Goal: Task Accomplishment & Management: Manage account settings

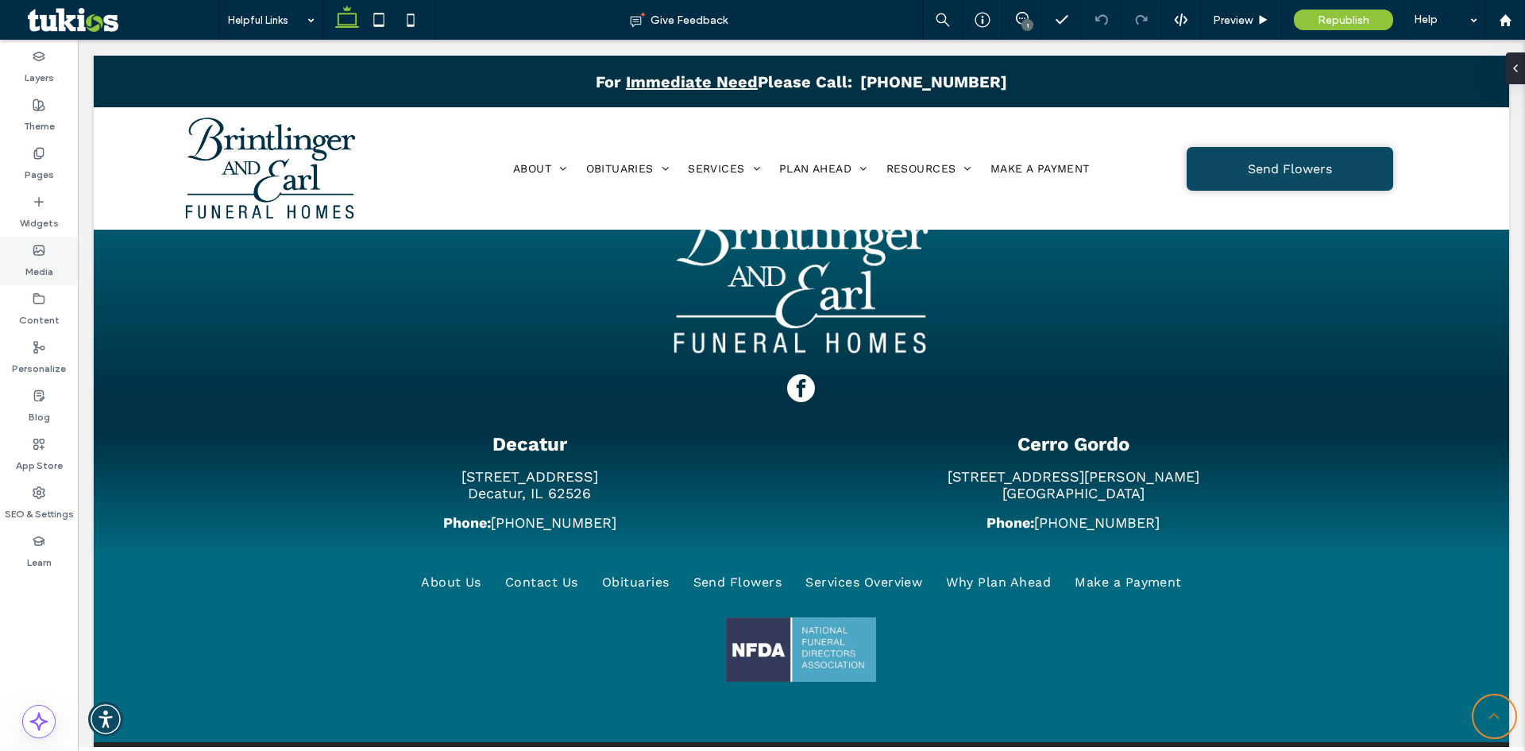
click at [18, 259] on div "Media" at bounding box center [39, 261] width 78 height 48
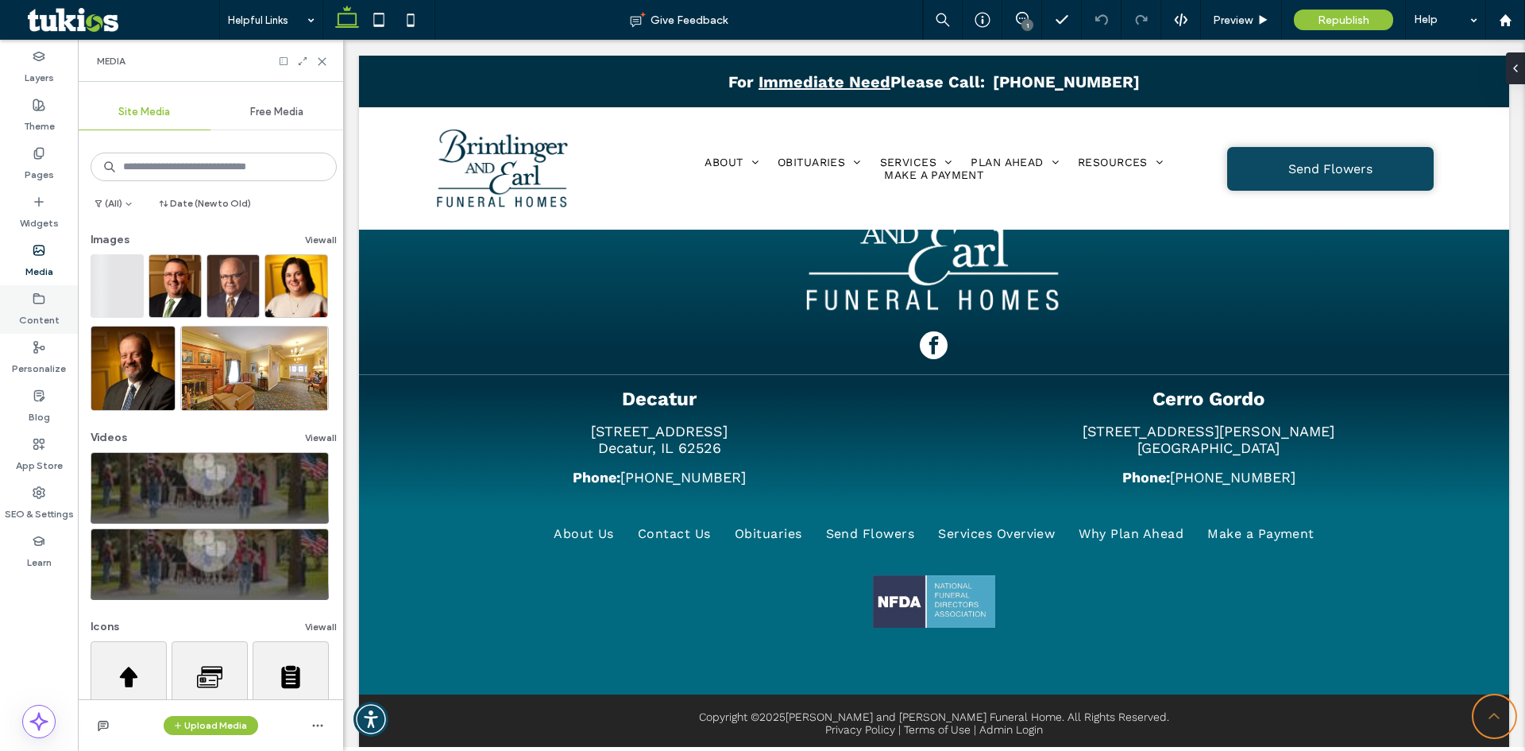
click at [55, 325] on label "Content" at bounding box center [39, 316] width 41 height 22
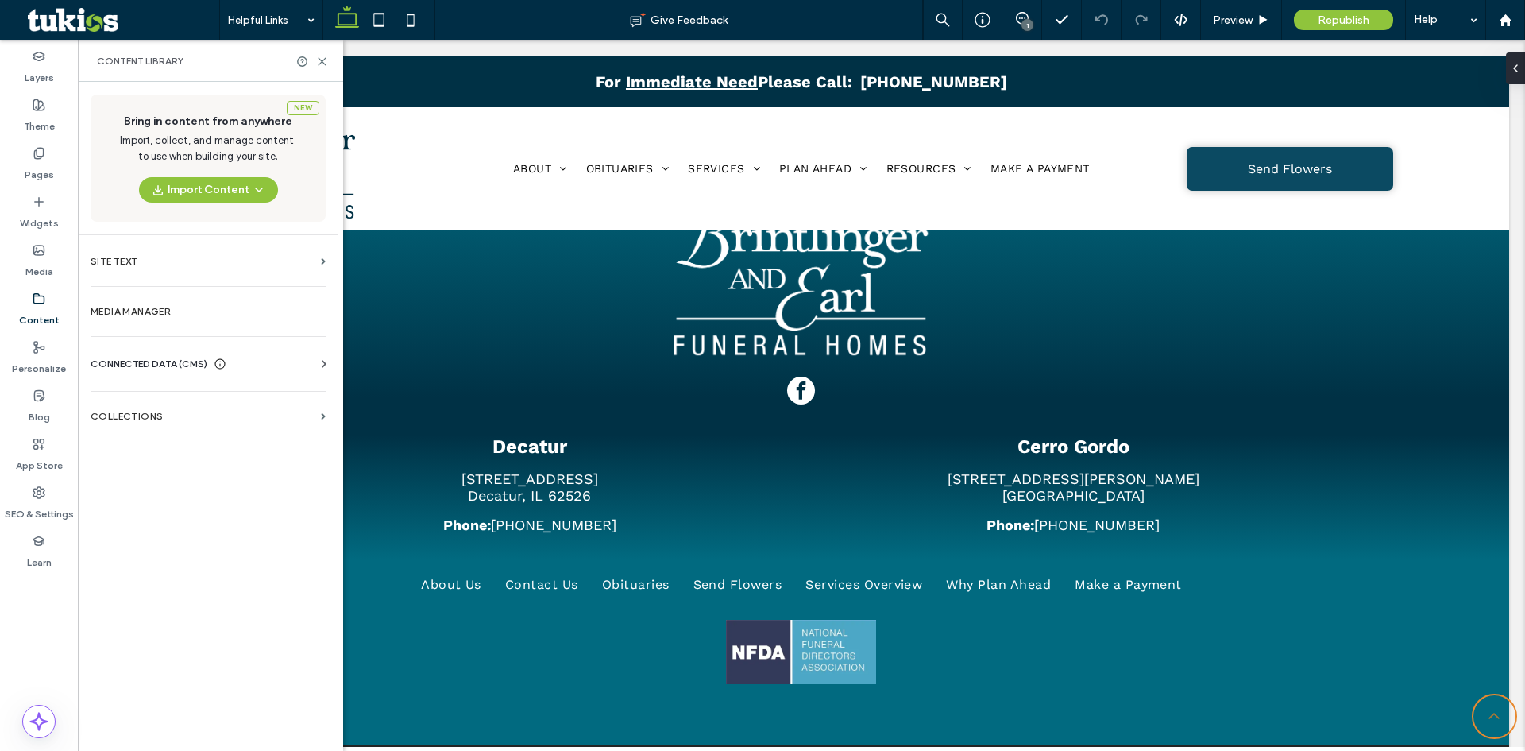
scroll to position [2462, 0]
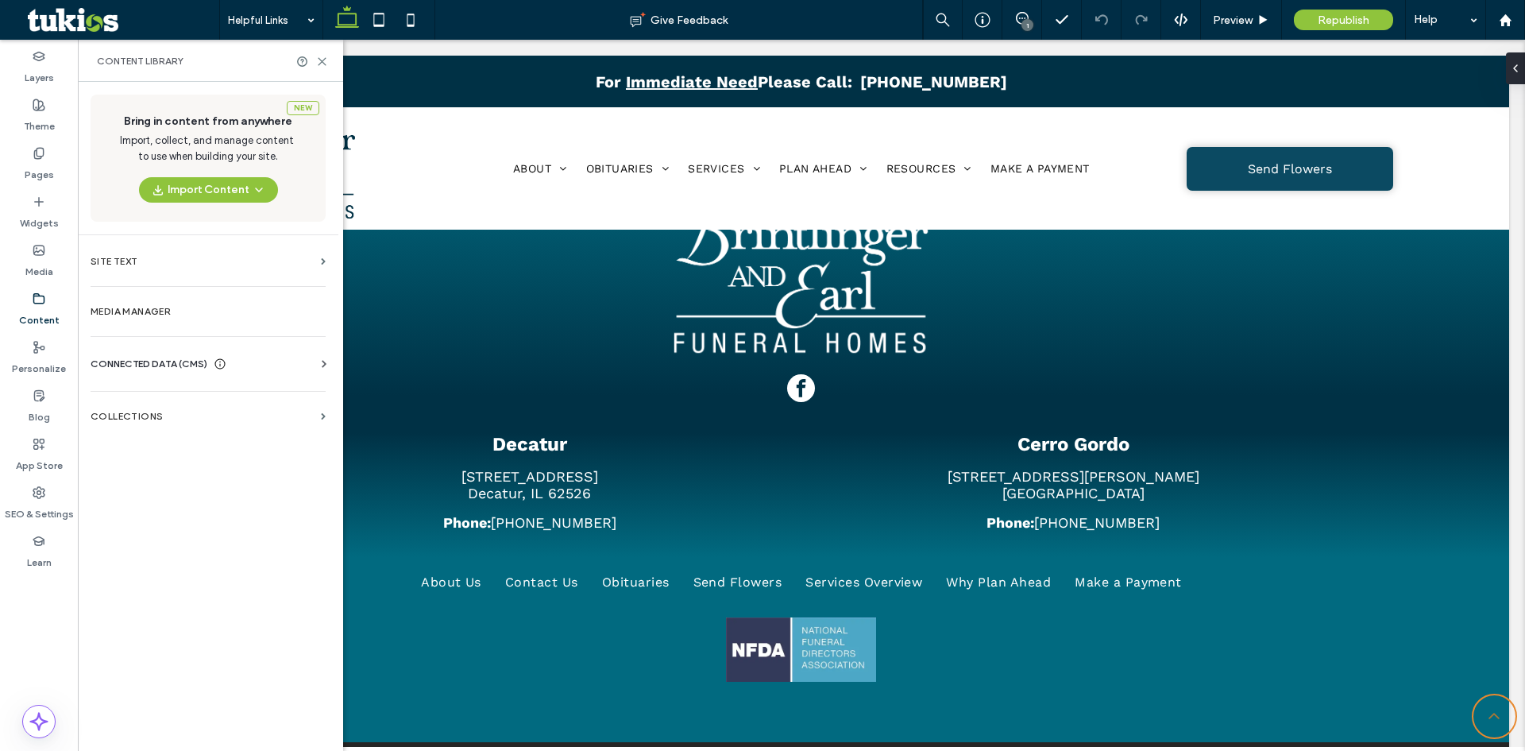
click at [160, 320] on div at bounding box center [214, 330] width 246 height 153
click at [159, 314] on label "Media Manager" at bounding box center [208, 311] width 235 height 11
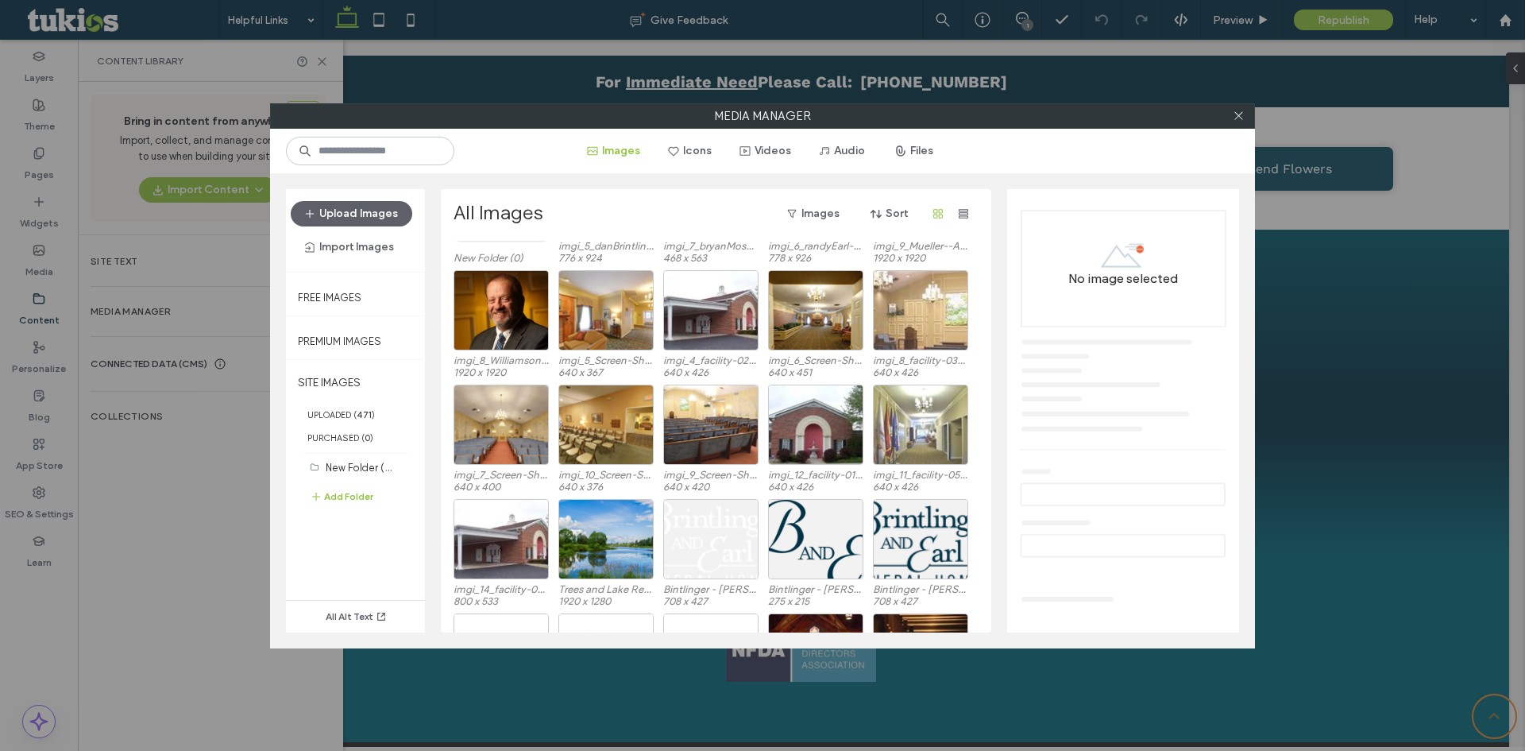
scroll to position [238, 0]
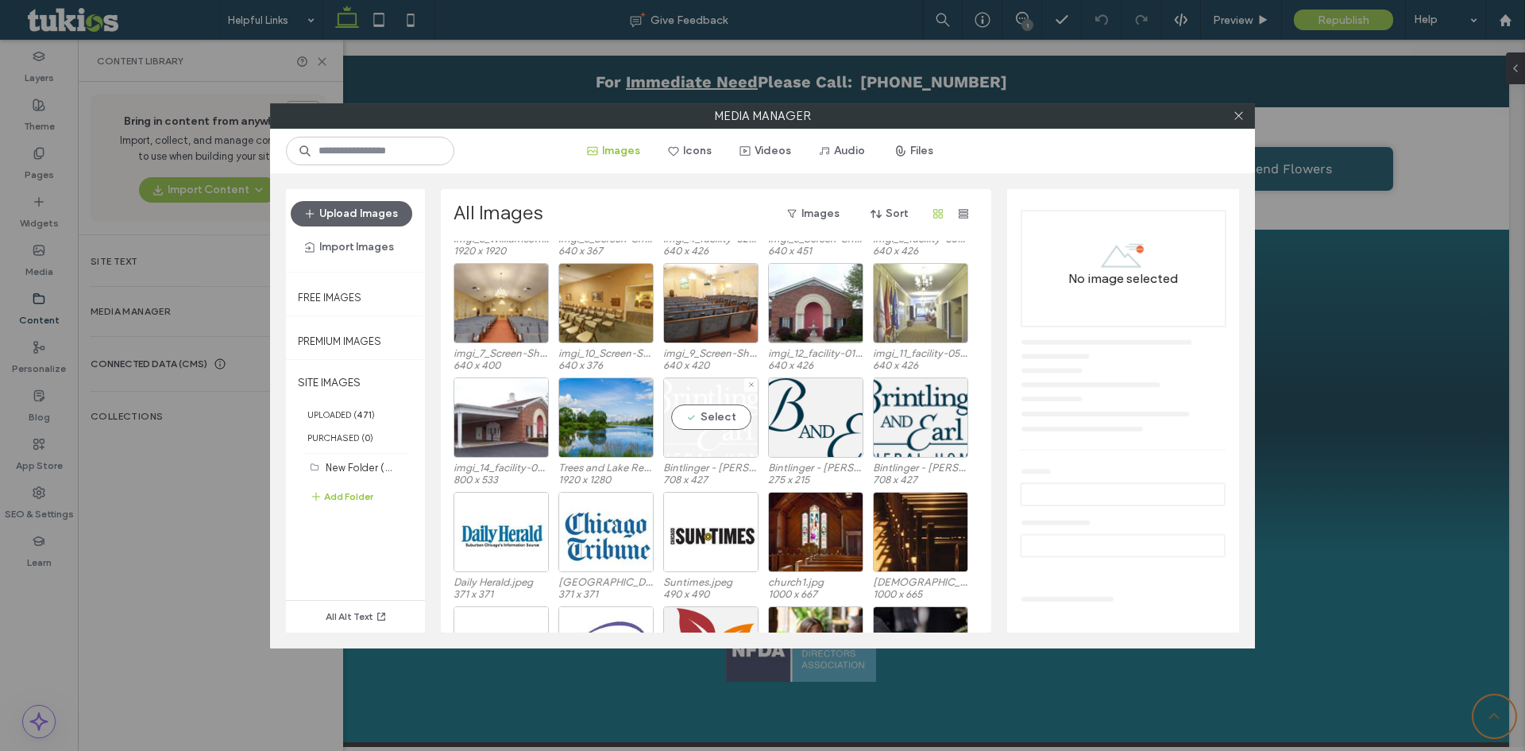
click at [721, 410] on div "Select" at bounding box center [710, 417] width 95 height 80
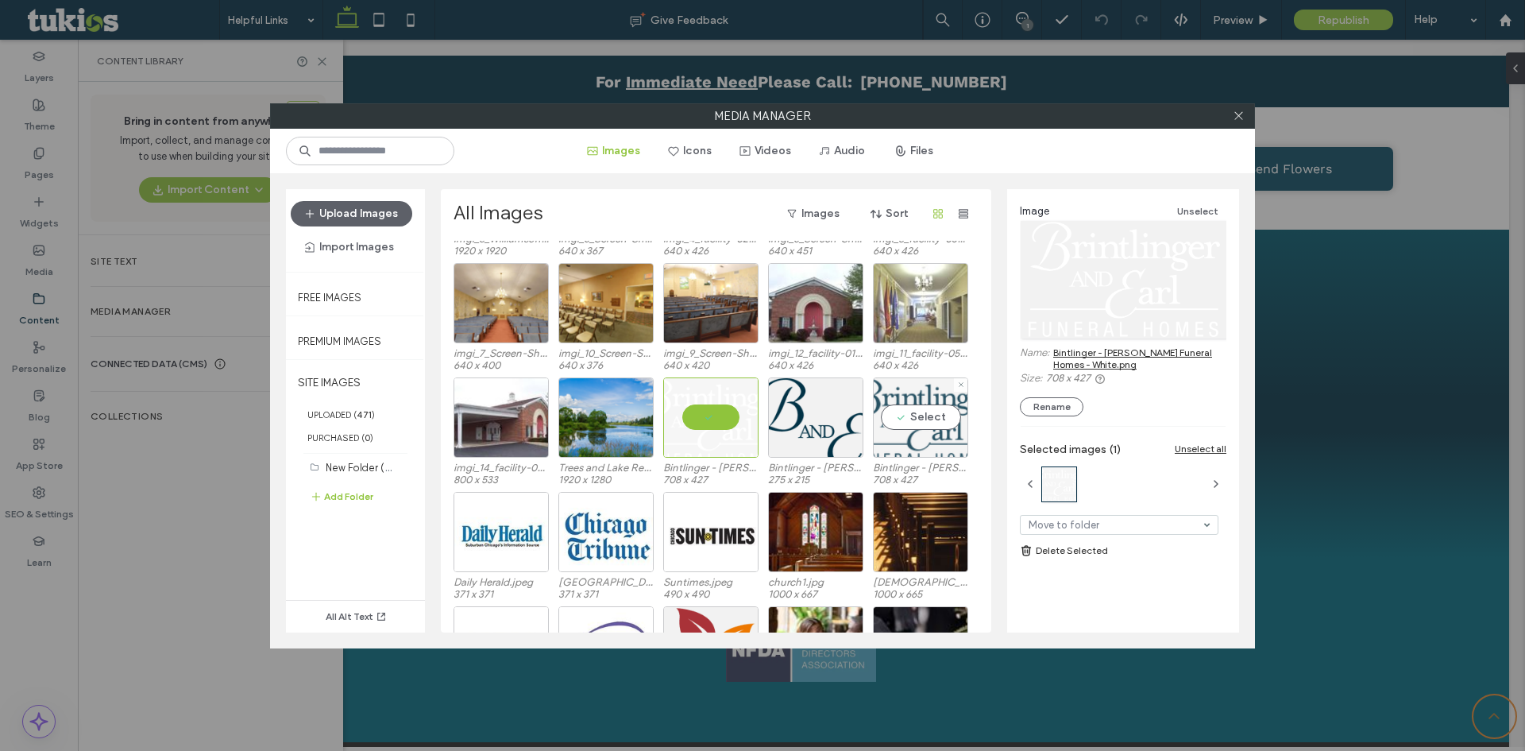
click at [908, 407] on div "Select" at bounding box center [920, 417] width 95 height 80
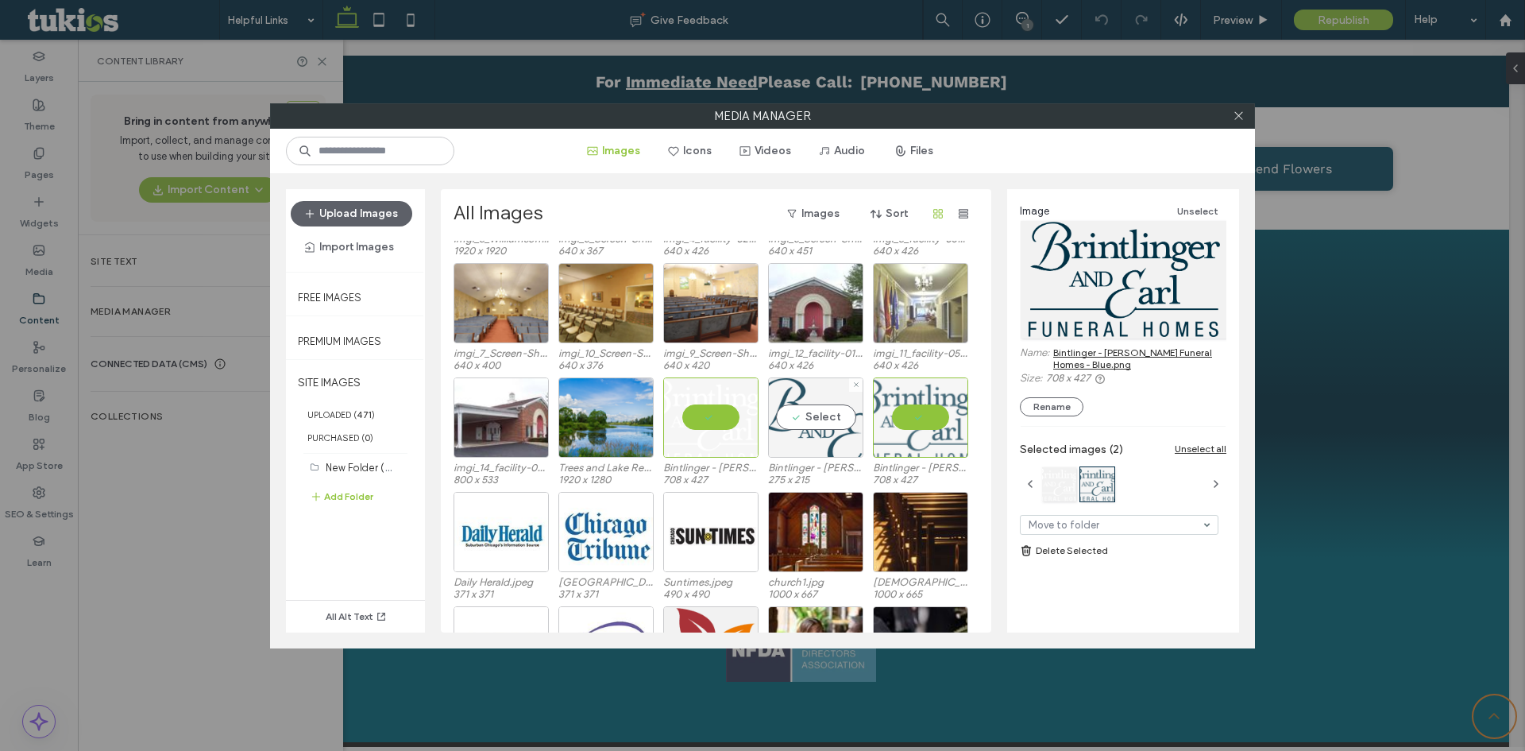
click at [824, 426] on div "Select" at bounding box center [815, 417] width 95 height 80
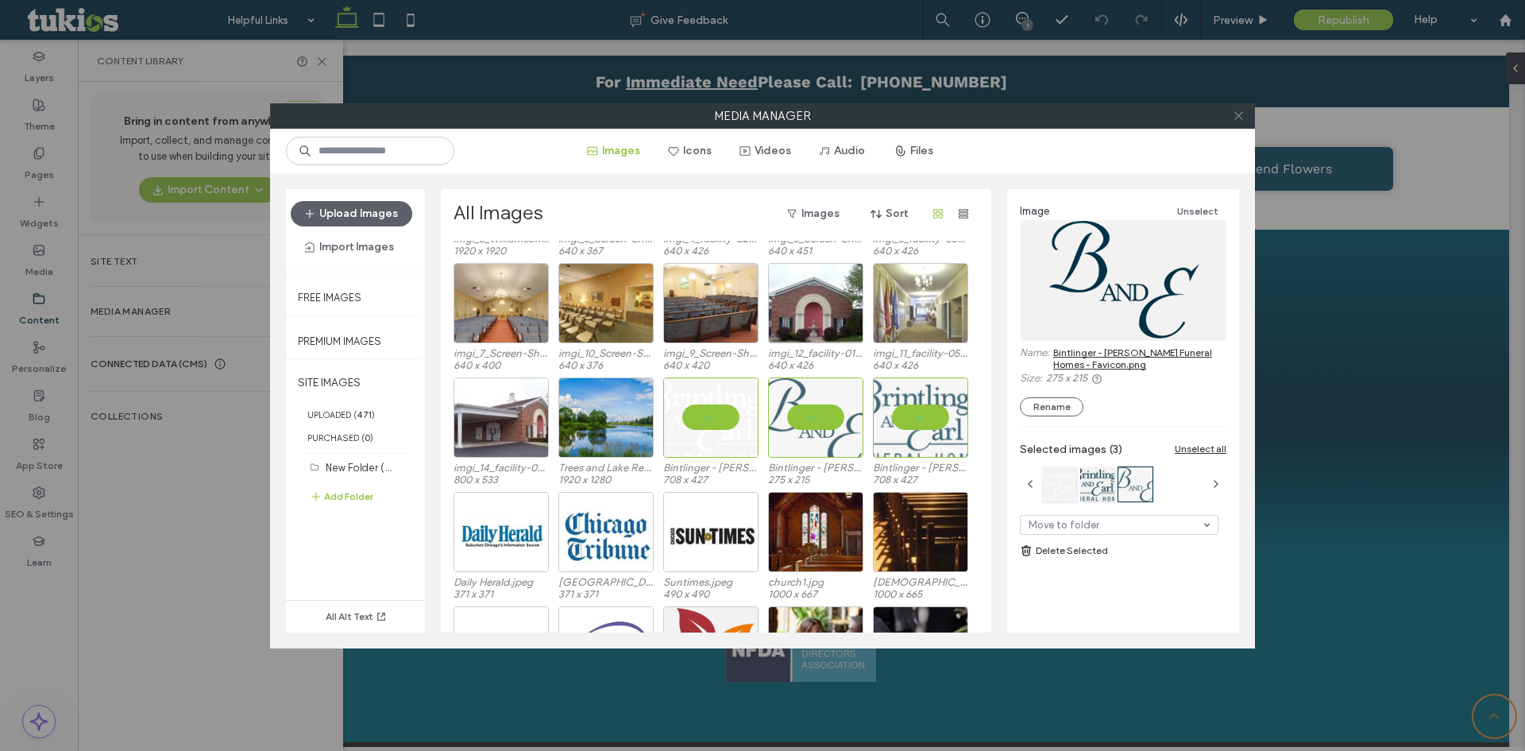
drag, startPoint x: 1237, startPoint y: 117, endPoint x: 999, endPoint y: 164, distance: 242.2
click at [1236, 117] on icon at bounding box center [1239, 116] width 12 height 12
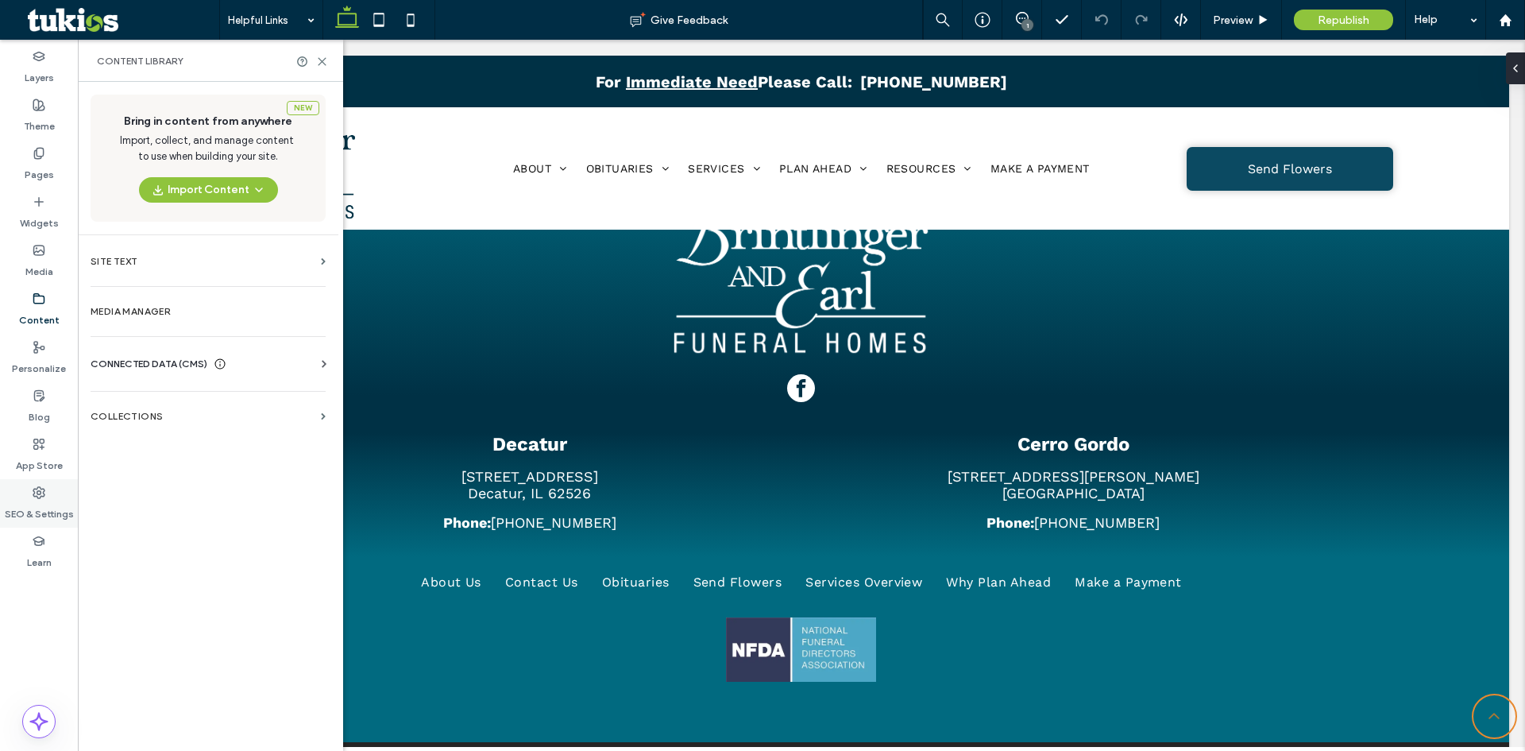
drag, startPoint x: 37, startPoint y: 510, endPoint x: 1, endPoint y: 505, distance: 36.1
click at [39, 509] on label "SEO & Settings" at bounding box center [39, 510] width 69 height 22
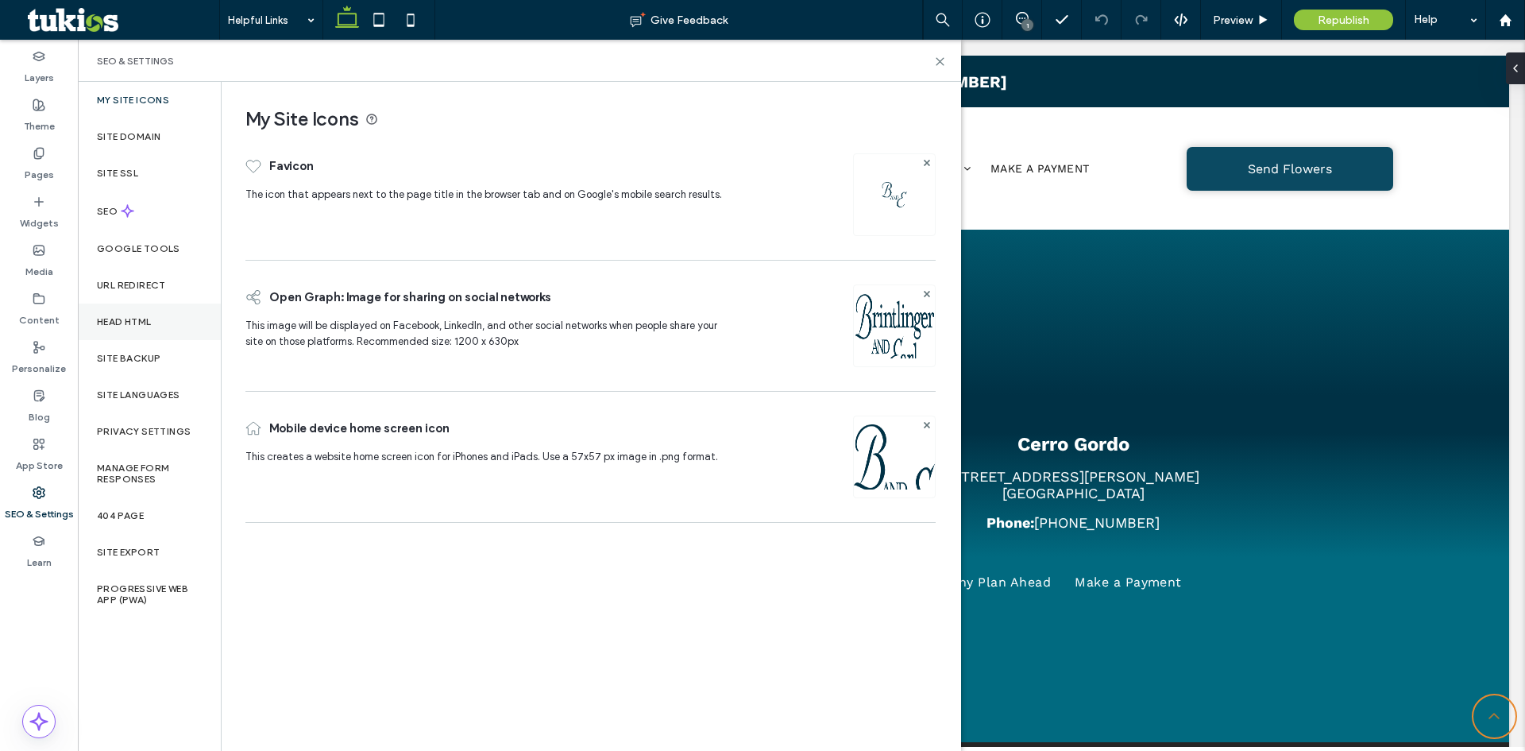
click at [149, 326] on label "Head HTML" at bounding box center [124, 321] width 55 height 11
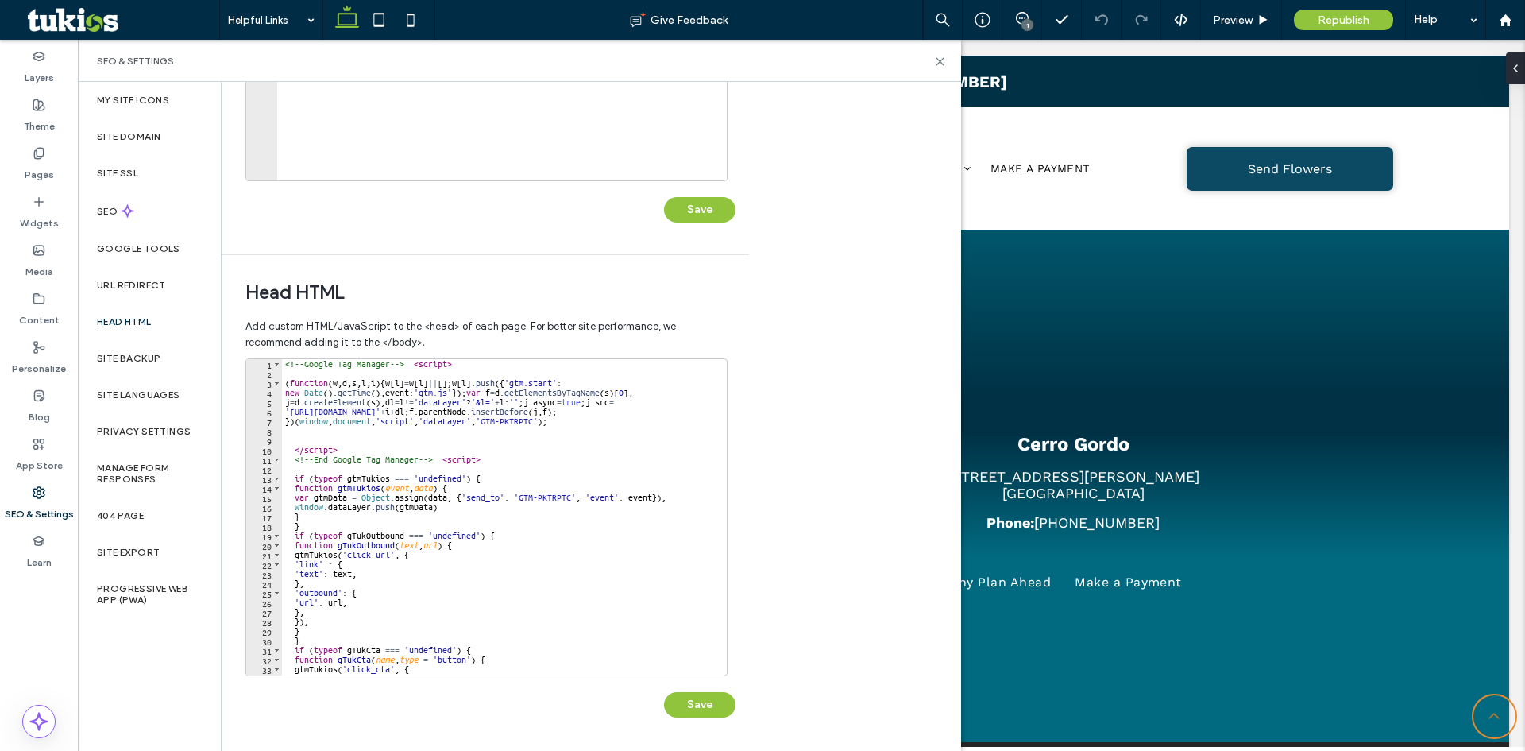
scroll to position [199, 0]
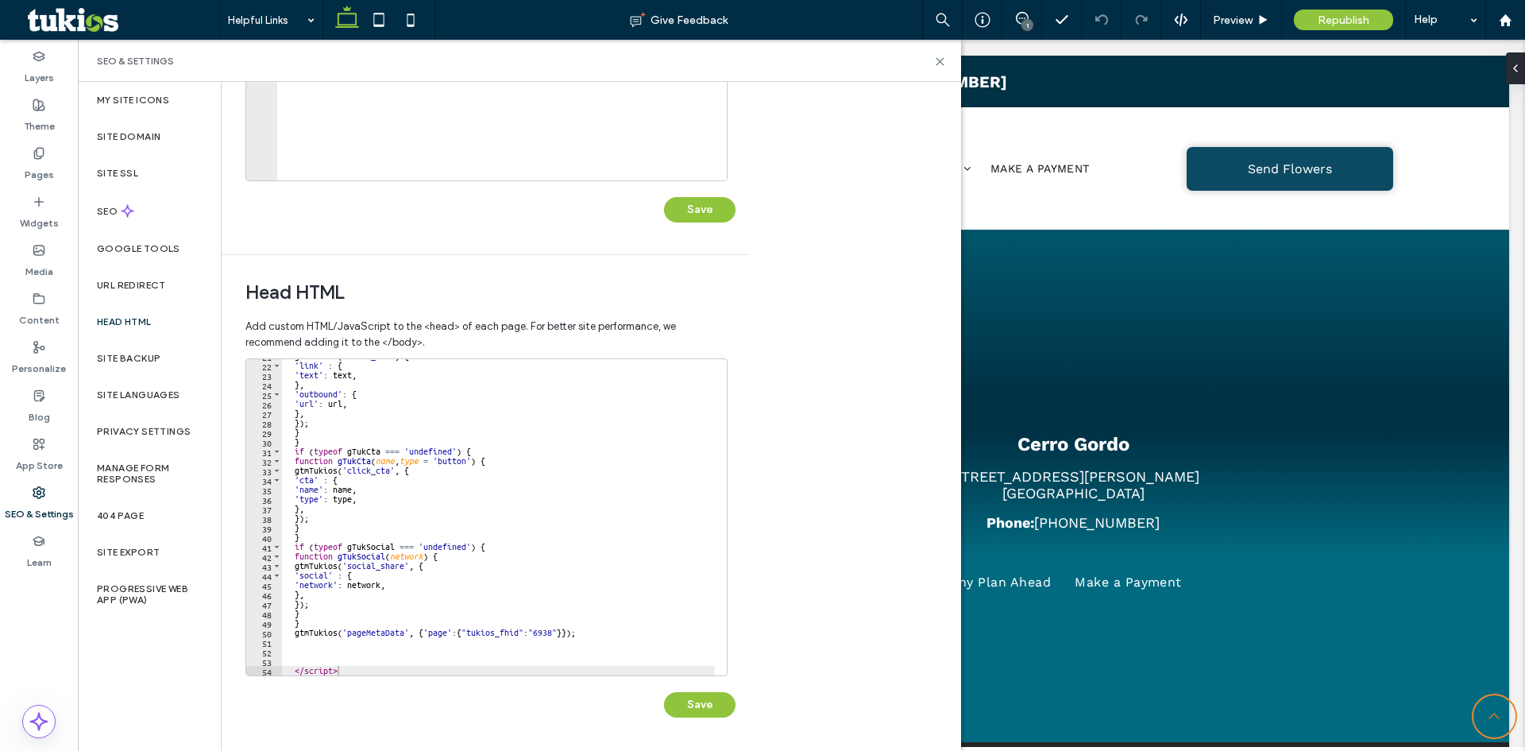
type textarea "*********"
click at [400, 670] on div "gtmTukios ( 'click_url' , { 'link' : { 'text' : text , } , 'outbound' : { 'url'…" at bounding box center [498, 518] width 433 height 335
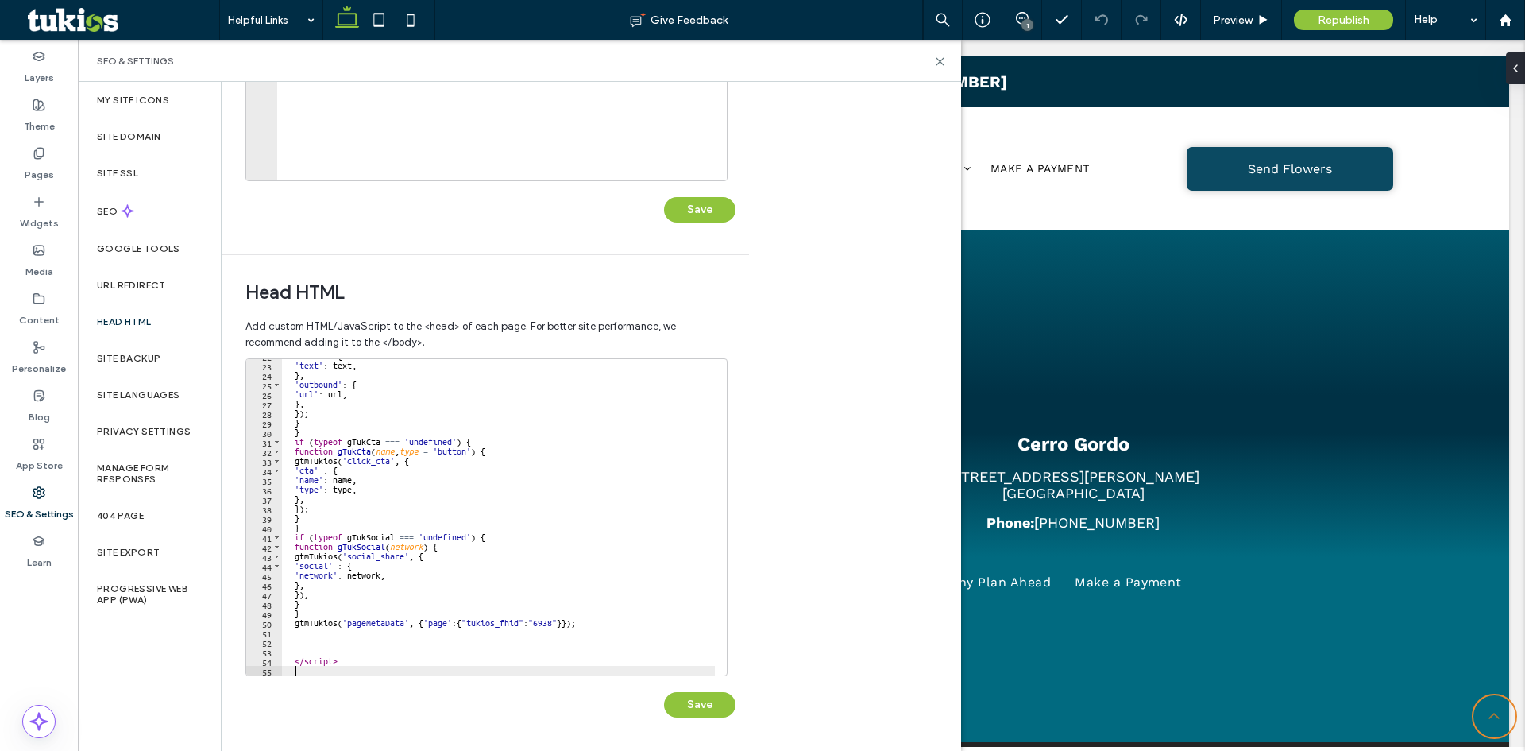
scroll to position [218, 0]
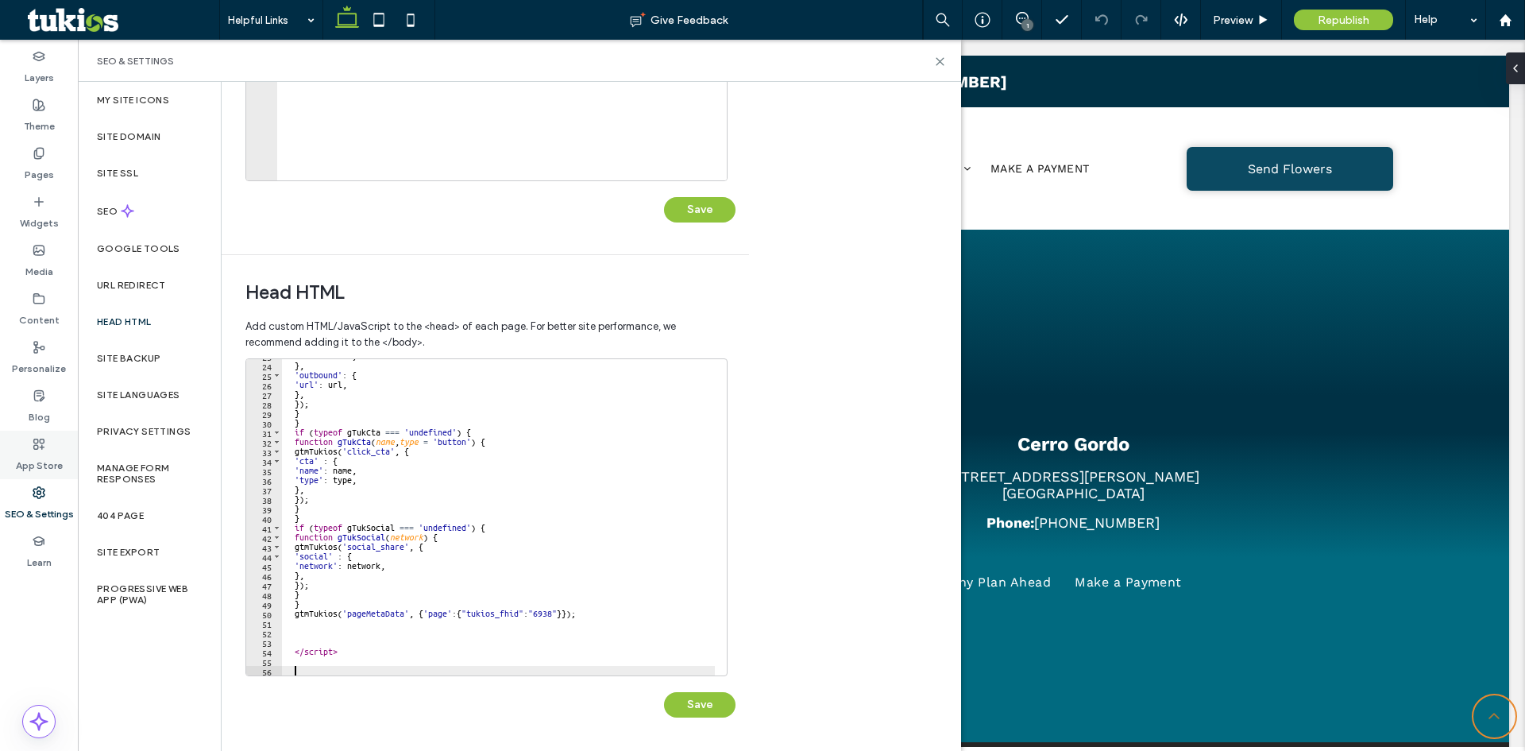
paste textarea "Cursor at row 56"
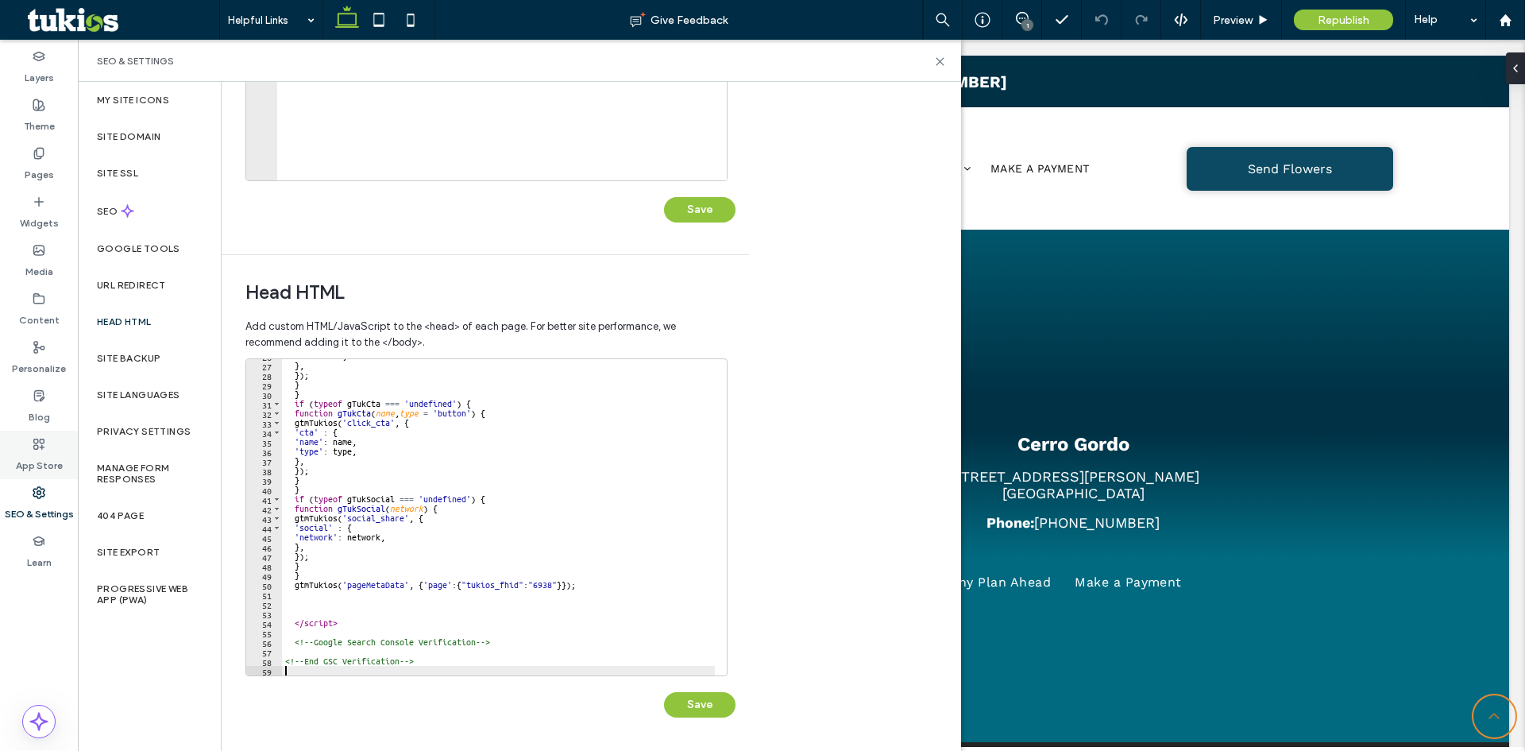
scroll to position [246, 0]
click at [453, 652] on div "'url' : url , } , }) ; } } if ( typeof gTukCta === 'undefined' ) { function gTu…" at bounding box center [498, 518] width 433 height 335
paste textarea "**********"
type textarea "**********"
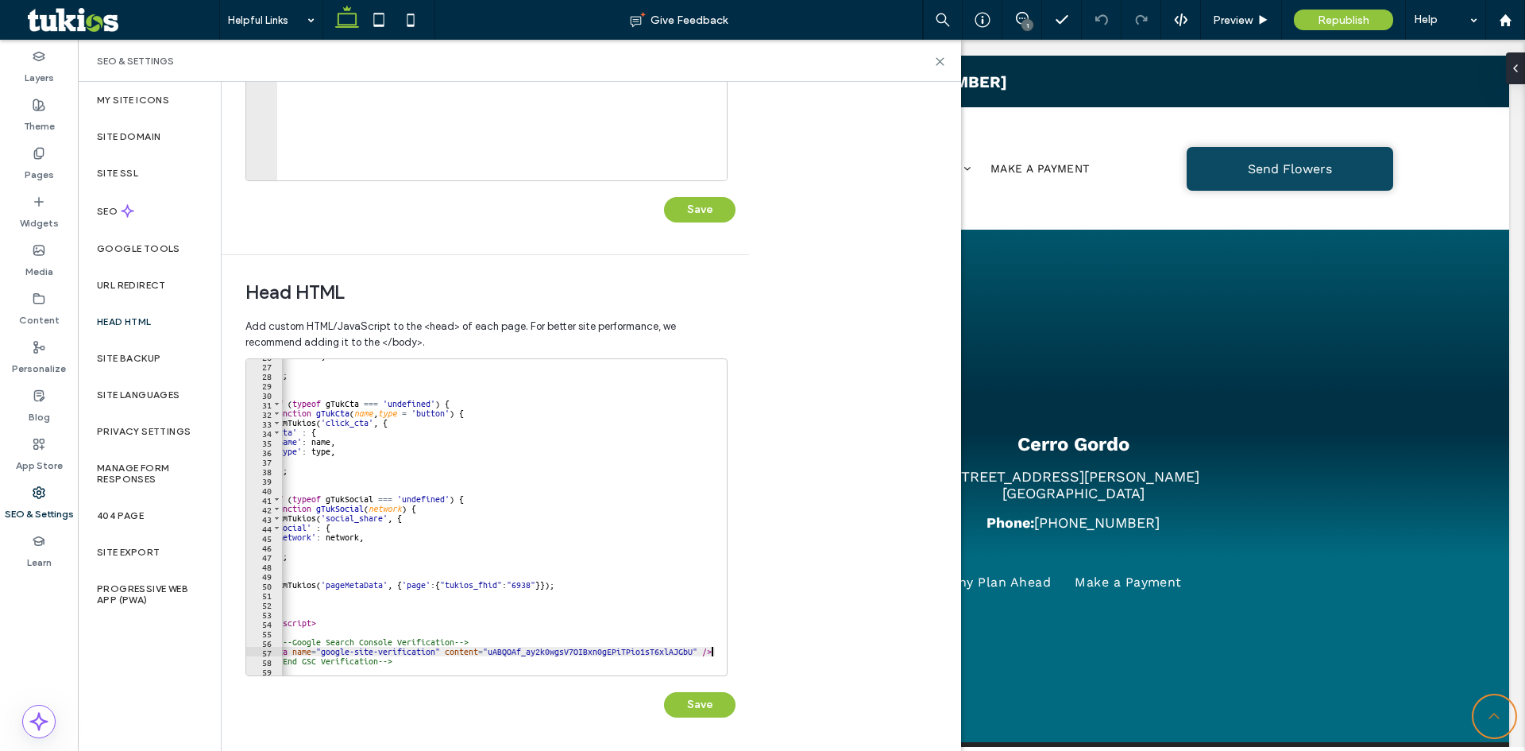
scroll to position [0, 21]
click at [679, 697] on button "Save" at bounding box center [699, 704] width 71 height 25
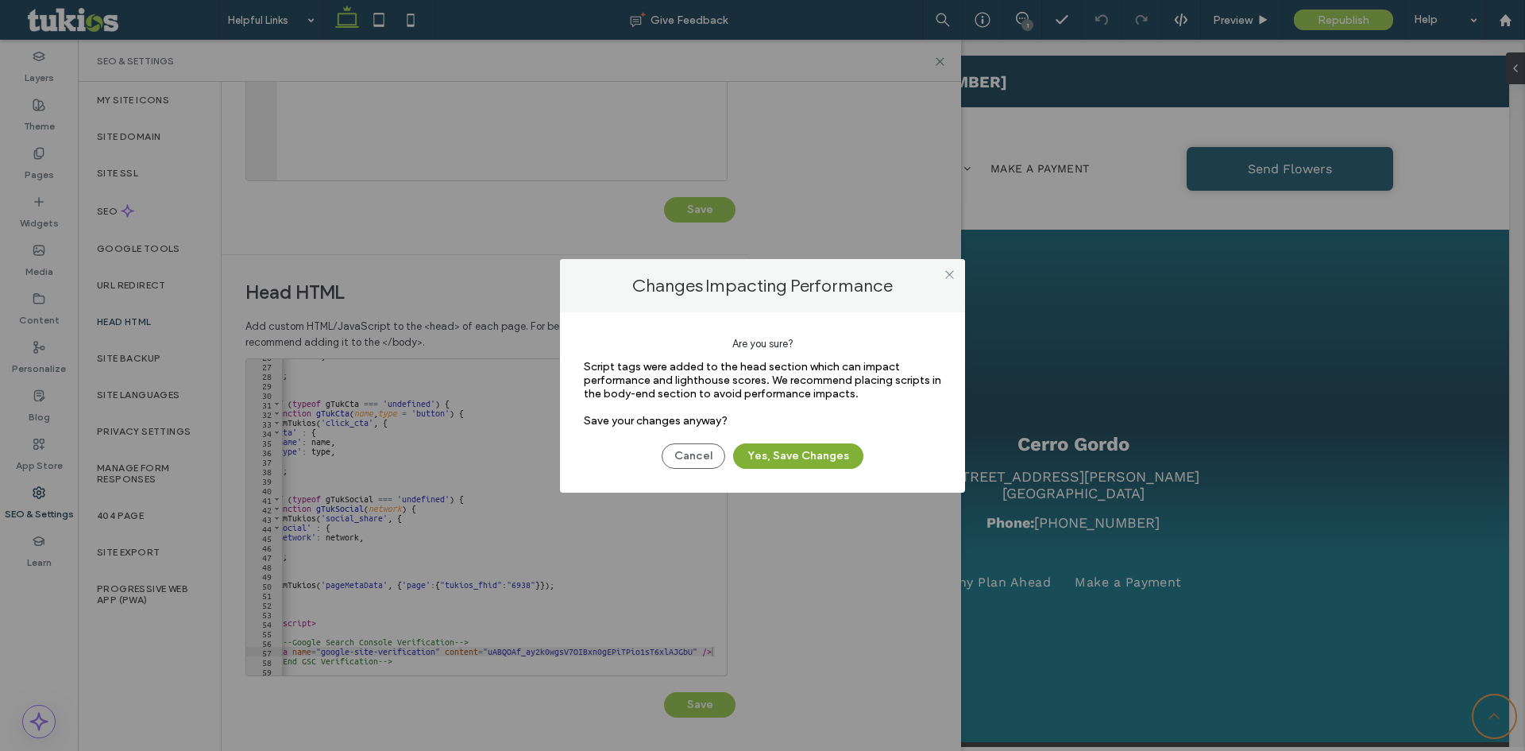
click at [782, 446] on button "Yes, Save Changes" at bounding box center [798, 455] width 130 height 25
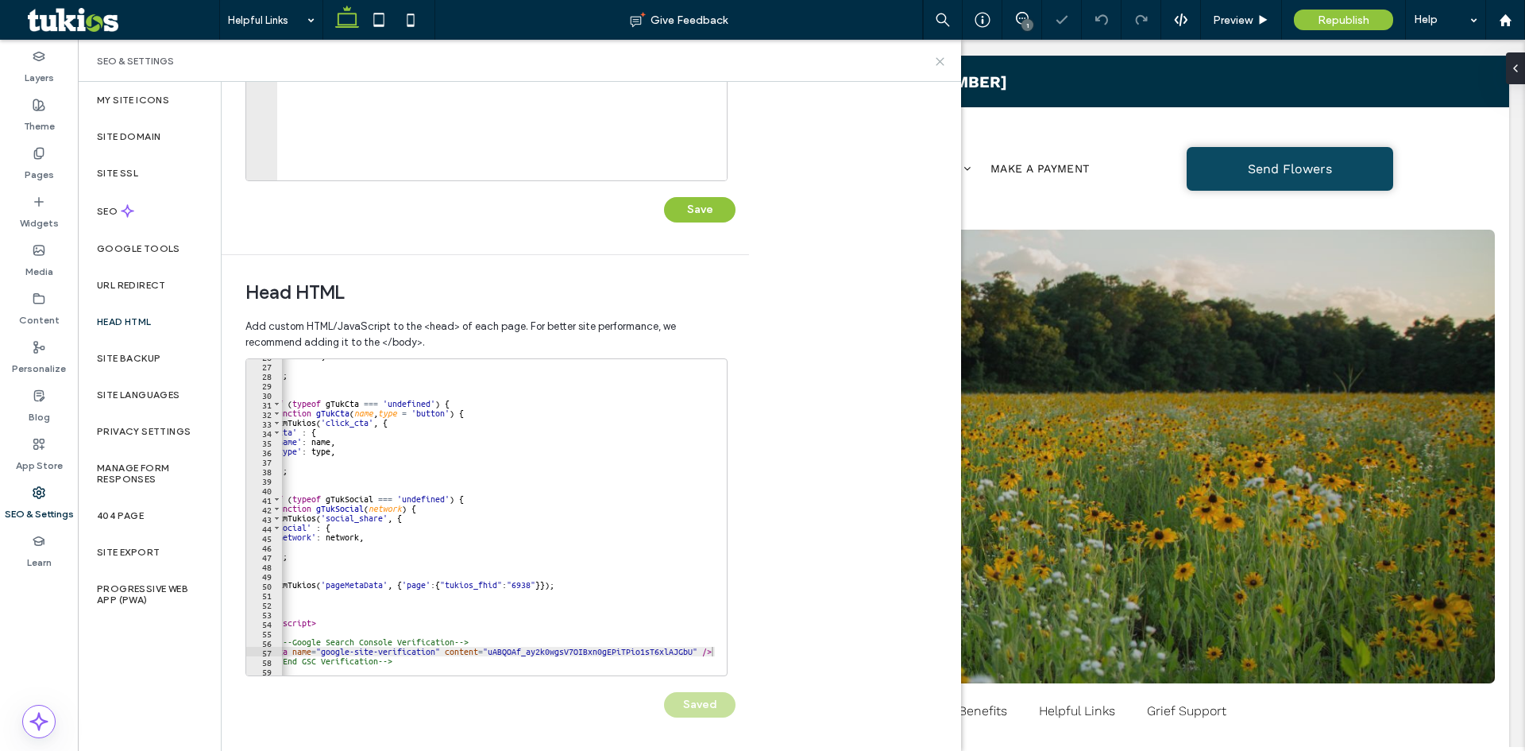
scroll to position [0, 0]
click at [939, 58] on icon at bounding box center [940, 62] width 12 height 12
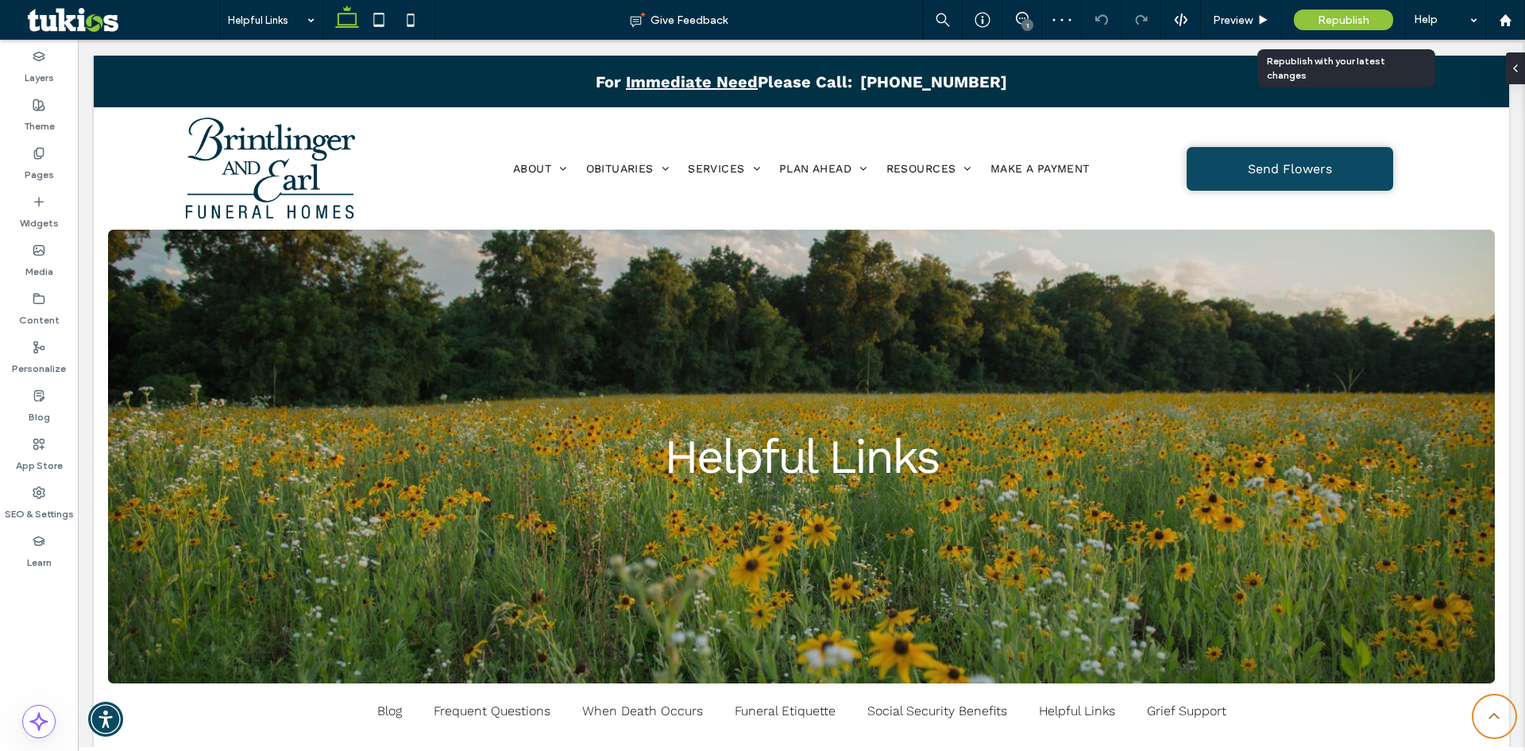
click at [1323, 23] on span "Republish" at bounding box center [1344, 21] width 52 height 14
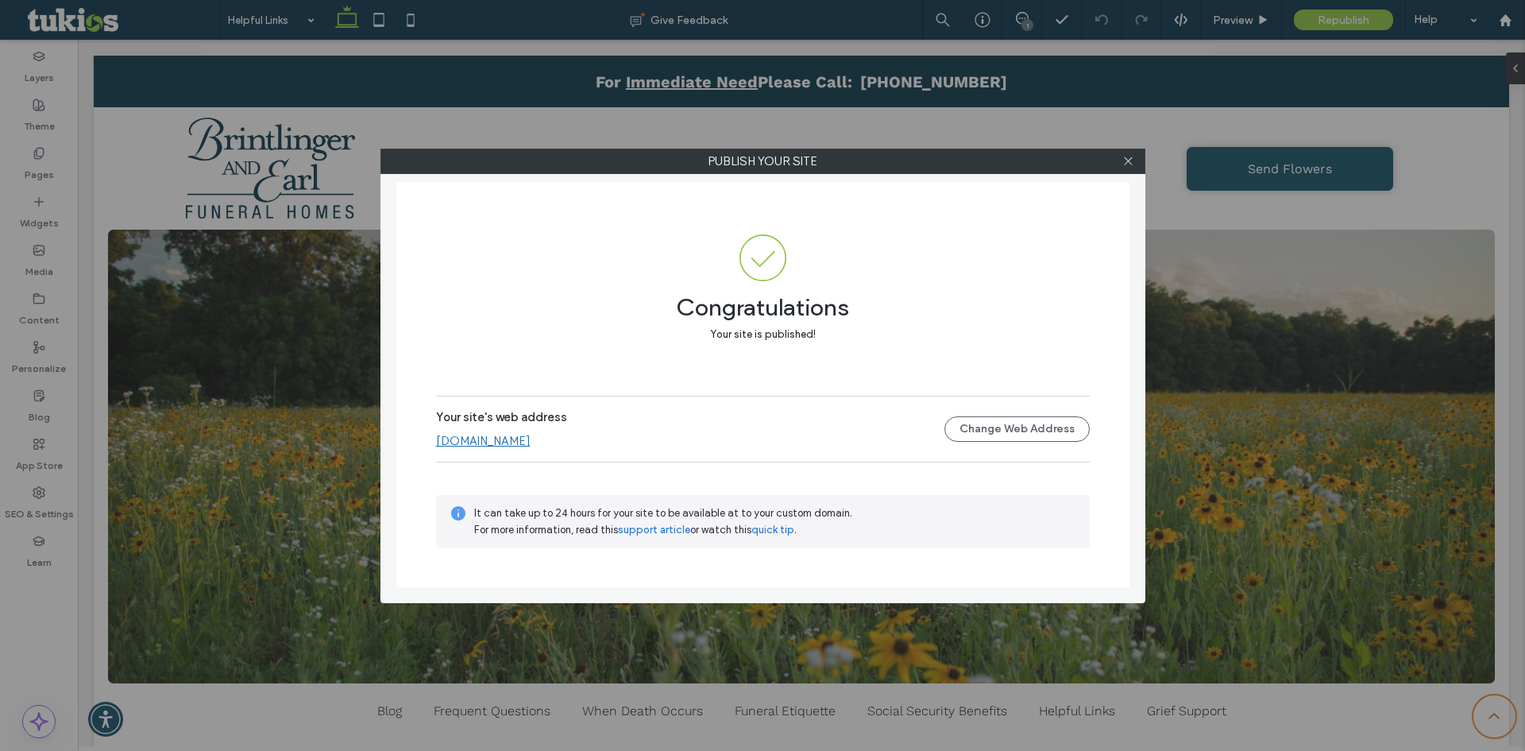
click at [1122, 162] on div at bounding box center [1129, 161] width 24 height 24
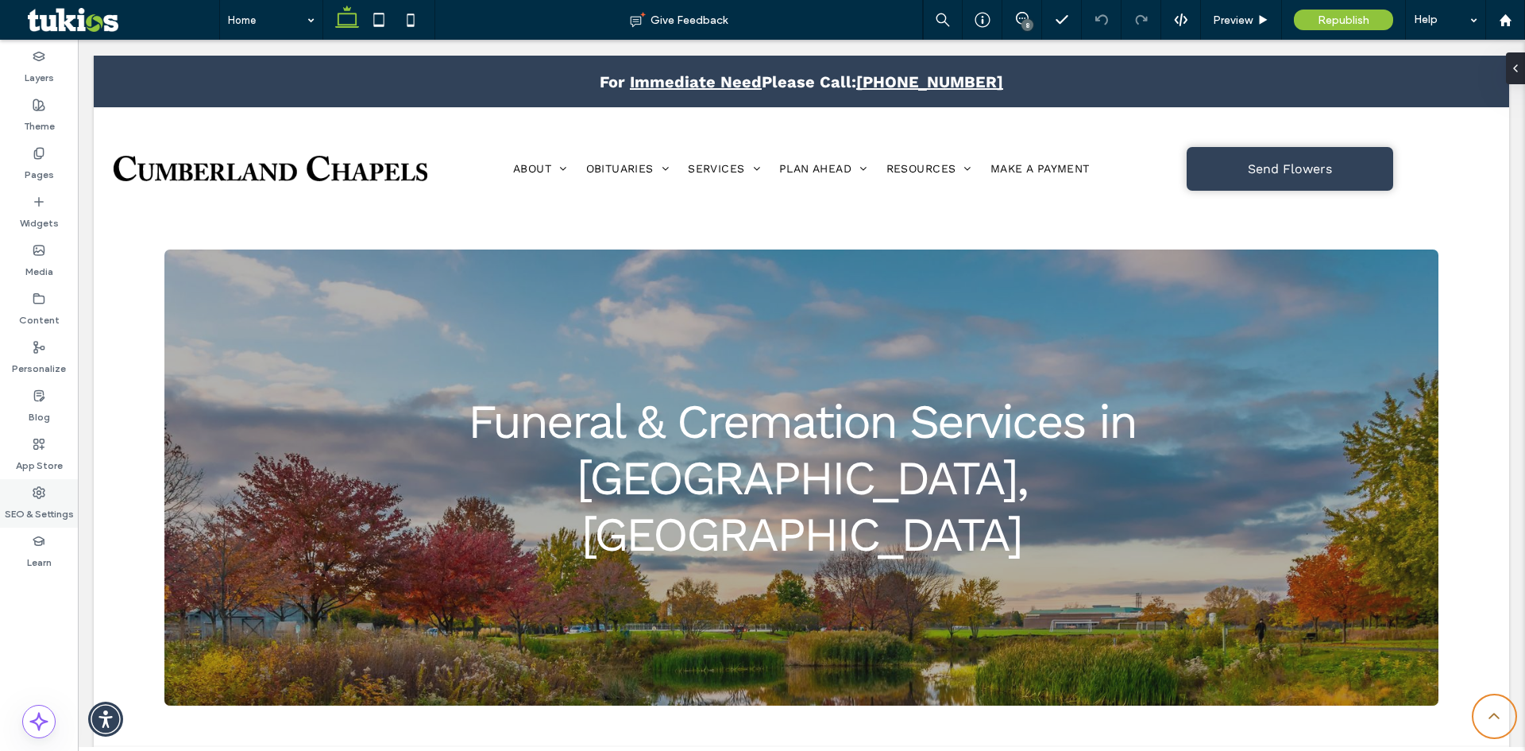
click at [21, 499] on label "SEO & Settings" at bounding box center [39, 510] width 69 height 22
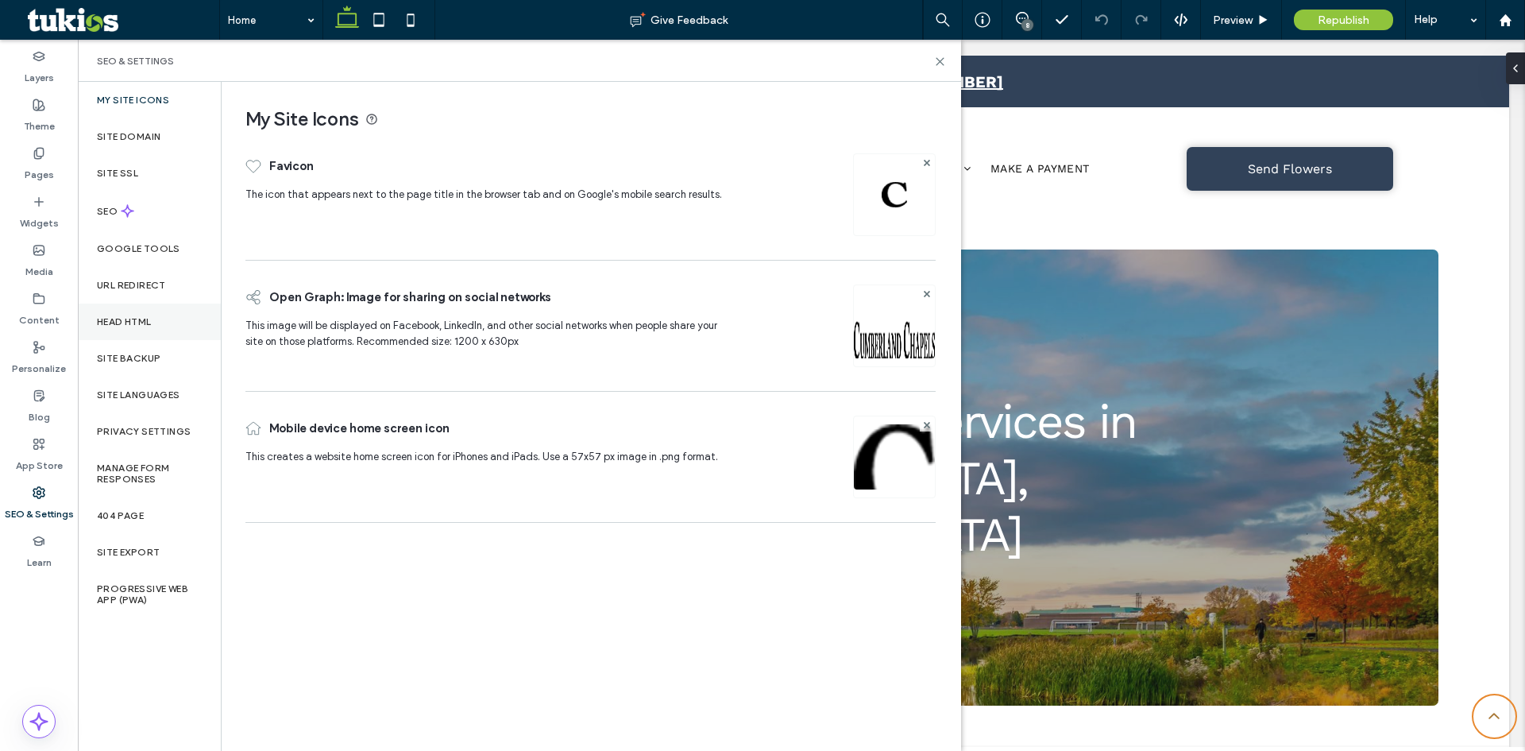
click at [151, 311] on div "Head HTML" at bounding box center [149, 321] width 143 height 37
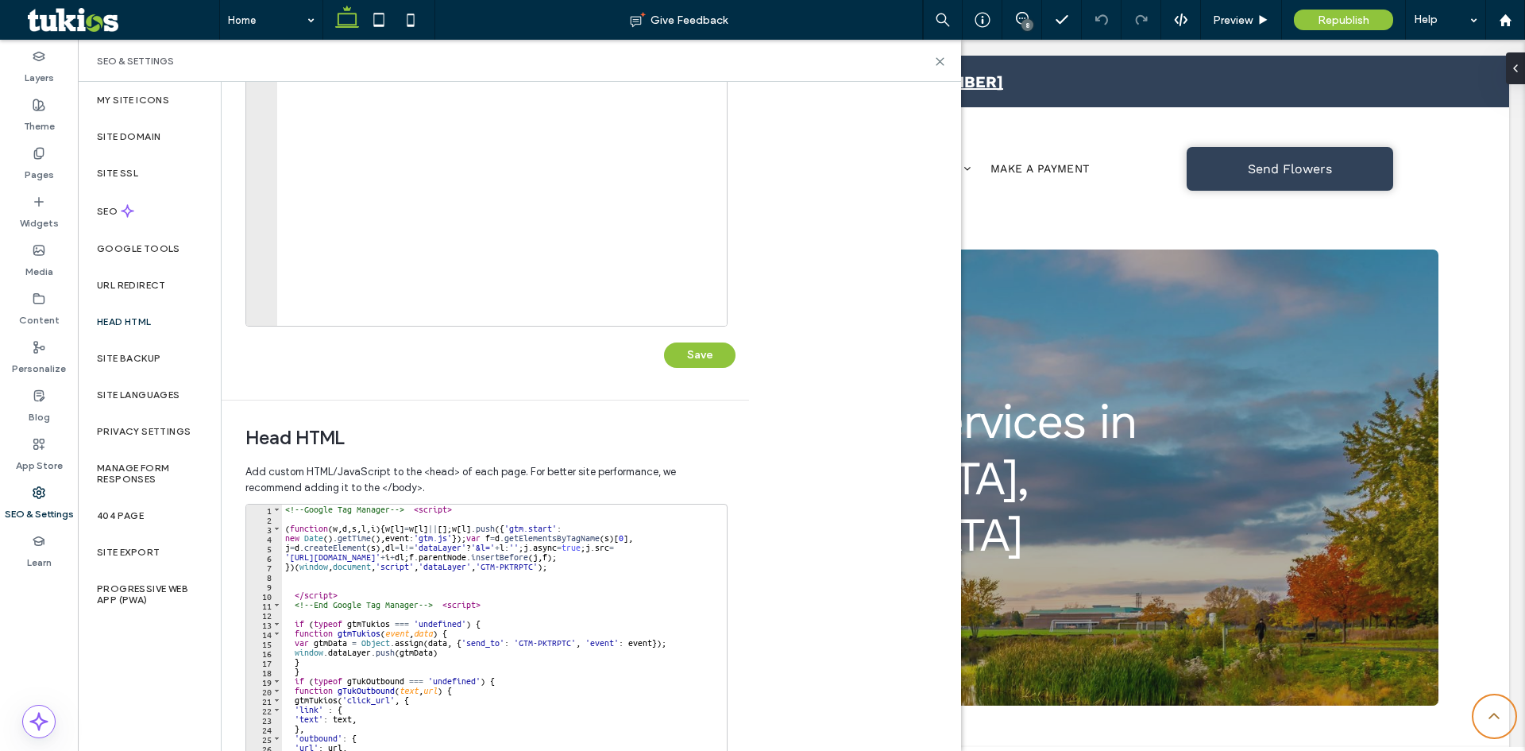
scroll to position [338, 0]
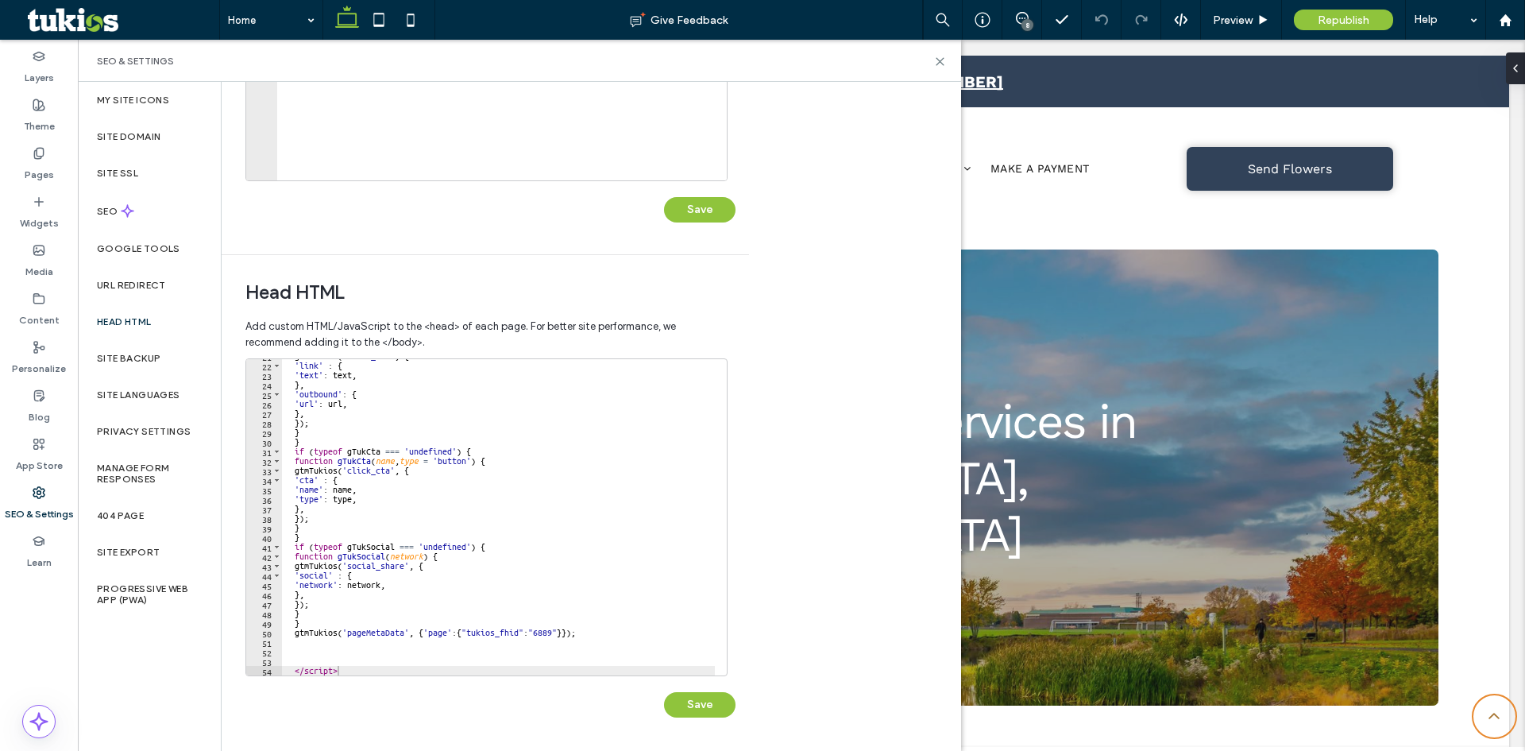
type textarea "*********"
click at [455, 674] on div "gtmTukios ( 'click_url' , { 'link' : { 'text' : text , } , 'outbound' : { 'url'…" at bounding box center [498, 518] width 433 height 335
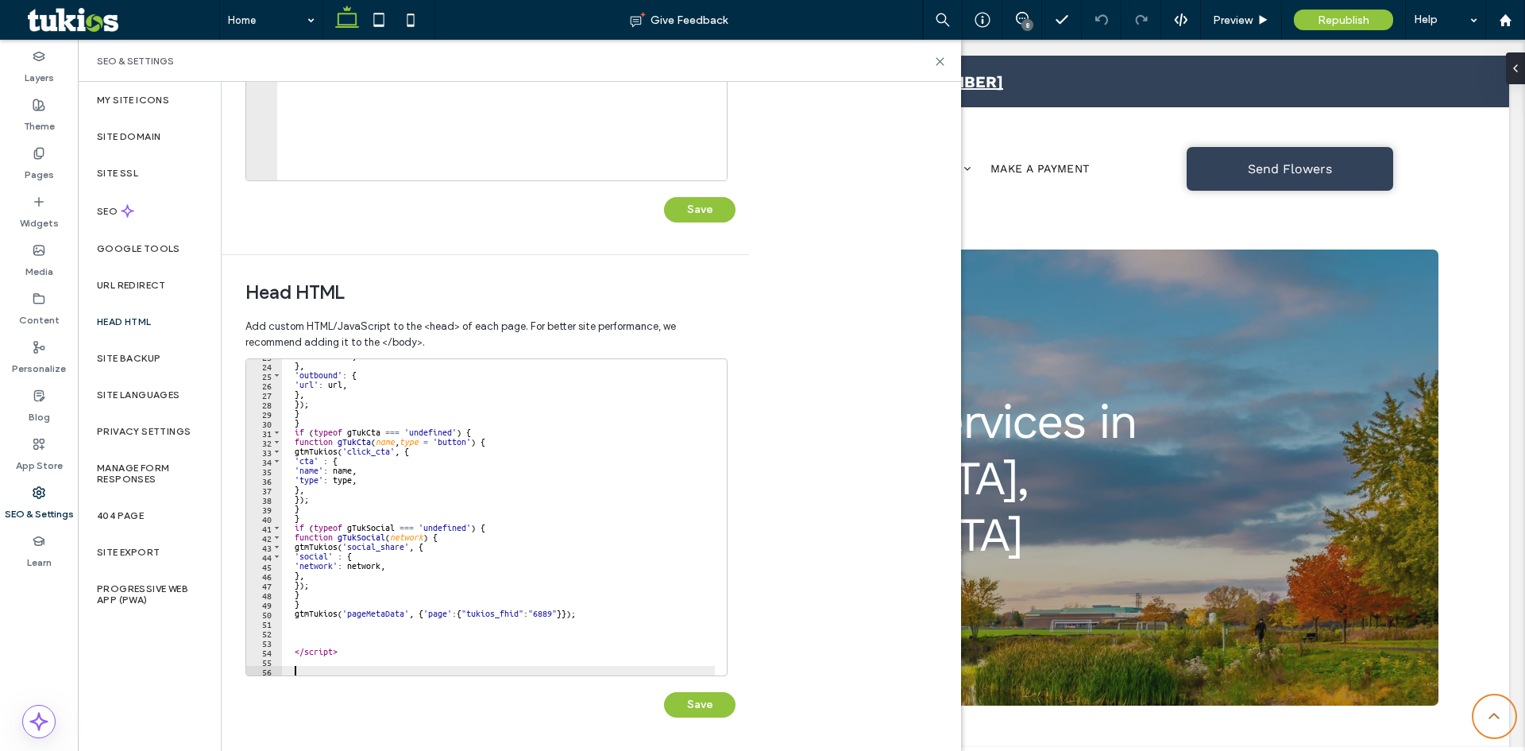
paste textarea "Cursor at row 56"
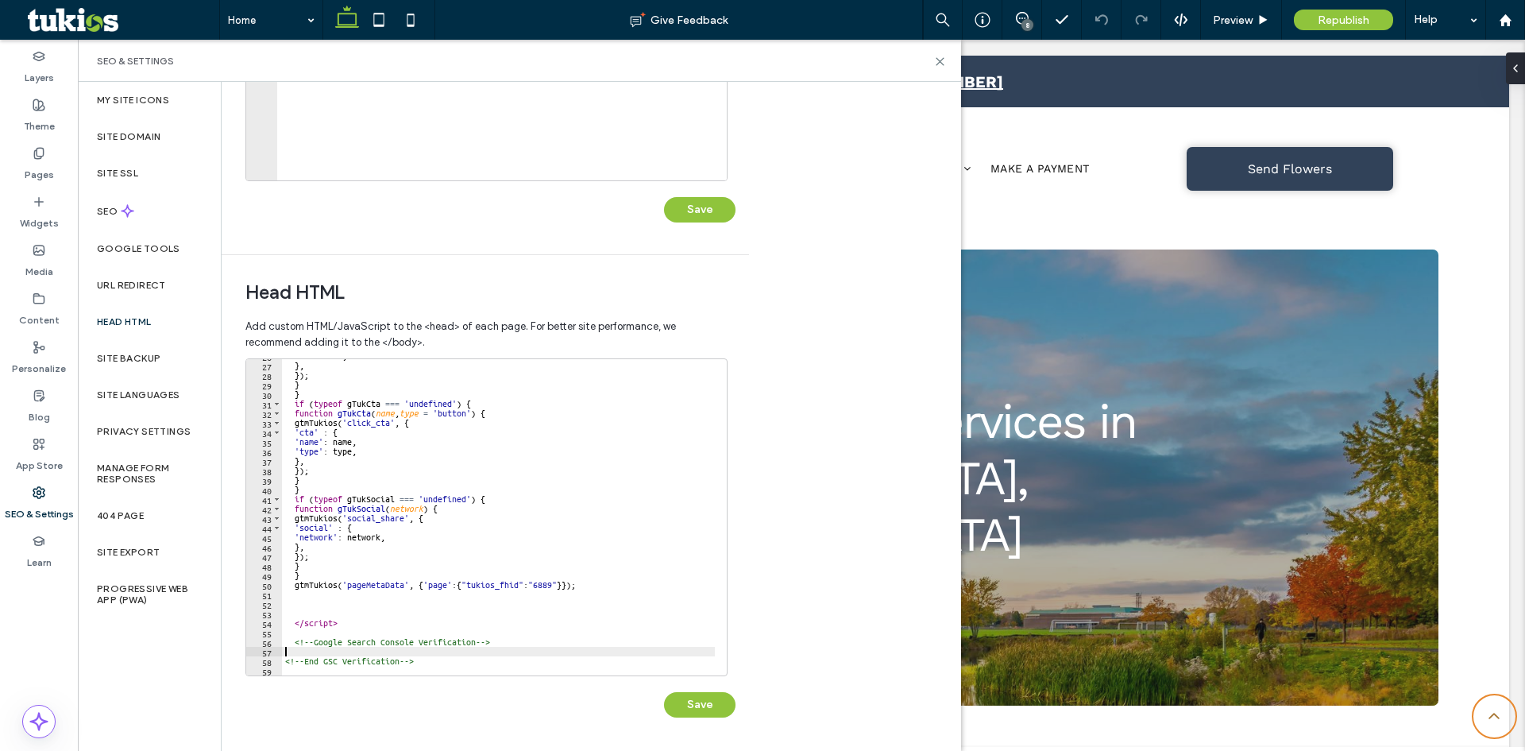
click at [373, 653] on div "'url' : url , } , }) ; } } if ( typeof gTukCta === 'undefined' ) { function gTu…" at bounding box center [498, 518] width 433 height 335
paste textarea "**********"
type textarea "**********"
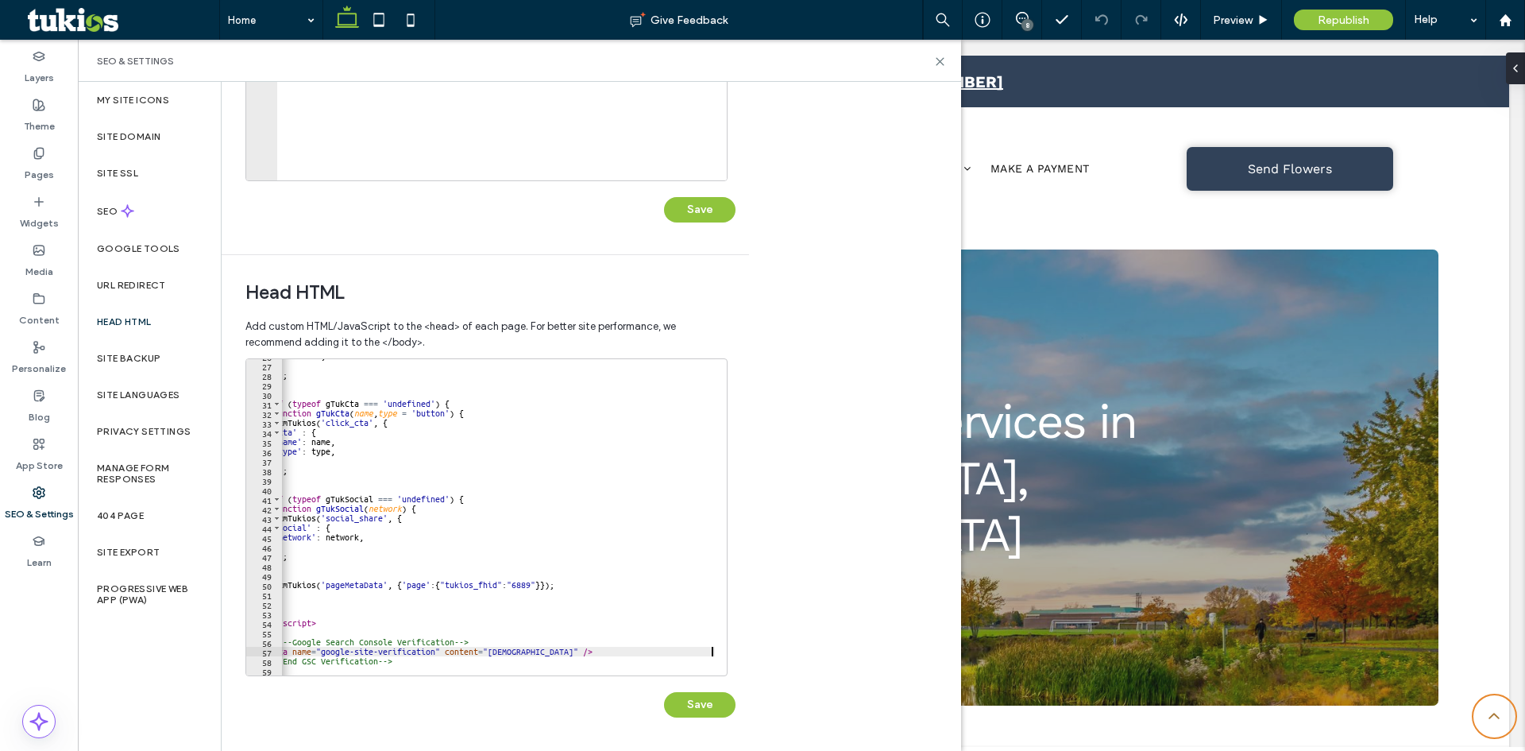
scroll to position [0, 21]
click at [710, 705] on button "Save" at bounding box center [699, 704] width 71 height 25
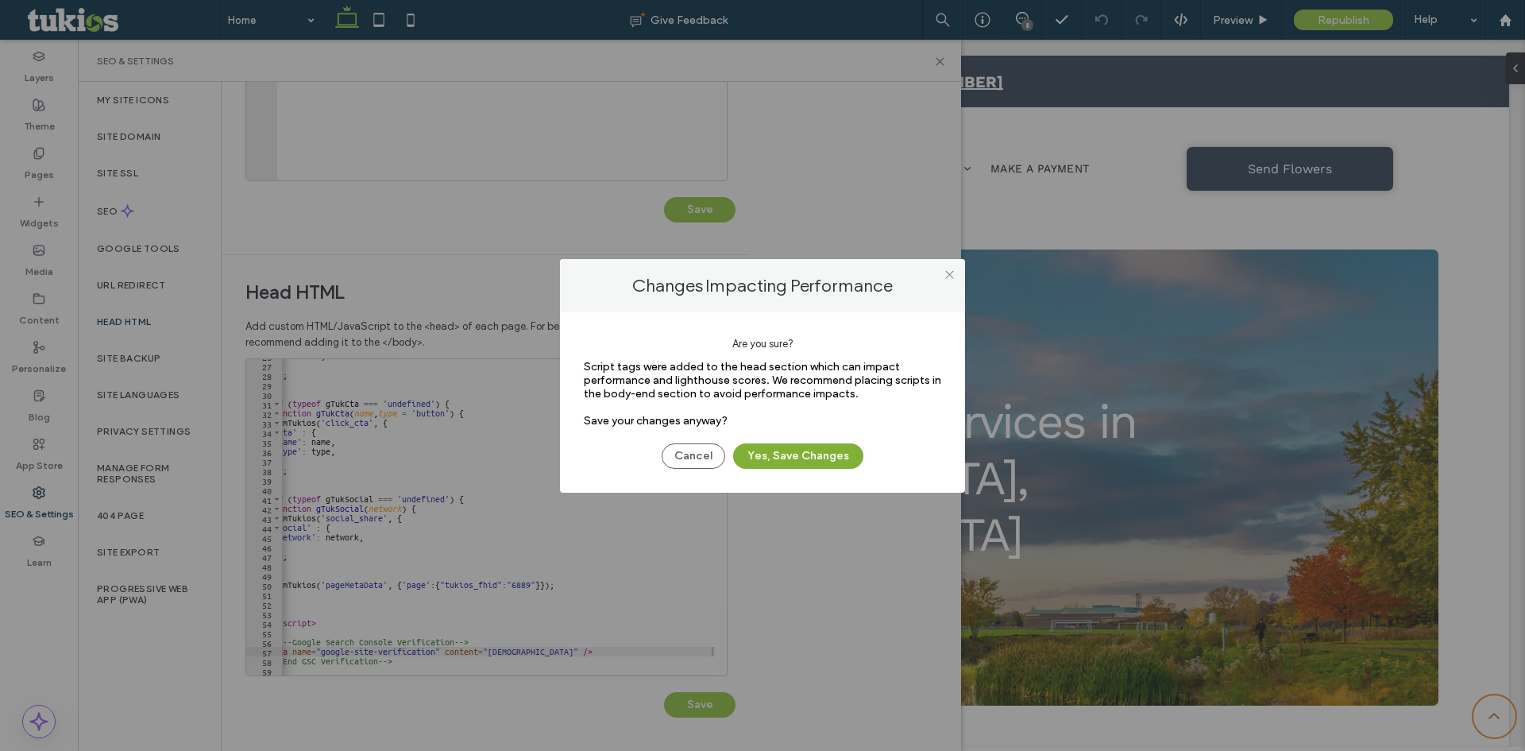
click at [766, 453] on button "Yes, Save Changes" at bounding box center [798, 455] width 130 height 25
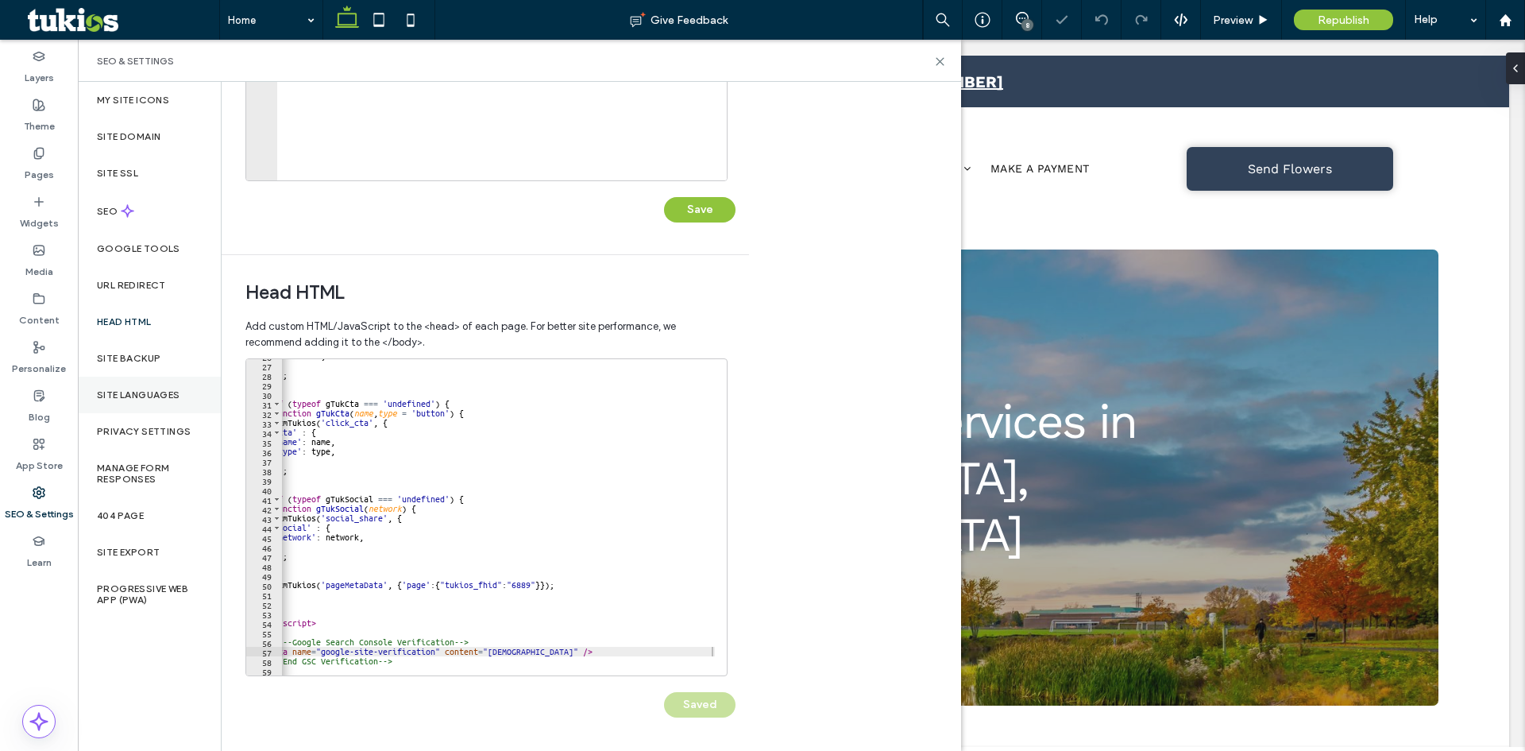
scroll to position [0, 0]
click at [1321, 18] on span "Republish" at bounding box center [1344, 21] width 52 height 14
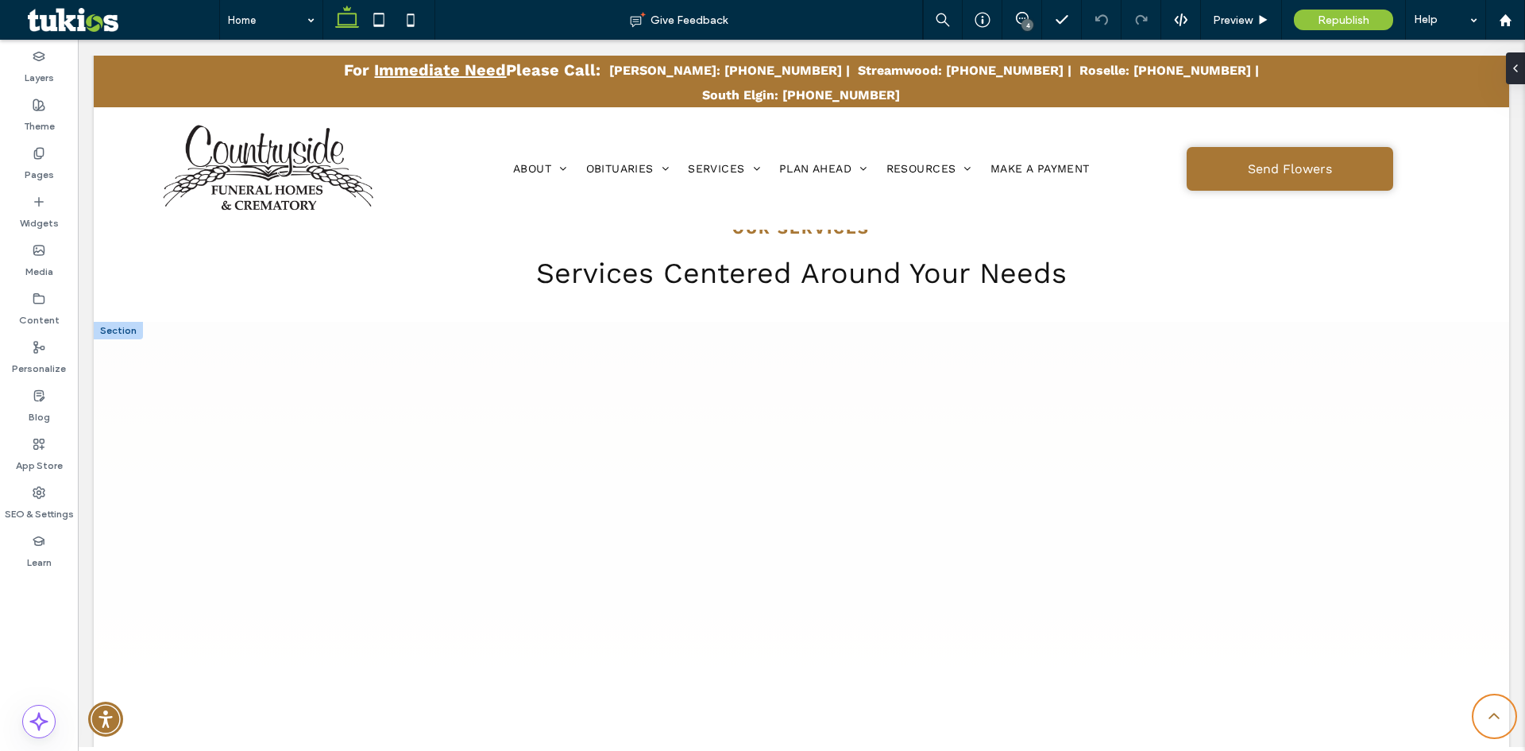
scroll to position [953, 0]
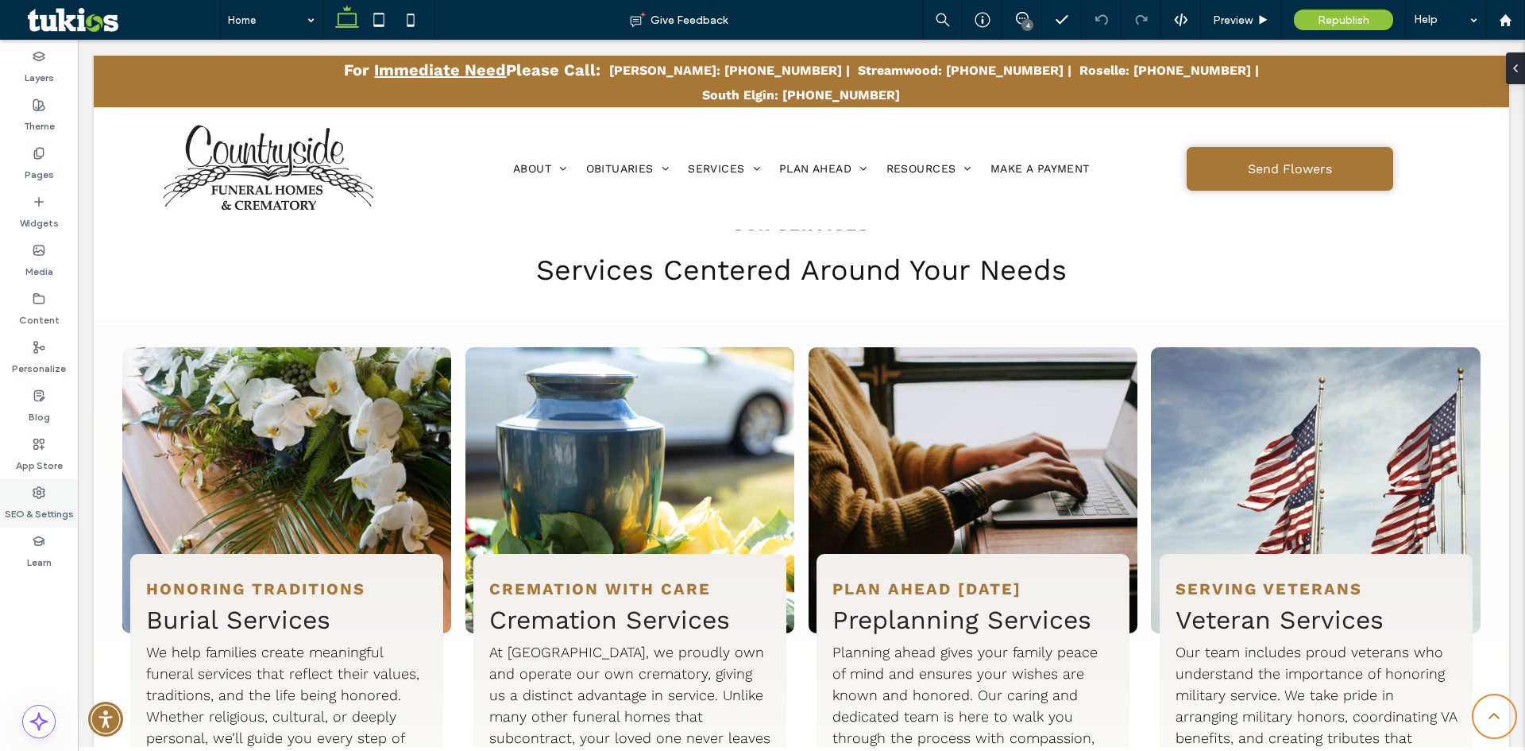
click at [33, 504] on label "SEO & Settings" at bounding box center [39, 510] width 69 height 22
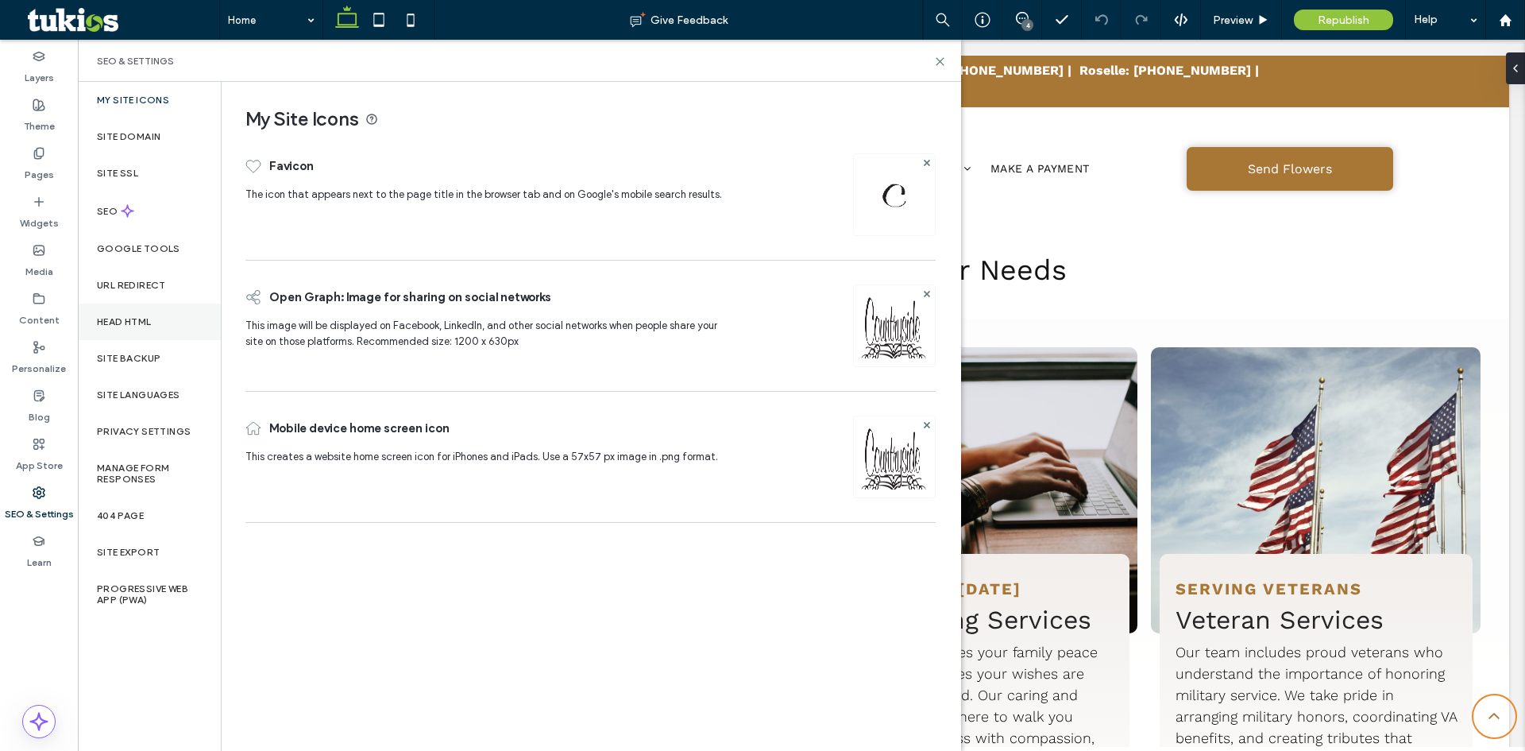
click at [172, 326] on div "Head HTML" at bounding box center [149, 321] width 143 height 37
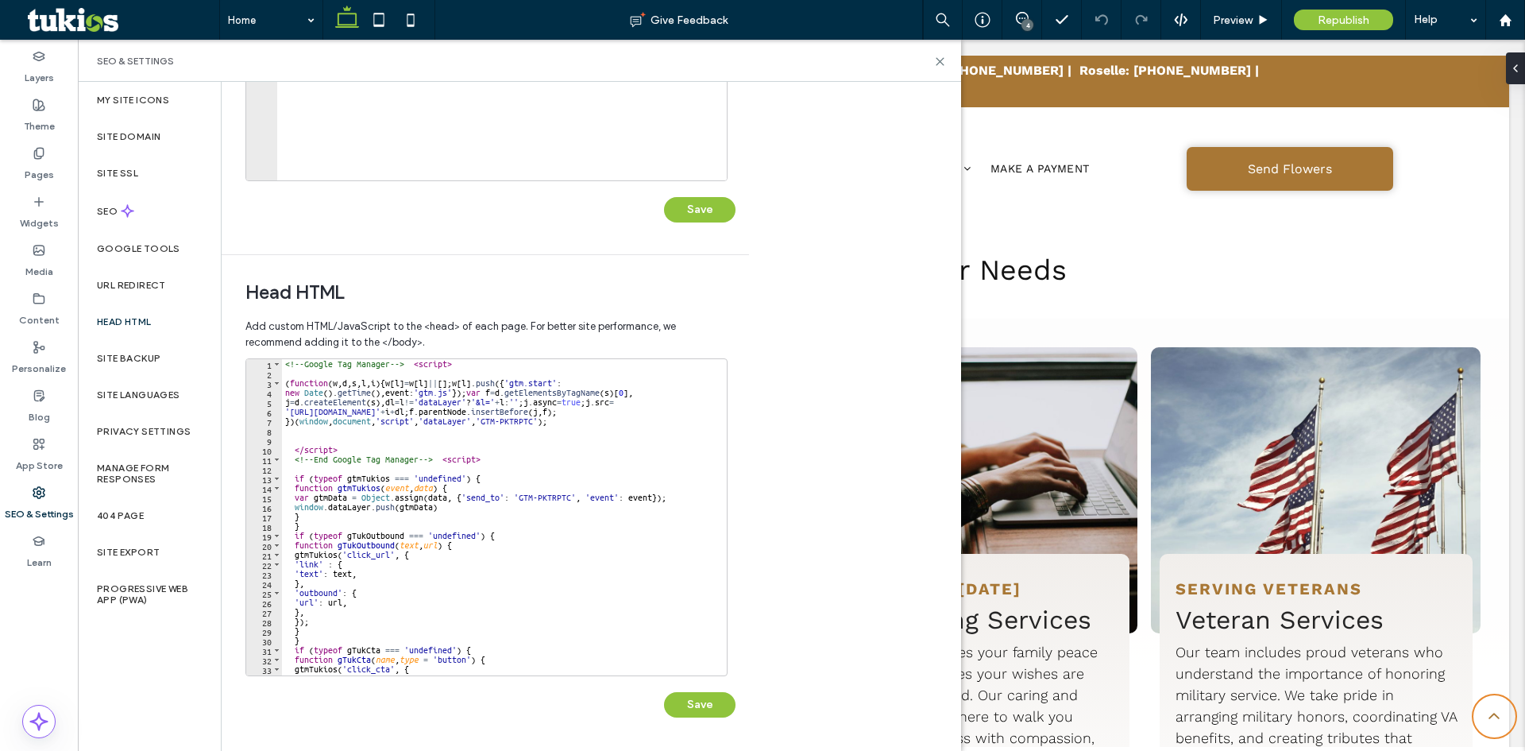
scroll to position [199, 0]
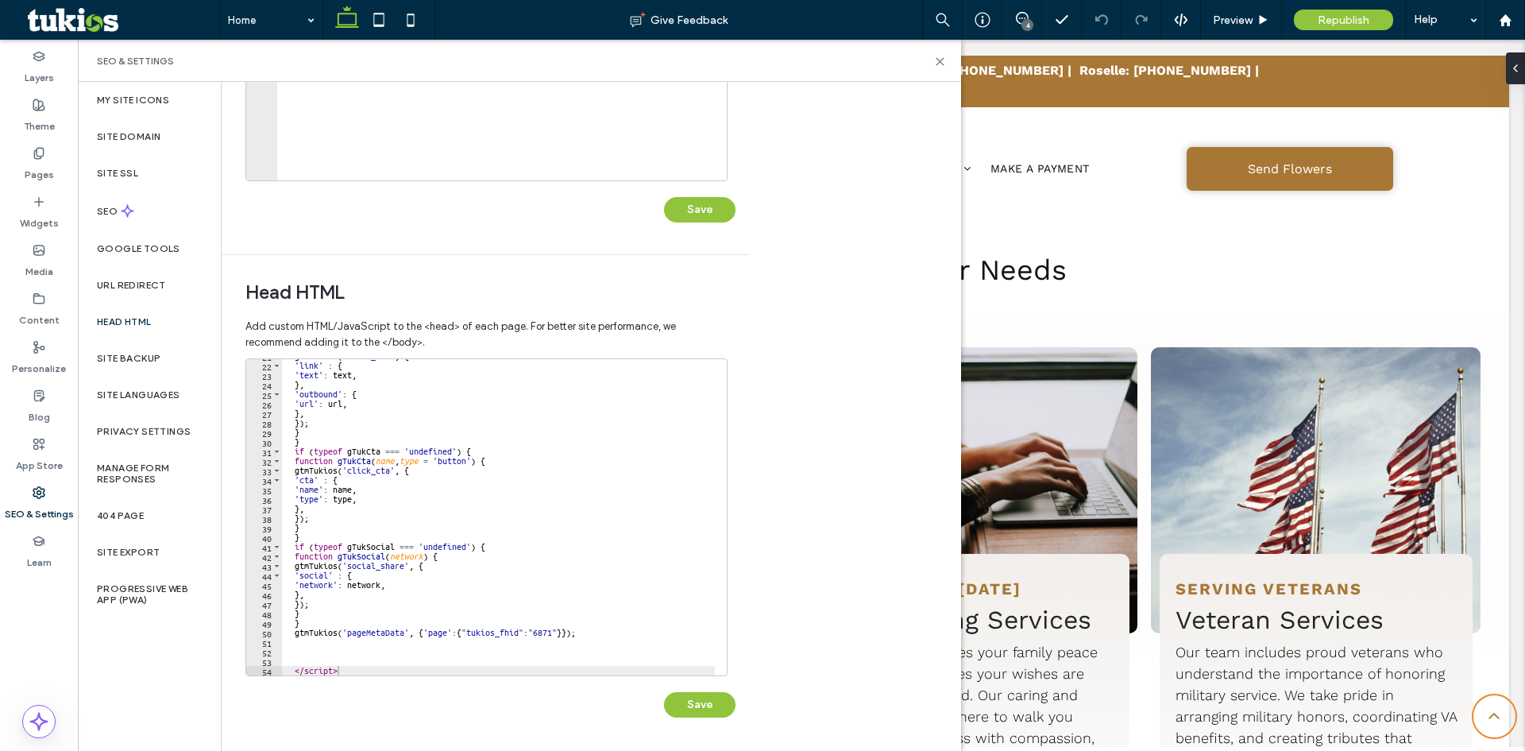
type textarea "*********"
click at [418, 673] on div "gtmTukios ( 'click_url' , { 'link' : { 'text' : text , } , 'outbound' : { 'url'…" at bounding box center [498, 518] width 433 height 335
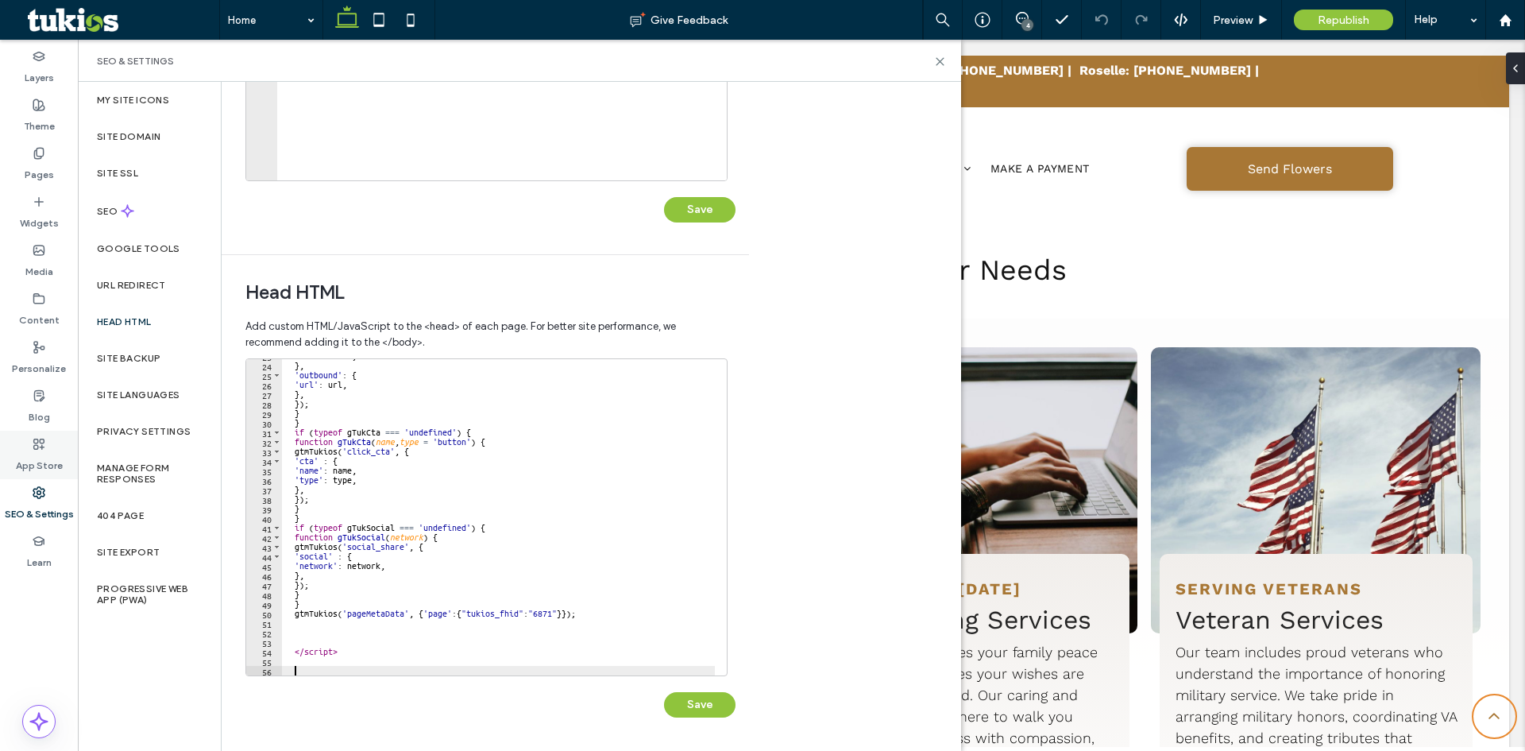
paste textarea "Cursor at row 56"
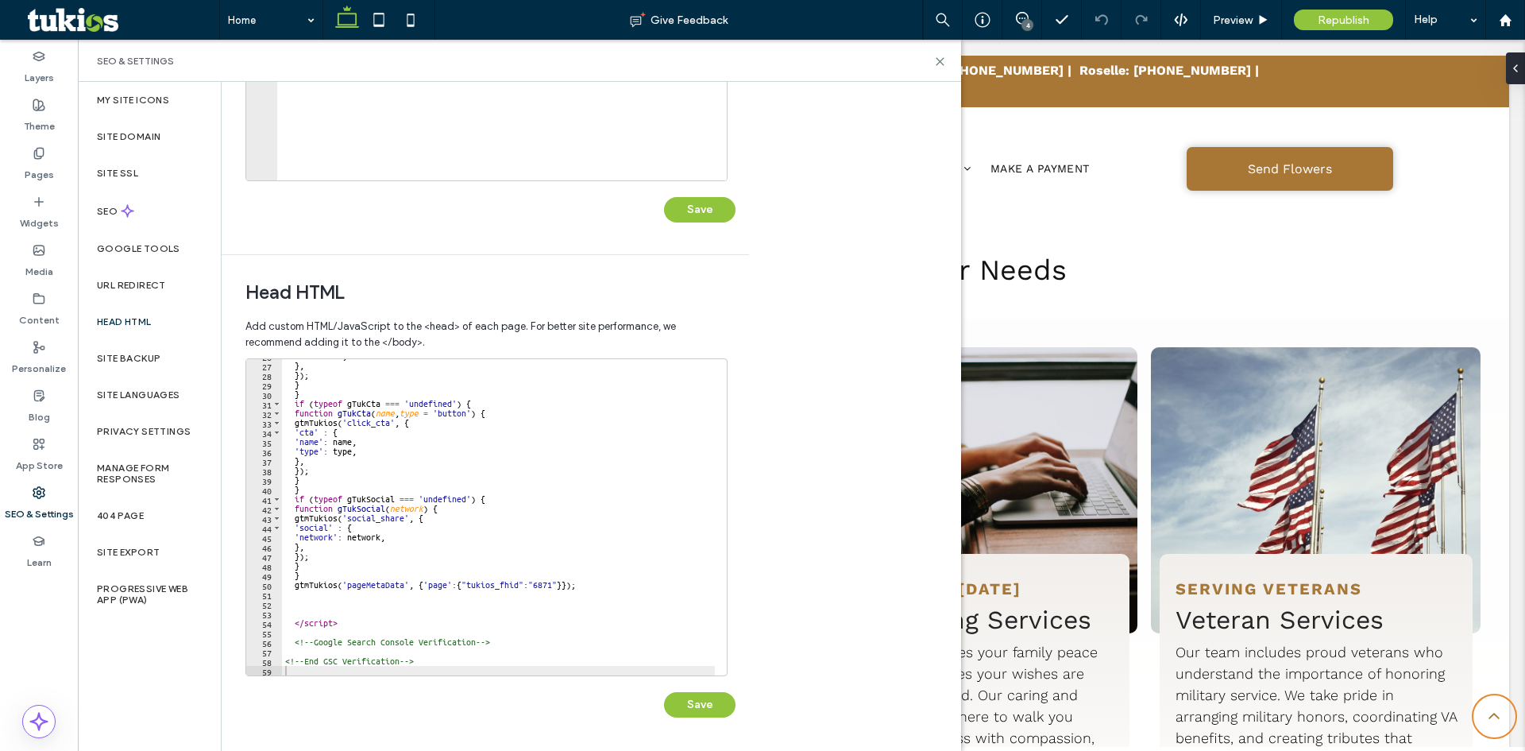
click at [329, 651] on div "'url' : url , } , }) ; } } if ( typeof gTukCta === 'undefined' ) { function gTu…" at bounding box center [498, 518] width 433 height 335
paste textarea "**********"
type textarea "**********"
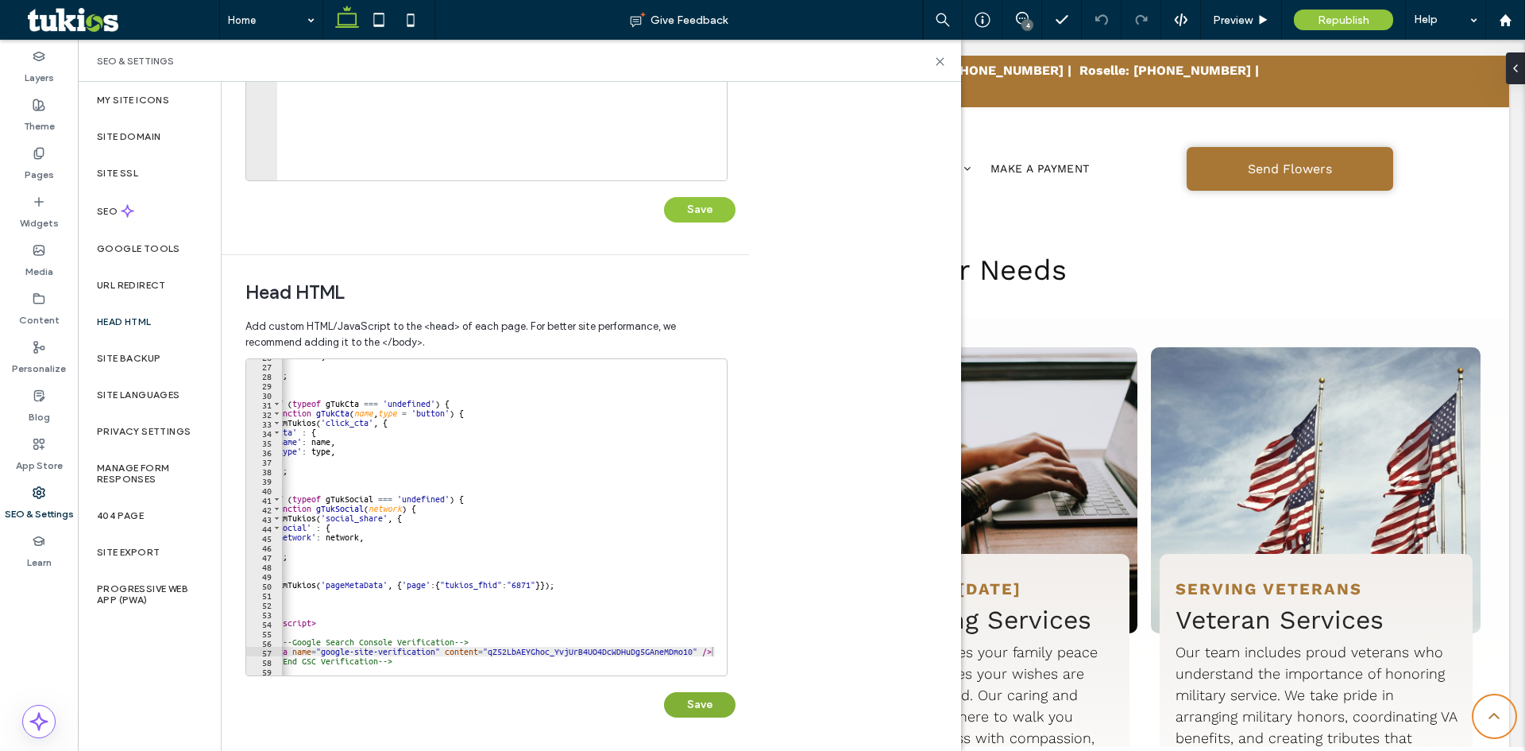
click at [718, 703] on button "Save" at bounding box center [699, 704] width 71 height 25
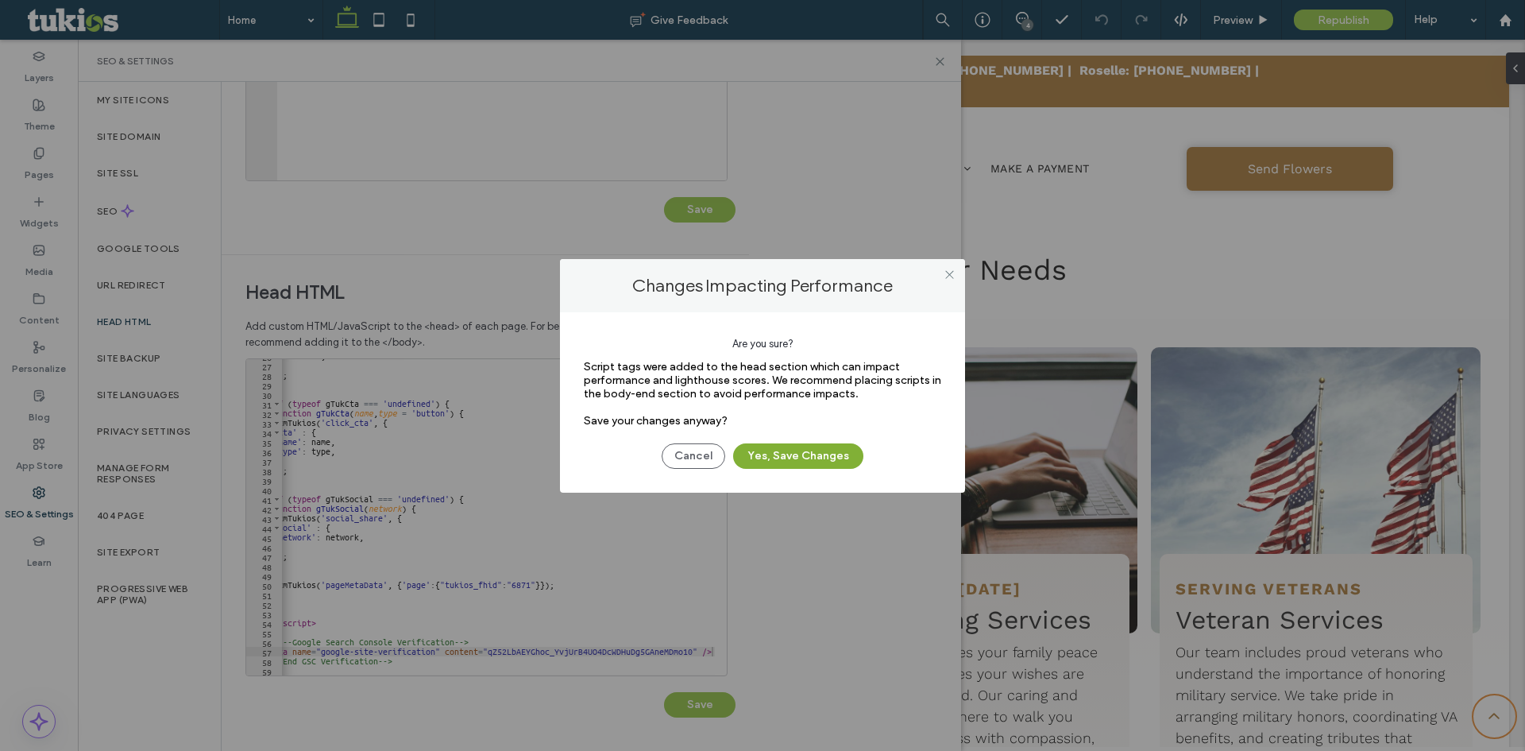
click at [843, 453] on button "Yes, Save Changes" at bounding box center [798, 455] width 130 height 25
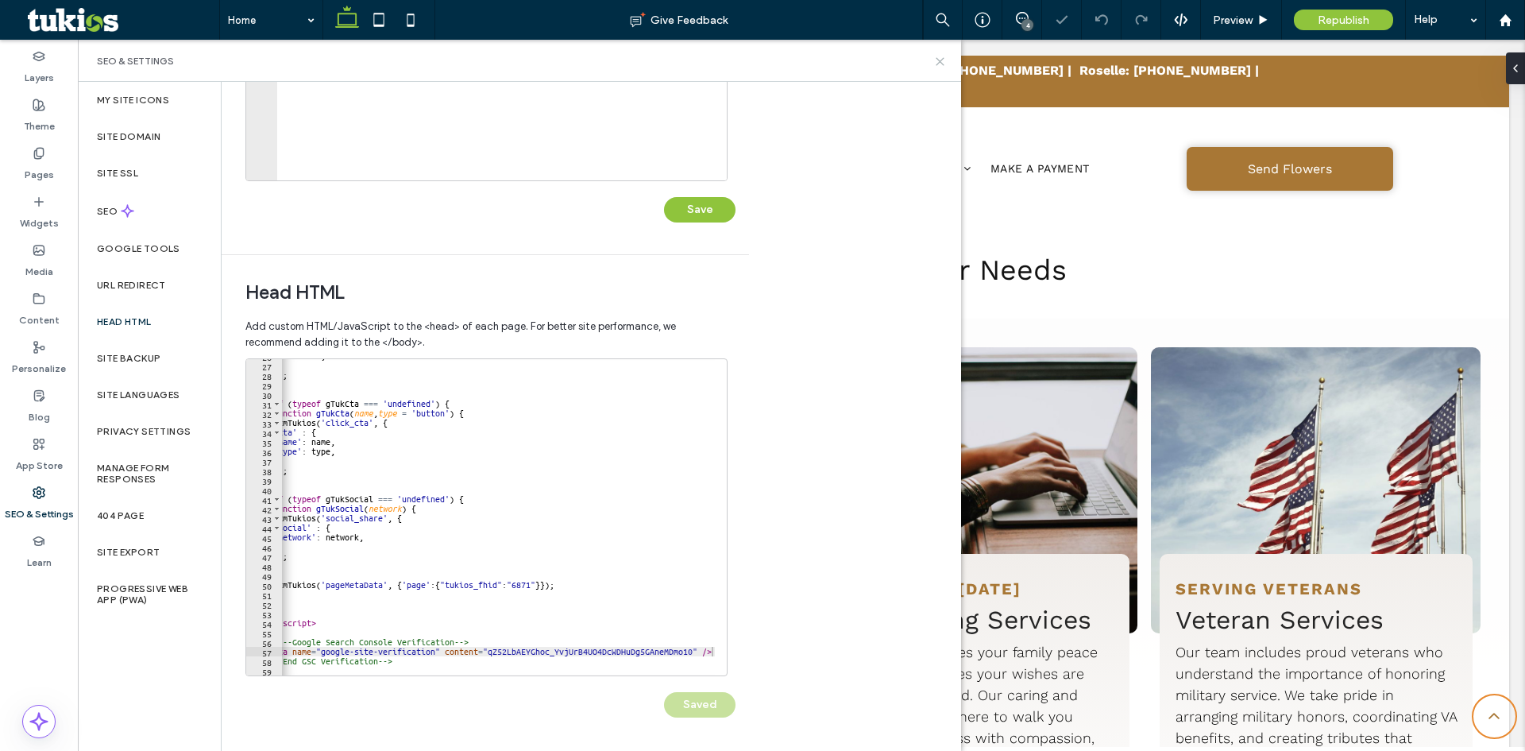
click at [939, 60] on use at bounding box center [939, 61] width 7 height 7
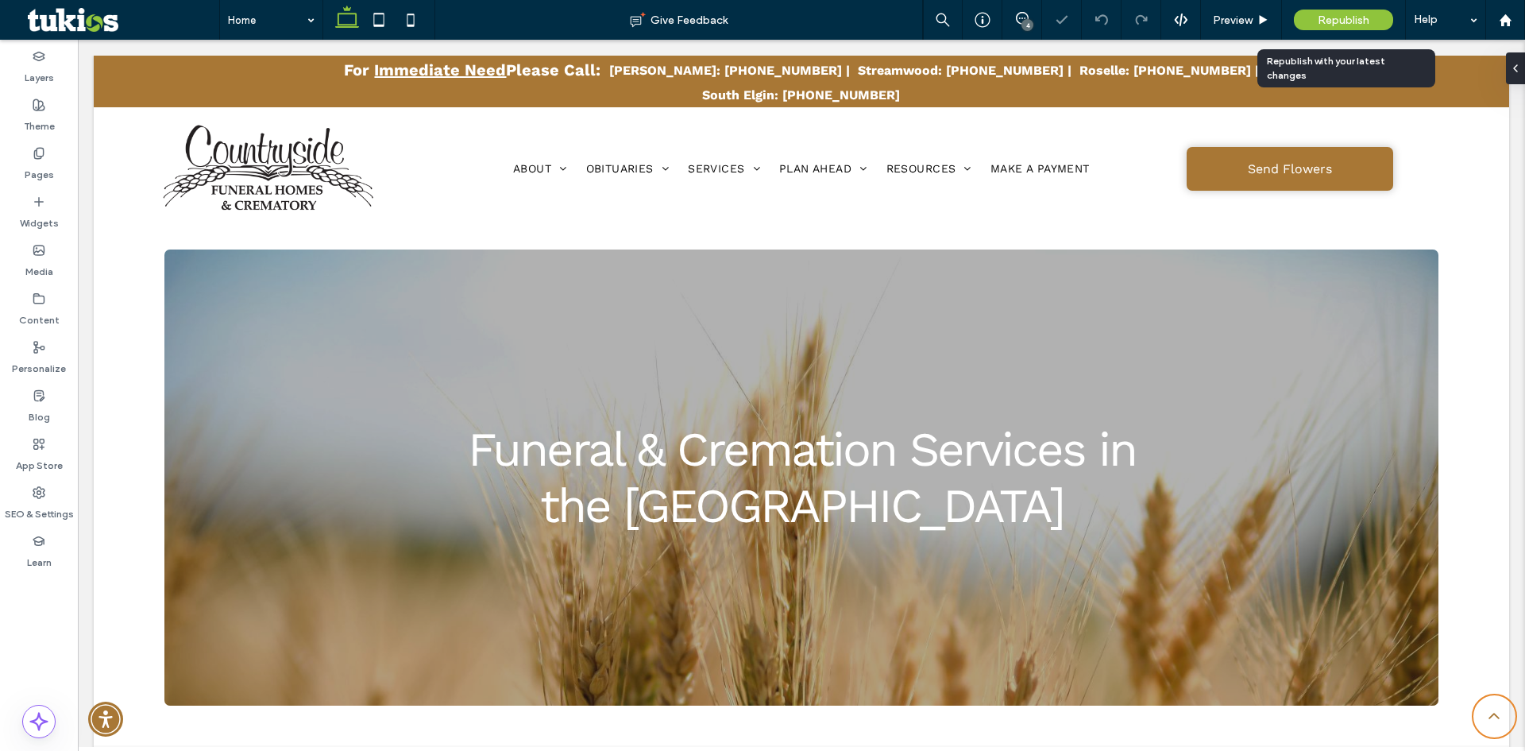
scroll to position [0, 0]
click at [1332, 22] on span "Republish" at bounding box center [1344, 21] width 52 height 14
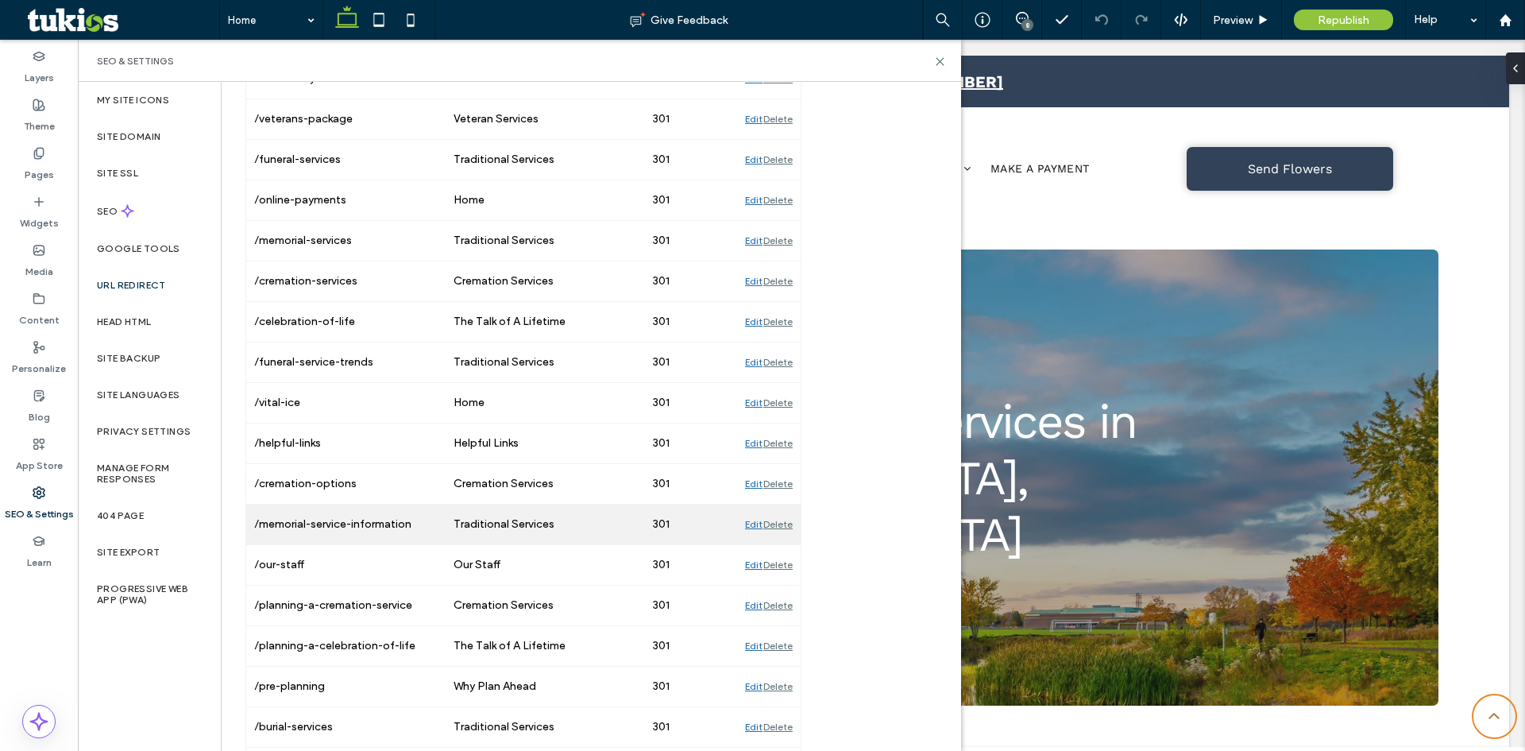
scroll to position [494, 0]
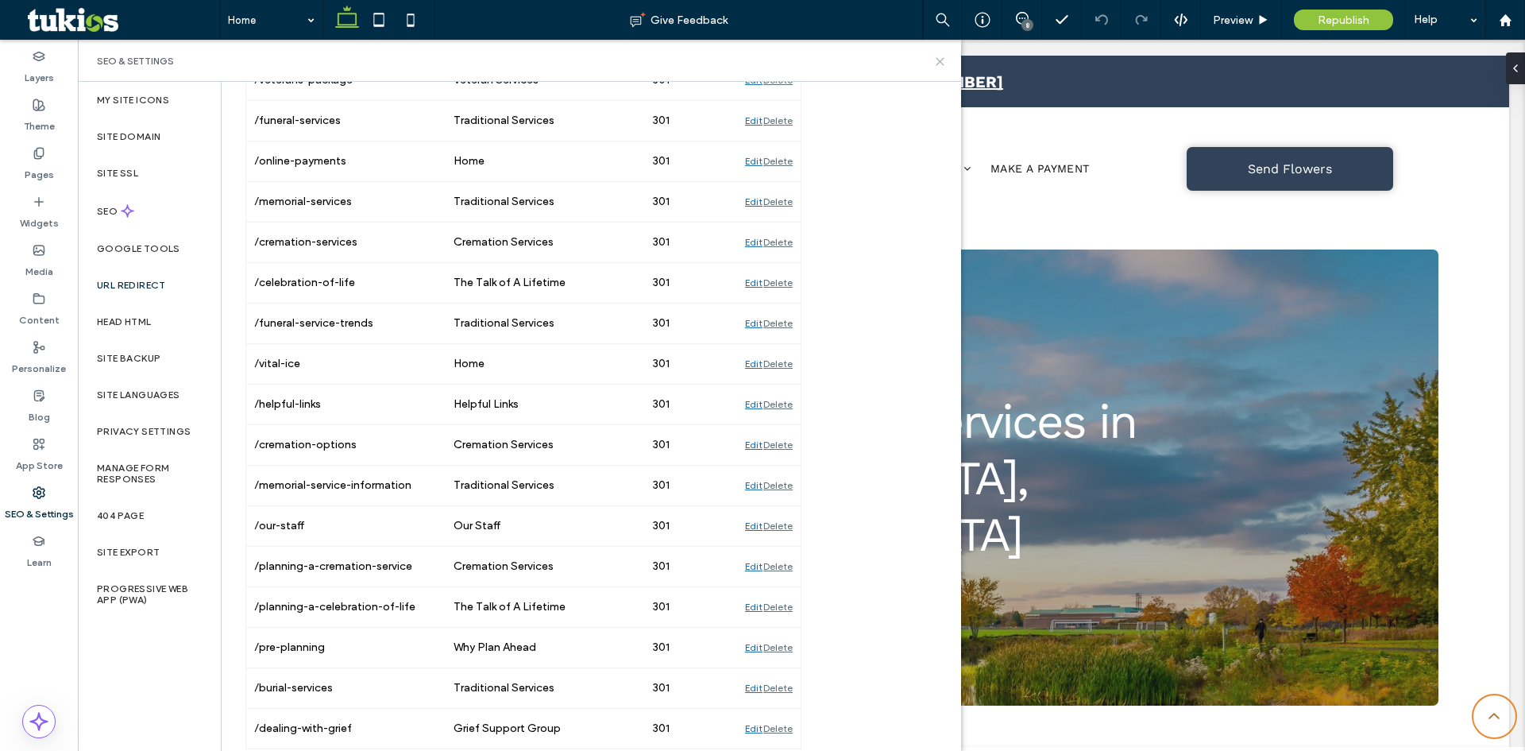
click at [944, 60] on icon at bounding box center [940, 62] width 12 height 12
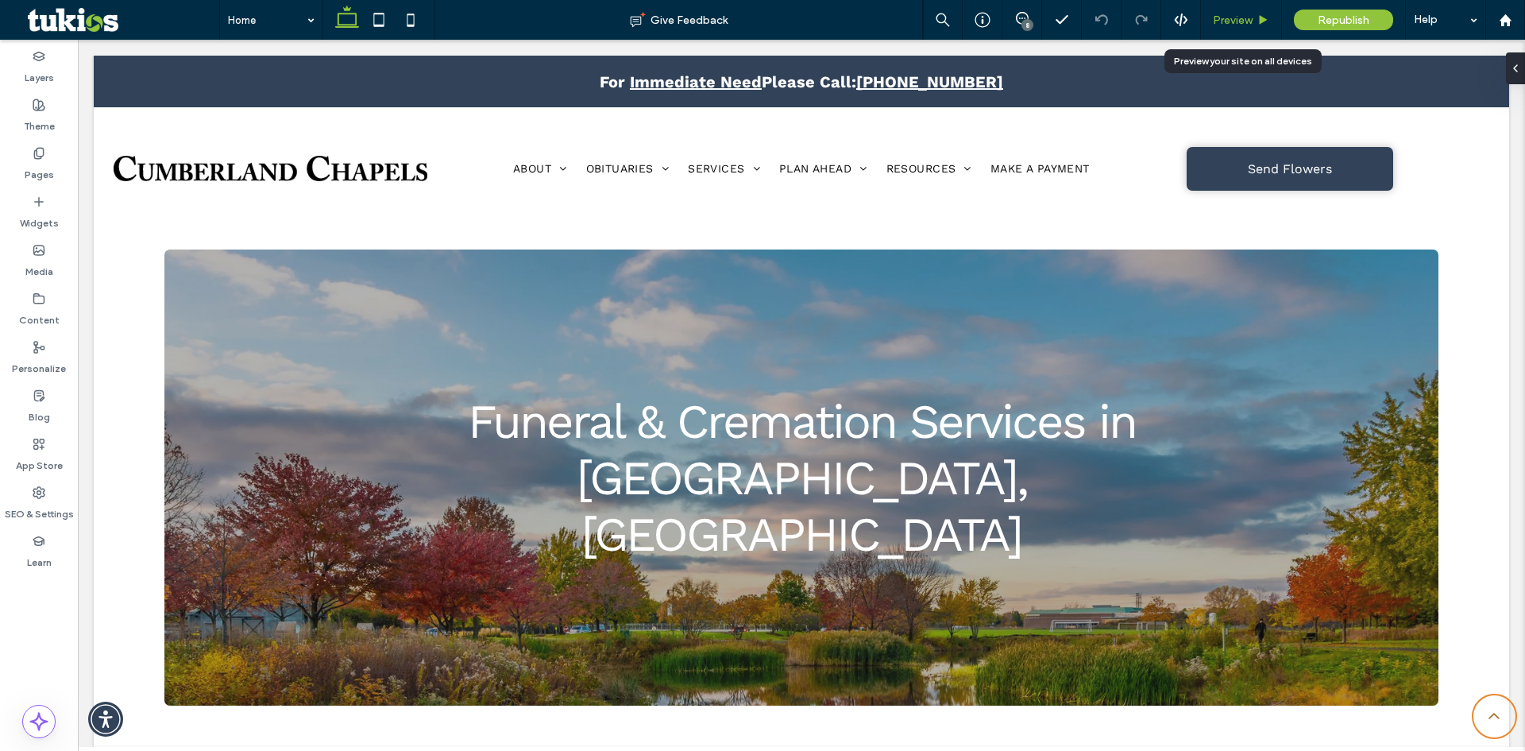
click at [1226, 18] on span "Preview" at bounding box center [1233, 21] width 40 height 14
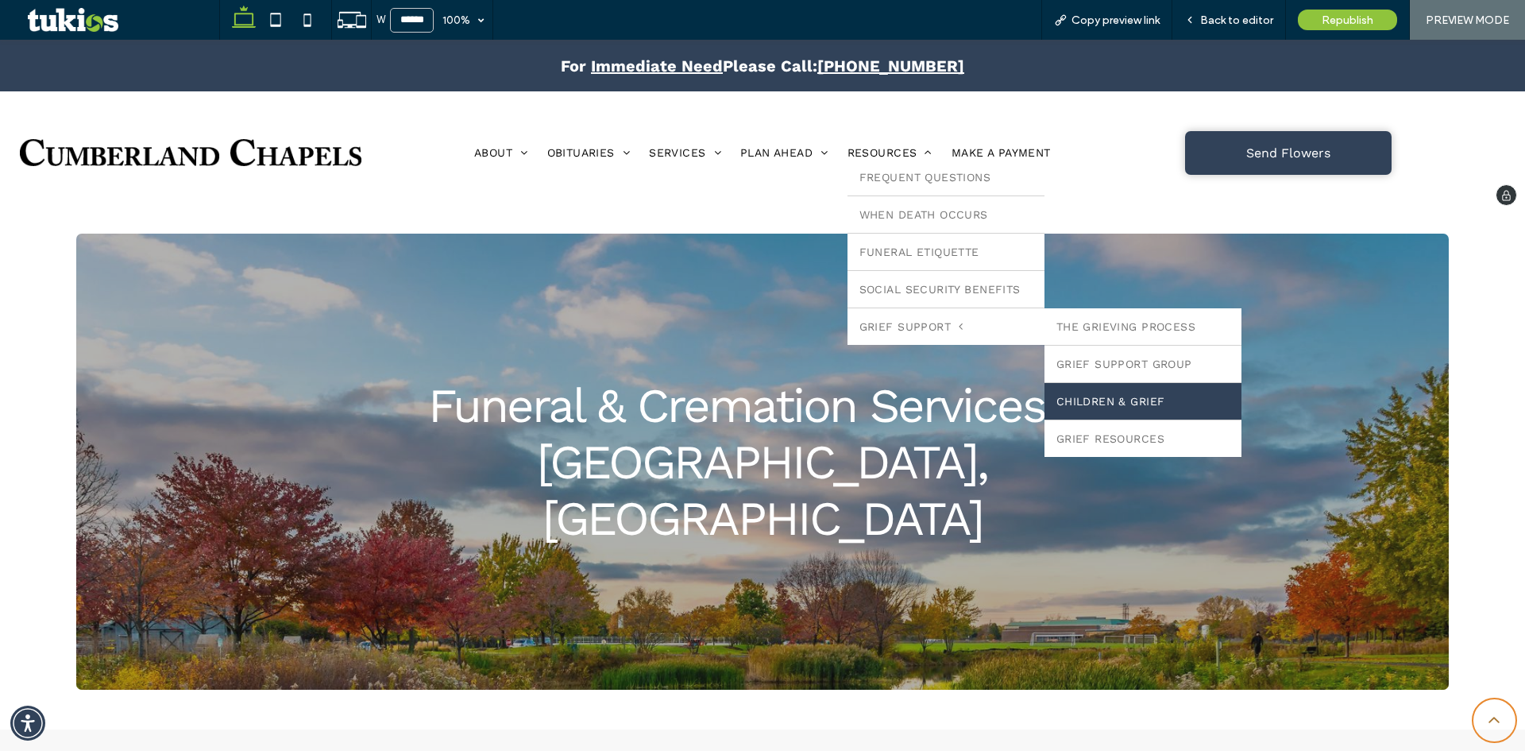
click at [1113, 407] on link "Children & Grief" at bounding box center [1142, 401] width 197 height 37
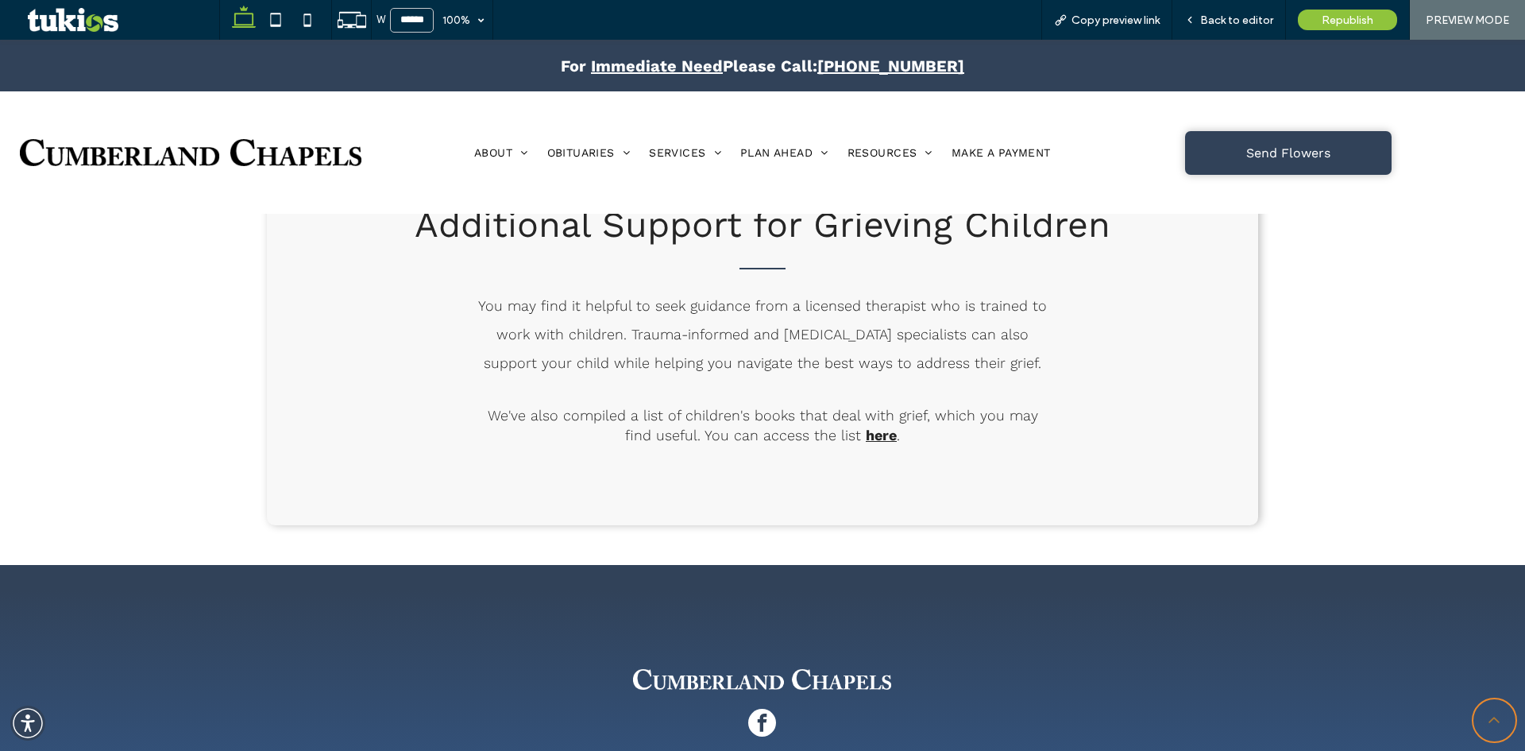
scroll to position [3177, 0]
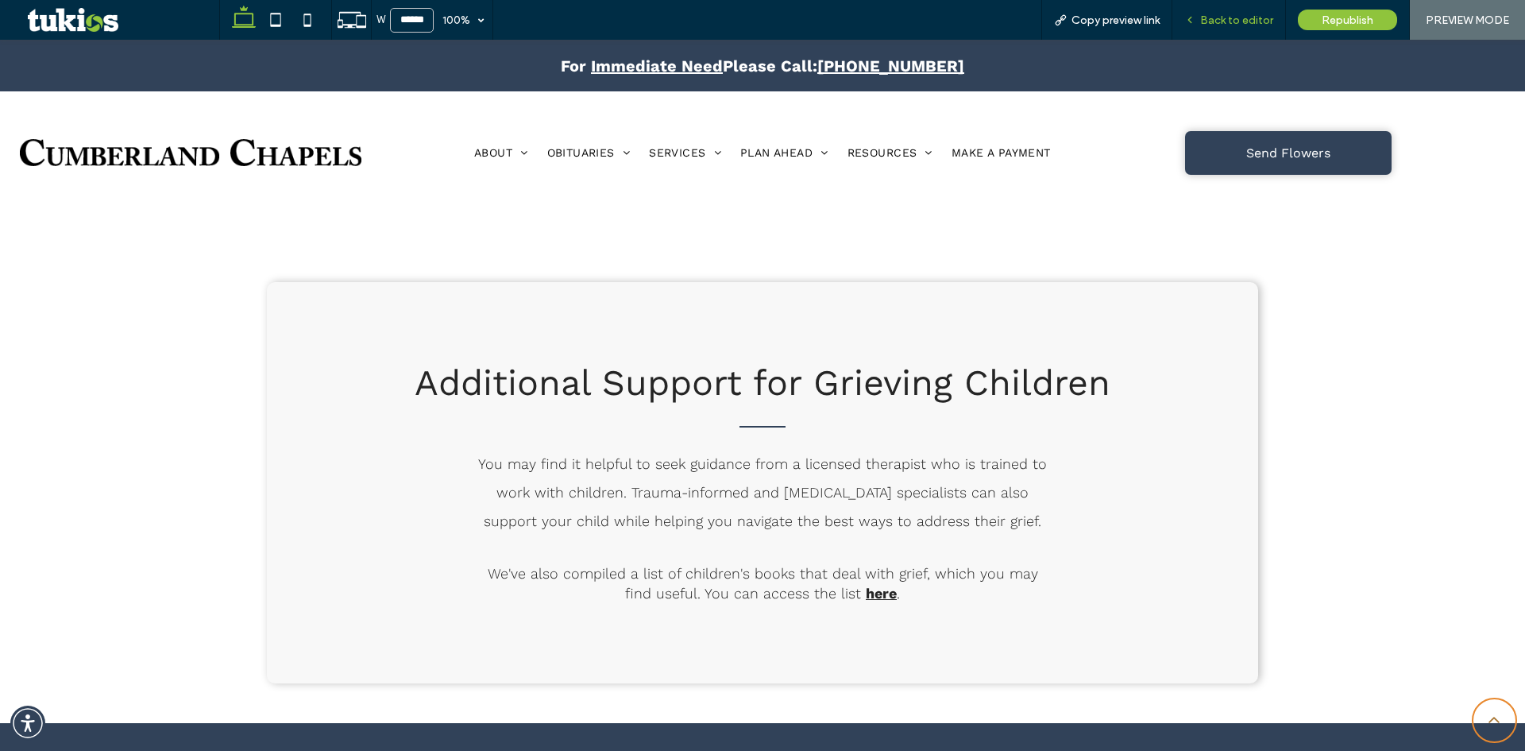
click at [1267, 17] on span "Back to editor" at bounding box center [1236, 21] width 73 height 14
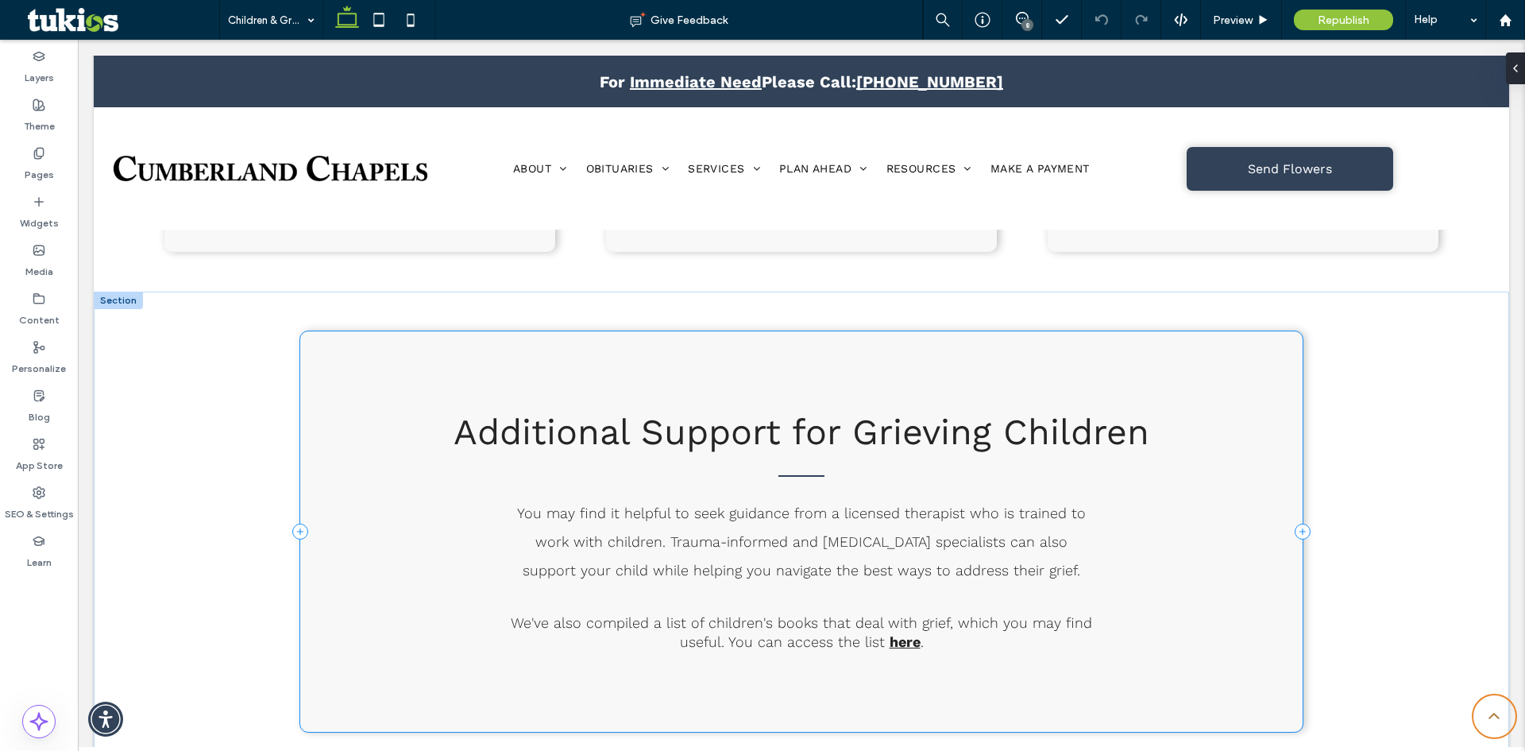
scroll to position [3270, 0]
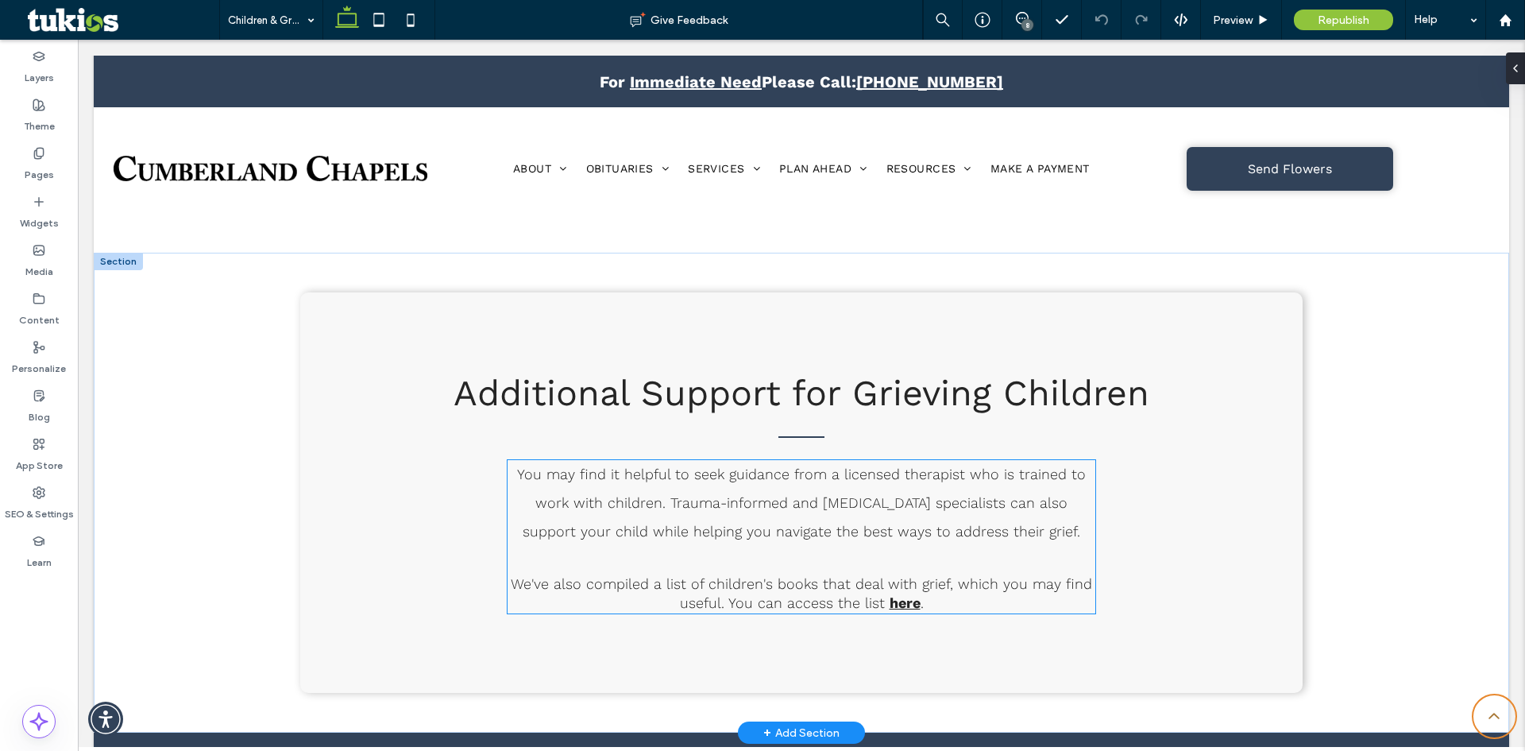
click at [952, 574] on p "We've also compiled a list of children's books that deal with grief, which you …" at bounding box center [802, 594] width 588 height 40
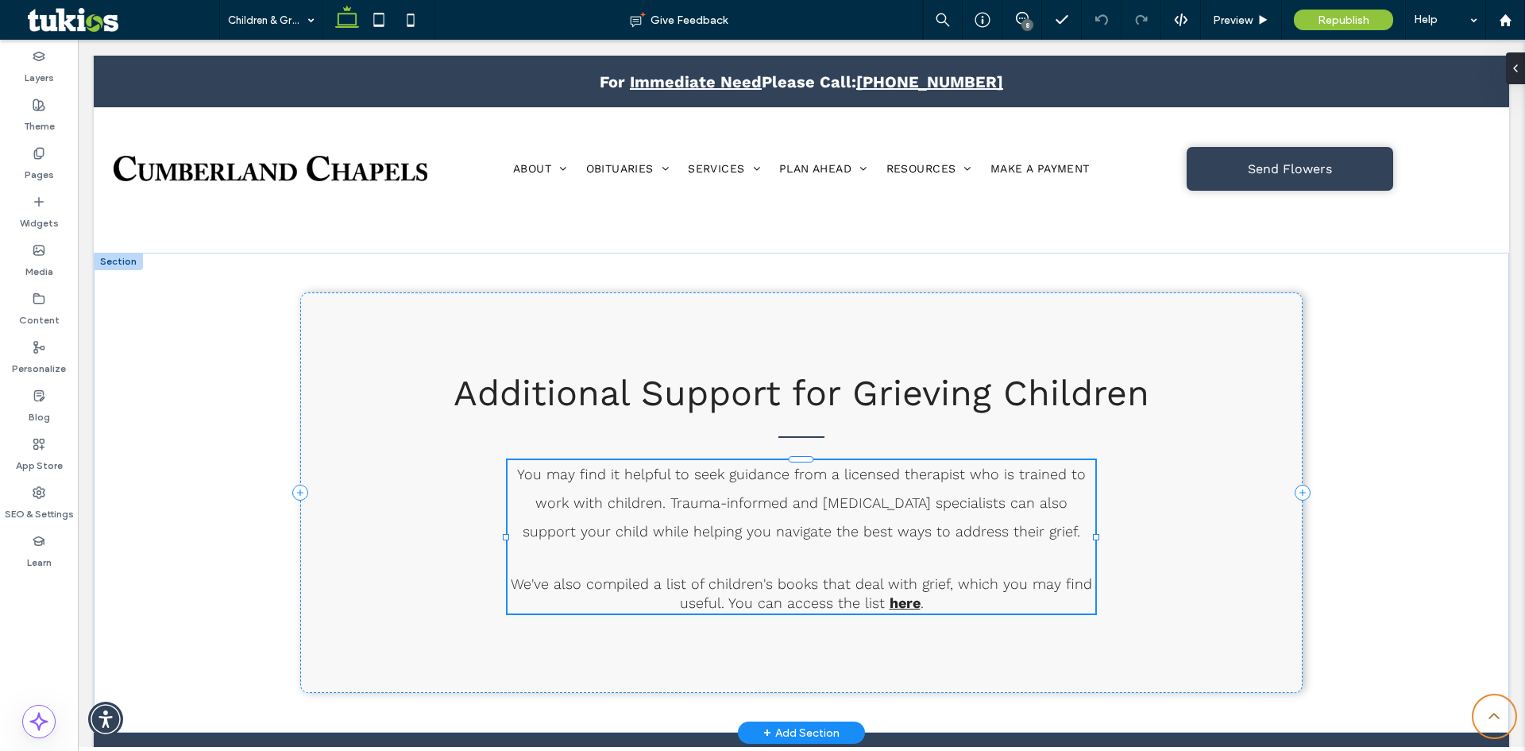
click at [952, 570] on div "You may find it helpful to seek guidance from a licensed therapist who is train…" at bounding box center [802, 537] width 588 height 154
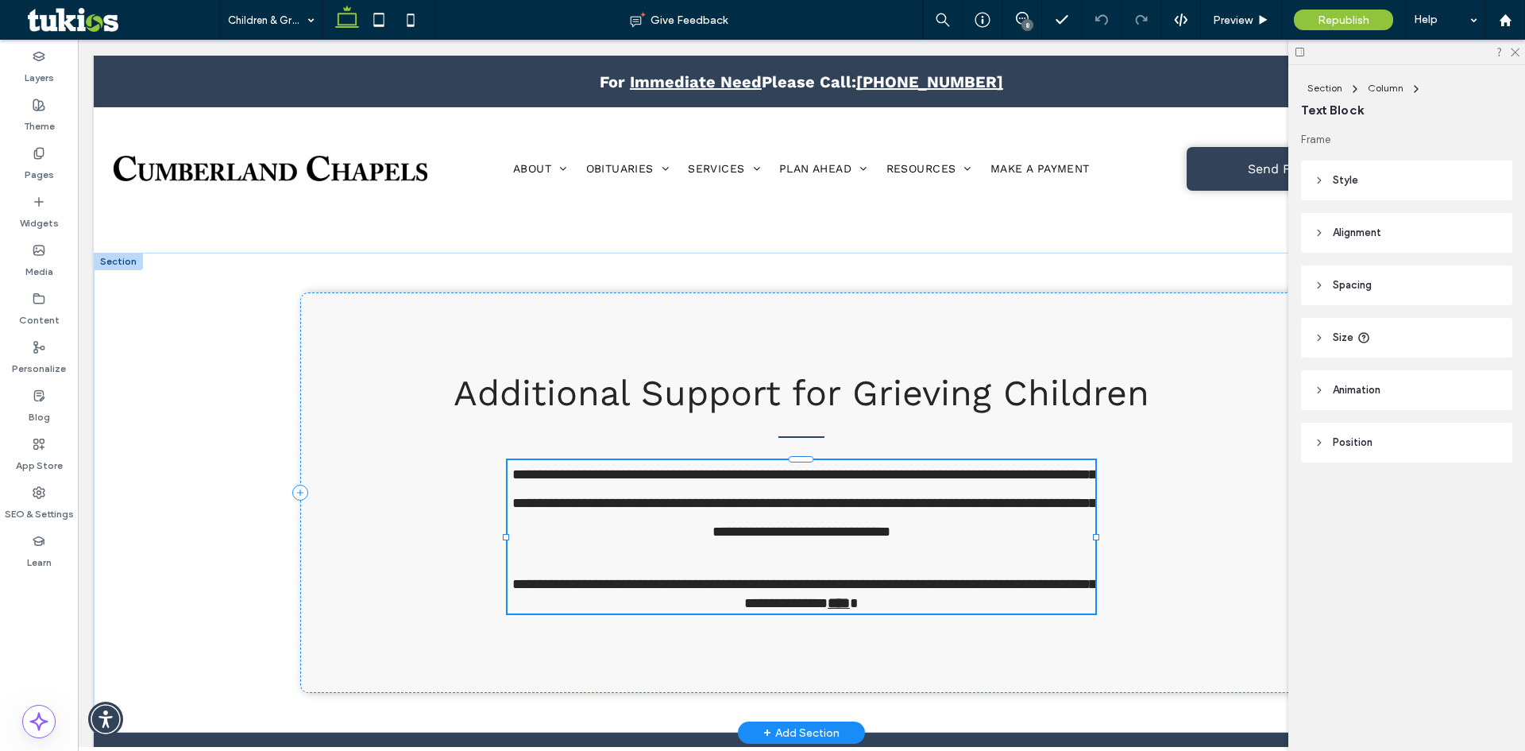
type input "*********"
type input "**"
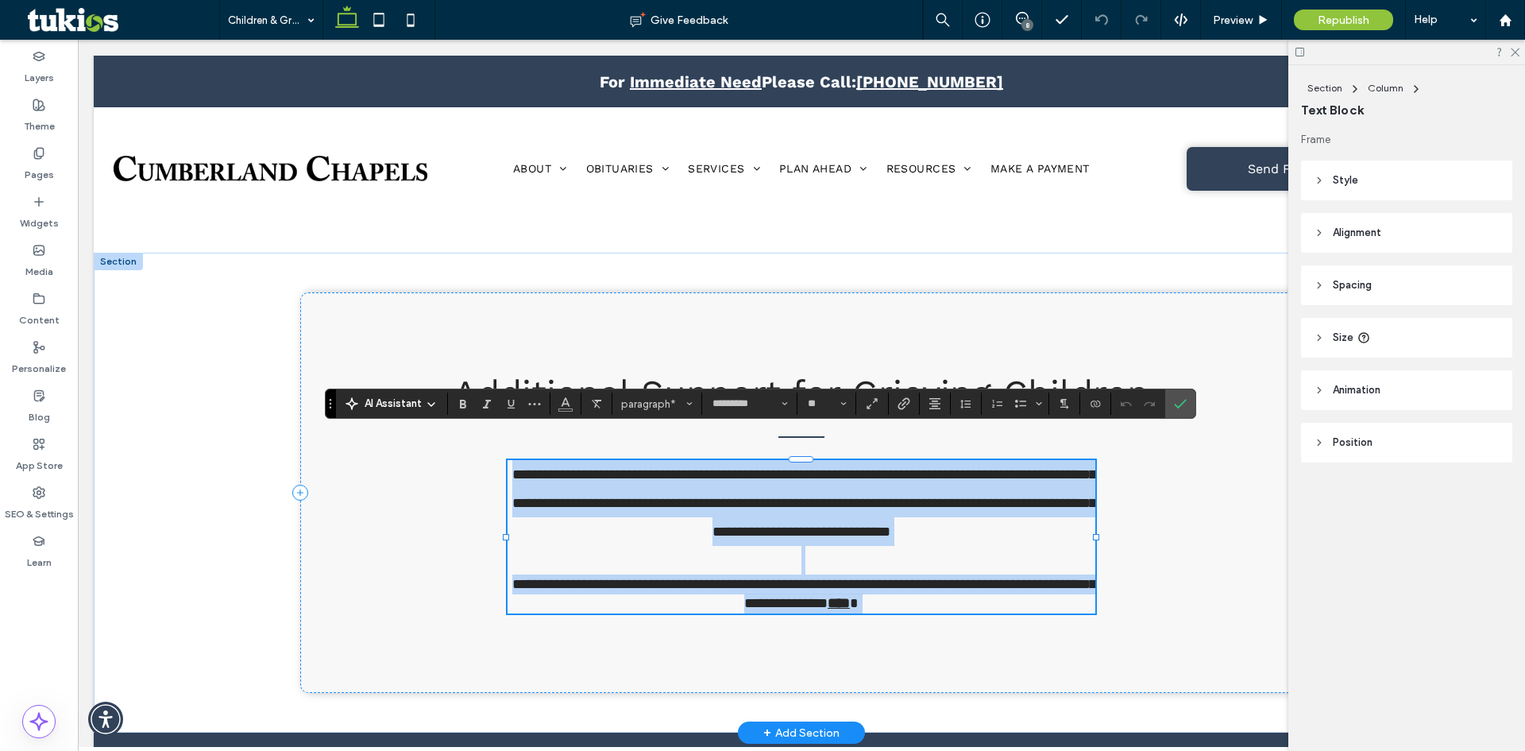
click at [933, 579] on p "**********" at bounding box center [802, 594] width 588 height 40
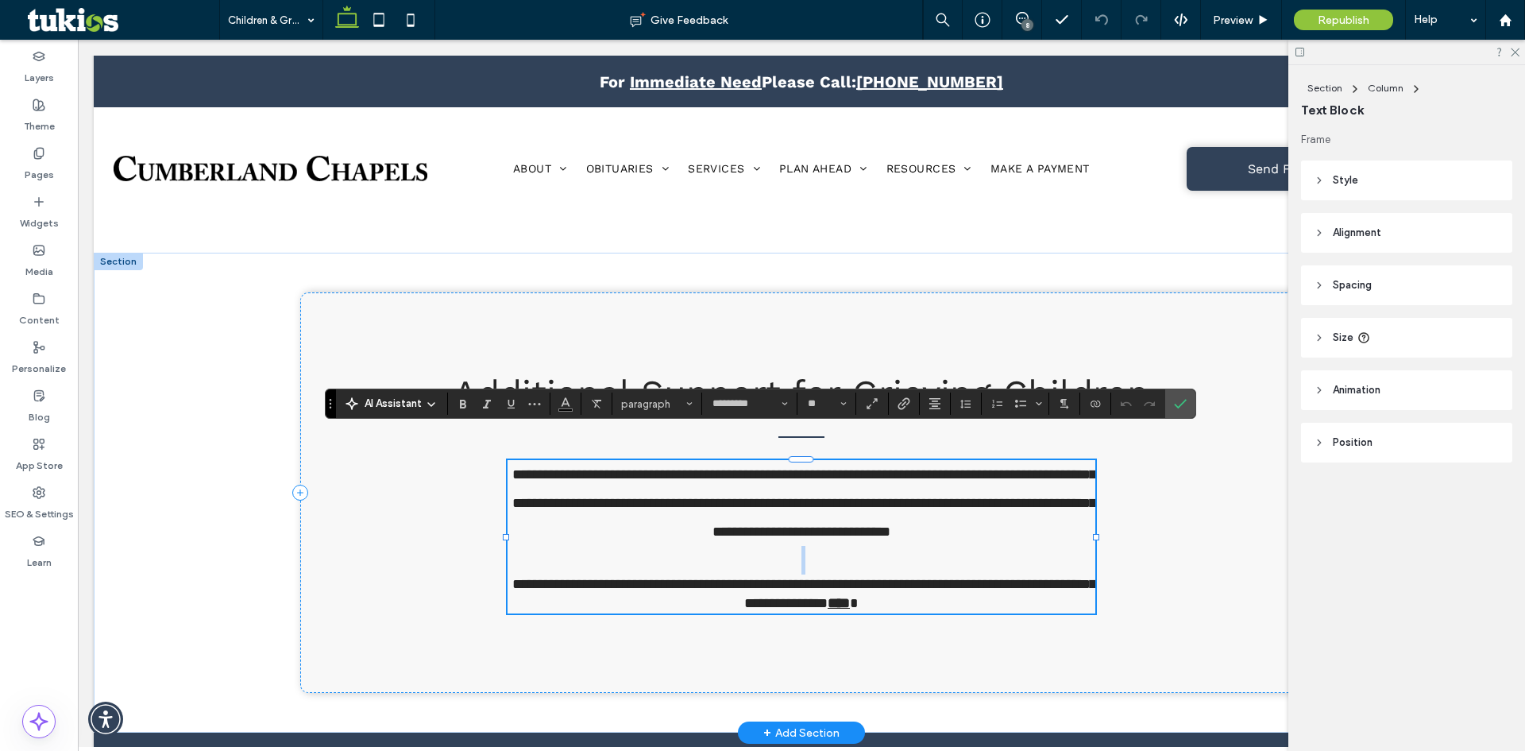
drag, startPoint x: 929, startPoint y: 577, endPoint x: 683, endPoint y: 565, distance: 246.5
click at [515, 574] on p "**********" at bounding box center [802, 594] width 588 height 40
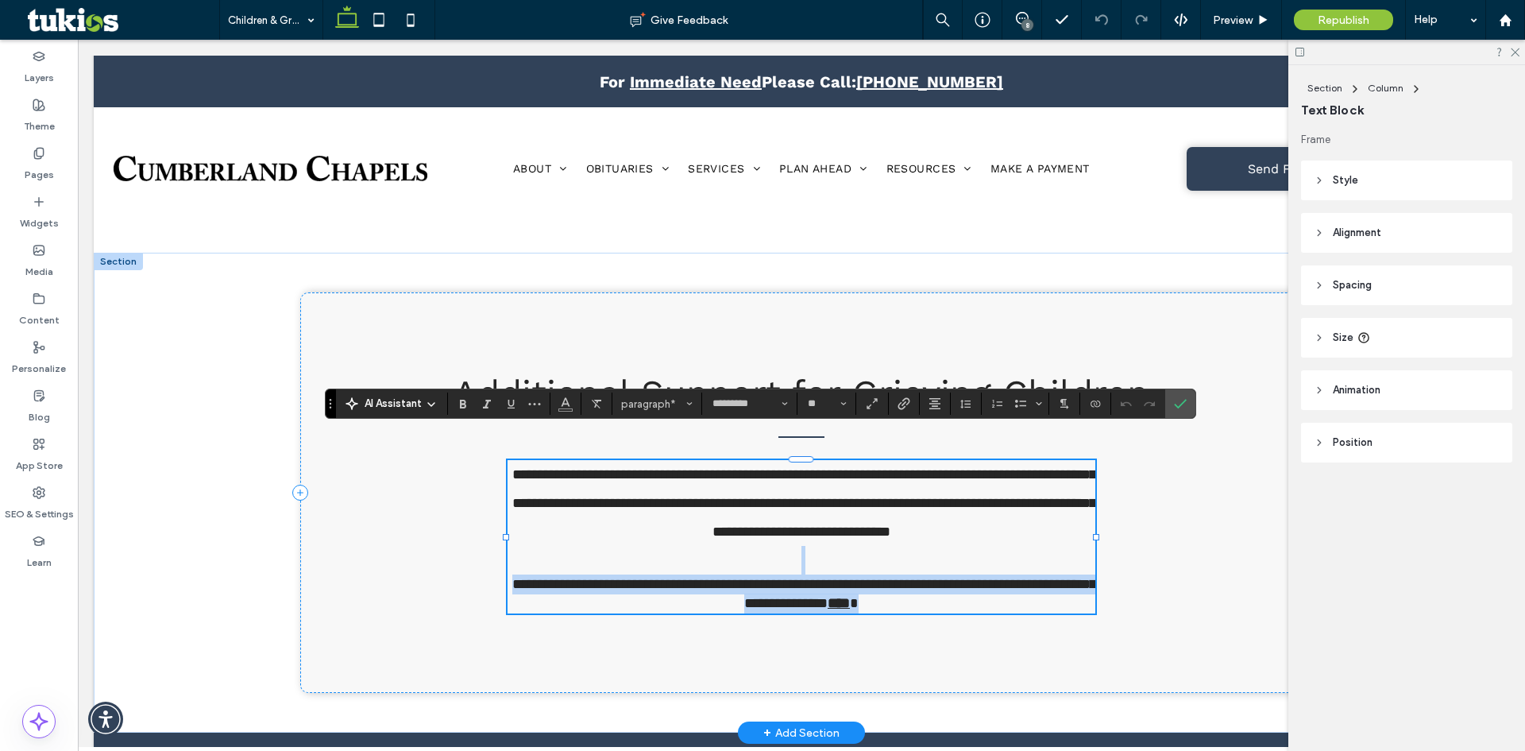
drag, startPoint x: 954, startPoint y: 572, endPoint x: 919, endPoint y: 577, distance: 35.4
click at [919, 577] on p "**********" at bounding box center [802, 594] width 588 height 40
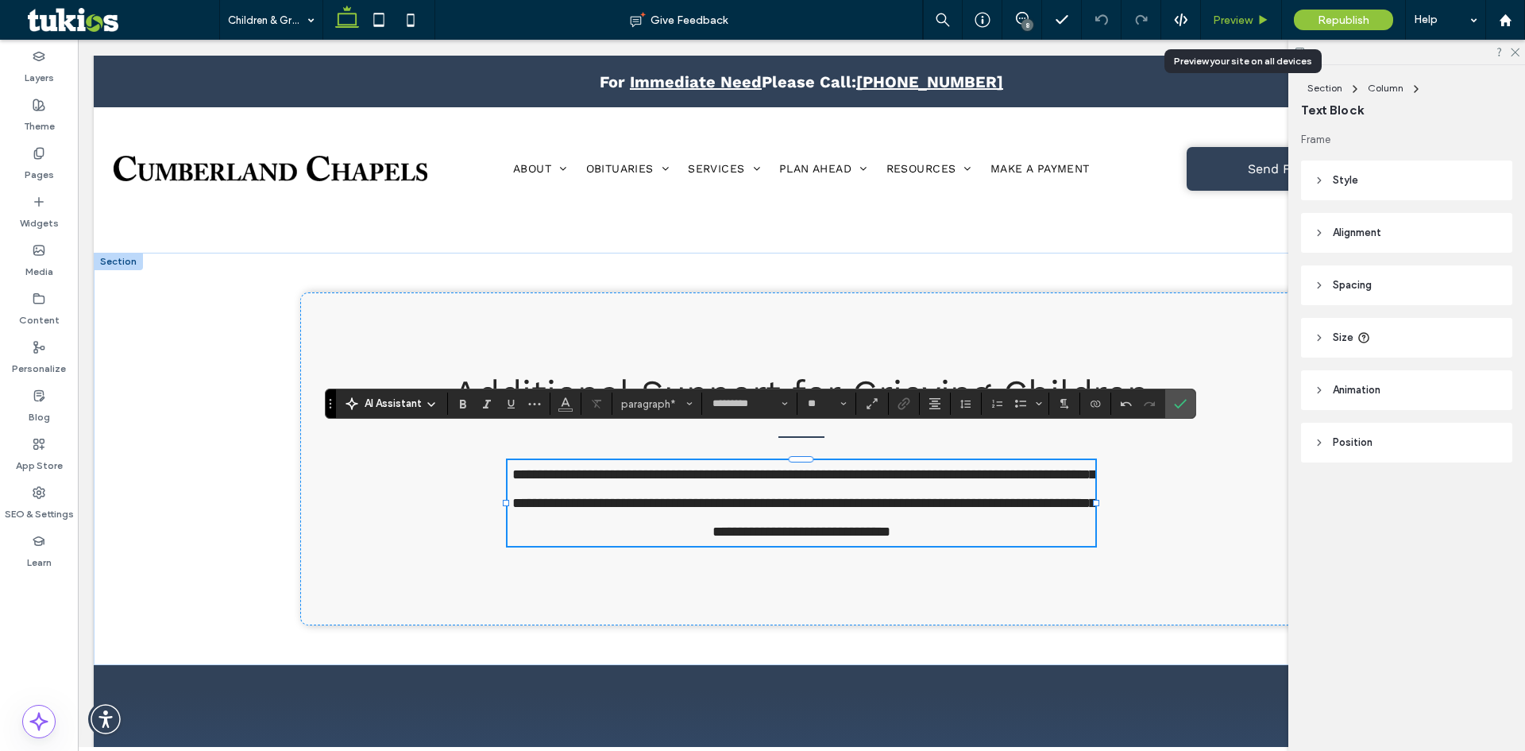
click at [1232, 21] on span "Preview" at bounding box center [1233, 21] width 40 height 14
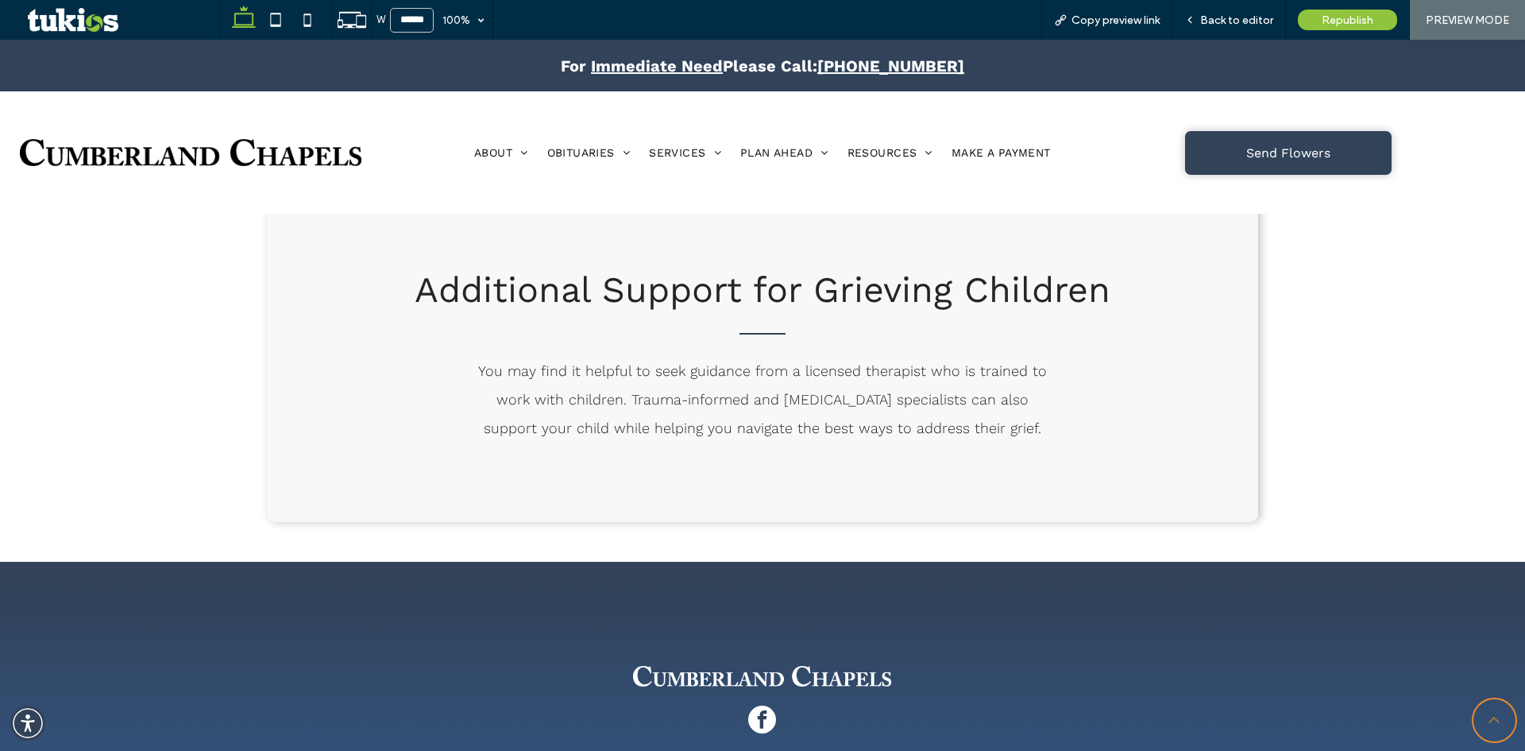
scroll to position [3257, 0]
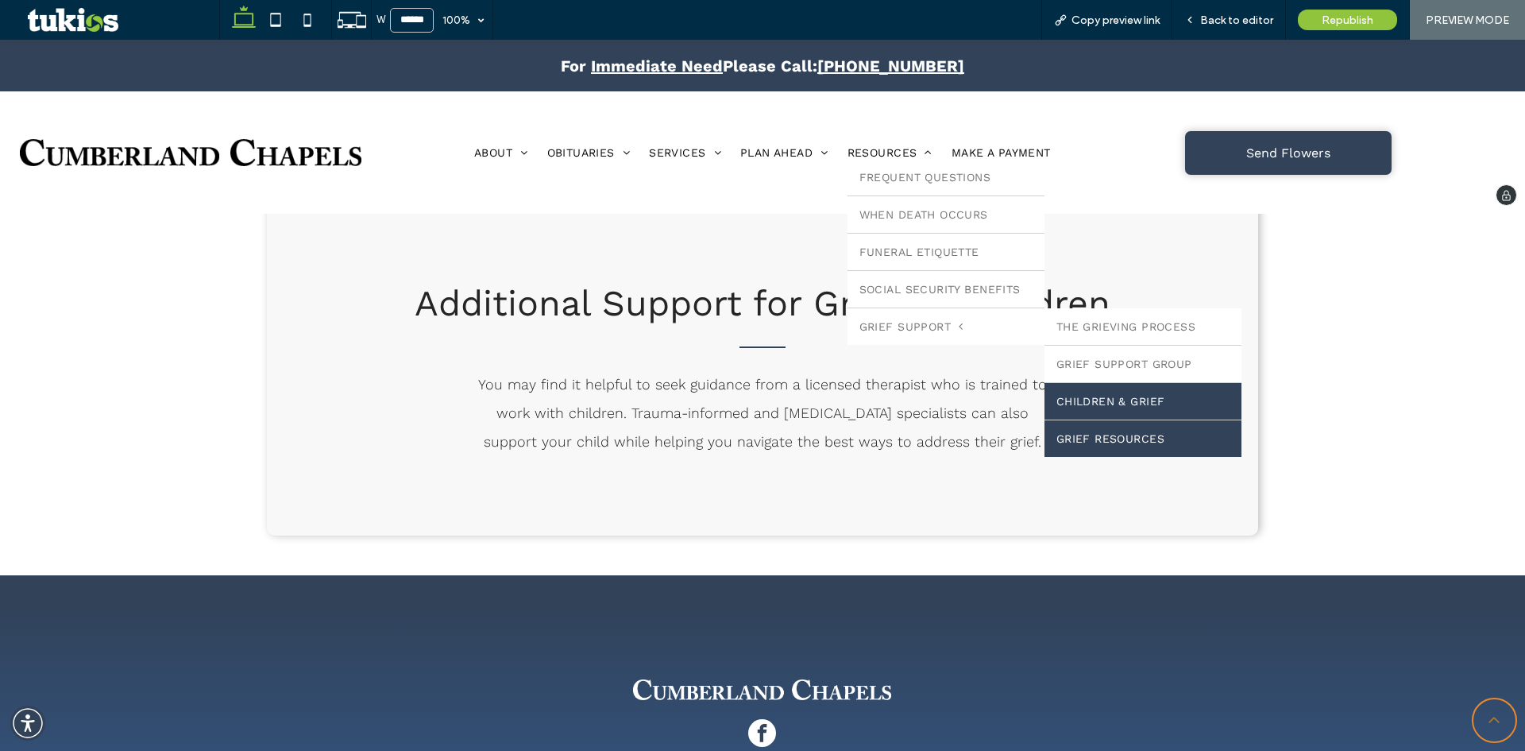
drag, startPoint x: 1122, startPoint y: 474, endPoint x: 1122, endPoint y: 434, distance: 40.5
click at [1122, 434] on link "Grief Resources" at bounding box center [1142, 438] width 197 height 37
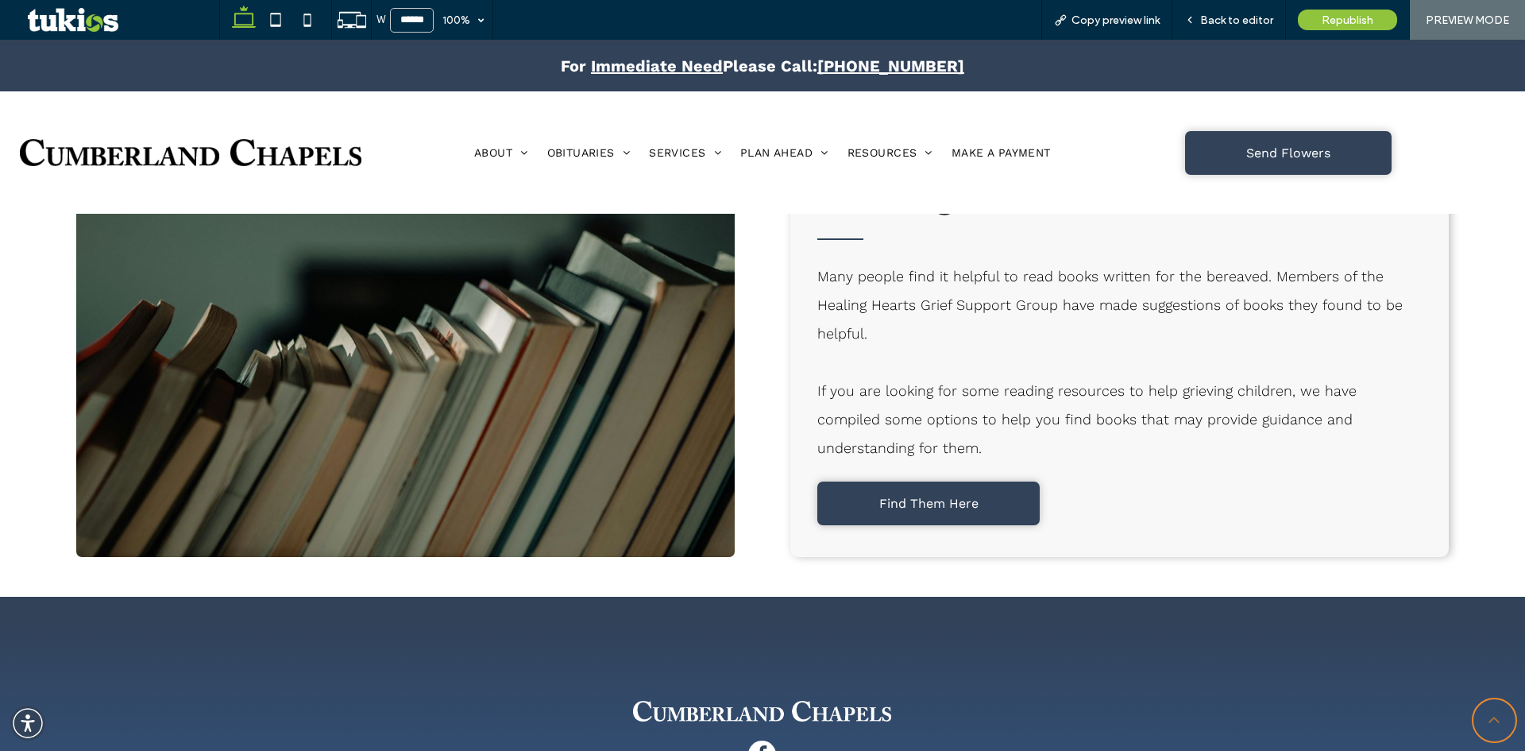
scroll to position [4527, 0]
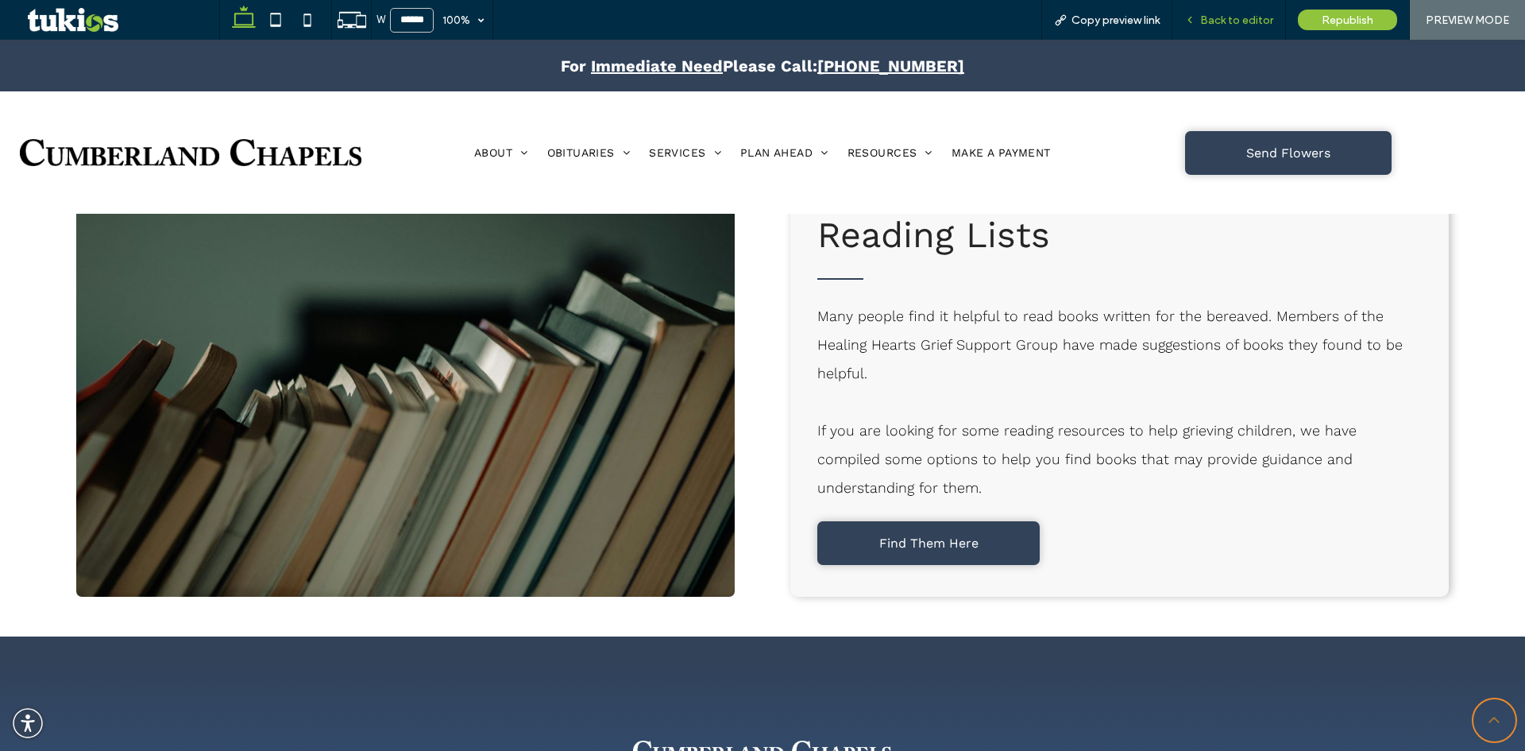
click at [1255, 20] on span "Back to editor" at bounding box center [1236, 21] width 73 height 14
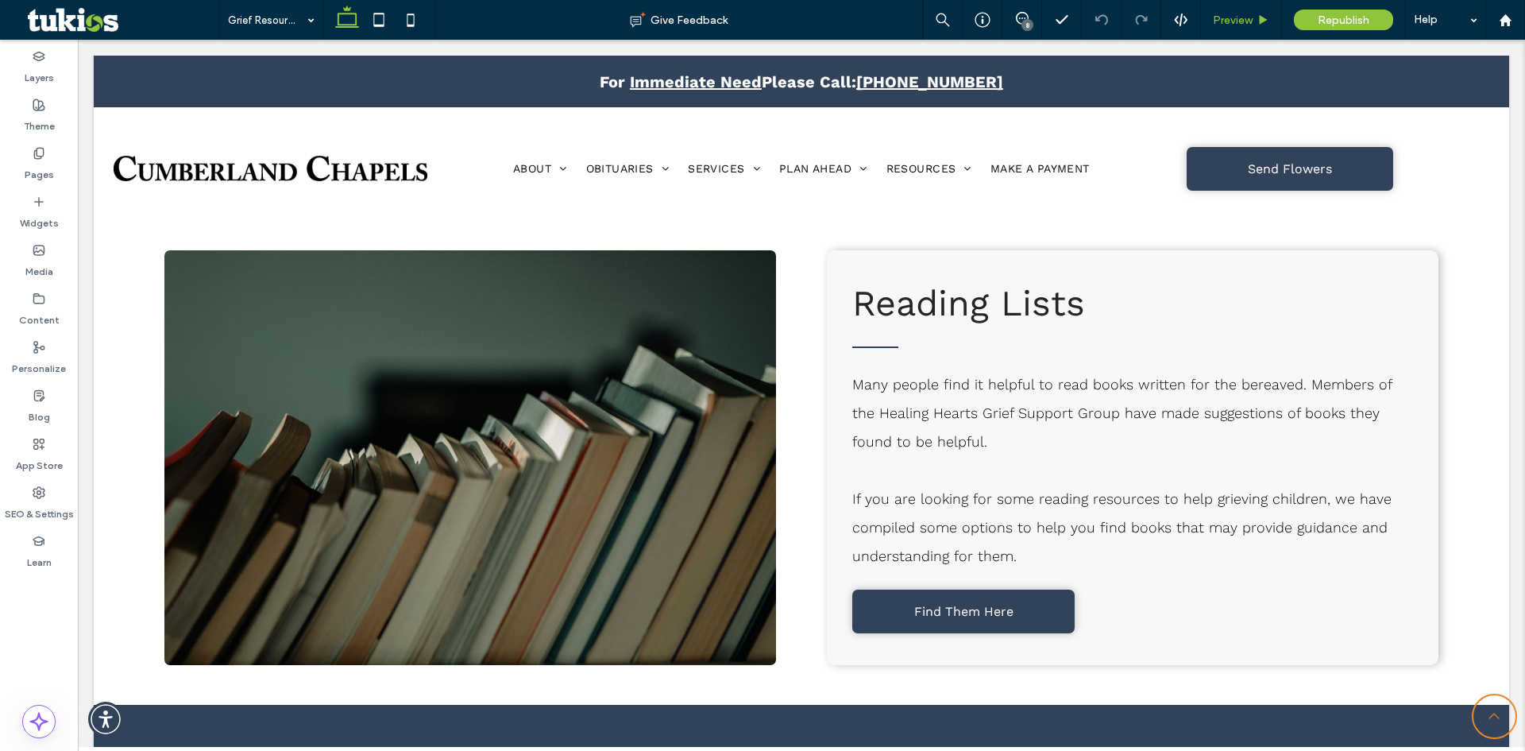
scroll to position [4631, 0]
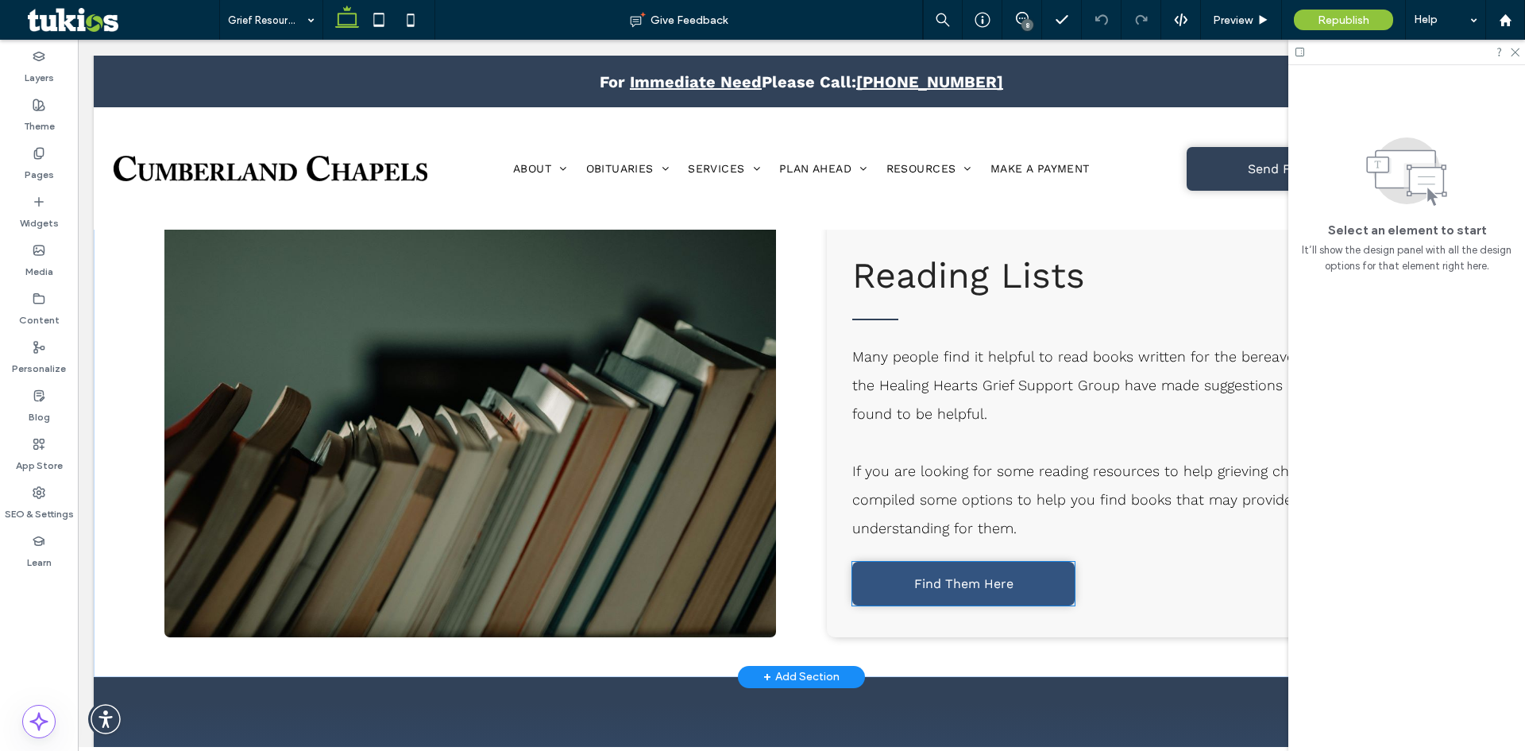
click at [1000, 588] on span "Find Them Here" at bounding box center [963, 583] width 99 height 15
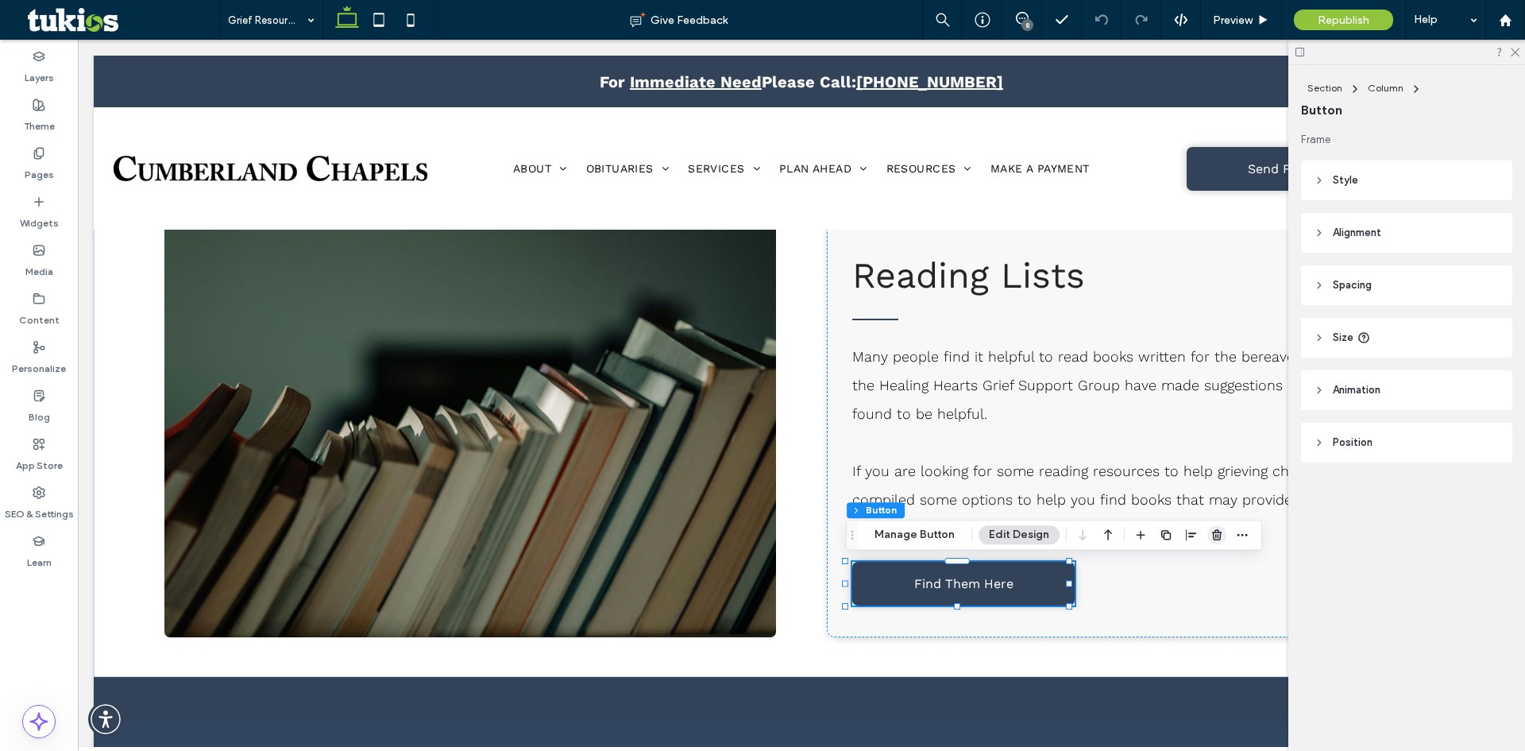
click at [1210, 534] on icon "button" at bounding box center [1216, 534] width 13 height 13
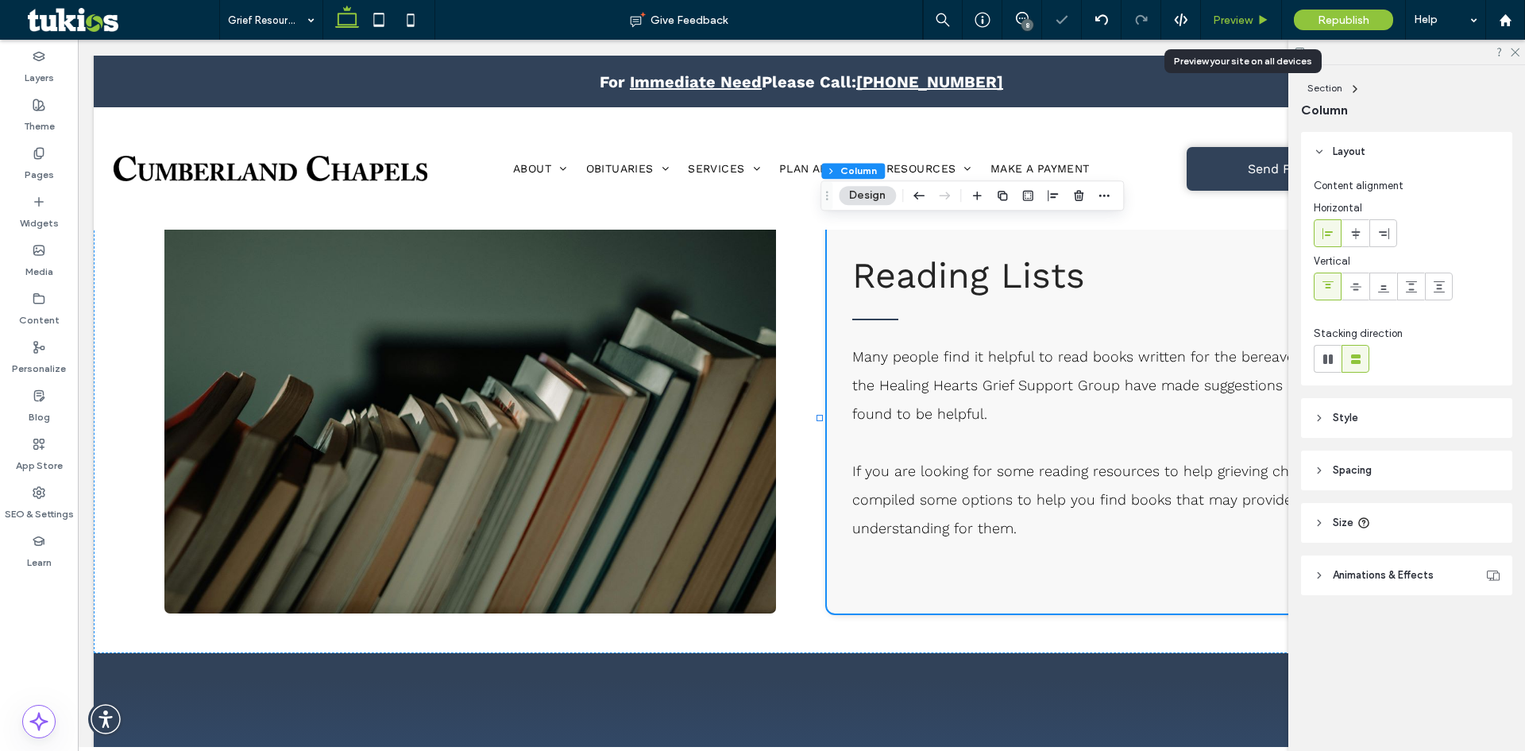
click at [1248, 21] on span "Preview" at bounding box center [1233, 21] width 40 height 14
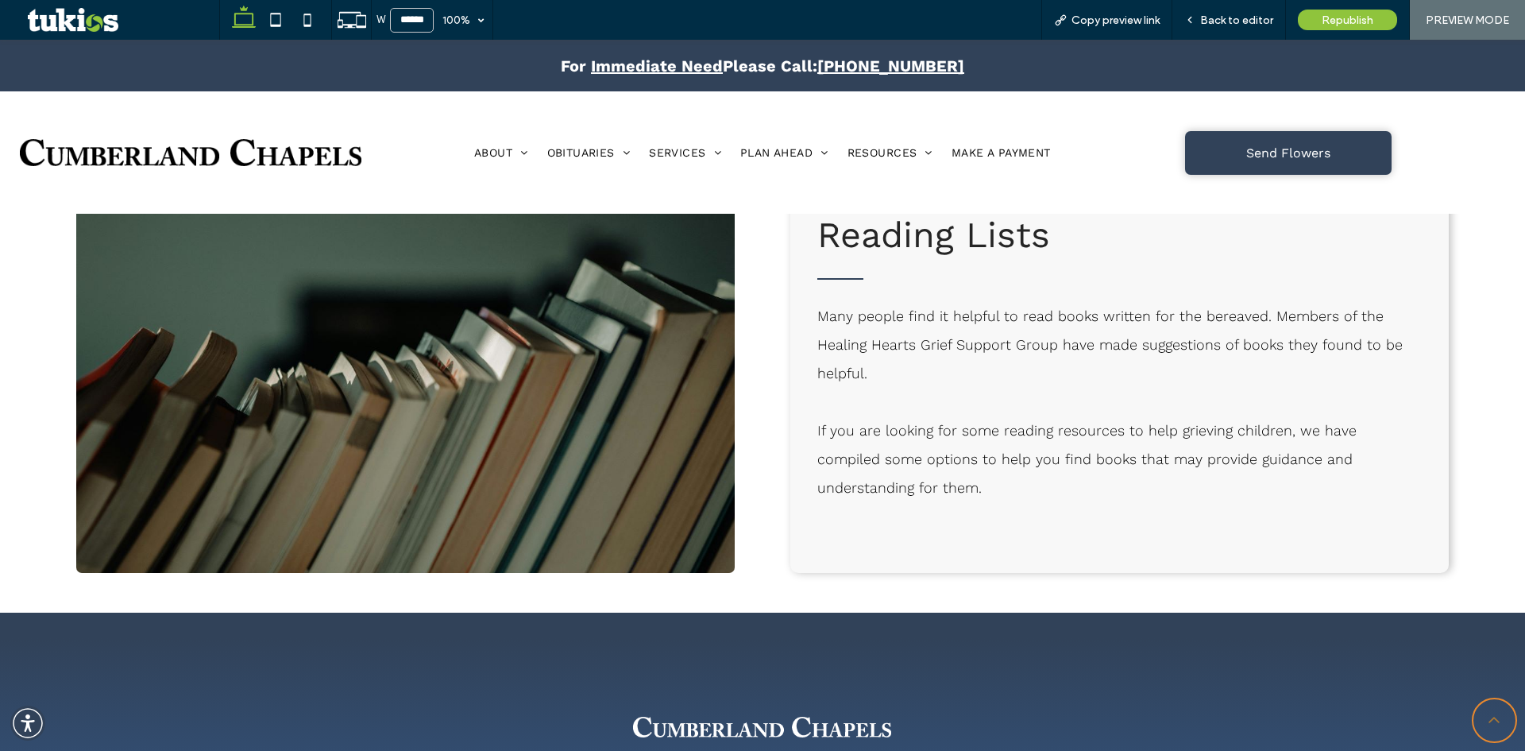
click at [1248, 21] on span "Back to editor" at bounding box center [1236, 21] width 73 height 14
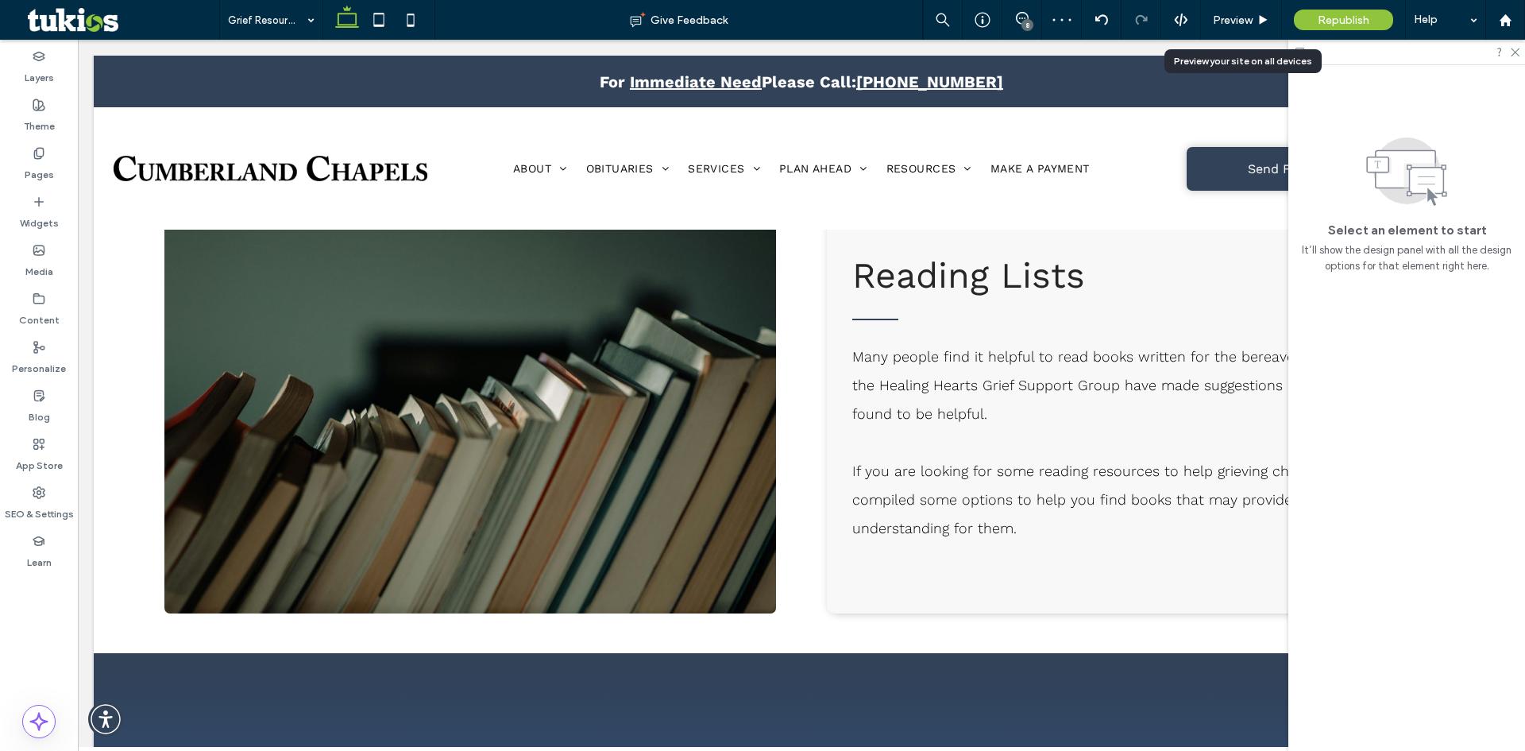
click at [1248, 21] on span "Preview" at bounding box center [1233, 21] width 40 height 14
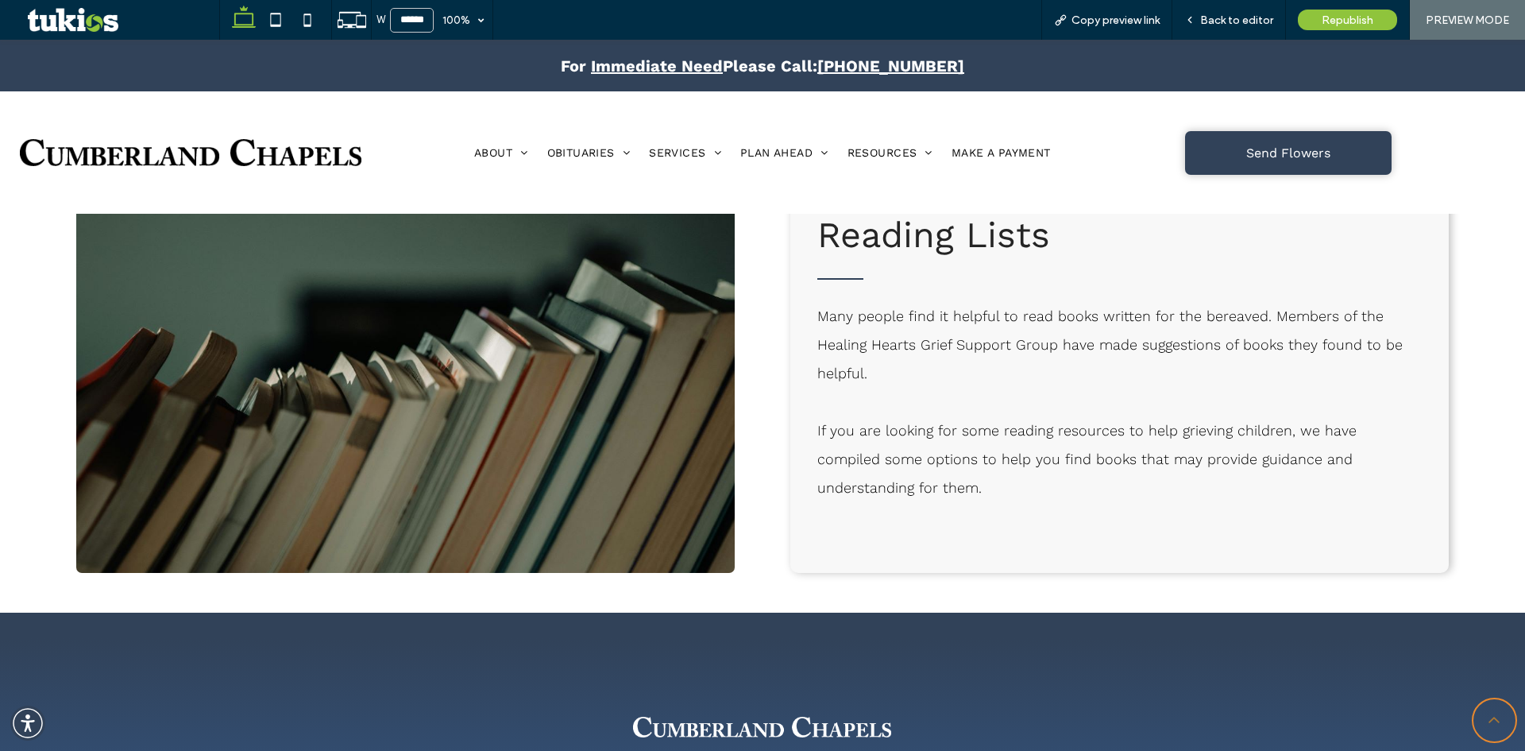
click at [1248, 21] on span "Back to editor" at bounding box center [1236, 21] width 73 height 14
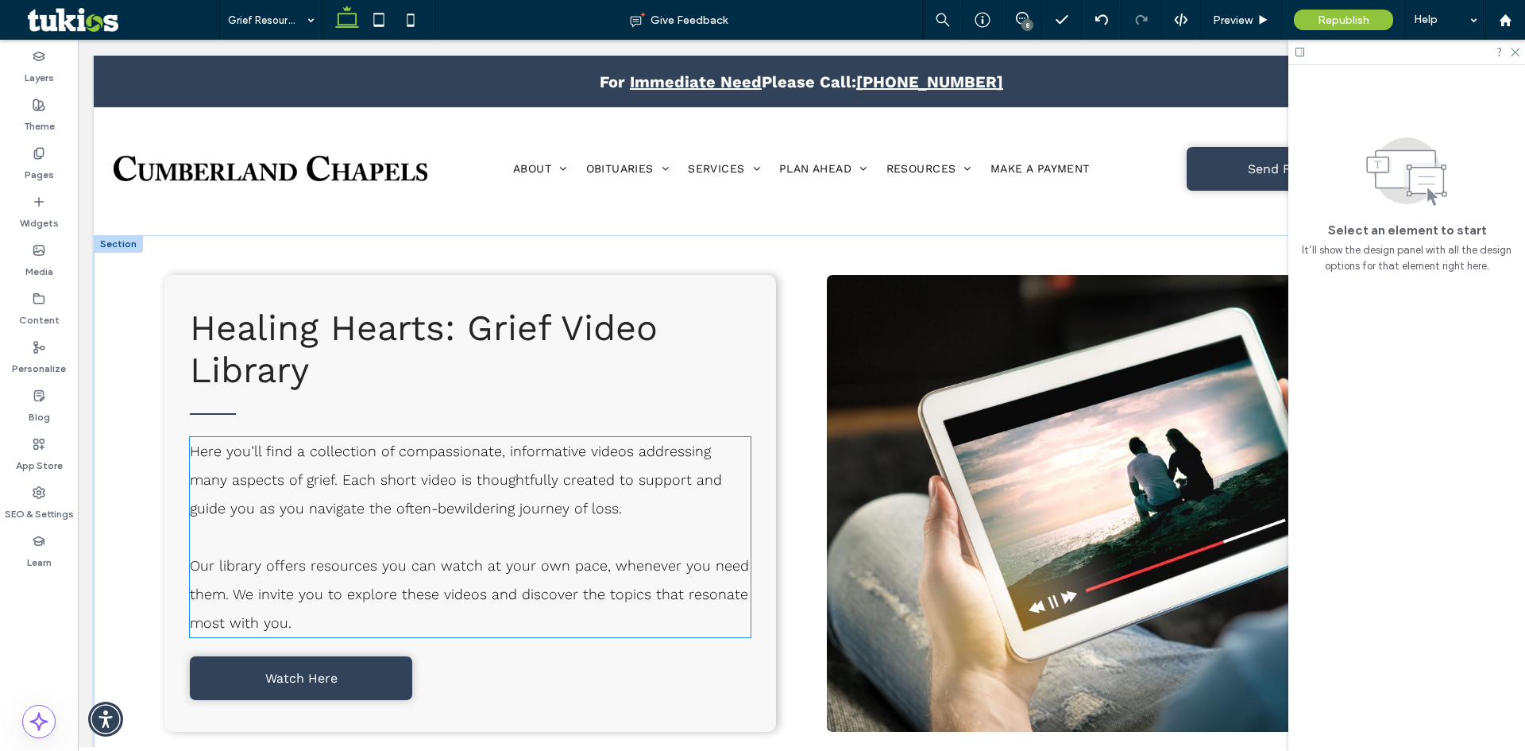
scroll to position [3122, 0]
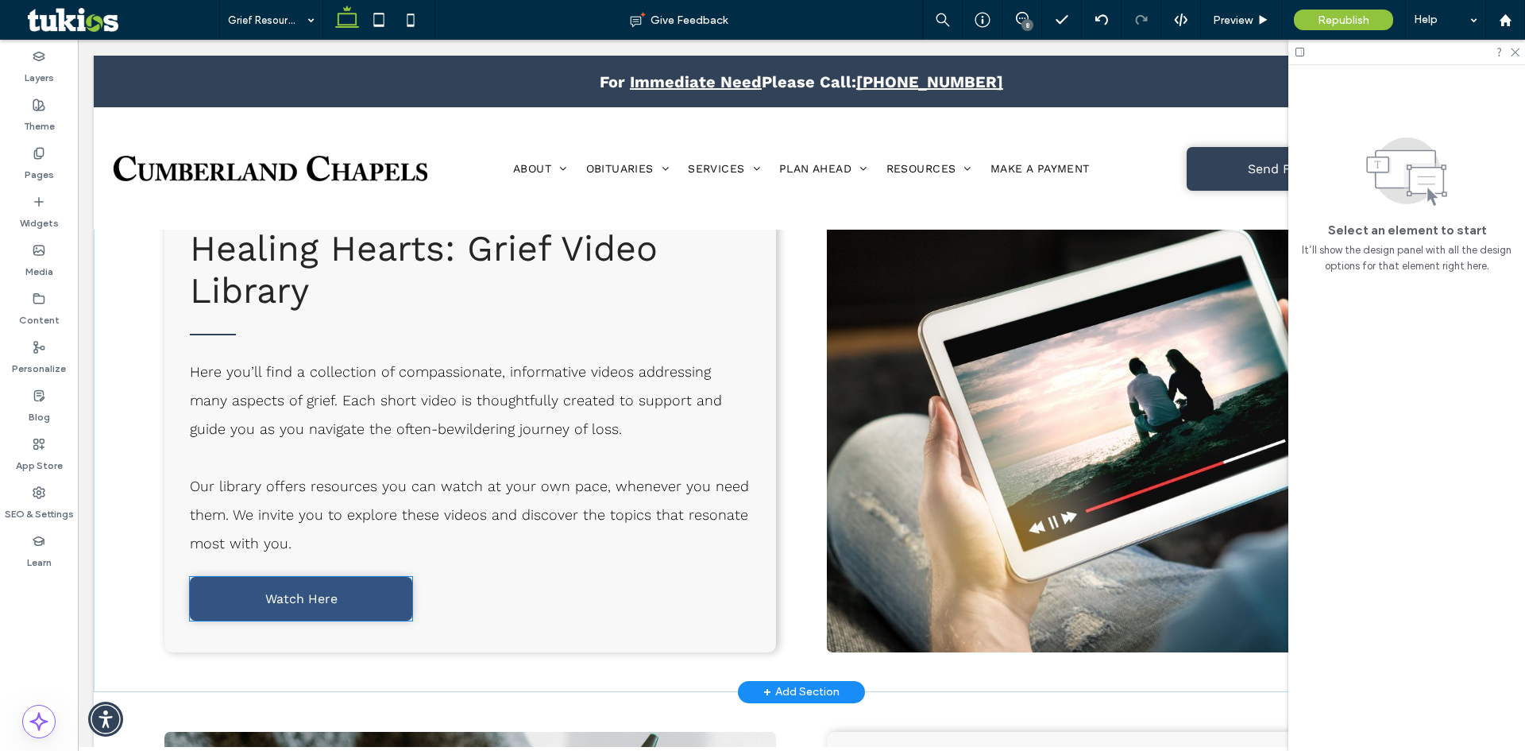
click at [352, 602] on link "Watch Here" at bounding box center [301, 599] width 222 height 44
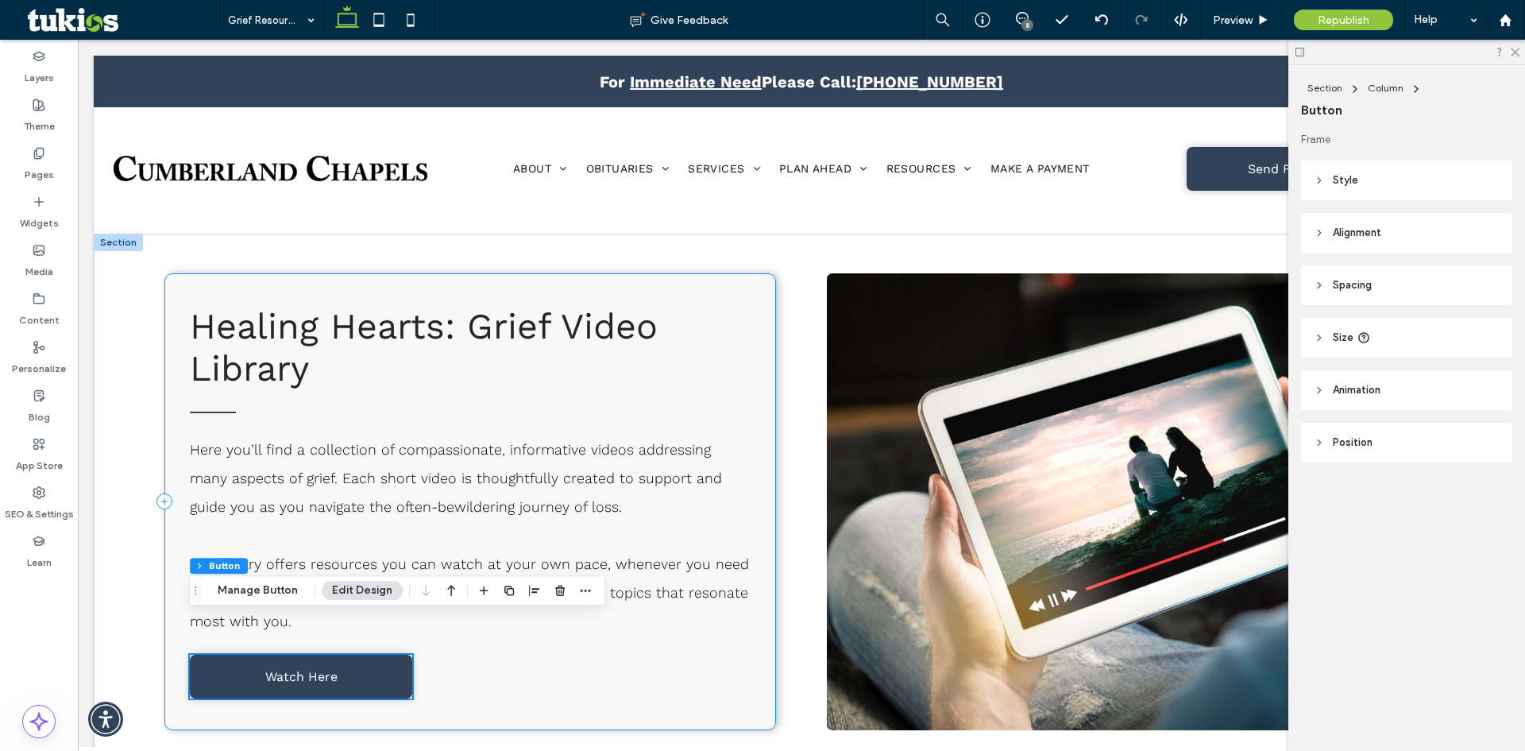
scroll to position [3043, 0]
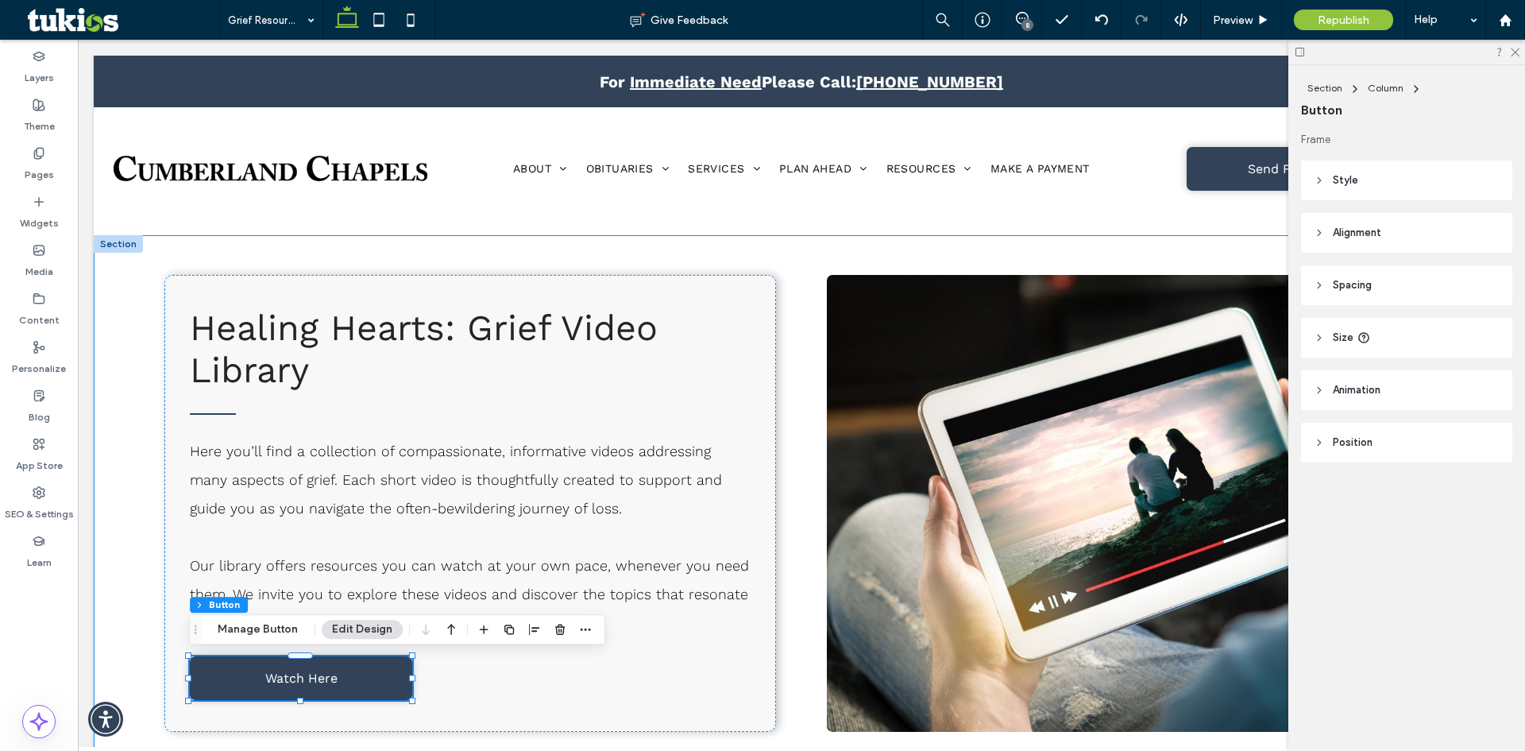
click at [120, 373] on div "Healing Hearts: Grief Video Library Here you’ll find a collection of compassion…" at bounding box center [801, 503] width 1415 height 536
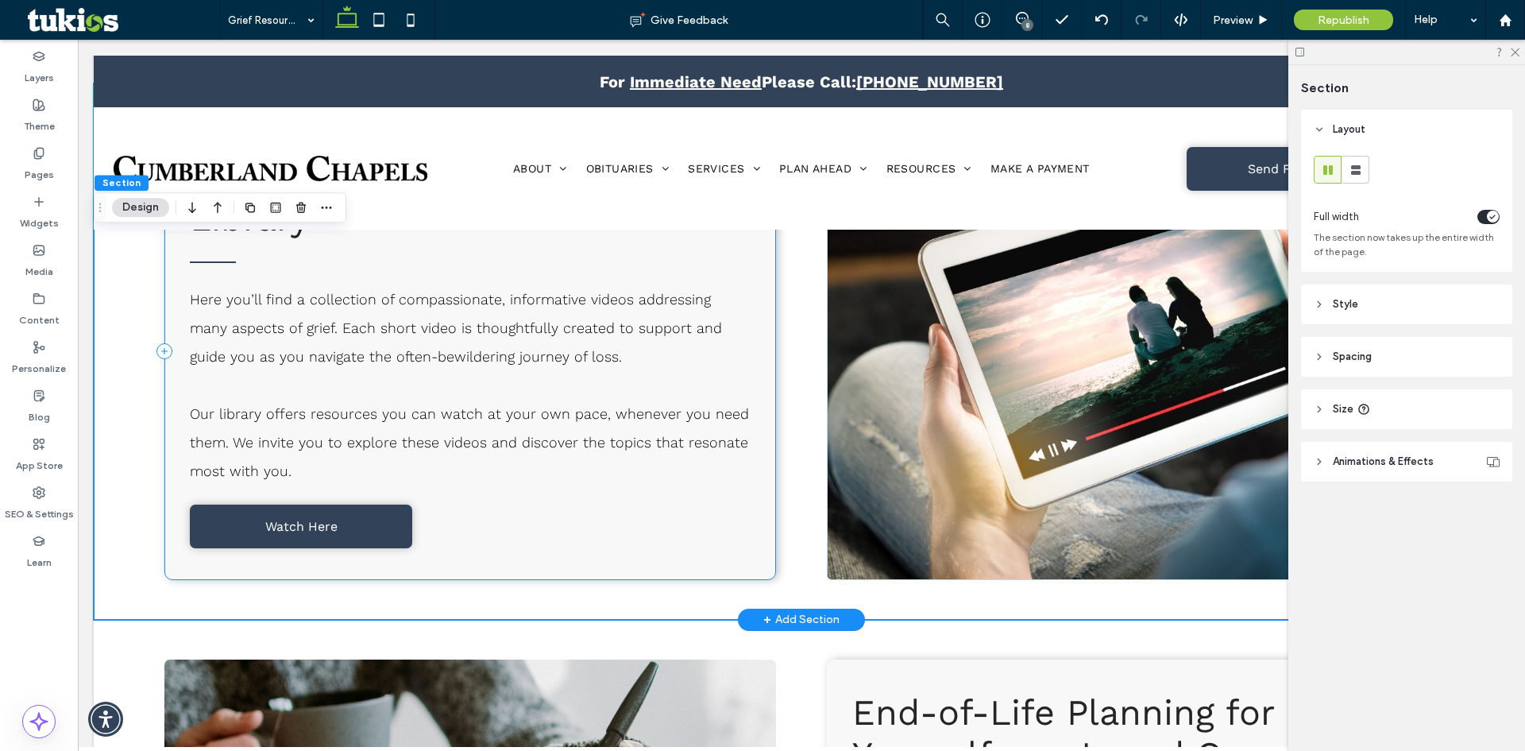
scroll to position [3202, 0]
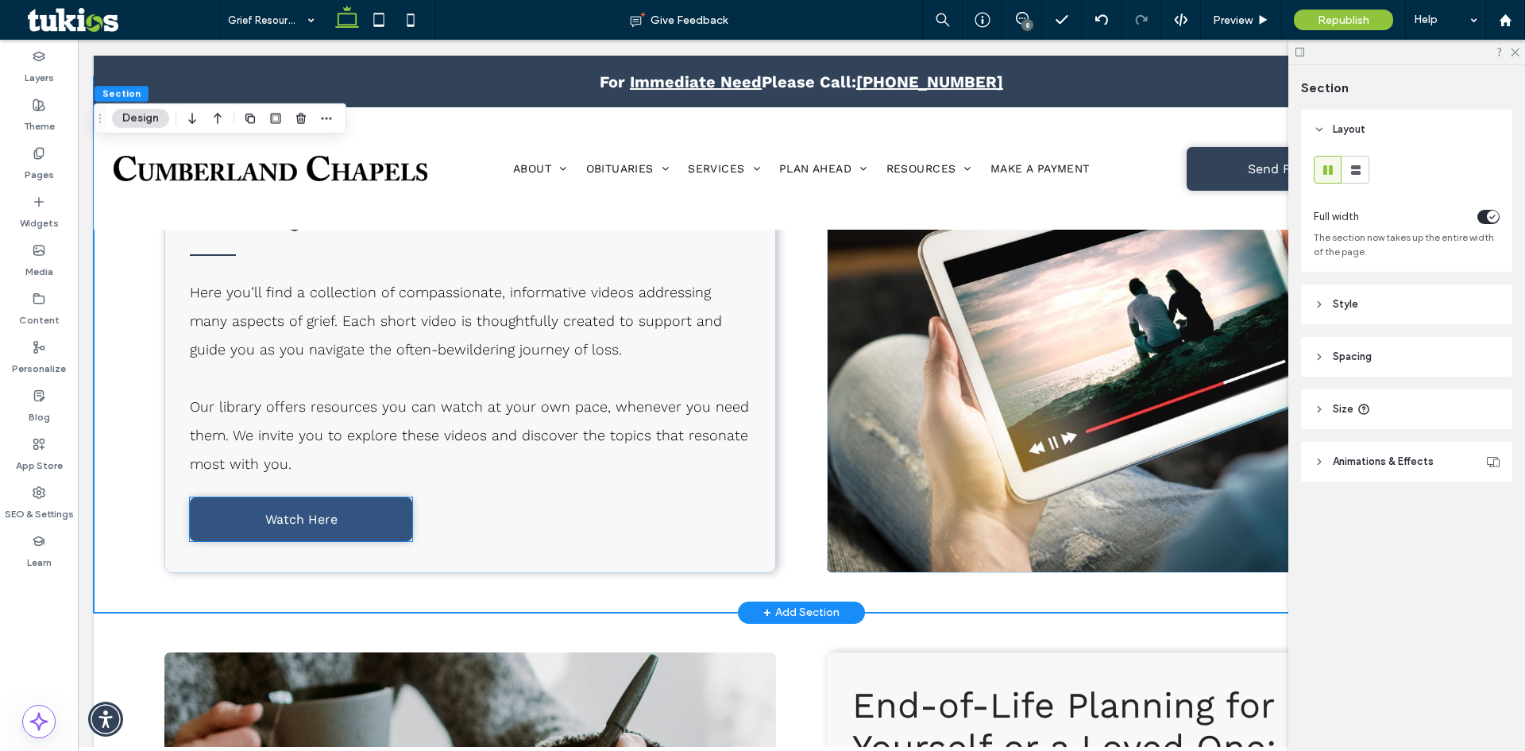
click at [334, 510] on link "Watch Here" at bounding box center [301, 519] width 222 height 44
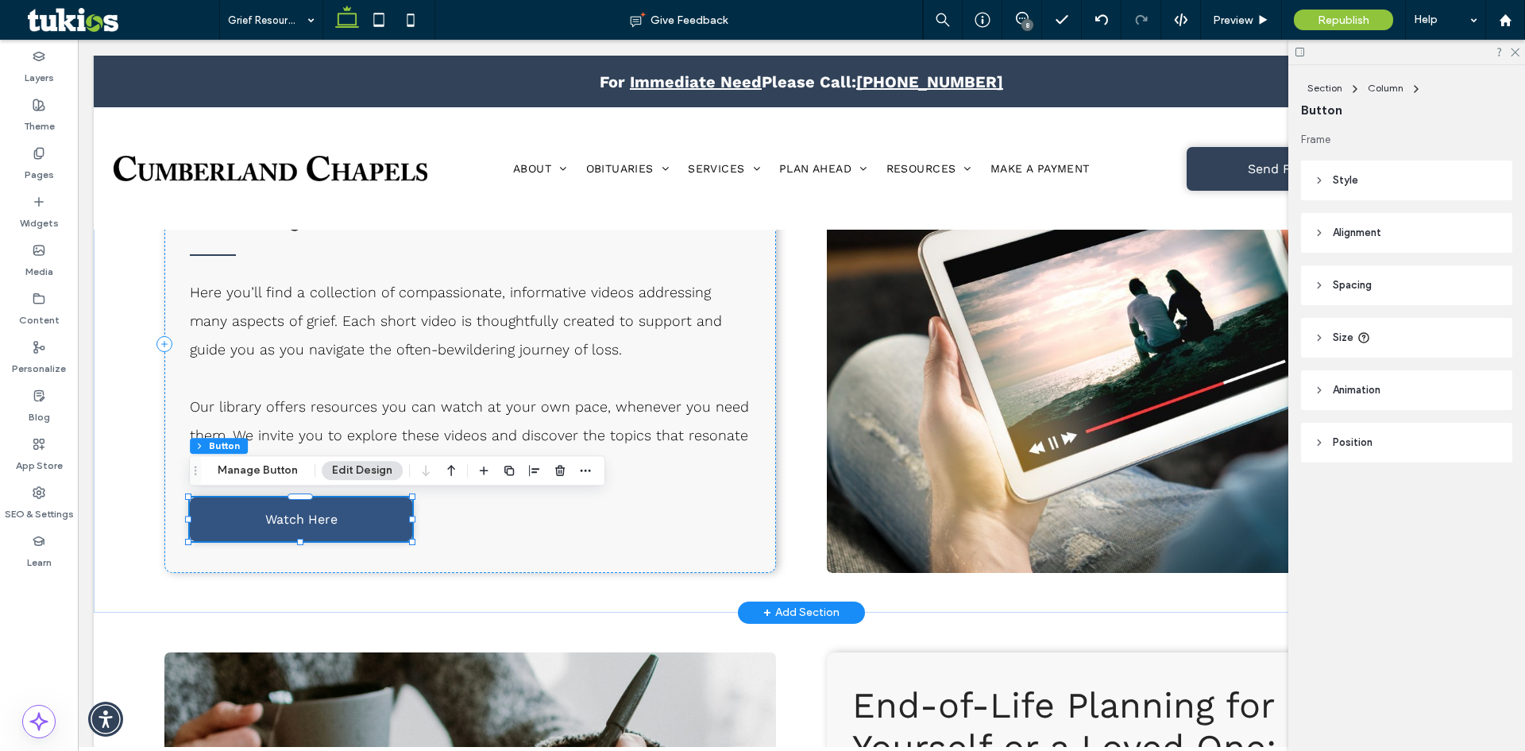
type input "**"
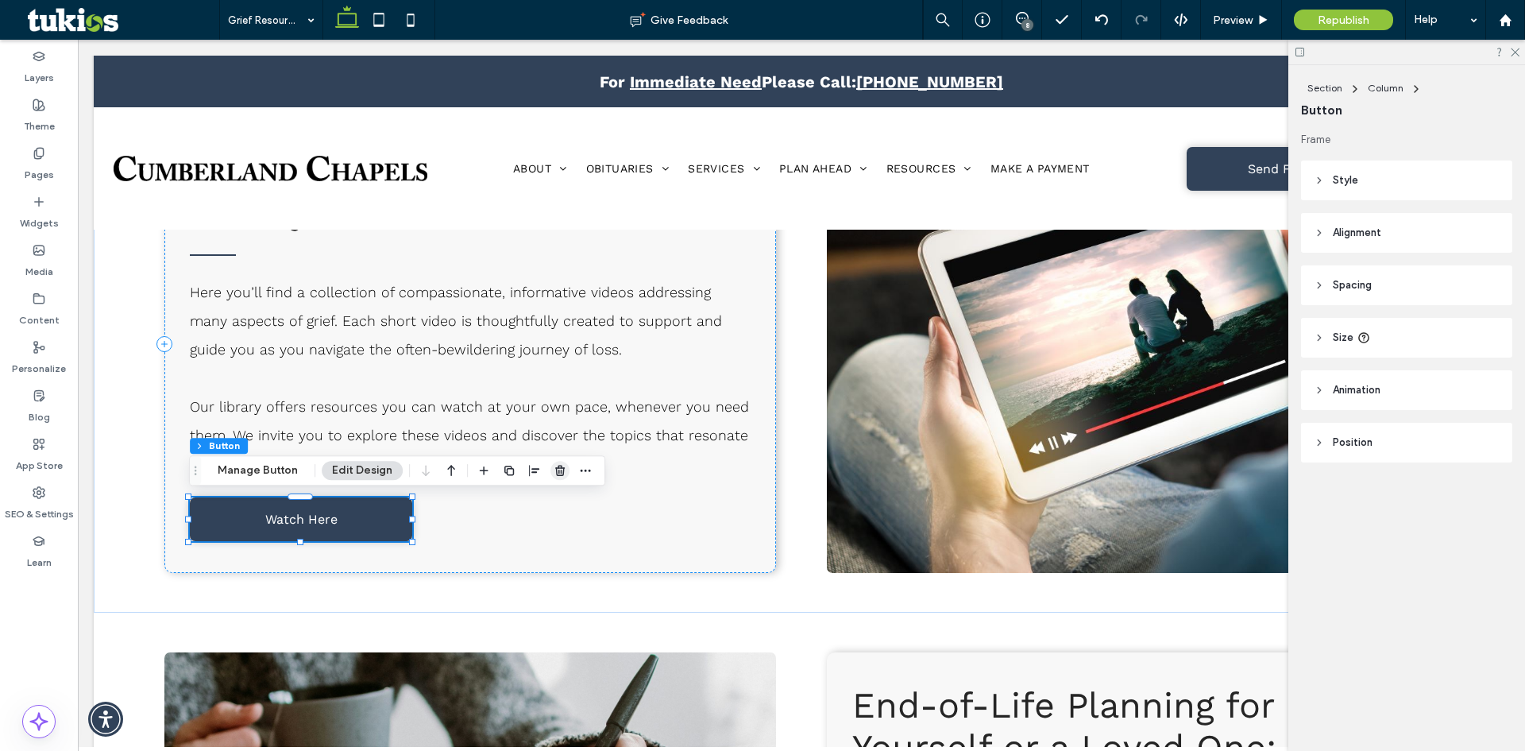
click at [556, 468] on use "button" at bounding box center [560, 470] width 10 height 10
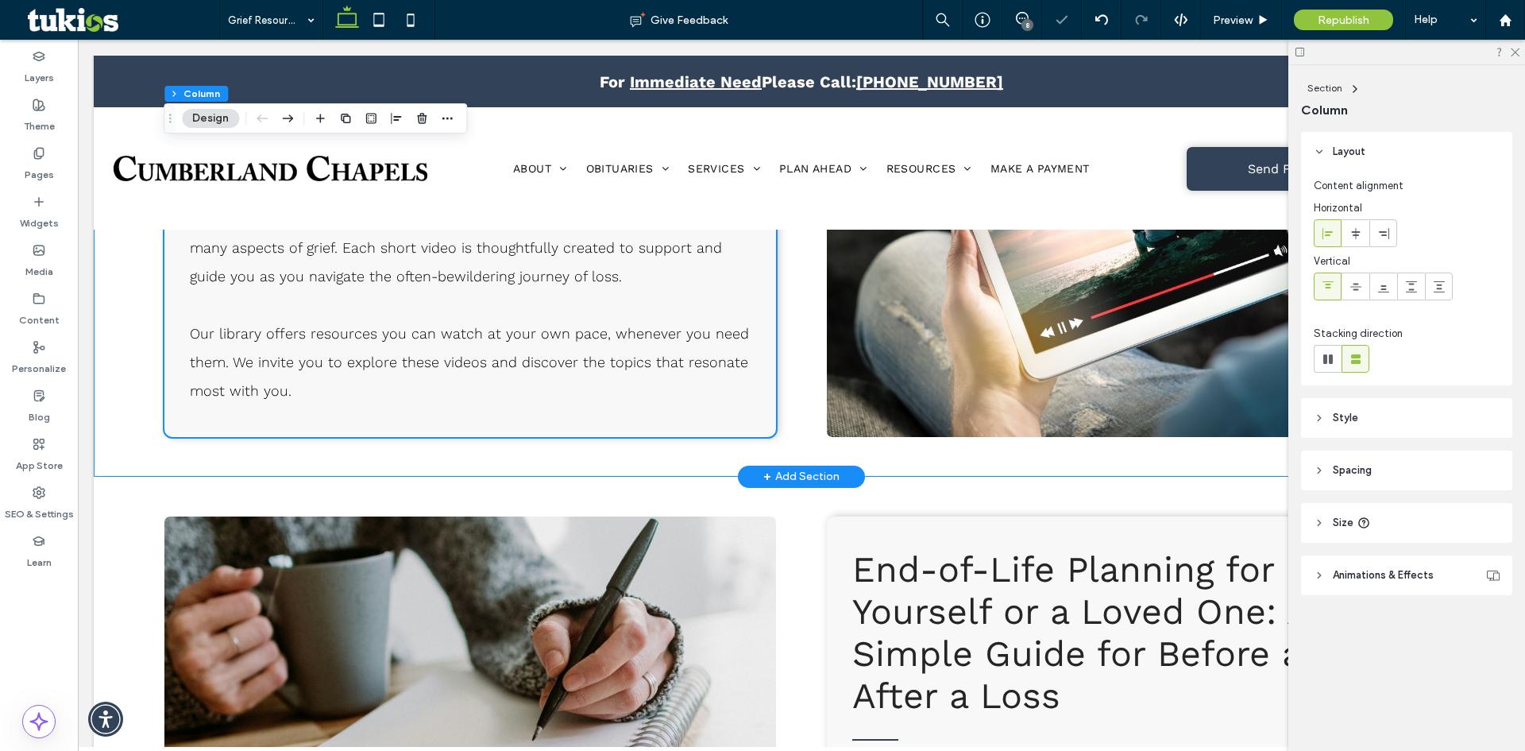
scroll to position [3281, 0]
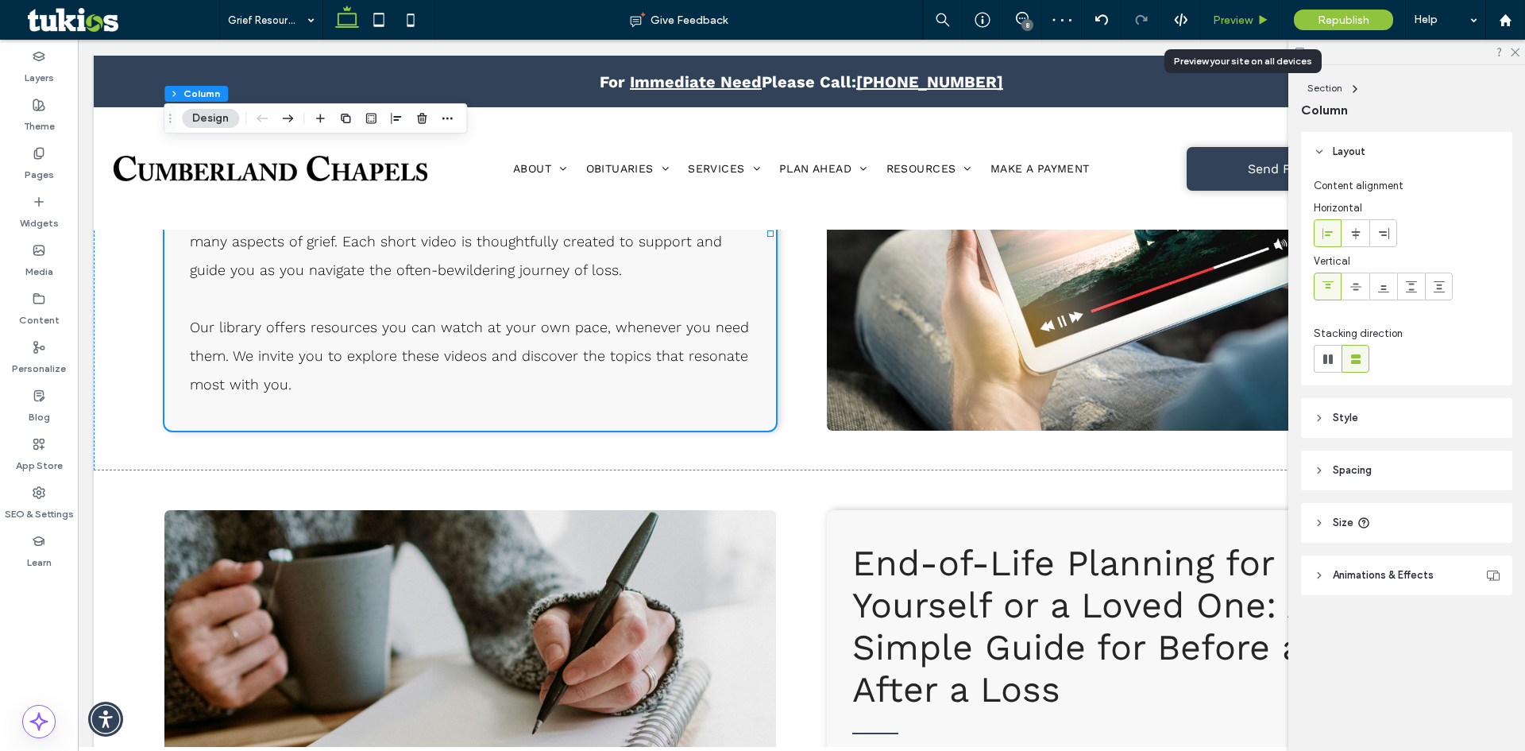
click at [1245, 19] on span "Preview" at bounding box center [1233, 21] width 40 height 14
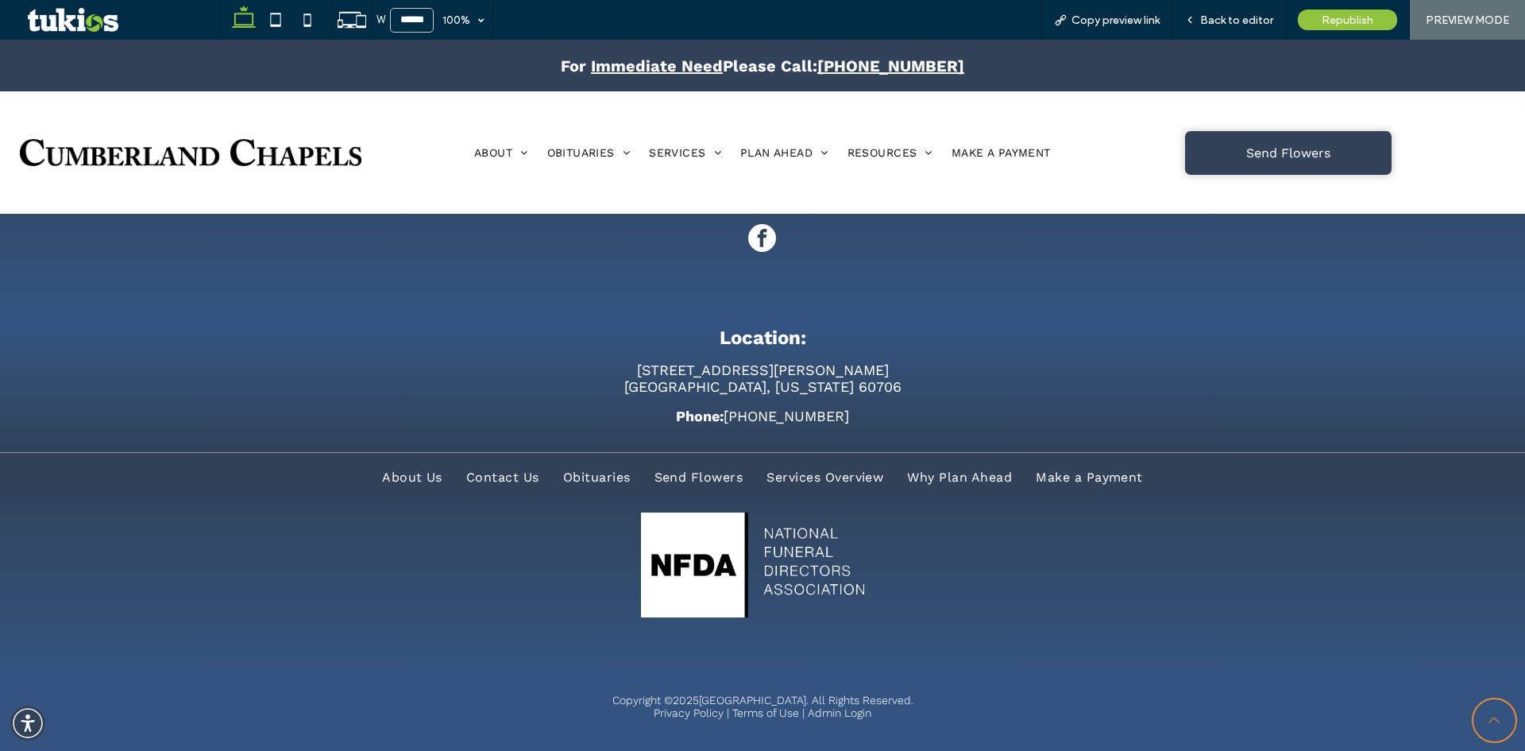
scroll to position [5038, 0]
click at [1021, 614] on div "About Us Contact Us Obituaries Send Flowers Services Overview Why Plan Ahead Ma…" at bounding box center [762, 541] width 1464 height 177
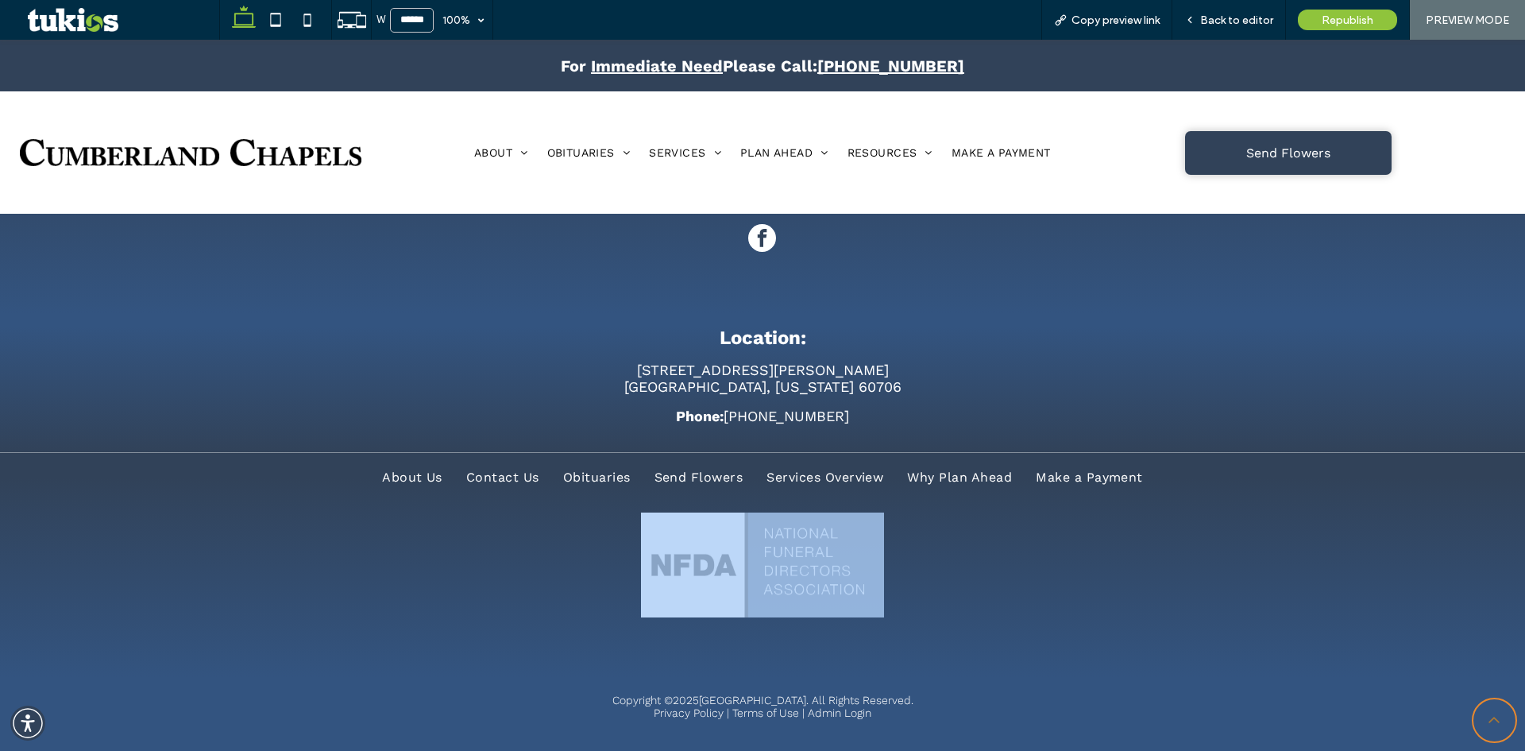
click at [1021, 614] on div "About Us Contact Us Obituaries Send Flowers Services Overview Why Plan Ahead Ma…" at bounding box center [762, 541] width 1464 height 177
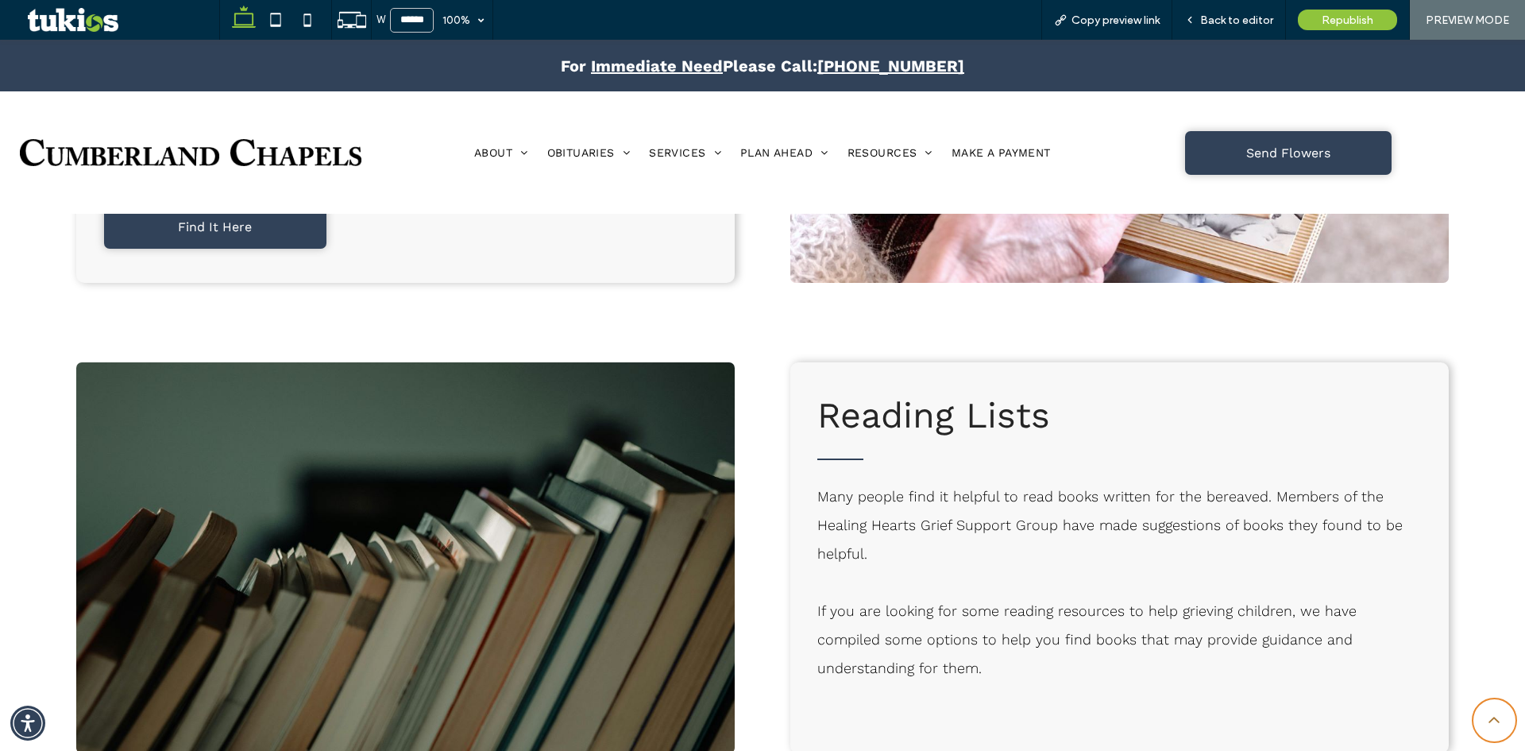
click at [1026, 612] on span "If you are looking for some reading resources to help grieving children, we hav…" at bounding box center [1086, 639] width 539 height 74
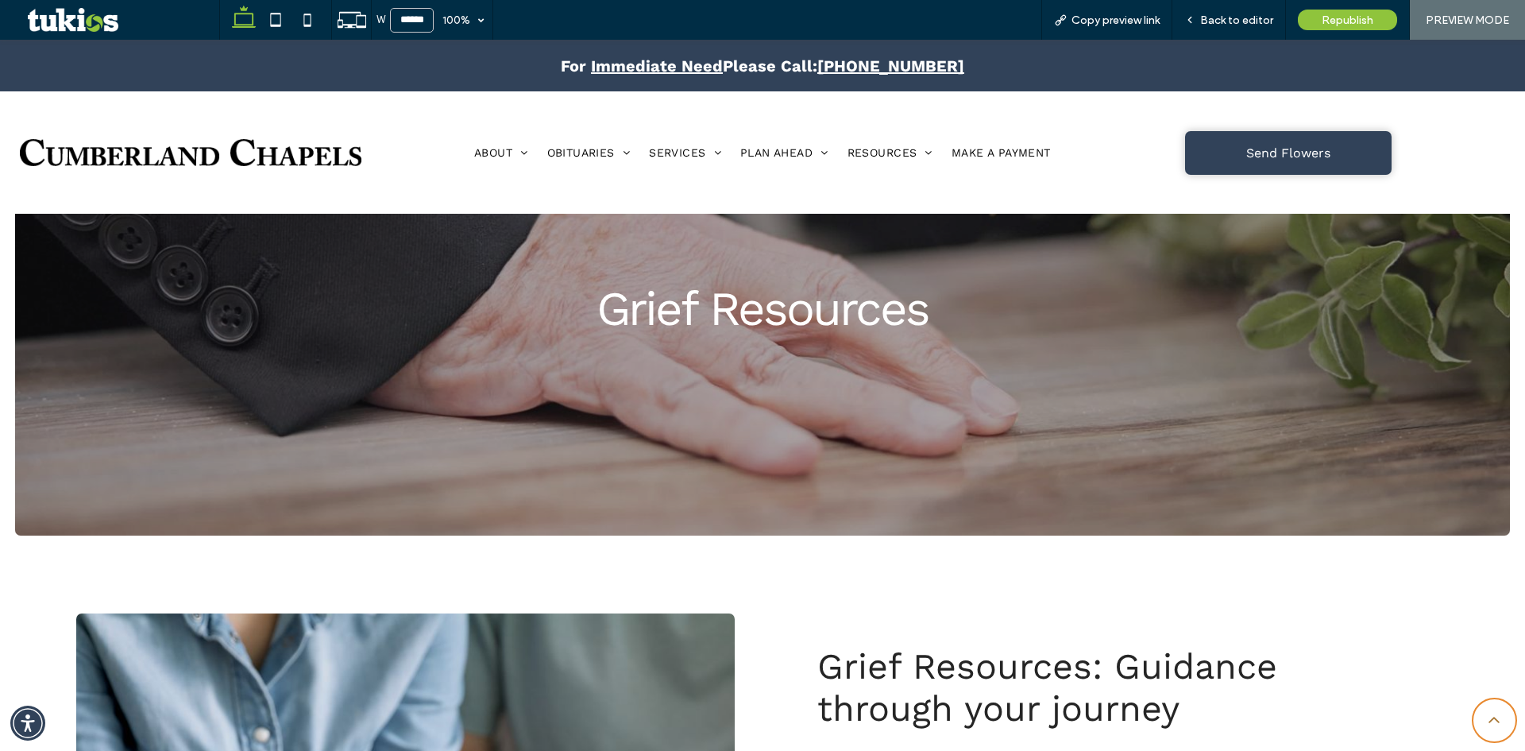
scroll to position [318, 0]
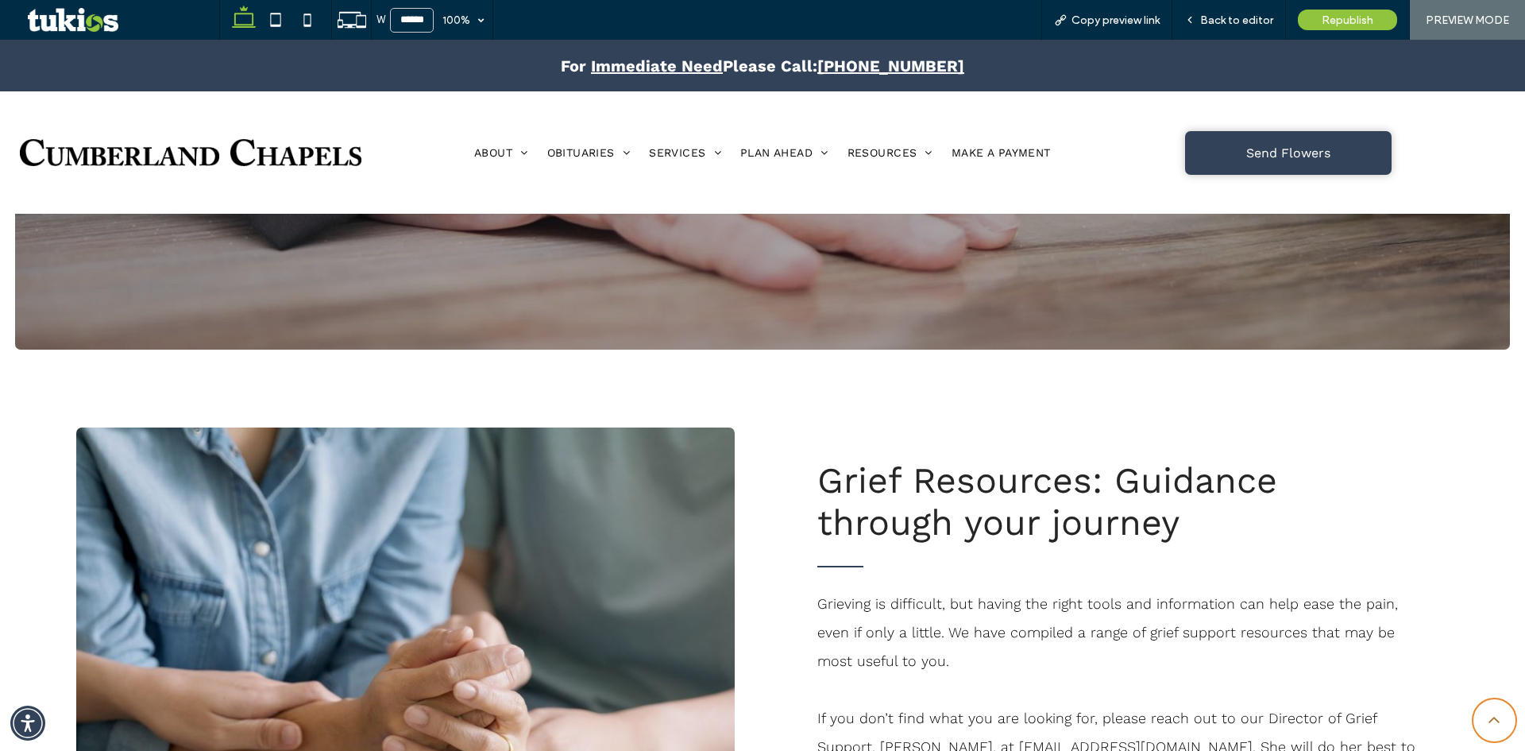
click at [1243, 694] on p at bounding box center [1119, 689] width 604 height 29
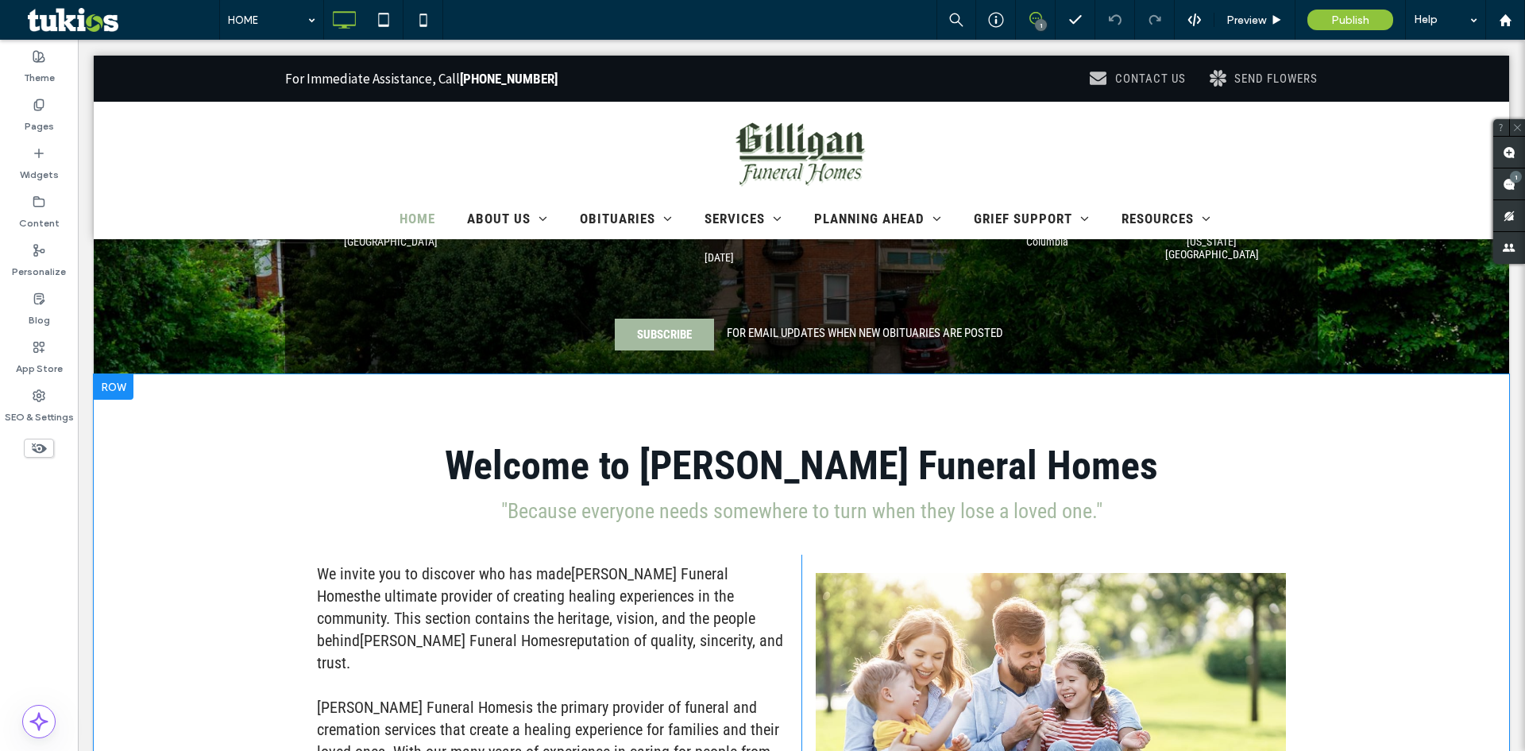
scroll to position [794, 0]
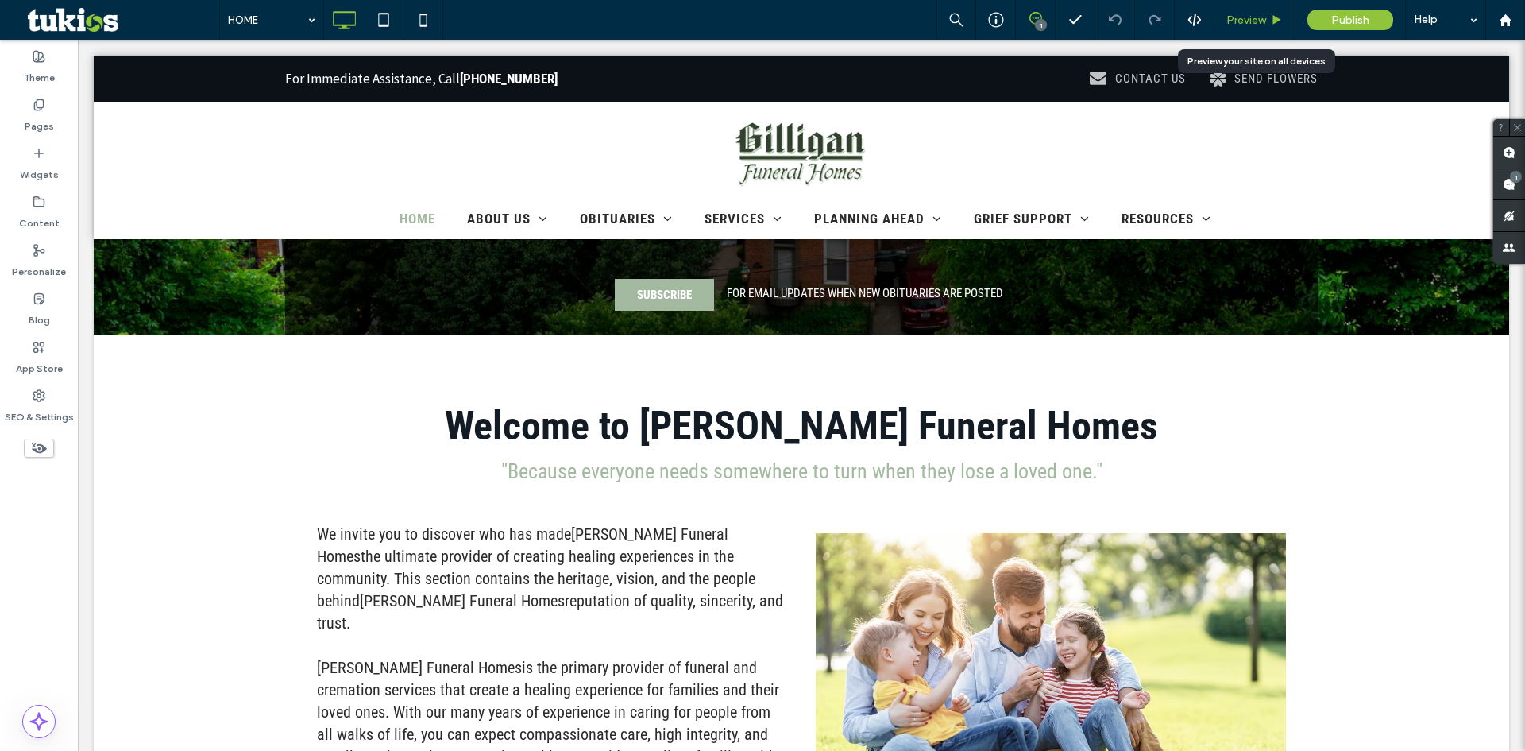
click at [1252, 16] on div "Preview" at bounding box center [1254, 20] width 81 height 40
click at [1252, 16] on span "Preview" at bounding box center [1246, 21] width 40 height 14
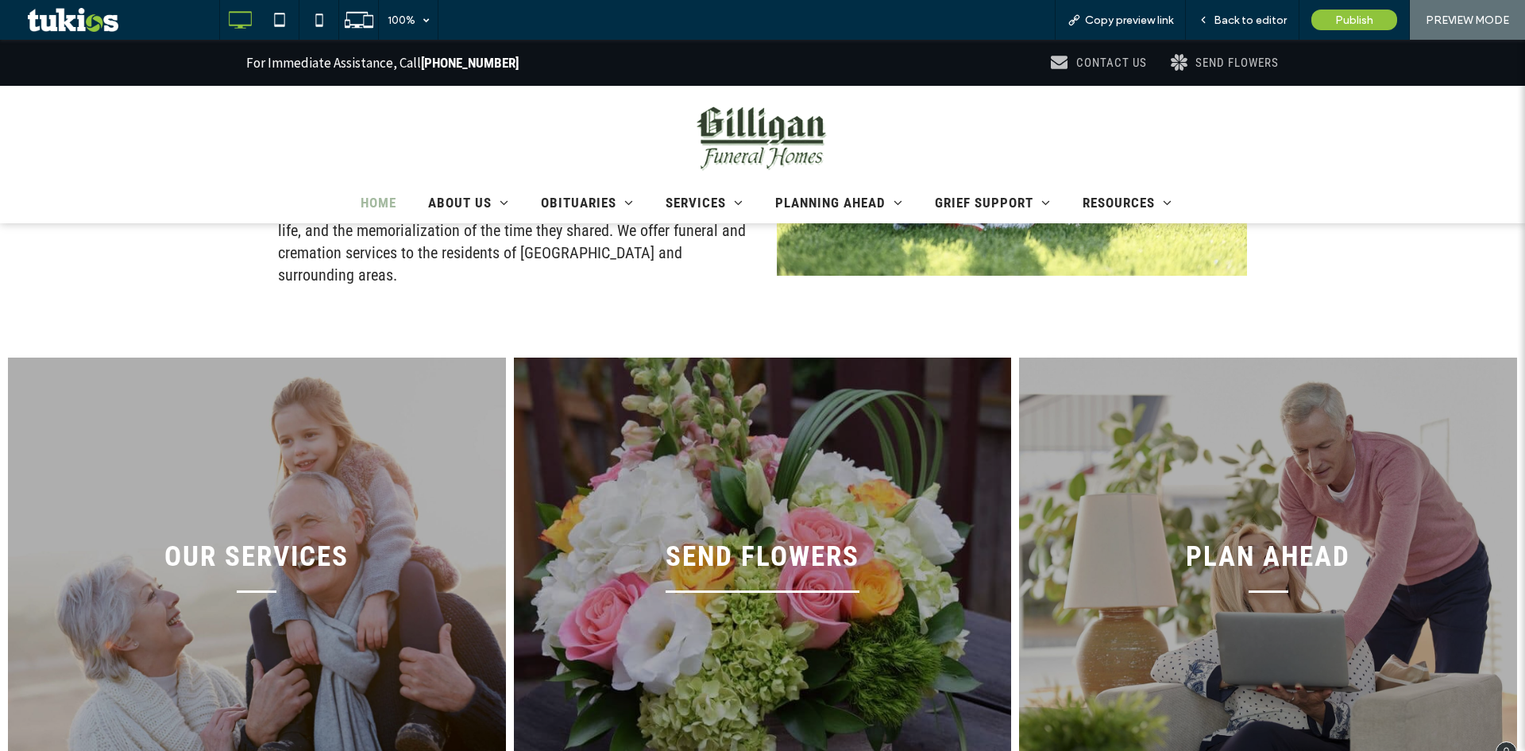
scroll to position [1589, 0]
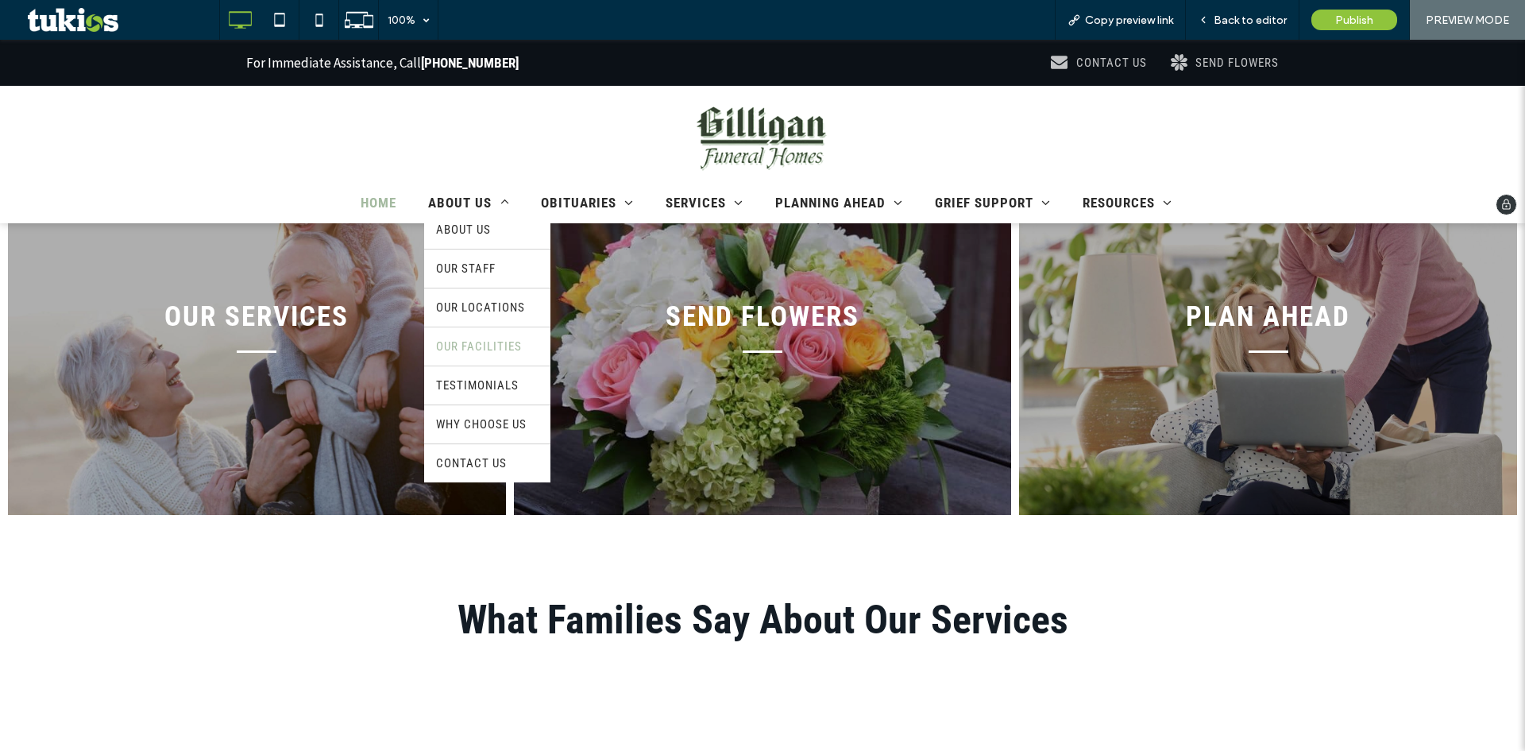
click at [451, 338] on link "OUR FACILITIES" at bounding box center [487, 346] width 126 height 38
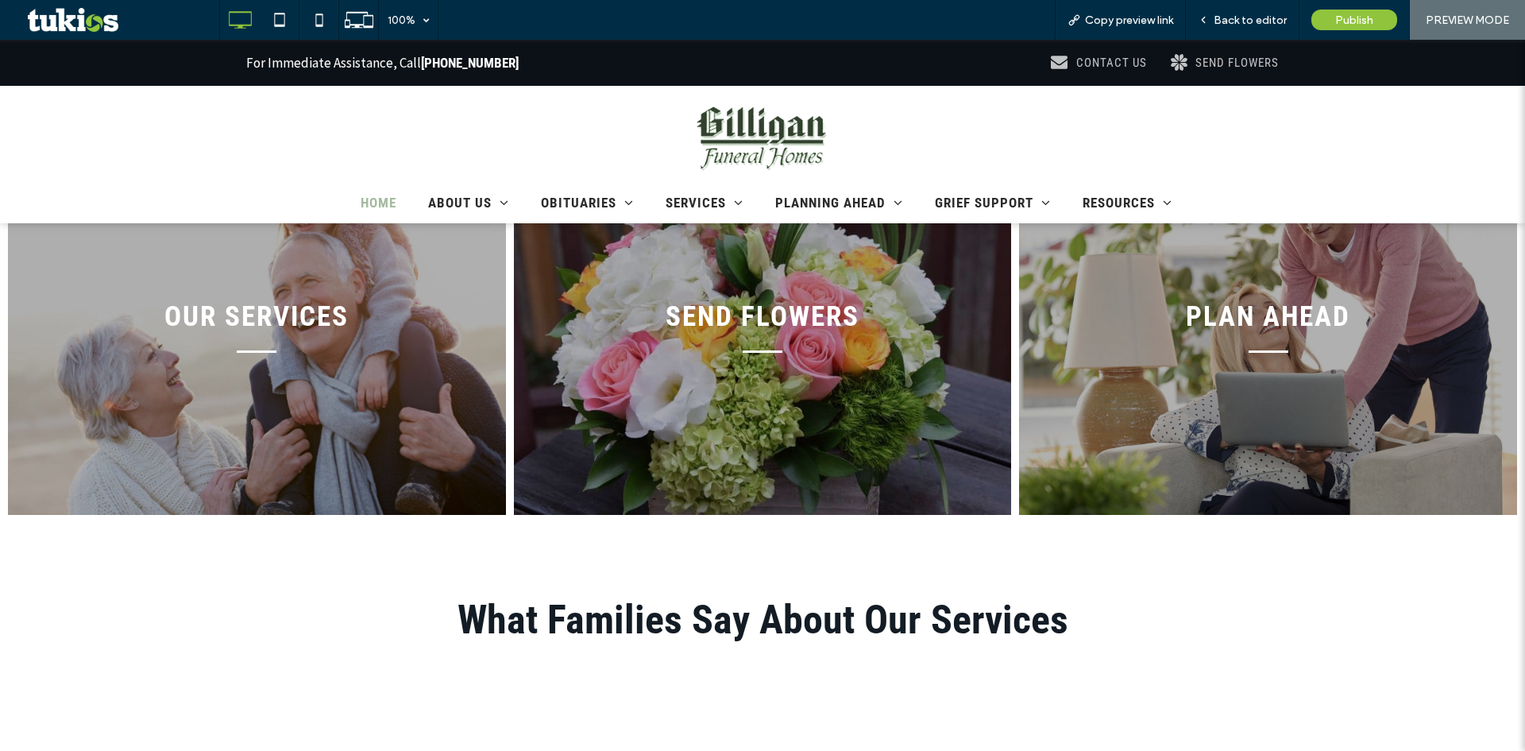
click at [1236, 16] on span "Back to editor" at bounding box center [1250, 21] width 73 height 14
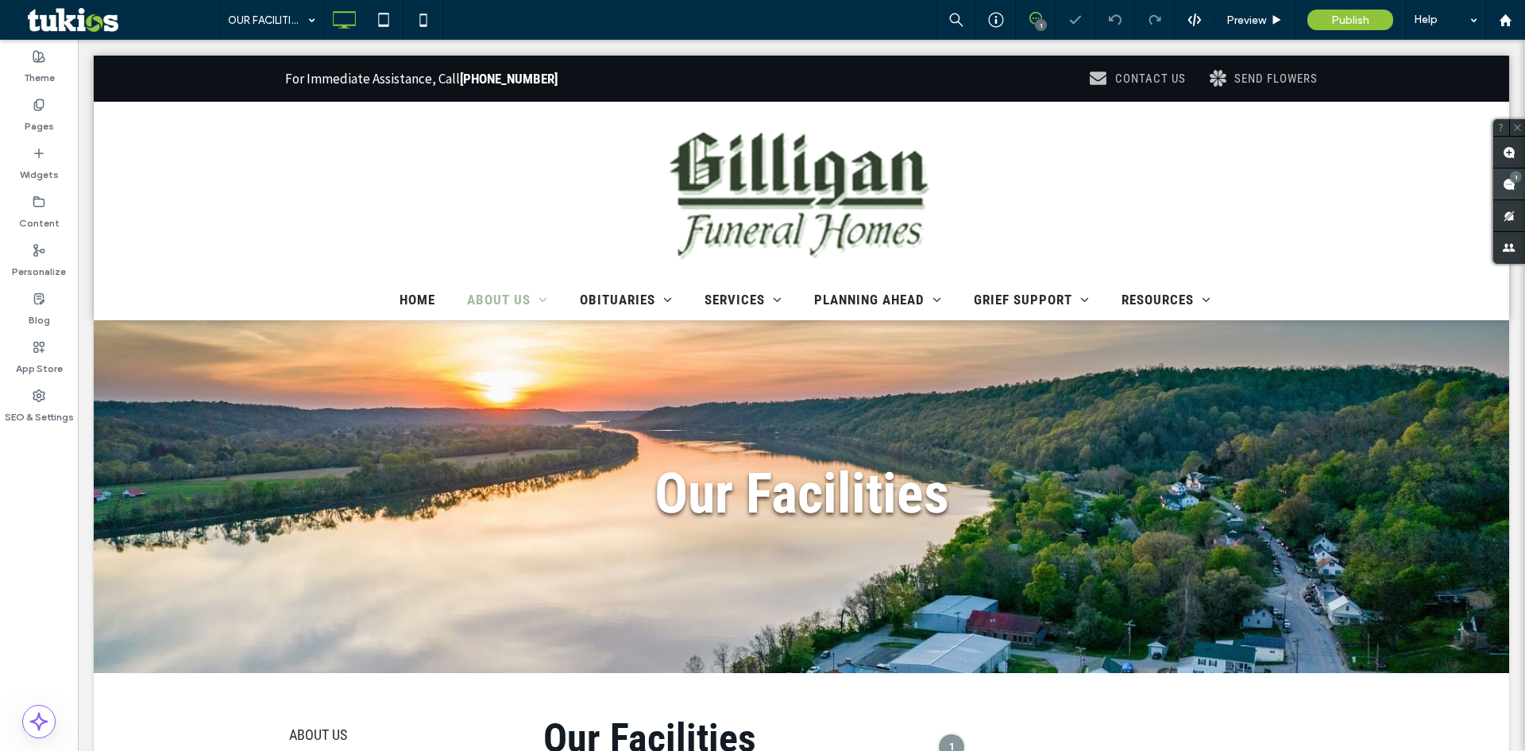
click at [1506, 183] on use at bounding box center [1509, 184] width 13 height 13
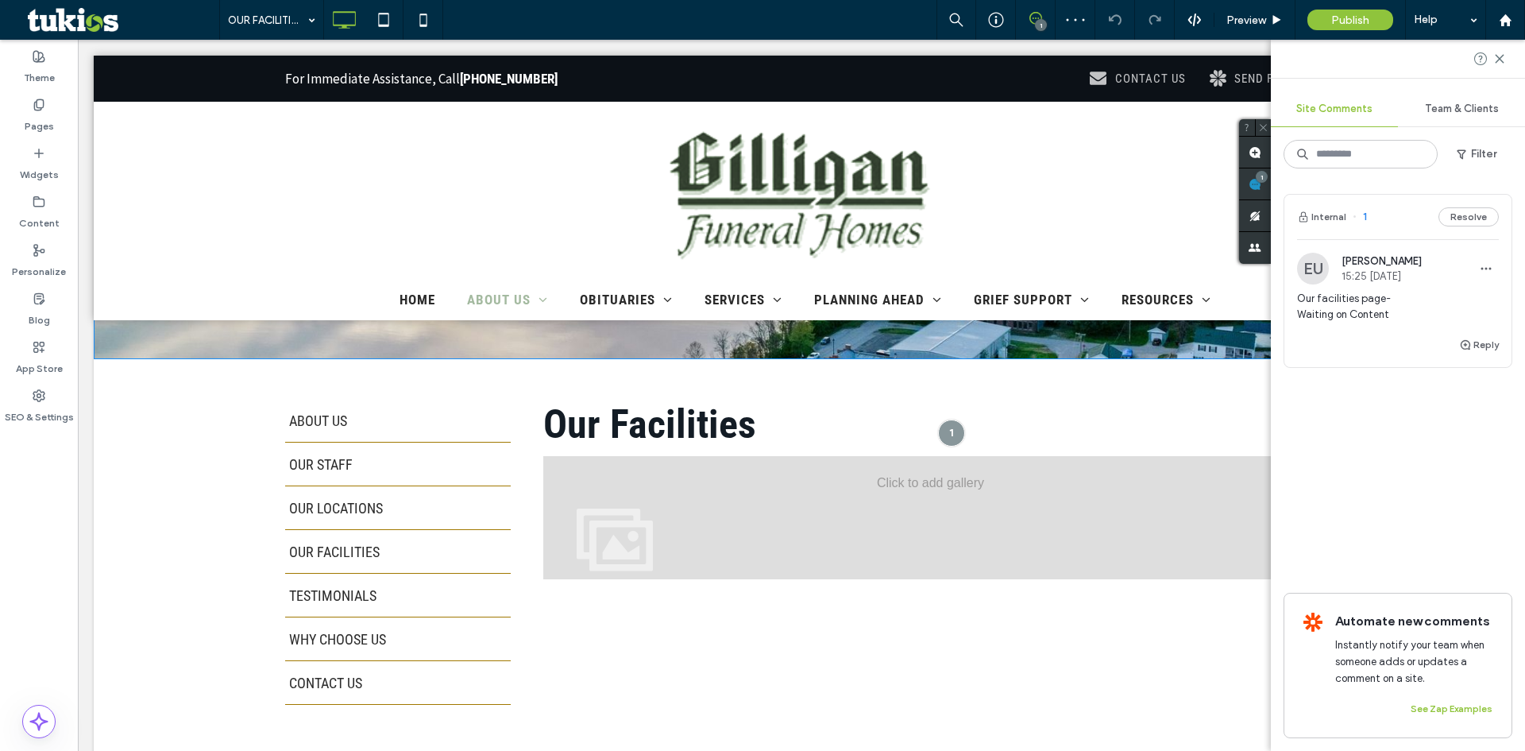
scroll to position [318, 0]
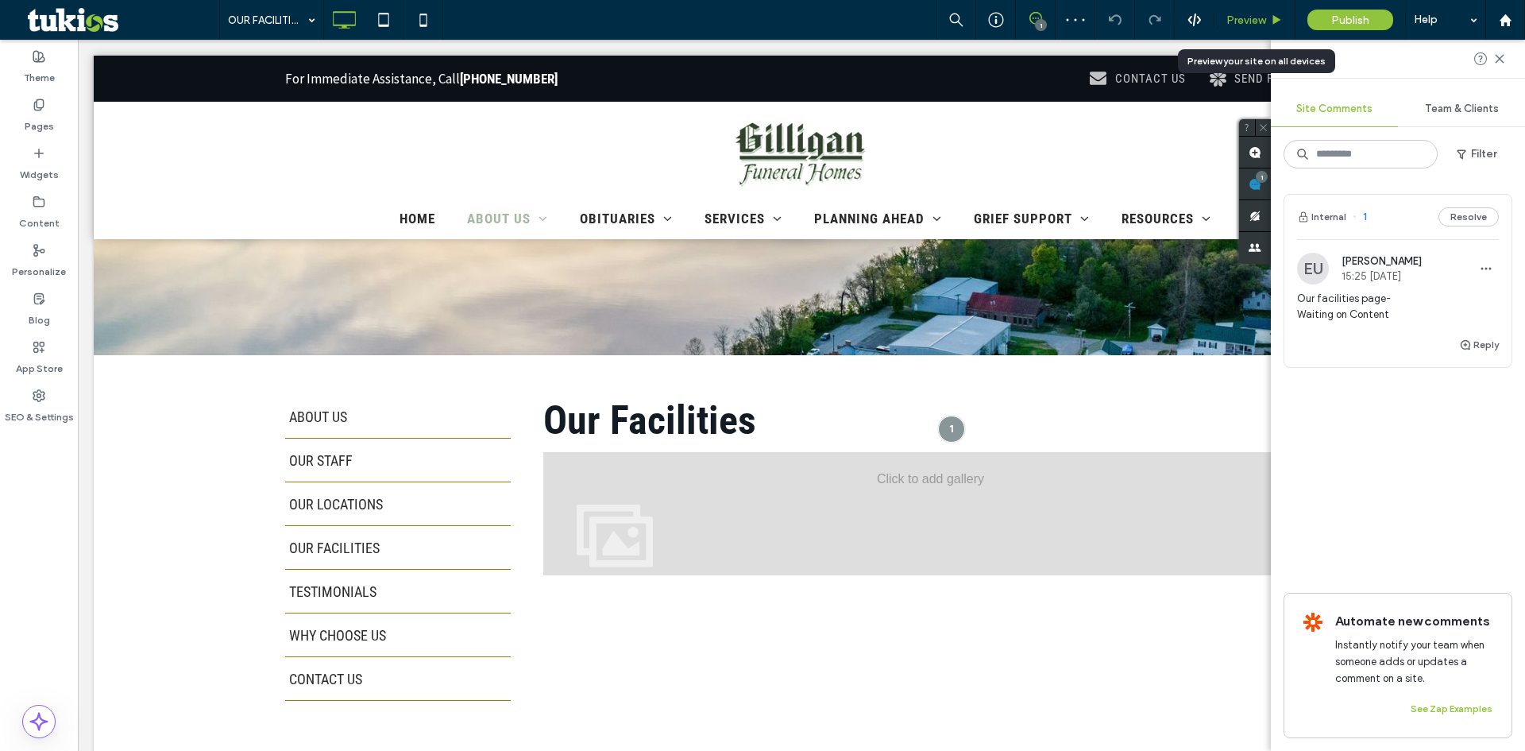
click at [1233, 25] on span "Preview" at bounding box center [1246, 21] width 40 height 14
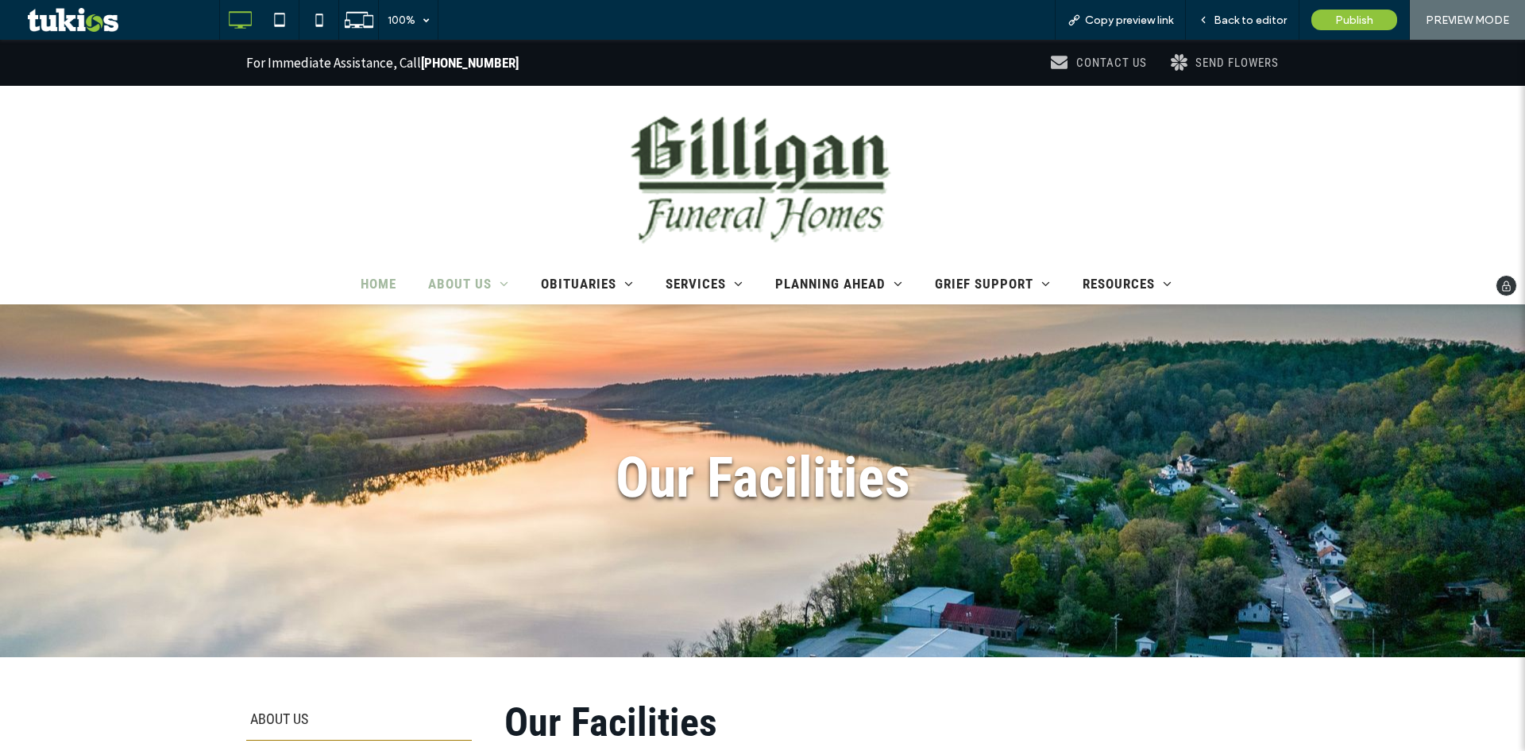
click at [361, 287] on span "HOME" at bounding box center [379, 284] width 36 height 16
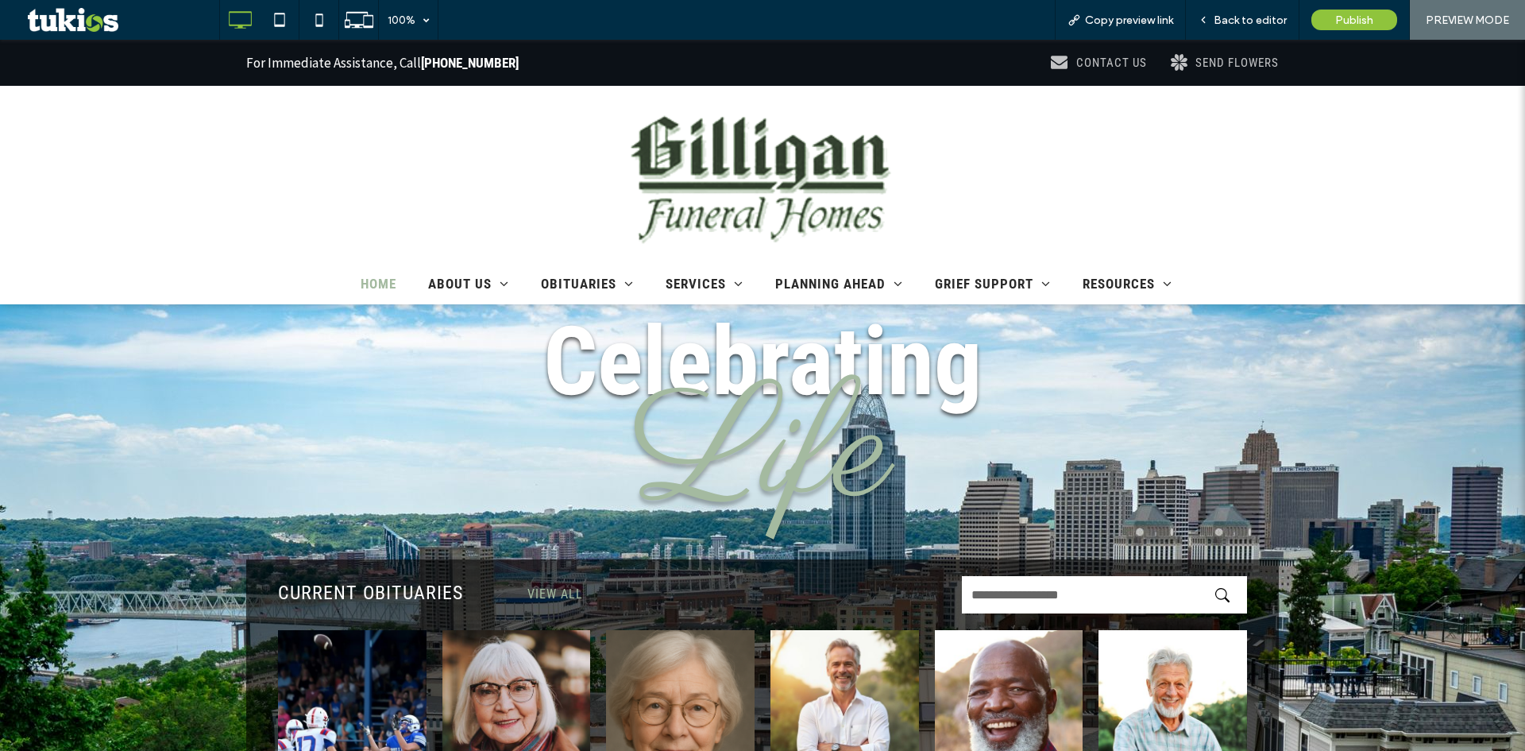
scroll to position [79, 0]
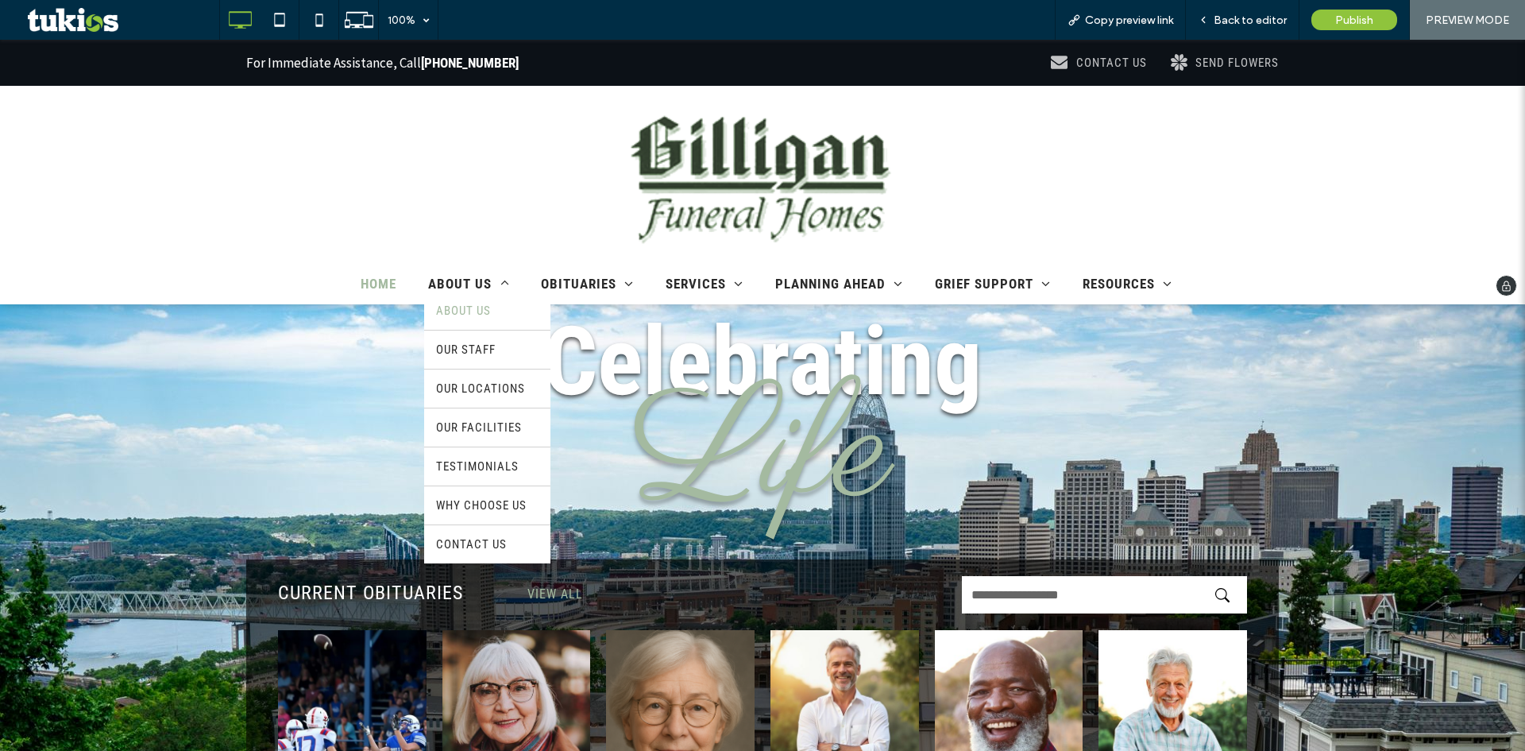
click at [480, 313] on span "ABOUT US" at bounding box center [463, 310] width 55 height 14
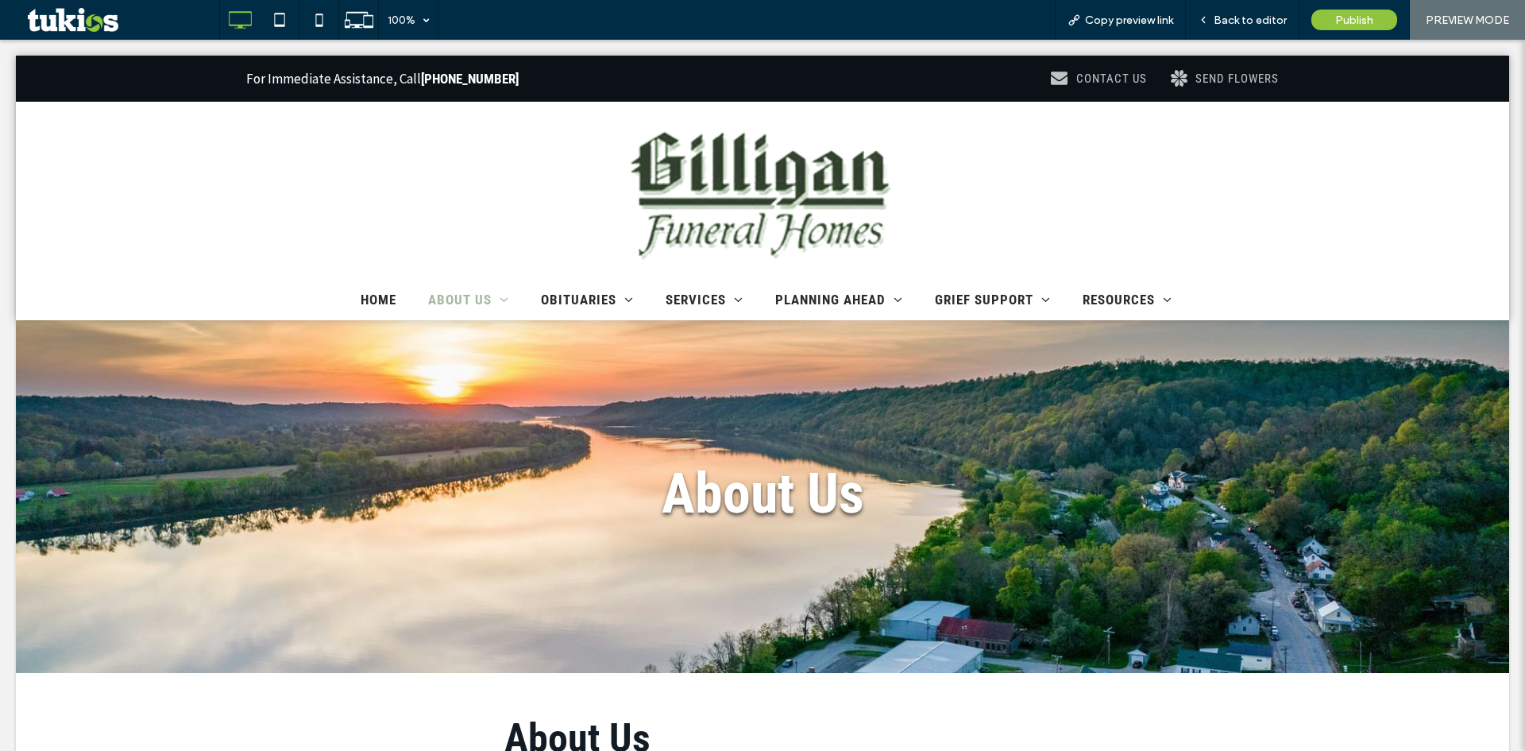
scroll to position [0, 0]
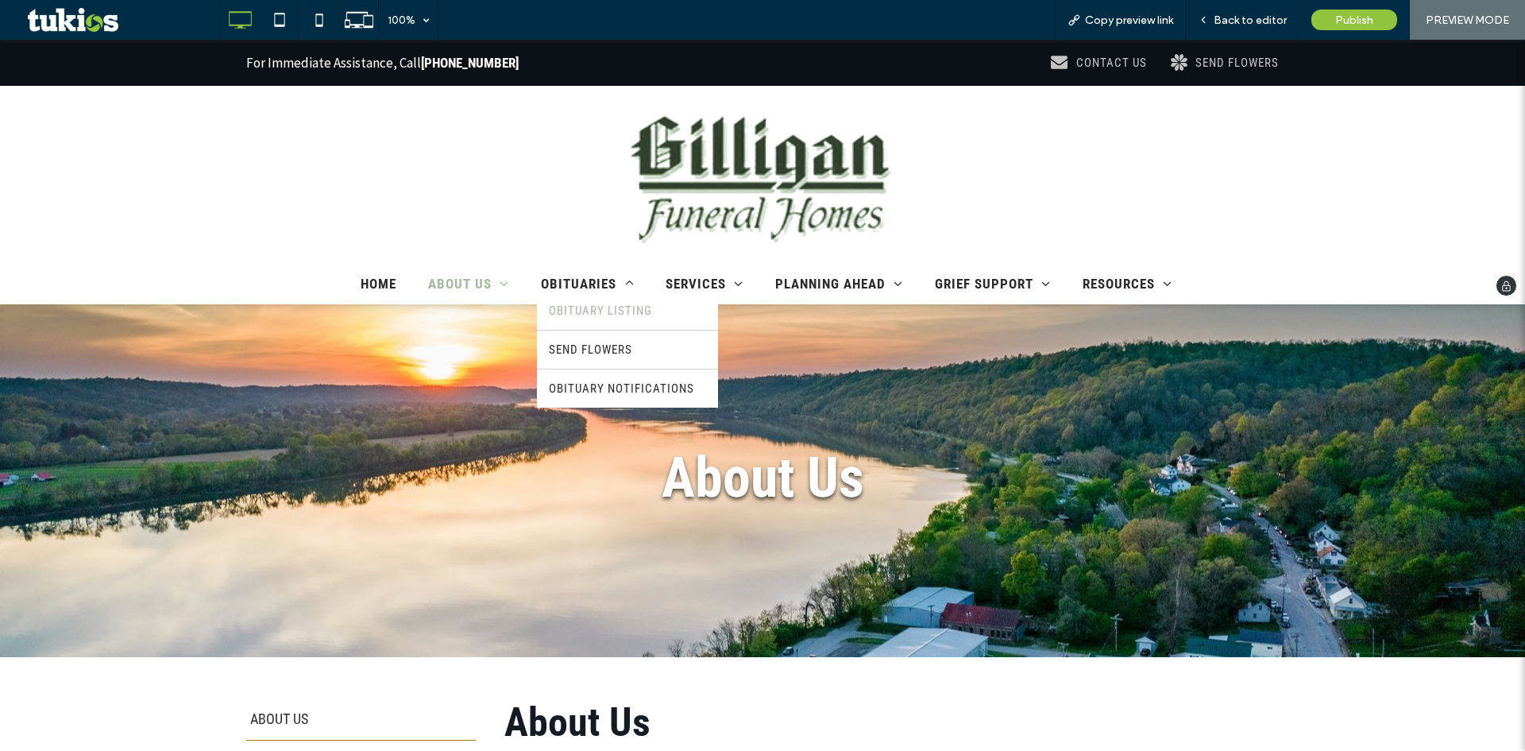
click at [580, 308] on span "OBITUARY LISTING" at bounding box center [600, 310] width 103 height 14
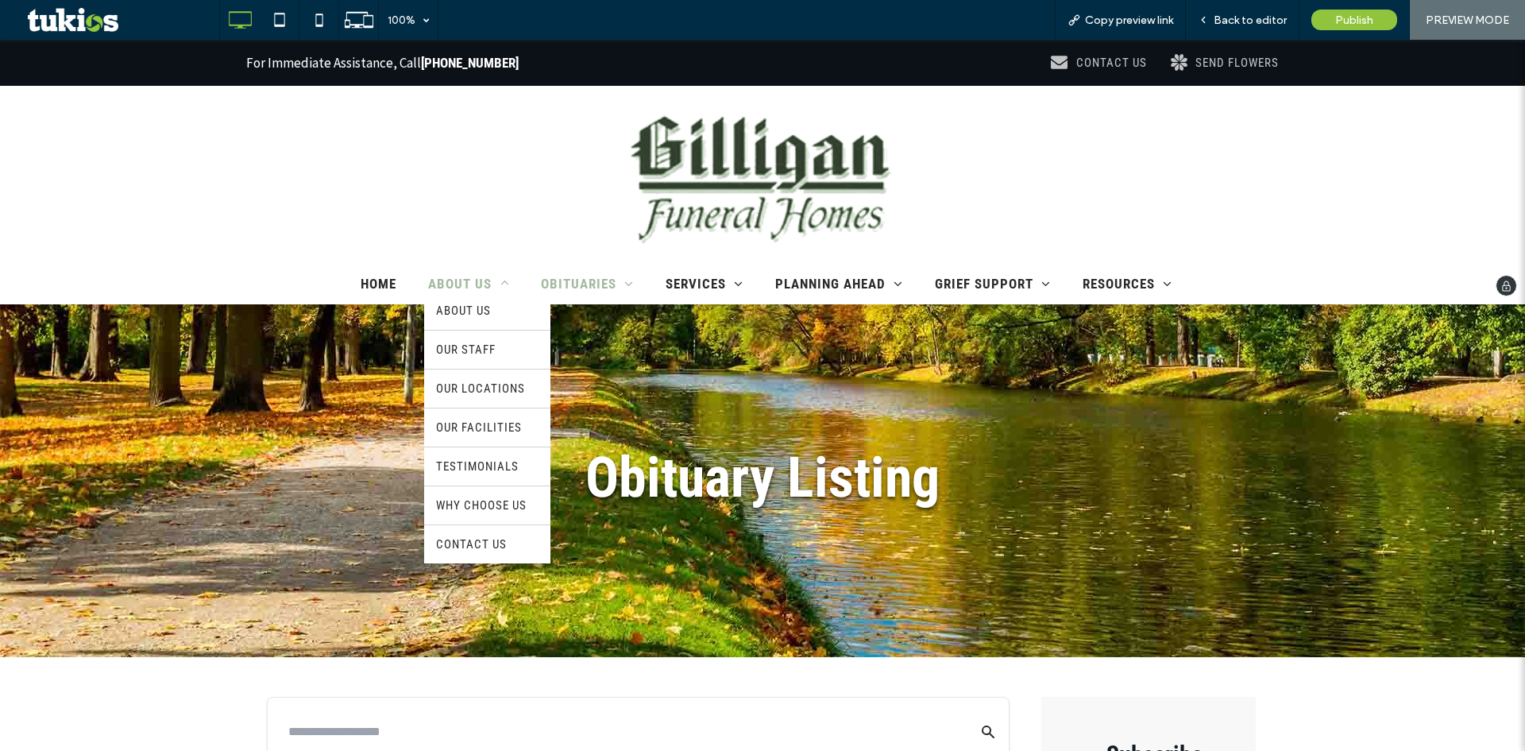
click at [482, 285] on span "ABOUT US" at bounding box center [468, 284] width 81 height 16
click at [486, 306] on link "ABOUT US" at bounding box center [487, 310] width 126 height 38
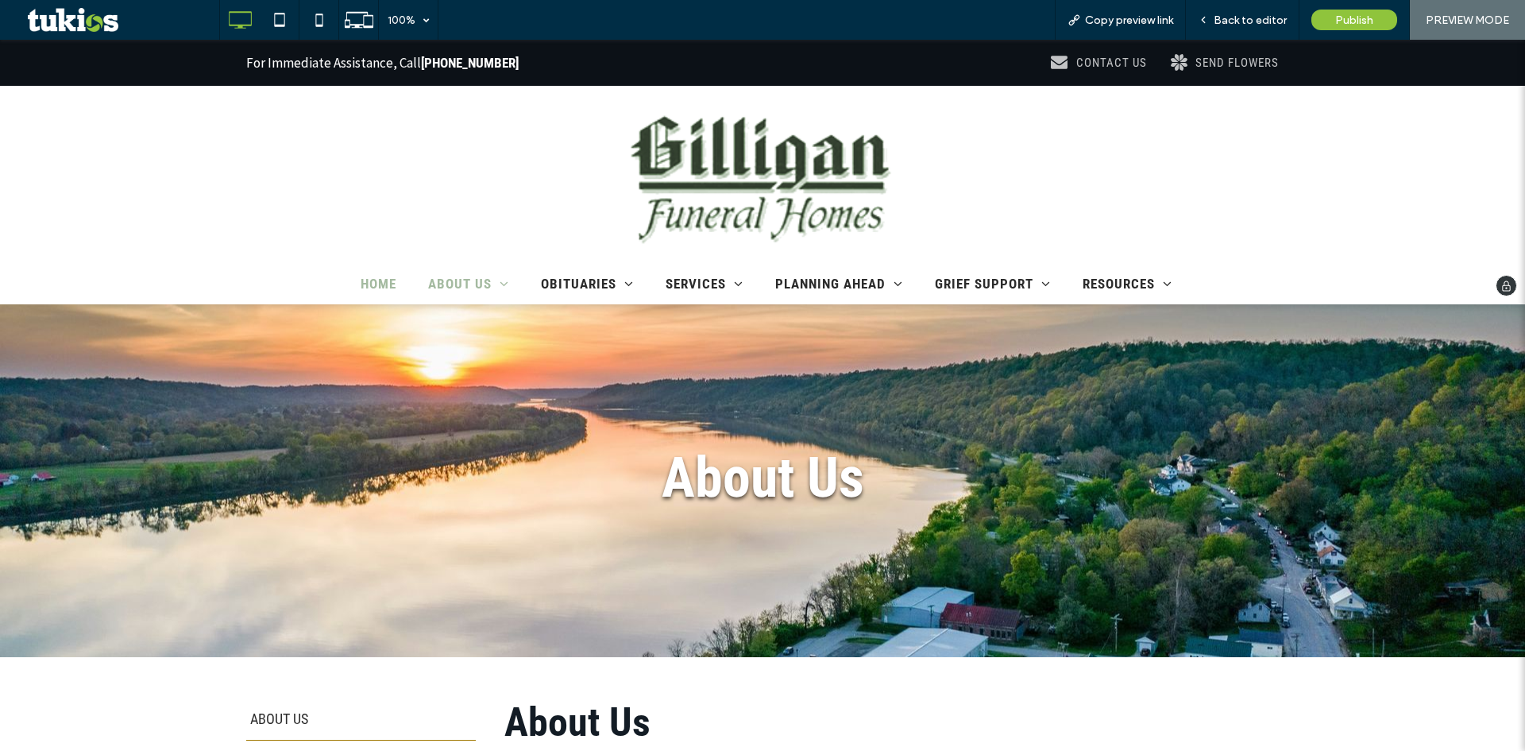
click at [380, 284] on span "HOME" at bounding box center [379, 284] width 36 height 16
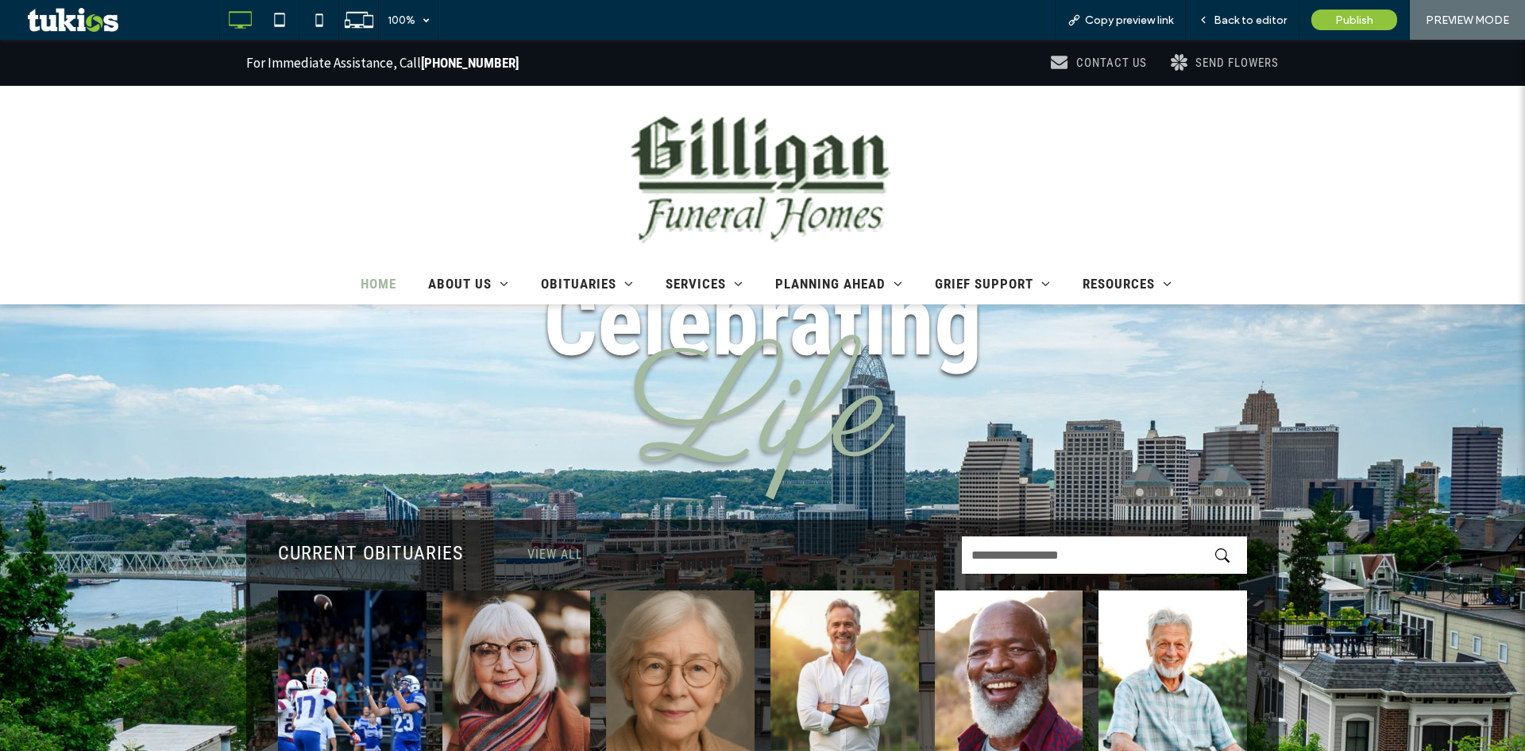
scroll to position [159, 0]
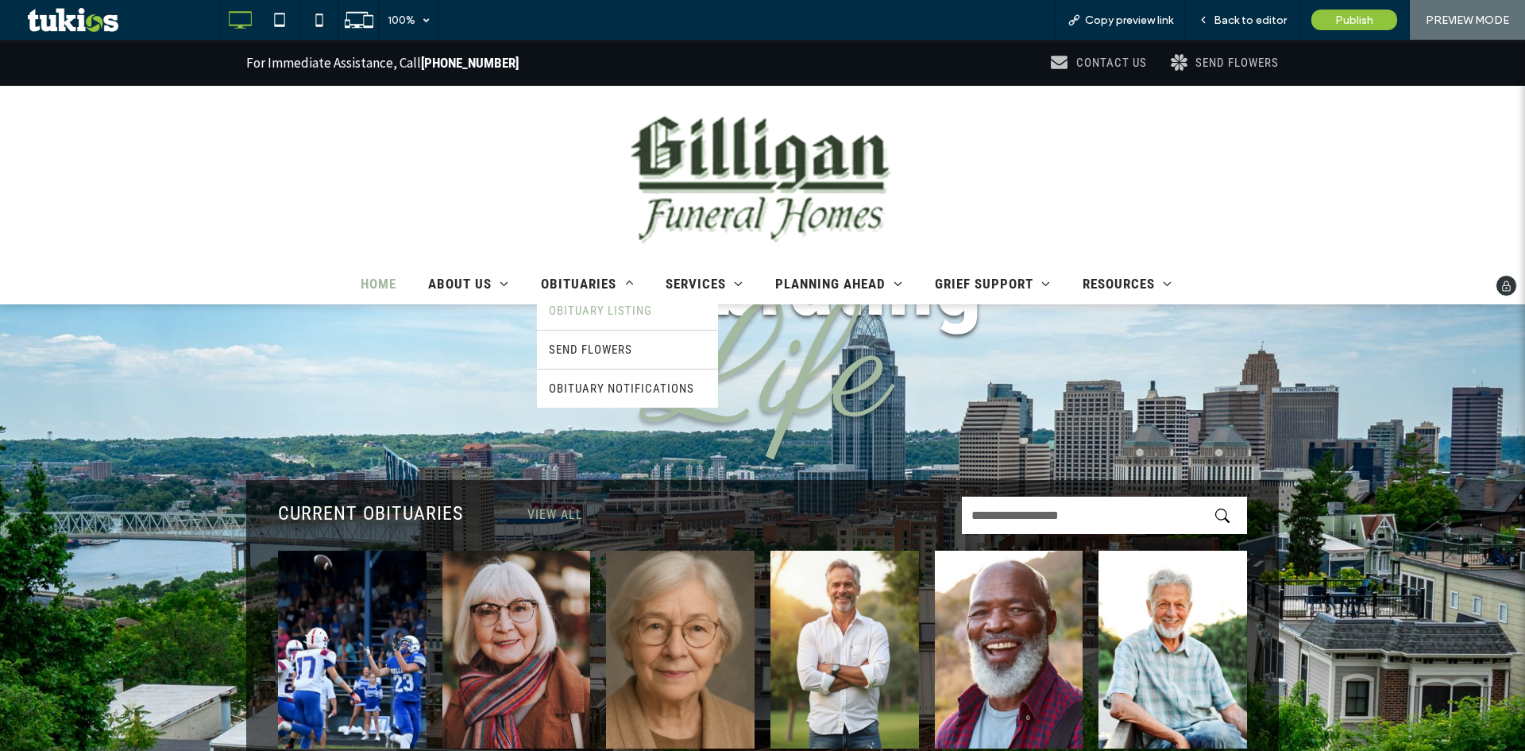
click at [603, 321] on link "OBITUARY LISTING" at bounding box center [627, 310] width 181 height 38
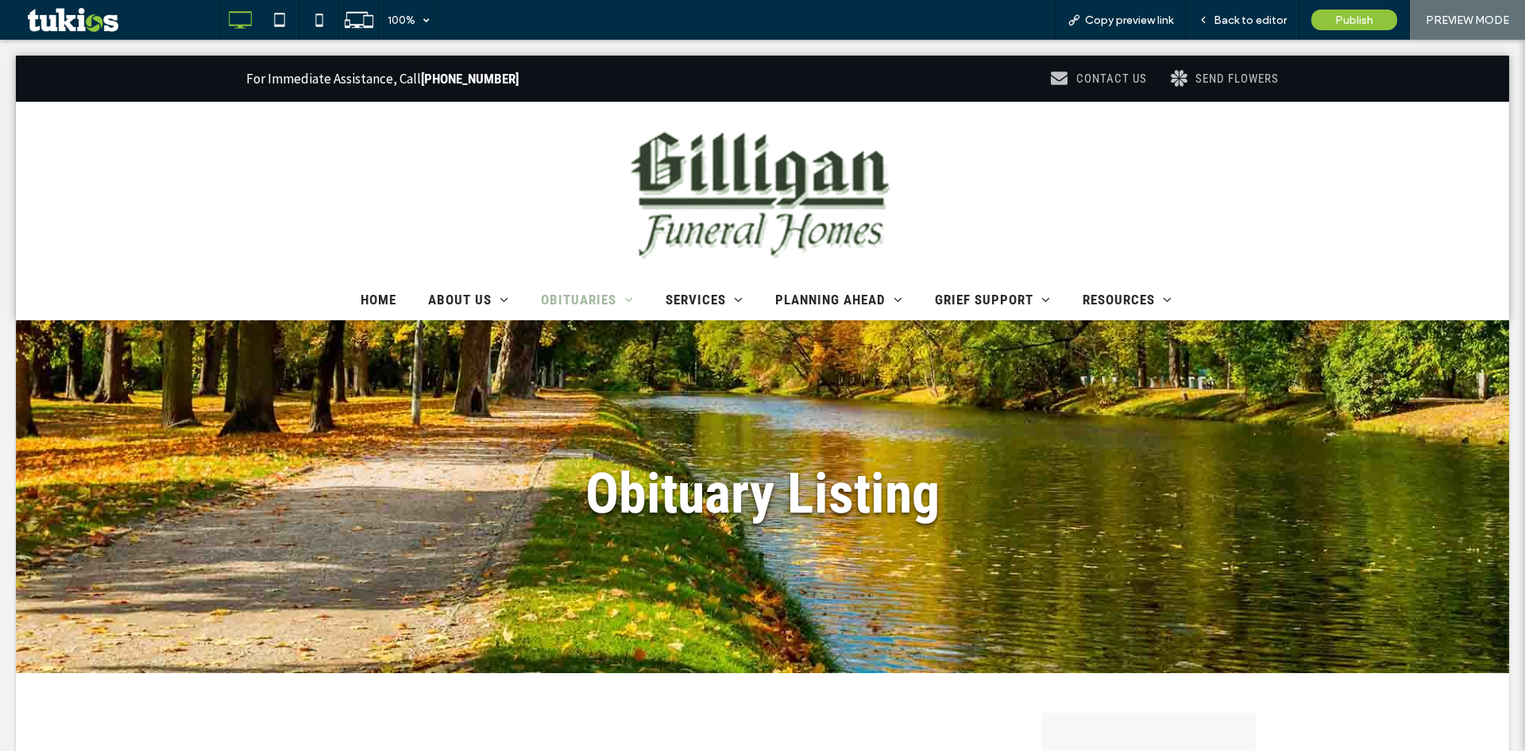
scroll to position [0, 0]
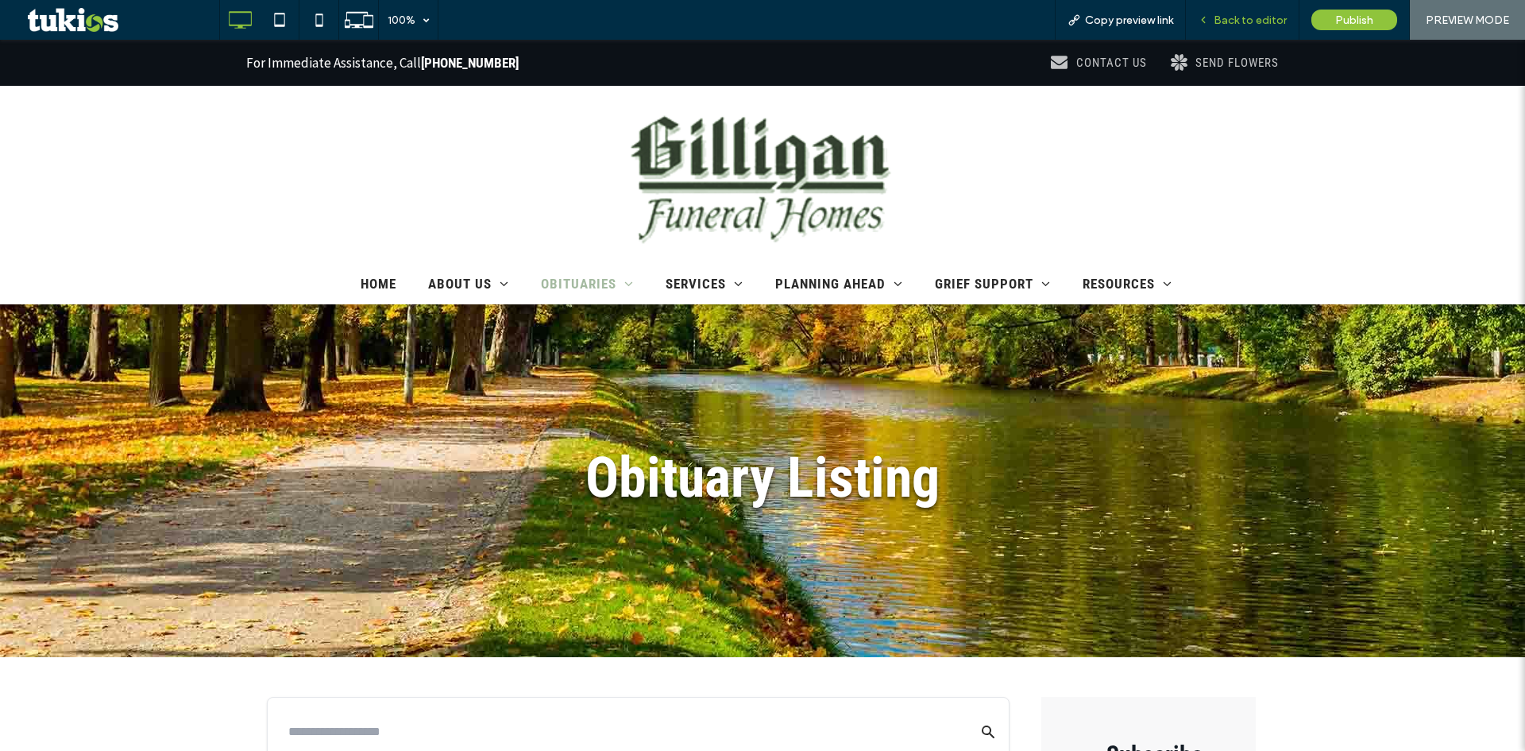
click at [1216, 23] on div "Back to editor" at bounding box center [1242, 21] width 113 height 14
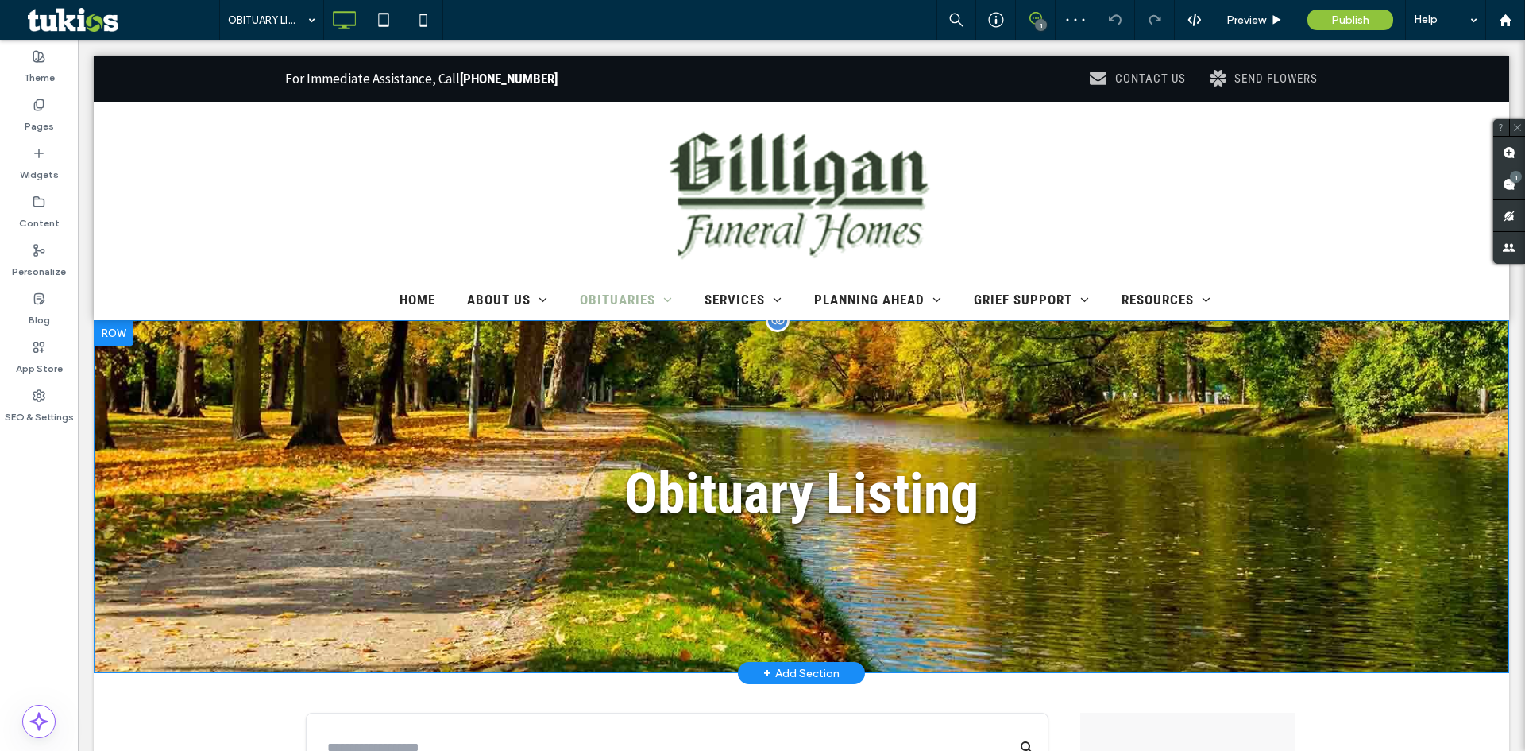
click at [1365, 485] on div "Obituary Listing Click To Paste Row + Add Section" at bounding box center [801, 496] width 1415 height 353
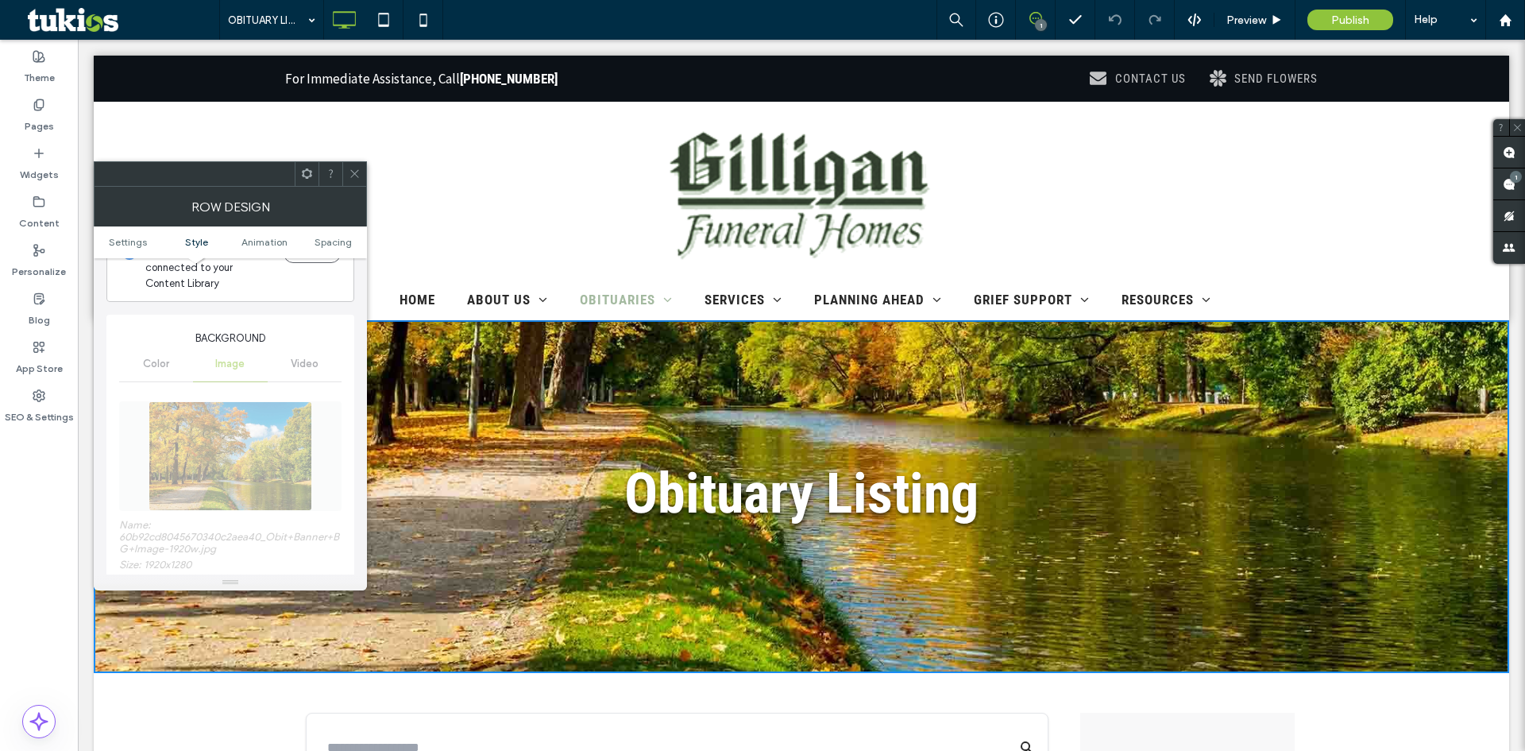
scroll to position [159, 0]
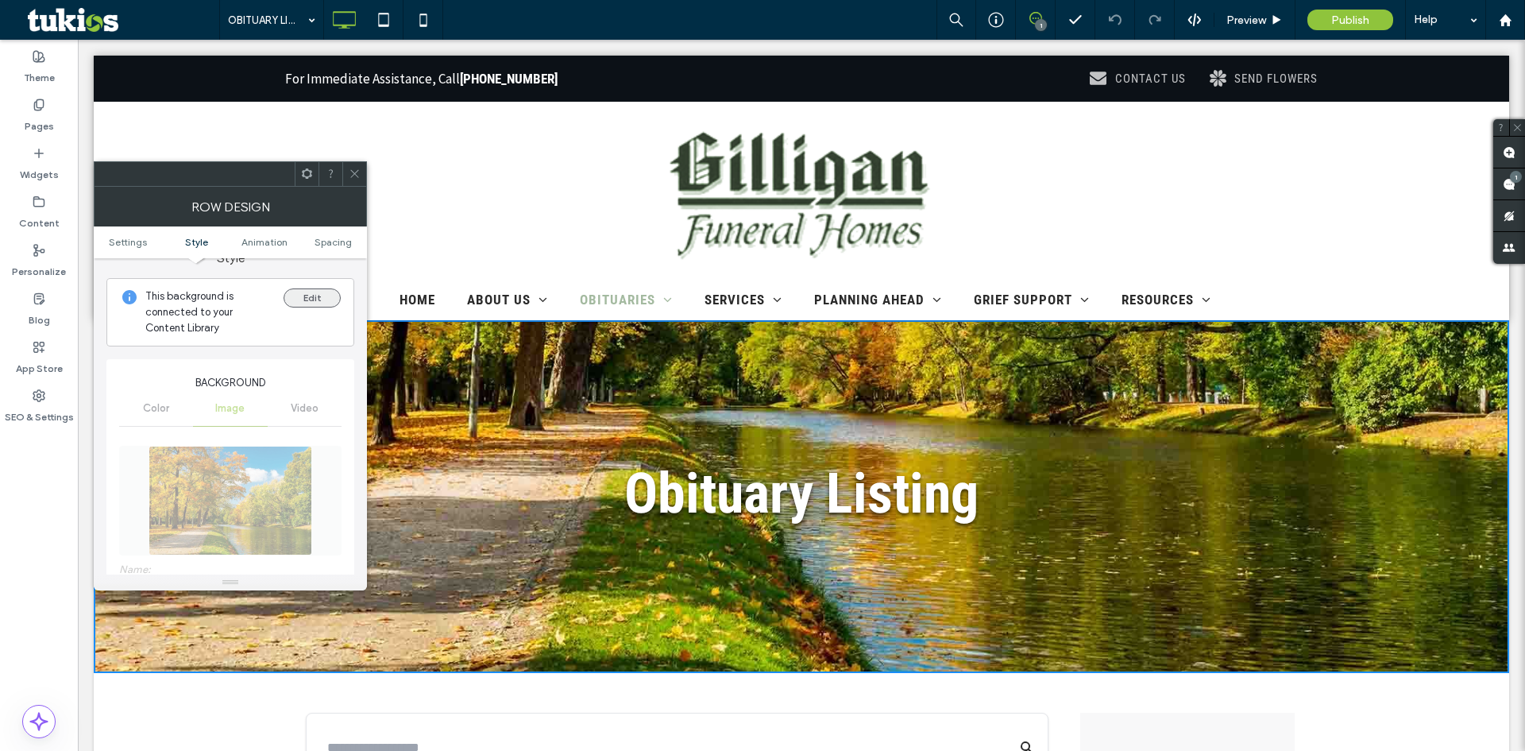
click at [327, 296] on button "Edit" at bounding box center [312, 297] width 57 height 19
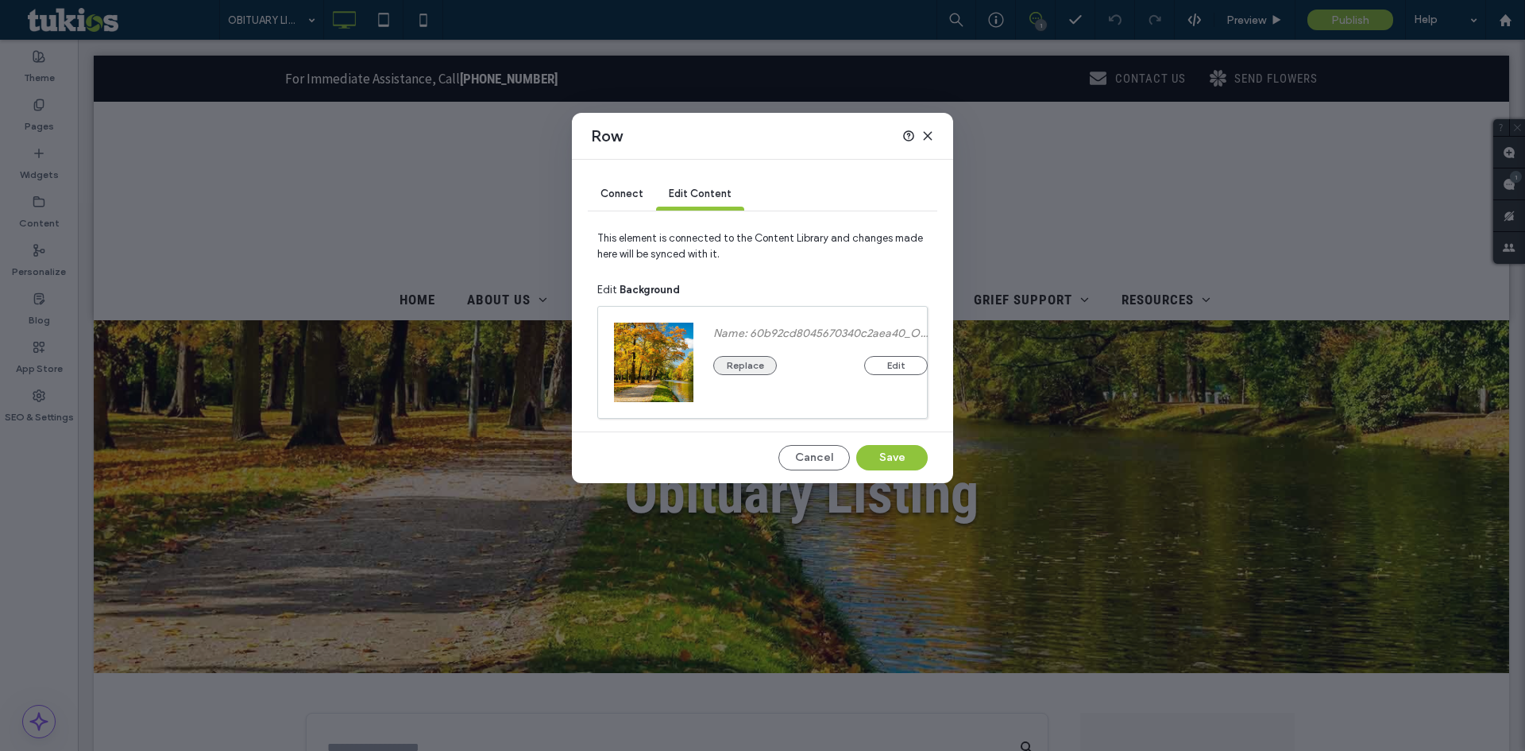
click at [751, 369] on button "Replace" at bounding box center [745, 365] width 64 height 19
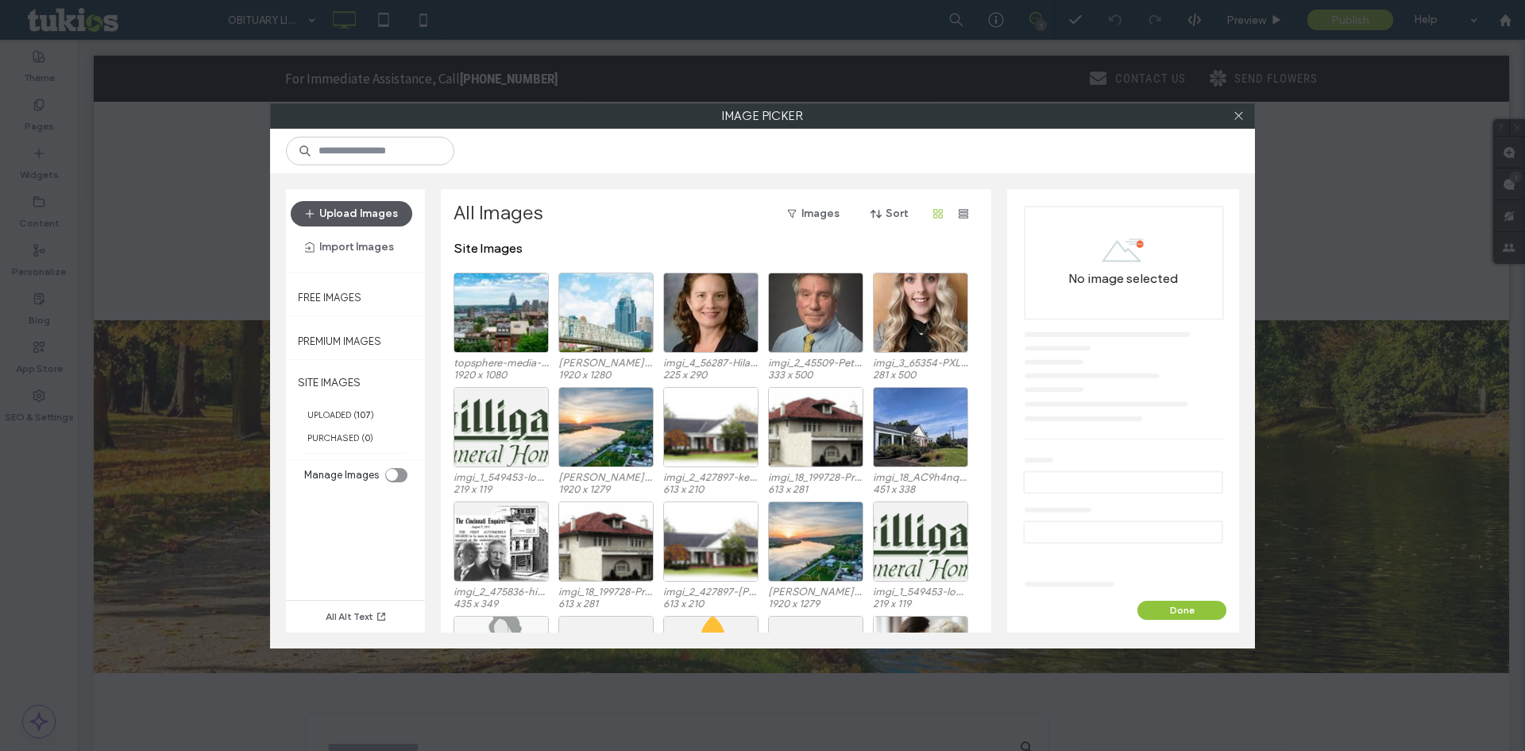
click at [361, 213] on button "Upload Images" at bounding box center [352, 213] width 122 height 25
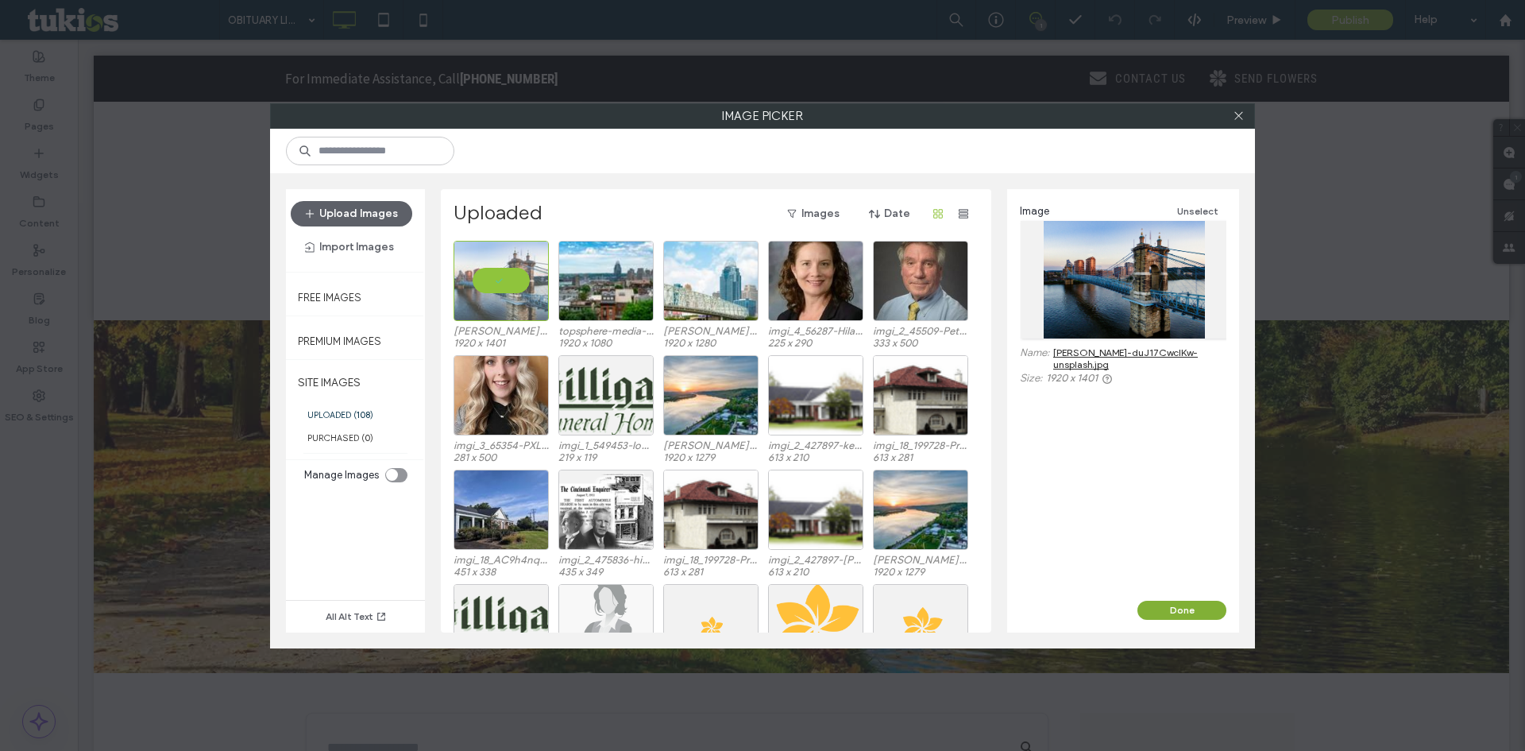
click at [1198, 613] on button "Done" at bounding box center [1181, 609] width 89 height 19
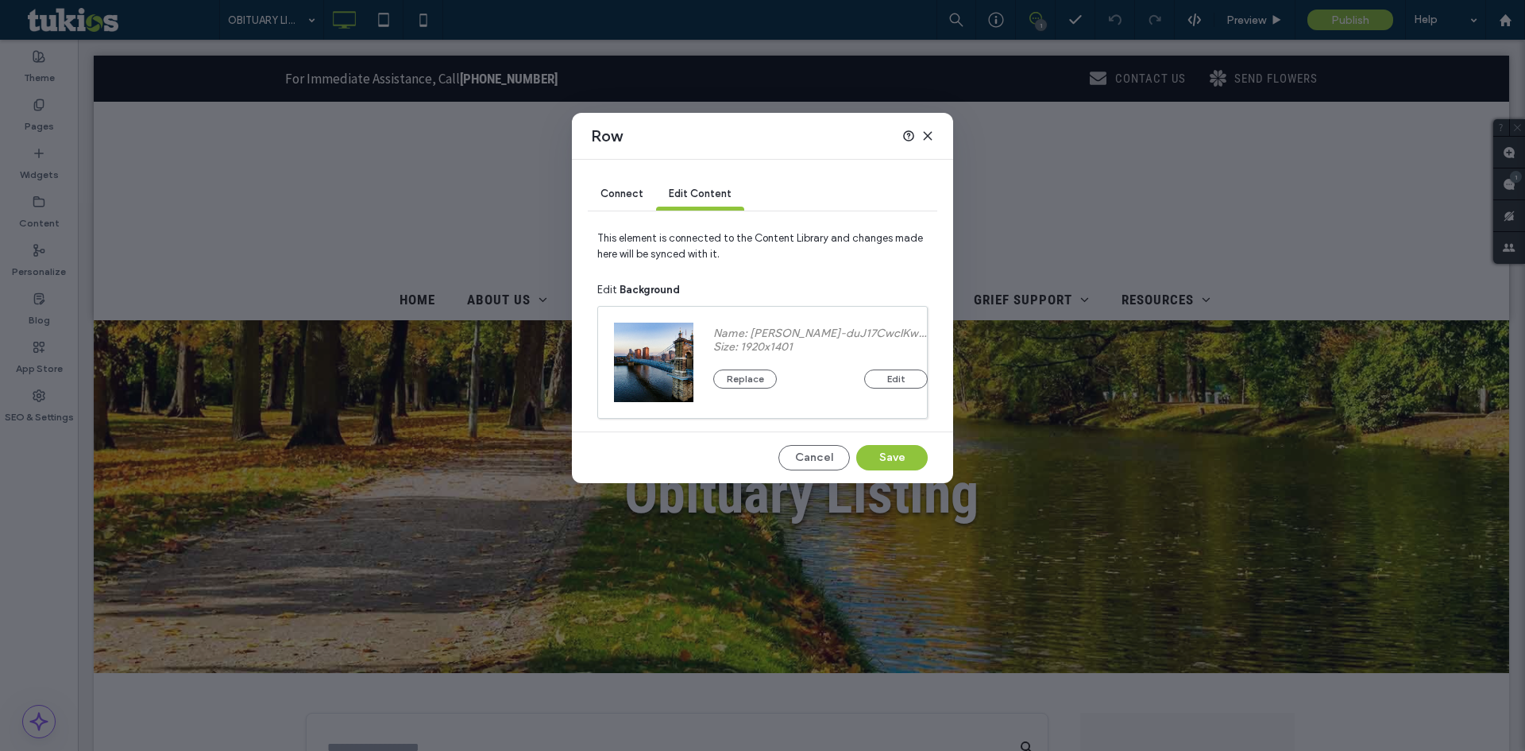
click at [854, 461] on div "Cancel Save" at bounding box center [762, 457] width 330 height 25
click at [884, 451] on button "Save" at bounding box center [891, 457] width 71 height 25
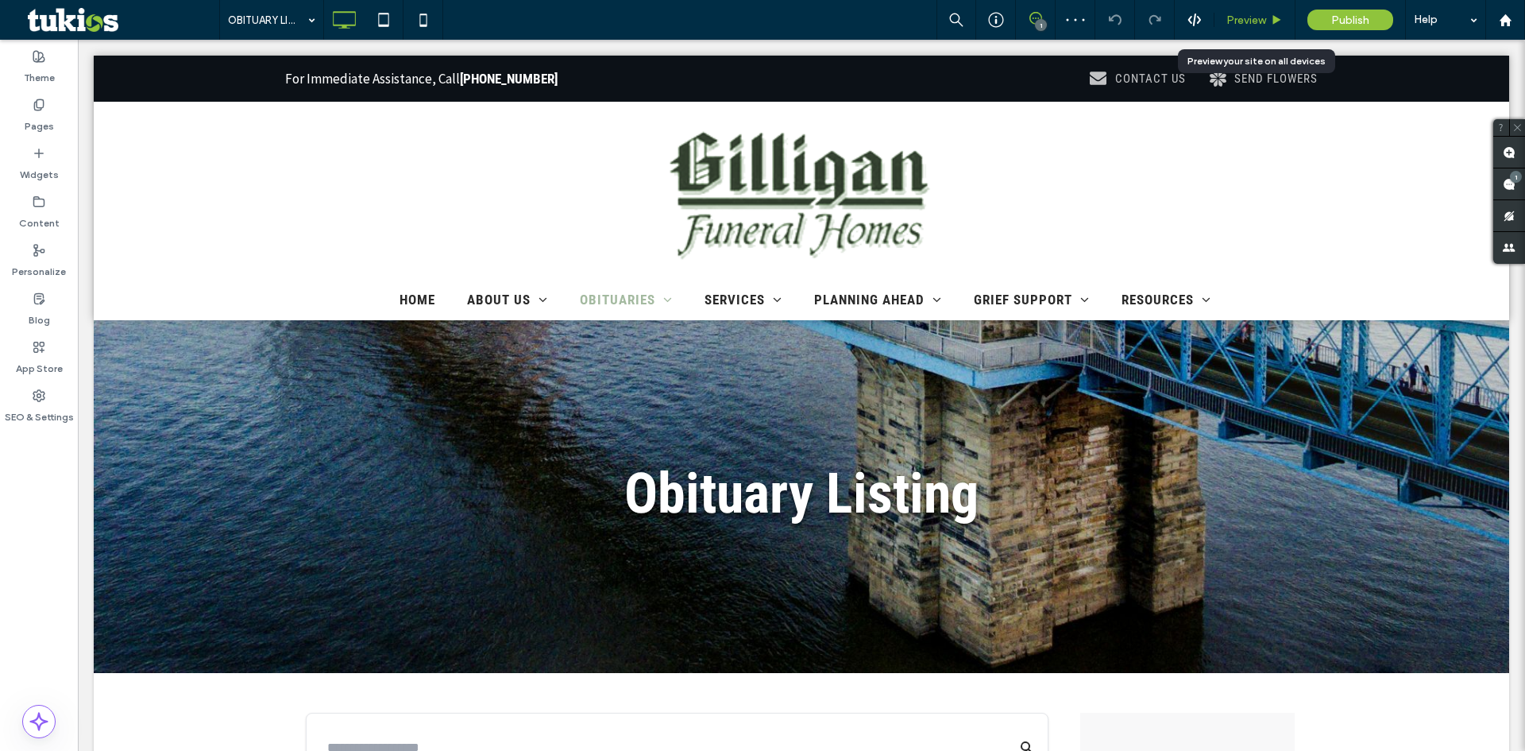
scroll to position [0, 0]
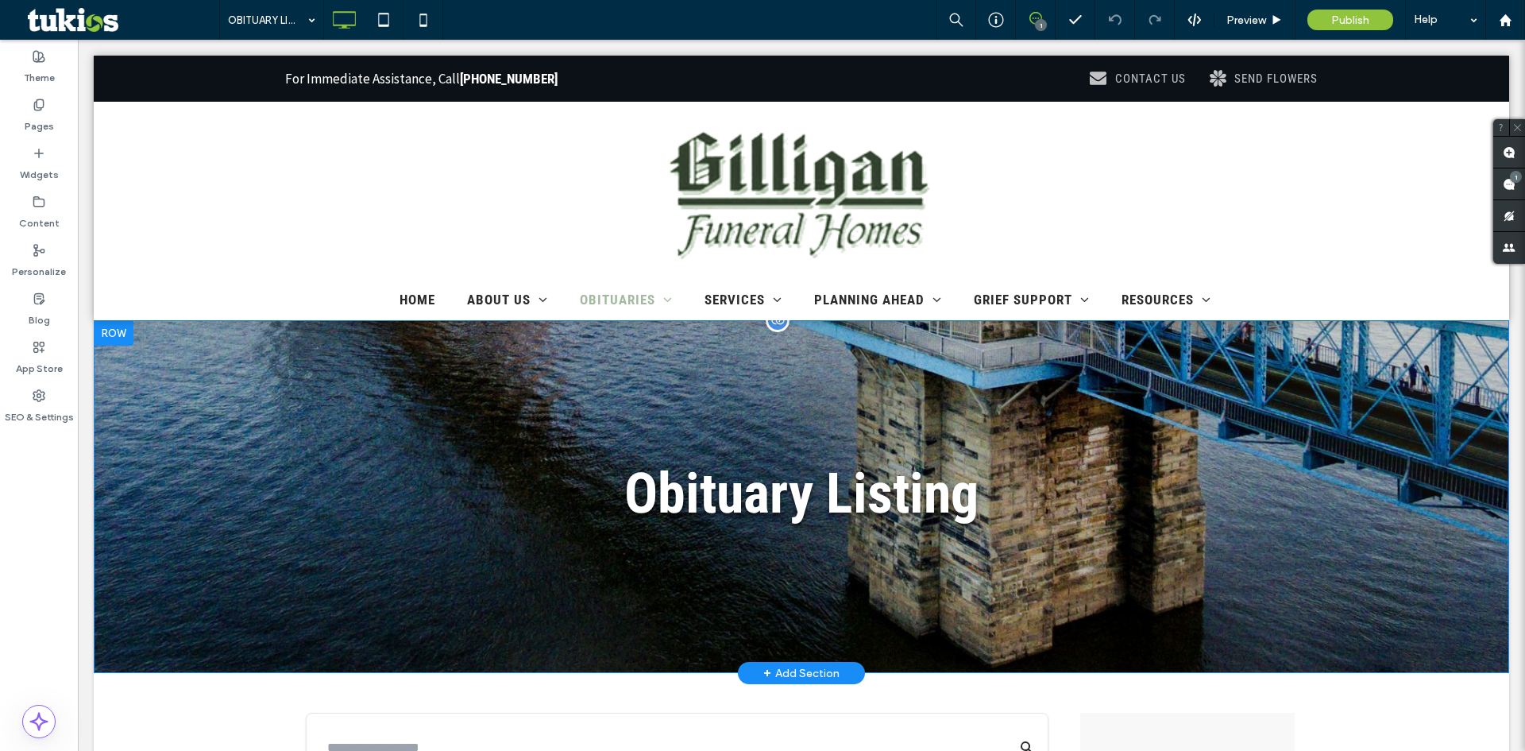
click at [1335, 477] on div "Obituary Listing Click To Paste Row + Add Section" at bounding box center [801, 496] width 1415 height 353
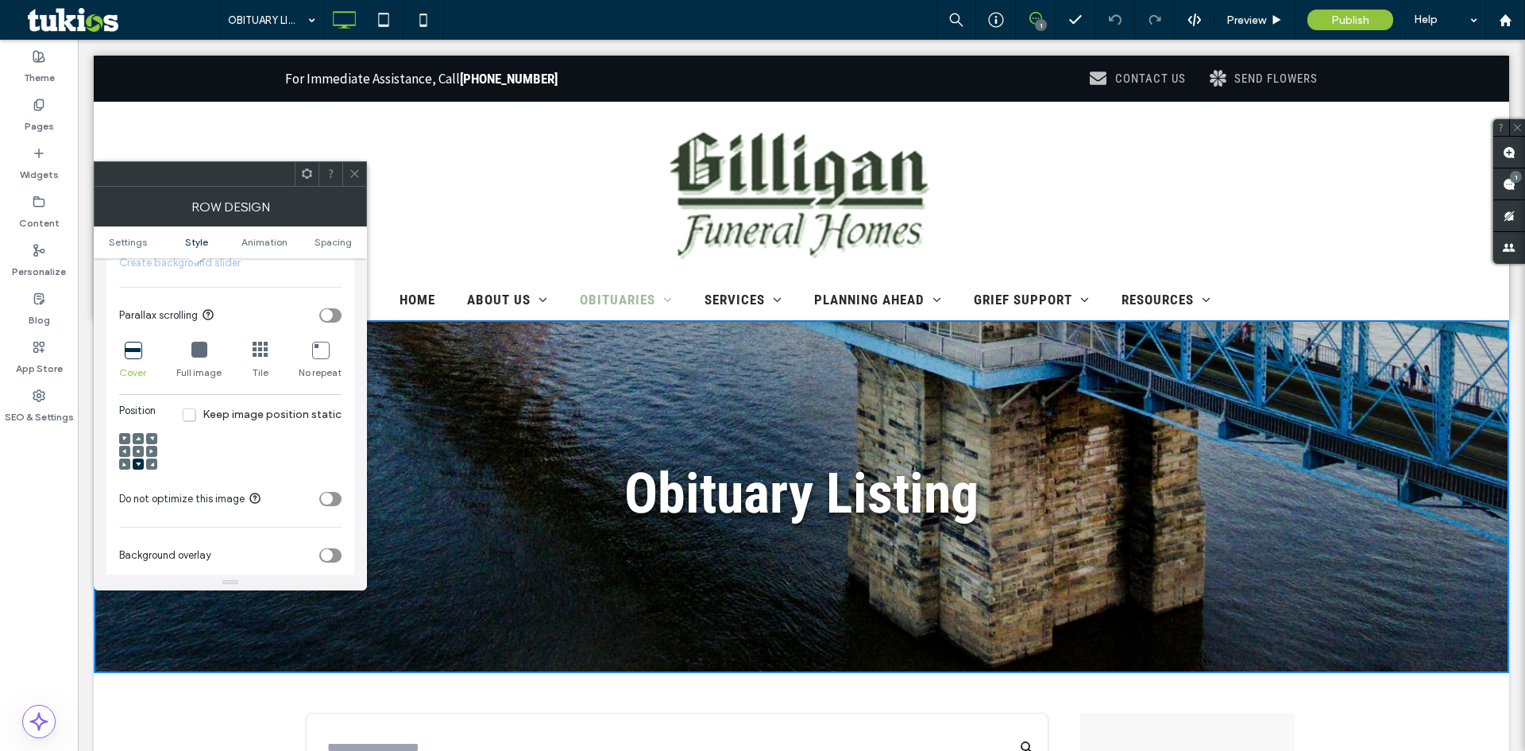
scroll to position [556, 0]
click at [137, 449] on icon at bounding box center [138, 448] width 5 height 5
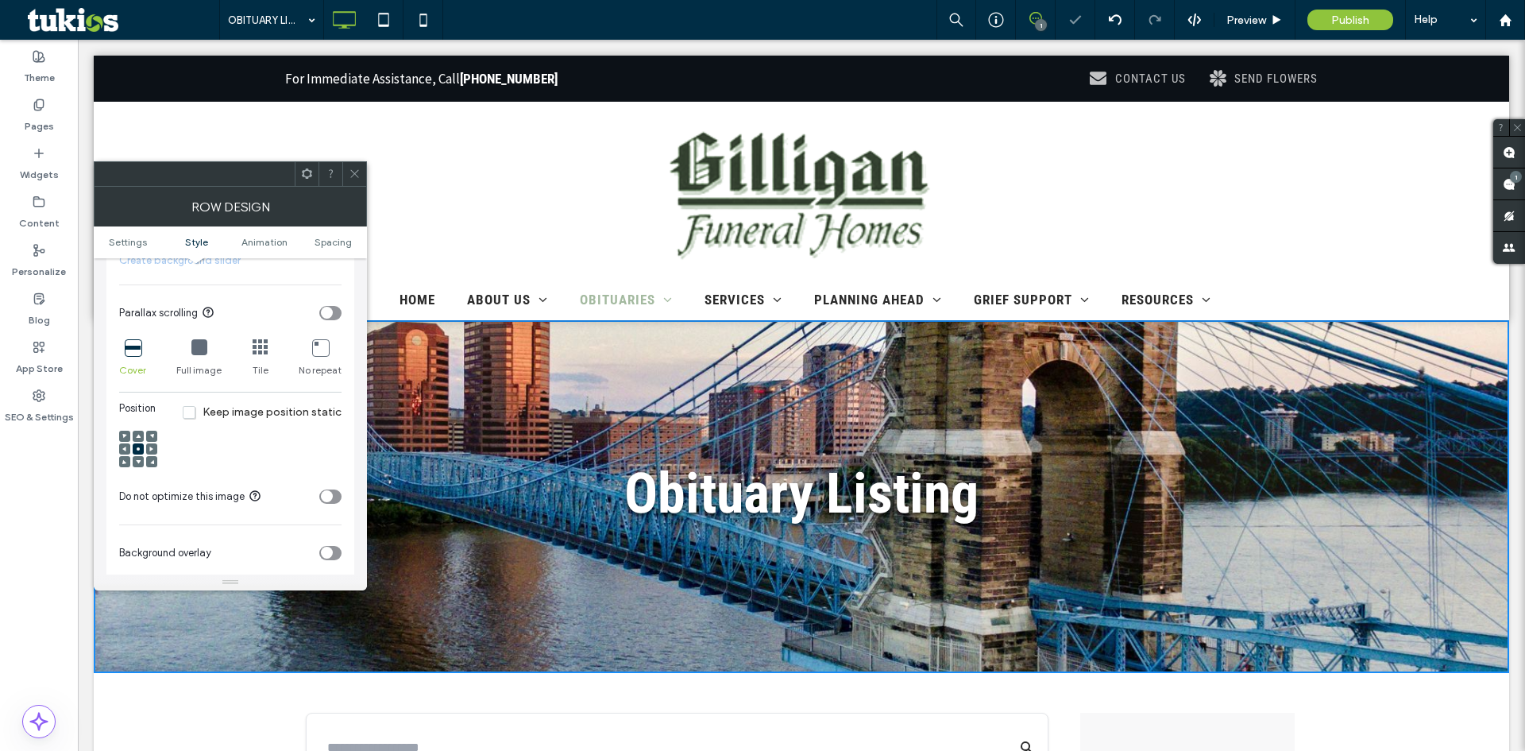
click at [138, 435] on use at bounding box center [138, 436] width 5 height 4
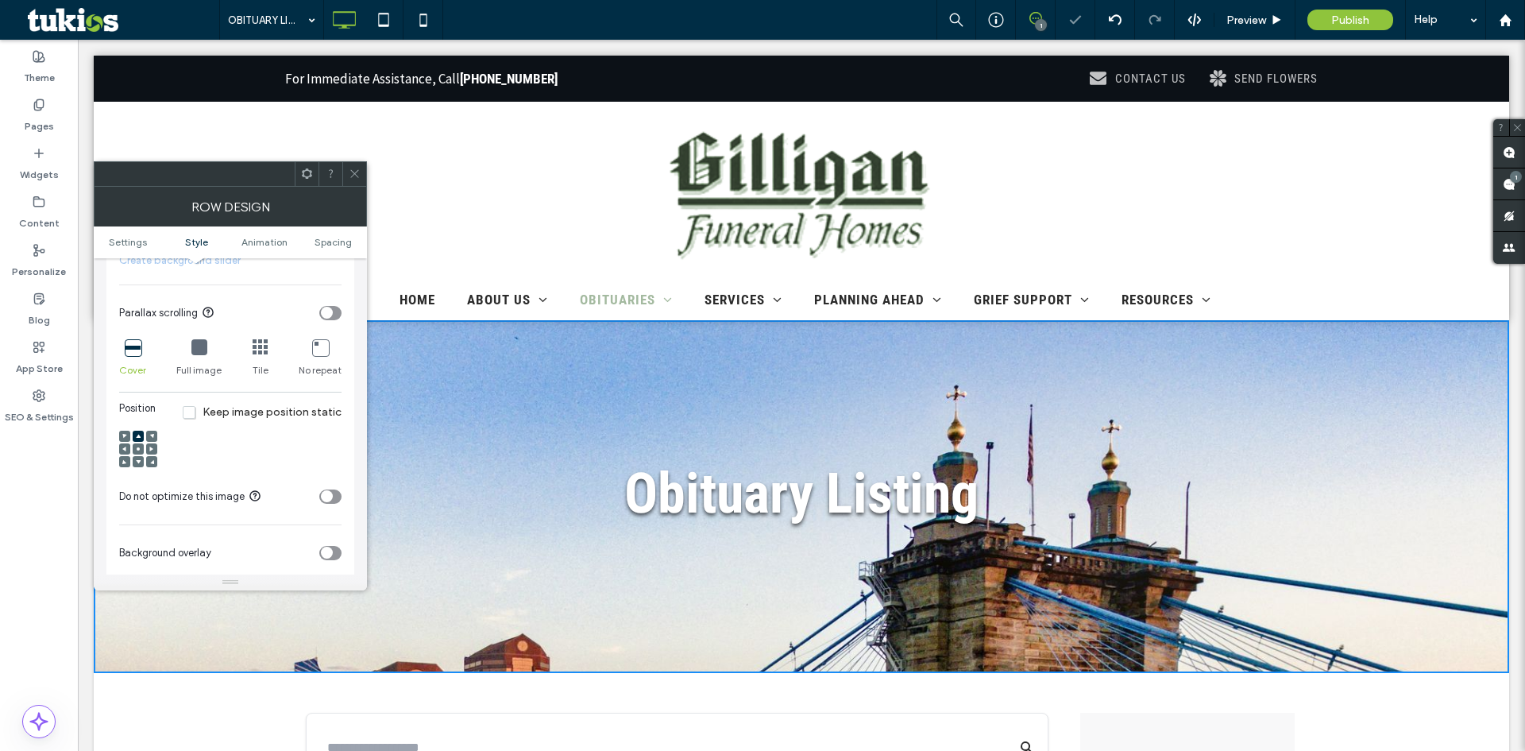
click at [134, 439] on div at bounding box center [138, 435] width 11 height 11
click at [139, 451] on span at bounding box center [138, 448] width 5 height 11
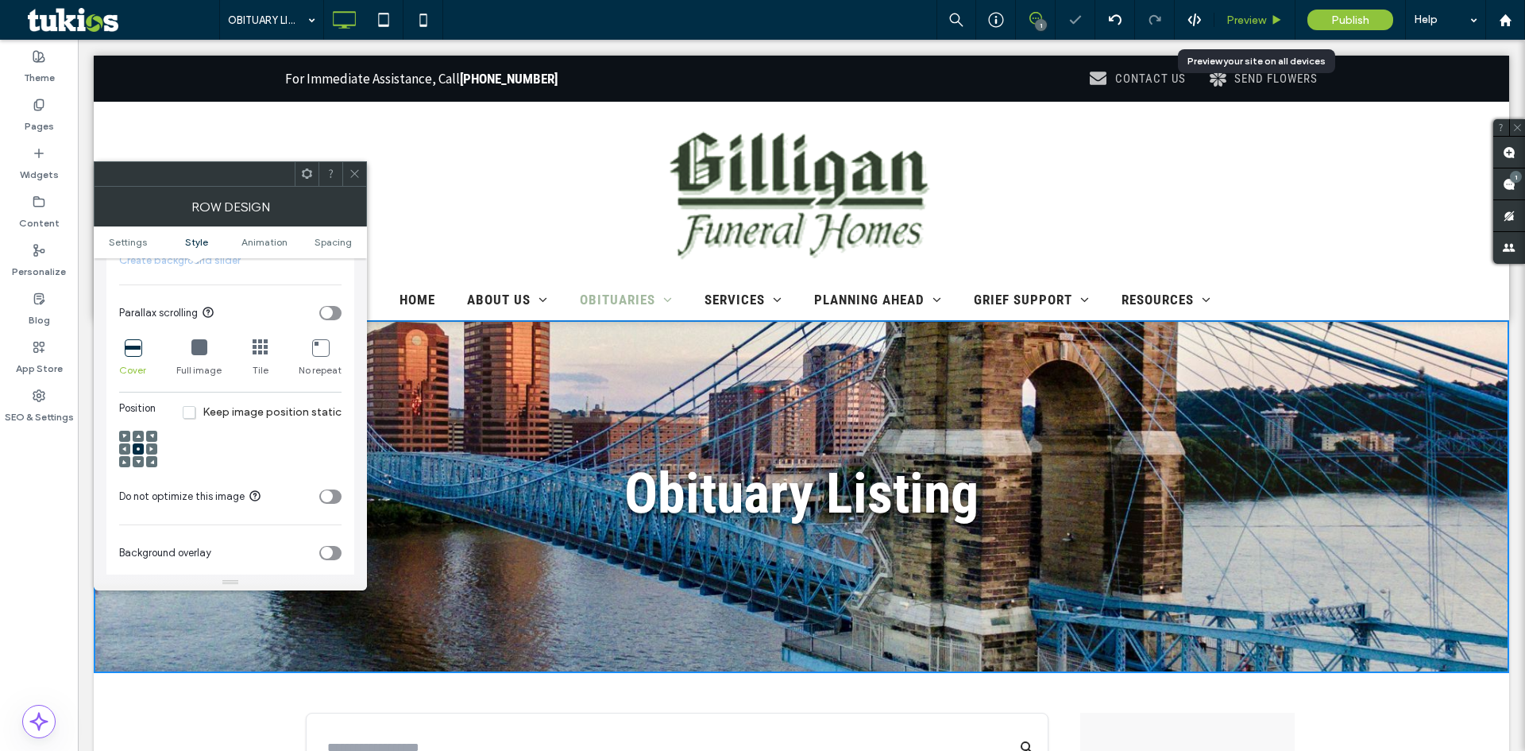
click at [1242, 20] on span "Preview" at bounding box center [1246, 21] width 40 height 14
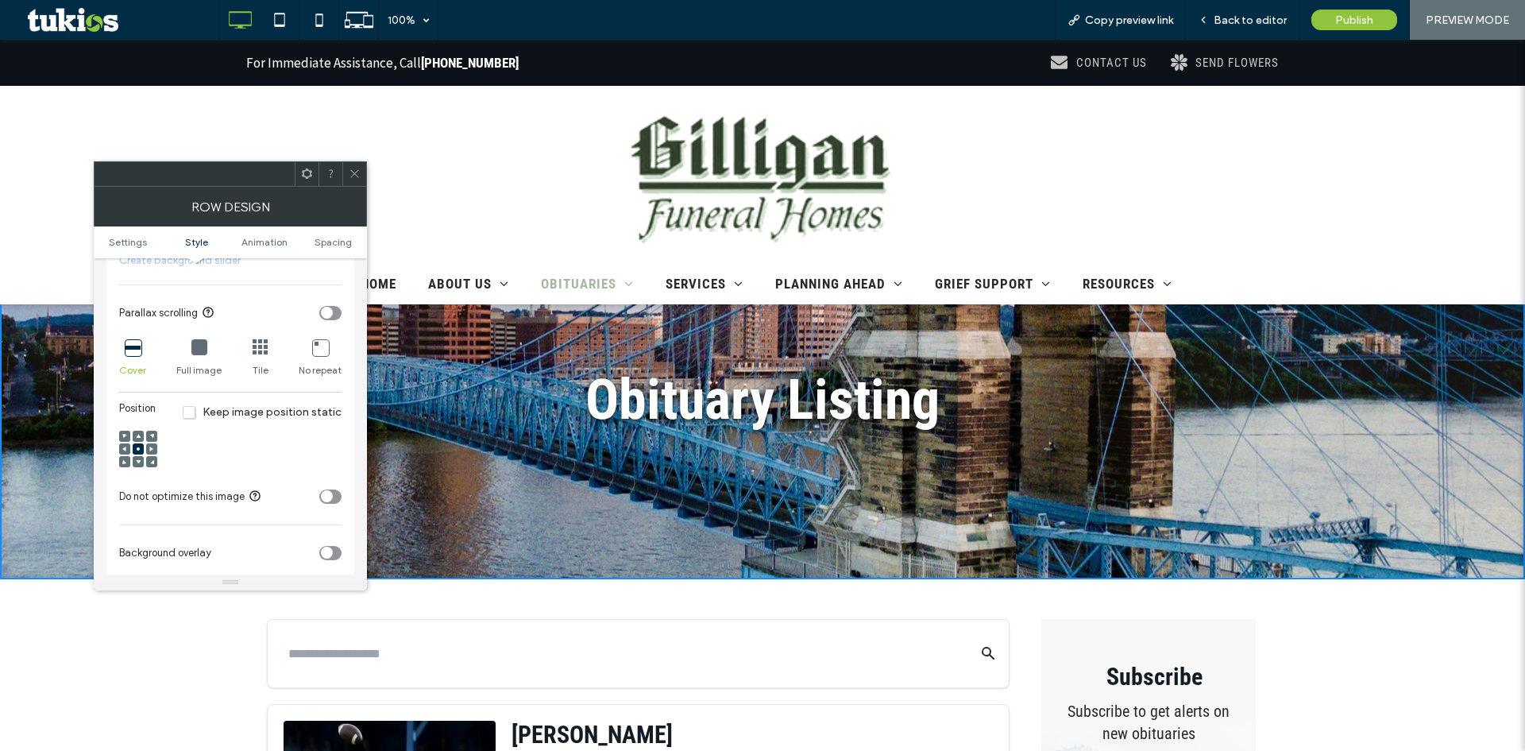
click at [353, 174] on icon at bounding box center [355, 174] width 12 height 12
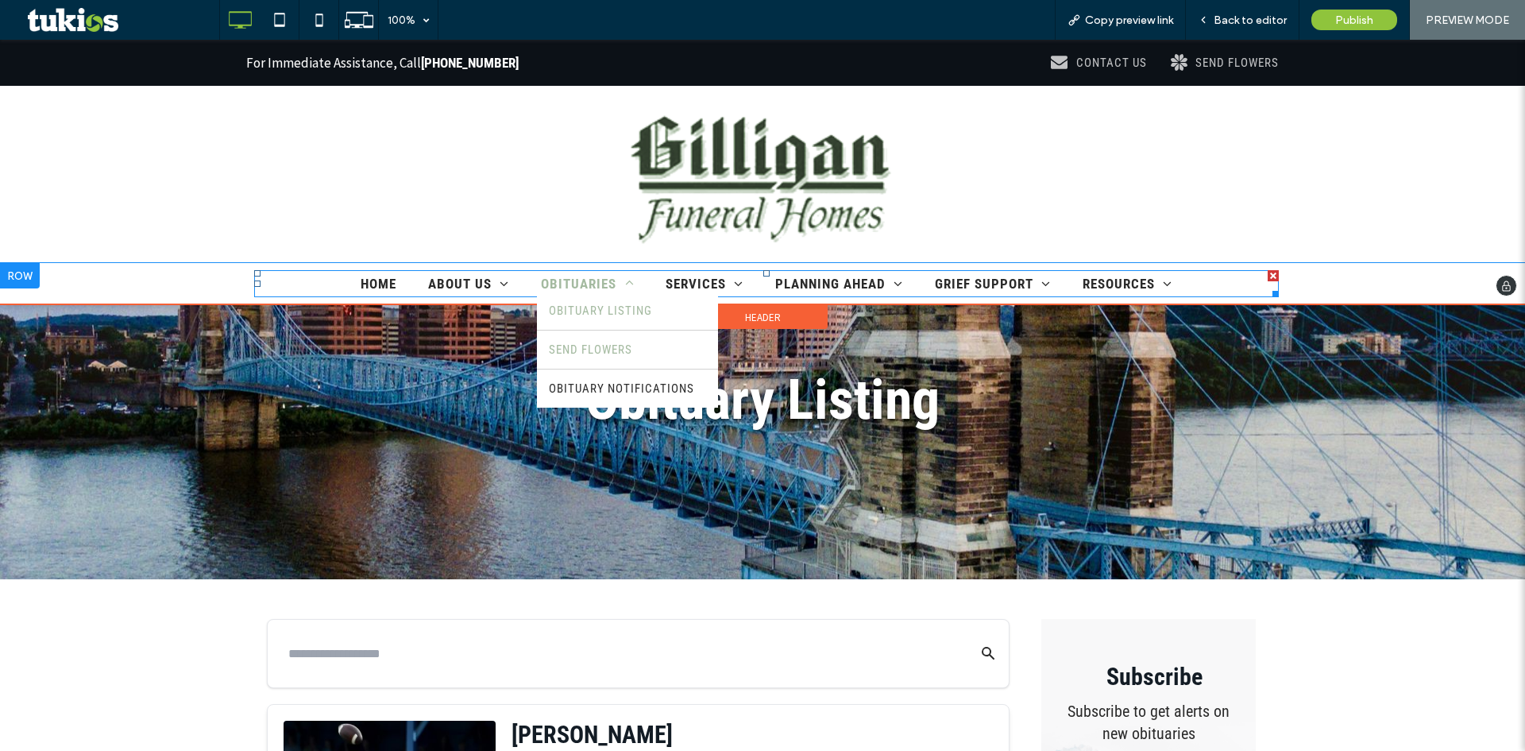
click at [592, 346] on span "SEND FLOWERS" at bounding box center [590, 349] width 83 height 14
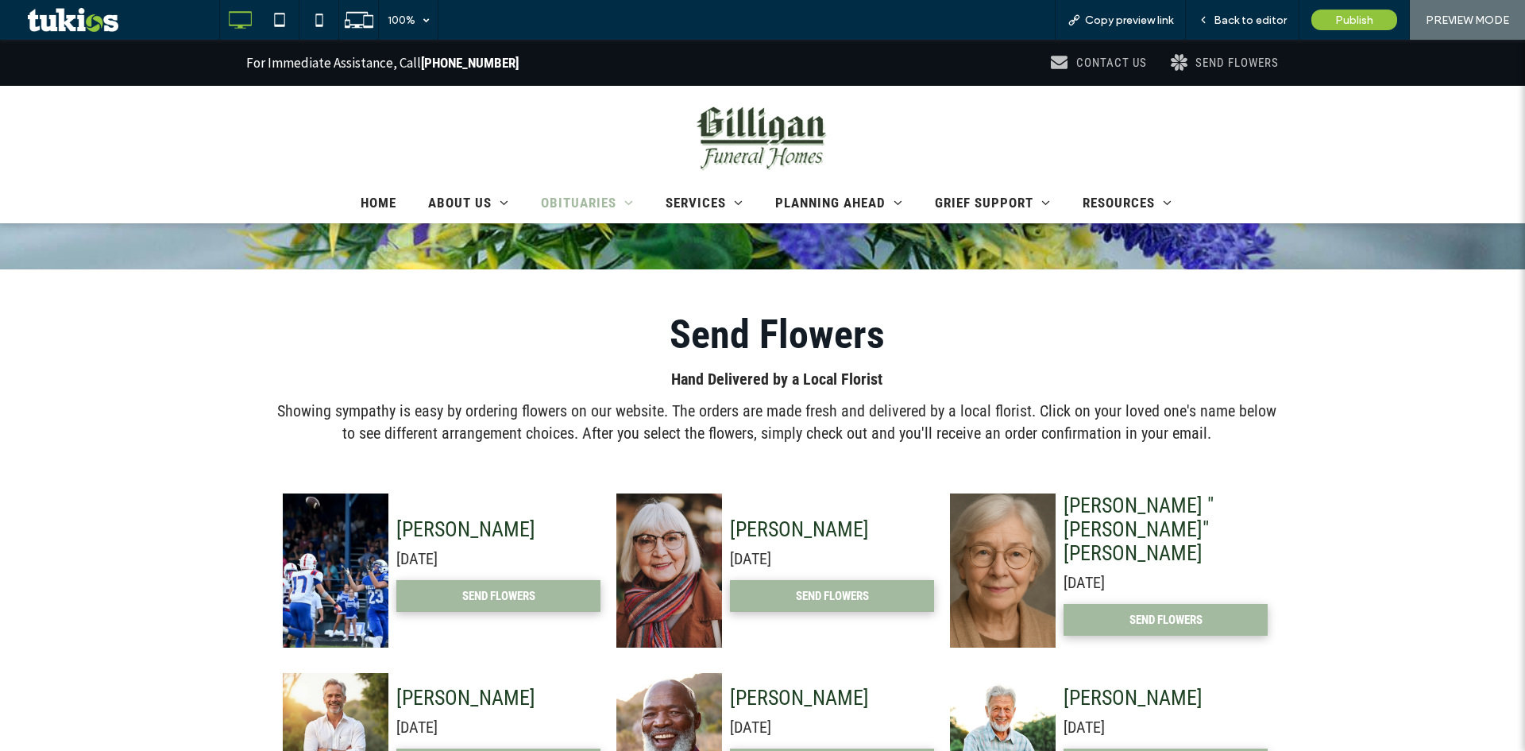
scroll to position [318, 0]
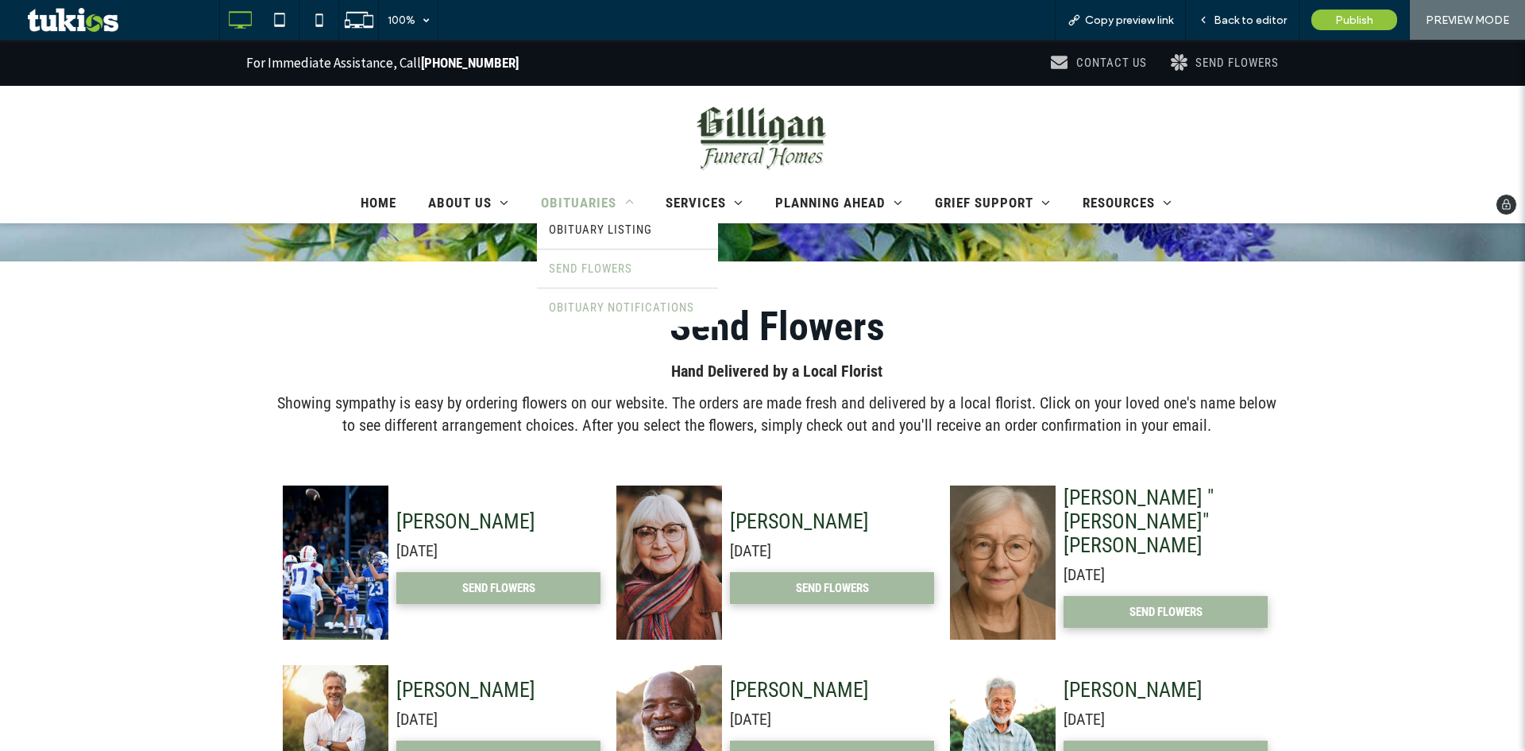
click at [596, 303] on span "OBITUARY NOTIFICATIONS" at bounding box center [621, 307] width 145 height 14
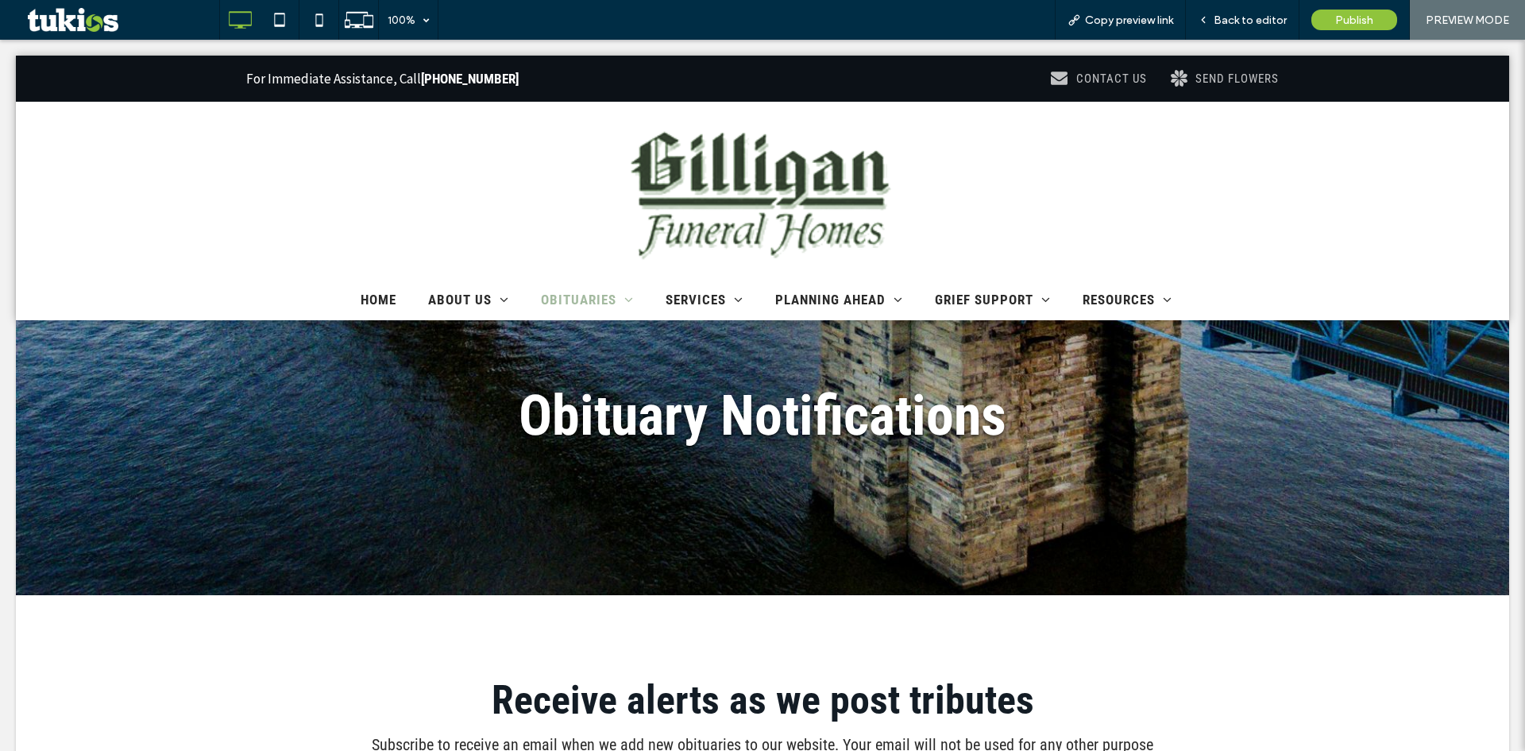
scroll to position [0, 0]
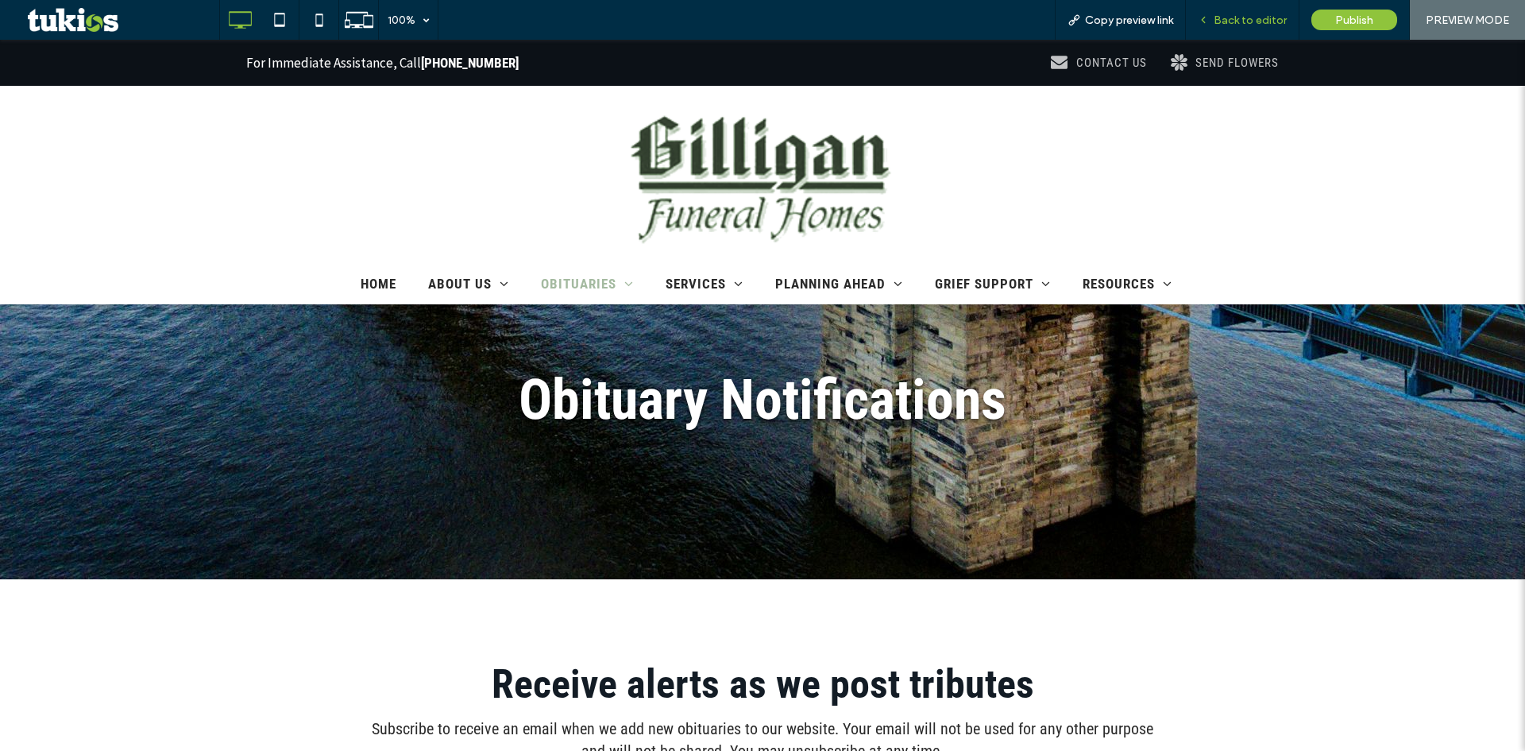
click at [1278, 16] on span "Back to editor" at bounding box center [1250, 21] width 73 height 14
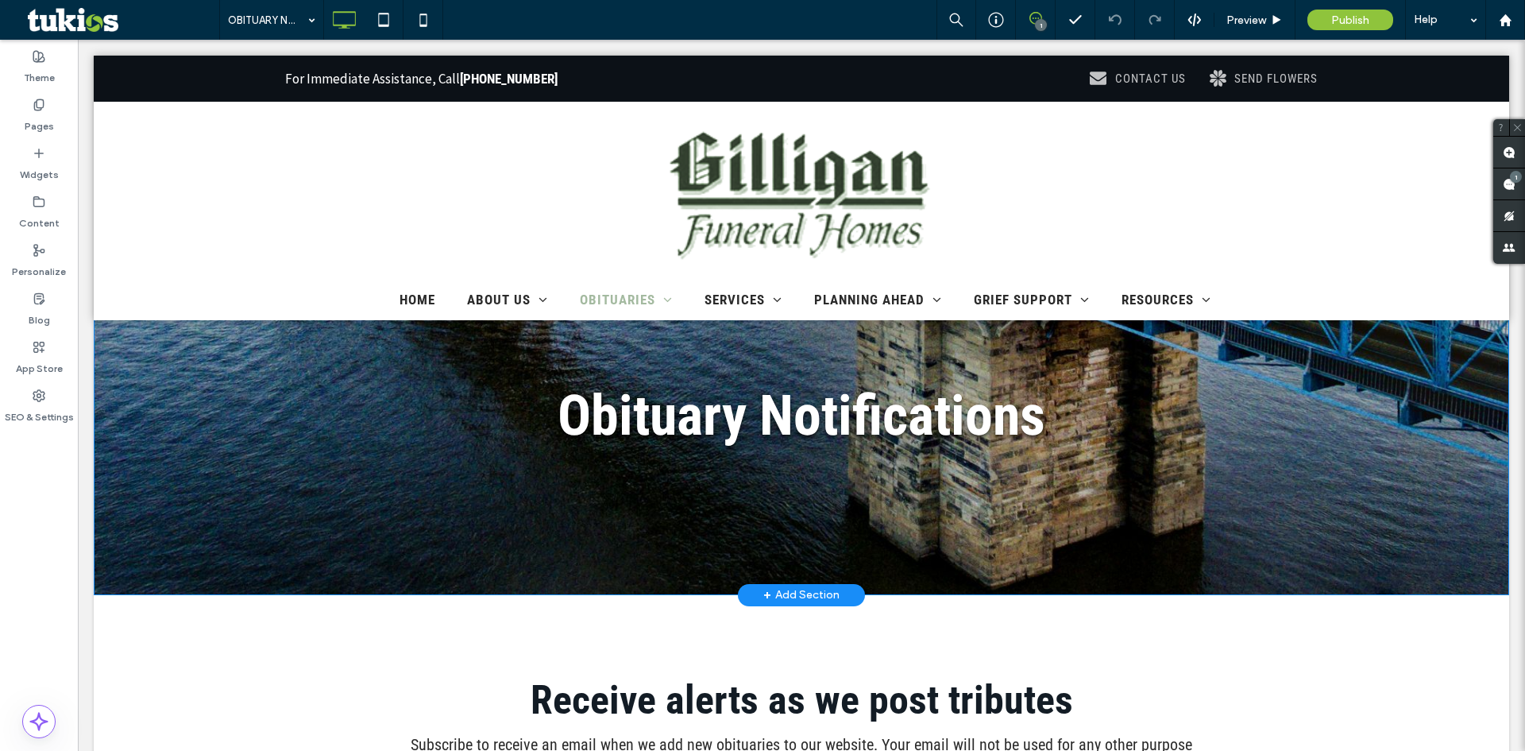
click at [1321, 442] on div "Obituary Notifications Click To Paste Row + Add Section" at bounding box center [801, 418] width 1415 height 353
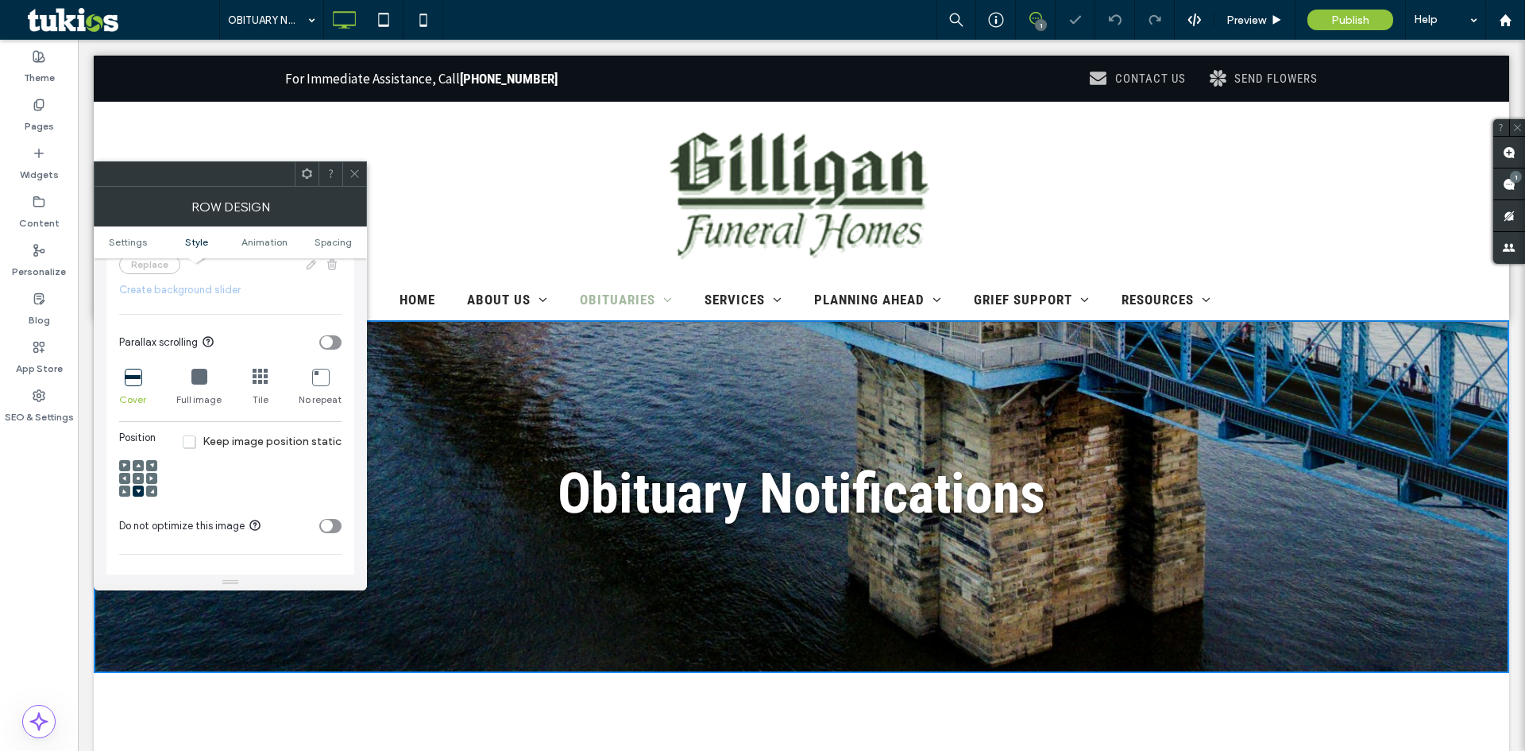
scroll to position [556, 0]
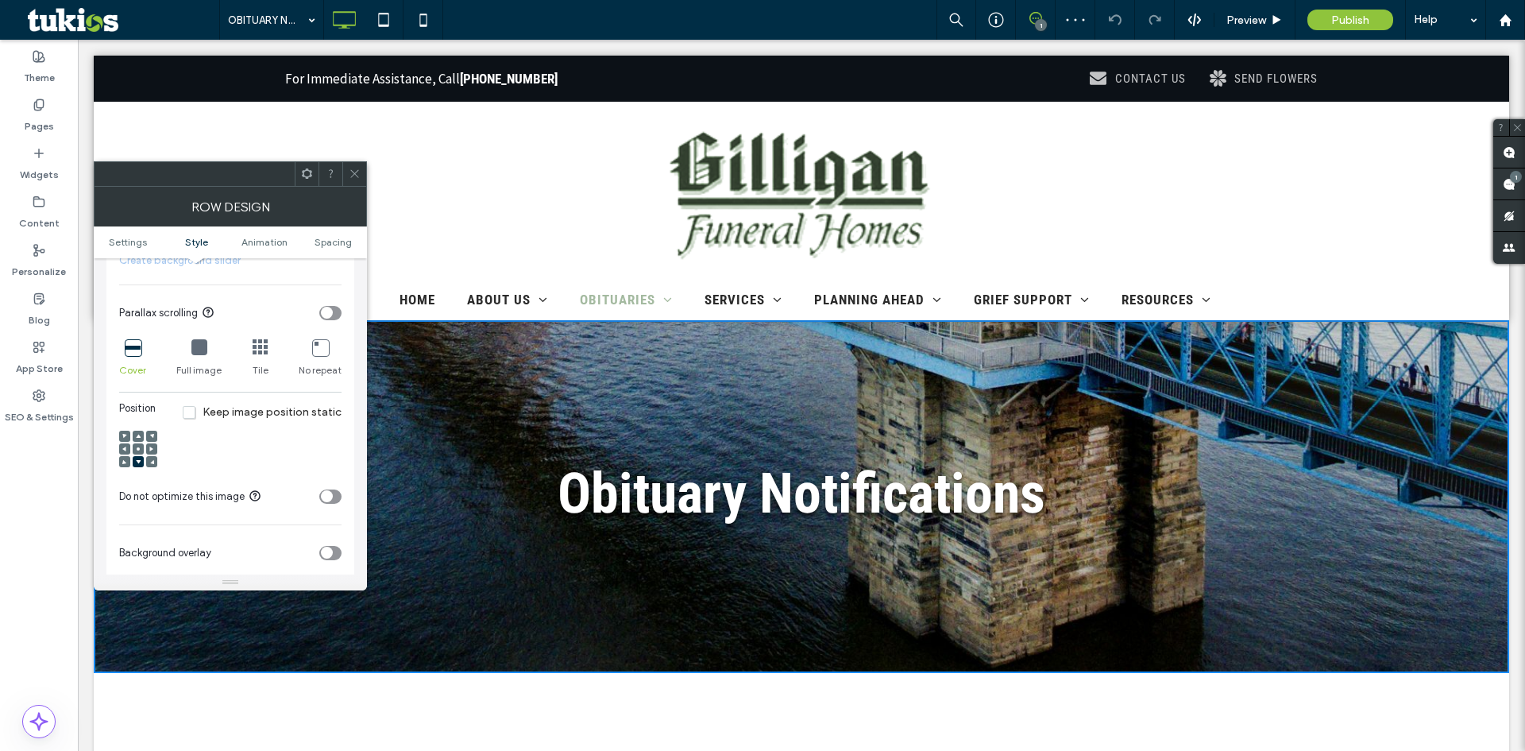
drag, startPoint x: 134, startPoint y: 450, endPoint x: 329, endPoint y: 458, distance: 194.8
click at [134, 450] on div at bounding box center [138, 448] width 11 height 11
click at [137, 446] on icon at bounding box center [138, 448] width 5 height 5
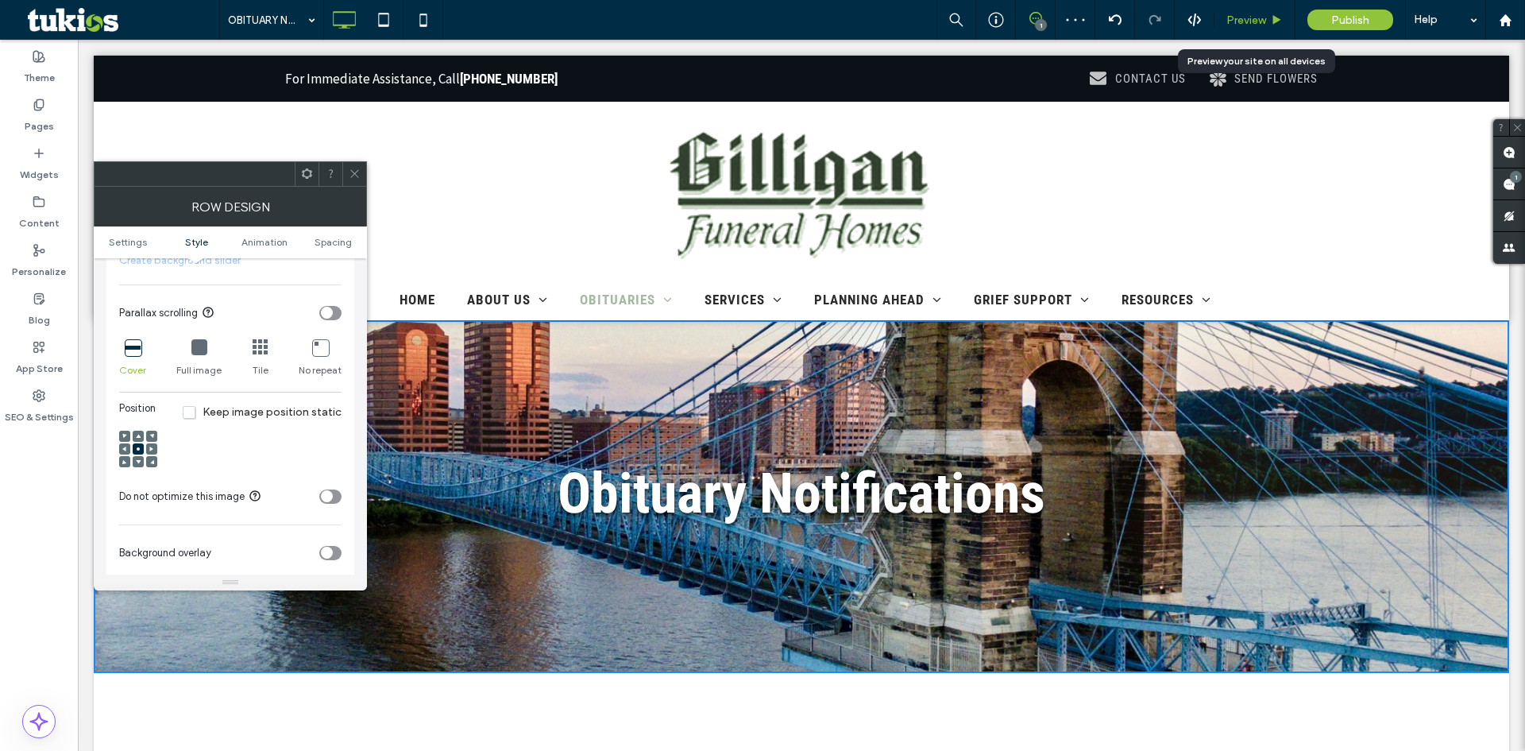
click at [1242, 24] on span "Preview" at bounding box center [1246, 21] width 40 height 14
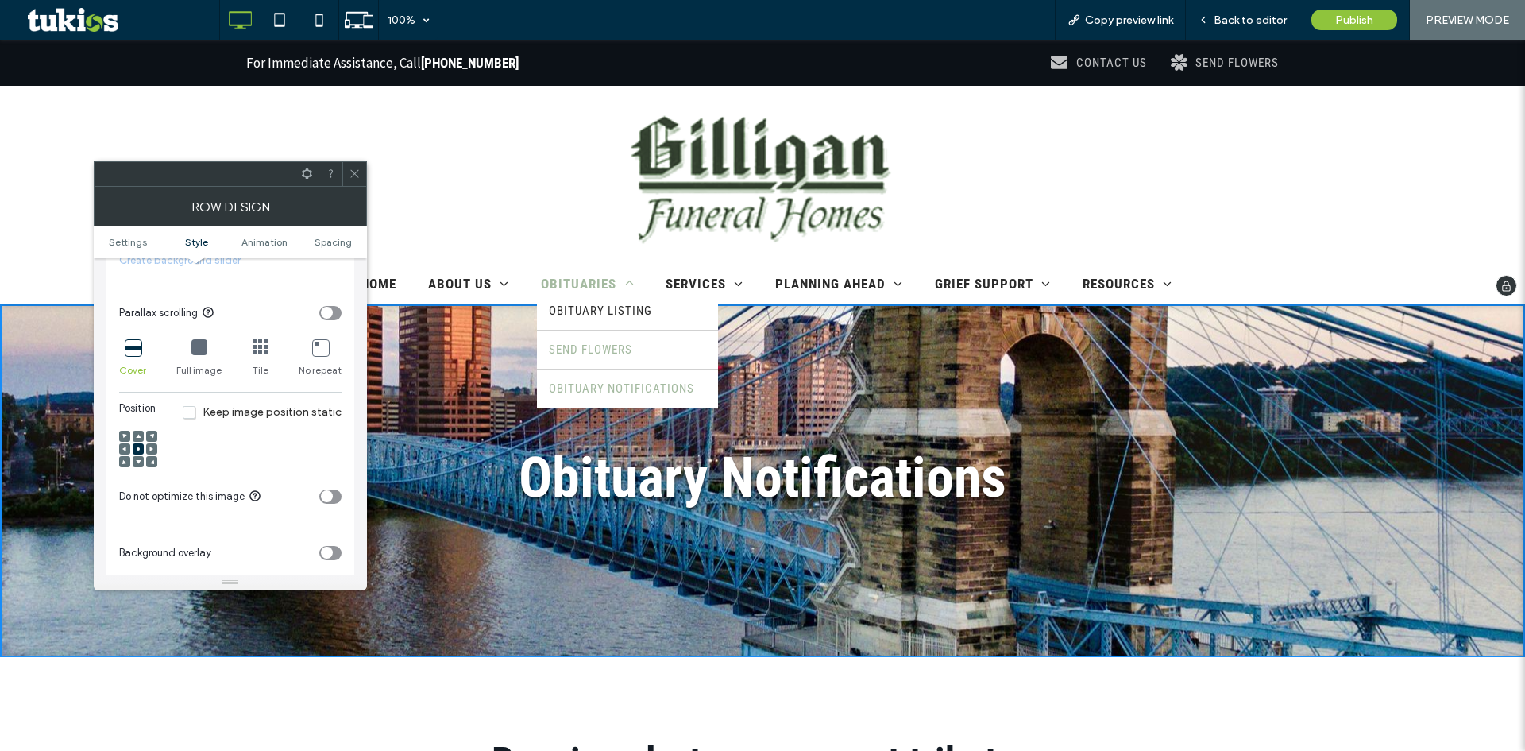
click at [591, 349] on span "SEND FLOWERS" at bounding box center [590, 349] width 83 height 14
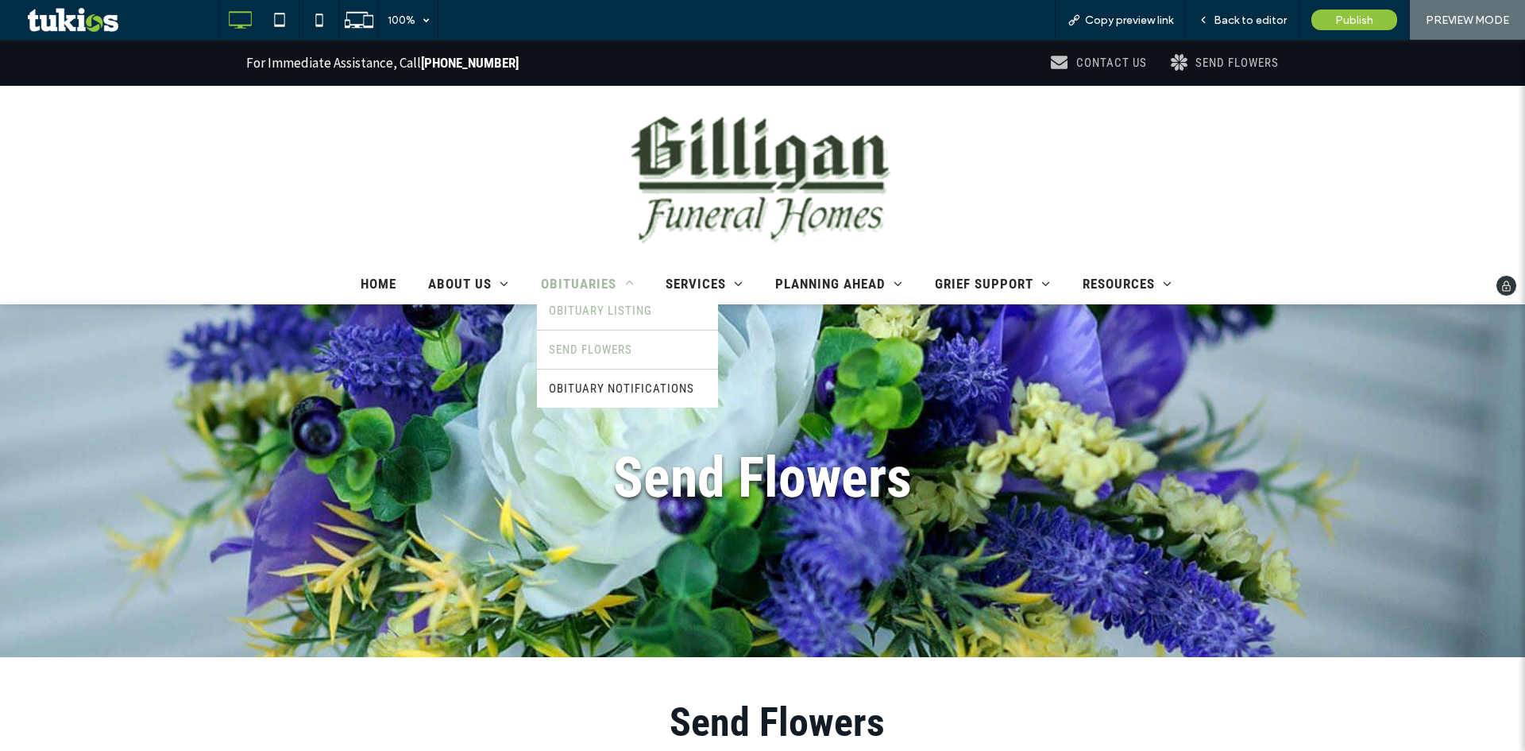
click at [627, 318] on span "OBITUARY LISTING" at bounding box center [600, 310] width 103 height 14
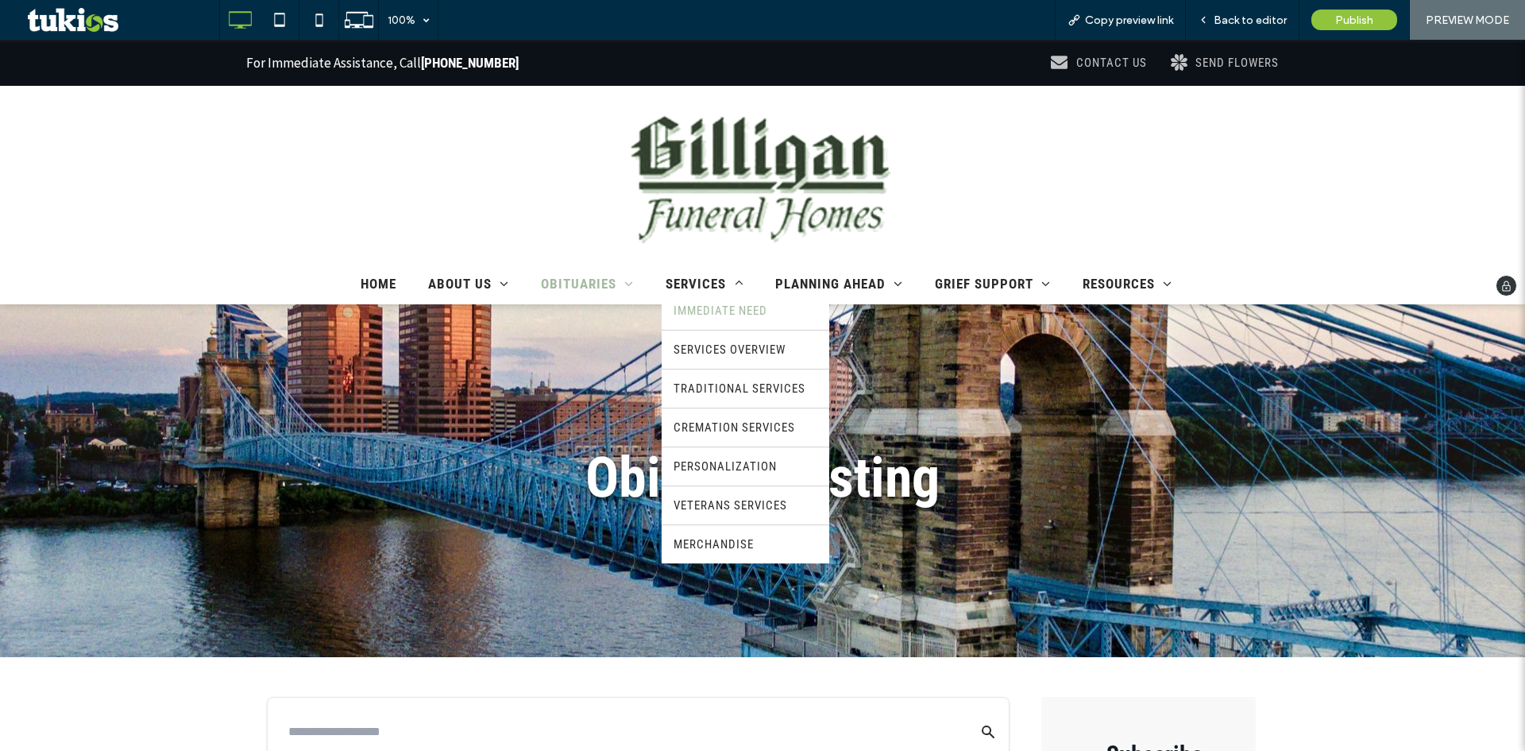
click at [707, 309] on span "IMMEDIATE NEED" at bounding box center [721, 310] width 94 height 14
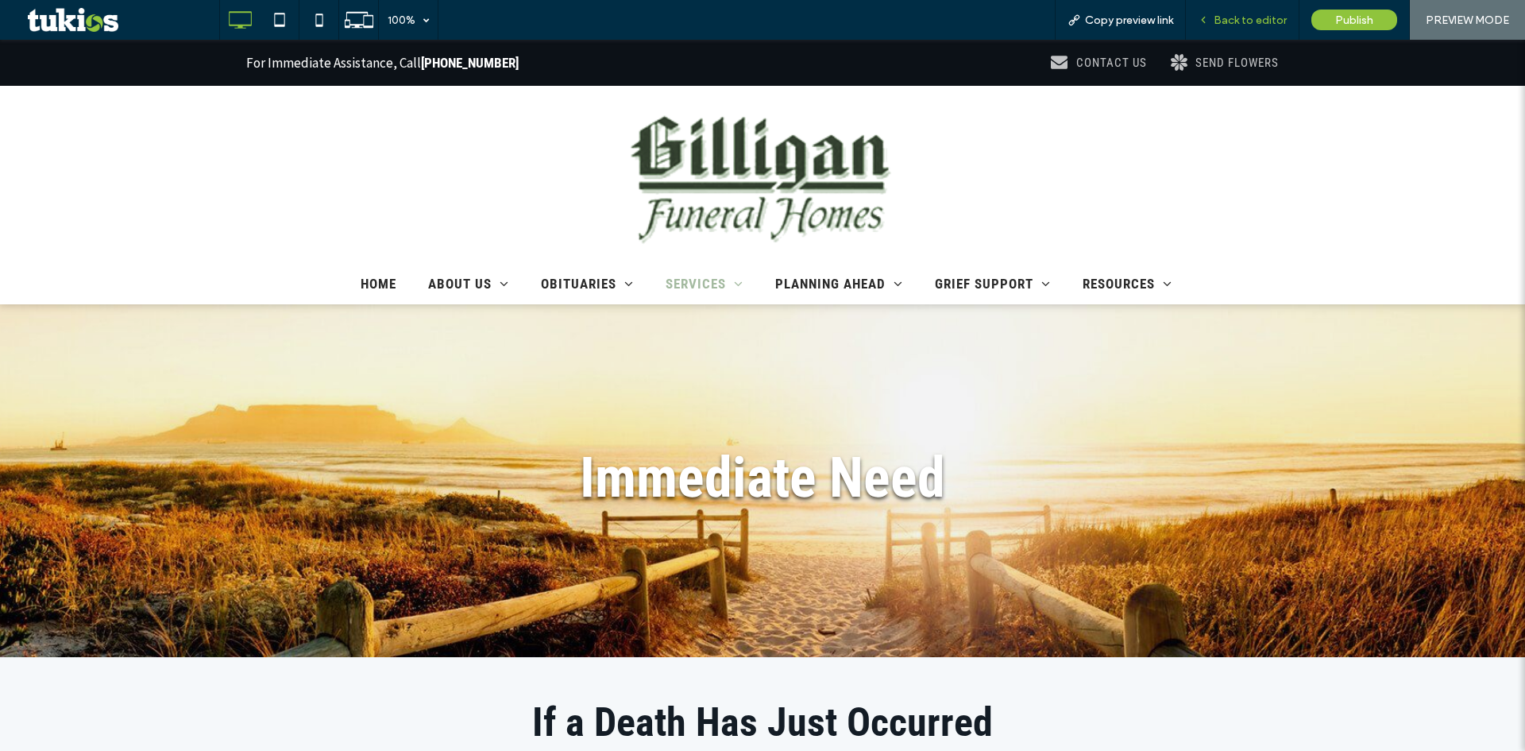
click at [1220, 21] on span "Back to editor" at bounding box center [1250, 21] width 73 height 14
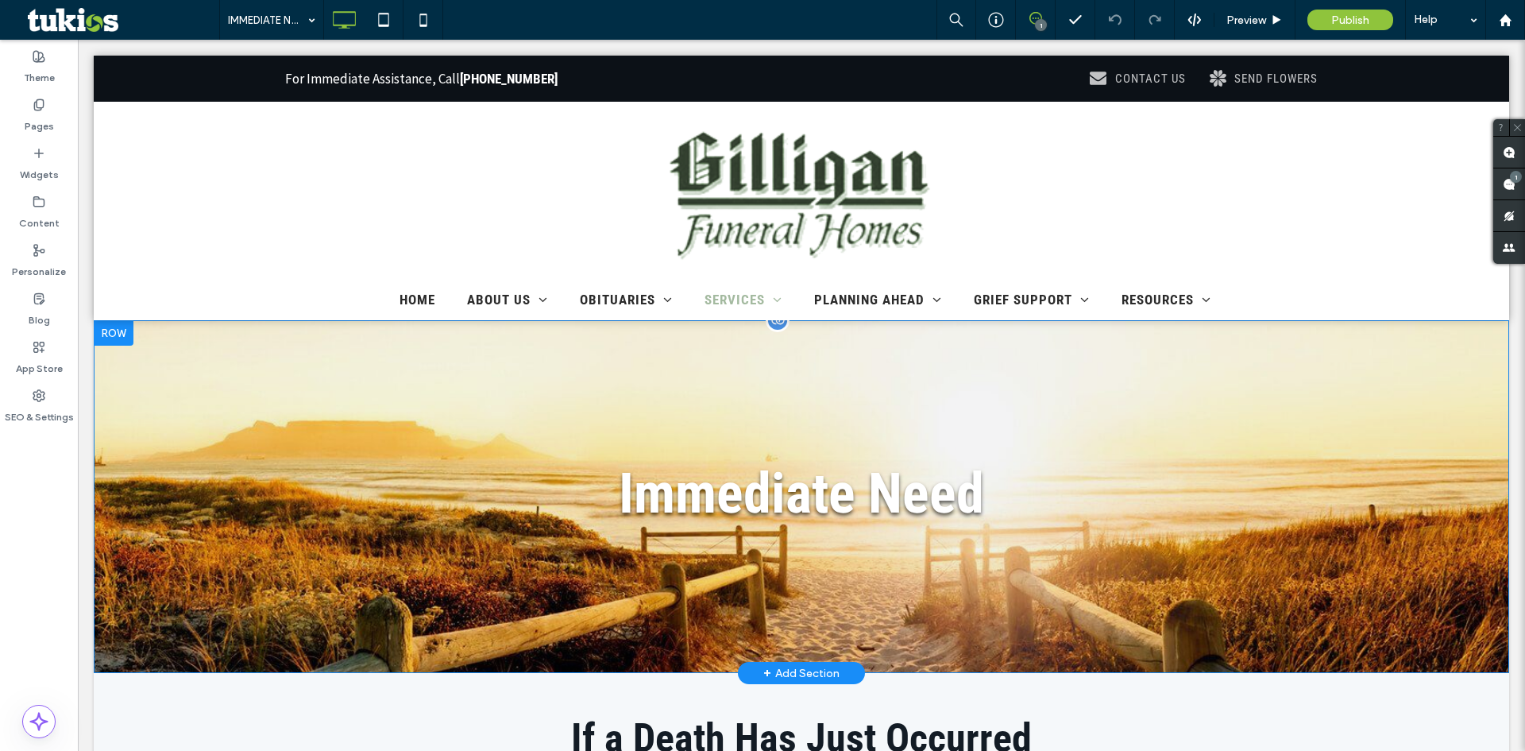
click at [1311, 544] on div "Immediate Need Click To Paste Row + Add Section" at bounding box center [801, 496] width 1415 height 353
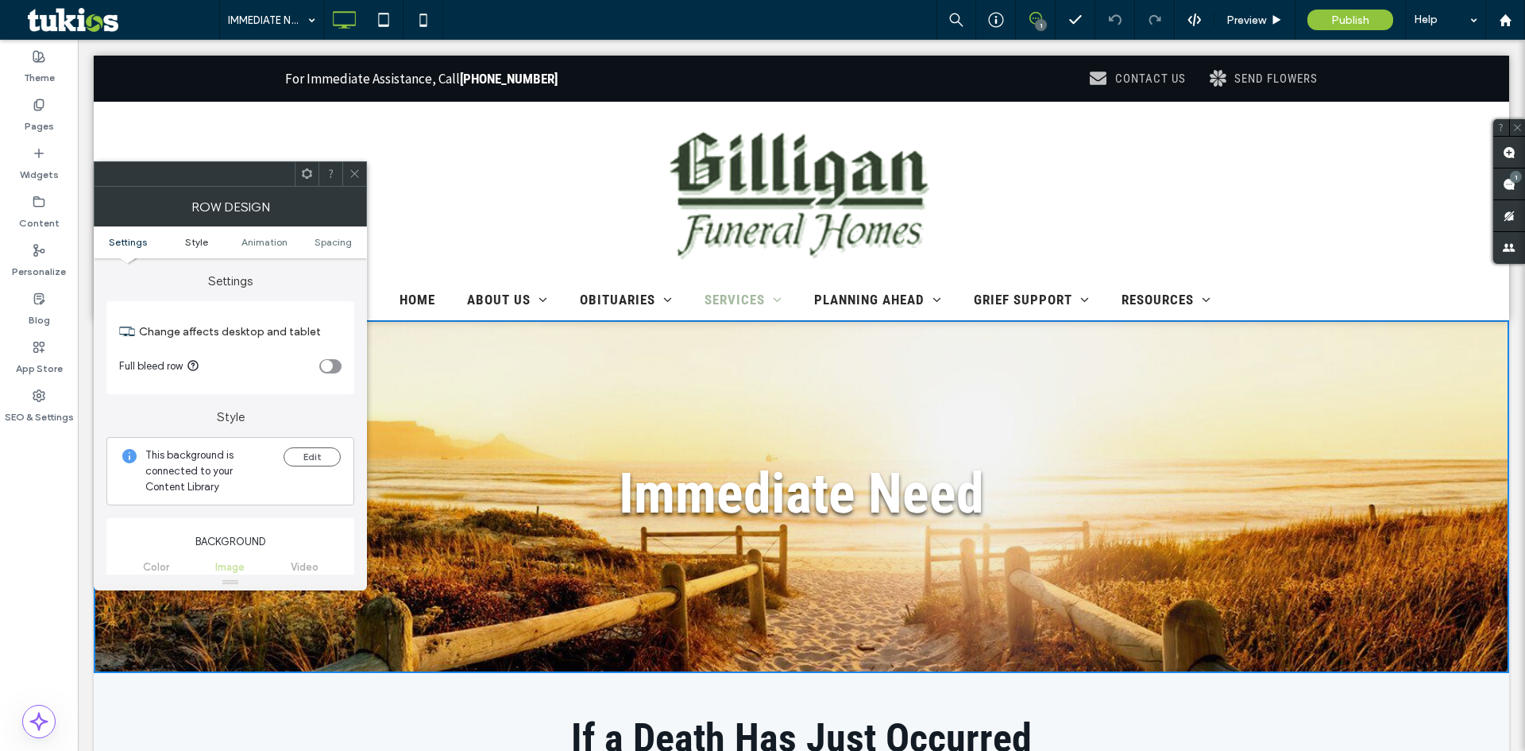
click at [187, 243] on span "Style" at bounding box center [196, 242] width 23 height 12
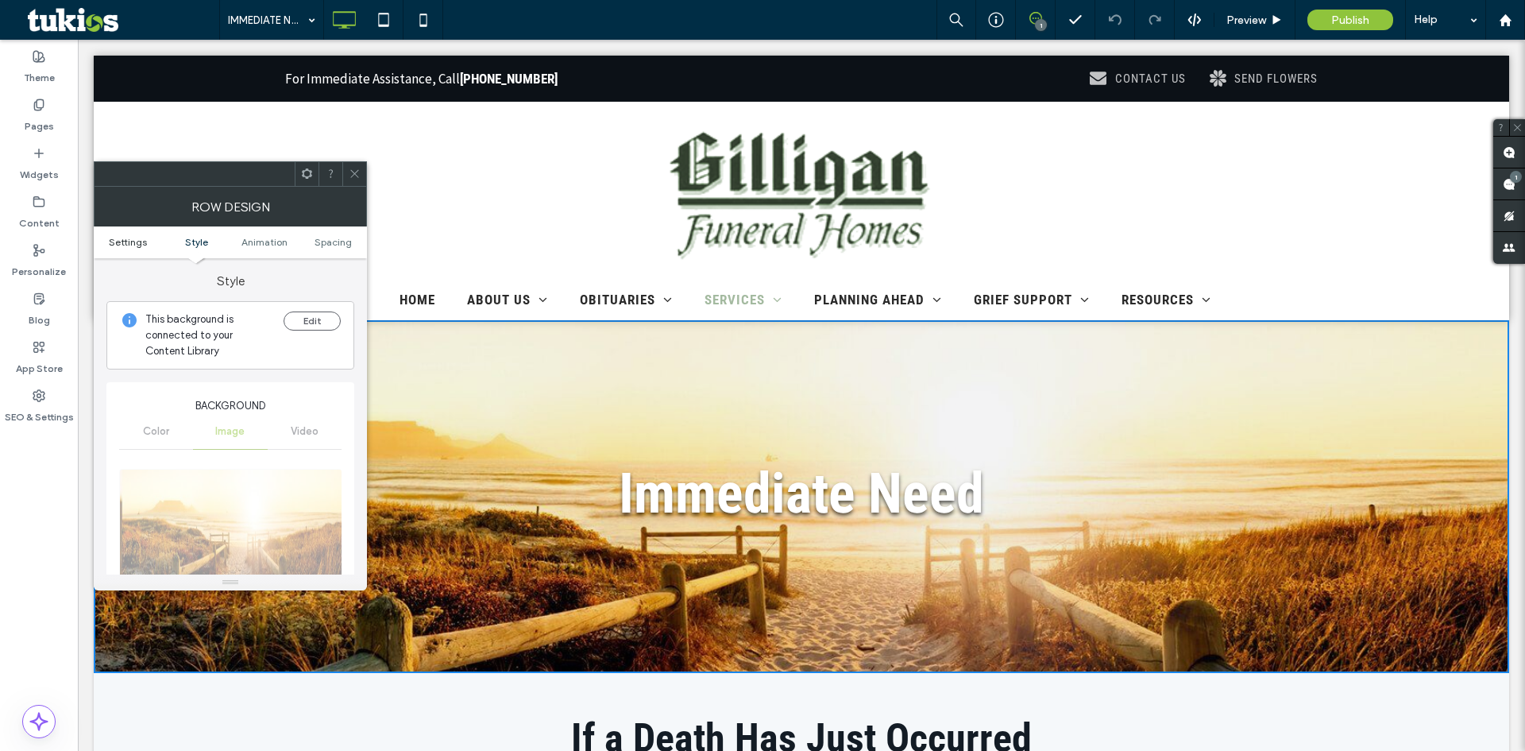
click at [129, 247] on span "Settings" at bounding box center [128, 242] width 38 height 12
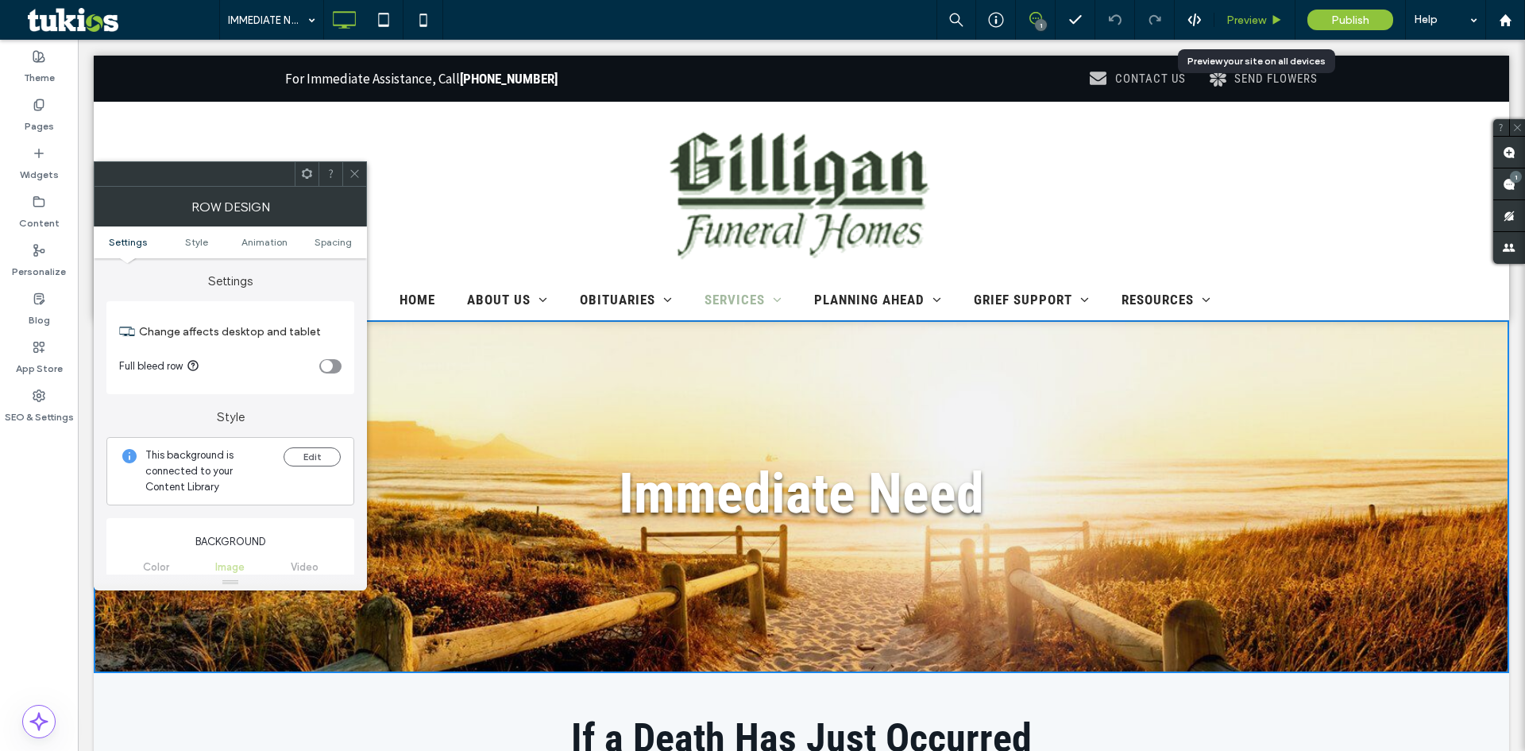
click at [1273, 17] on icon at bounding box center [1277, 20] width 12 height 12
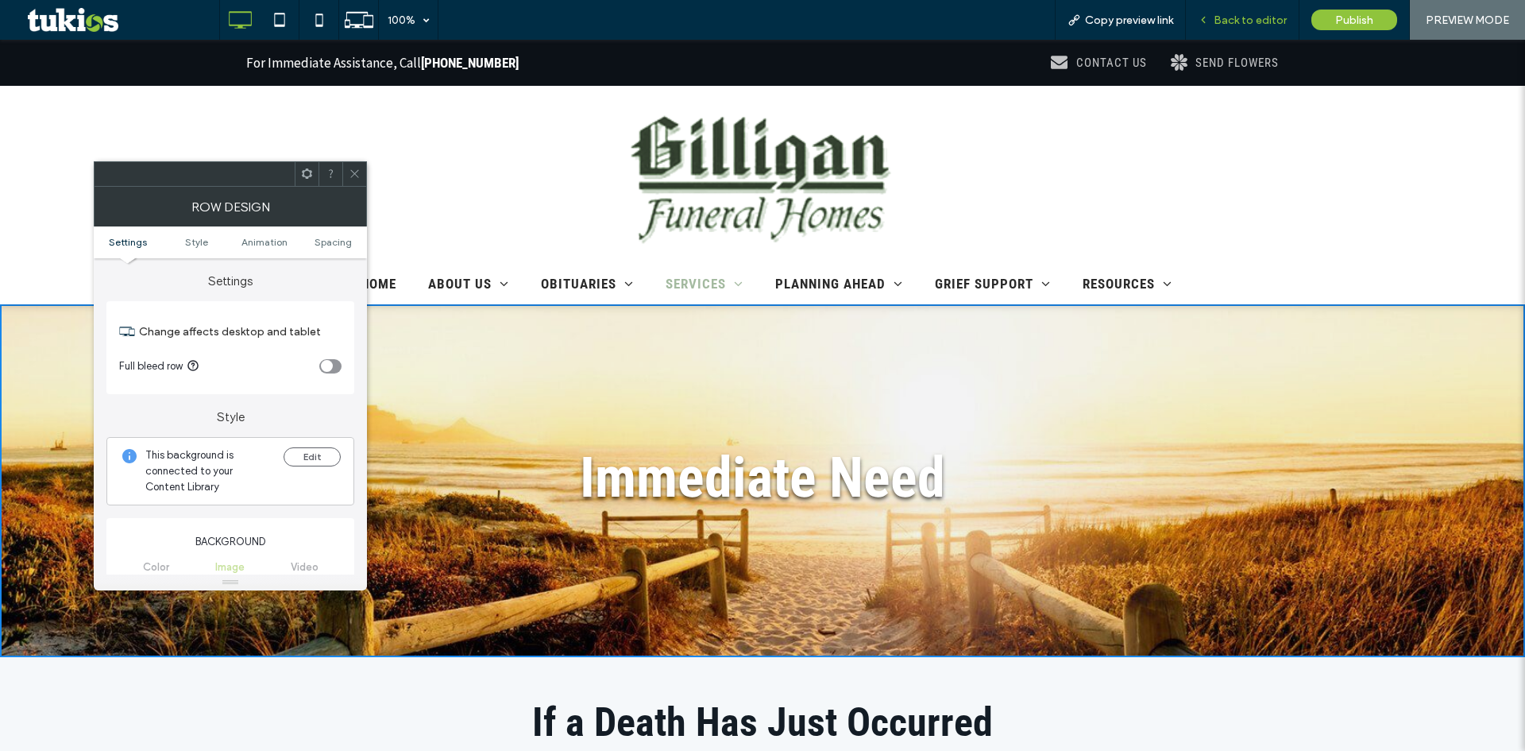
click at [1257, 18] on span "Back to editor" at bounding box center [1250, 21] width 73 height 14
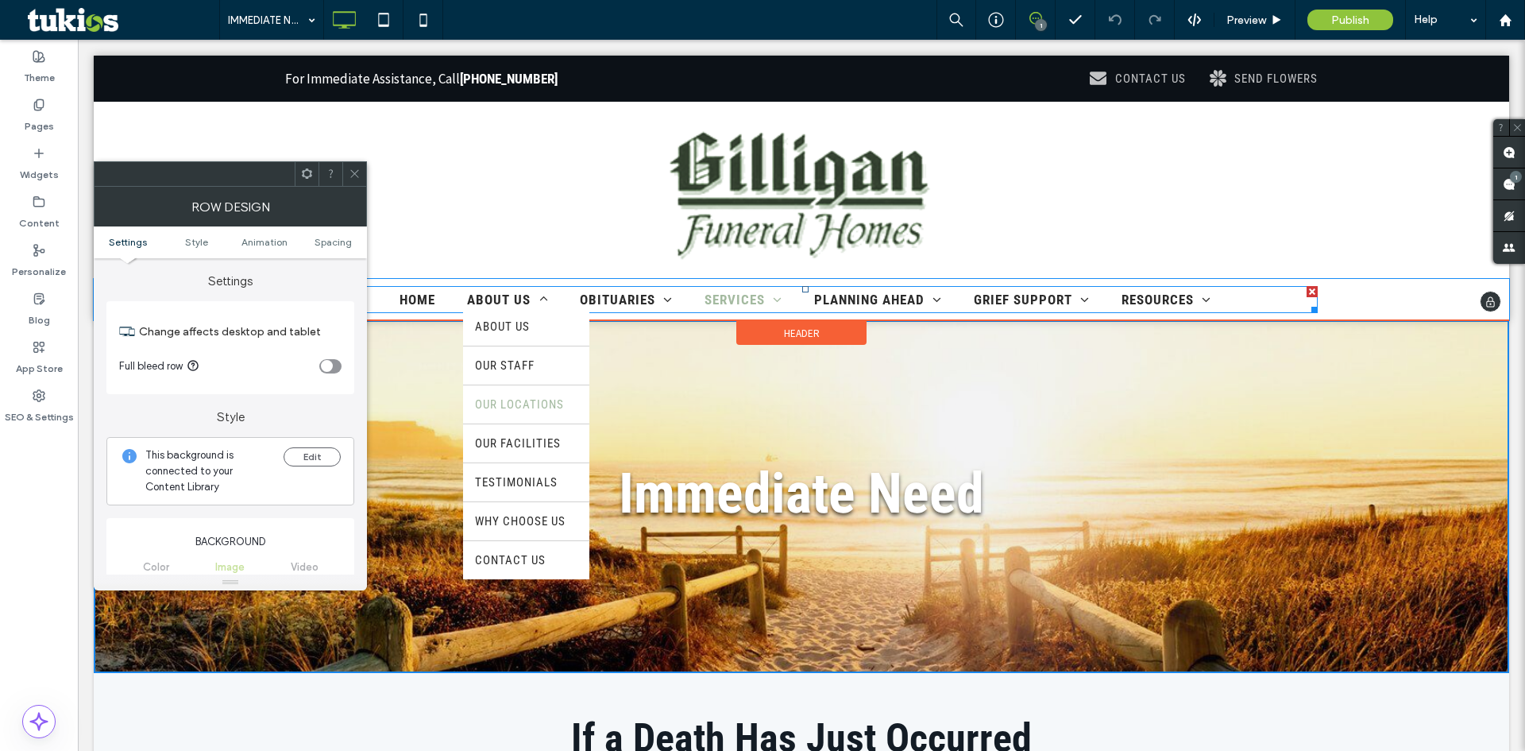
click at [530, 402] on span "OUR LOCATIONS" at bounding box center [519, 404] width 89 height 14
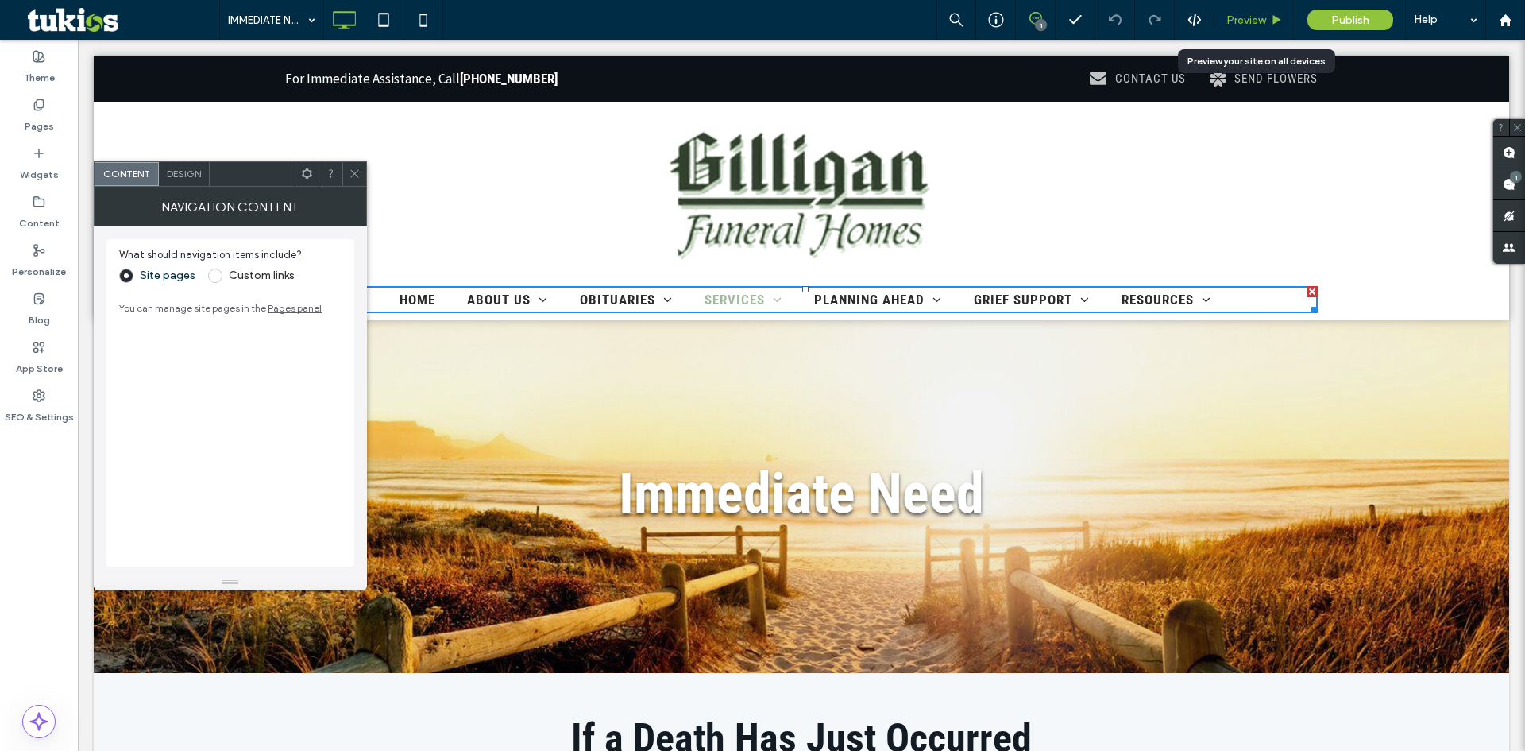
click at [1254, 19] on span "Preview" at bounding box center [1246, 21] width 40 height 14
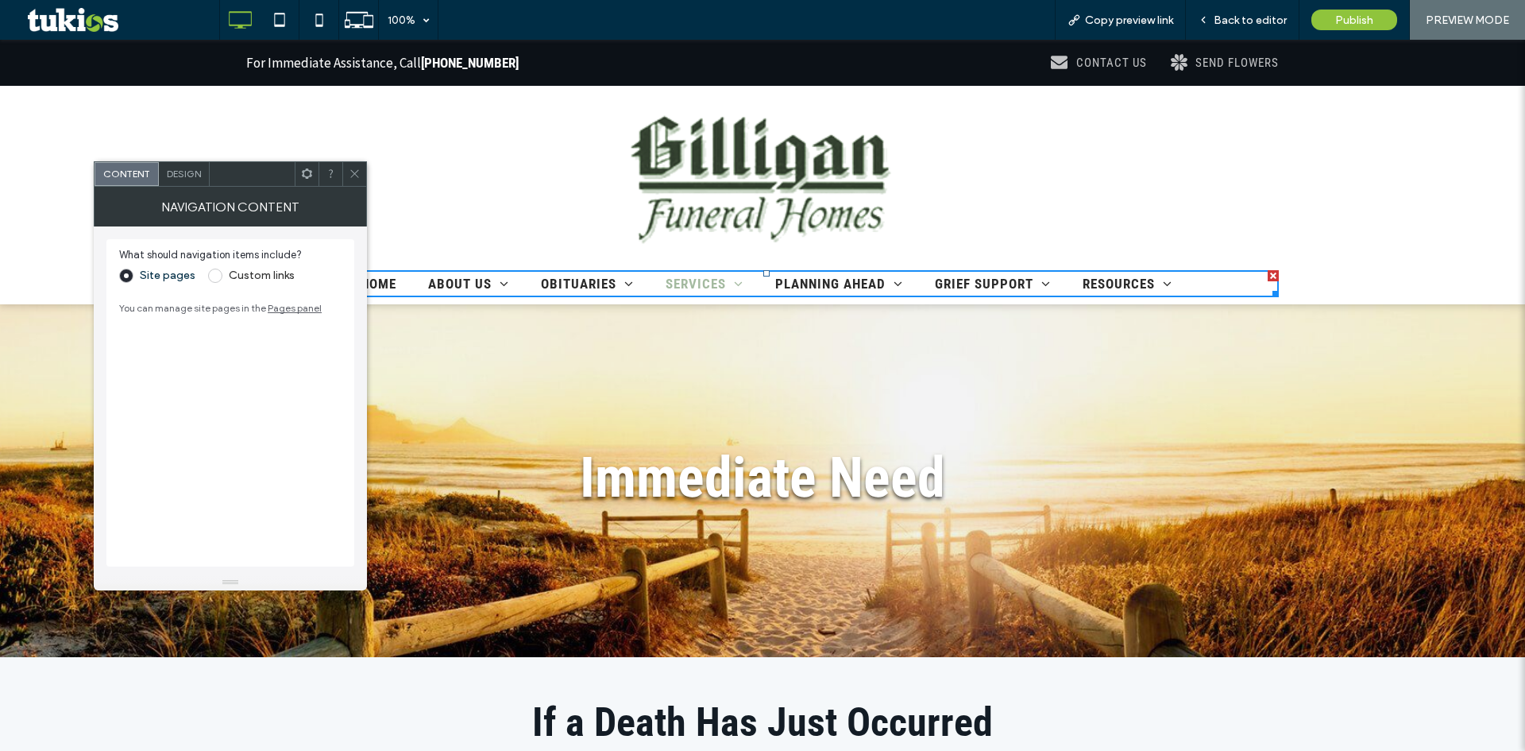
click at [356, 168] on icon at bounding box center [355, 174] width 12 height 12
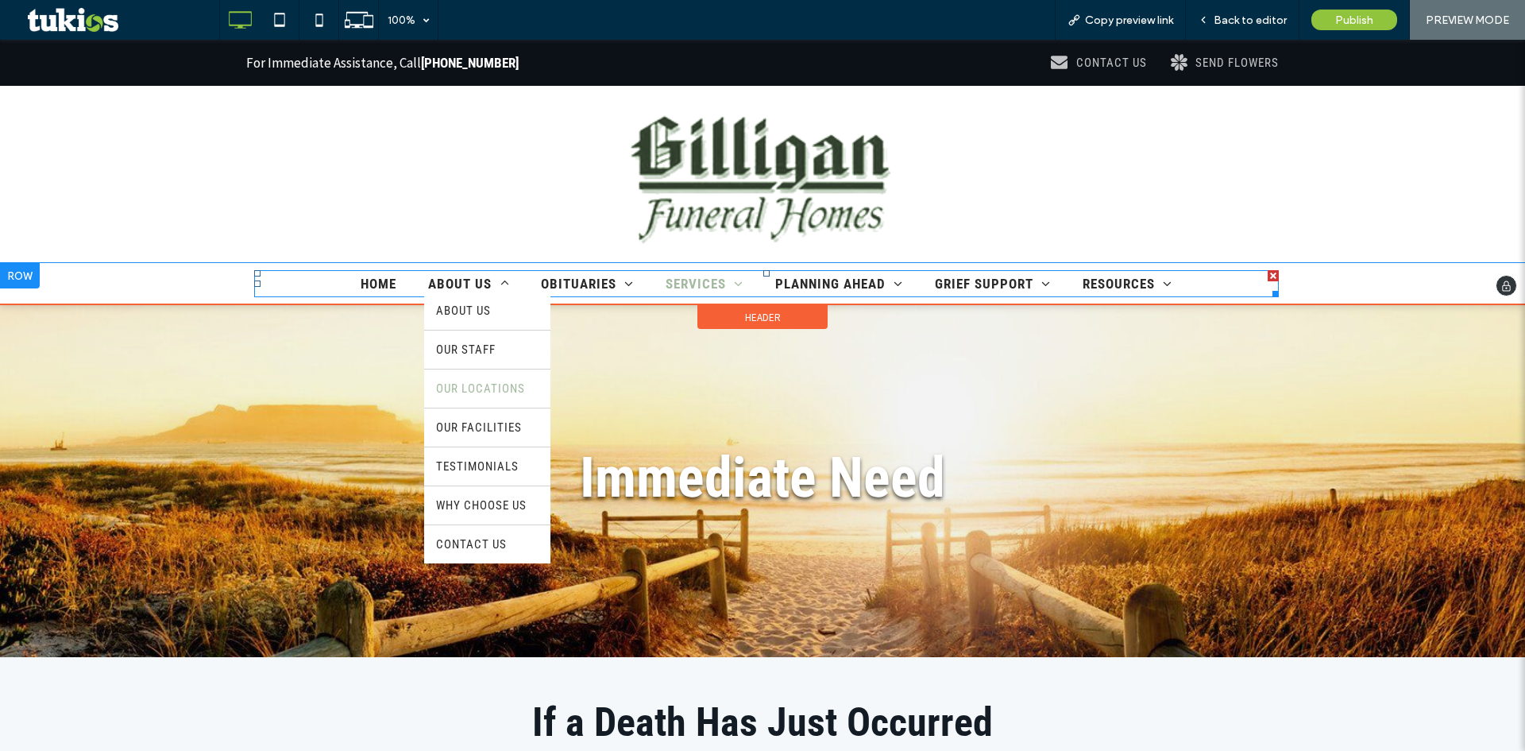
click at [477, 393] on span "OUR LOCATIONS" at bounding box center [480, 388] width 89 height 14
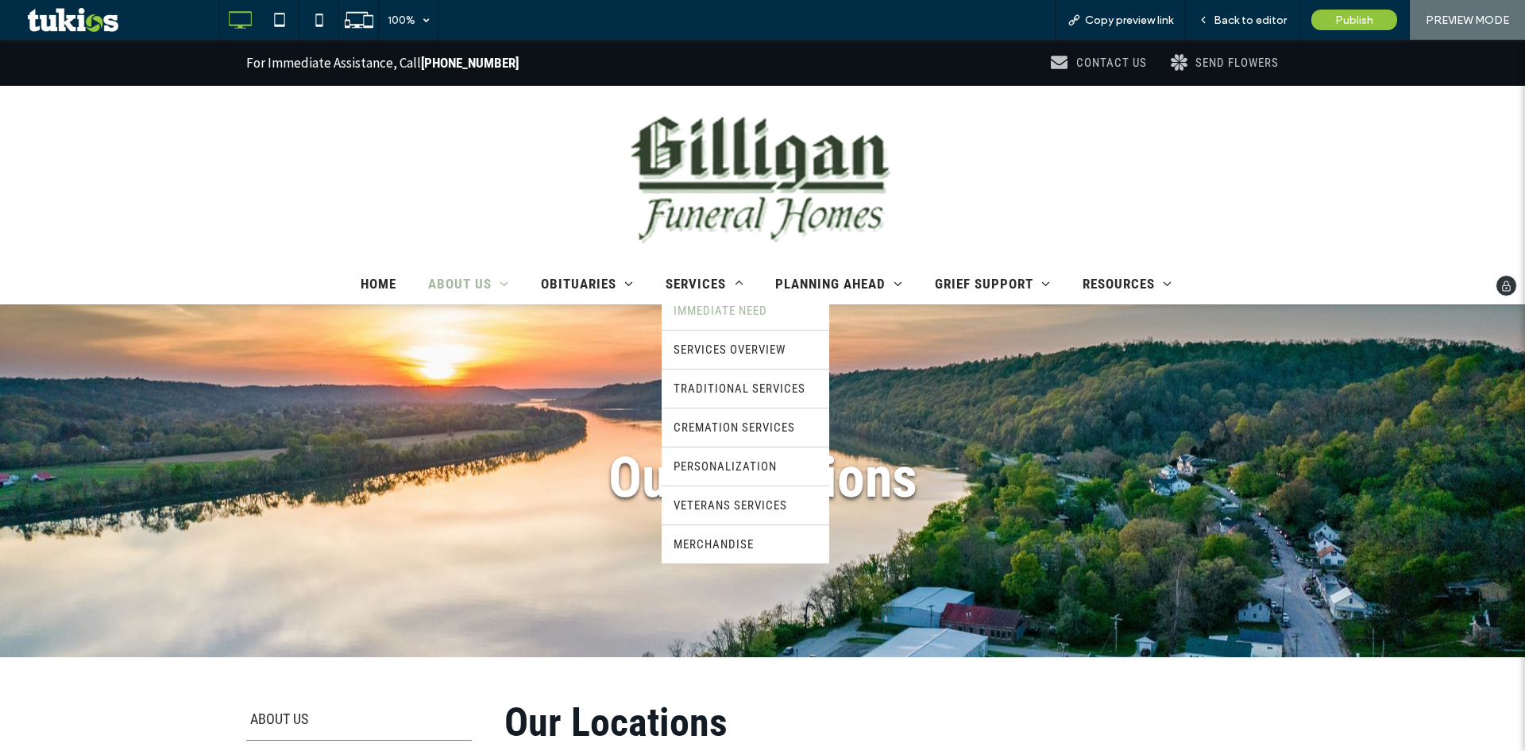
click at [712, 305] on span "IMMEDIATE NEED" at bounding box center [721, 310] width 94 height 14
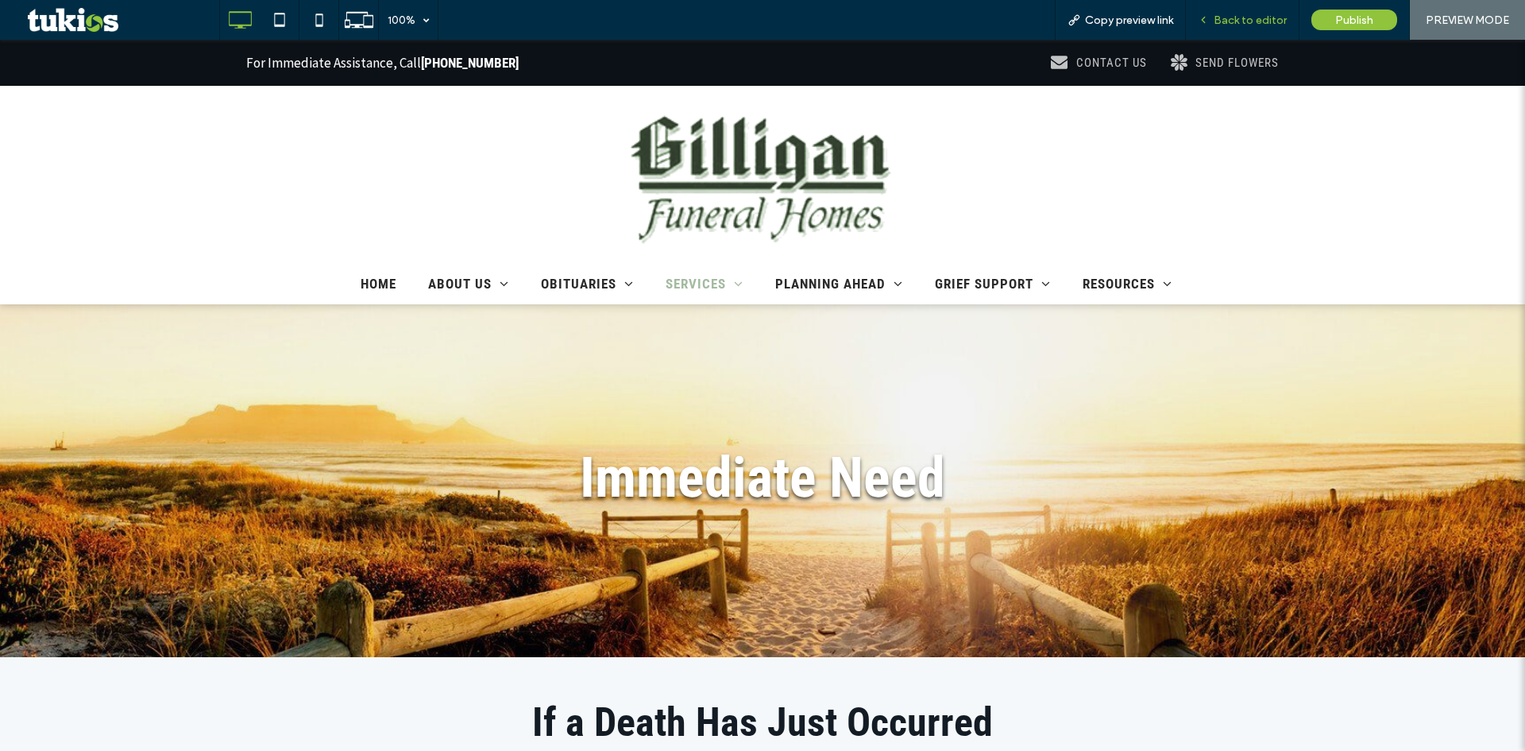
click at [1253, 21] on span "Back to editor" at bounding box center [1250, 21] width 73 height 14
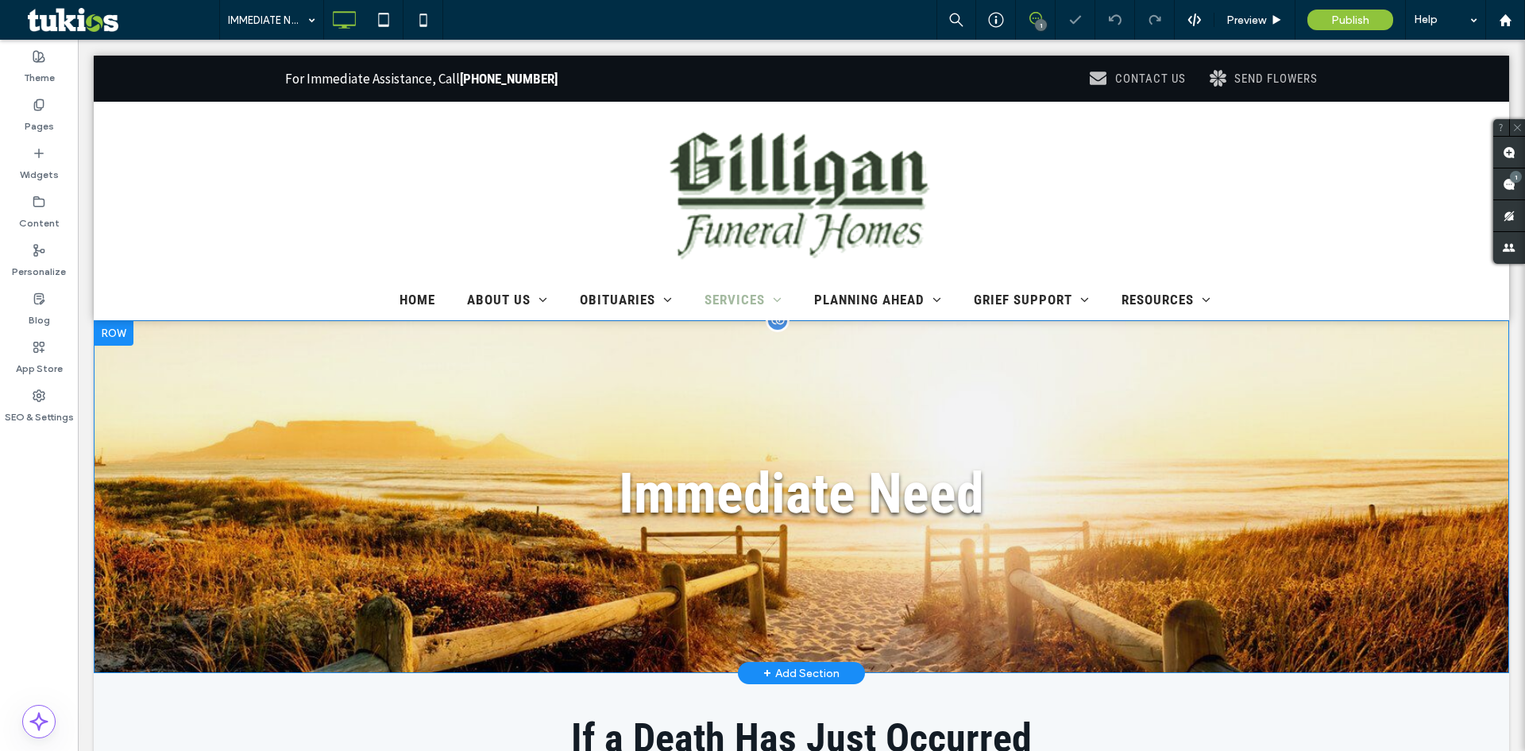
click at [365, 434] on div "Immediate Need Click To Paste Row + Add Section" at bounding box center [801, 496] width 1415 height 353
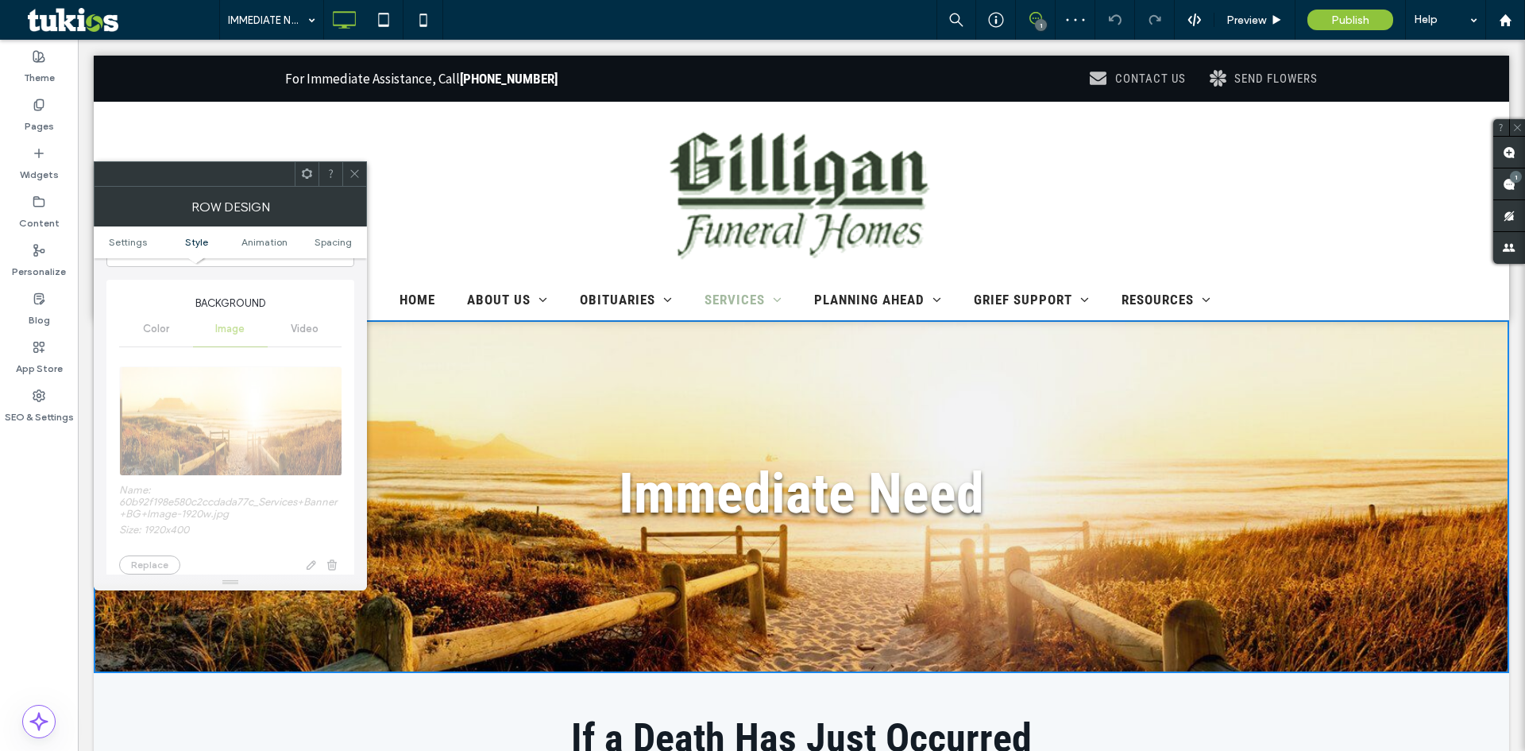
click at [199, 251] on ul "Settings Style Animation Spacing" at bounding box center [230, 242] width 273 height 32
click at [191, 238] on span "Style" at bounding box center [196, 242] width 23 height 12
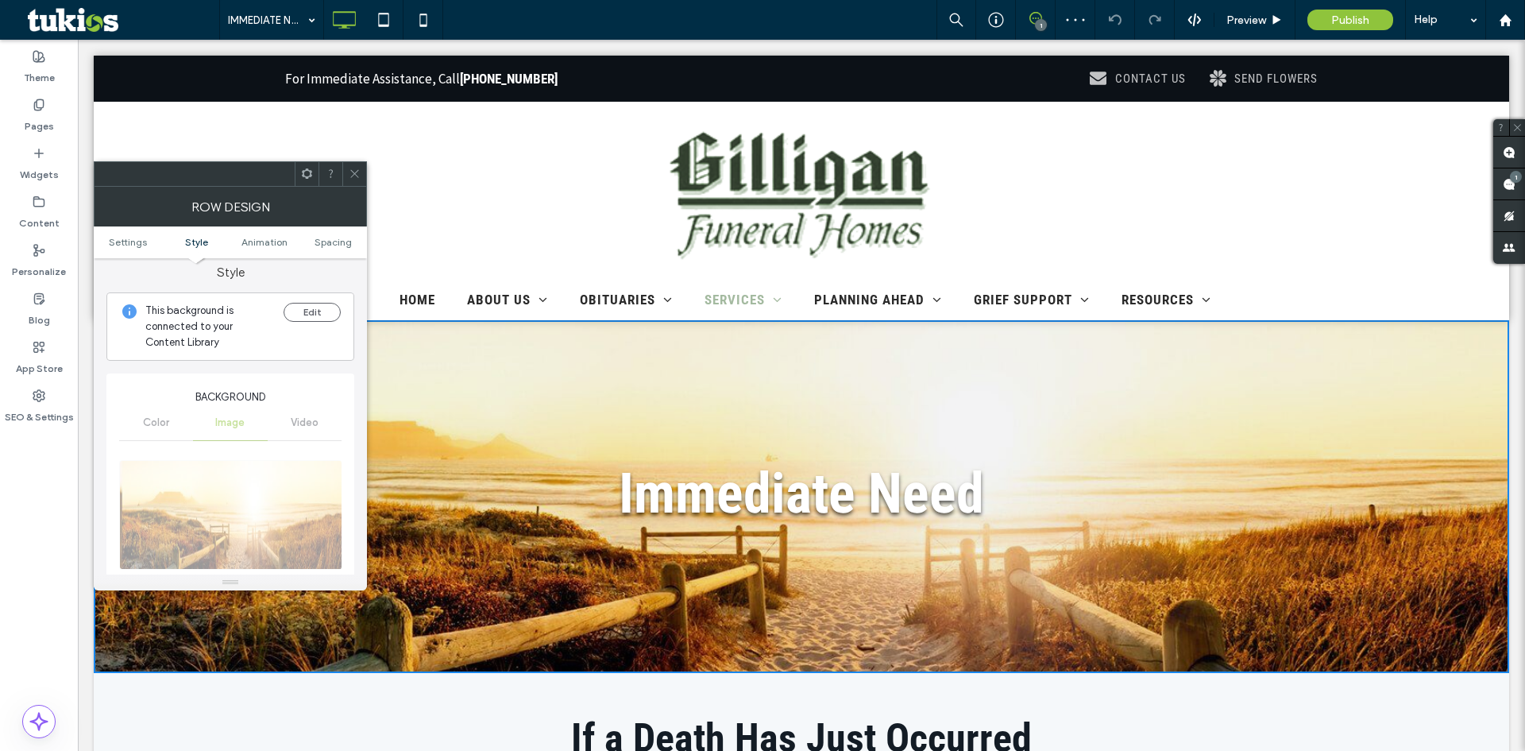
scroll to position [136, 0]
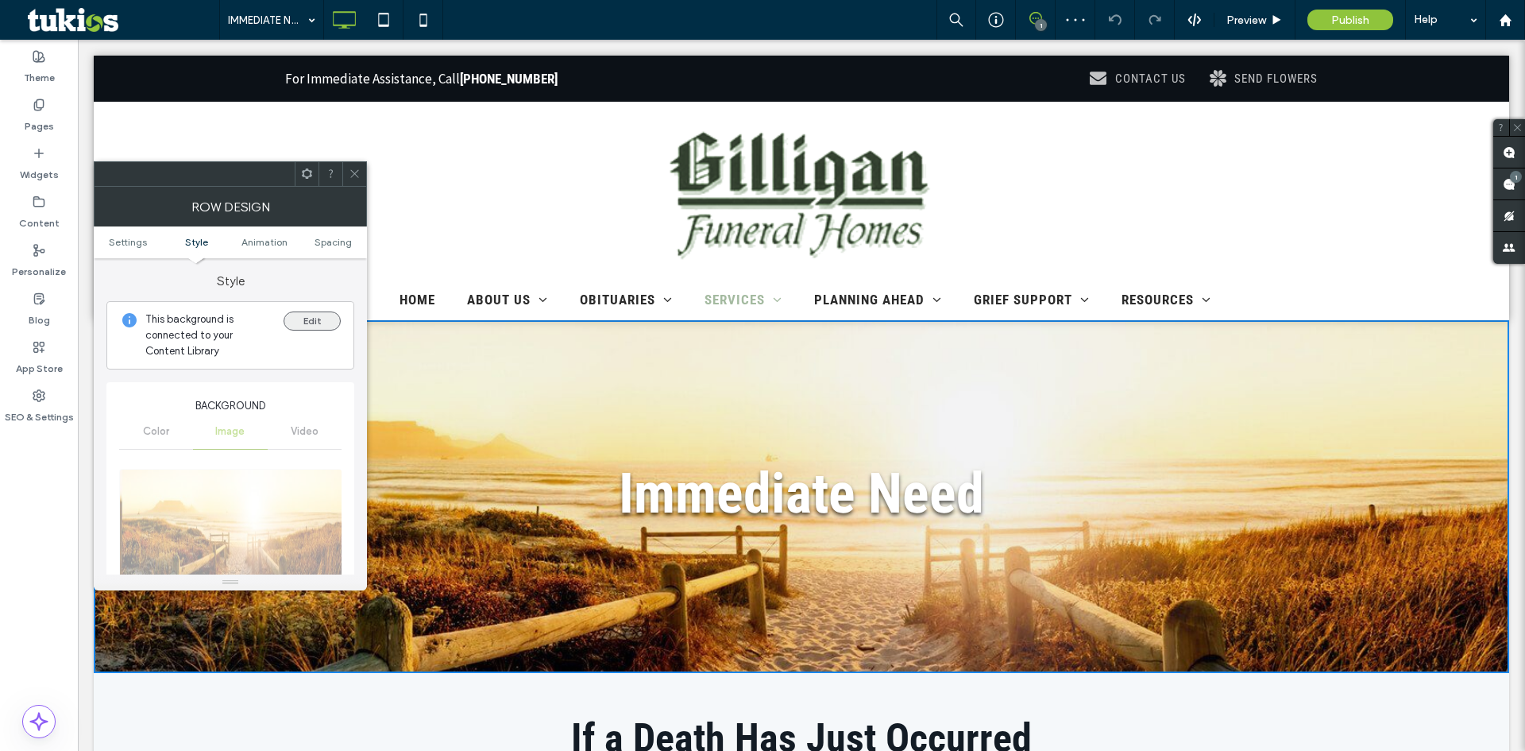
click at [309, 319] on button "Edit" at bounding box center [312, 320] width 57 height 19
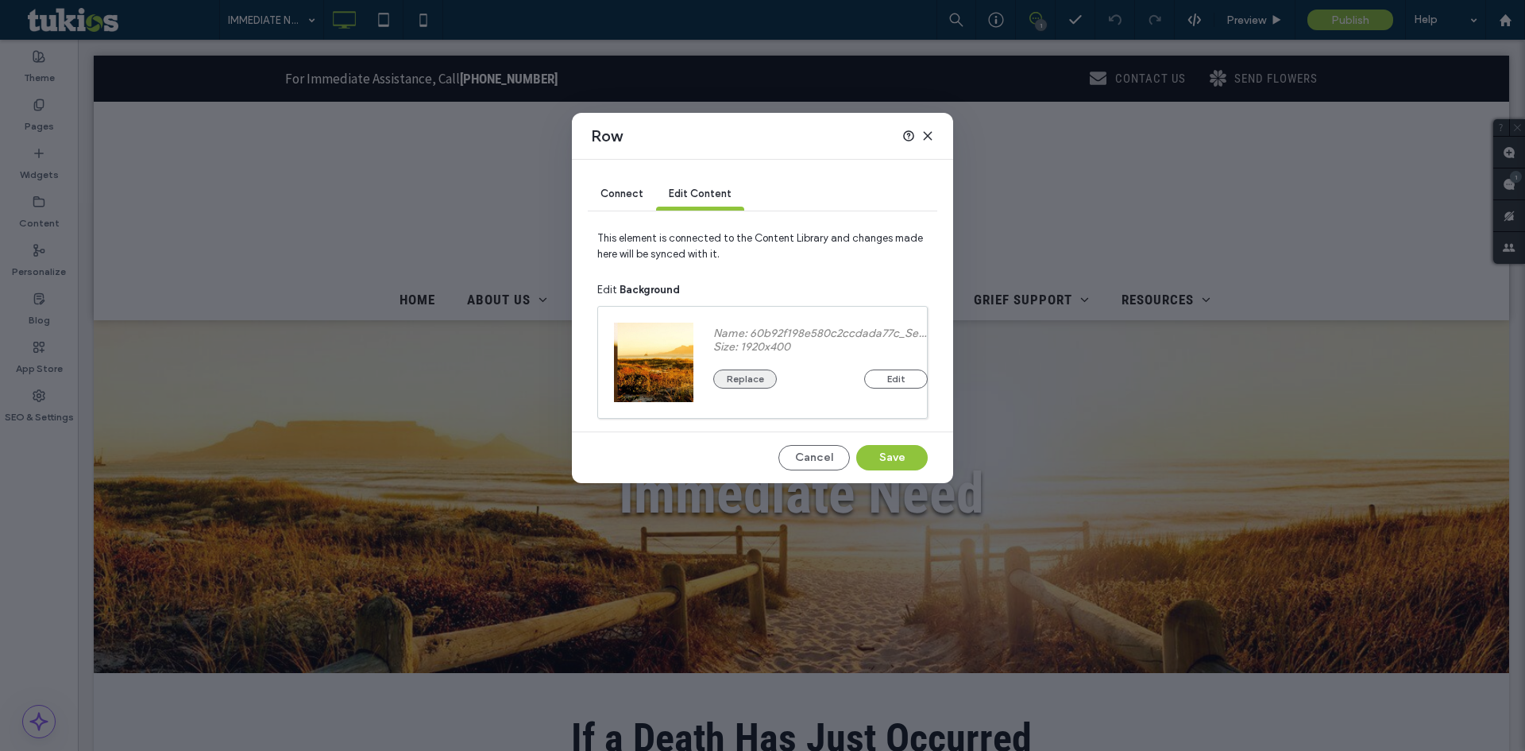
click at [763, 376] on button "Replace" at bounding box center [745, 378] width 64 height 19
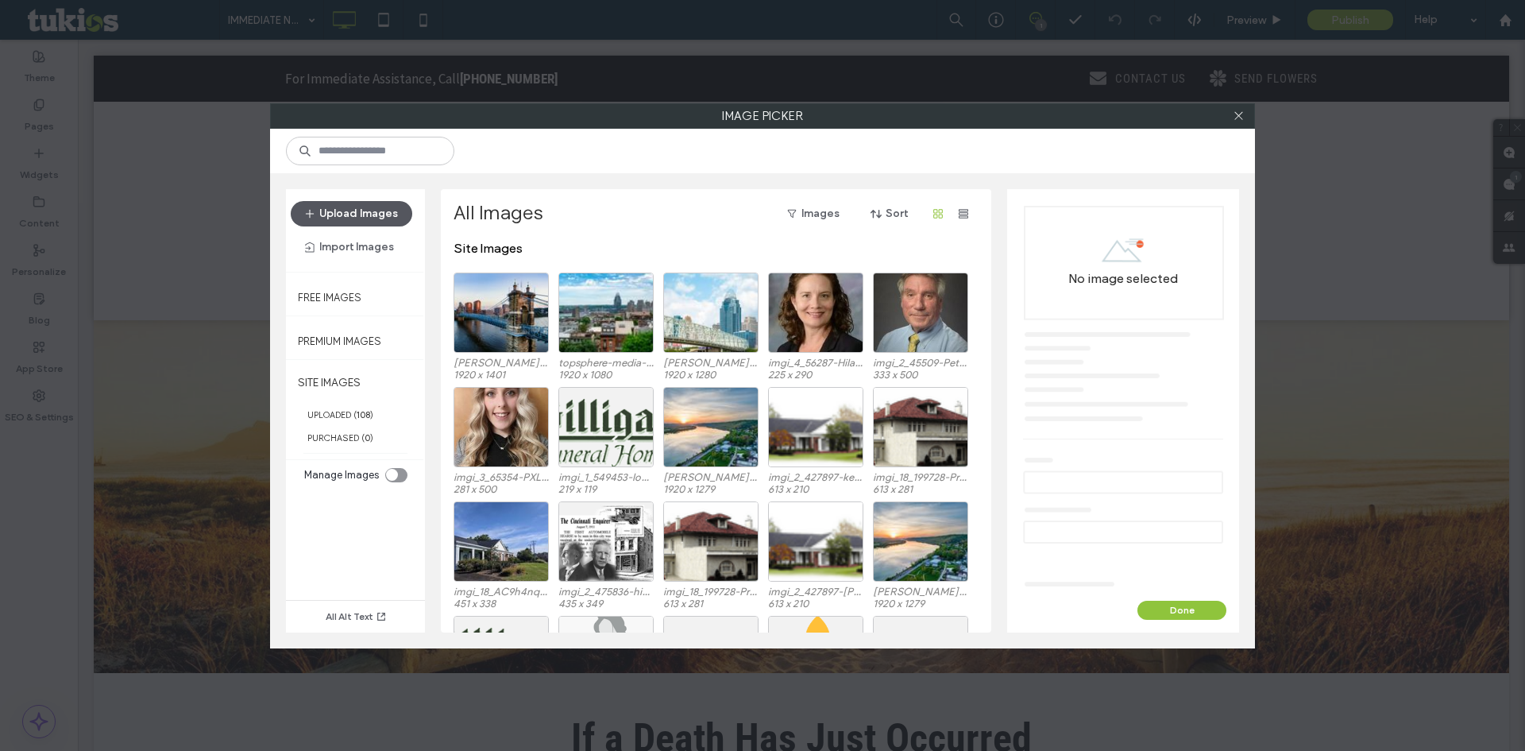
click at [388, 215] on button "Upload Images" at bounding box center [352, 213] width 122 height 25
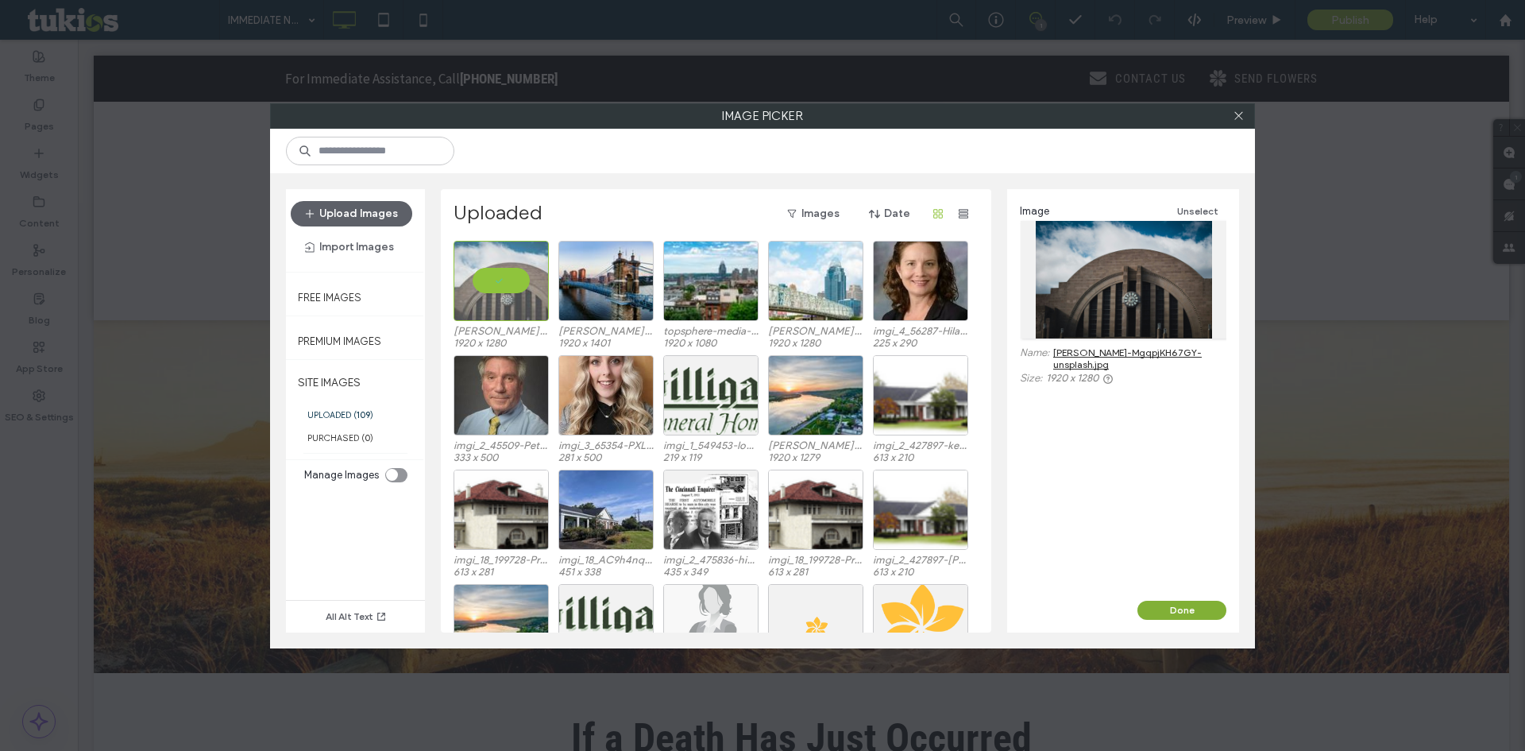
click at [1216, 615] on button "Done" at bounding box center [1181, 609] width 89 height 19
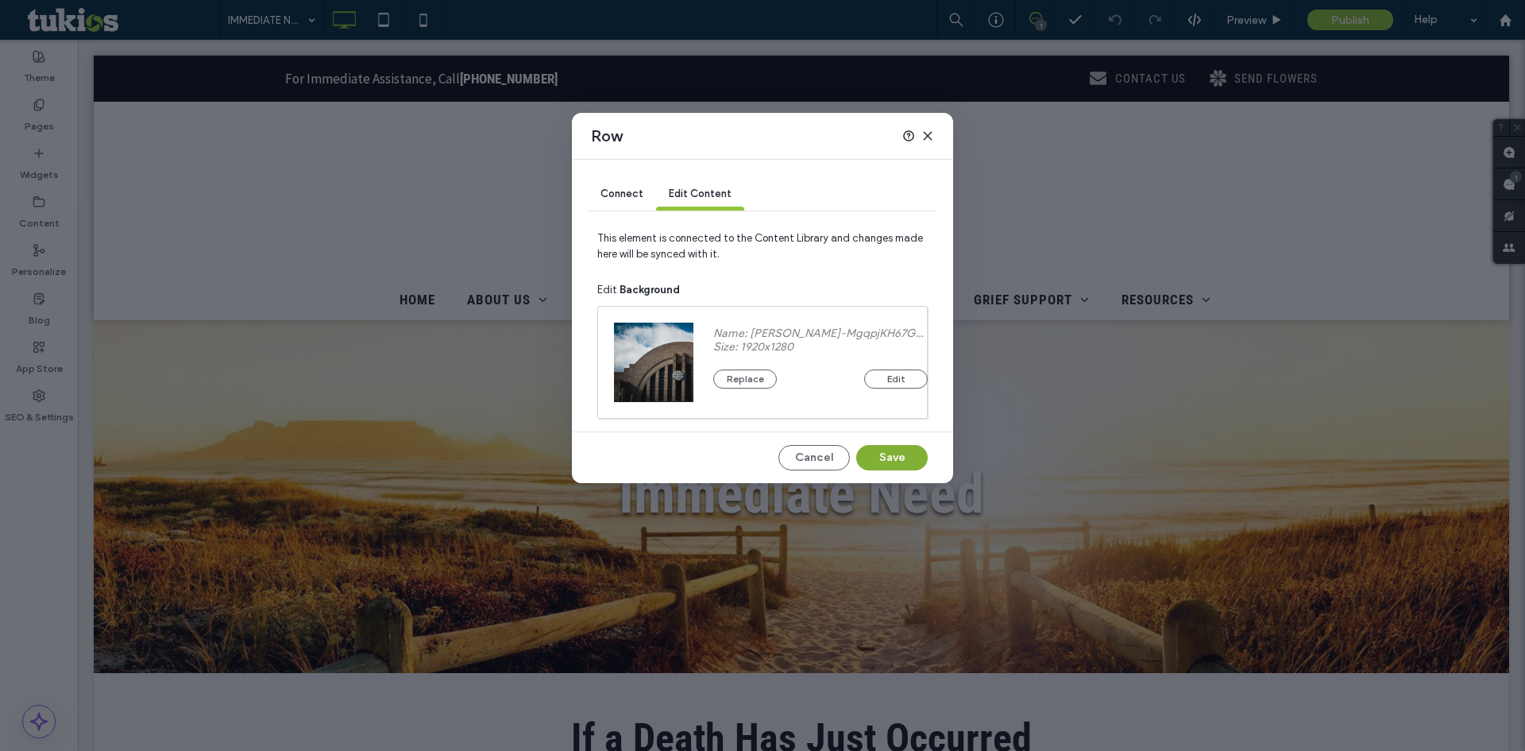
click at [905, 453] on button "Save" at bounding box center [891, 457] width 71 height 25
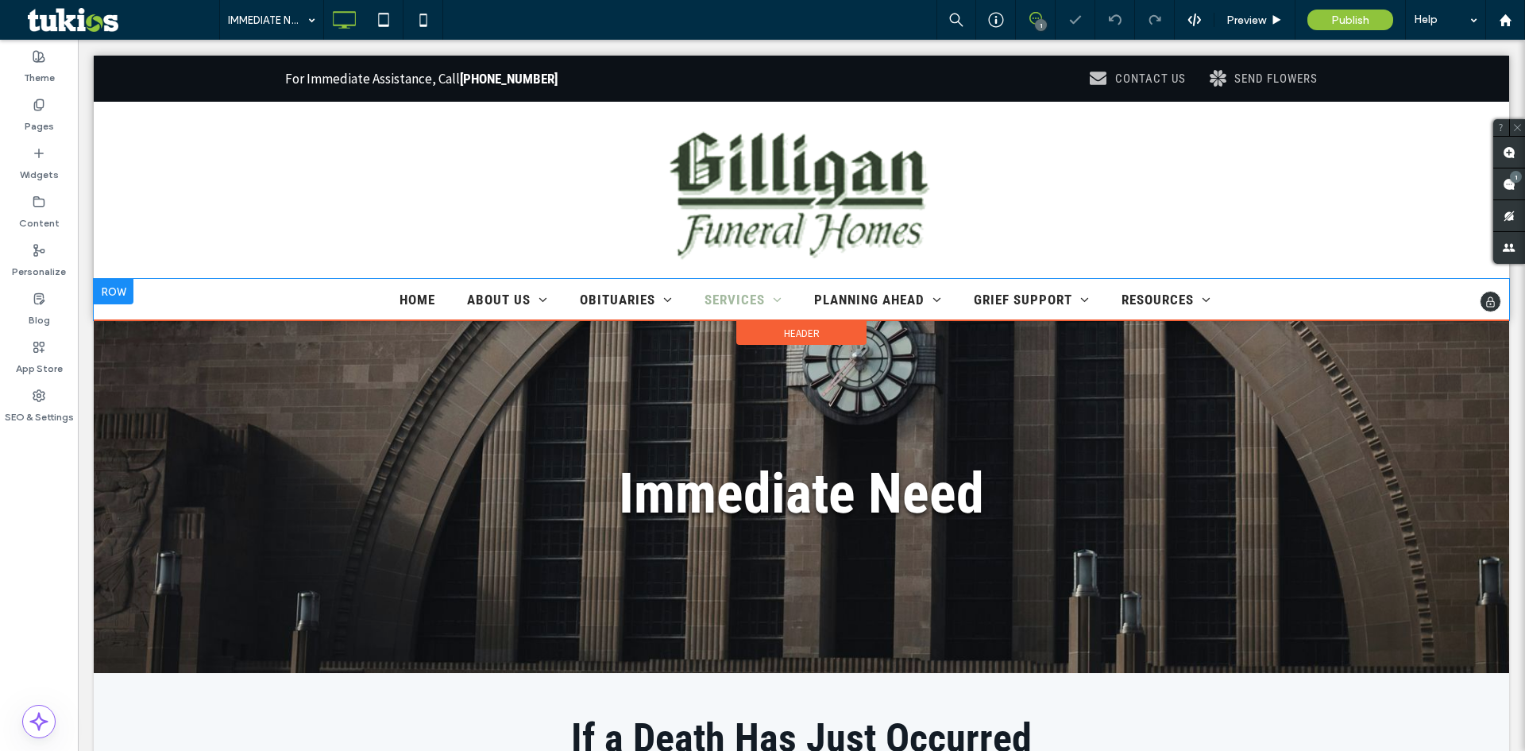
scroll to position [0, 0]
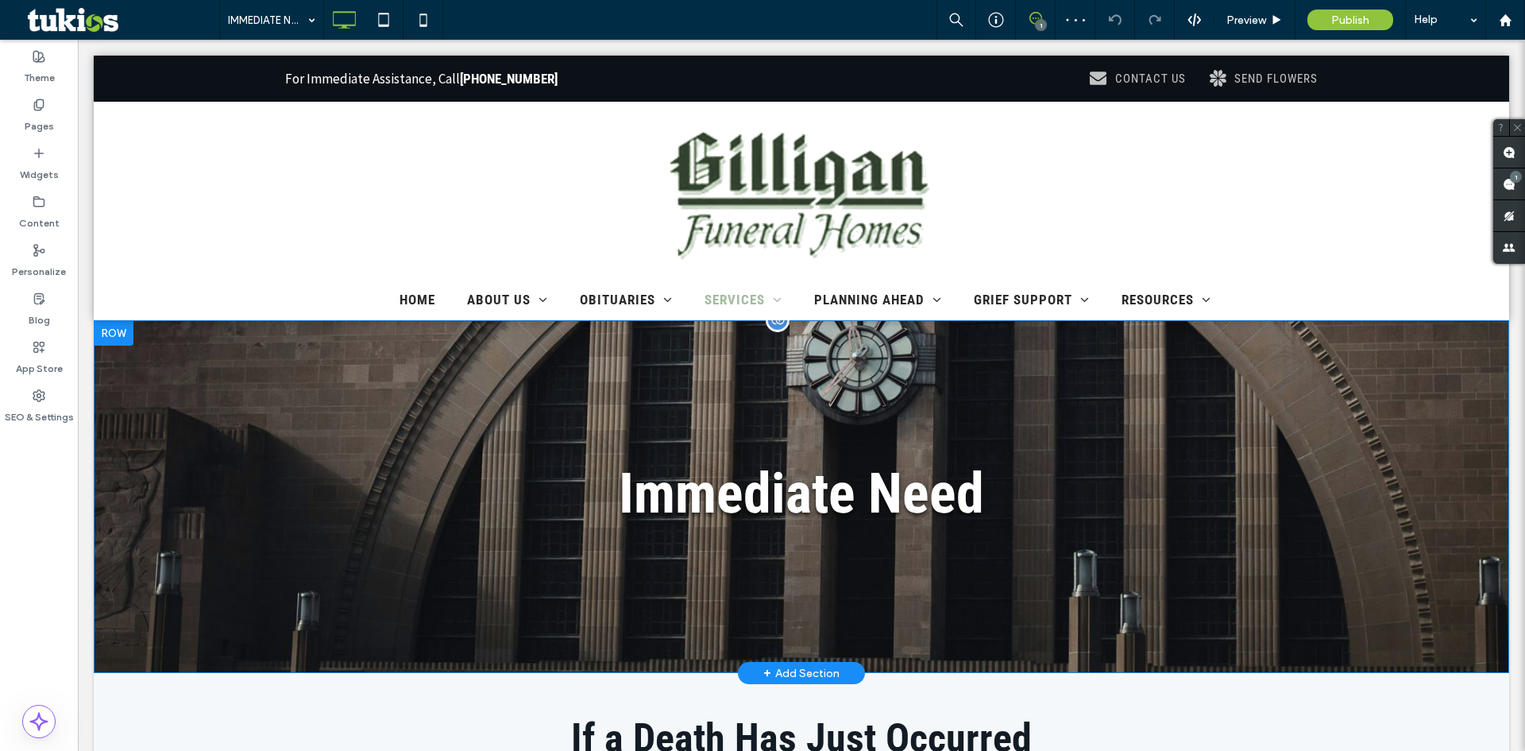
click at [1361, 441] on div "Immediate Need Click To Paste Row + Add Section" at bounding box center [801, 496] width 1415 height 353
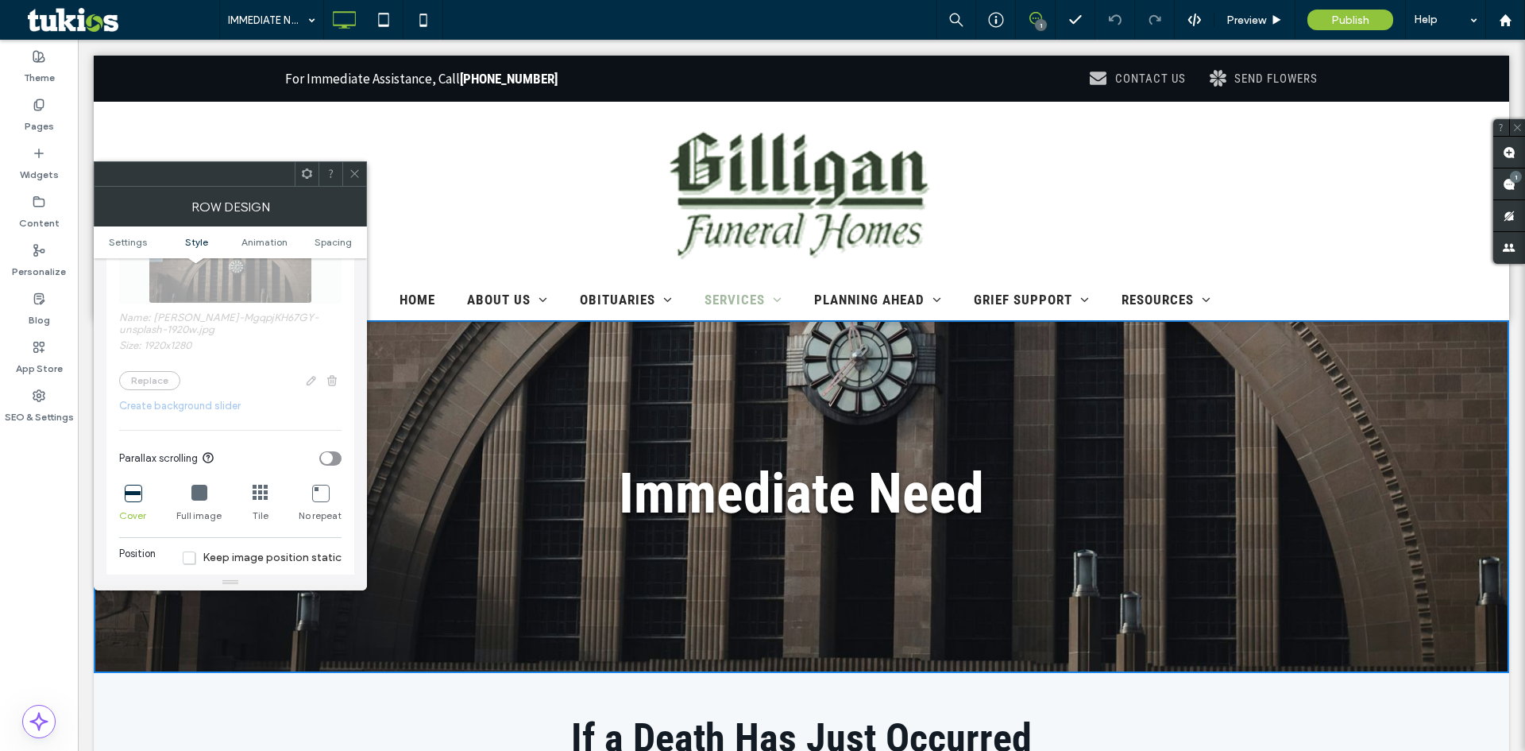
scroll to position [477, 0]
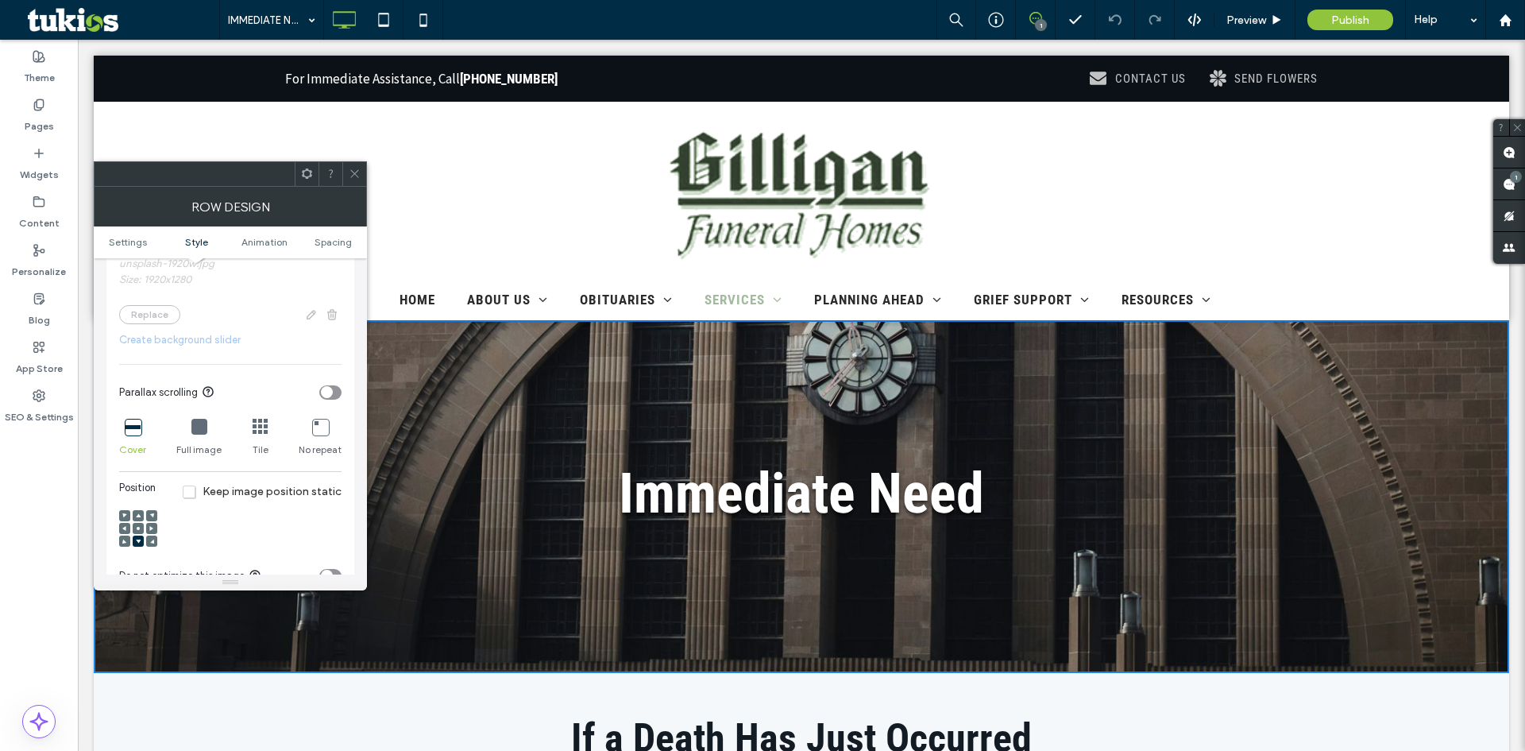
click at [140, 527] on icon at bounding box center [138, 528] width 5 height 5
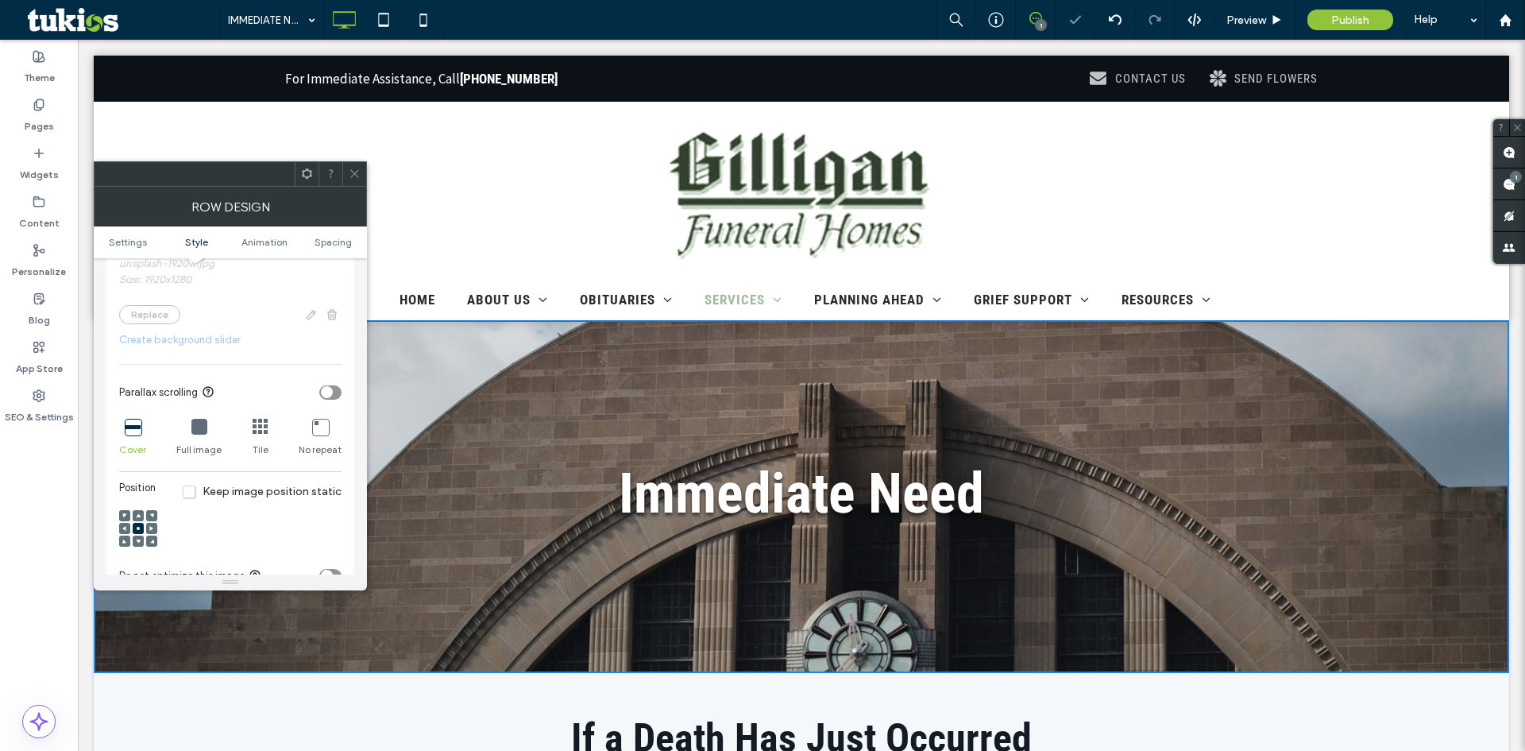
click at [138, 536] on span at bounding box center [138, 540] width 5 height 11
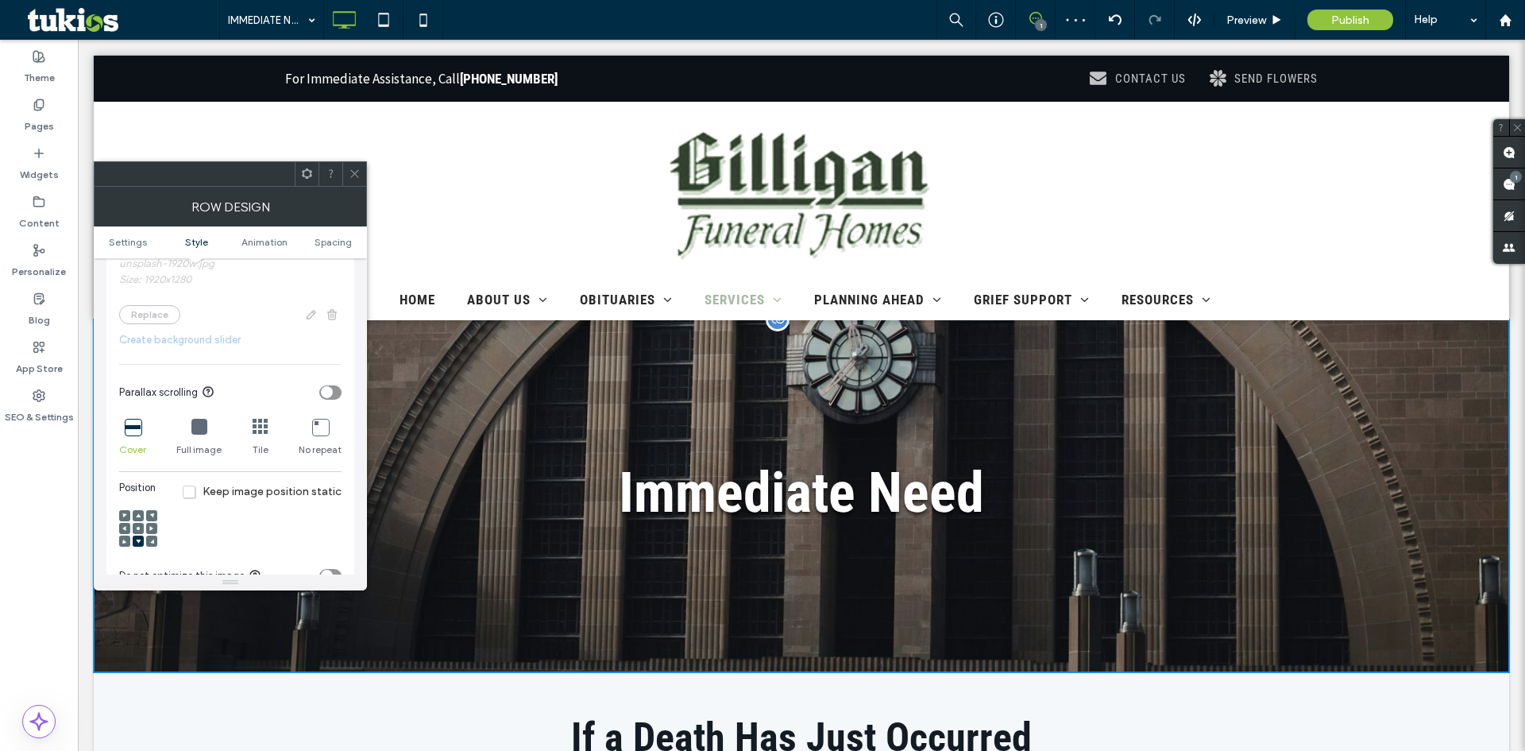
scroll to position [0, 0]
click at [207, 427] on div "Full image" at bounding box center [198, 437] width 45 height 51
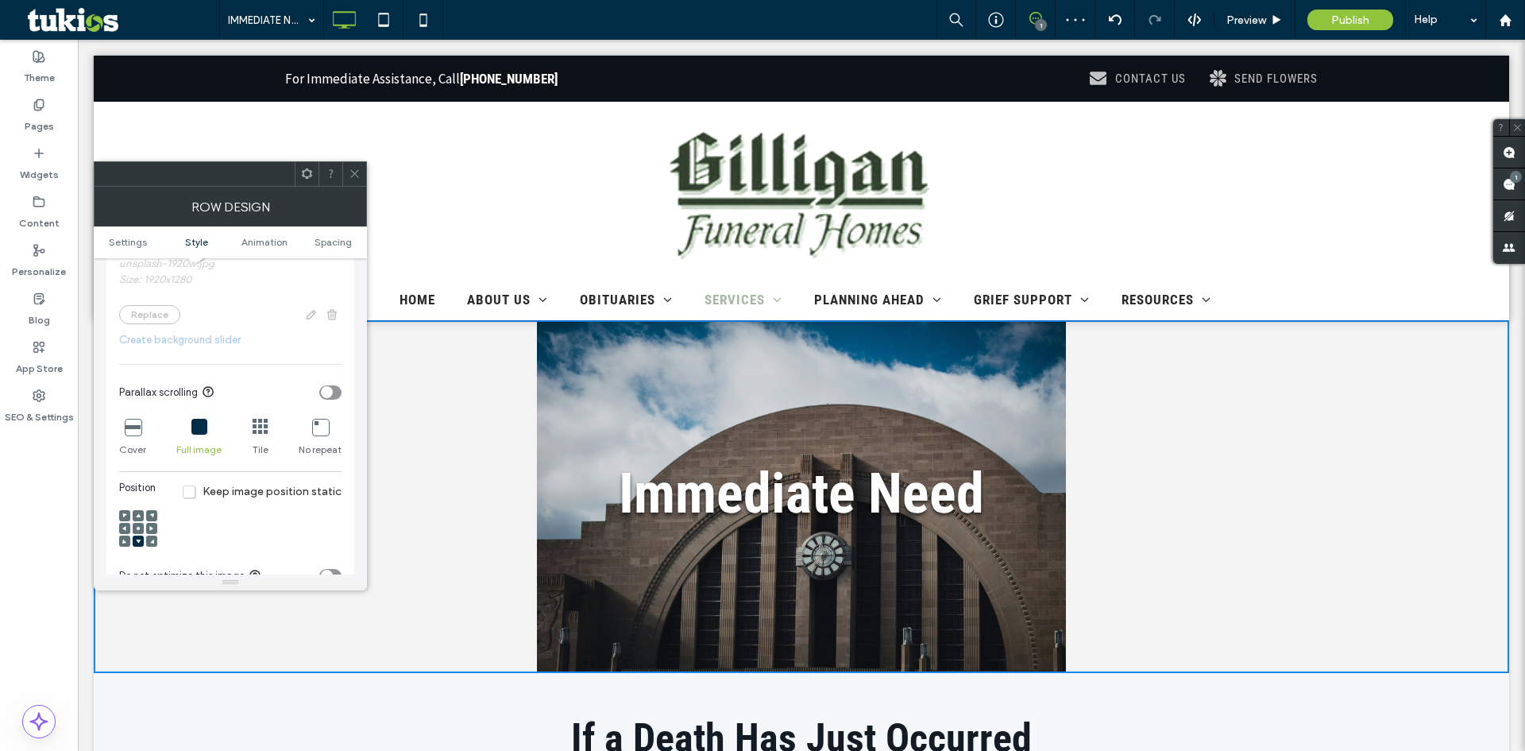
click at [137, 427] on icon at bounding box center [133, 427] width 16 height 16
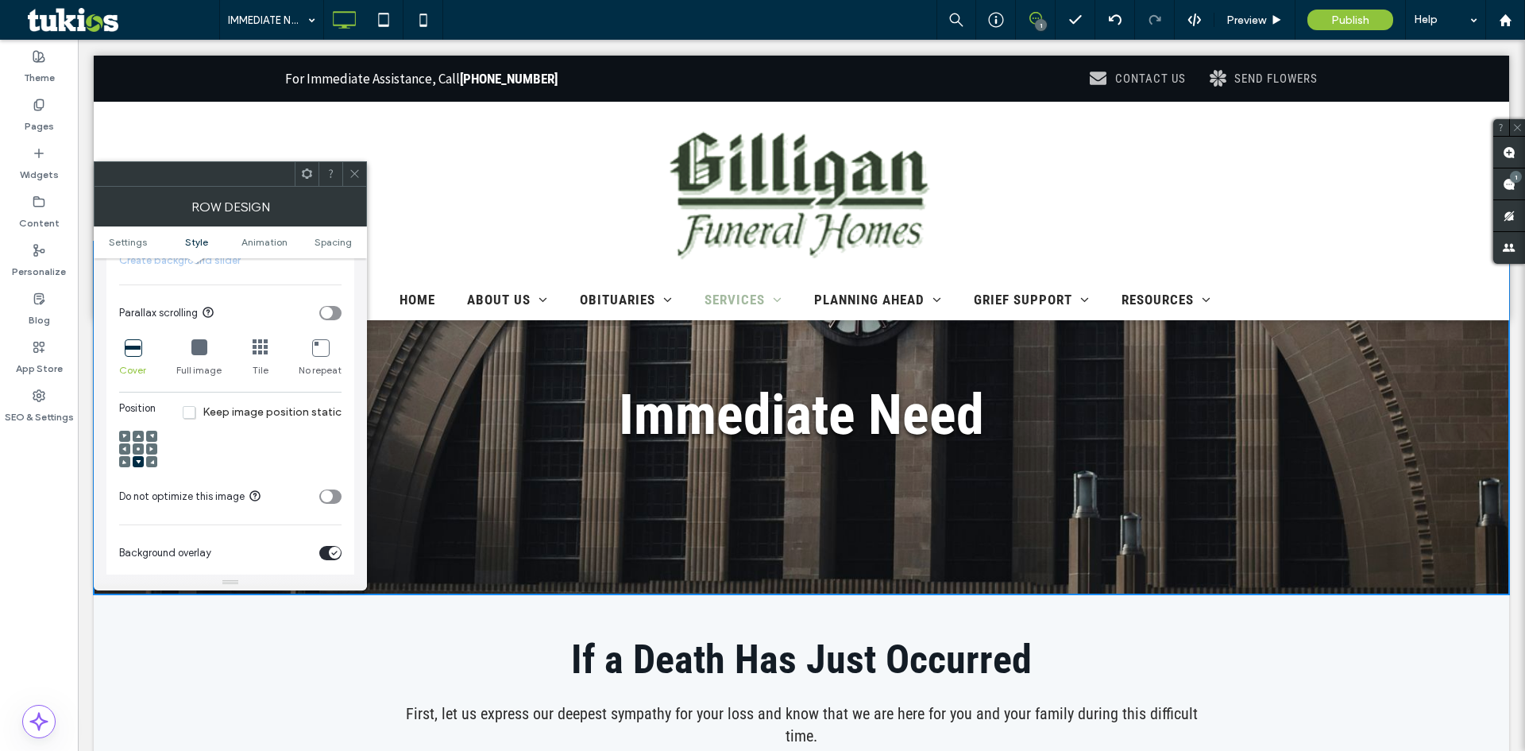
scroll to position [79, 0]
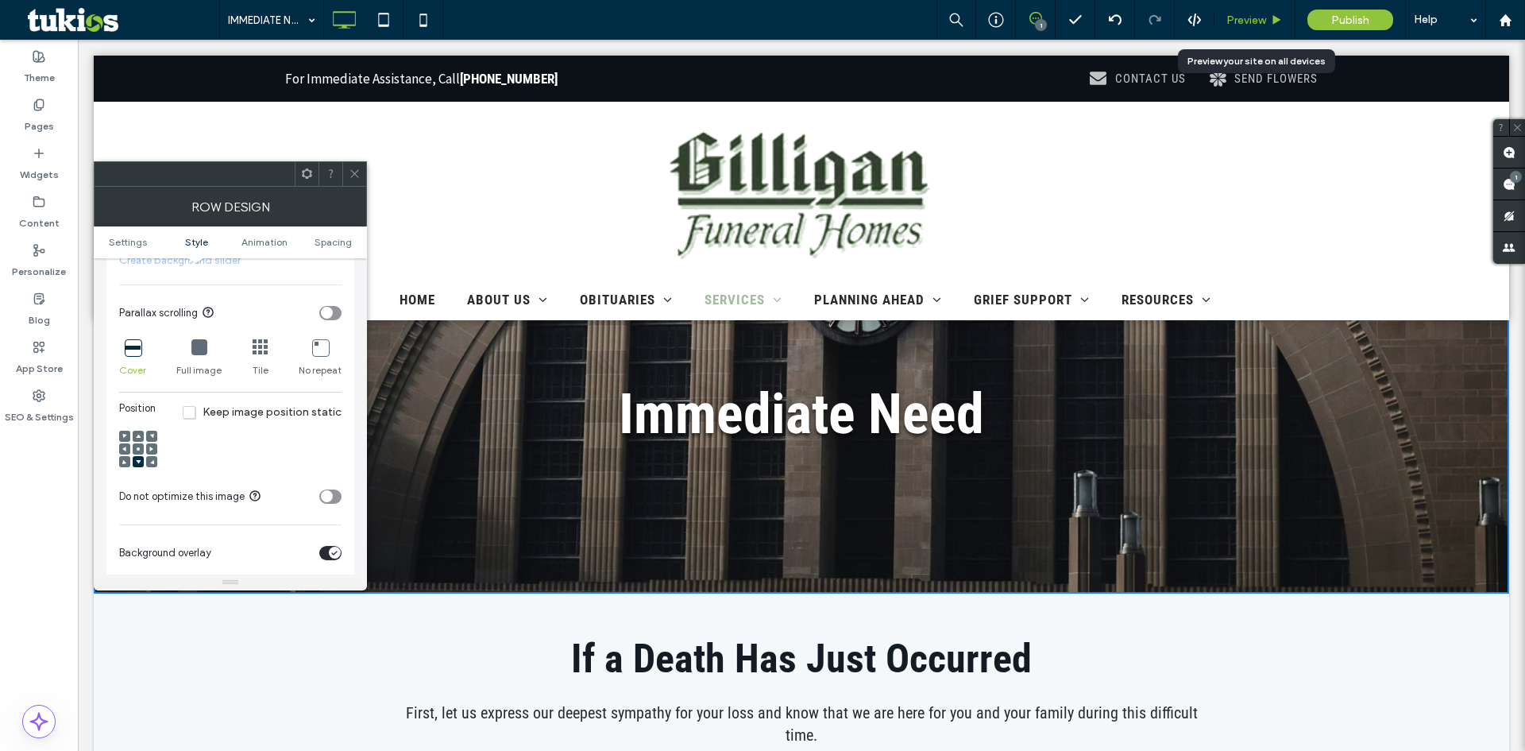
click at [1258, 21] on span "Preview" at bounding box center [1246, 21] width 40 height 14
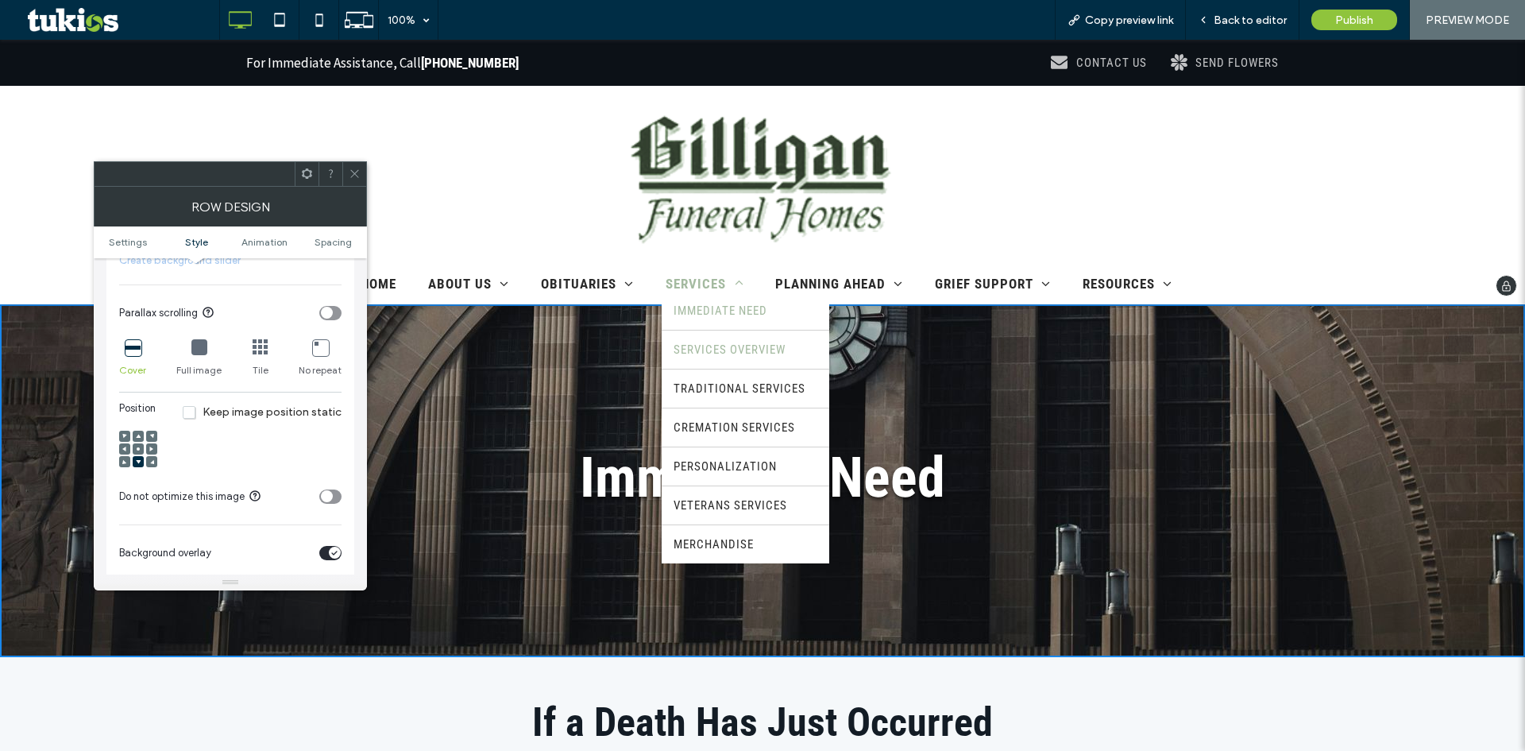
click at [715, 342] on link "SERVICES OVERVIEW" at bounding box center [746, 349] width 168 height 38
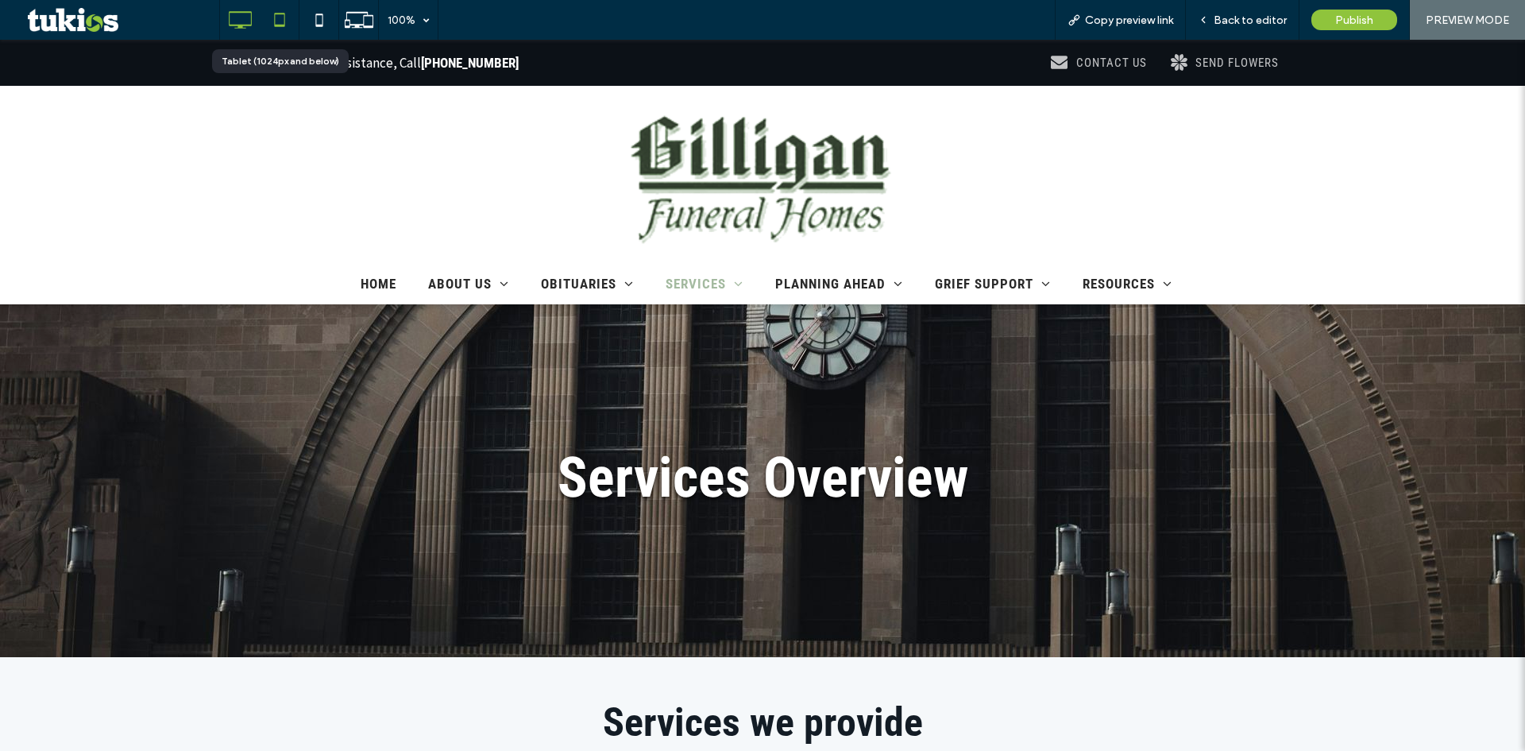
click at [286, 29] on icon at bounding box center [280, 20] width 32 height 32
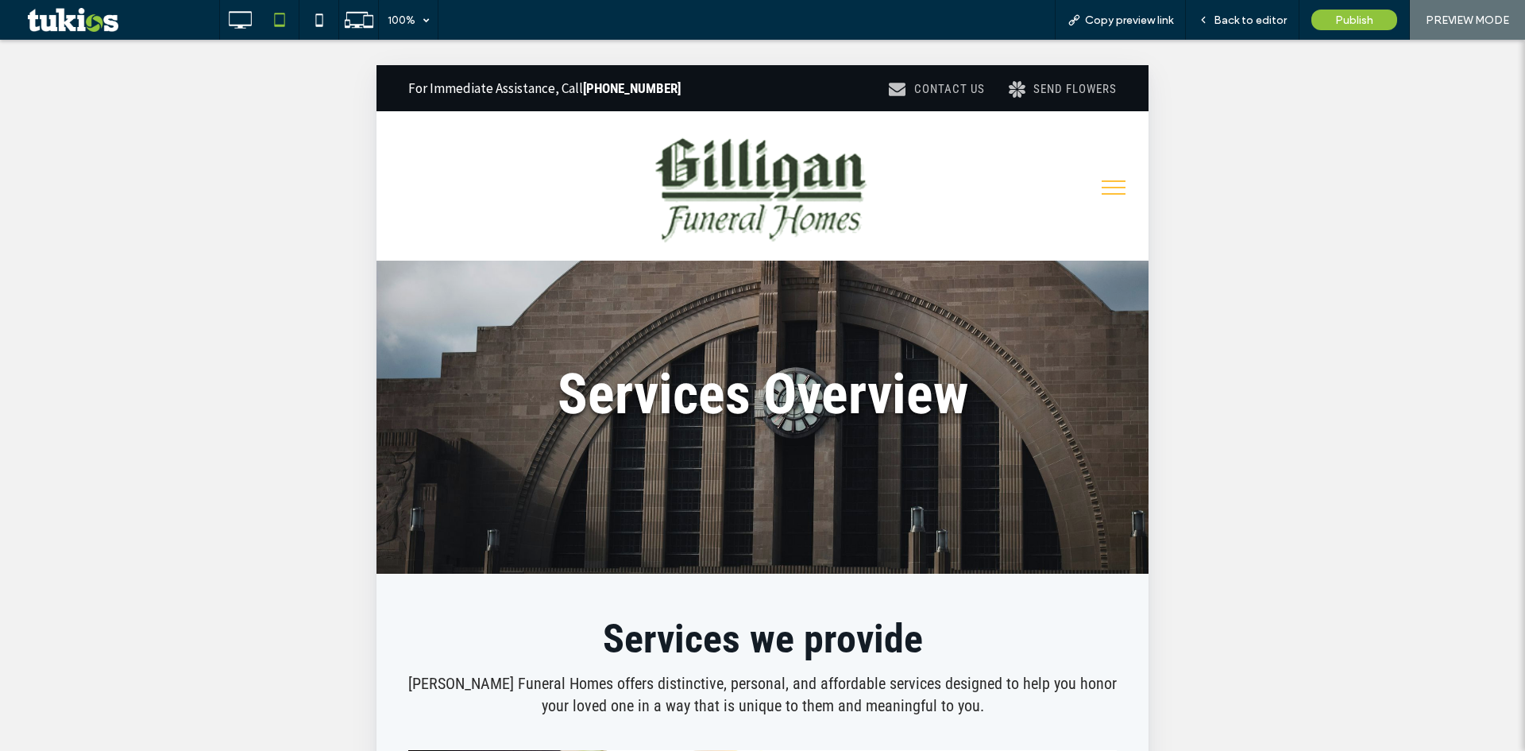
scroll to position [79, 0]
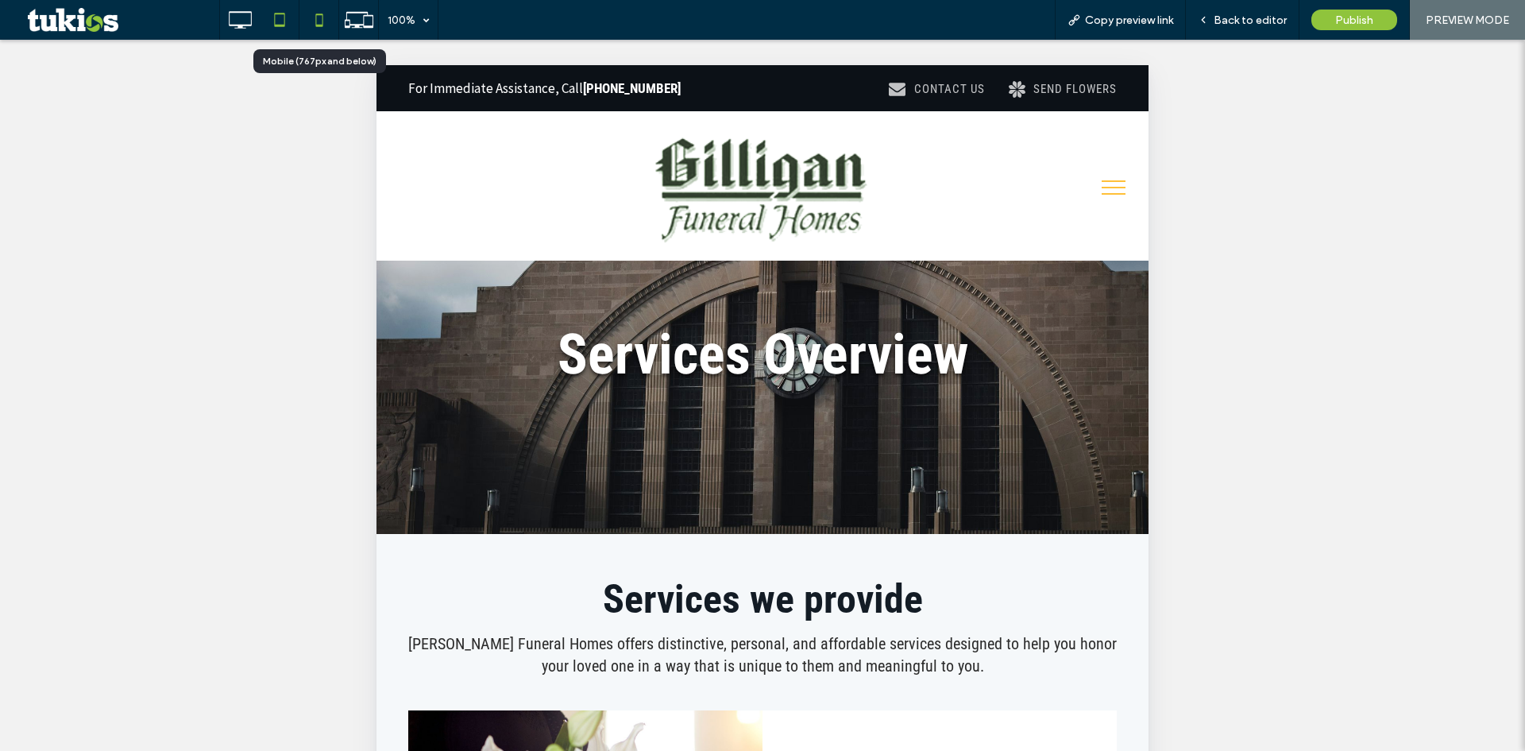
click at [309, 14] on icon at bounding box center [319, 20] width 32 height 32
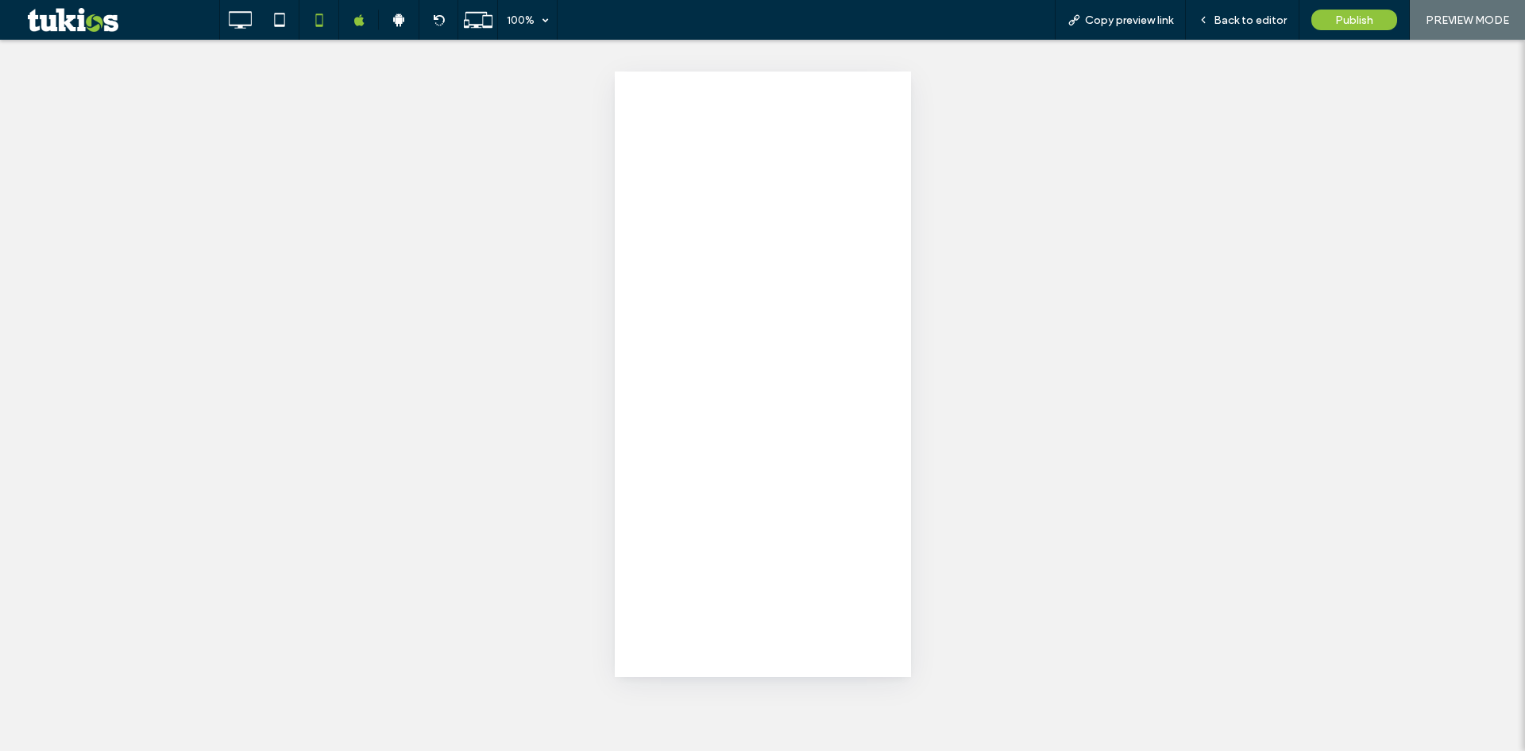
scroll to position [0, 0]
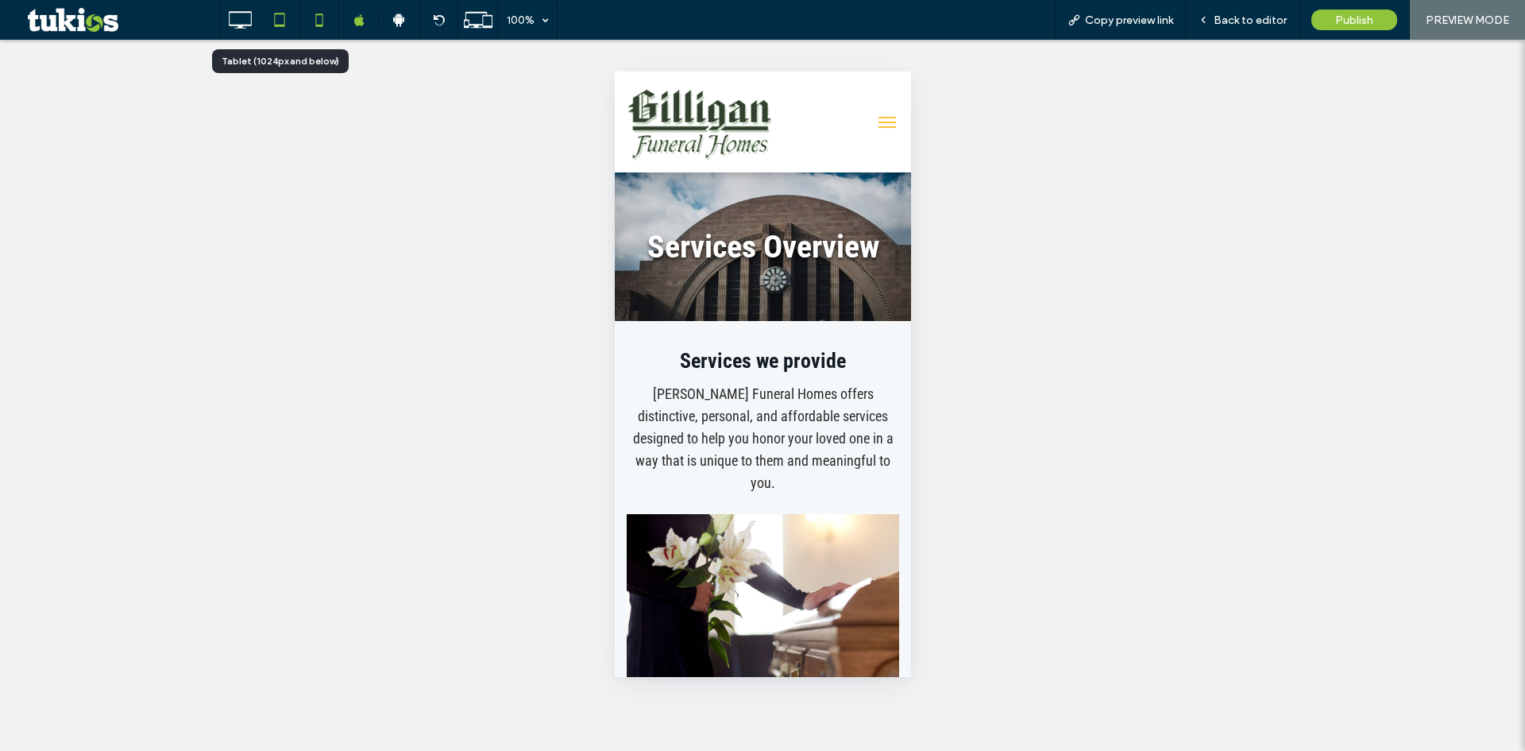
click at [273, 19] on icon at bounding box center [280, 20] width 32 height 32
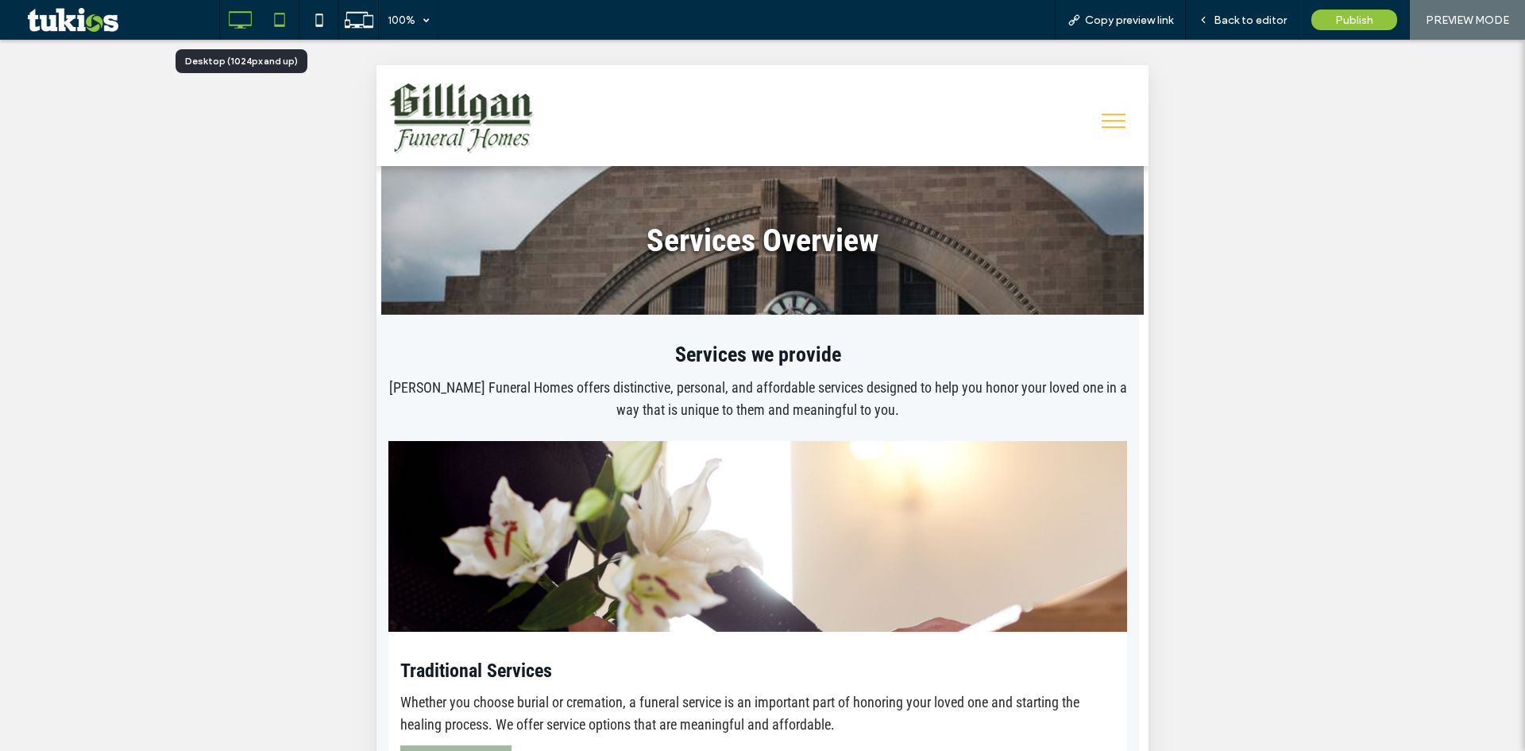
click at [247, 19] on icon at bounding box center [240, 20] width 32 height 32
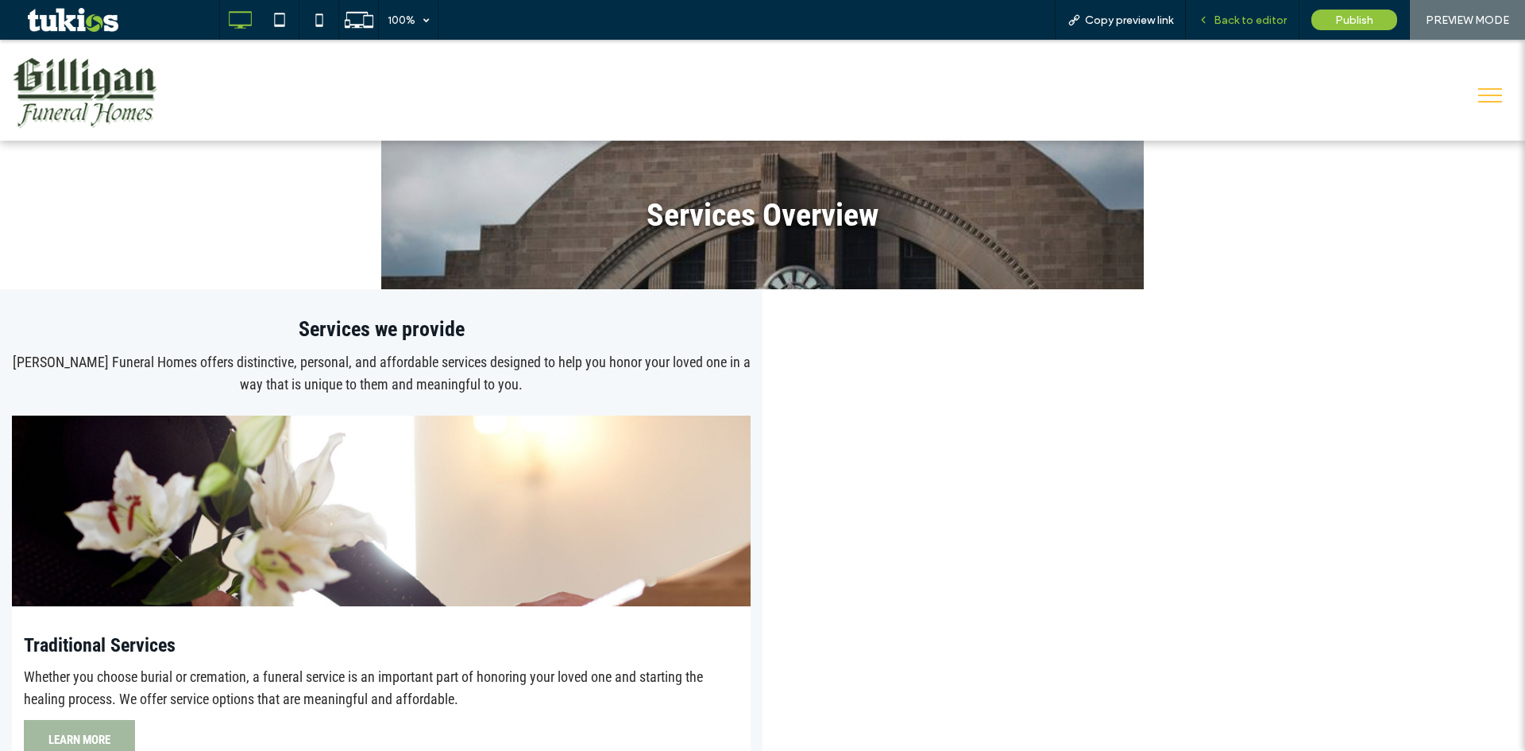
click at [1230, 19] on span "Back to editor" at bounding box center [1250, 21] width 73 height 14
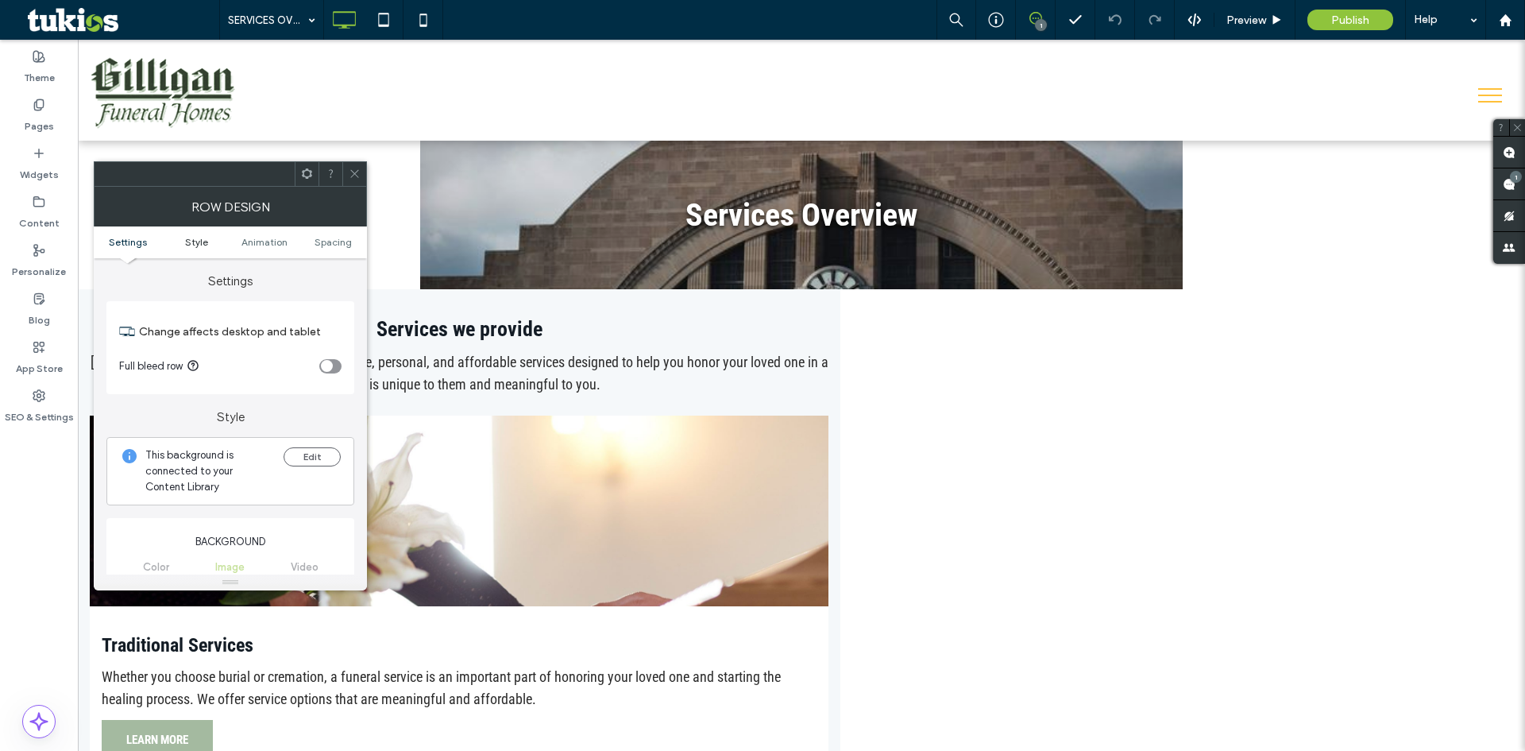
click at [208, 245] on link "Style" at bounding box center [196, 242] width 68 height 12
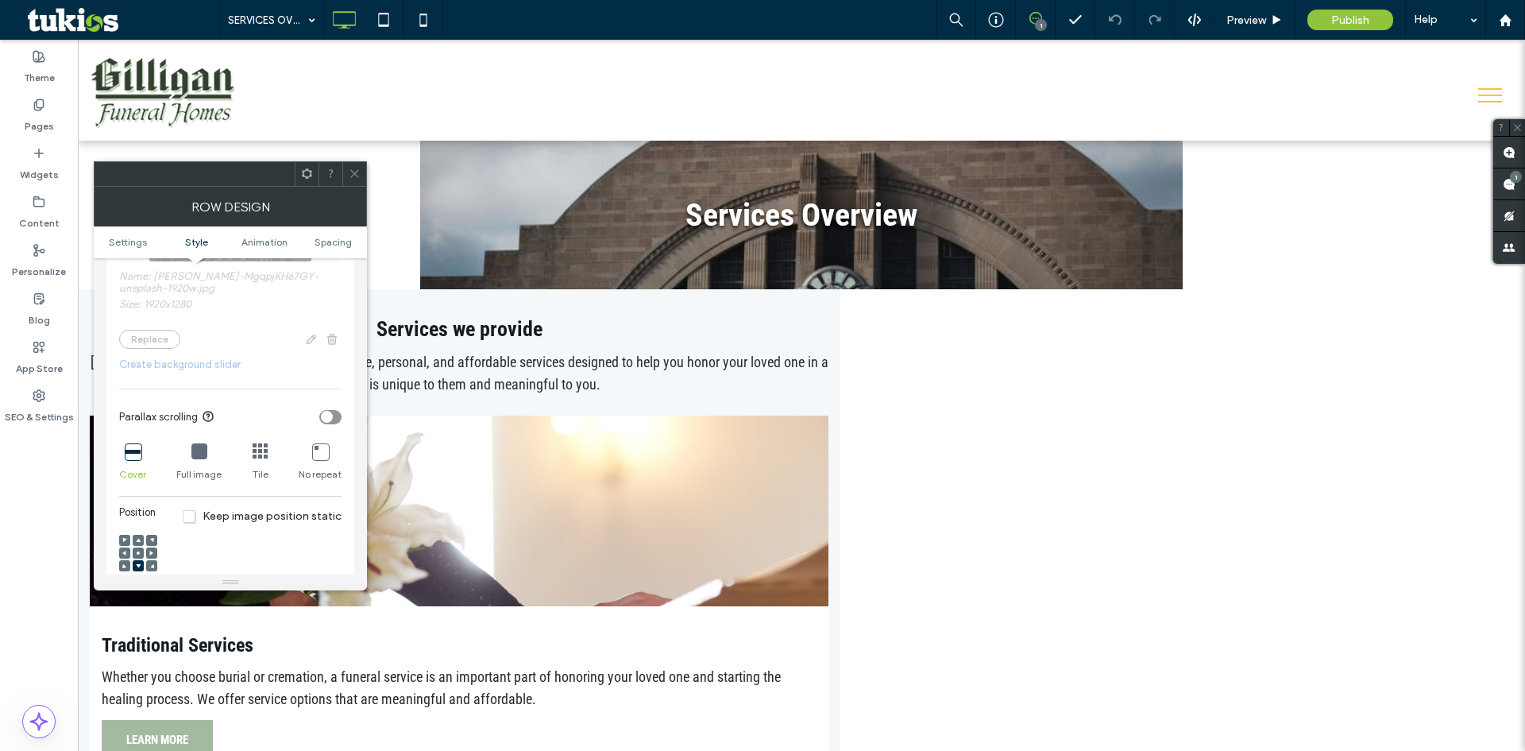
scroll to position [556, 0]
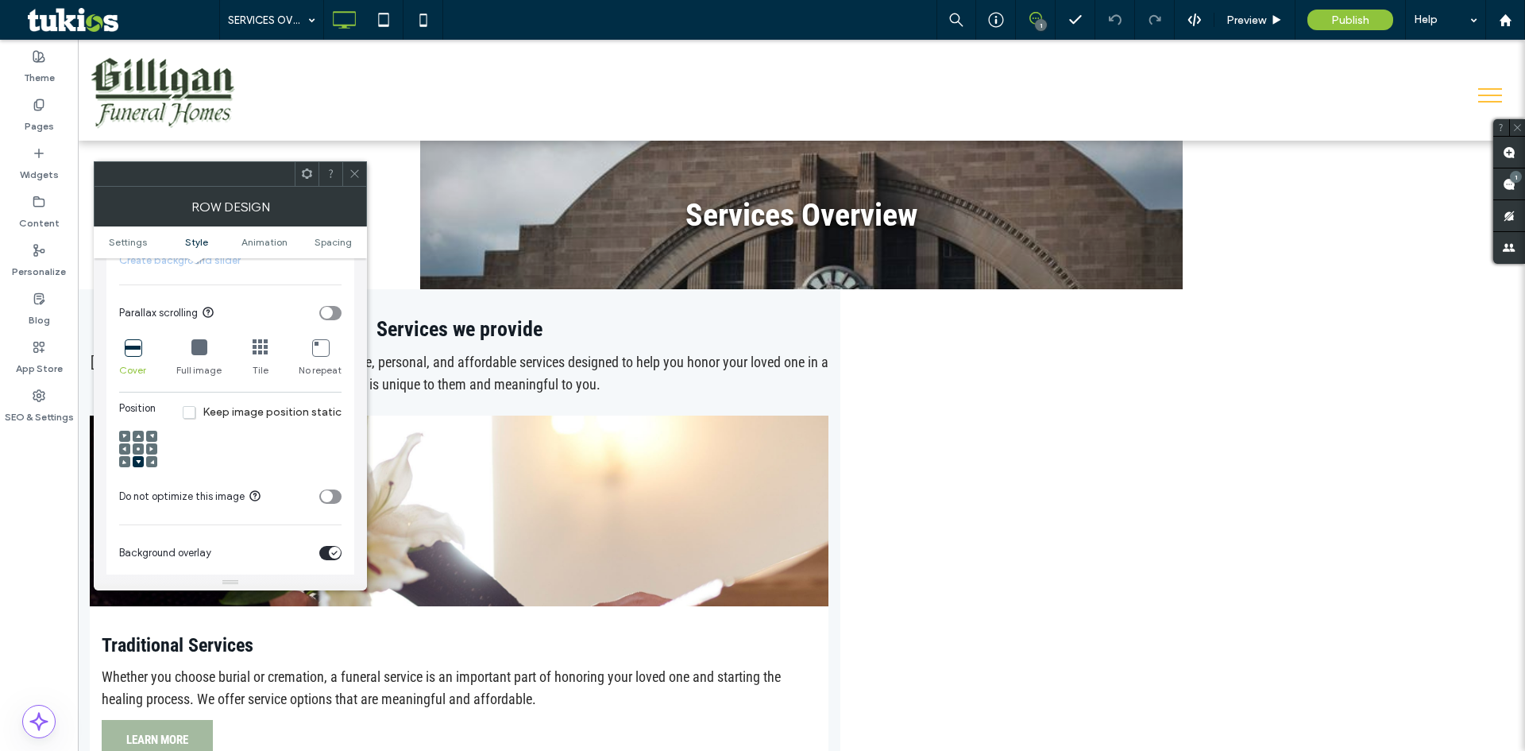
click at [134, 448] on div at bounding box center [138, 448] width 11 height 11
click at [141, 446] on div at bounding box center [138, 448] width 11 height 11
click at [137, 446] on icon at bounding box center [138, 448] width 5 height 5
click at [1278, 17] on use at bounding box center [1277, 19] width 8 height 9
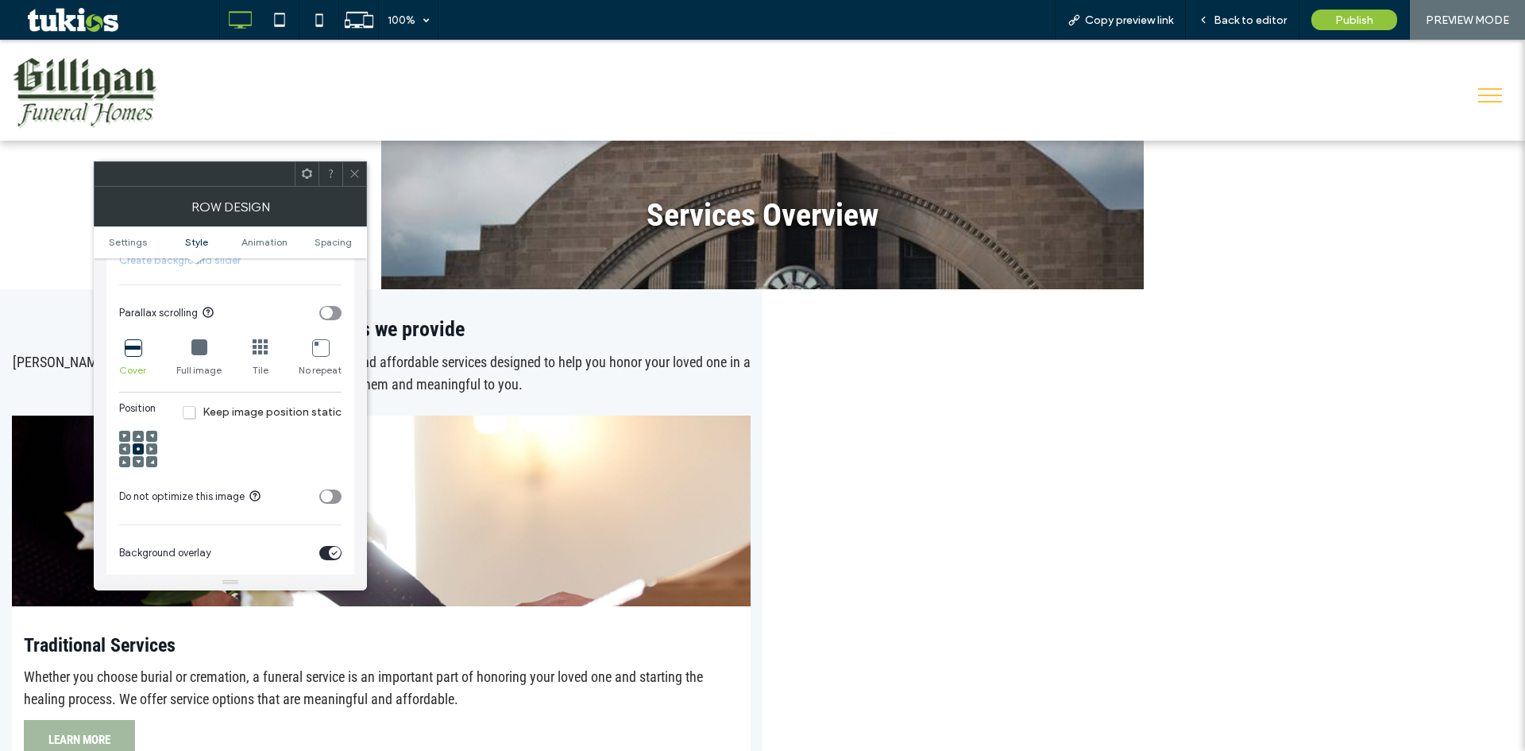
click at [358, 176] on icon at bounding box center [355, 174] width 12 height 12
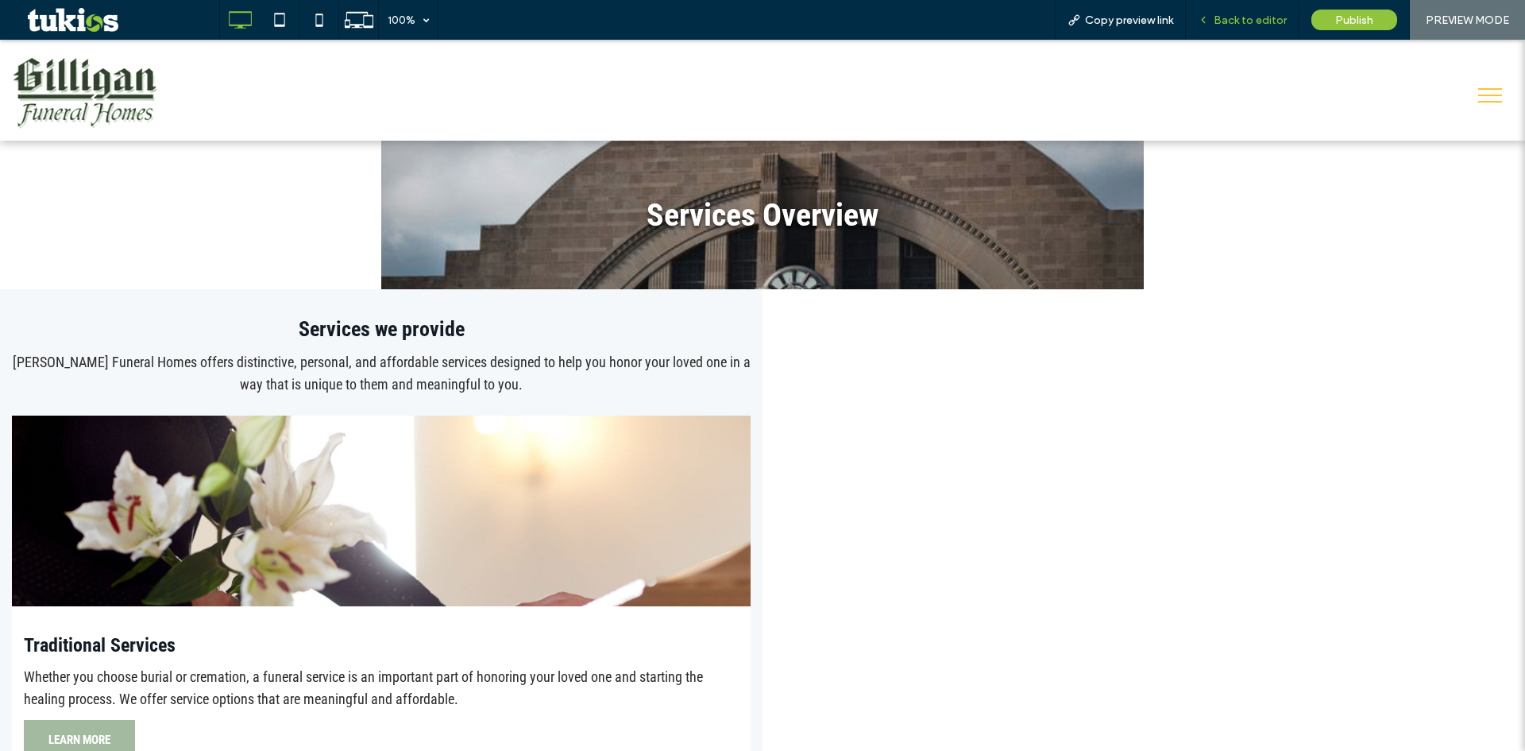
click at [1257, 14] on span "Back to editor" at bounding box center [1250, 21] width 73 height 14
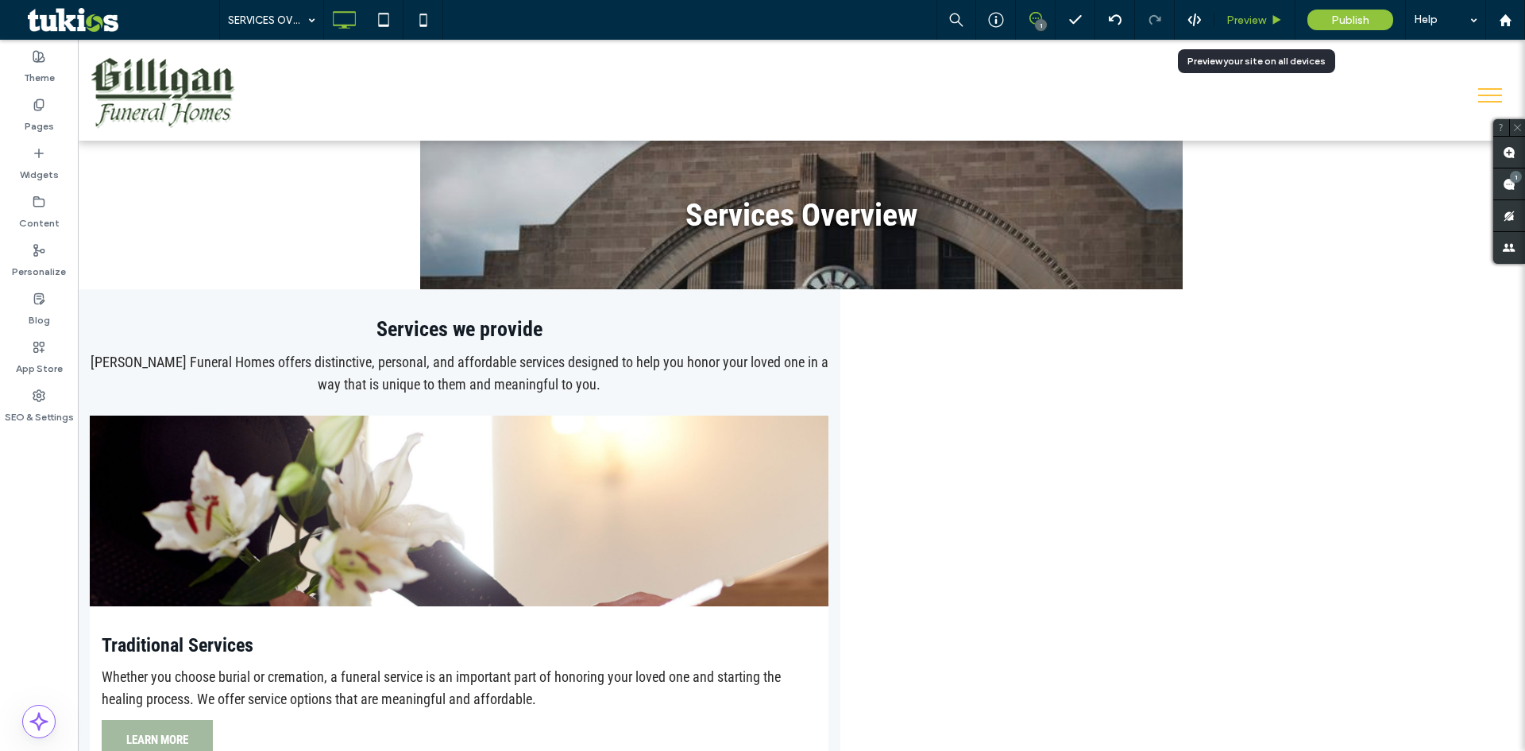
click at [1254, 19] on span "Preview" at bounding box center [1246, 21] width 40 height 14
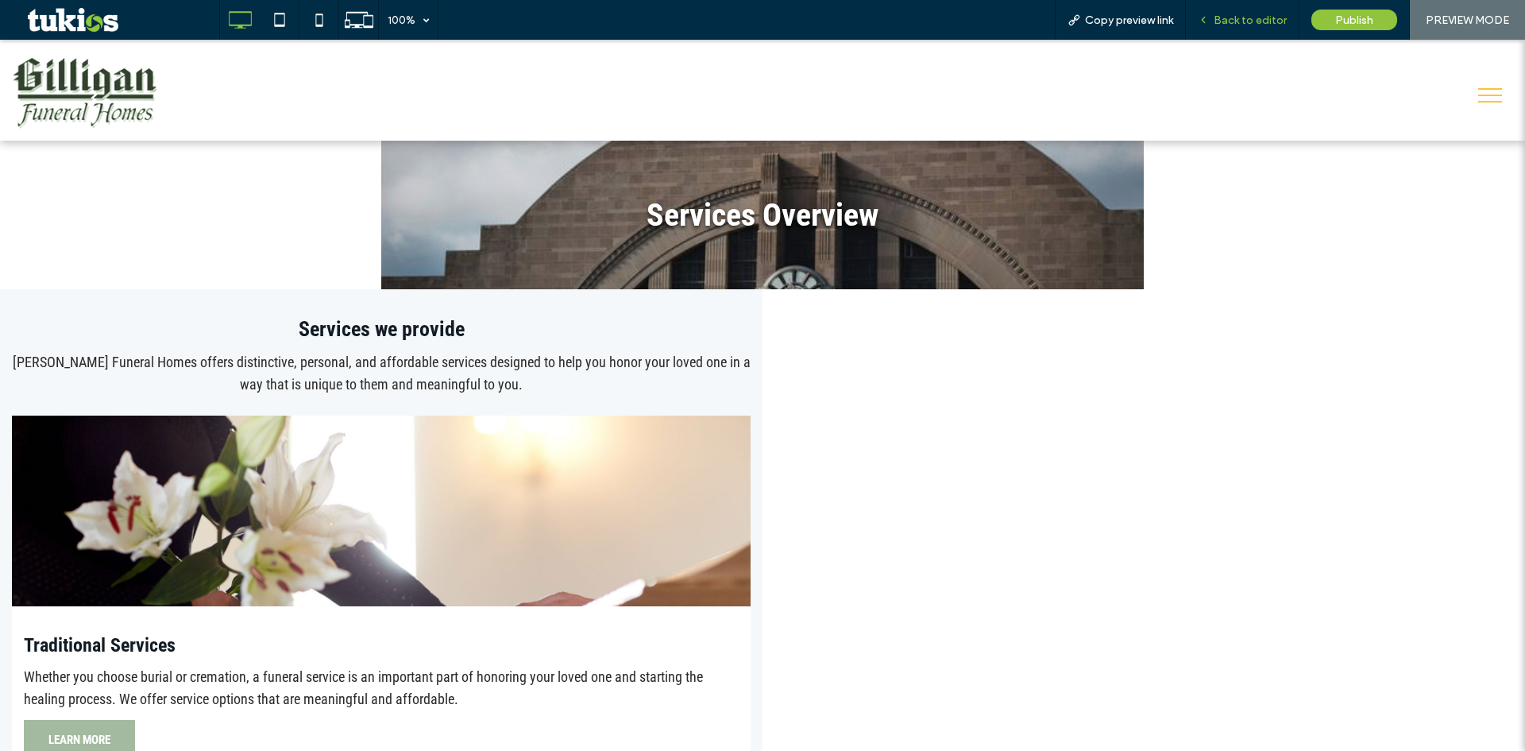
click at [1249, 25] on span "Back to editor" at bounding box center [1250, 21] width 73 height 14
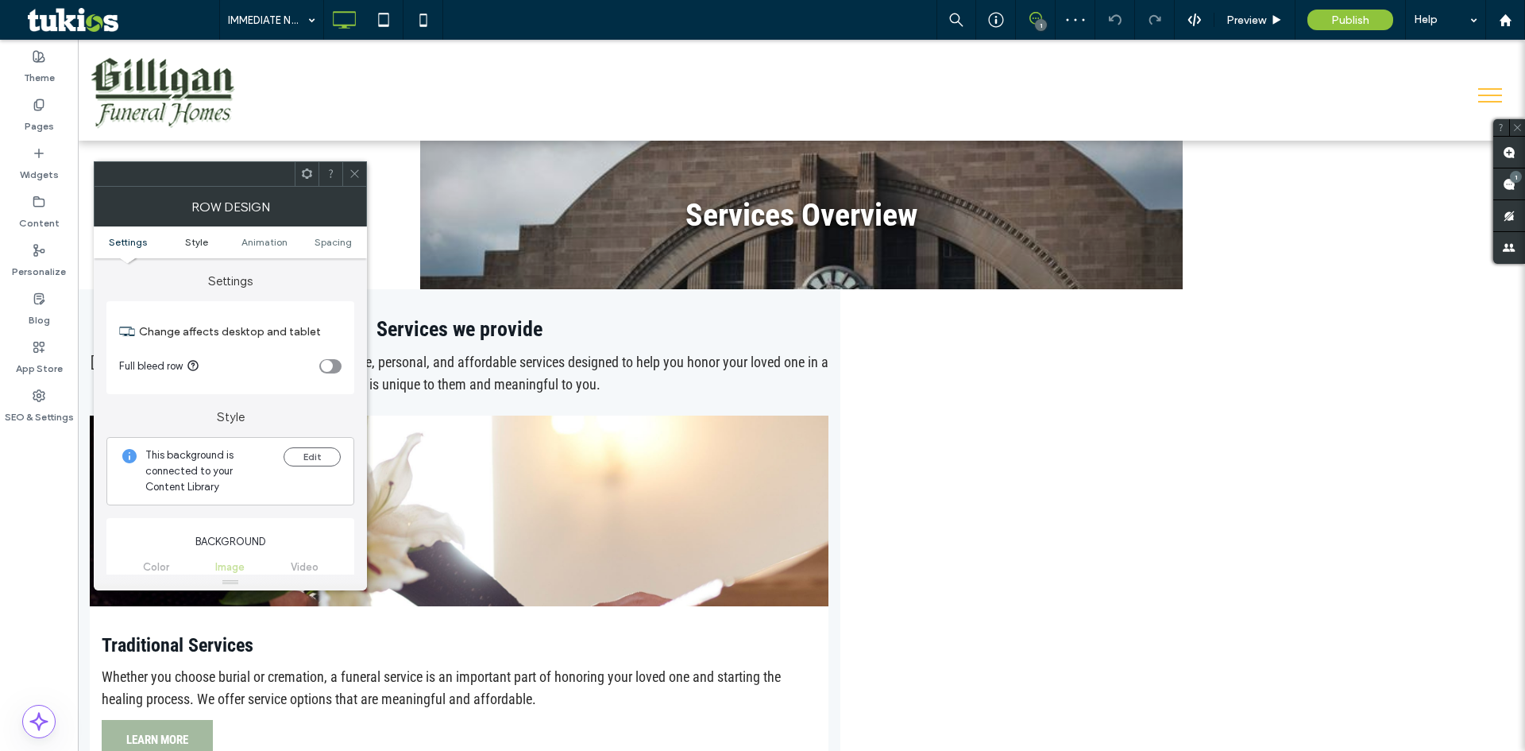
click at [199, 238] on span "Style" at bounding box center [196, 242] width 23 height 12
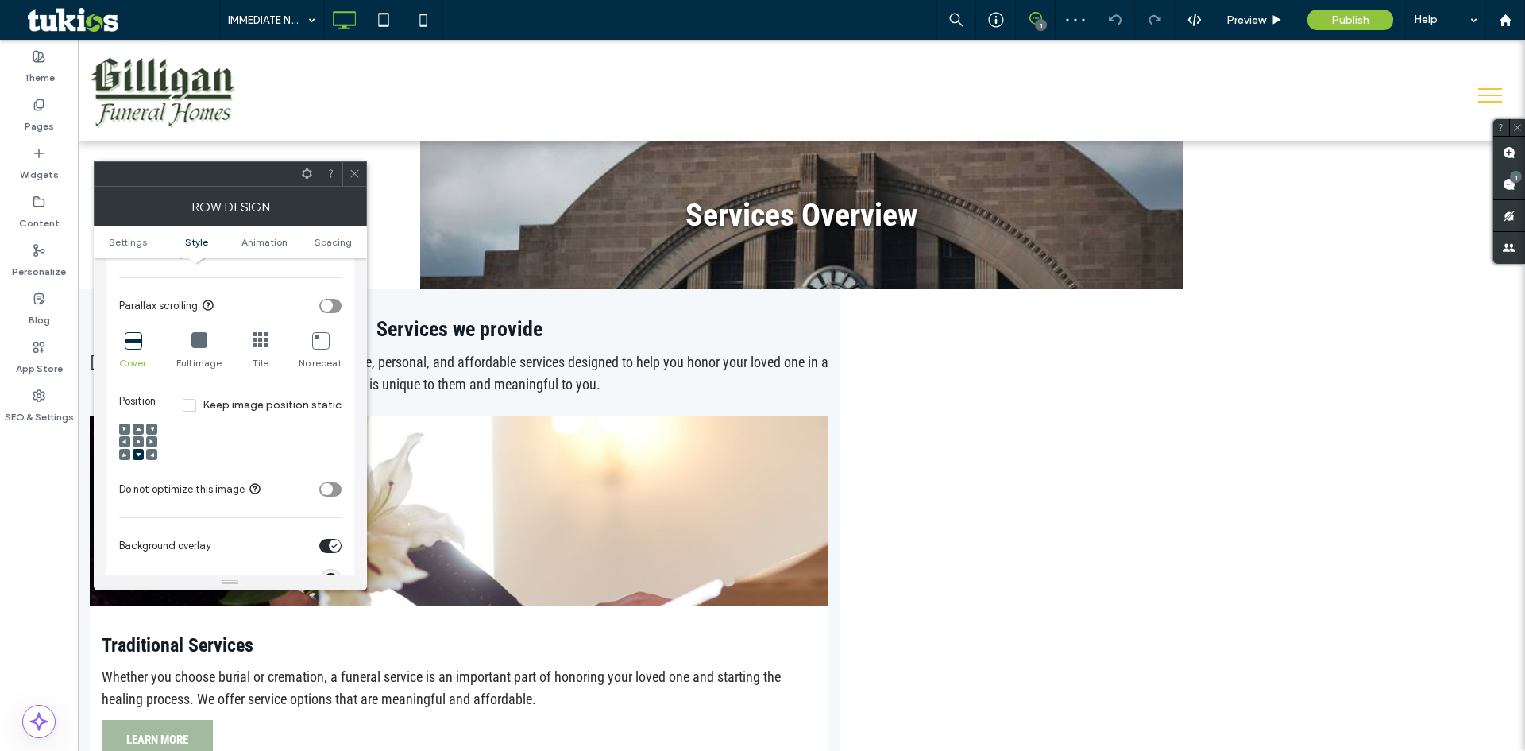
scroll to position [565, 0]
click at [137, 440] on use at bounding box center [138, 439] width 3 height 3
click at [352, 174] on icon at bounding box center [355, 174] width 12 height 12
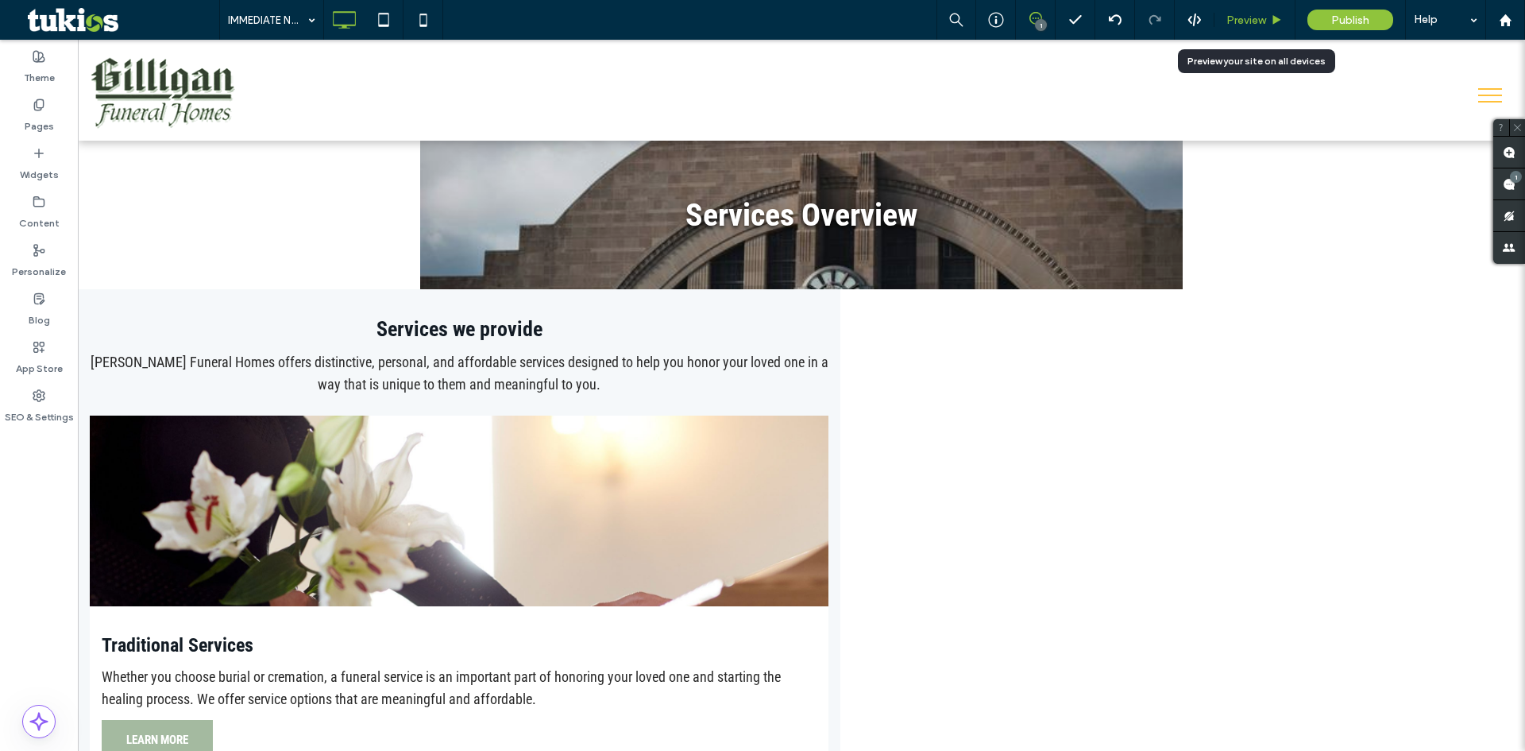
click at [1273, 11] on div "Preview" at bounding box center [1254, 20] width 81 height 40
click at [1272, 19] on icon at bounding box center [1277, 20] width 12 height 12
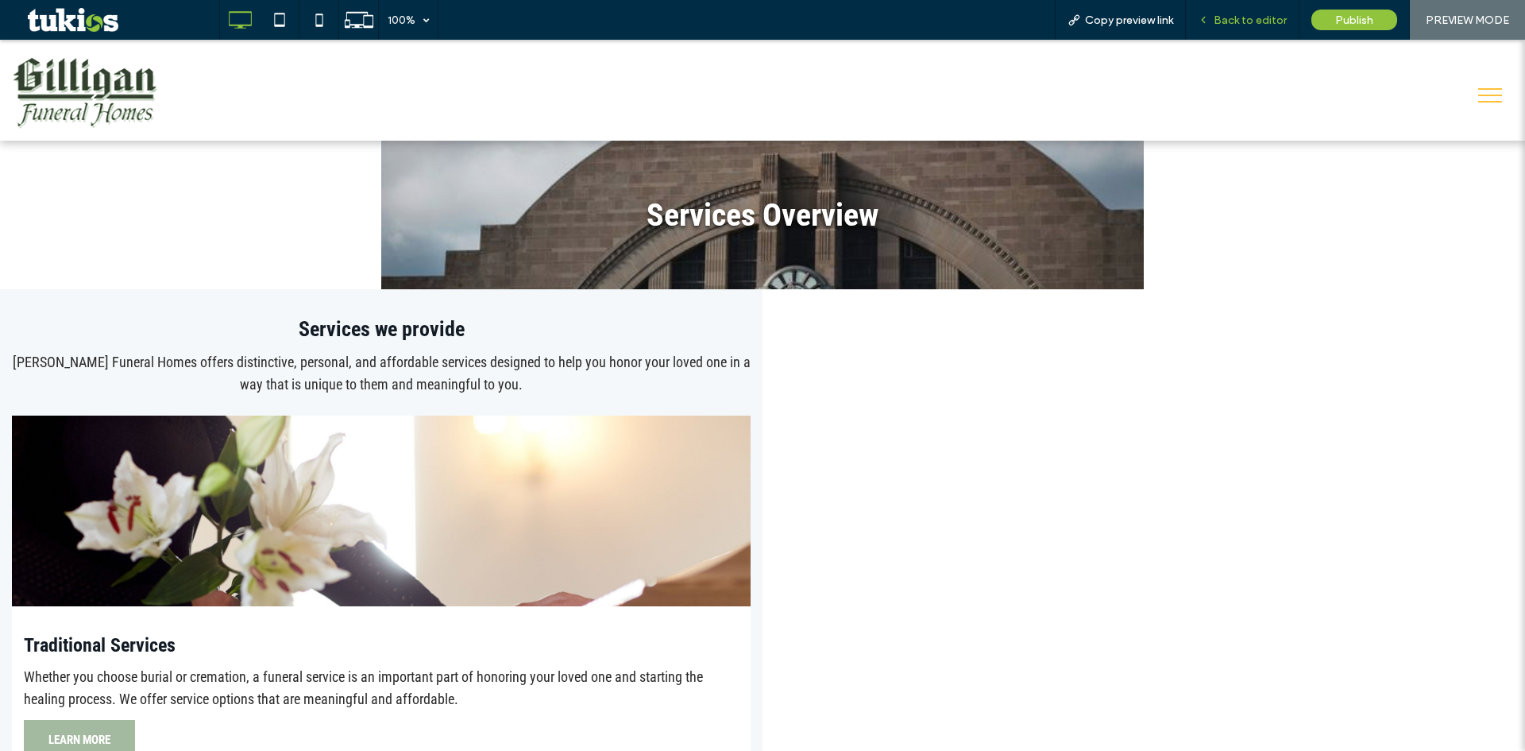
click at [1230, 14] on span "Back to editor" at bounding box center [1250, 21] width 73 height 14
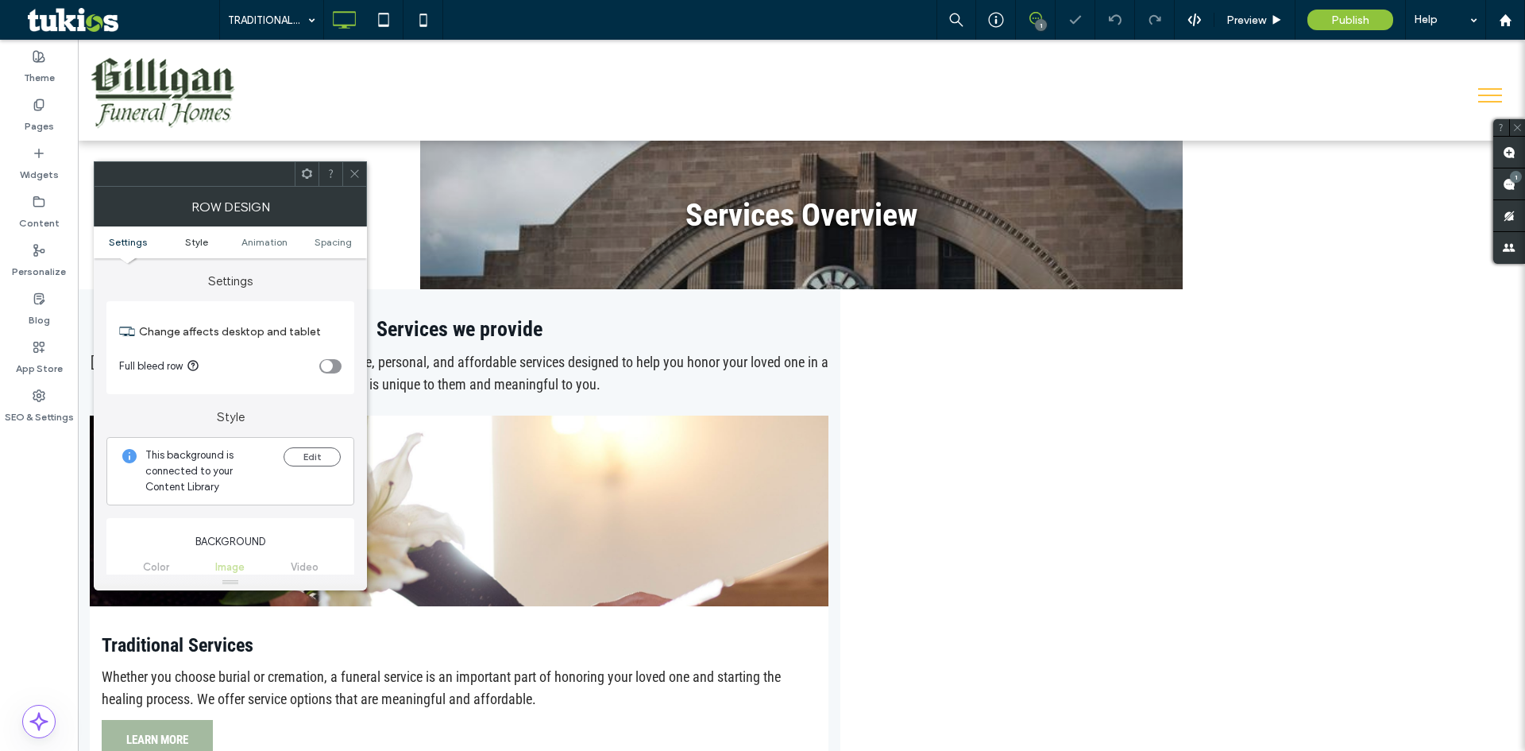
click at [211, 240] on link "Style" at bounding box center [196, 242] width 68 height 12
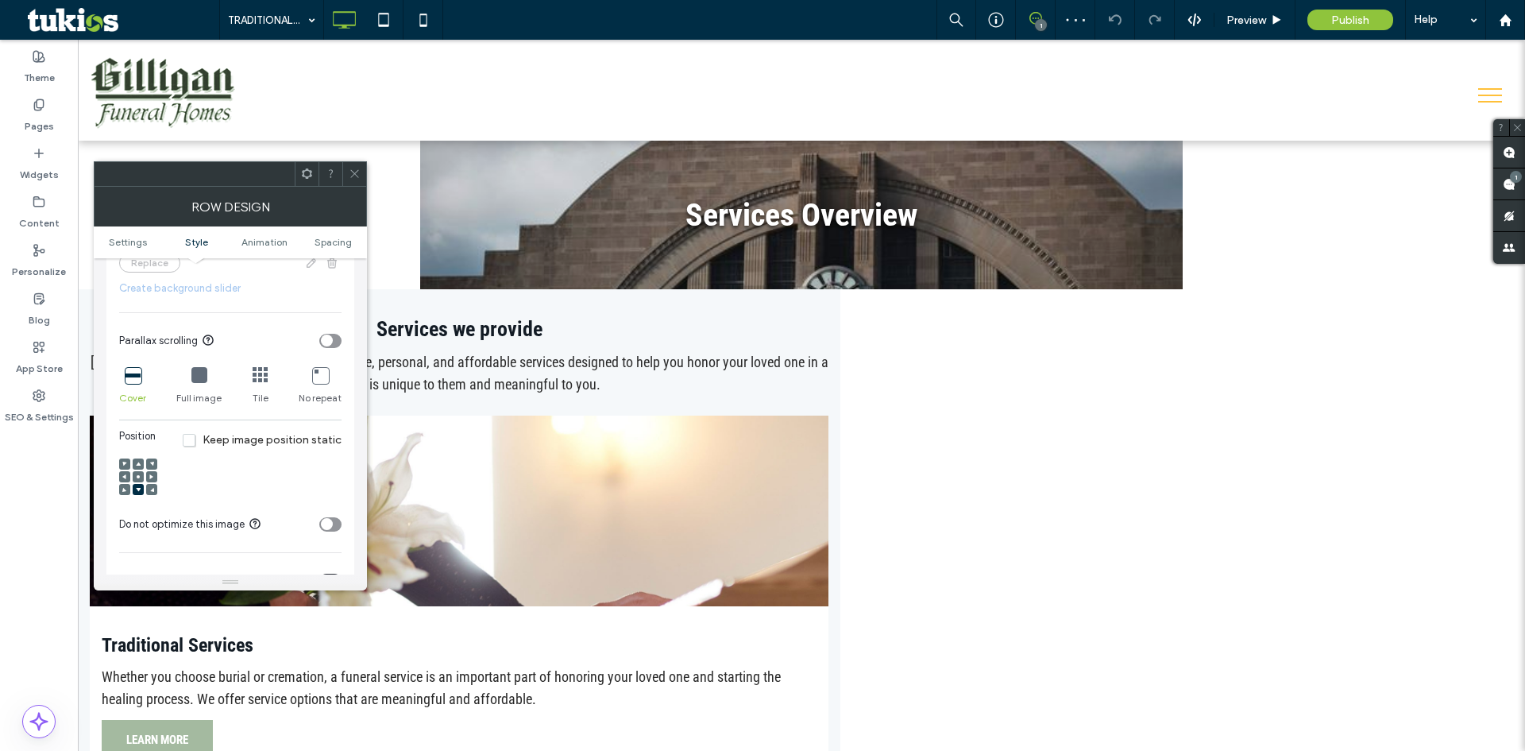
scroll to position [533, 0]
click at [138, 473] on use at bounding box center [138, 471] width 3 height 3
click at [1263, 17] on span "Preview" at bounding box center [1246, 21] width 40 height 14
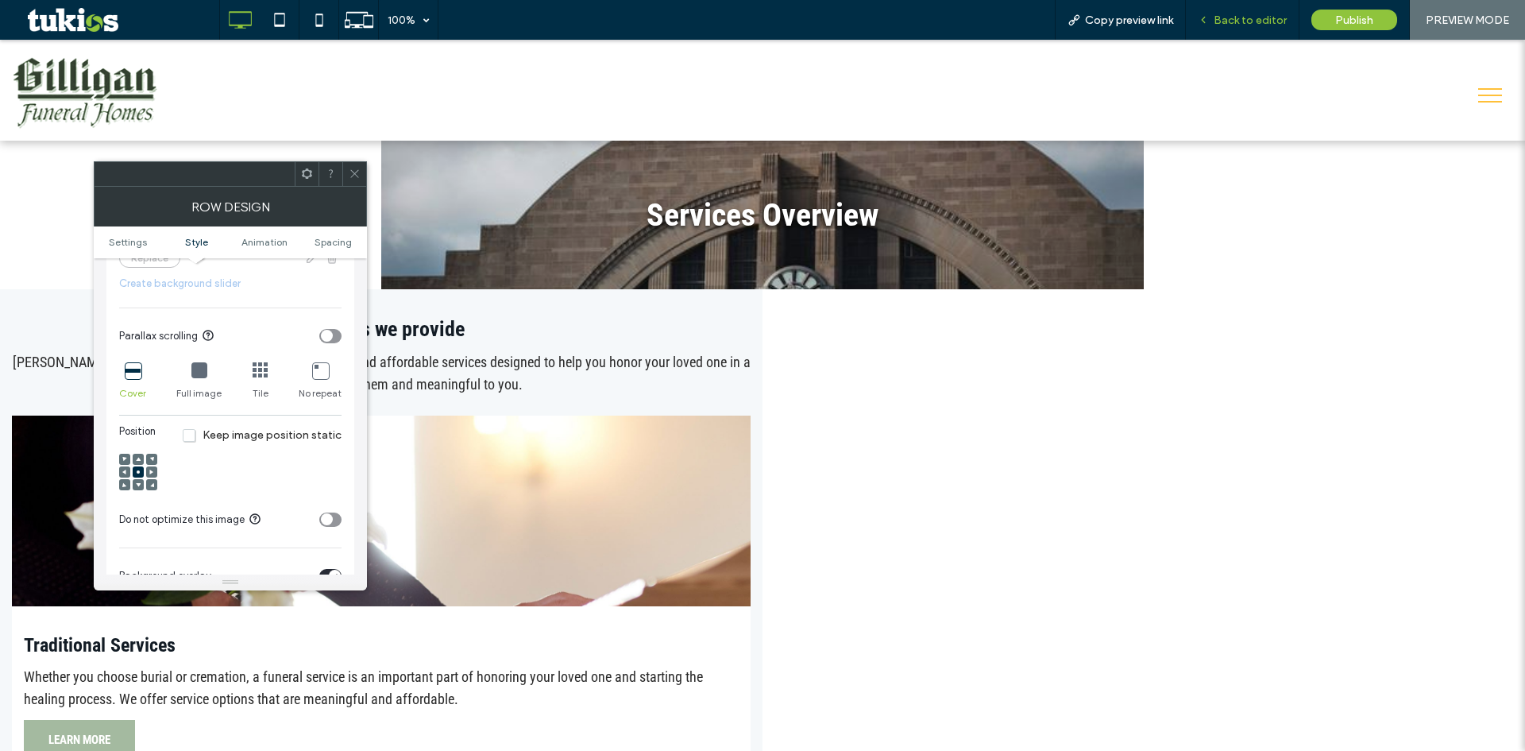
click at [1261, 18] on span "Back to editor" at bounding box center [1250, 21] width 73 height 14
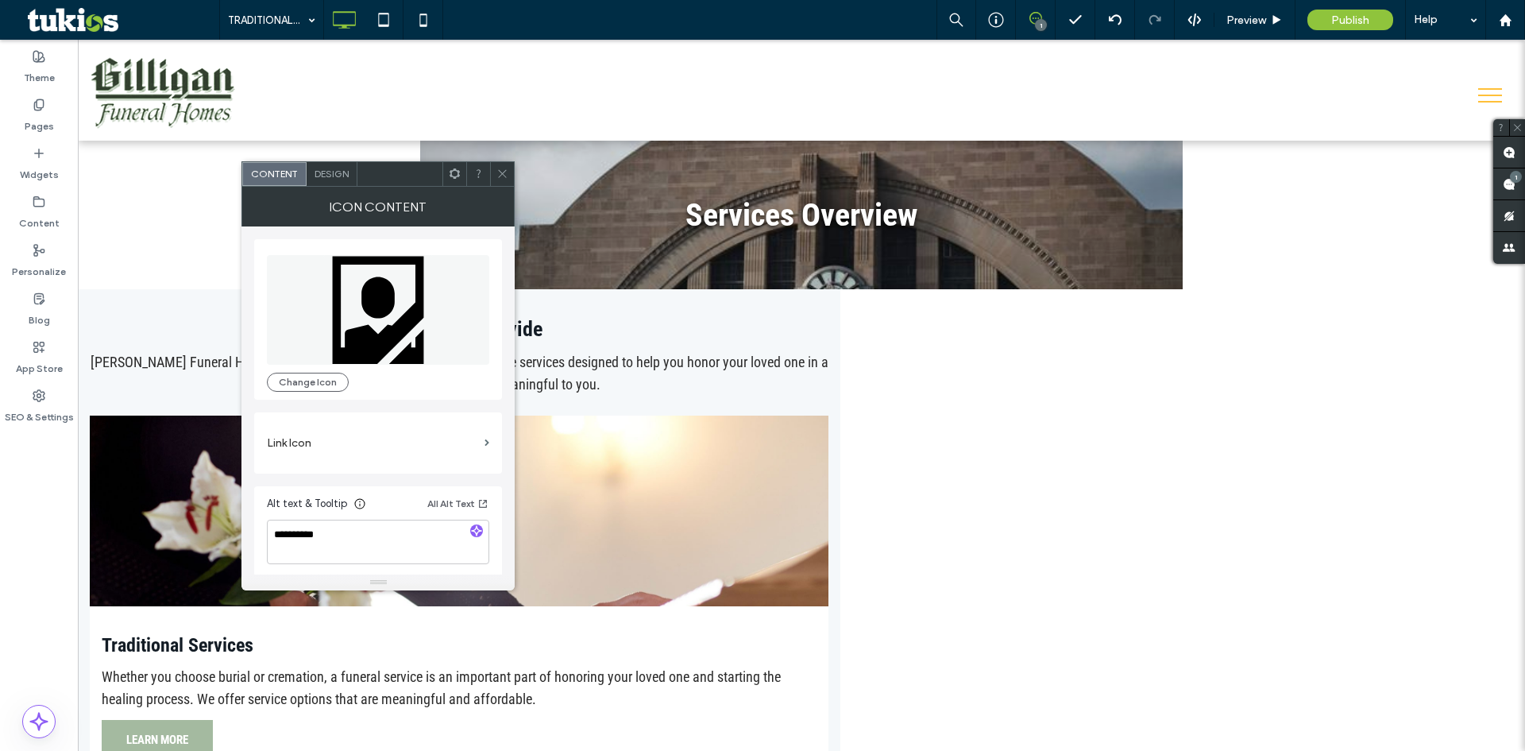
click at [326, 170] on span "Design" at bounding box center [332, 174] width 34 height 12
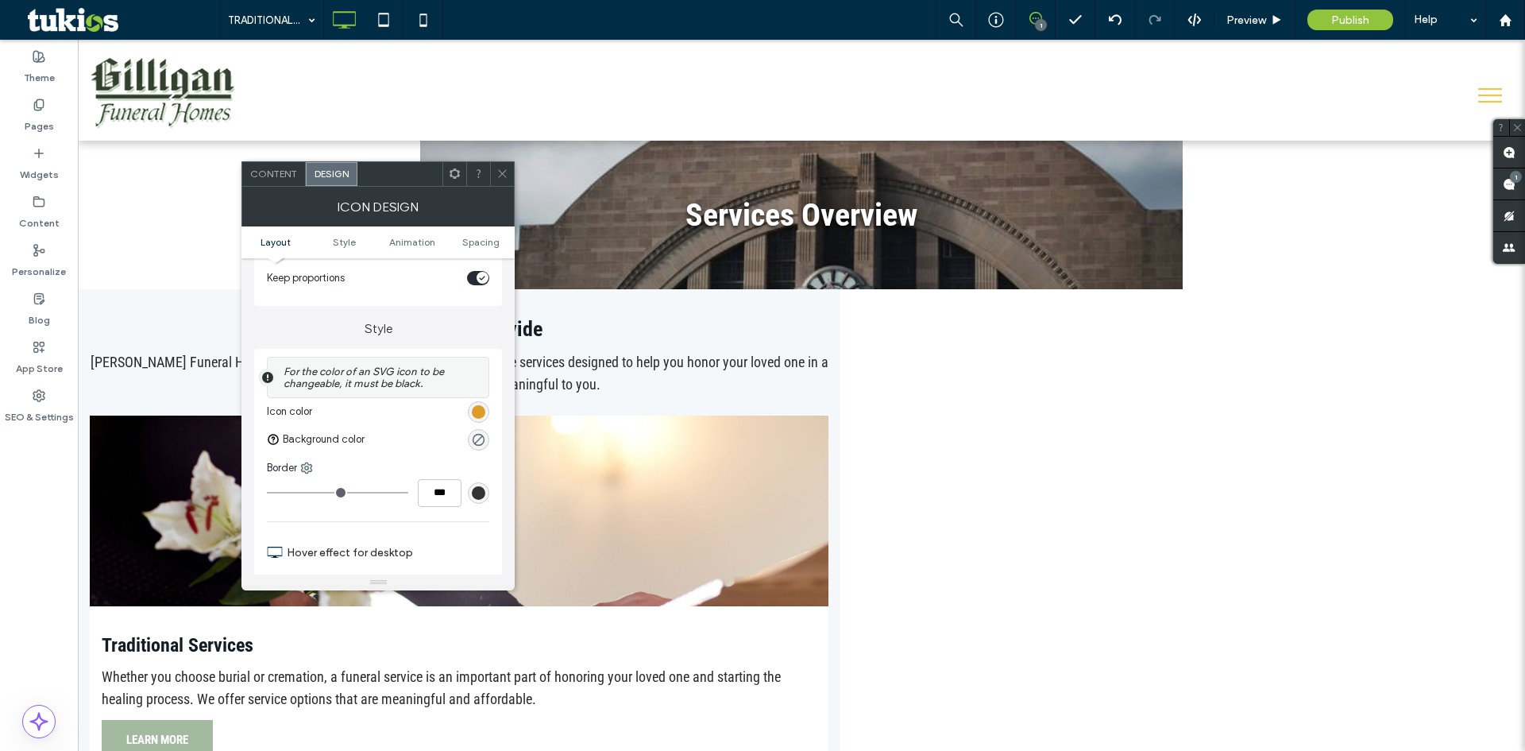
scroll to position [397, 0]
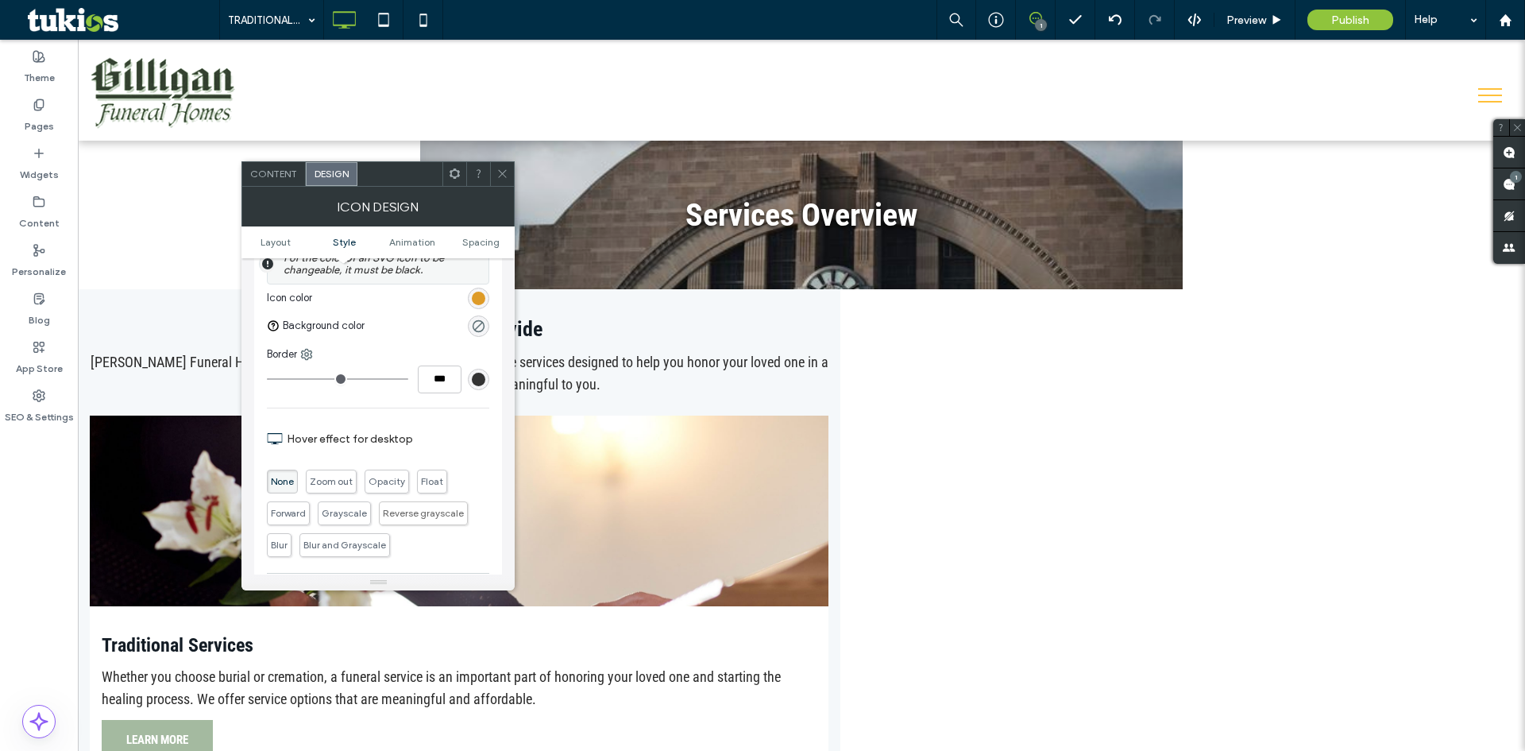
drag, startPoint x: 467, startPoint y: 297, endPoint x: 477, endPoint y: 298, distance: 10.4
click at [470, 297] on div at bounding box center [404, 298] width 171 height 28
click at [481, 298] on div "rgb(222, 155, 40)" at bounding box center [479, 298] width 14 height 14
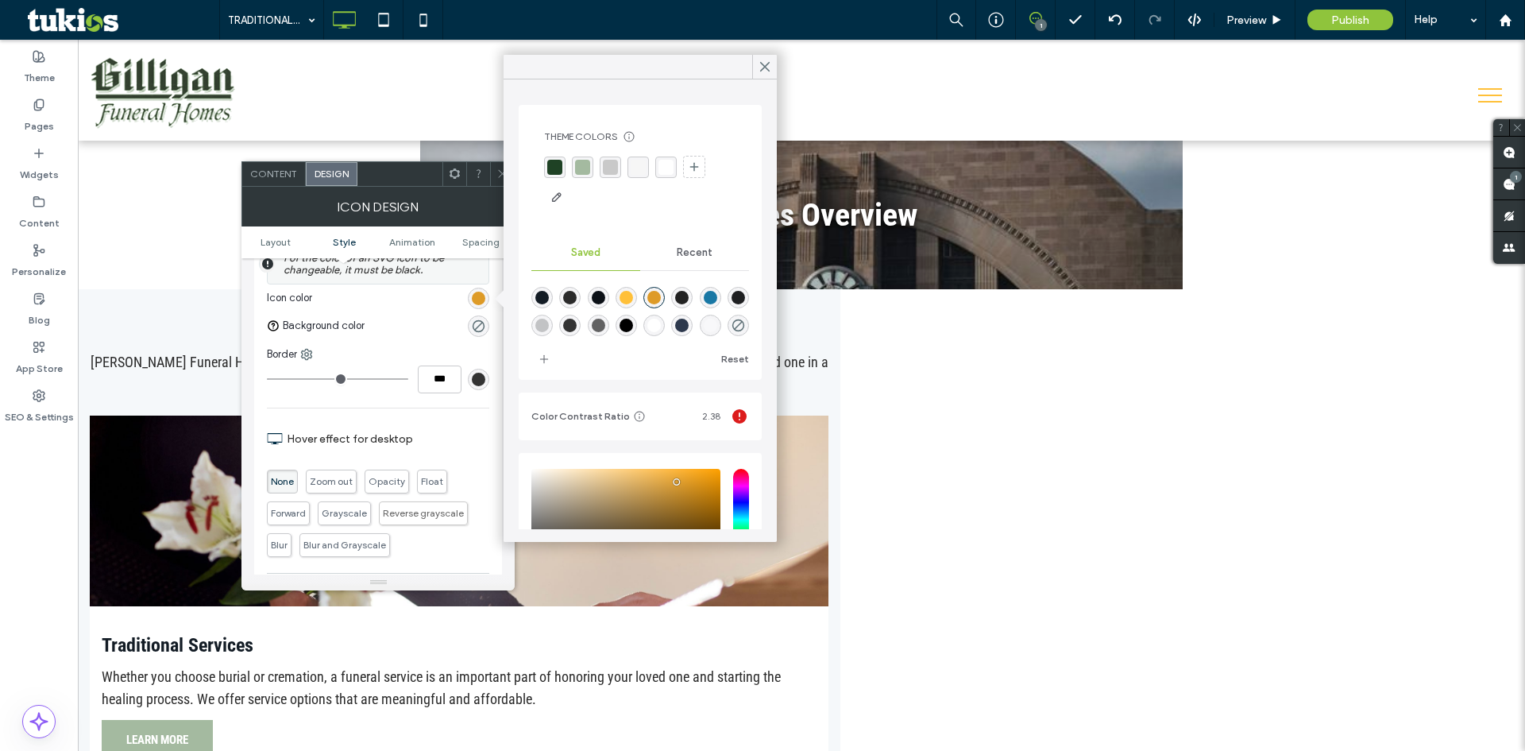
click at [582, 164] on div "rgba(164, 186, 160, 1)" at bounding box center [582, 167] width 15 height 15
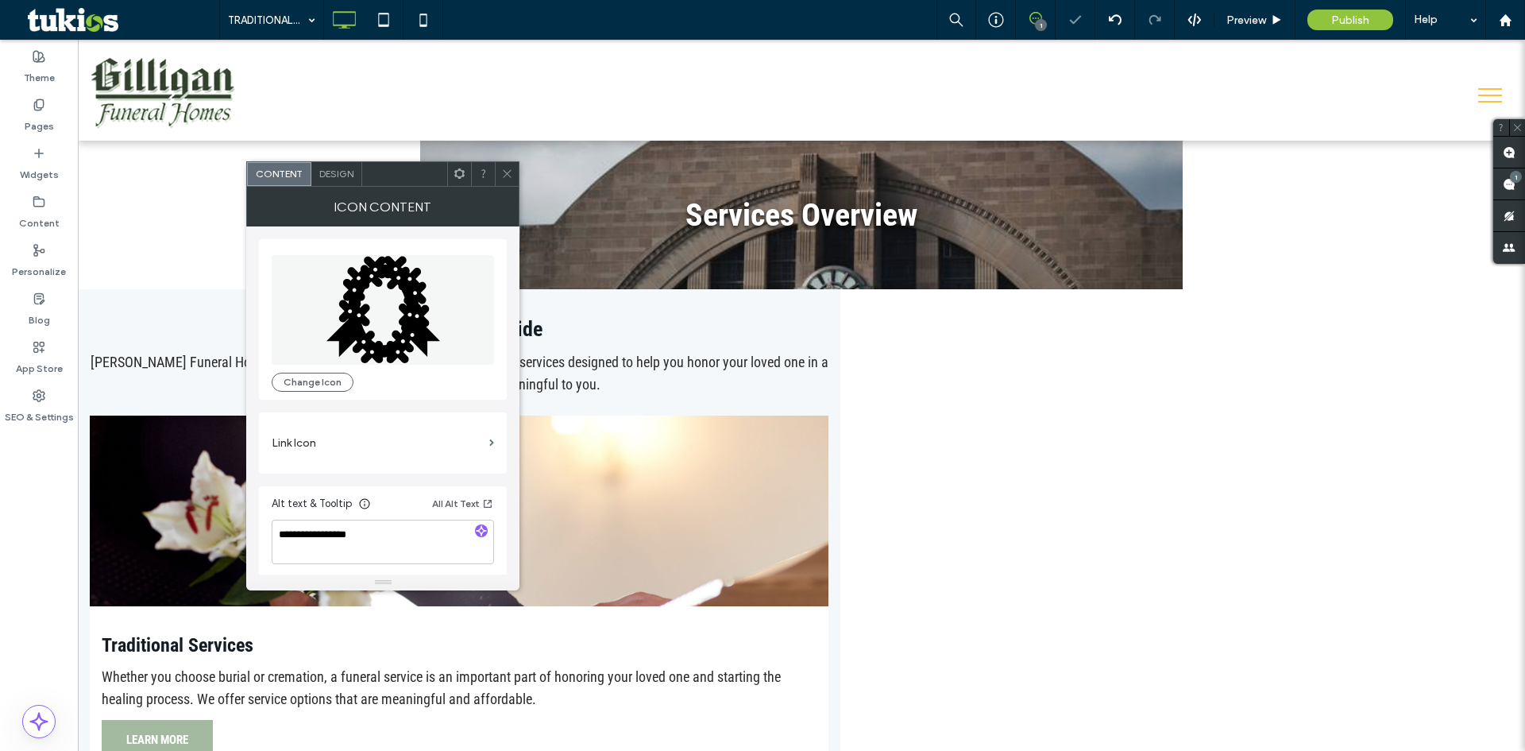
click at [330, 165] on div "Design" at bounding box center [336, 174] width 51 height 24
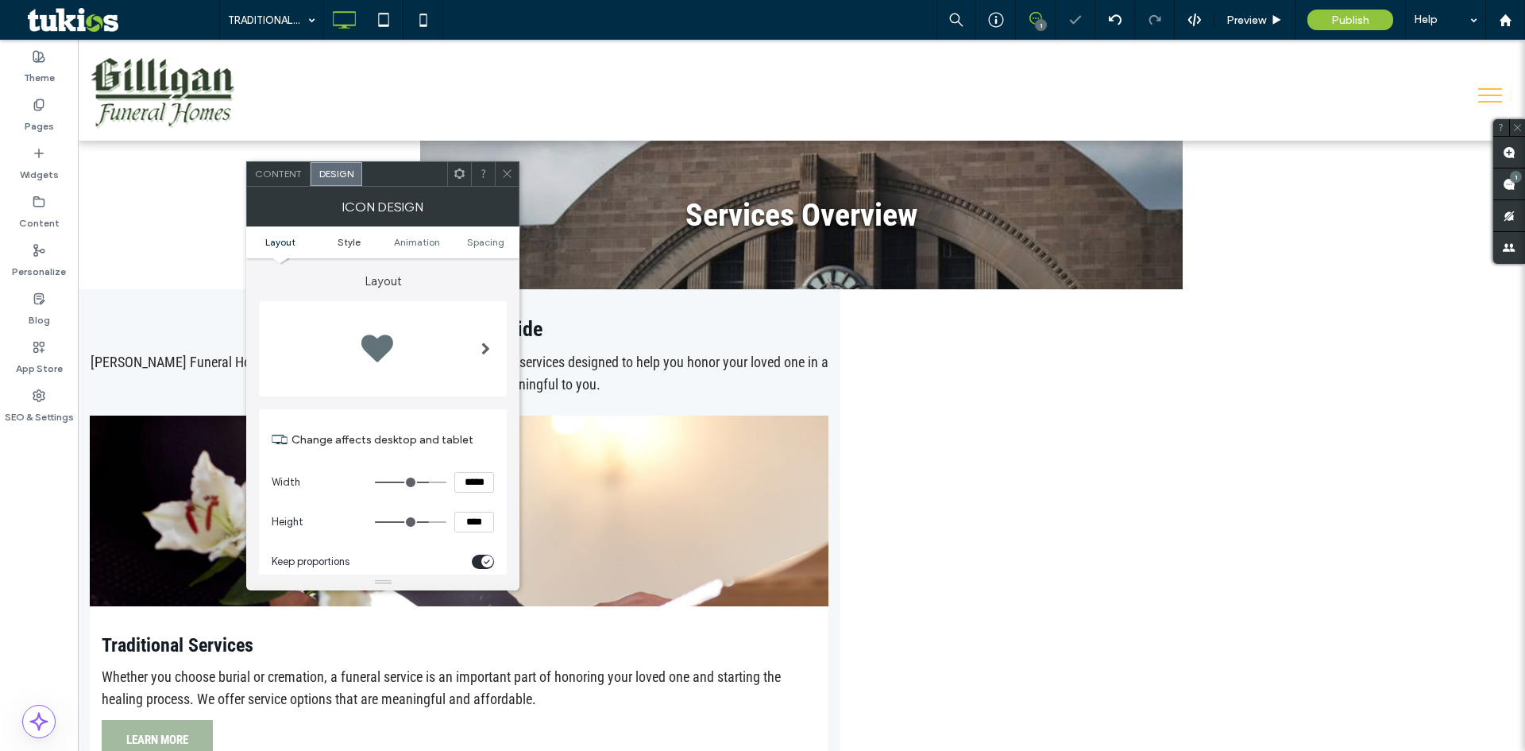
click at [350, 242] on span "Style" at bounding box center [349, 242] width 23 height 12
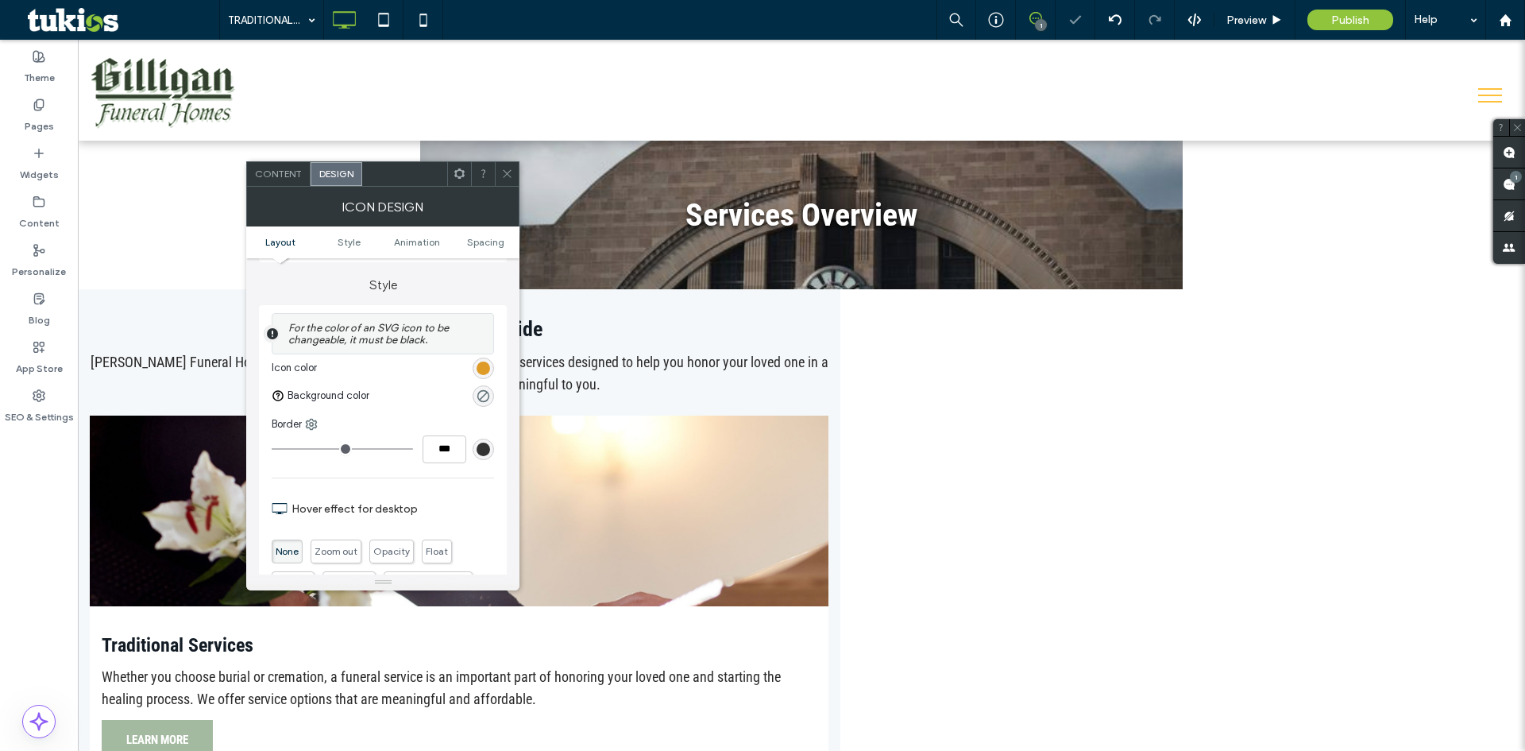
scroll to position [331, 0]
click at [492, 364] on div "rgb(222, 155, 40)" at bounding box center [483, 363] width 21 height 21
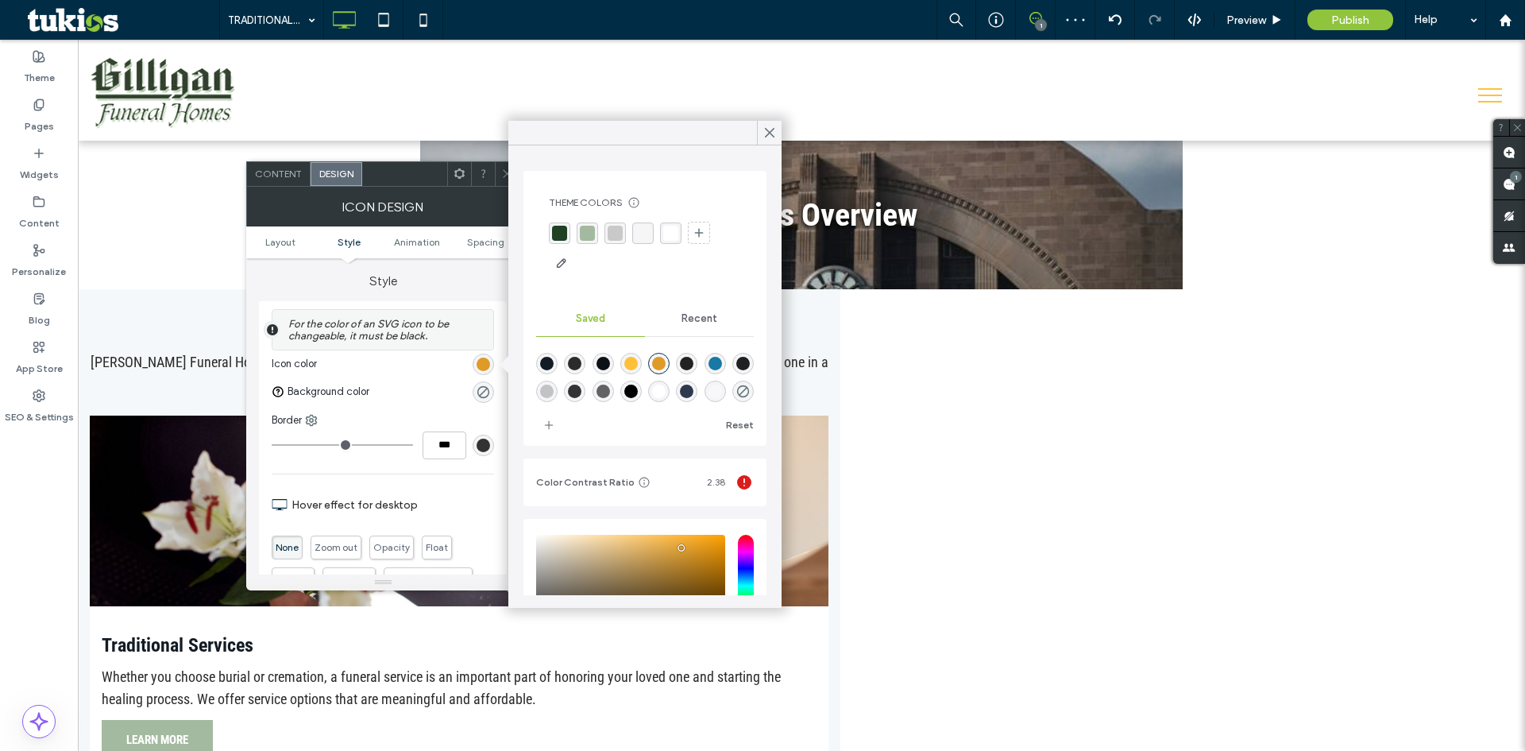
click at [587, 240] on div "rgba(164, 186, 160, 1)" at bounding box center [587, 233] width 15 height 15
click at [500, 176] on div at bounding box center [507, 174] width 24 height 24
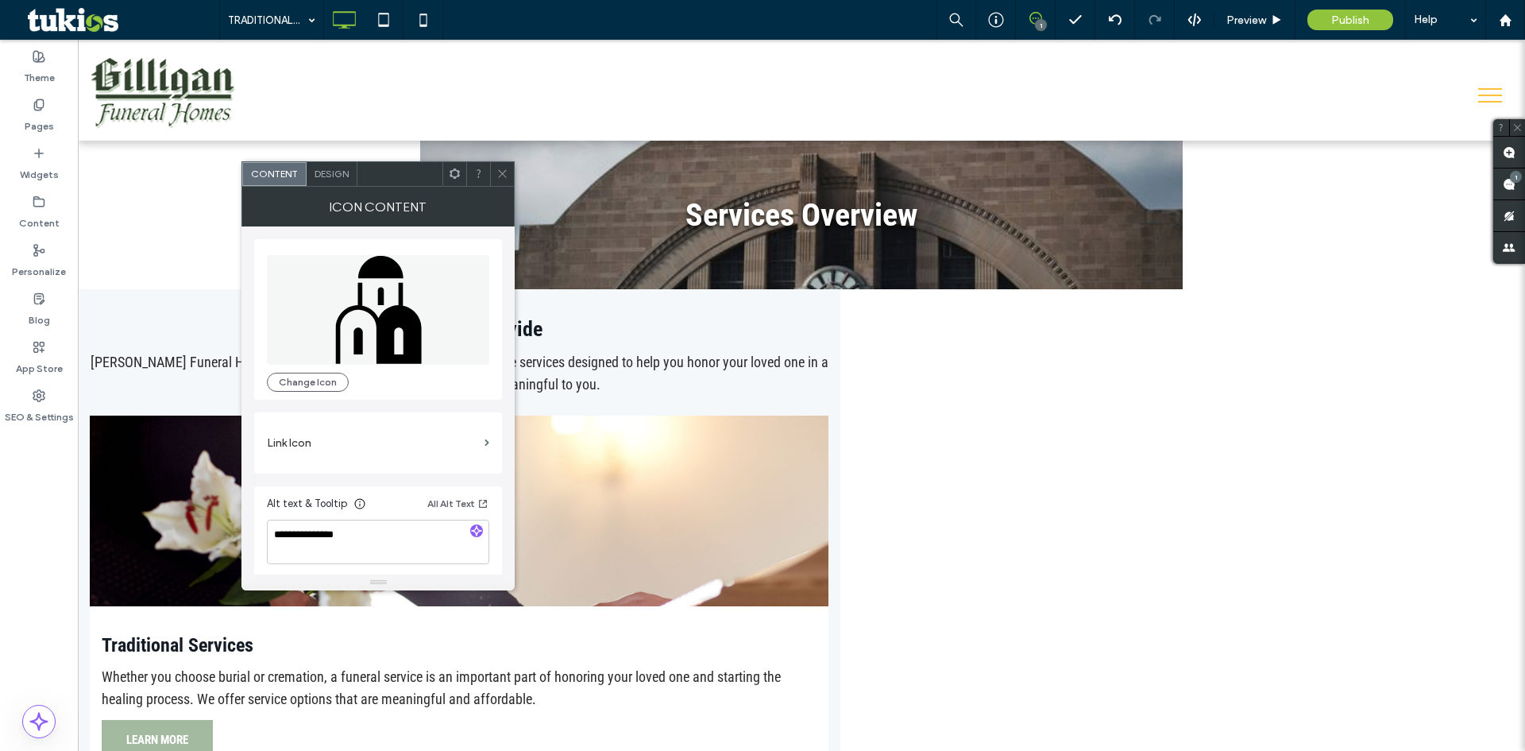
click at [325, 168] on span "Design" at bounding box center [332, 174] width 34 height 12
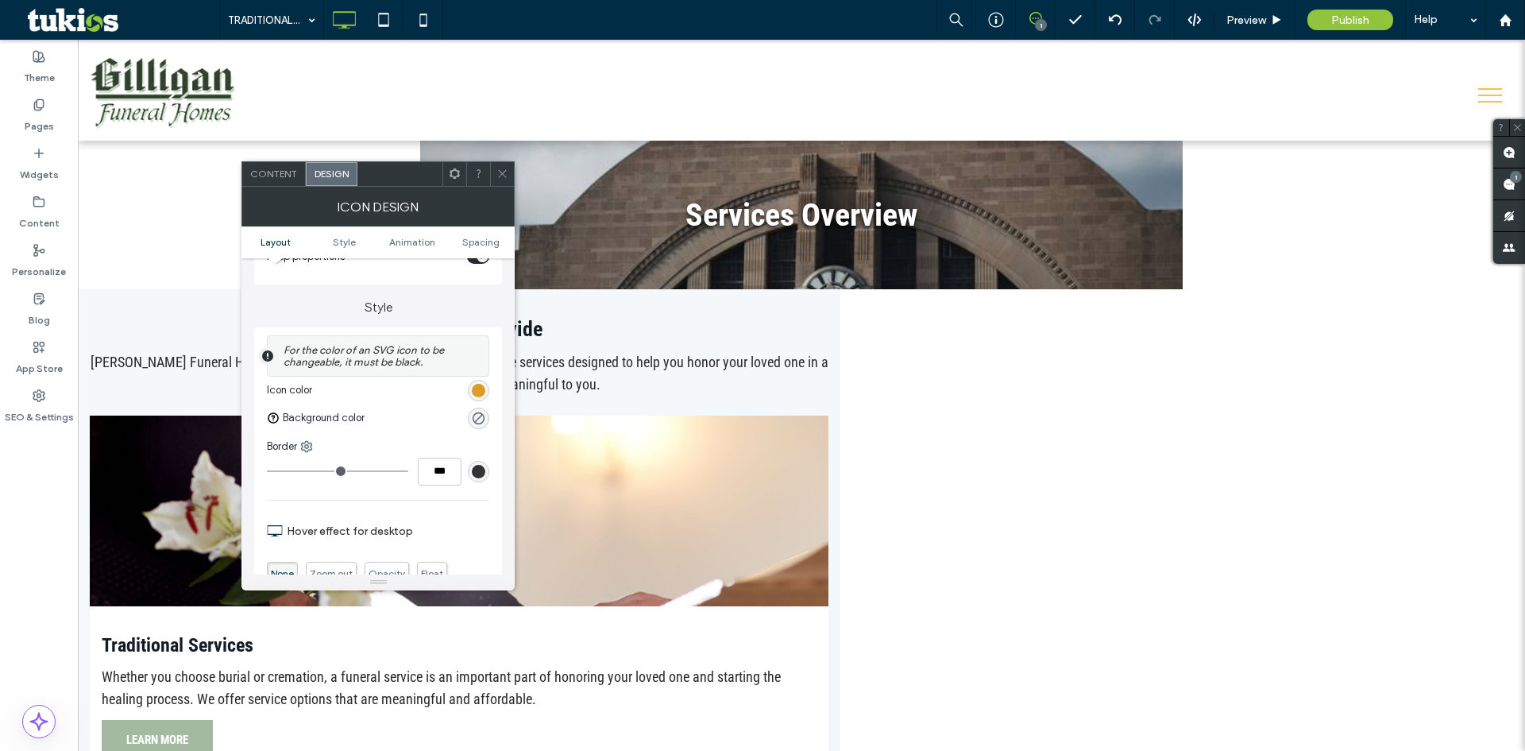
scroll to position [318, 0]
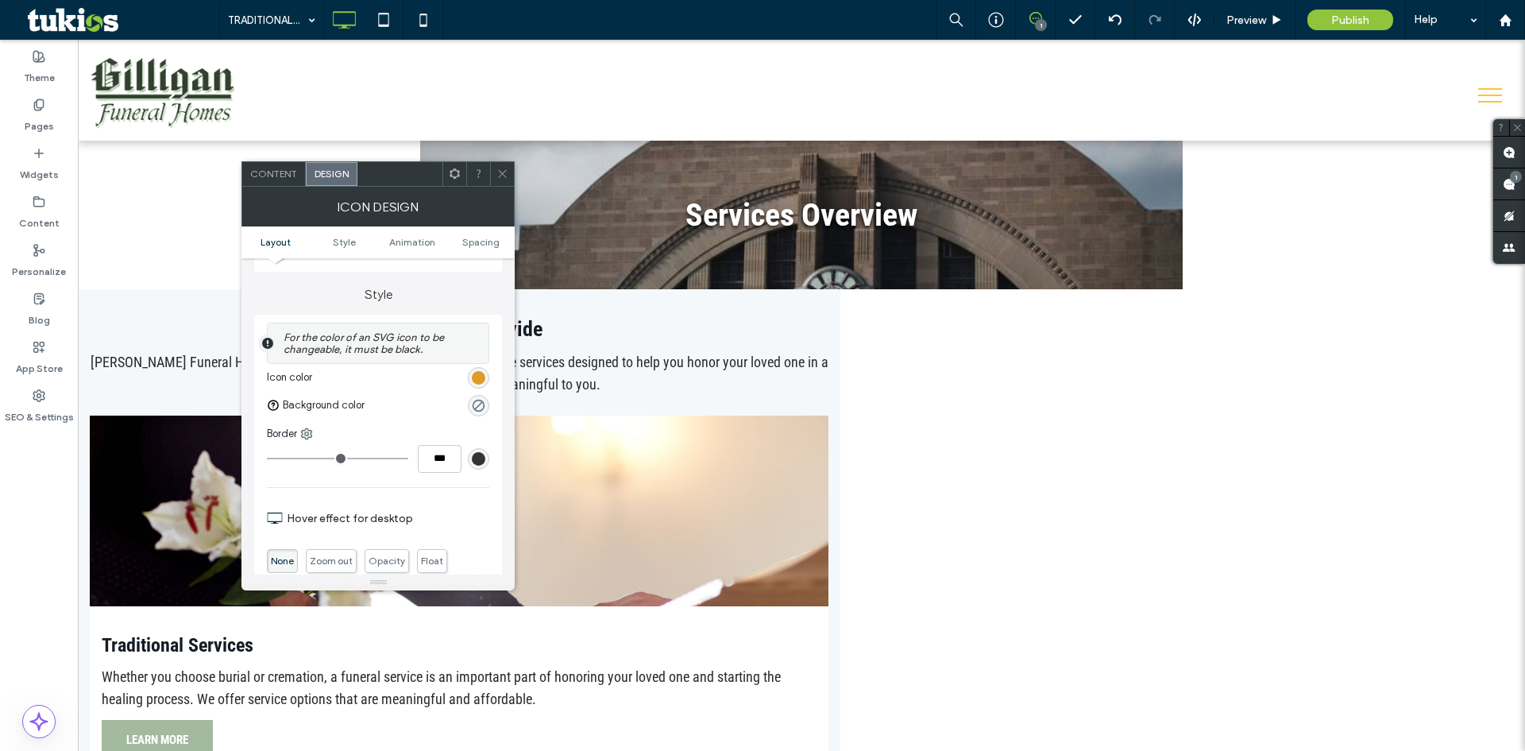
click at [477, 379] on div "rgb(222, 155, 40)" at bounding box center [479, 378] width 14 height 14
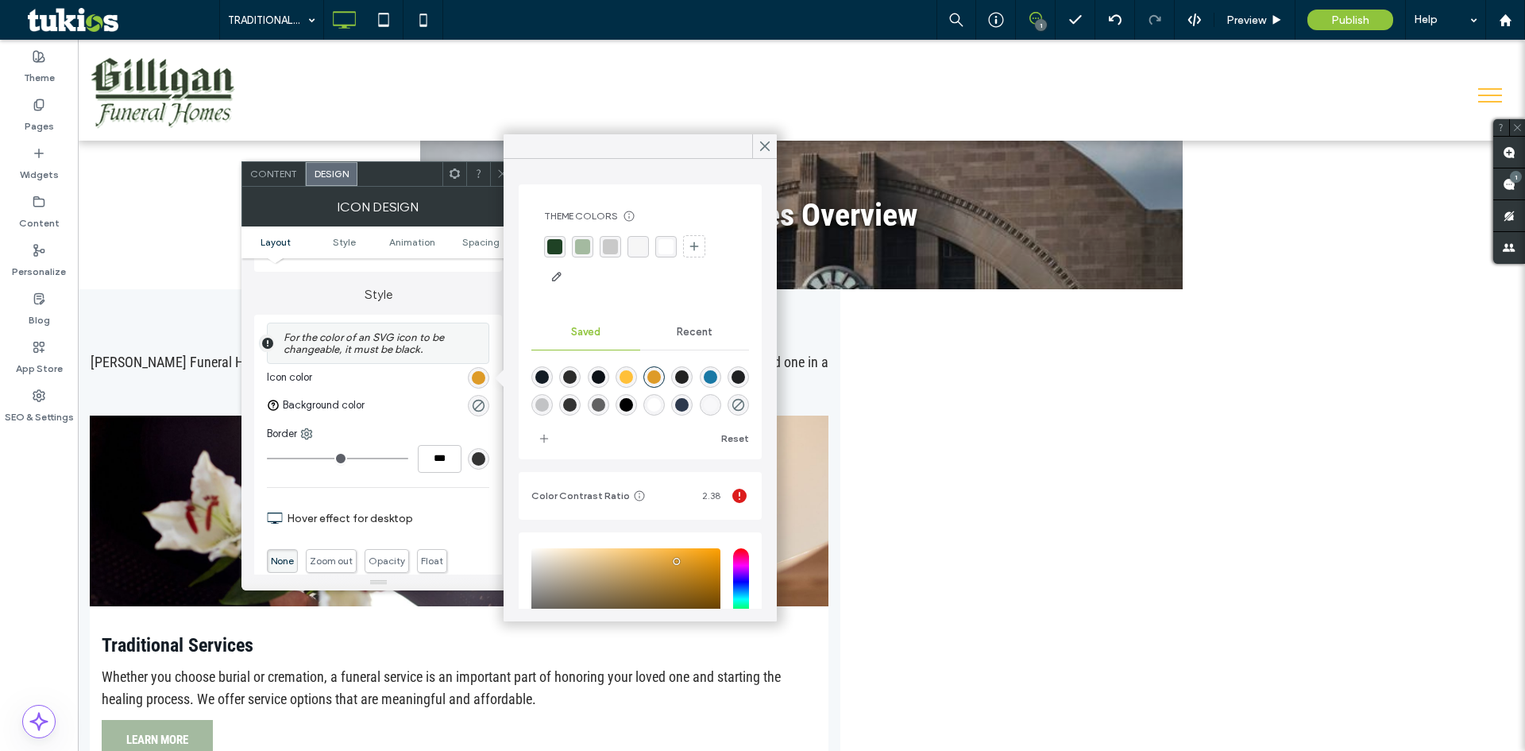
click at [579, 245] on div "rgba(164, 186, 160, 1)" at bounding box center [582, 246] width 15 height 15
click at [1261, 22] on span "Preview" at bounding box center [1246, 21] width 40 height 14
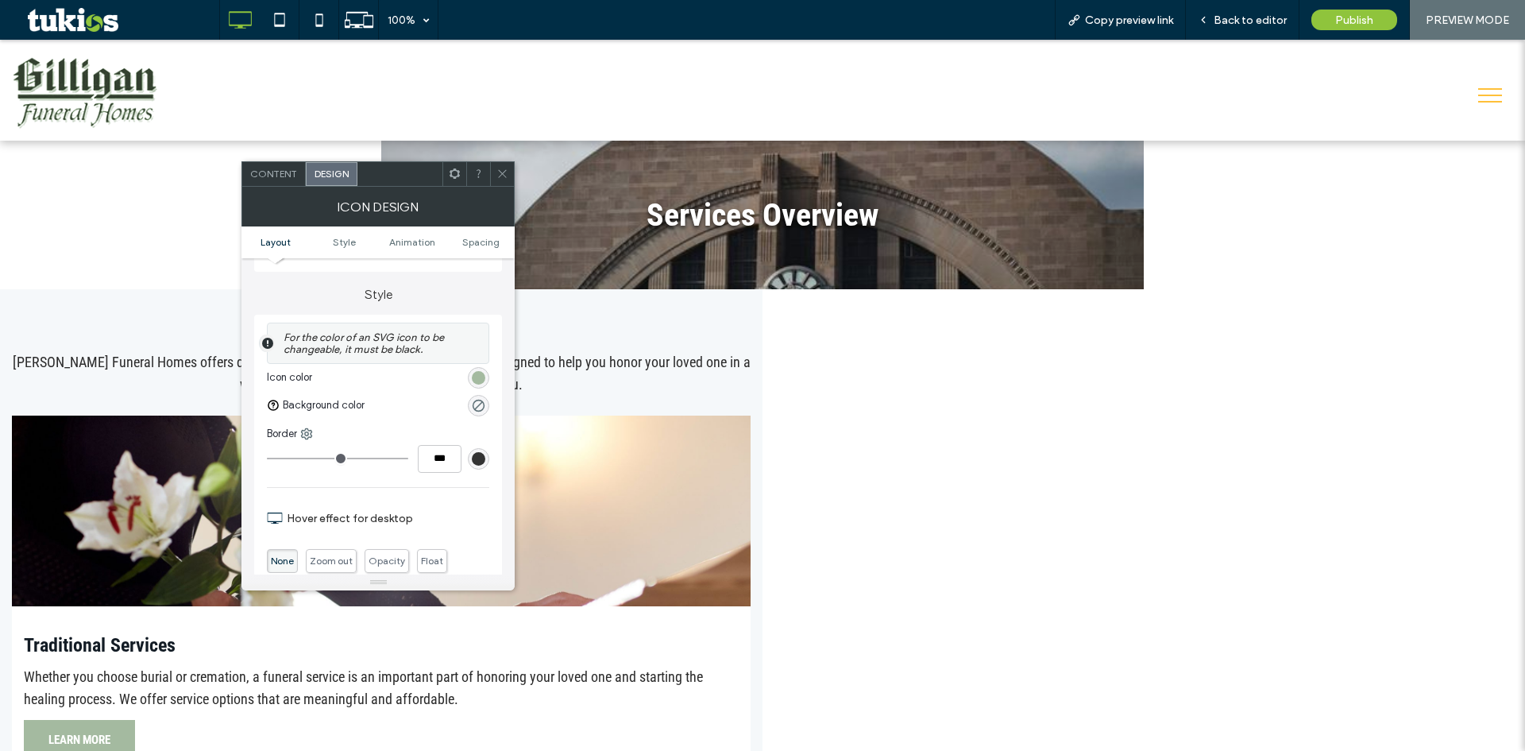
click at [502, 175] on use at bounding box center [503, 174] width 8 height 8
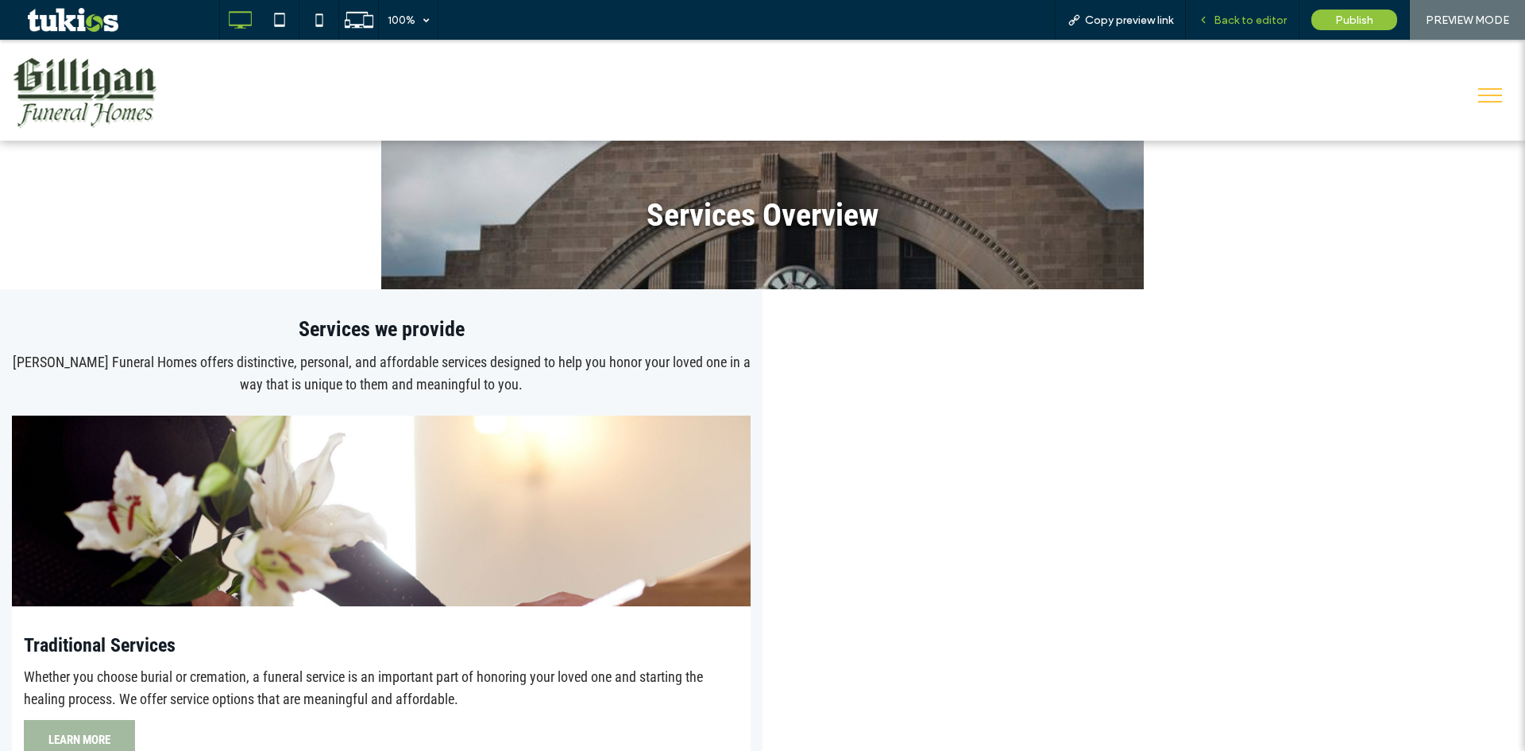
click at [1255, 15] on span "Back to editor" at bounding box center [1250, 21] width 73 height 14
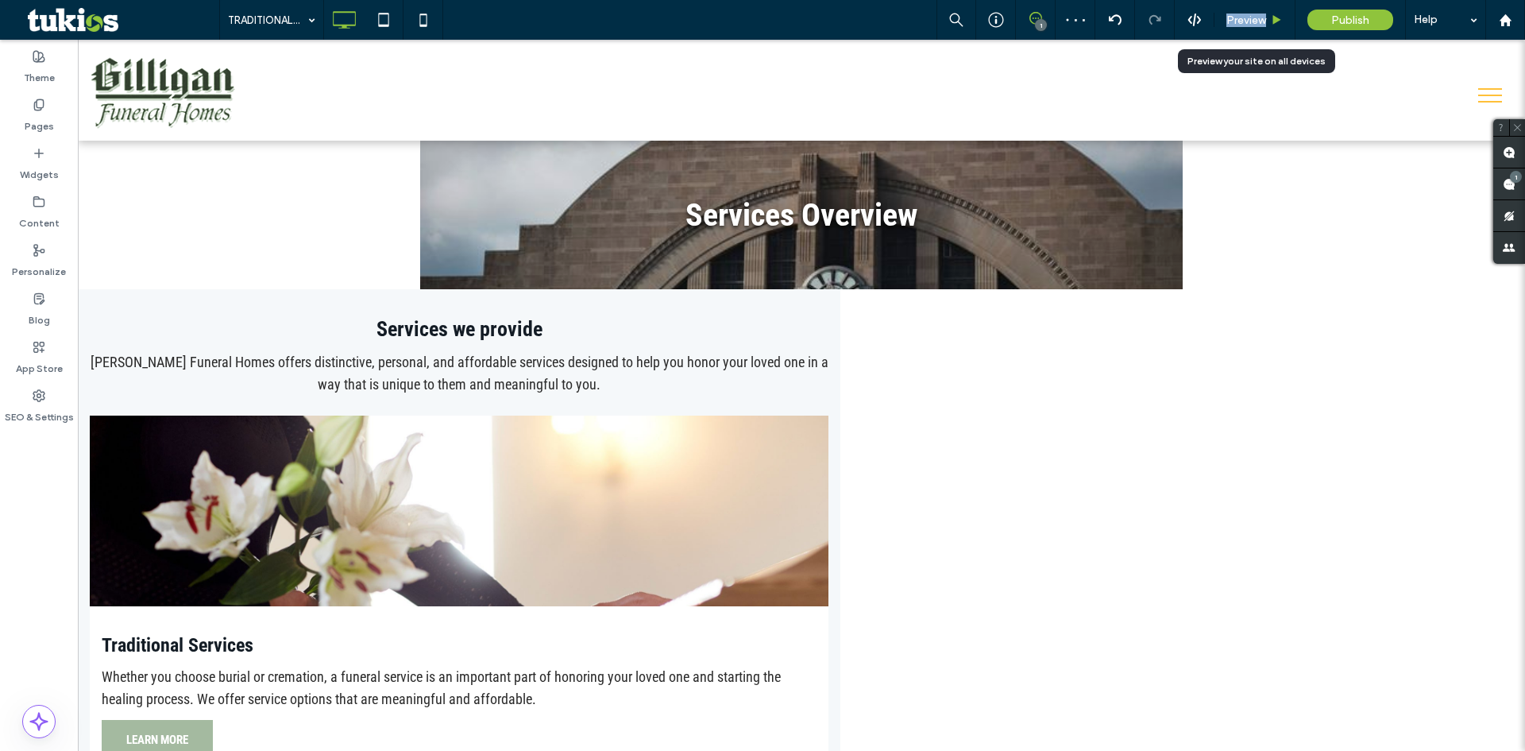
click at [1255, 16] on span "Preview" at bounding box center [1246, 21] width 40 height 14
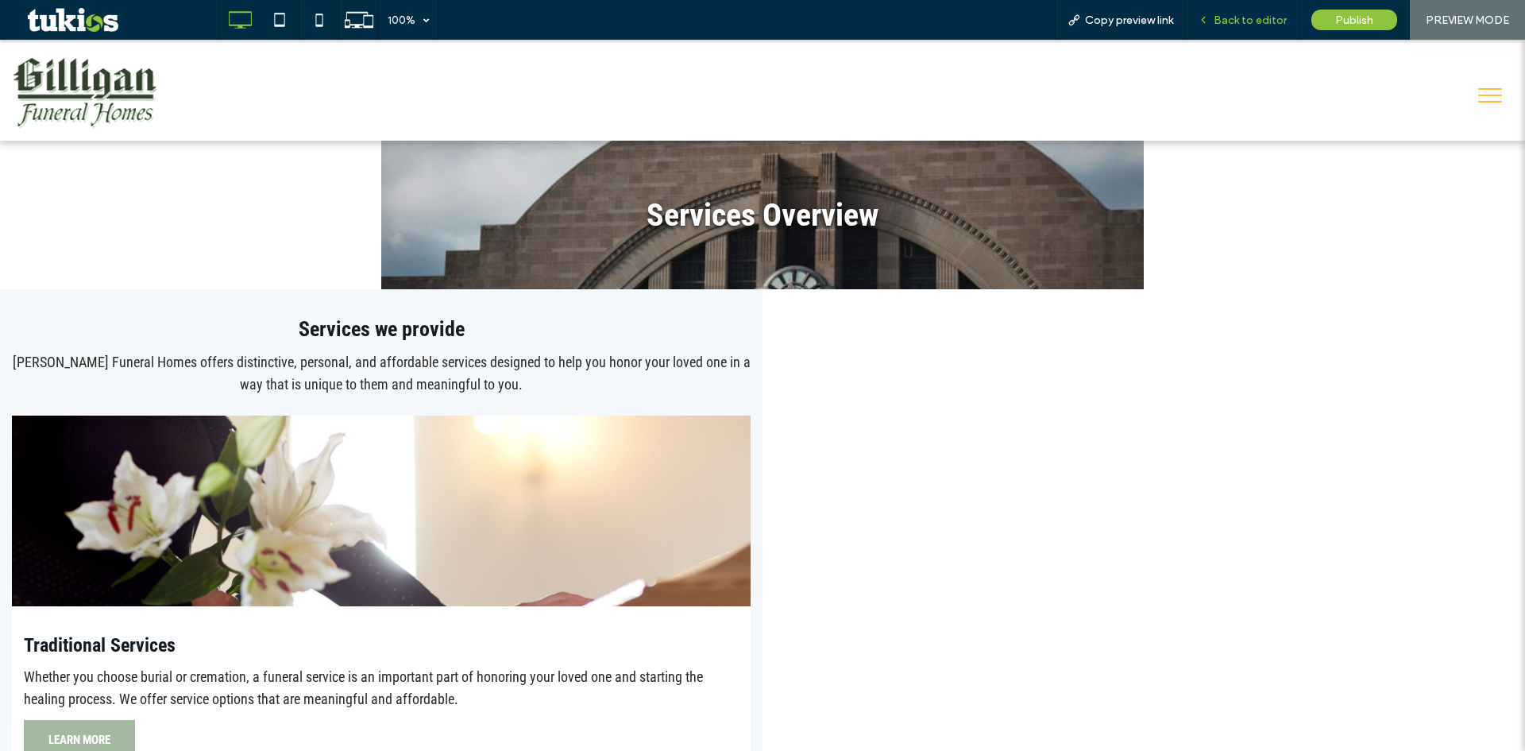
click at [1241, 17] on span "Back to editor" at bounding box center [1250, 21] width 73 height 14
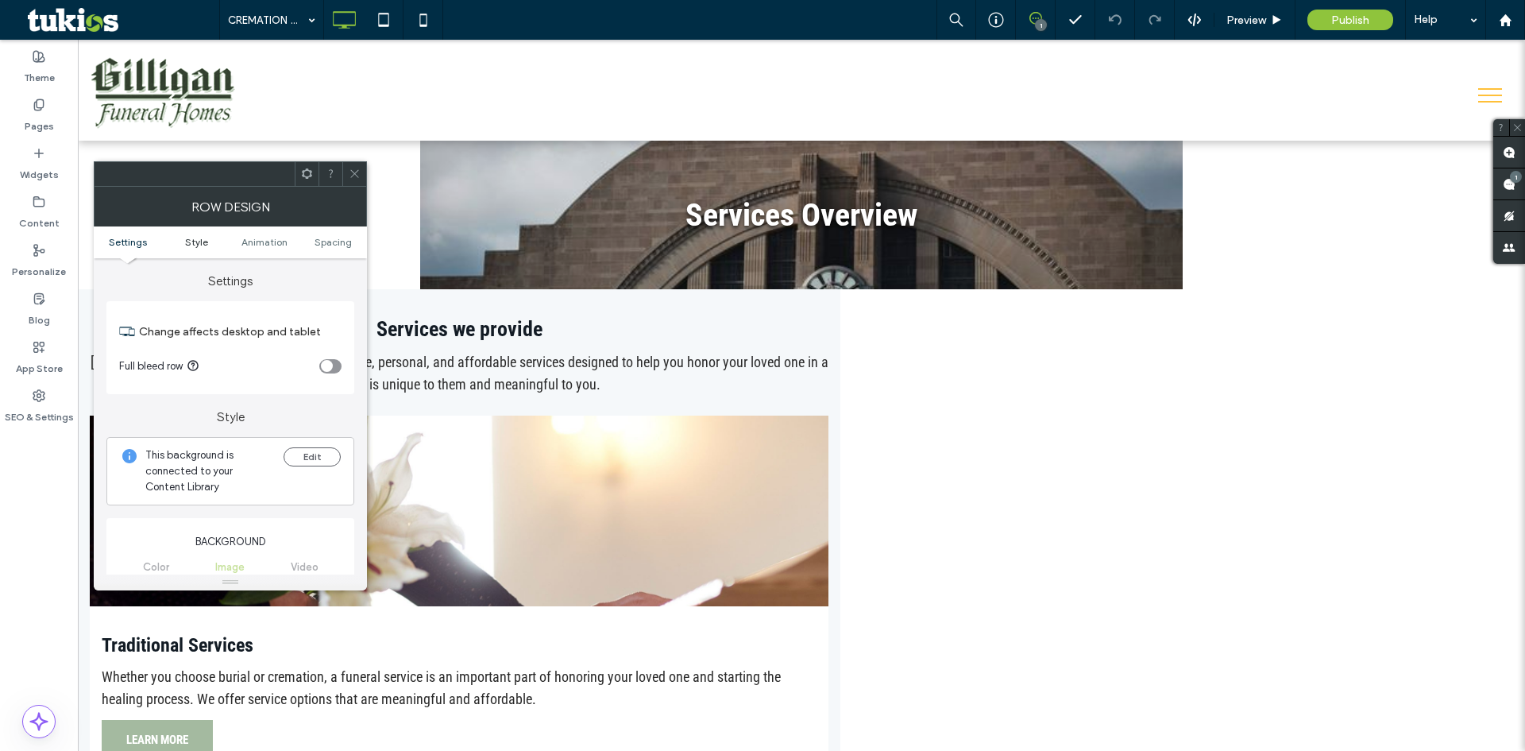
click at [177, 238] on link "Style" at bounding box center [196, 242] width 68 height 12
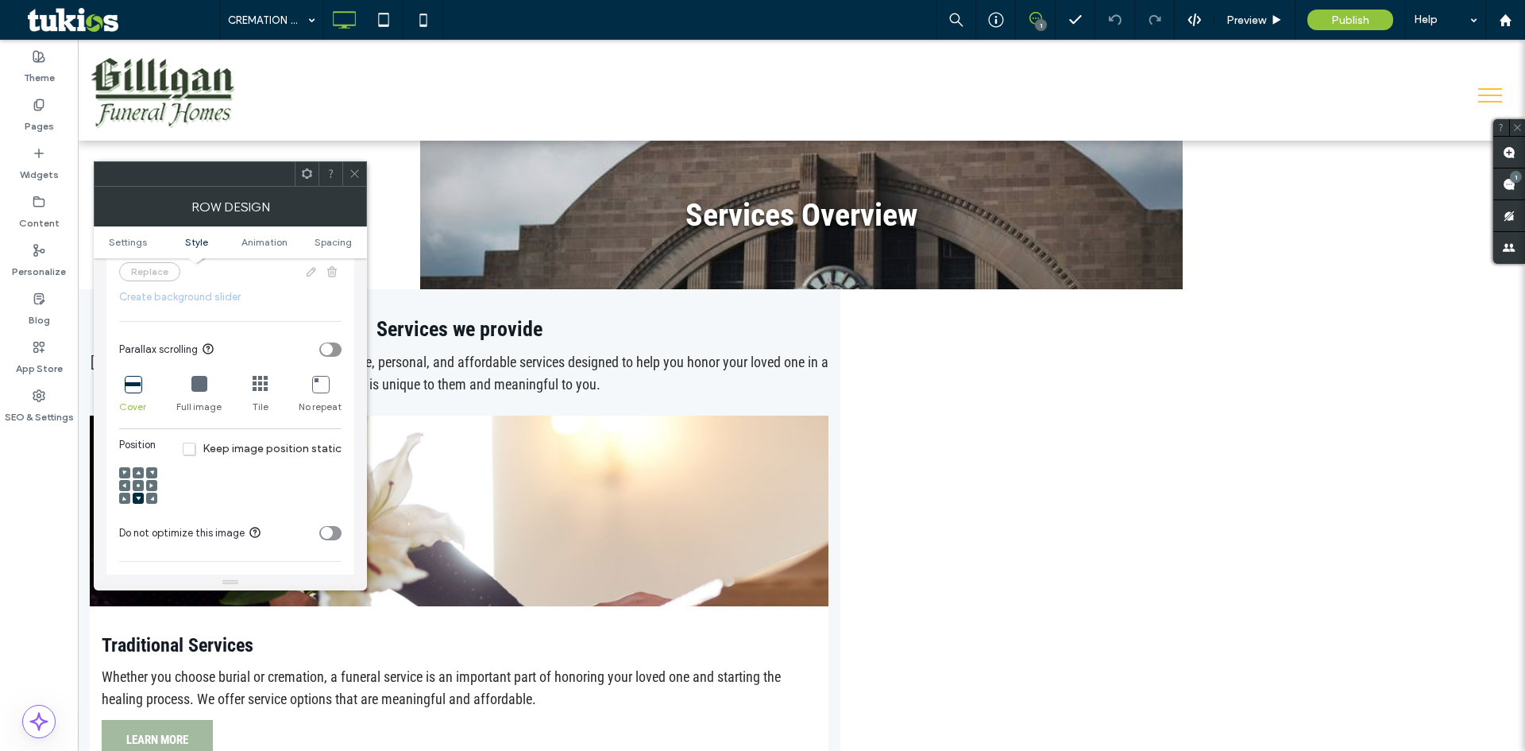
scroll to position [612, 0]
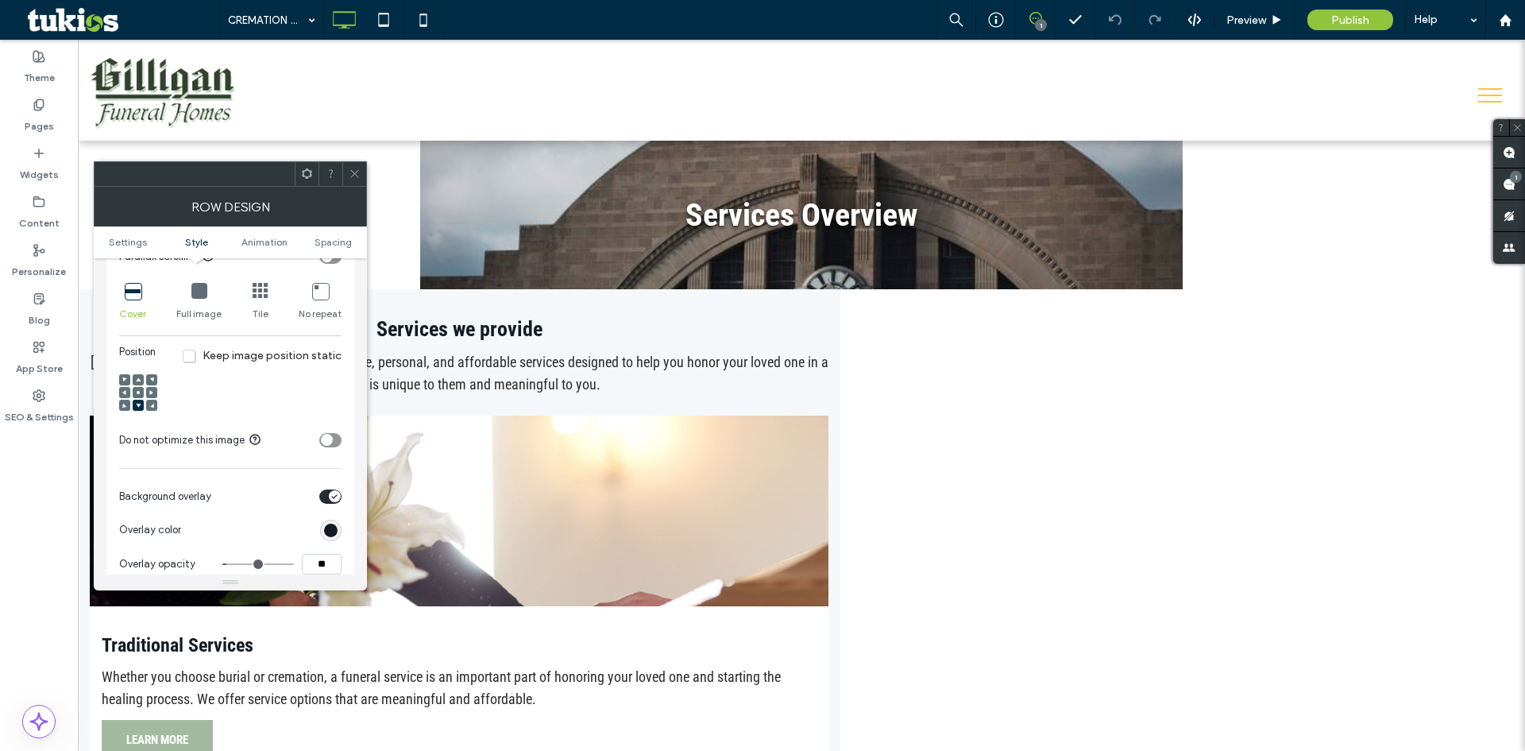
click at [137, 388] on span at bounding box center [138, 392] width 5 height 11
click at [360, 174] on icon at bounding box center [355, 174] width 12 height 12
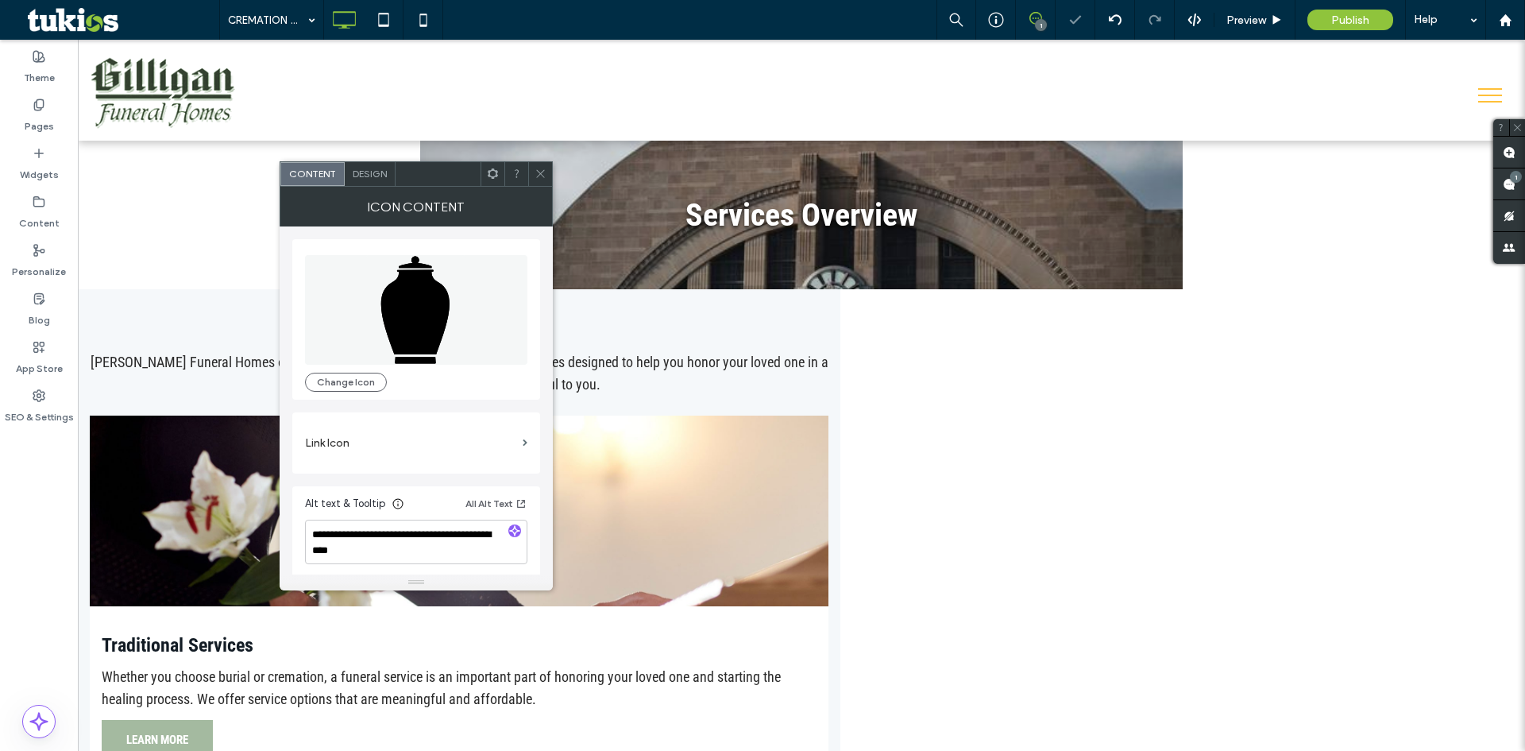
click at [388, 179] on div "Design" at bounding box center [370, 174] width 51 height 24
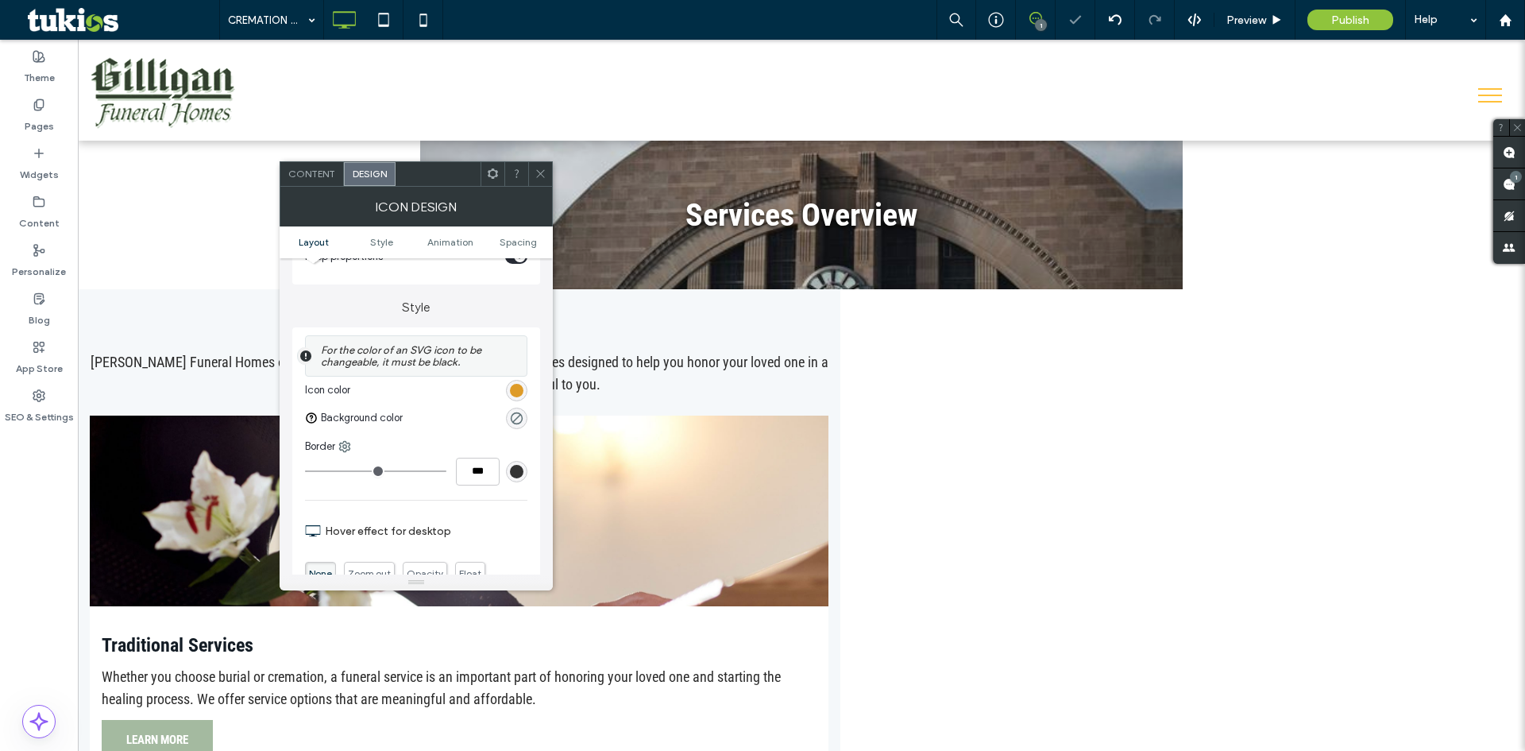
scroll to position [318, 0]
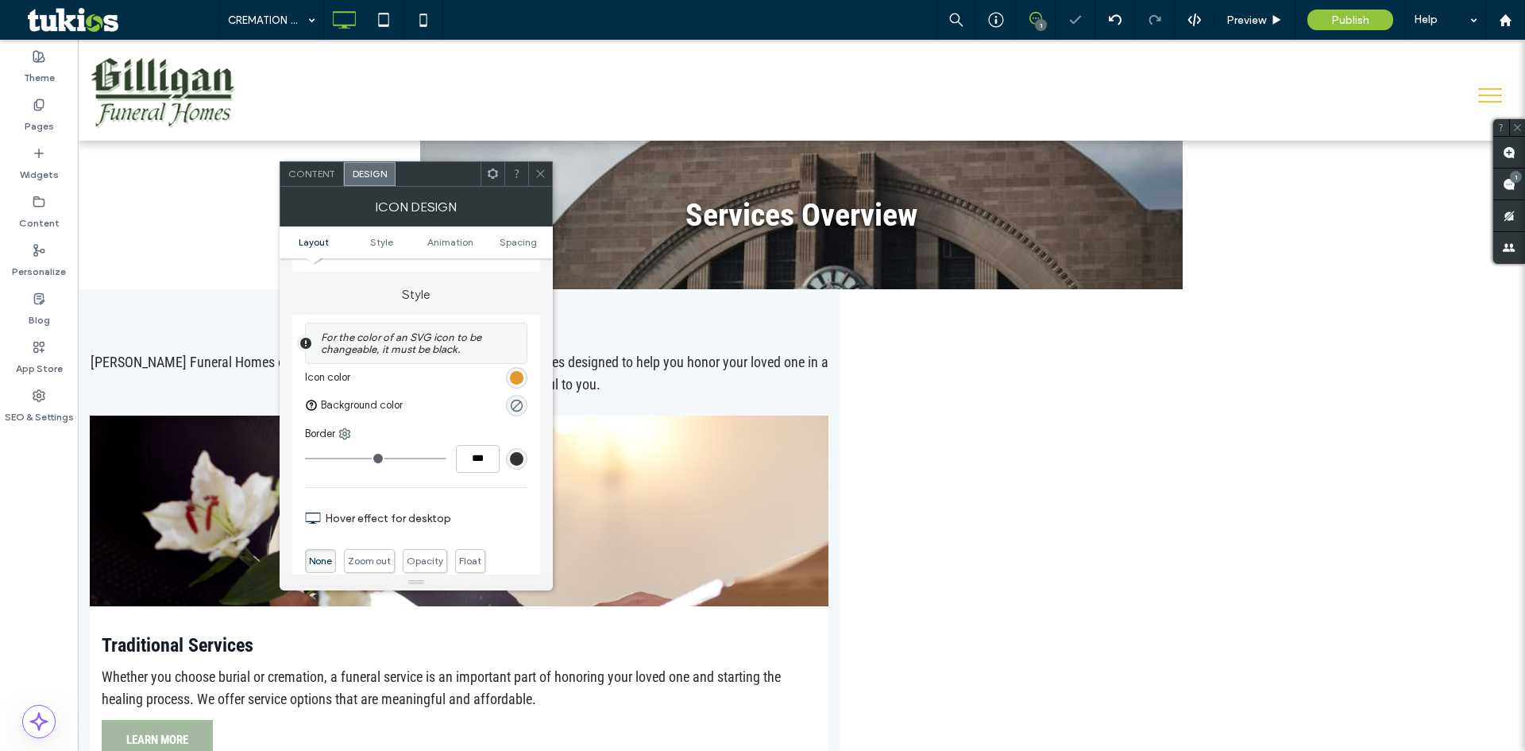
click at [517, 368] on div "rgb(222, 155, 40)" at bounding box center [516, 377] width 21 height 21
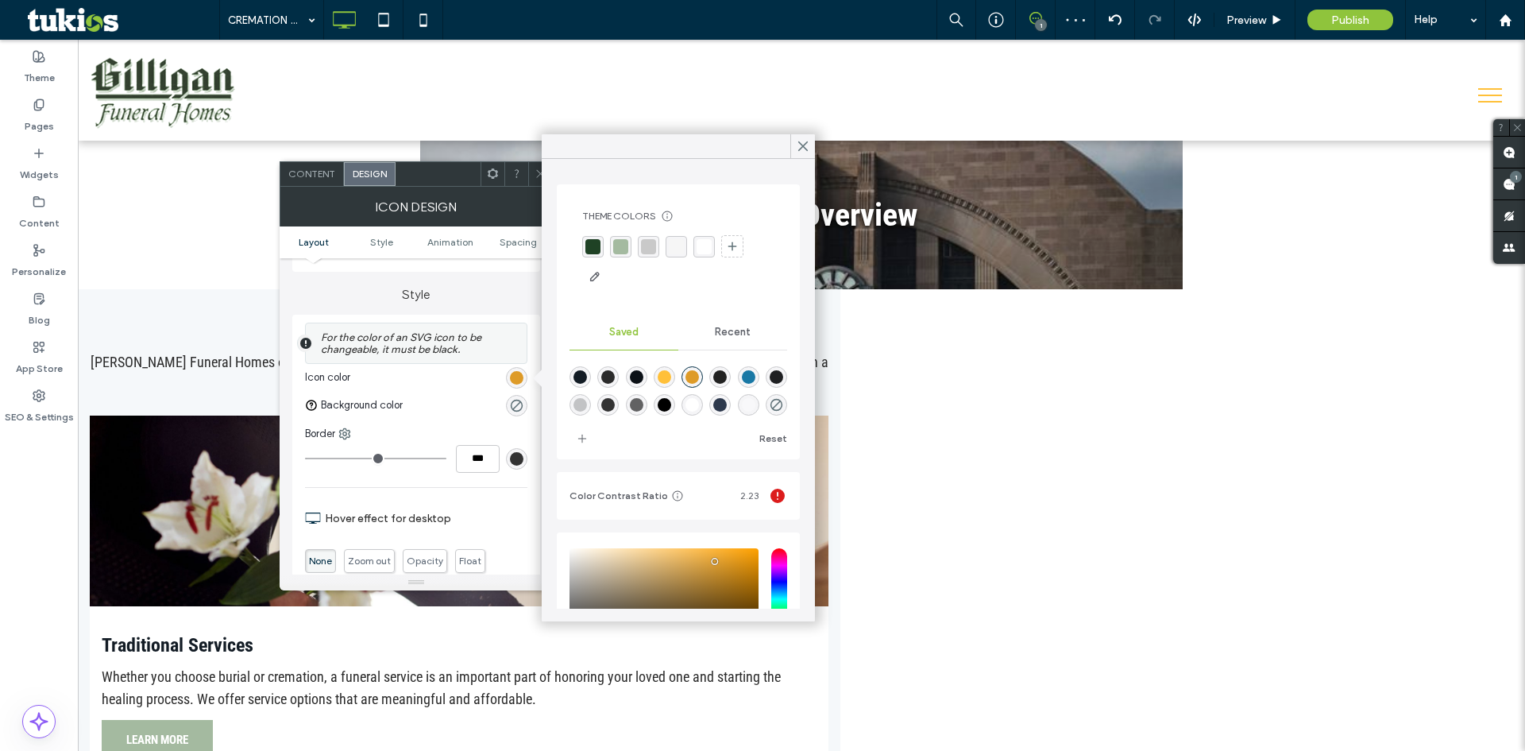
click at [628, 244] on div "rgba(164, 186, 160, 1)" at bounding box center [620, 246] width 21 height 21
click at [531, 174] on div at bounding box center [540, 174] width 24 height 24
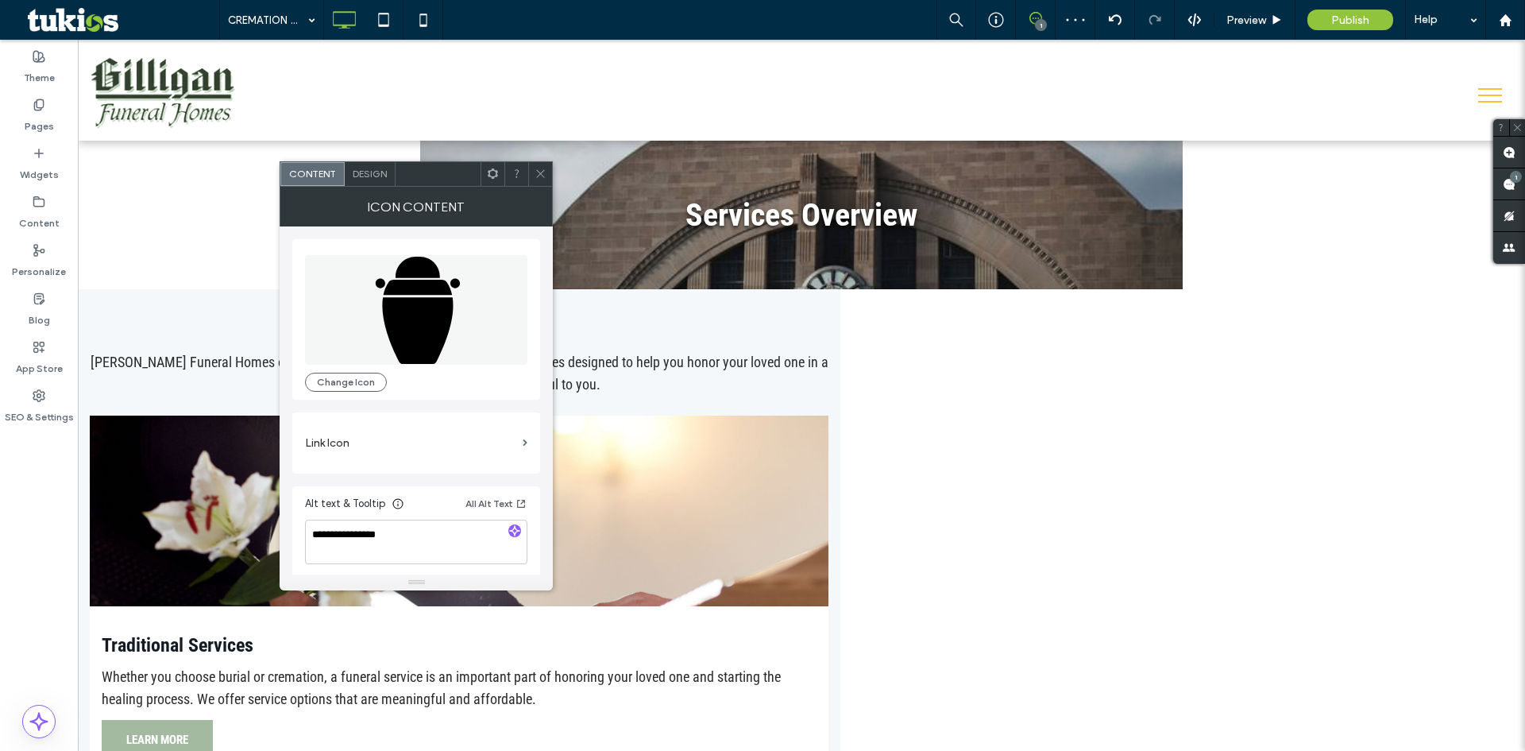
click at [380, 179] on span "Design" at bounding box center [370, 174] width 34 height 12
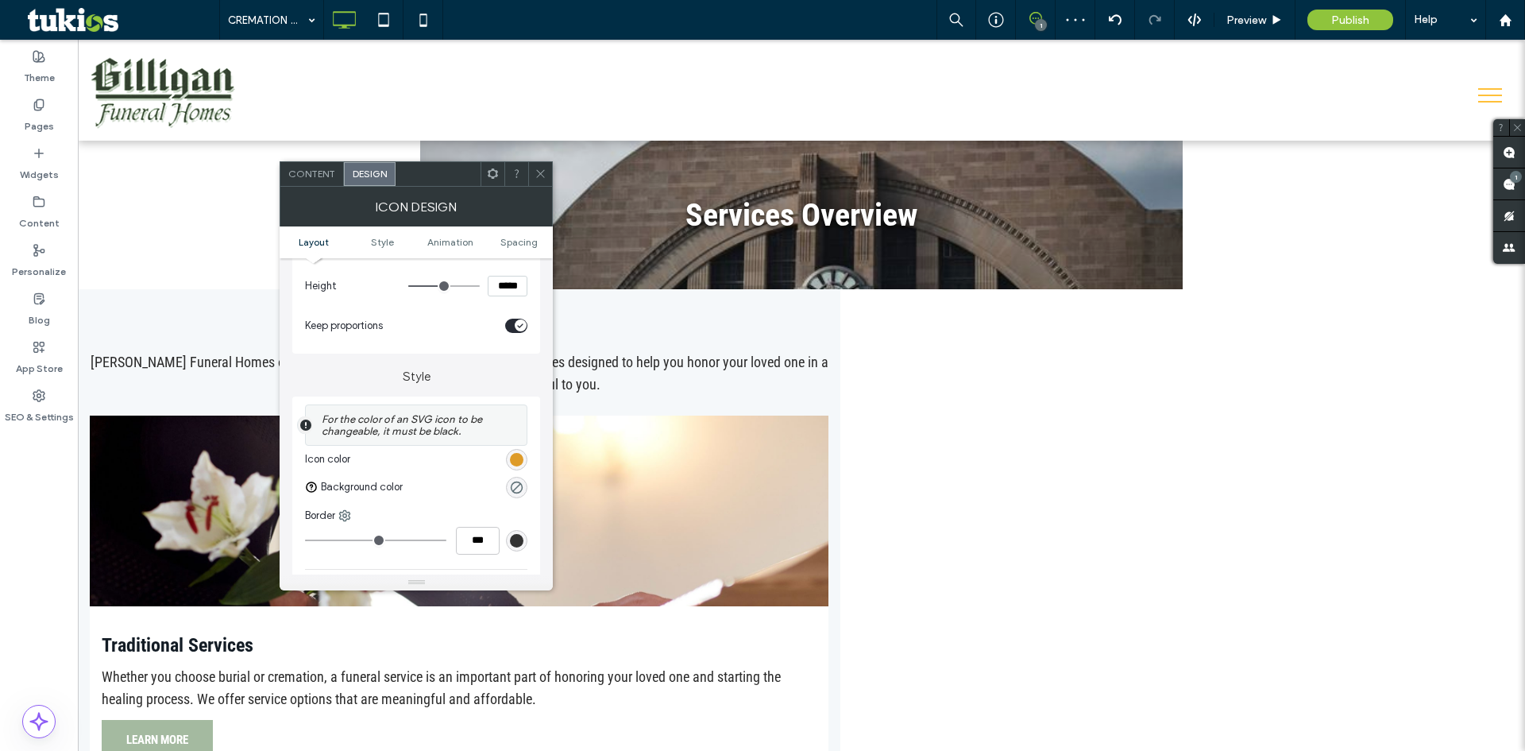
scroll to position [238, 0]
click at [515, 461] on div "rgb(222, 155, 40)" at bounding box center [517, 457] width 14 height 14
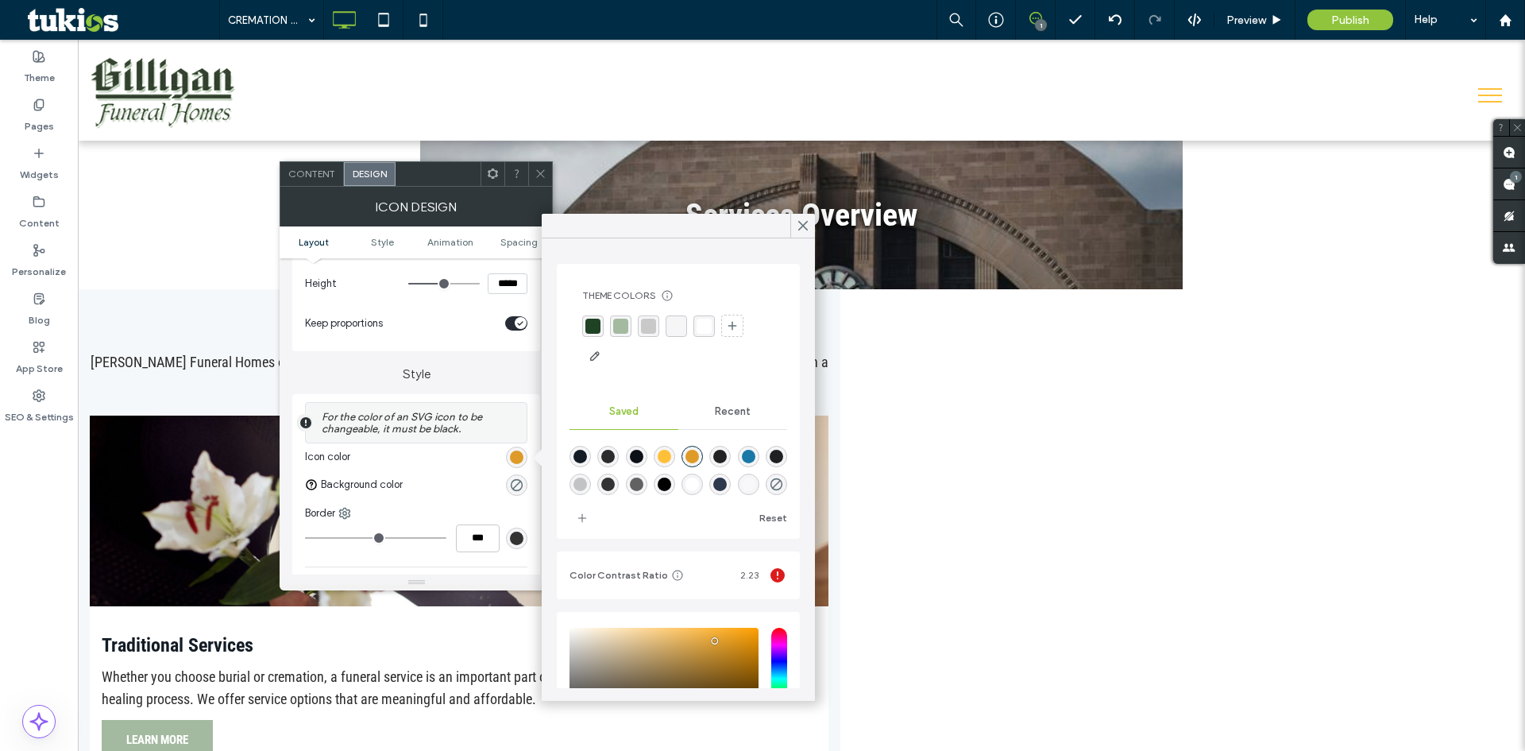
click at [626, 329] on div "rgba(164, 186, 160, 1)" at bounding box center [620, 326] width 15 height 15
click at [542, 176] on icon at bounding box center [541, 174] width 12 height 12
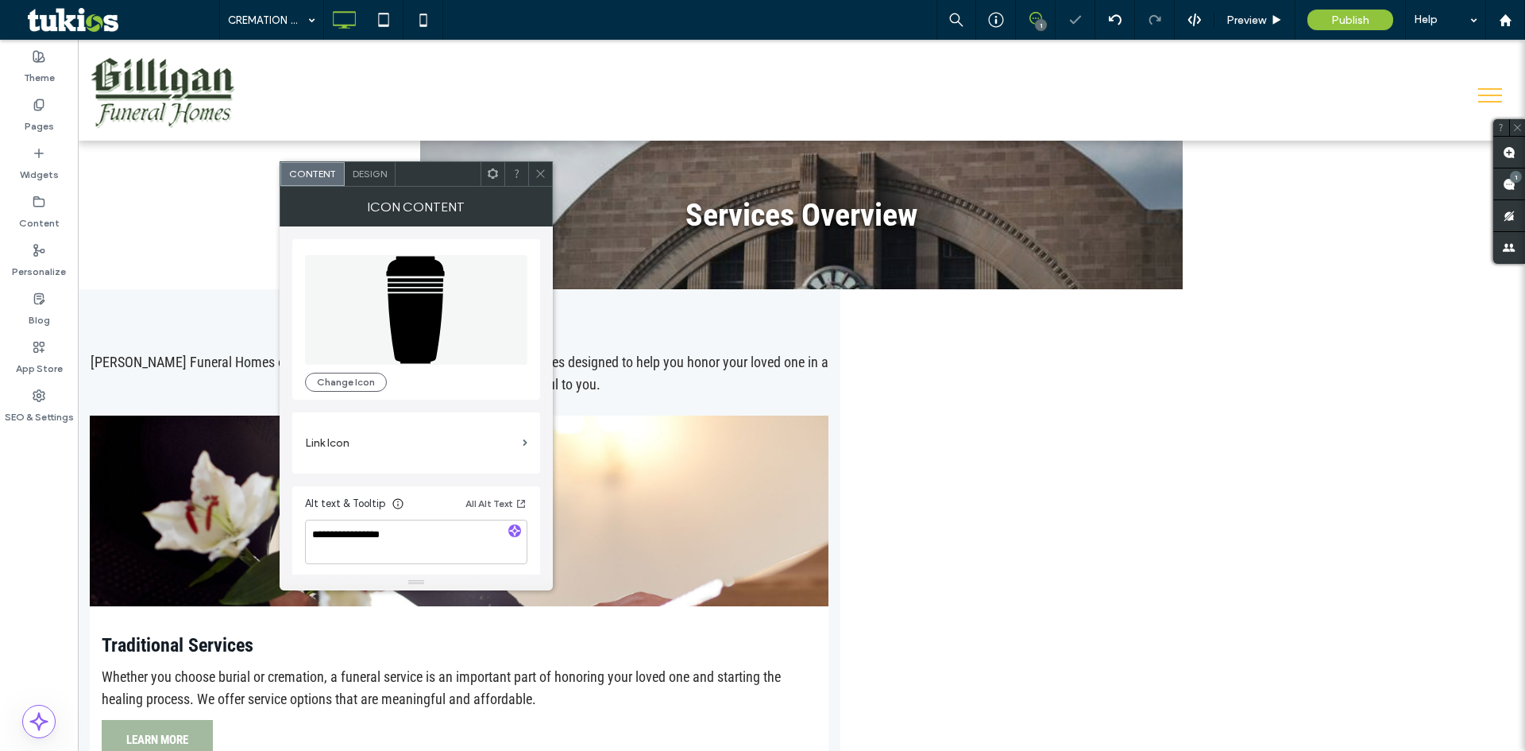
click at [361, 176] on span "Design" at bounding box center [370, 174] width 34 height 12
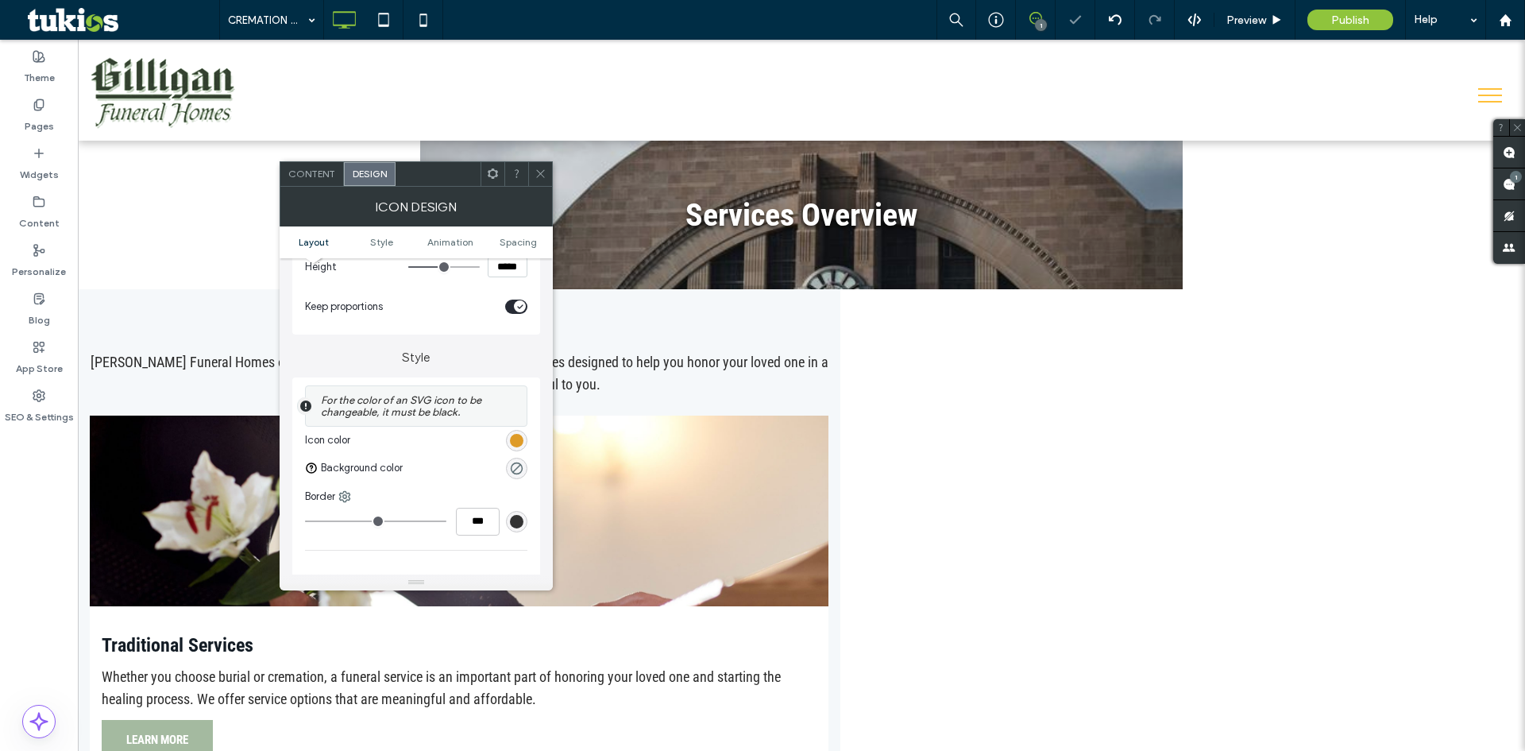
scroll to position [318, 0]
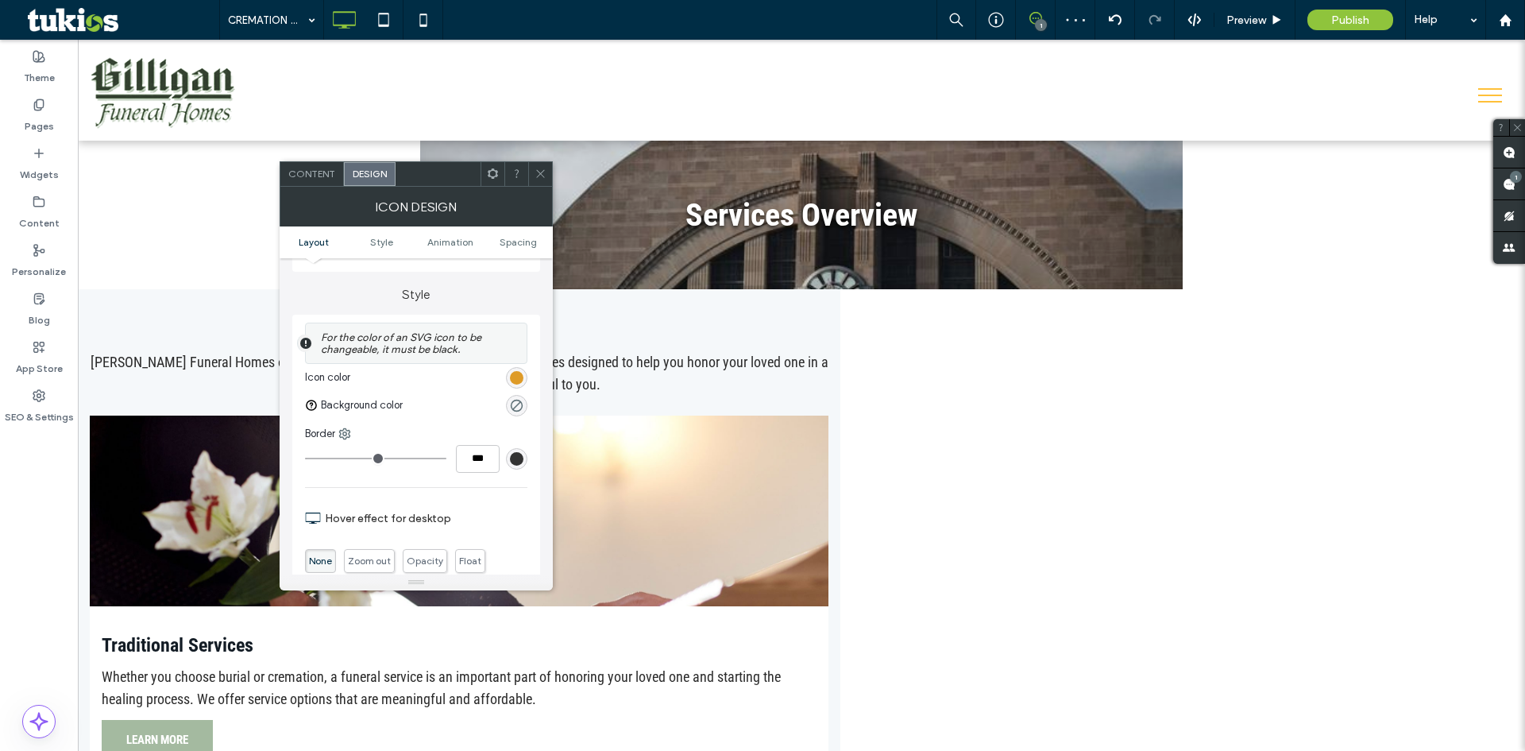
click at [518, 374] on div "rgb(222, 155, 40)" at bounding box center [517, 378] width 14 height 14
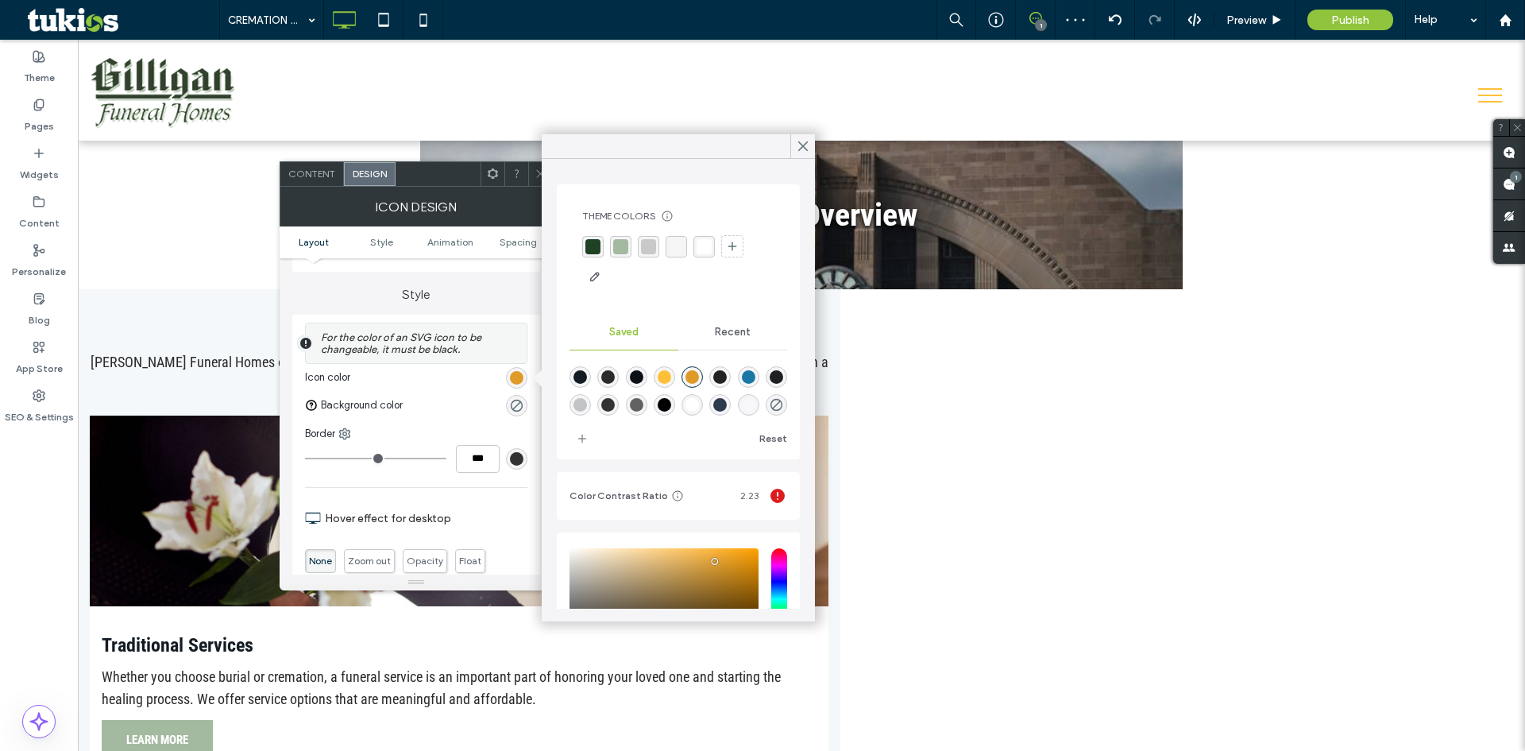
click at [616, 249] on div "rgba(164, 186, 160, 1)" at bounding box center [620, 246] width 15 height 15
click at [537, 174] on icon at bounding box center [541, 174] width 12 height 12
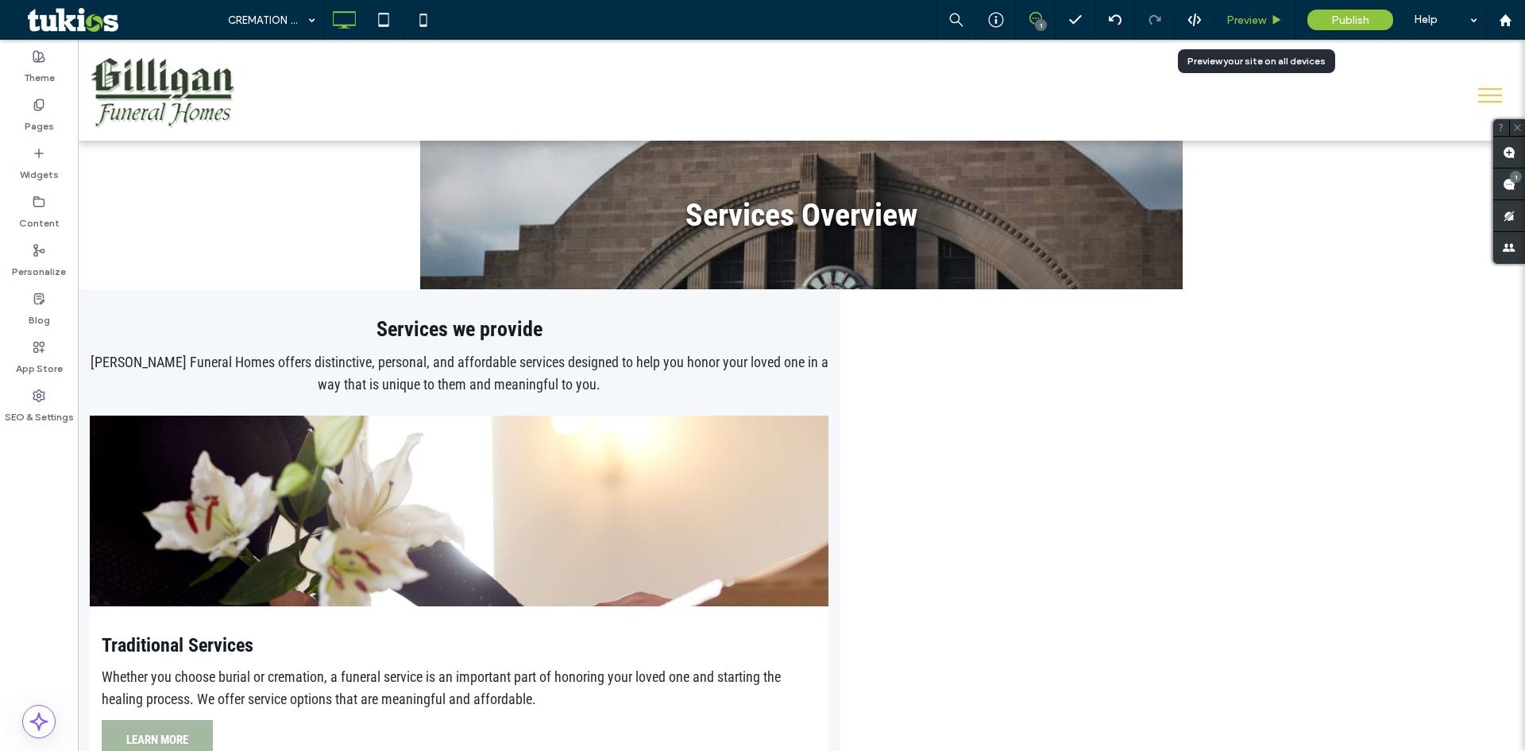
click at [1252, 21] on span "Preview" at bounding box center [1246, 21] width 40 height 14
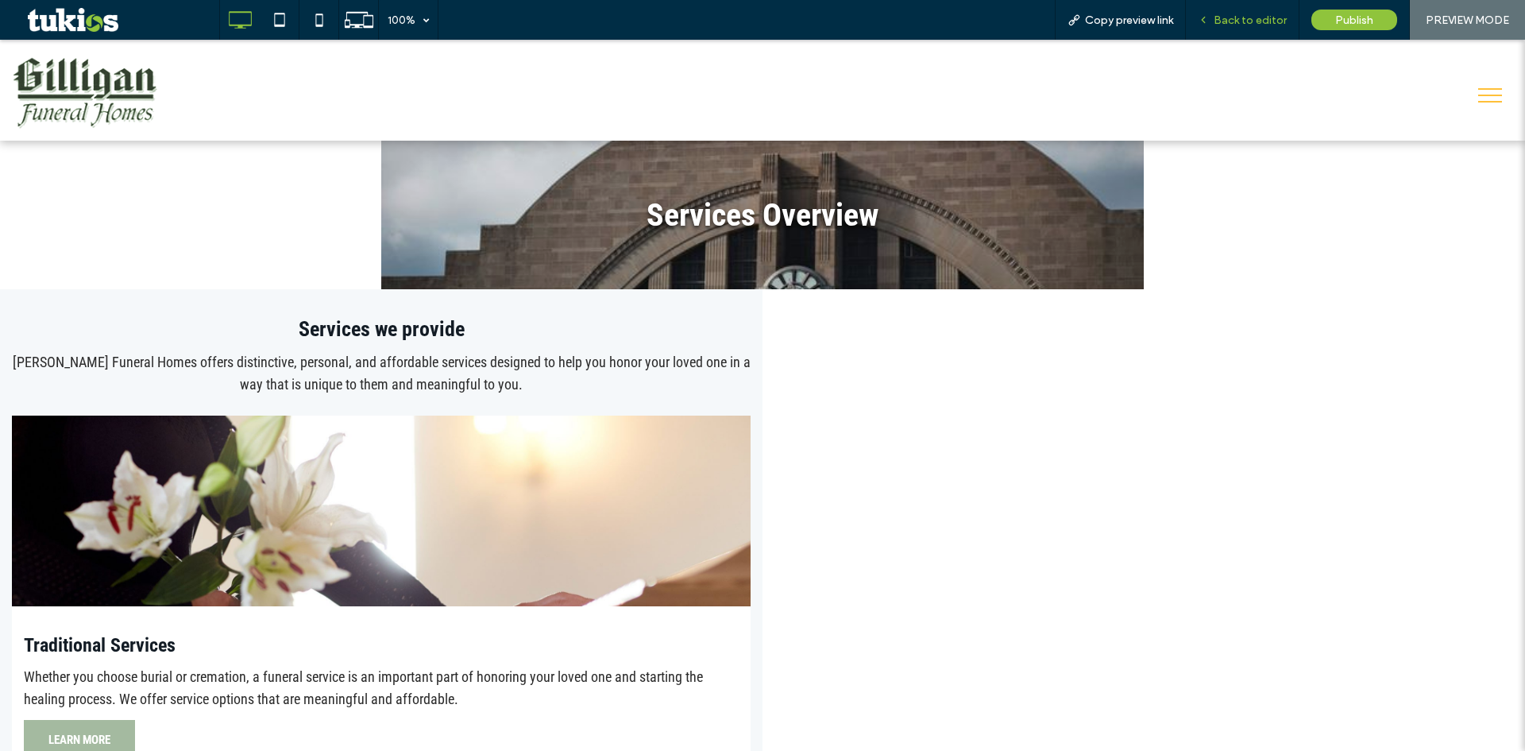
click at [1240, 15] on span "Back to editor" at bounding box center [1250, 21] width 73 height 14
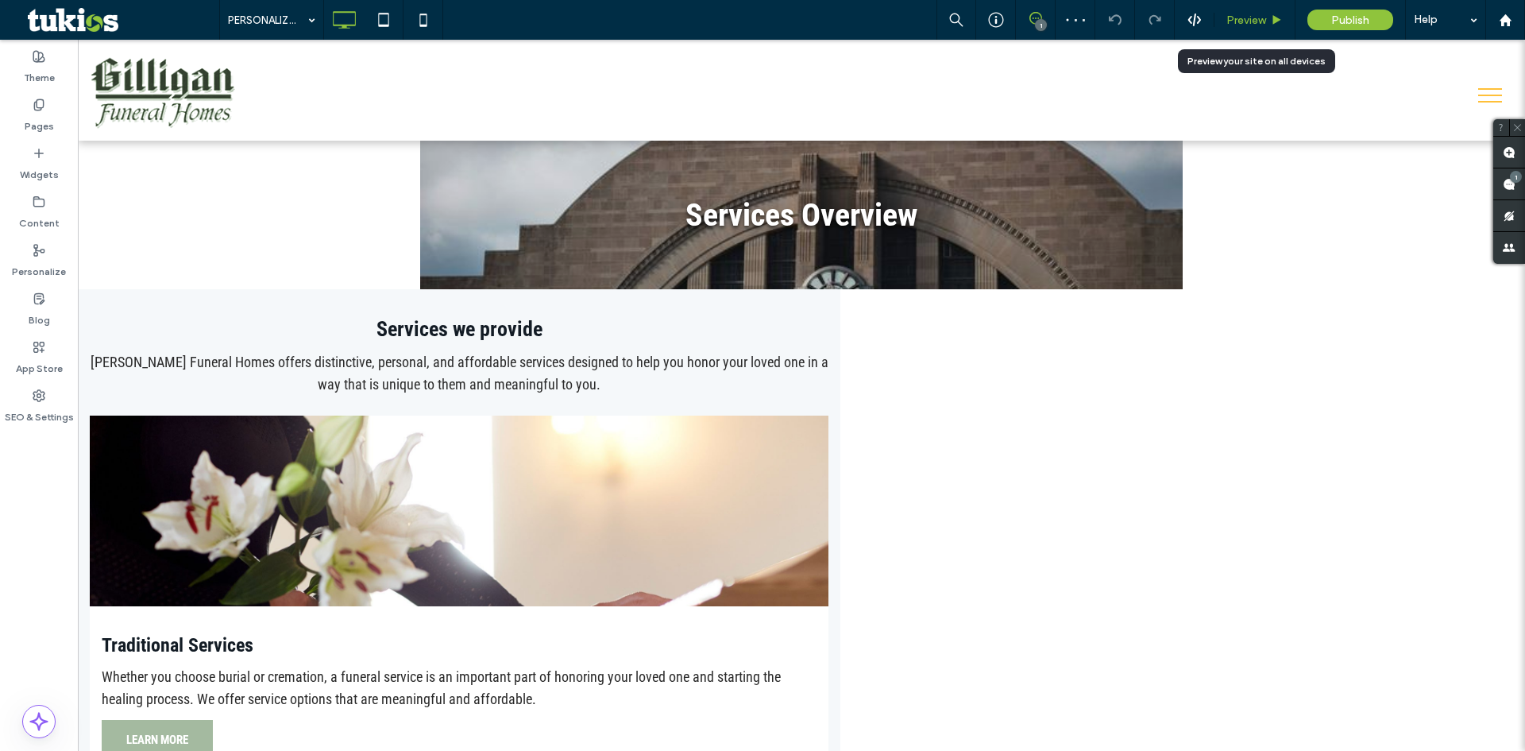
click at [1270, 14] on div "Preview" at bounding box center [1254, 21] width 80 height 14
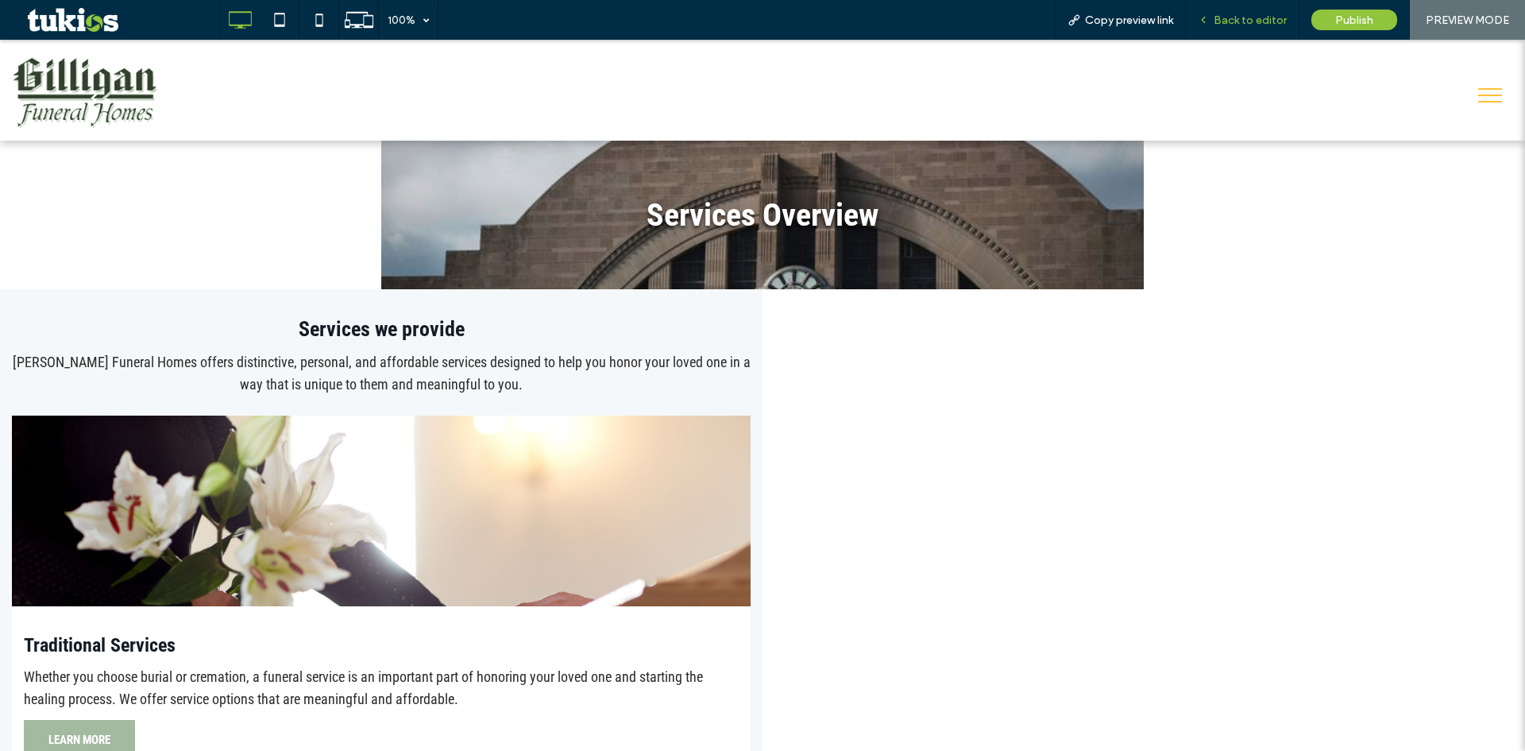
click at [1211, 26] on div "Back to editor" at bounding box center [1242, 21] width 113 height 14
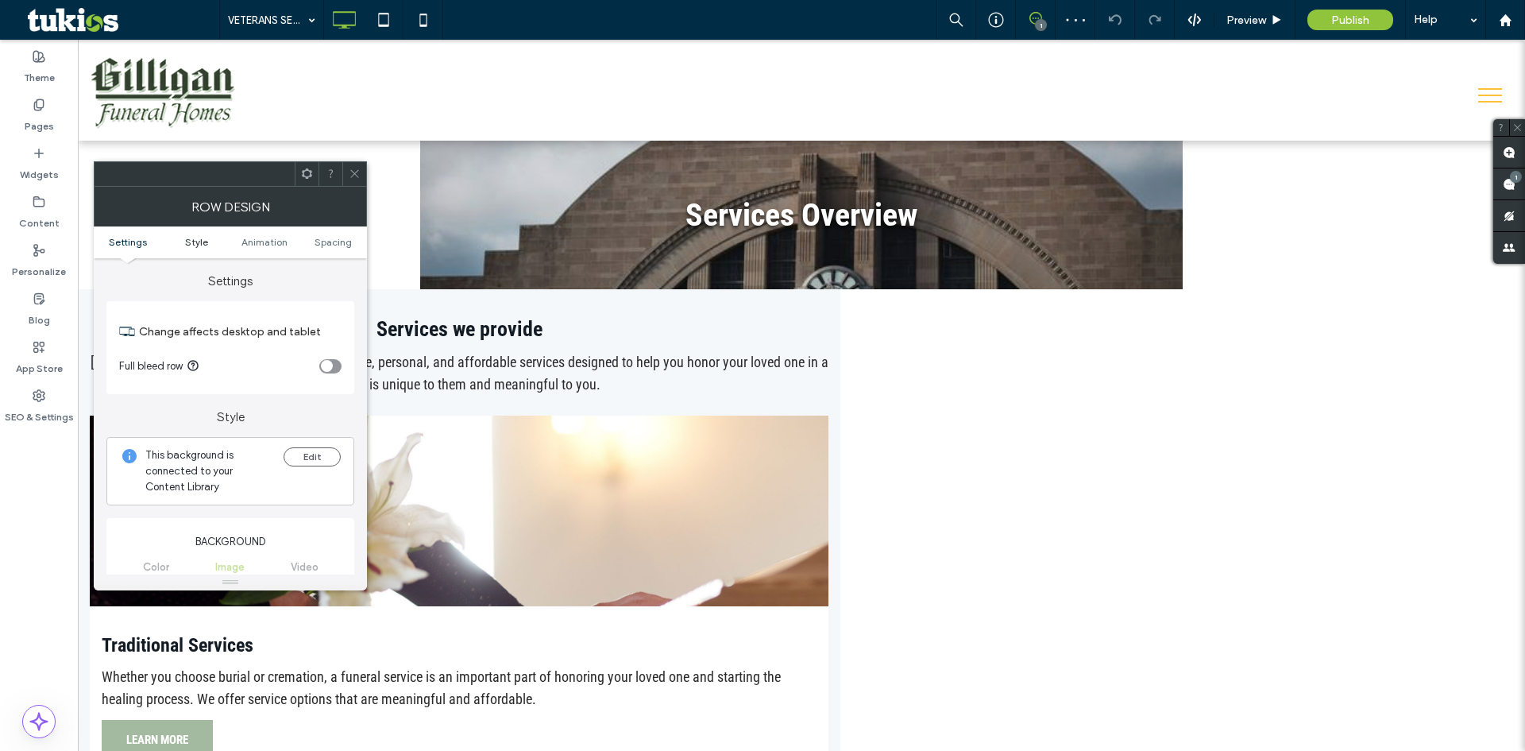
click at [202, 238] on span "Style" at bounding box center [196, 242] width 23 height 12
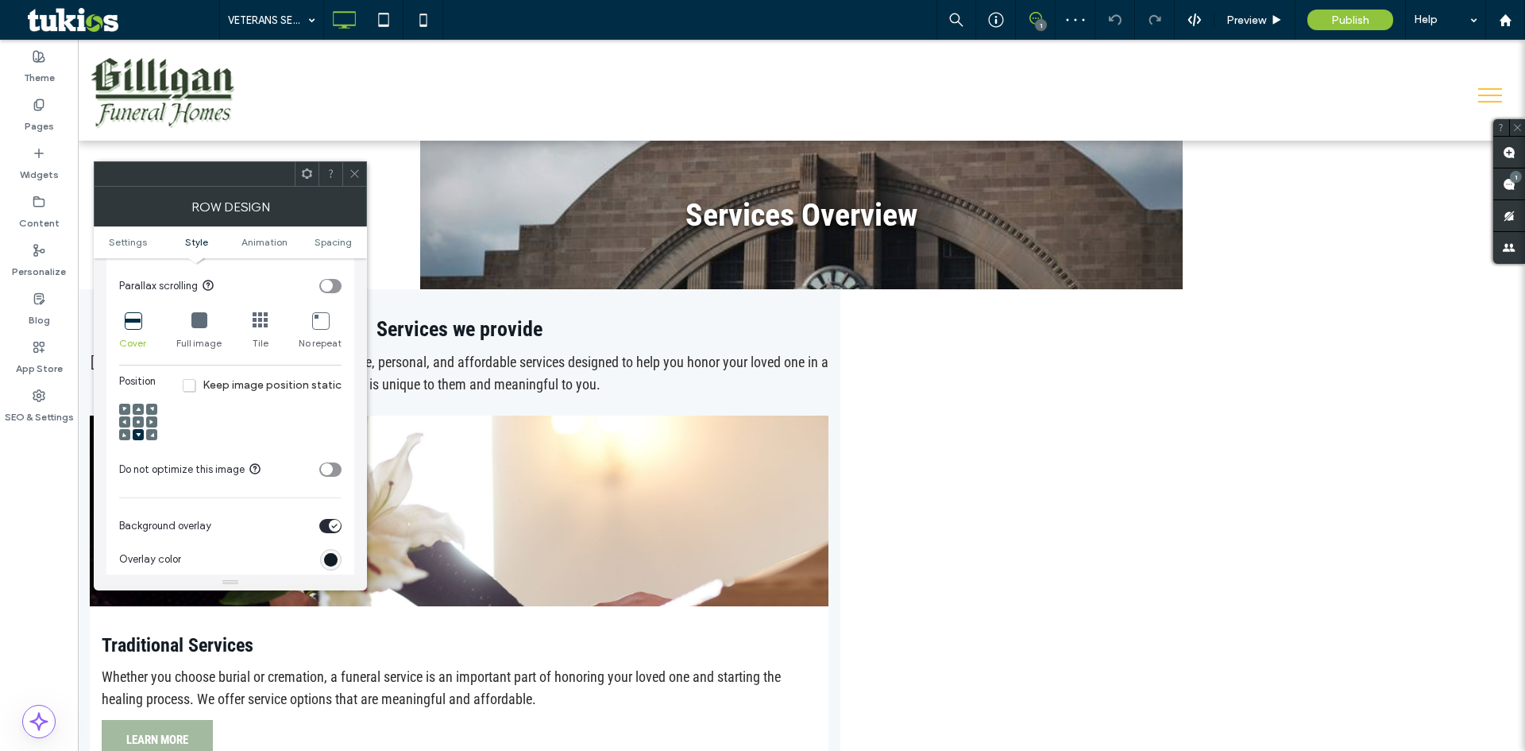
scroll to position [585, 0]
click at [137, 419] on use at bounding box center [138, 420] width 3 height 3
click at [1257, 19] on span "Preview" at bounding box center [1246, 21] width 40 height 14
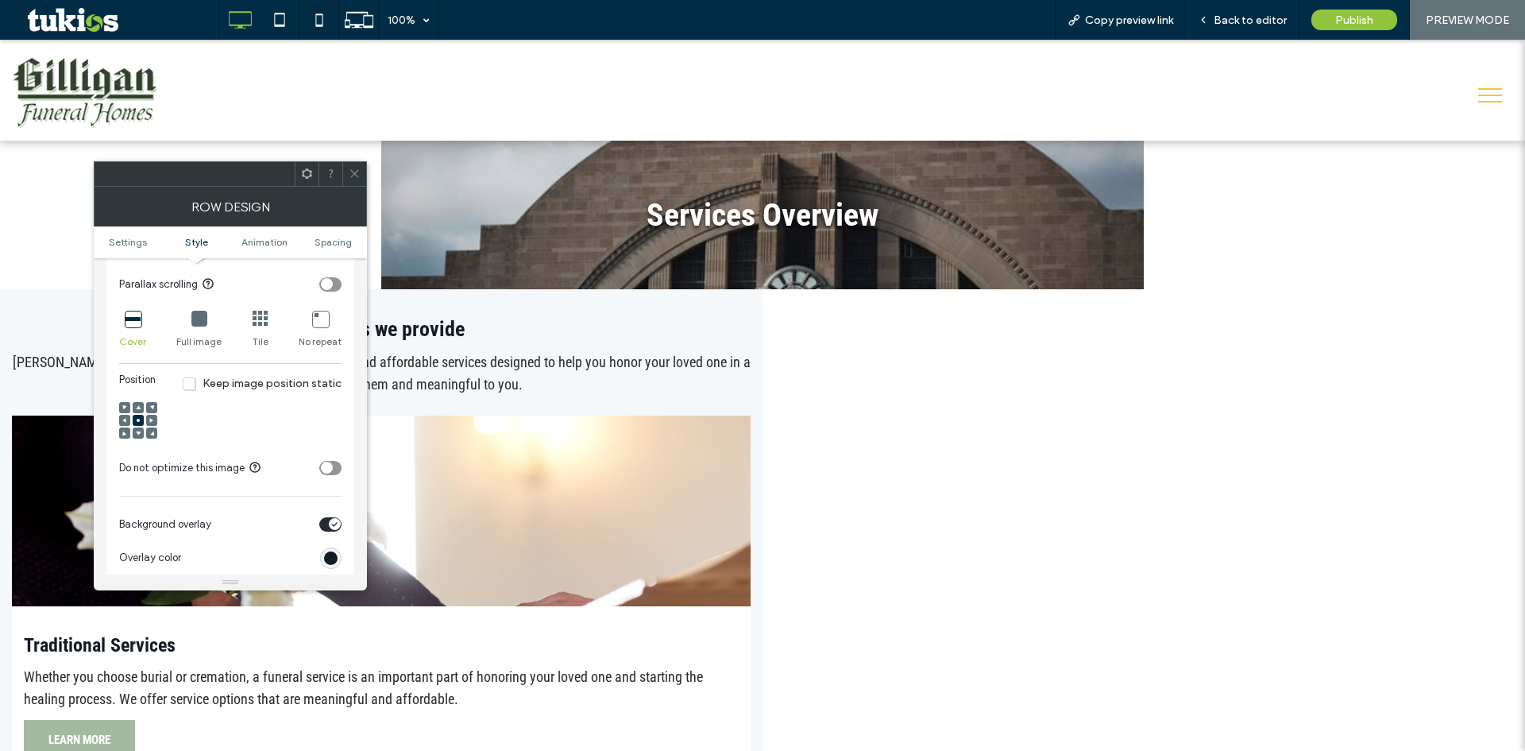
click at [348, 169] on div at bounding box center [354, 174] width 24 height 24
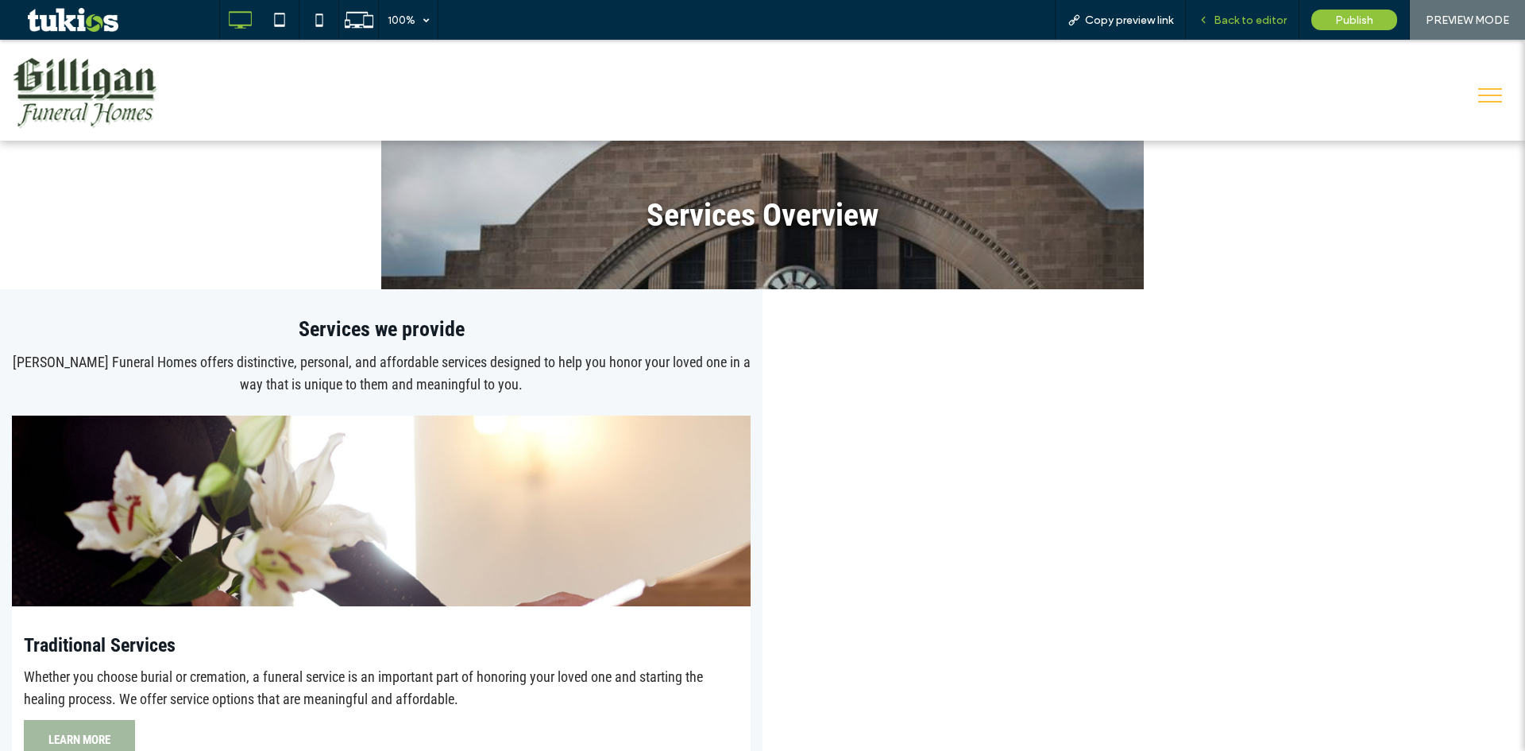
click at [1250, 19] on span "Back to editor" at bounding box center [1250, 21] width 73 height 14
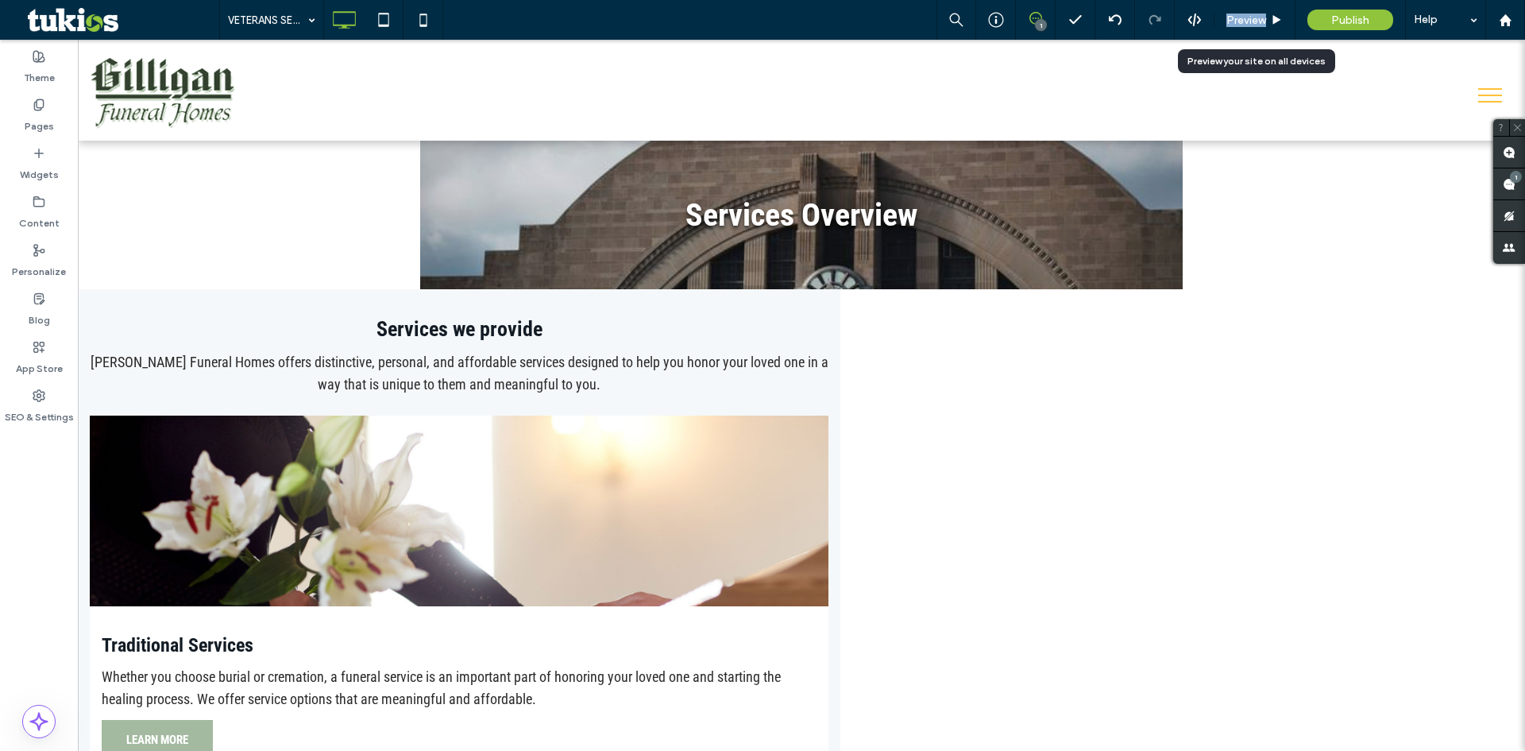
click at [1250, 19] on span "Preview" at bounding box center [1246, 21] width 40 height 14
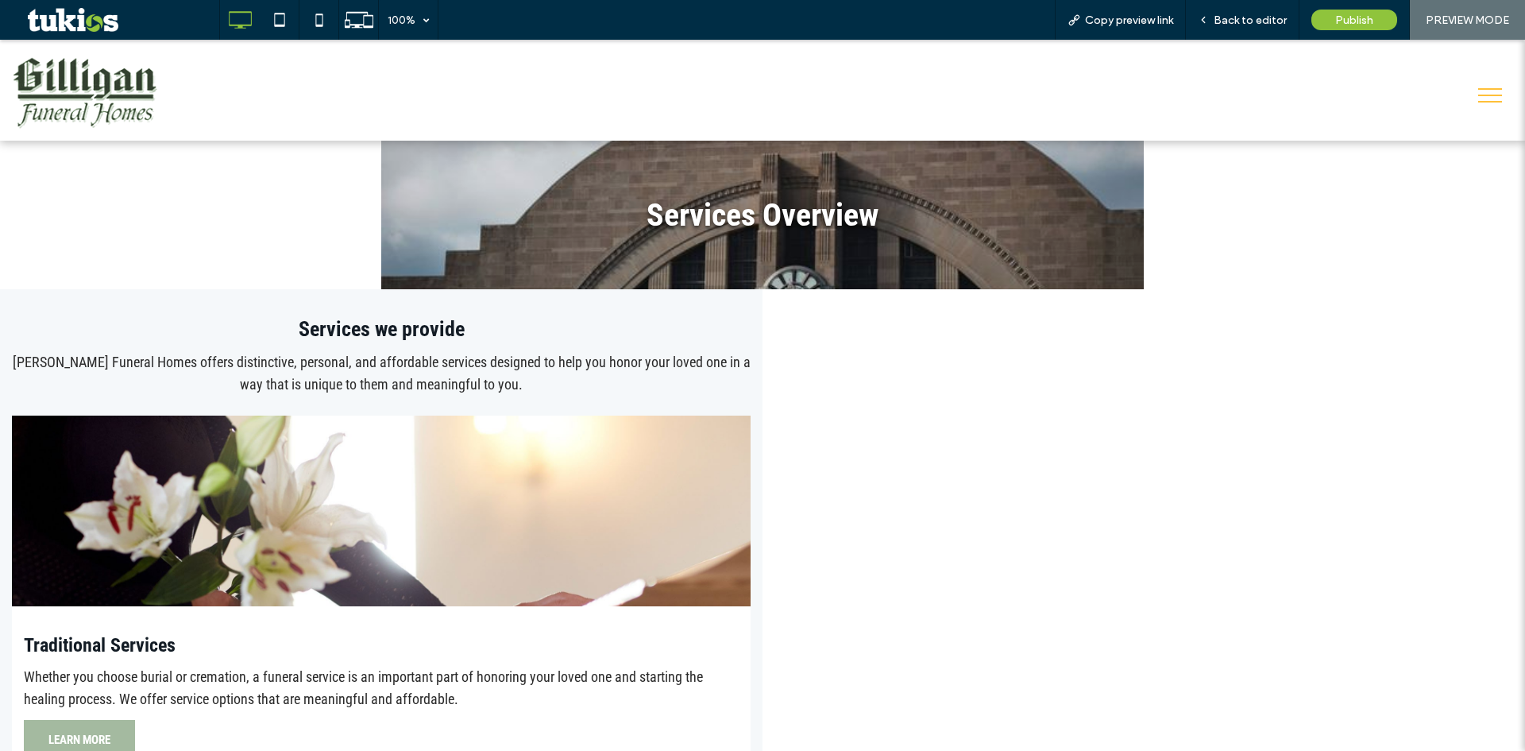
click at [1250, 19] on span "Back to editor" at bounding box center [1250, 21] width 73 height 14
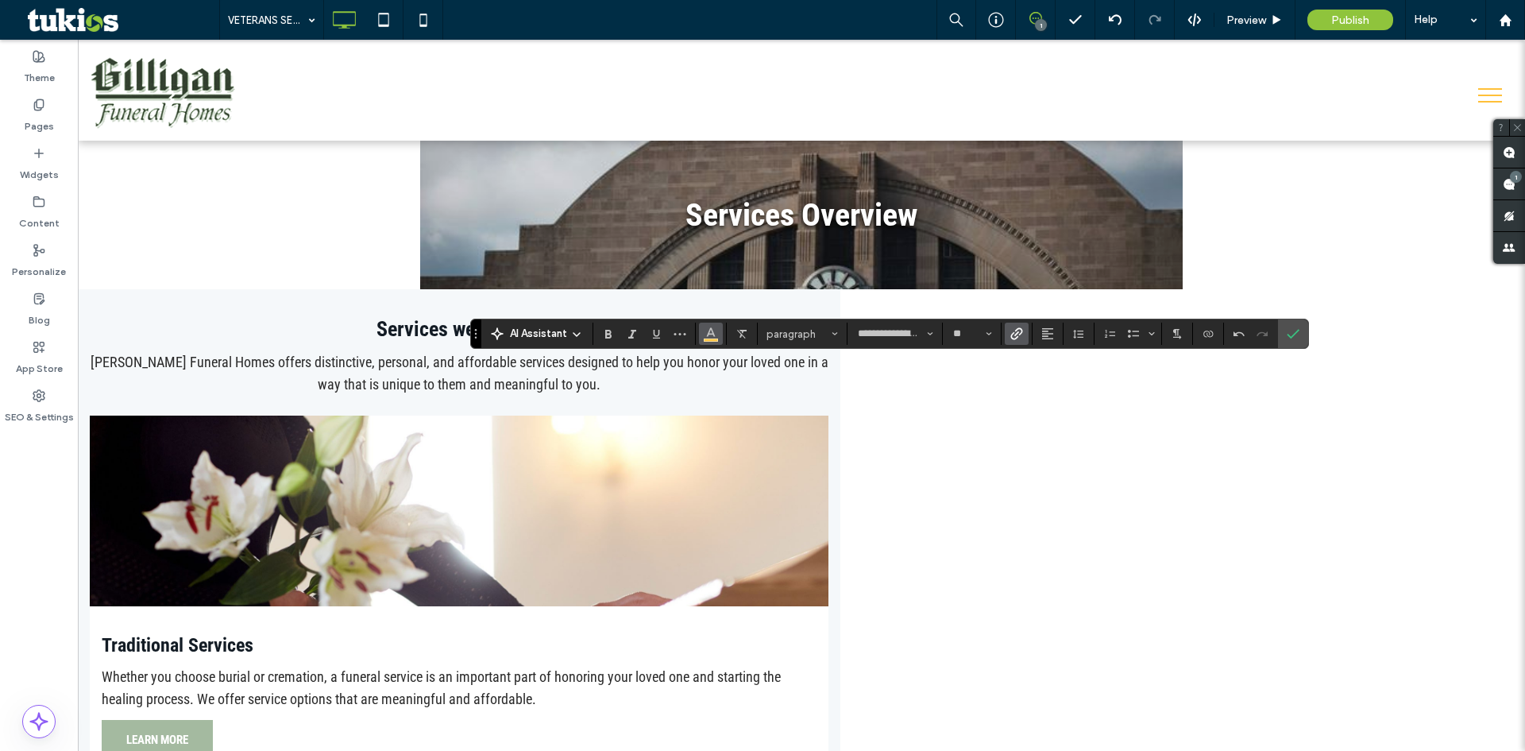
click at [716, 340] on span "Color" at bounding box center [711, 332] width 13 height 21
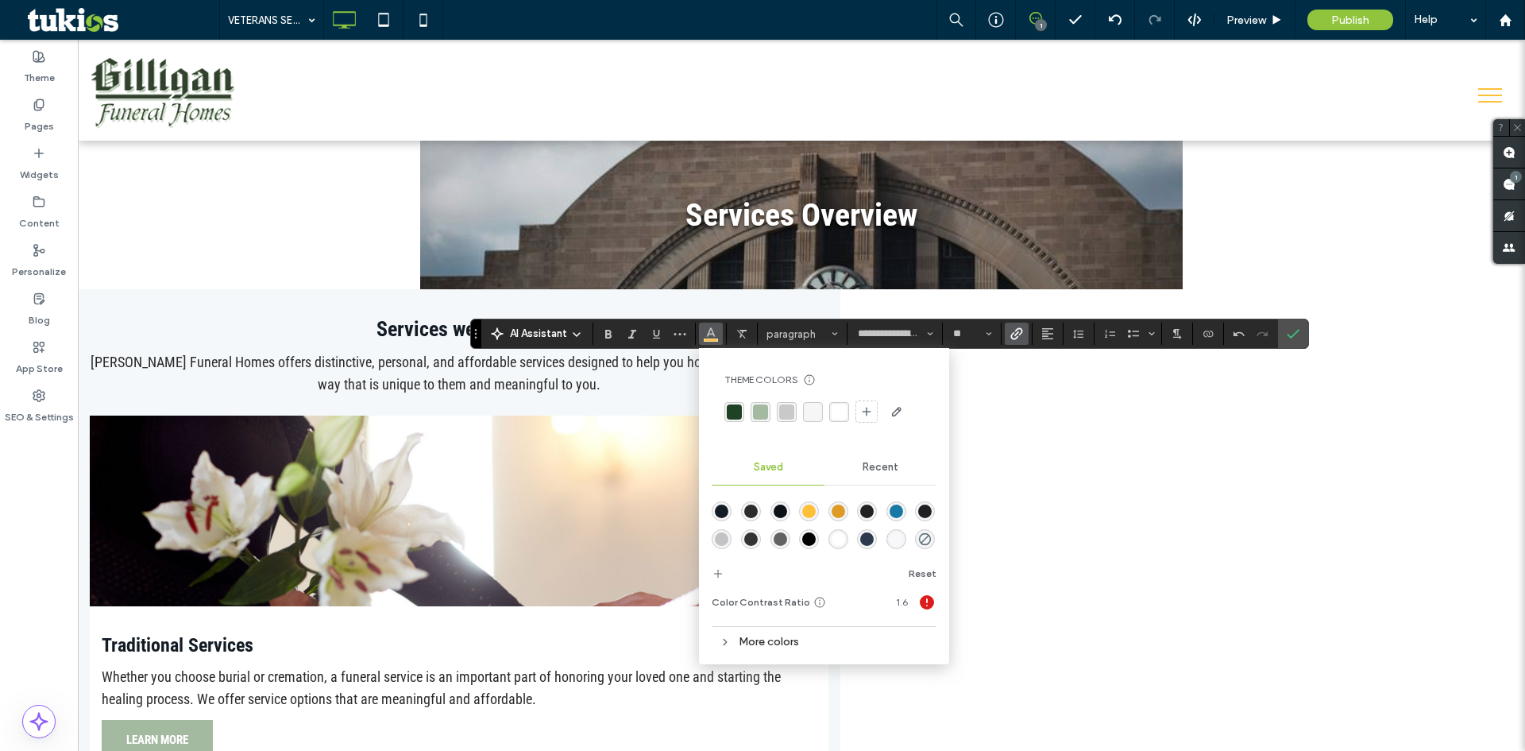
click at [762, 404] on div "rgba(164, 186, 160, 1)" at bounding box center [760, 411] width 15 height 15
click at [1224, 18] on div "Preview" at bounding box center [1254, 21] width 80 height 14
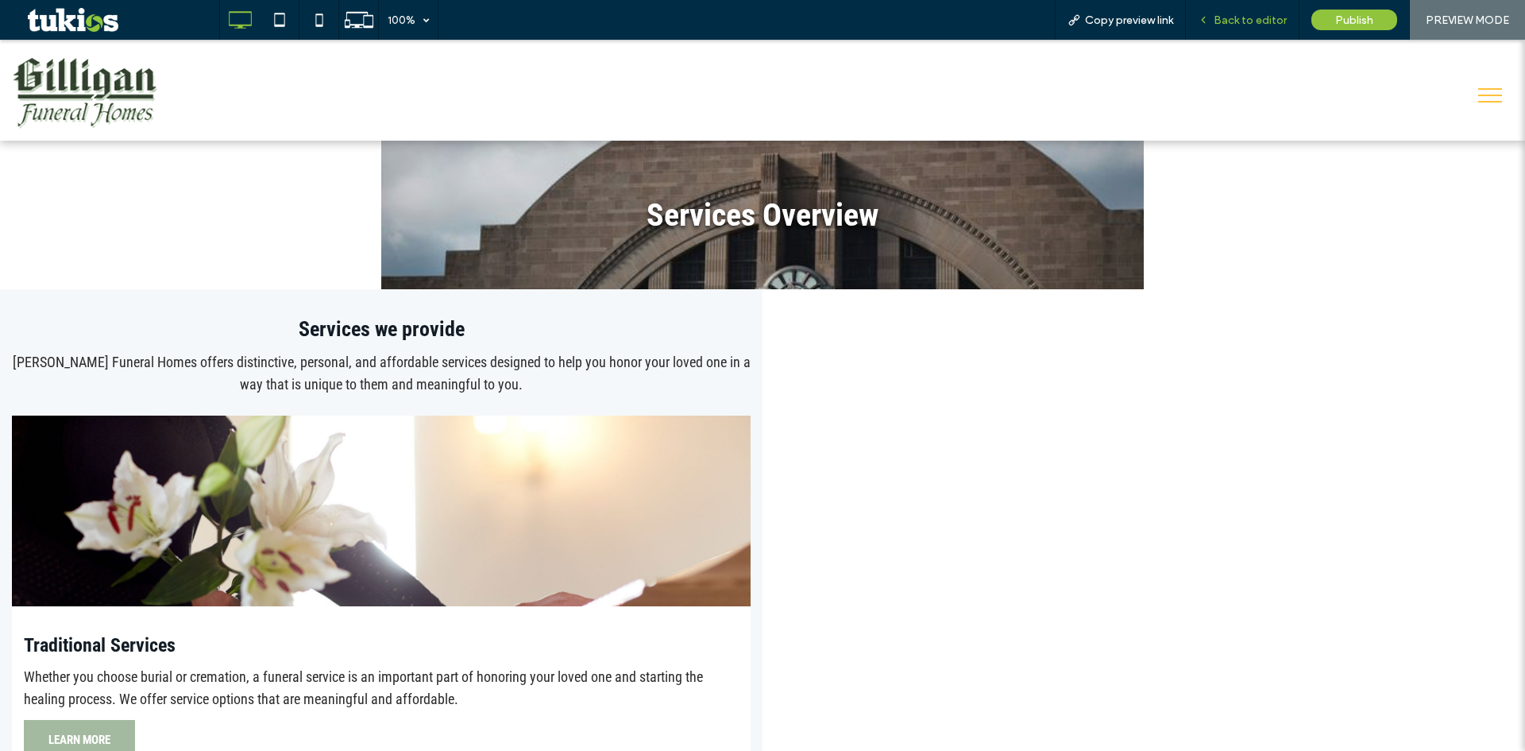
click at [1214, 26] on div "Back to editor" at bounding box center [1242, 21] width 113 height 14
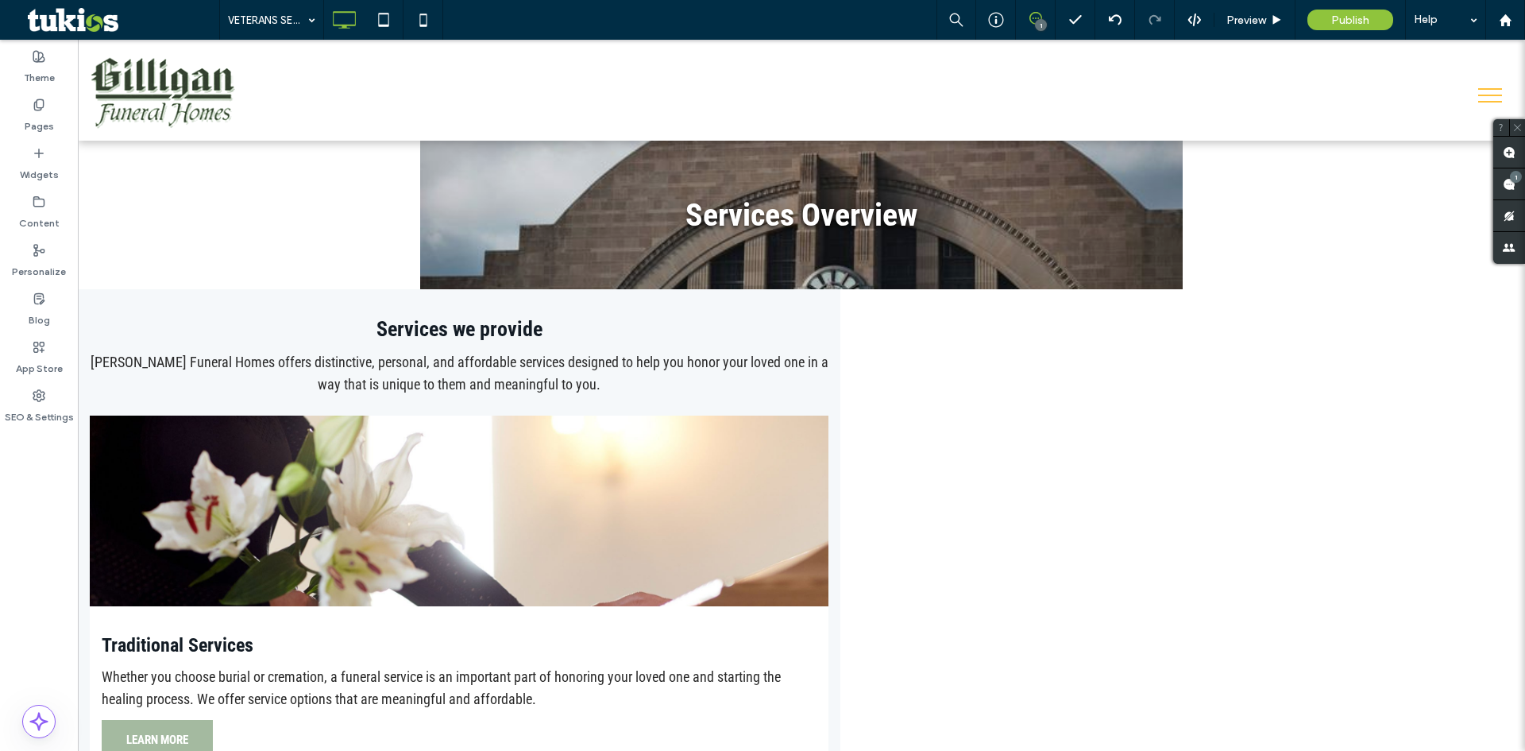
type input "**********"
type input "**"
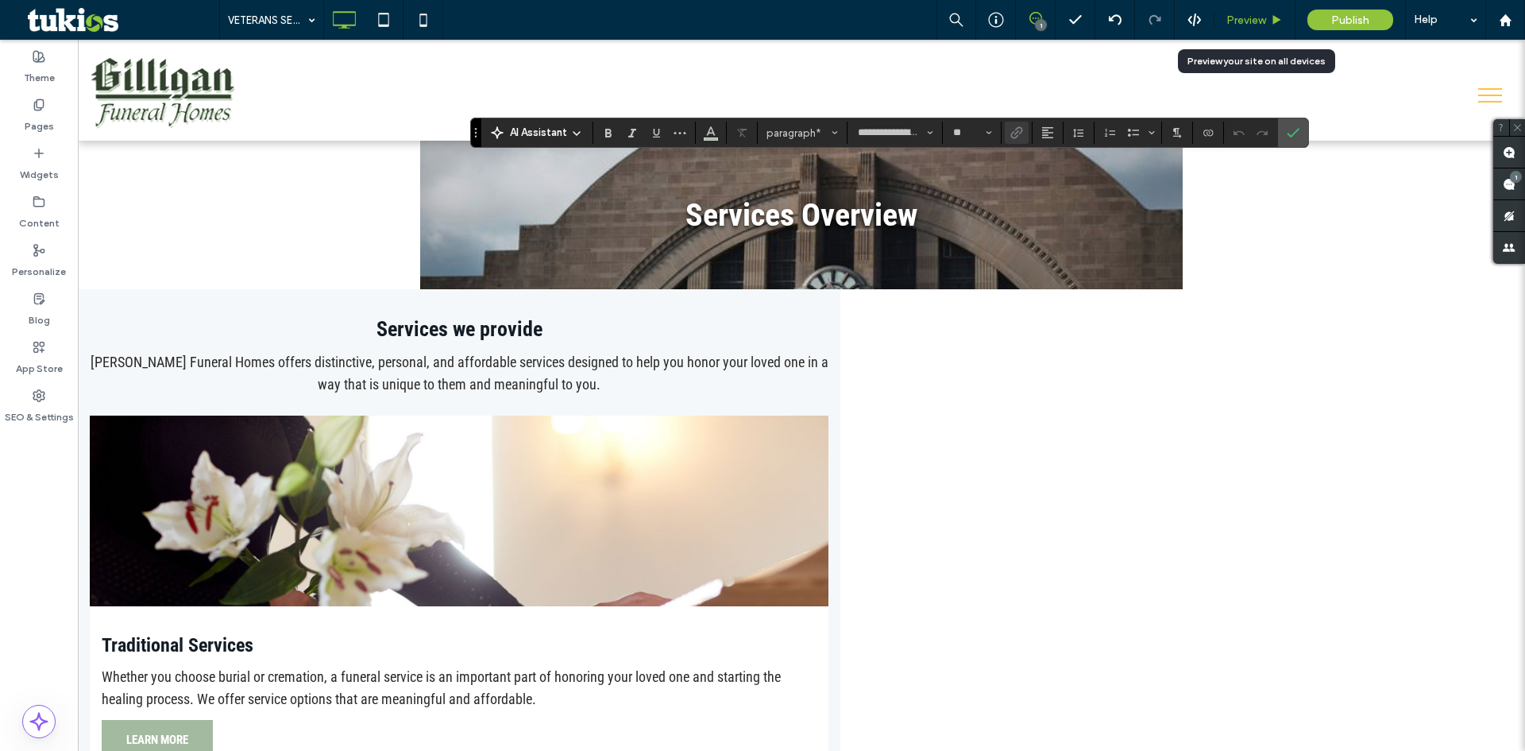
click at [1240, 19] on span "Preview" at bounding box center [1246, 21] width 40 height 14
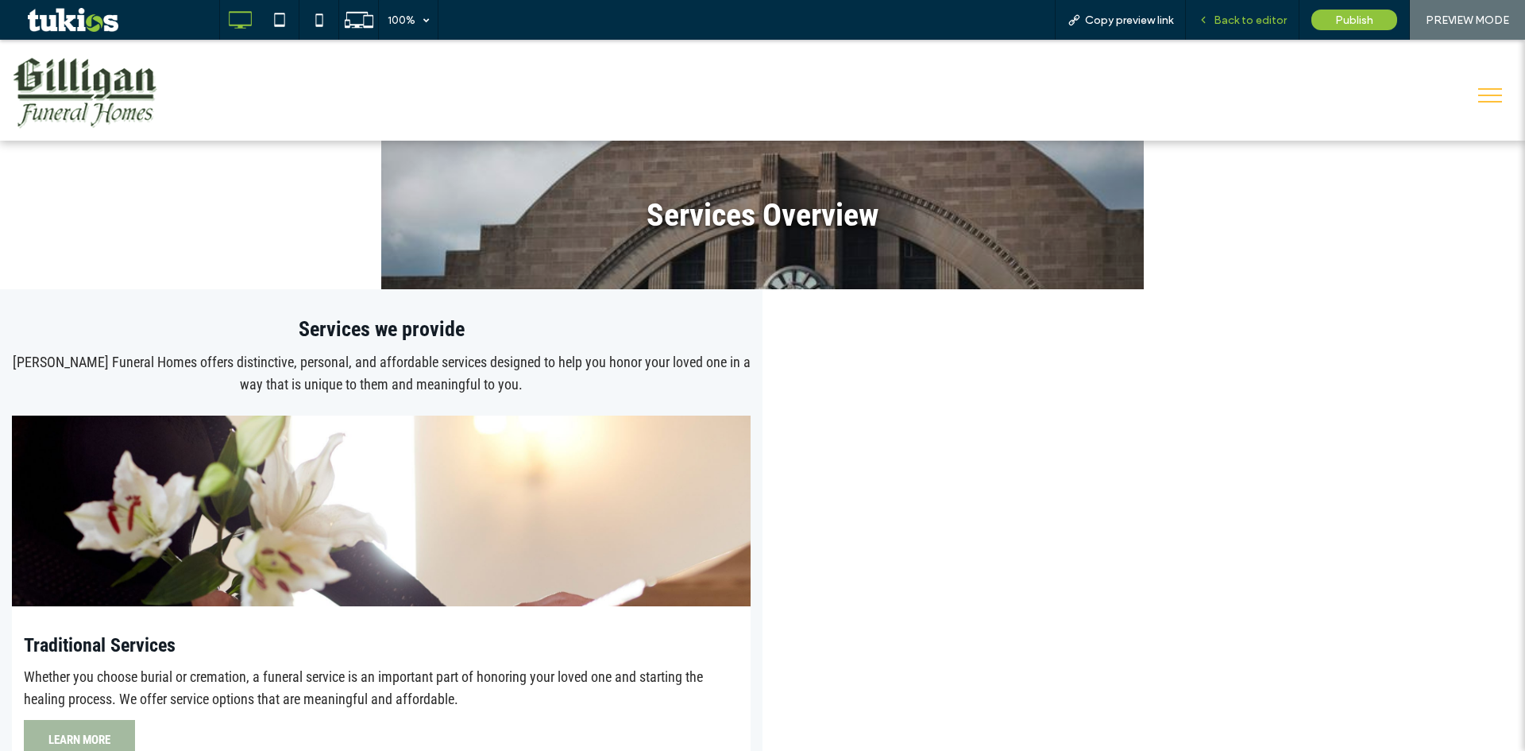
click at [1247, 21] on span "Back to editor" at bounding box center [1250, 21] width 73 height 14
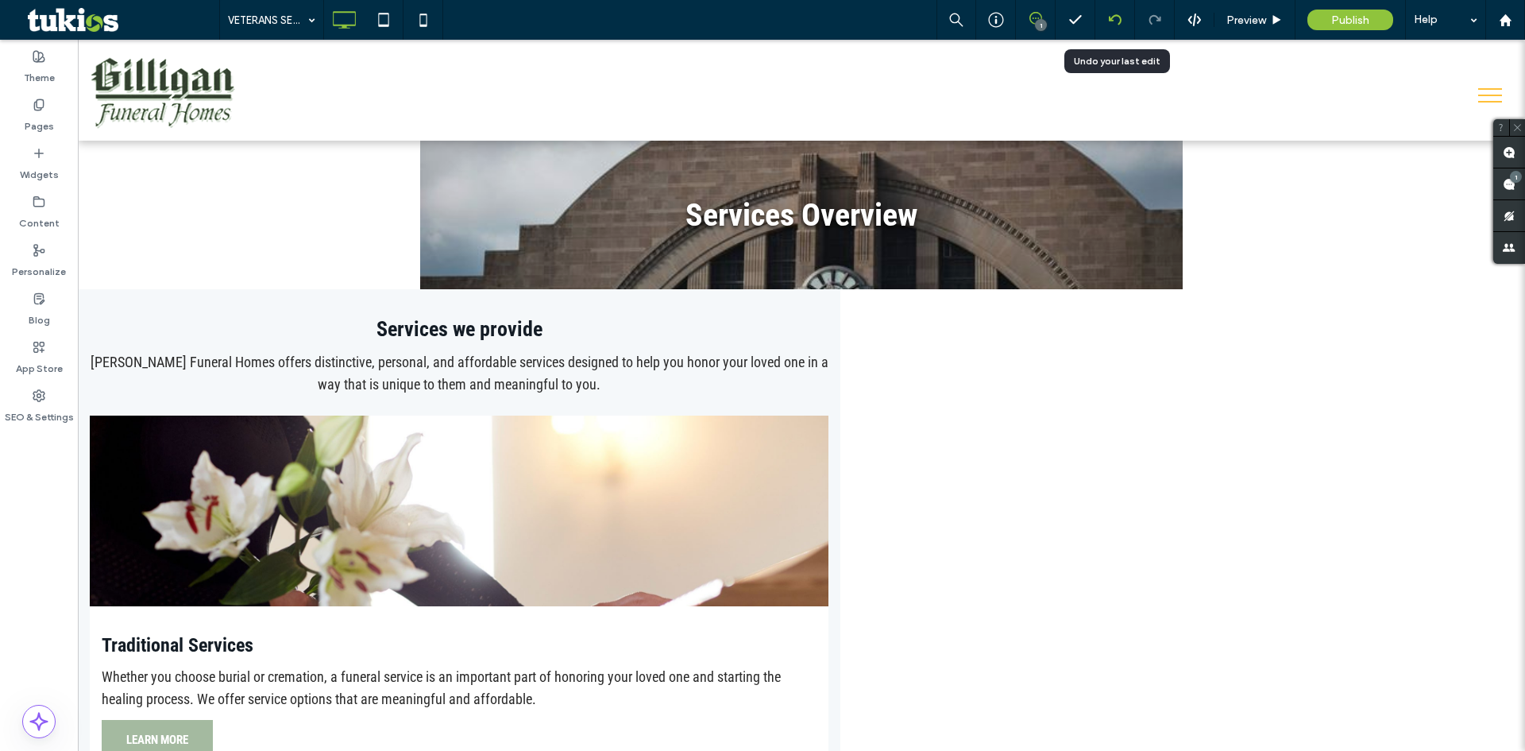
click at [1116, 19] on icon at bounding box center [1115, 20] width 13 height 13
click at [1242, 19] on span "Preview" at bounding box center [1246, 21] width 40 height 14
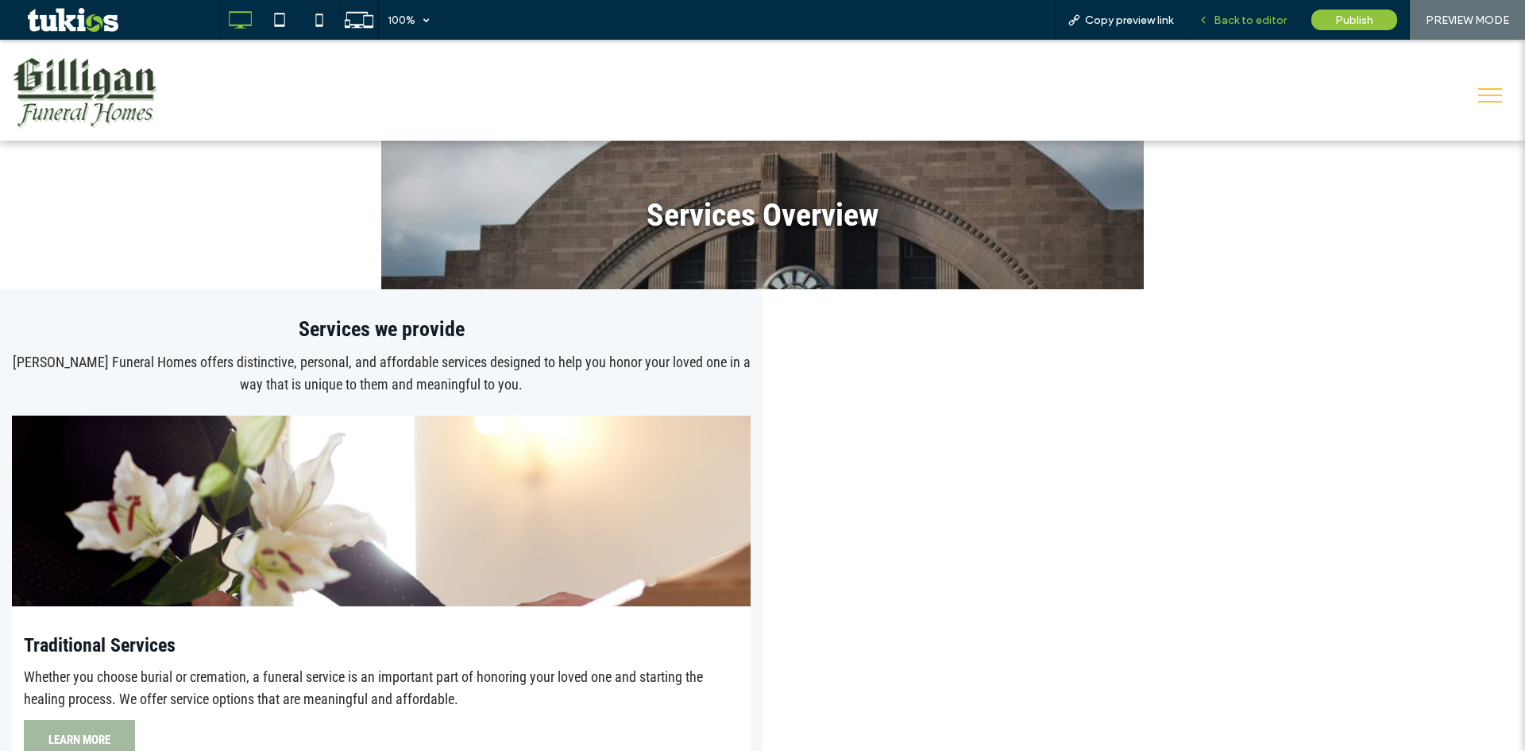
click at [1226, 21] on span "Back to editor" at bounding box center [1250, 21] width 73 height 14
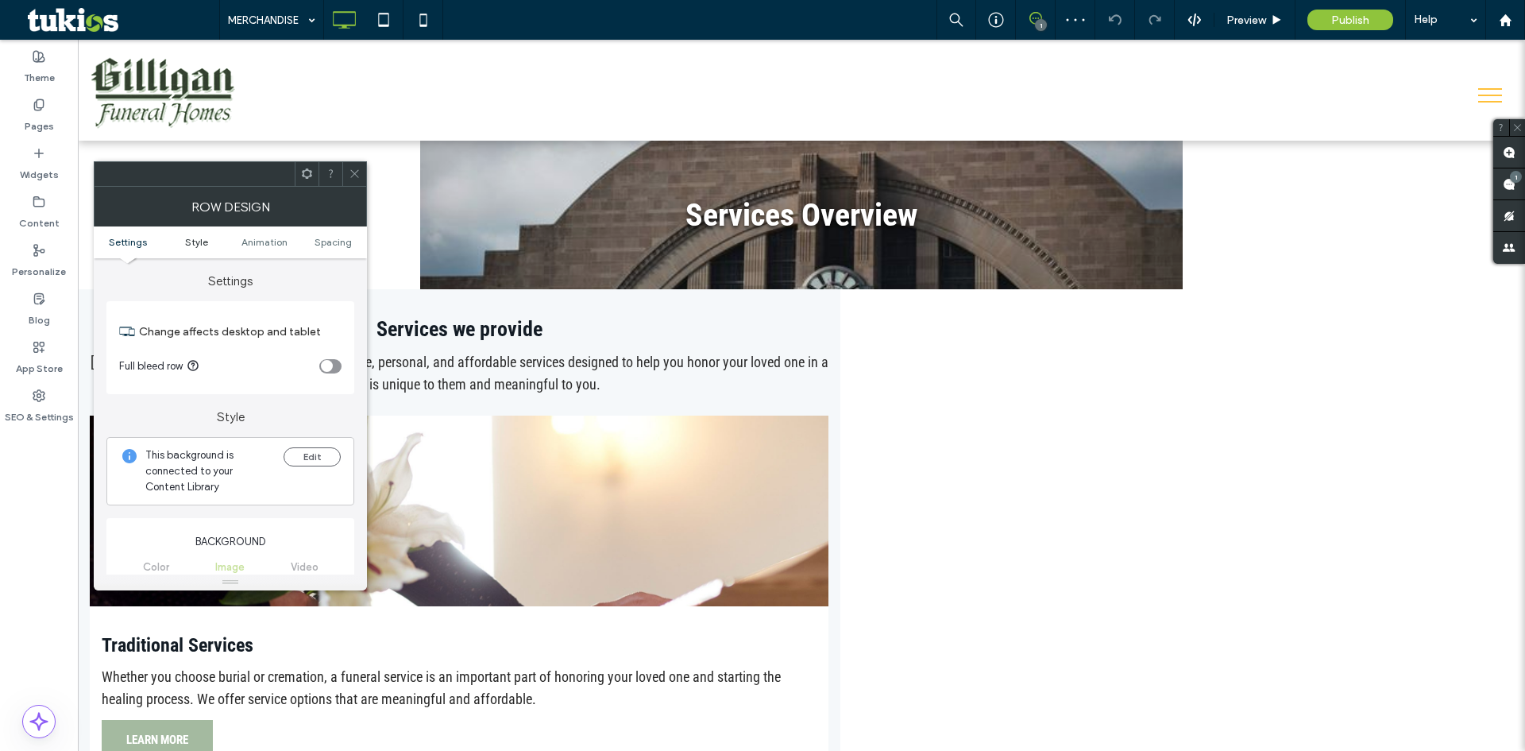
click at [206, 243] on span "Style" at bounding box center [196, 242] width 23 height 12
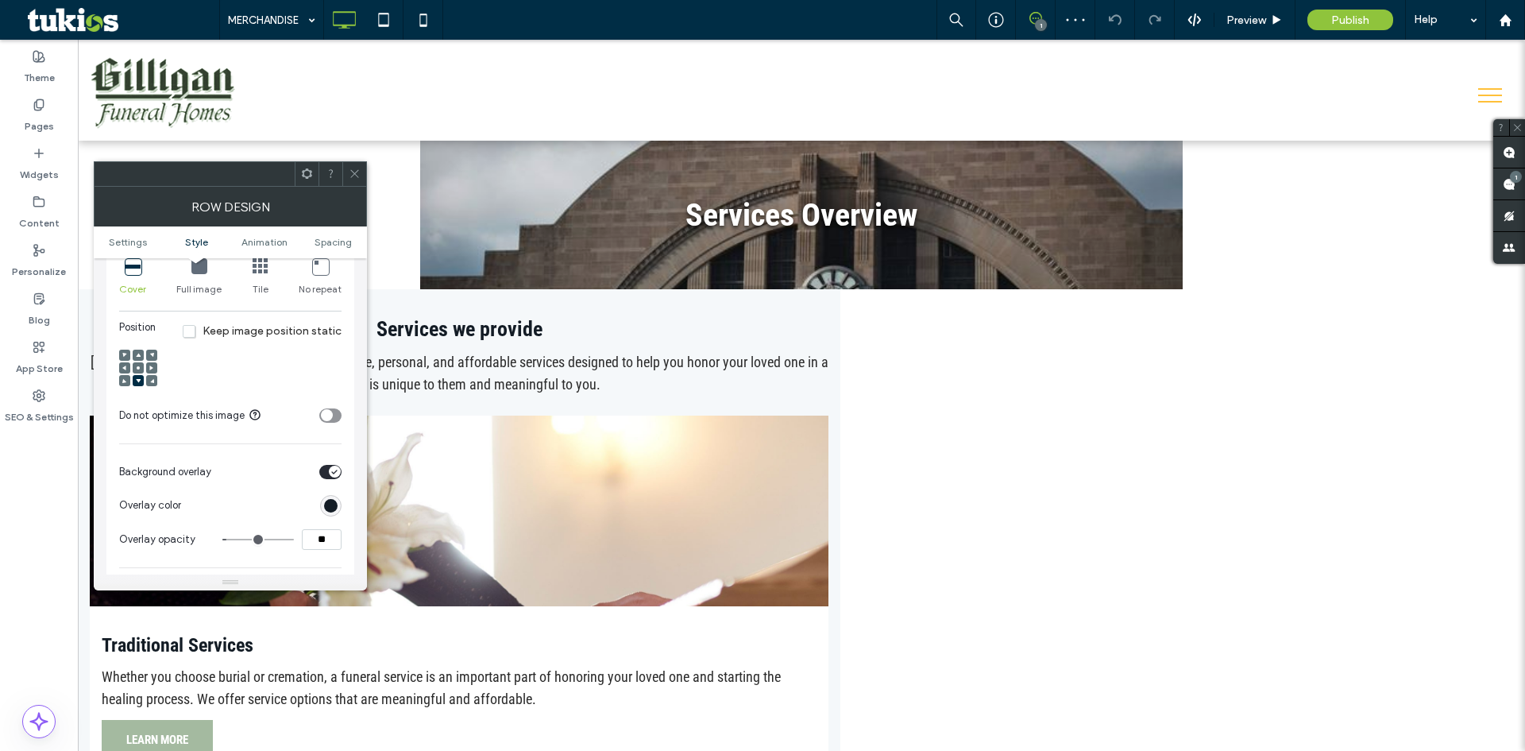
scroll to position [709, 0]
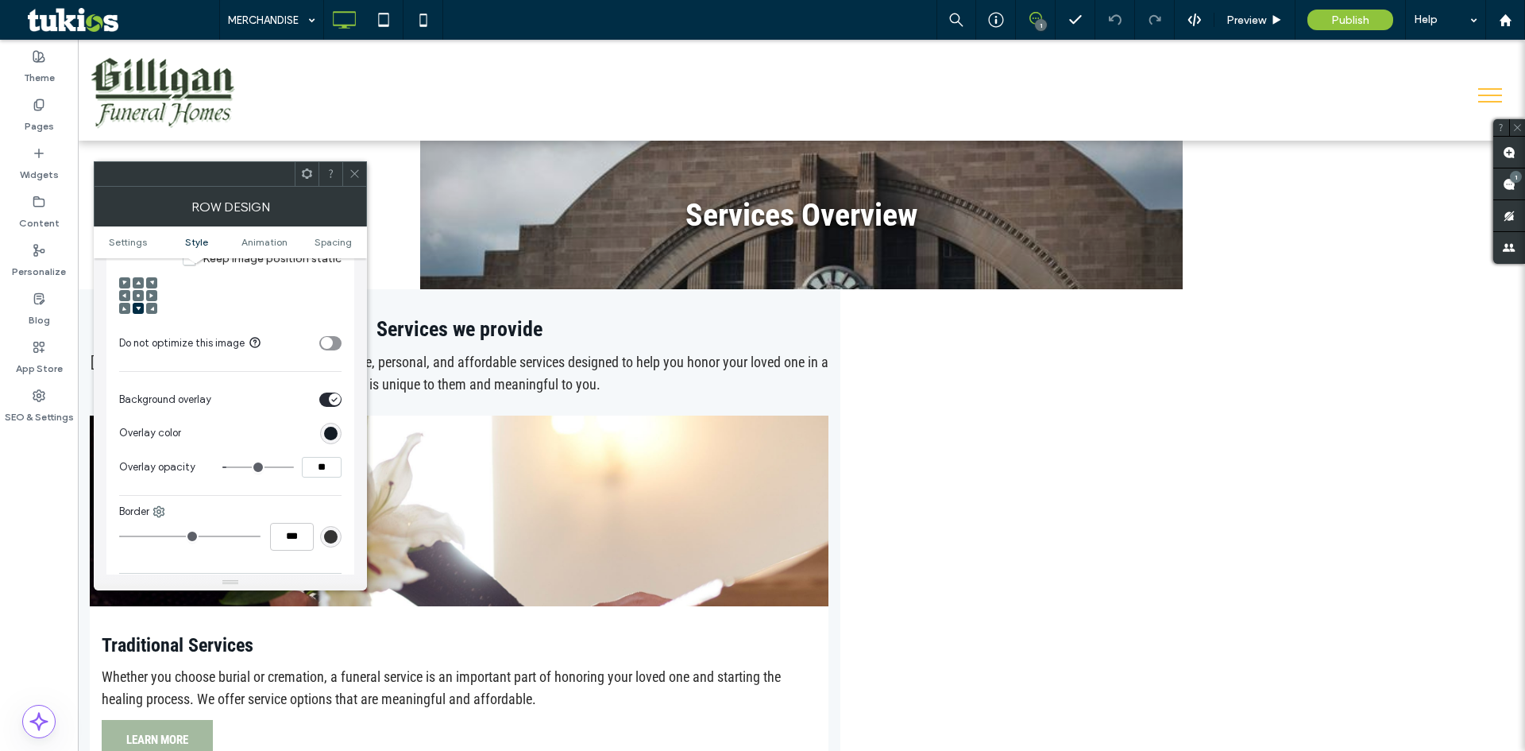
click at [139, 295] on use at bounding box center [138, 295] width 3 height 3
click at [1245, 19] on span "Preview" at bounding box center [1246, 21] width 40 height 14
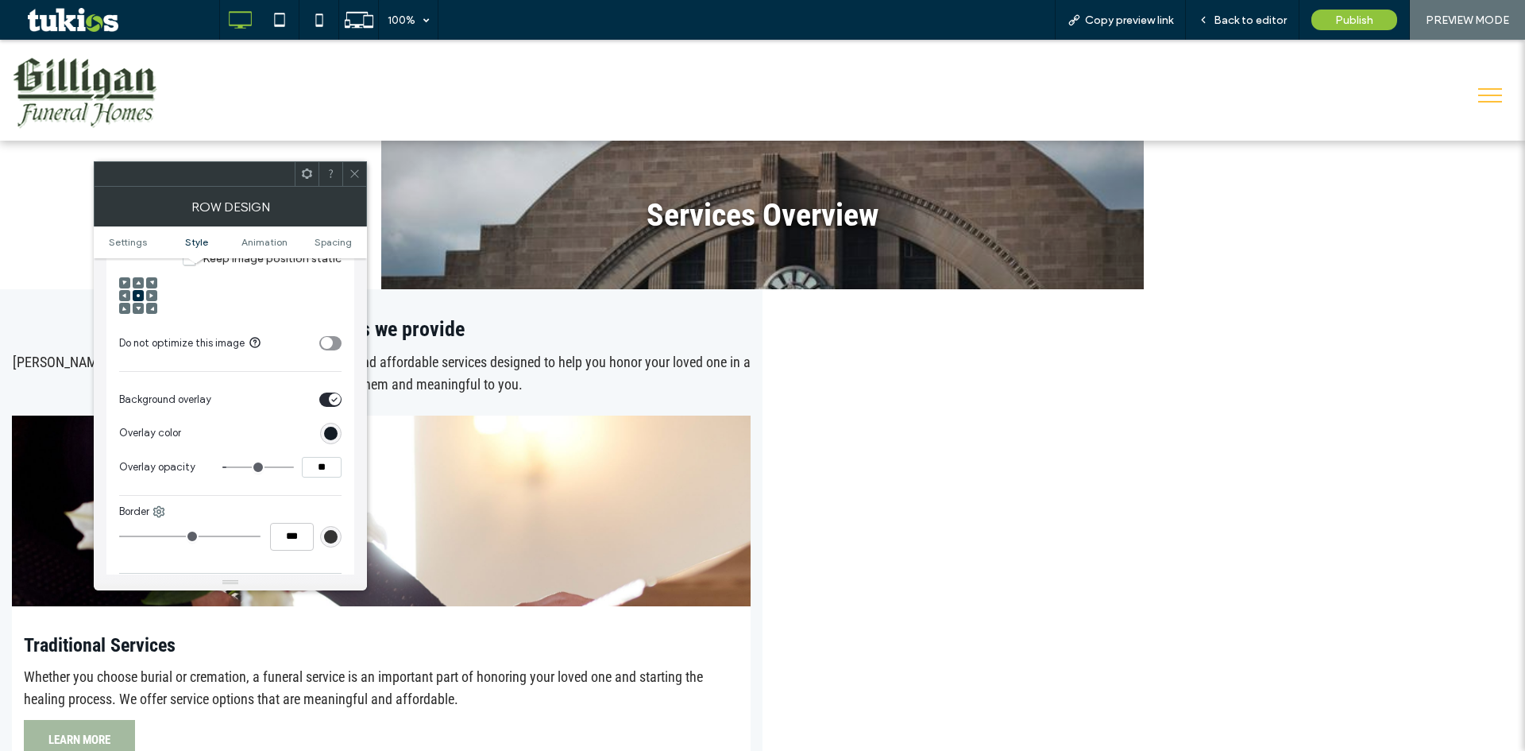
click at [351, 169] on icon at bounding box center [355, 174] width 12 height 12
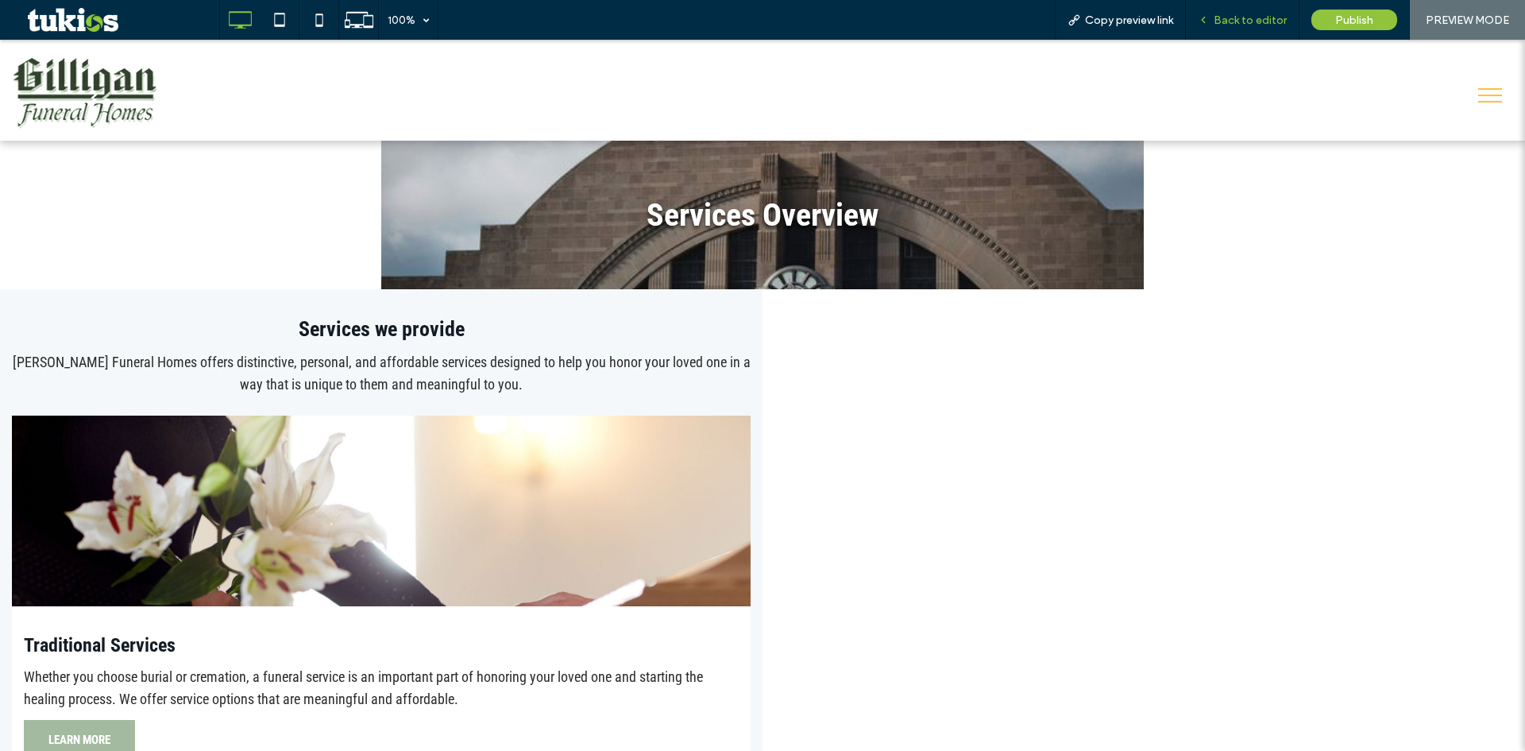
click at [1266, 19] on span "Back to editor" at bounding box center [1250, 21] width 73 height 14
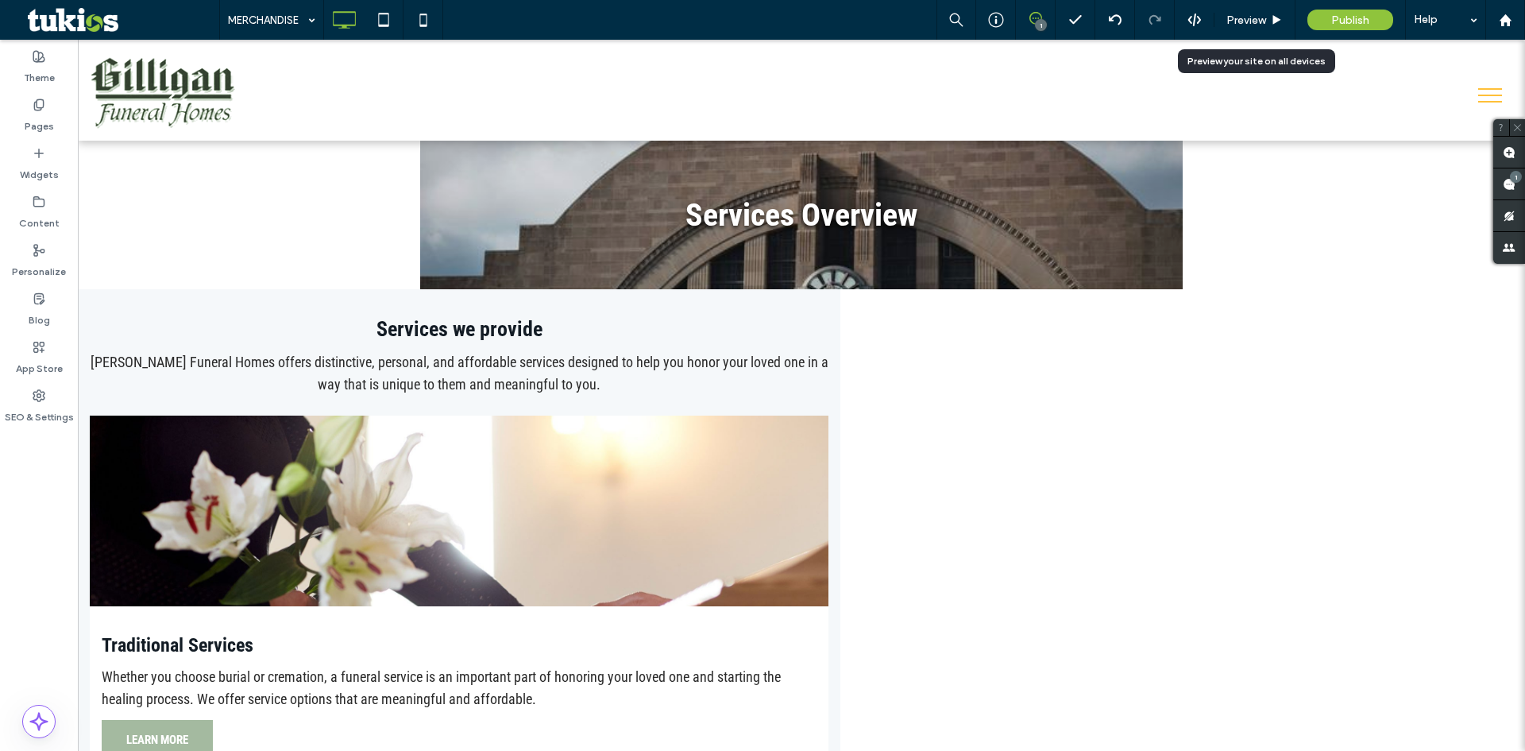
click at [1257, 19] on span "Preview" at bounding box center [1246, 21] width 40 height 14
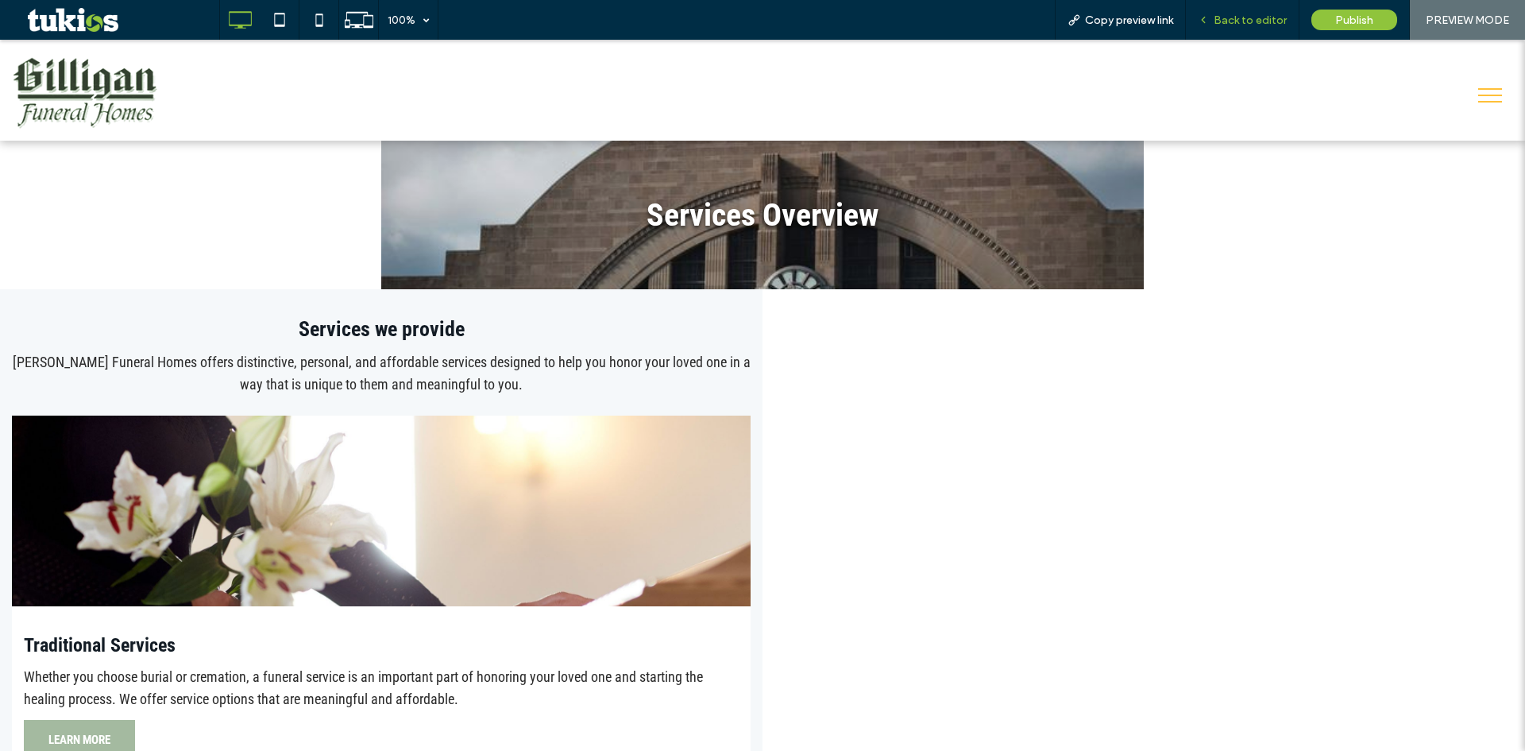
click at [1234, 23] on span "Back to editor" at bounding box center [1250, 21] width 73 height 14
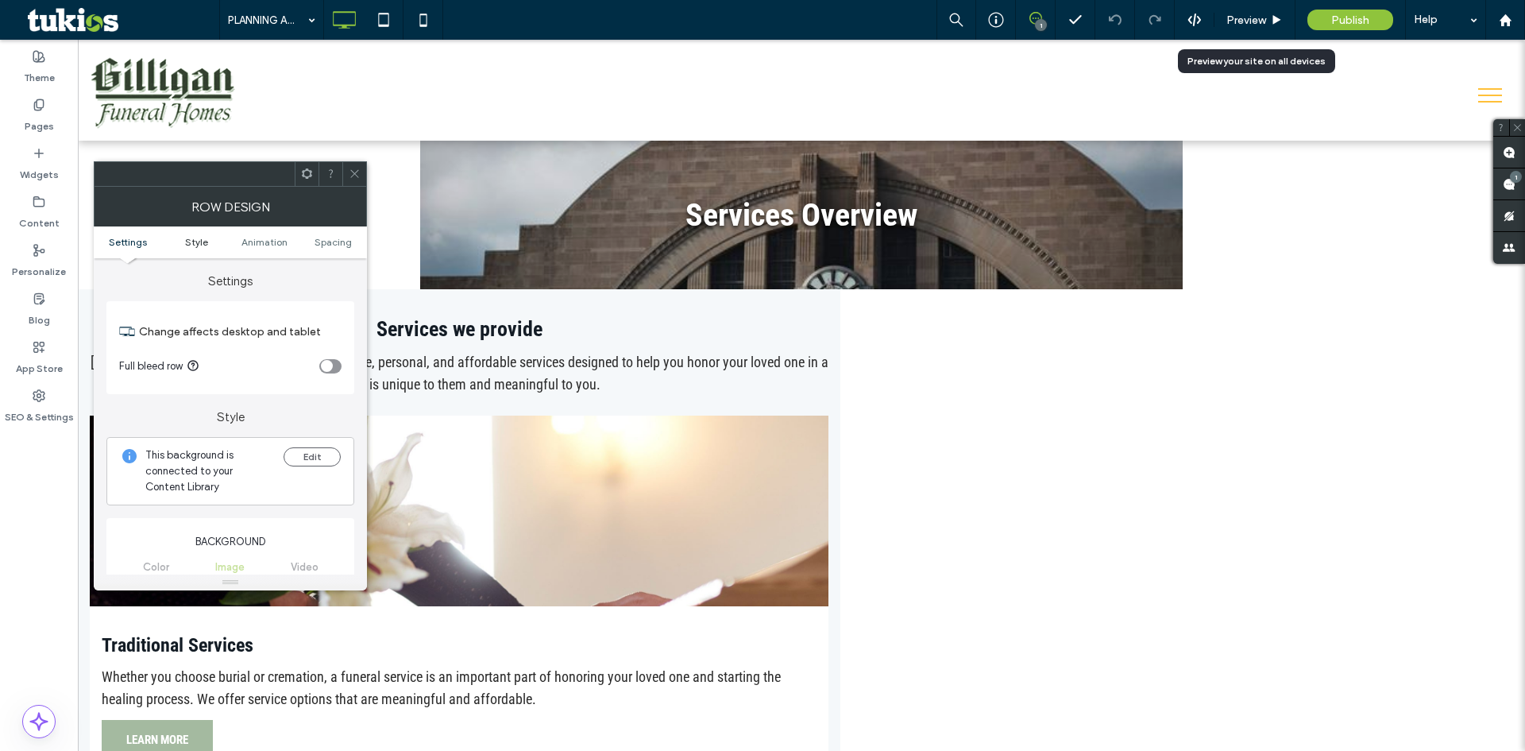
click at [193, 242] on span "Style" at bounding box center [196, 242] width 23 height 12
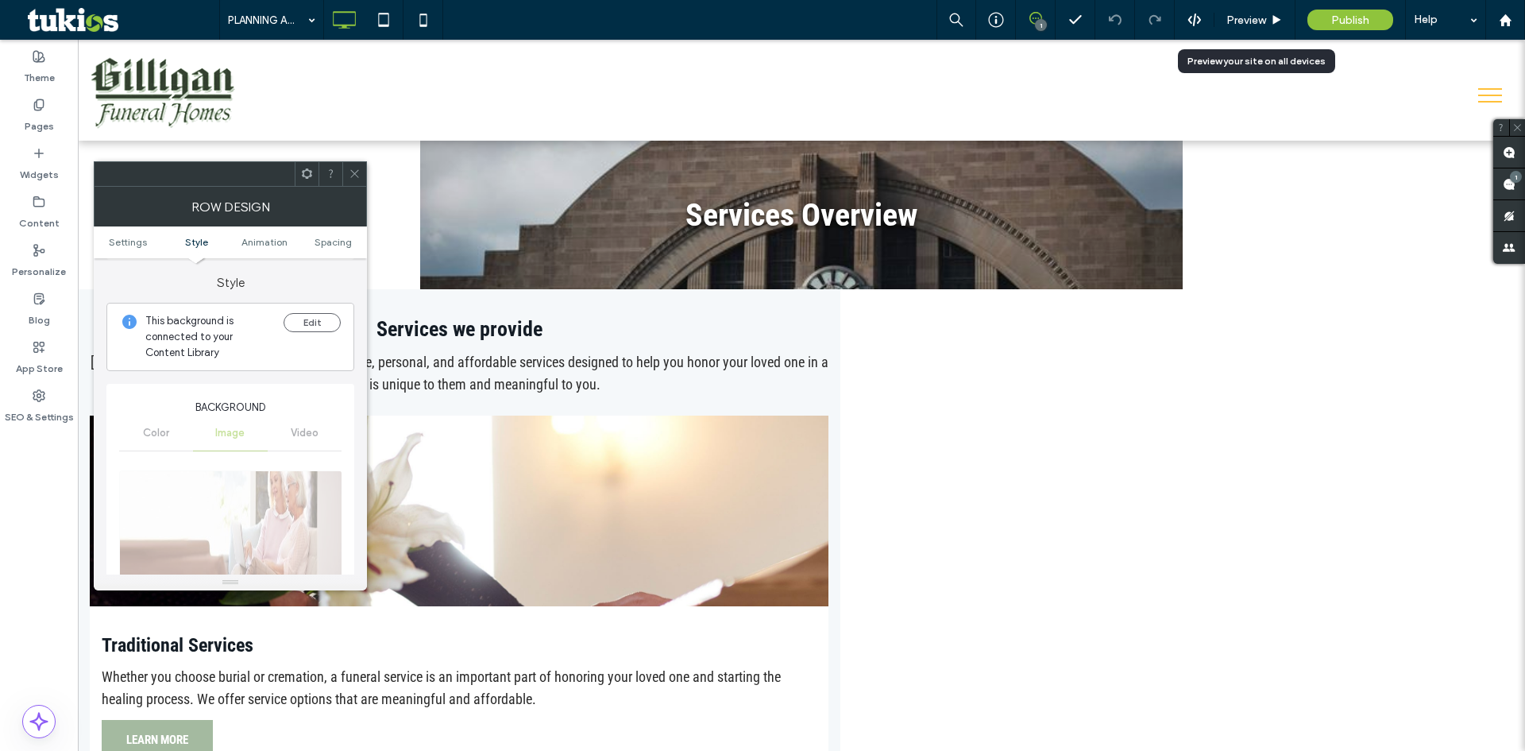
scroll to position [136, 0]
click at [295, 326] on button "Edit" at bounding box center [312, 320] width 57 height 19
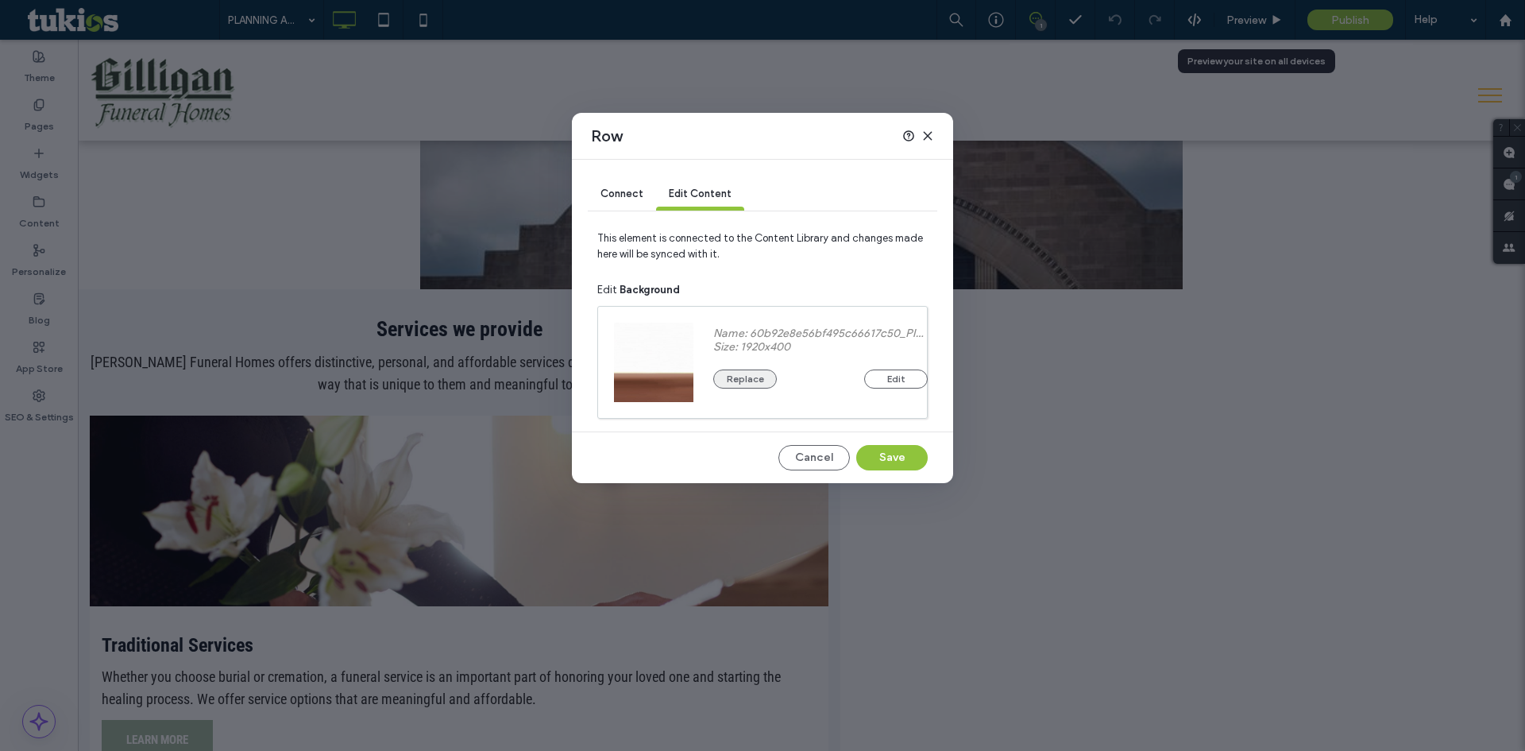
click at [735, 374] on button "Replace" at bounding box center [745, 378] width 64 height 19
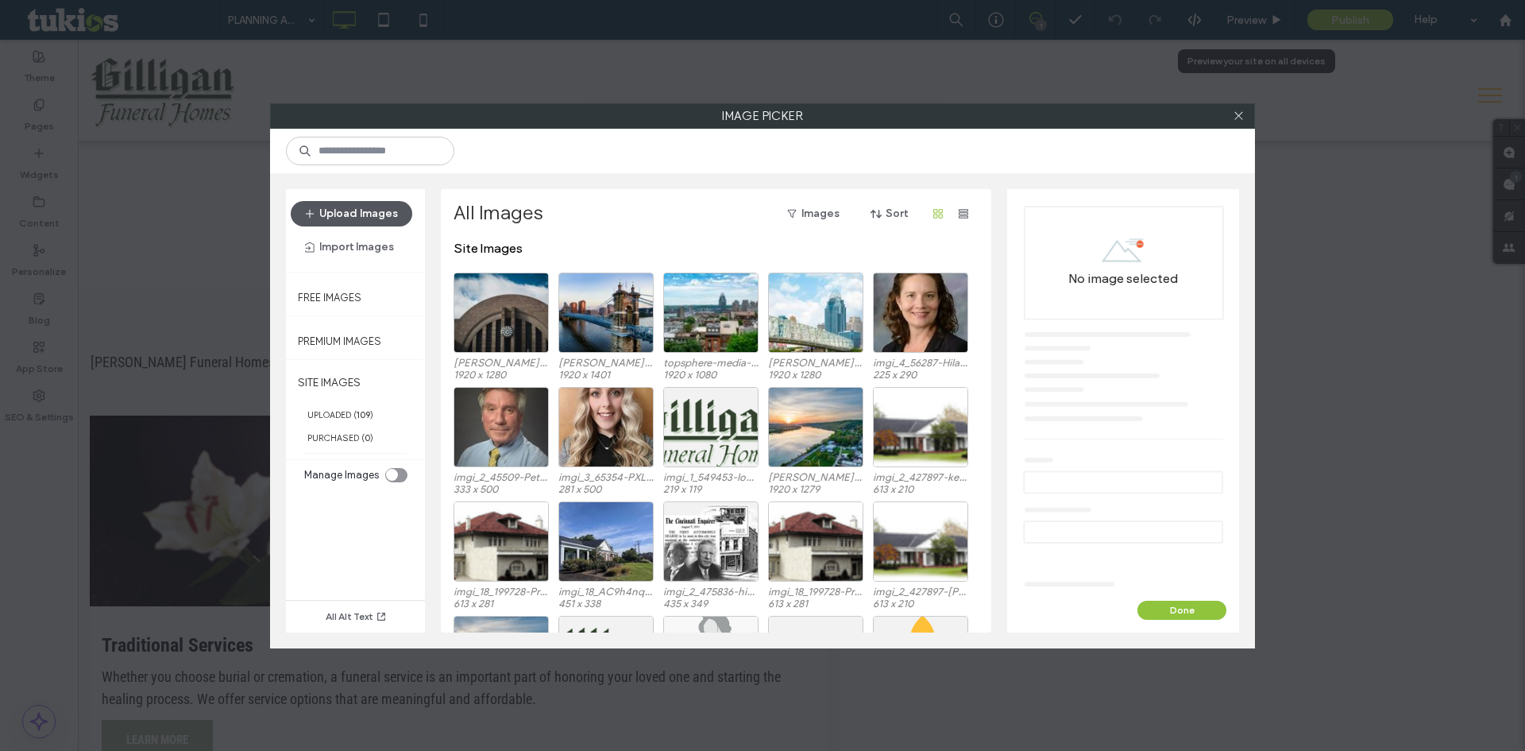
click at [364, 221] on button "Upload Images" at bounding box center [352, 213] width 122 height 25
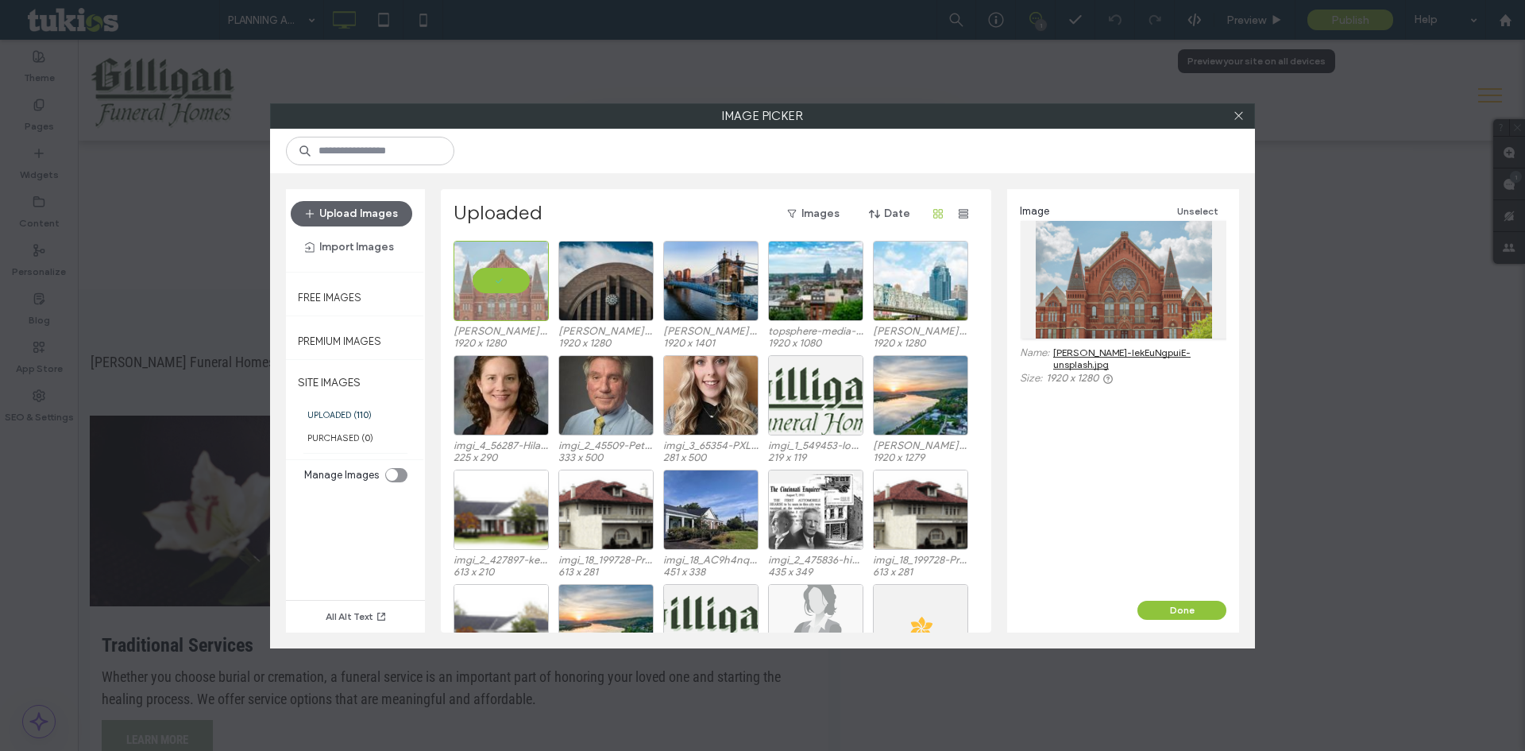
click at [1176, 591] on div "Image Unselect Name: sean-foster-IekEuNgpuiE-unsplash.jpg Size: 1920 x 1280" at bounding box center [1123, 394] width 232 height 411
click at [1176, 600] on button "Done" at bounding box center [1181, 609] width 89 height 19
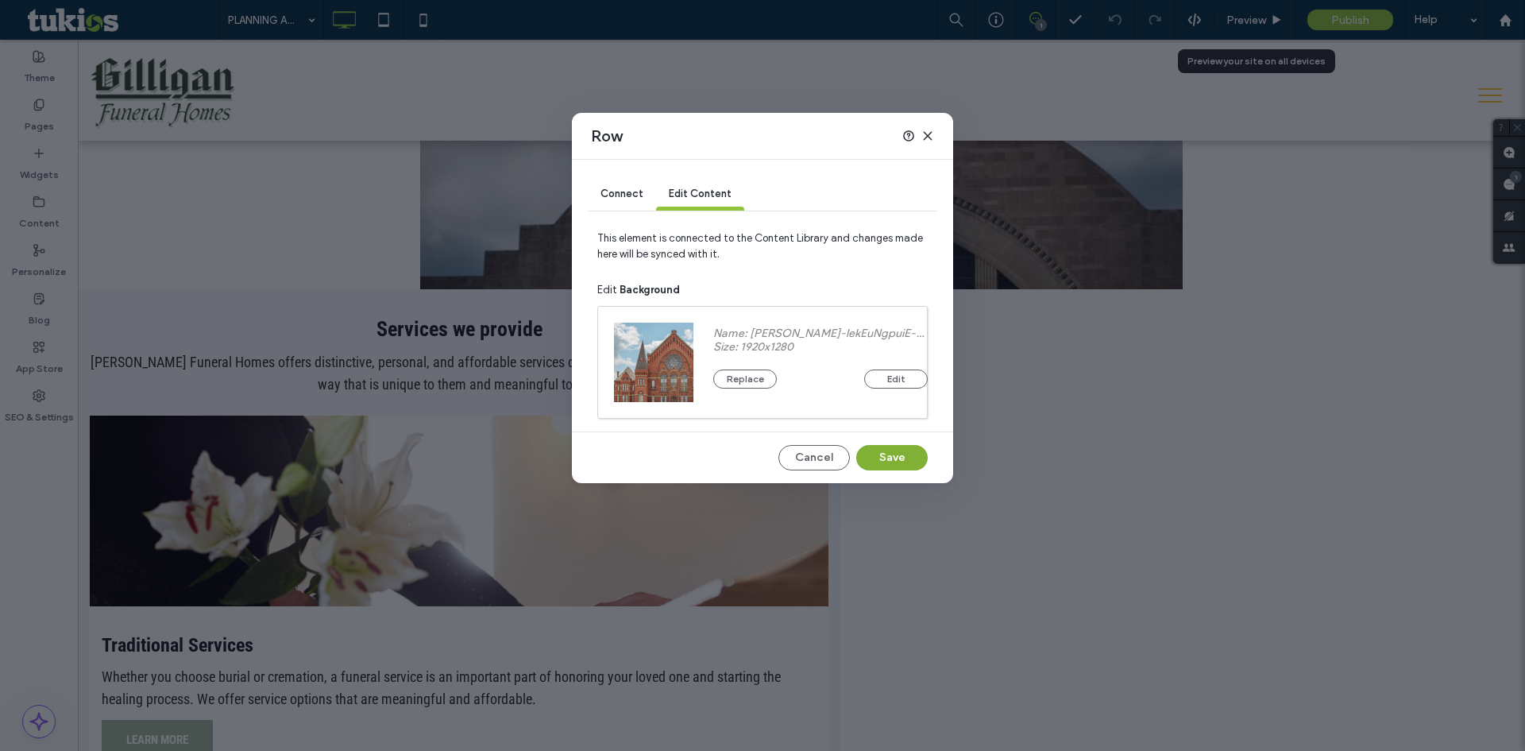
click at [906, 462] on button "Save" at bounding box center [891, 457] width 71 height 25
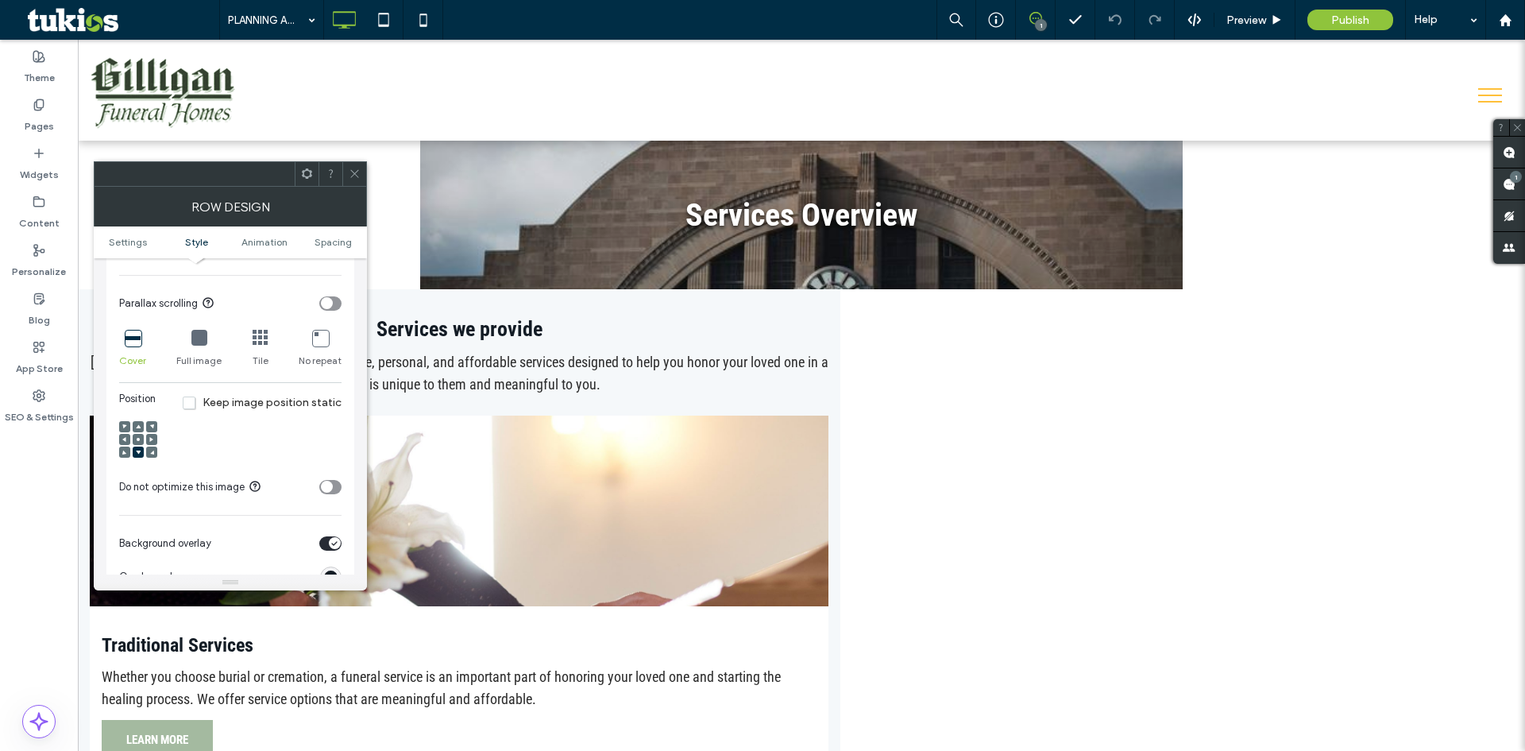
scroll to position [556, 0]
click at [141, 442] on div at bounding box center [138, 436] width 11 height 11
click at [138, 442] on span at bounding box center [138, 436] width 5 height 11
click at [1274, 17] on use at bounding box center [1277, 19] width 8 height 9
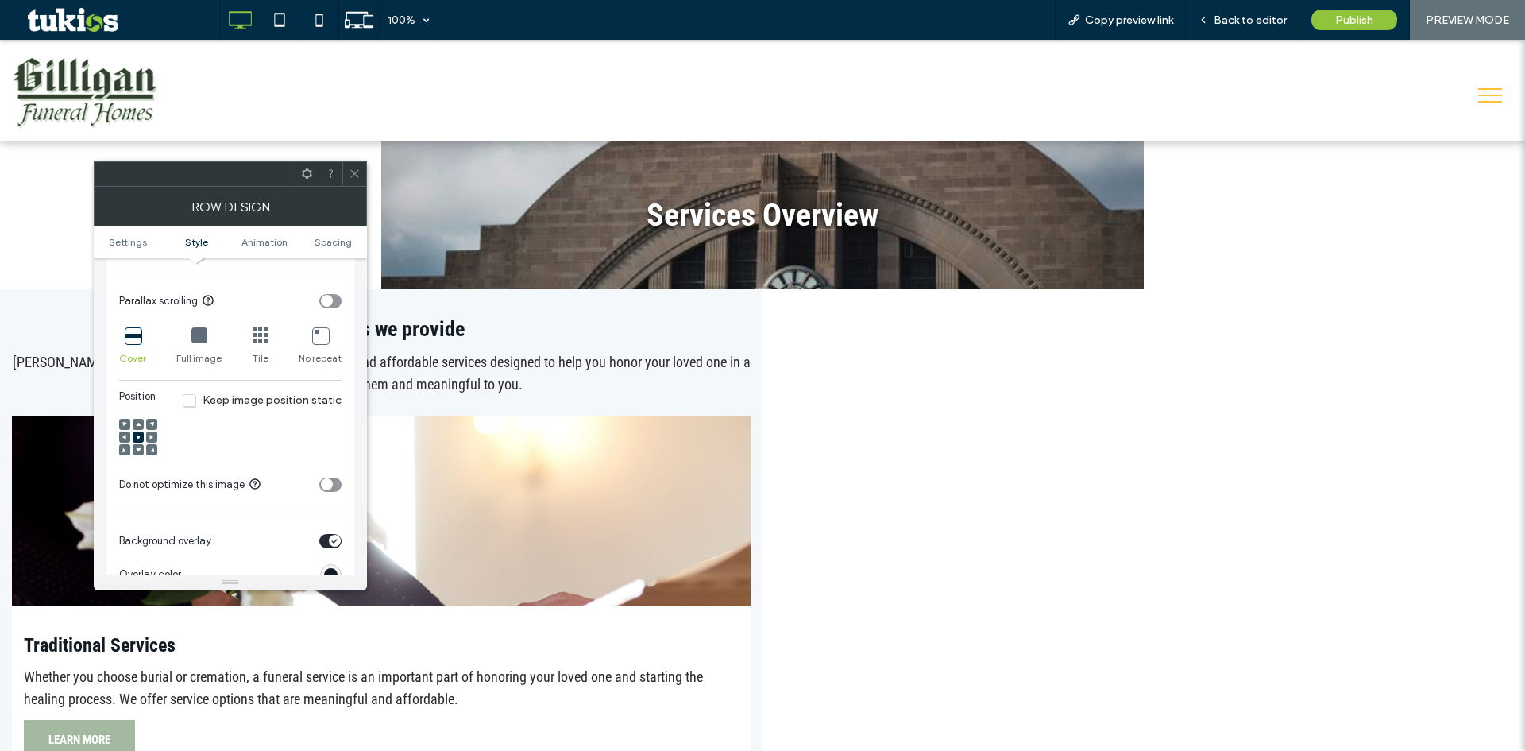
click at [357, 170] on icon at bounding box center [355, 174] width 12 height 12
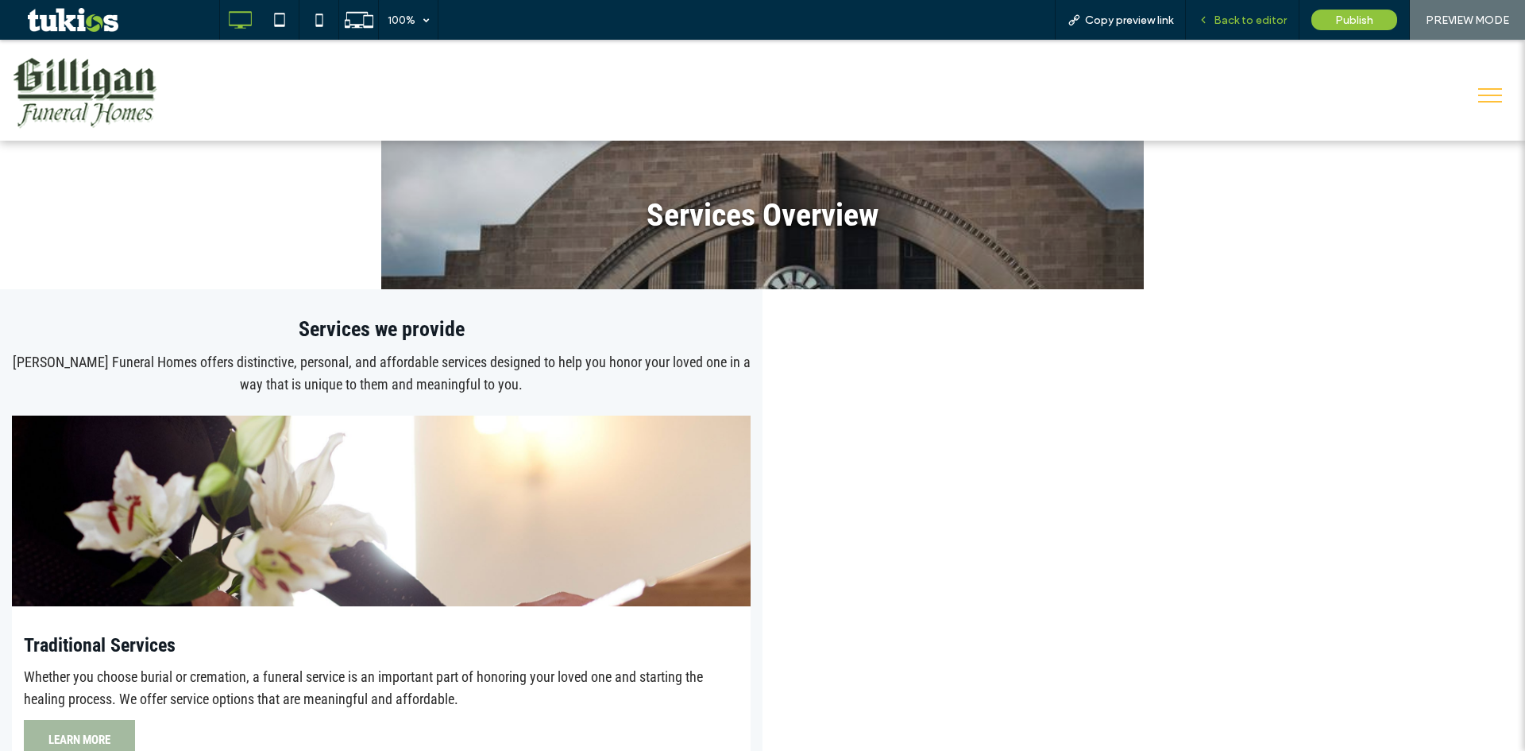
click at [1234, 21] on span "Back to editor" at bounding box center [1250, 21] width 73 height 14
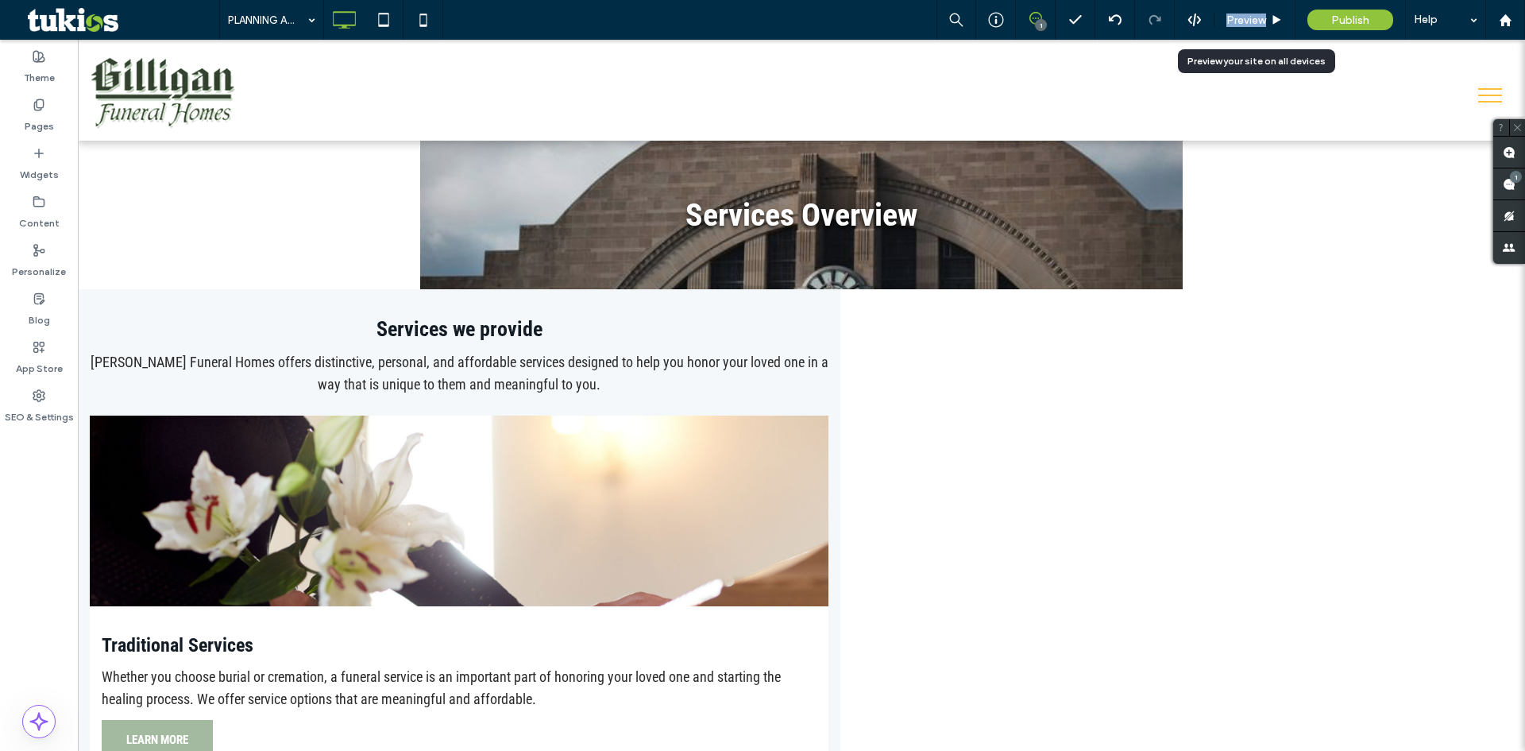
click at [1234, 21] on span "Preview" at bounding box center [1246, 21] width 40 height 14
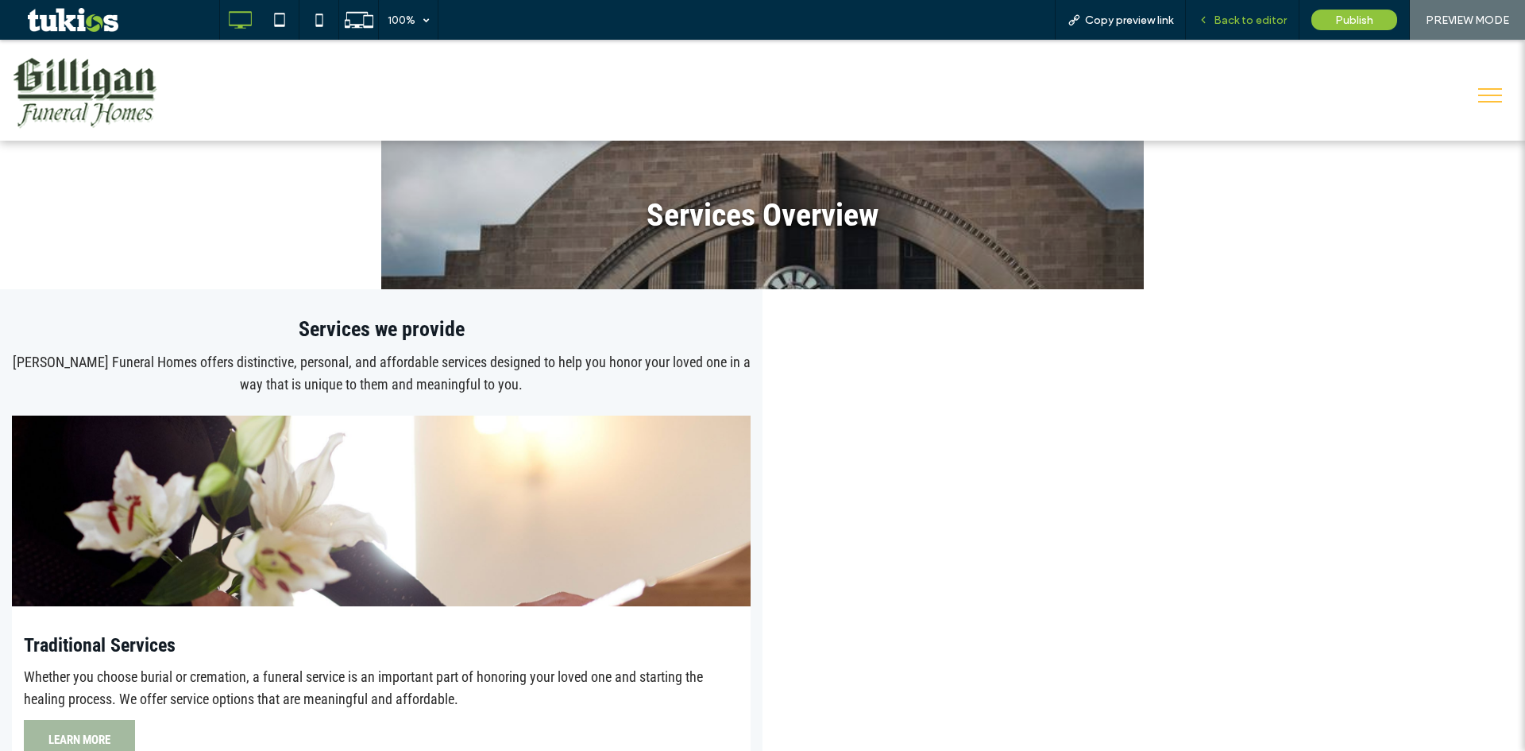
click at [1243, 19] on span "Back to editor" at bounding box center [1250, 21] width 73 height 14
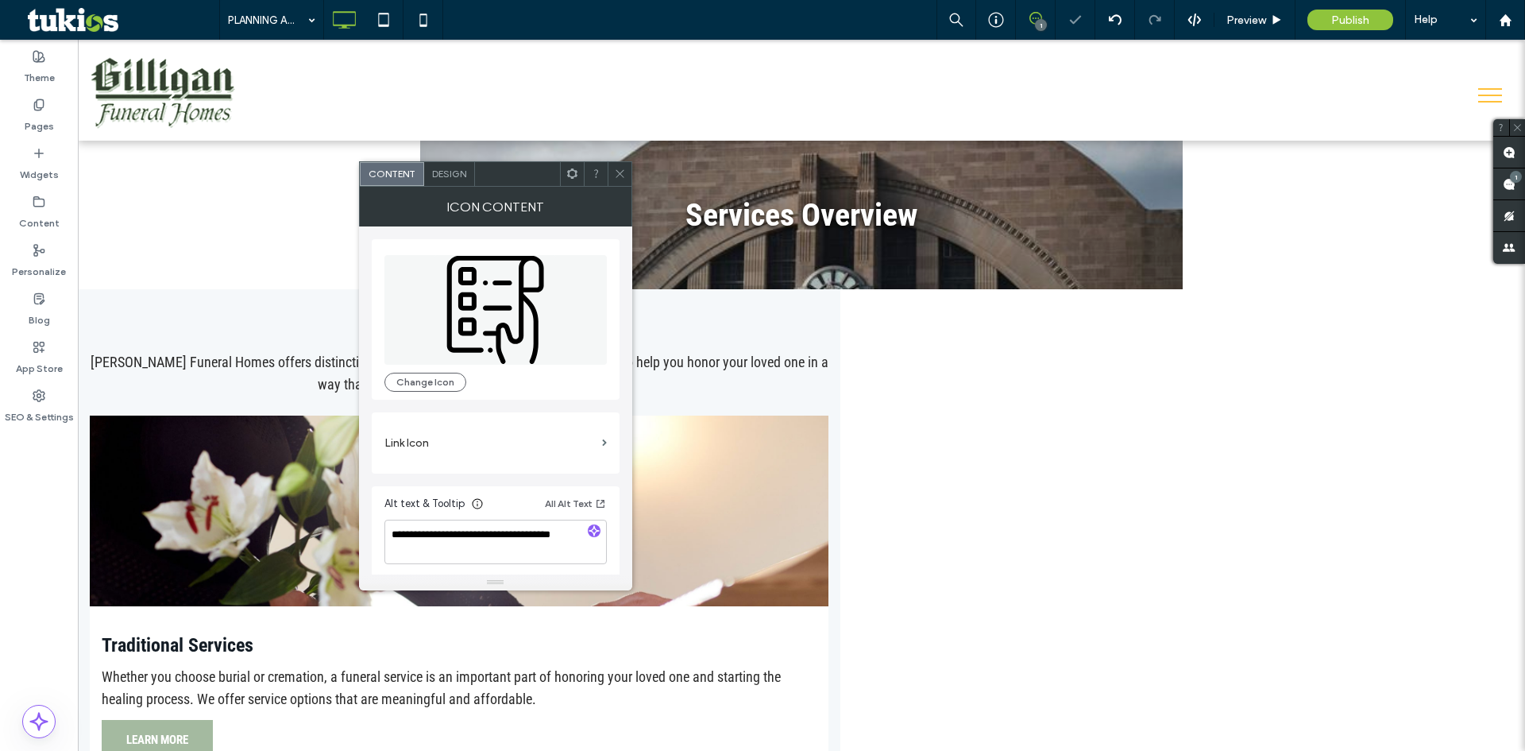
click at [464, 184] on div "Design" at bounding box center [449, 174] width 51 height 24
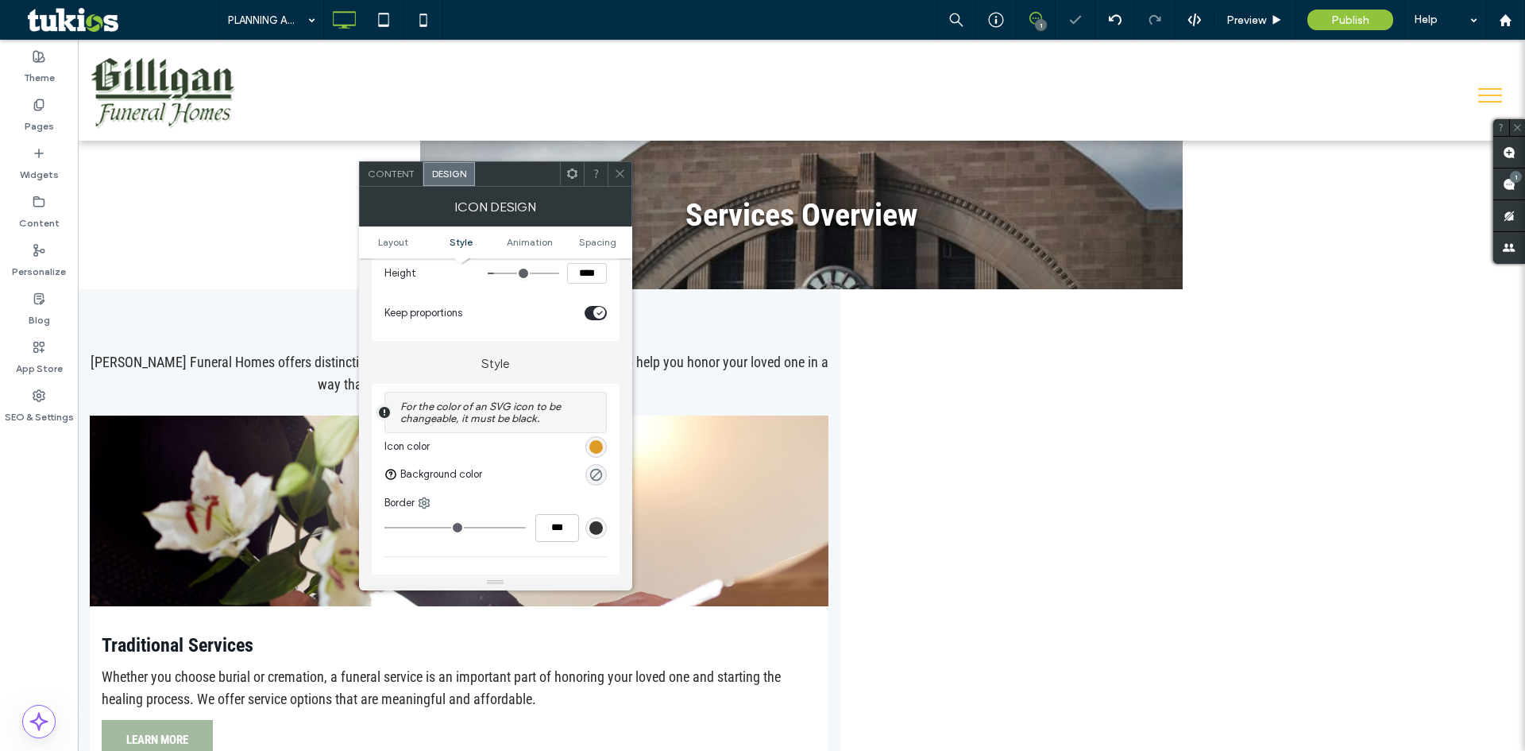
scroll to position [397, 0]
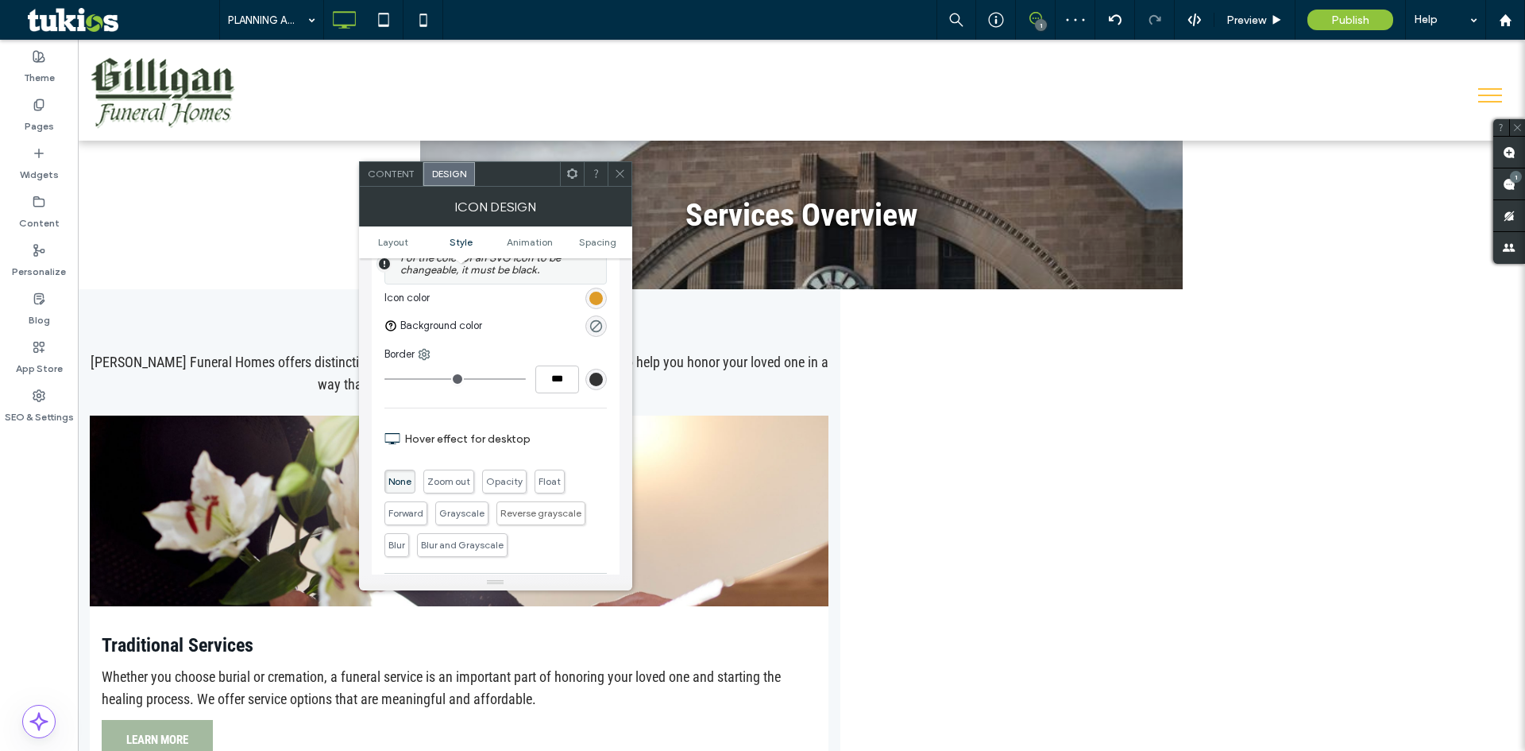
click at [594, 291] on div "rgb(222, 155, 40)" at bounding box center [596, 298] width 14 height 14
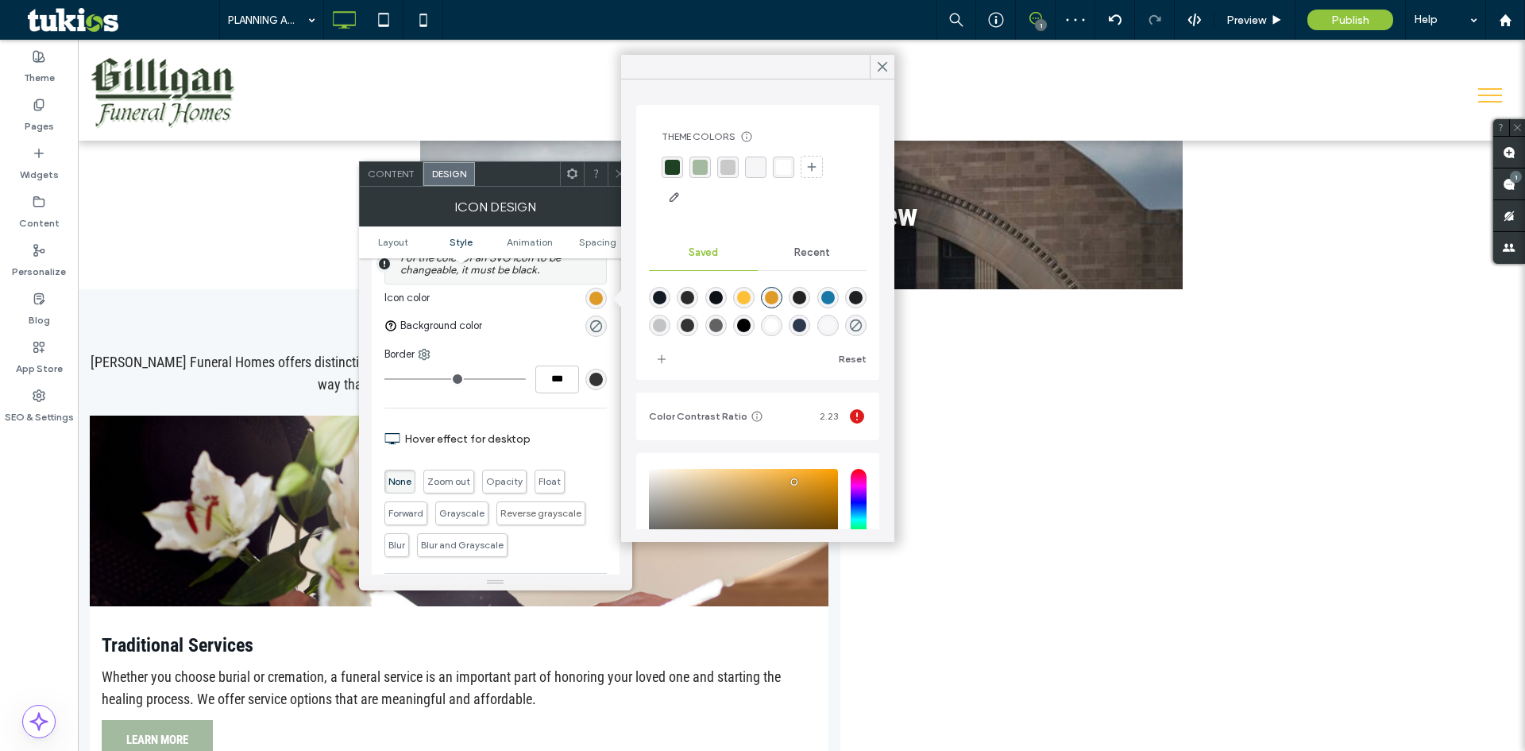
click at [701, 173] on div "rgba(164, 186, 160, 1)" at bounding box center [700, 167] width 15 height 15
click at [623, 172] on div "Theme Colors Save time with Theme Colors Create a color palette to instantly ad…" at bounding box center [757, 310] width 273 height 462
click at [619, 172] on icon at bounding box center [620, 174] width 12 height 12
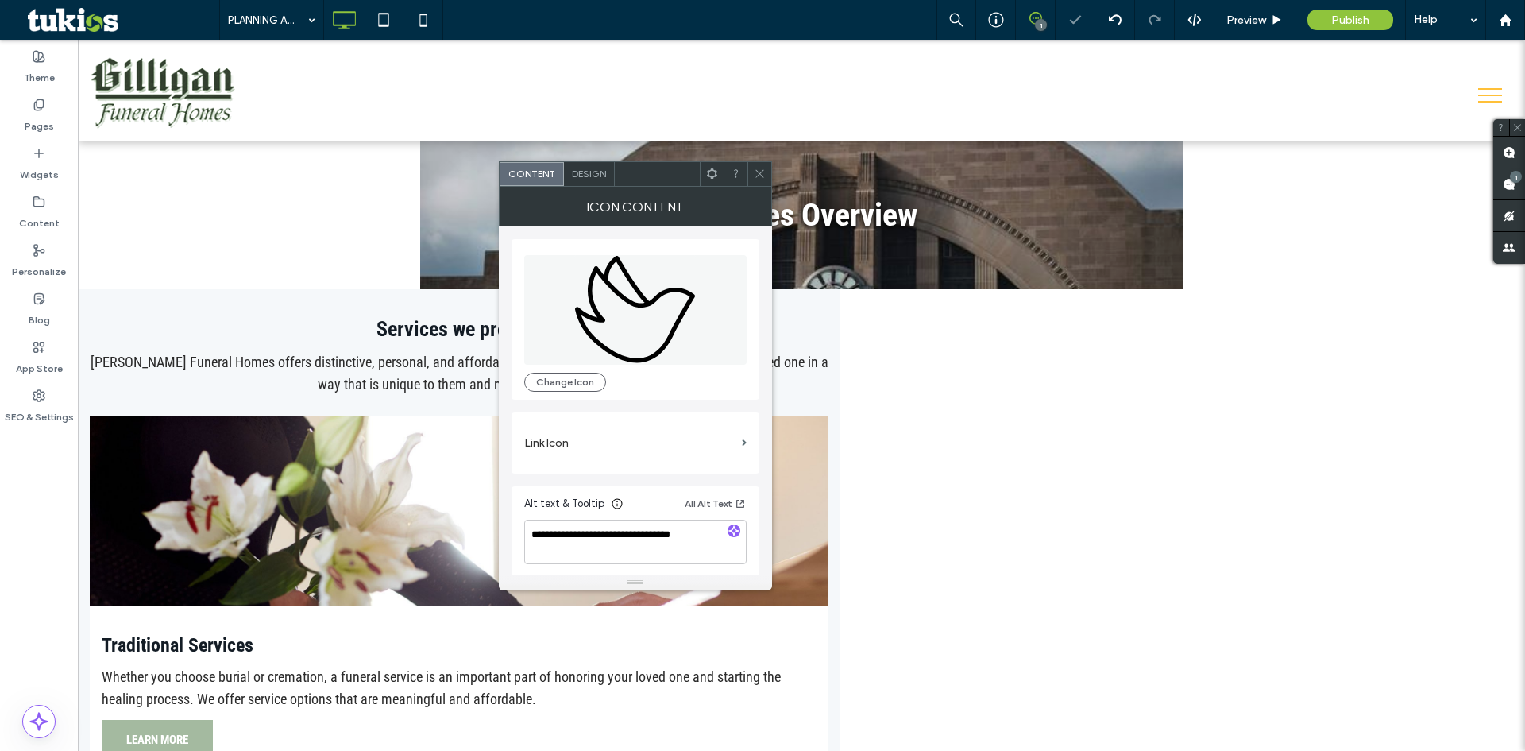
click at [593, 177] on span "Design" at bounding box center [589, 174] width 34 height 12
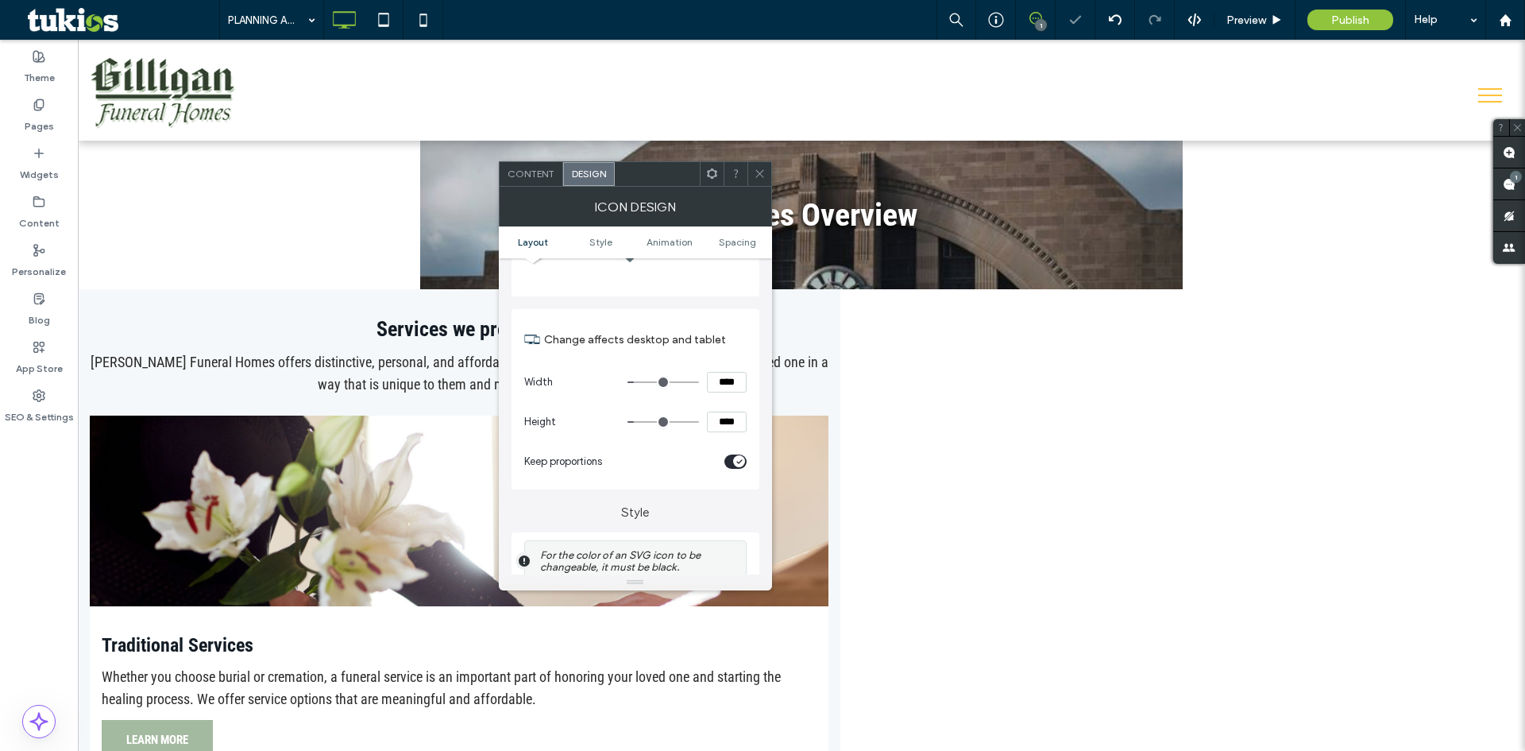
scroll to position [318, 0]
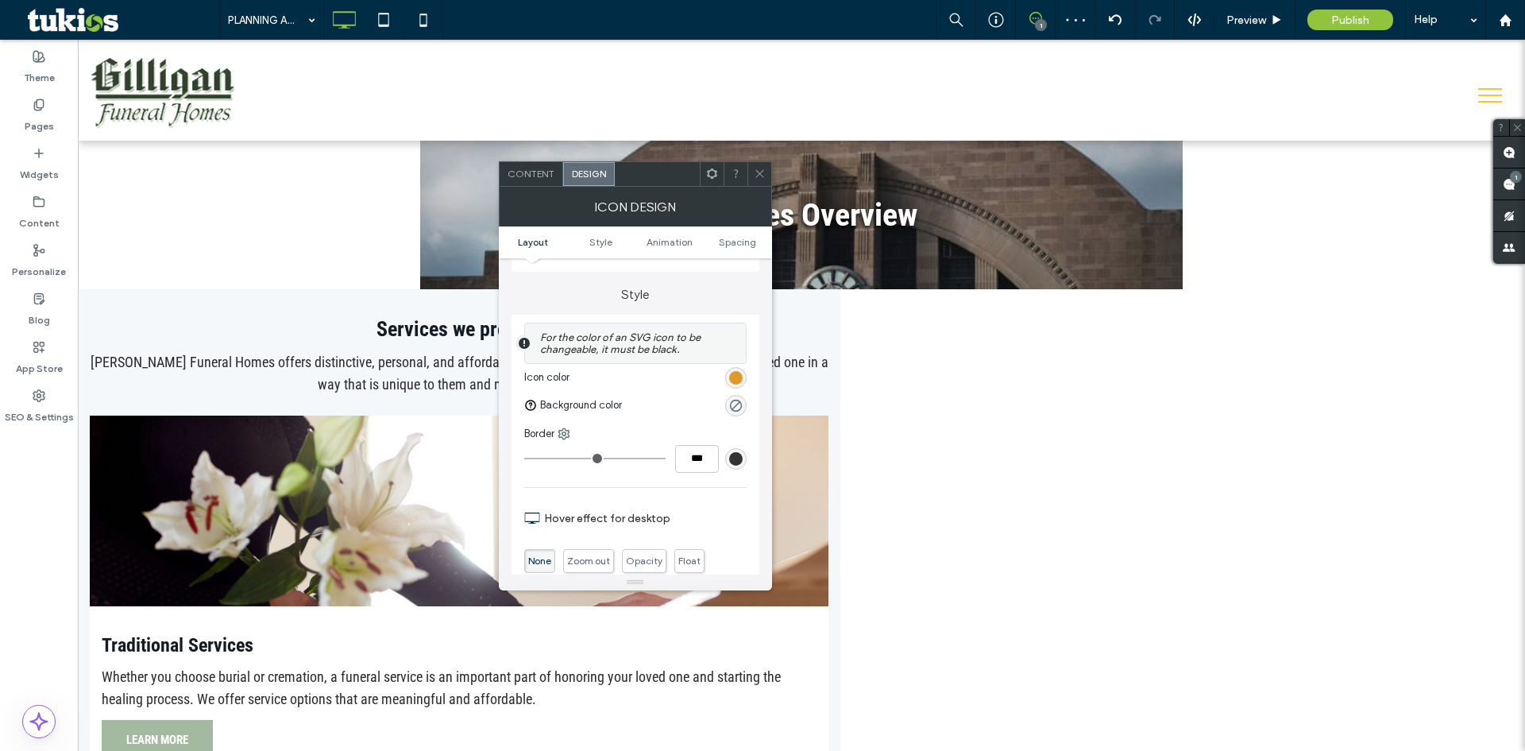
click at [732, 376] on div "rgb(222, 155, 40)" at bounding box center [736, 378] width 14 height 14
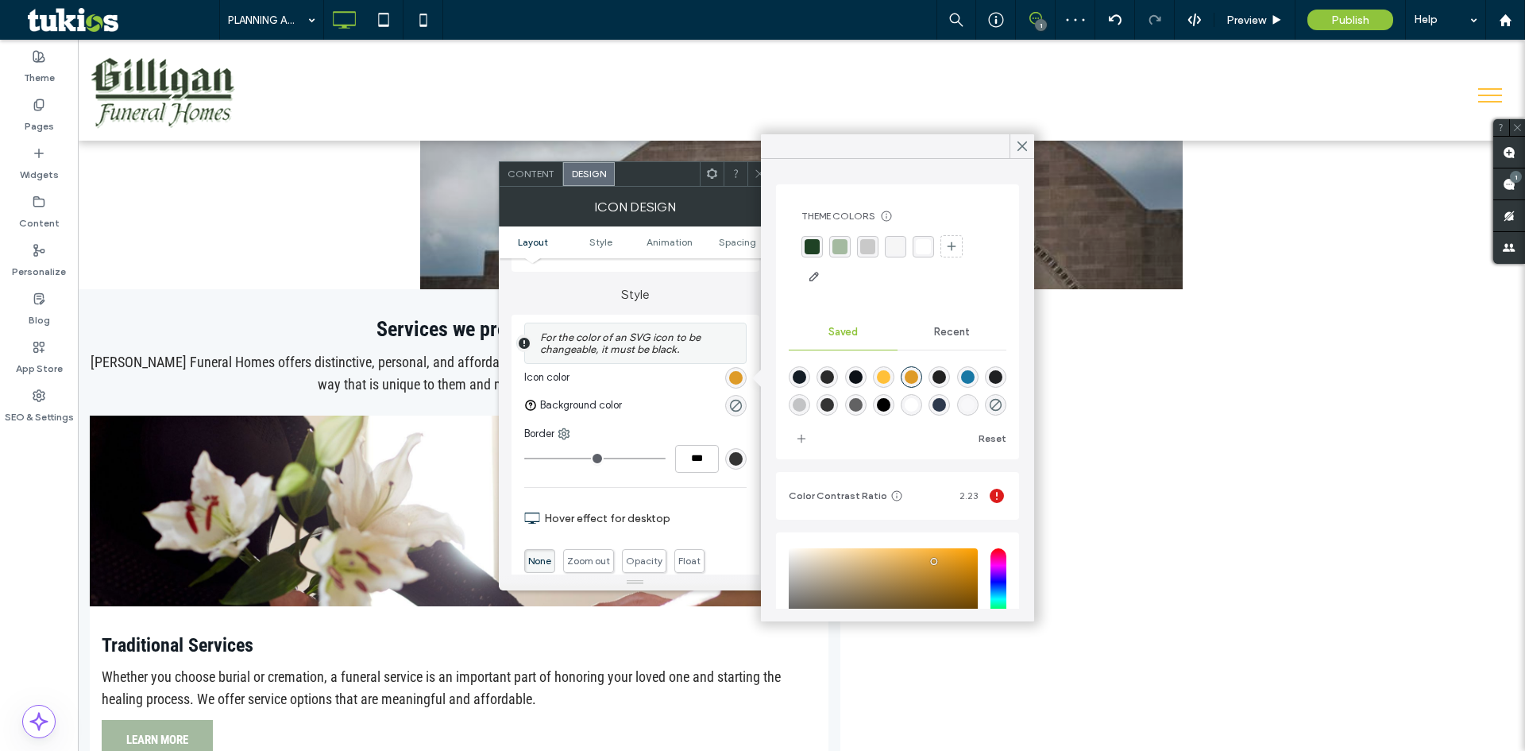
click at [837, 249] on div "rgba(164, 186, 160, 1)" at bounding box center [839, 246] width 15 height 15
click at [757, 172] on use at bounding box center [759, 174] width 8 height 8
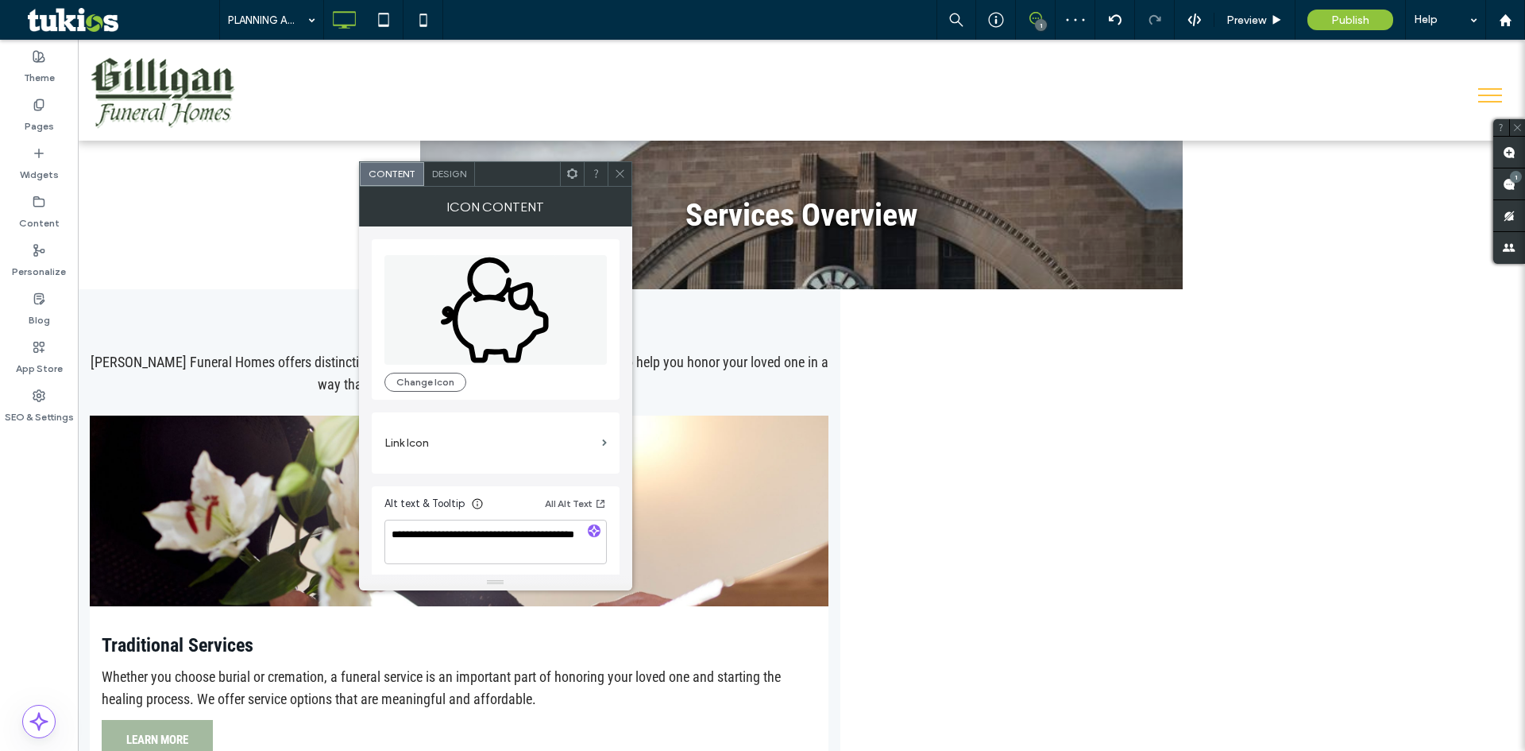
click at [446, 171] on span "Design" at bounding box center [449, 174] width 34 height 12
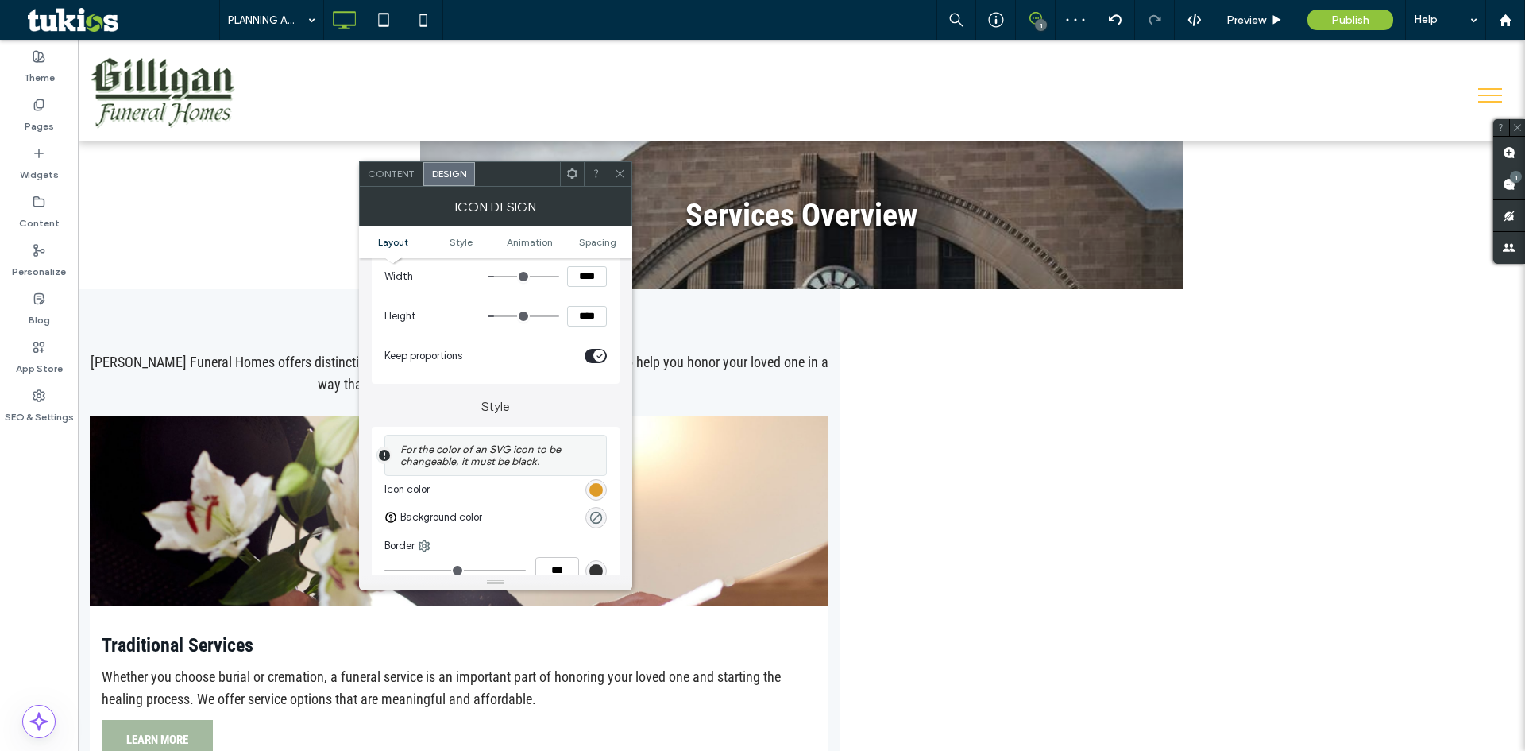
scroll to position [238, 0]
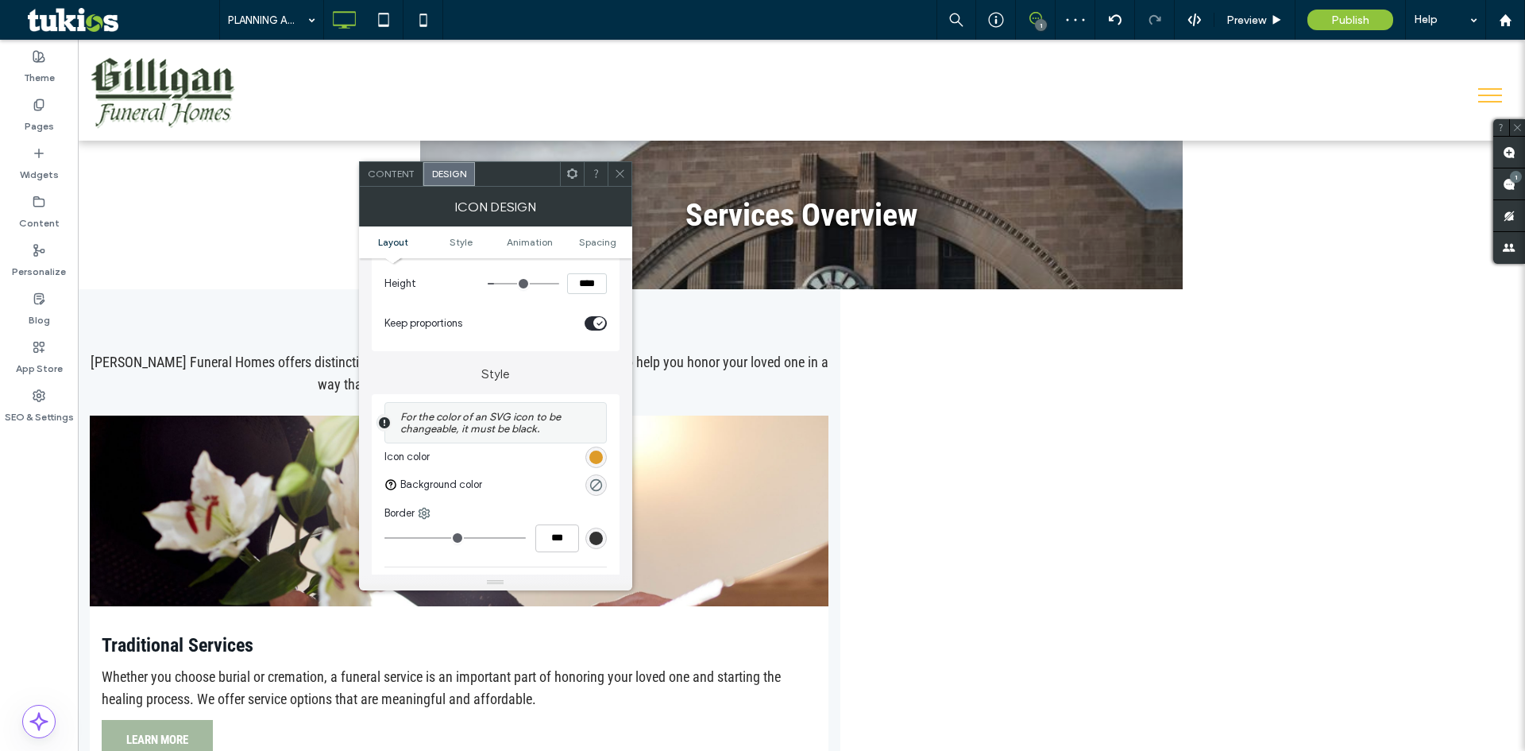
click at [597, 450] on div "rgb(222, 155, 40)" at bounding box center [596, 457] width 14 height 14
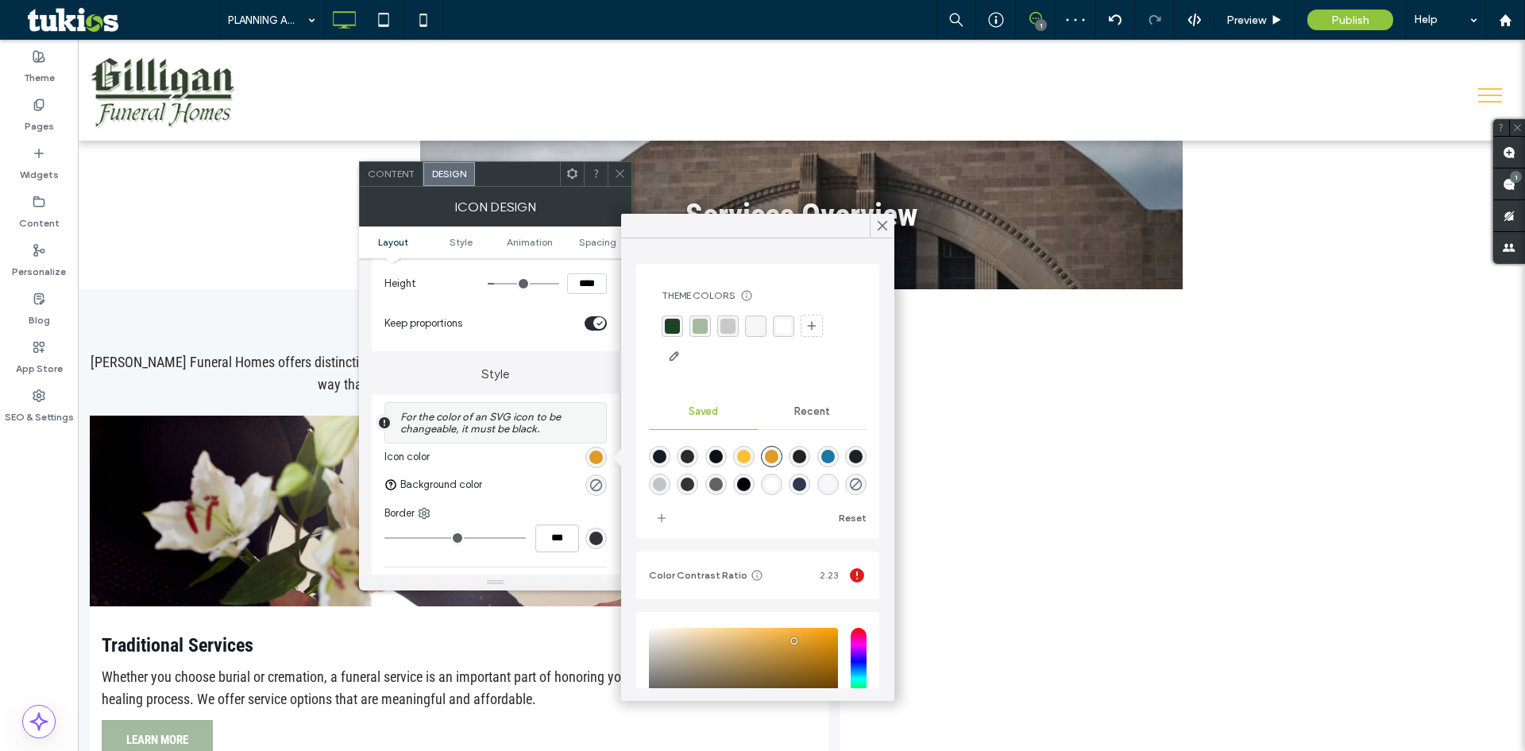
click at [689, 329] on div at bounding box center [758, 342] width 192 height 54
drag, startPoint x: 695, startPoint y: 324, endPoint x: 693, endPoint y: 279, distance: 45.3
click at [696, 322] on div "rgba(164, 186, 160, 1)" at bounding box center [700, 326] width 15 height 15
click at [620, 169] on icon at bounding box center [620, 174] width 12 height 12
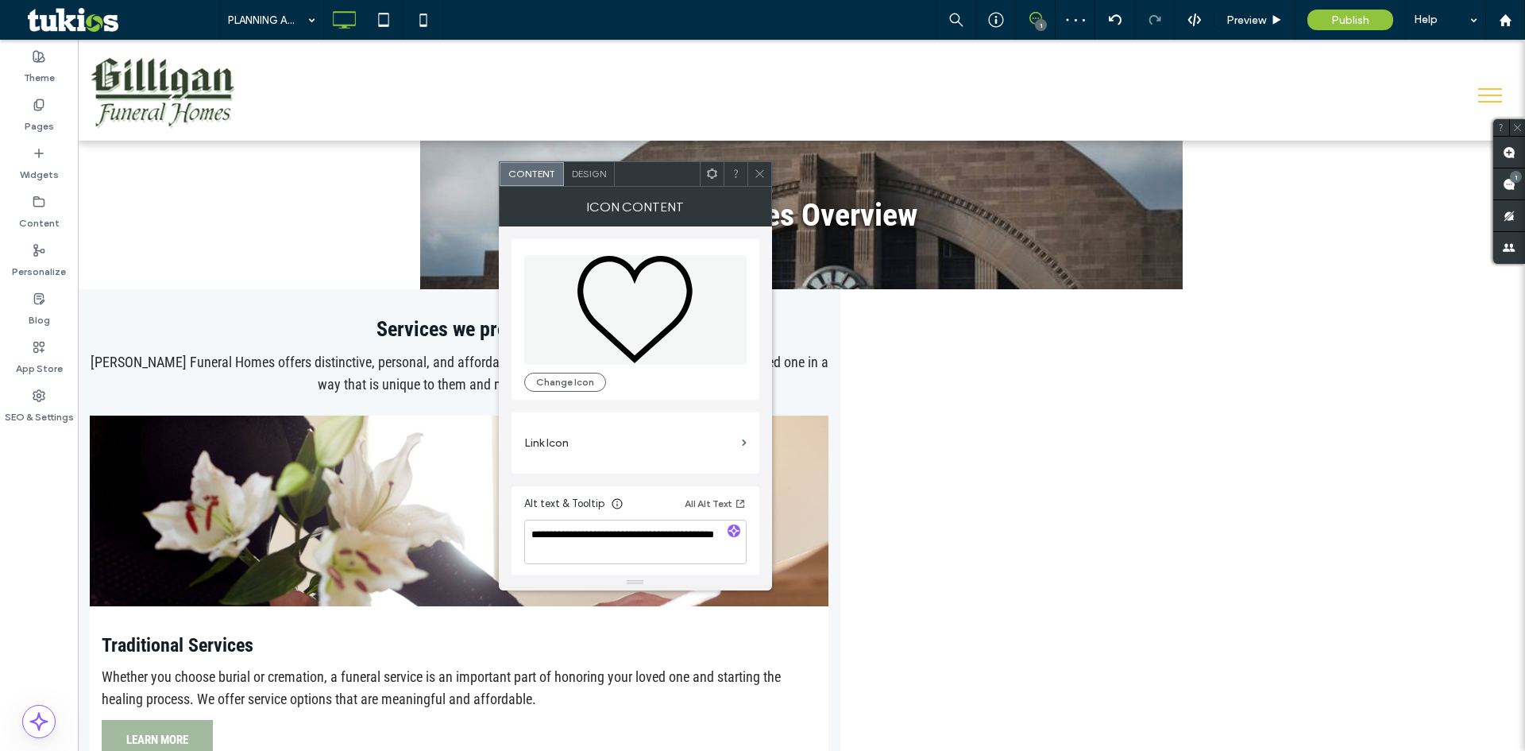
click at [599, 181] on div "Design" at bounding box center [589, 174] width 51 height 24
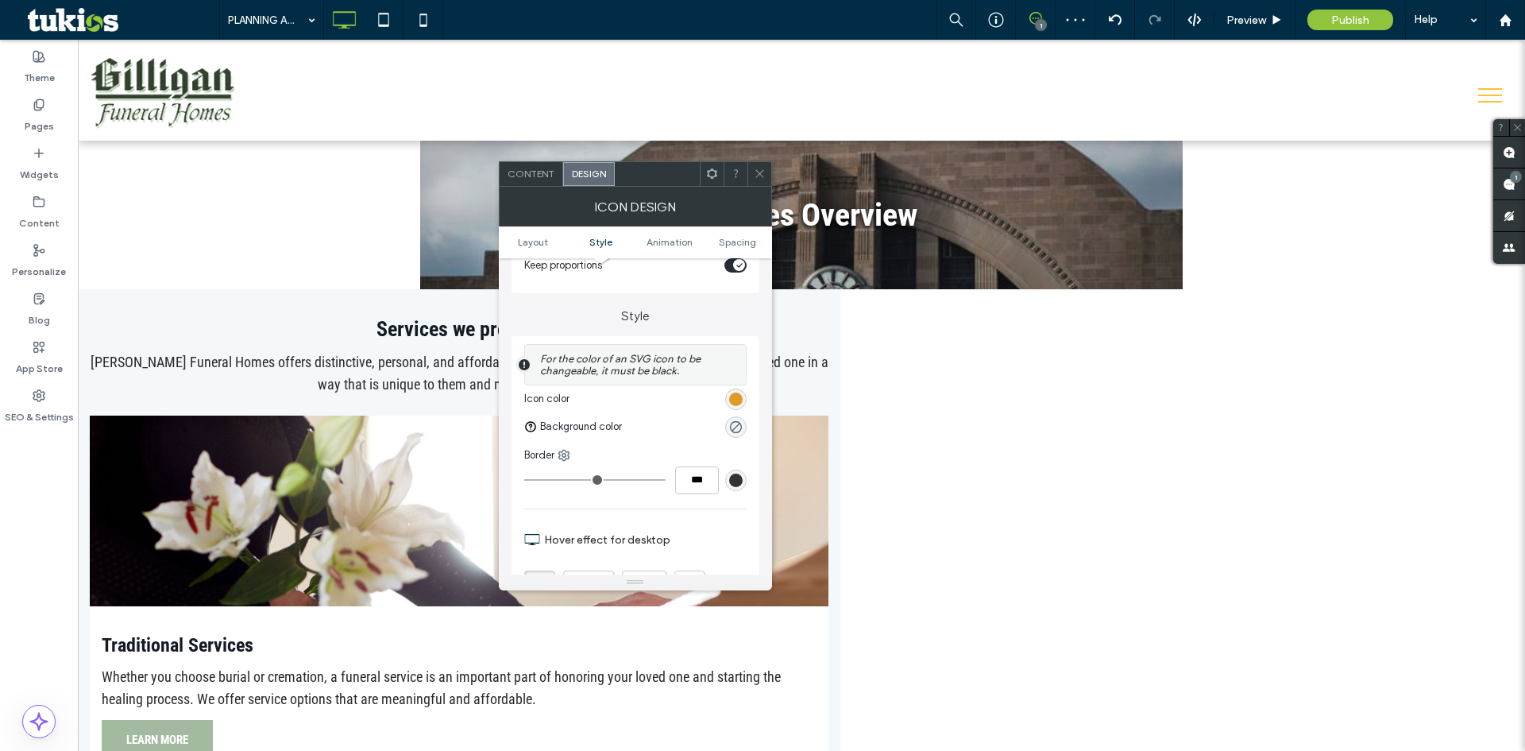
scroll to position [397, 0]
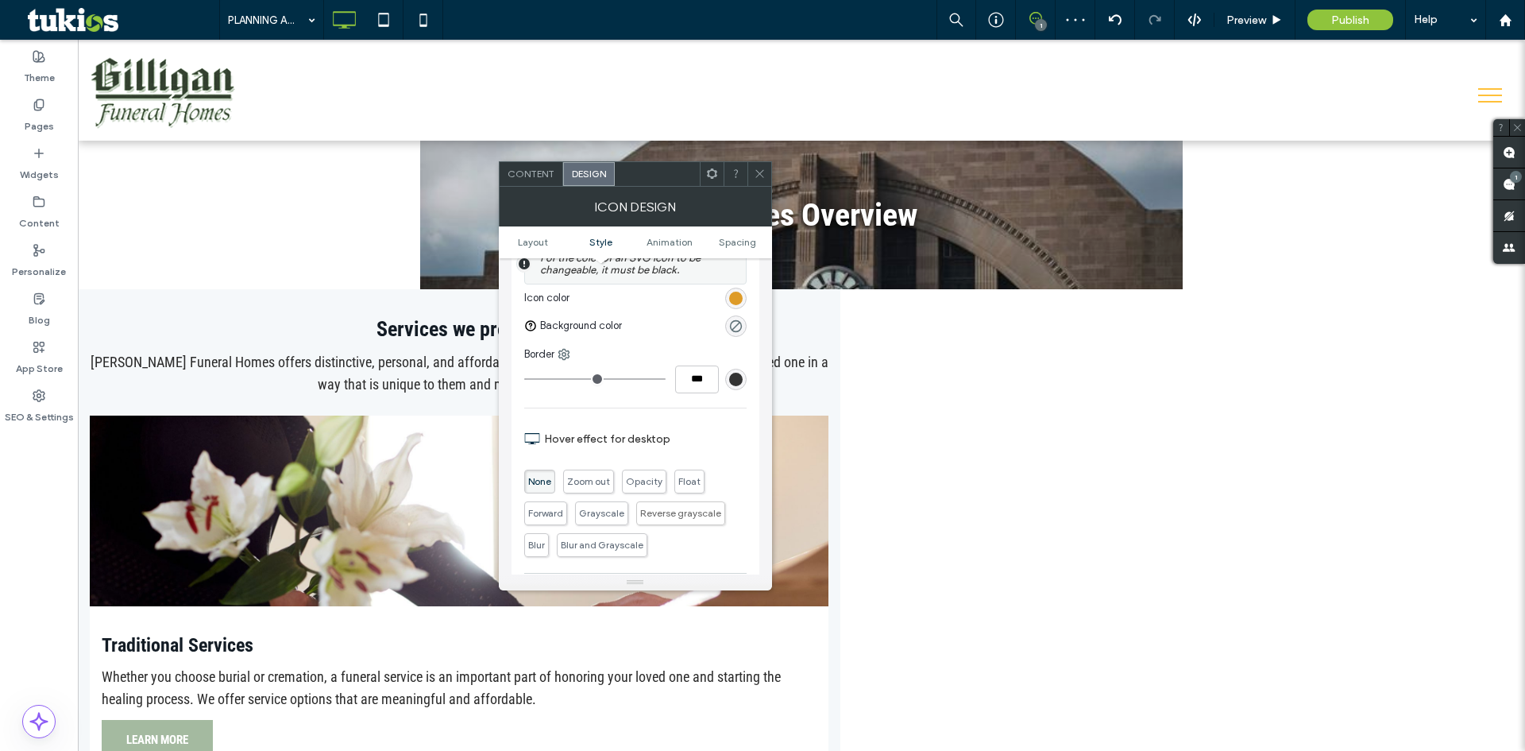
click at [738, 303] on div "rgb(222, 155, 40)" at bounding box center [736, 298] width 14 height 14
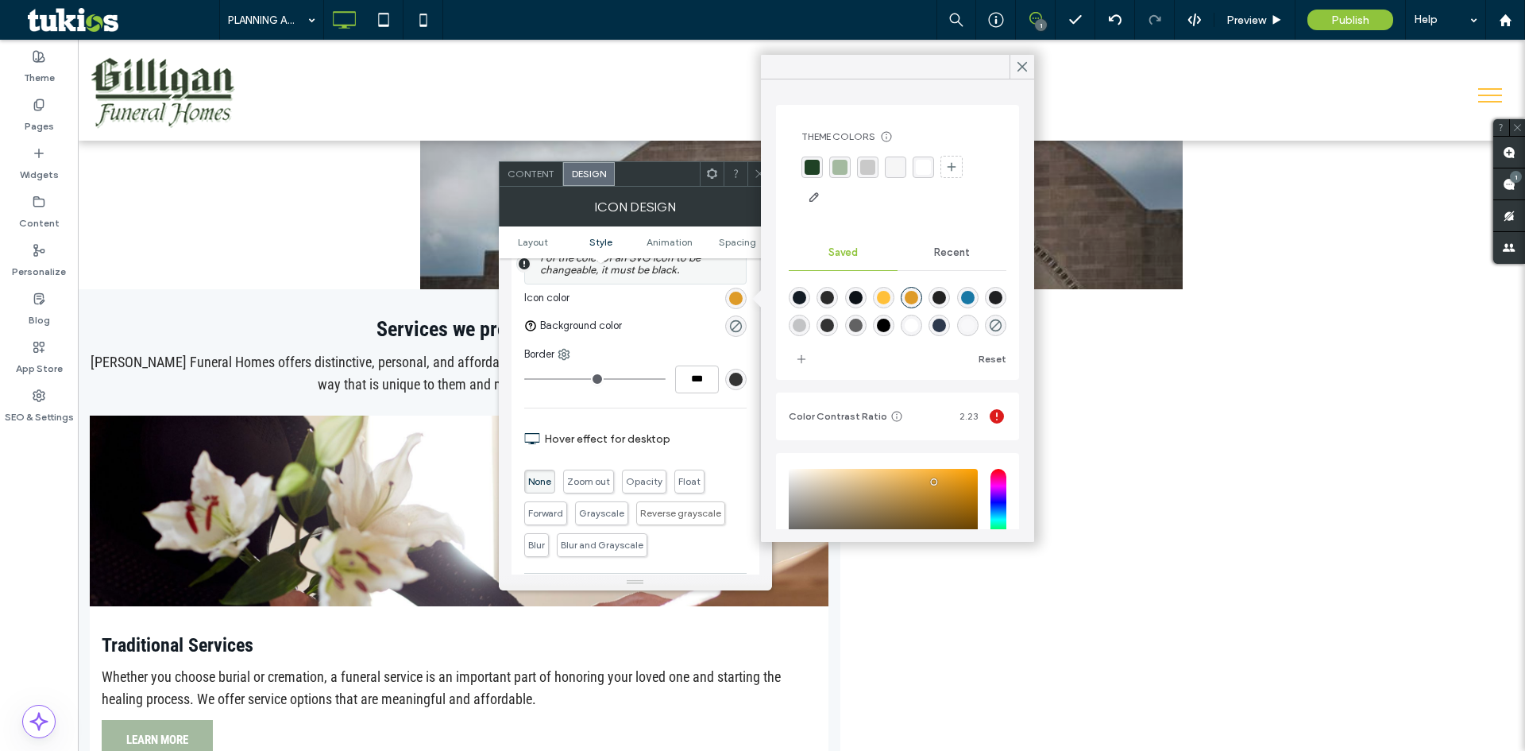
click at [836, 172] on div "rgba(164, 186, 160, 1)" at bounding box center [839, 167] width 15 height 15
click at [757, 169] on icon at bounding box center [760, 174] width 12 height 12
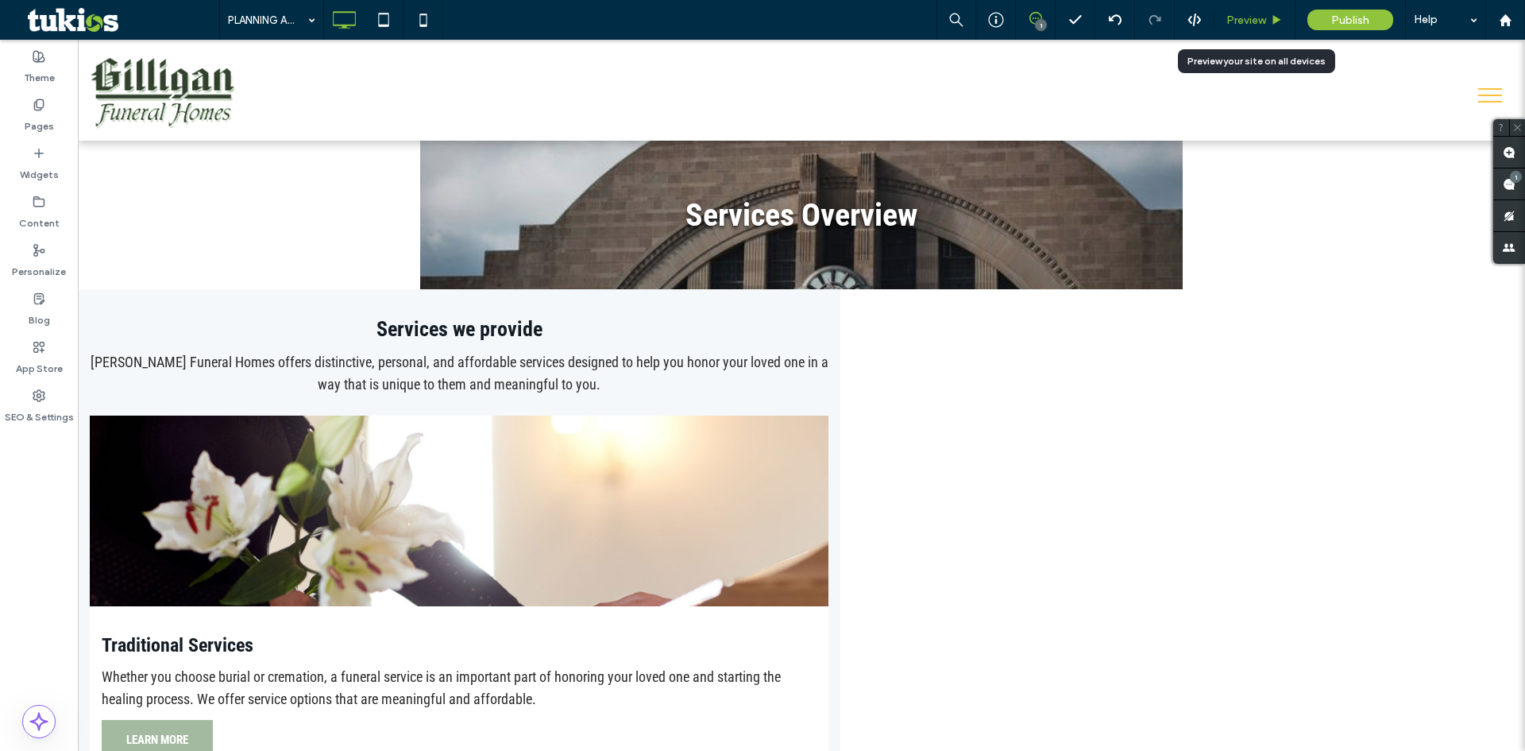
click at [1250, 23] on span "Preview" at bounding box center [1246, 21] width 40 height 14
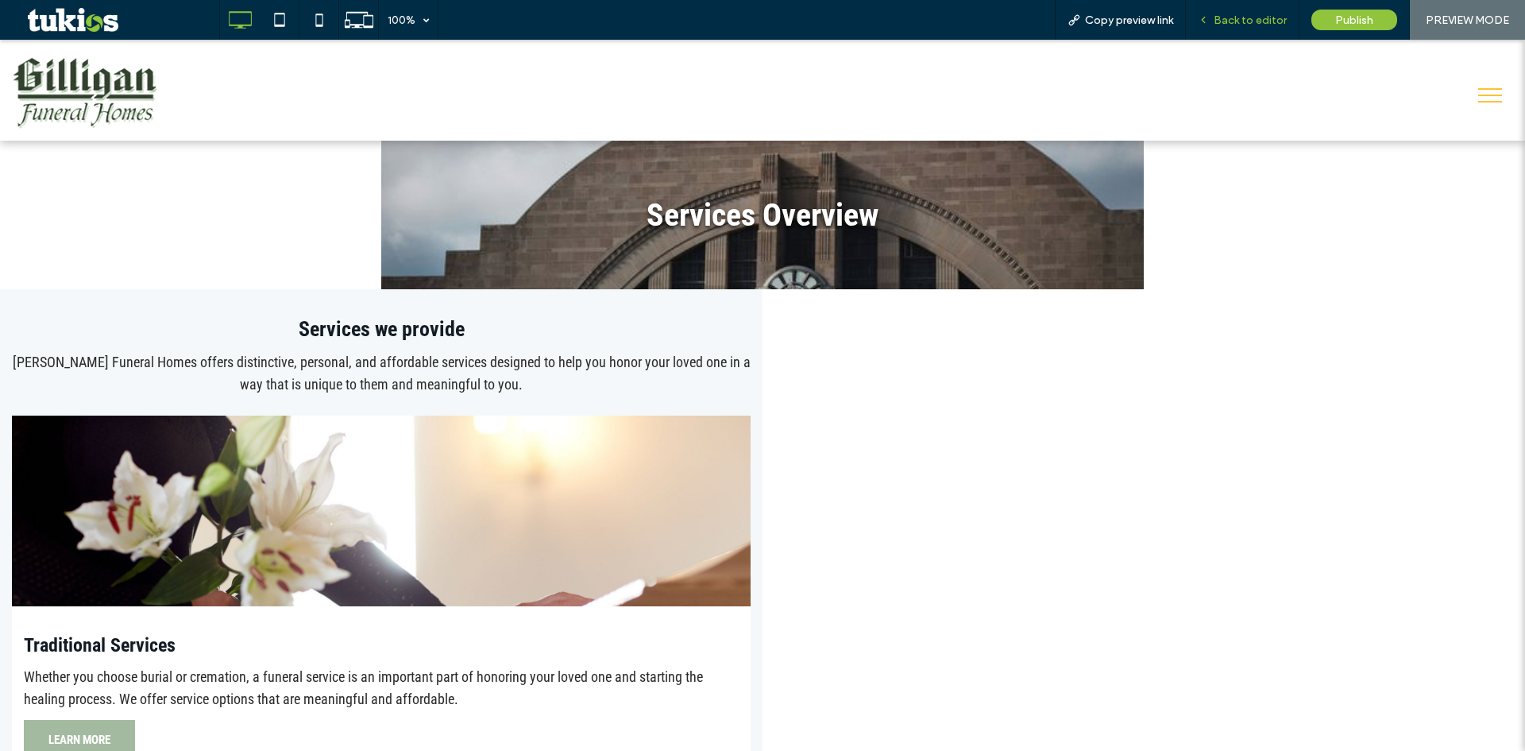
click at [1254, 14] on span "Back to editor" at bounding box center [1250, 21] width 73 height 14
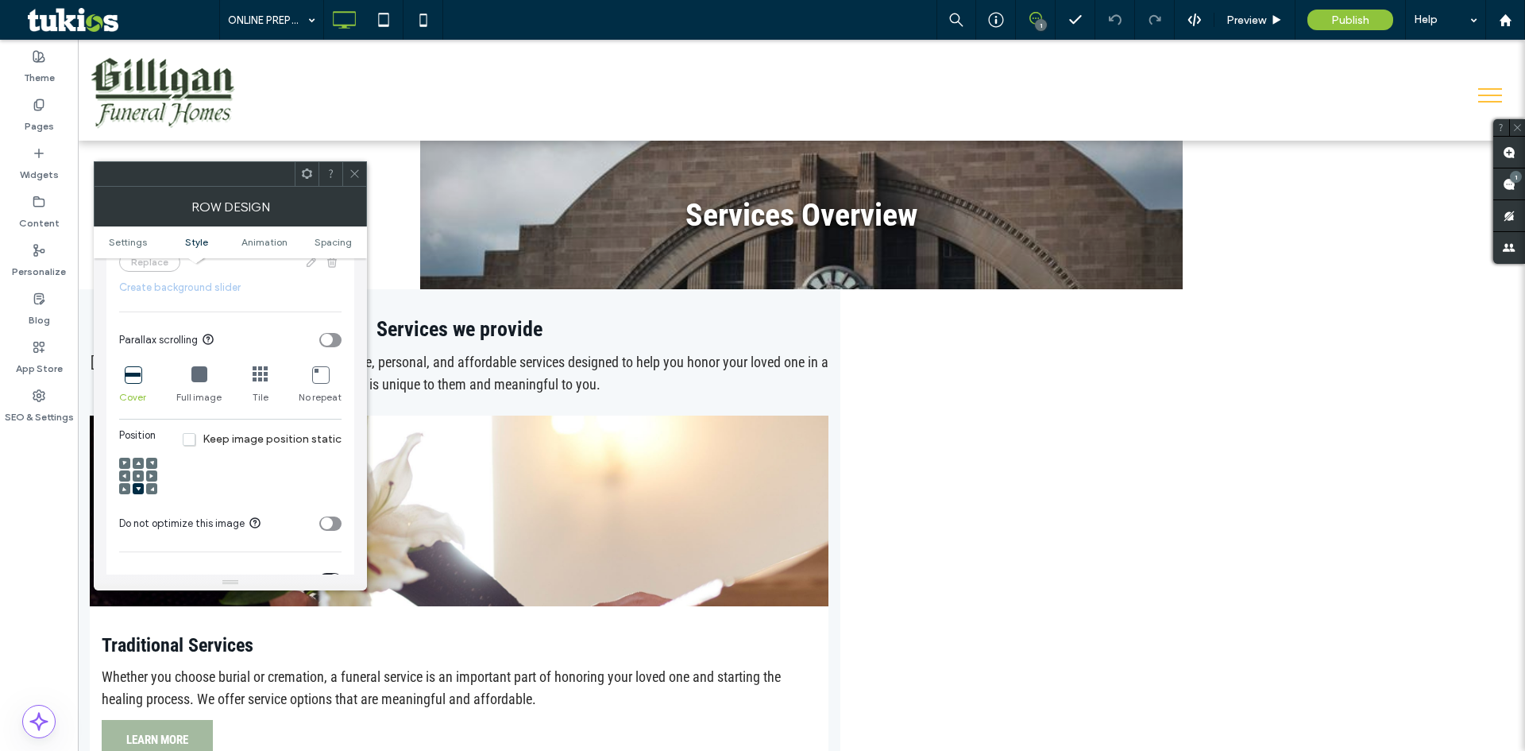
scroll to position [556, 0]
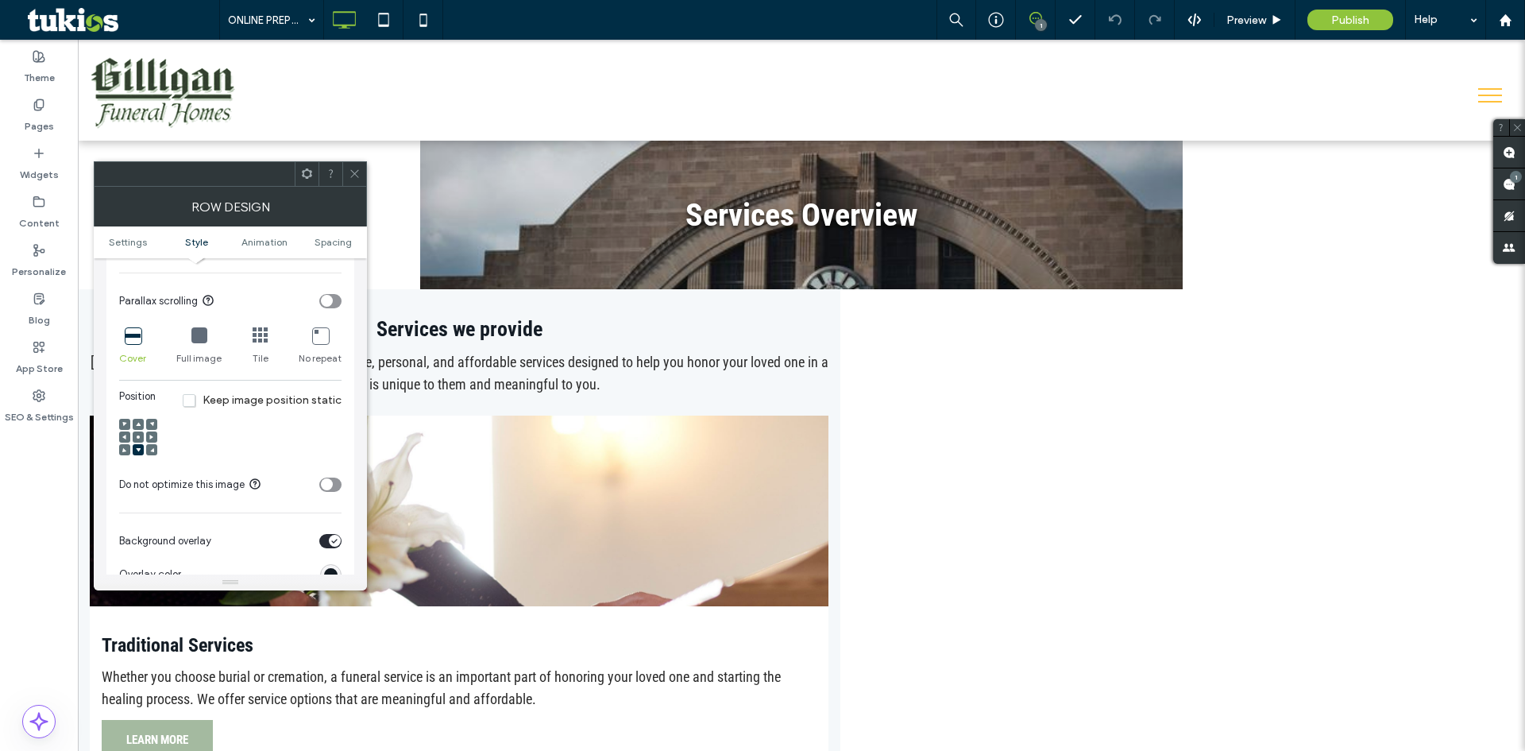
click at [135, 442] on div at bounding box center [138, 436] width 11 height 11
click at [141, 442] on div at bounding box center [138, 436] width 11 height 11
click at [139, 438] on use at bounding box center [138, 436] width 3 height 3
click at [140, 430] on span at bounding box center [138, 424] width 5 height 11
click at [138, 439] on icon at bounding box center [138, 436] width 5 height 5
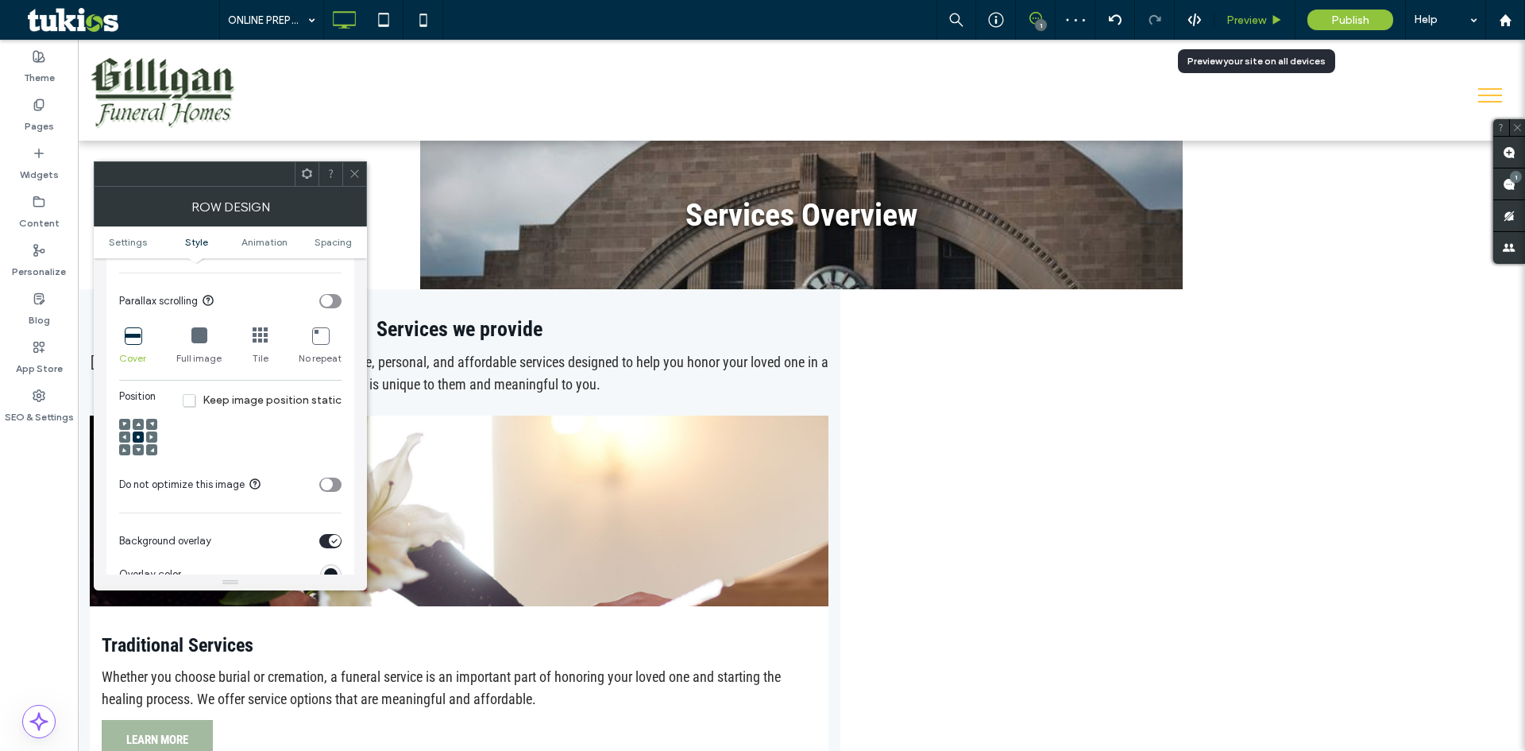
click at [1260, 14] on span "Preview" at bounding box center [1246, 21] width 40 height 14
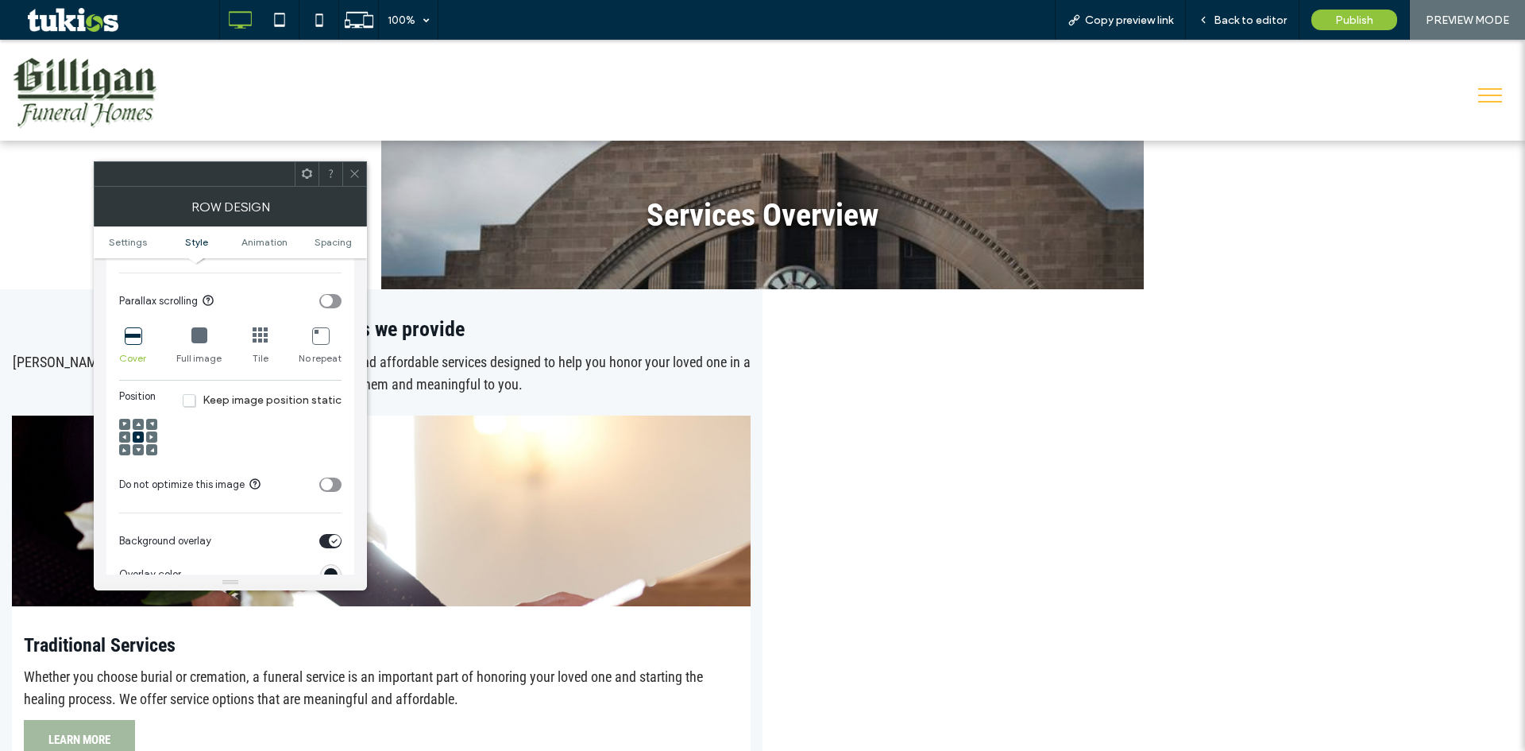
click at [352, 176] on icon at bounding box center [355, 174] width 12 height 12
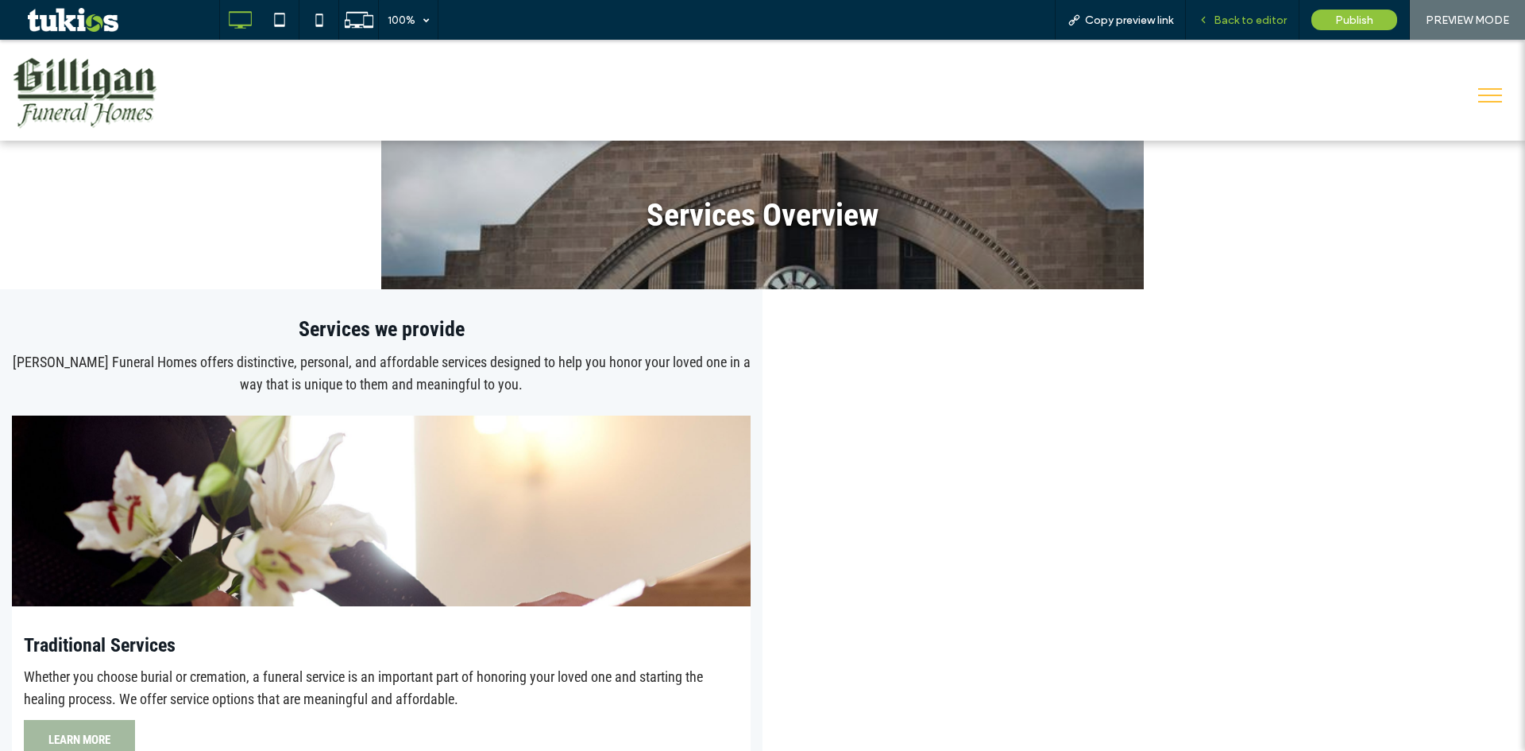
click at [1241, 18] on span "Back to editor" at bounding box center [1250, 21] width 73 height 14
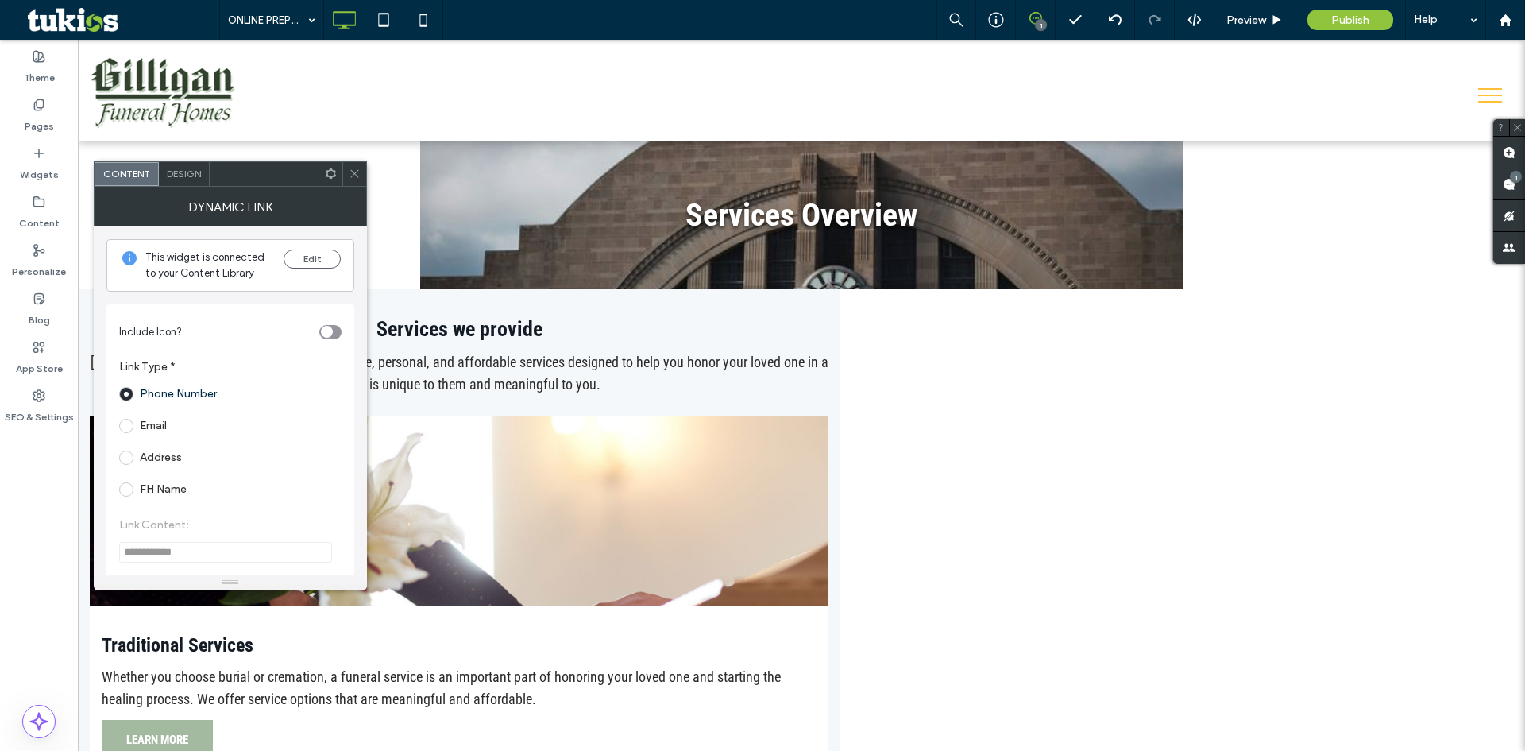
click at [190, 175] on span "Design" at bounding box center [184, 174] width 34 height 12
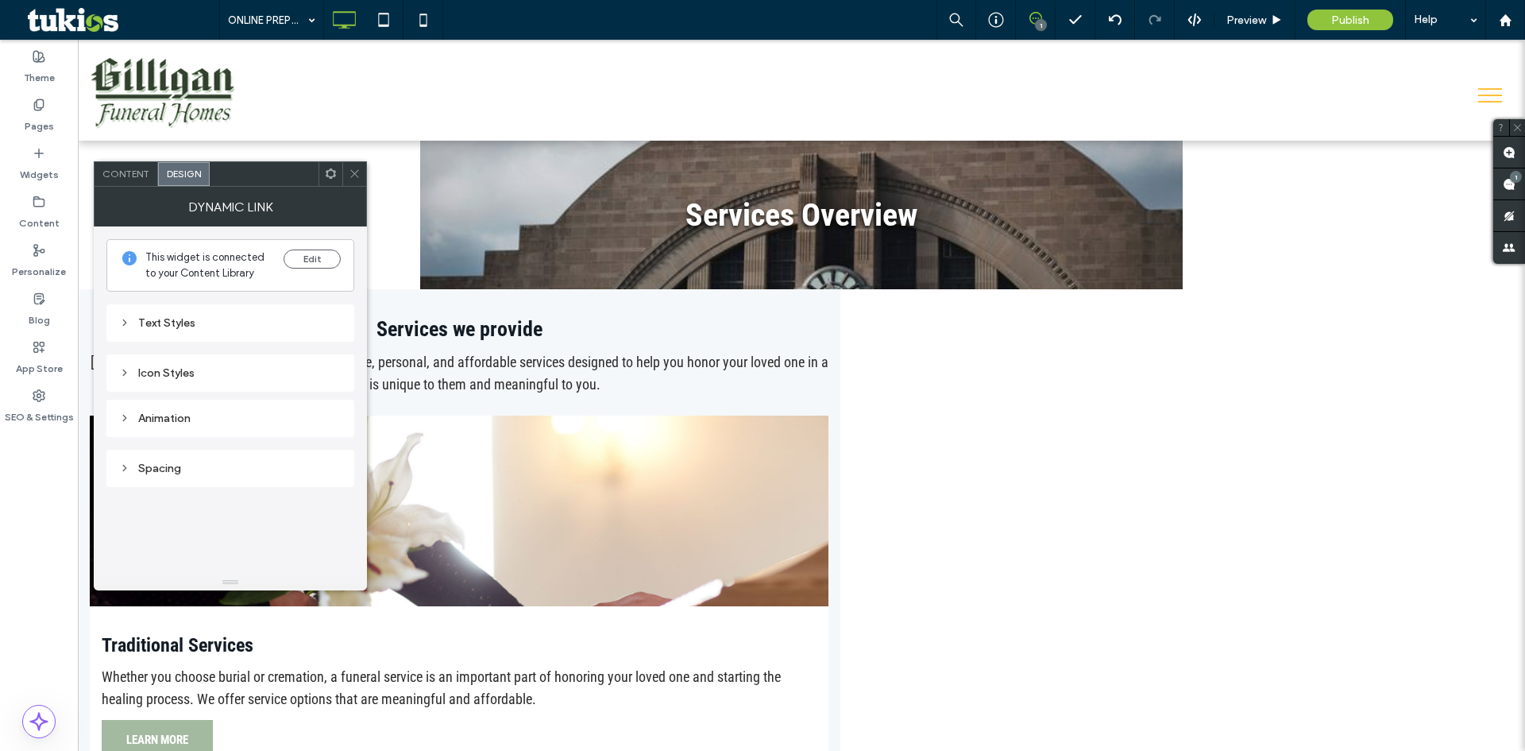
click at [293, 325] on div "Text Styles" at bounding box center [230, 323] width 222 height 14
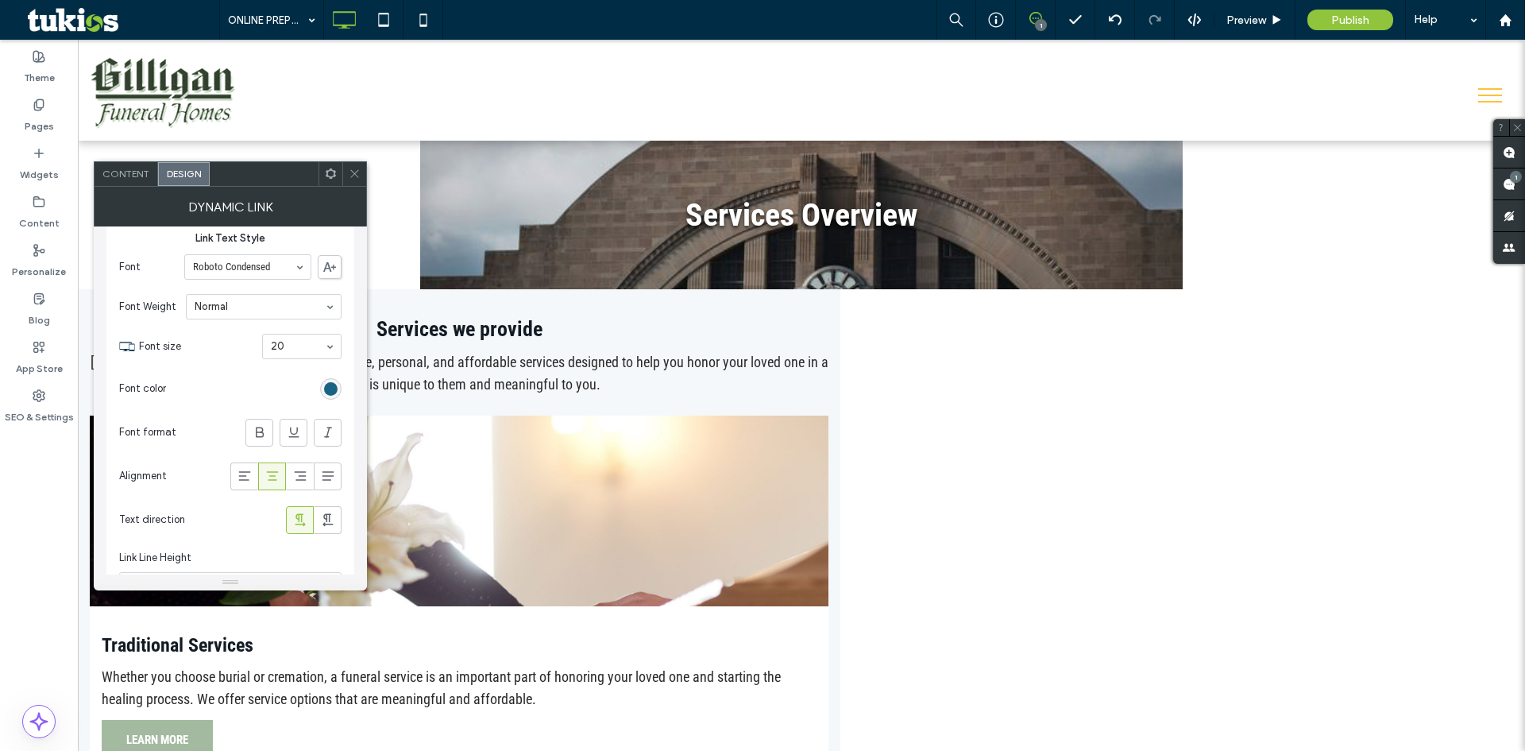
scroll to position [635, 0]
click at [330, 396] on div "rgb(26, 98, 131)" at bounding box center [331, 392] width 14 height 14
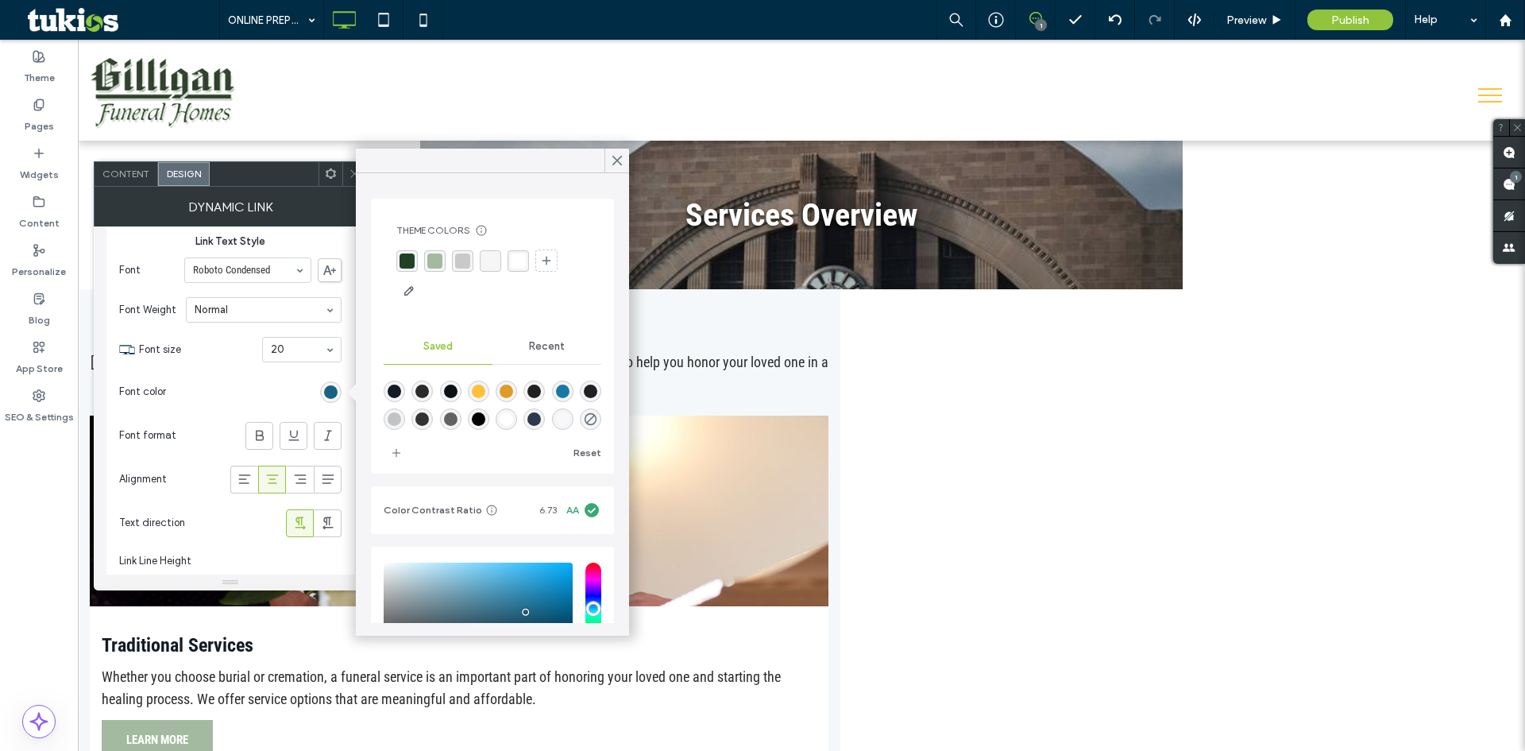
click at [430, 256] on div "rgba(164, 186, 160, 1)" at bounding box center [434, 260] width 15 height 15
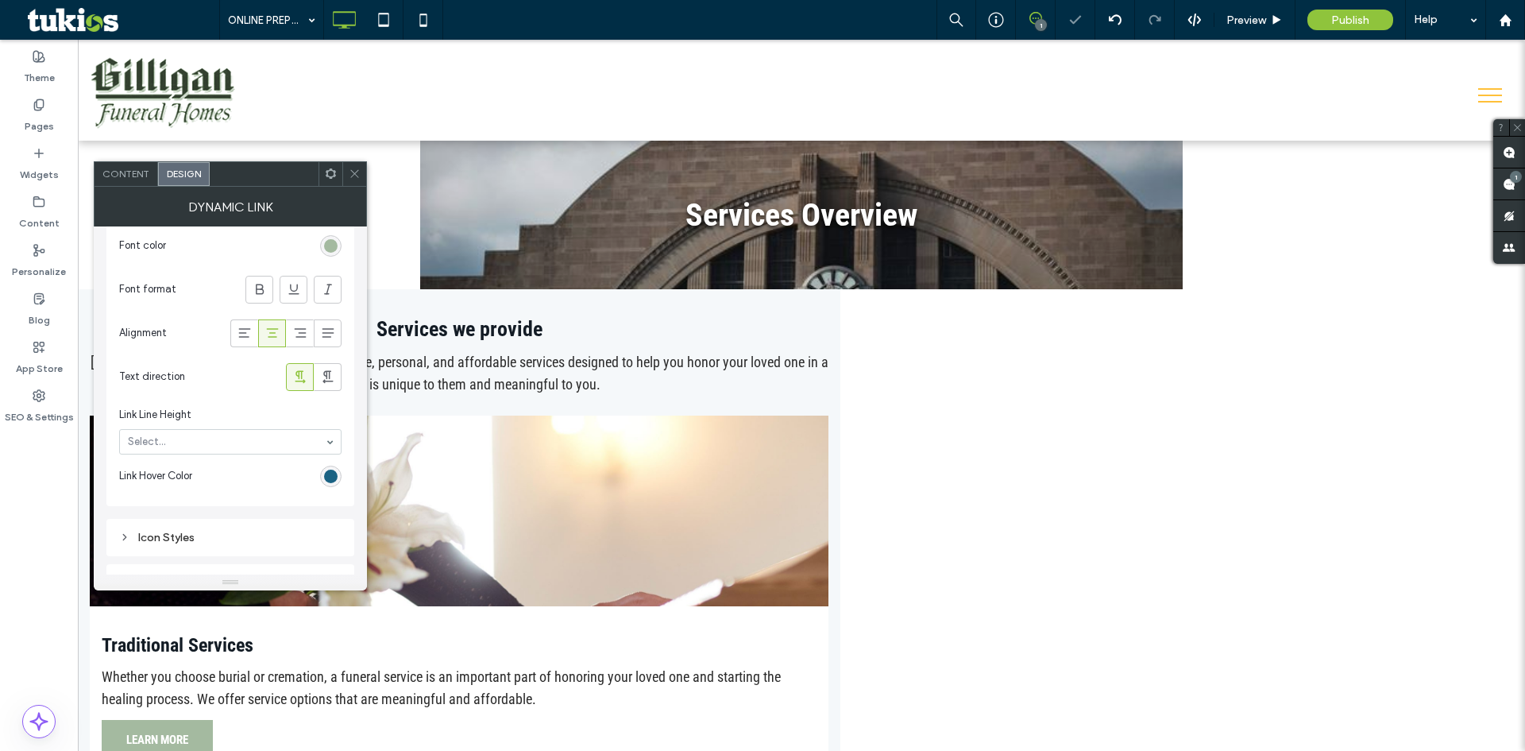
scroll to position [794, 0]
click at [326, 458] on div "rgb(26, 98, 131)" at bounding box center [331, 464] width 14 height 14
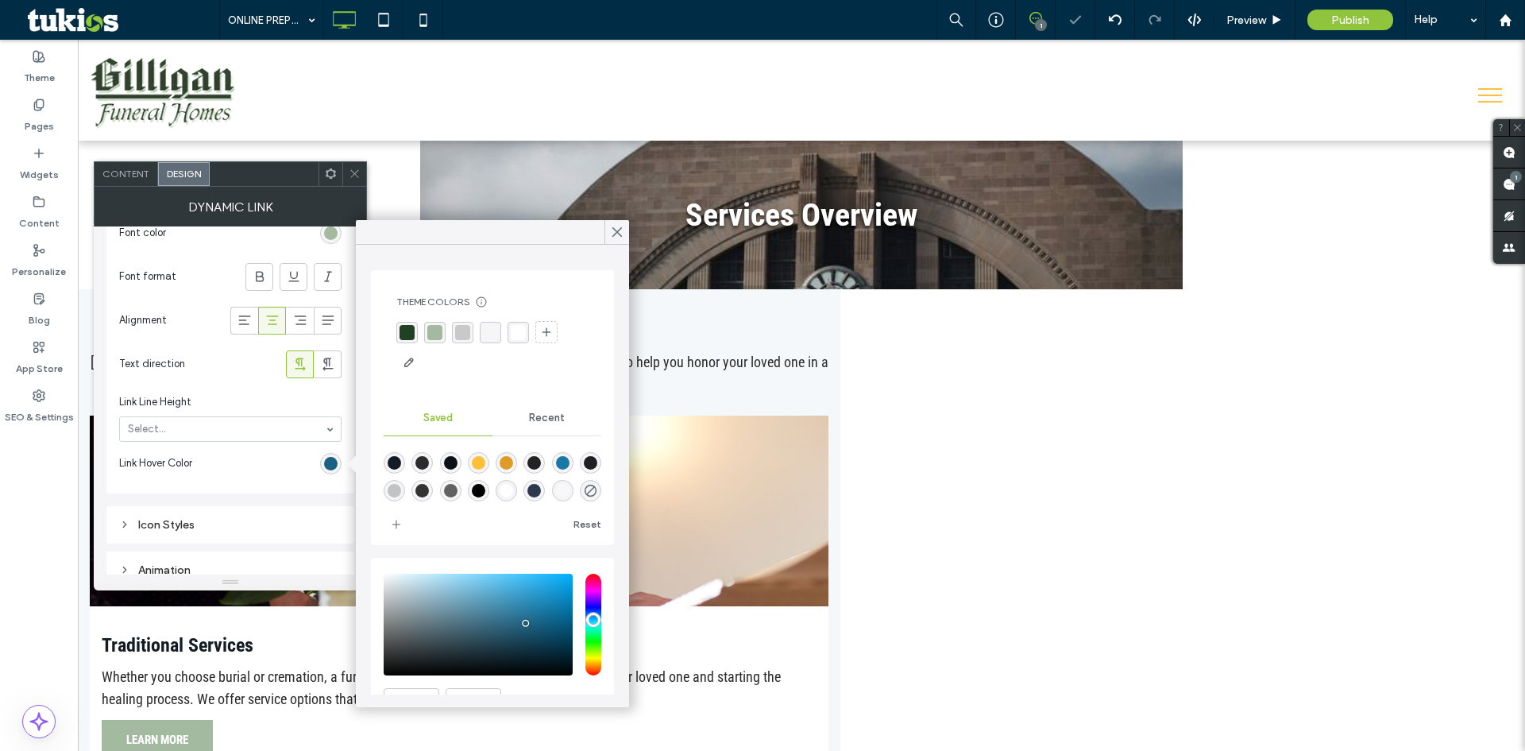
click at [404, 334] on div "rgba(31, 66, 37, 1)" at bounding box center [407, 332] width 15 height 15
click at [357, 169] on icon at bounding box center [355, 174] width 12 height 12
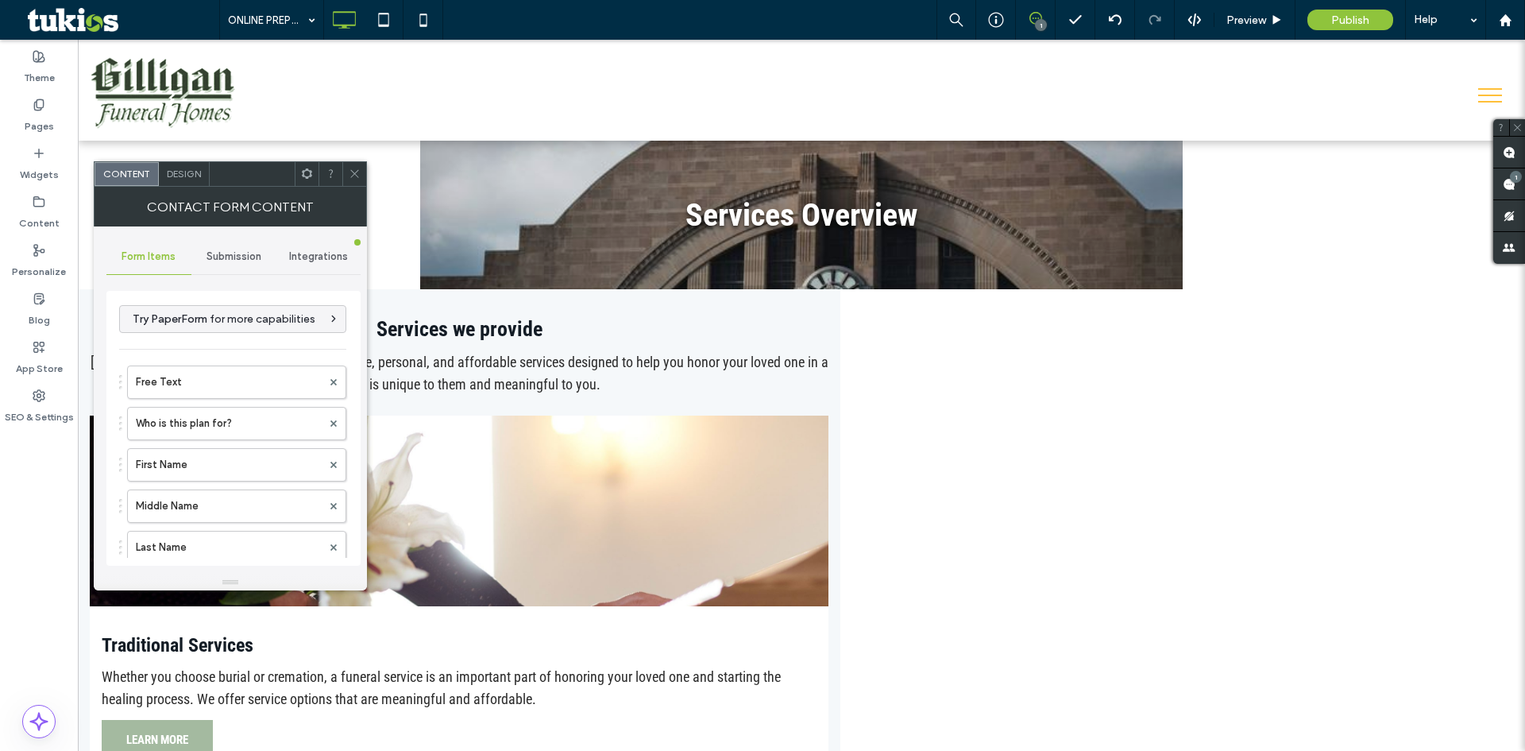
click at [222, 266] on div "Submission" at bounding box center [233, 256] width 85 height 35
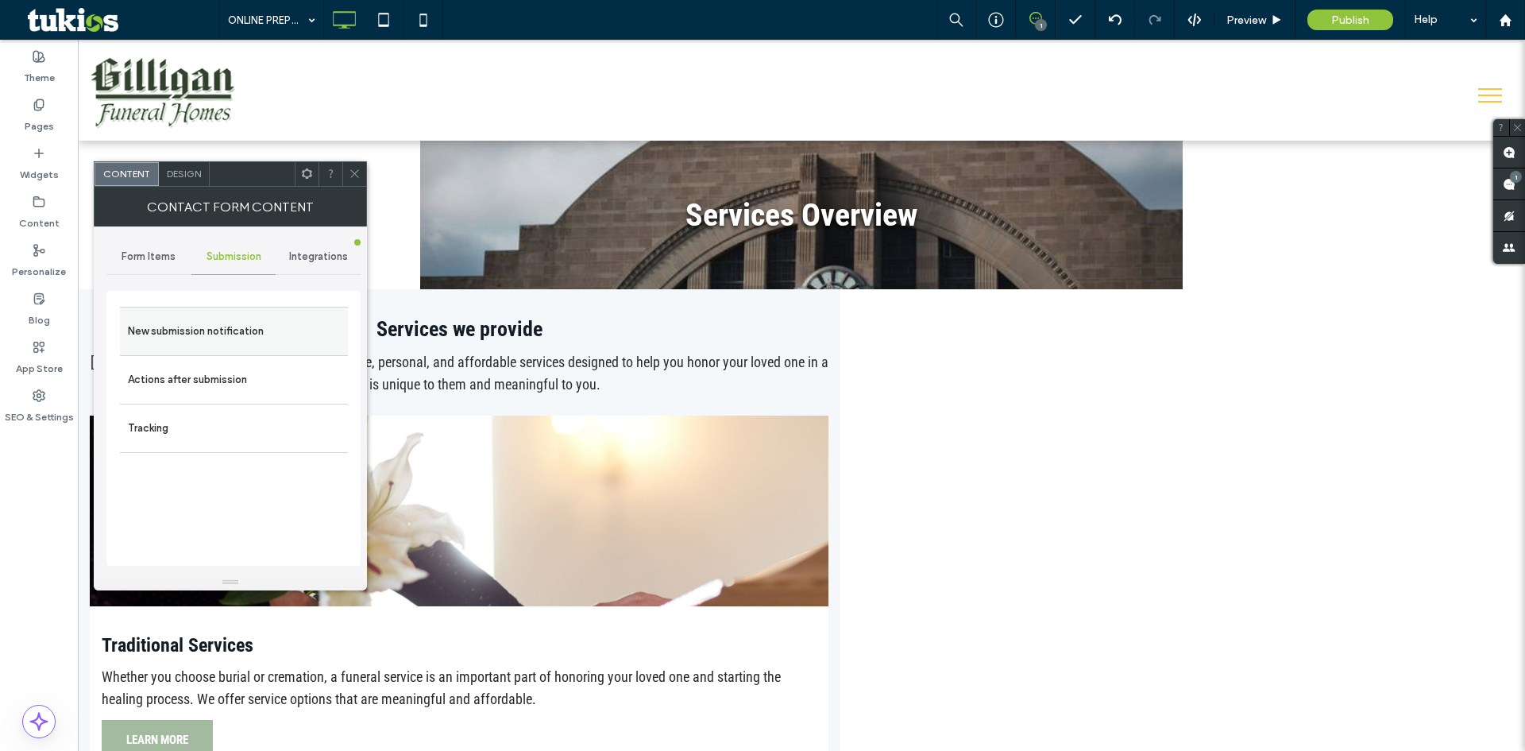
click at [218, 342] on label "New submission notification" at bounding box center [234, 331] width 212 height 32
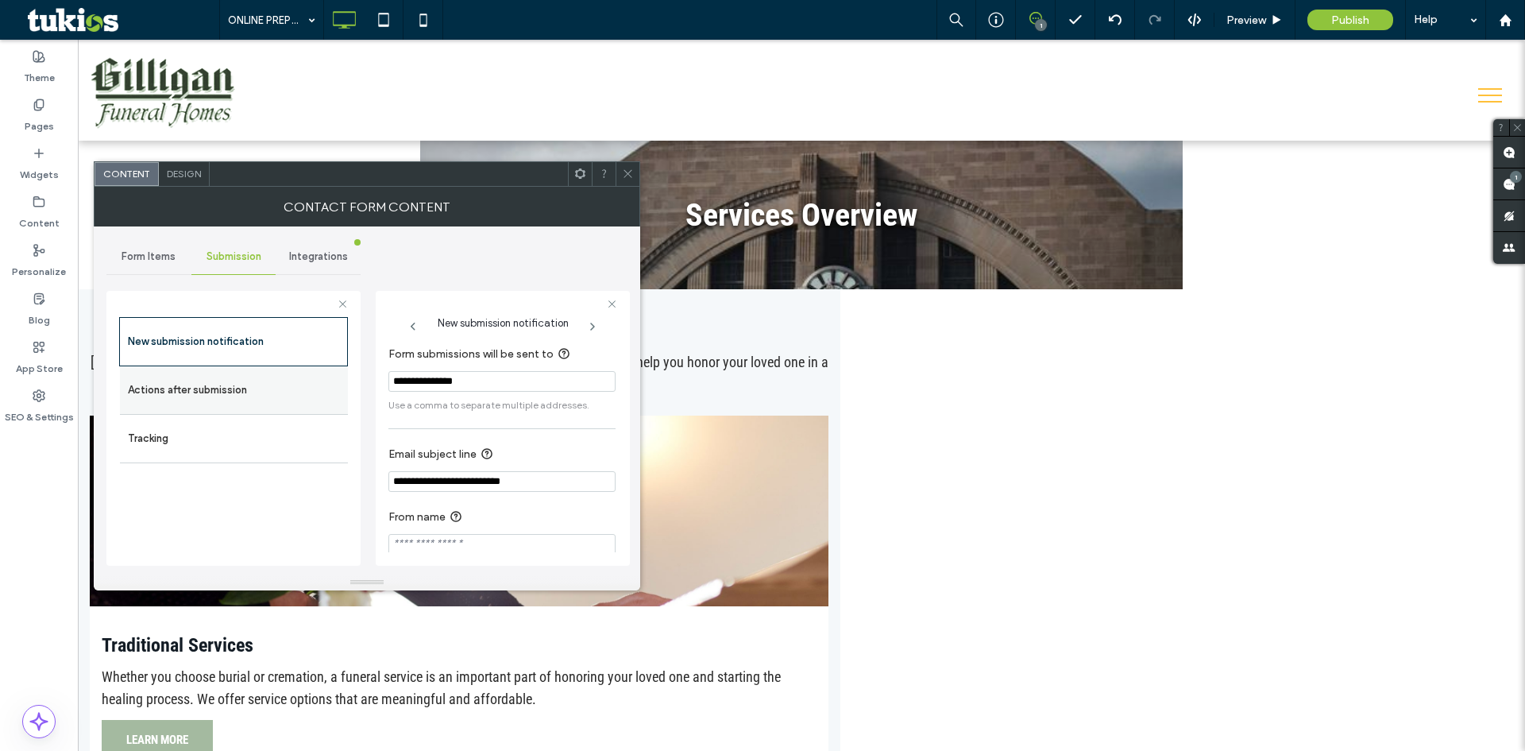
click at [201, 394] on label "Actions after submission" at bounding box center [234, 390] width 212 height 32
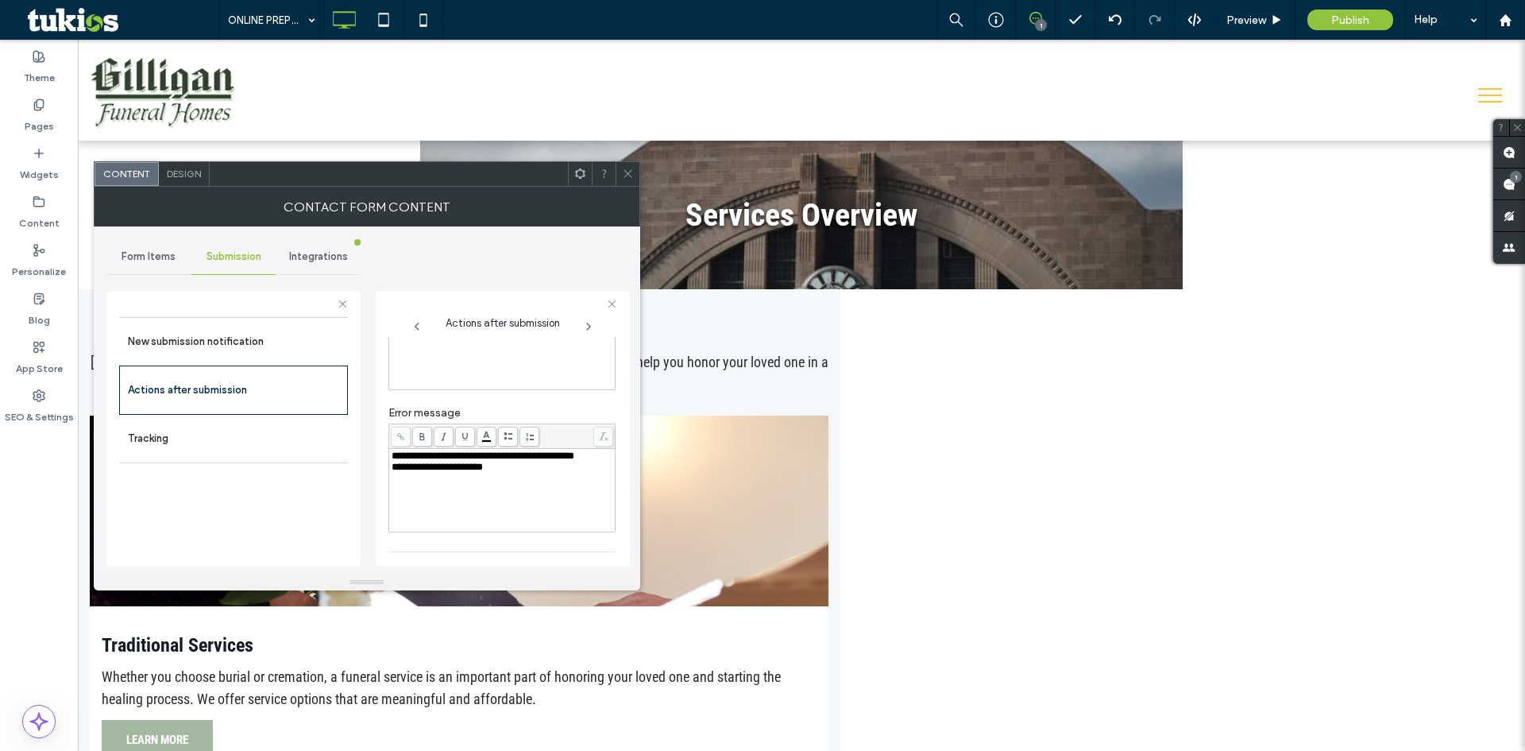
scroll to position [274, 0]
click at [602, 543] on div "toggle" at bounding box center [604, 537] width 22 height 14
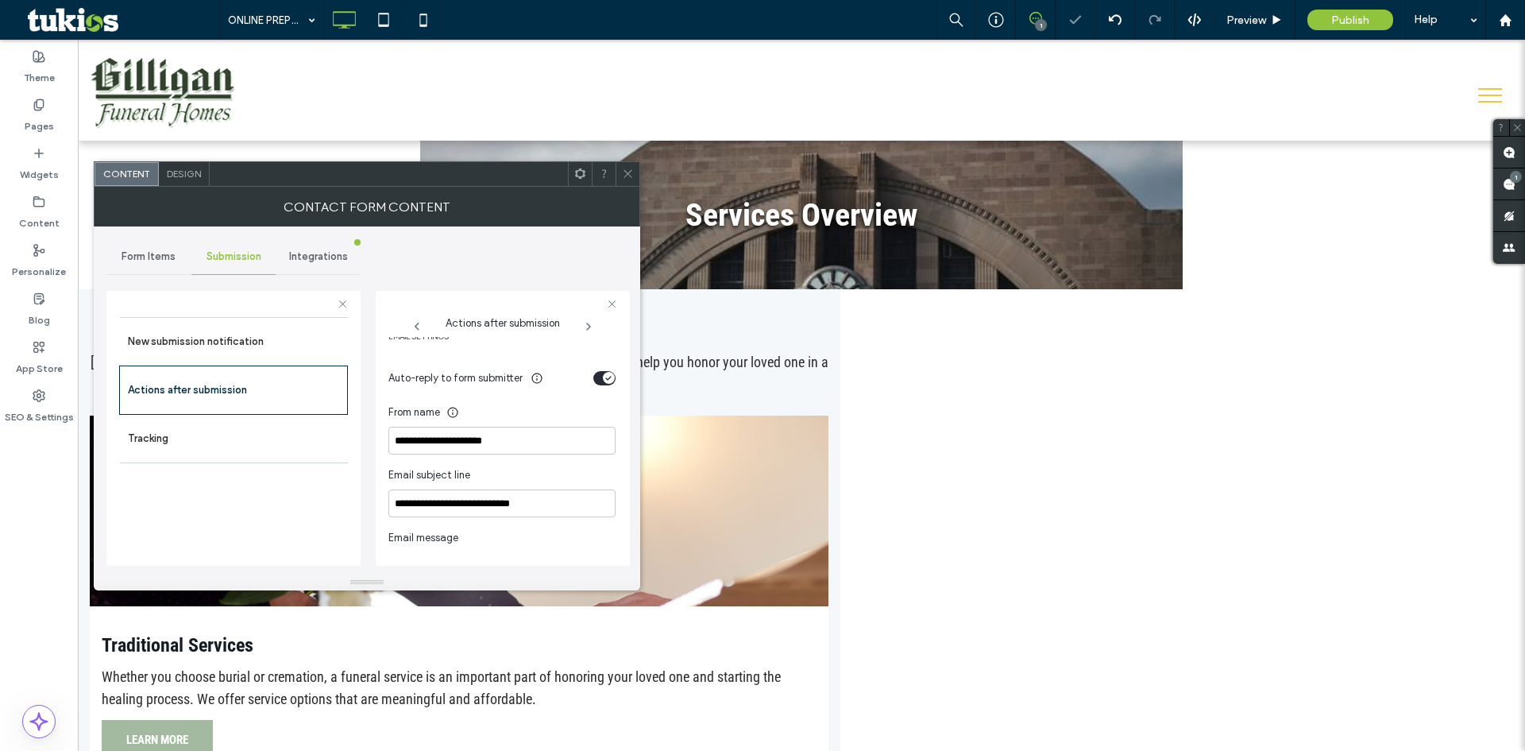
click at [603, 377] on div "toggle" at bounding box center [609, 378] width 12 height 12
click at [631, 173] on icon at bounding box center [628, 174] width 12 height 12
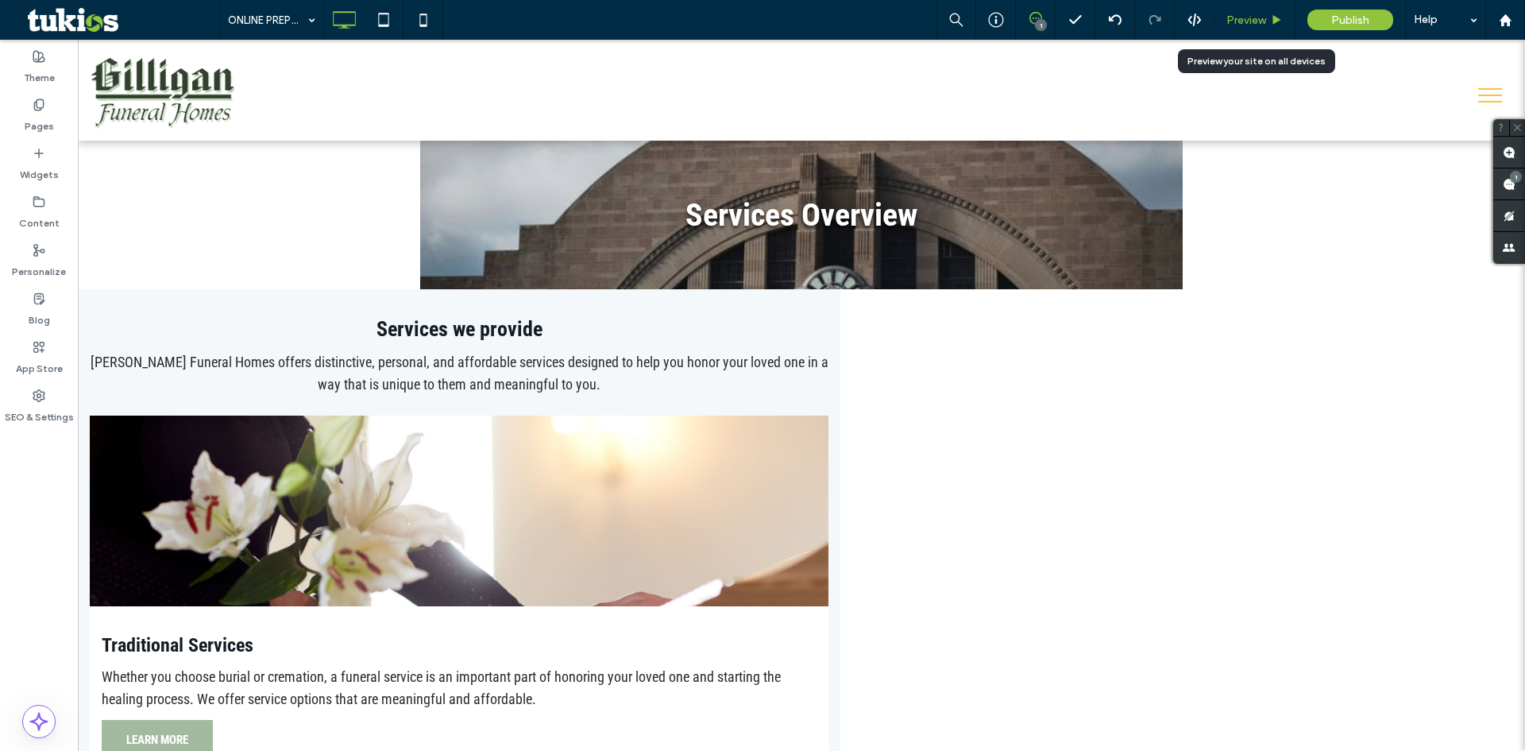
click at [1252, 25] on span "Preview" at bounding box center [1246, 21] width 40 height 14
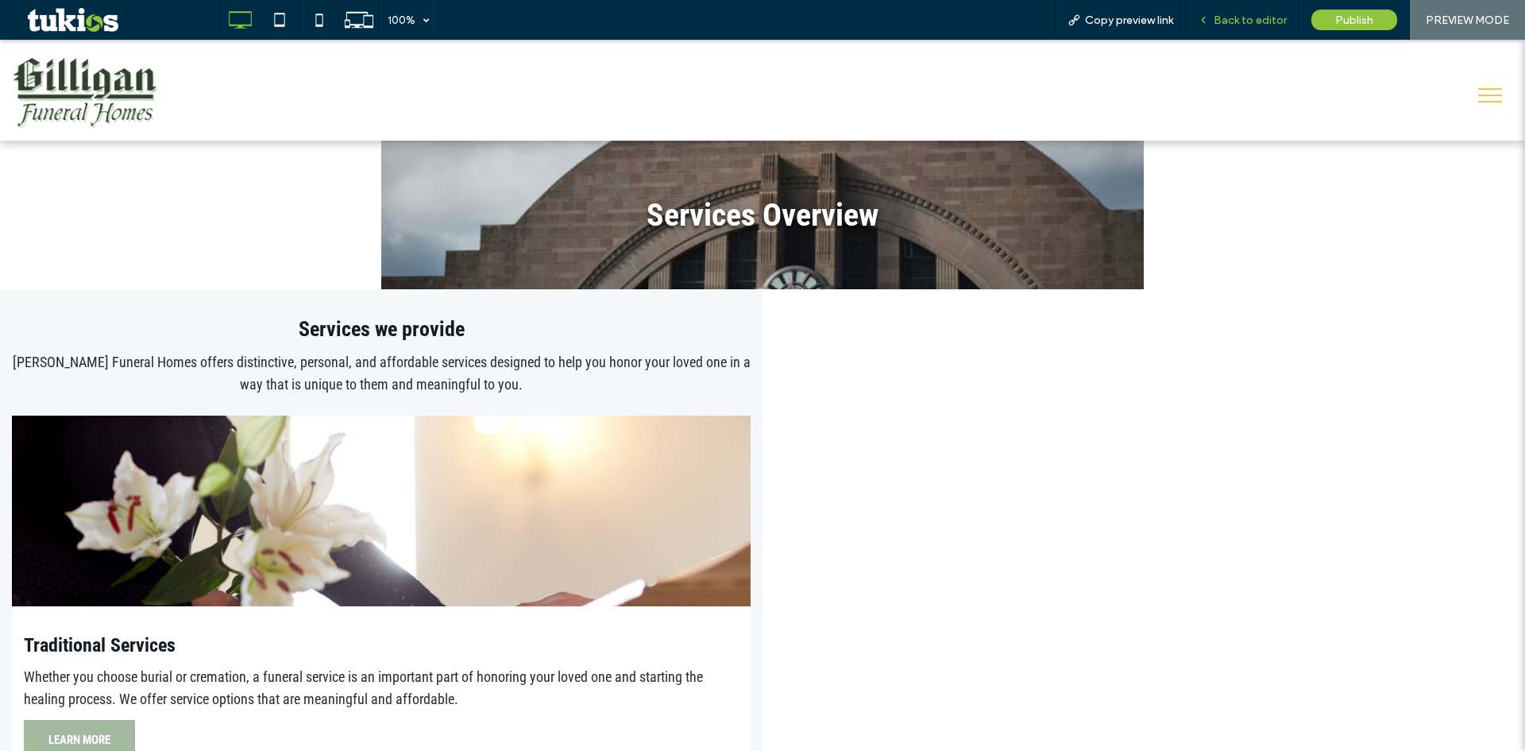
click at [1252, 24] on span "Back to editor" at bounding box center [1250, 21] width 73 height 14
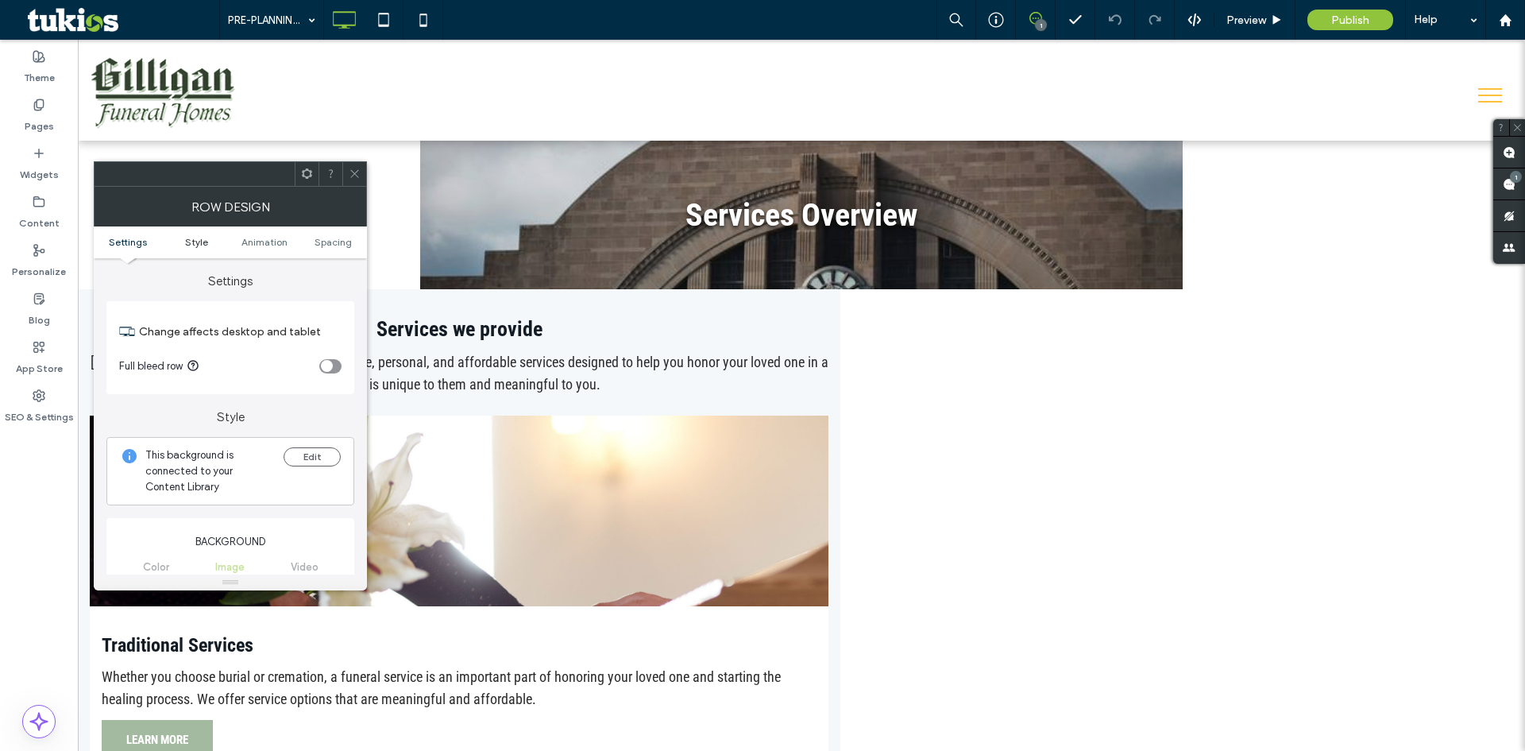
click at [207, 239] on span "Style" at bounding box center [196, 242] width 23 height 12
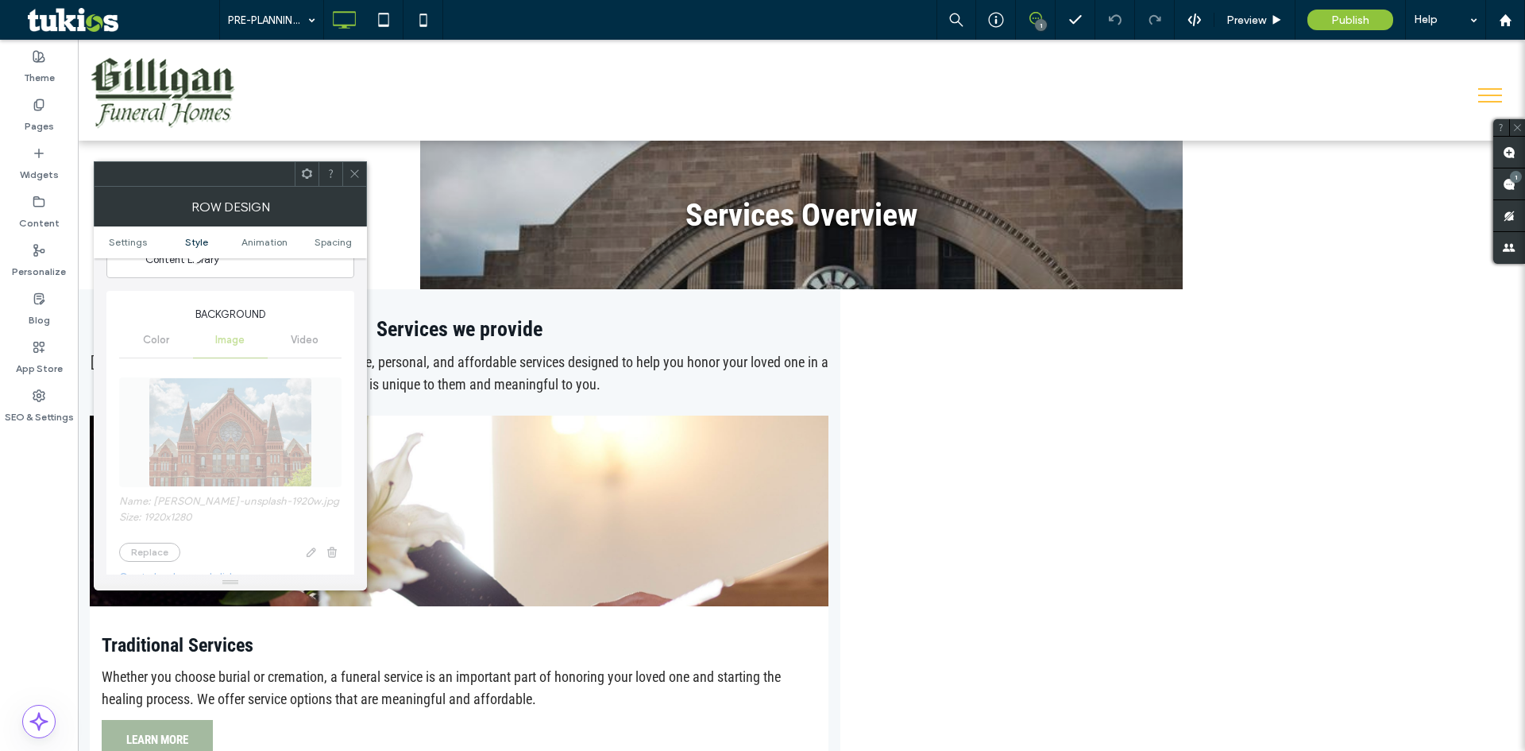
scroll to position [545, 0]
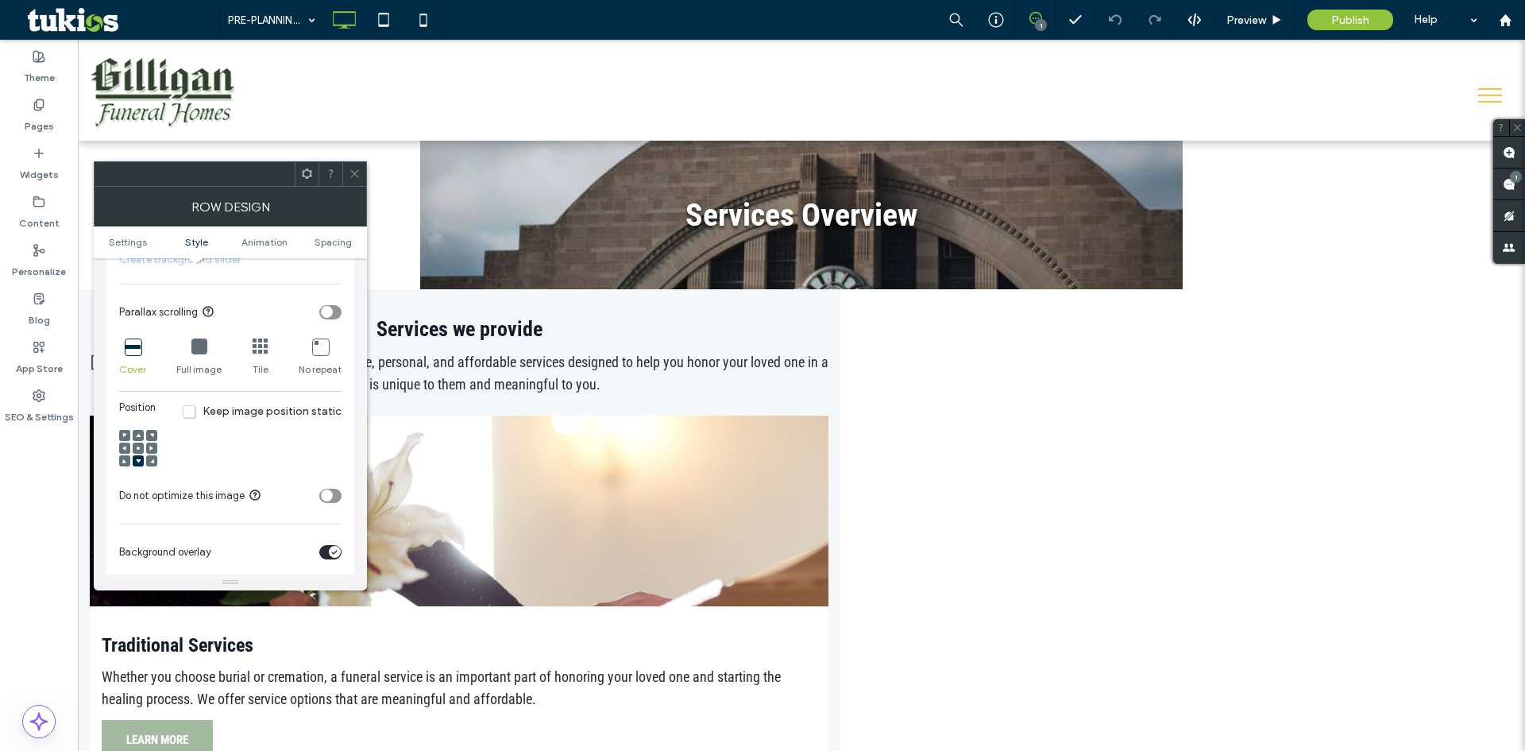
click at [136, 450] on icon at bounding box center [138, 448] width 5 height 5
click at [1275, 21] on use at bounding box center [1277, 19] width 8 height 9
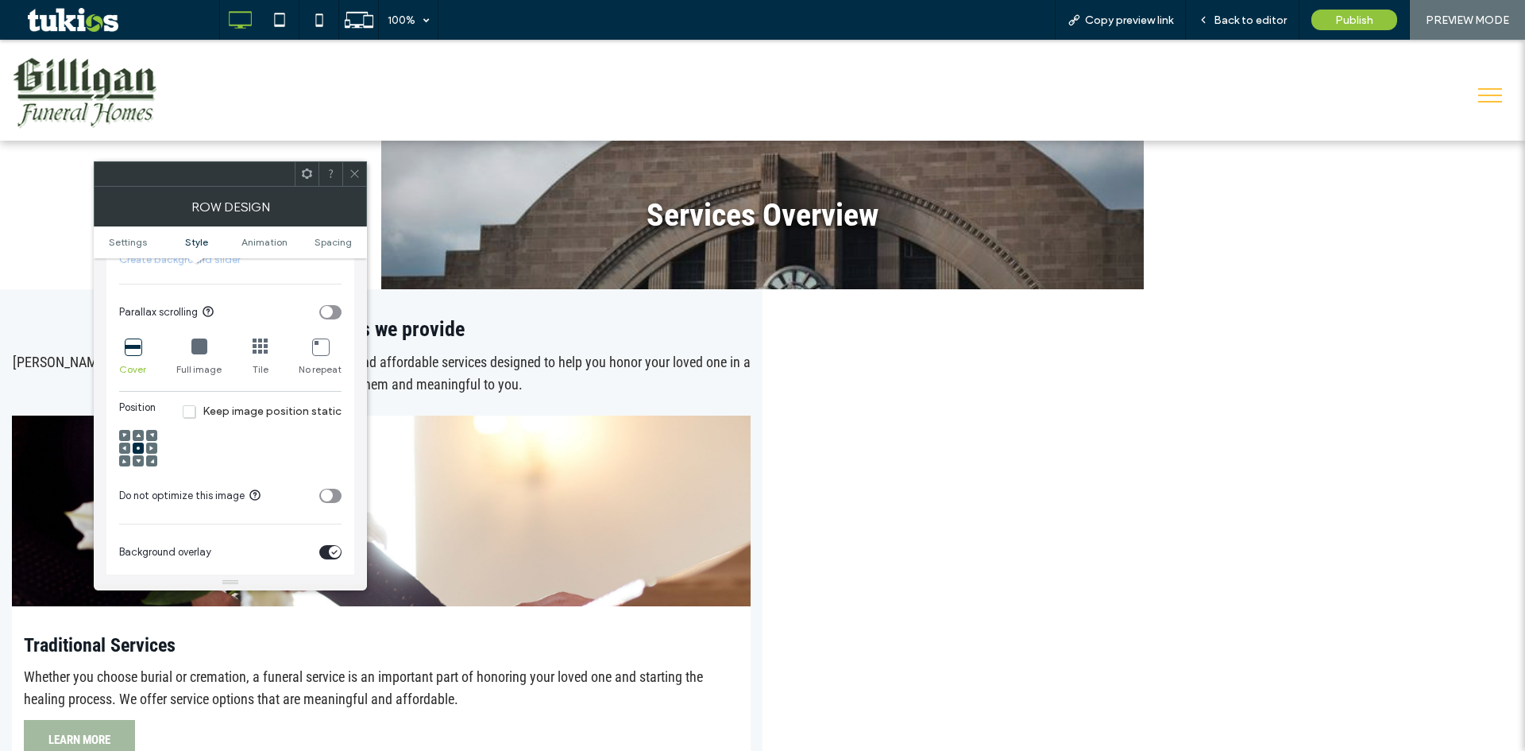
click at [354, 170] on icon at bounding box center [355, 174] width 12 height 12
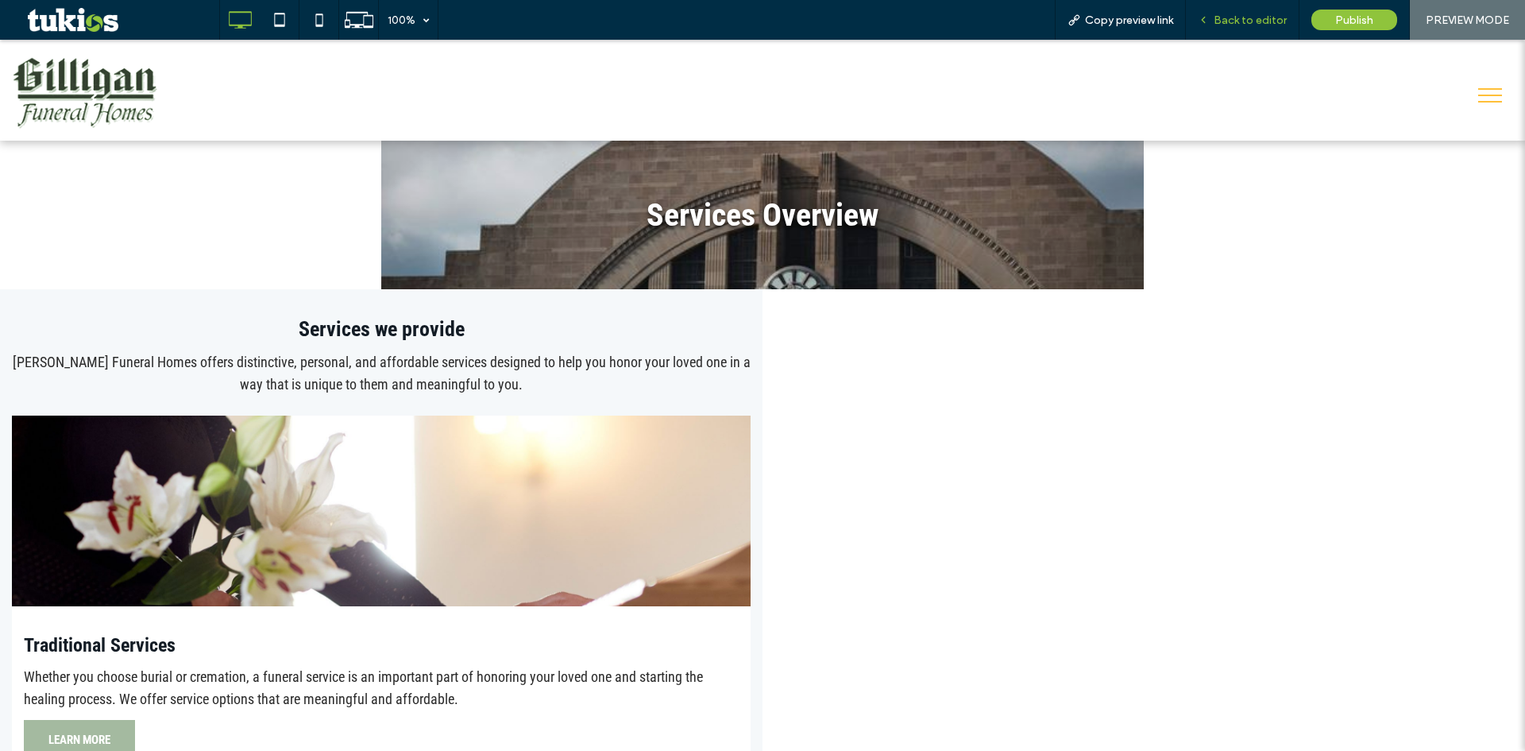
click at [1231, 20] on span "Back to editor" at bounding box center [1250, 21] width 73 height 14
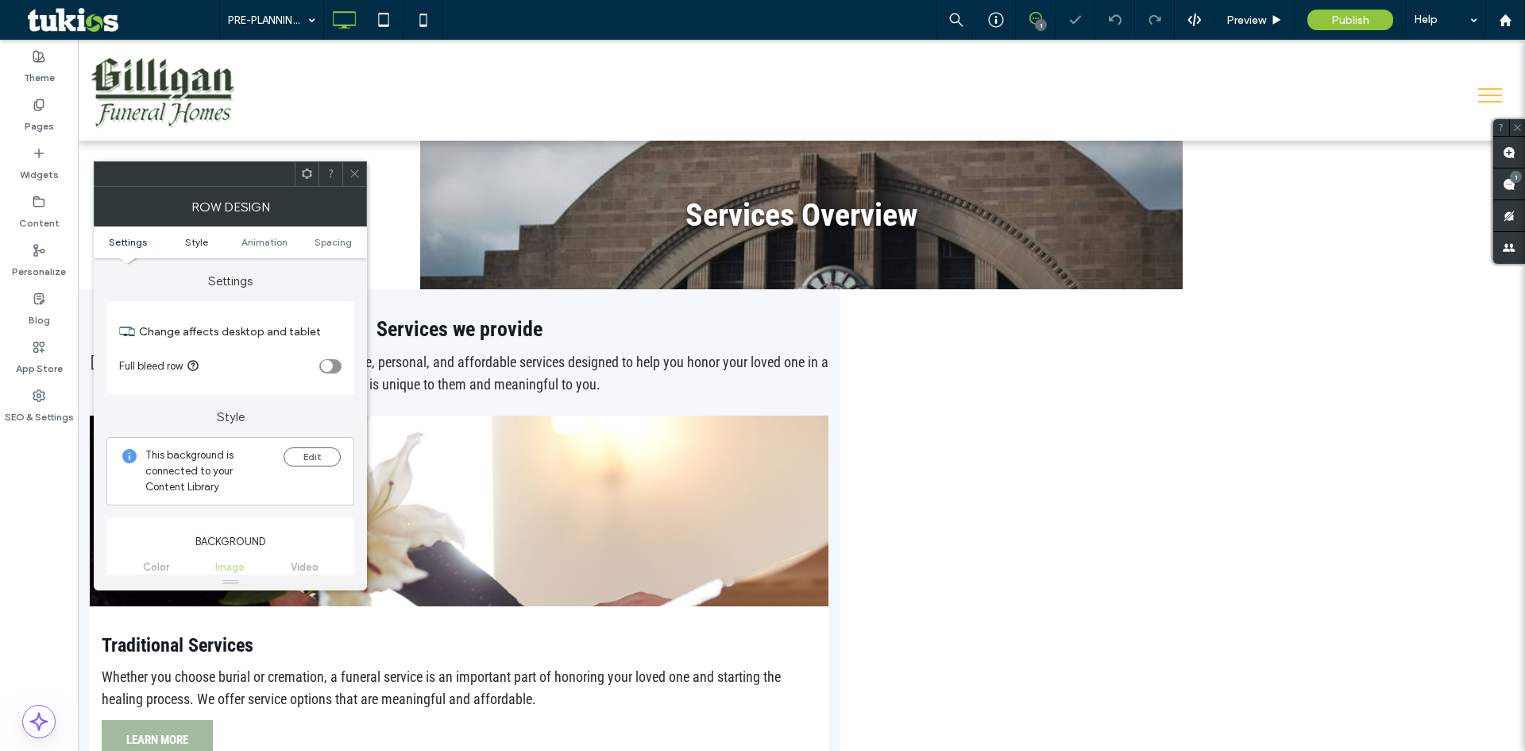
click at [209, 241] on link "Style" at bounding box center [196, 242] width 68 height 12
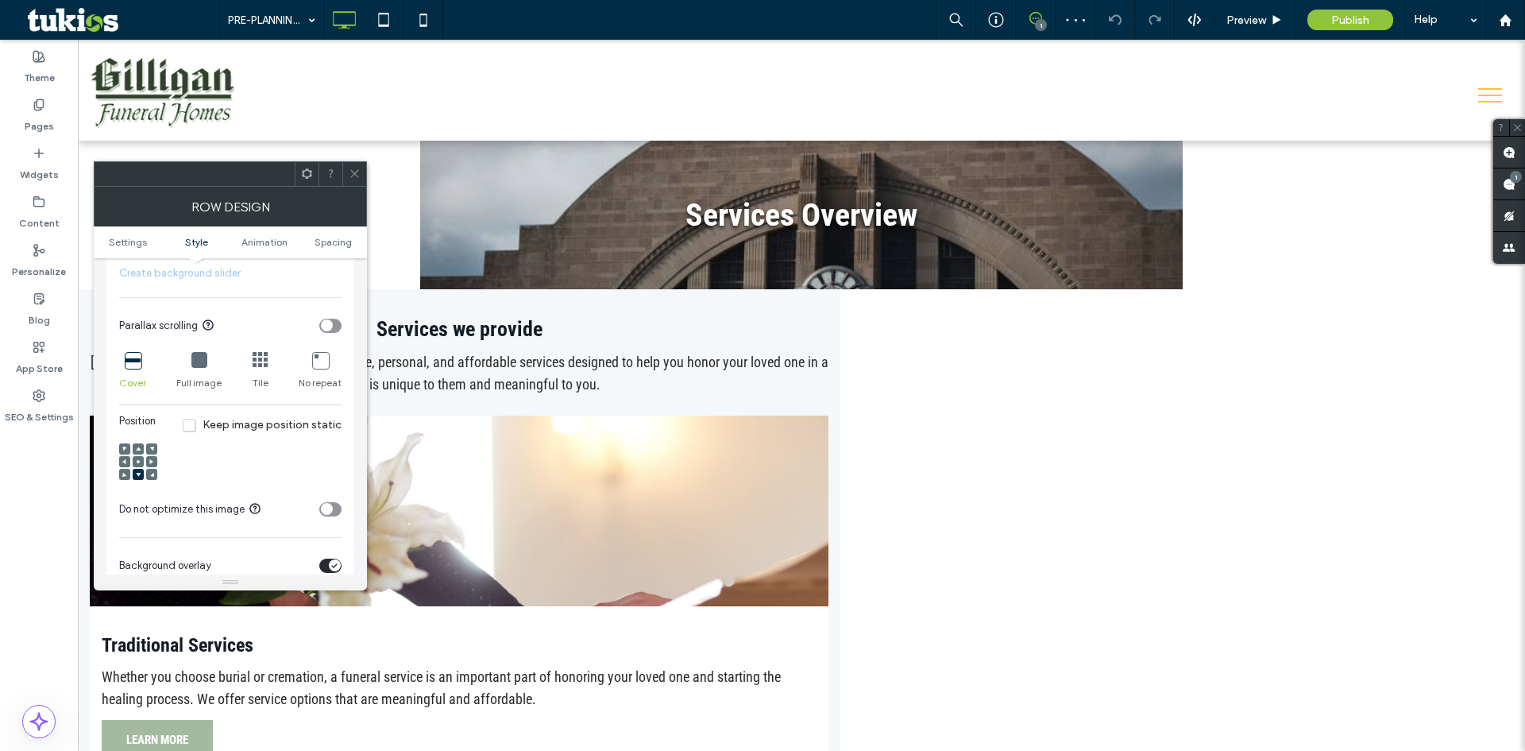
scroll to position [535, 0]
click at [137, 461] on icon at bounding box center [138, 458] width 5 height 5
click at [359, 177] on icon at bounding box center [355, 174] width 12 height 12
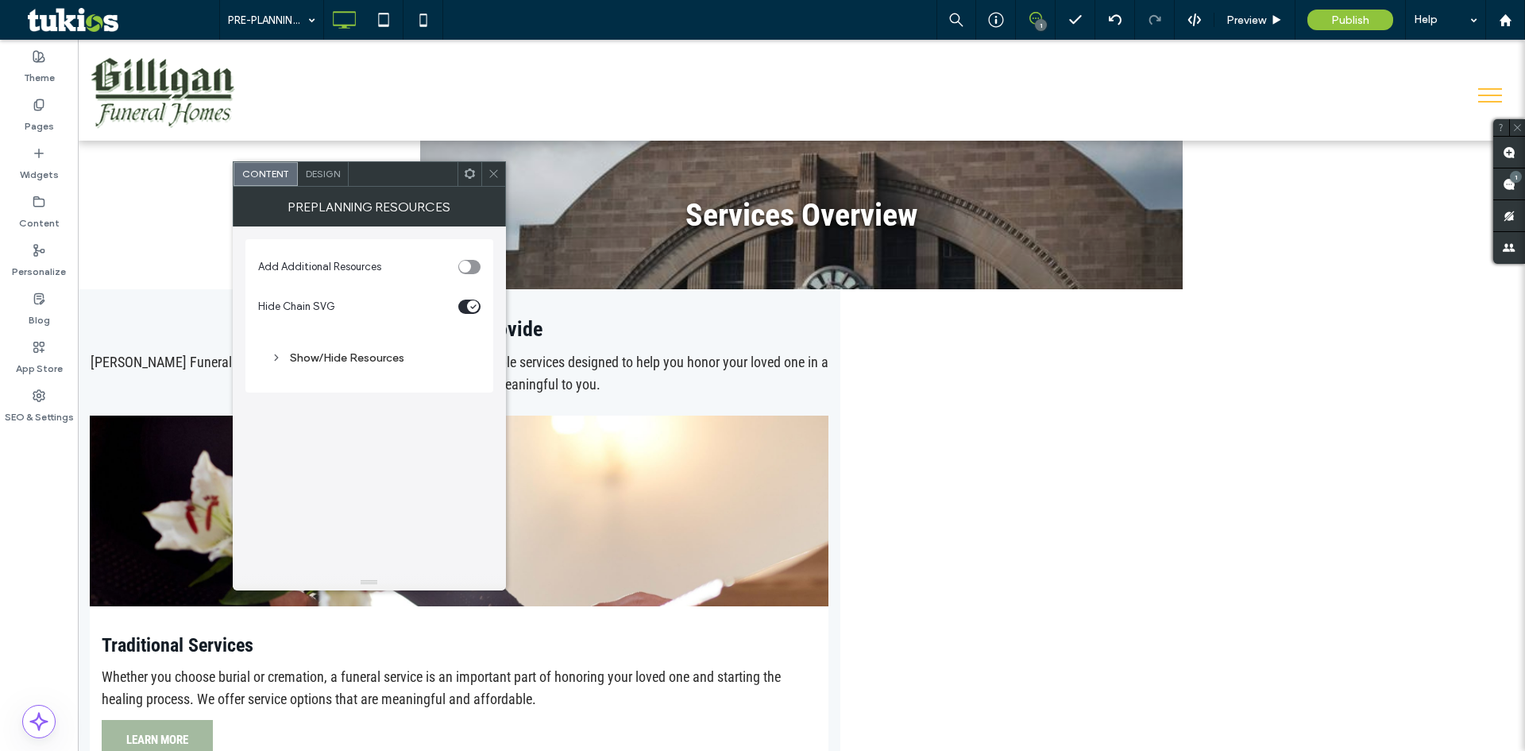
click at [342, 180] on div "Design" at bounding box center [323, 174] width 51 height 24
click at [347, 311] on div "Button Styles" at bounding box center [369, 308] width 222 height 14
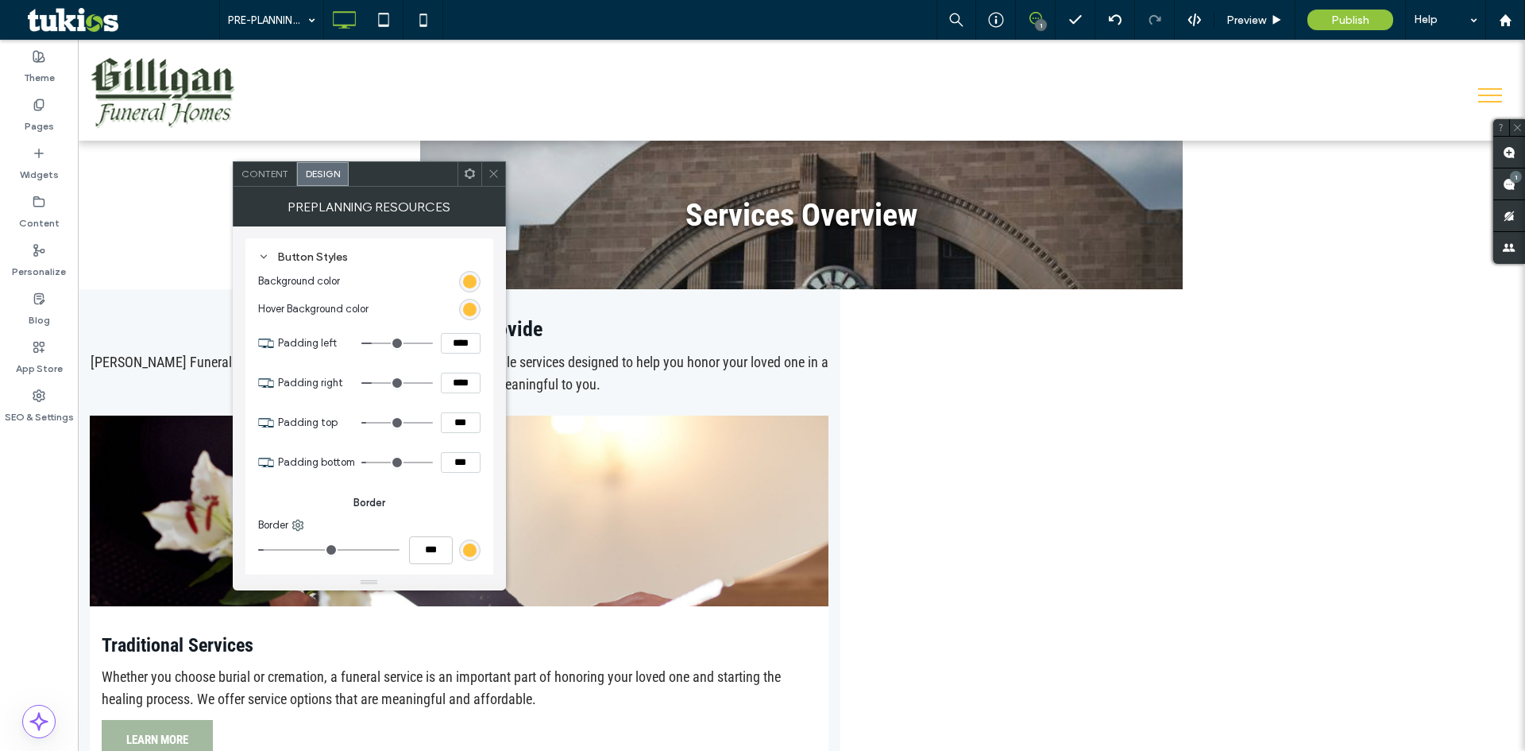
scroll to position [0, 0]
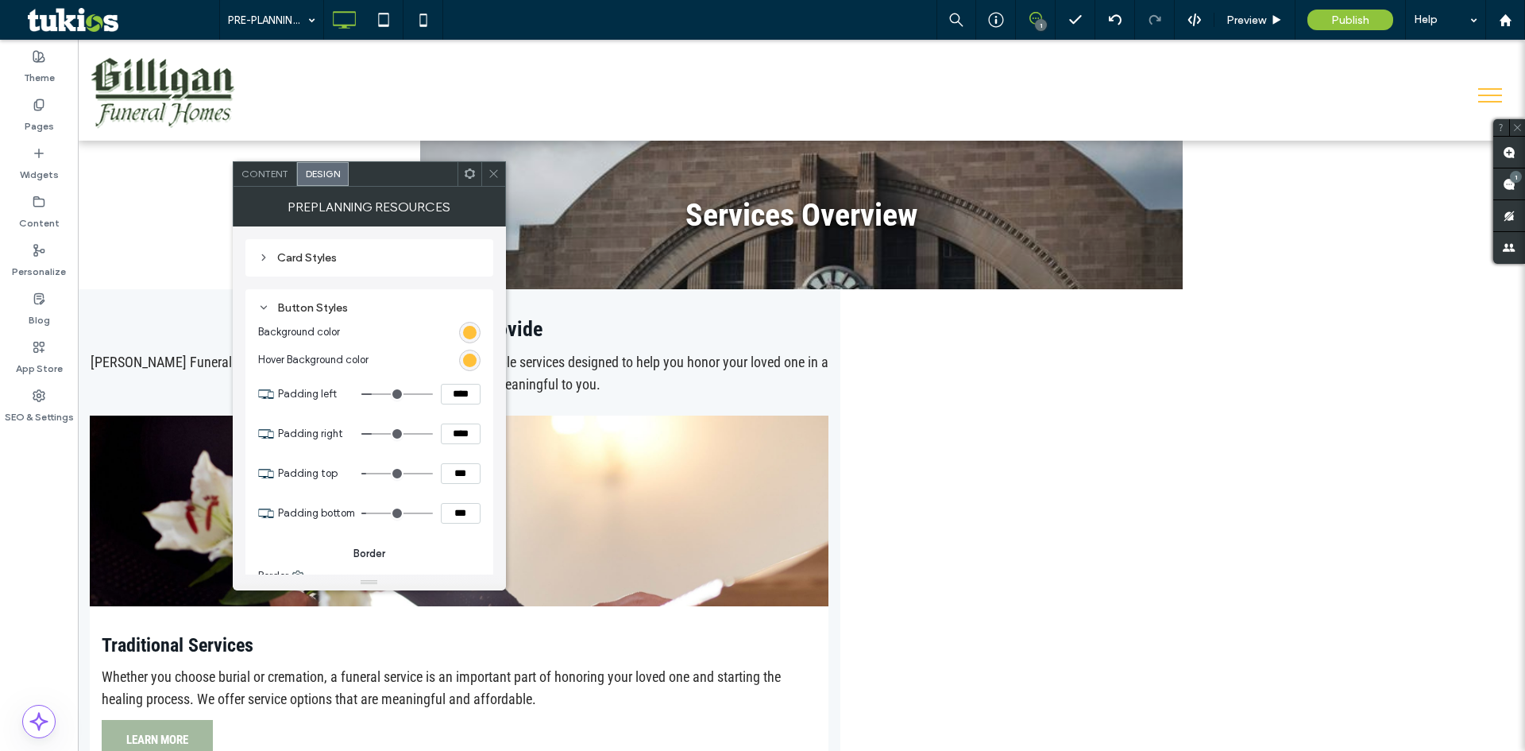
click at [470, 334] on div "rgb(255, 192, 57)" at bounding box center [470, 333] width 14 height 14
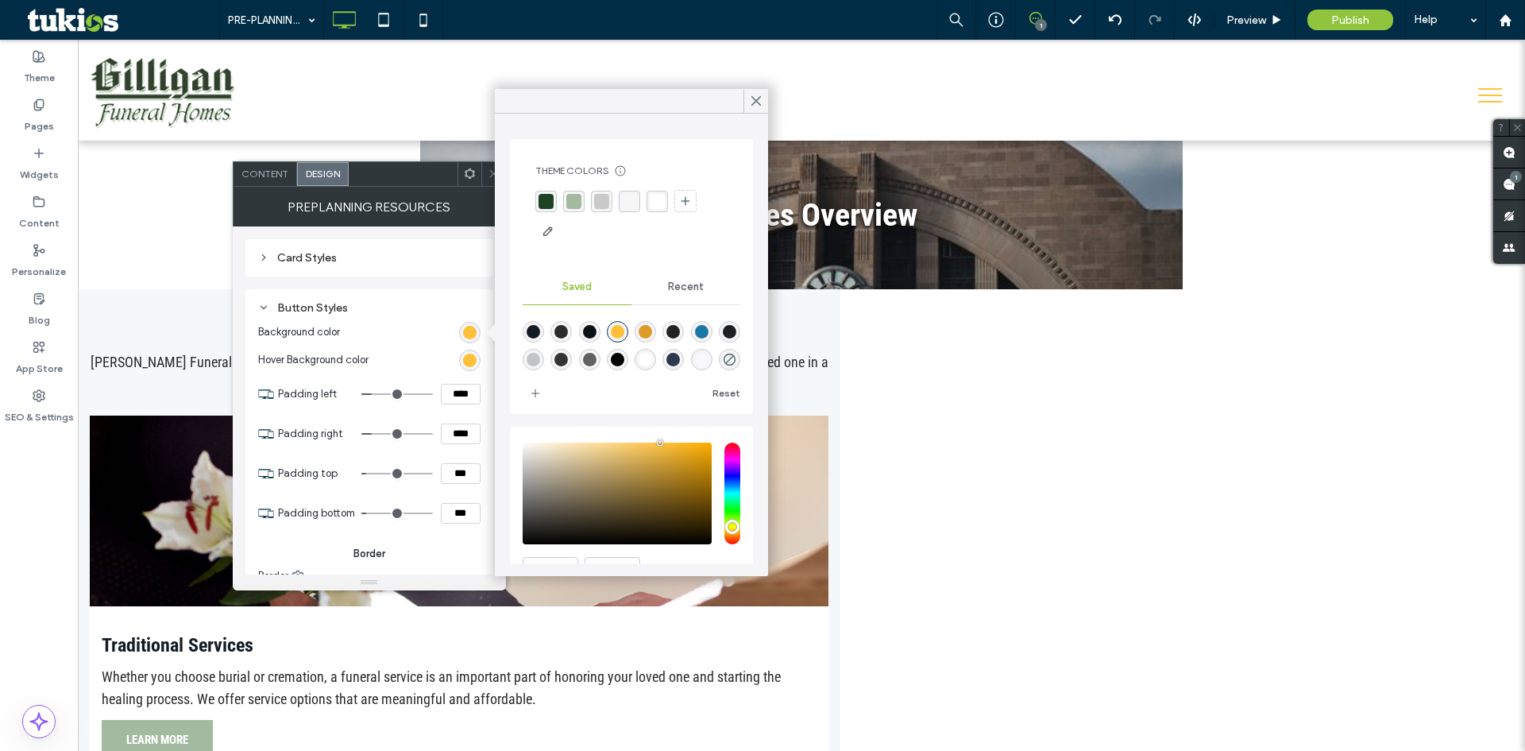
click at [571, 199] on div "rgba(164, 186, 160, 1)" at bounding box center [573, 201] width 15 height 15
click at [469, 359] on div "rgb(255, 192, 57)" at bounding box center [470, 360] width 14 height 14
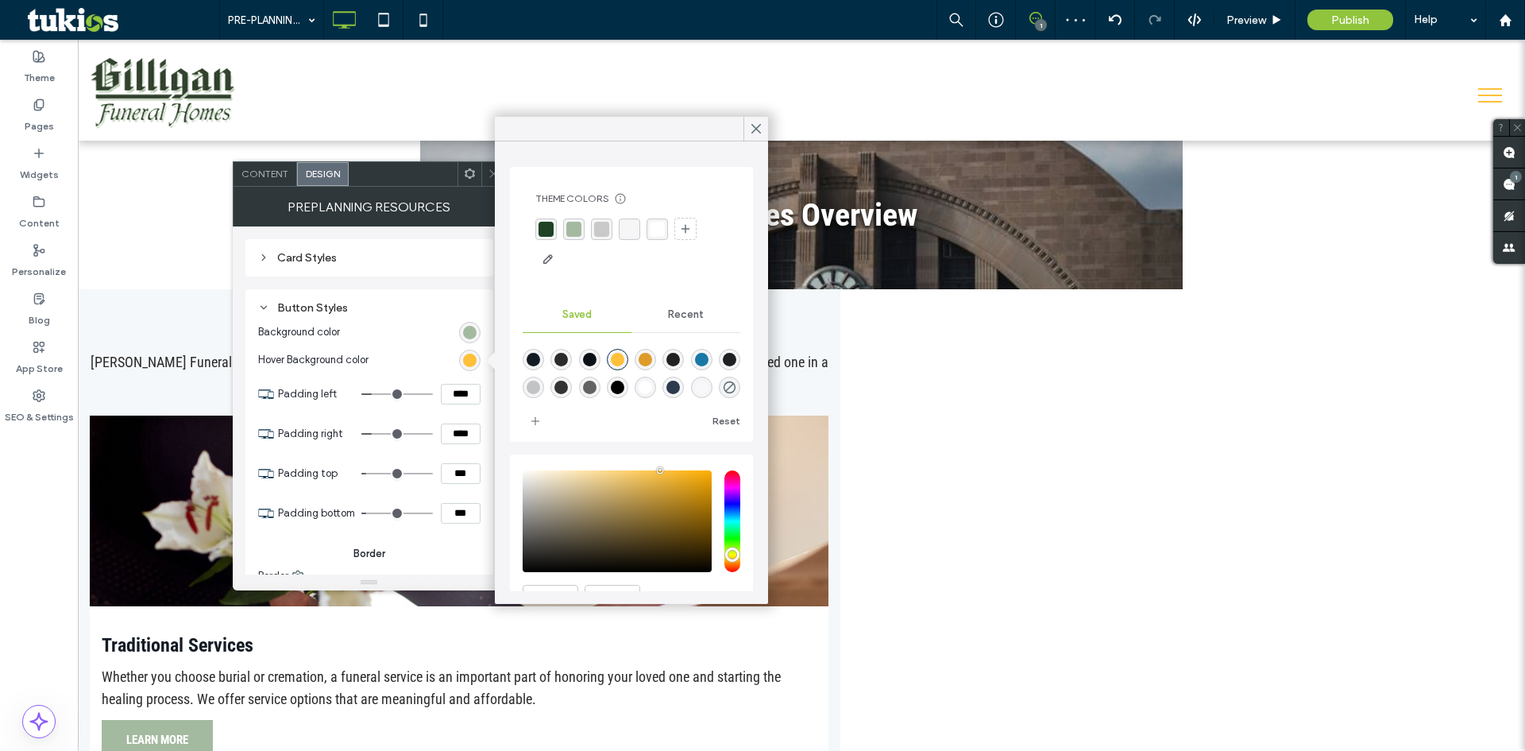
click at [545, 226] on div "rgba(31, 66, 37, 1)" at bounding box center [546, 229] width 15 height 15
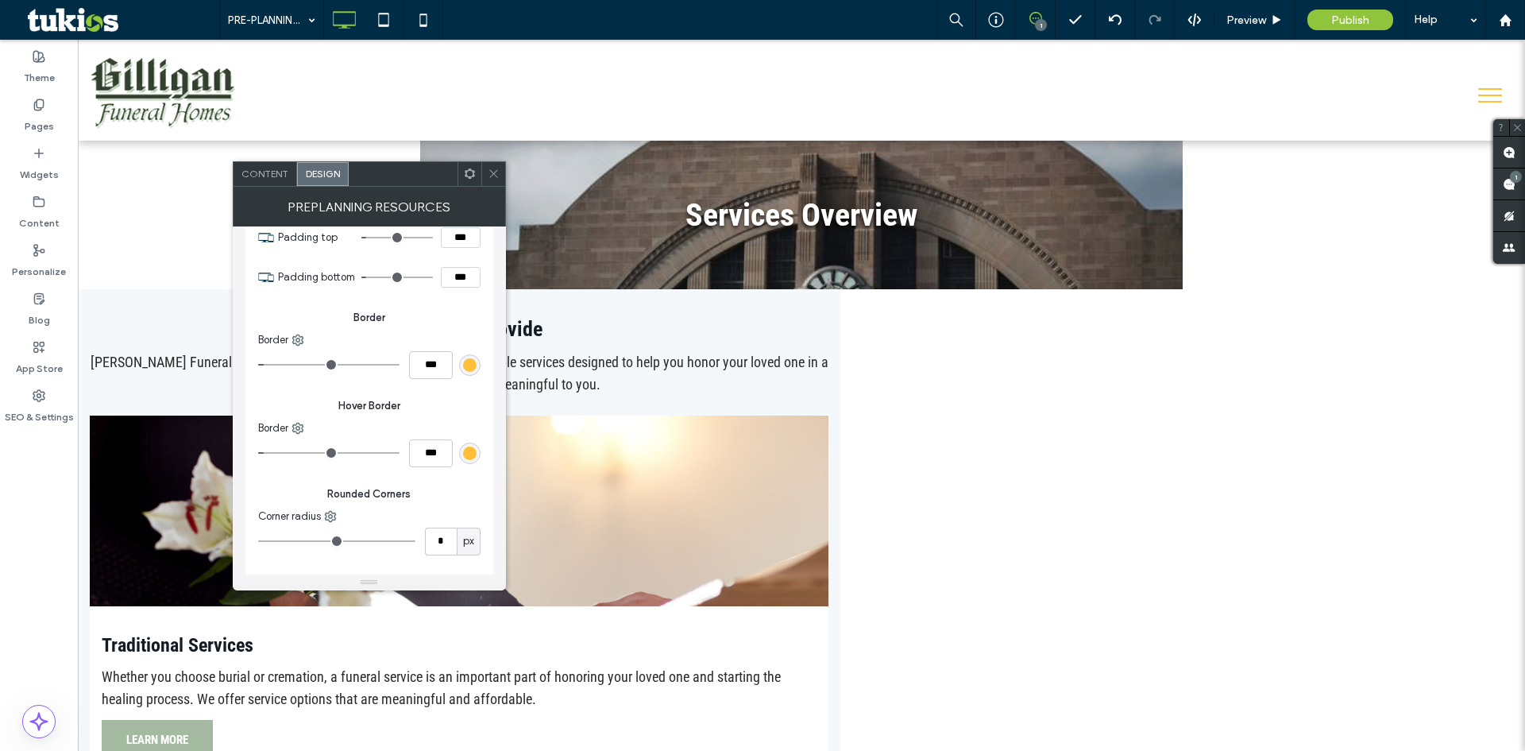
scroll to position [238, 0]
click at [474, 360] on div "rgb(255, 192, 57)" at bounding box center [470, 363] width 14 height 14
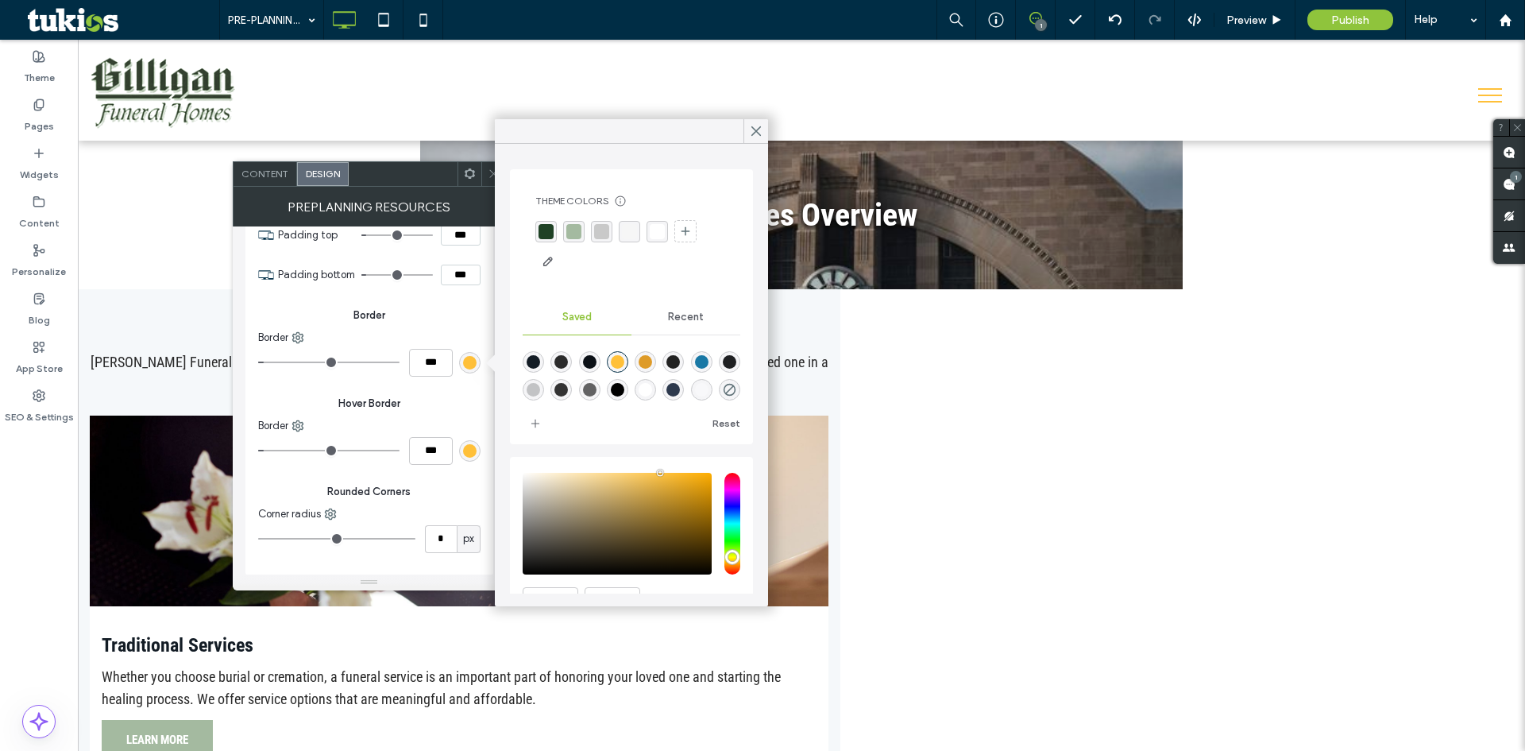
click at [573, 237] on div "rgba(164, 186, 160, 1)" at bounding box center [573, 231] width 15 height 15
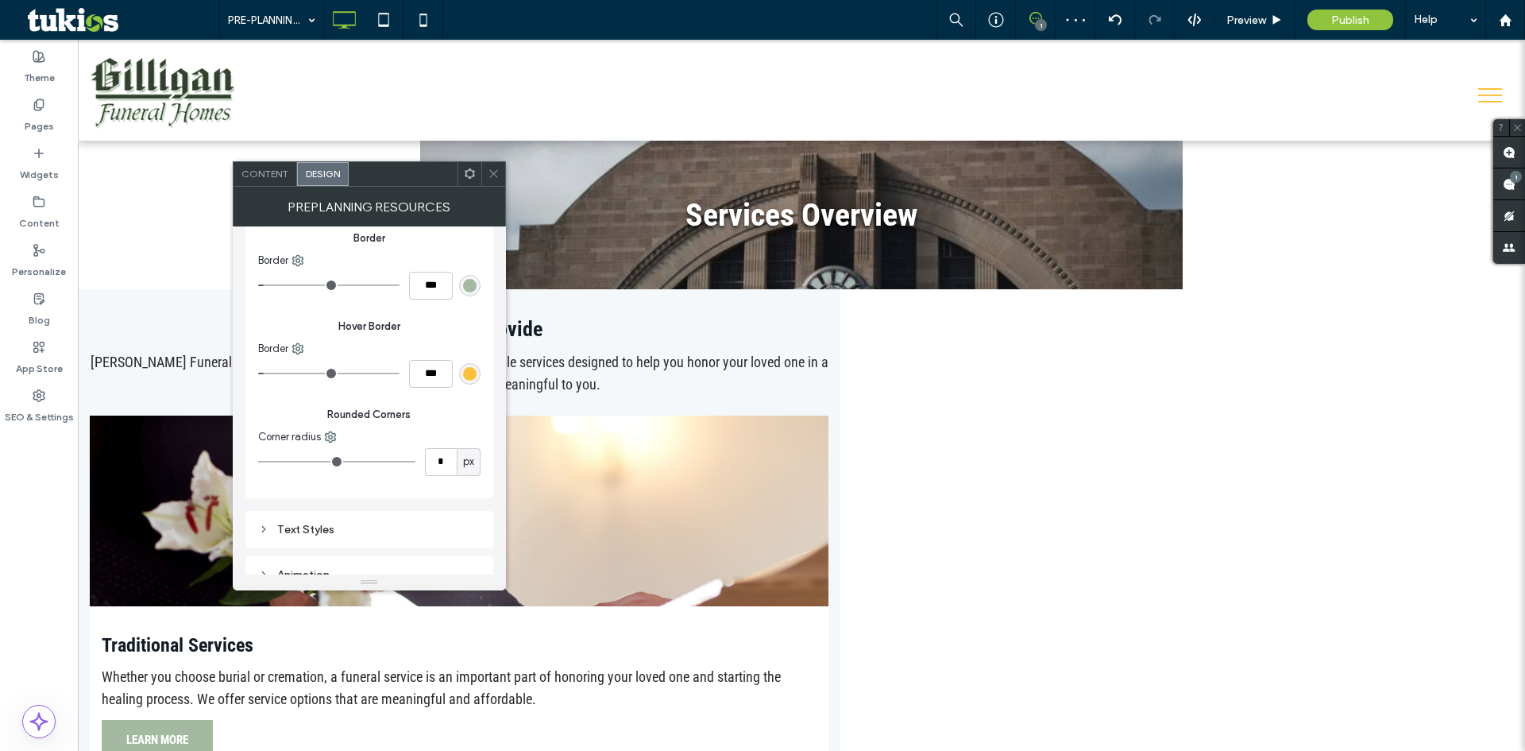
scroll to position [318, 0]
click at [480, 375] on div "rgb(255, 192, 57)" at bounding box center [469, 371] width 21 height 21
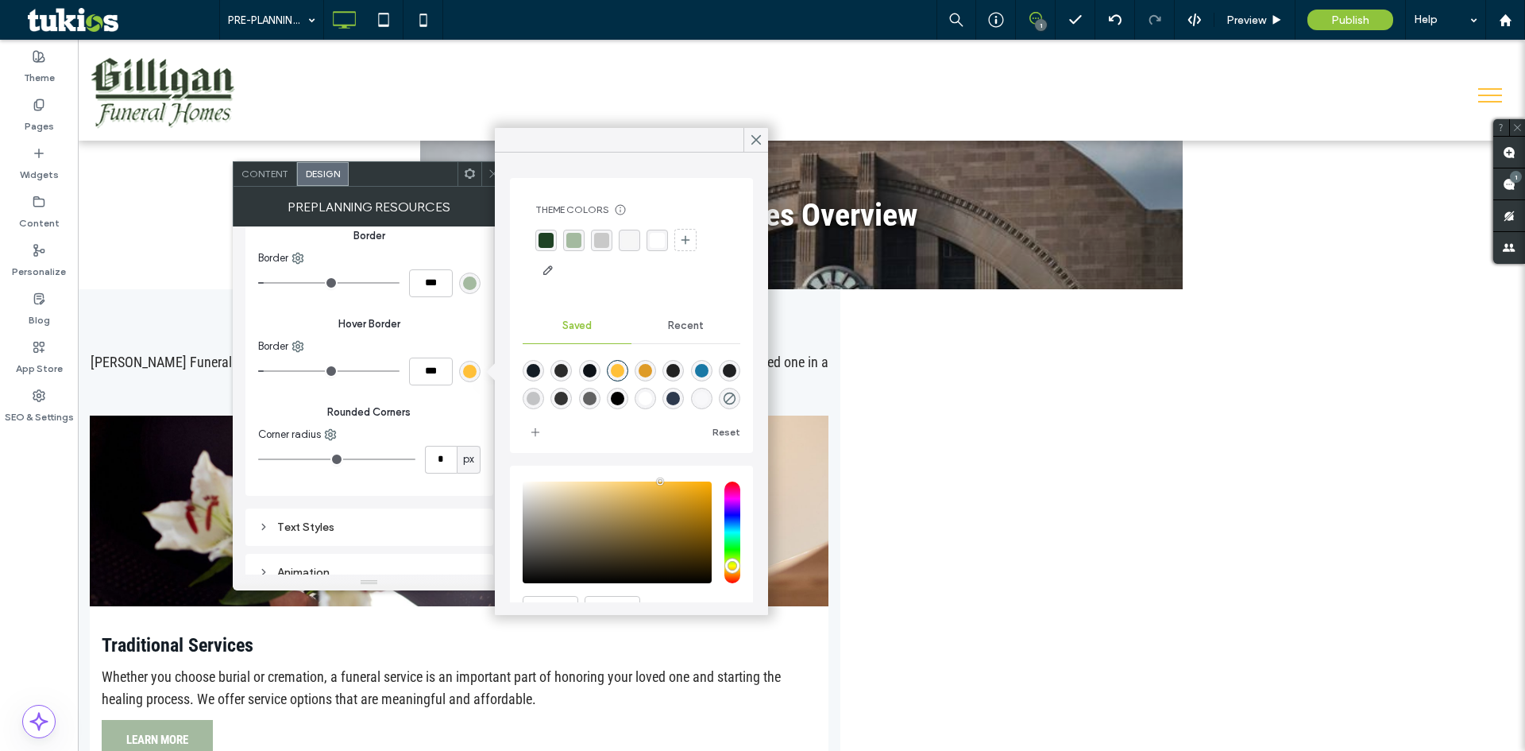
click at [547, 245] on div "rgba(31, 66, 37, 1)" at bounding box center [546, 240] width 15 height 15
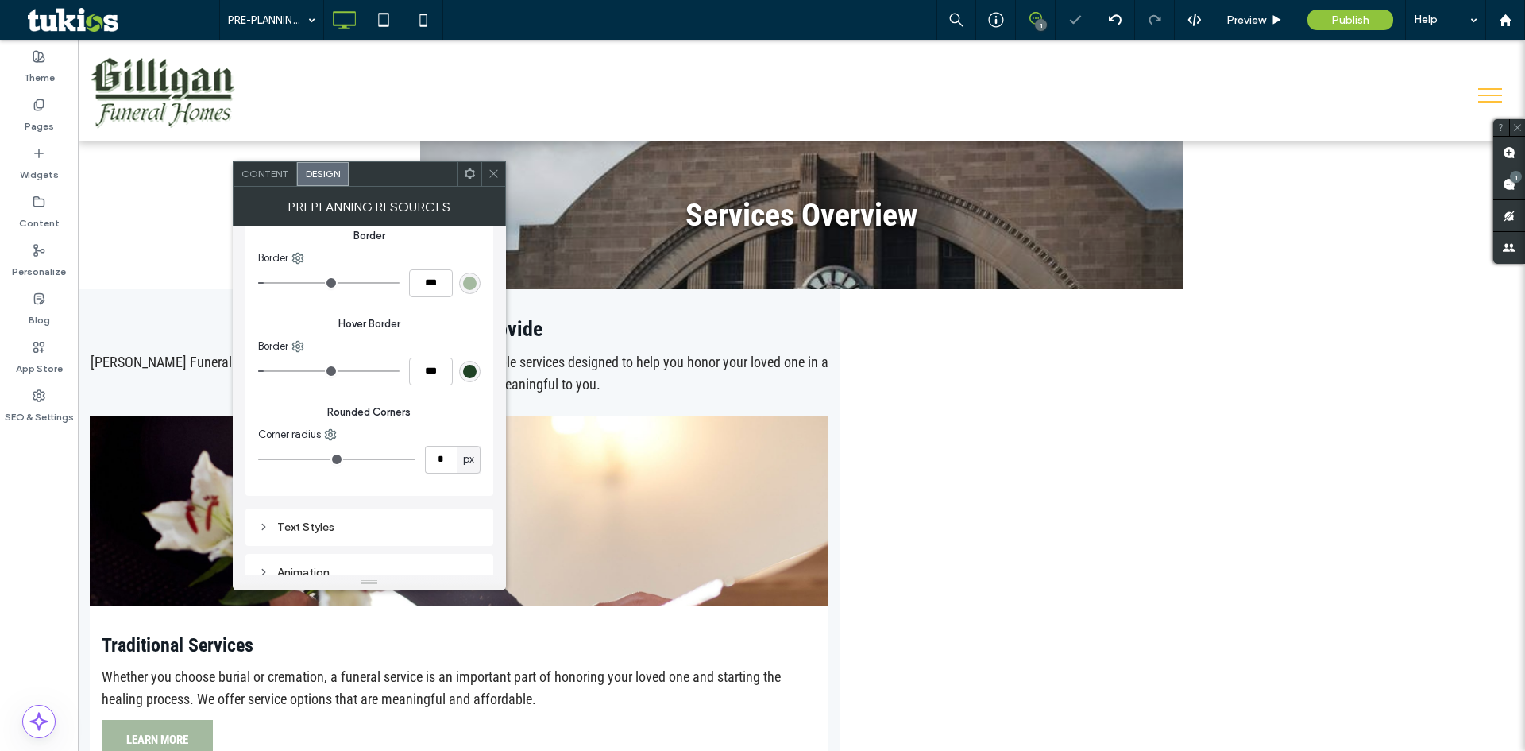
scroll to position [384, 0]
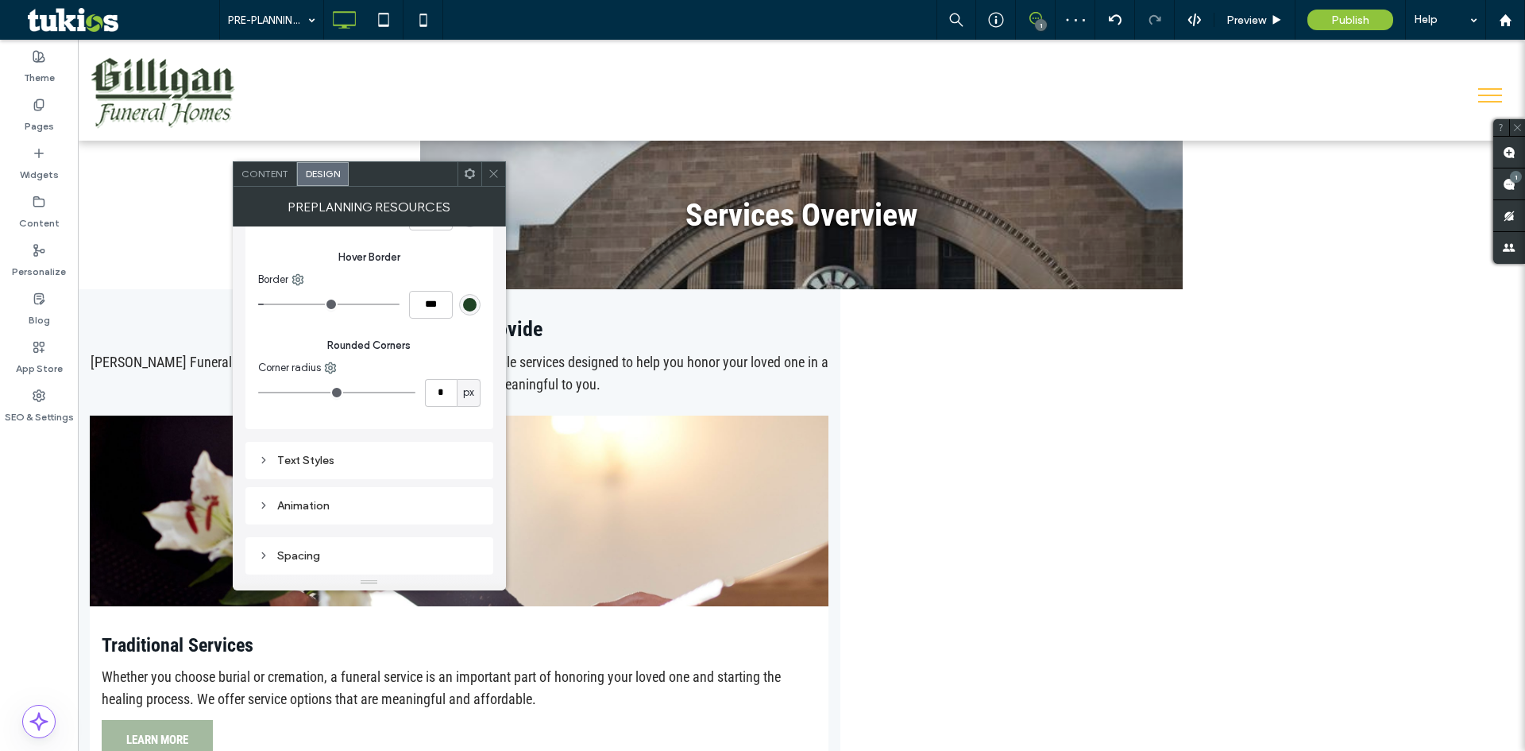
click at [342, 461] on div "Text Styles" at bounding box center [369, 461] width 222 height 14
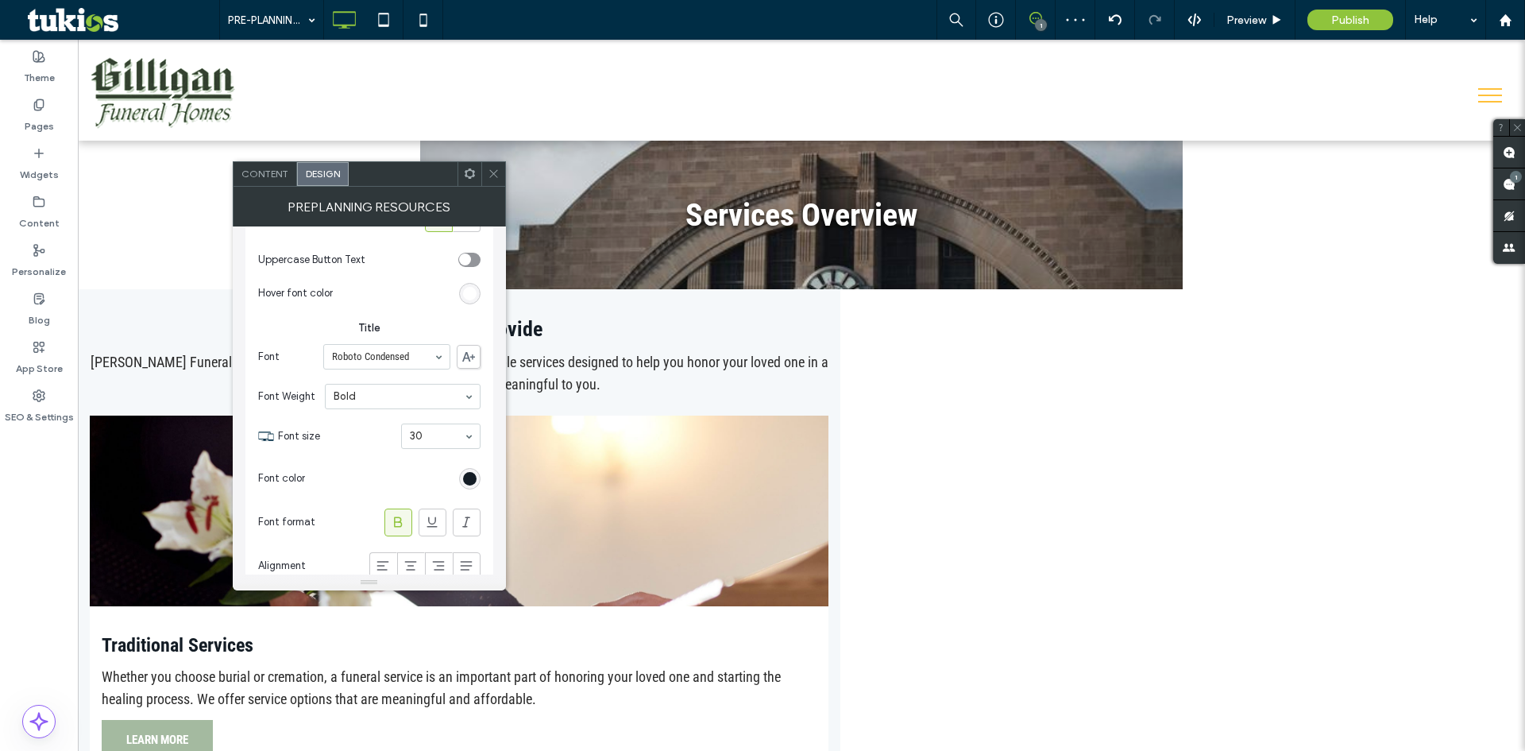
scroll to position [940, 0]
click at [464, 476] on div "rgb(19, 28, 37)" at bounding box center [470, 478] width 14 height 14
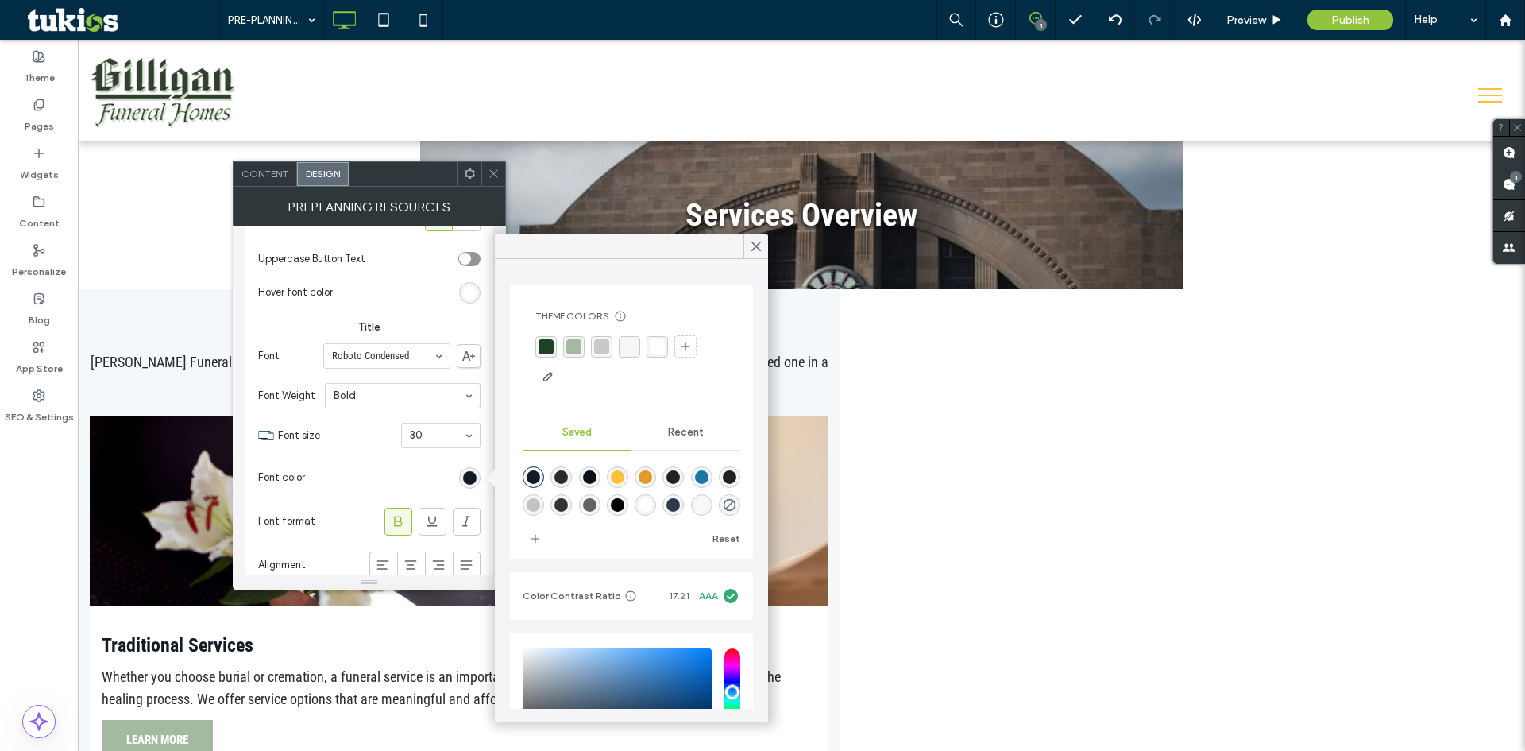
click at [657, 343] on div "rgba(255, 255, 255, 1)" at bounding box center [657, 346] width 15 height 15
click at [545, 343] on div "rgba(31, 66, 37, 1)" at bounding box center [546, 346] width 15 height 15
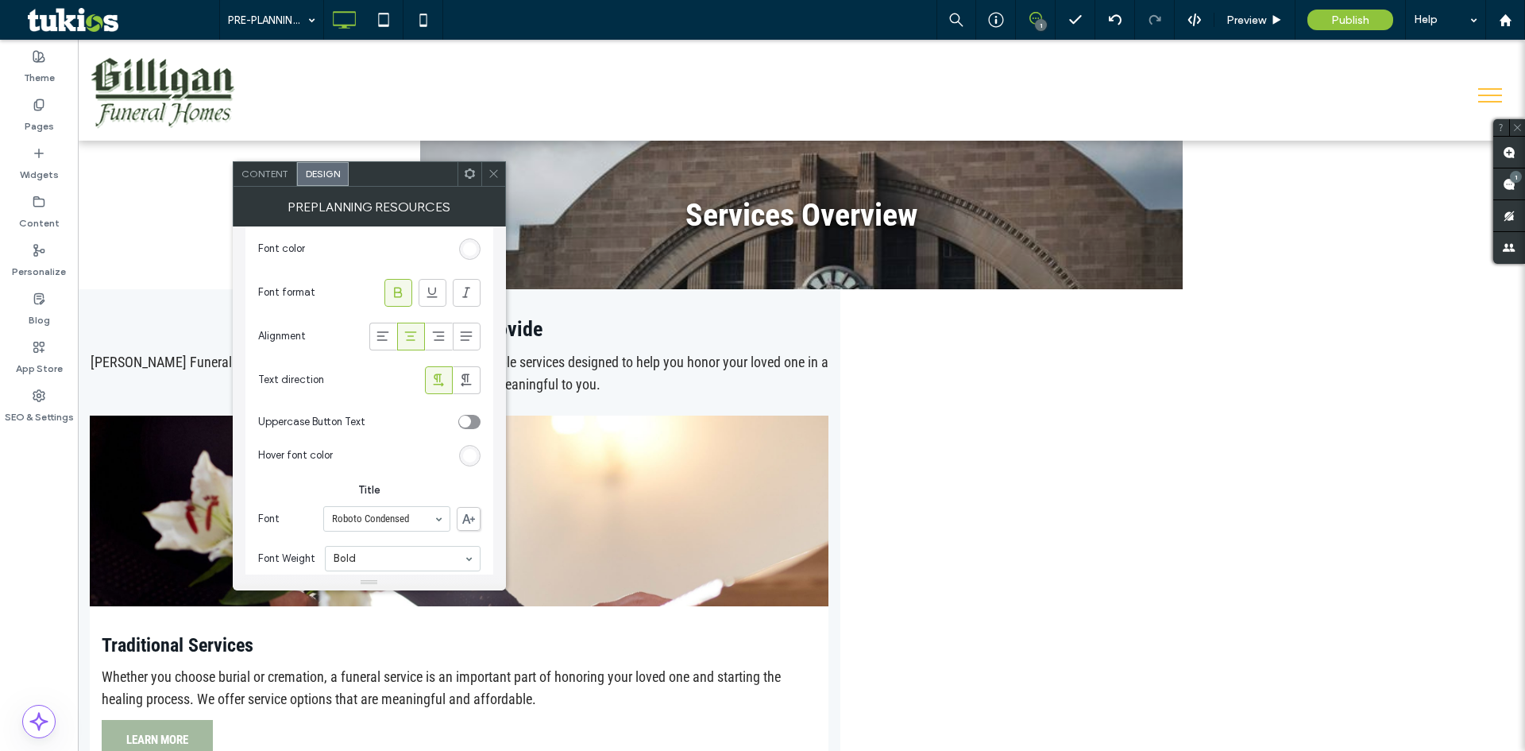
scroll to position [781, 0]
click at [470, 454] on div "rgb(255, 255, 255)" at bounding box center [470, 453] width 14 height 14
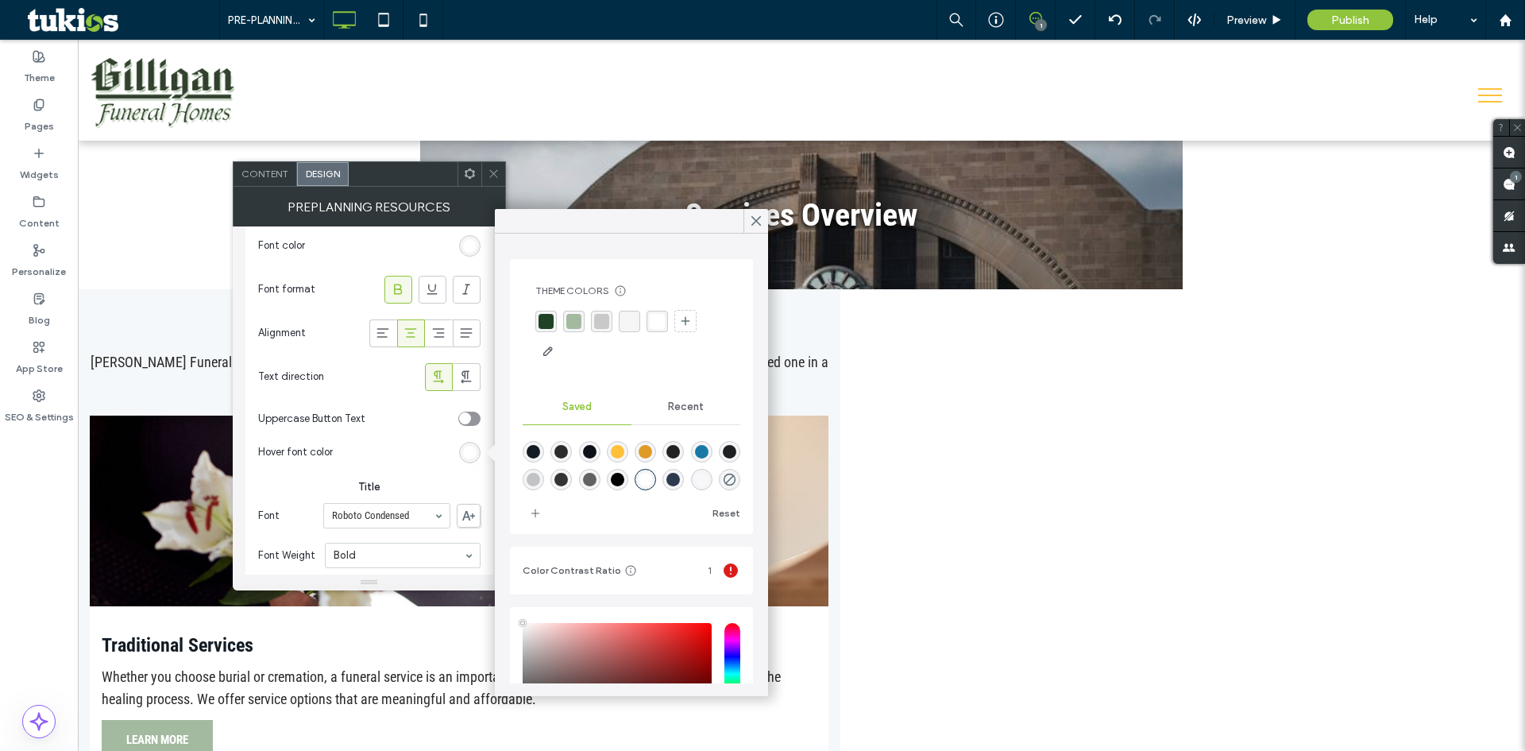
click at [657, 327] on div "rgba(255, 255, 255, 1)" at bounding box center [657, 321] width 15 height 15
click at [760, 217] on use at bounding box center [756, 221] width 8 height 9
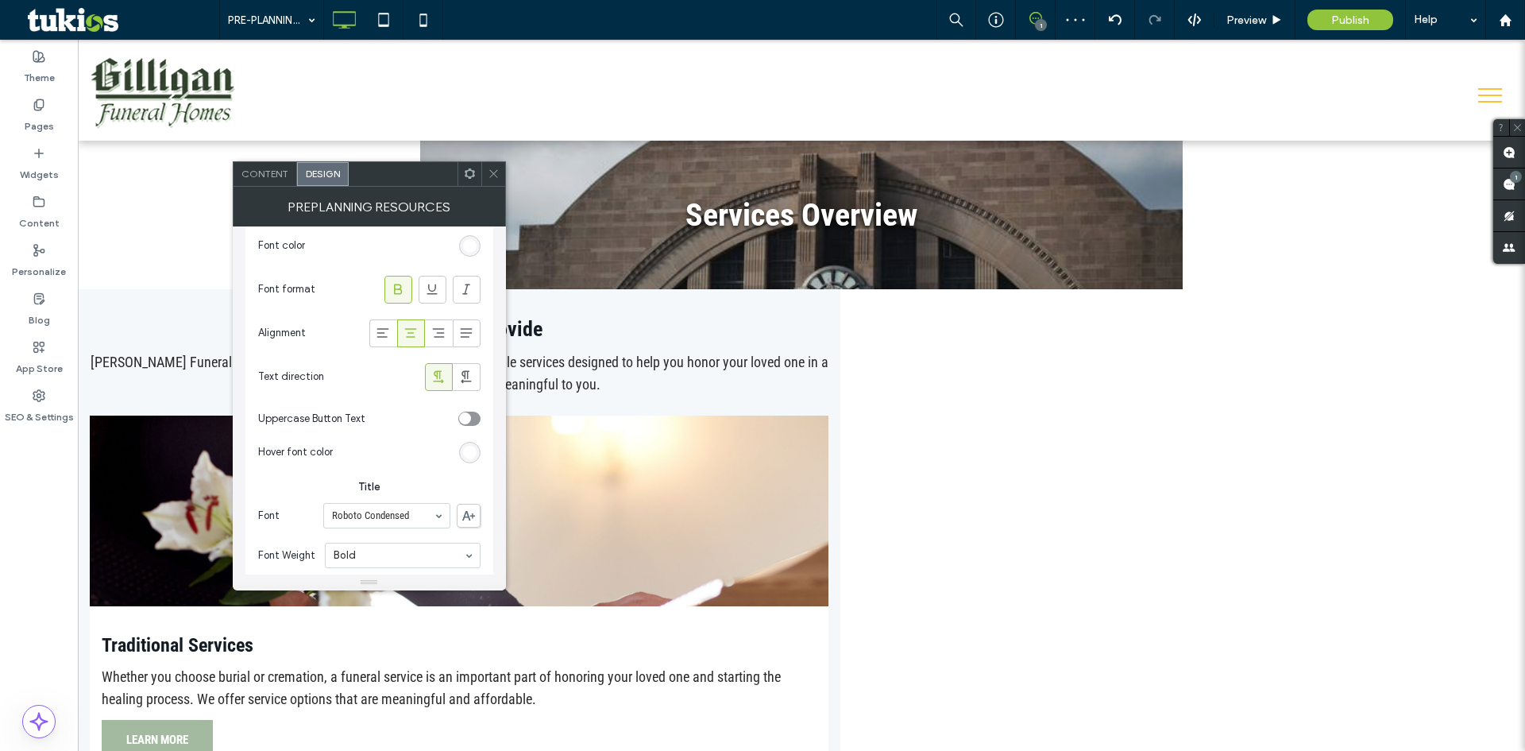
click at [496, 180] on span at bounding box center [494, 174] width 12 height 24
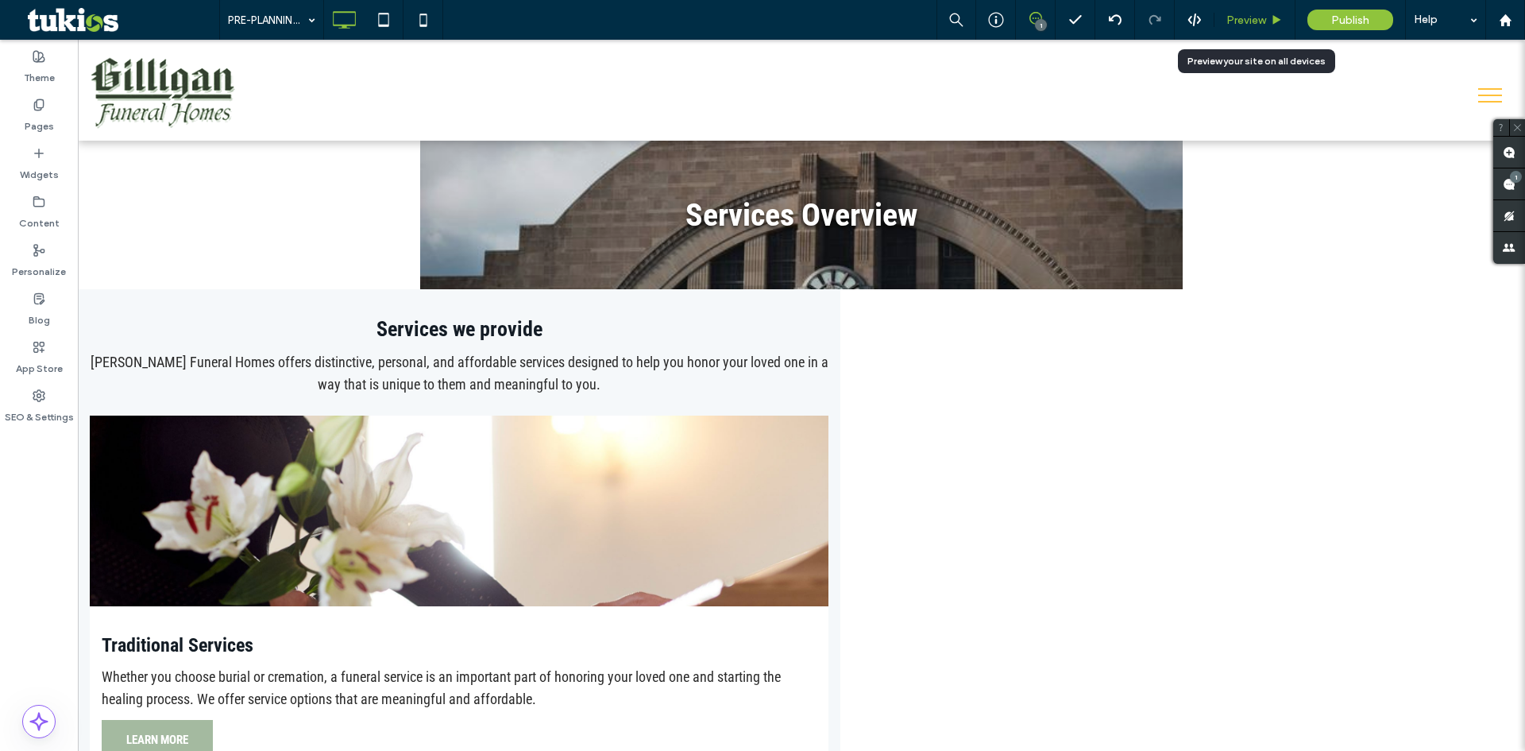
click at [1255, 25] on span "Preview" at bounding box center [1246, 21] width 40 height 14
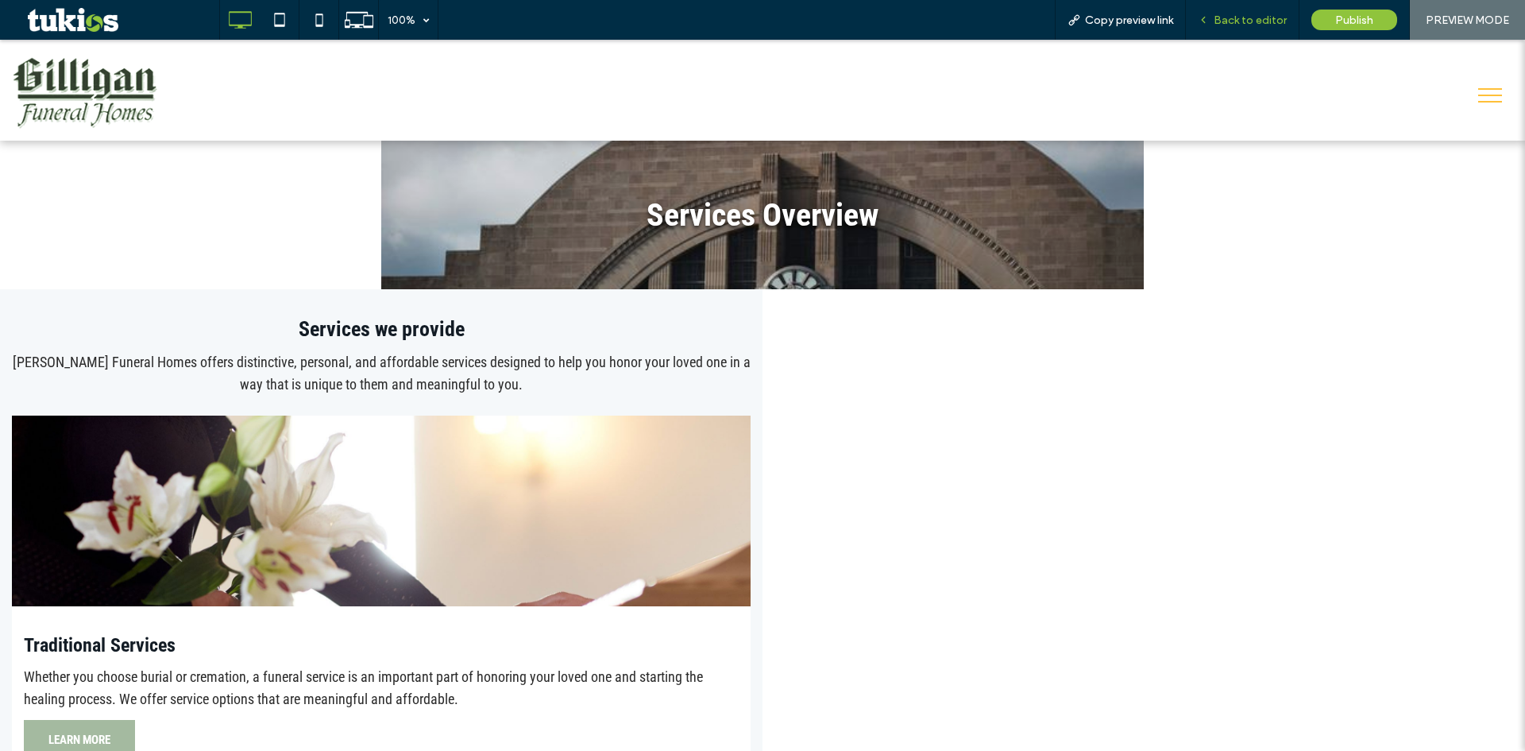
click at [1218, 19] on span "Back to editor" at bounding box center [1250, 21] width 73 height 14
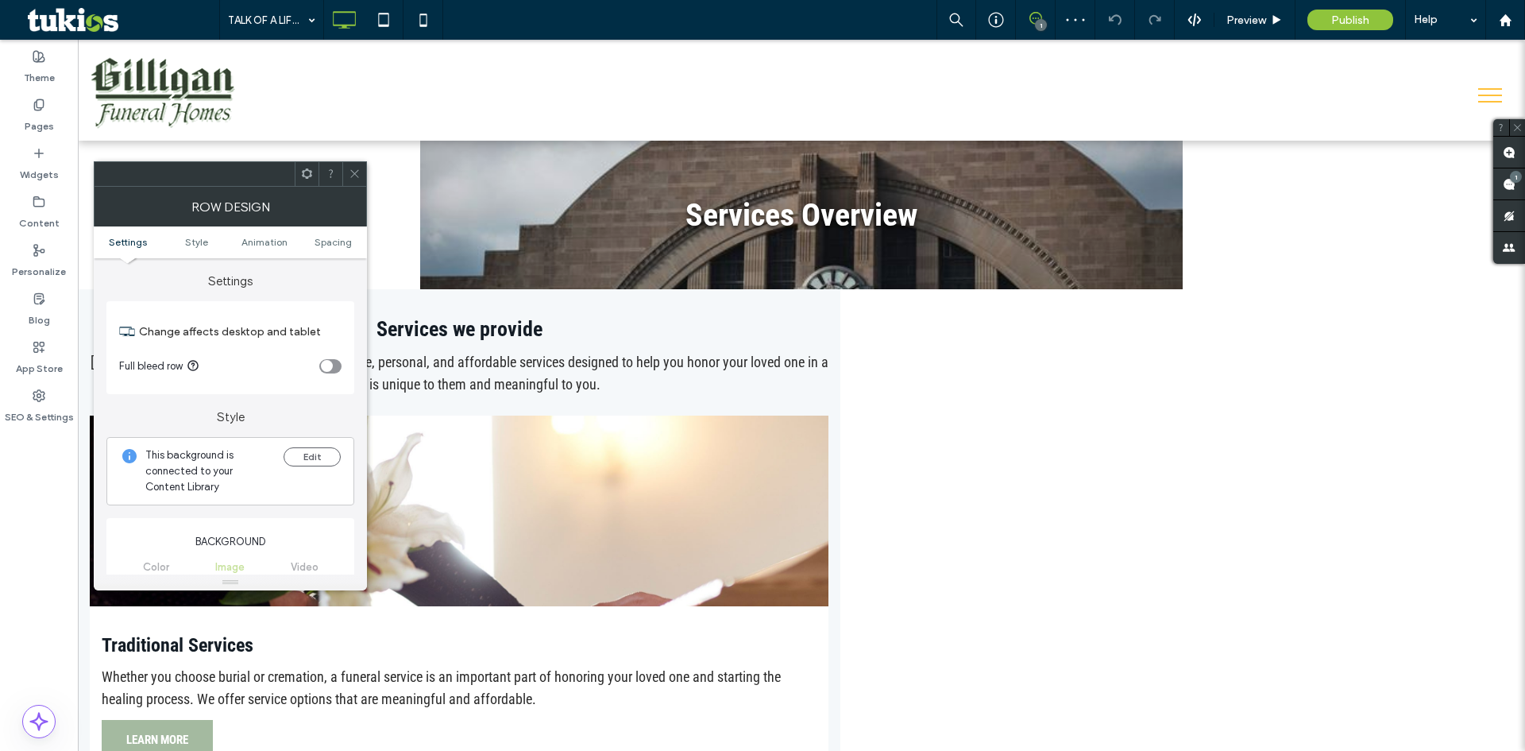
click at [198, 249] on ul "Settings Style Animation Spacing" at bounding box center [230, 242] width 273 height 32
click at [203, 248] on ul "Settings Style Animation Spacing" at bounding box center [230, 242] width 273 height 32
click at [192, 238] on span "Style" at bounding box center [196, 242] width 23 height 12
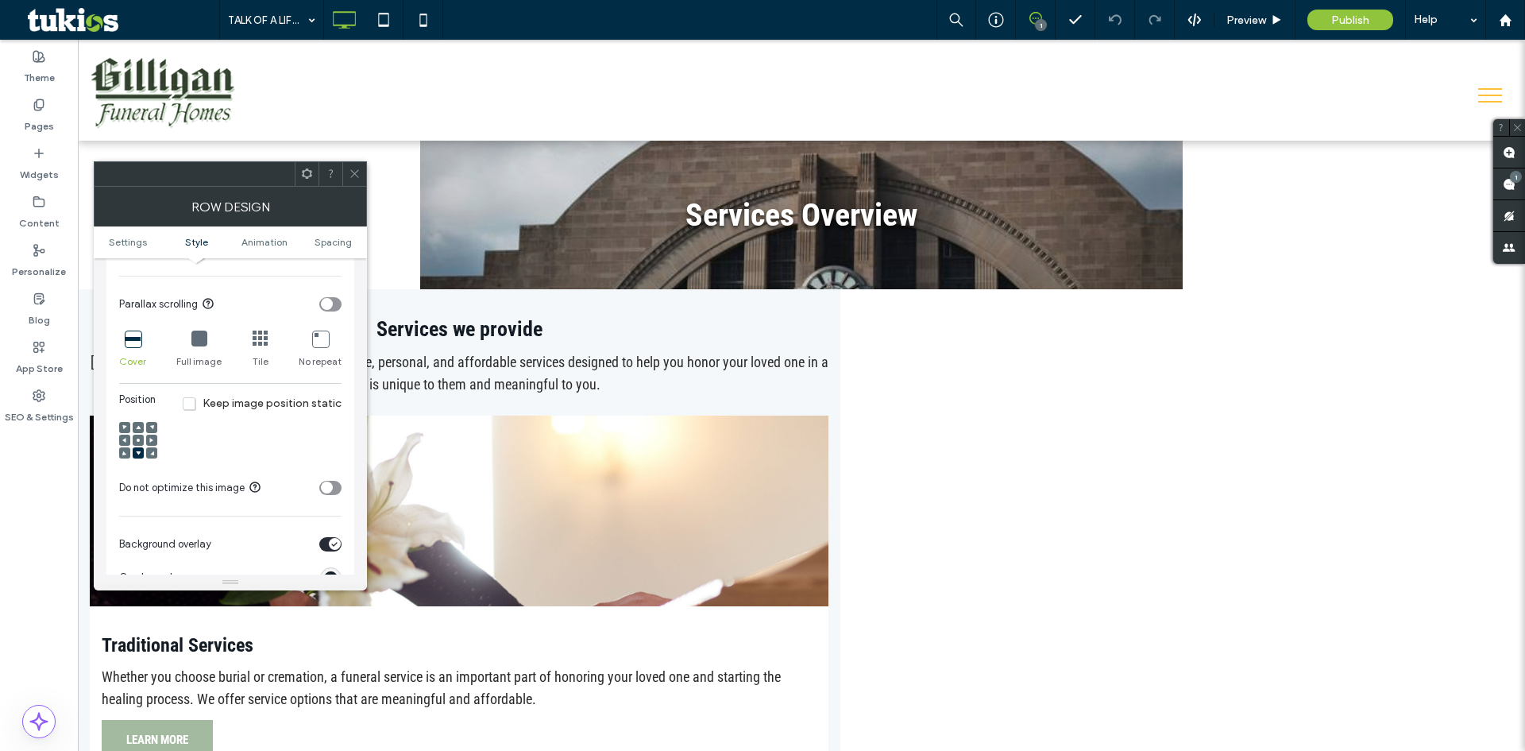
scroll to position [609, 0]
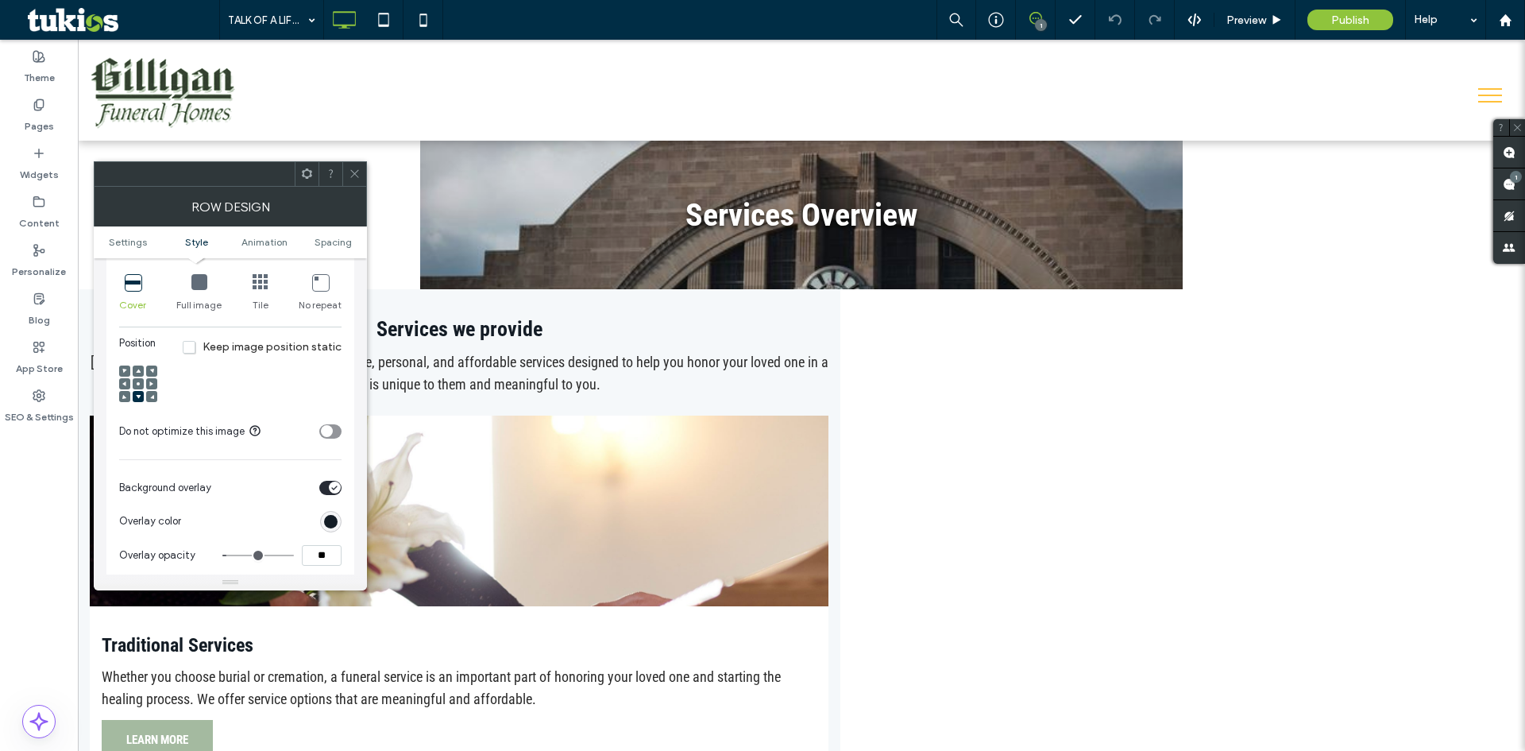
click at [135, 389] on div at bounding box center [138, 383] width 11 height 11
click at [139, 385] on use at bounding box center [138, 383] width 3 height 3
click at [1245, 24] on span "Preview" at bounding box center [1246, 21] width 40 height 14
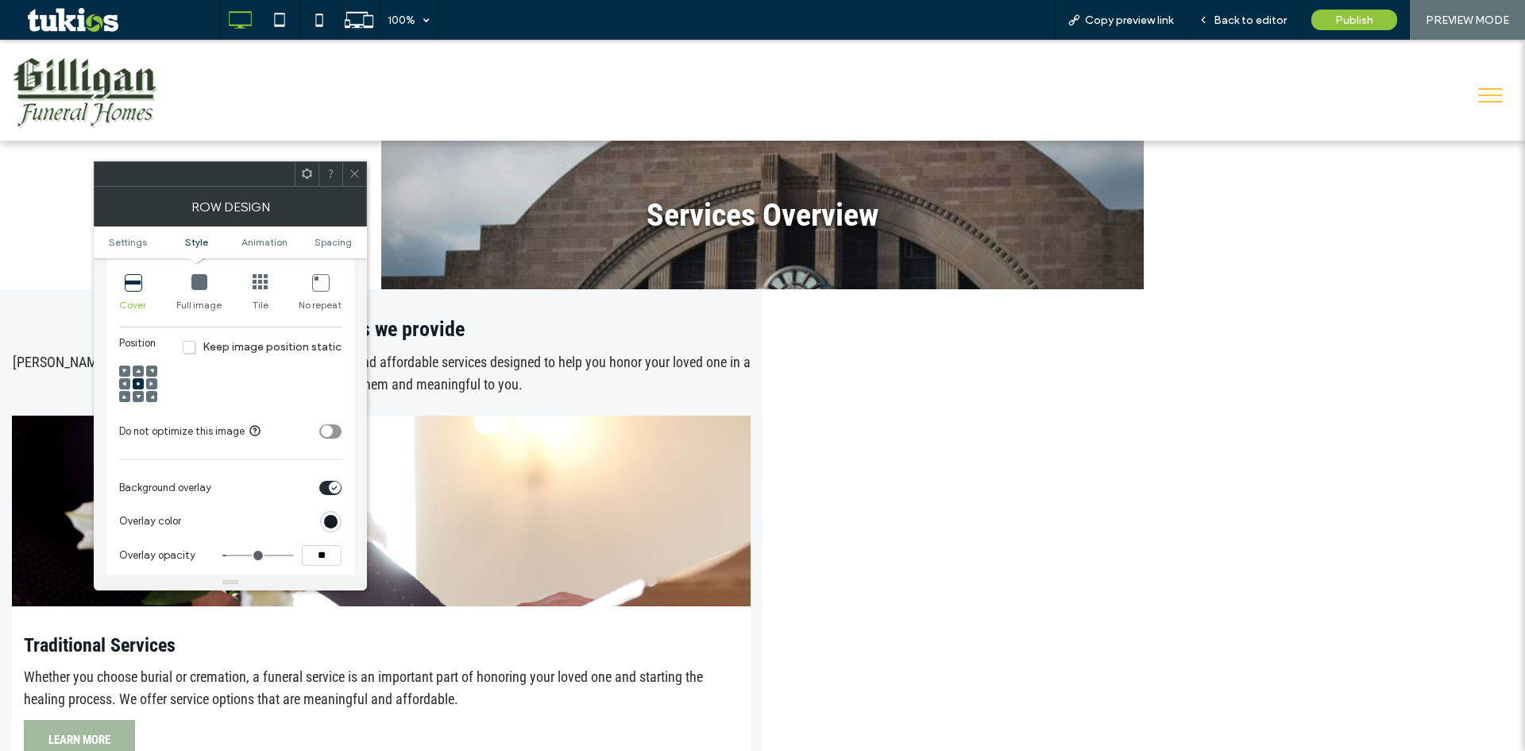
click at [358, 179] on icon at bounding box center [355, 174] width 12 height 12
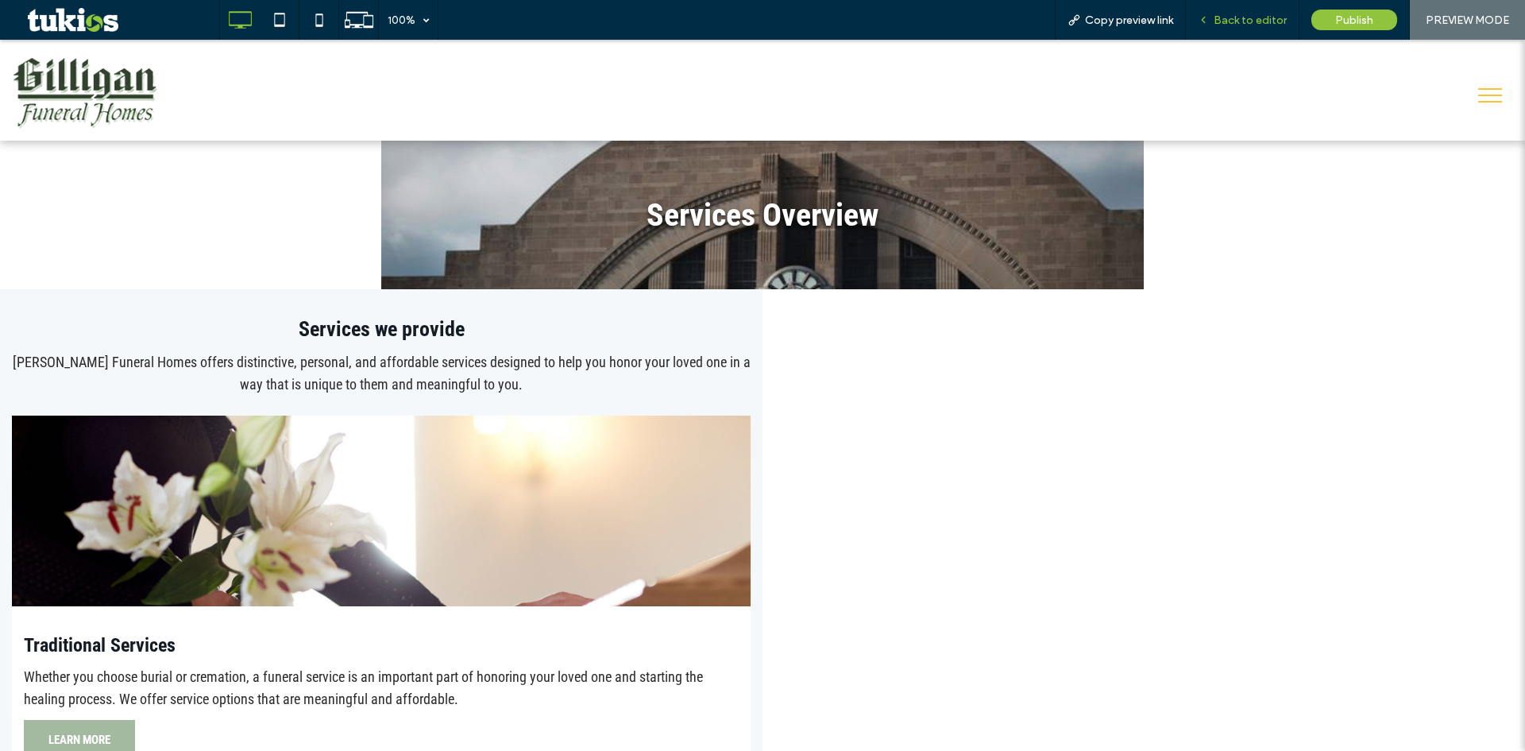
click at [1231, 19] on span "Back to editor" at bounding box center [1250, 21] width 73 height 14
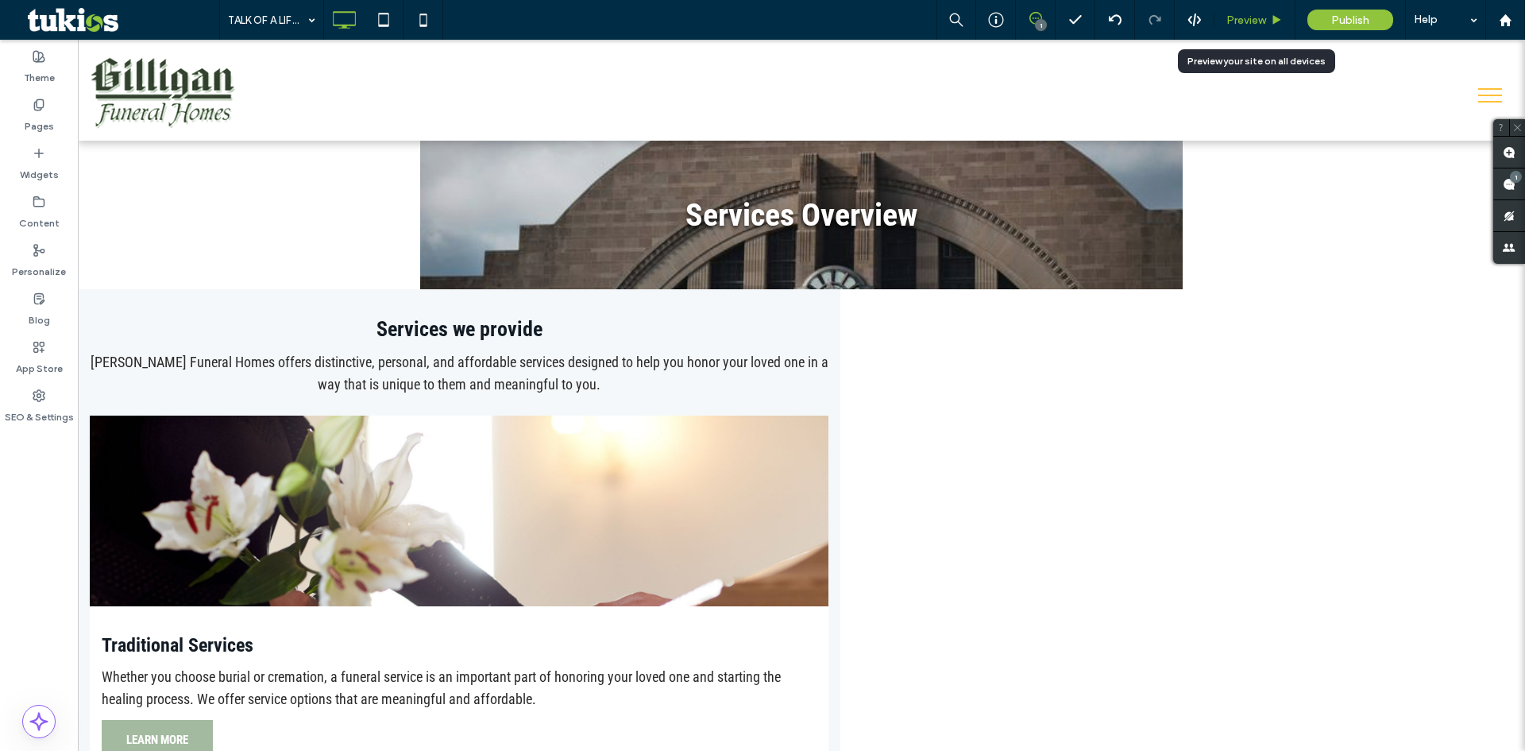
click at [1261, 25] on span "Preview" at bounding box center [1246, 21] width 40 height 14
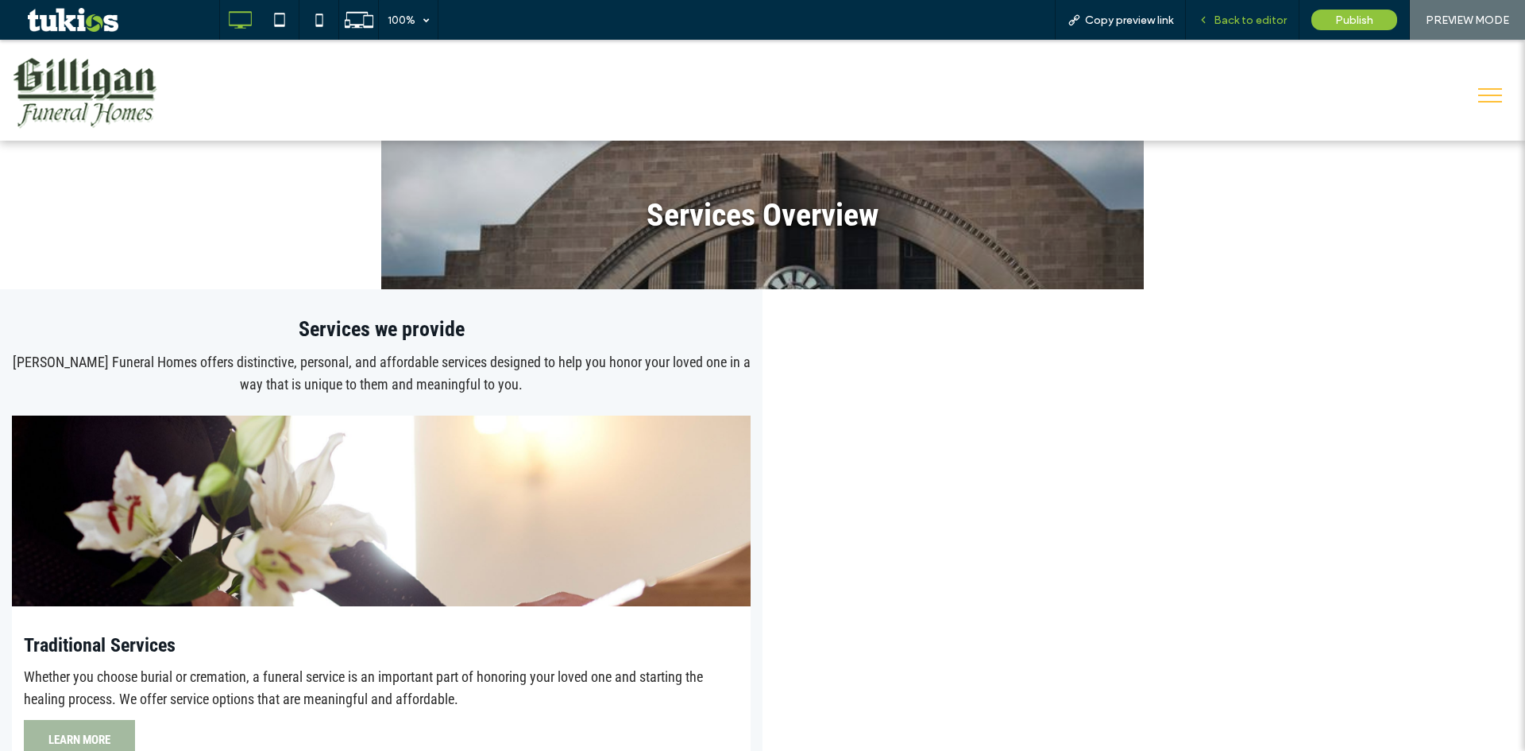
click at [1242, 32] on div "Back to editor" at bounding box center [1243, 20] width 114 height 40
click at [1245, 23] on span "Back to editor" at bounding box center [1250, 21] width 73 height 14
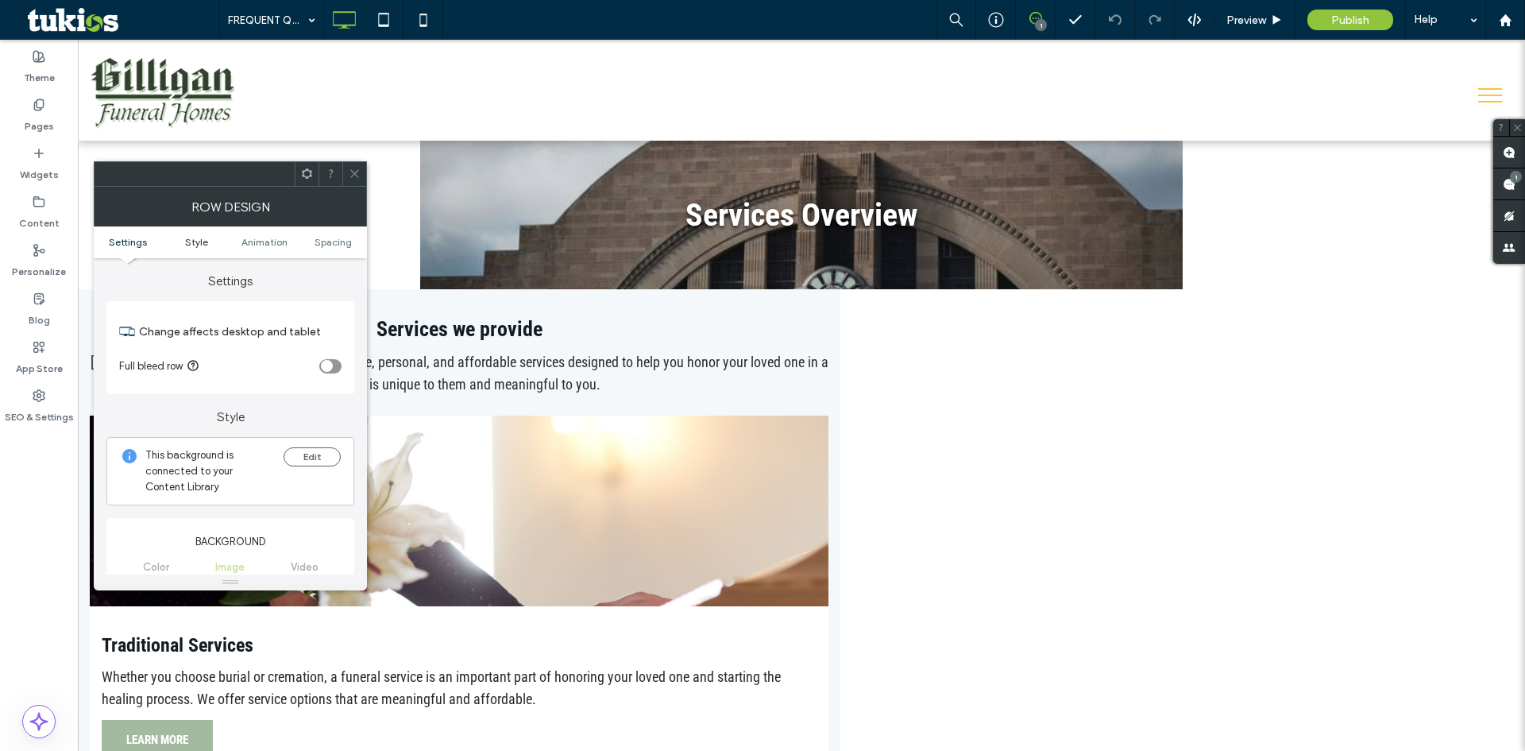
click at [187, 236] on ul "Settings Style Animation Spacing" at bounding box center [230, 242] width 273 height 32
click at [192, 245] on span "Style" at bounding box center [196, 242] width 23 height 12
click at [317, 461] on button "Edit" at bounding box center [312, 456] width 57 height 19
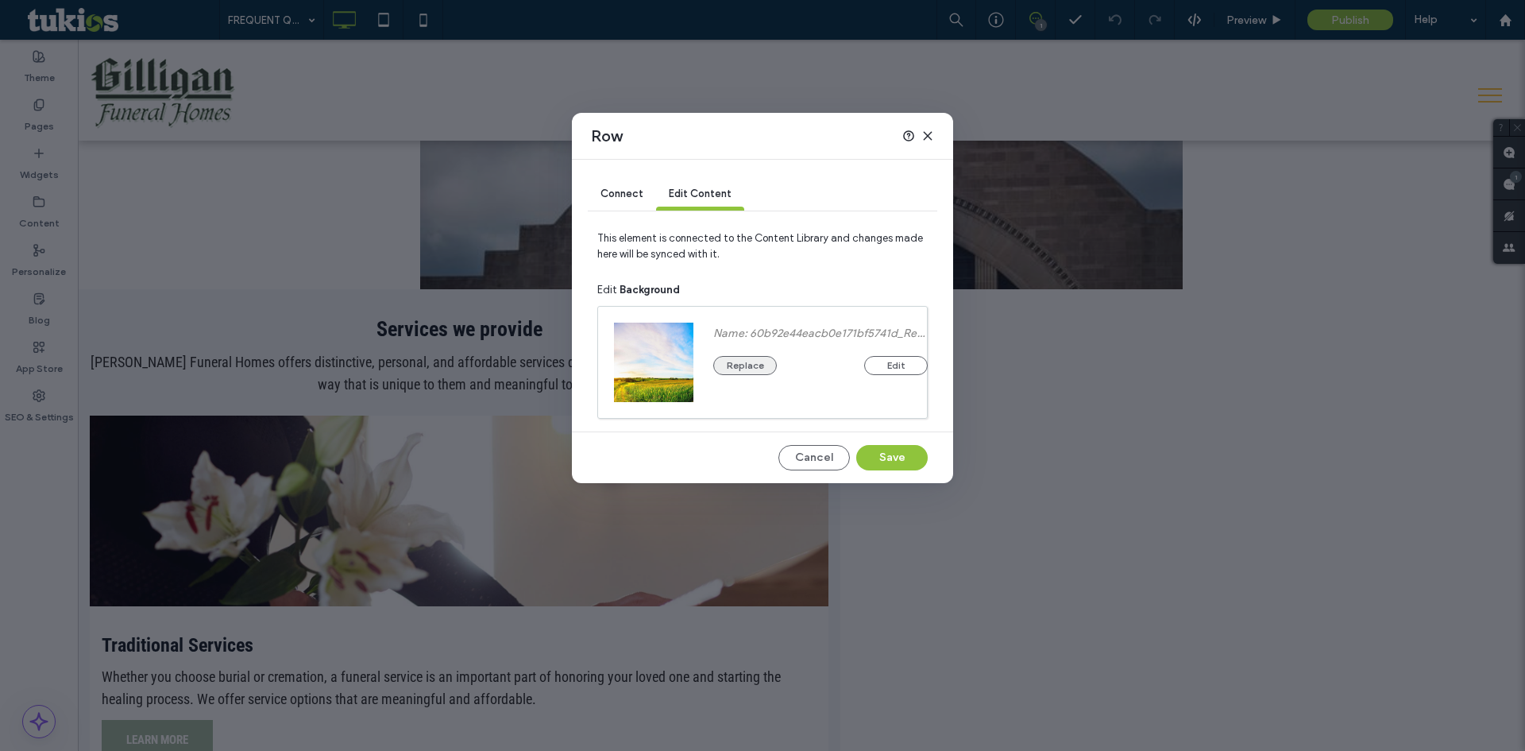
drag, startPoint x: 759, startPoint y: 353, endPoint x: 755, endPoint y: 363, distance: 11.1
click at [757, 352] on div "Replace Edit" at bounding box center [820, 357] width 214 height 35
click at [755, 363] on div "Replace Edit" at bounding box center [820, 370] width 214 height 35
click at [738, 376] on button "Replace" at bounding box center [745, 378] width 64 height 19
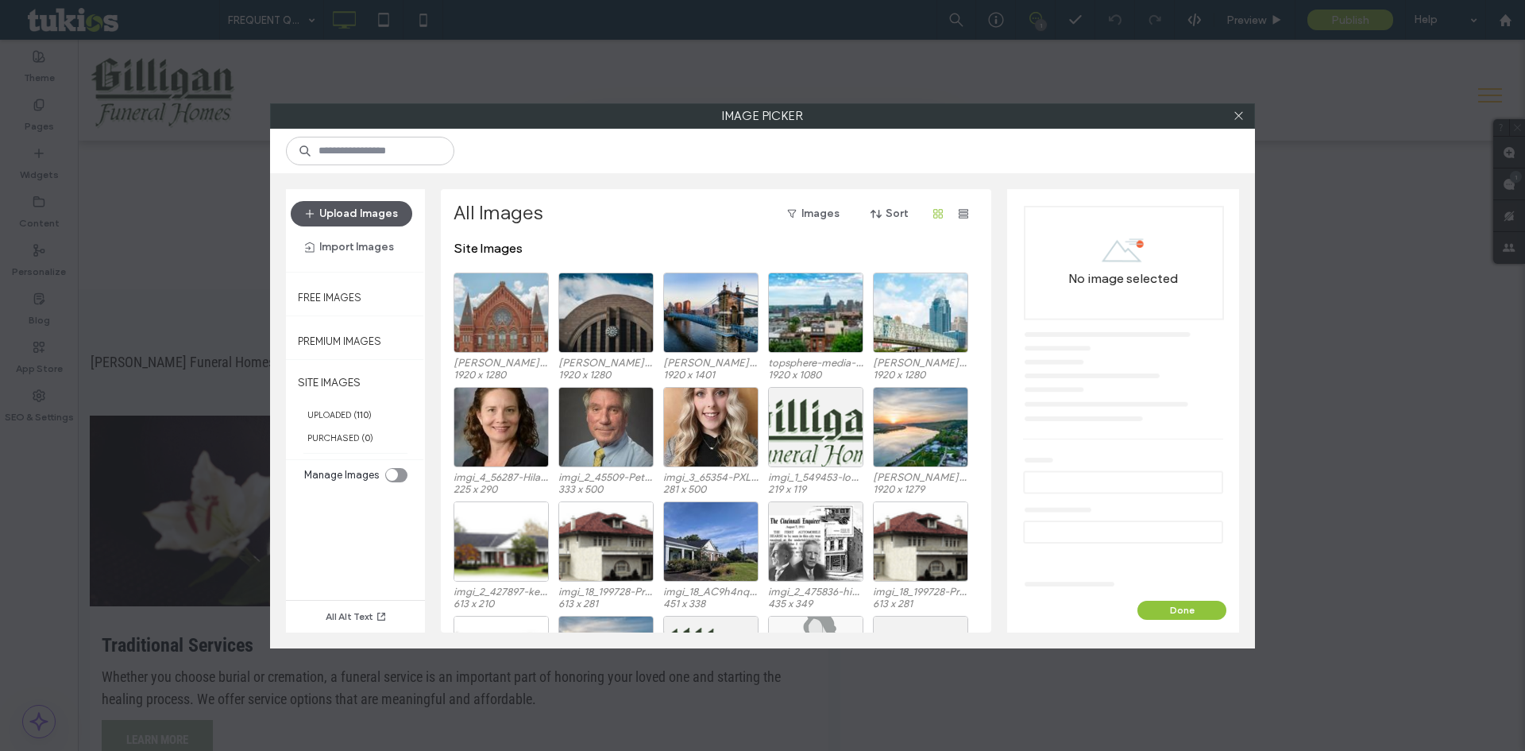
click at [382, 216] on button "Upload Images" at bounding box center [352, 213] width 122 height 25
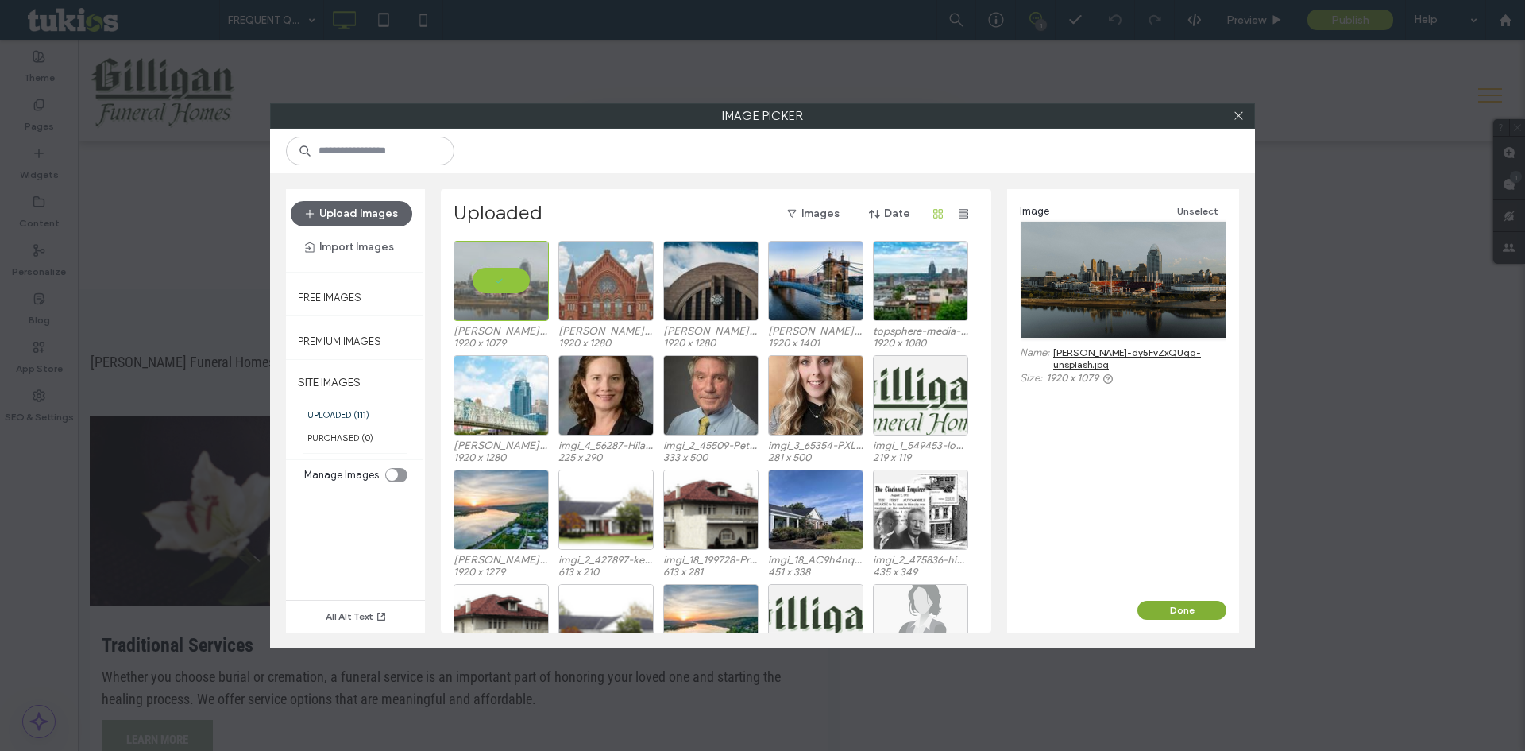
click at [1191, 607] on button "Done" at bounding box center [1181, 609] width 89 height 19
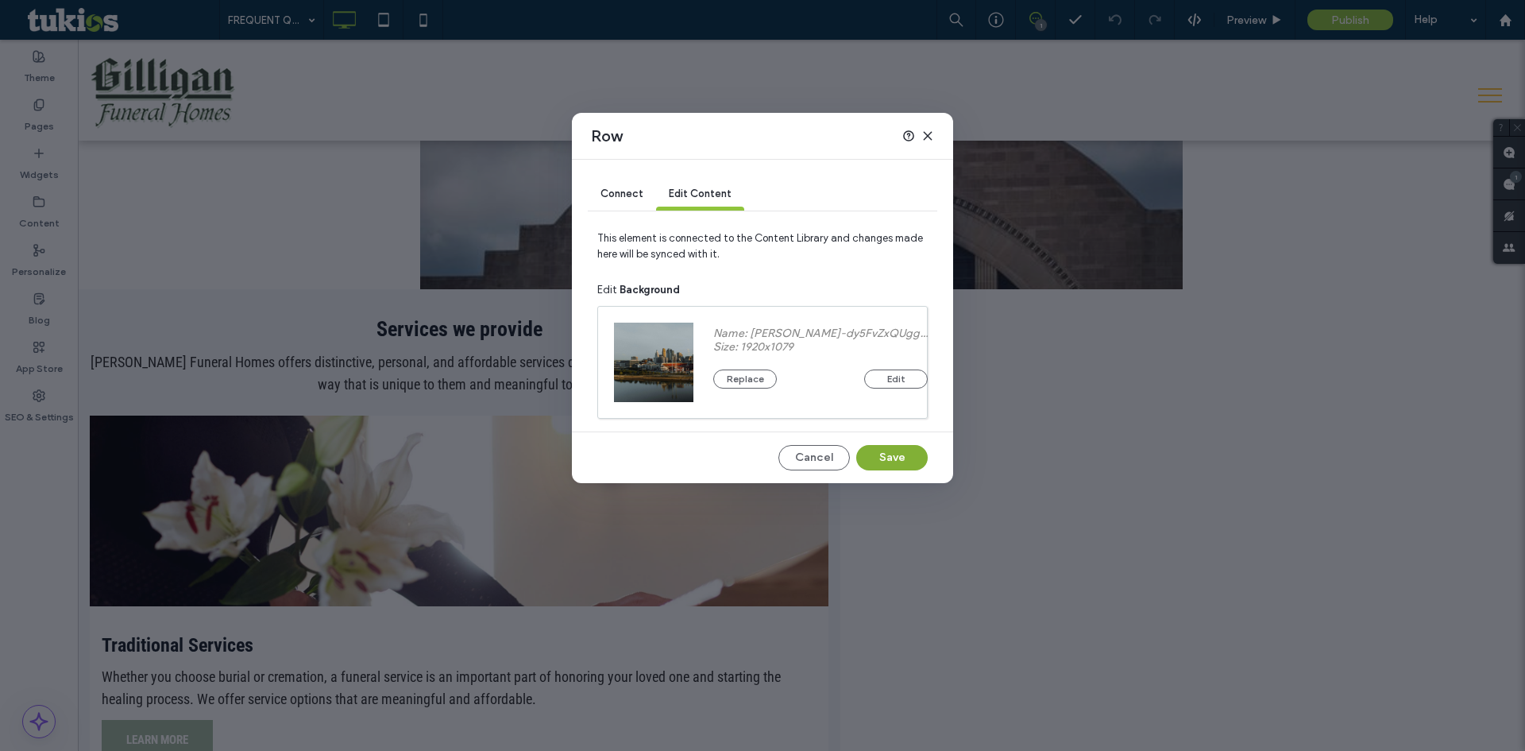
click at [881, 460] on button "Save" at bounding box center [891, 457] width 71 height 25
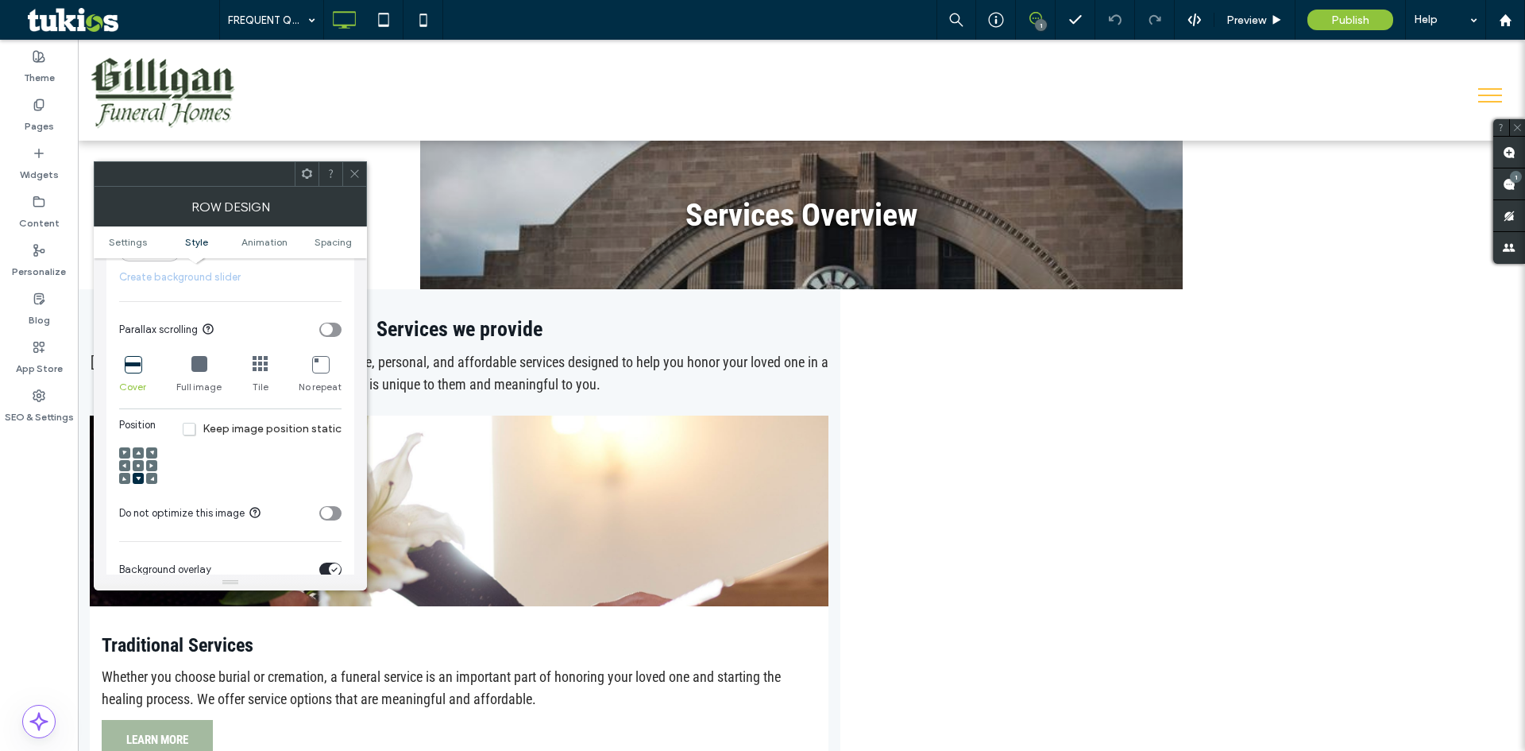
scroll to position [556, 0]
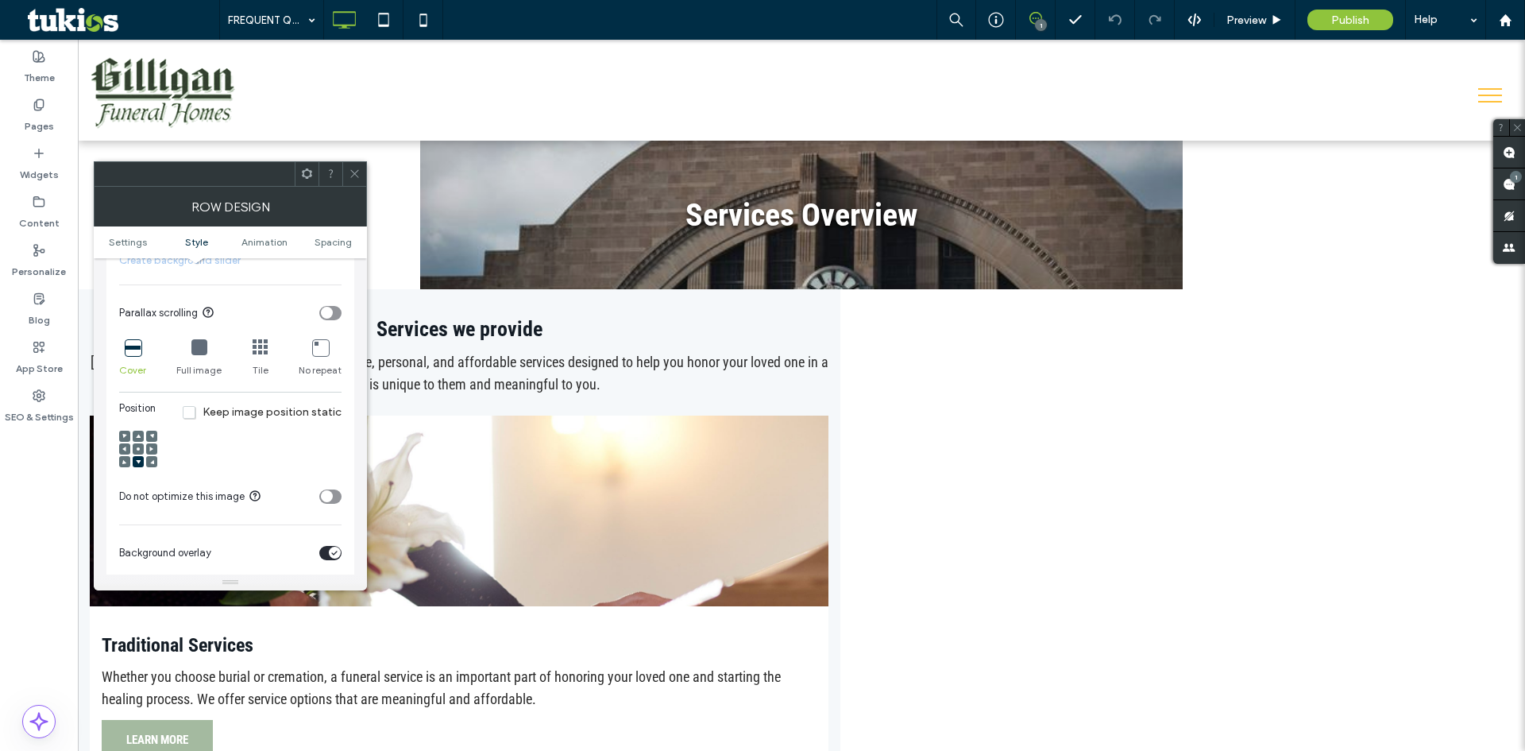
click at [140, 451] on span at bounding box center [138, 448] width 5 height 11
click at [1254, 25] on span "Preview" at bounding box center [1246, 21] width 40 height 14
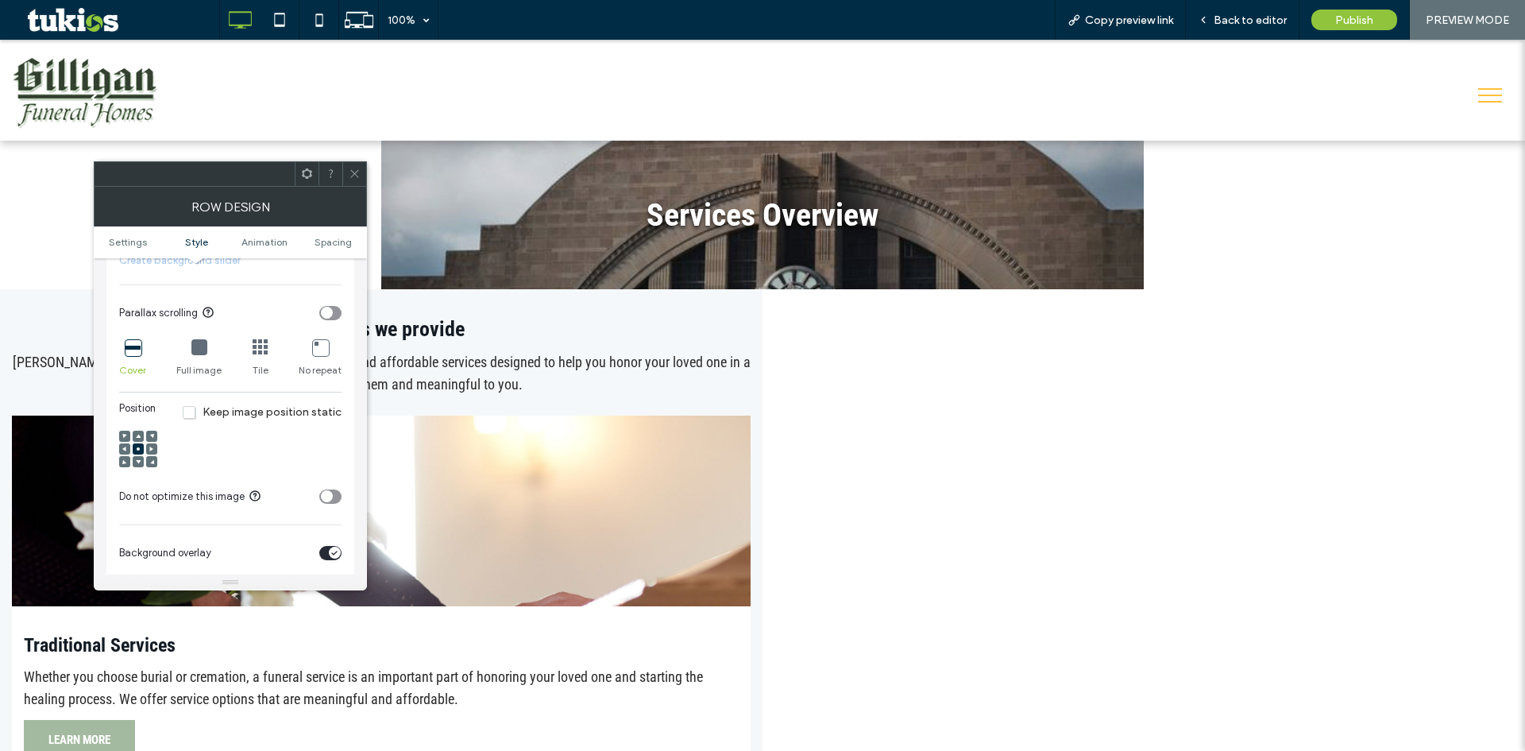
click at [353, 168] on icon at bounding box center [355, 174] width 12 height 12
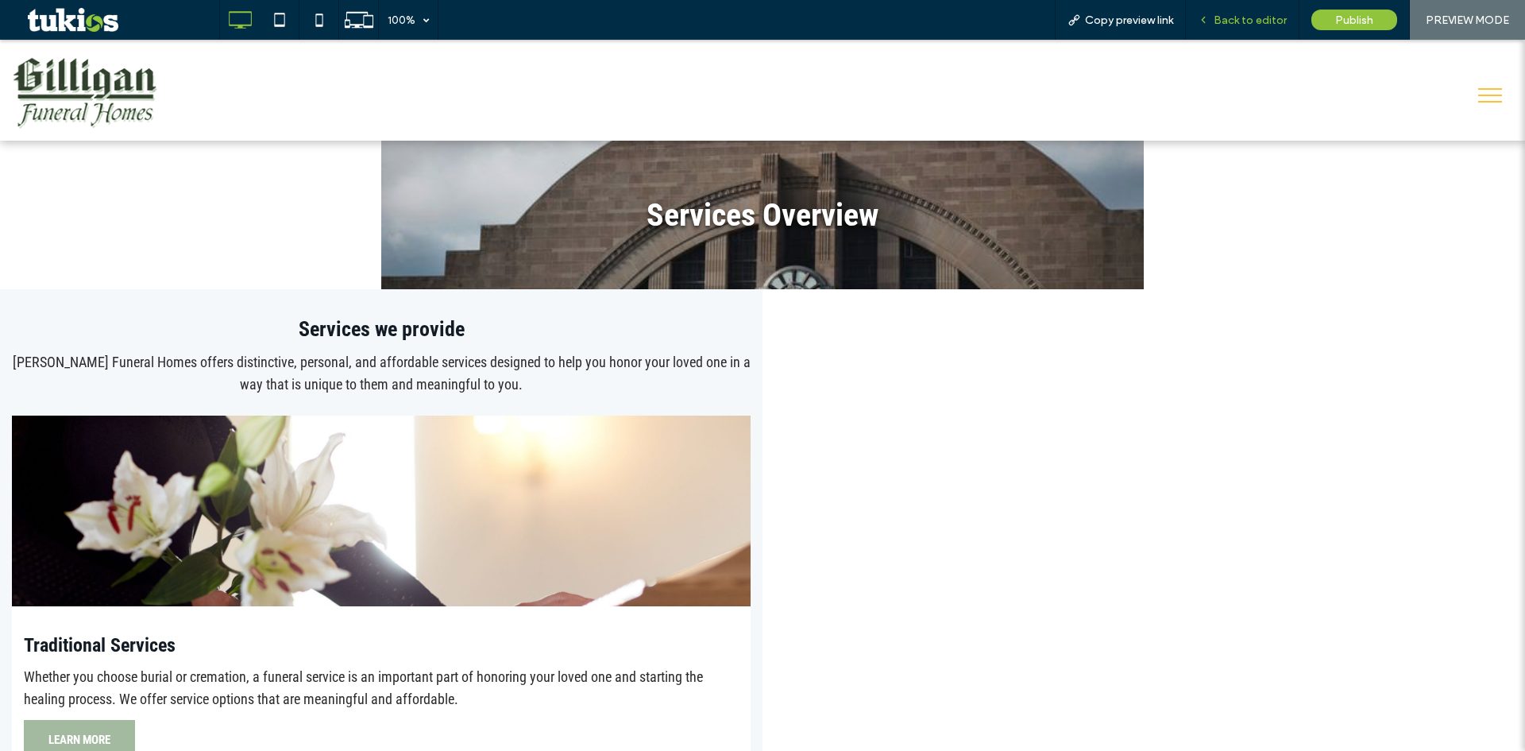
click at [1253, 18] on span "Back to editor" at bounding box center [1250, 21] width 73 height 14
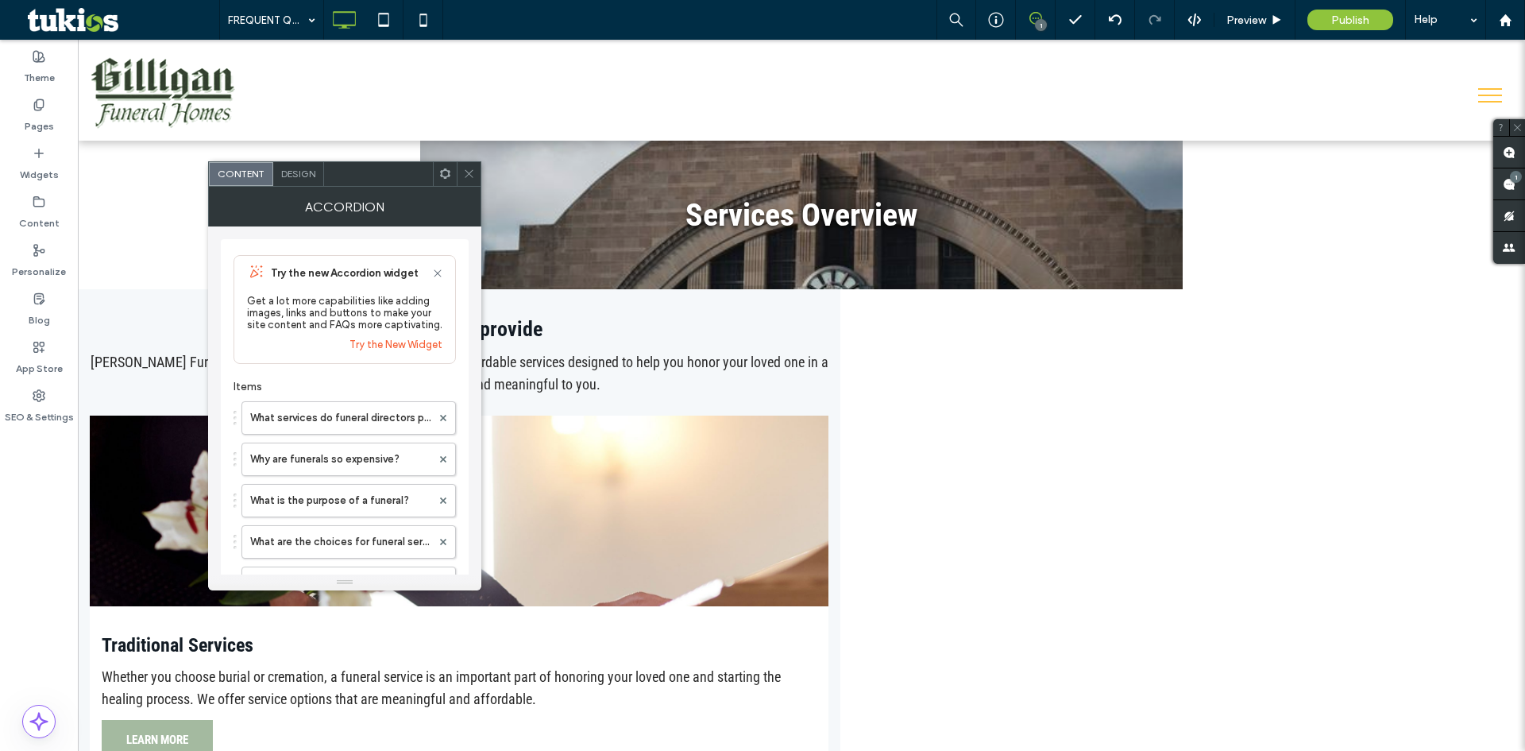
click at [314, 176] on span "Design" at bounding box center [298, 174] width 34 height 12
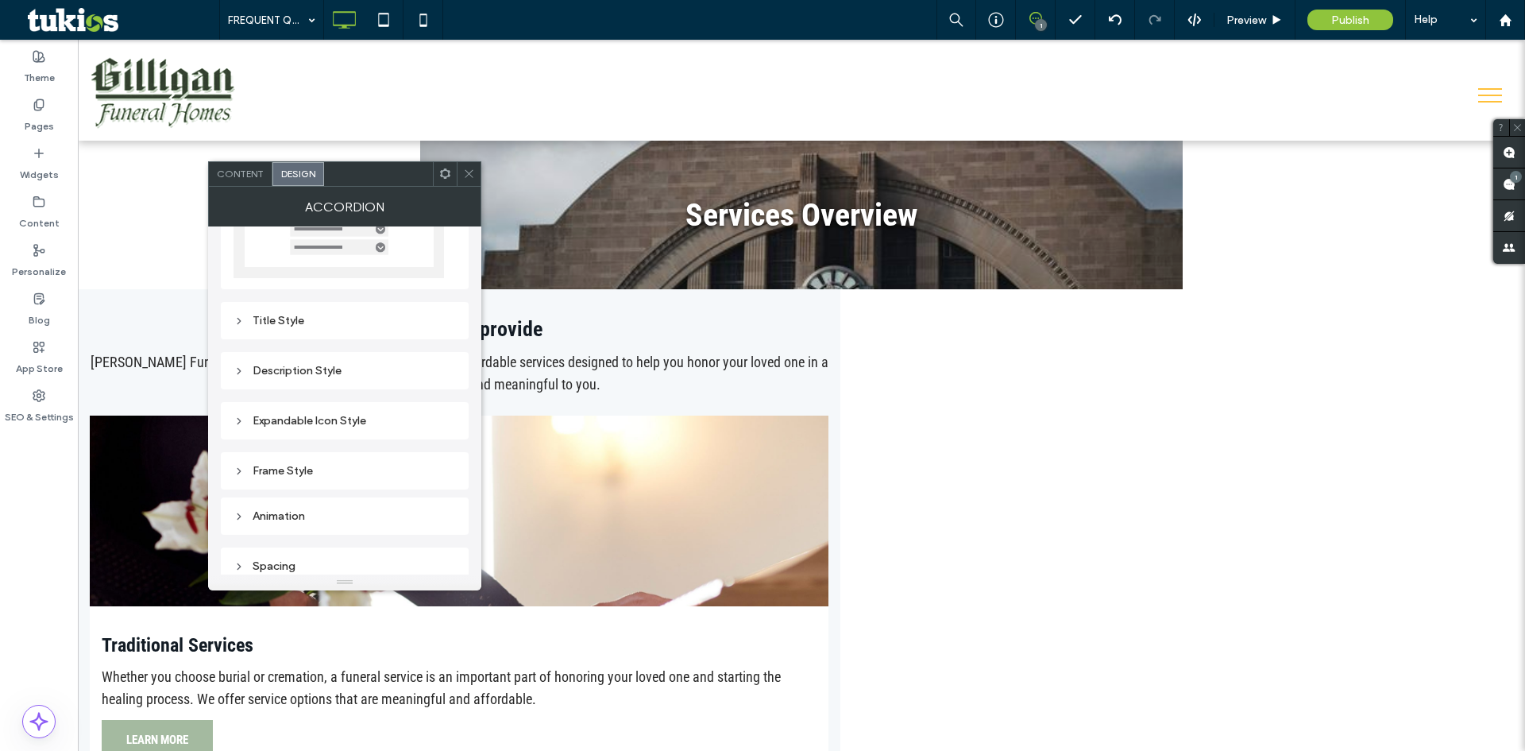
scroll to position [148, 0]
click at [356, 319] on div "Title Style" at bounding box center [345, 309] width 222 height 21
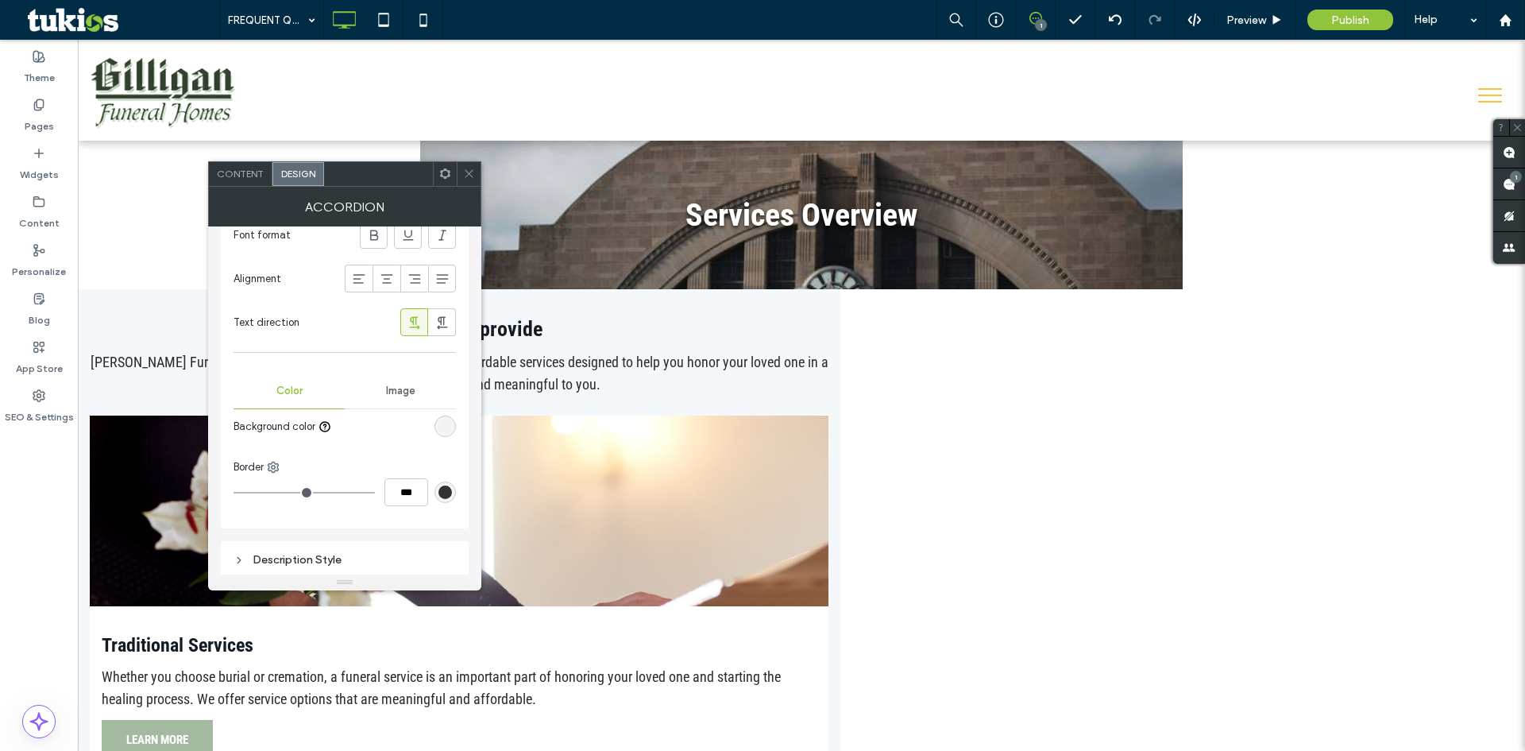
scroll to position [545, 0]
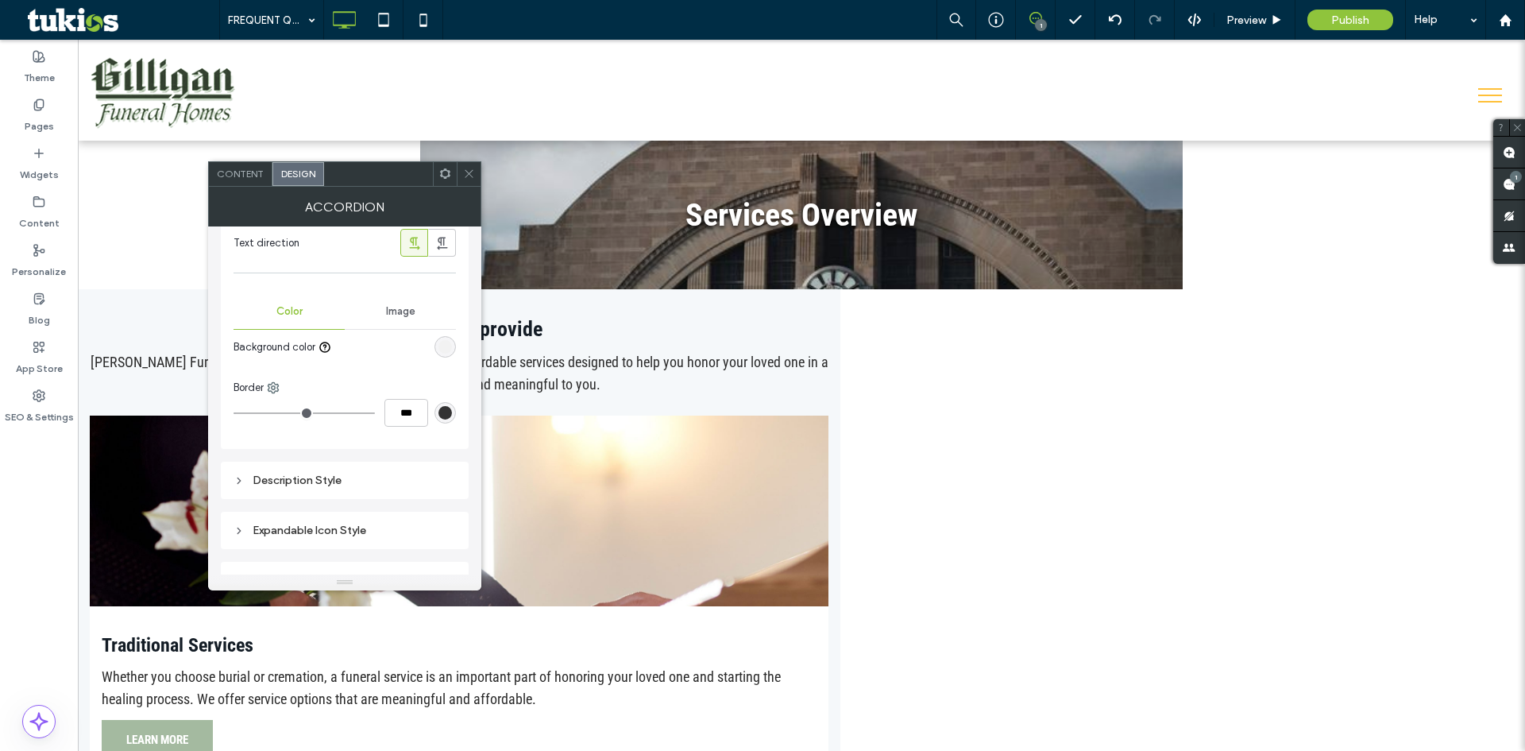
click at [338, 466] on div "Description Style" at bounding box center [345, 479] width 248 height 37
click at [340, 469] on div "Description Style" at bounding box center [345, 479] width 222 height 21
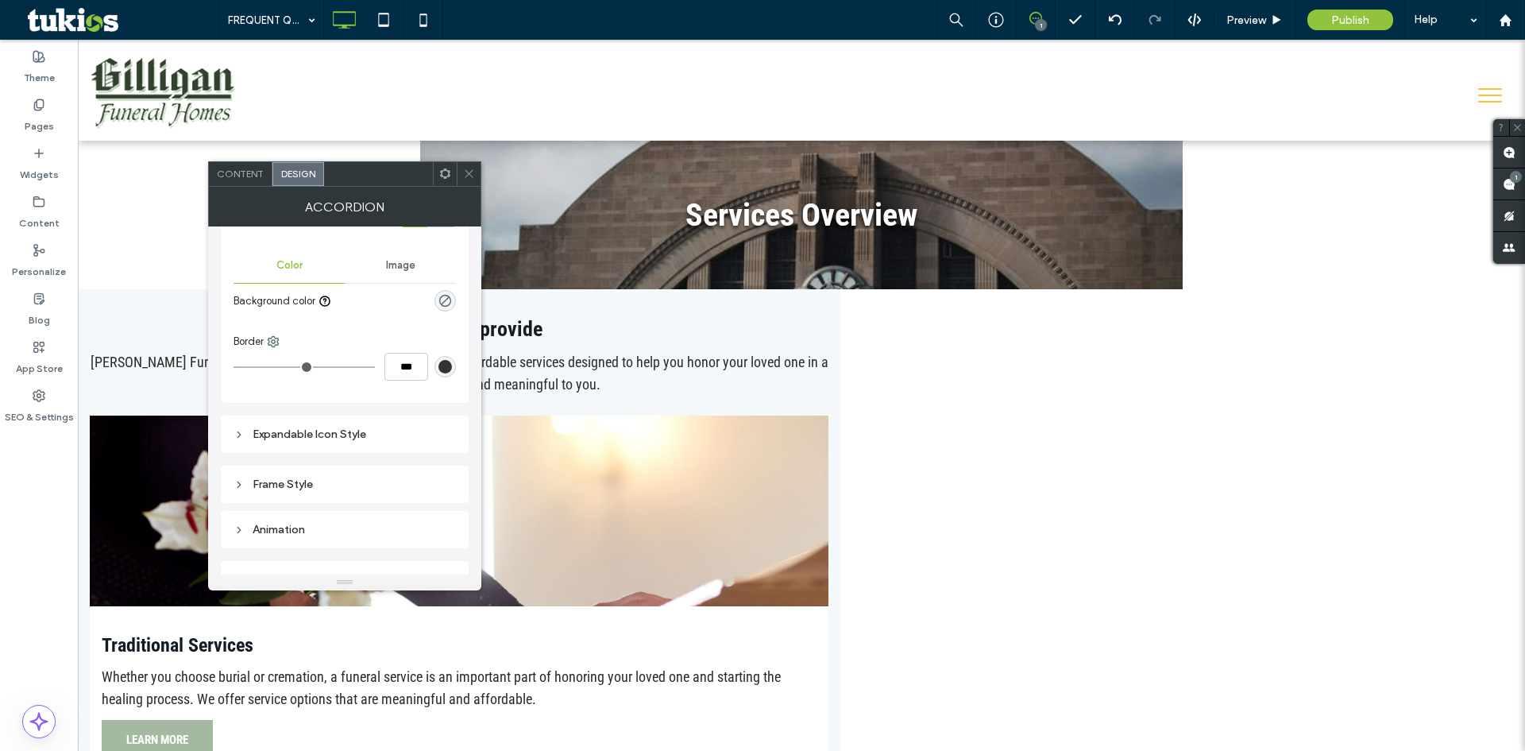
click at [346, 433] on div "Expandable Icon Style" at bounding box center [345, 434] width 222 height 14
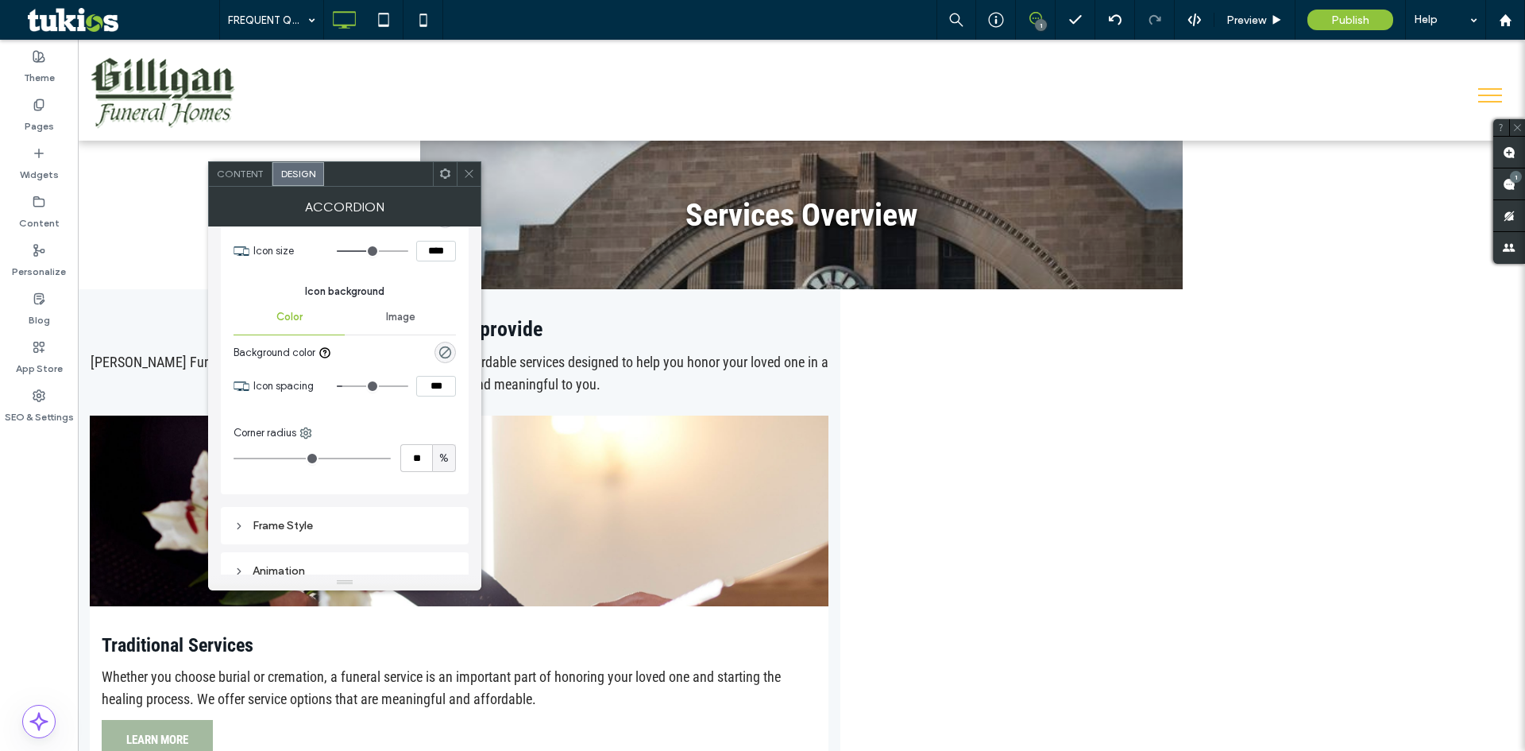
scroll to position [1289, 0]
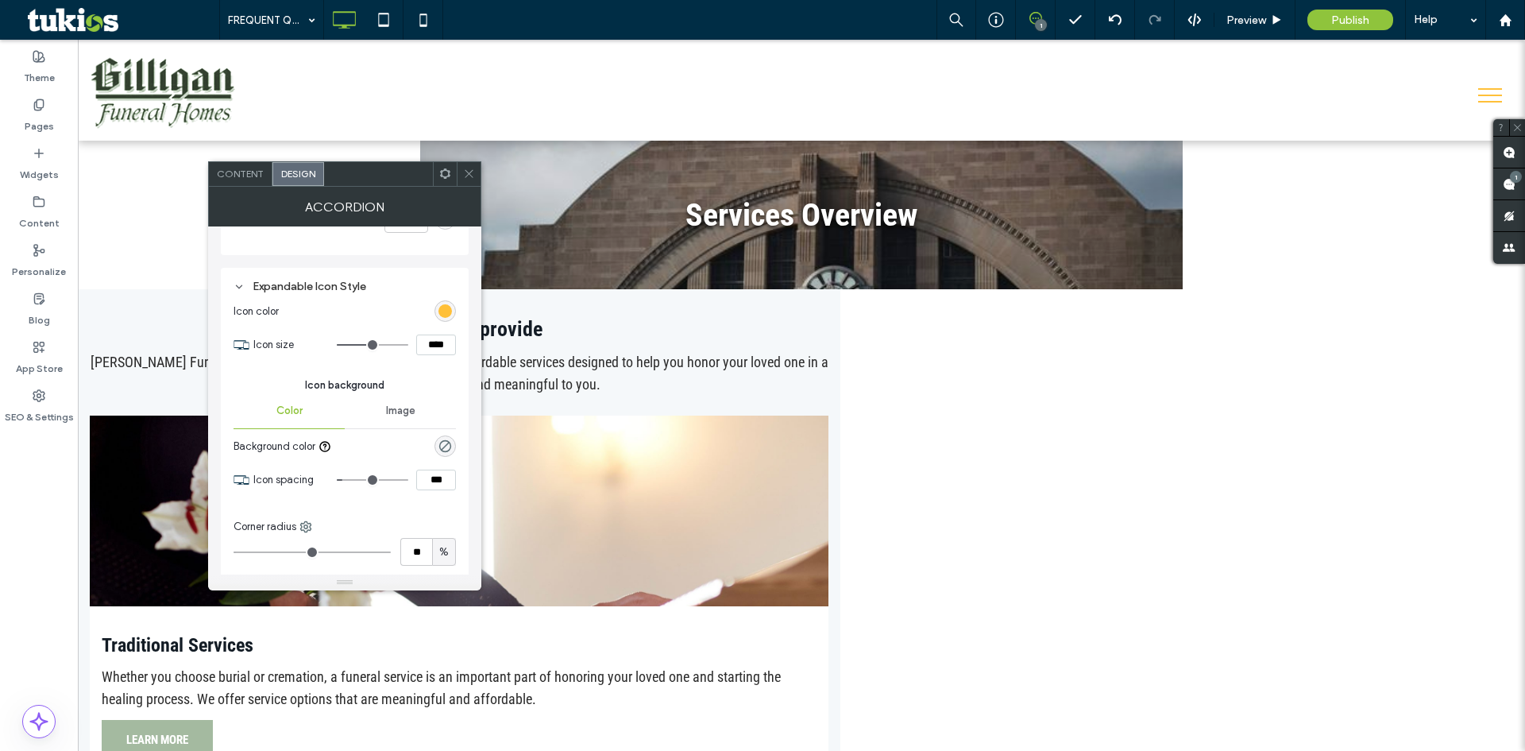
click at [435, 312] on div "rgb(255, 192, 57)" at bounding box center [444, 310] width 21 height 21
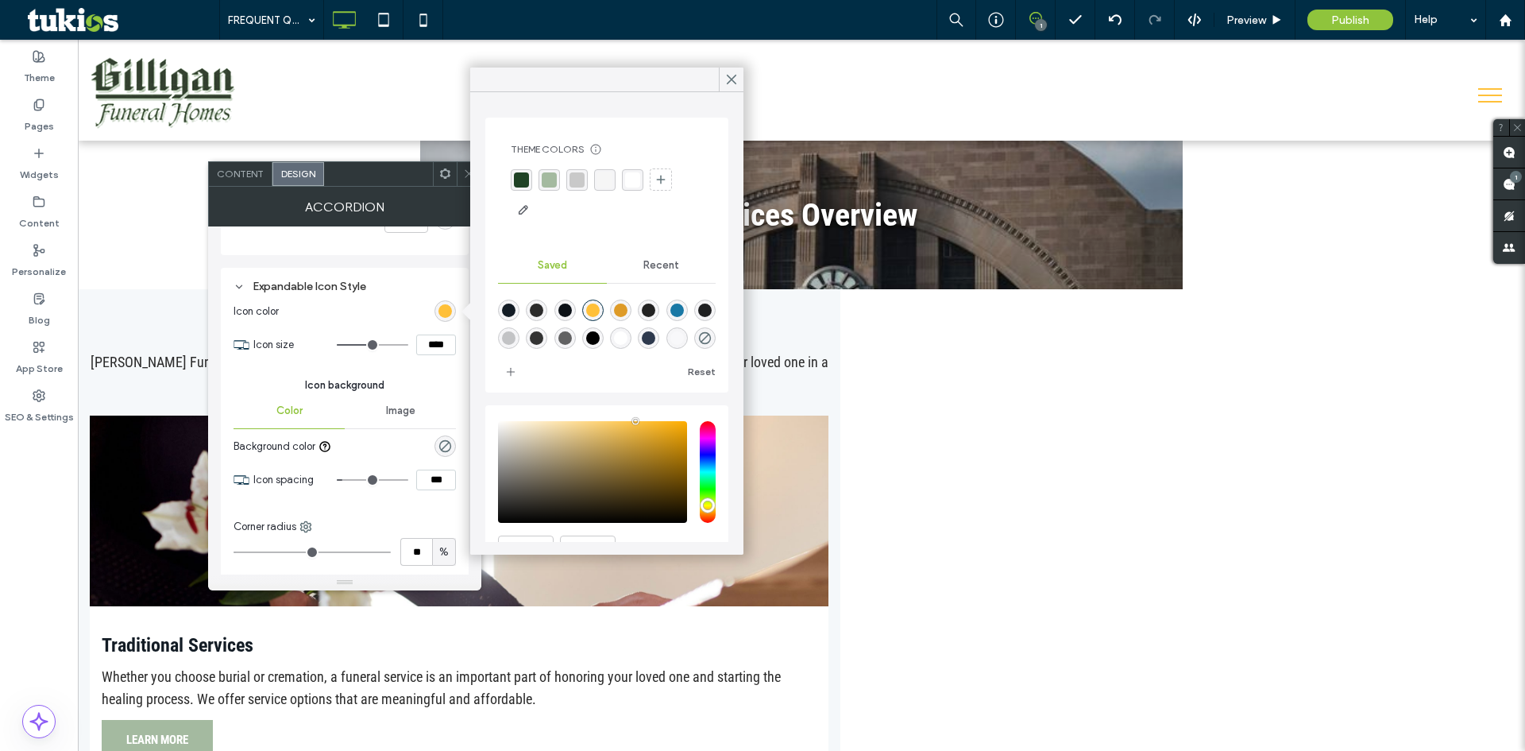
click at [553, 178] on div "rgba(164, 186, 160, 1)" at bounding box center [549, 179] width 15 height 15
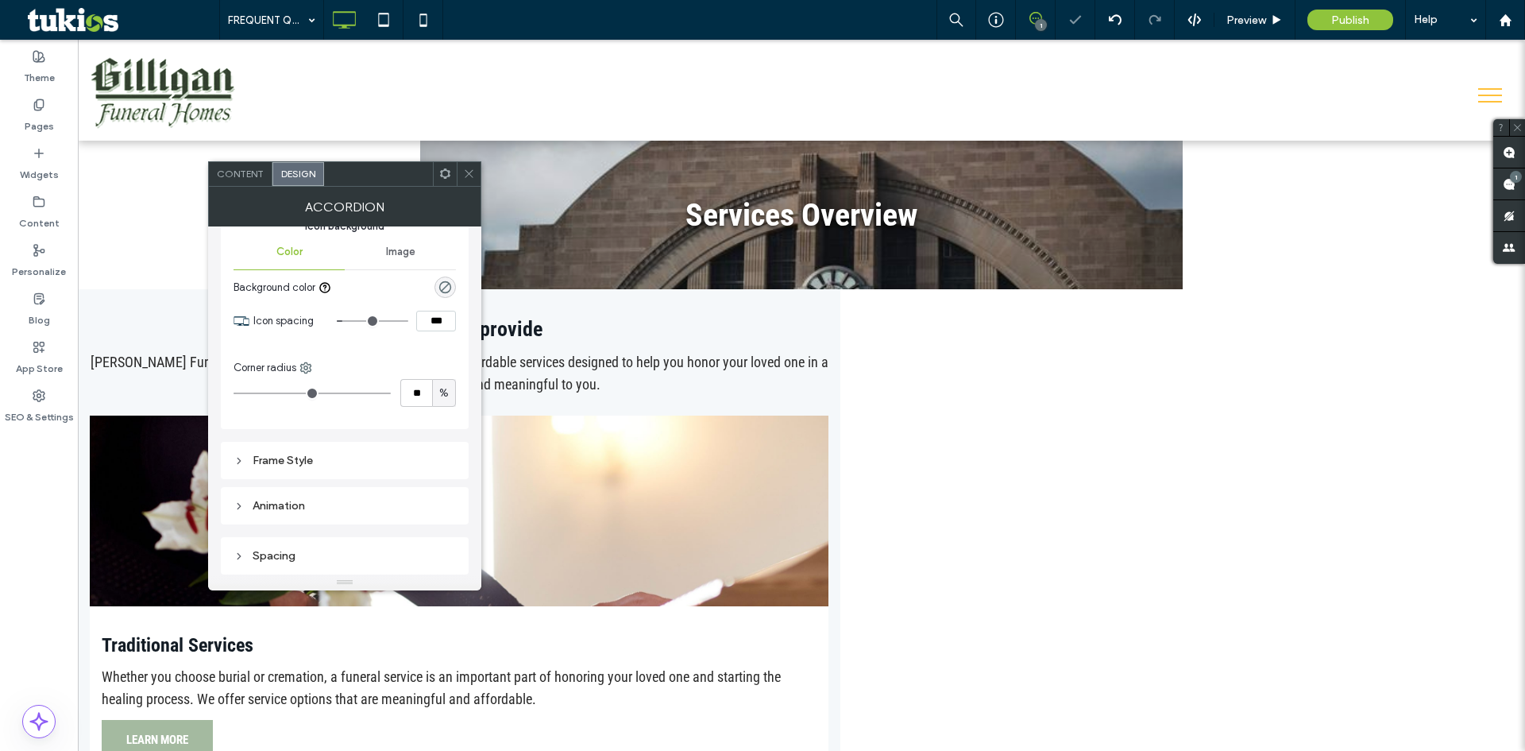
click at [329, 466] on div "Frame Style" at bounding box center [345, 461] width 222 height 14
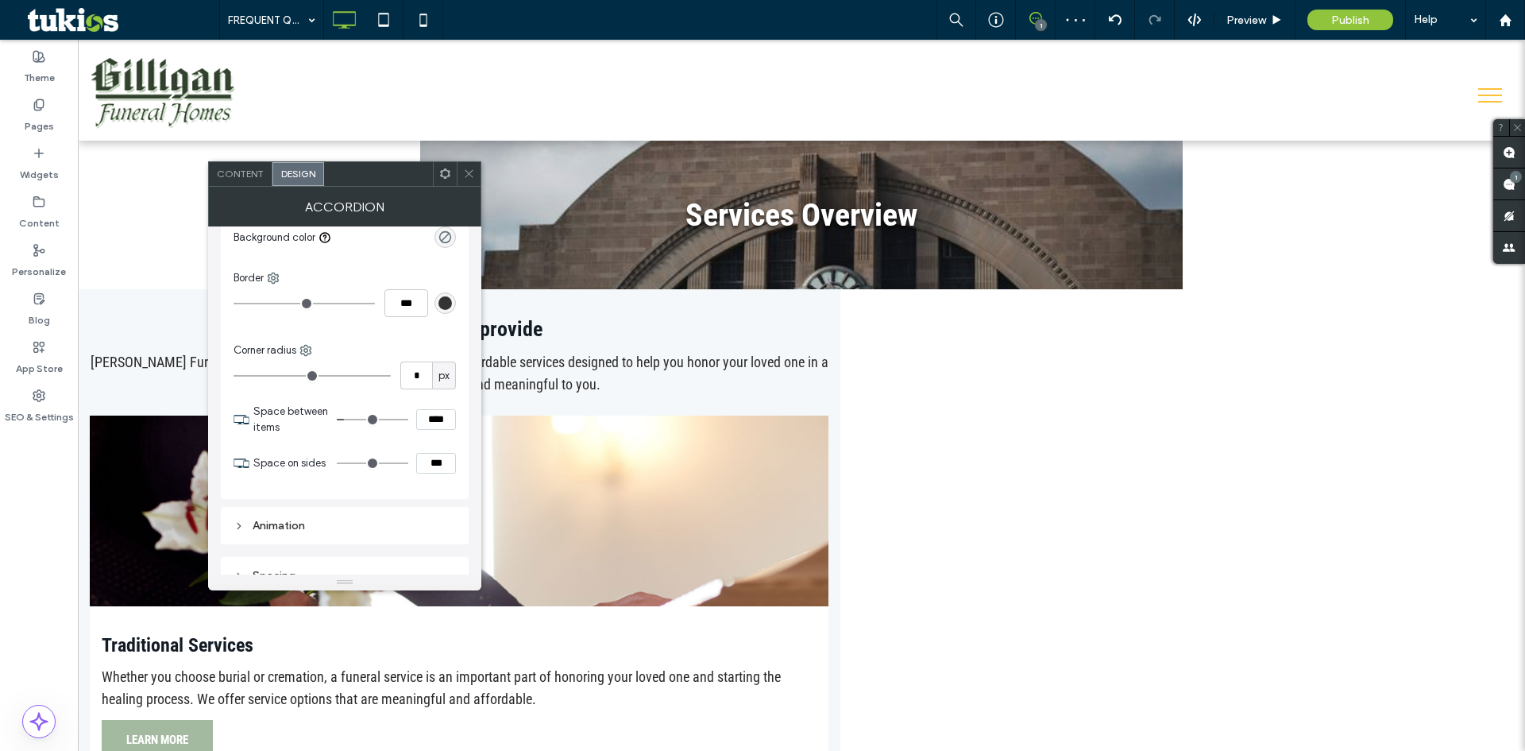
scroll to position [1865, 0]
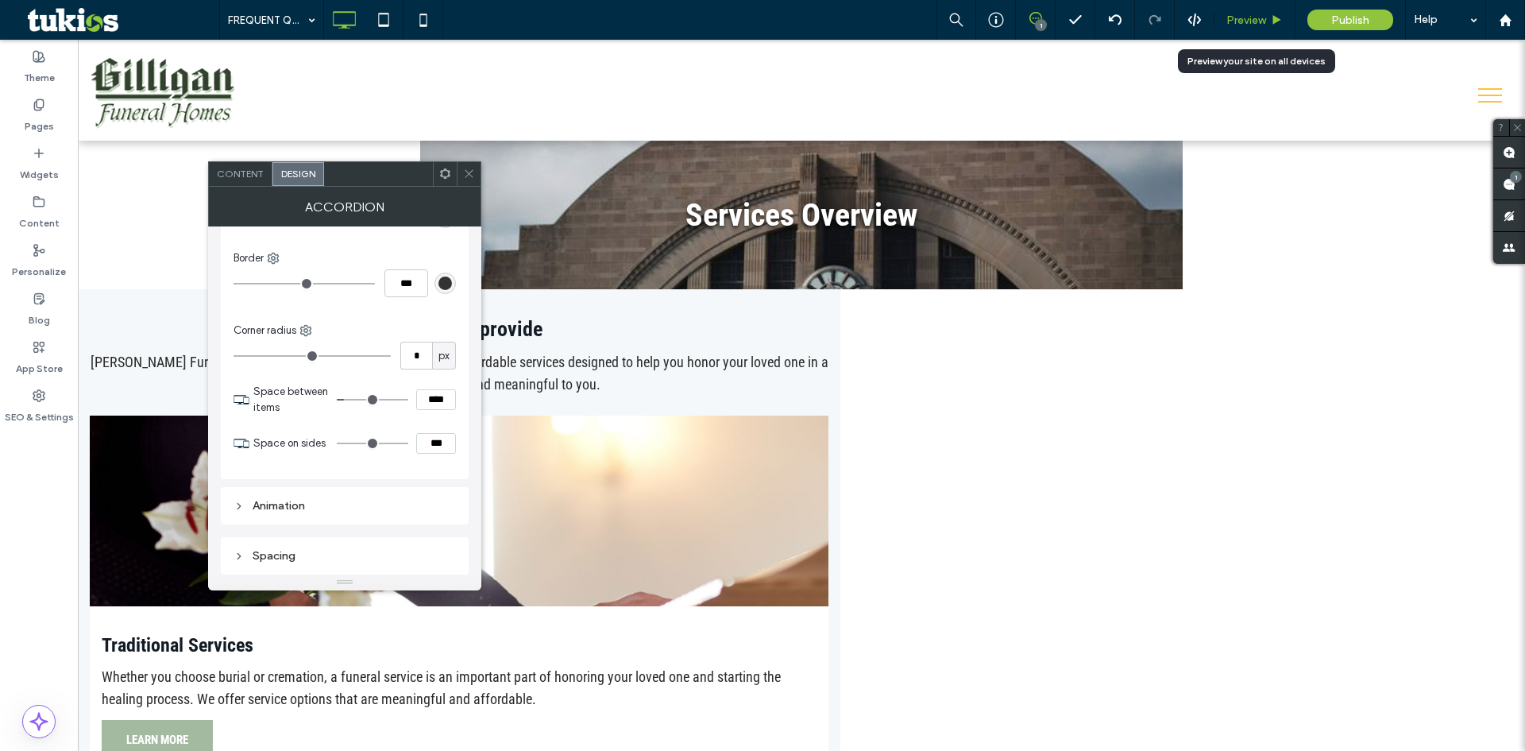
click at [1257, 16] on span "Preview" at bounding box center [1246, 21] width 40 height 14
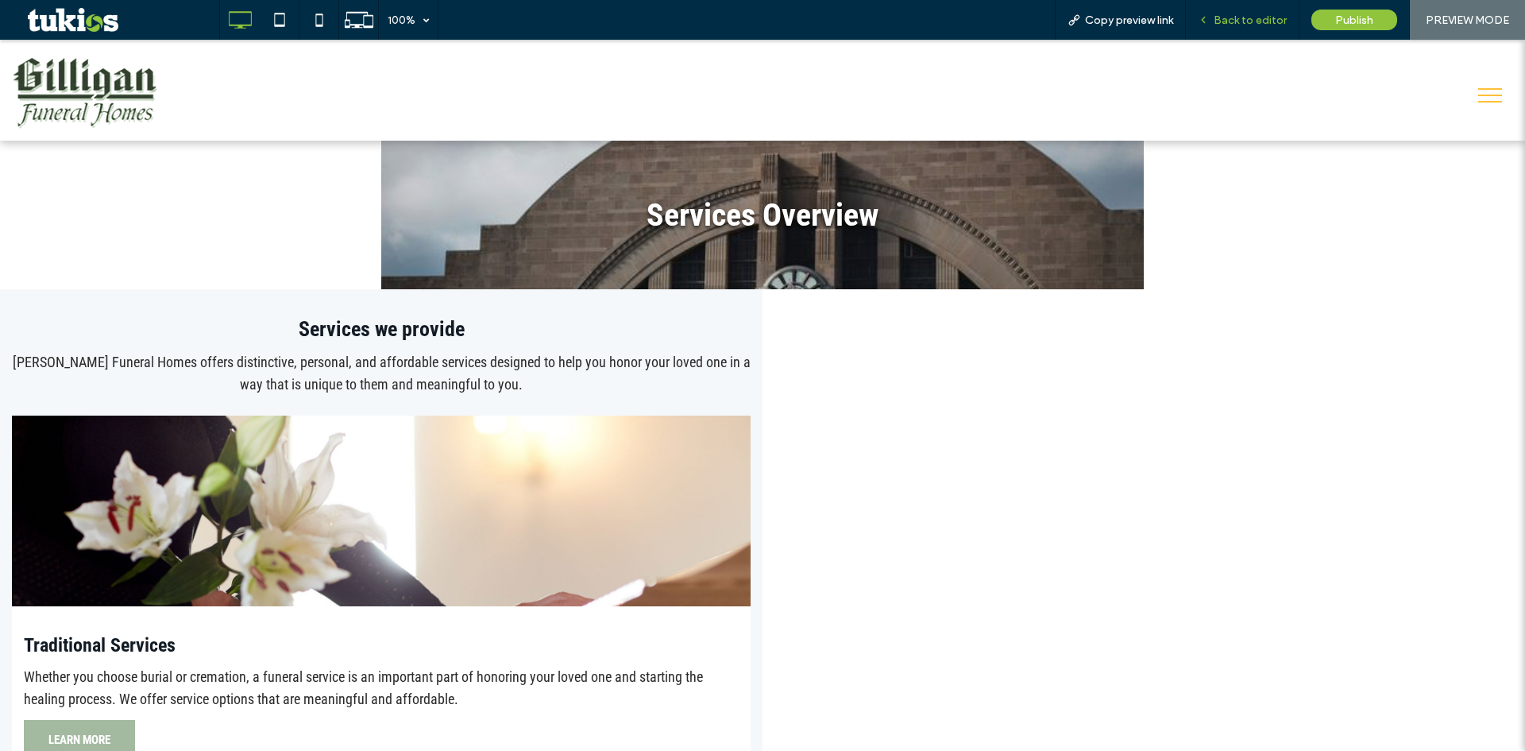
click at [1248, 14] on span "Back to editor" at bounding box center [1250, 21] width 73 height 14
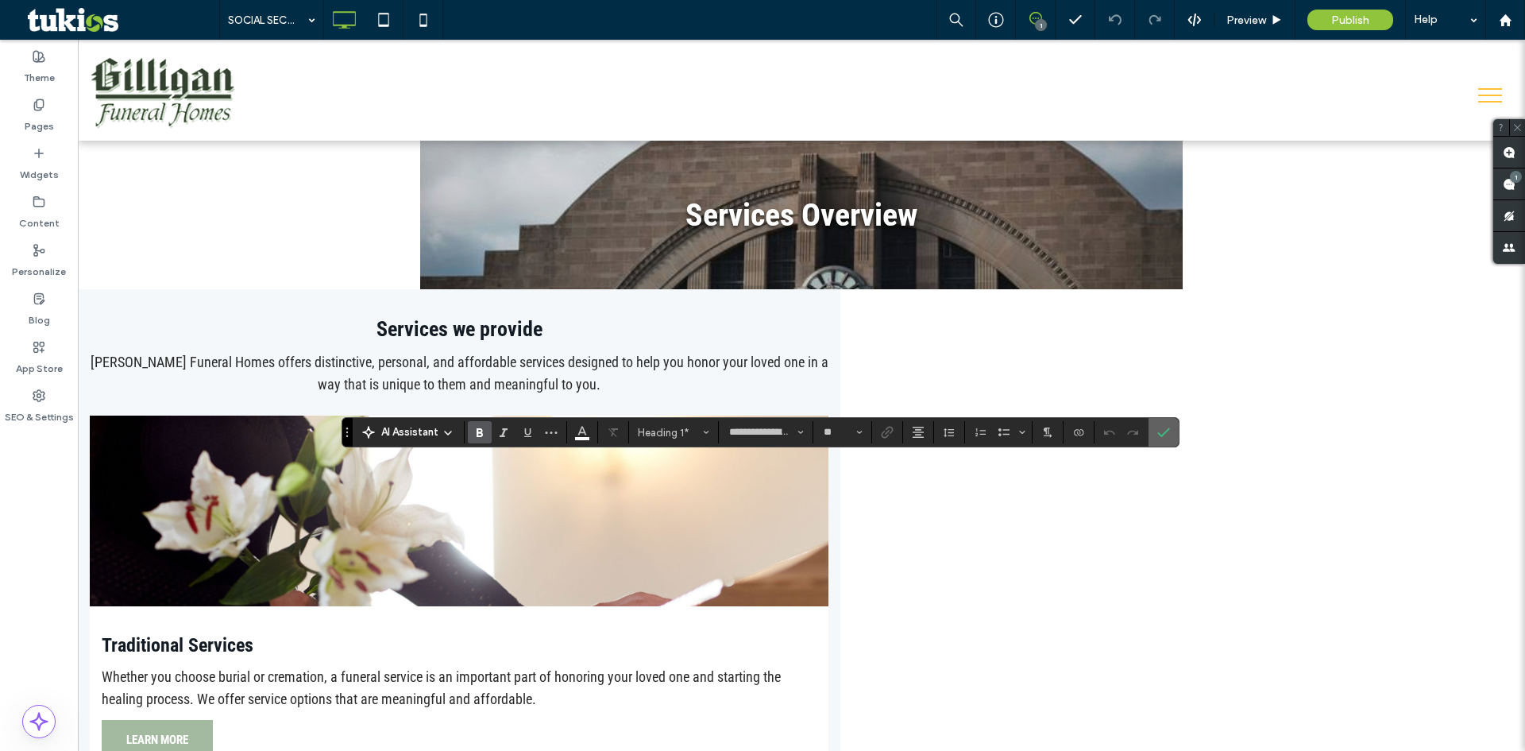
click at [1159, 438] on icon "Confirm" at bounding box center [1163, 432] width 13 height 13
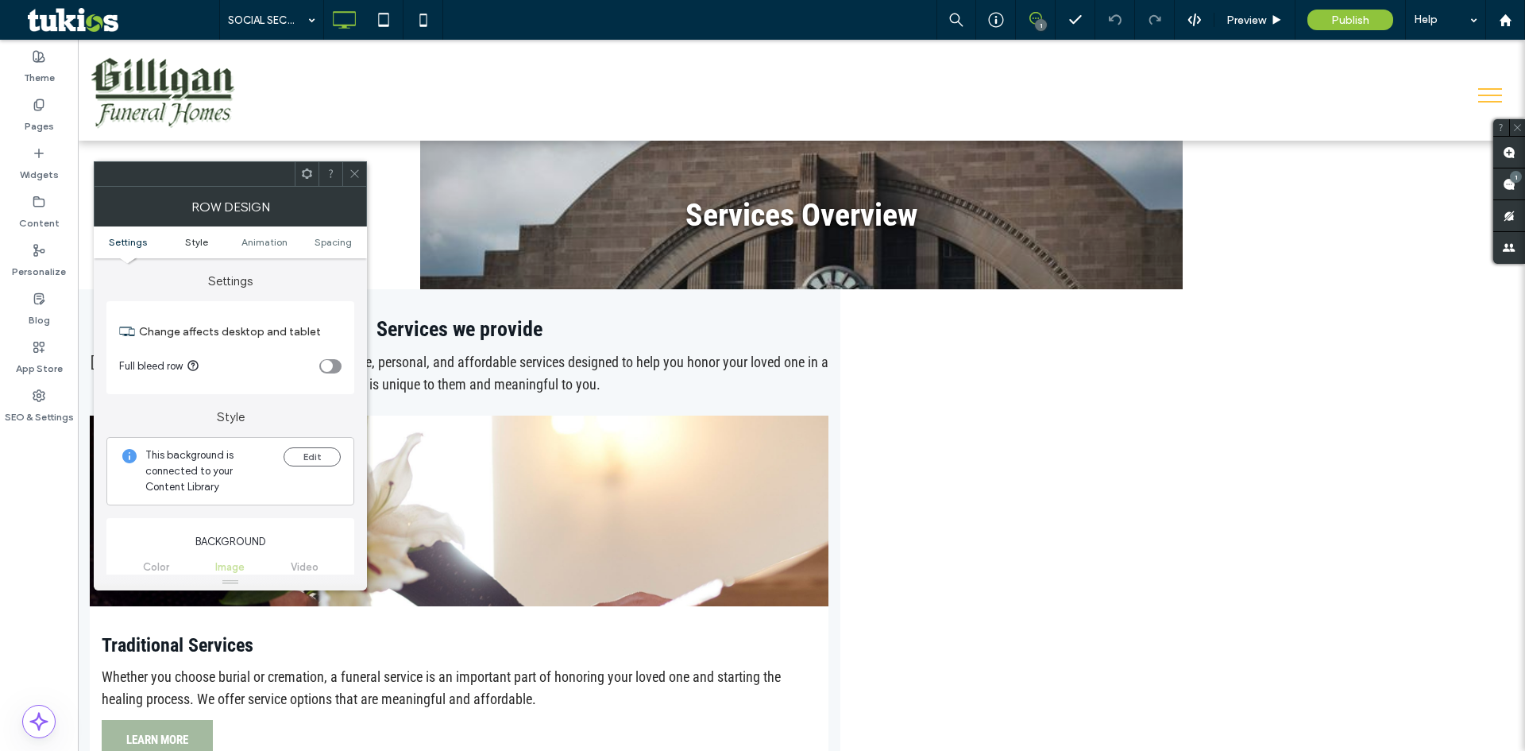
click at [191, 244] on span "Style" at bounding box center [196, 242] width 23 height 12
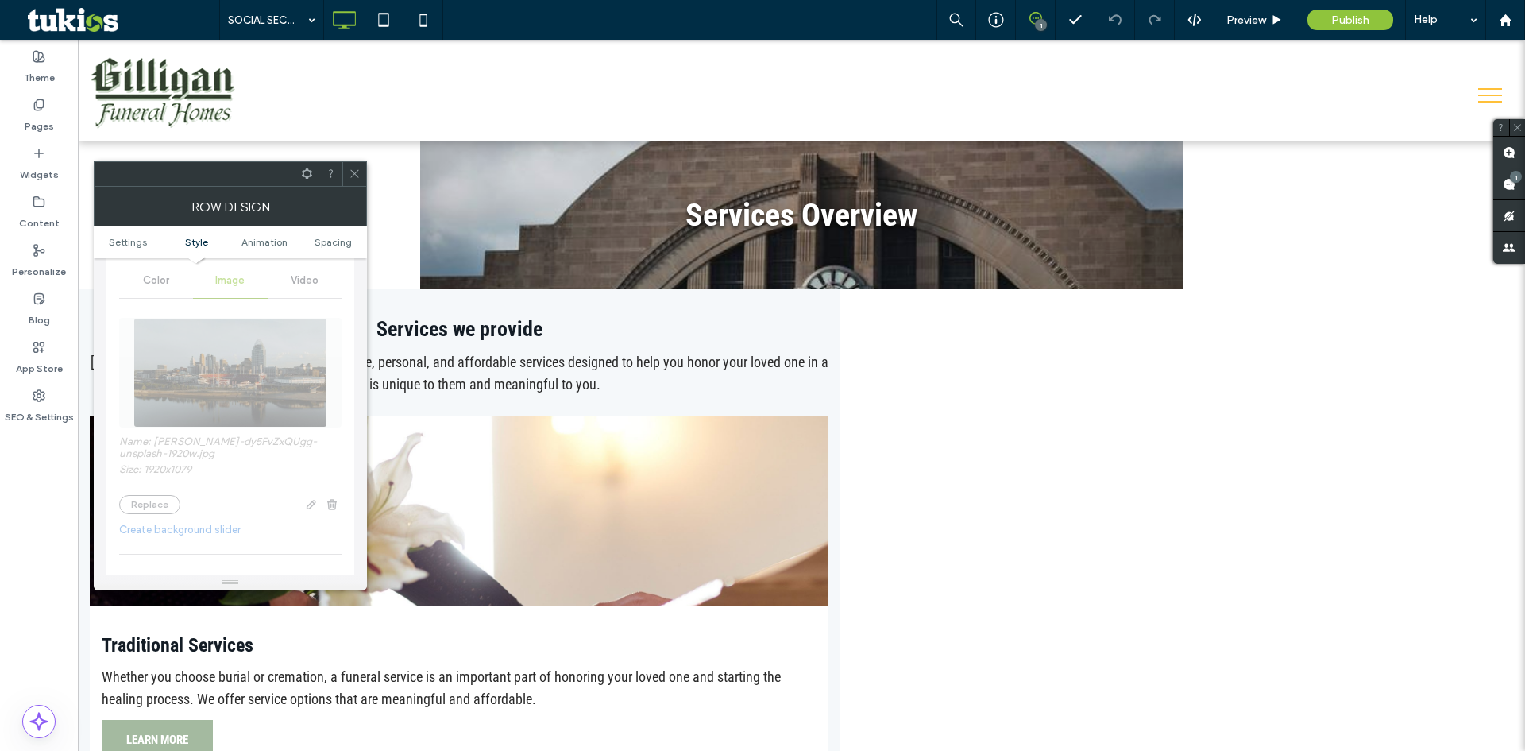
scroll to position [604, 0]
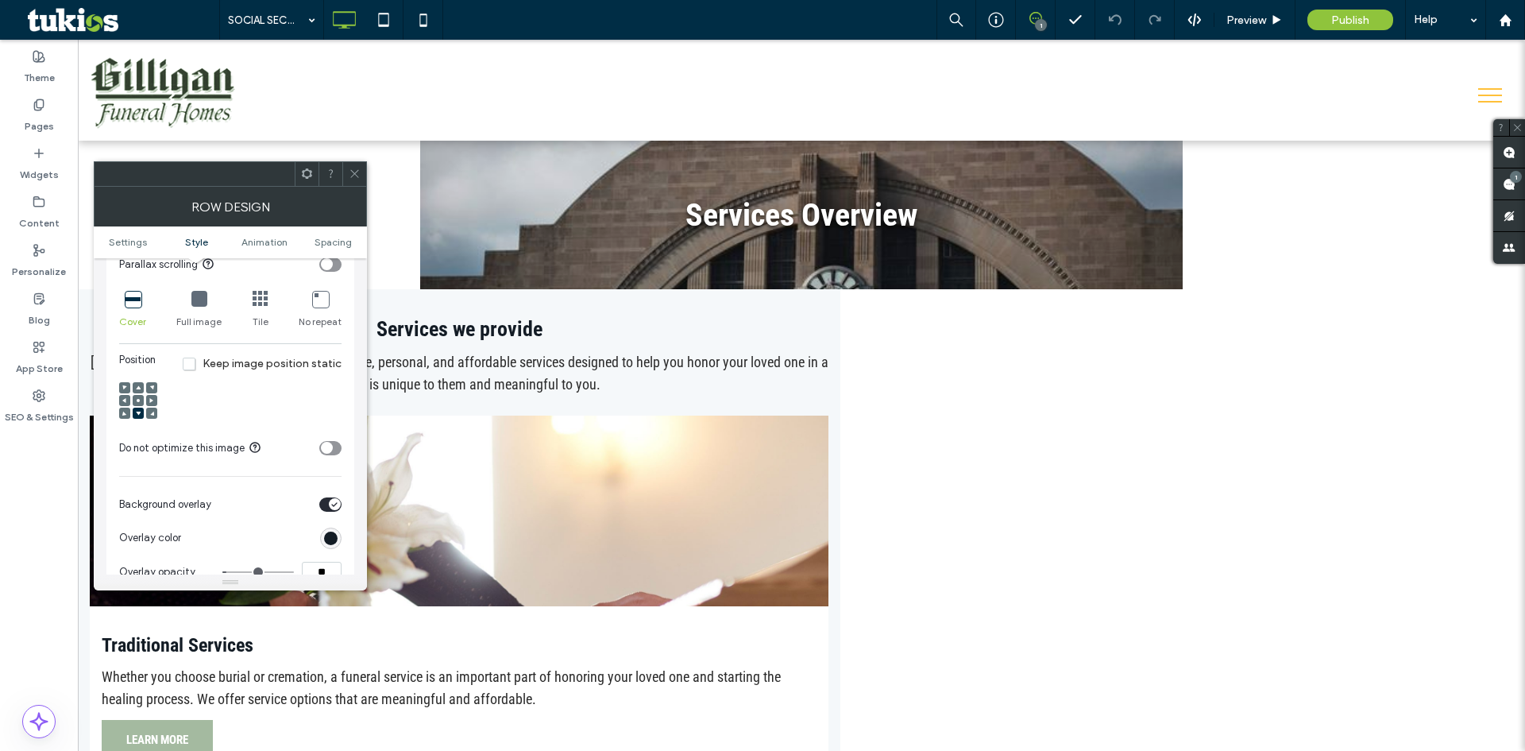
click at [141, 400] on div at bounding box center [138, 400] width 11 height 11
click at [137, 402] on icon at bounding box center [138, 400] width 5 height 5
click at [1256, 25] on span "Preview" at bounding box center [1246, 21] width 40 height 14
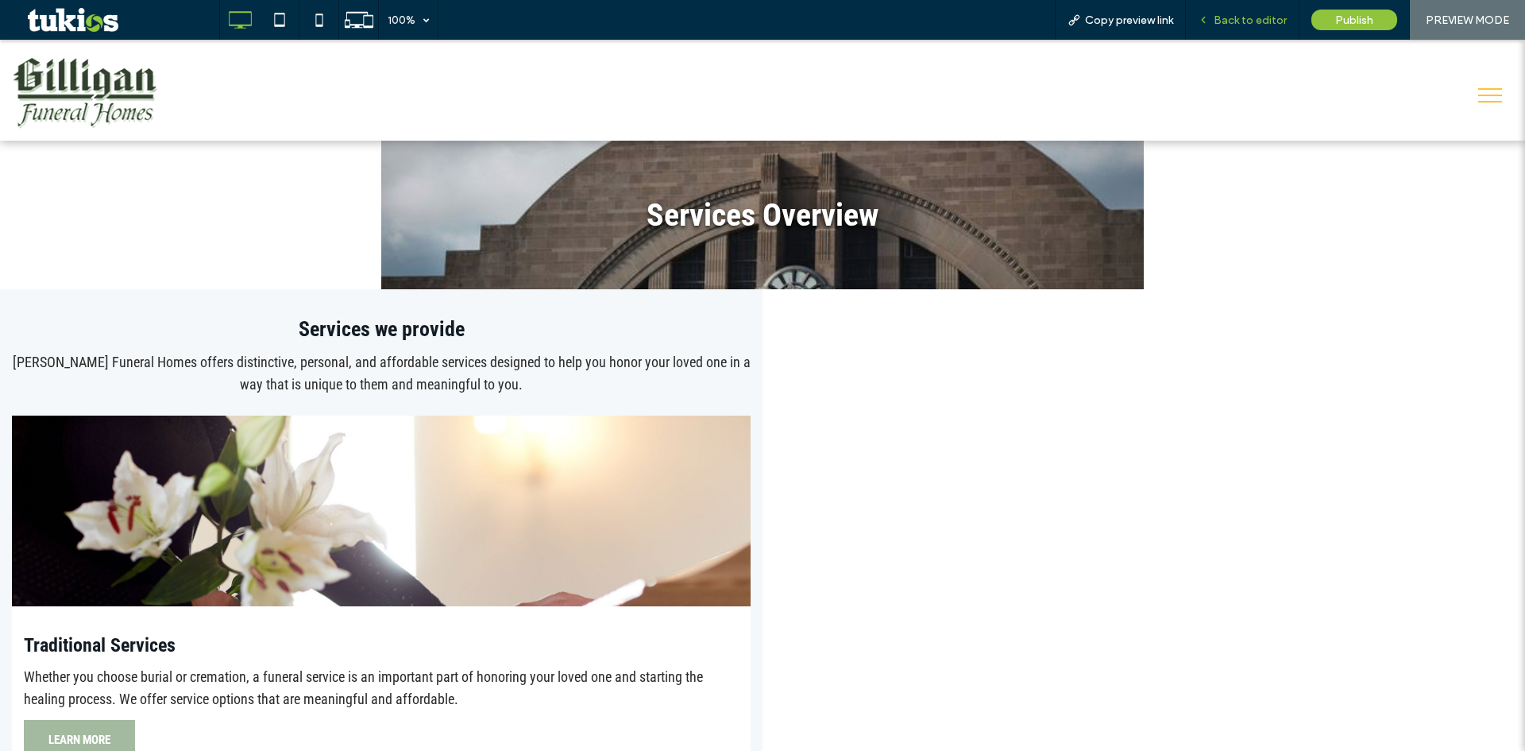
click at [1241, 21] on span "Back to editor" at bounding box center [1250, 21] width 73 height 14
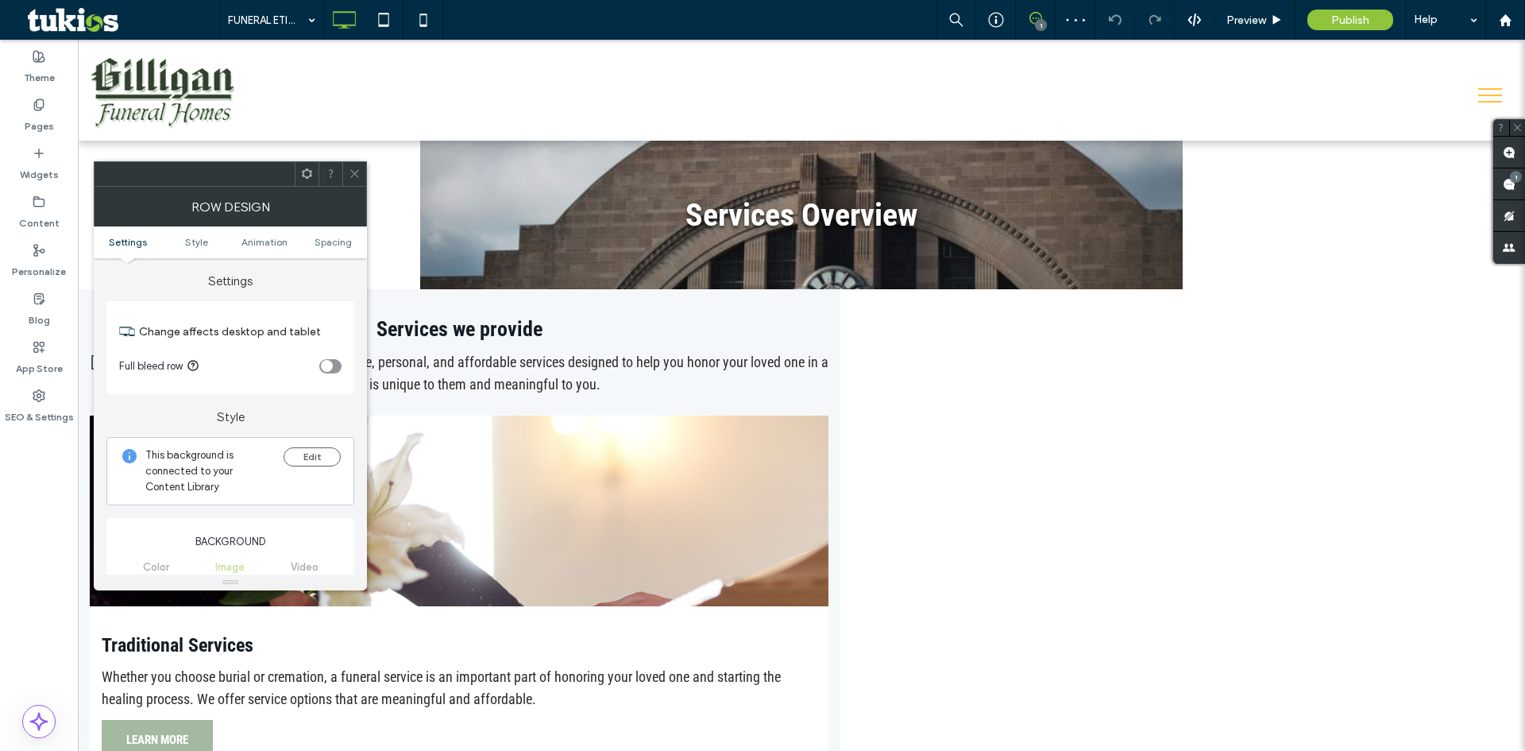
click at [181, 235] on ul "Settings Style Animation Spacing" at bounding box center [230, 242] width 273 height 32
click at [196, 245] on span "Style" at bounding box center [196, 242] width 23 height 12
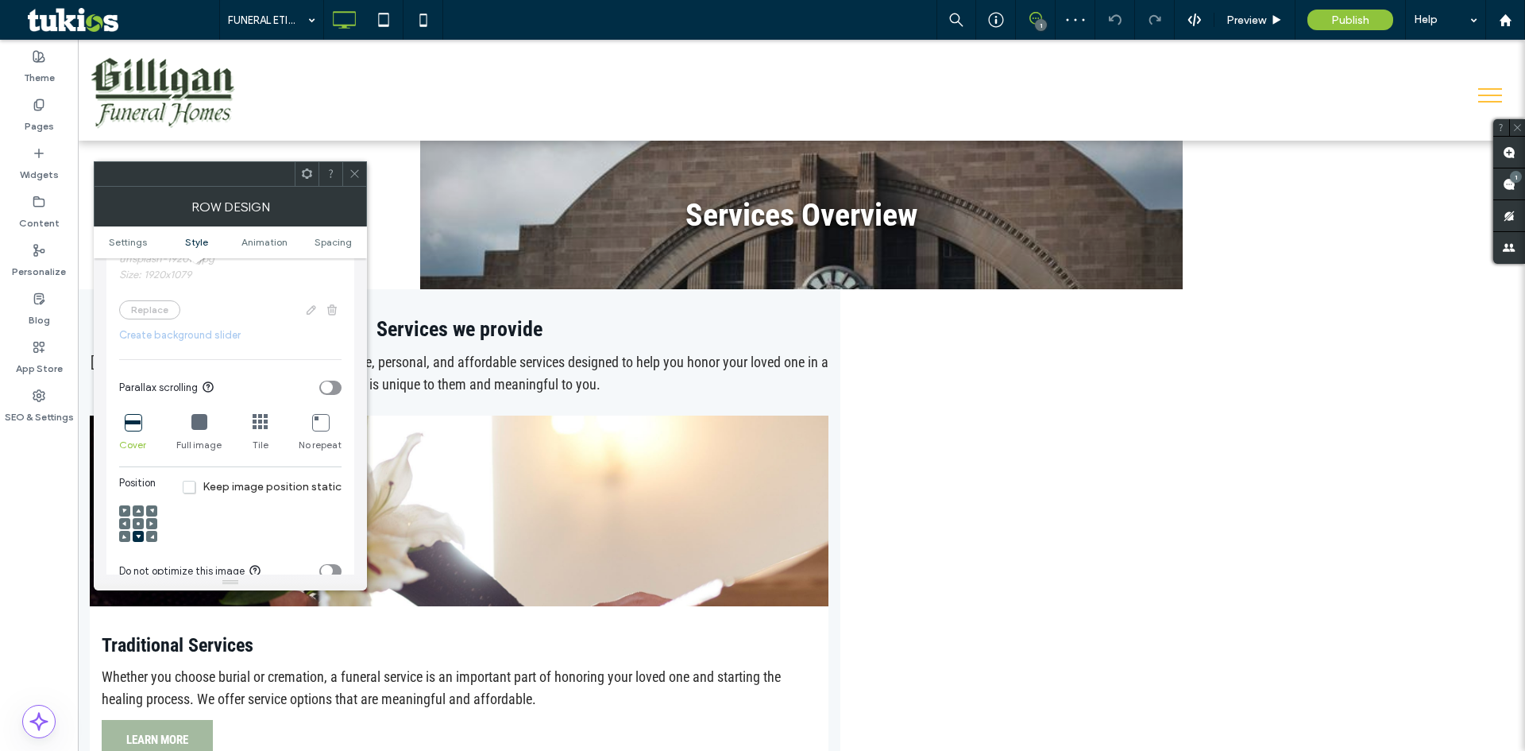
scroll to position [565, 0]
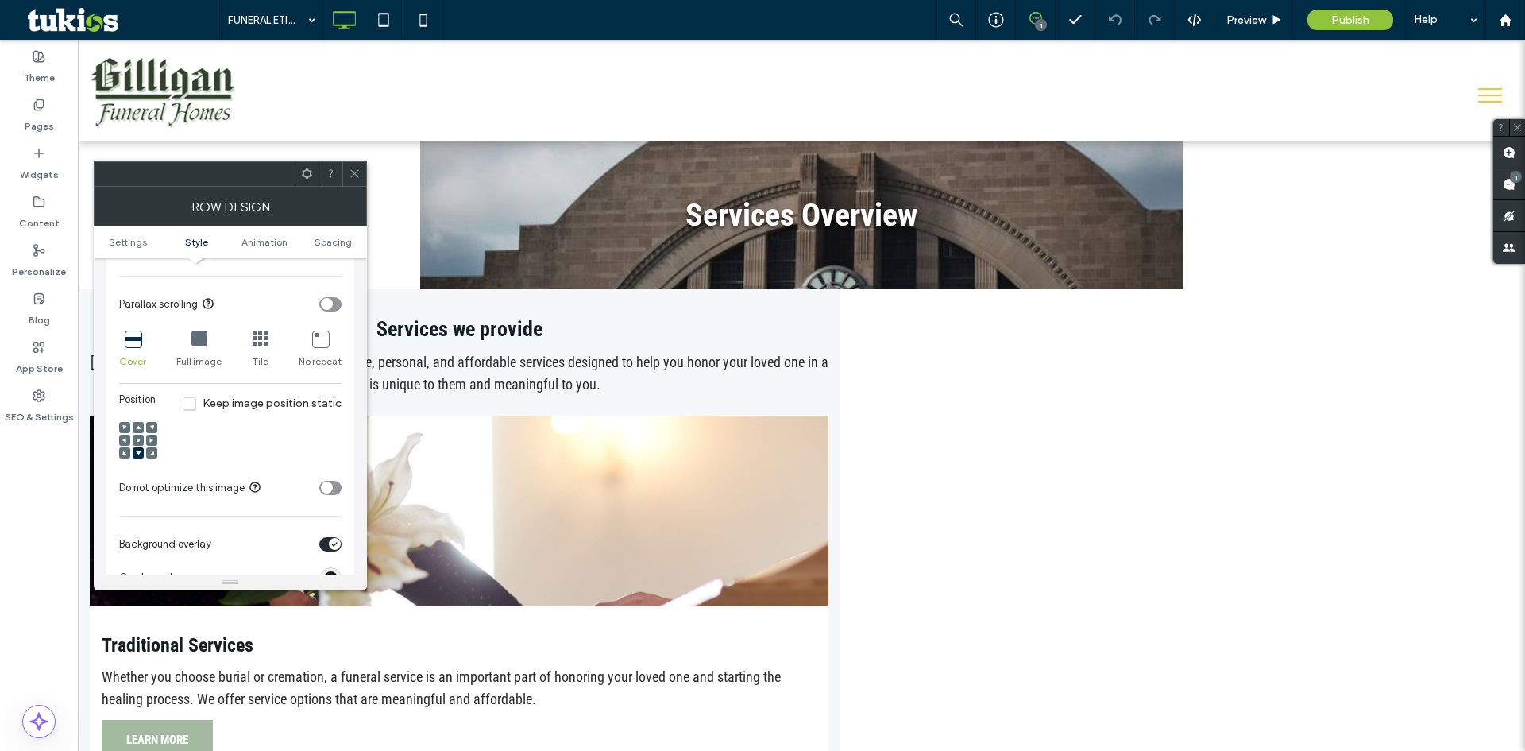
click at [140, 442] on icon at bounding box center [138, 440] width 5 height 5
click at [1261, 16] on span "Preview" at bounding box center [1246, 21] width 40 height 14
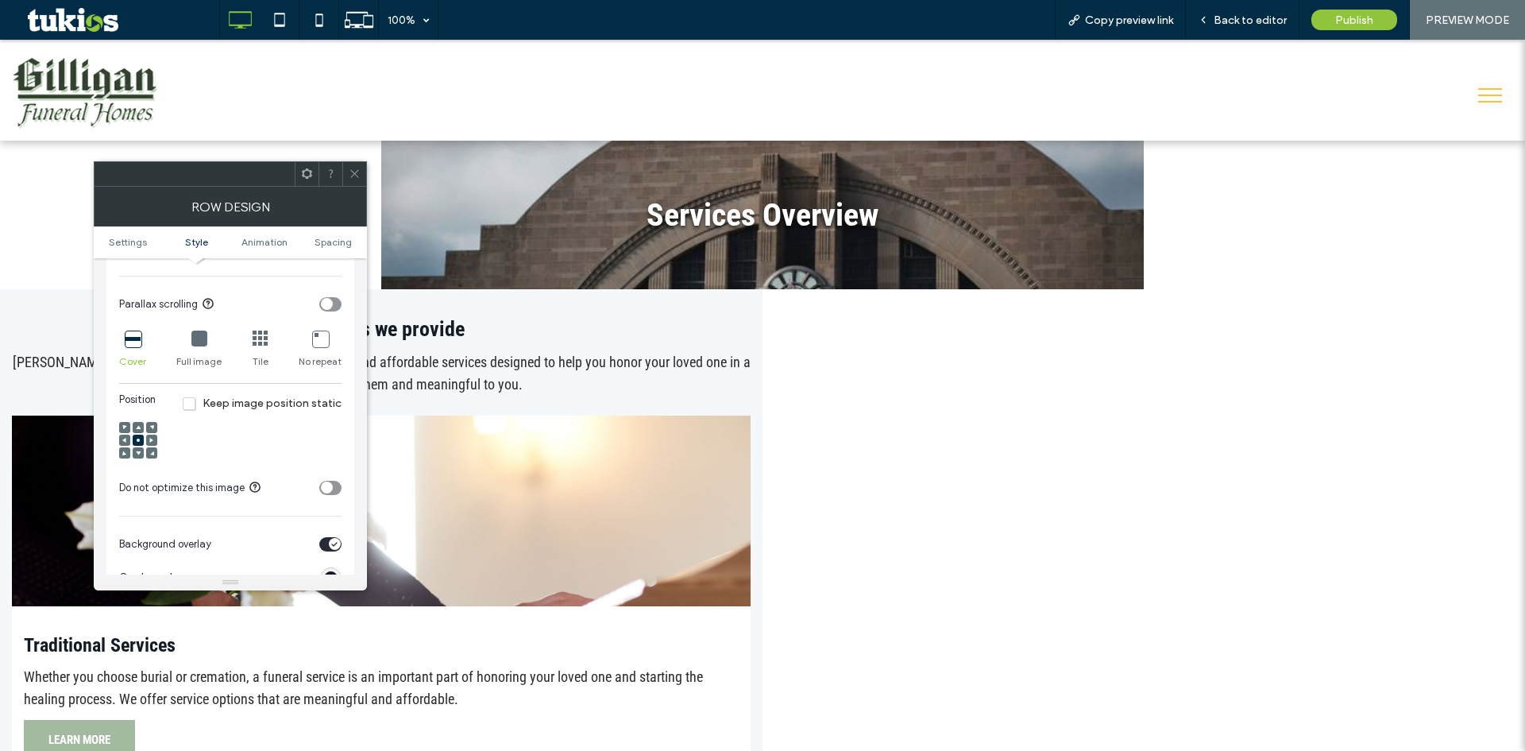
click at [350, 168] on icon at bounding box center [355, 174] width 12 height 12
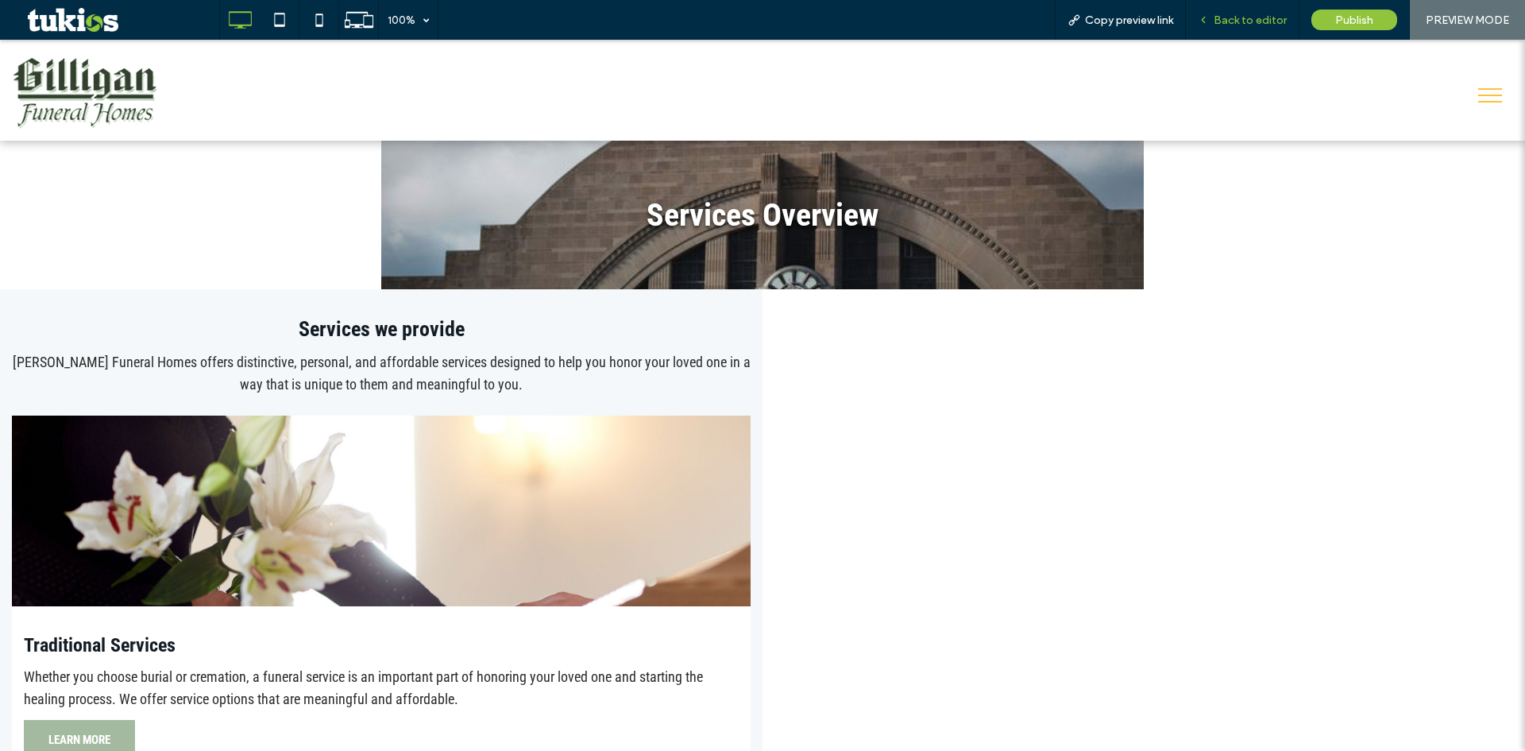
click at [1245, 17] on span "Back to editor" at bounding box center [1250, 21] width 73 height 14
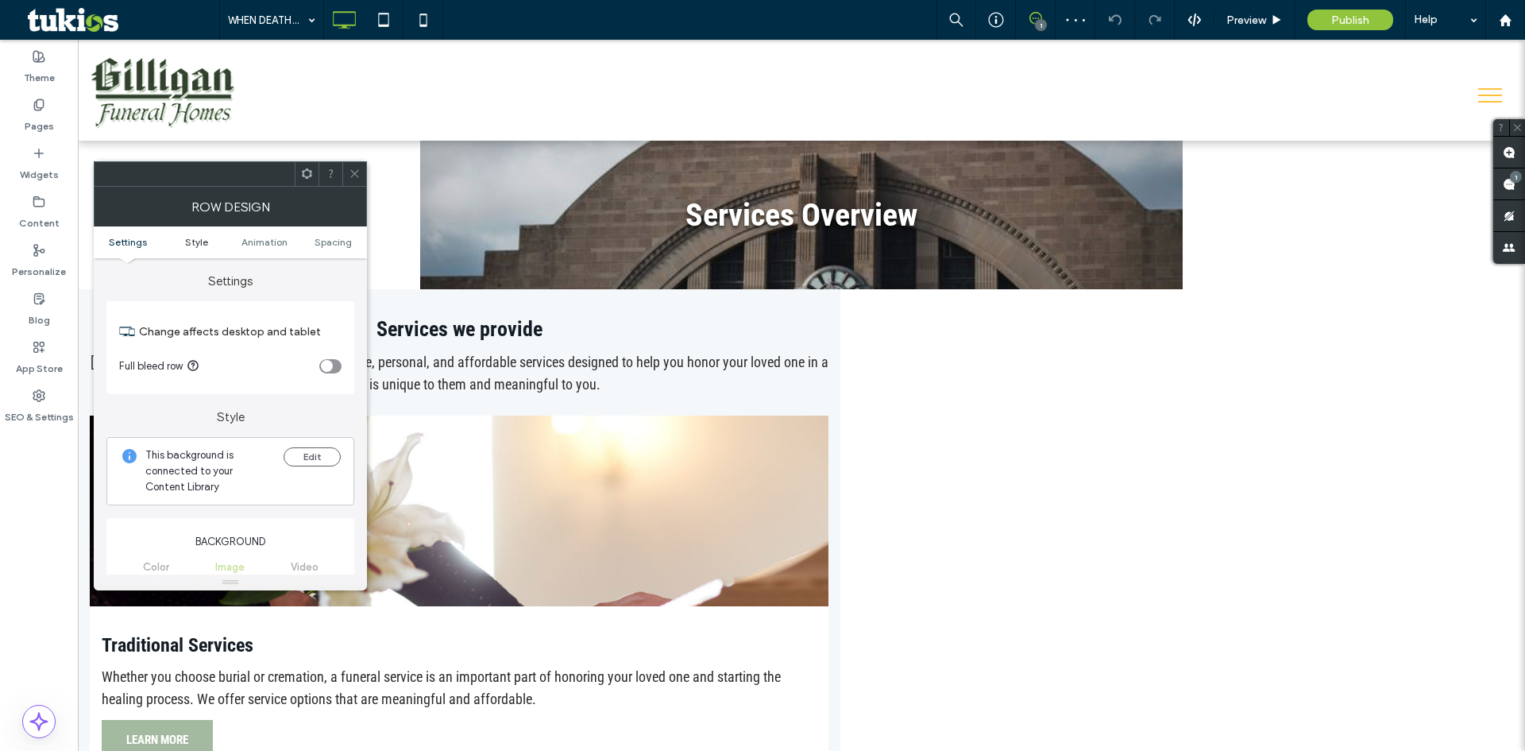
click at [203, 242] on span "Style" at bounding box center [196, 242] width 23 height 12
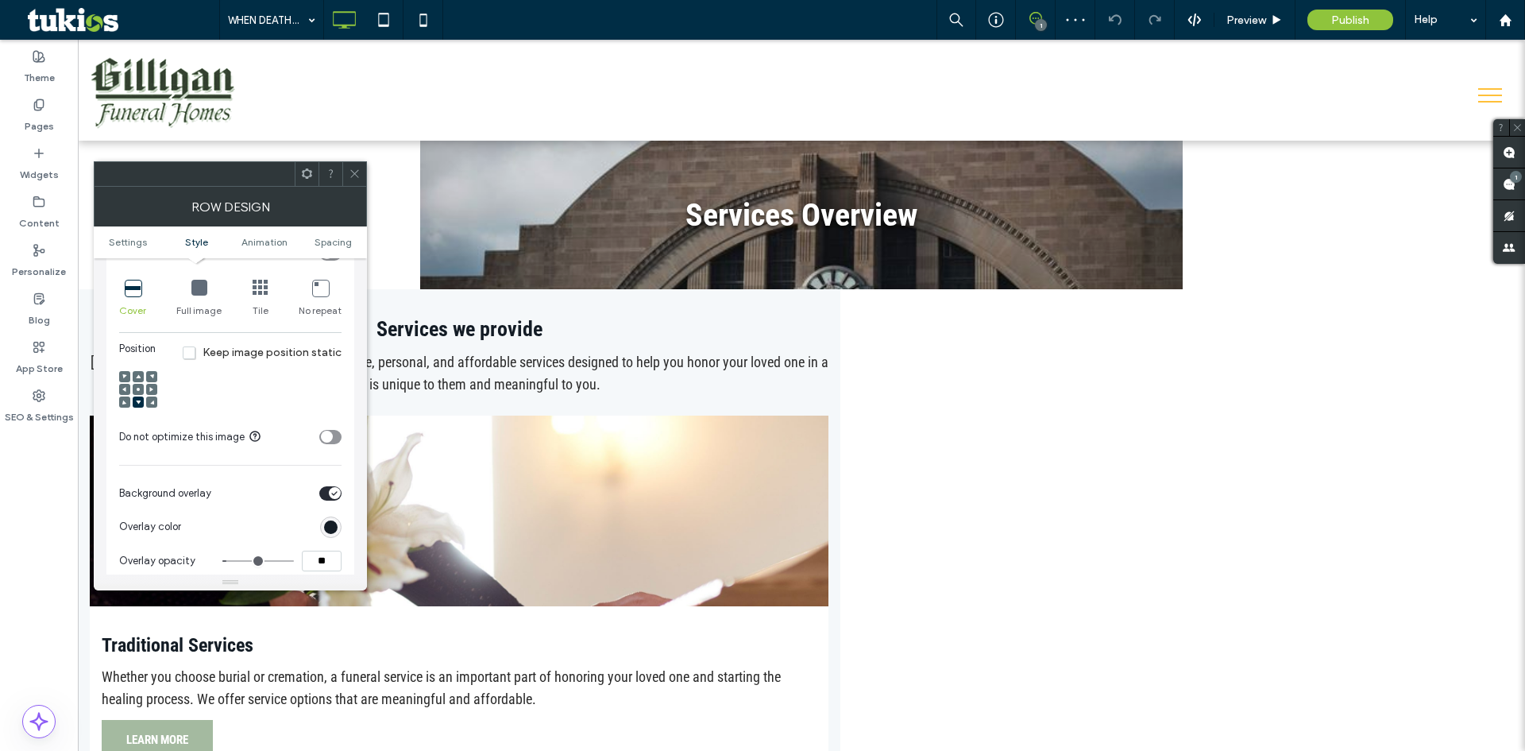
scroll to position [624, 0]
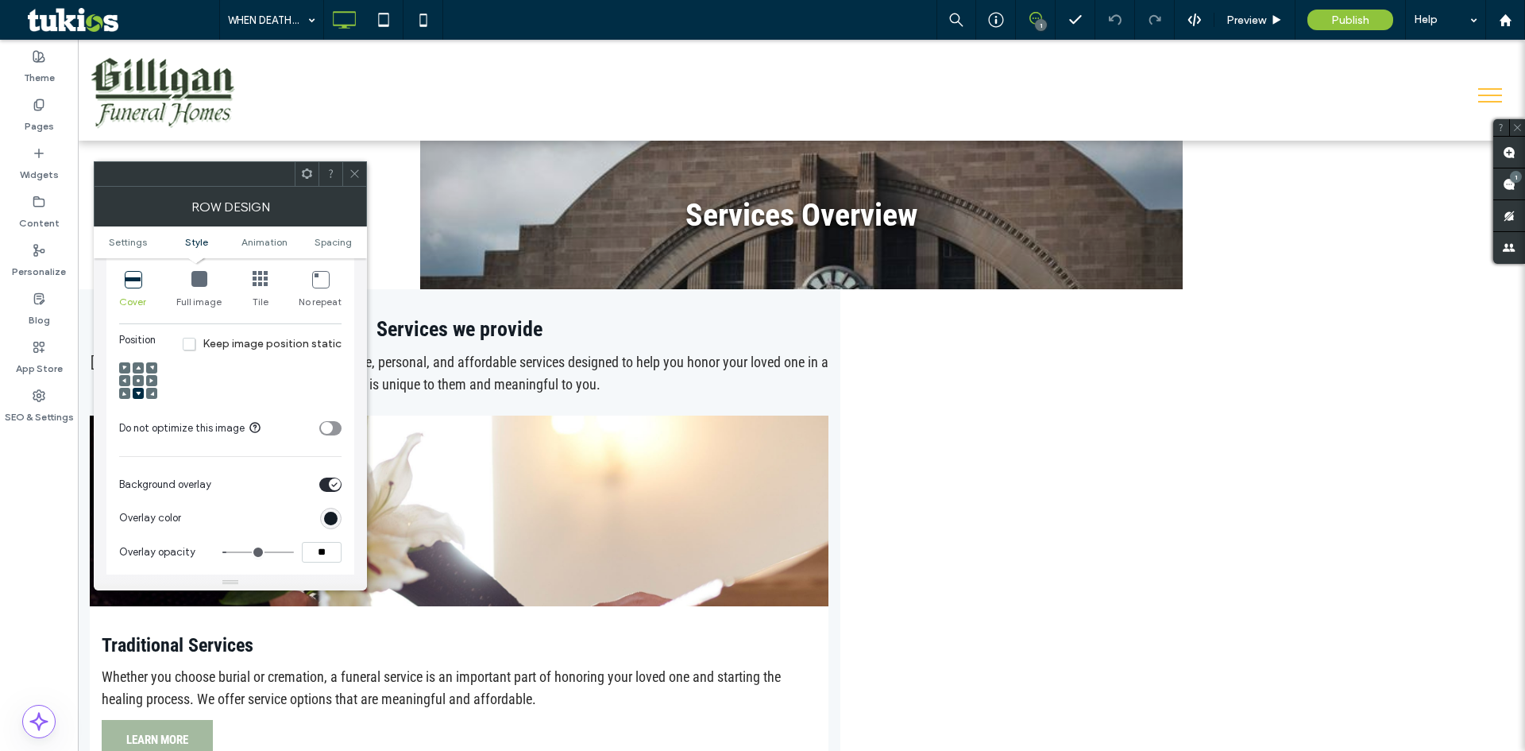
click at [139, 379] on use at bounding box center [138, 380] width 3 height 3
click at [352, 171] on icon at bounding box center [355, 174] width 12 height 12
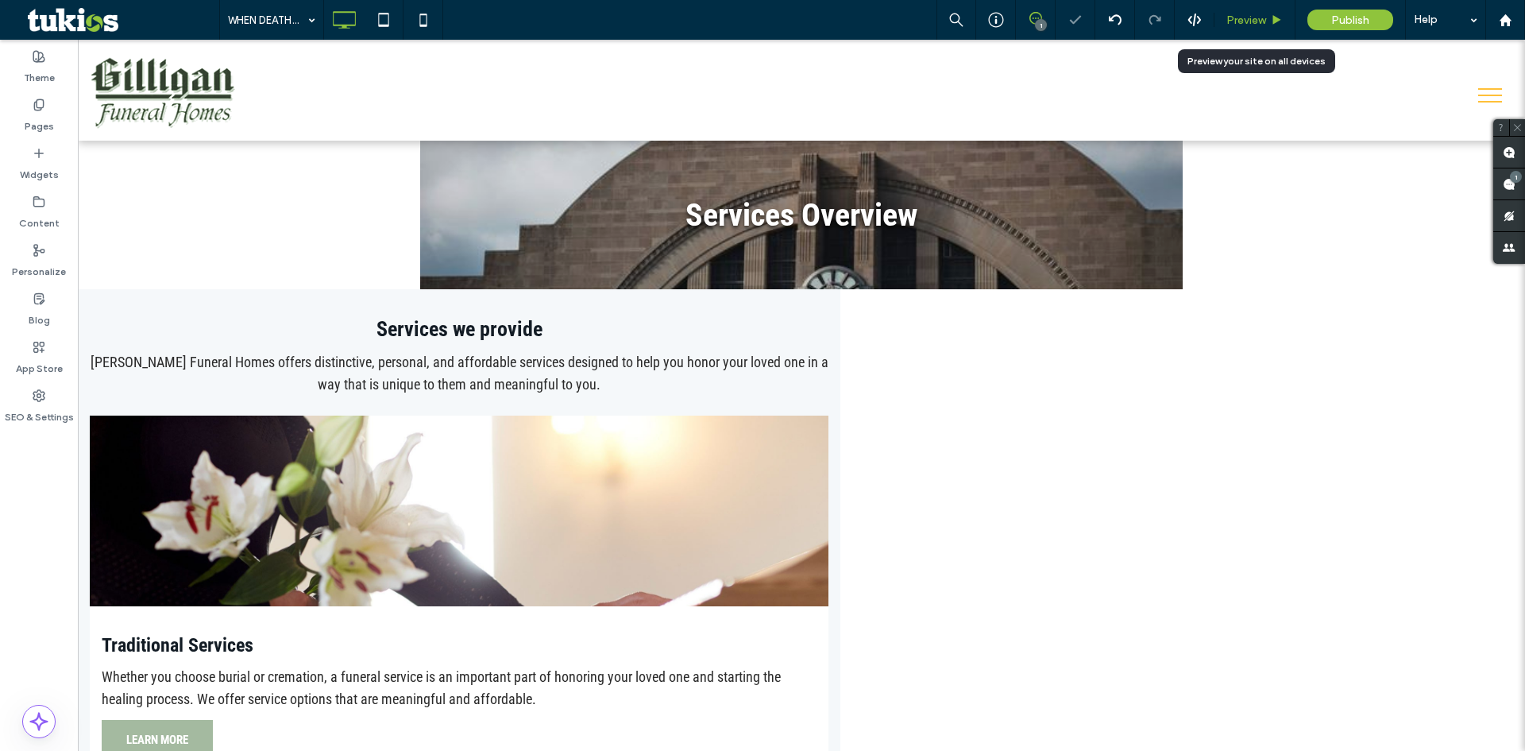
click at [1248, 17] on span "Preview" at bounding box center [1246, 21] width 40 height 14
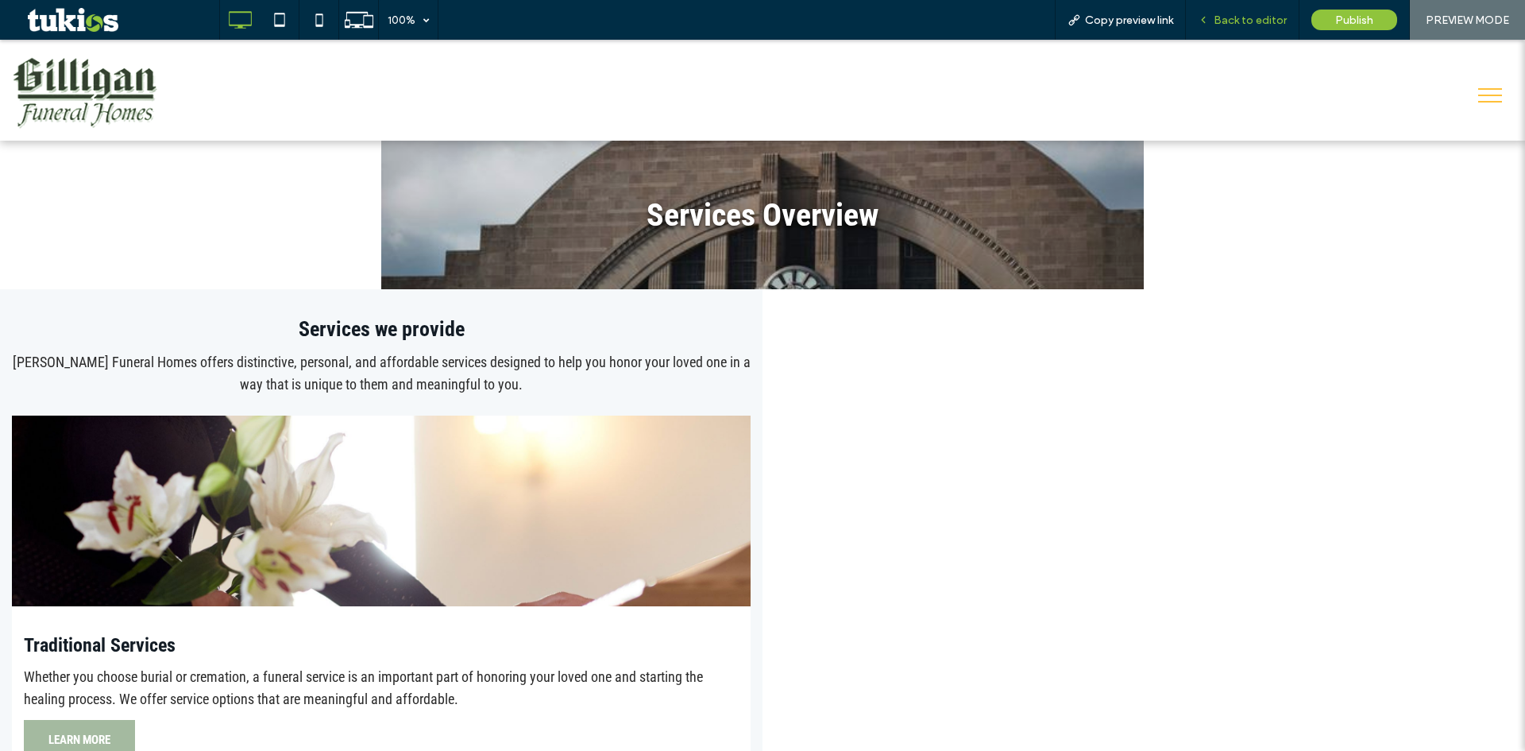
click at [1263, 17] on span "Back to editor" at bounding box center [1250, 21] width 73 height 14
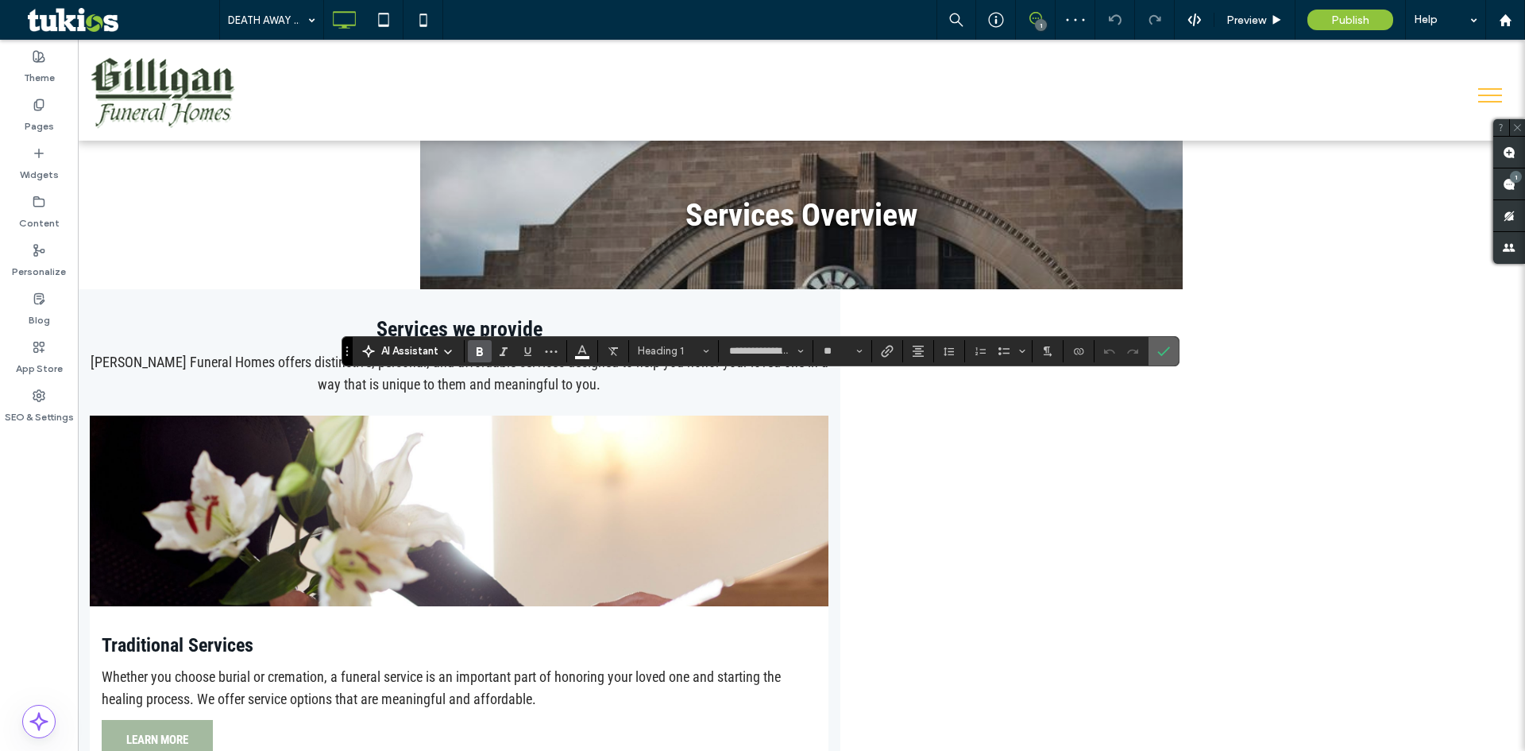
click at [1165, 346] on icon "Confirm" at bounding box center [1163, 351] width 13 height 13
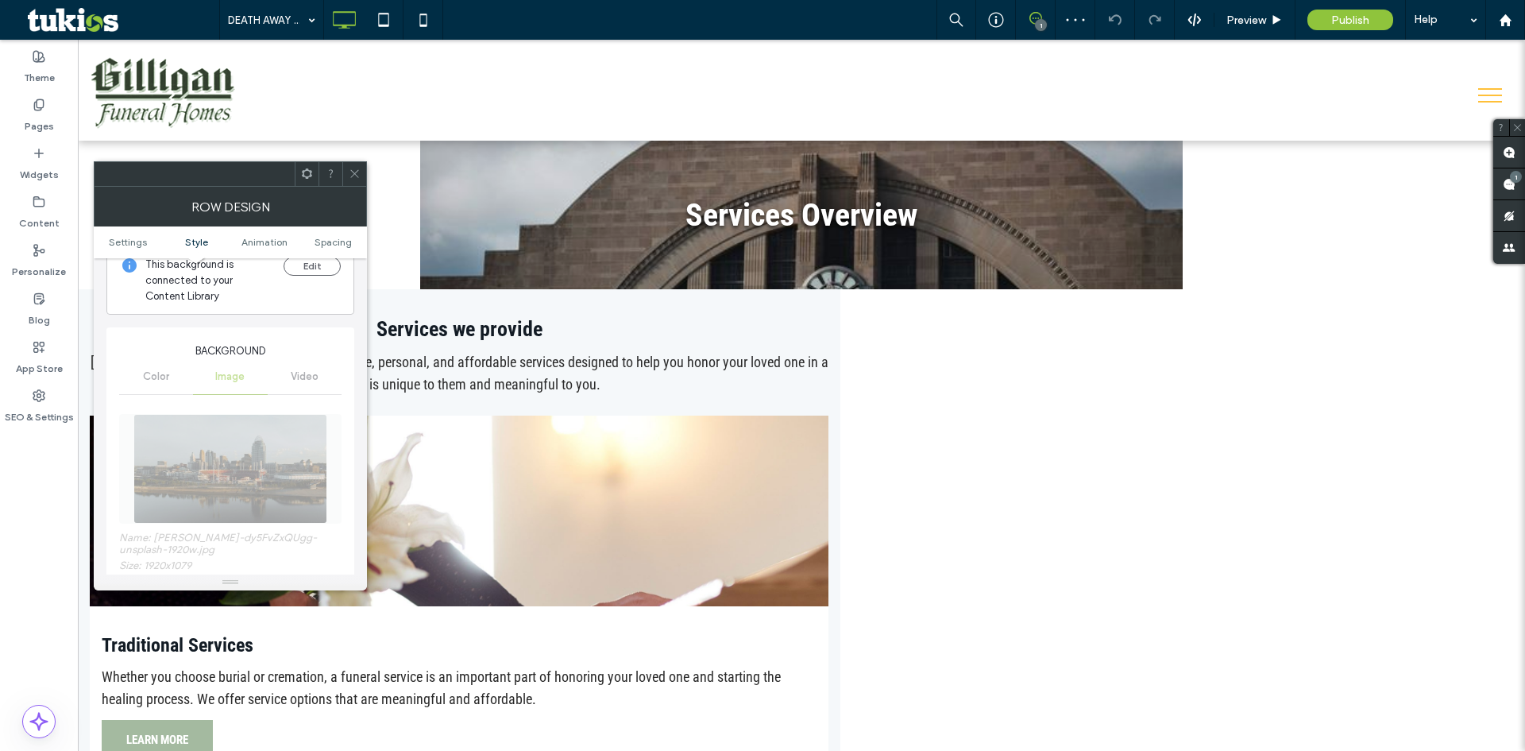
scroll to position [477, 0]
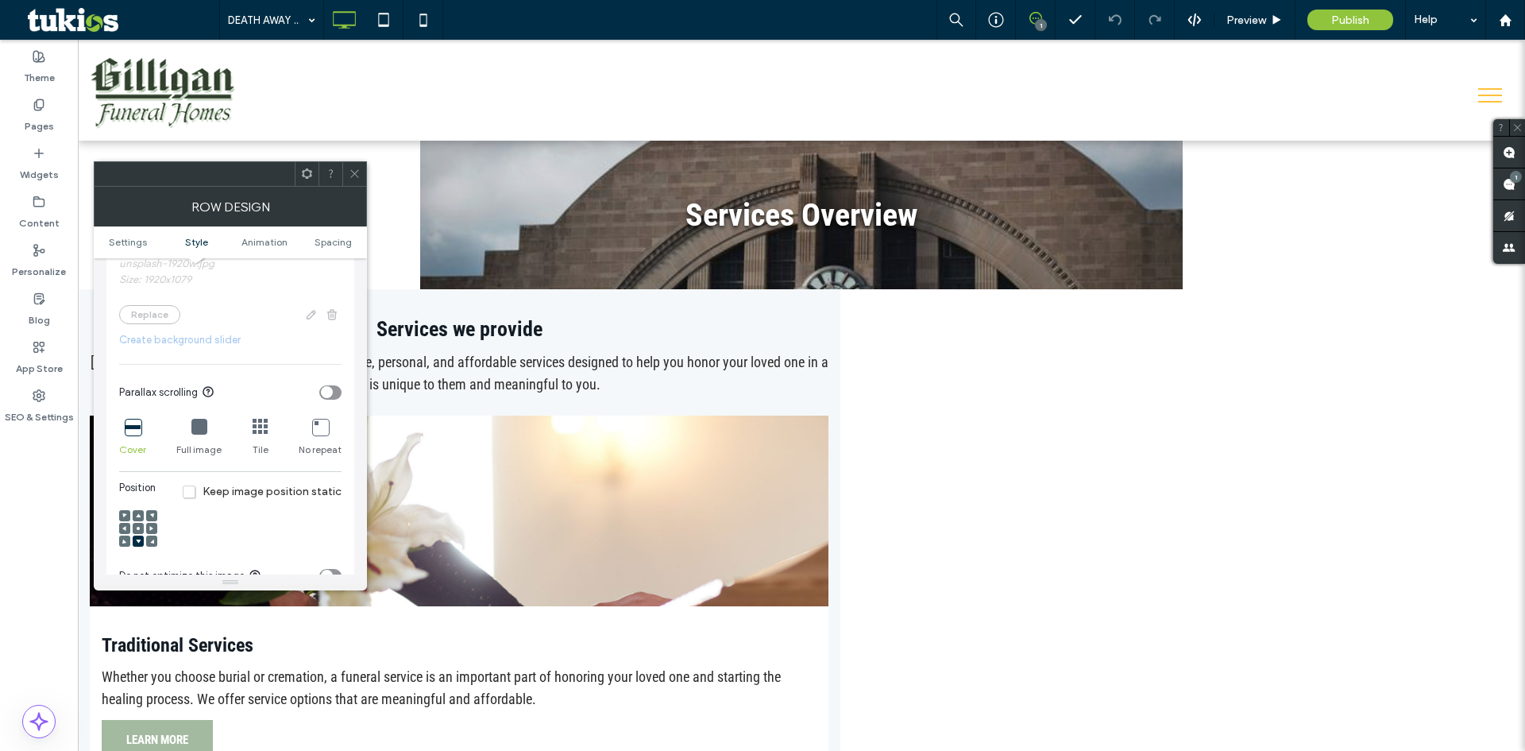
click at [137, 528] on use at bounding box center [138, 528] width 3 height 3
click at [1256, 23] on span "Preview" at bounding box center [1246, 21] width 40 height 14
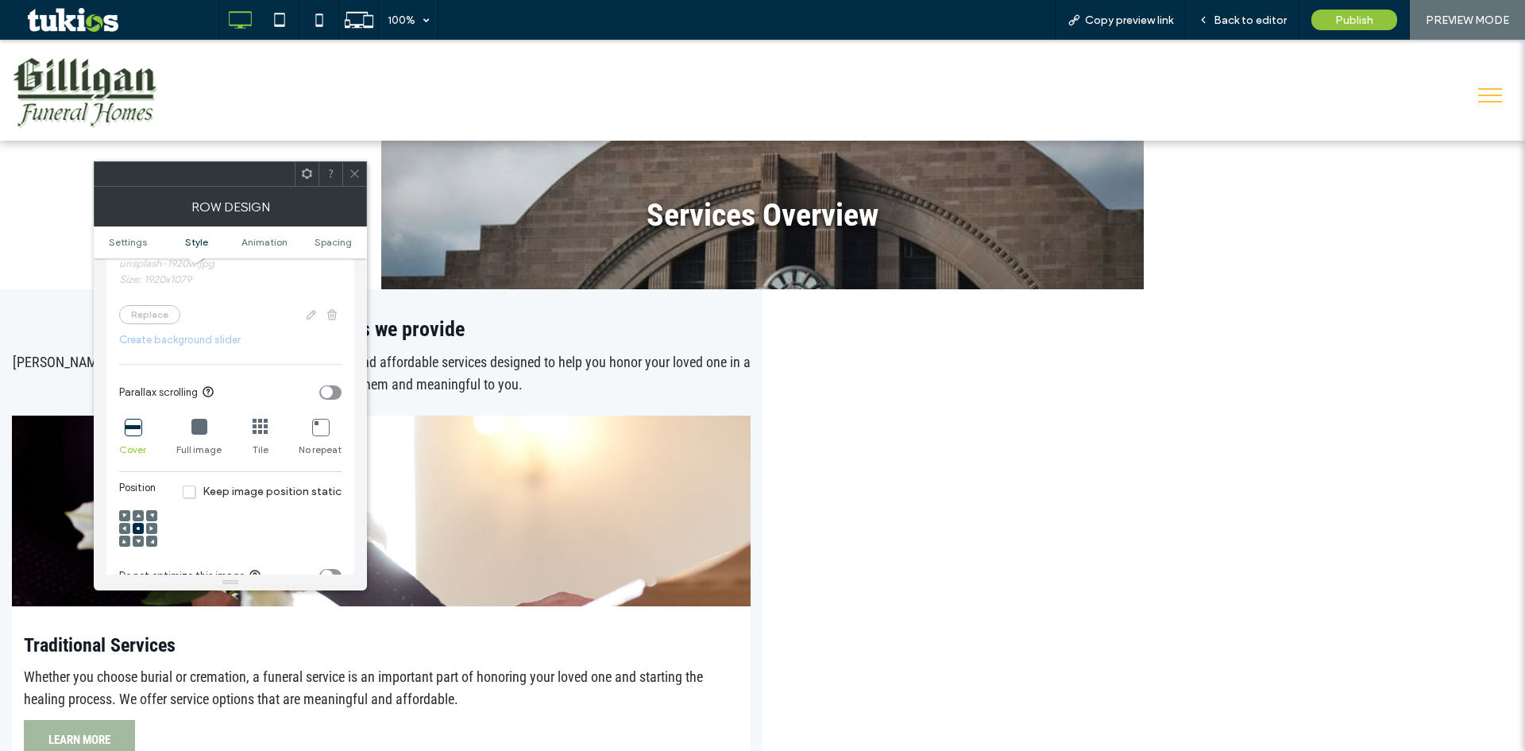
click at [354, 175] on icon at bounding box center [355, 174] width 12 height 12
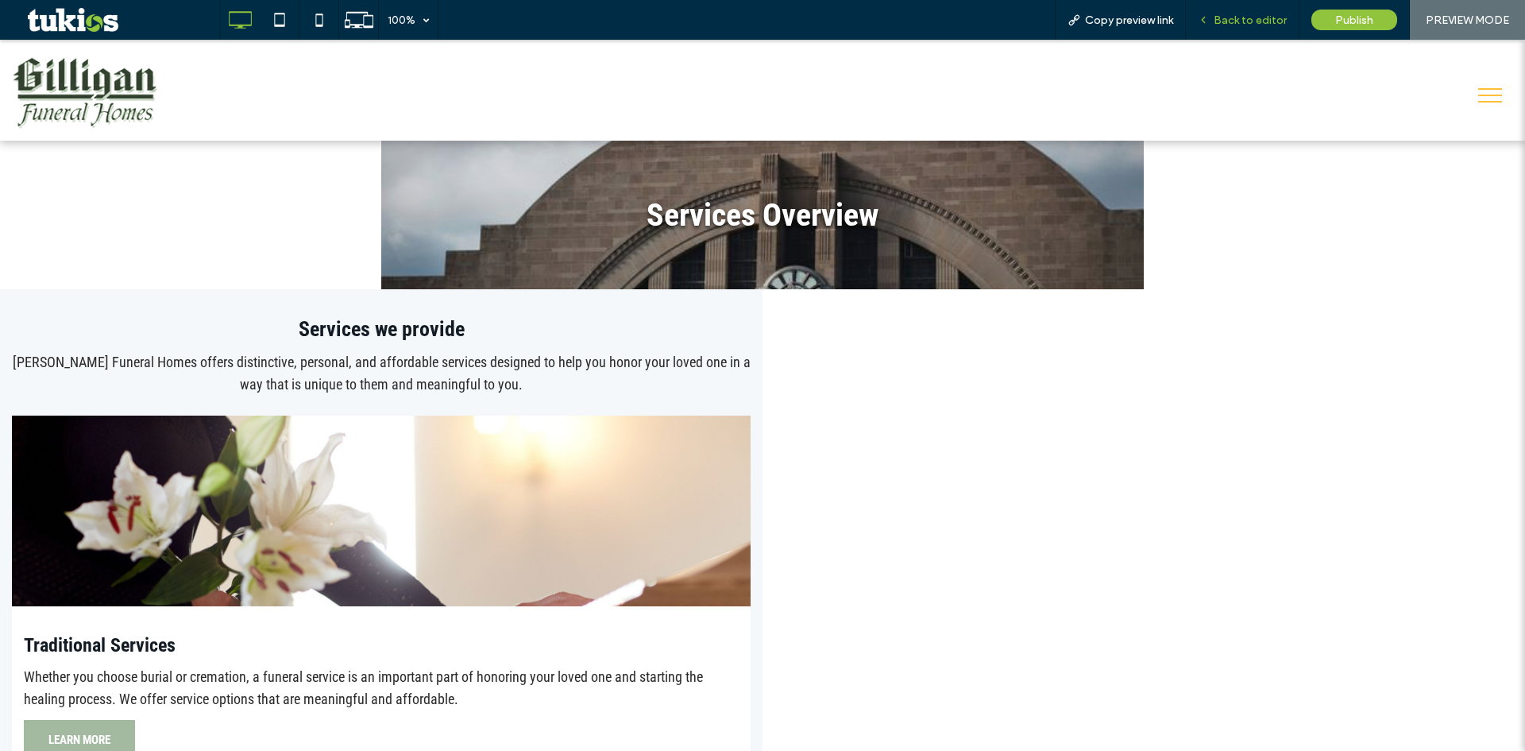
click at [1237, 18] on span "Back to editor" at bounding box center [1250, 21] width 73 height 14
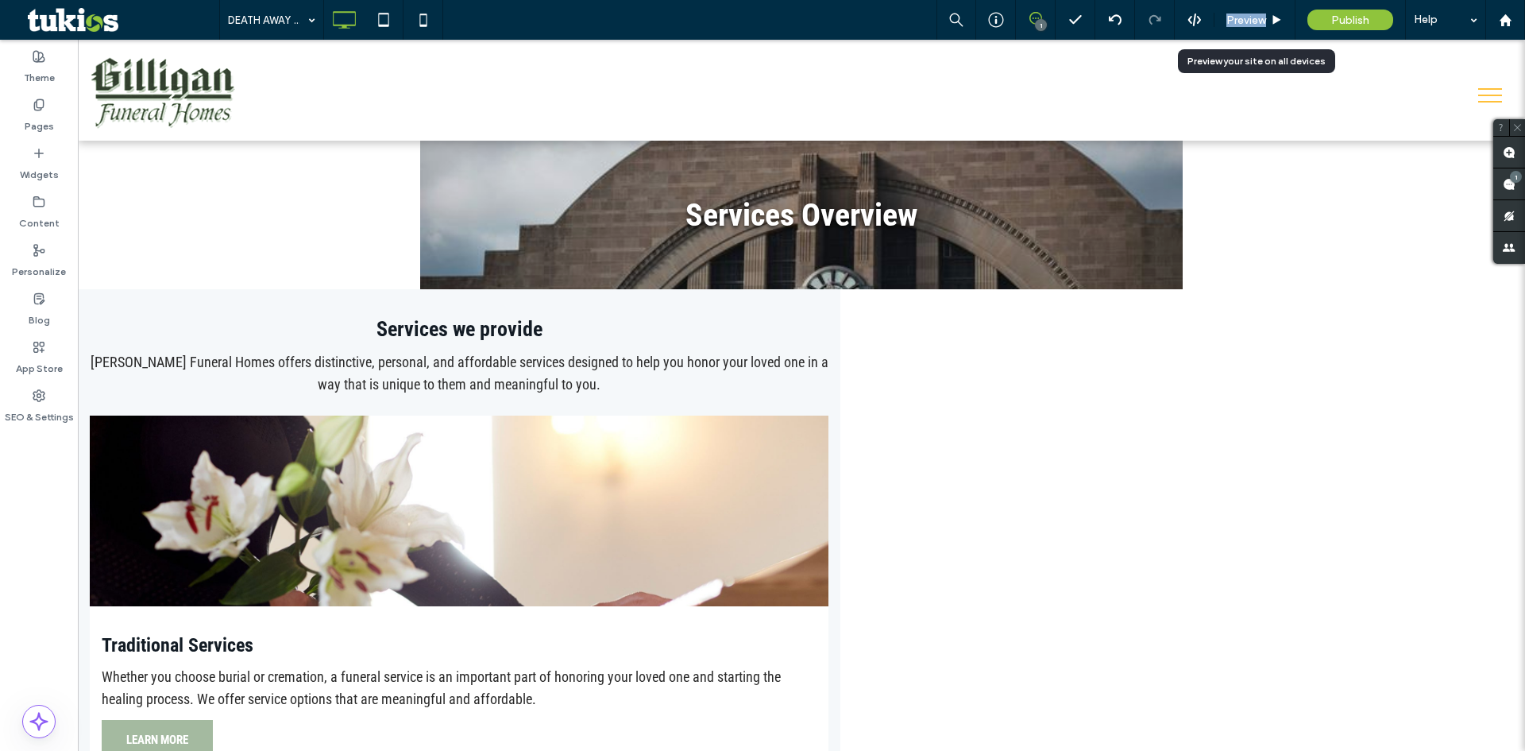
click at [1237, 18] on span "Preview" at bounding box center [1246, 21] width 40 height 14
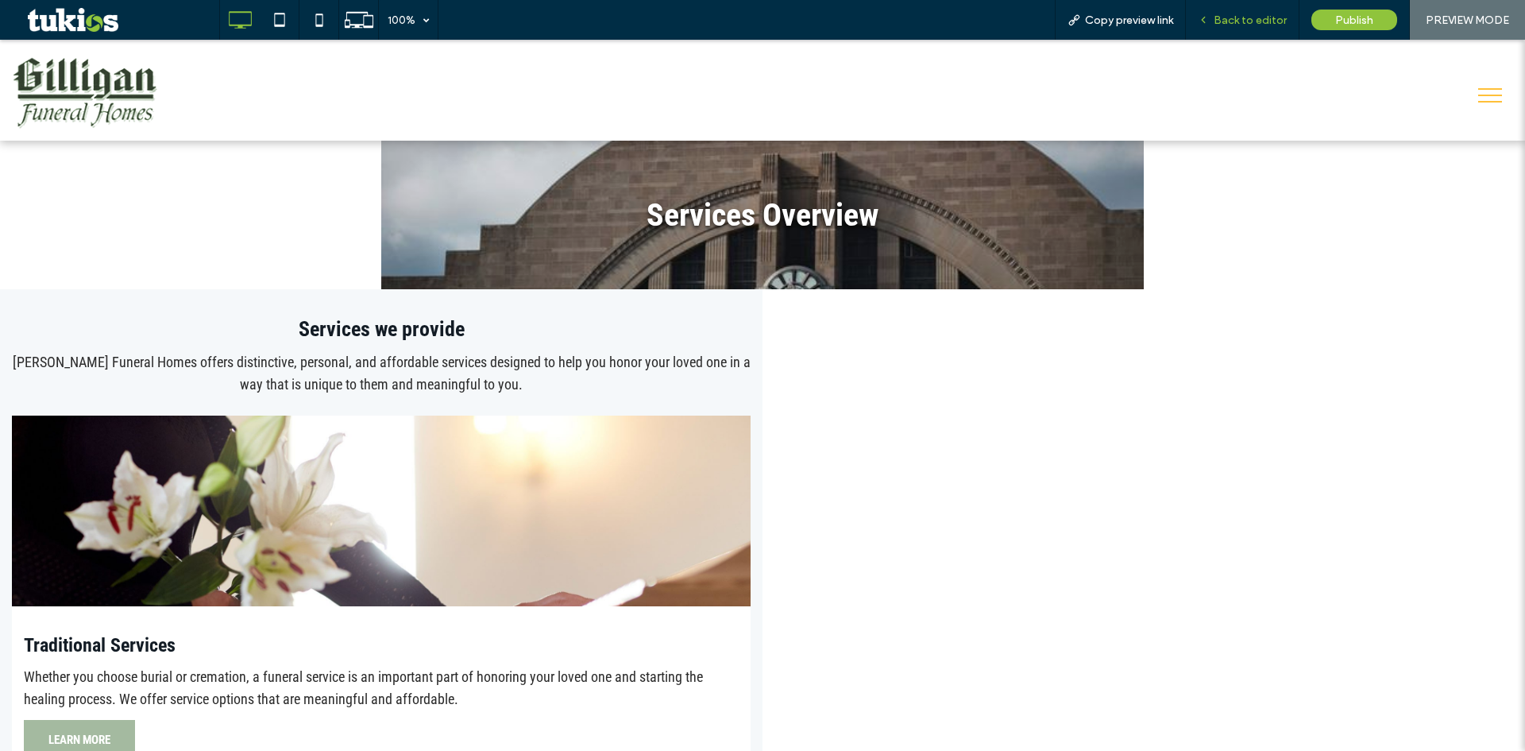
click at [1227, 20] on span "Back to editor" at bounding box center [1250, 21] width 73 height 14
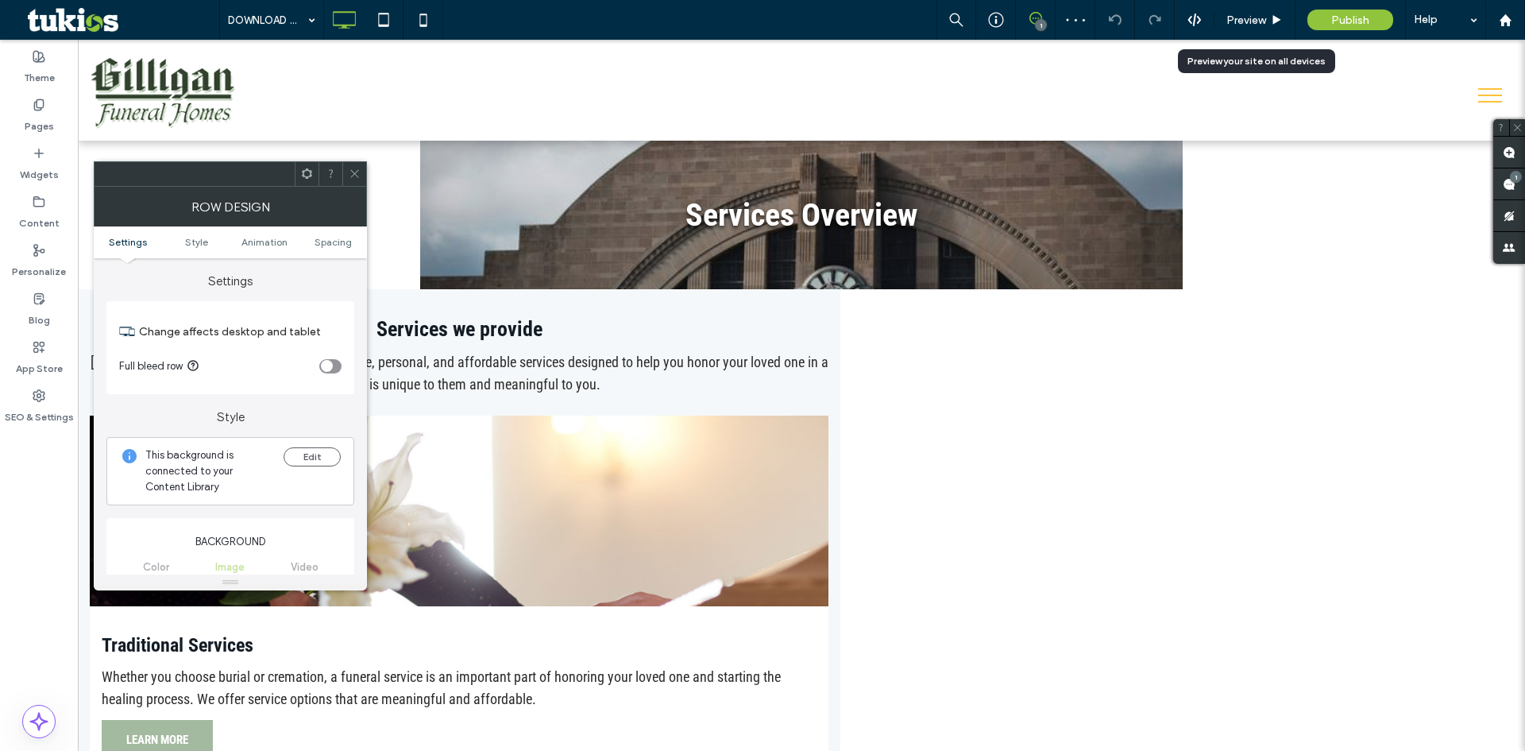
click at [207, 253] on ul "Settings Style Animation Spacing" at bounding box center [230, 242] width 273 height 32
click at [190, 239] on span "Style" at bounding box center [196, 242] width 23 height 12
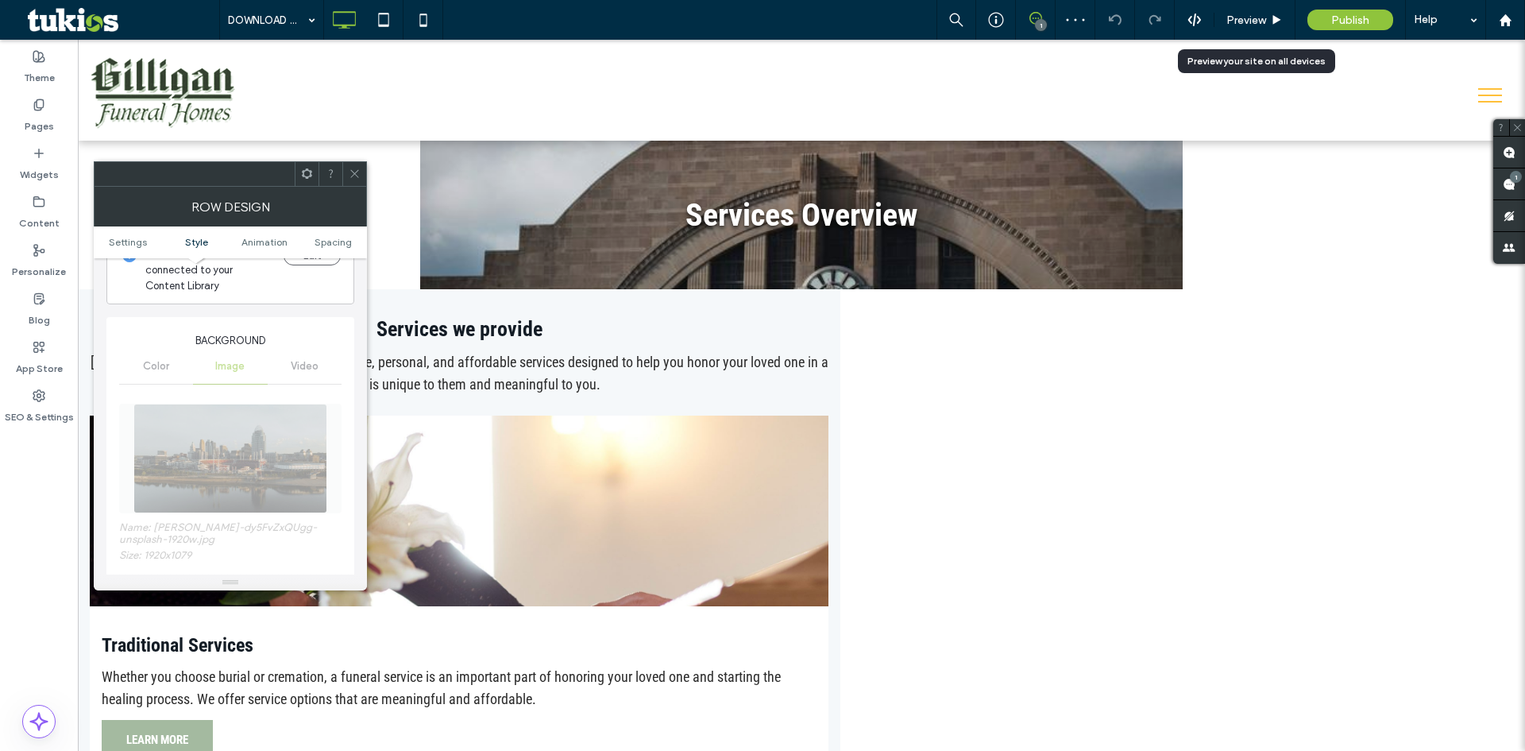
scroll to position [454, 0]
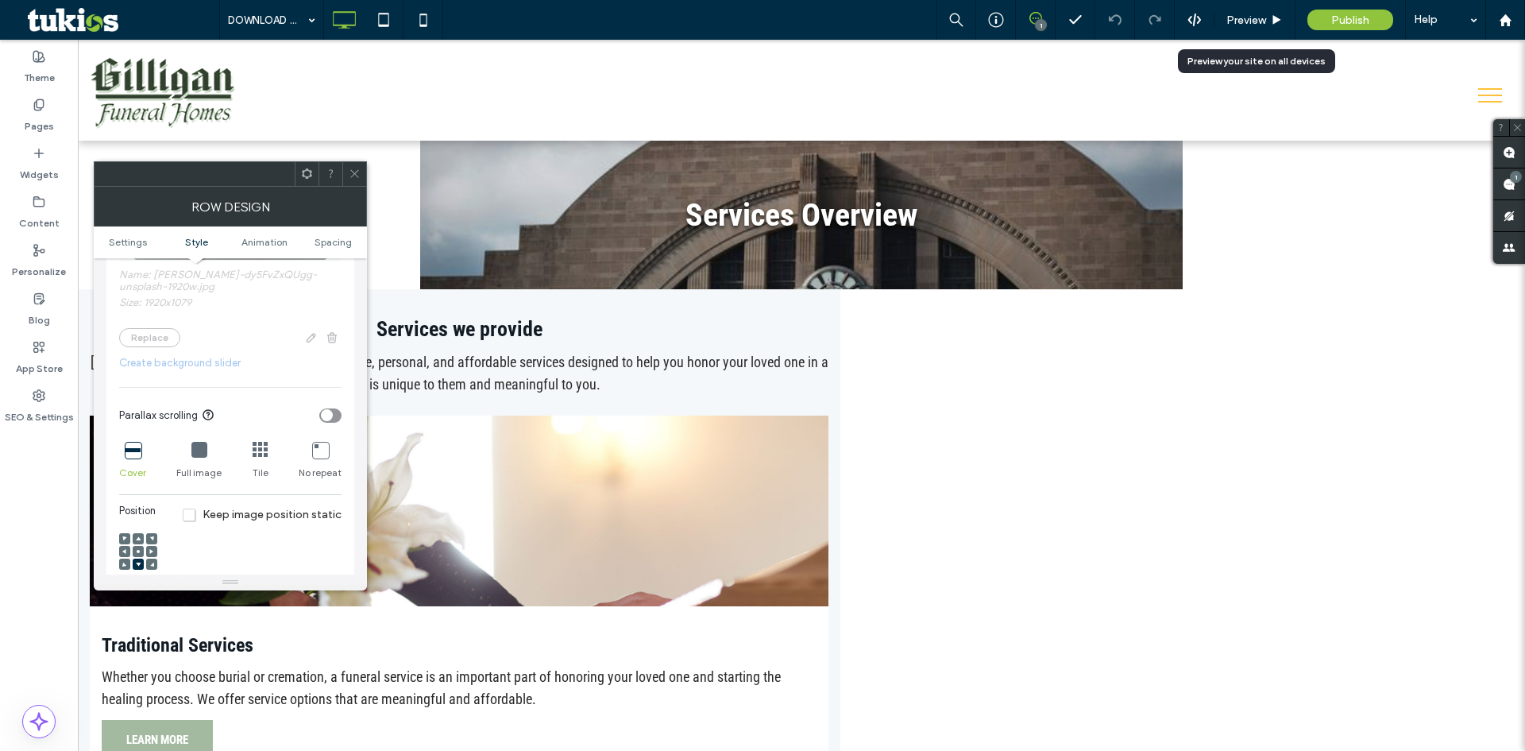
click at [139, 550] on use at bounding box center [138, 551] width 3 height 3
click at [1230, 21] on span "Preview" at bounding box center [1246, 21] width 40 height 14
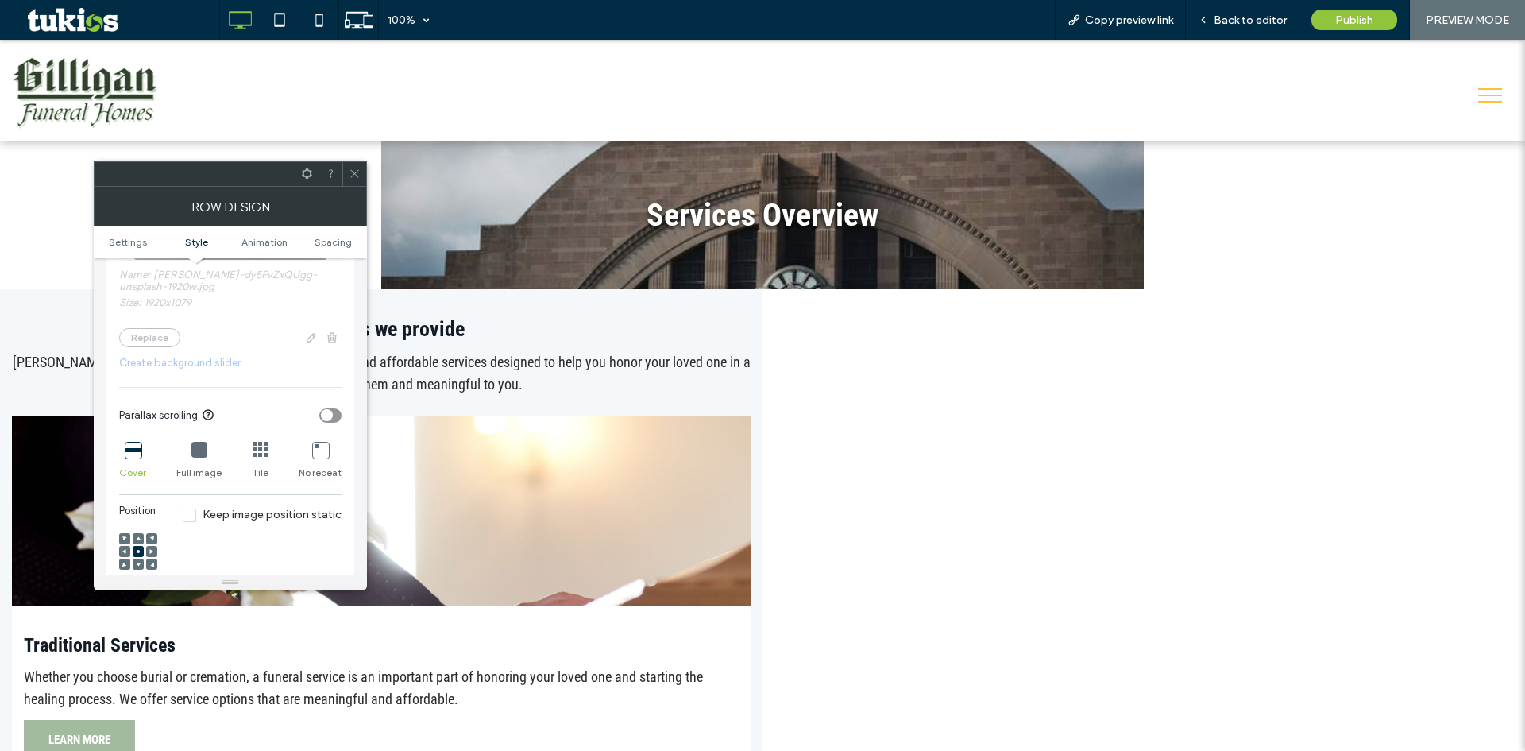
click at [357, 177] on icon at bounding box center [355, 174] width 12 height 12
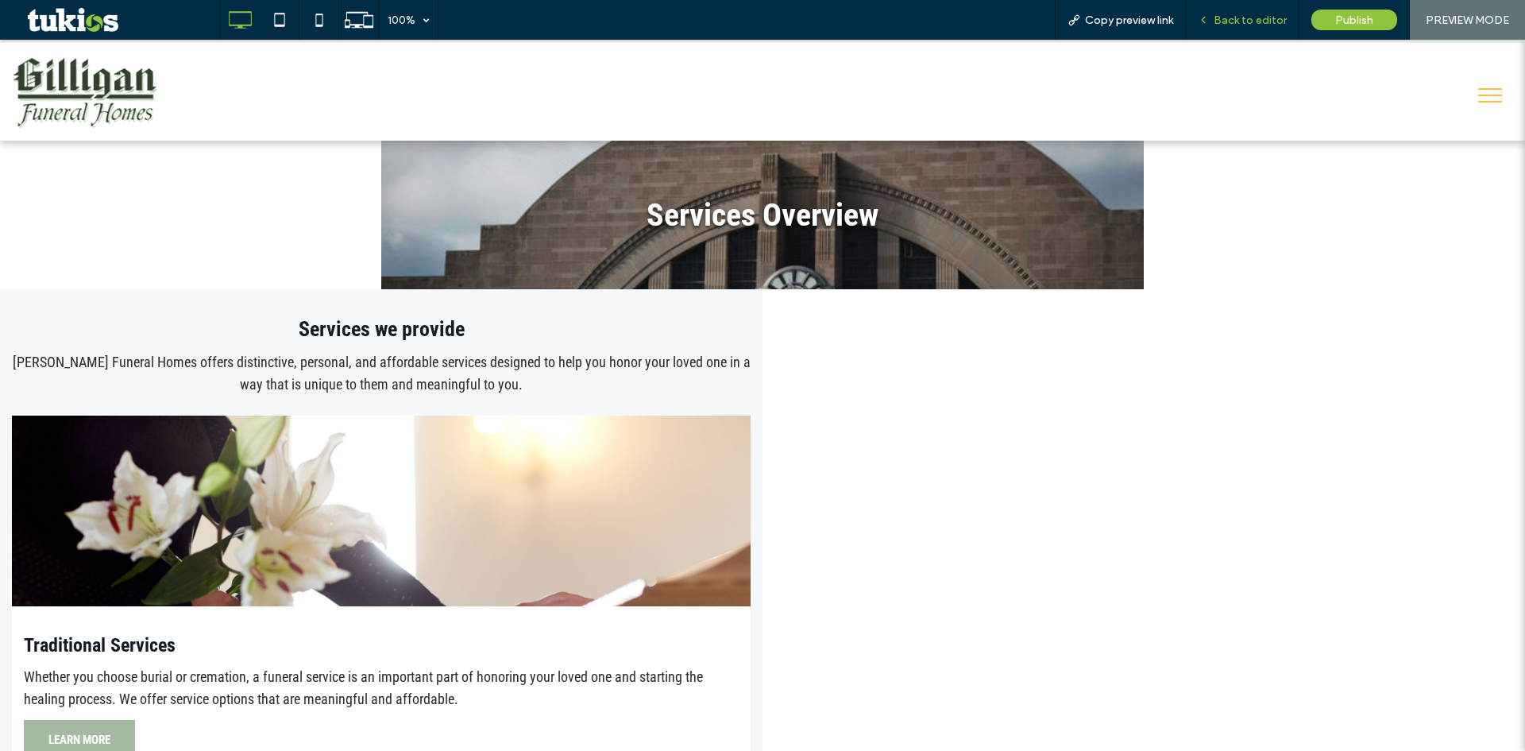
click at [1250, 15] on span "Back to editor" at bounding box center [1250, 21] width 73 height 14
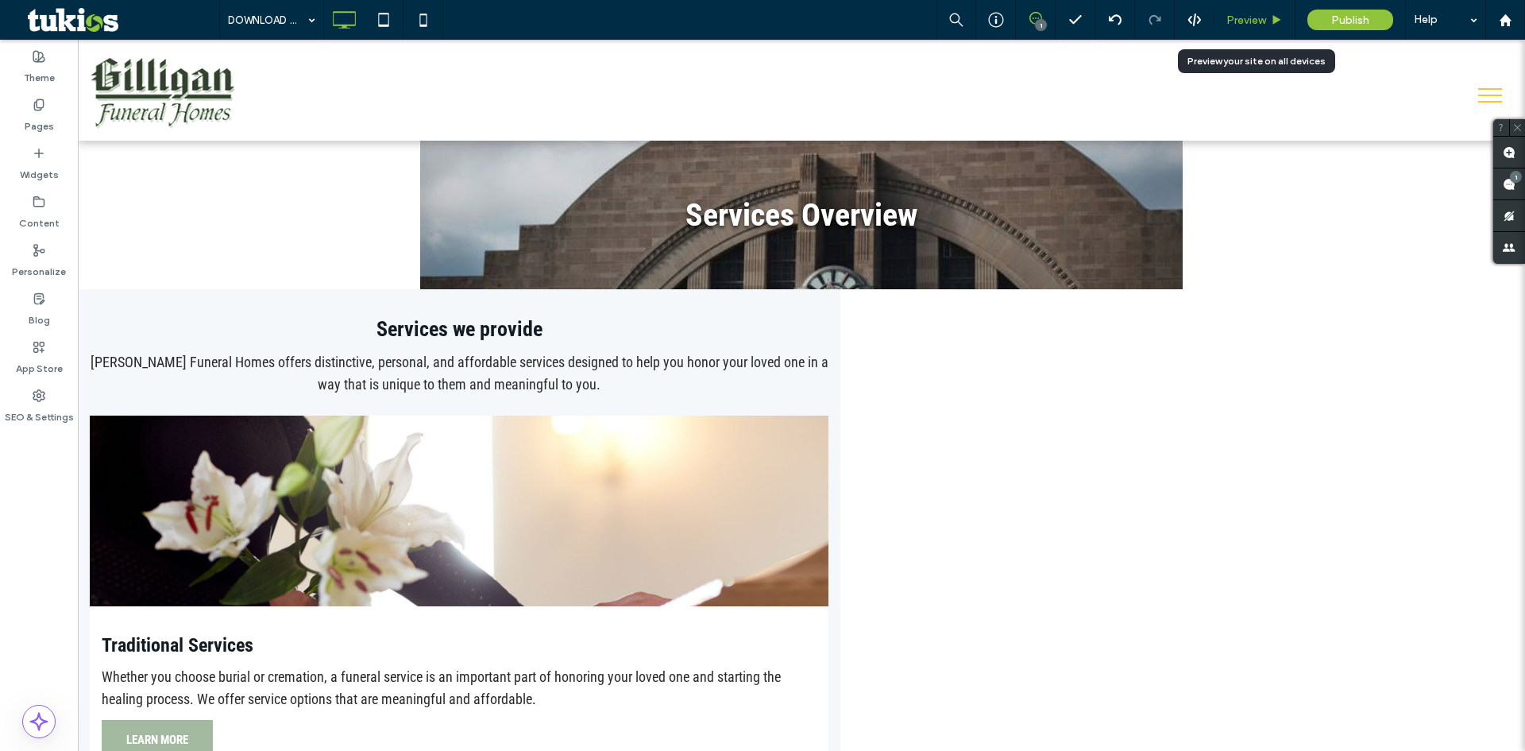
click at [1249, 19] on span "Preview" at bounding box center [1246, 21] width 40 height 14
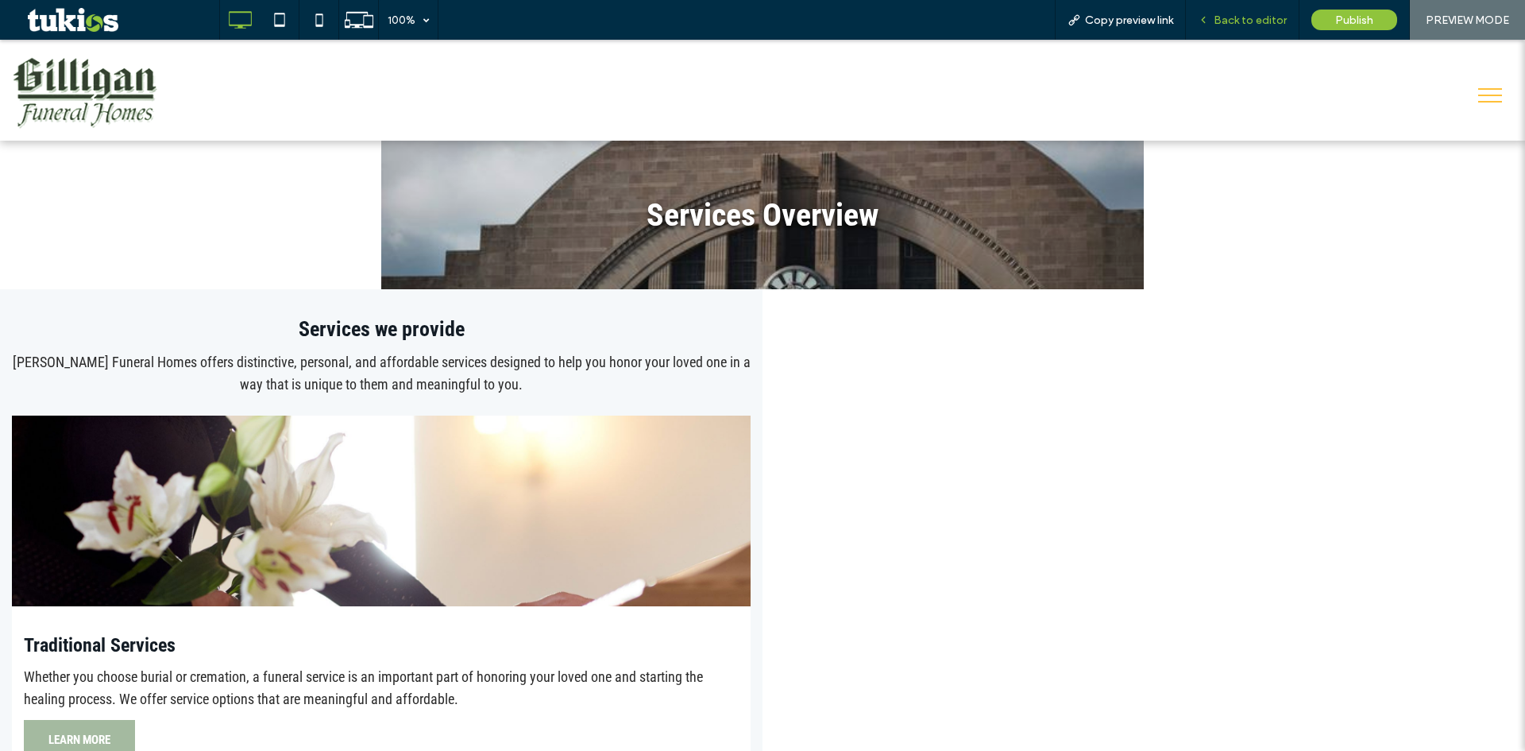
click at [1231, 17] on span "Back to editor" at bounding box center [1250, 21] width 73 height 14
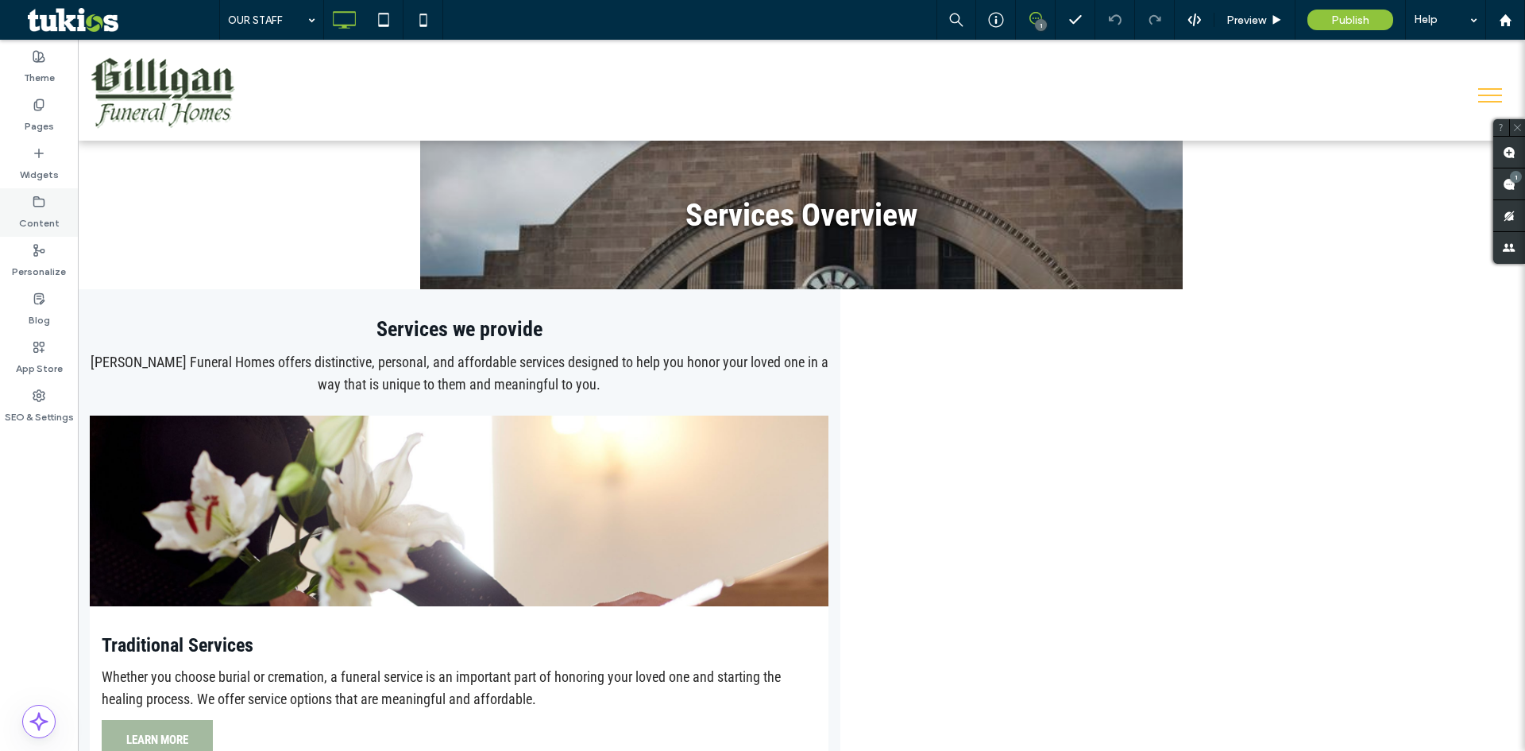
click at [44, 216] on label "Content" at bounding box center [39, 219] width 41 height 22
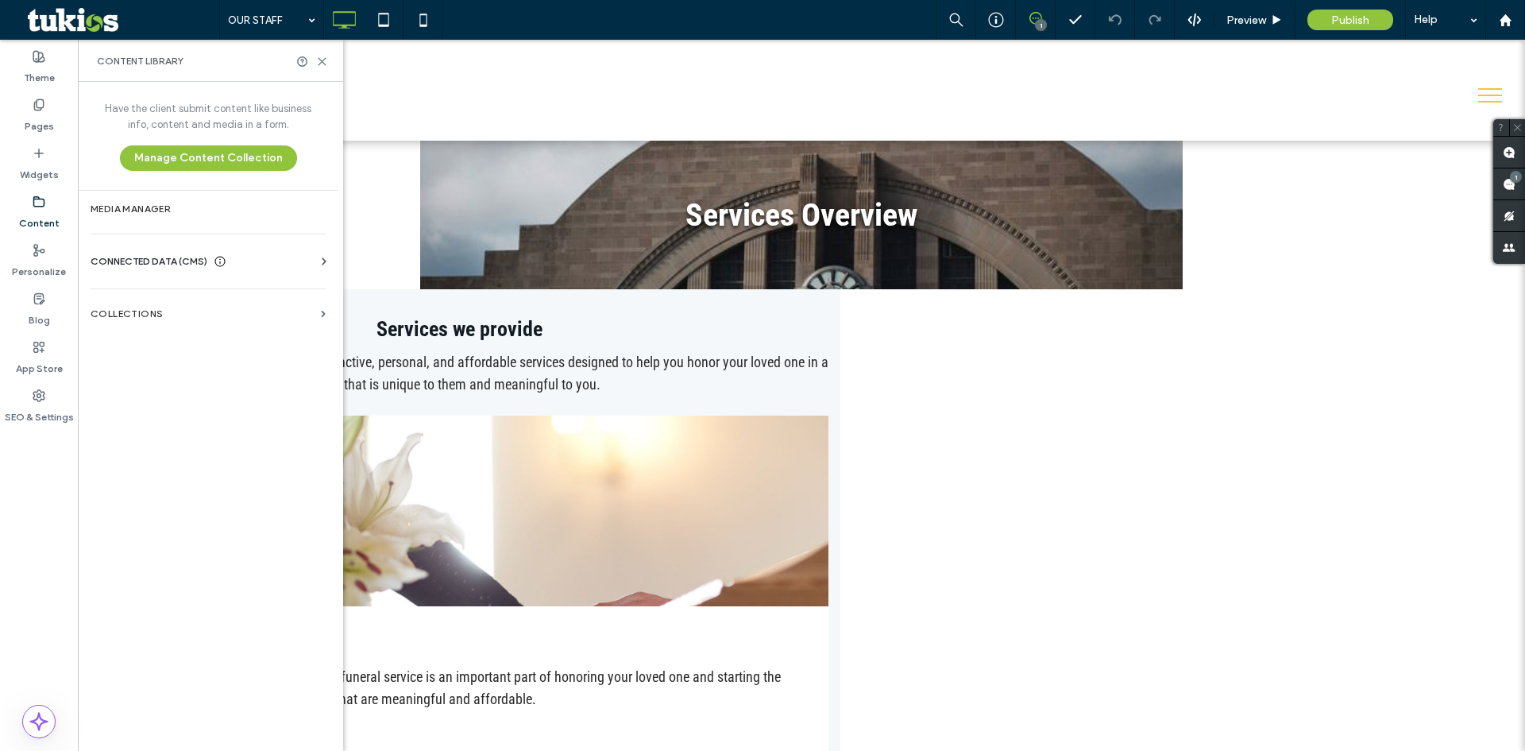
click at [159, 261] on span "CONNECTED DATA (CMS)" at bounding box center [149, 261] width 117 height 16
click at [169, 470] on section "Collections" at bounding box center [208, 460] width 261 height 37
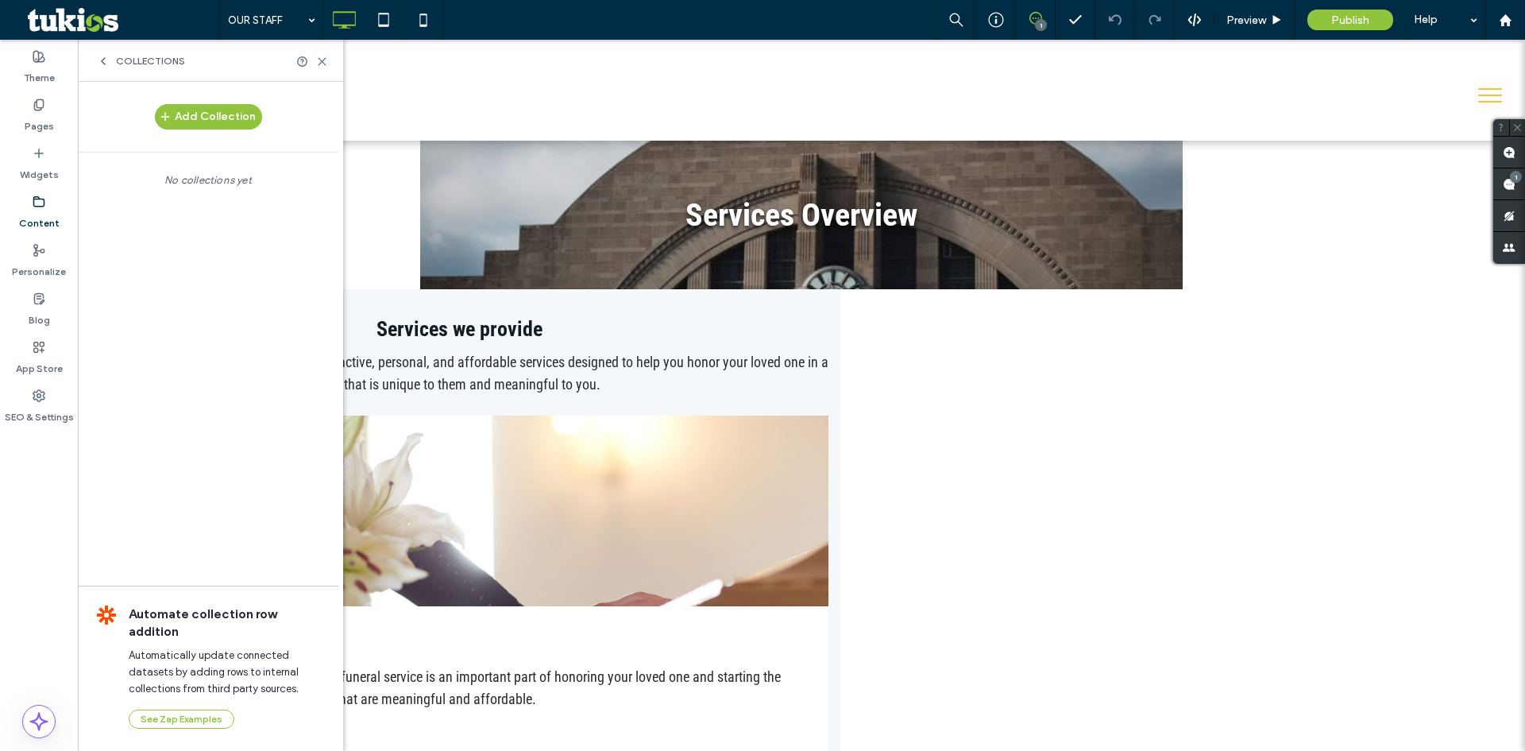
click at [103, 56] on icon at bounding box center [103, 61] width 13 height 13
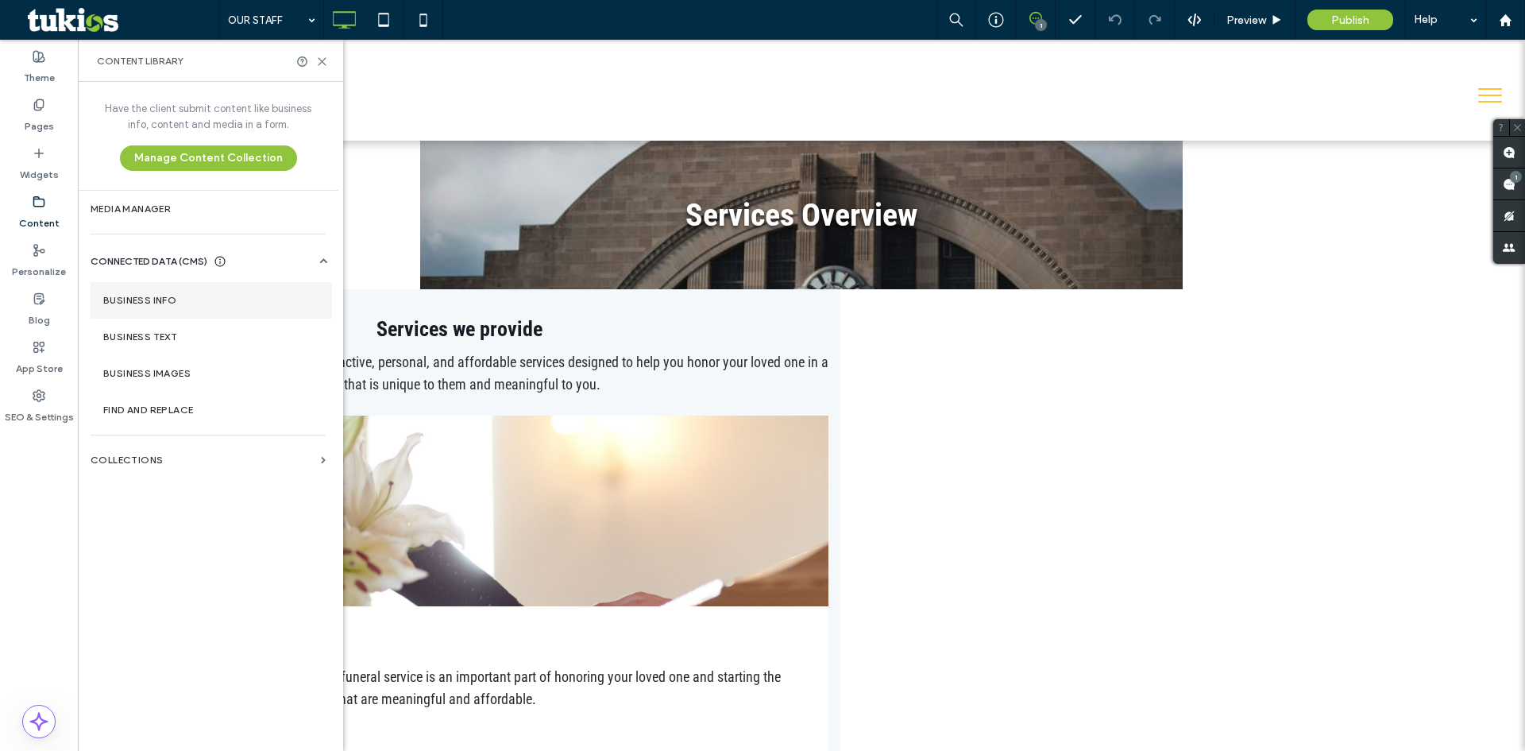
click at [183, 302] on label "Business Info" at bounding box center [211, 300] width 216 height 11
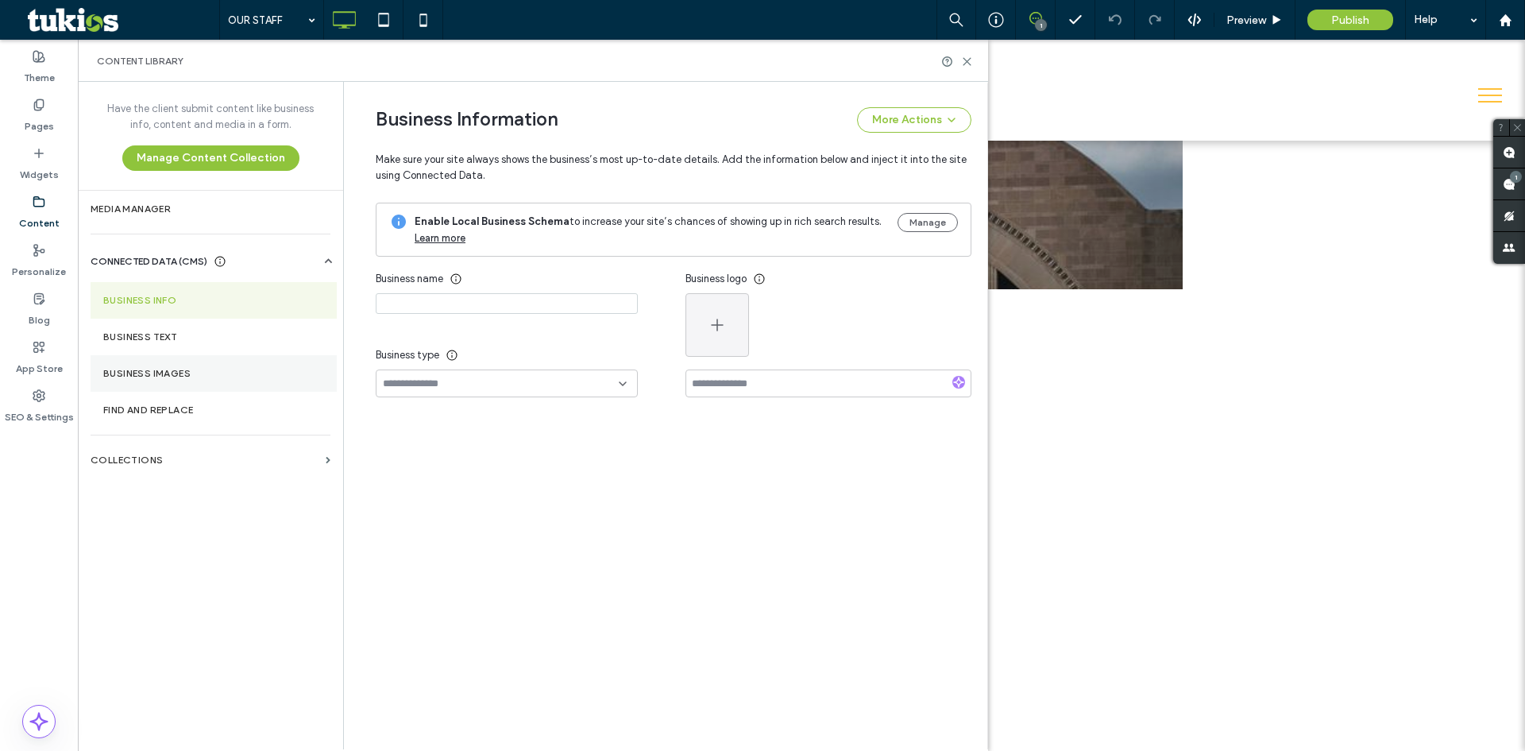
type input "**********"
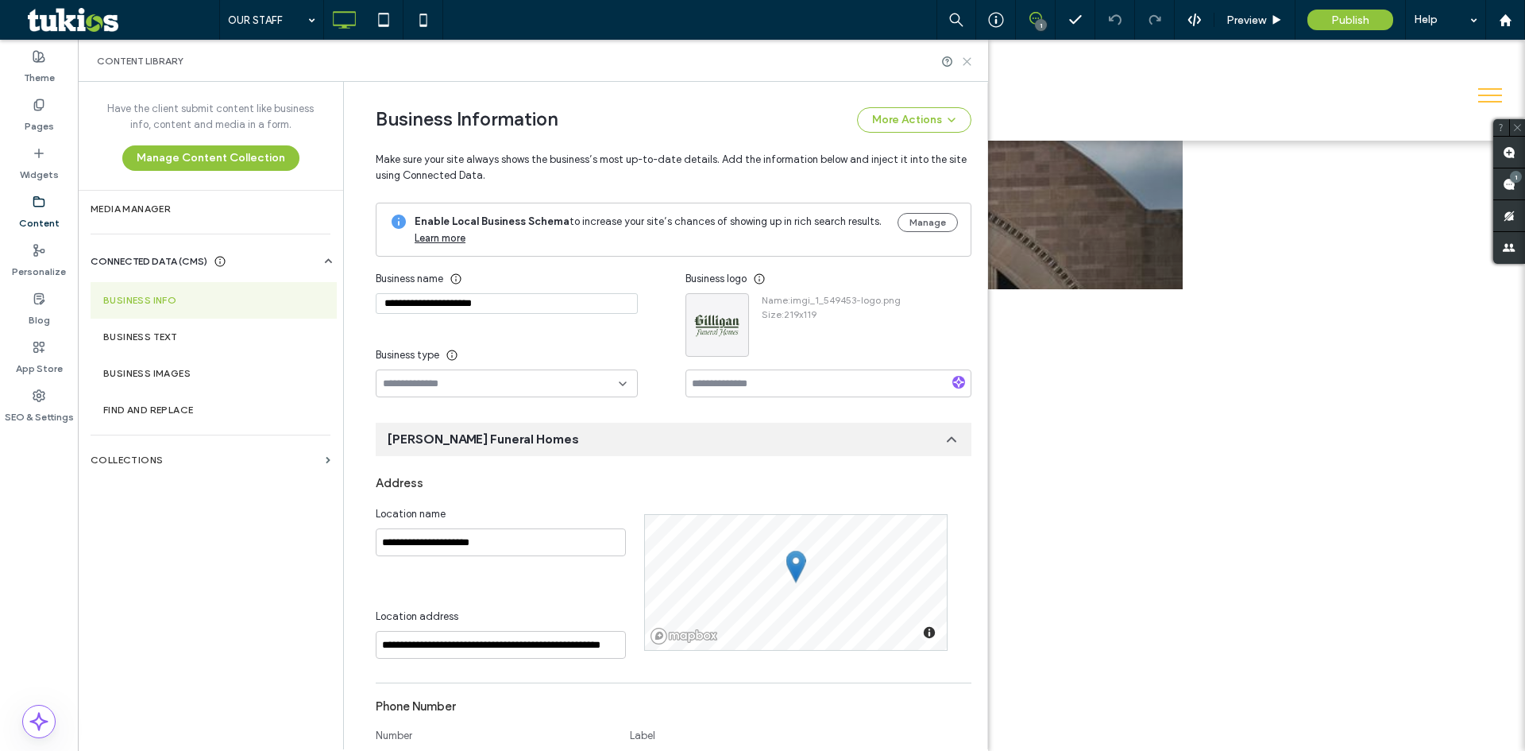
click at [964, 65] on icon at bounding box center [967, 62] width 12 height 12
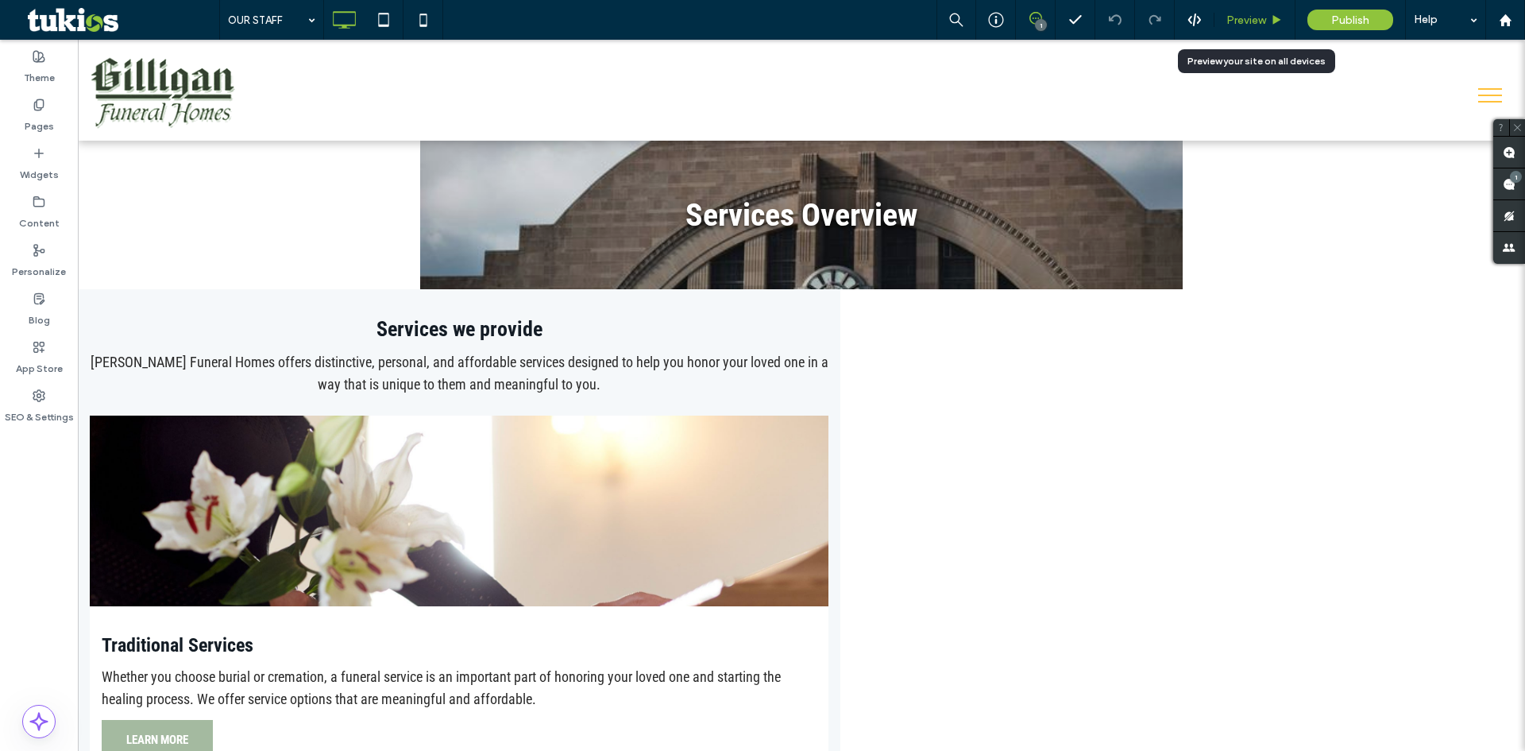
click at [1238, 19] on span "Preview" at bounding box center [1246, 21] width 40 height 14
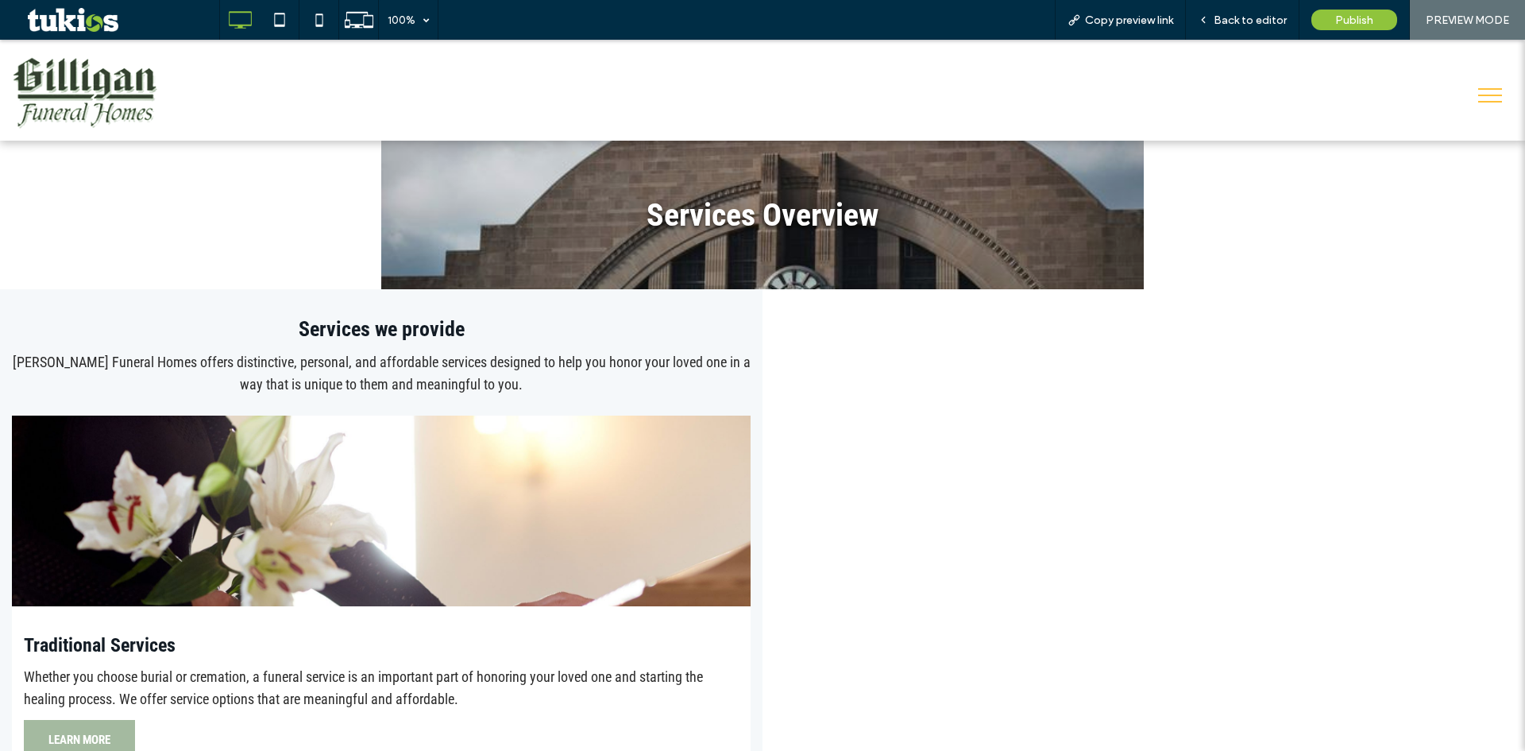
click at [1238, 19] on span "Back to editor" at bounding box center [1250, 21] width 73 height 14
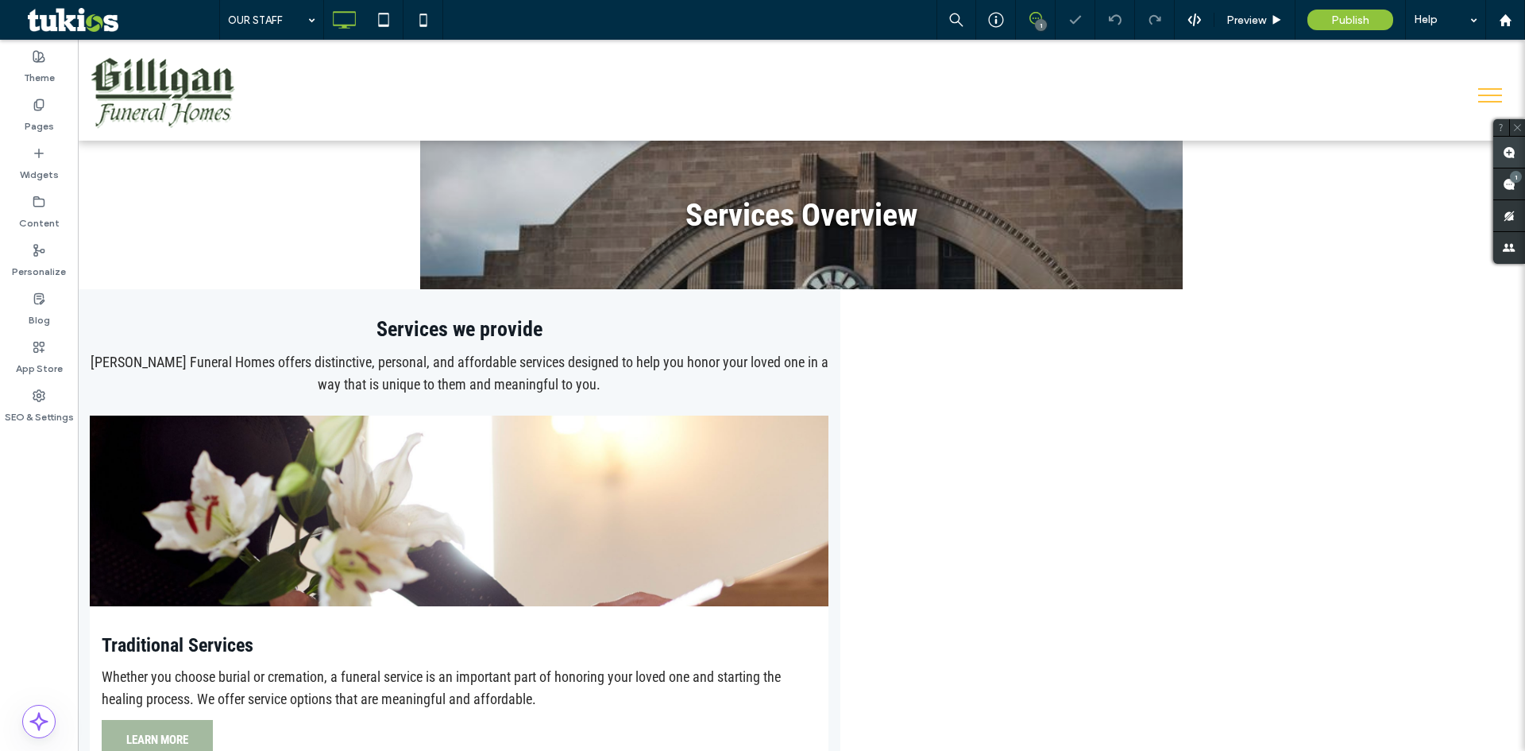
click at [1505, 159] on span at bounding box center [1509, 152] width 32 height 31
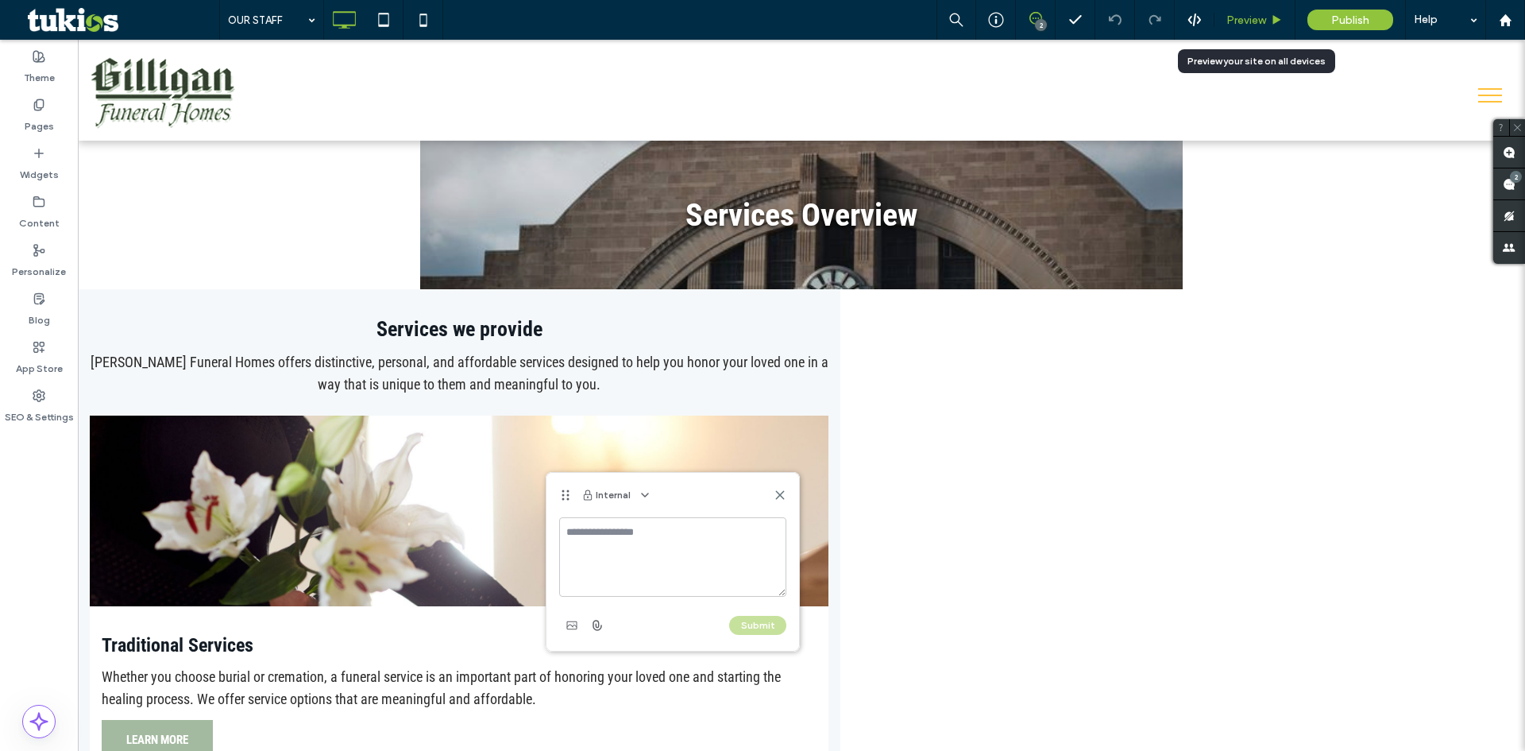
click at [1255, 14] on span "Preview" at bounding box center [1246, 21] width 40 height 14
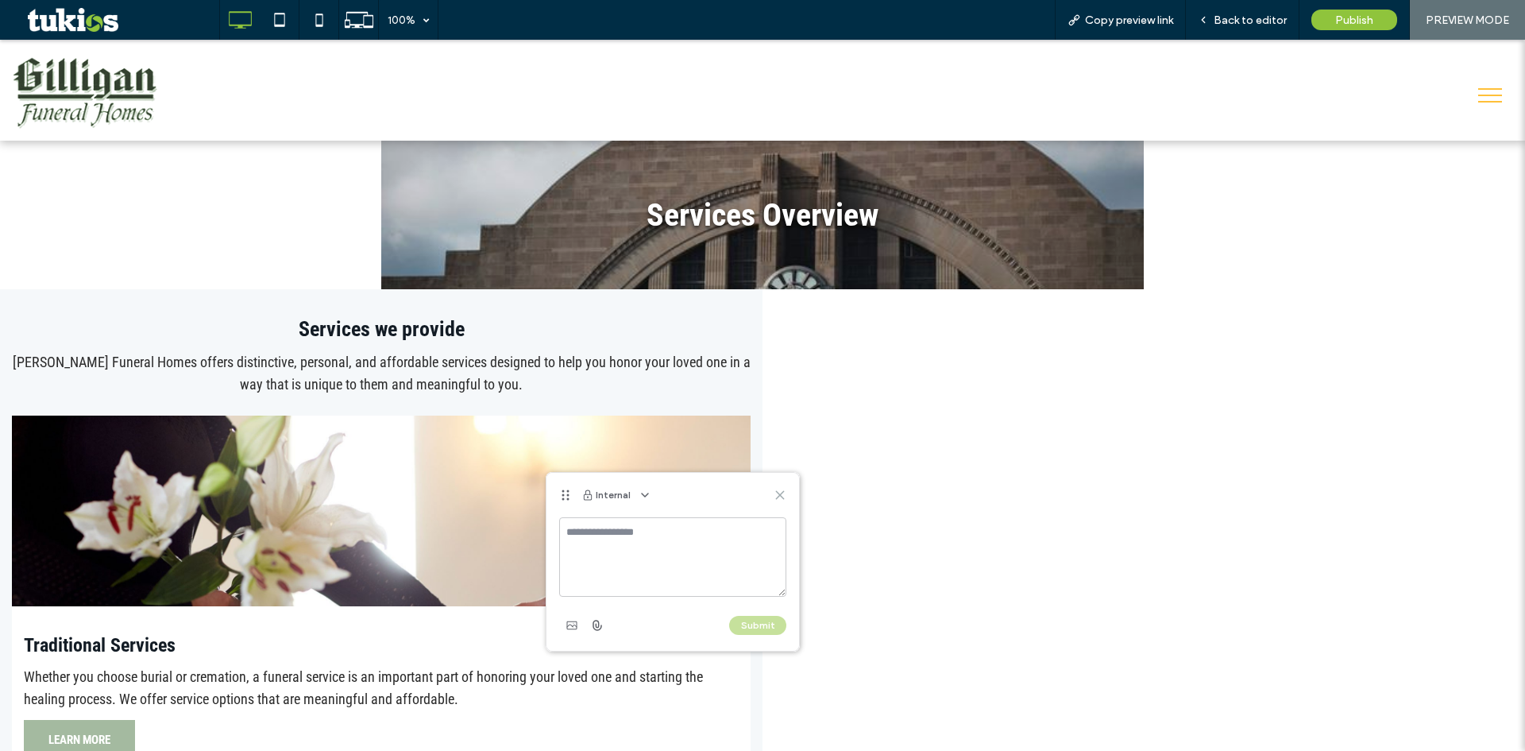
click at [785, 496] on icon at bounding box center [780, 494] width 13 height 13
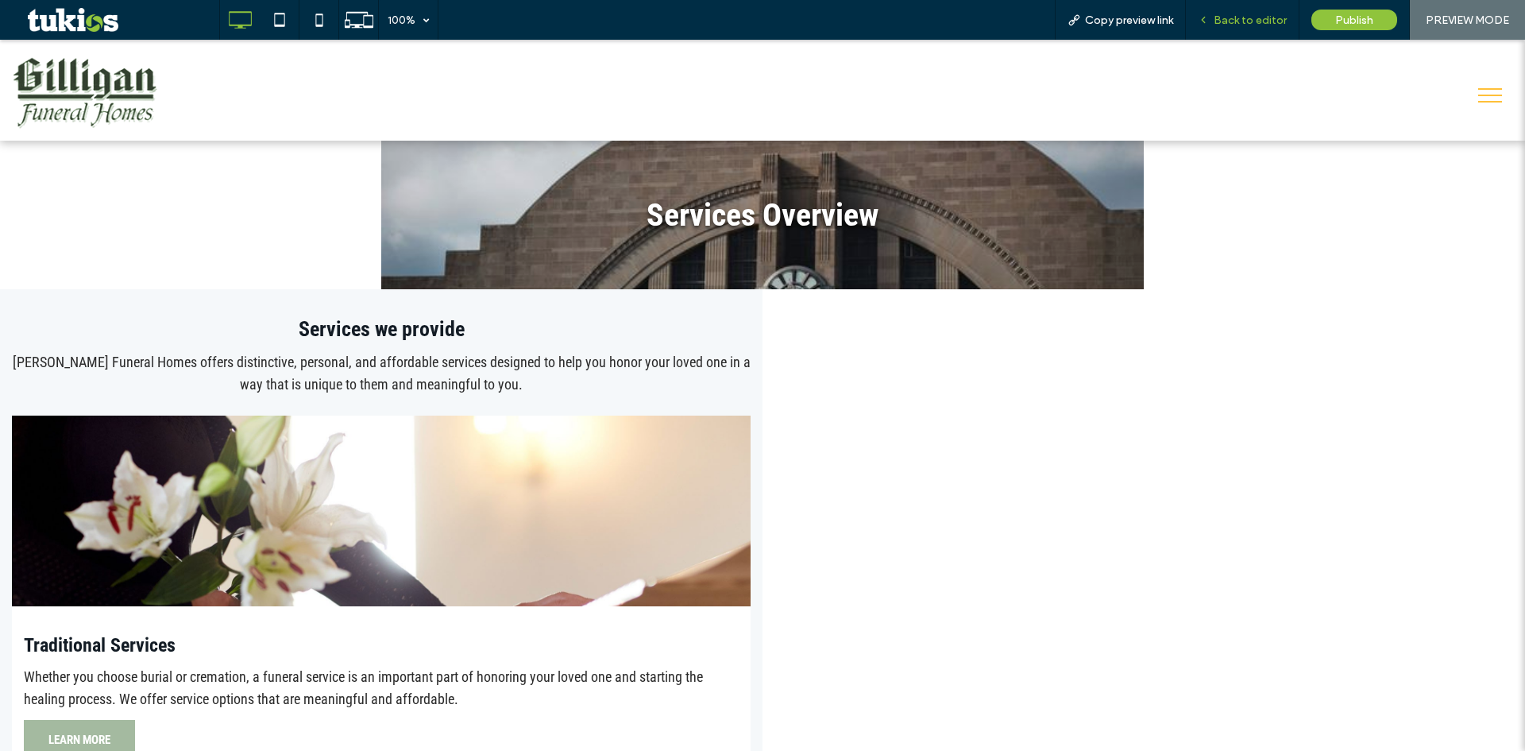
click at [1234, 20] on span "Back to editor" at bounding box center [1250, 21] width 73 height 14
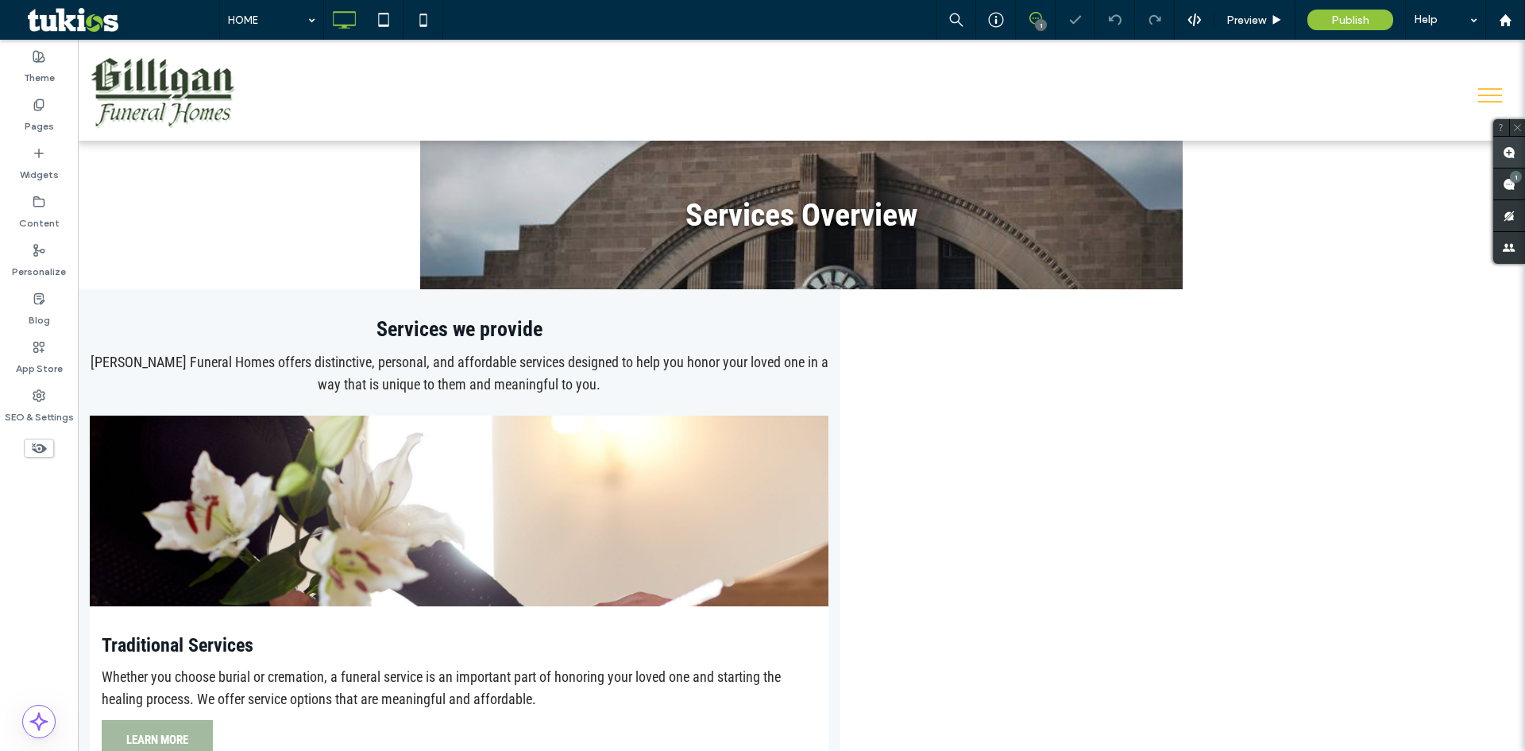
click at [1513, 146] on icon at bounding box center [1509, 152] width 13 height 13
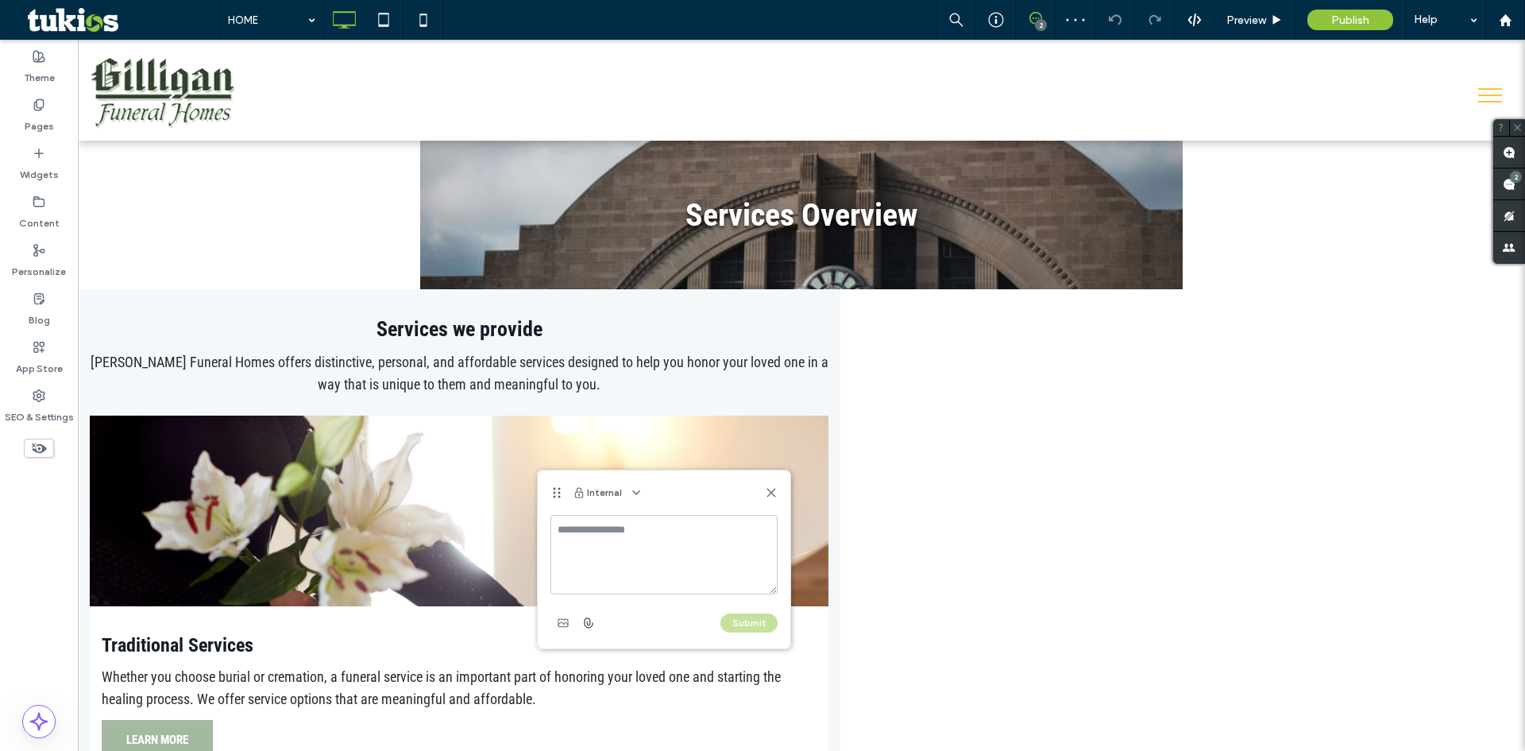
drag, startPoint x: 578, startPoint y: 554, endPoint x: 605, endPoint y: 570, distance: 31.3
click at [589, 556] on textarea at bounding box center [663, 554] width 227 height 79
type textarea "**********"
click at [746, 616] on button "Submit" at bounding box center [748, 622] width 57 height 19
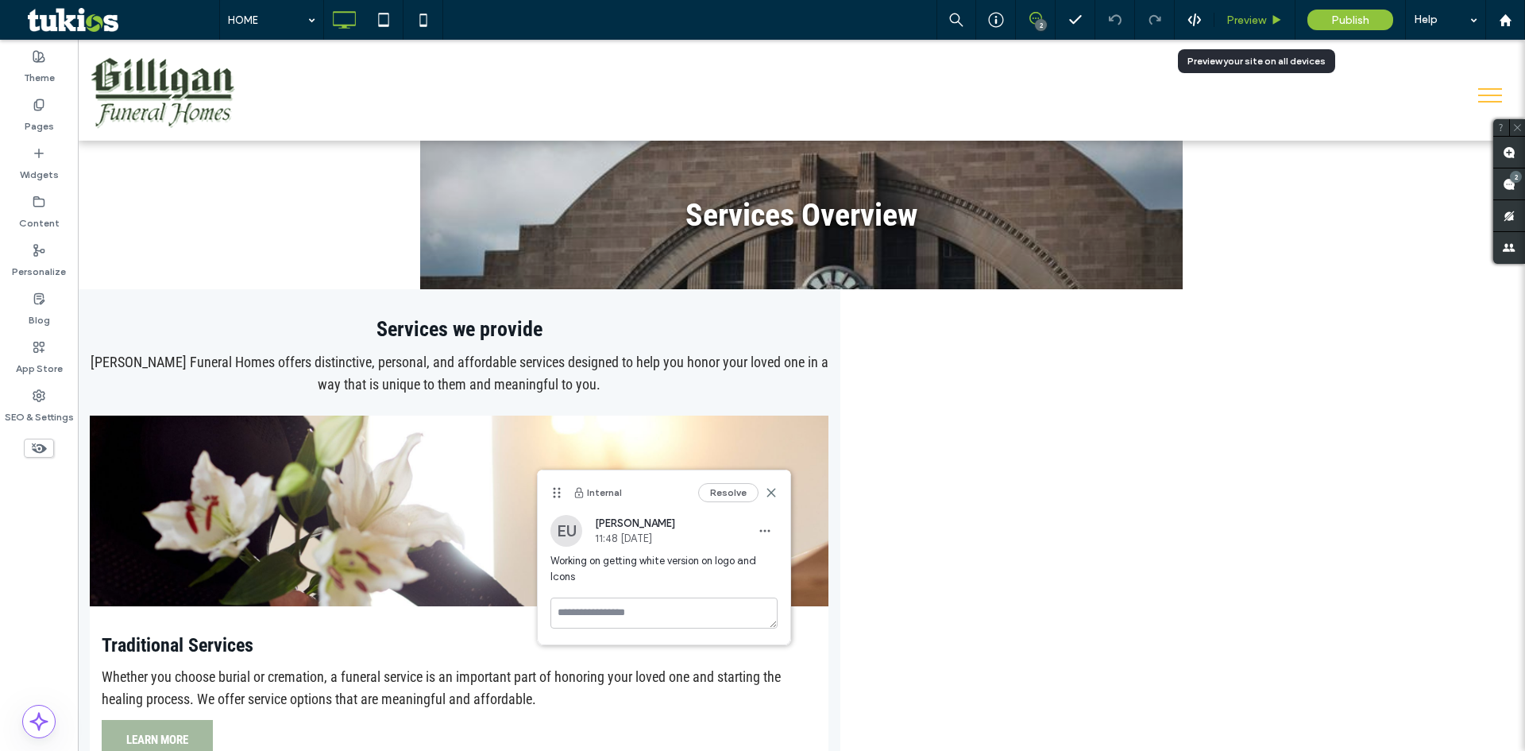
click at [1242, 21] on span "Preview" at bounding box center [1246, 21] width 40 height 14
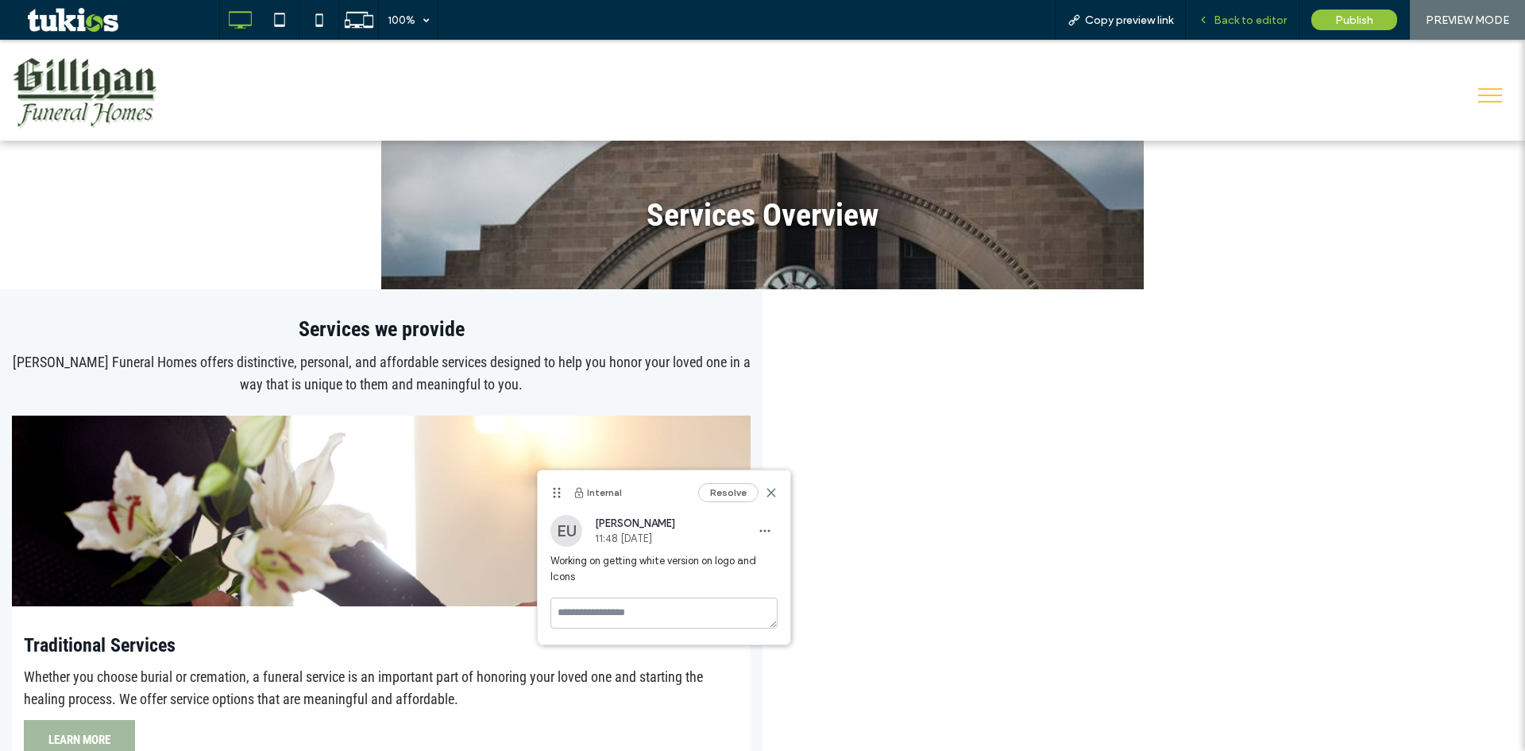
click at [1226, 14] on span "Back to editor" at bounding box center [1250, 21] width 73 height 14
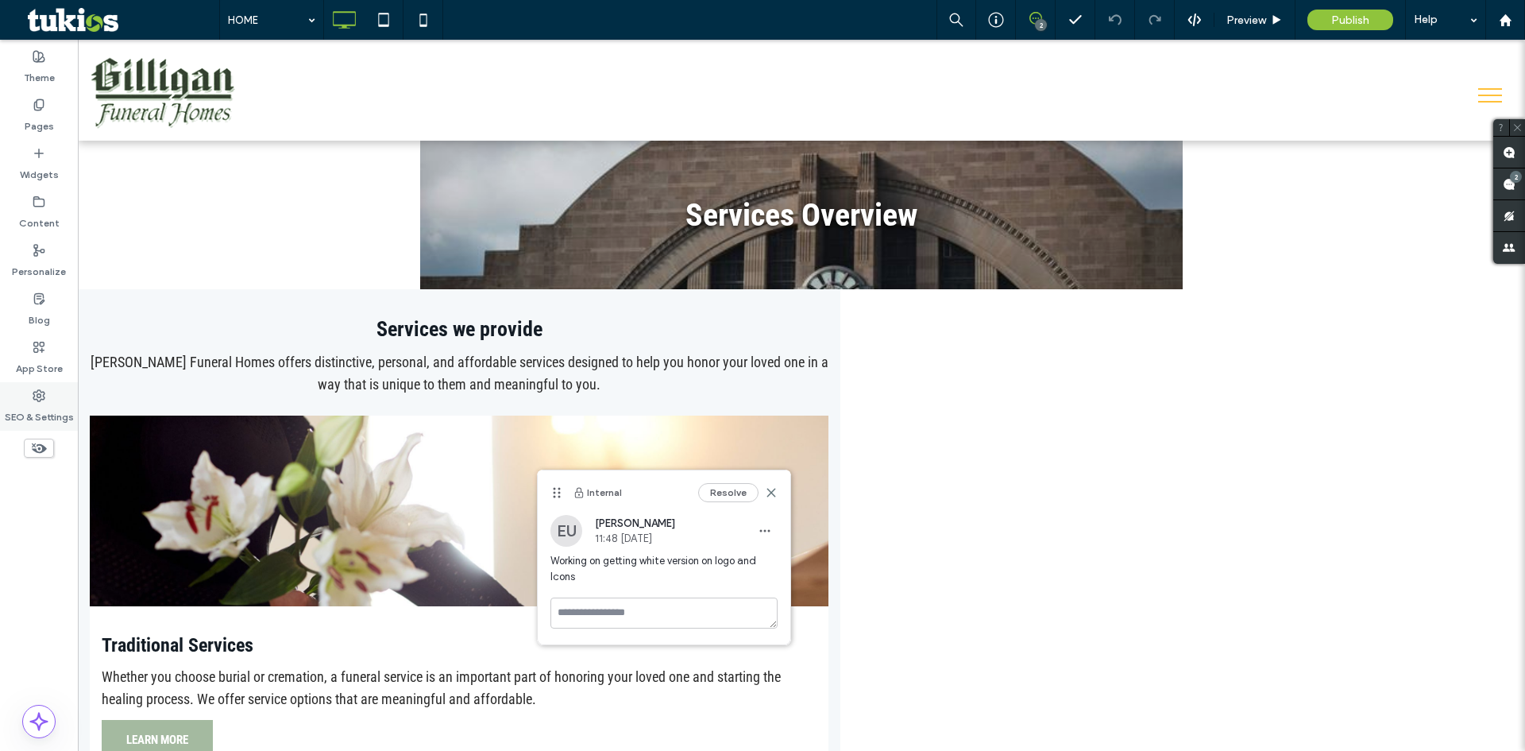
click at [63, 403] on label "SEO & Settings" at bounding box center [39, 413] width 69 height 22
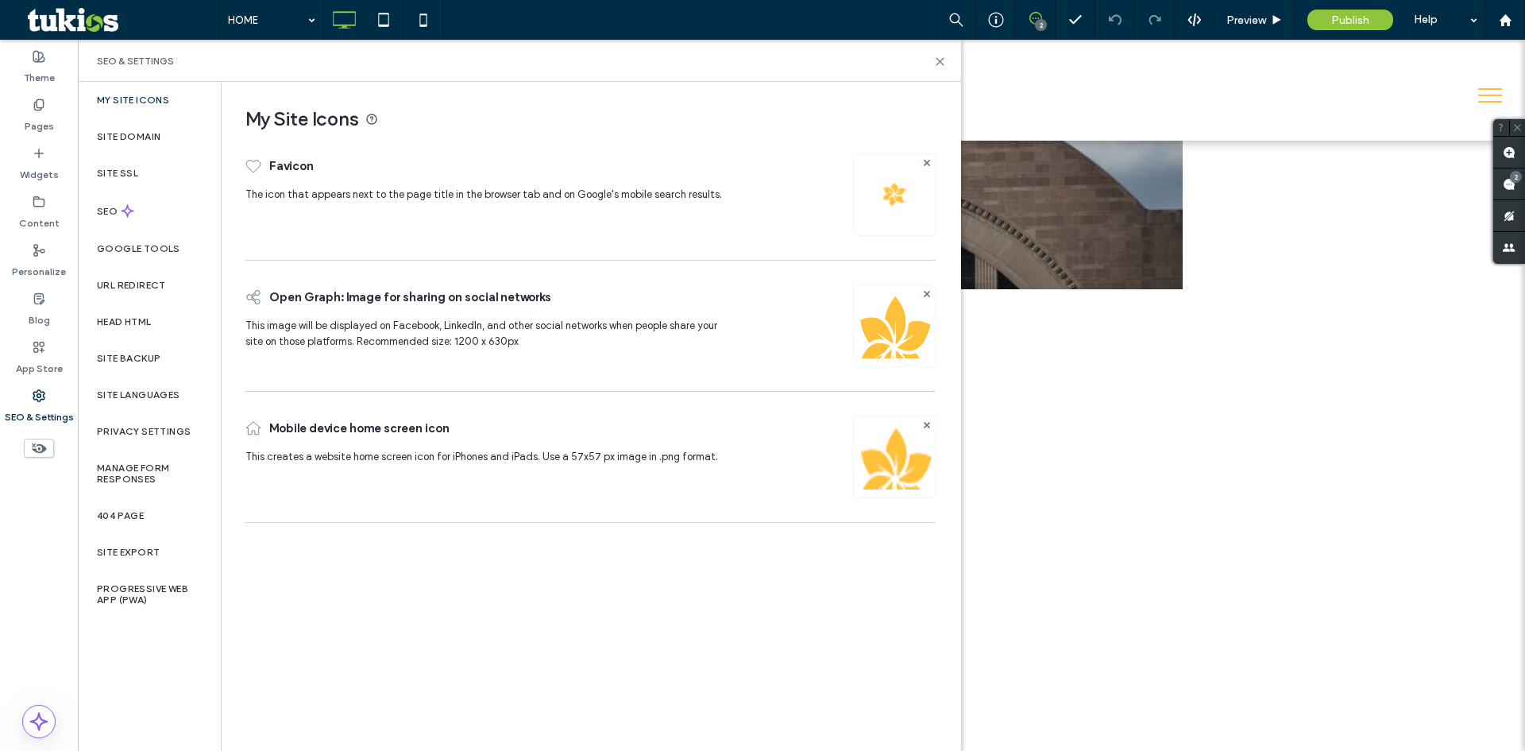
click at [159, 106] on div "My Site Icons" at bounding box center [149, 100] width 143 height 37
click at [1248, 23] on span "Preview" at bounding box center [1246, 21] width 40 height 14
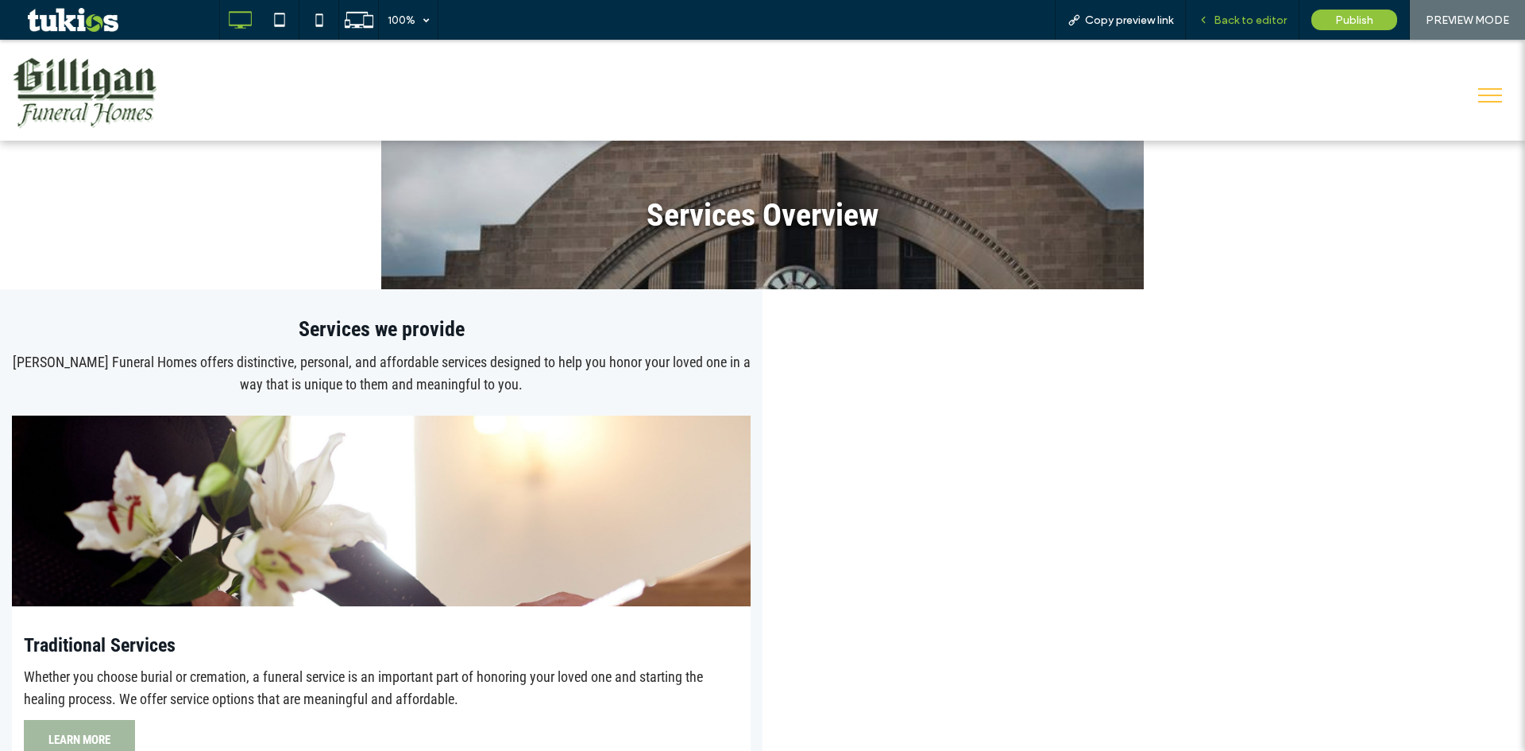
click at [1245, 21] on span "Back to editor" at bounding box center [1250, 21] width 73 height 14
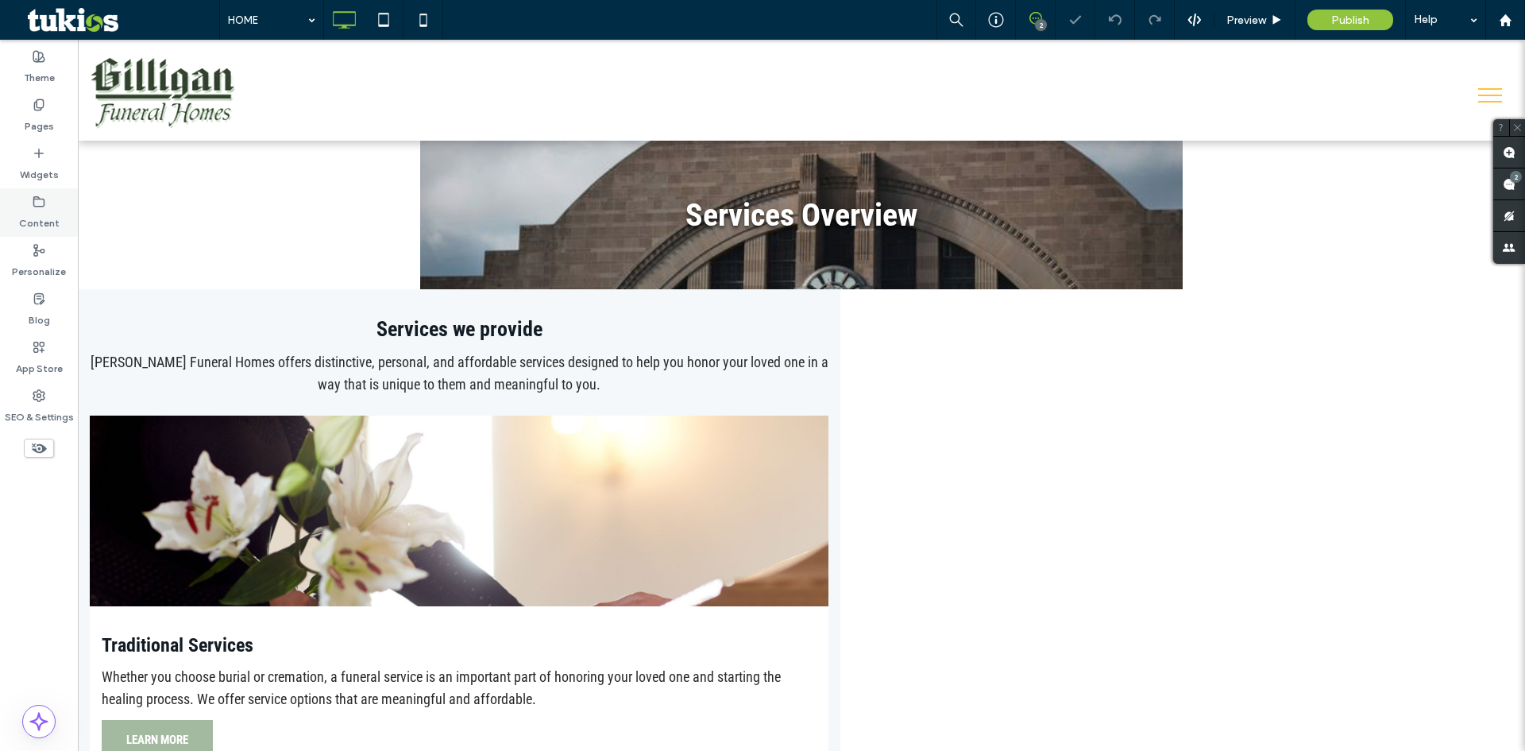
click at [37, 212] on label "Content" at bounding box center [39, 219] width 41 height 22
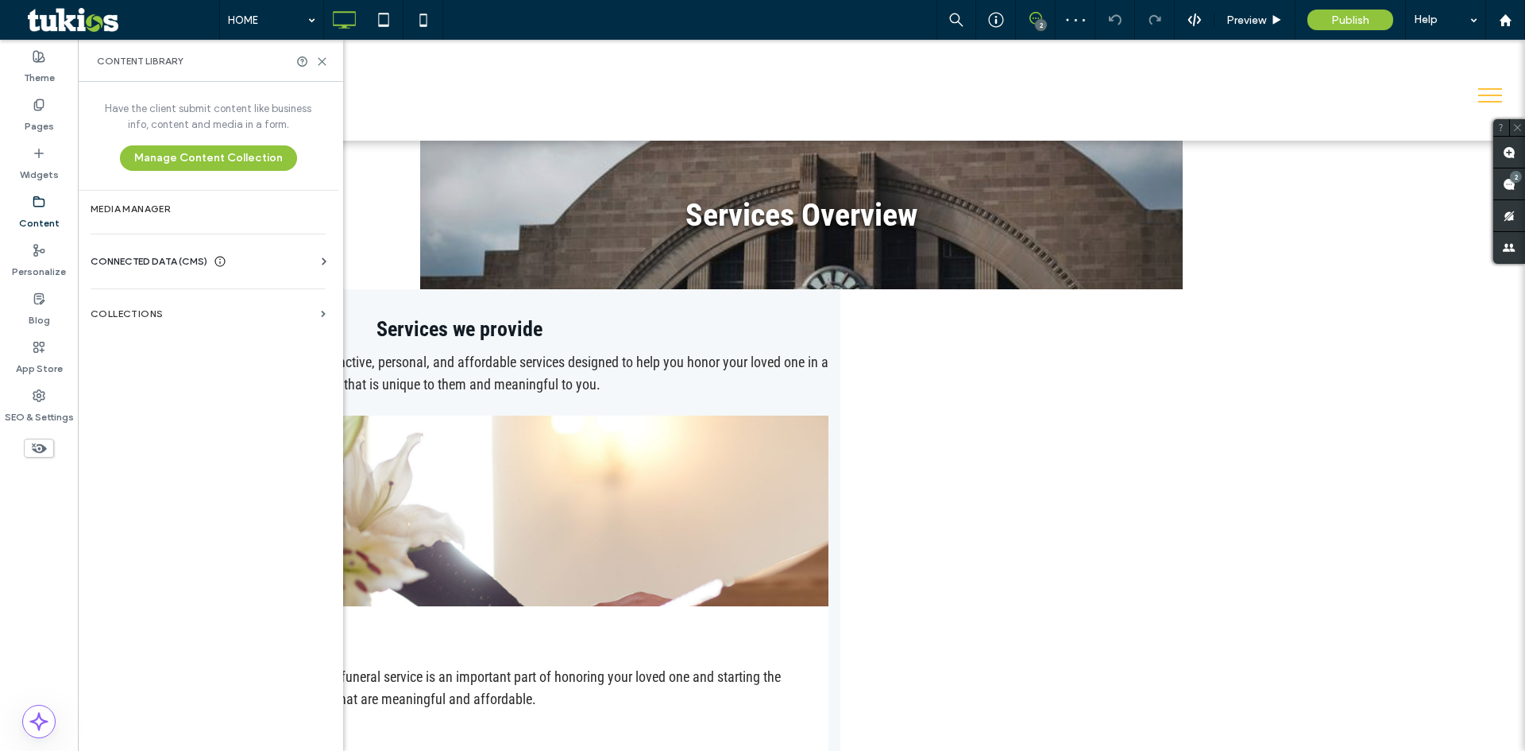
click at [169, 256] on span "CONNECTED DATA (CMS)" at bounding box center [149, 261] width 117 height 16
click at [164, 209] on label "Media Manager" at bounding box center [208, 208] width 235 height 11
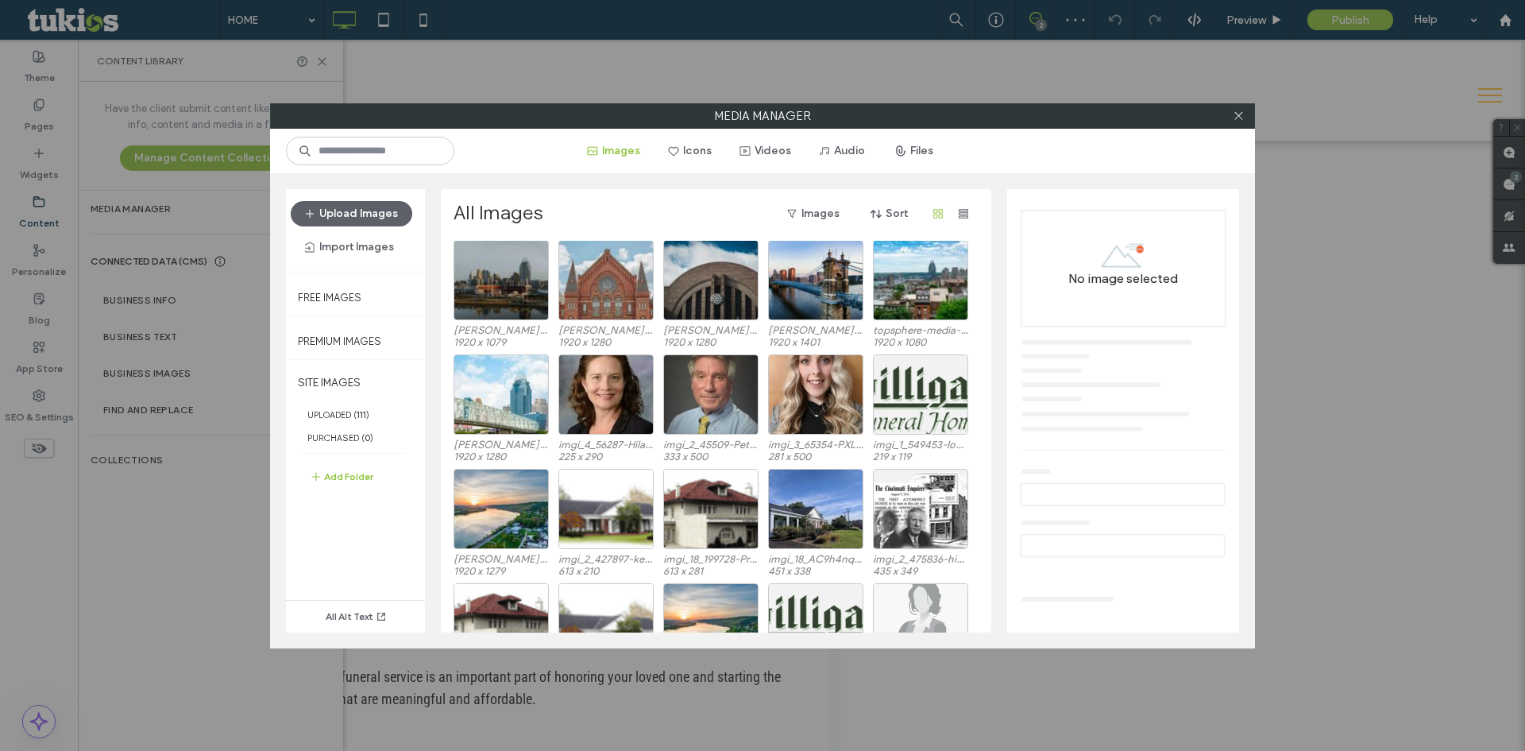
scroll to position [98, 0]
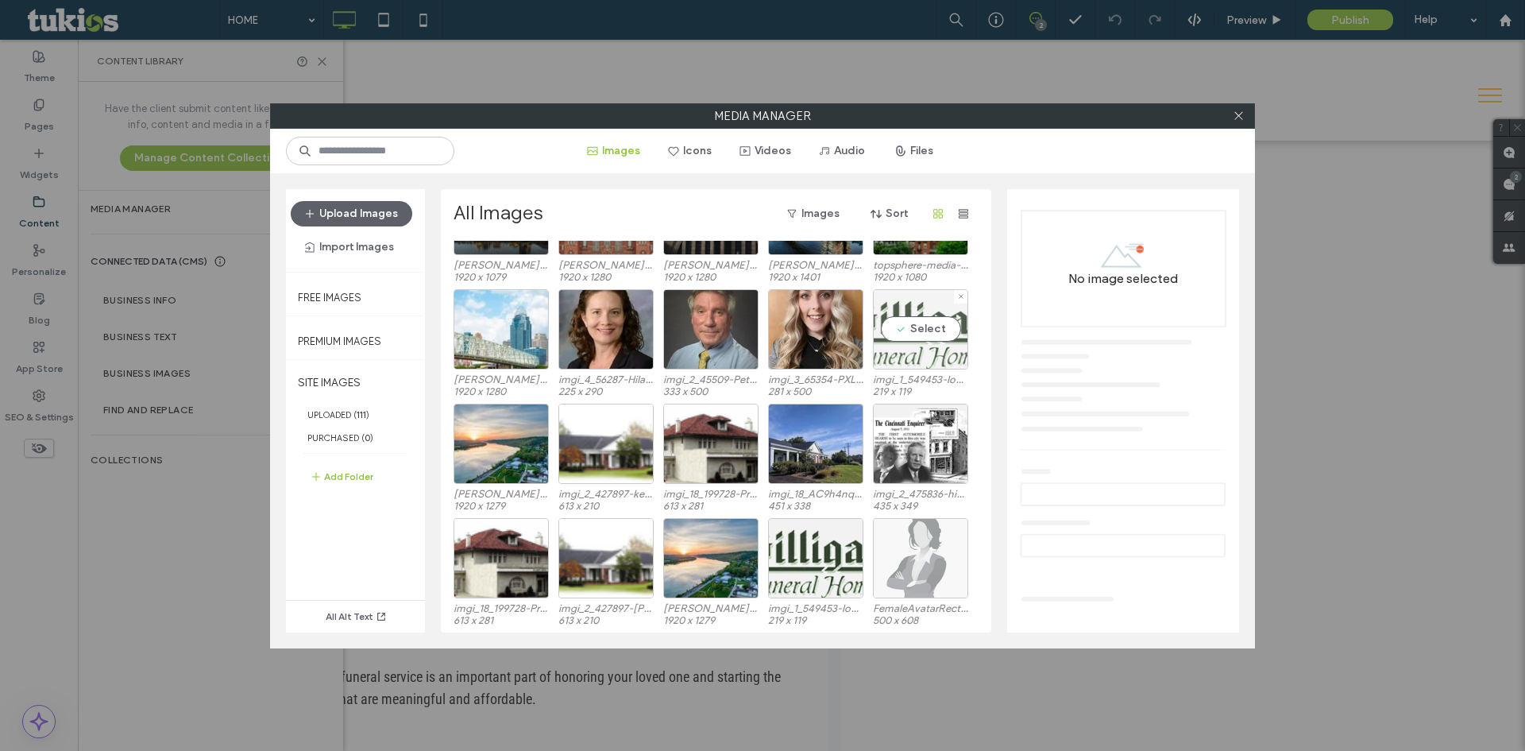
click at [927, 323] on div "Select" at bounding box center [920, 329] width 95 height 80
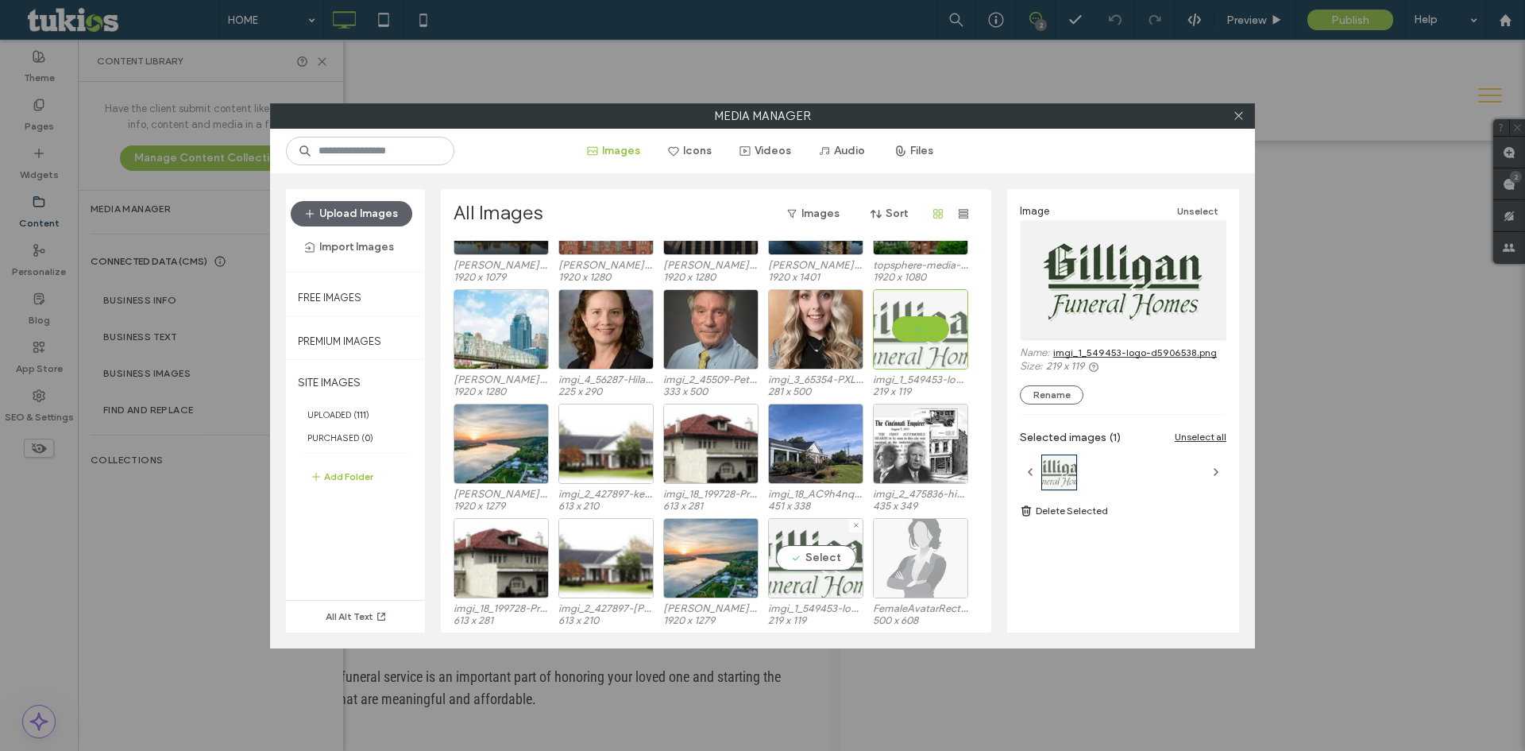
click at [817, 561] on div "Select" at bounding box center [815, 558] width 95 height 80
click at [926, 328] on div at bounding box center [920, 329] width 95 height 80
click at [840, 545] on div at bounding box center [815, 558] width 95 height 80
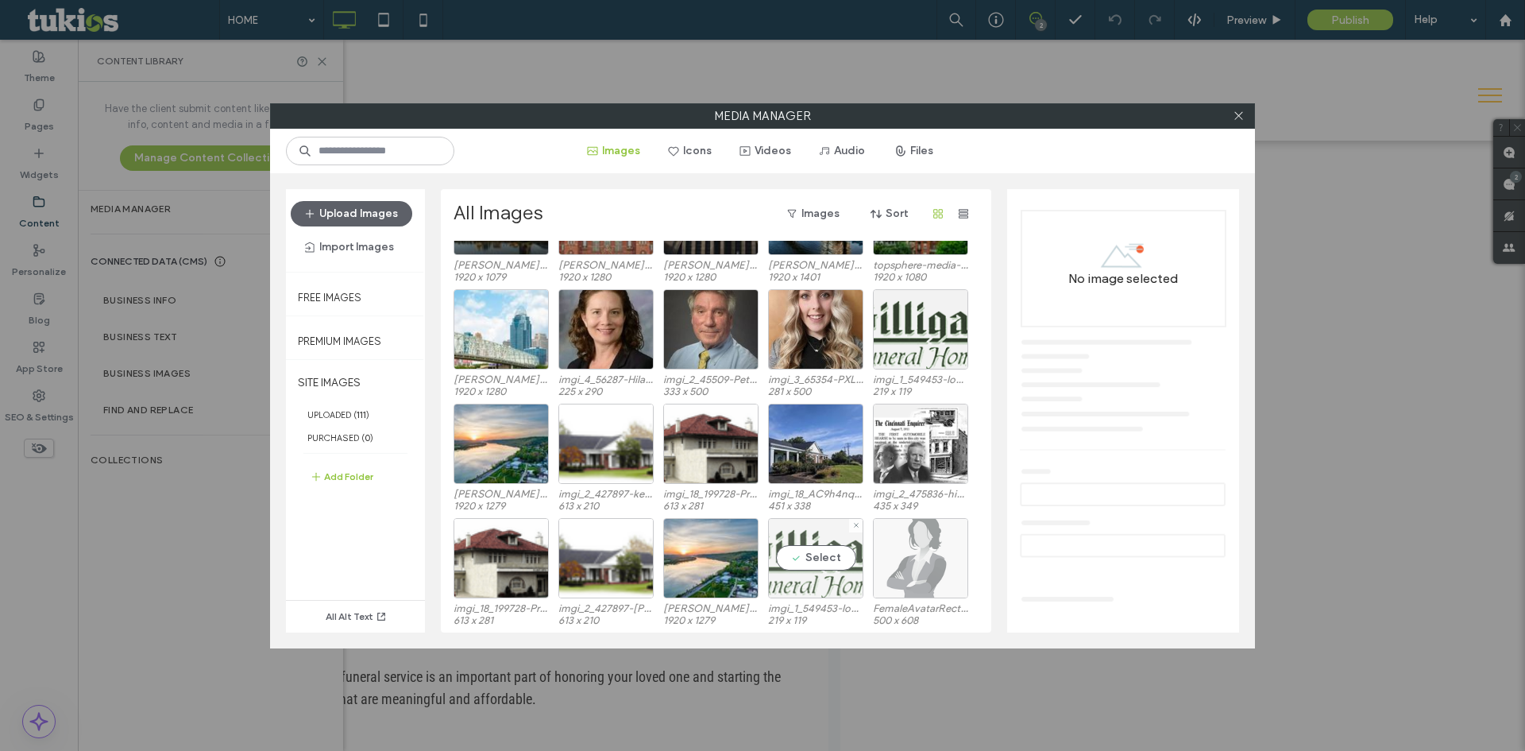
click at [778, 558] on div "Select" at bounding box center [815, 558] width 95 height 80
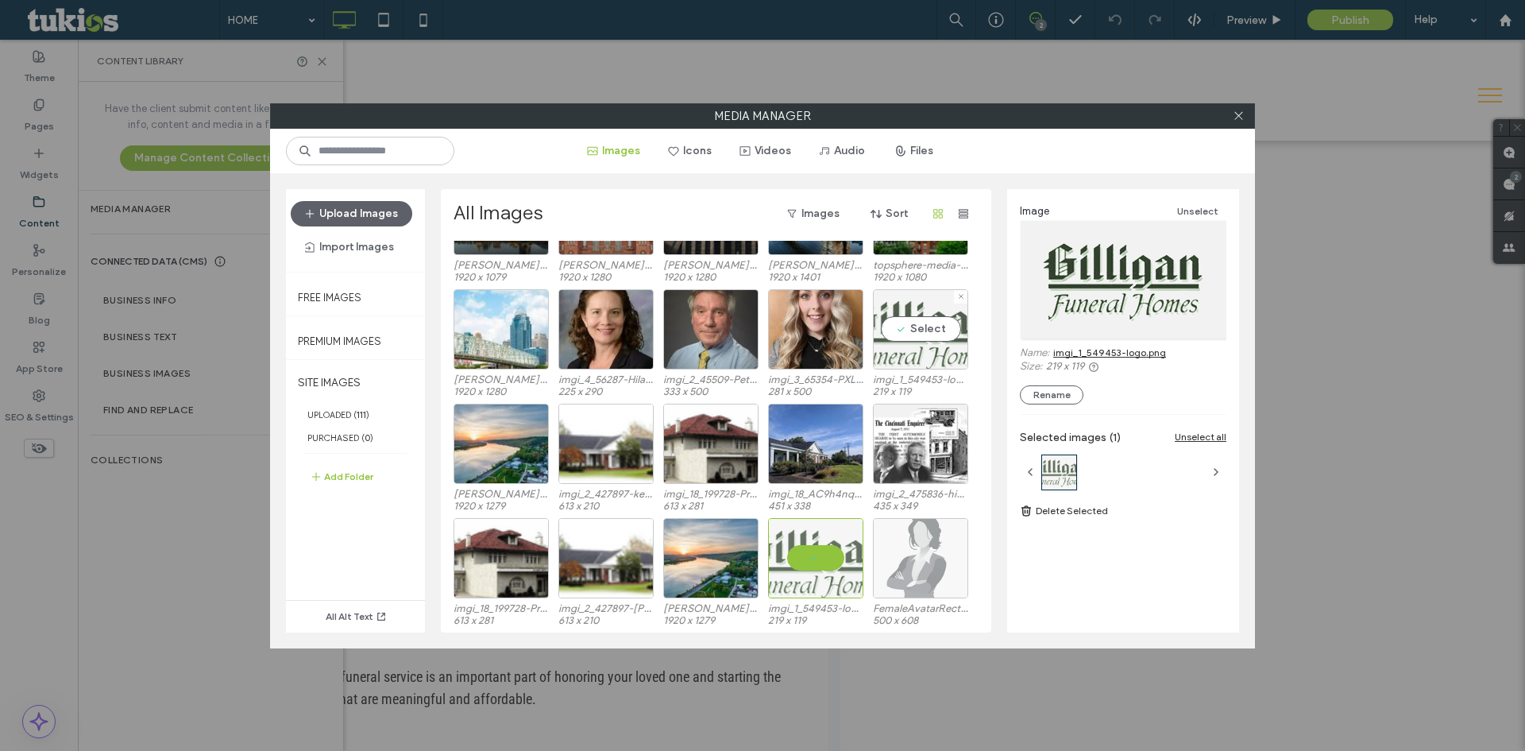
click at [921, 324] on div "Select" at bounding box center [920, 329] width 95 height 80
click at [1062, 473] on div at bounding box center [1059, 472] width 34 height 34
click at [1231, 120] on div at bounding box center [1238, 116] width 24 height 24
click at [1236, 117] on icon at bounding box center [1239, 116] width 12 height 12
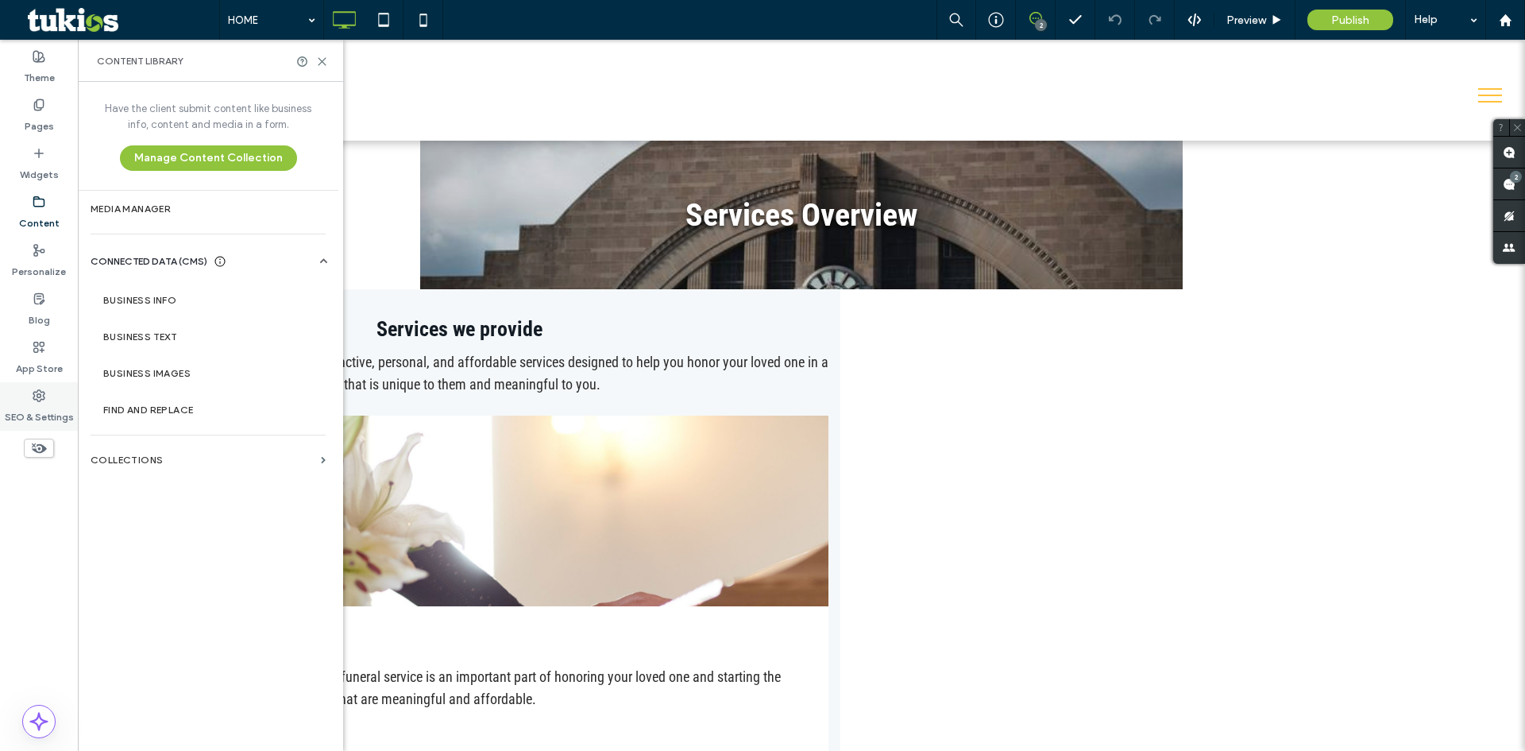
click at [47, 419] on label "SEO & Settings" at bounding box center [39, 413] width 69 height 22
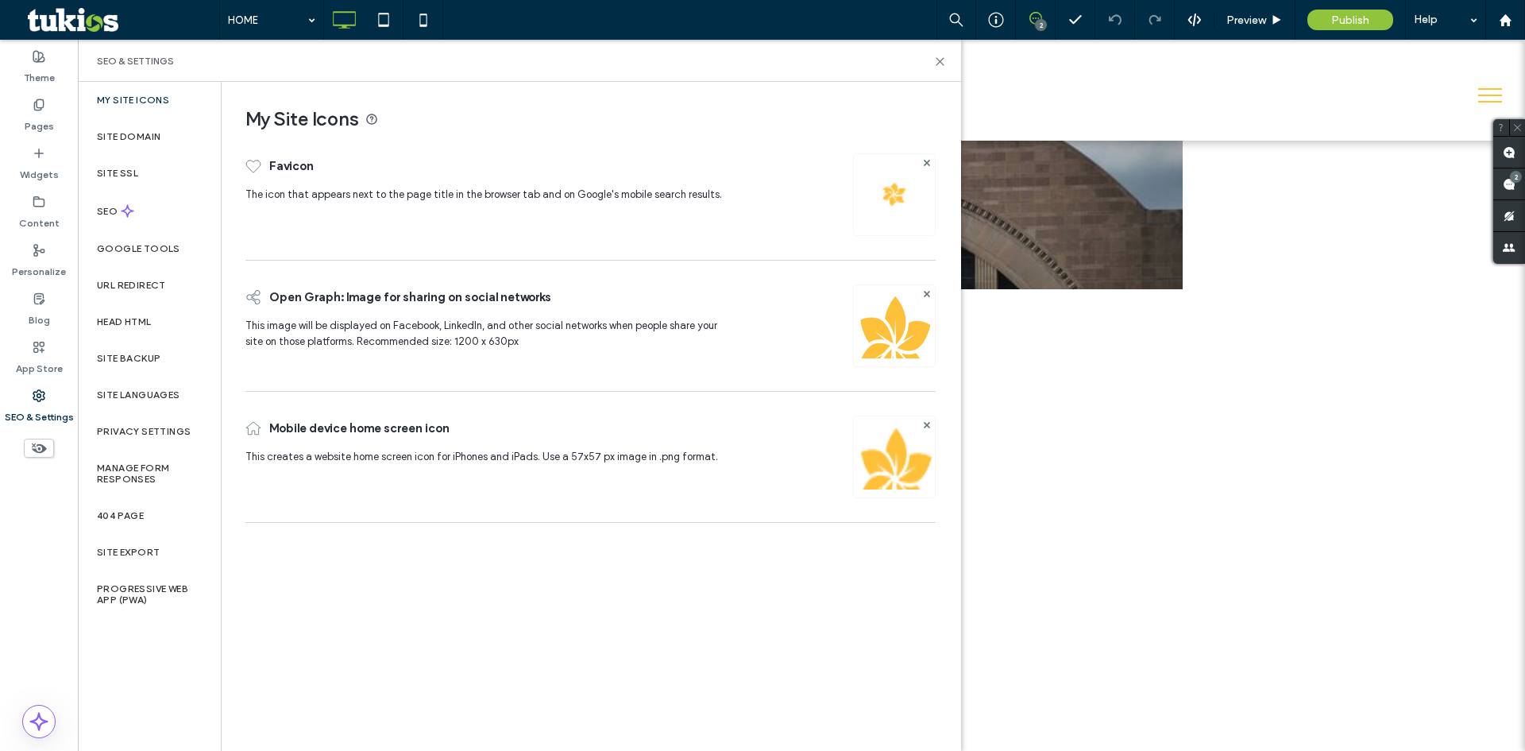
click at [866, 342] on img at bounding box center [894, 347] width 81 height 108
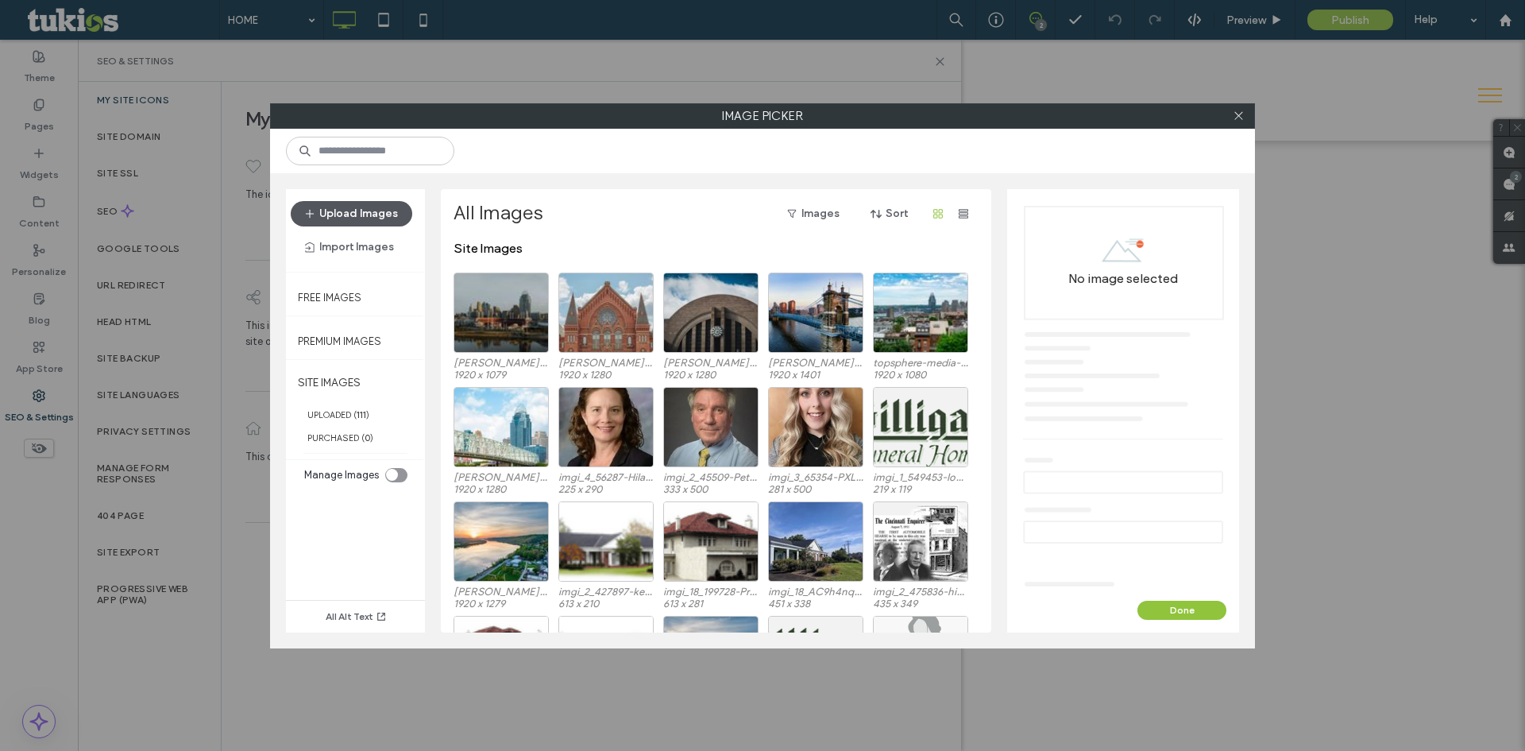
click at [354, 215] on button "Upload Images" at bounding box center [352, 213] width 122 height 25
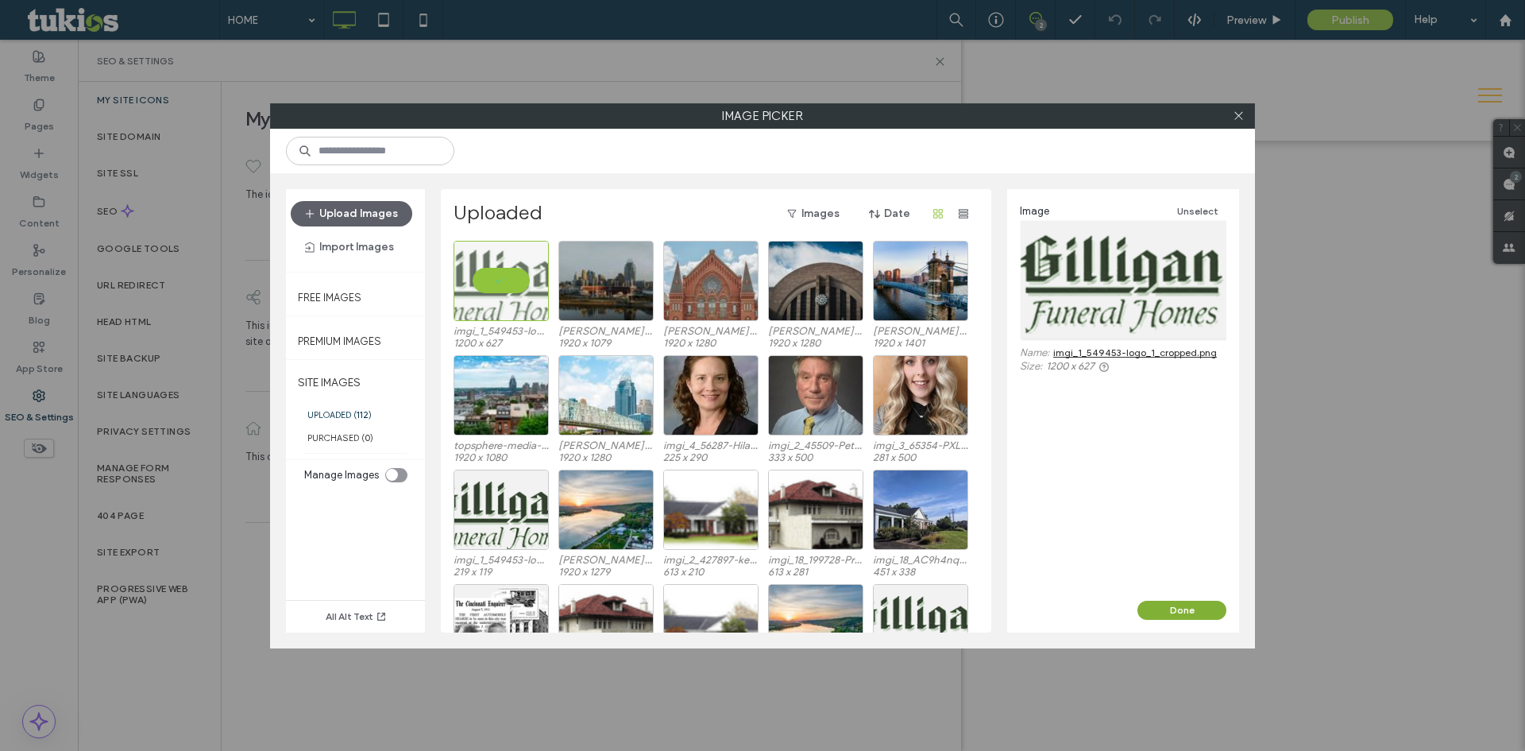
click at [1189, 608] on button "Done" at bounding box center [1181, 609] width 89 height 19
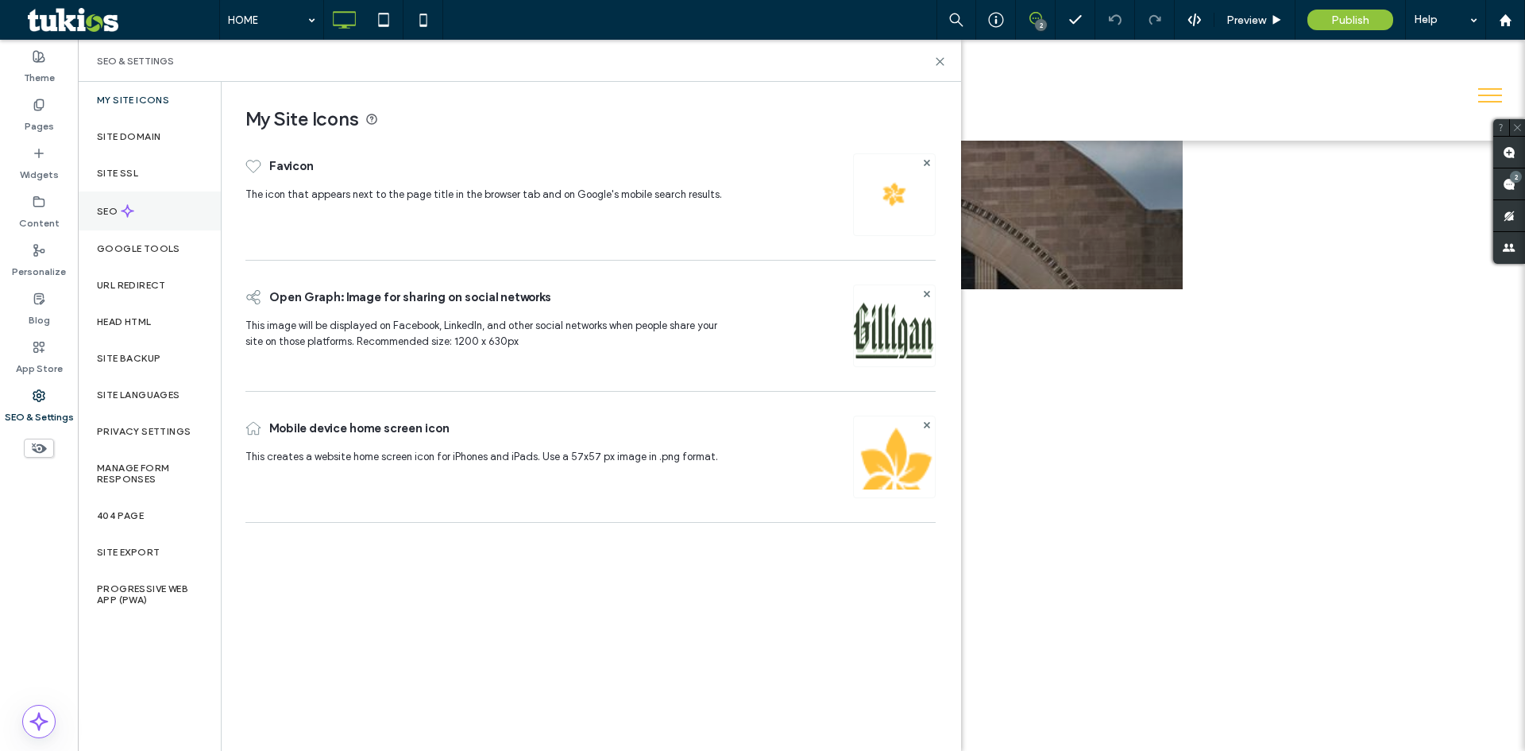
click at [166, 210] on div "SEO" at bounding box center [149, 210] width 143 height 39
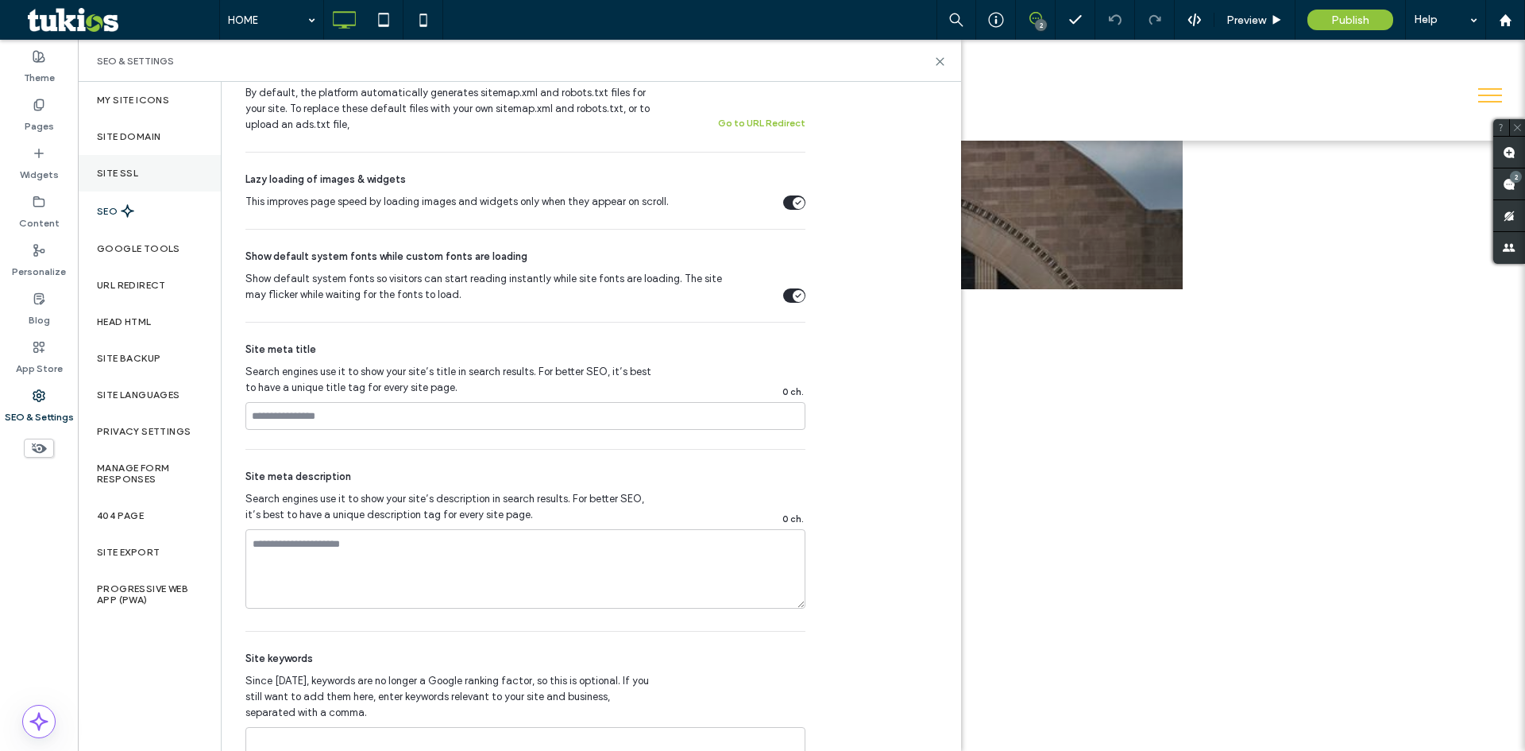
scroll to position [635, 0]
click at [135, 129] on div "Site Domain" at bounding box center [149, 136] width 143 height 37
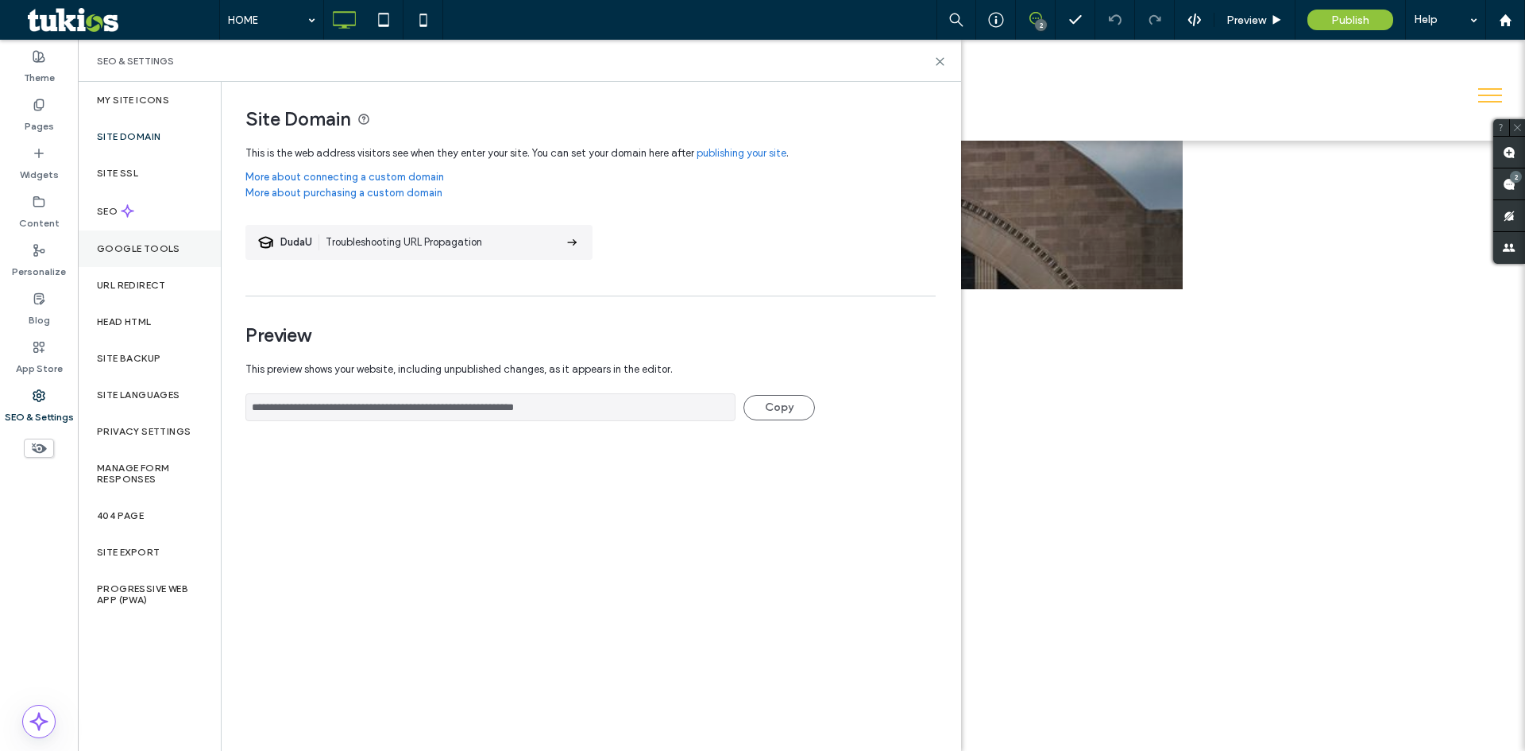
click at [154, 264] on div "Google Tools" at bounding box center [149, 248] width 143 height 37
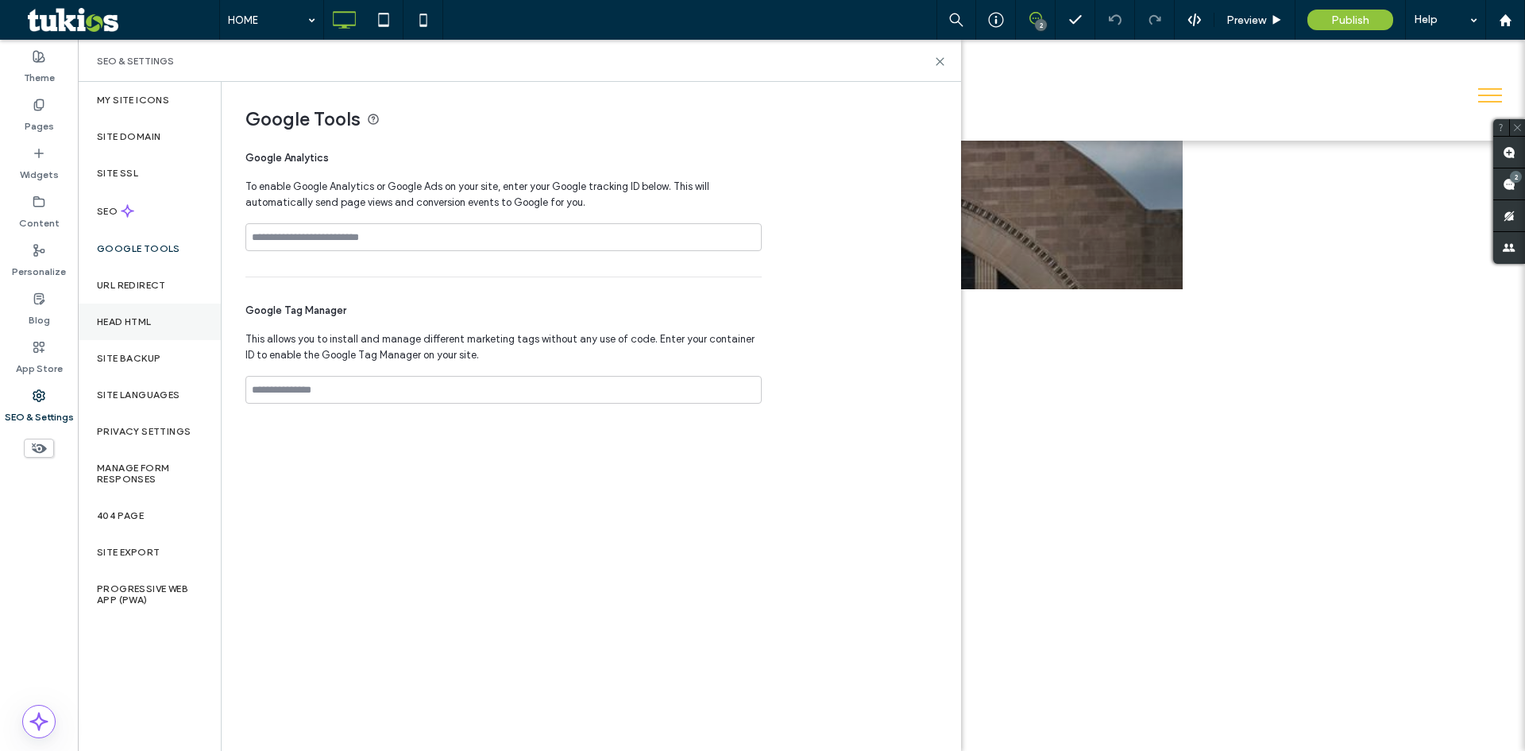
drag, startPoint x: 153, startPoint y: 281, endPoint x: 149, endPoint y: 322, distance: 41.5
click at [153, 282] on label "URL Redirect" at bounding box center [131, 285] width 69 height 11
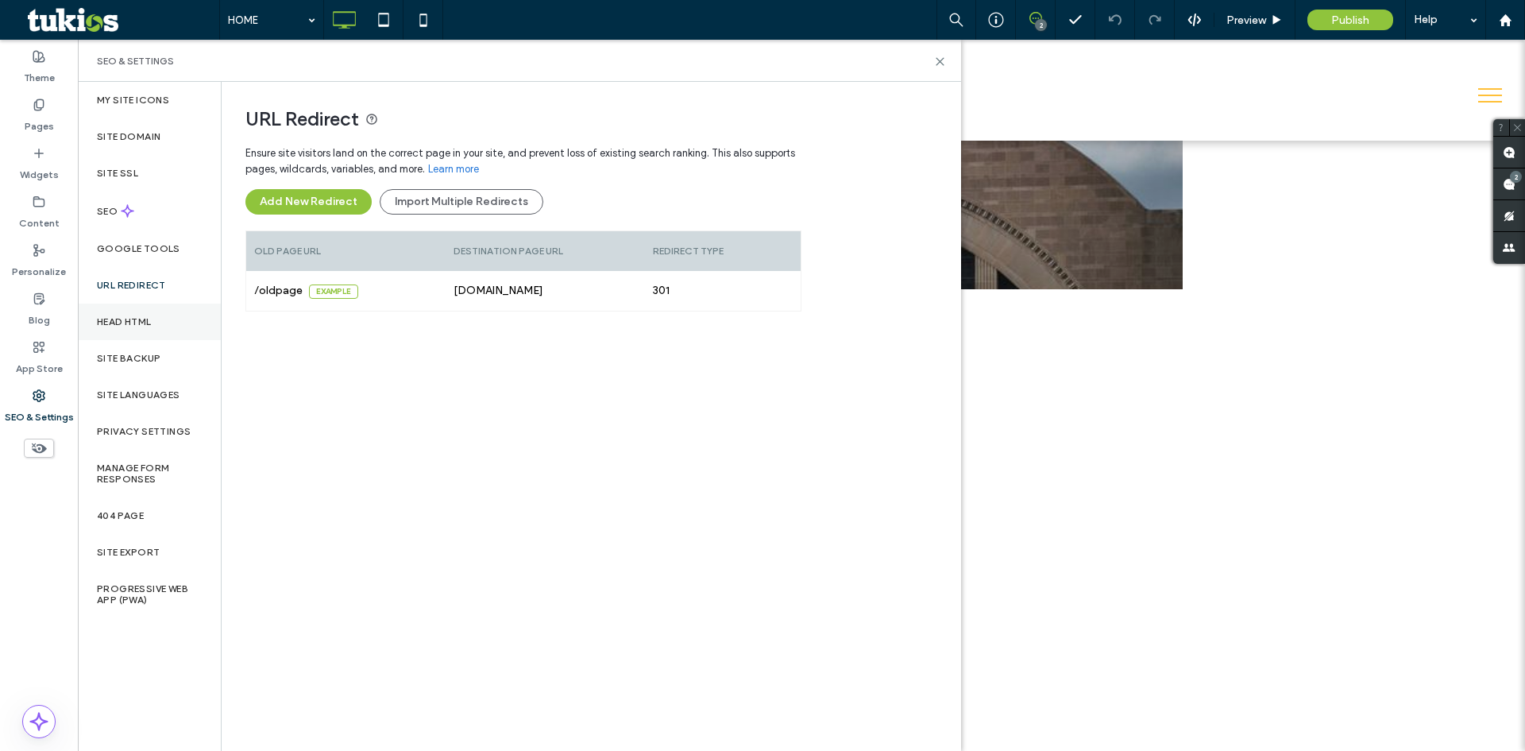
click at [149, 321] on label "Head HTML" at bounding box center [124, 321] width 55 height 11
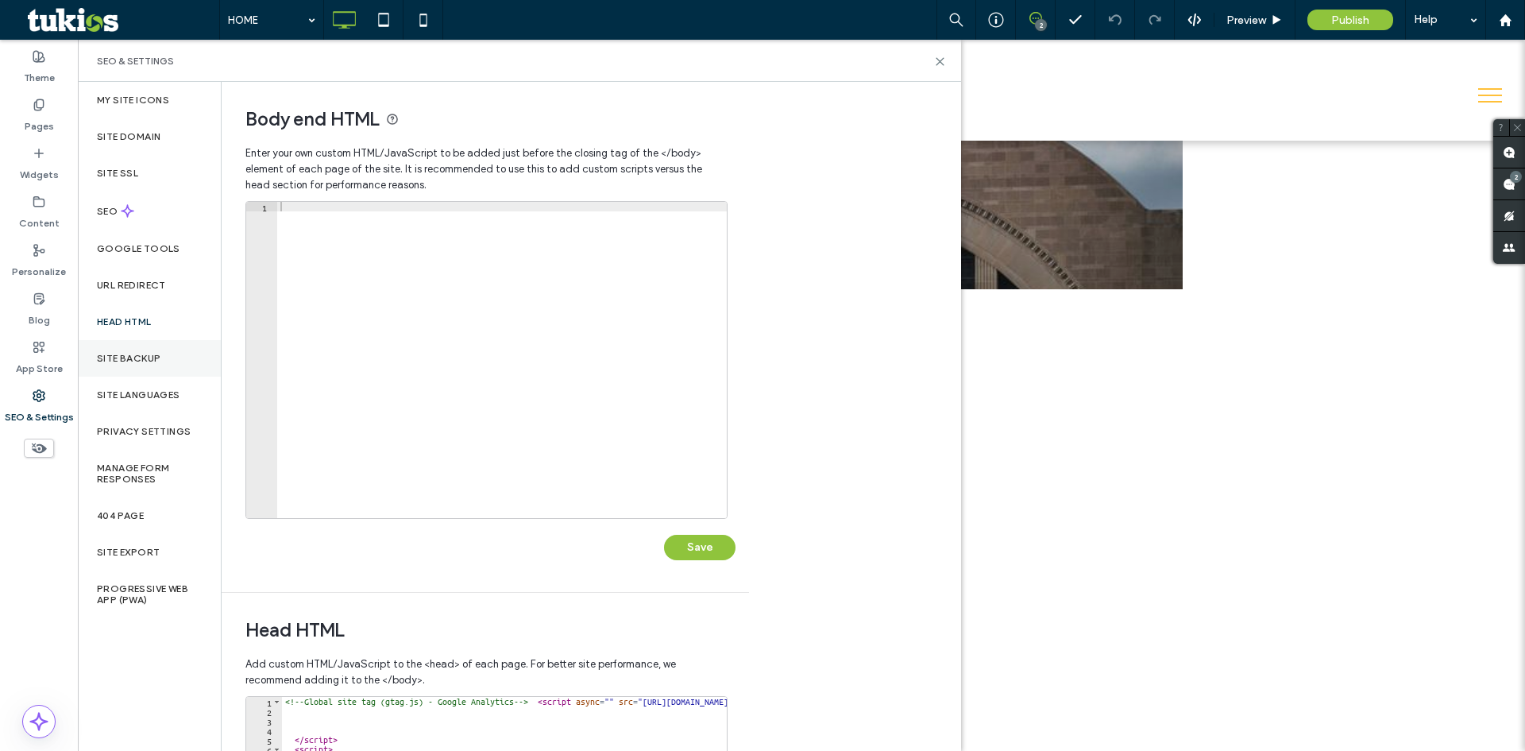
click at [152, 352] on div "Site Backup" at bounding box center [149, 358] width 143 height 37
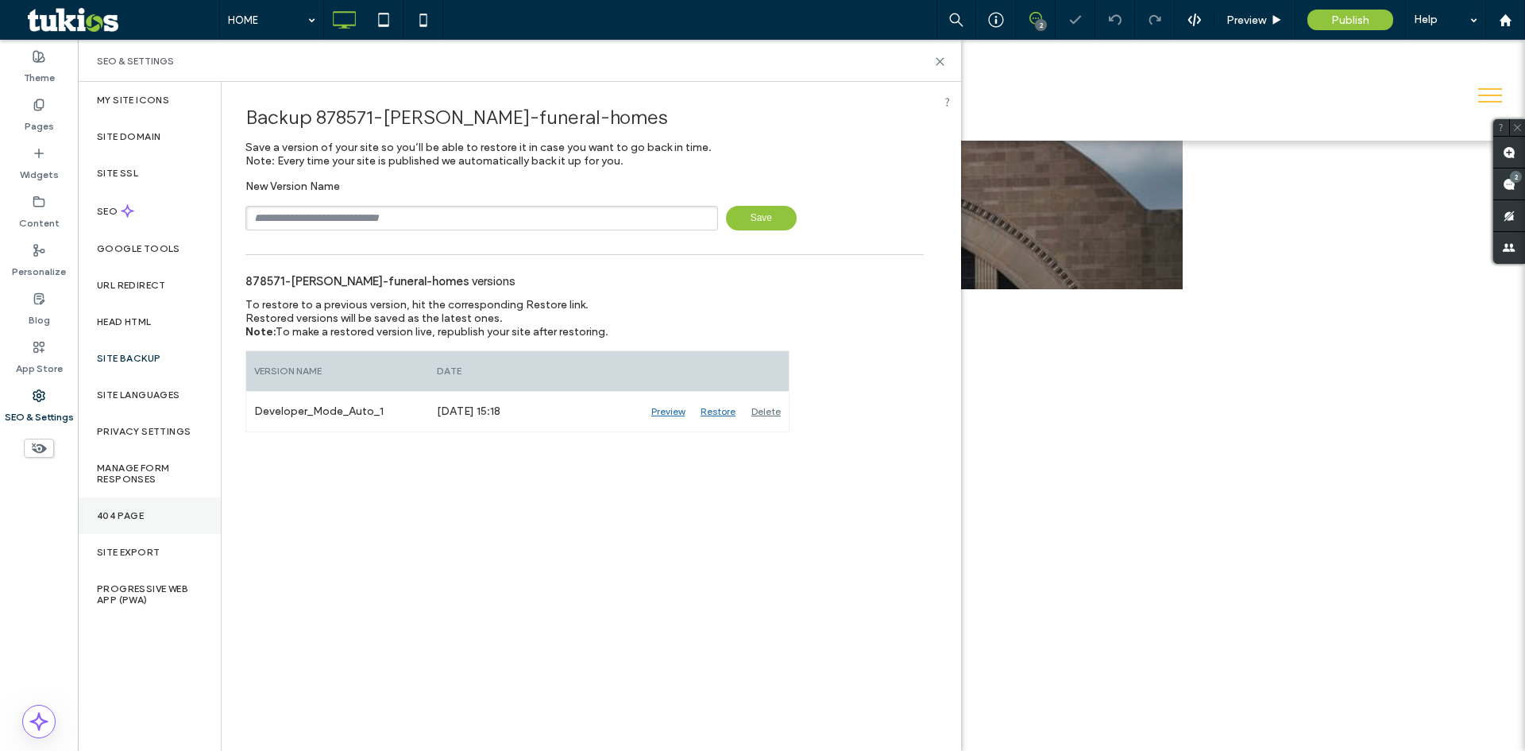
click at [147, 520] on div "404 Page" at bounding box center [149, 515] width 143 height 37
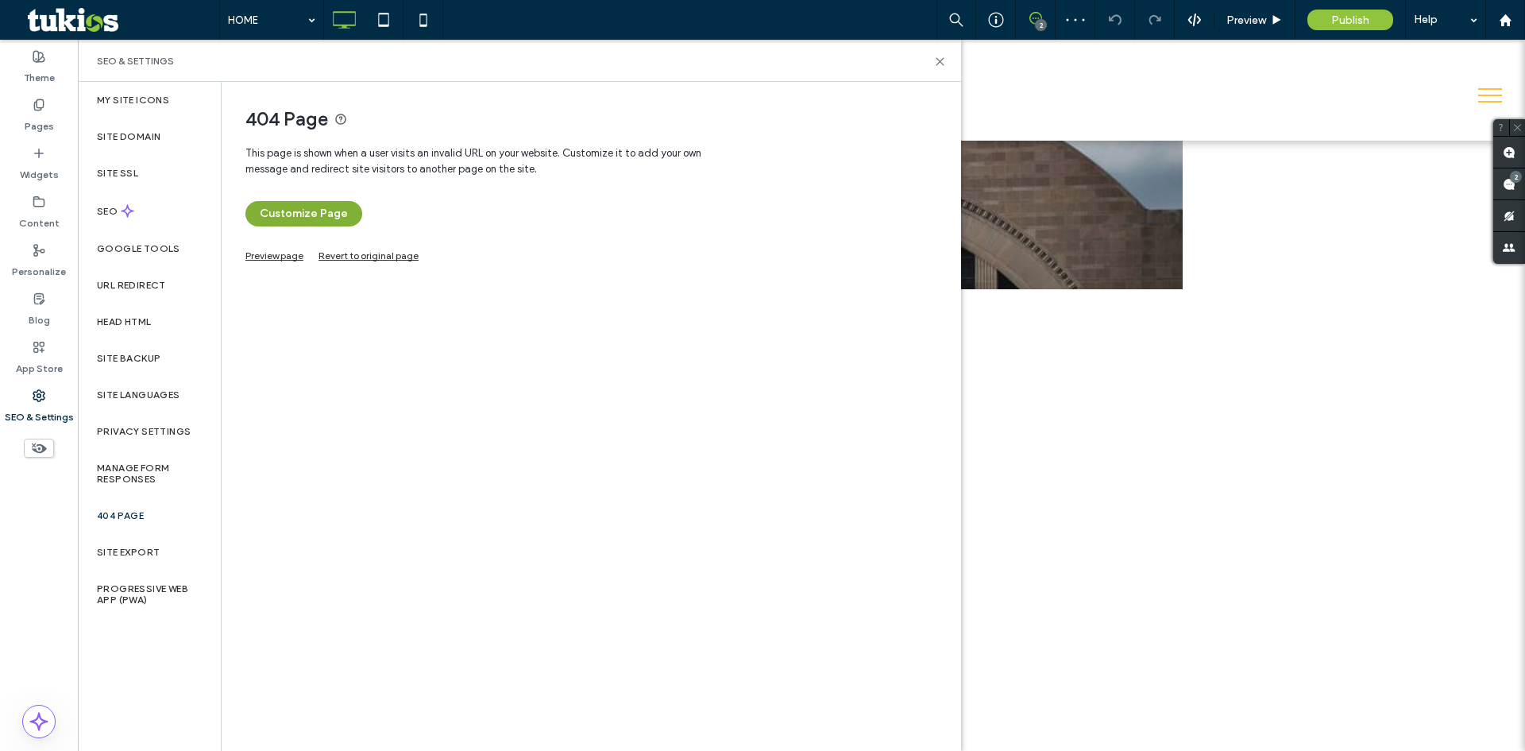
click at [290, 206] on button "Customize Page" at bounding box center [303, 213] width 117 height 25
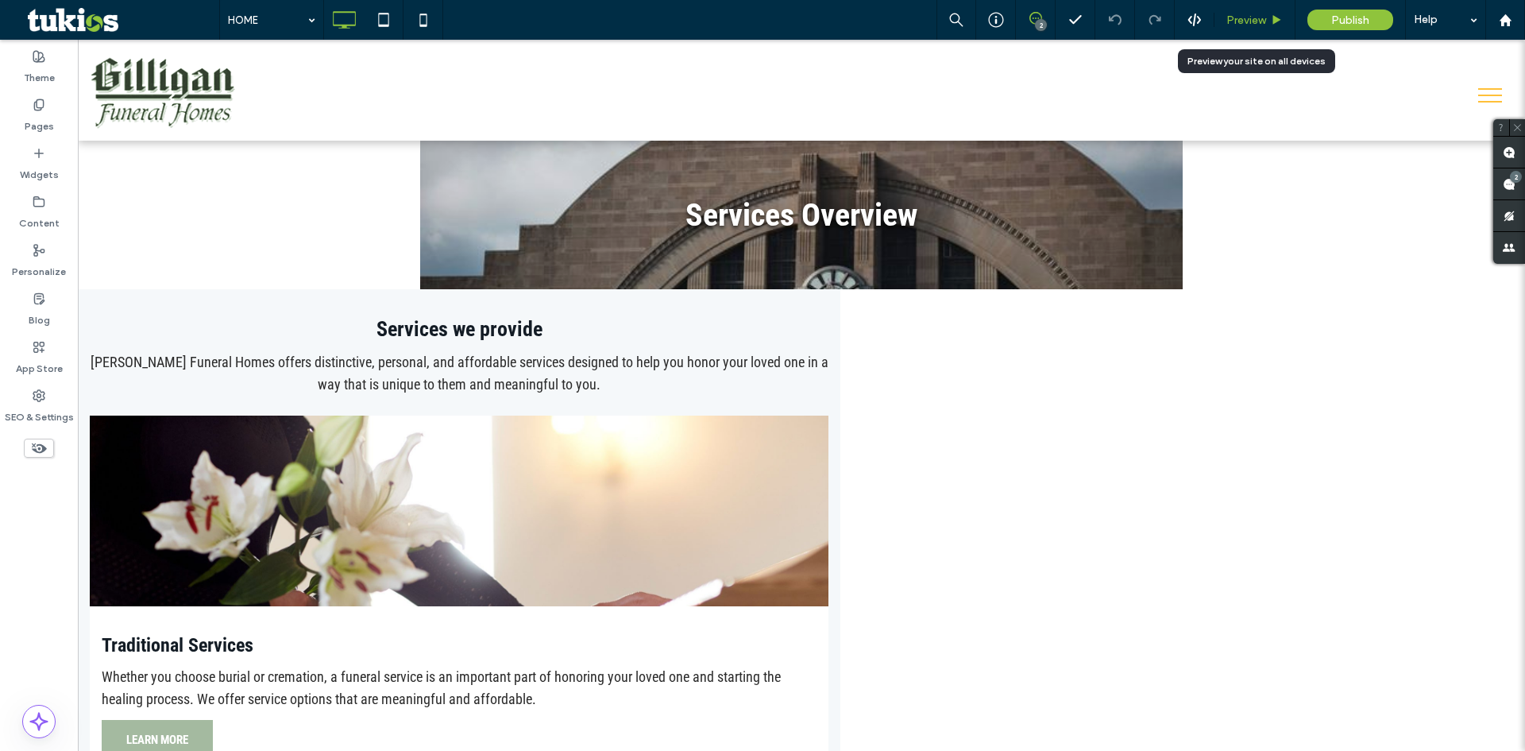
click at [1260, 21] on span "Preview" at bounding box center [1246, 21] width 40 height 14
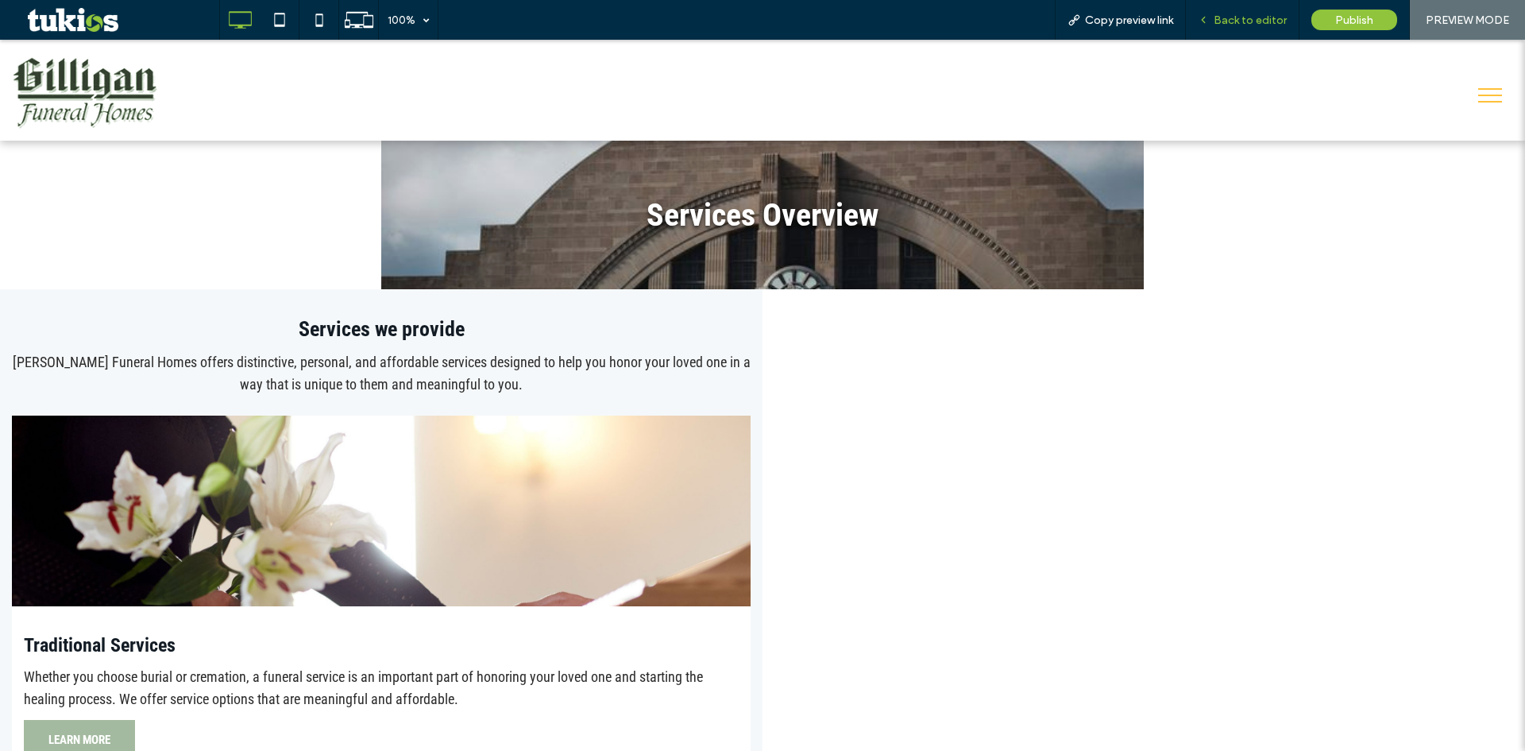
click at [1256, 17] on span "Back to editor" at bounding box center [1250, 21] width 73 height 14
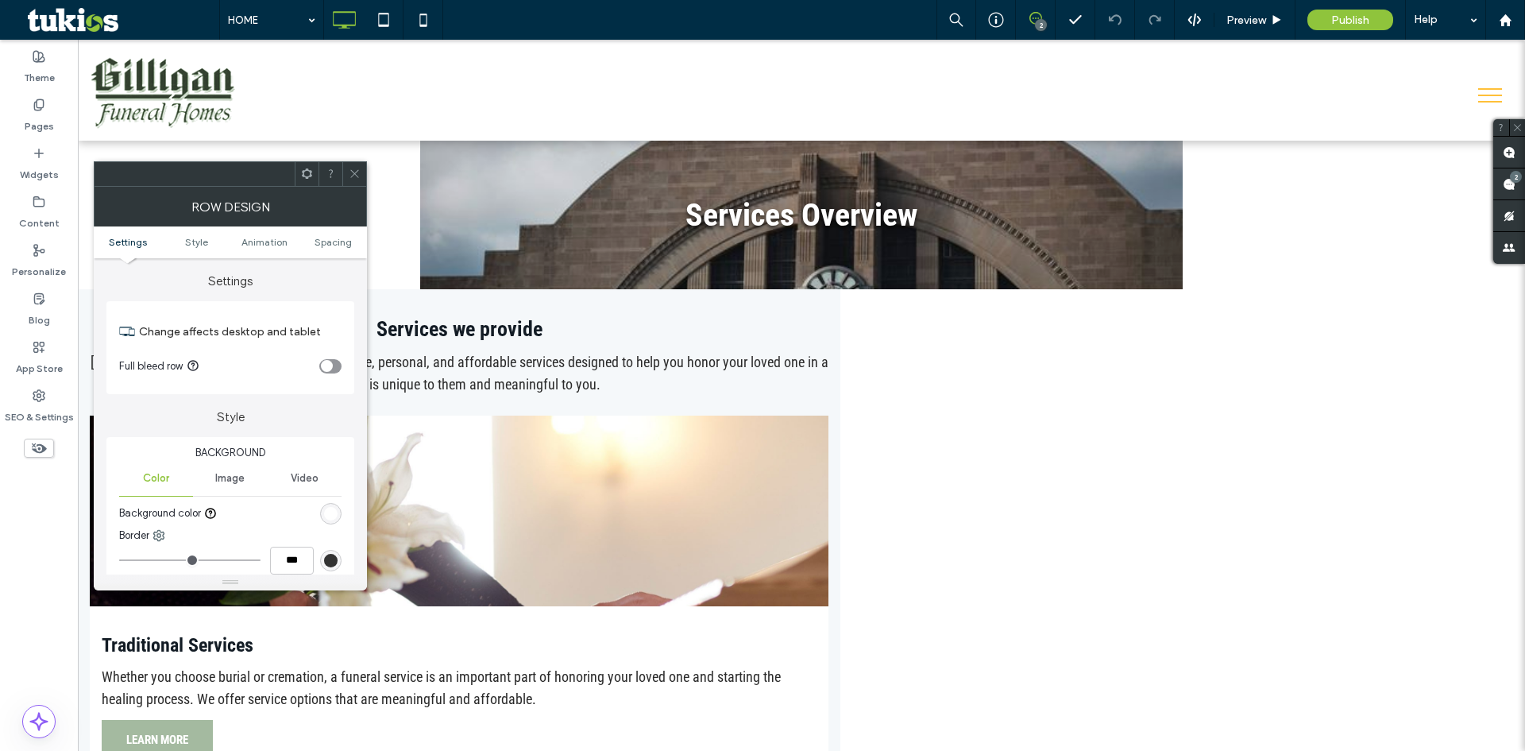
click at [361, 176] on div at bounding box center [354, 174] width 24 height 24
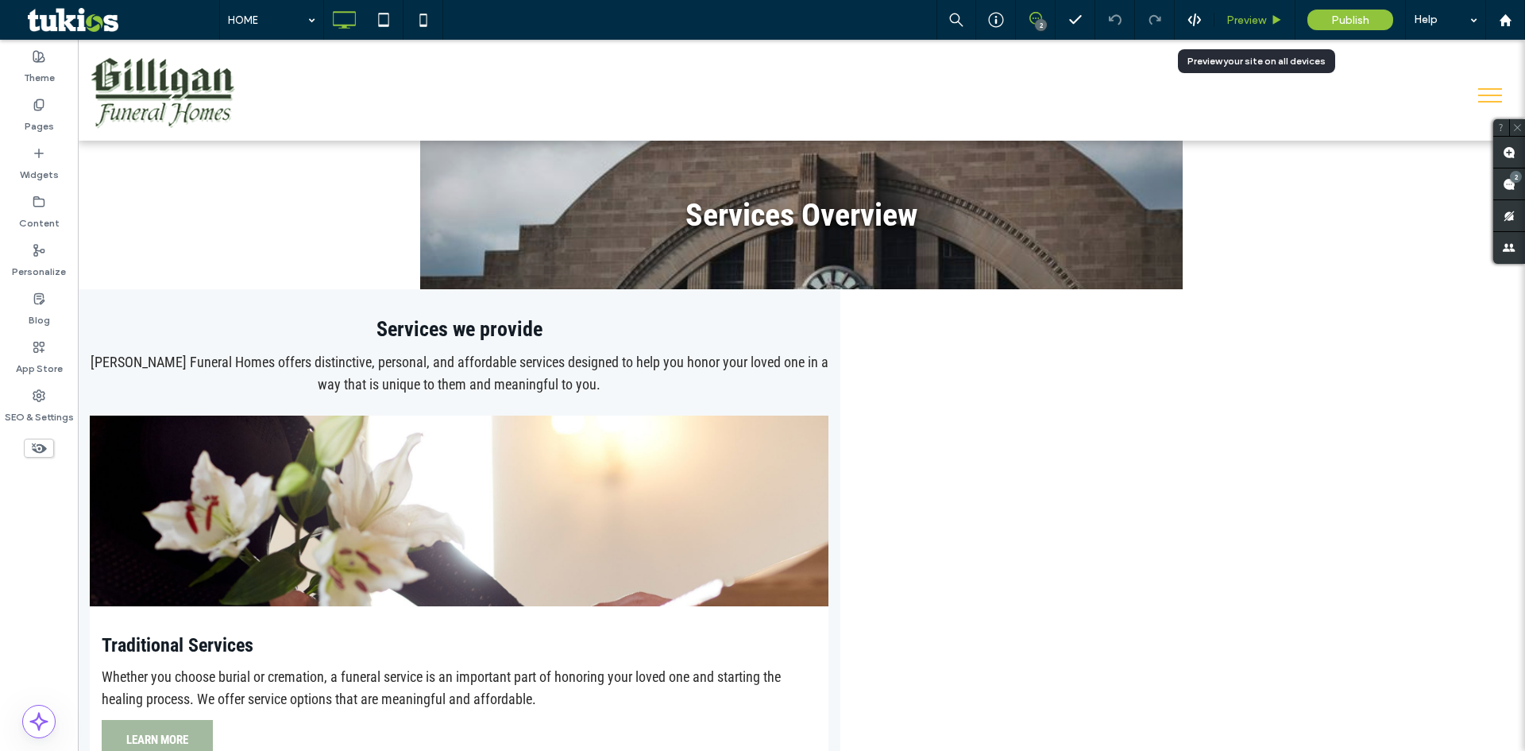
click at [1244, 19] on span "Preview" at bounding box center [1246, 21] width 40 height 14
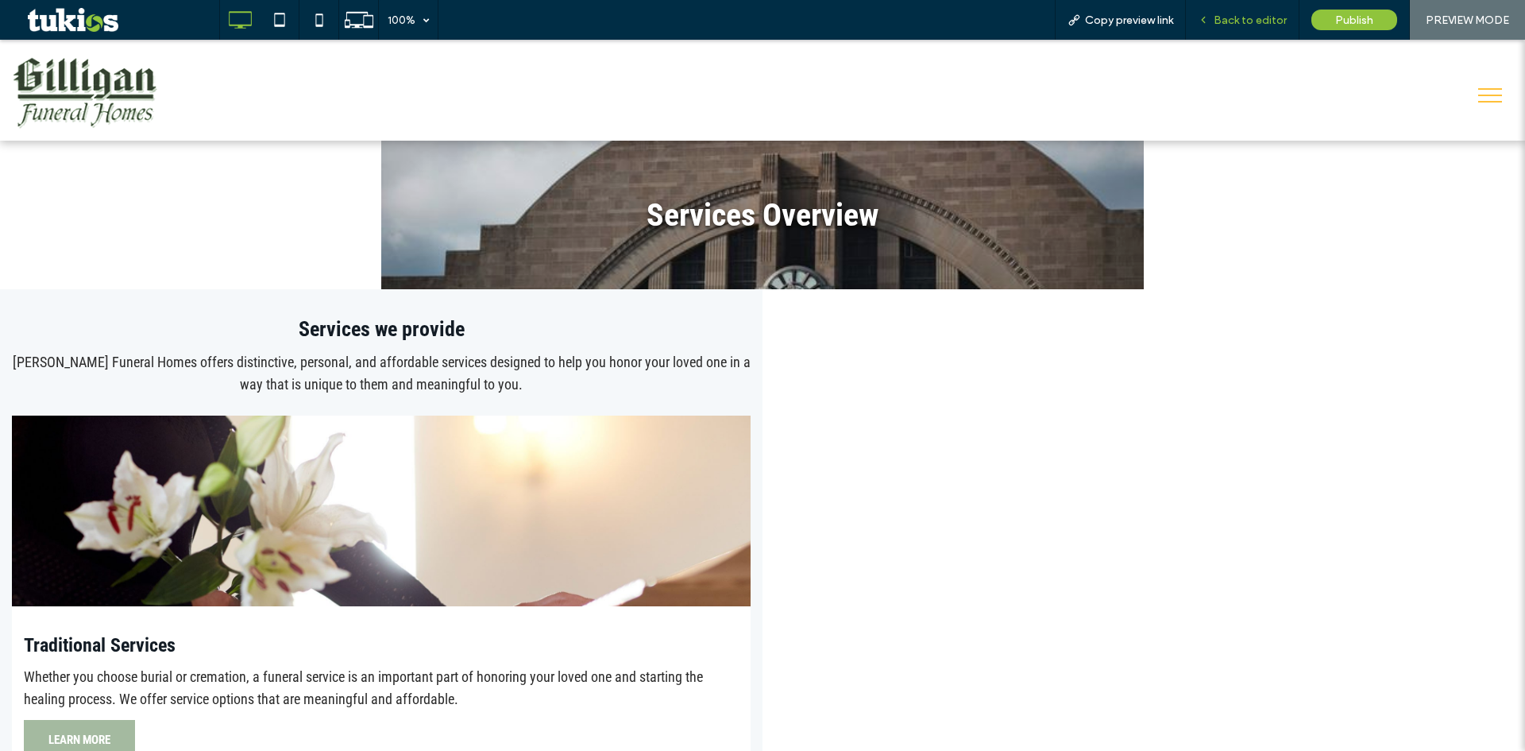
click at [1255, 21] on span "Back to editor" at bounding box center [1250, 21] width 73 height 14
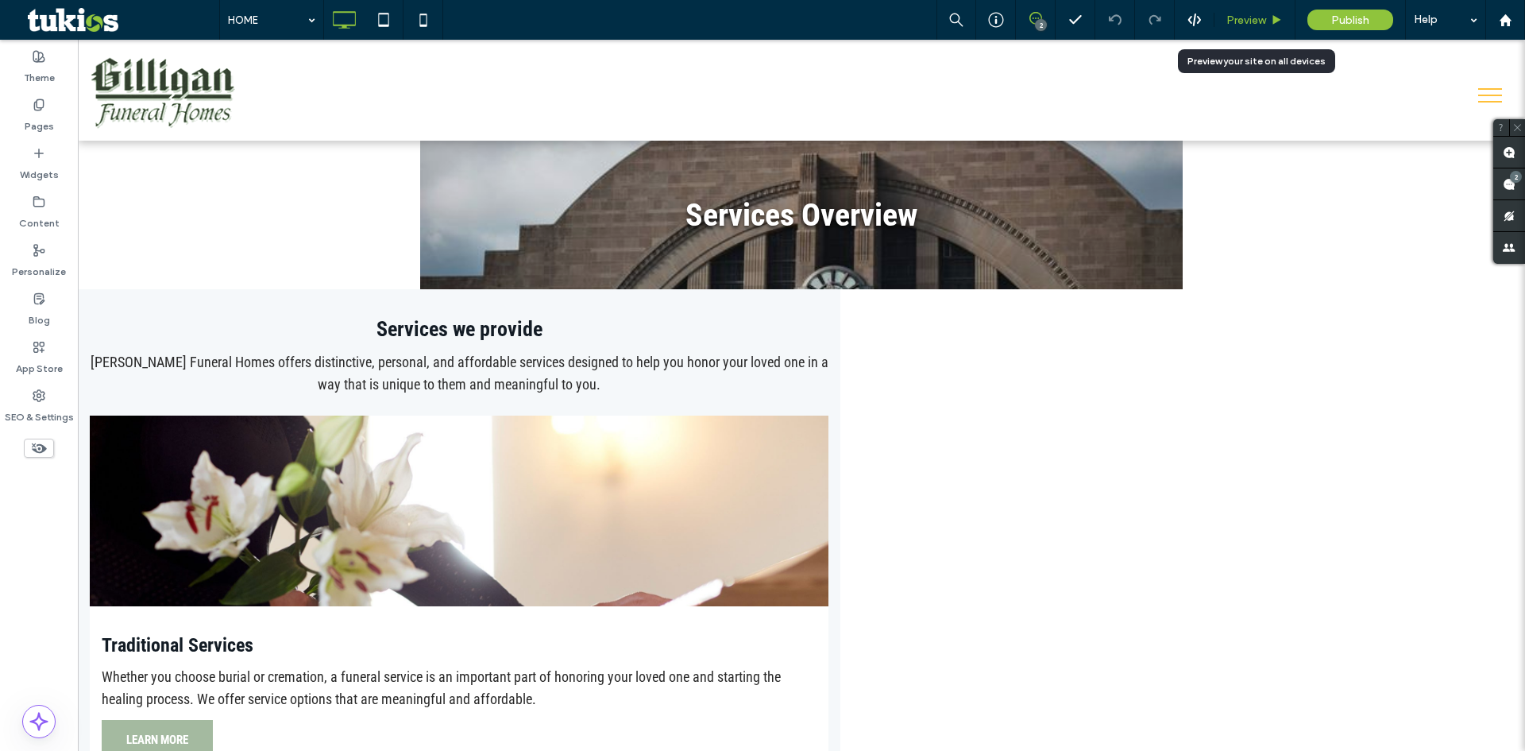
click at [1268, 23] on div "Preview" at bounding box center [1254, 21] width 80 height 14
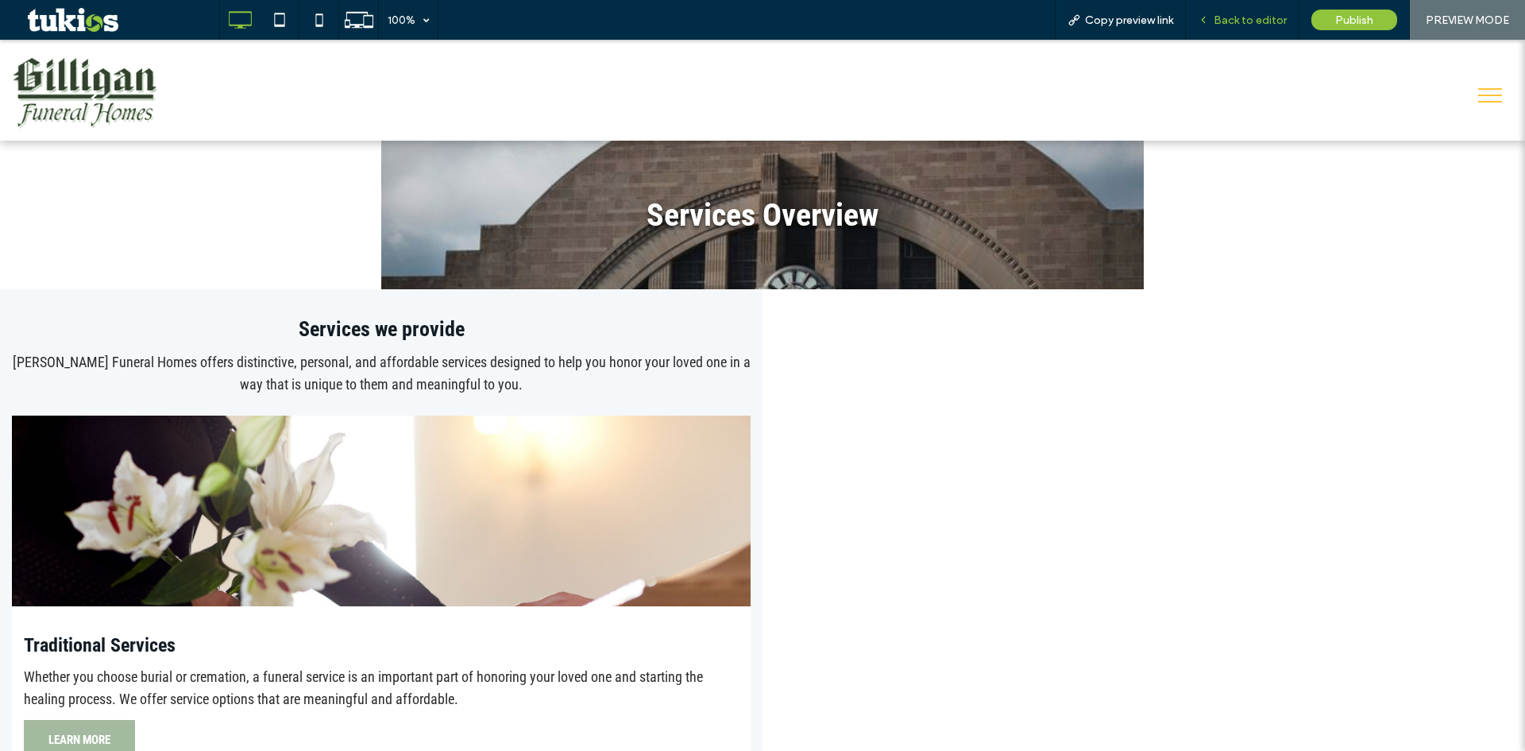
click at [1234, 18] on span "Back to editor" at bounding box center [1250, 21] width 73 height 14
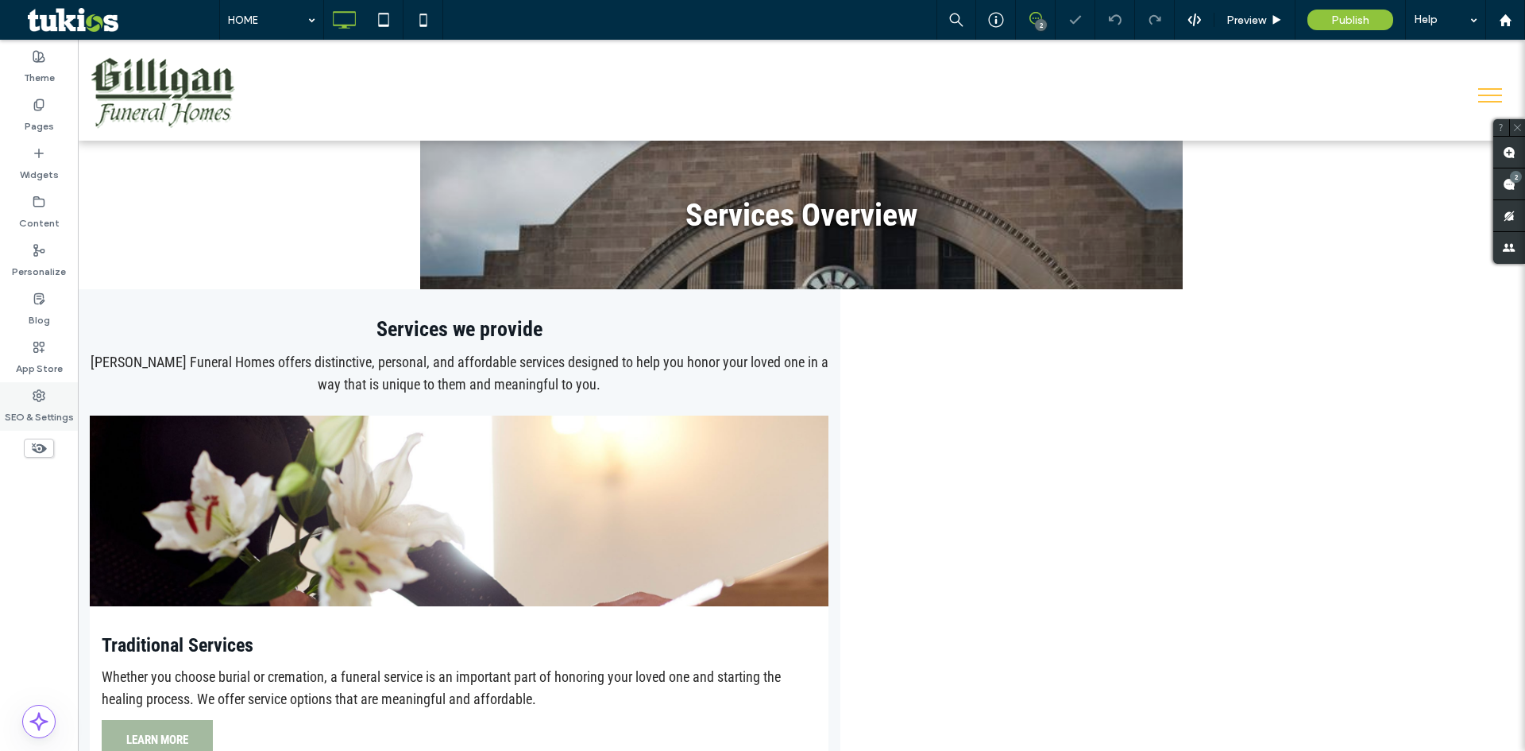
click at [37, 403] on label "SEO & Settings" at bounding box center [39, 413] width 69 height 22
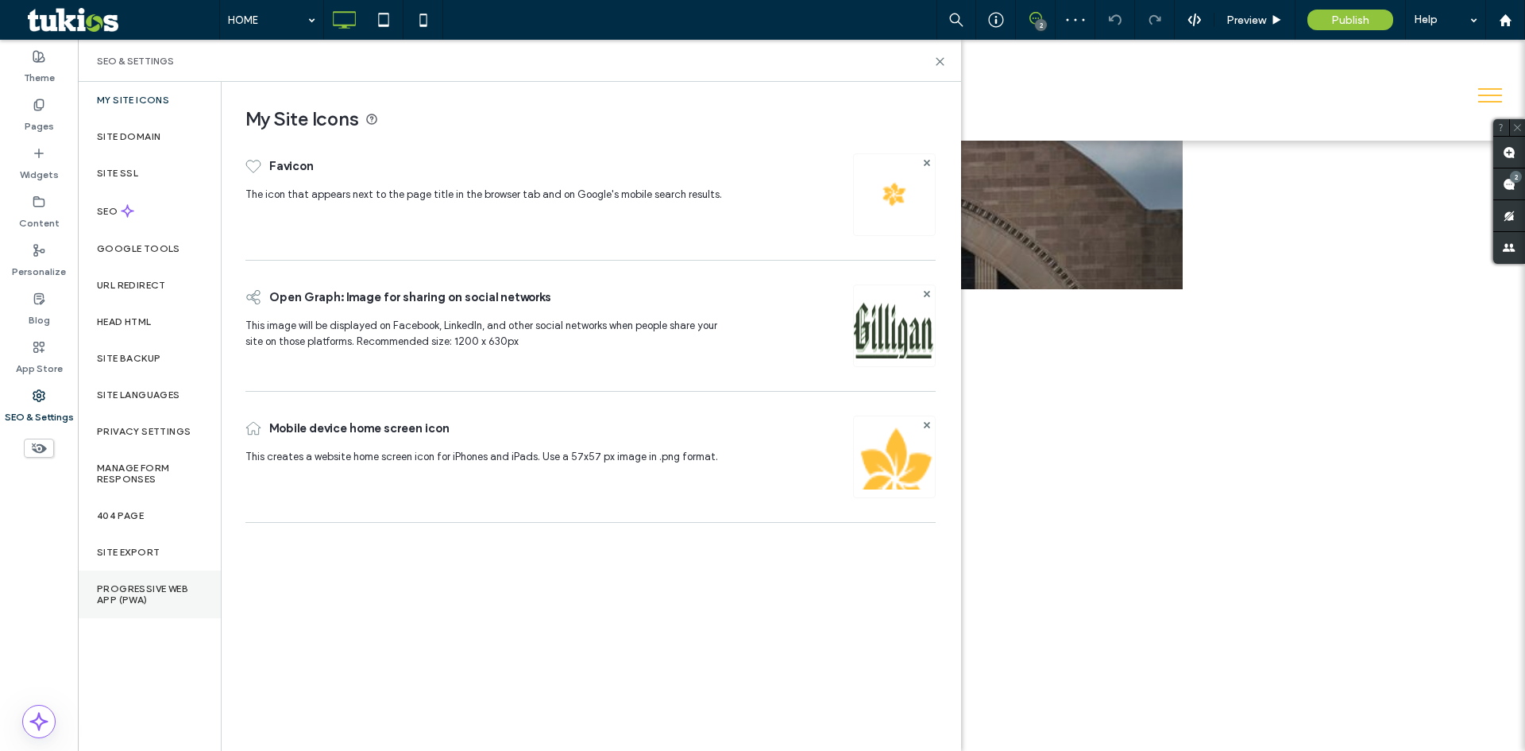
click at [159, 593] on label "Progressive Web App (PWA)" at bounding box center [149, 594] width 105 height 22
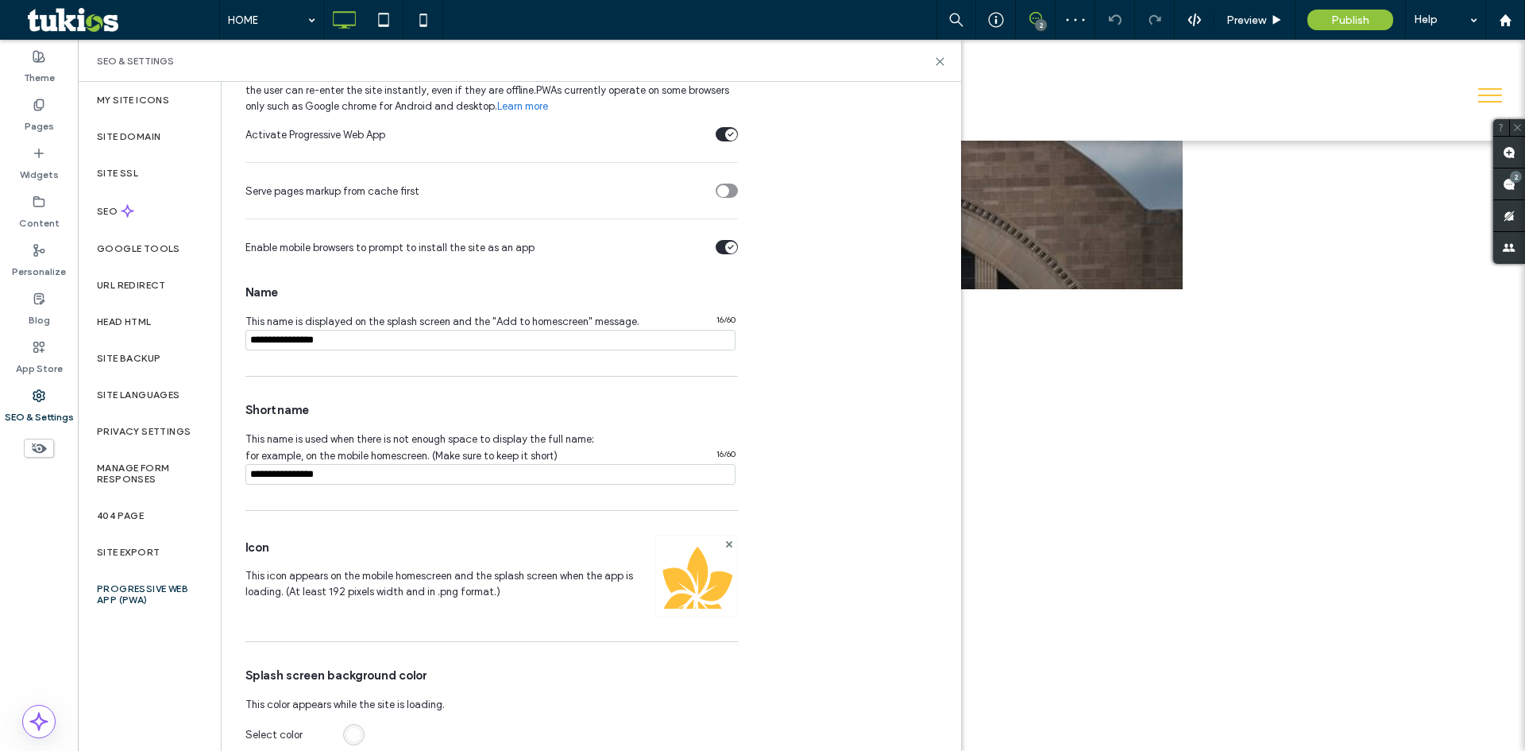
scroll to position [113, 0]
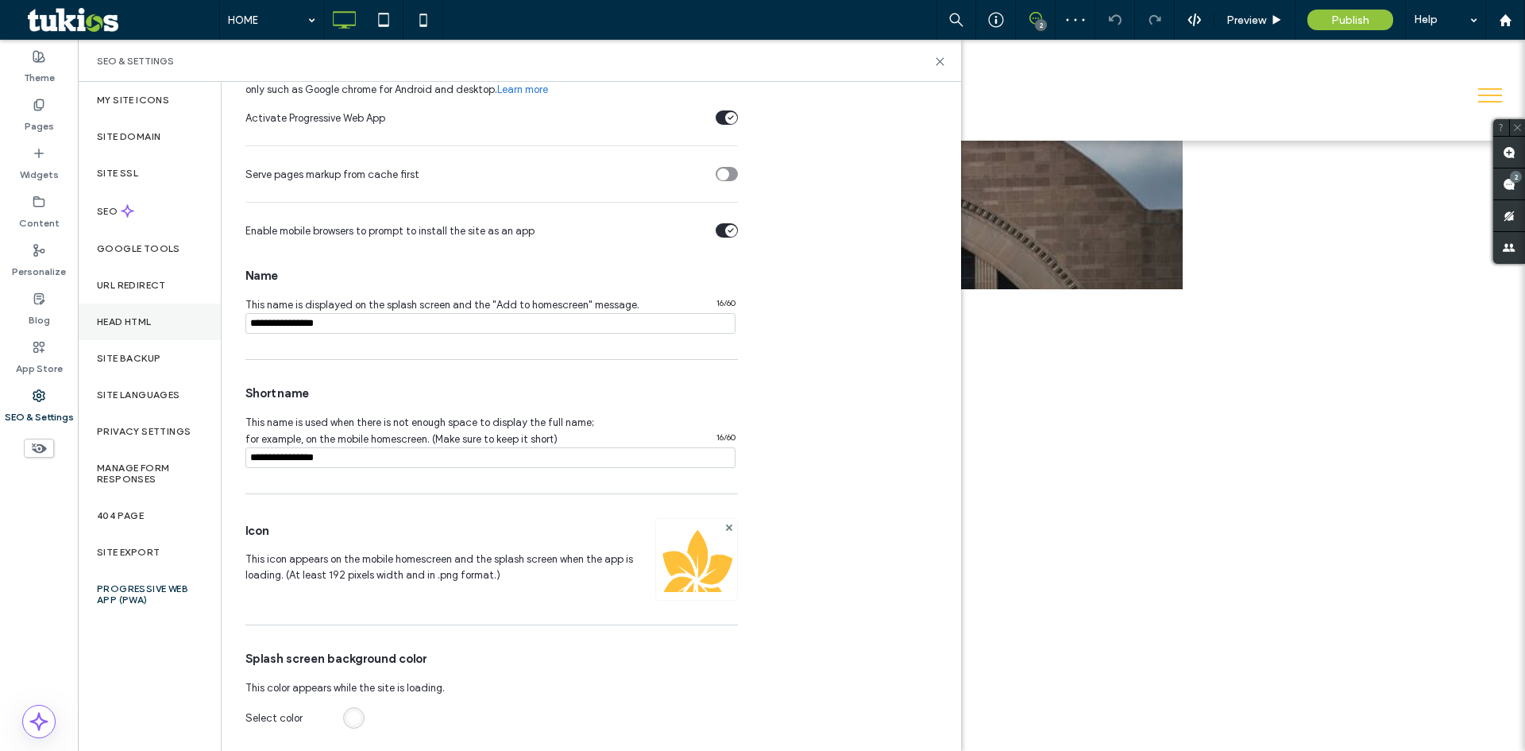
drag, startPoint x: 326, startPoint y: 326, endPoint x: 213, endPoint y: 319, distance: 113.8
click at [213, 319] on div "My Site Icons Site Domain Site SSL SEO Google Tools URL Redirect Head HTML Site…" at bounding box center [519, 416] width 883 height 669
click at [364, 313] on input "notEmpty" at bounding box center [490, 323] width 490 height 21
paste input "**********"
type input "**********"
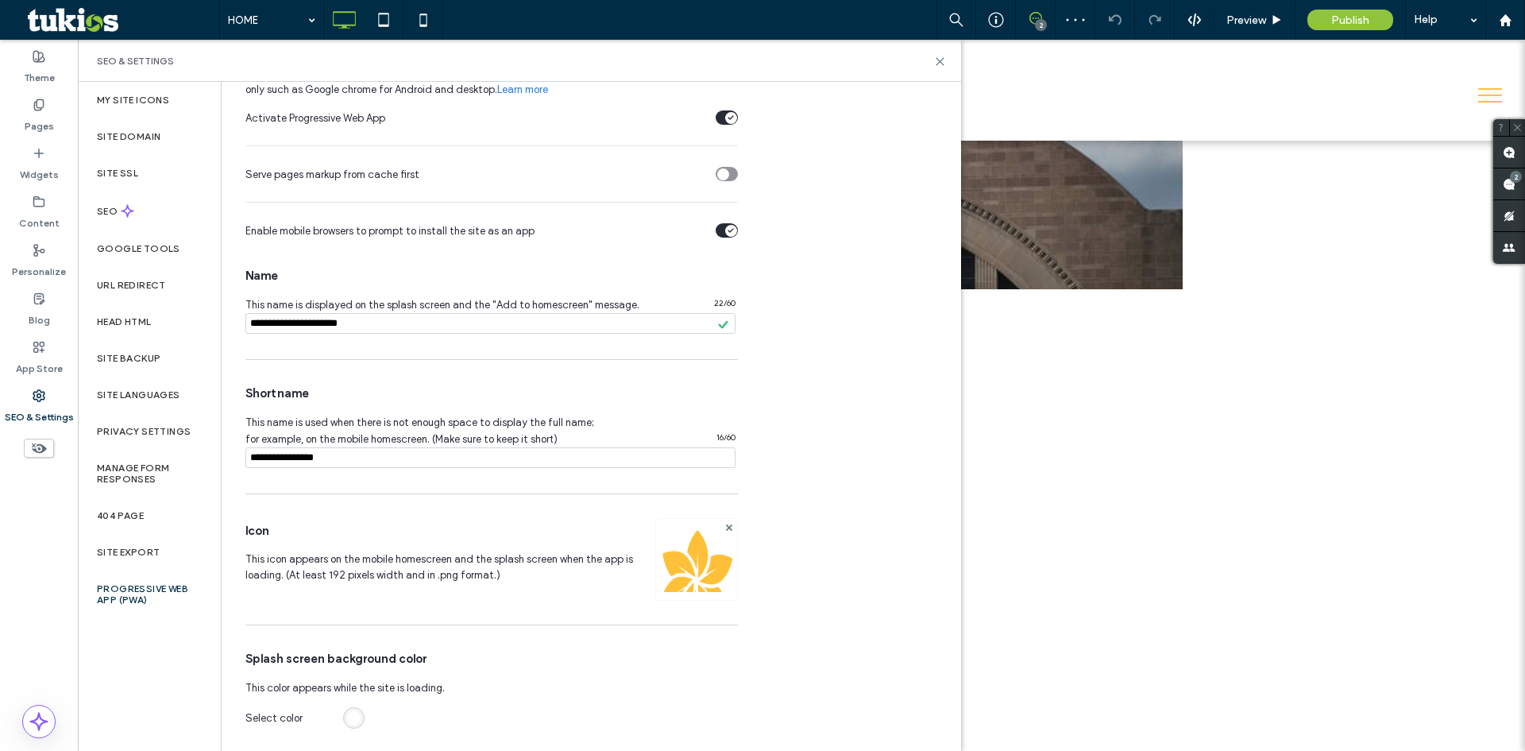
click at [367, 460] on input "notEmpty" at bounding box center [490, 457] width 490 height 21
paste input "**********"
drag, startPoint x: 388, startPoint y: 458, endPoint x: 292, endPoint y: 460, distance: 96.1
click at [292, 460] on input "notEmpty" at bounding box center [490, 457] width 490 height 21
type input "**********"
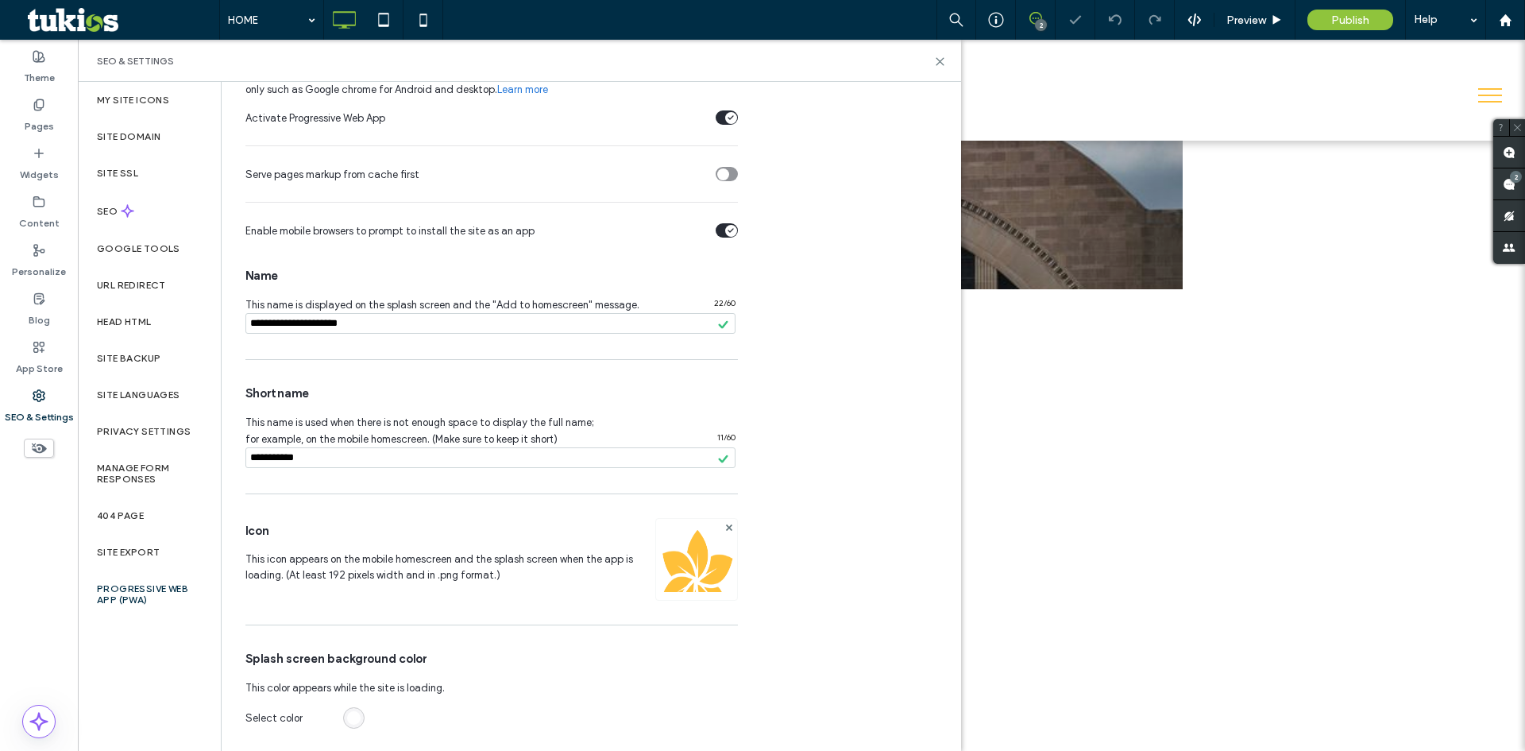
click at [390, 420] on span "This name is used when there is not enough space to display the full name; for …" at bounding box center [419, 430] width 349 height 54
click at [941, 58] on icon at bounding box center [940, 62] width 12 height 12
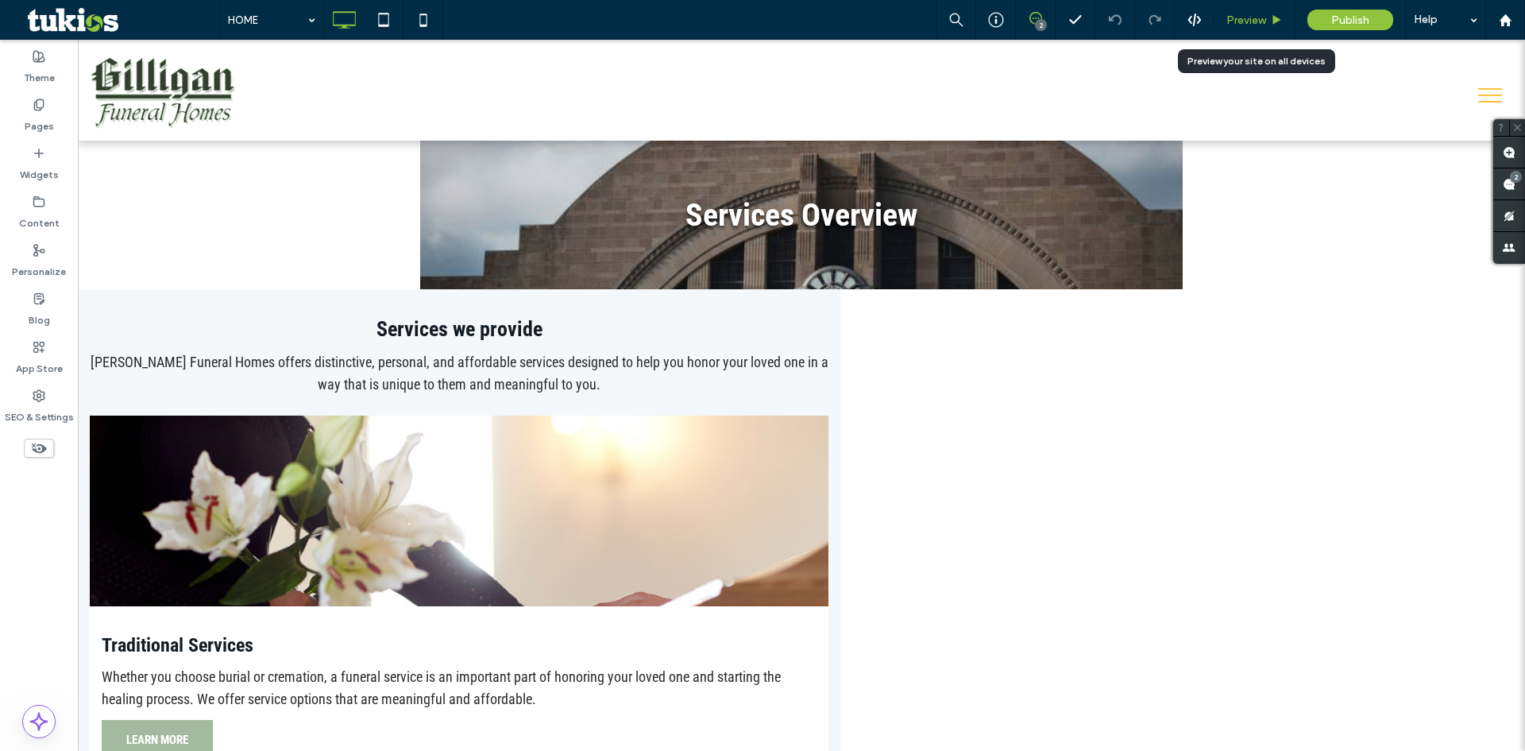
click at [1253, 14] on span "Preview" at bounding box center [1246, 21] width 40 height 14
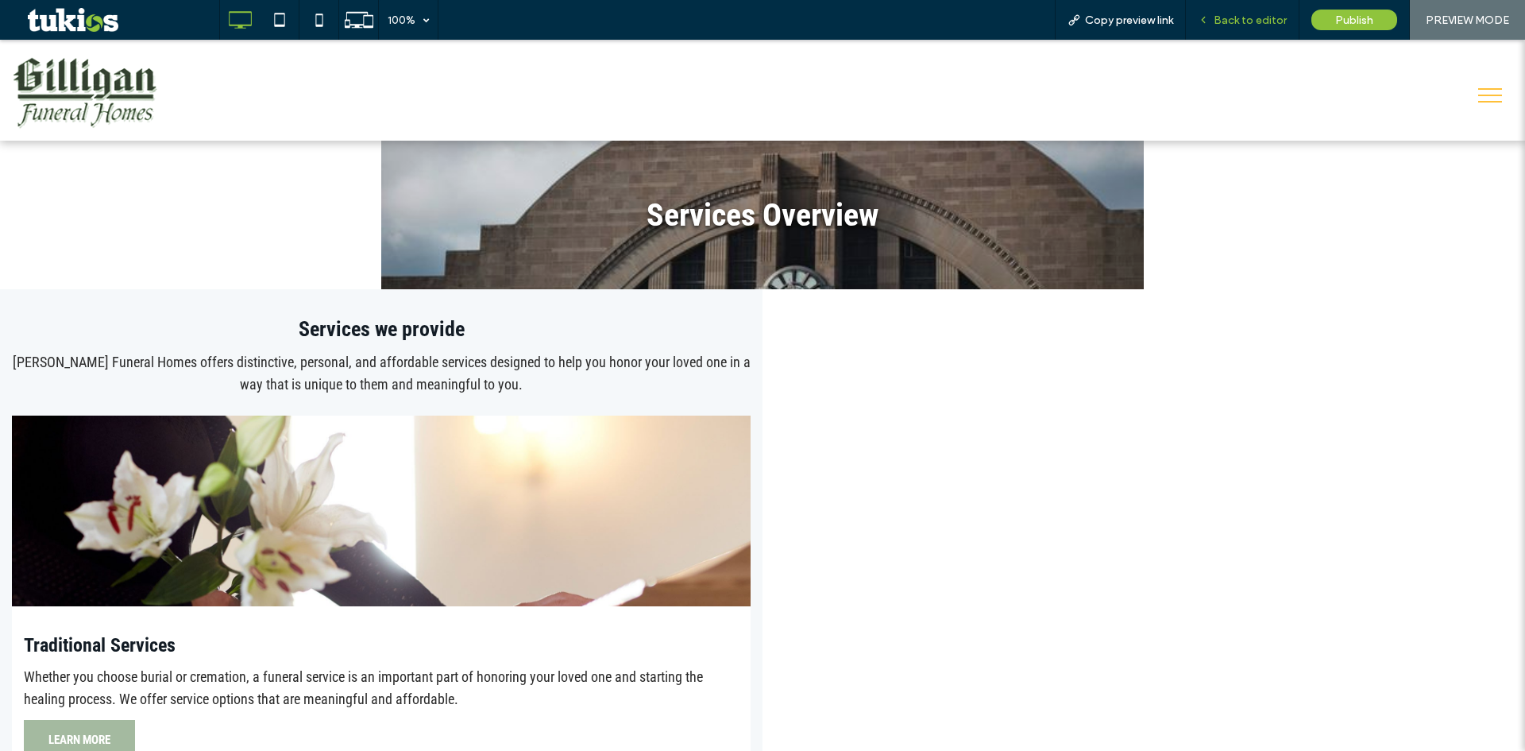
click at [1230, 16] on span "Back to editor" at bounding box center [1250, 21] width 73 height 14
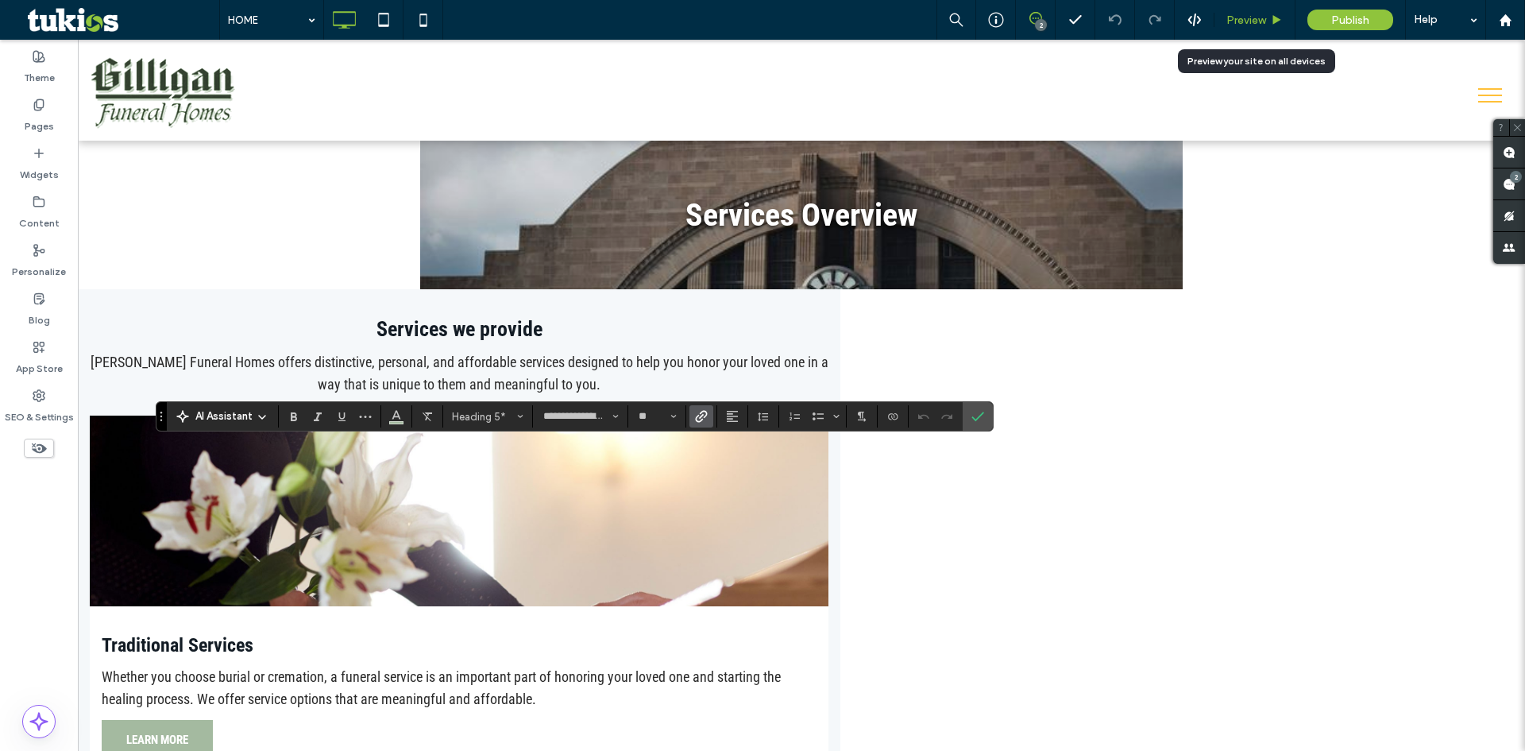
click at [1257, 22] on span "Preview" at bounding box center [1246, 21] width 40 height 14
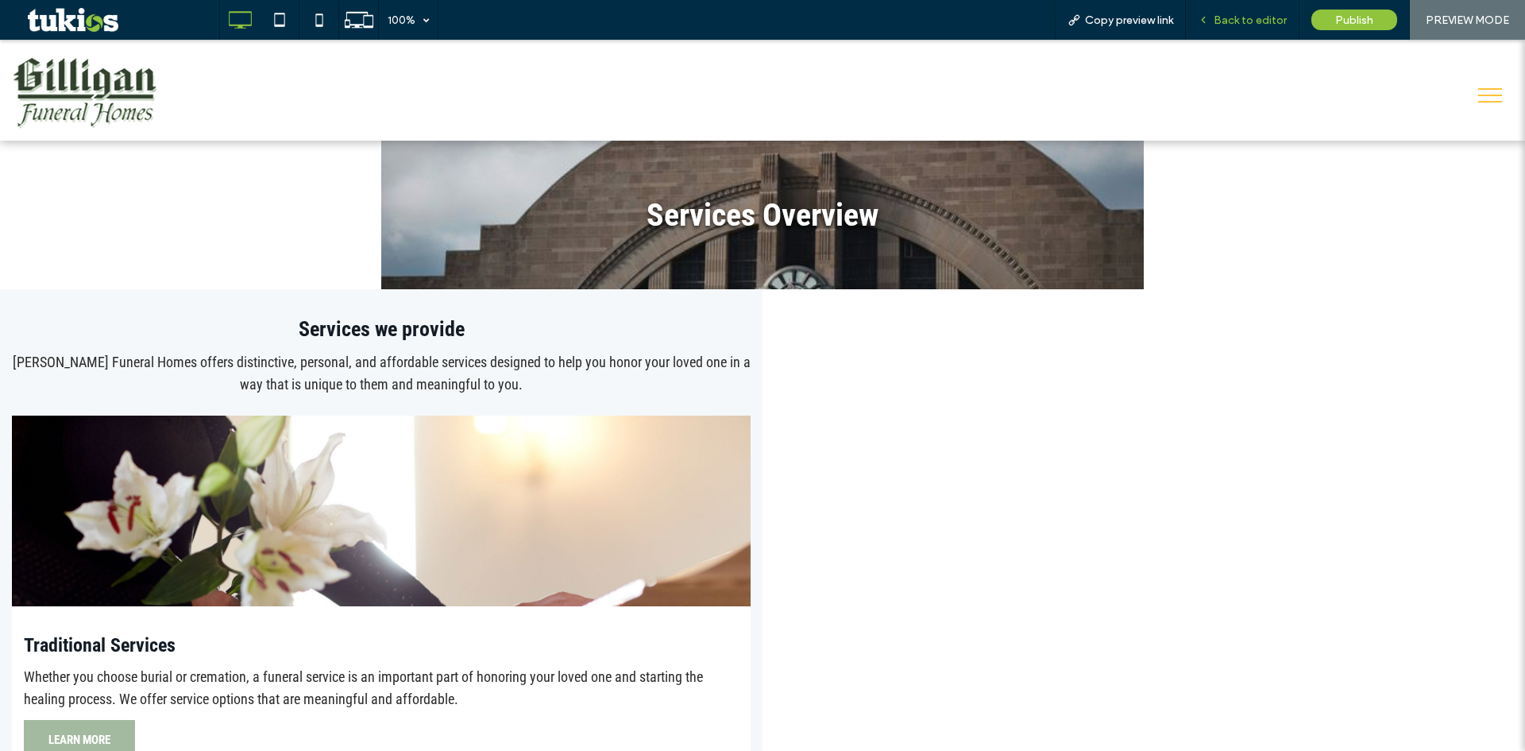
click at [1217, 23] on span "Back to editor" at bounding box center [1250, 21] width 73 height 14
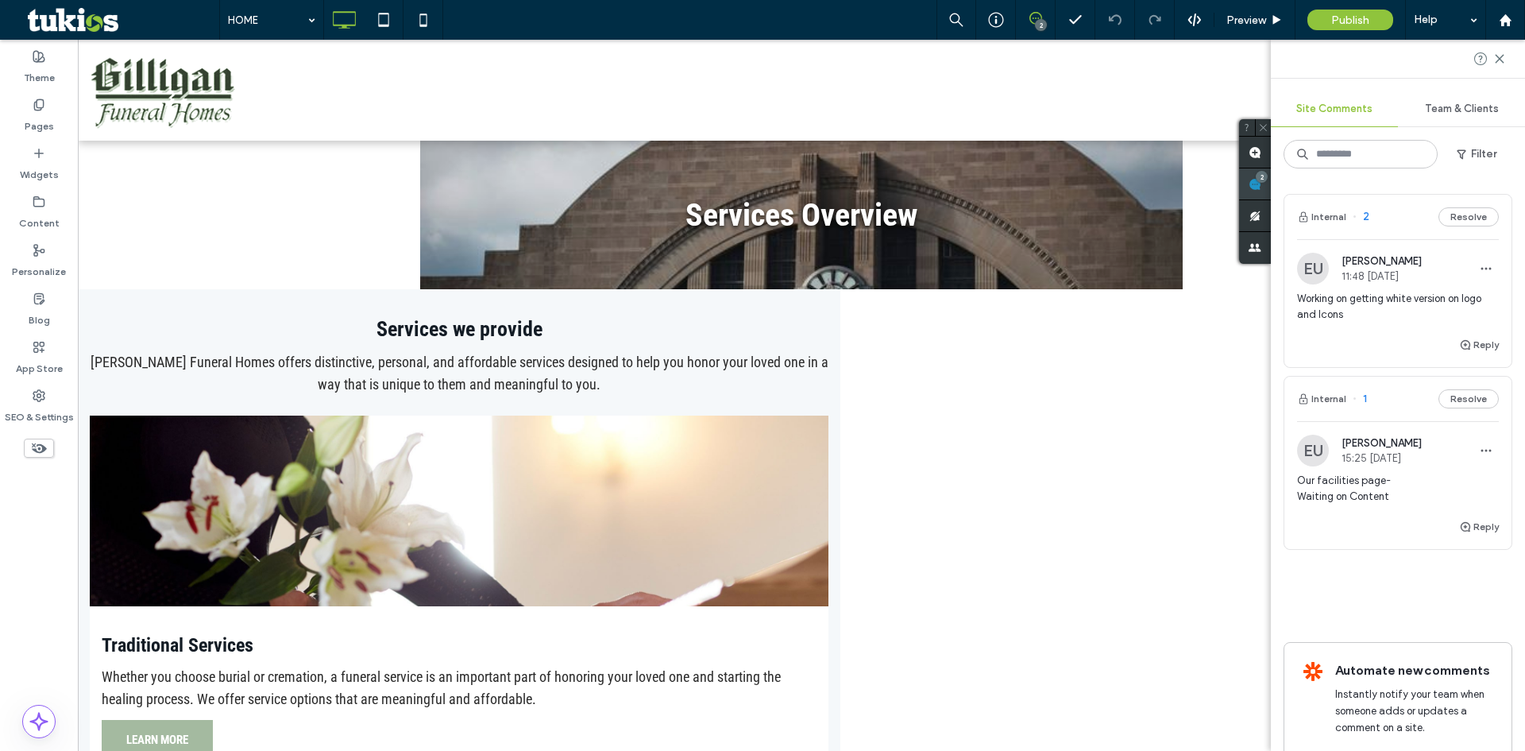
click at [1261, 190] on use at bounding box center [1255, 184] width 13 height 13
click at [1481, 268] on use "button" at bounding box center [1486, 269] width 10 height 2
click at [1415, 345] on div "Delete" at bounding box center [1415, 340] width 141 height 30
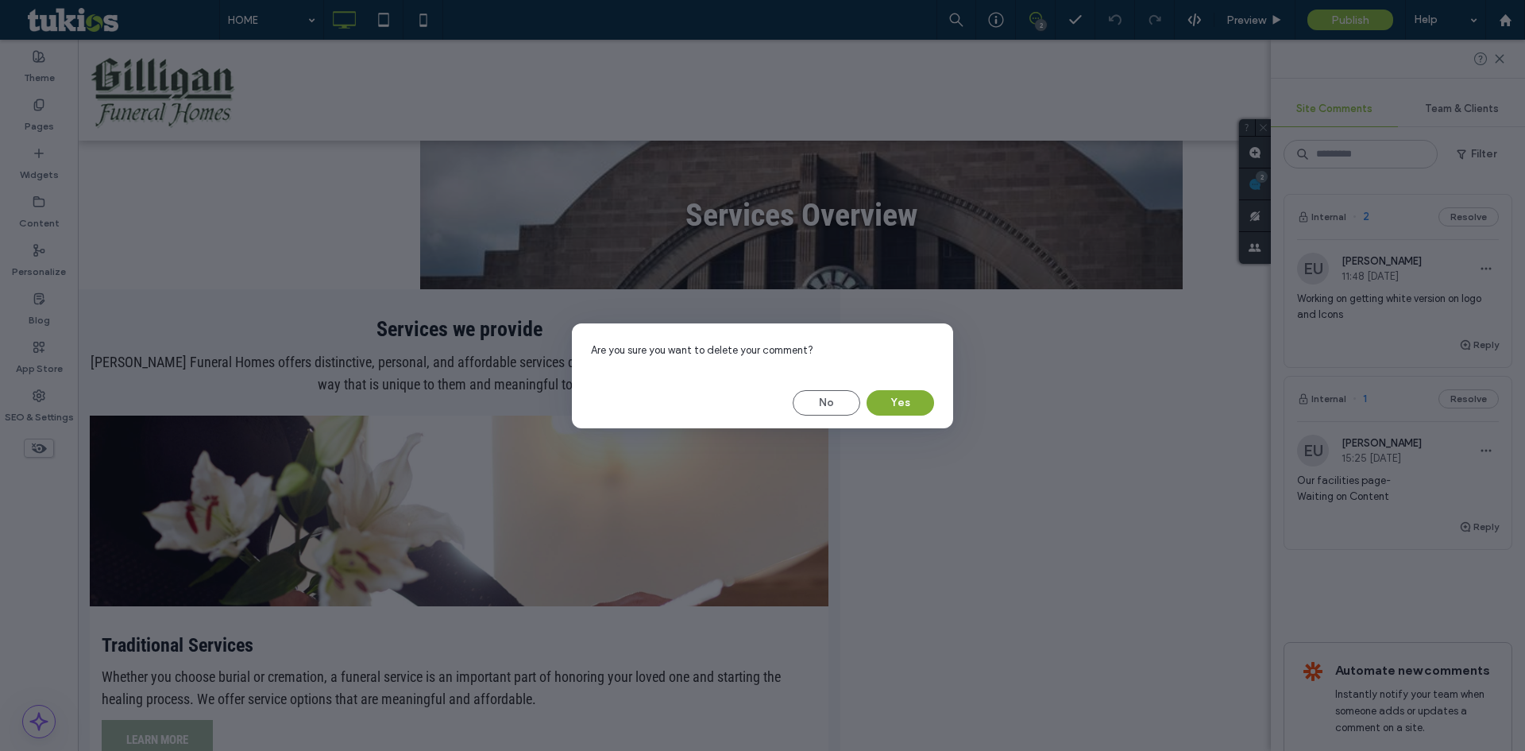
click at [921, 395] on button "Yes" at bounding box center [901, 402] width 68 height 25
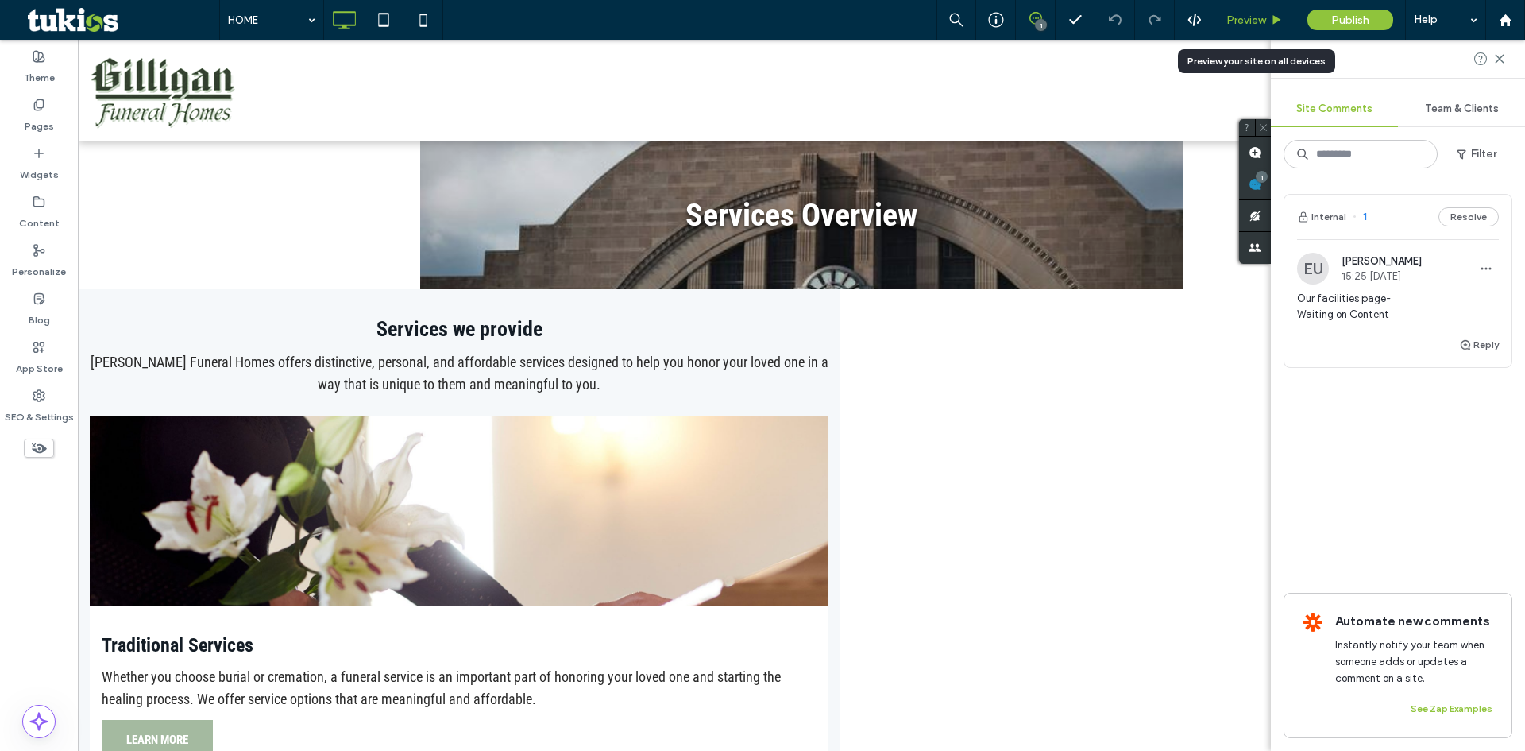
click at [1225, 23] on div "Preview" at bounding box center [1254, 21] width 80 height 14
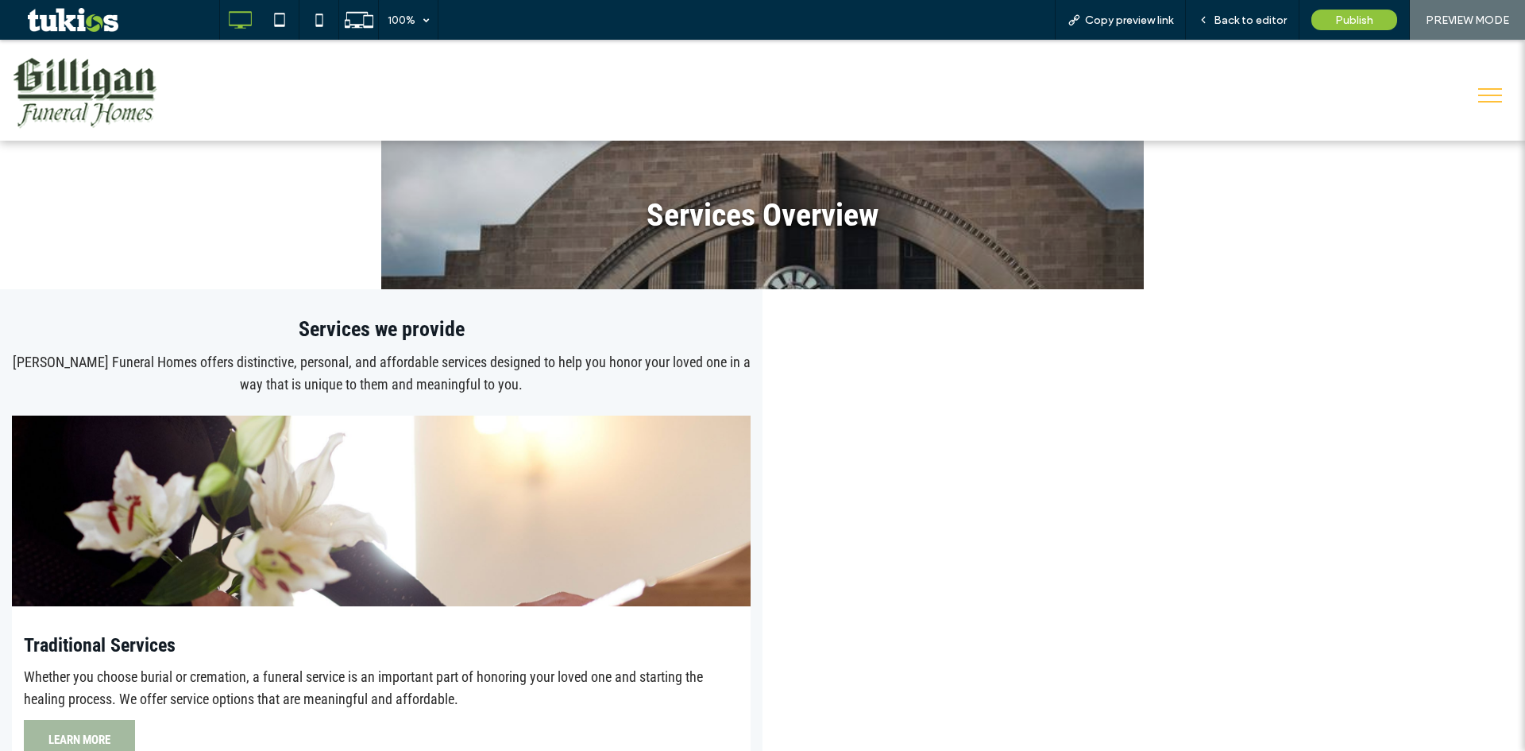
click at [496, 346] on div at bounding box center [762, 375] width 1525 height 751
click at [1262, 16] on span "Back to editor" at bounding box center [1250, 21] width 73 height 14
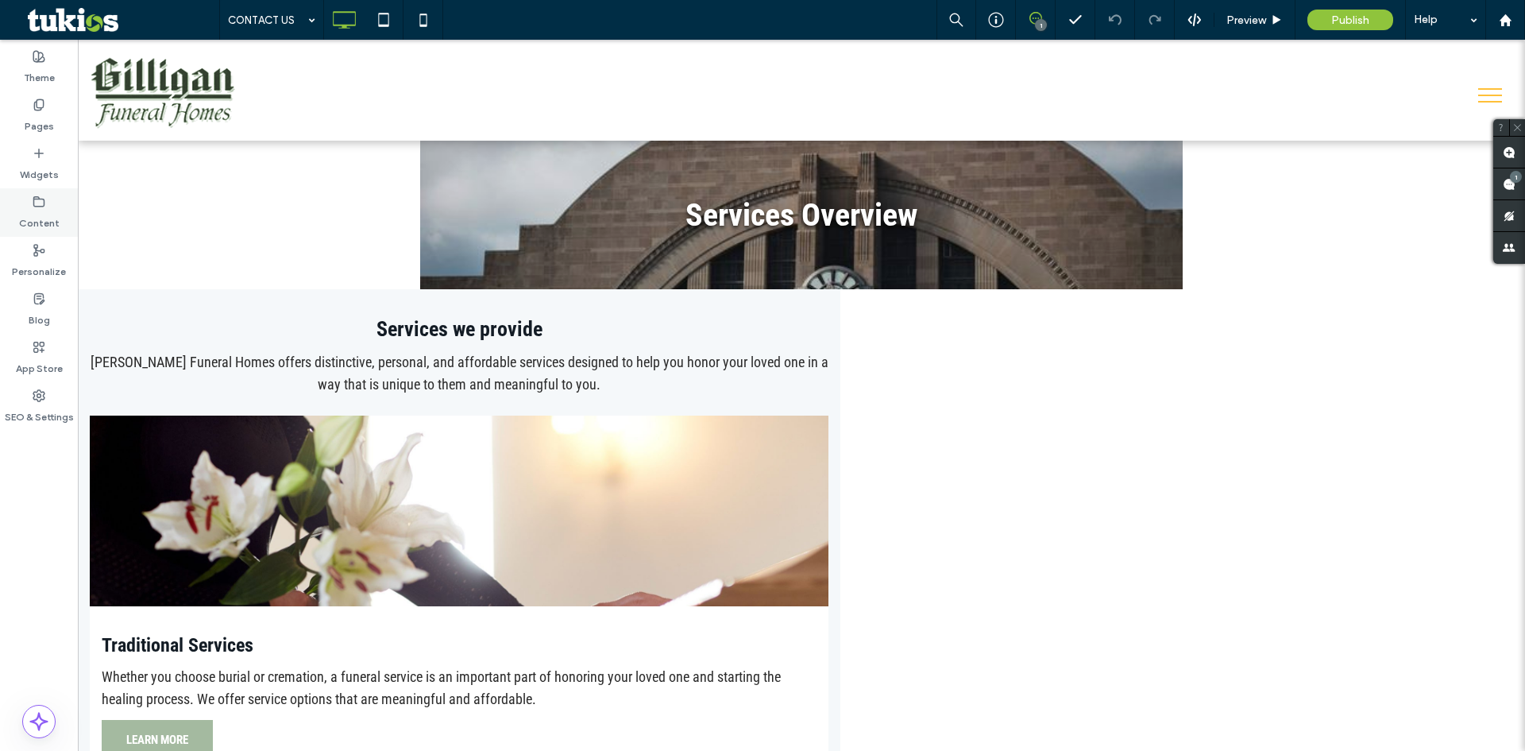
click at [57, 197] on div "Content" at bounding box center [39, 212] width 78 height 48
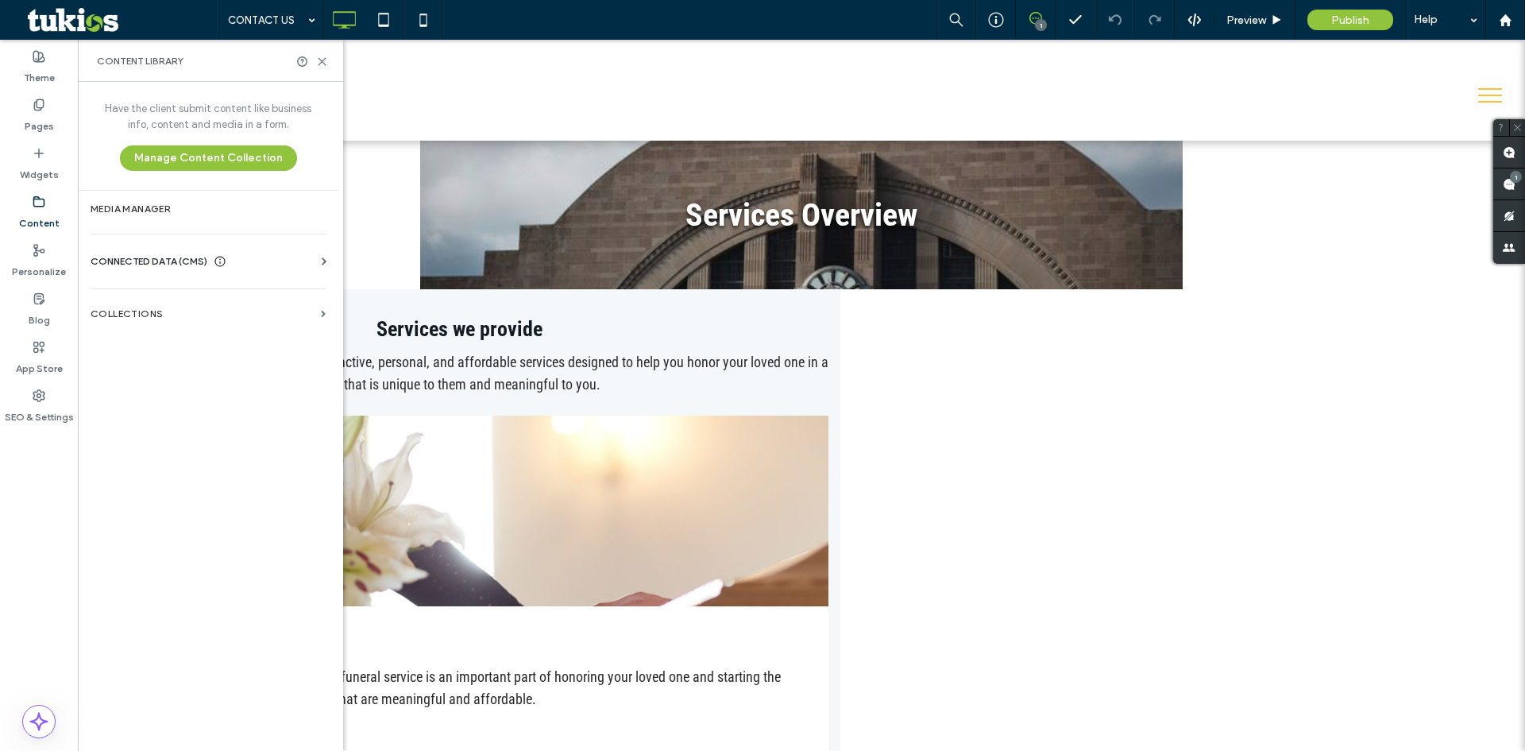
click at [189, 272] on div "Business Info Business Text Business Images Find and Replace" at bounding box center [211, 275] width 241 height 13
click at [184, 262] on span "CONNECTED DATA (CMS)" at bounding box center [149, 261] width 117 height 16
click at [180, 303] on label "Business Info" at bounding box center [211, 300] width 216 height 11
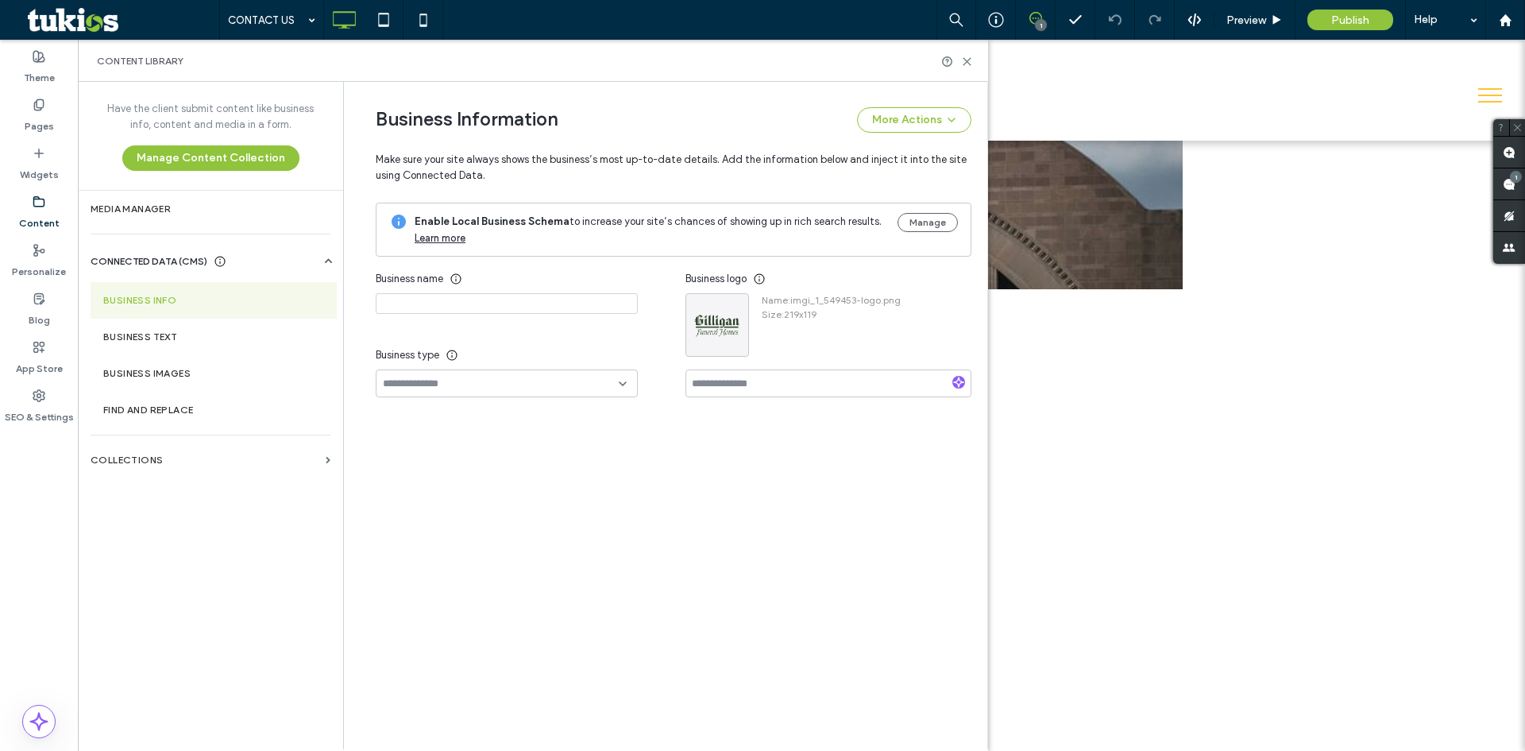
type input "**********"
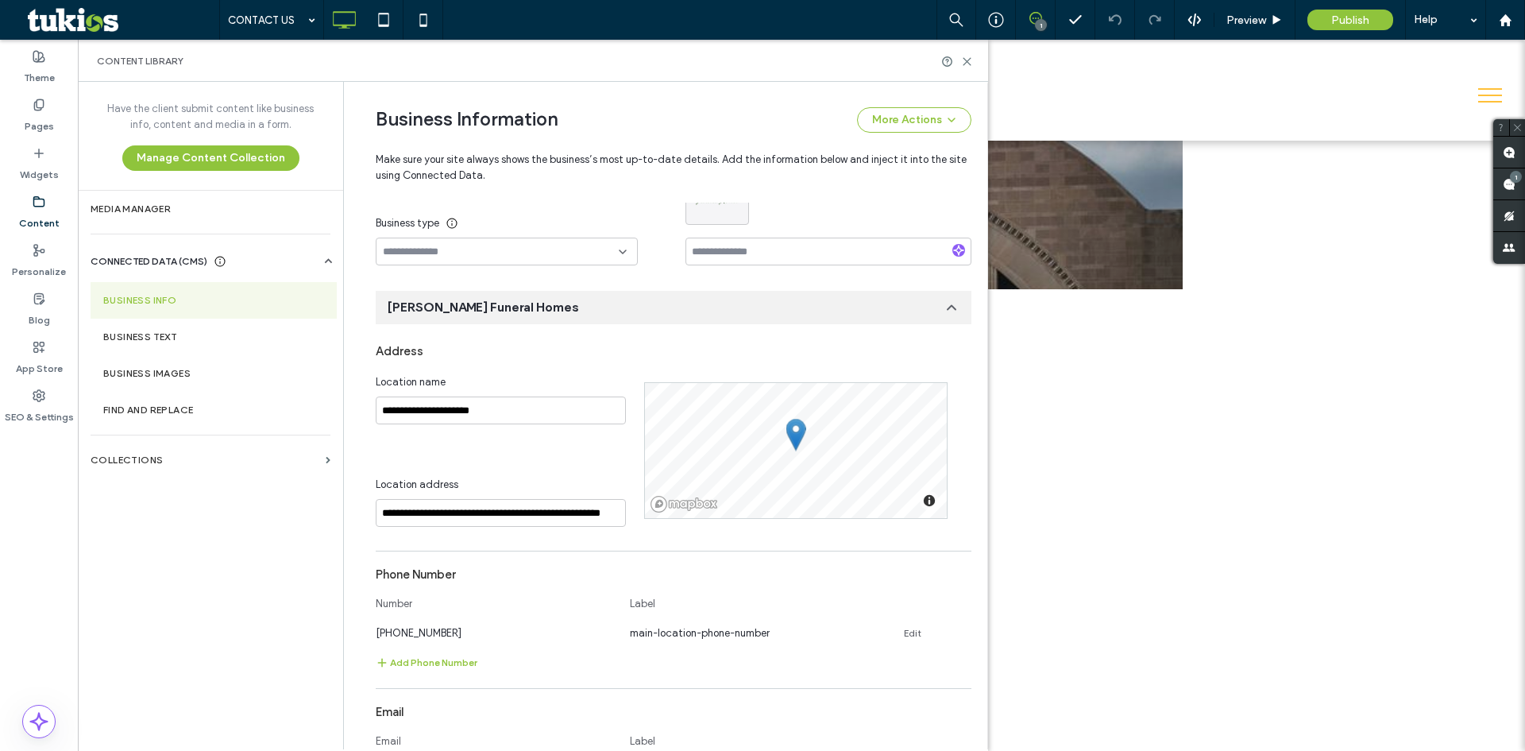
scroll to position [170, 0]
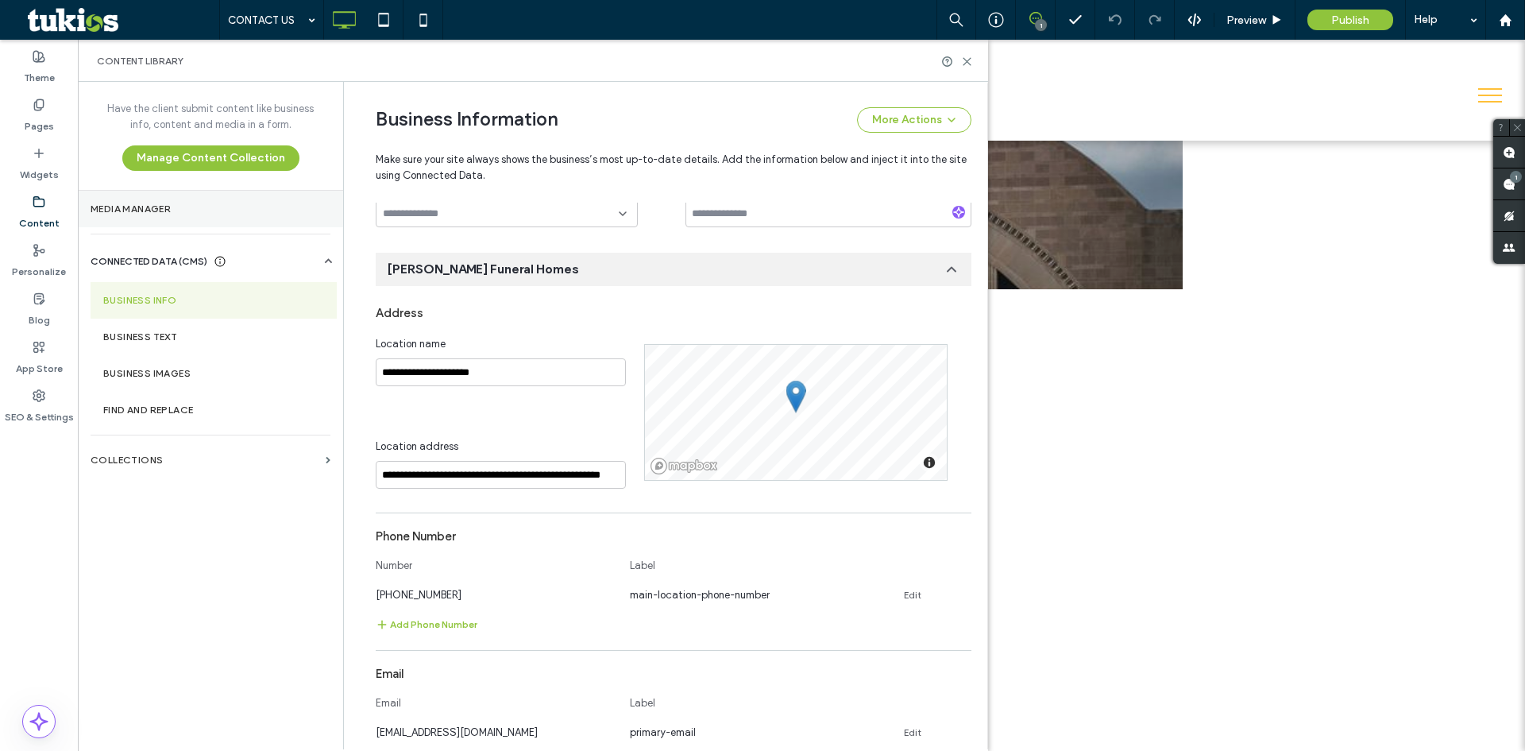
click at [223, 218] on section "Media Manager" at bounding box center [210, 209] width 265 height 37
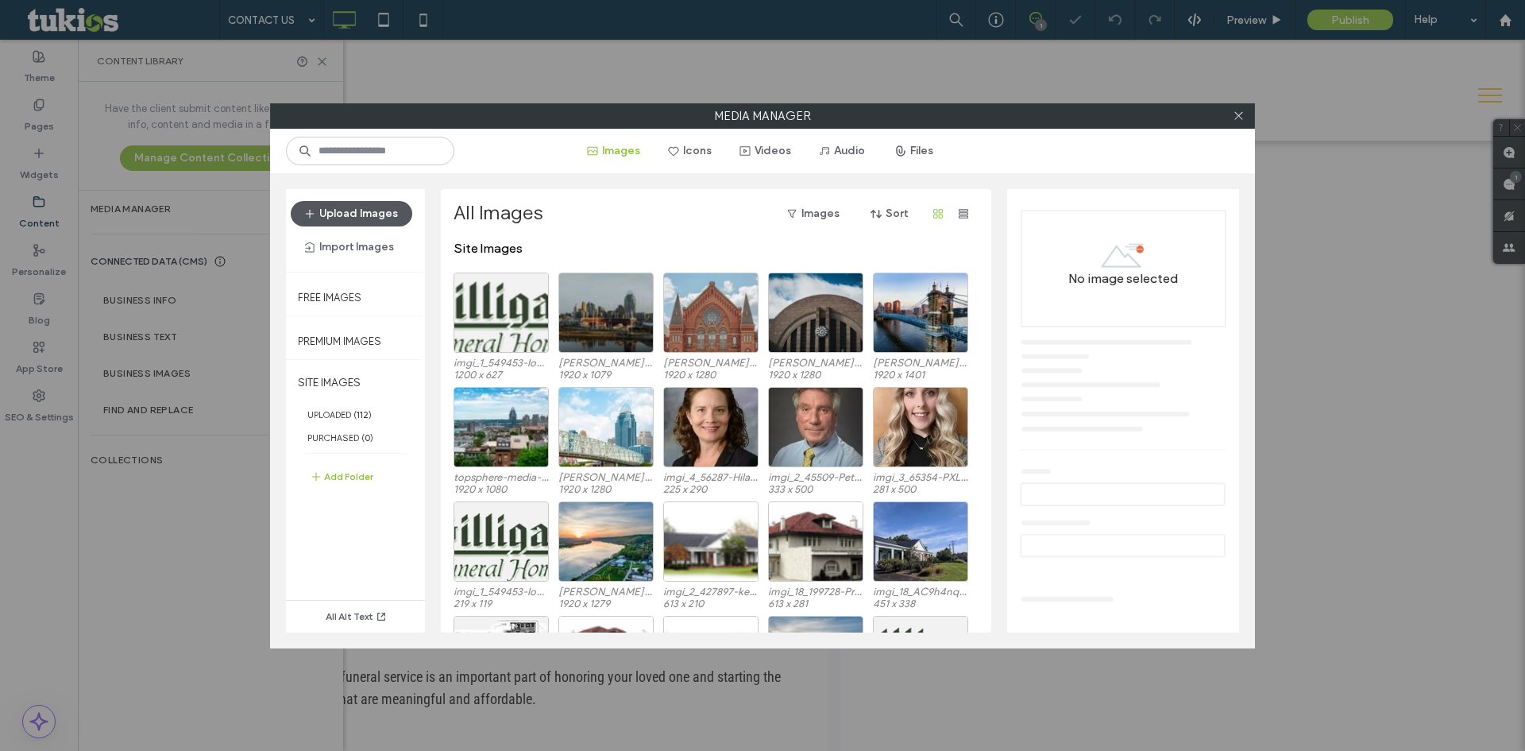
click at [380, 214] on button "Upload Images" at bounding box center [352, 213] width 122 height 25
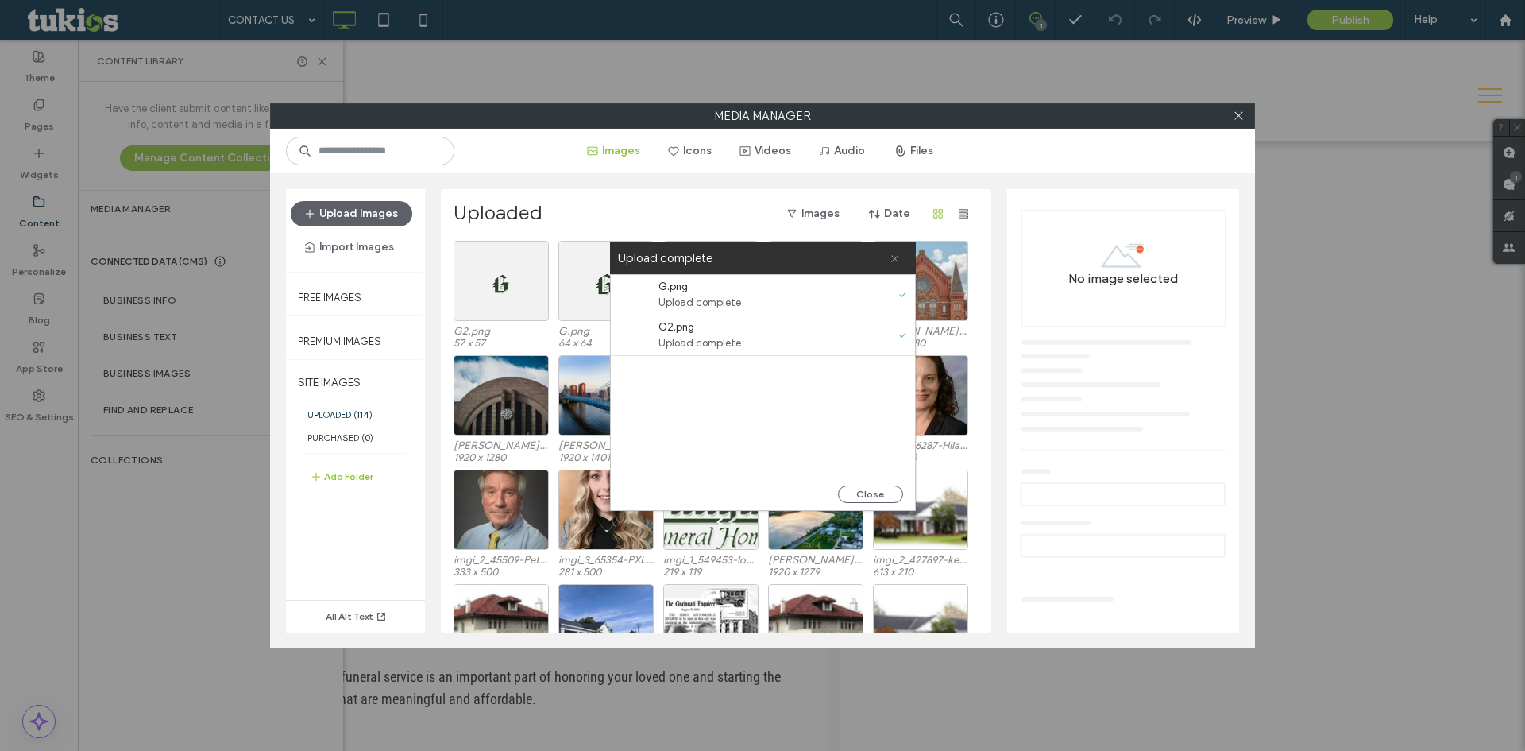
click at [897, 257] on icon at bounding box center [895, 258] width 10 height 10
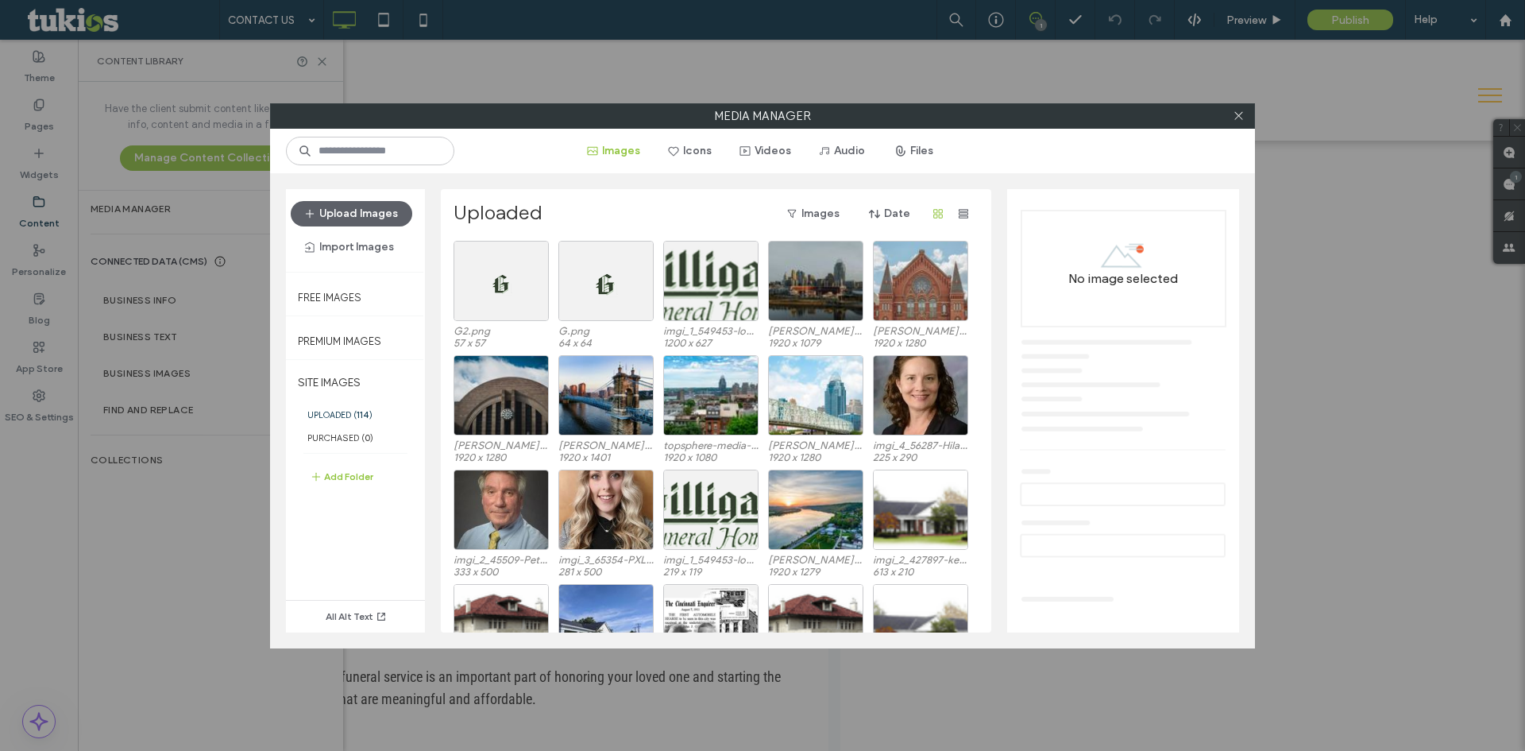
click at [1245, 114] on div at bounding box center [1238, 116] width 24 height 24
click at [1242, 114] on icon at bounding box center [1239, 116] width 12 height 12
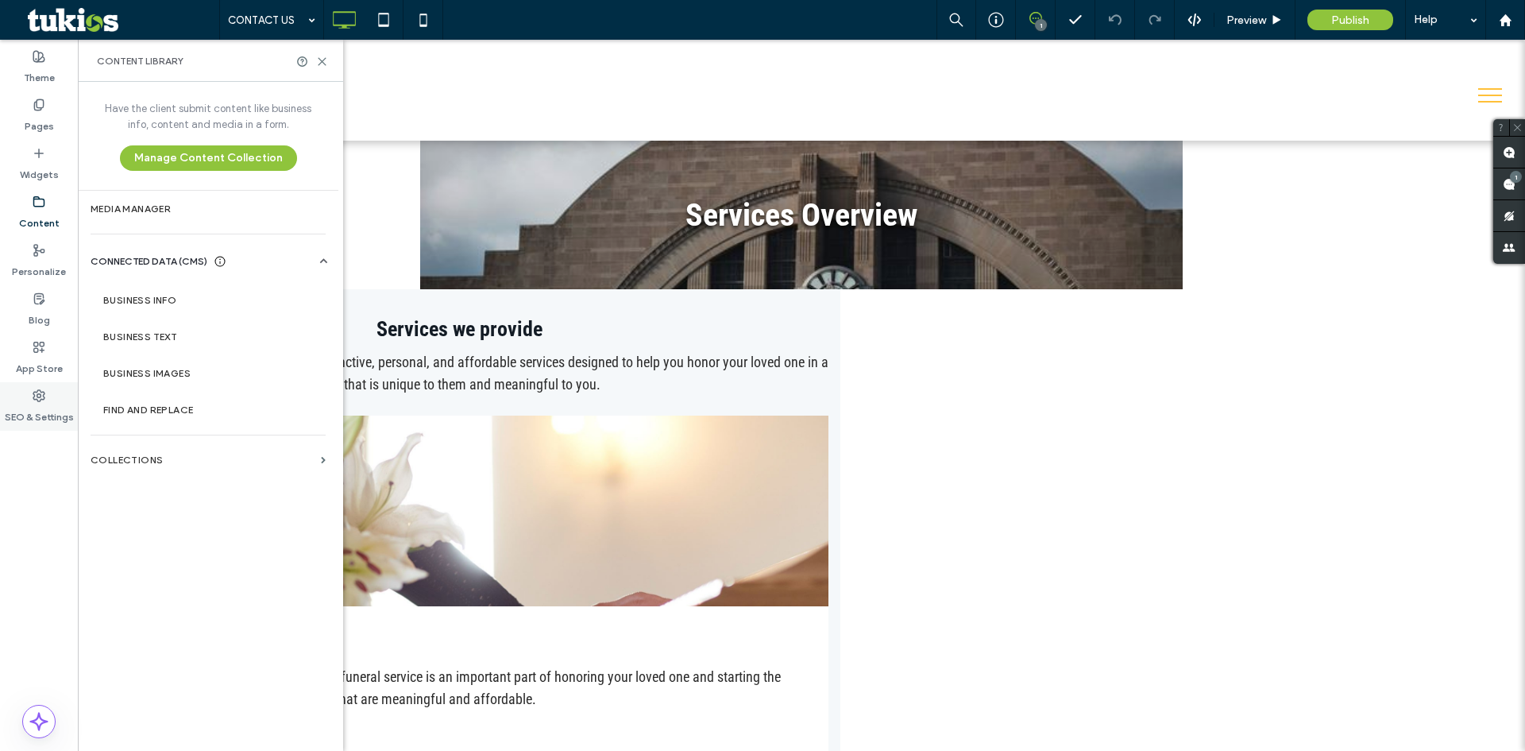
click at [41, 411] on label "SEO & Settings" at bounding box center [39, 413] width 69 height 22
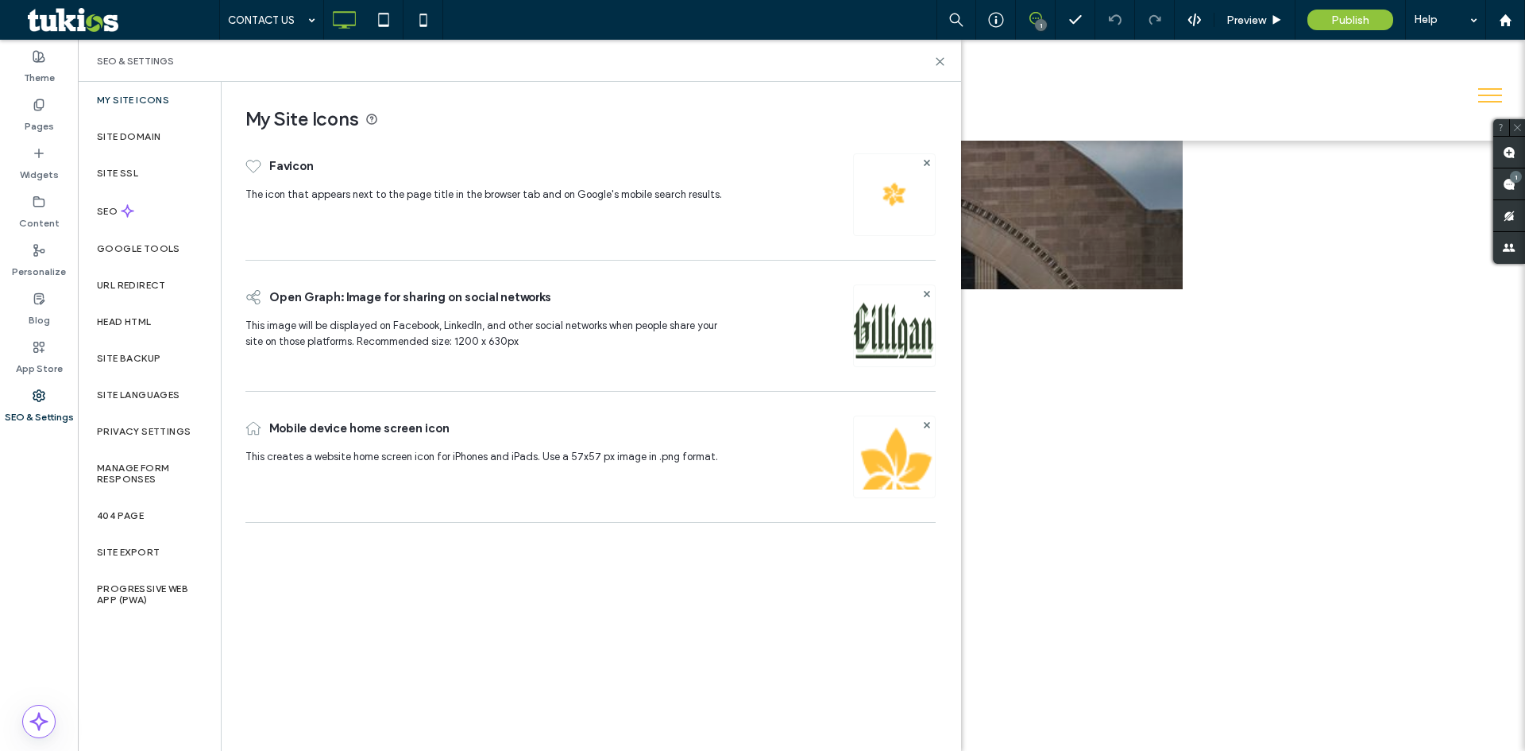
click at [890, 458] on img at bounding box center [894, 478] width 81 height 108
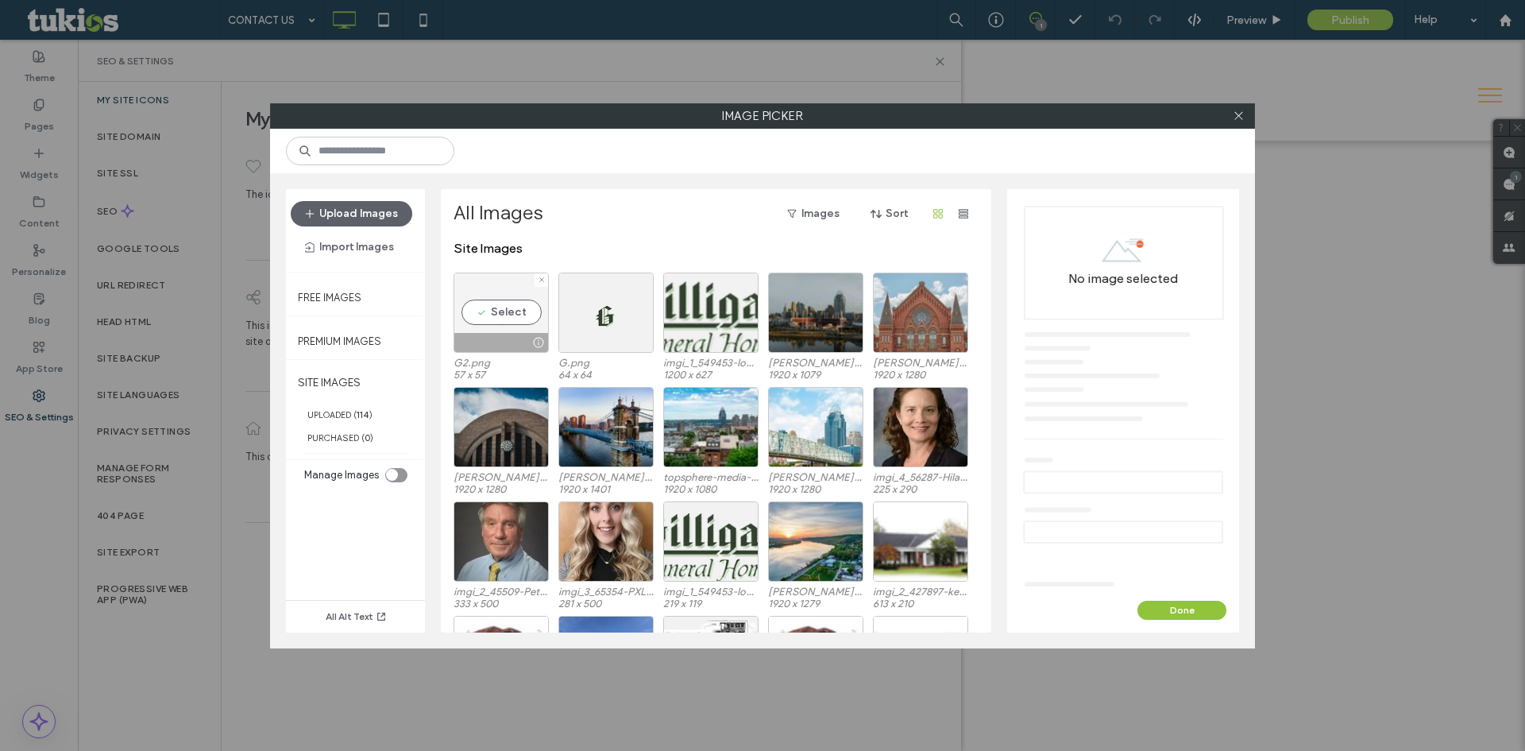
click at [476, 304] on div "Select" at bounding box center [501, 312] width 95 height 80
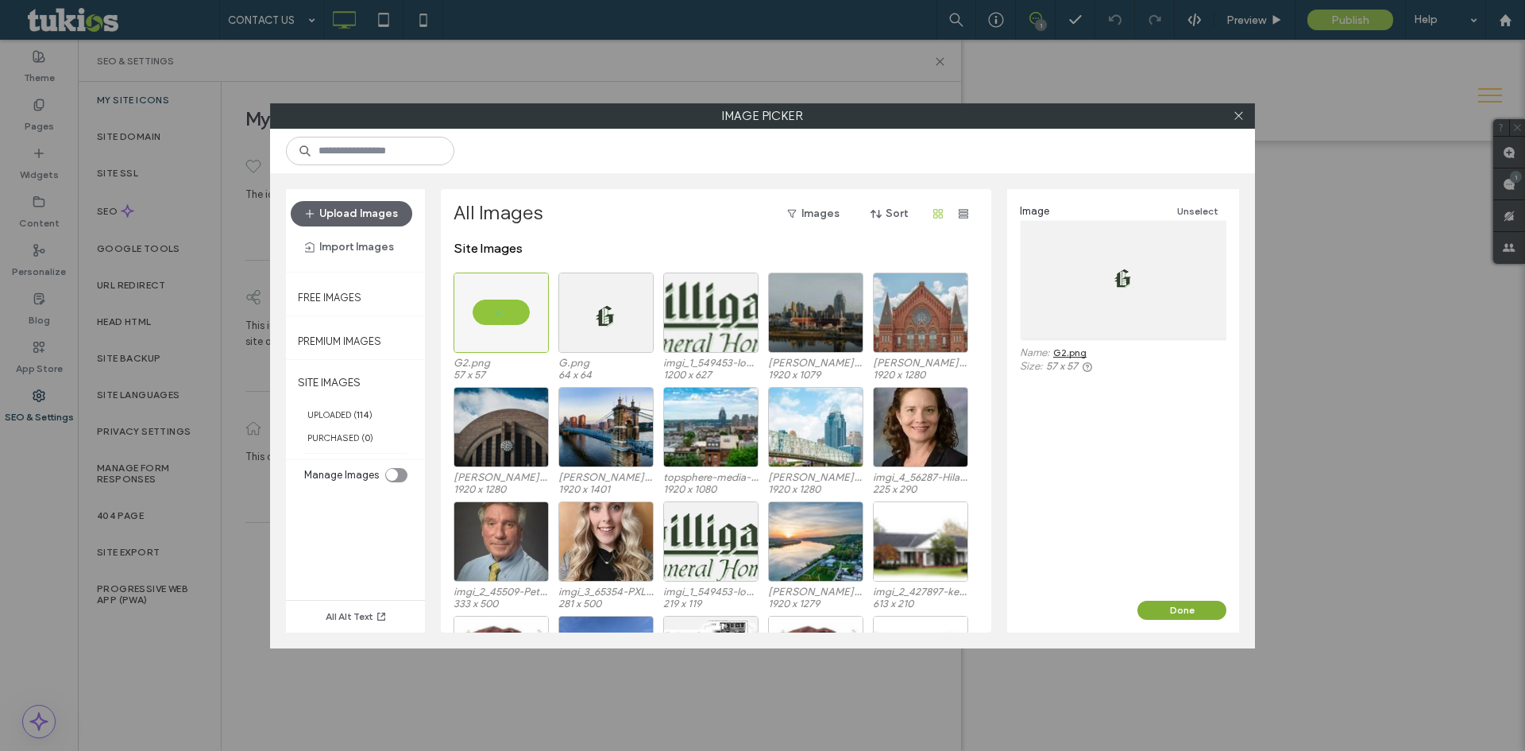
click at [1169, 608] on button "Done" at bounding box center [1181, 609] width 89 height 19
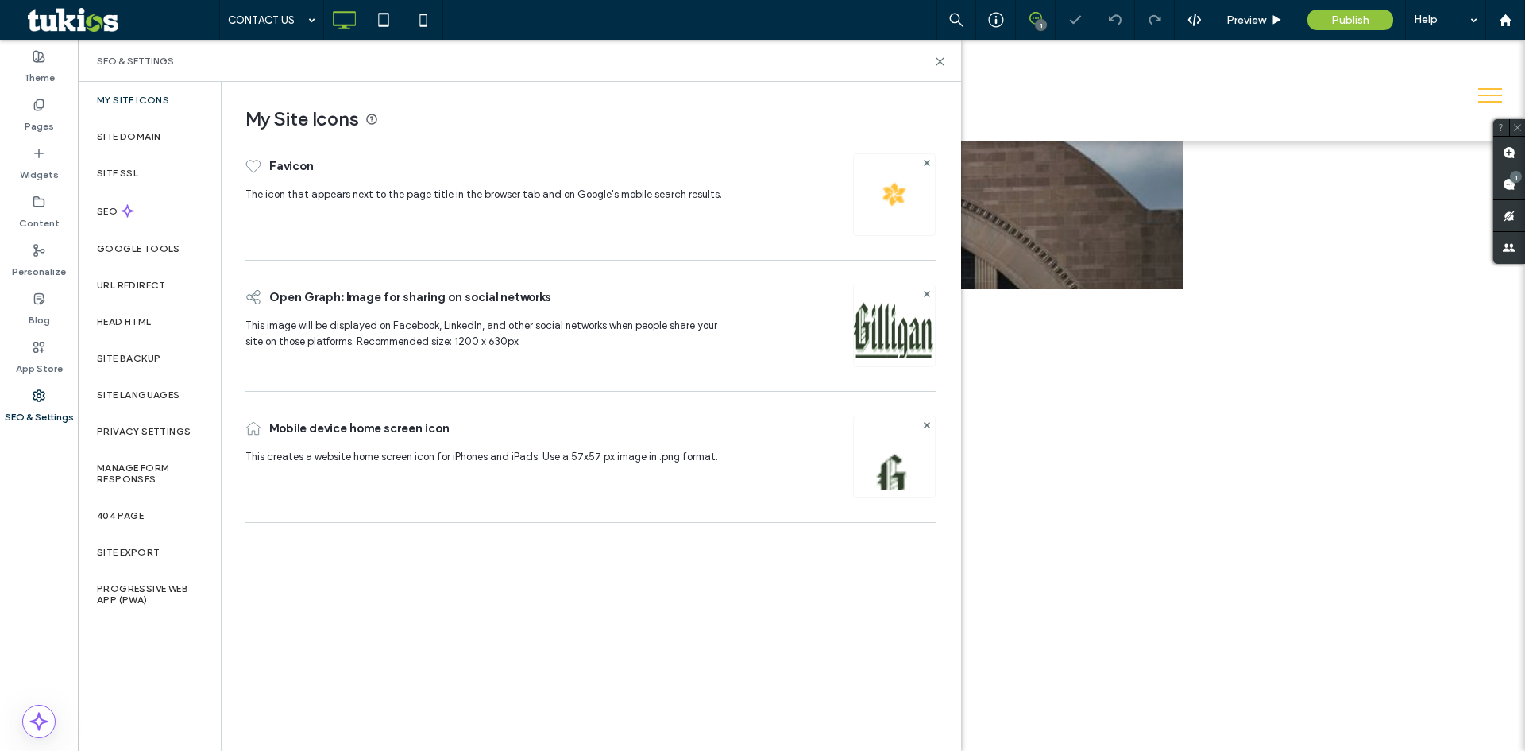
click at [896, 184] on img at bounding box center [894, 194] width 25 height 25
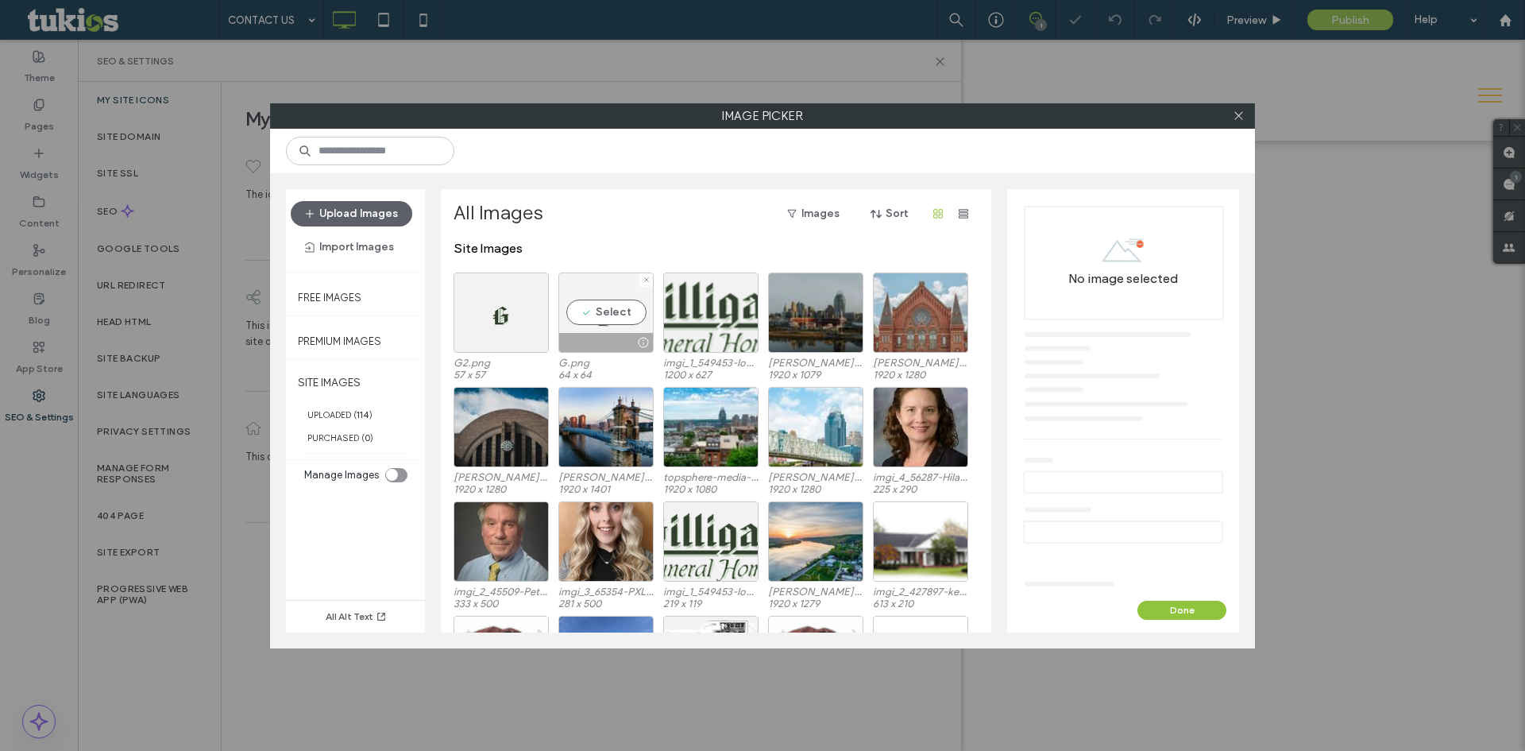
click at [593, 304] on div "Select" at bounding box center [605, 312] width 95 height 80
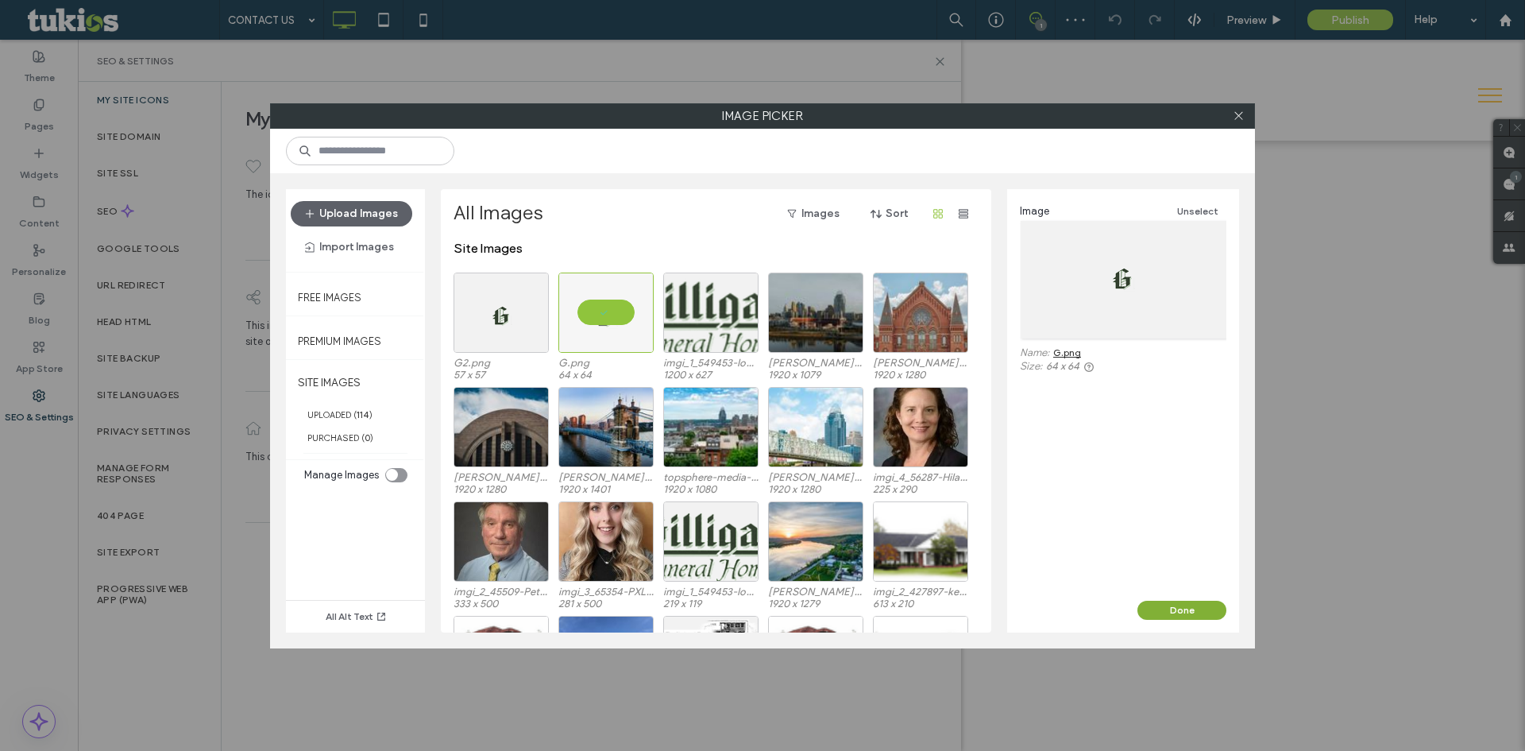
click at [1179, 613] on button "Done" at bounding box center [1181, 609] width 89 height 19
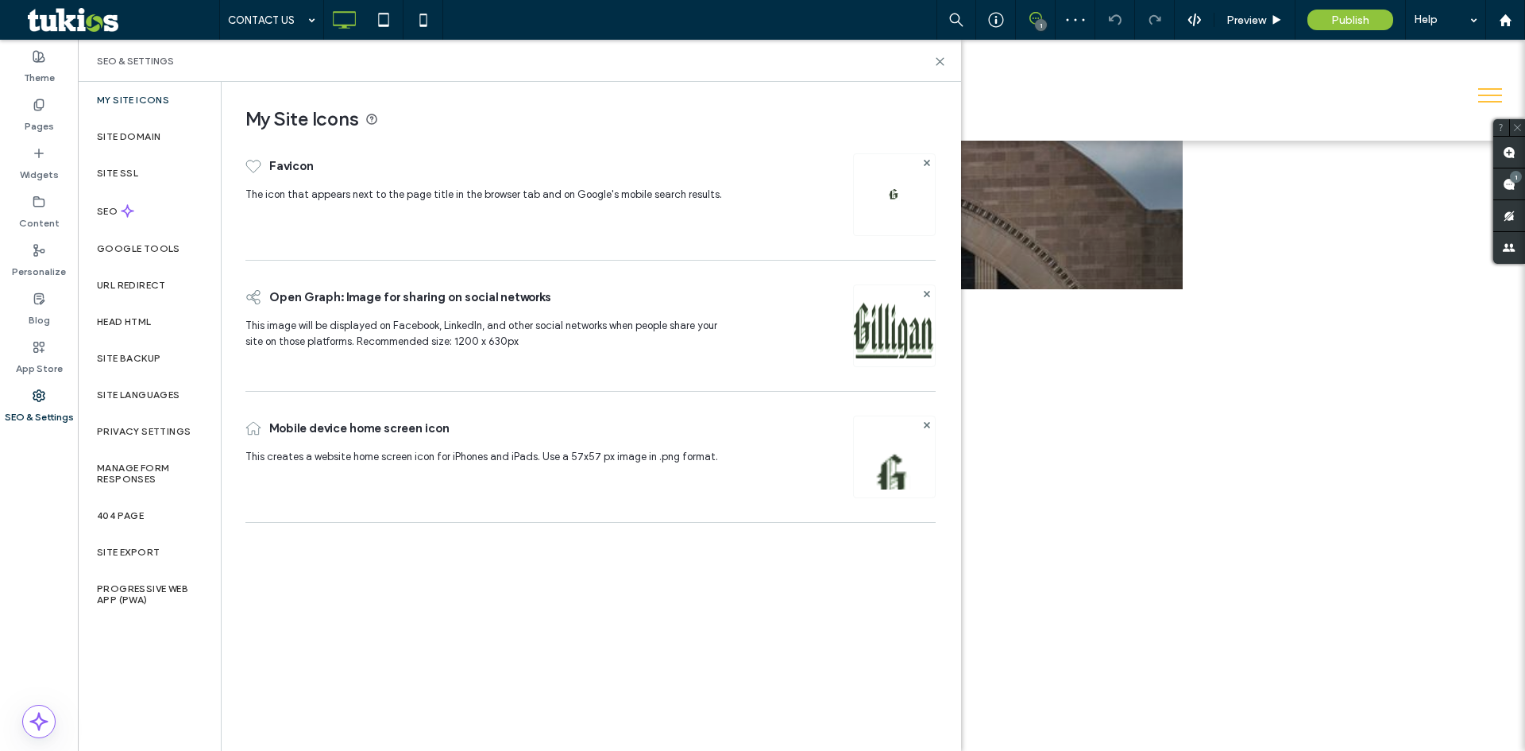
click at [168, 106] on div "My Site Icons" at bounding box center [149, 100] width 143 height 37
click at [167, 207] on div "SEO" at bounding box center [149, 210] width 143 height 39
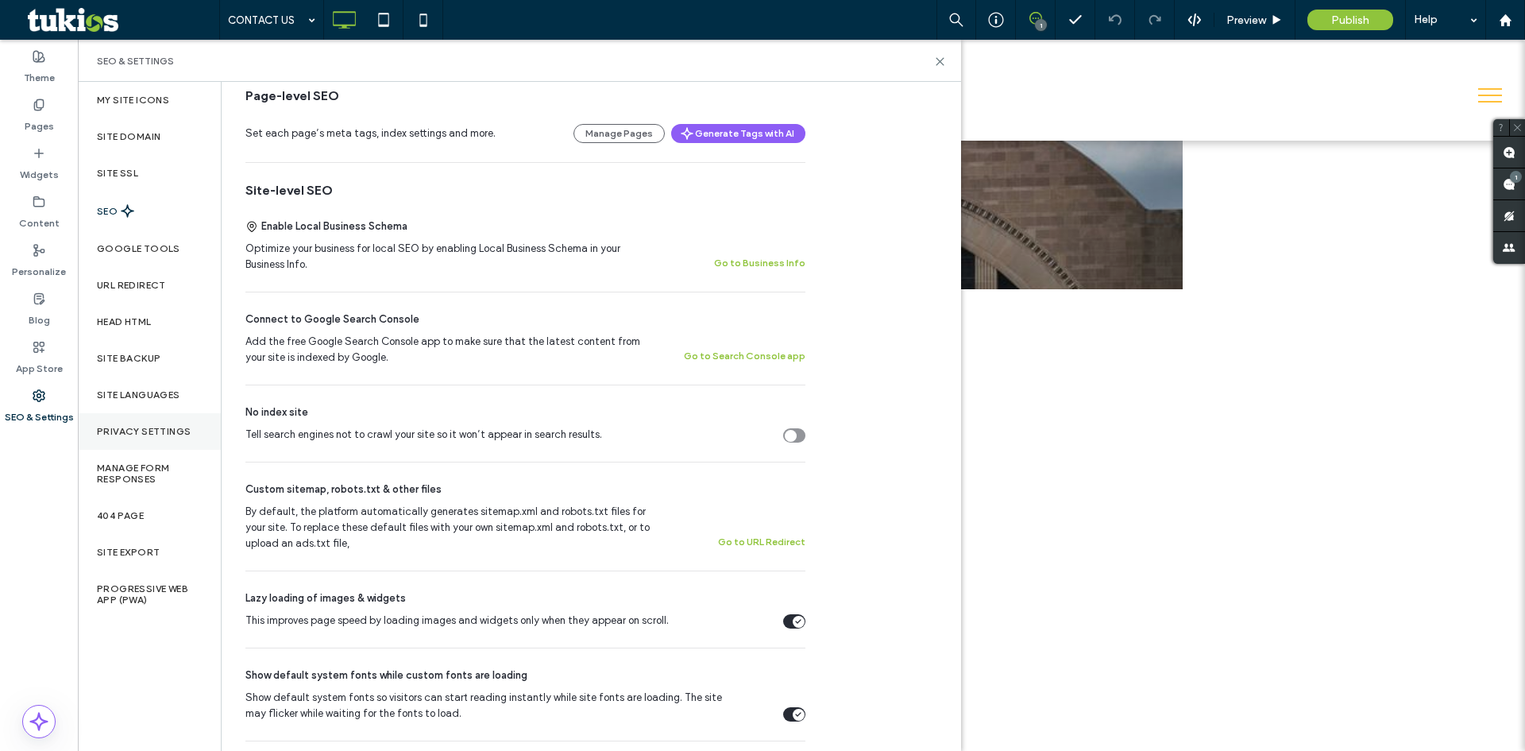
scroll to position [477, 0]
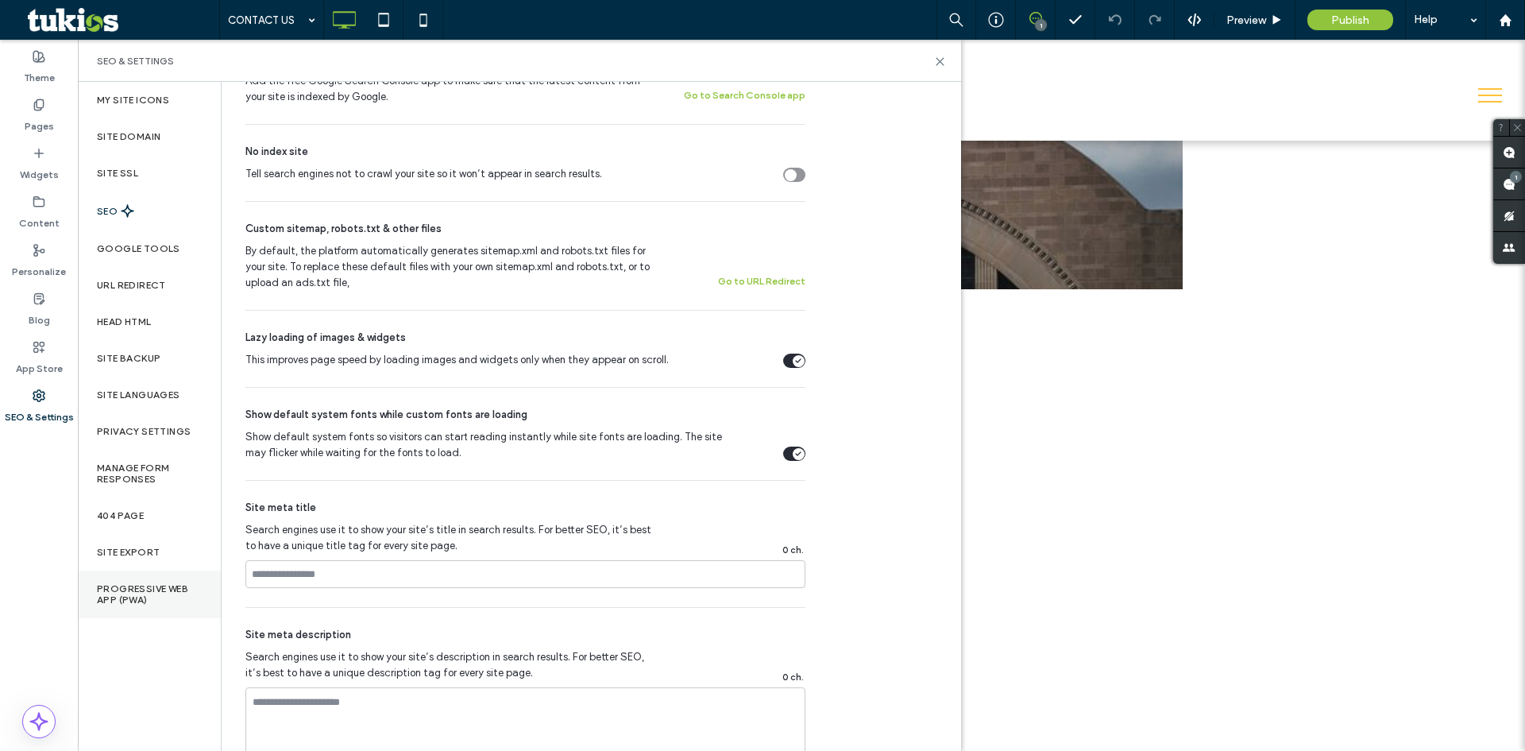
click at [166, 575] on div "Progressive Web App (PWA)" at bounding box center [149, 594] width 143 height 48
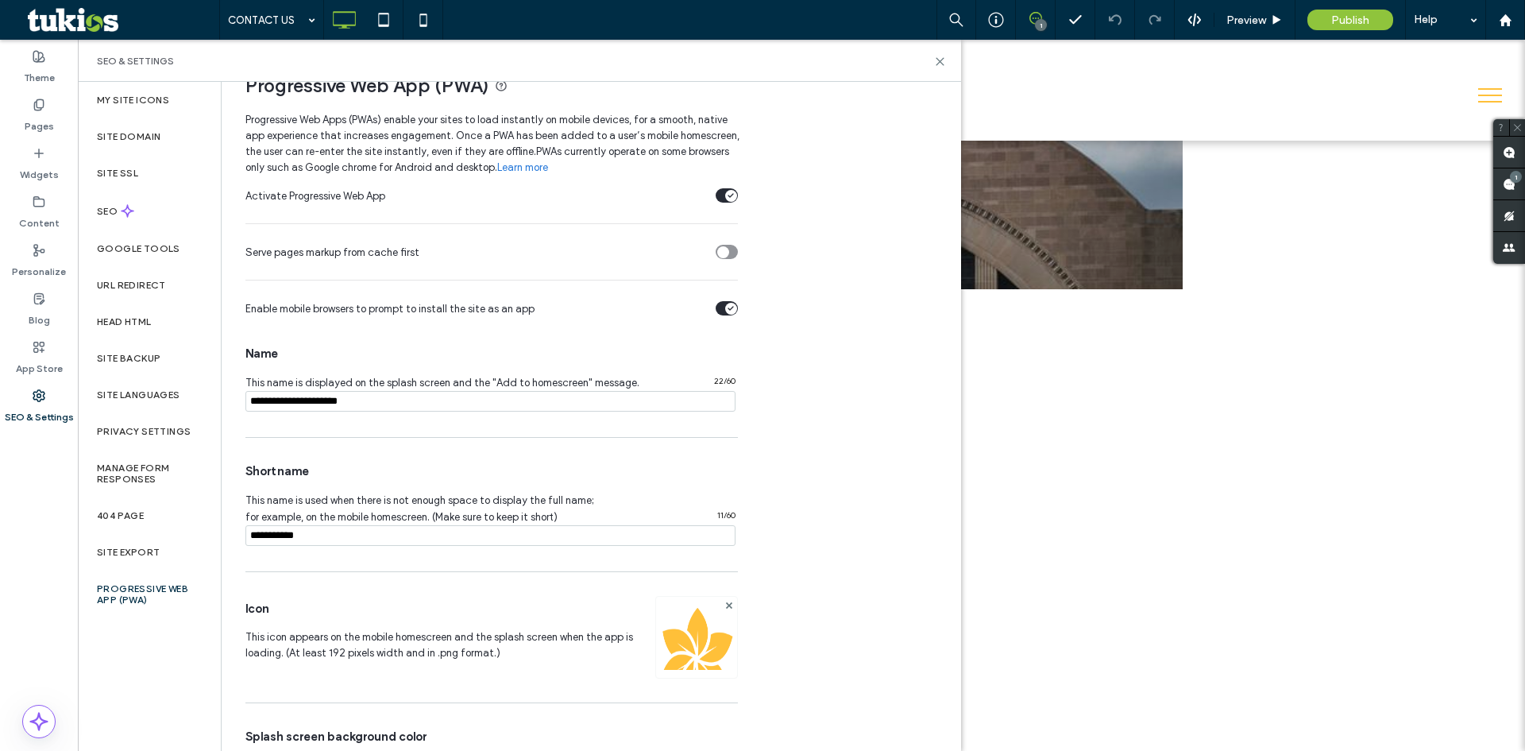
scroll to position [113, 0]
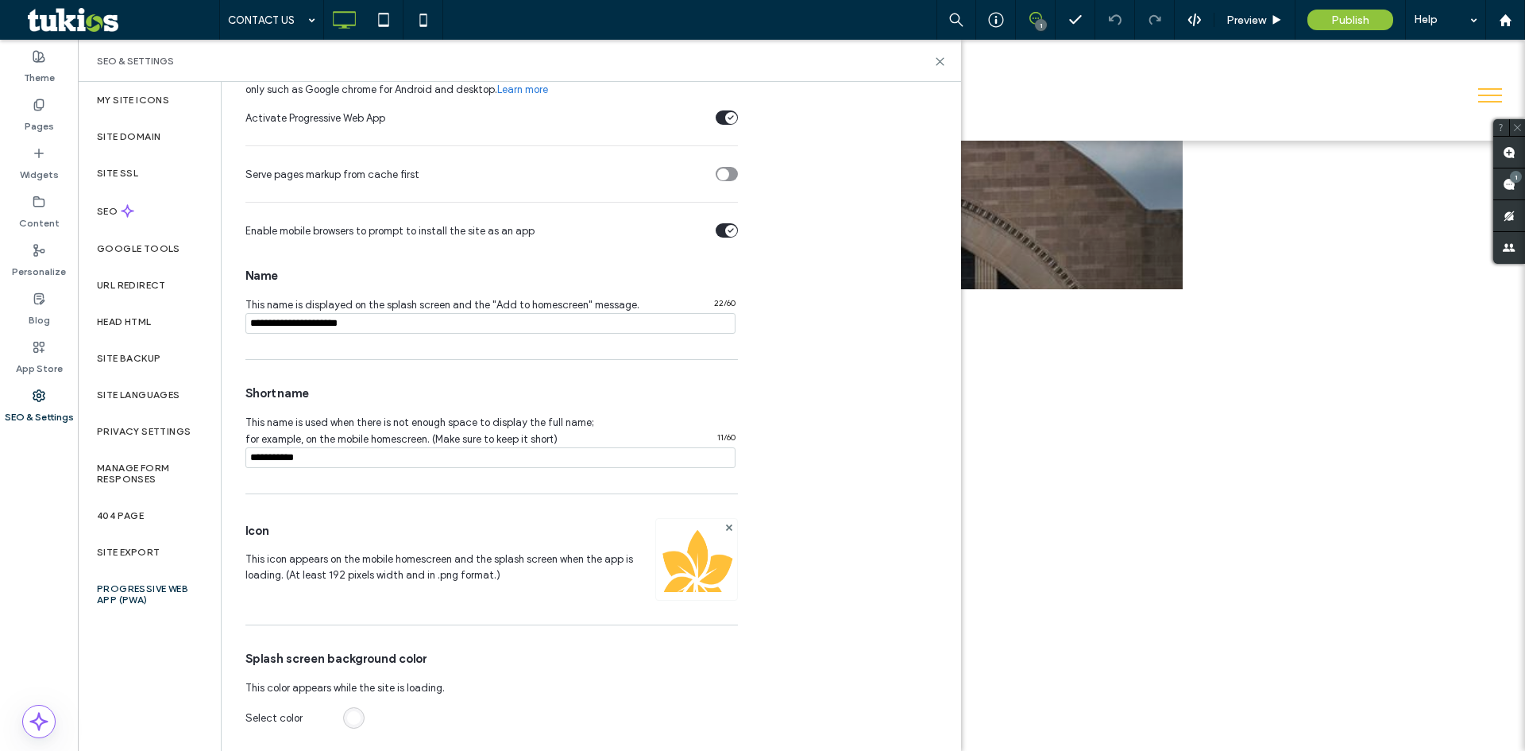
click at [703, 558] on img at bounding box center [696, 581] width 81 height 108
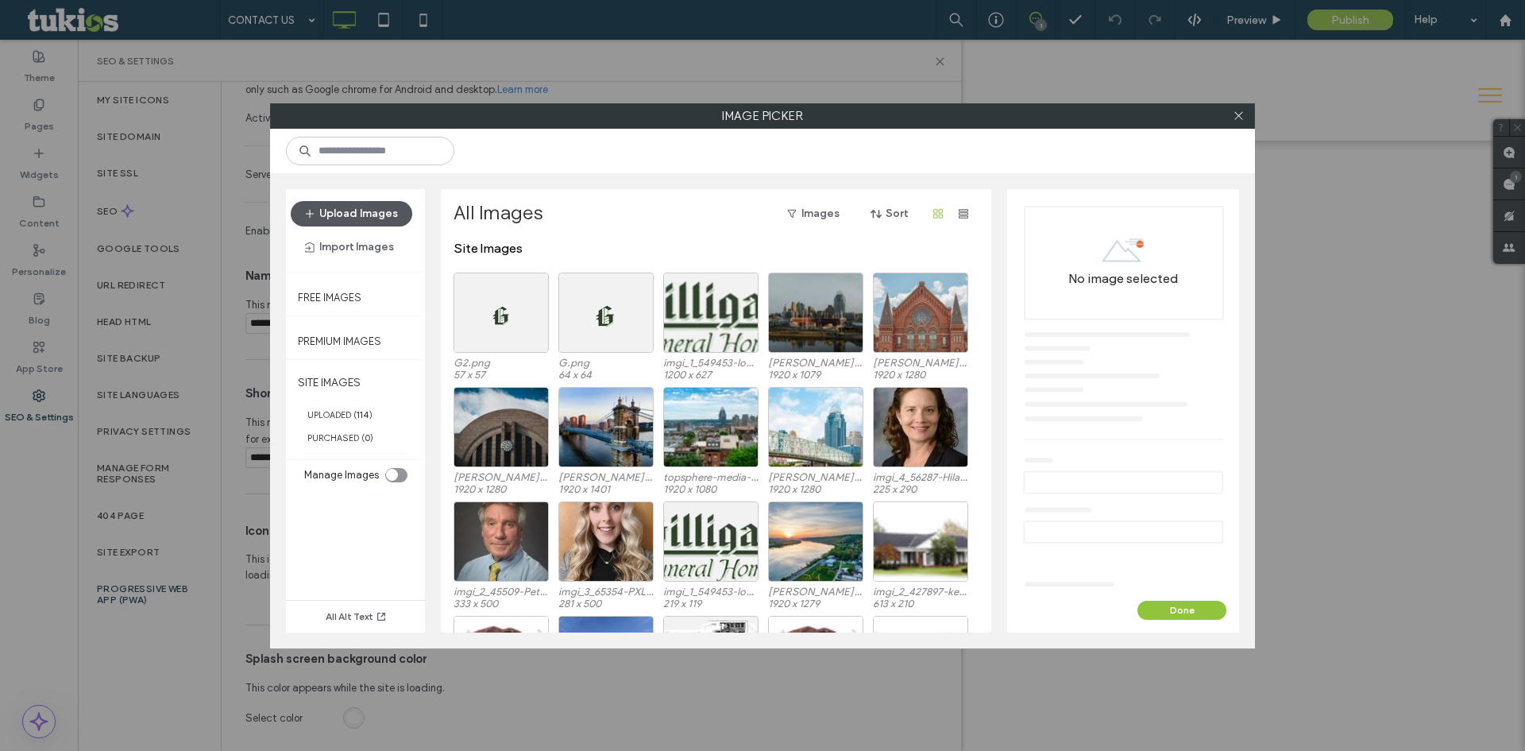
click at [362, 208] on button "Upload Images" at bounding box center [352, 213] width 122 height 25
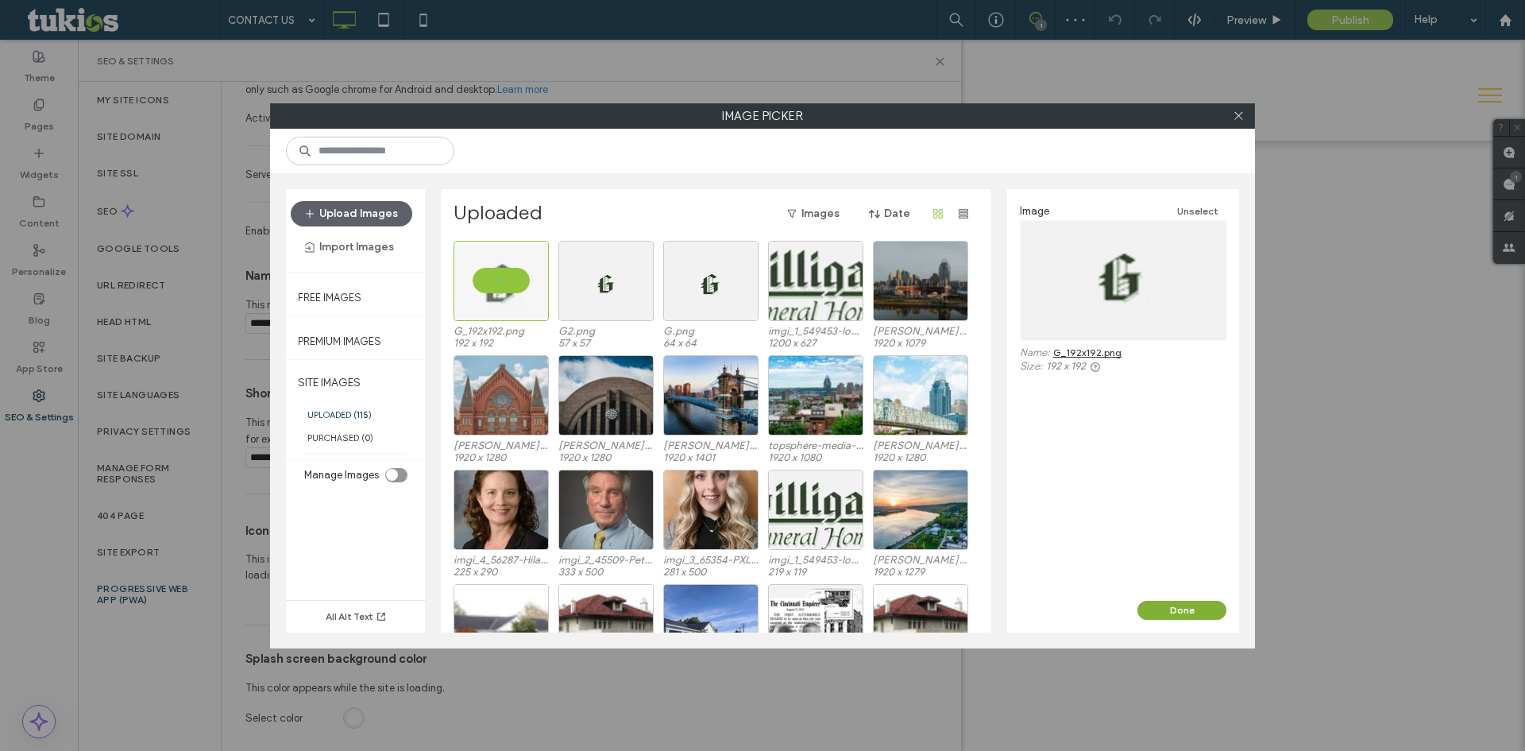
click at [1188, 609] on button "Done" at bounding box center [1181, 609] width 89 height 19
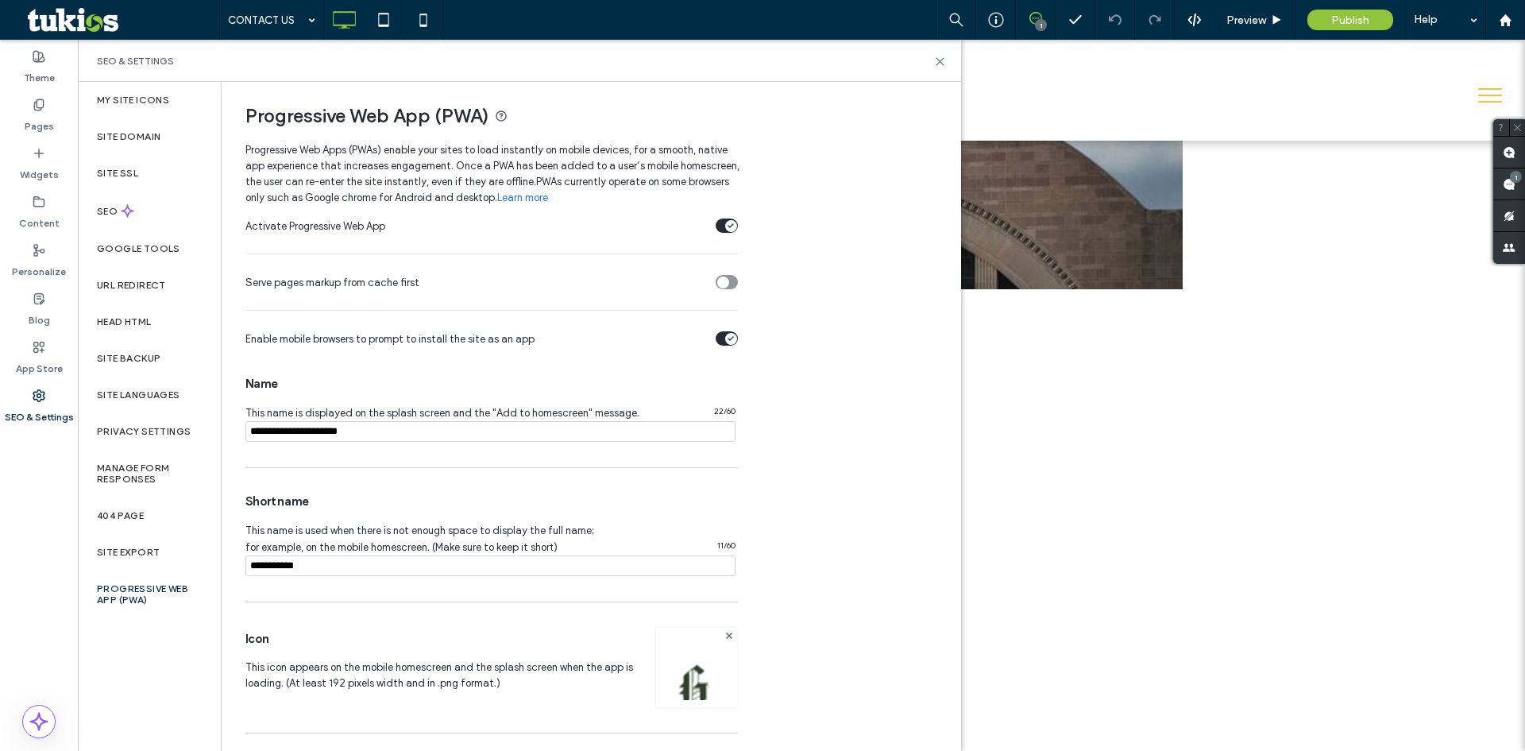
scroll to position [0, 0]
click at [154, 522] on div "404 Page" at bounding box center [149, 515] width 143 height 37
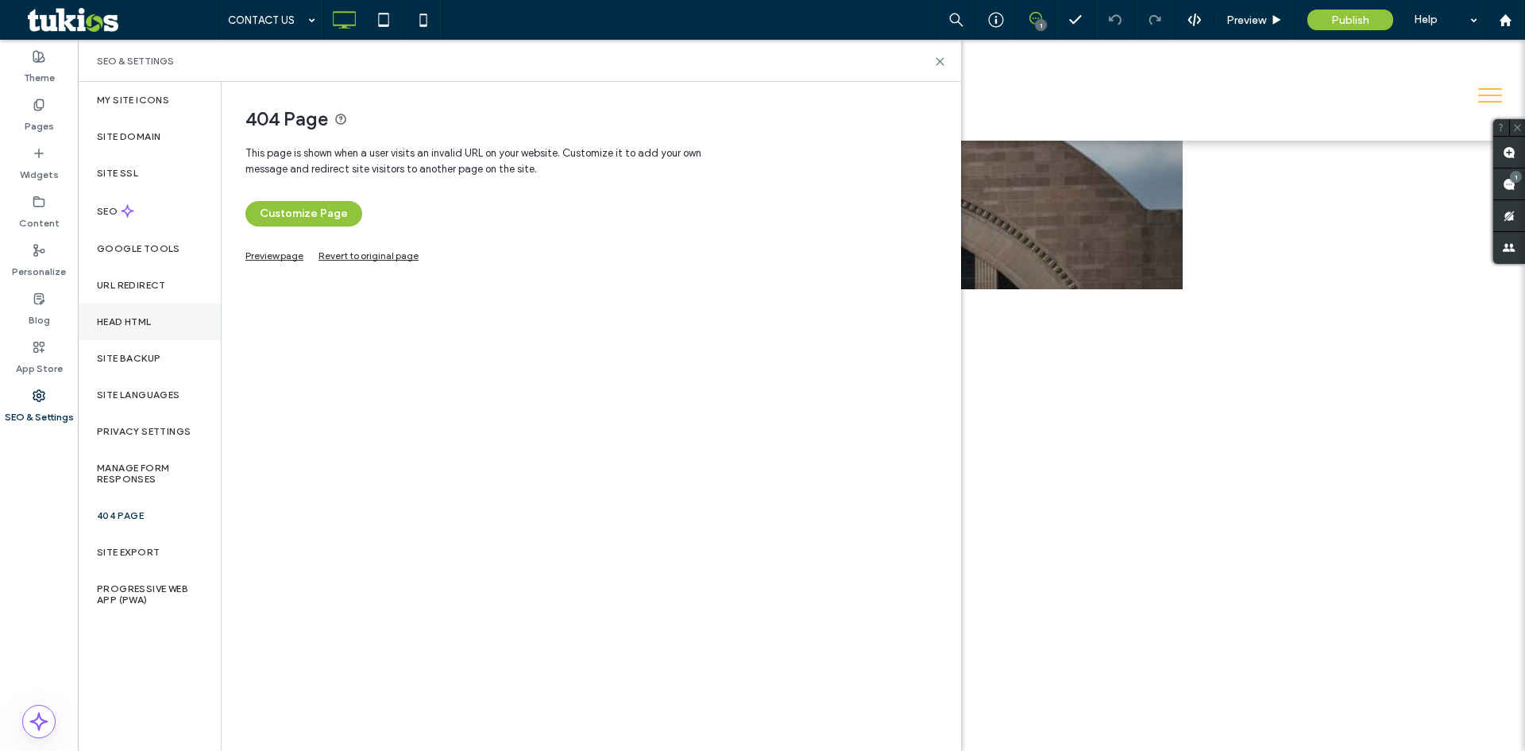
click at [149, 322] on label "Head HTML" at bounding box center [124, 321] width 55 height 11
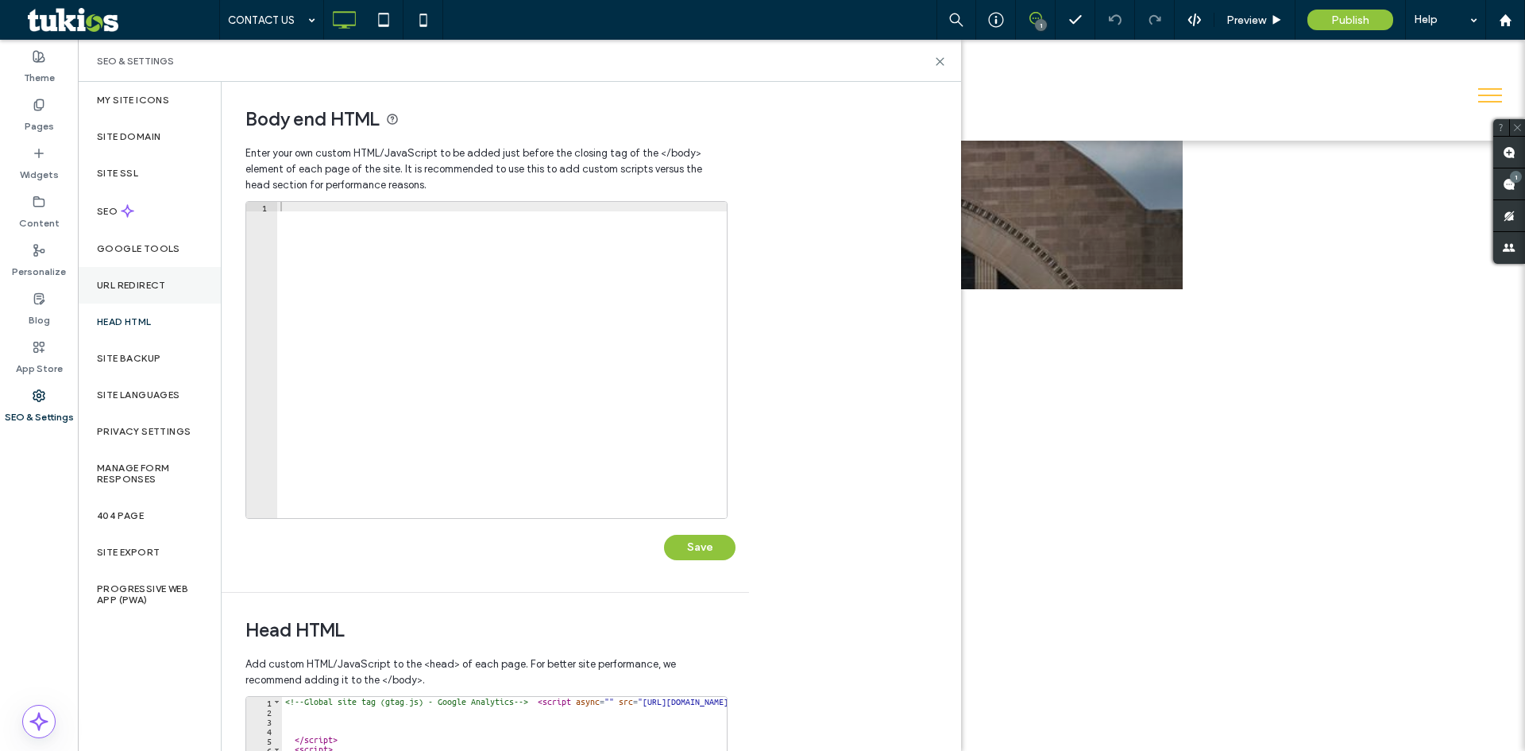
click at [153, 284] on label "URL Redirect" at bounding box center [131, 285] width 69 height 11
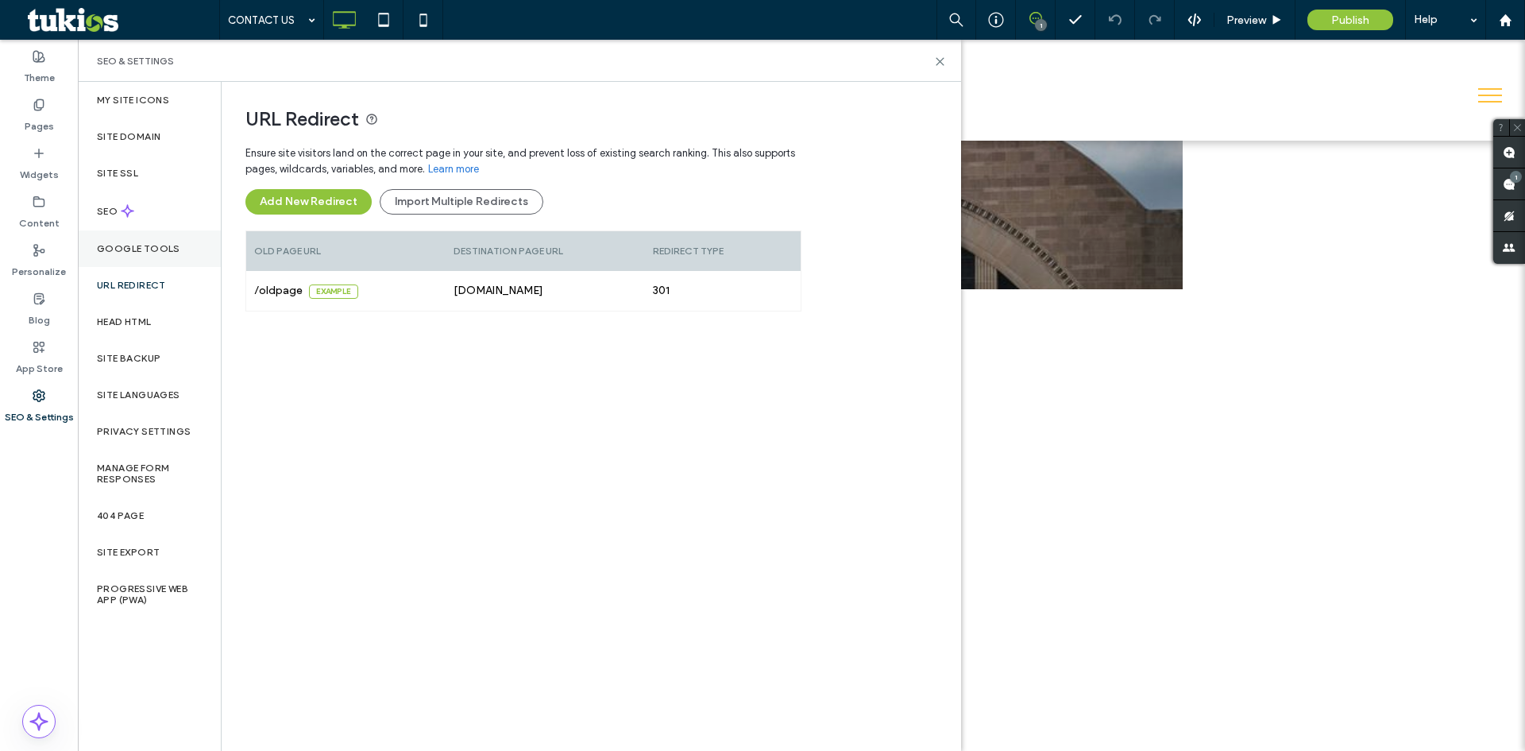
click at [152, 243] on label "Google Tools" at bounding box center [138, 248] width 83 height 11
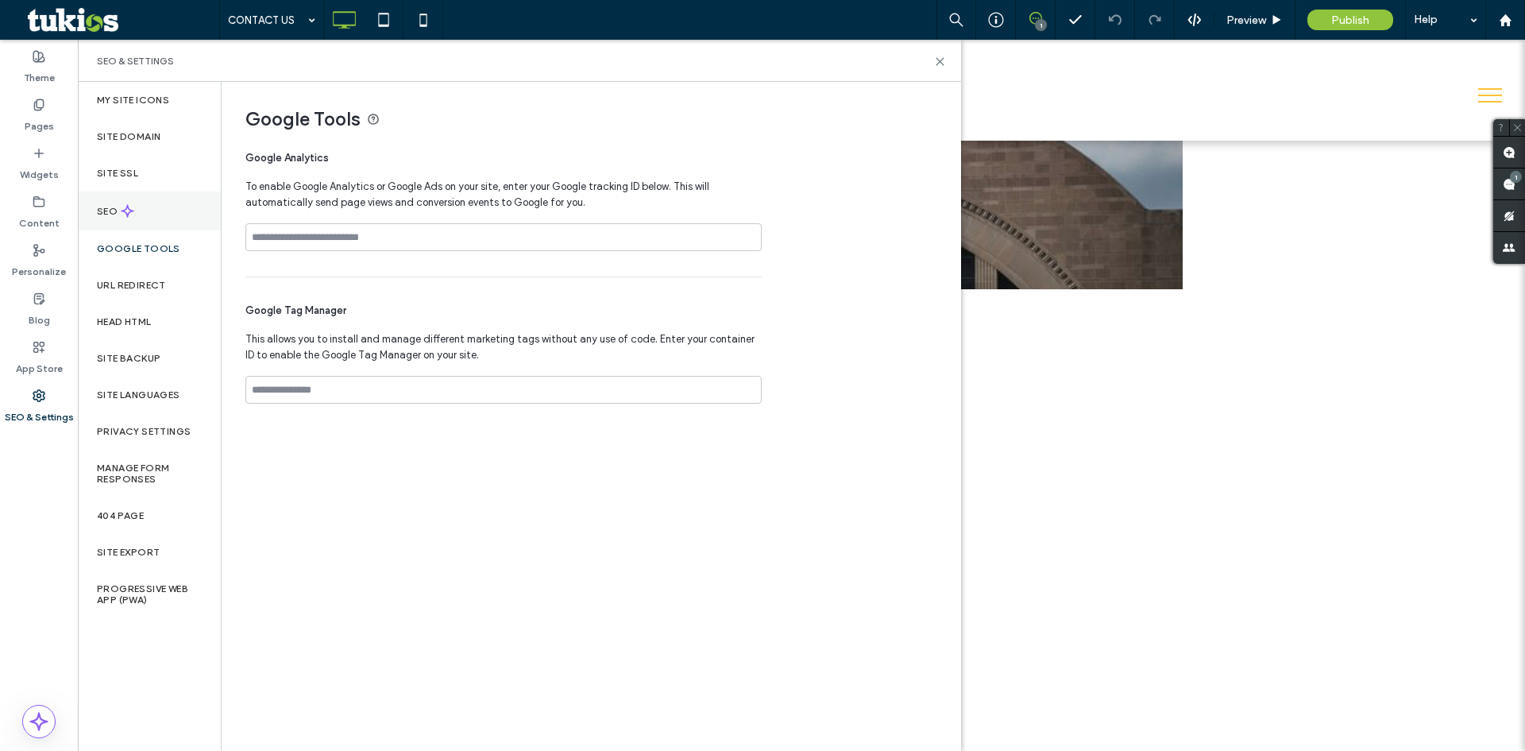
click at [133, 207] on icon at bounding box center [128, 211] width 14 height 14
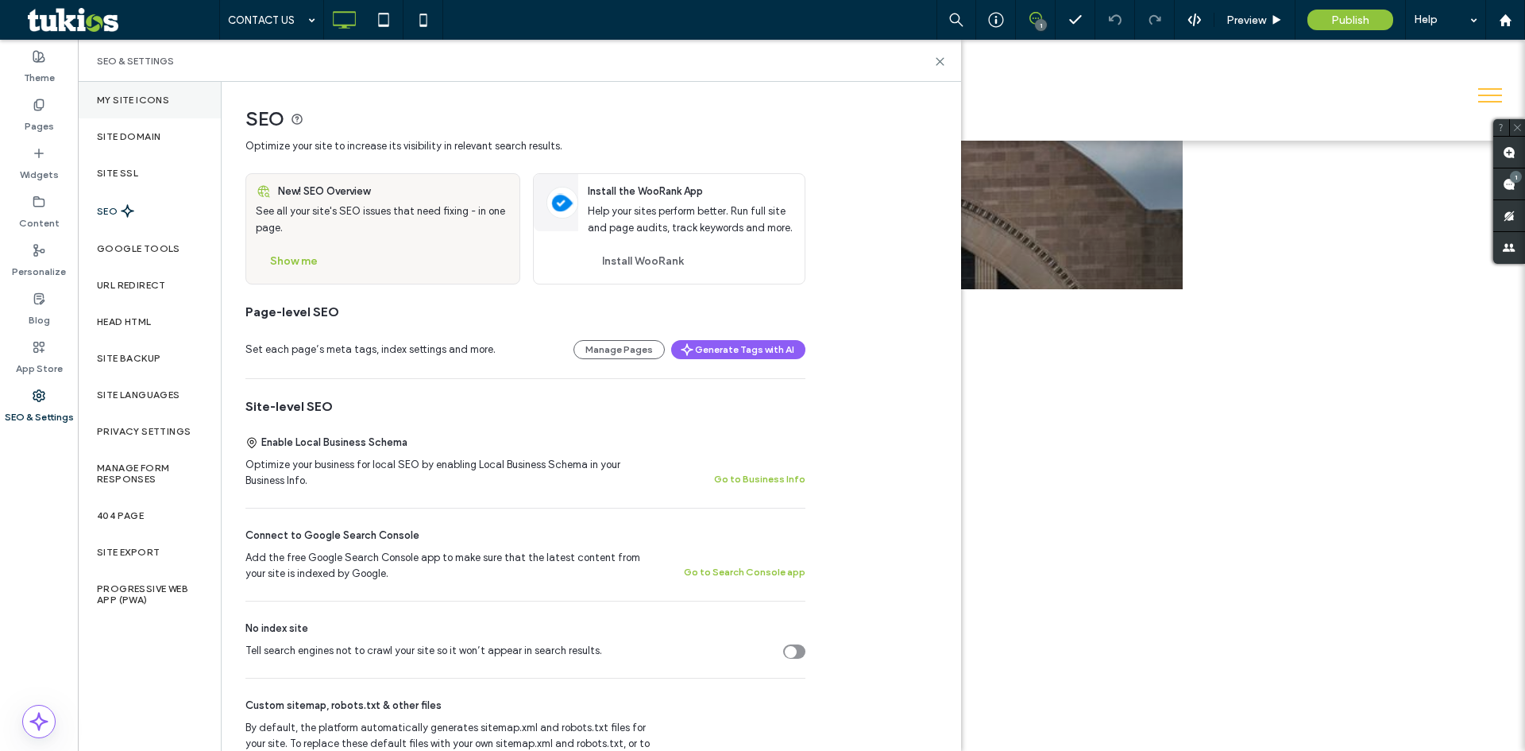
click at [161, 108] on div "My Site Icons" at bounding box center [149, 100] width 143 height 37
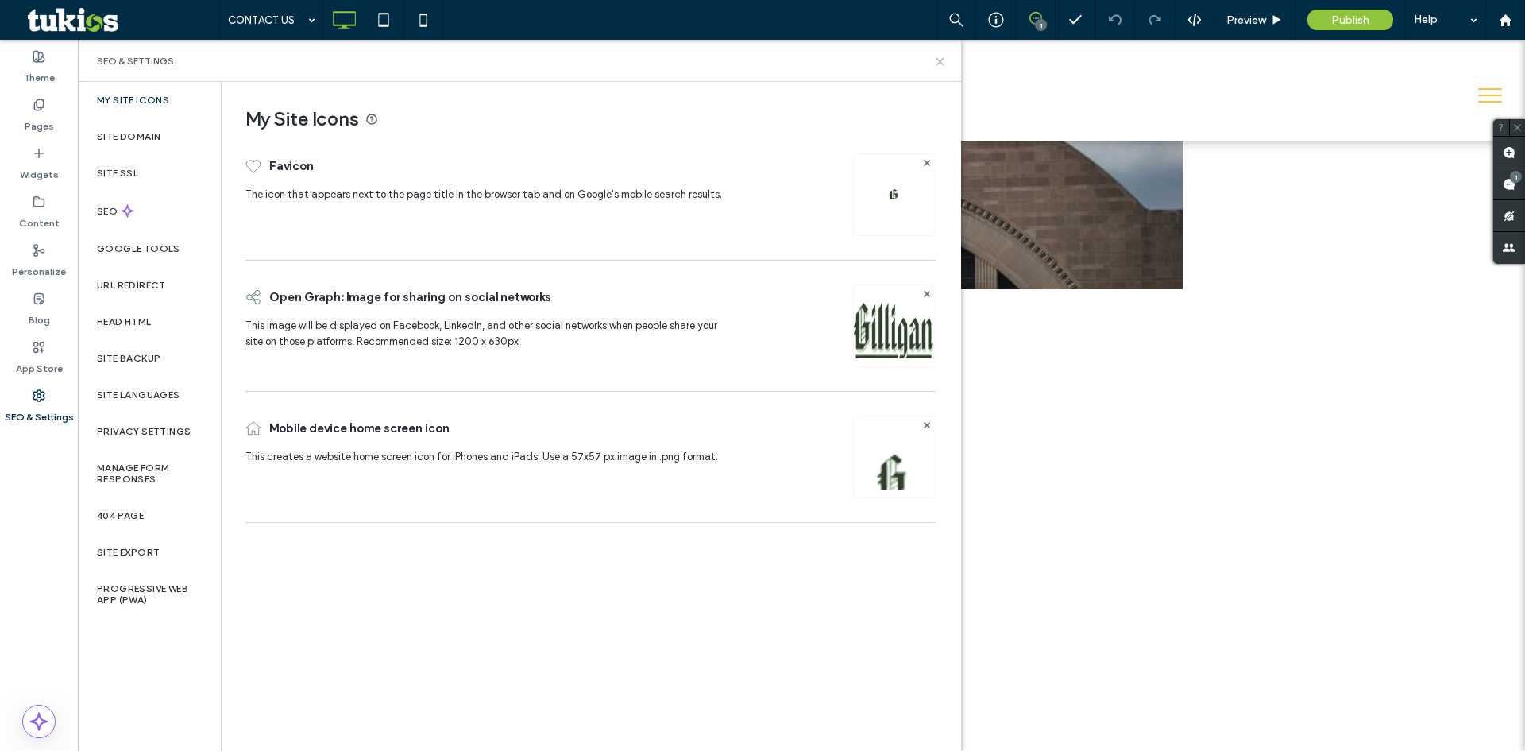
drag, startPoint x: 937, startPoint y: 60, endPoint x: 1145, endPoint y: 37, distance: 208.6
click at [937, 60] on icon at bounding box center [940, 62] width 12 height 12
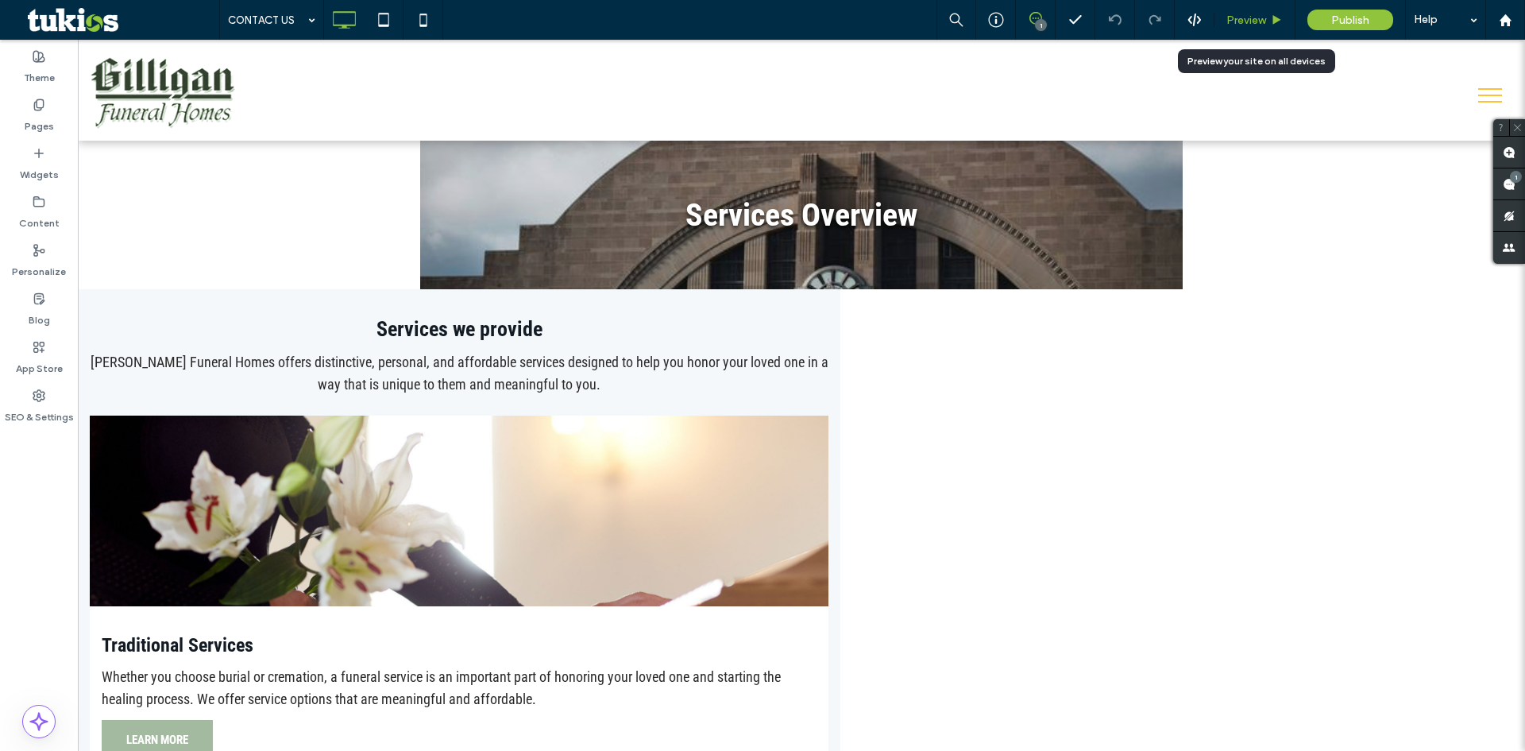
click at [1259, 19] on span "Preview" at bounding box center [1246, 21] width 40 height 14
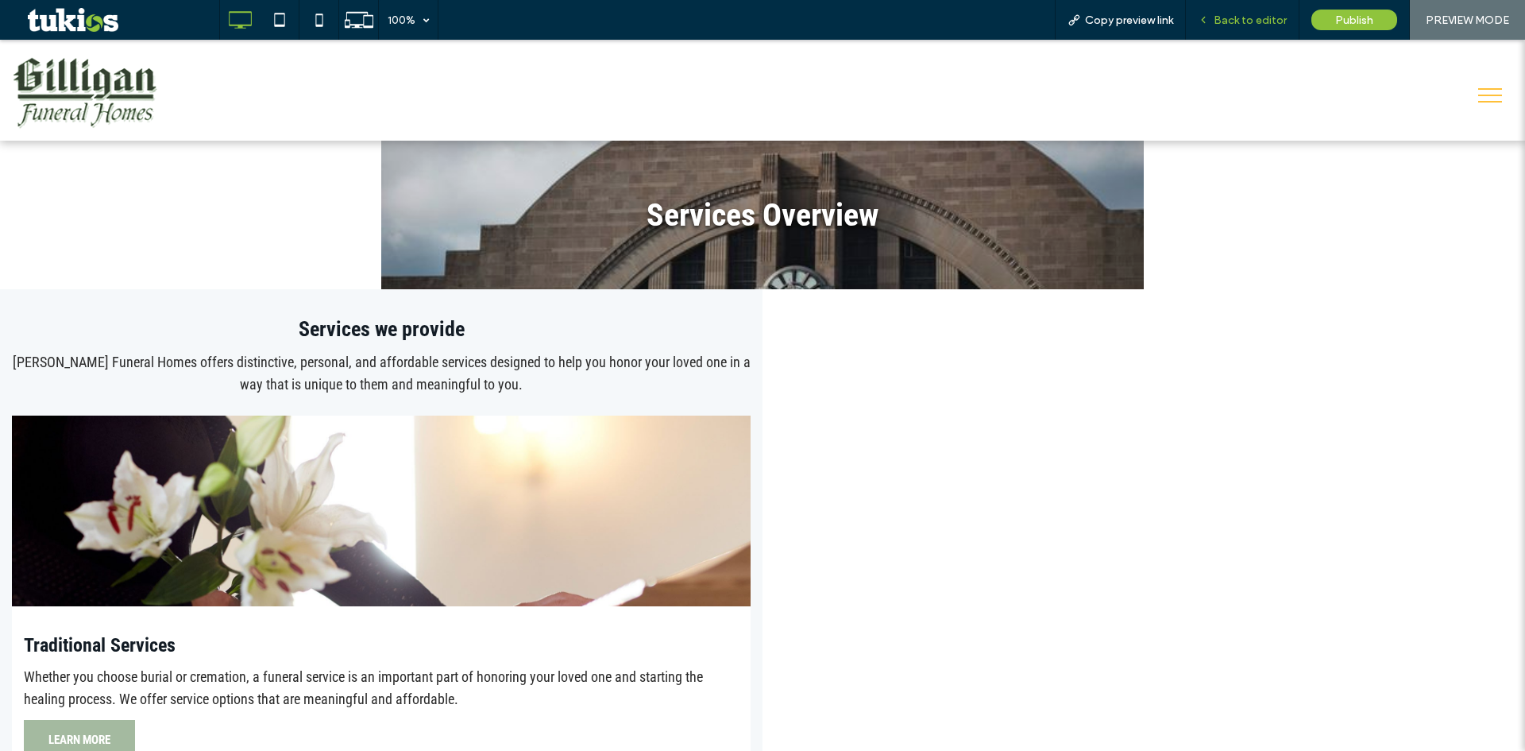
click at [1268, 17] on span "Back to editor" at bounding box center [1250, 21] width 73 height 14
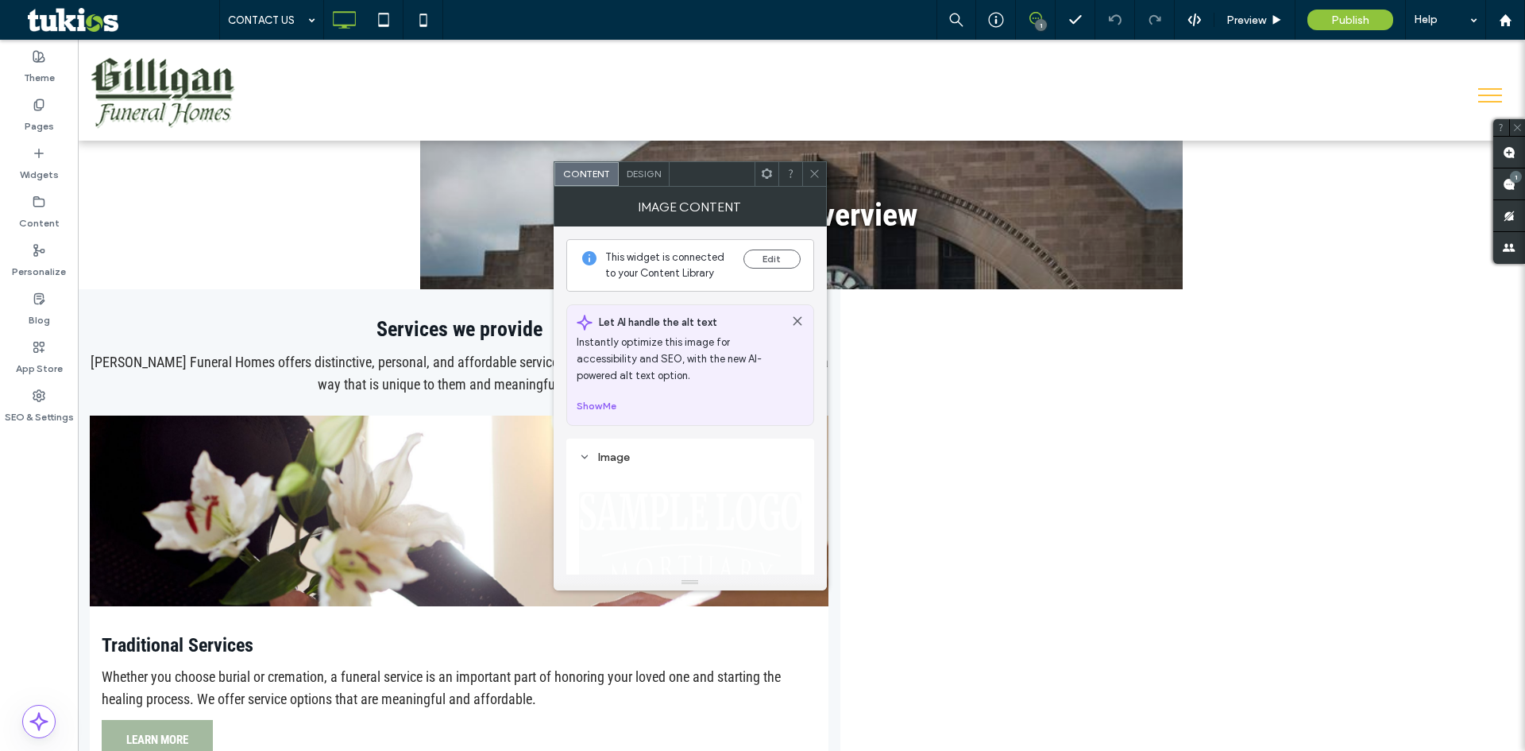
click at [778, 278] on div "Edit" at bounding box center [771, 265] width 57 height 32
click at [776, 262] on button "Edit" at bounding box center [771, 258] width 57 height 19
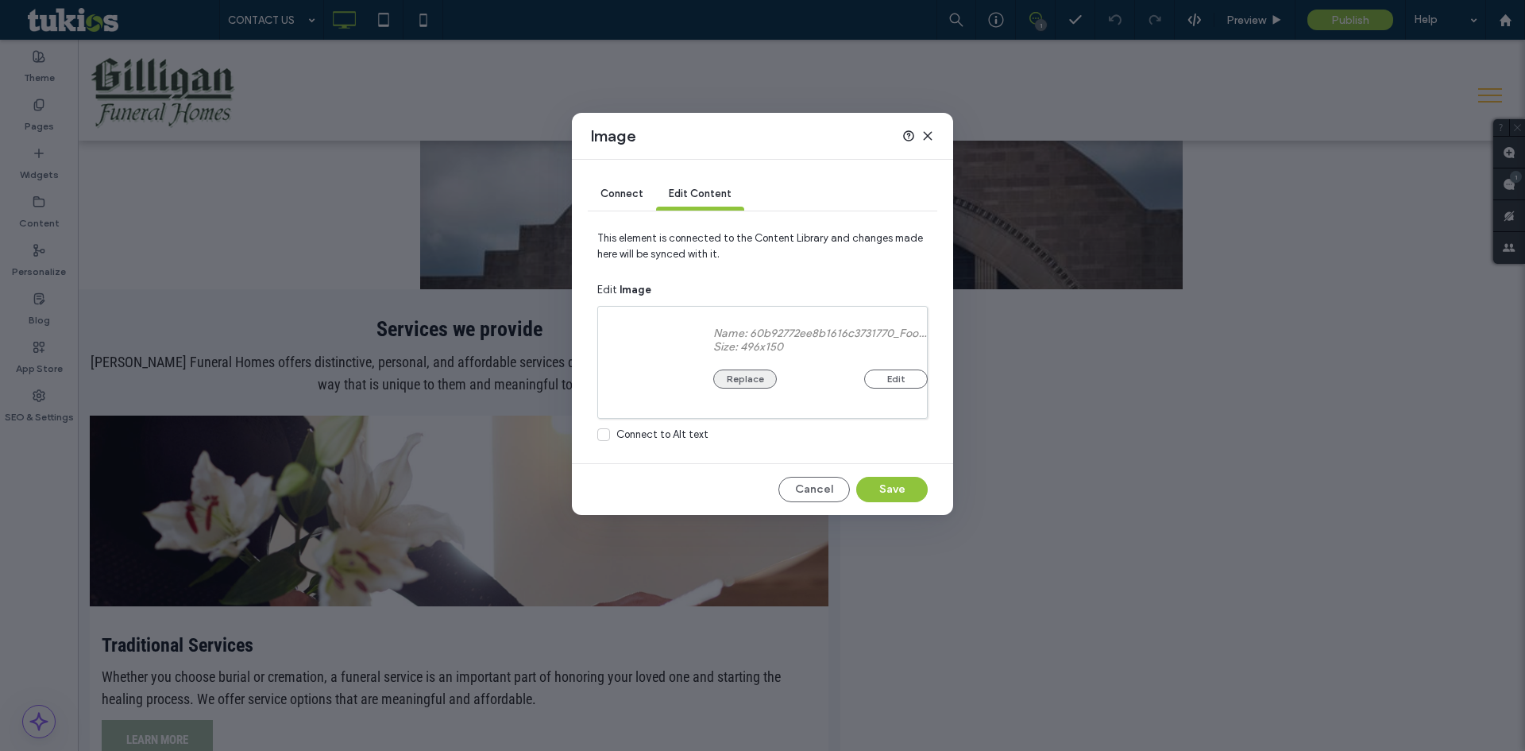
click at [754, 365] on div "Replace Edit" at bounding box center [820, 370] width 214 height 35
click at [749, 385] on button "Replace" at bounding box center [745, 378] width 64 height 19
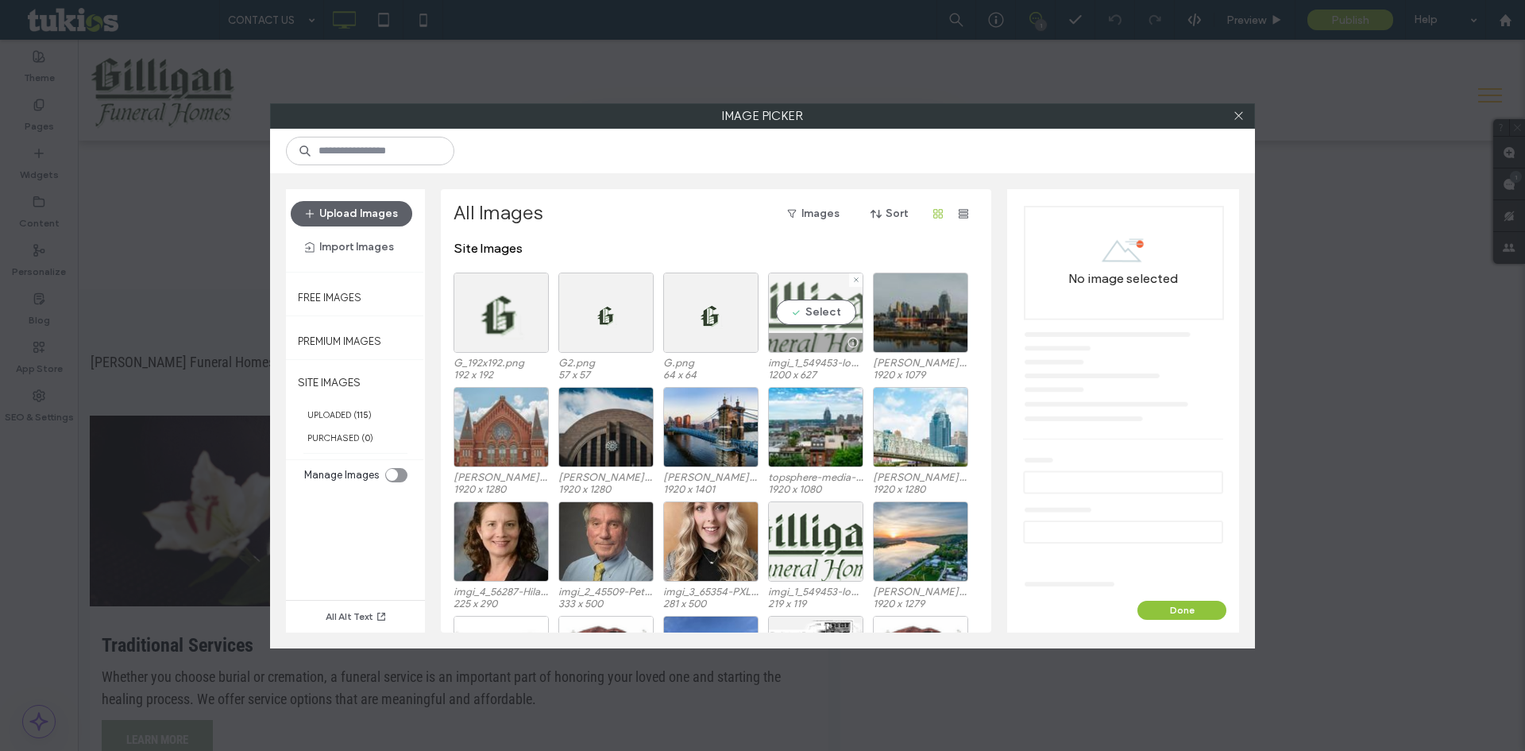
click at [814, 319] on div "Select" at bounding box center [815, 312] width 95 height 80
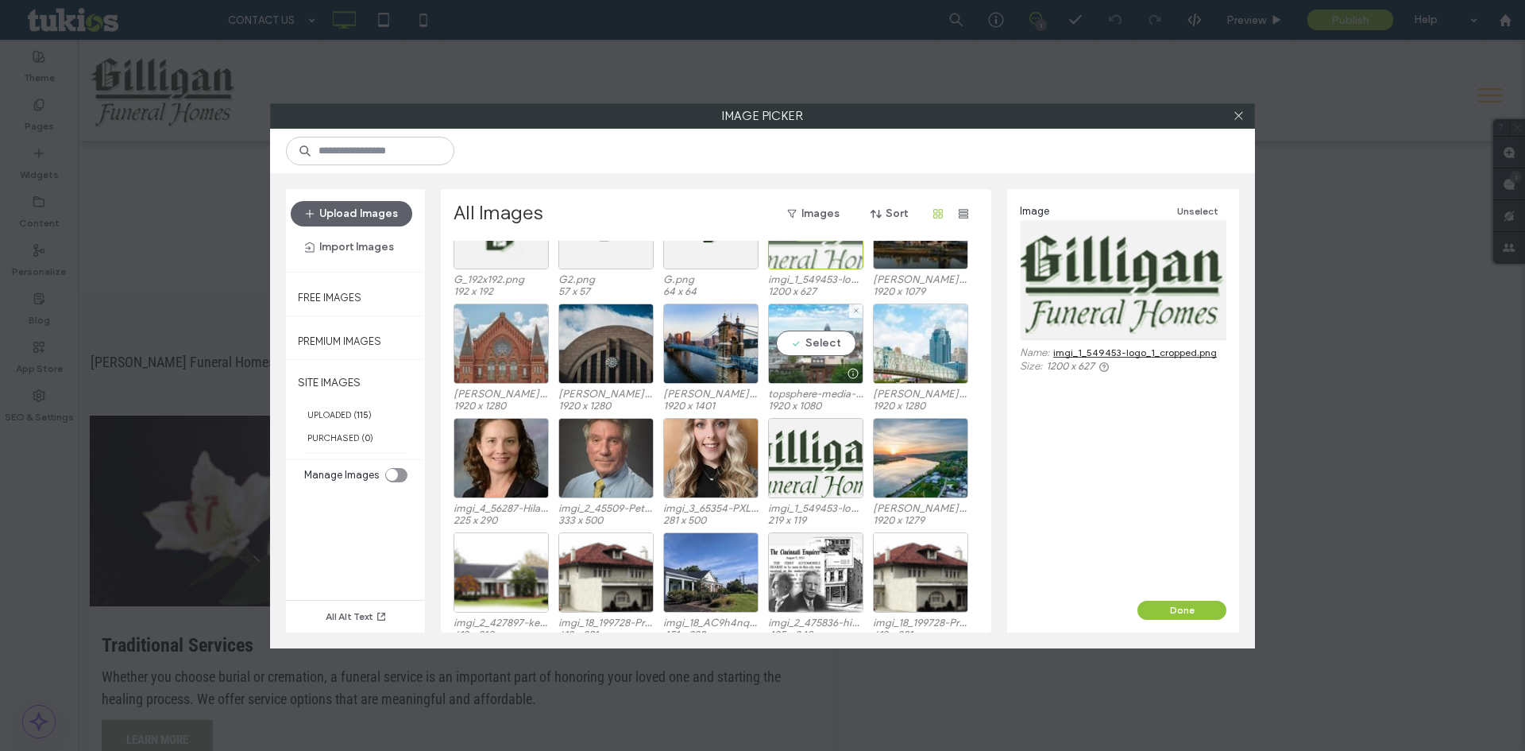
scroll to position [98, 0]
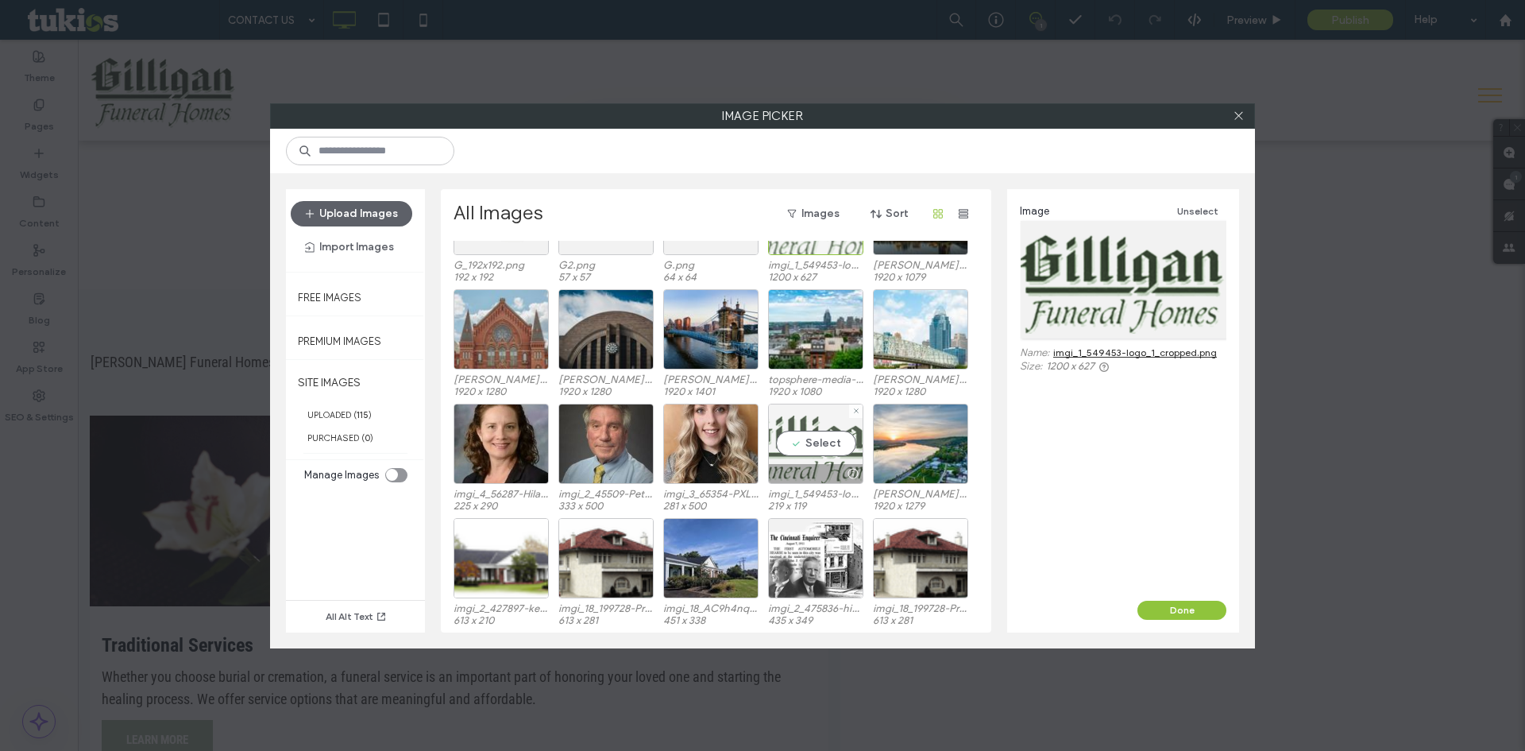
click at [819, 446] on div "Select" at bounding box center [815, 443] width 95 height 80
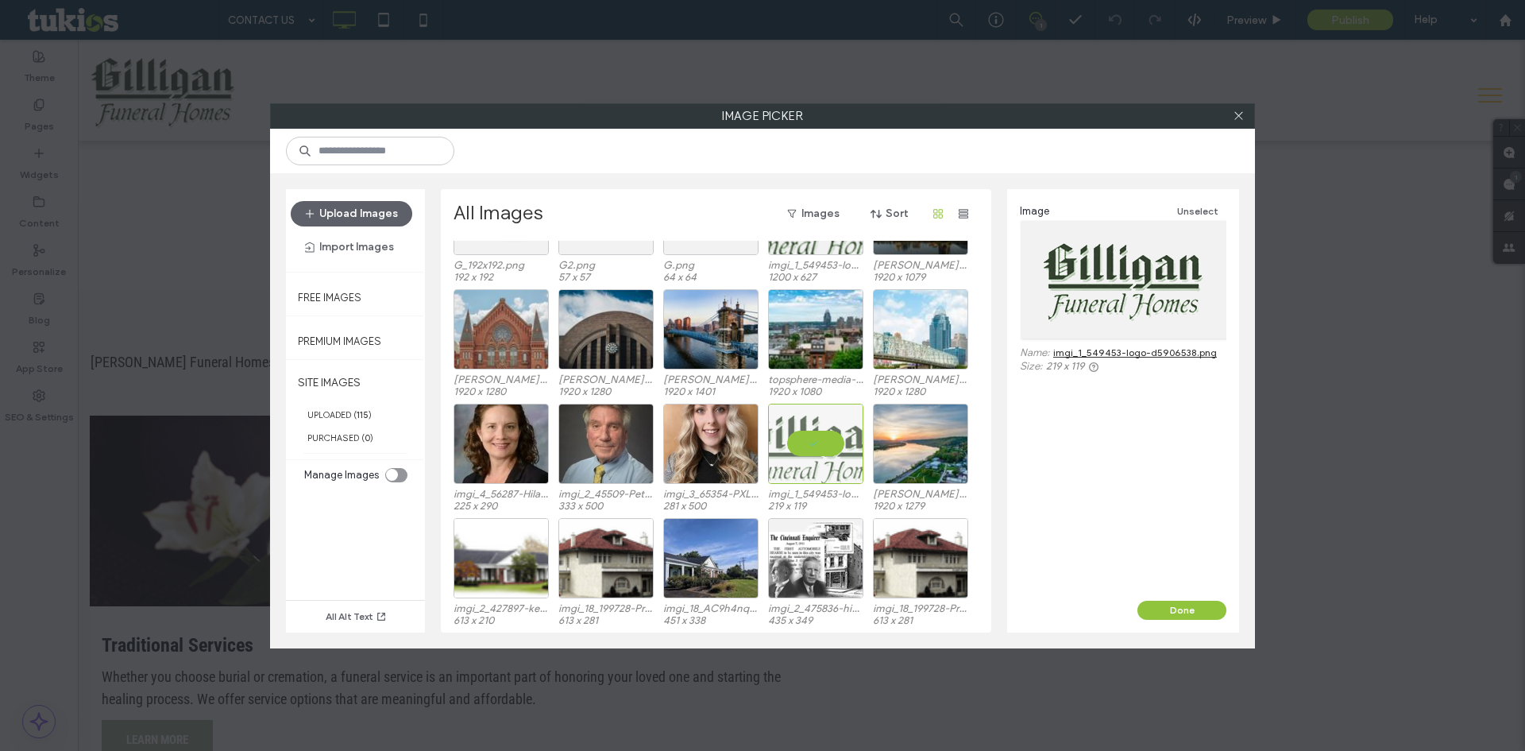
click at [1172, 598] on div "Image Unselect Name: imgi_1_549453-logo-d5906538.png Size: 219 x 119" at bounding box center [1123, 394] width 232 height 411
click at [1174, 616] on button "Done" at bounding box center [1181, 609] width 89 height 19
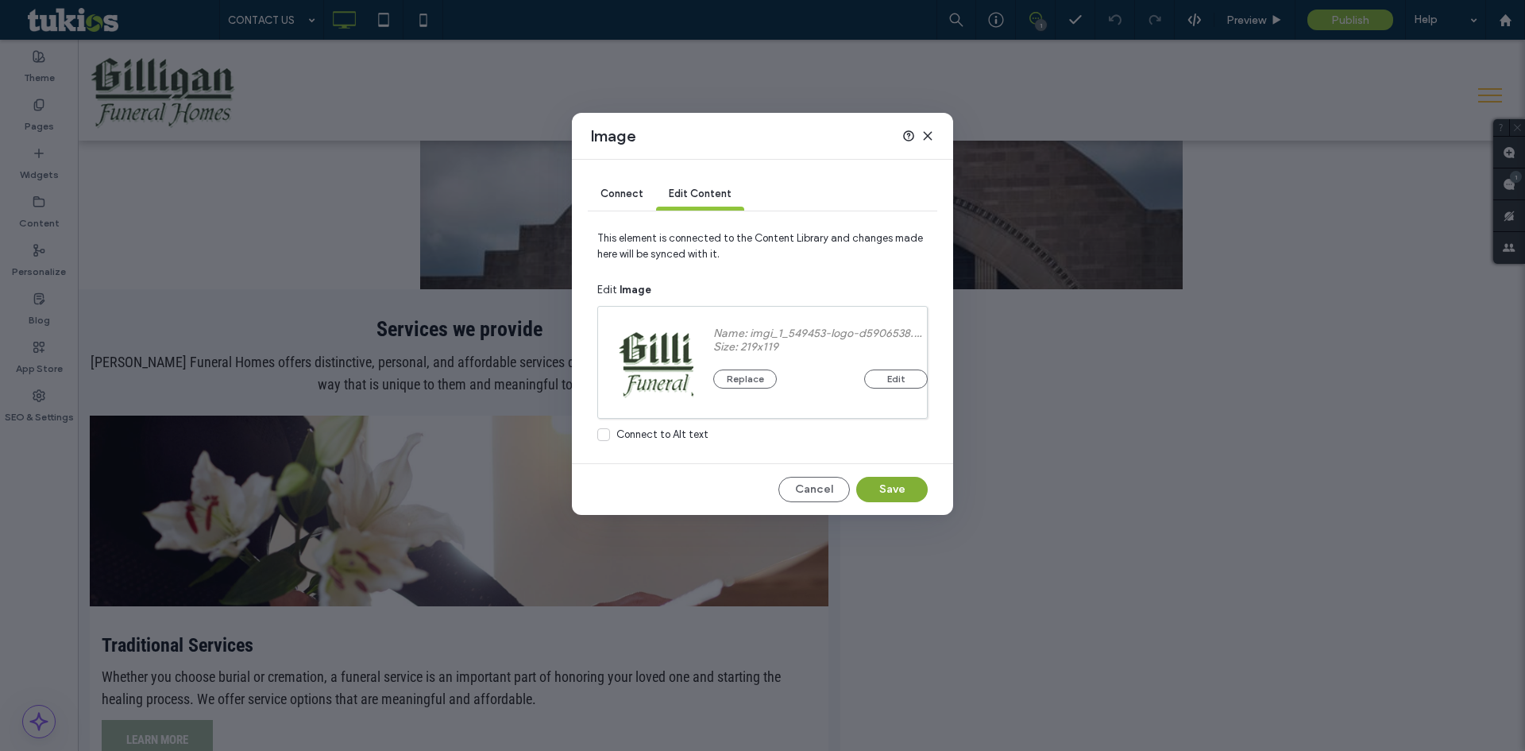
click at [905, 486] on button "Save" at bounding box center [891, 489] width 71 height 25
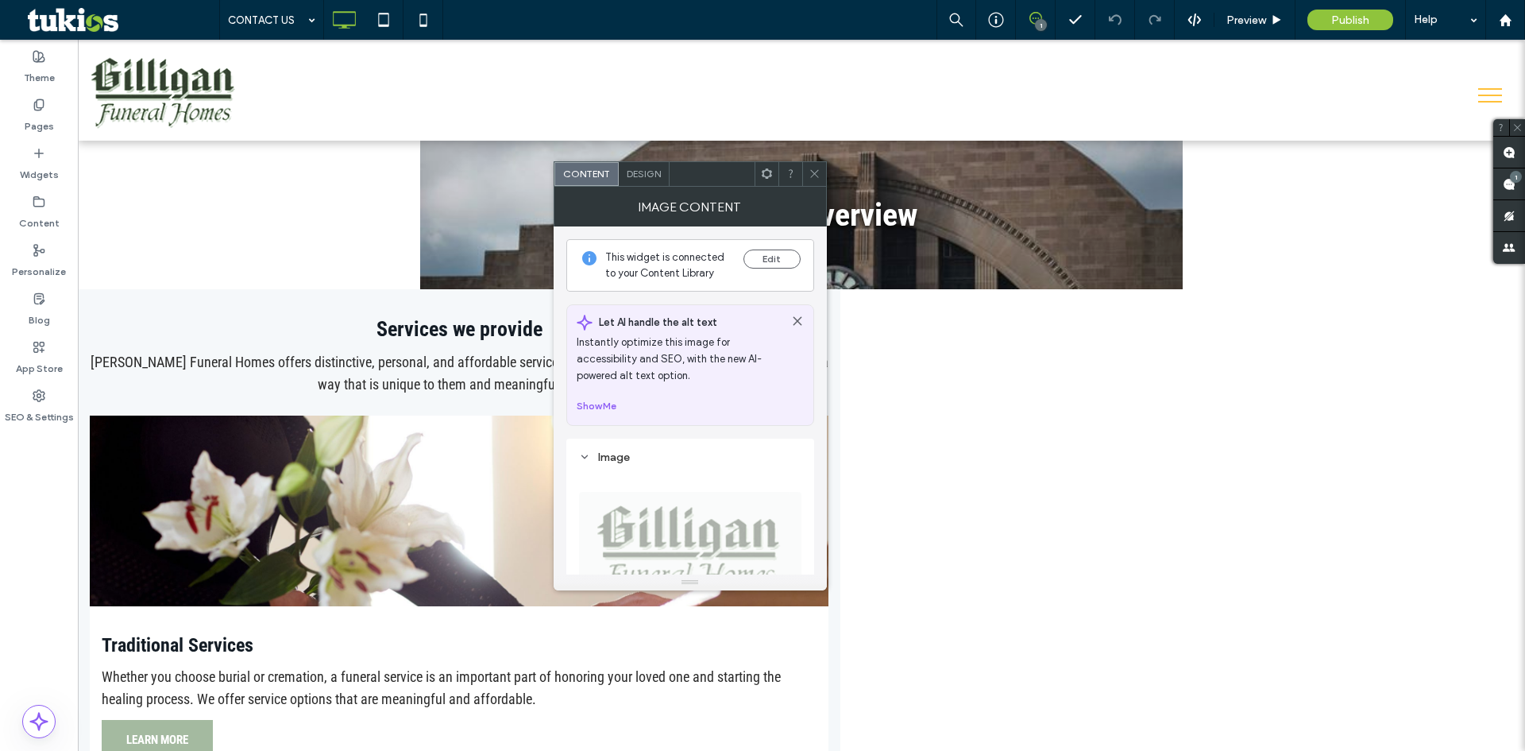
click at [644, 167] on div "Design" at bounding box center [644, 174] width 51 height 24
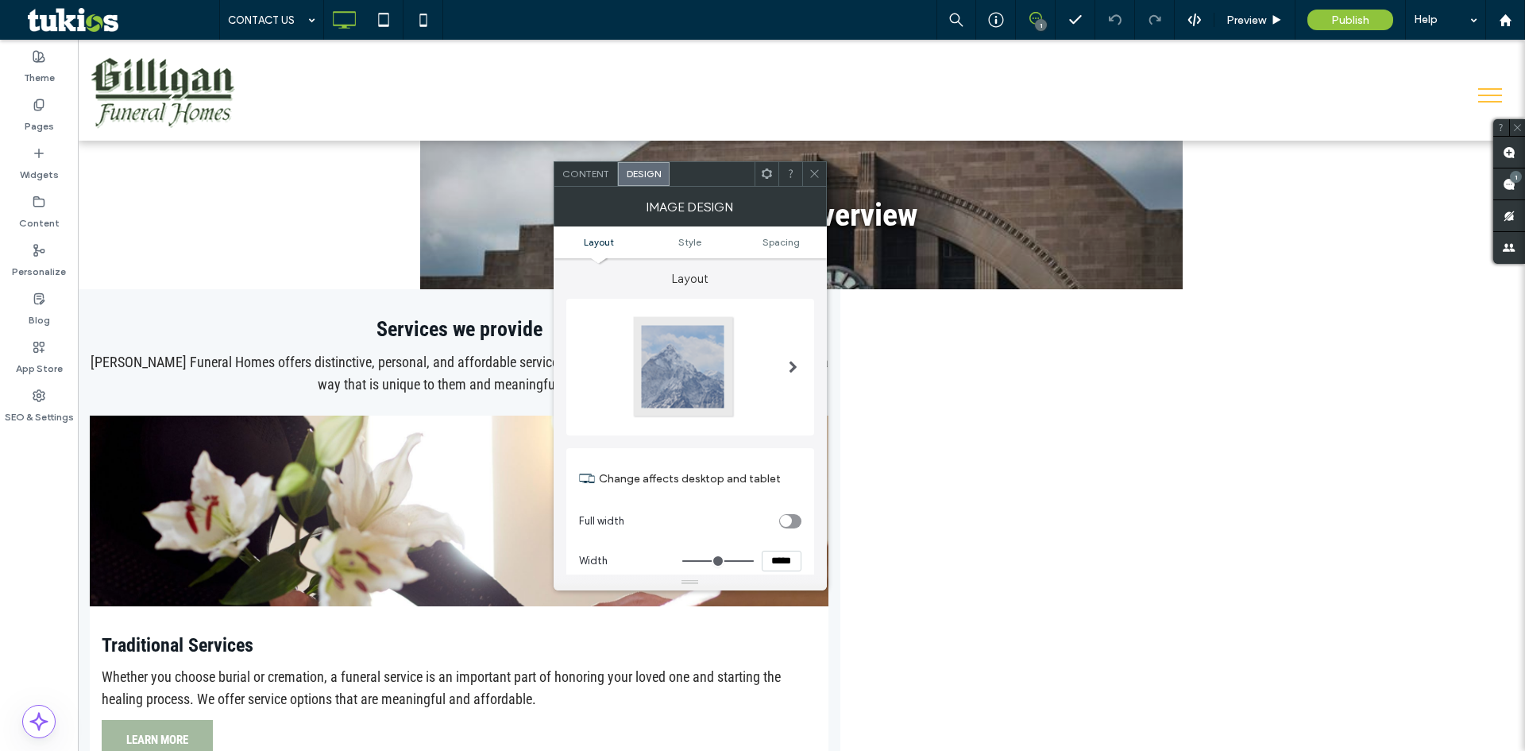
scroll to position [0, 0]
click at [692, 233] on ul "Layout Style Spacing" at bounding box center [690, 242] width 273 height 32
click at [689, 251] on ul "Layout Style Spacing" at bounding box center [690, 242] width 273 height 32
click at [693, 242] on span "Style" at bounding box center [689, 242] width 23 height 12
click at [592, 164] on div "Content" at bounding box center [586, 174] width 64 height 24
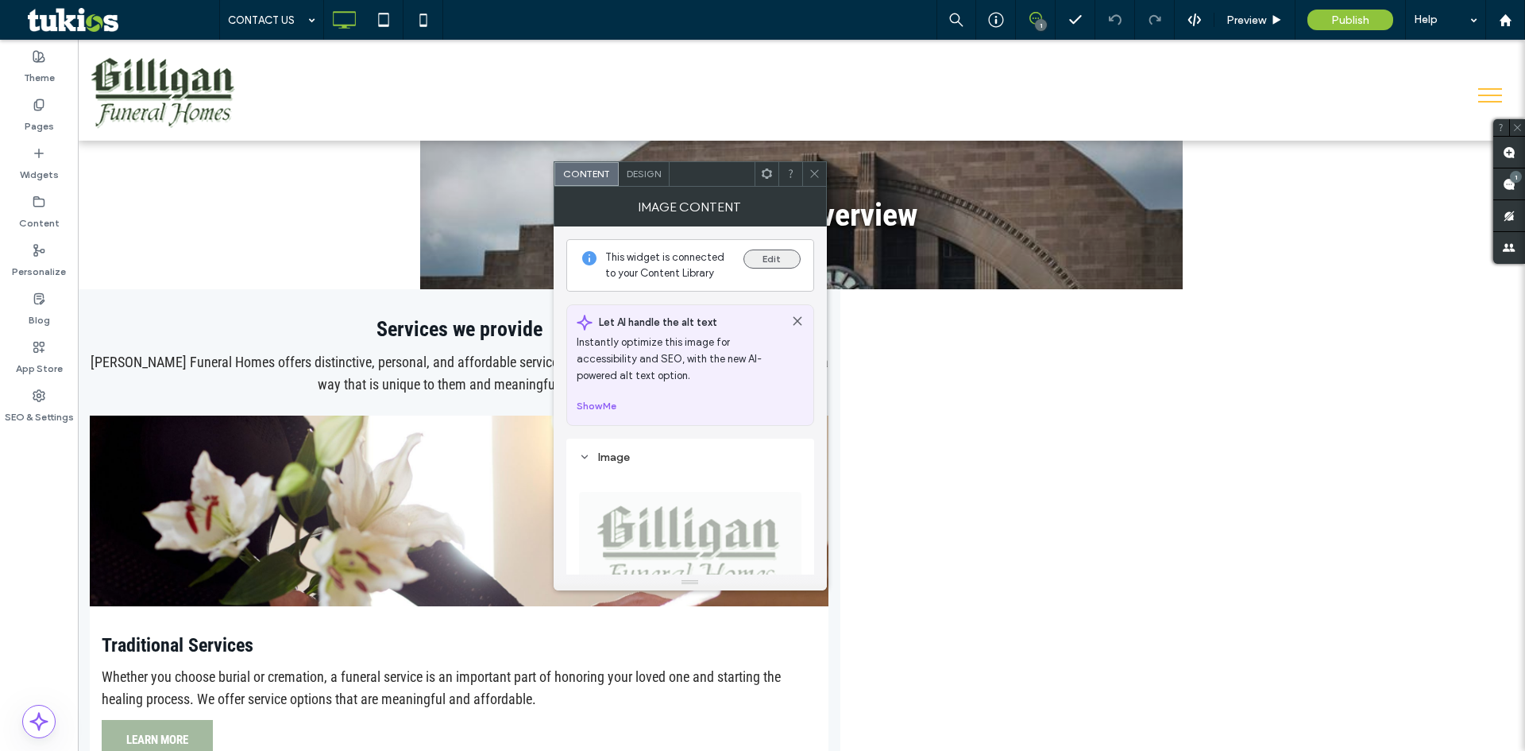
click at [775, 255] on button "Edit" at bounding box center [771, 258] width 57 height 19
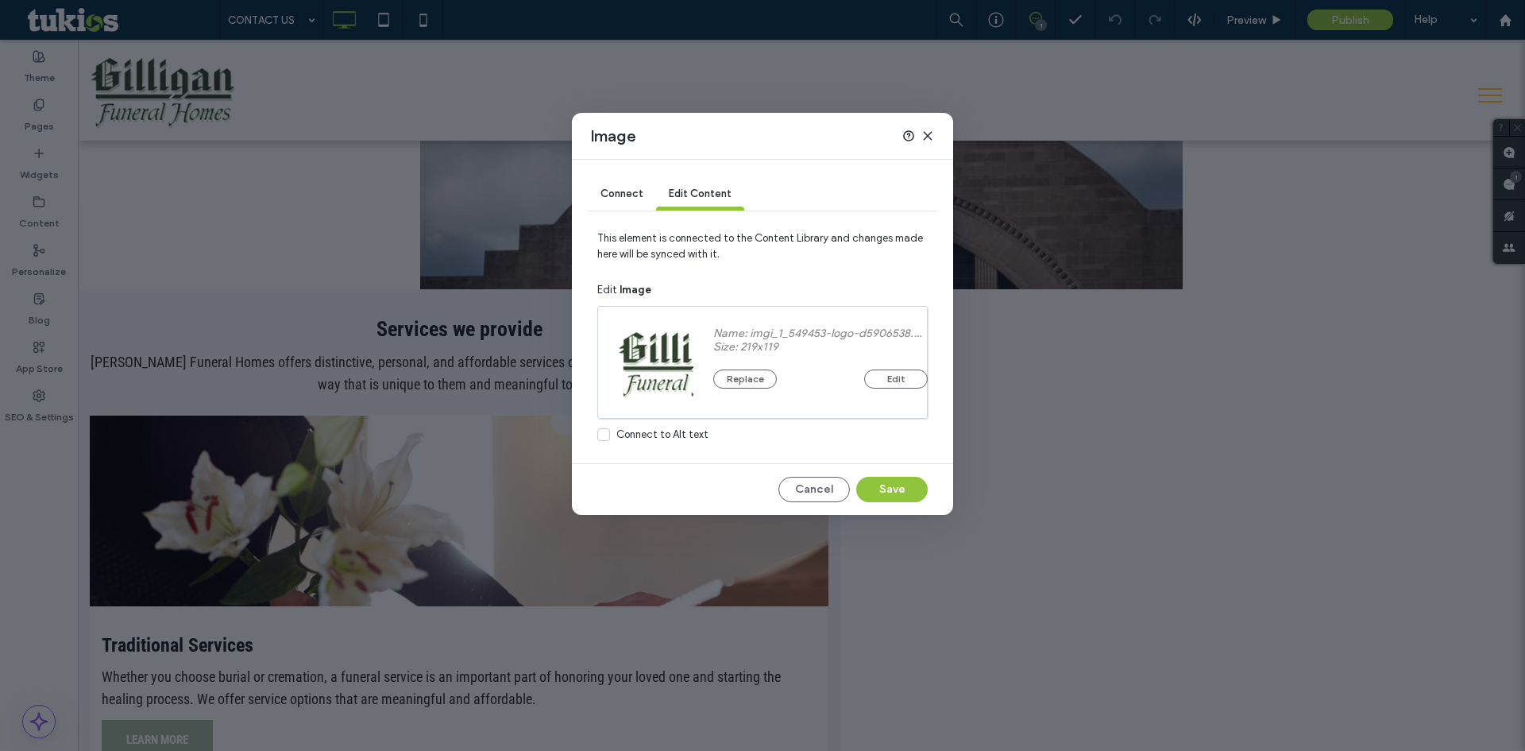
click at [634, 186] on div "Connect" at bounding box center [622, 195] width 68 height 32
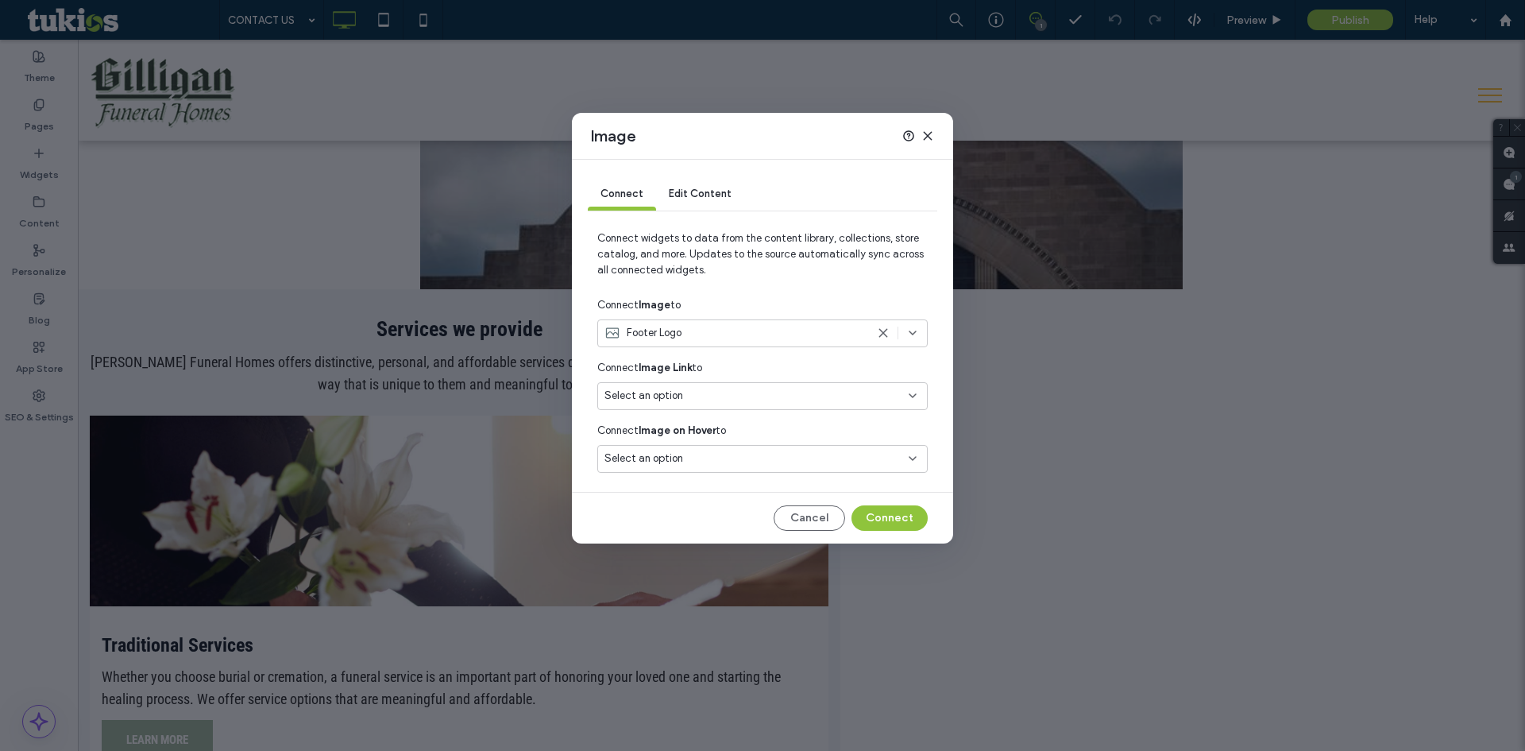
click at [925, 131] on icon at bounding box center [927, 135] width 13 height 13
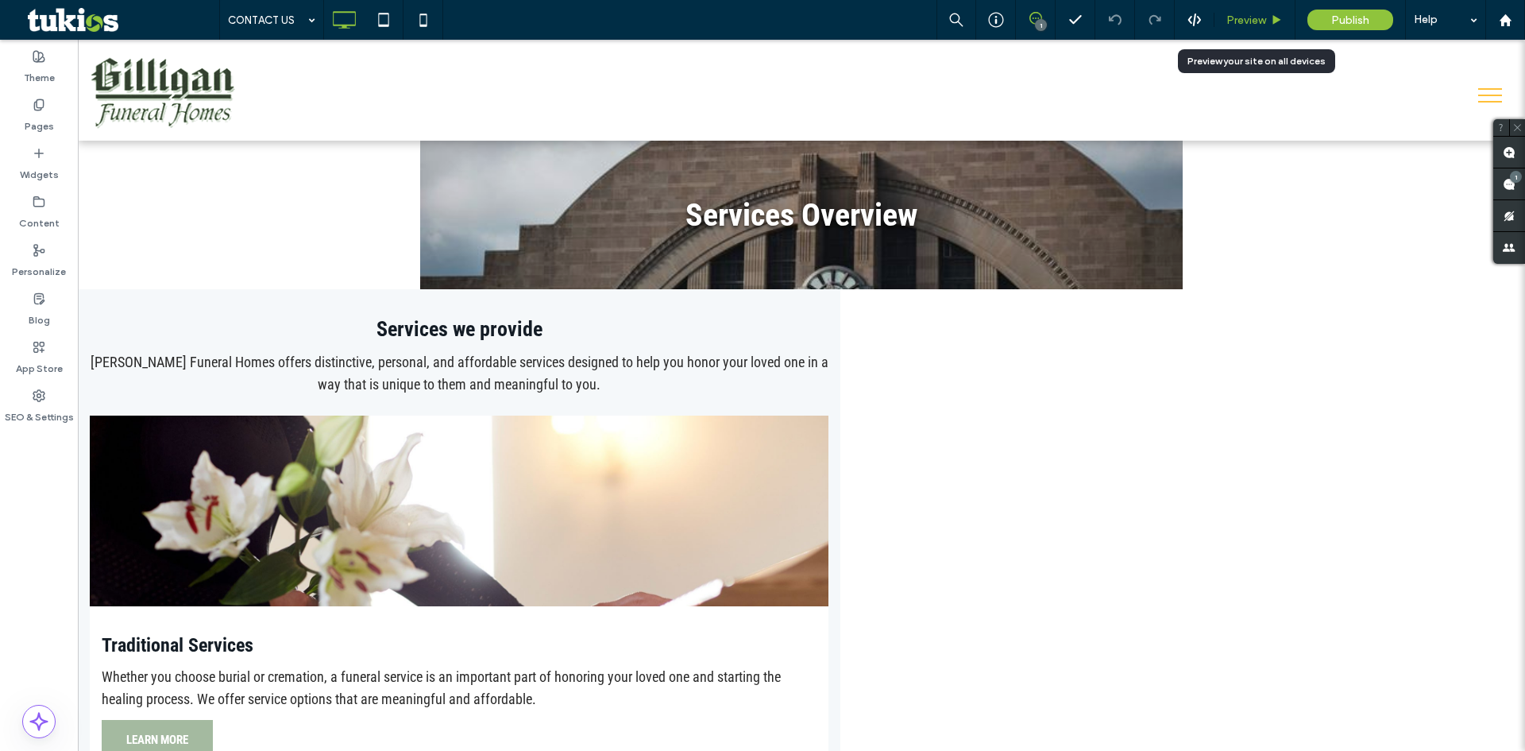
click at [1255, 18] on span "Preview" at bounding box center [1246, 21] width 40 height 14
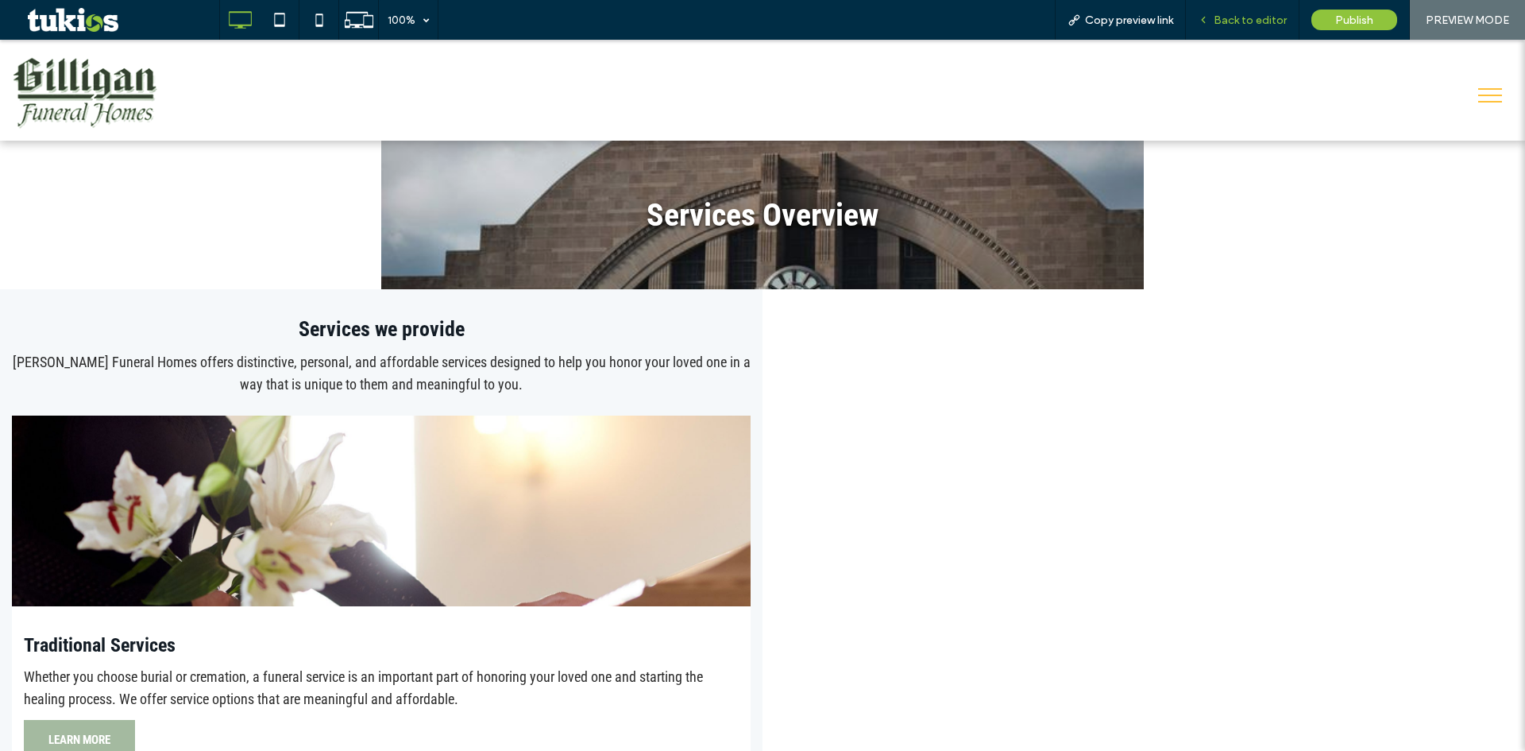
click at [1263, 23] on span "Back to editor" at bounding box center [1250, 21] width 73 height 14
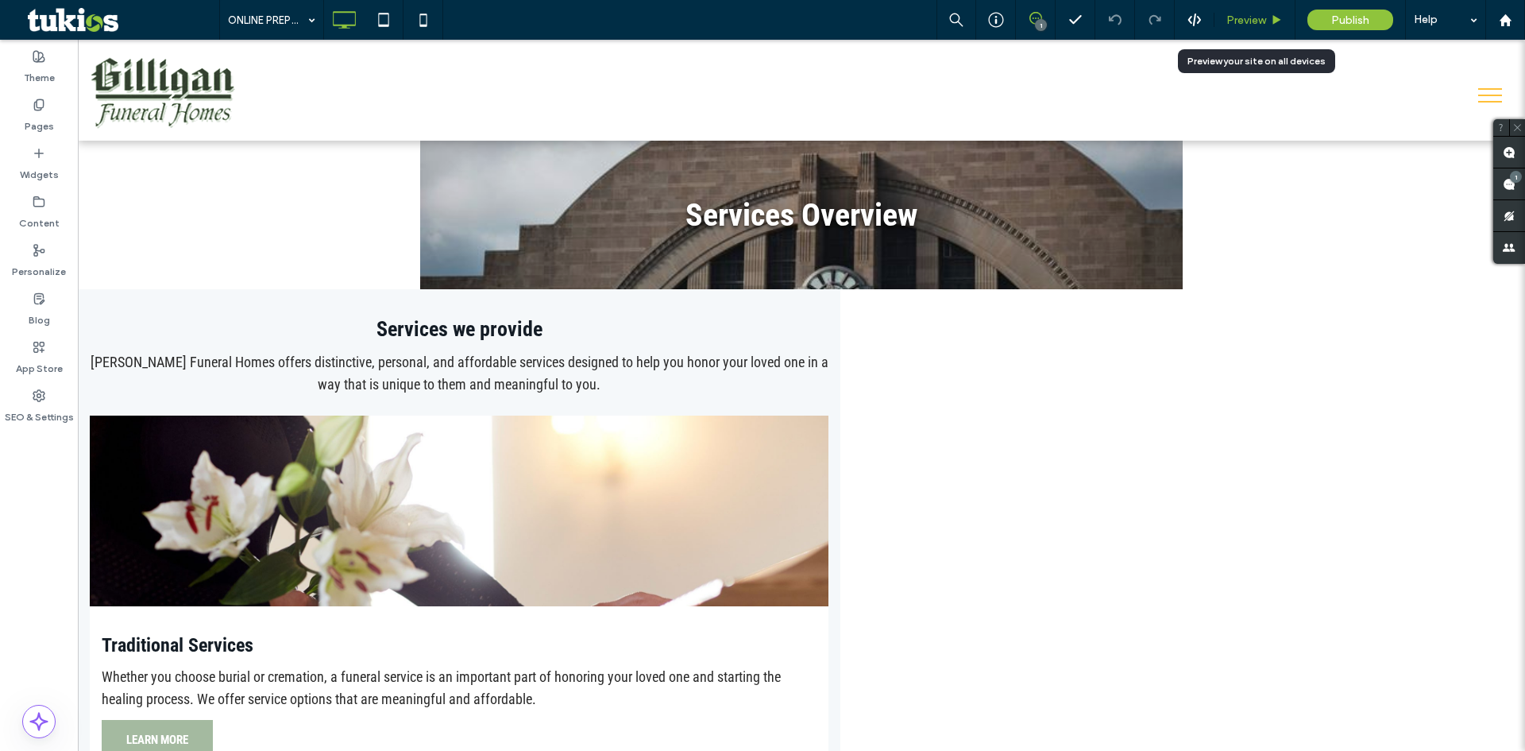
click at [1230, 18] on span "Preview" at bounding box center [1246, 21] width 40 height 14
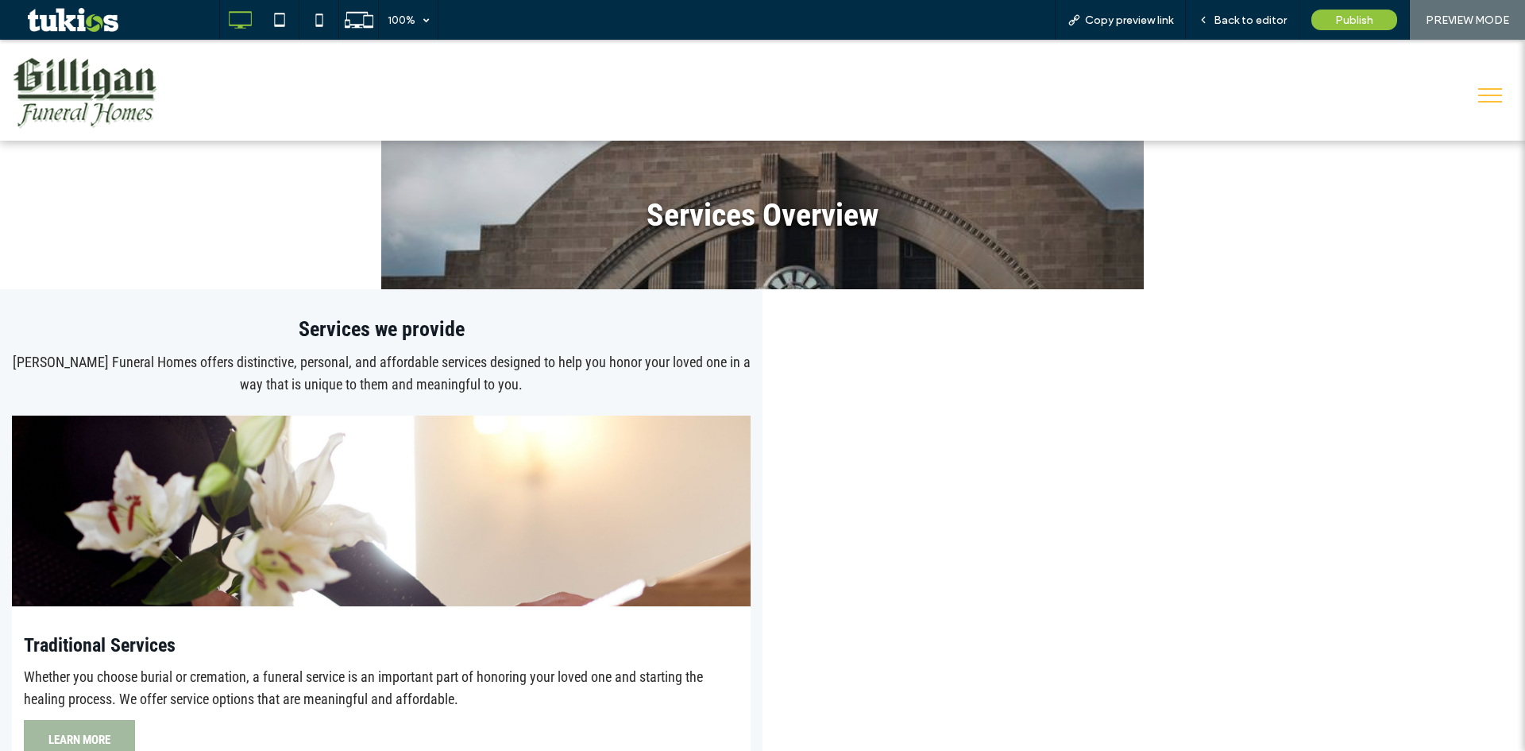
click at [1230, 18] on span "Back to editor" at bounding box center [1250, 21] width 73 height 14
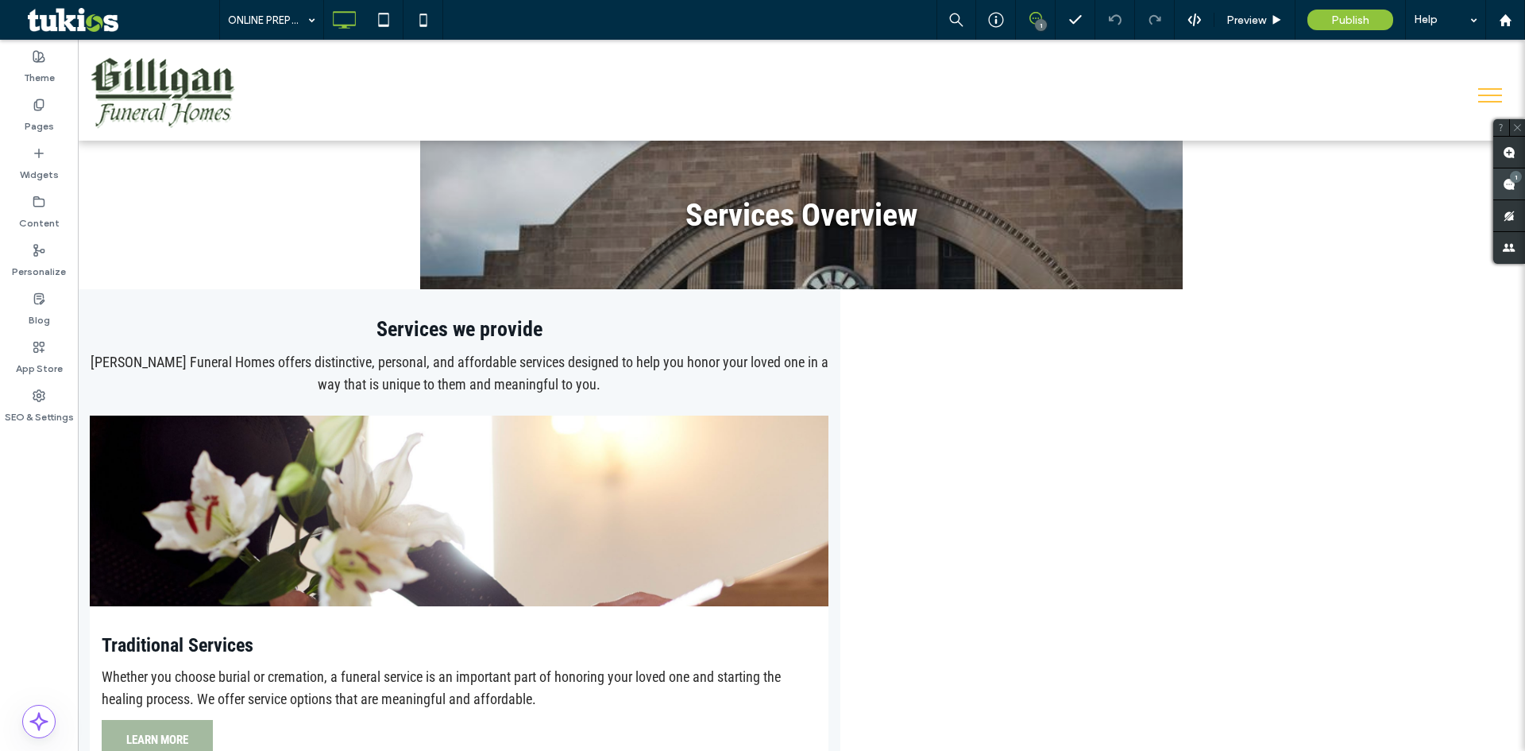
click at [1501, 187] on span at bounding box center [1509, 183] width 32 height 31
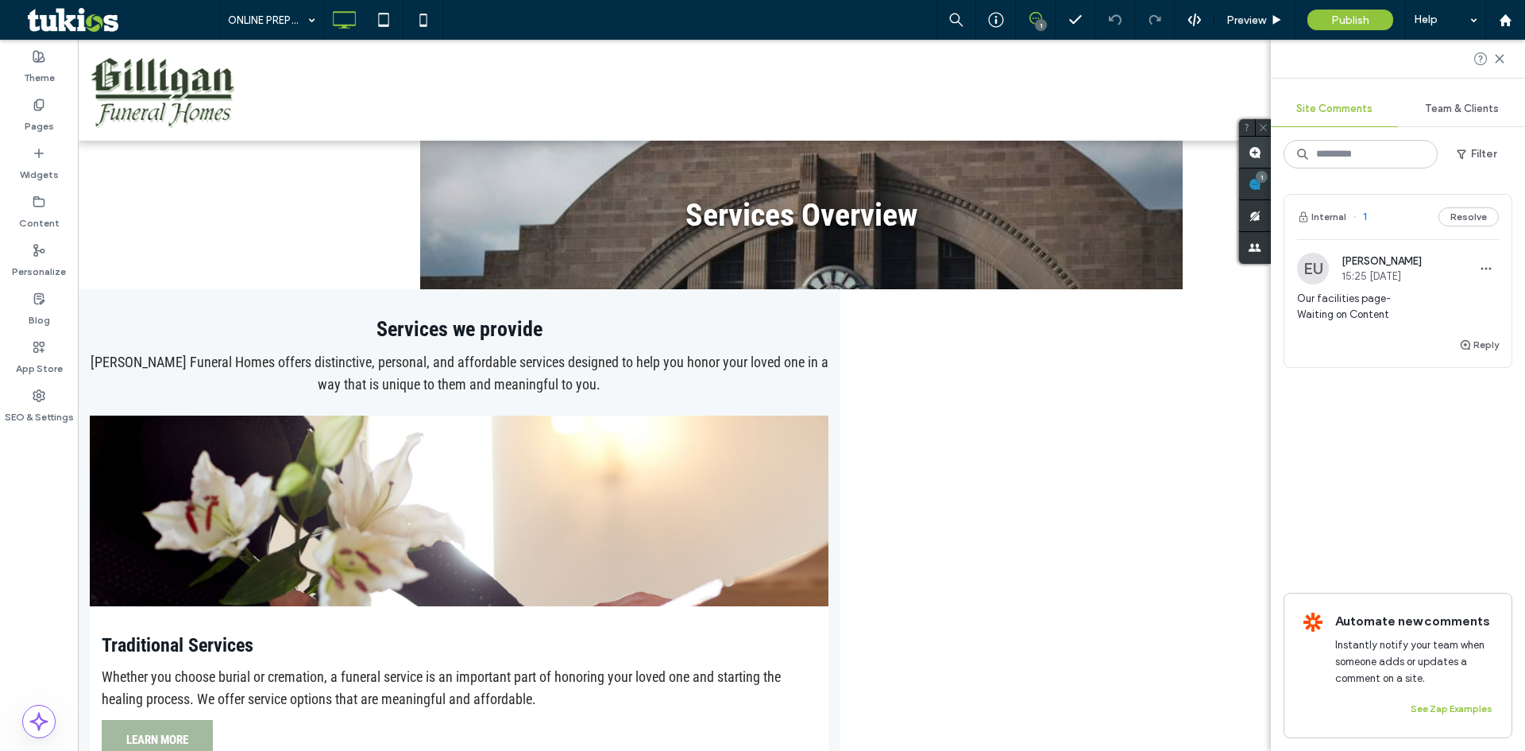
click at [1253, 159] on span at bounding box center [1255, 152] width 32 height 31
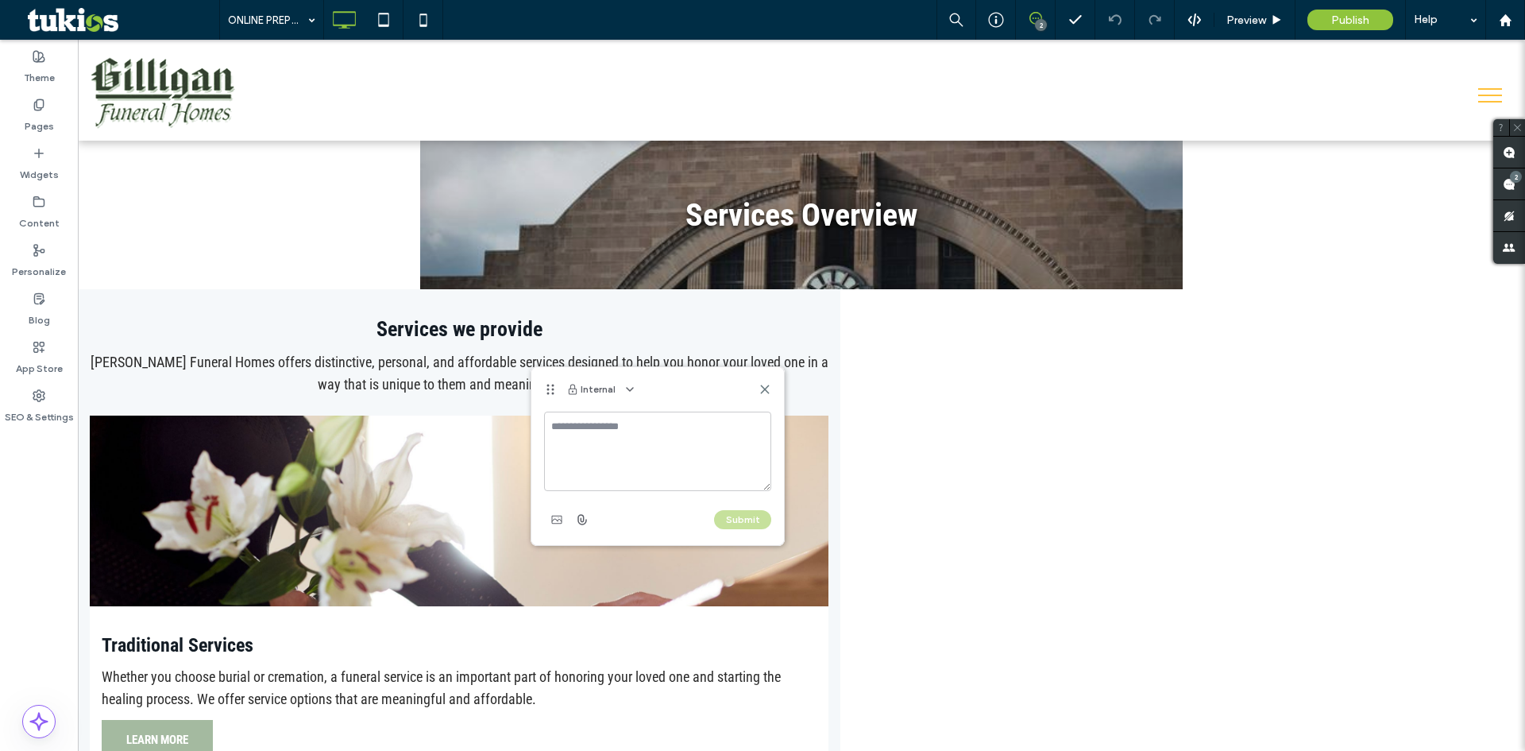
click at [593, 449] on textarea at bounding box center [657, 450] width 227 height 79
type textarea "*****"
click at [766, 385] on icon at bounding box center [765, 389] width 13 height 13
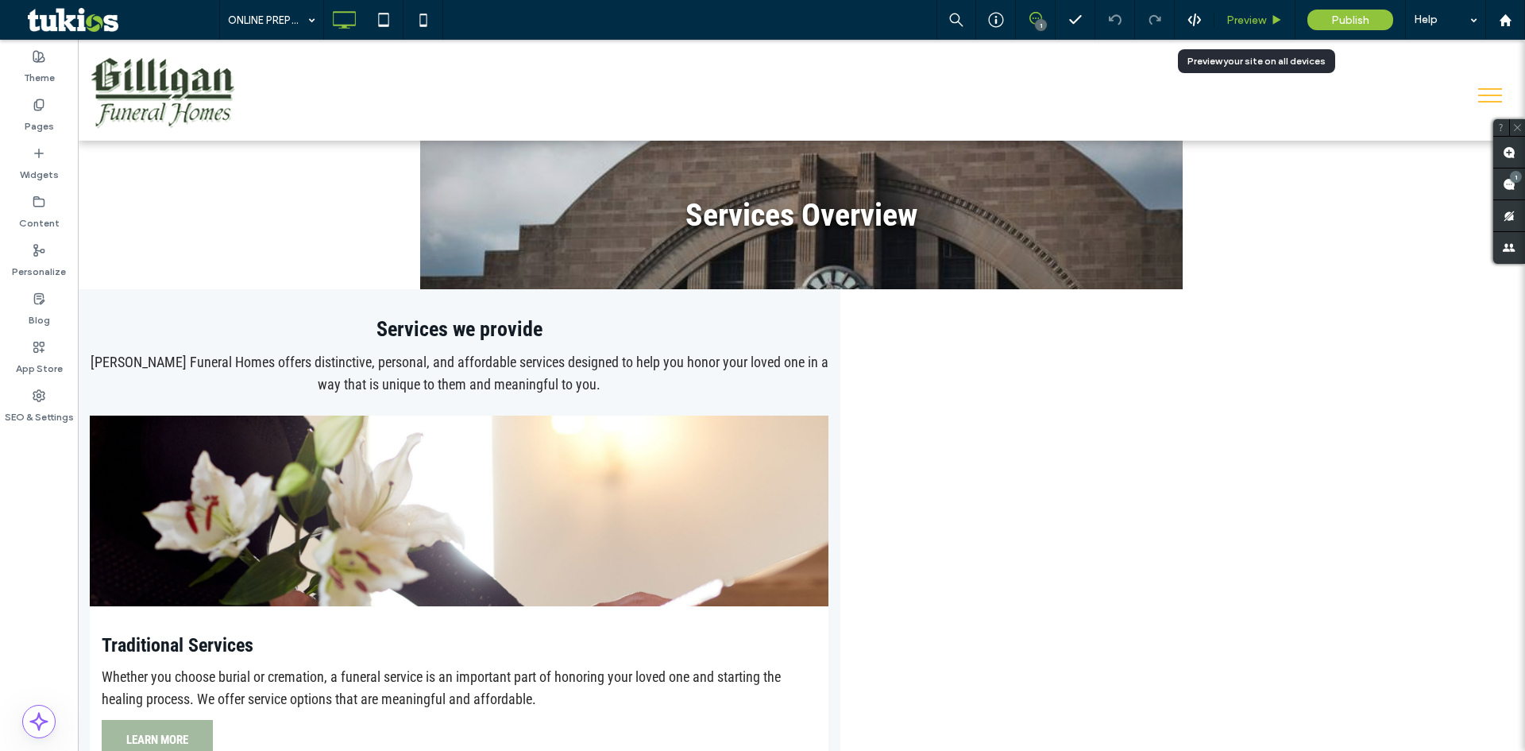
click at [1239, 16] on span "Preview" at bounding box center [1246, 21] width 40 height 14
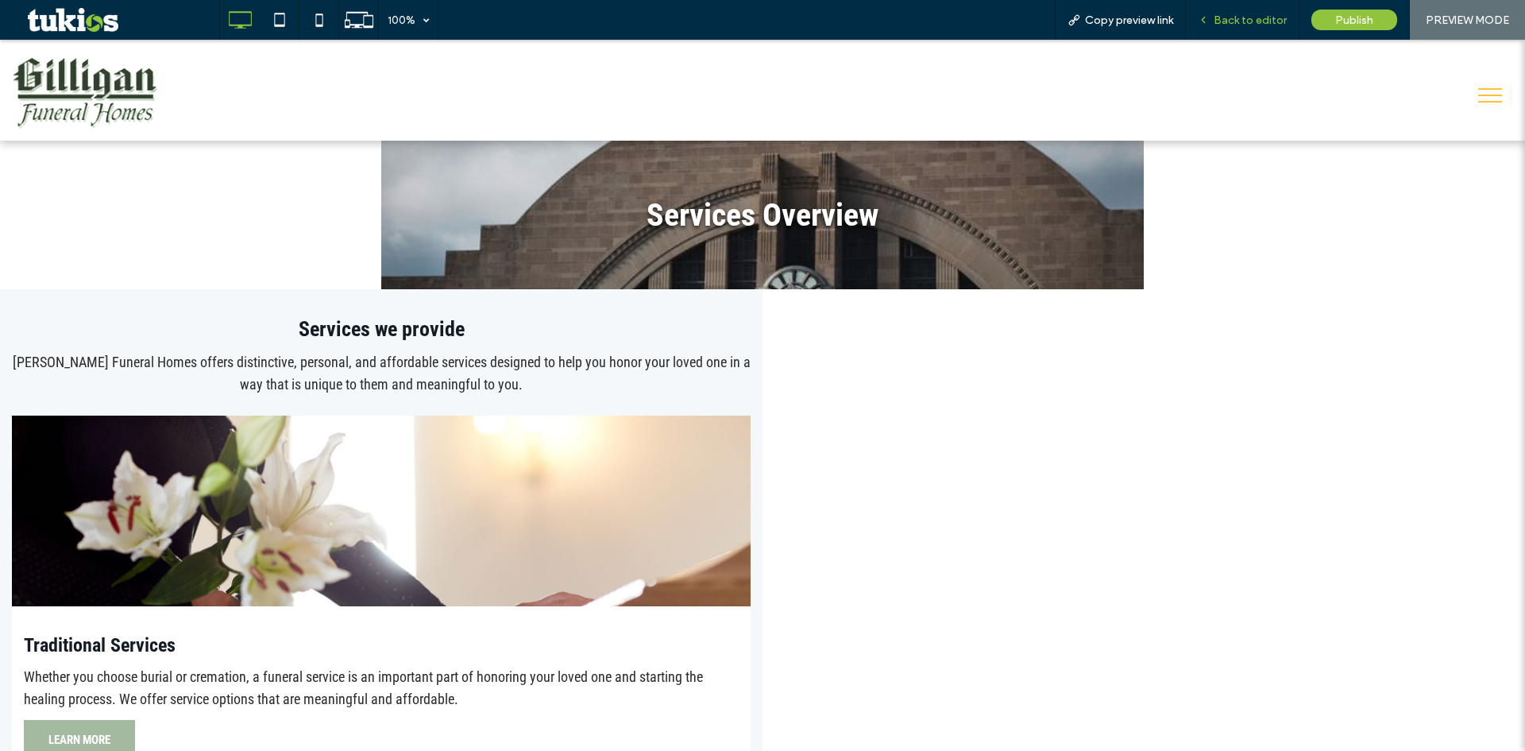
click at [1249, 23] on span "Back to editor" at bounding box center [1250, 21] width 73 height 14
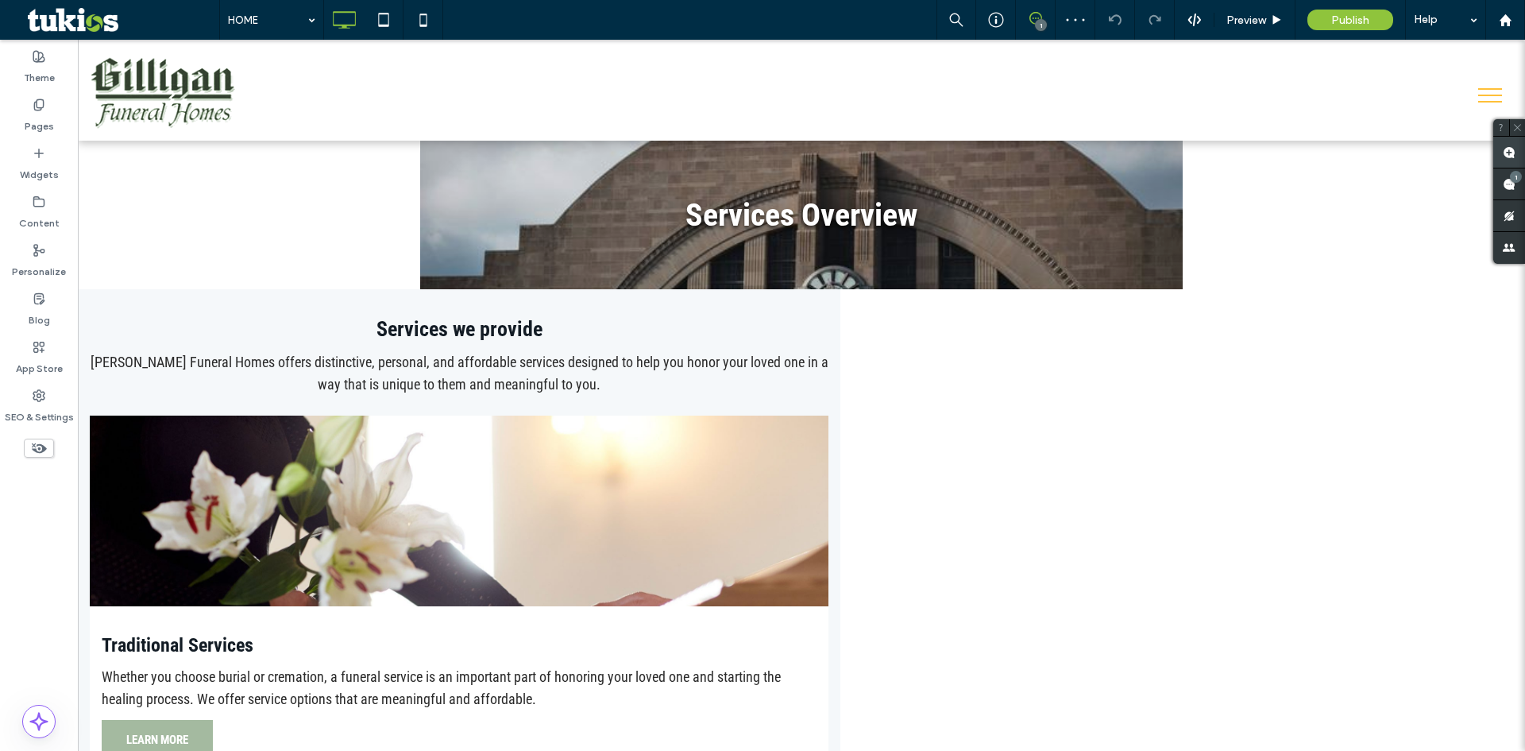
click at [1511, 153] on use at bounding box center [1509, 152] width 13 height 13
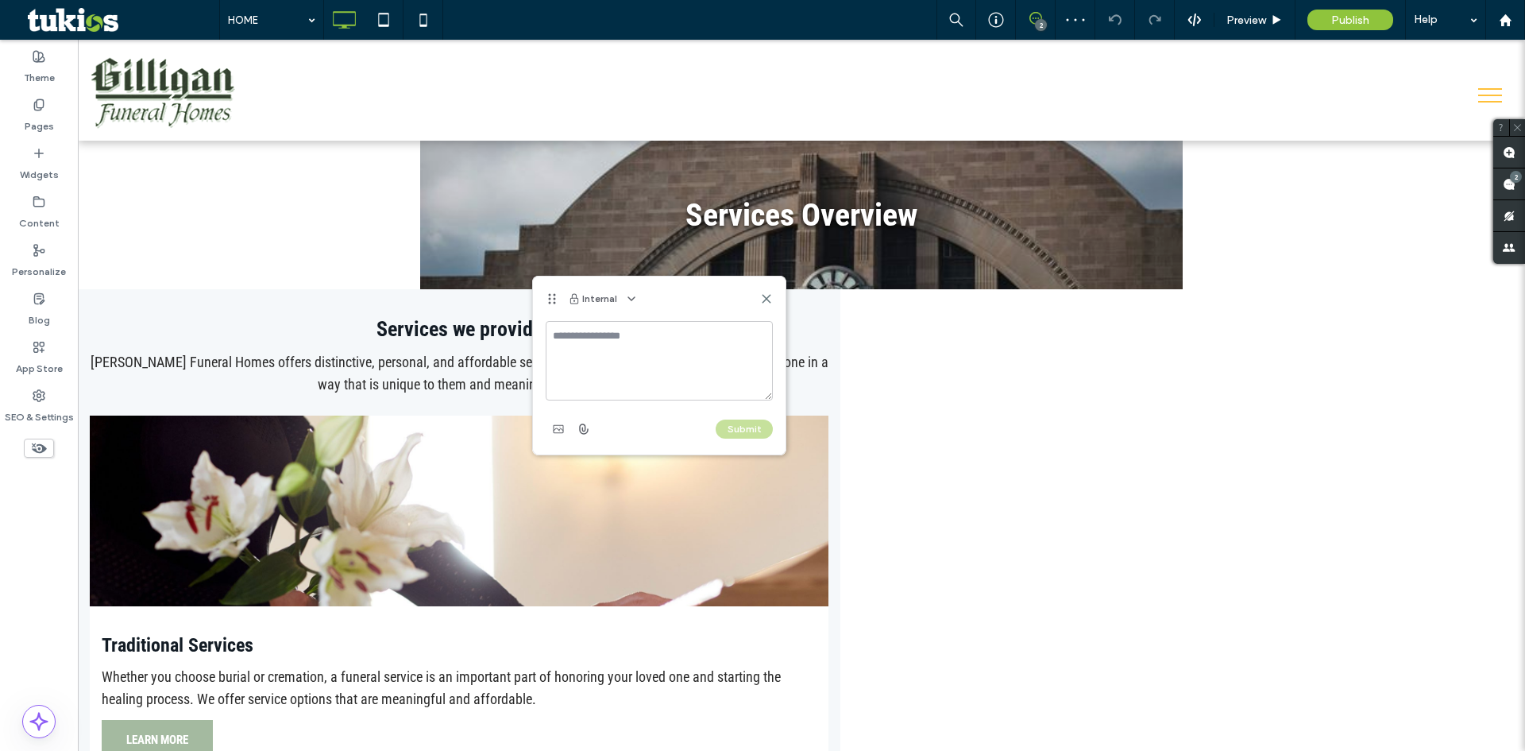
click at [597, 366] on textarea at bounding box center [659, 360] width 227 height 79
type textarea "**********"
click at [743, 435] on button "Submit" at bounding box center [744, 428] width 57 height 19
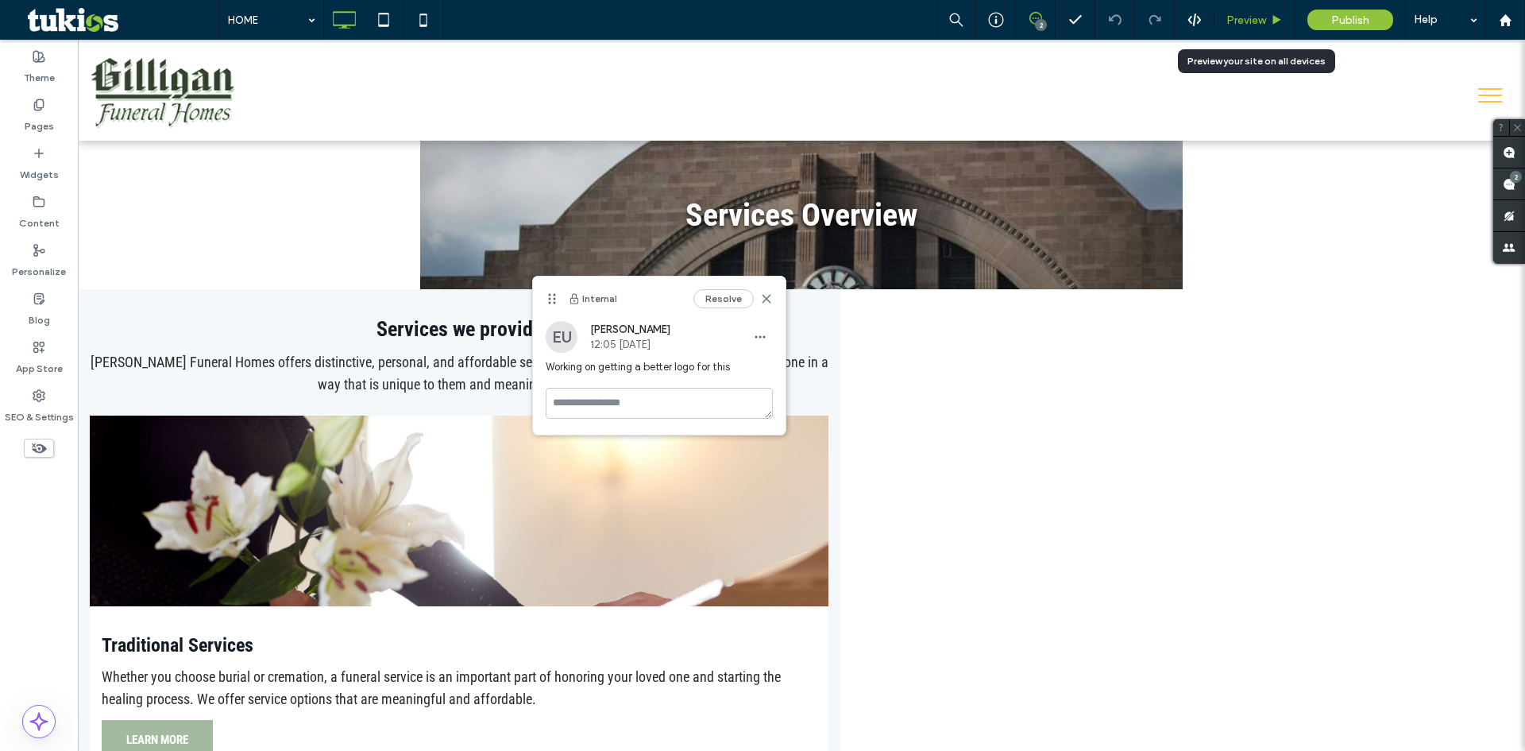
click at [1243, 20] on span "Preview" at bounding box center [1246, 21] width 40 height 14
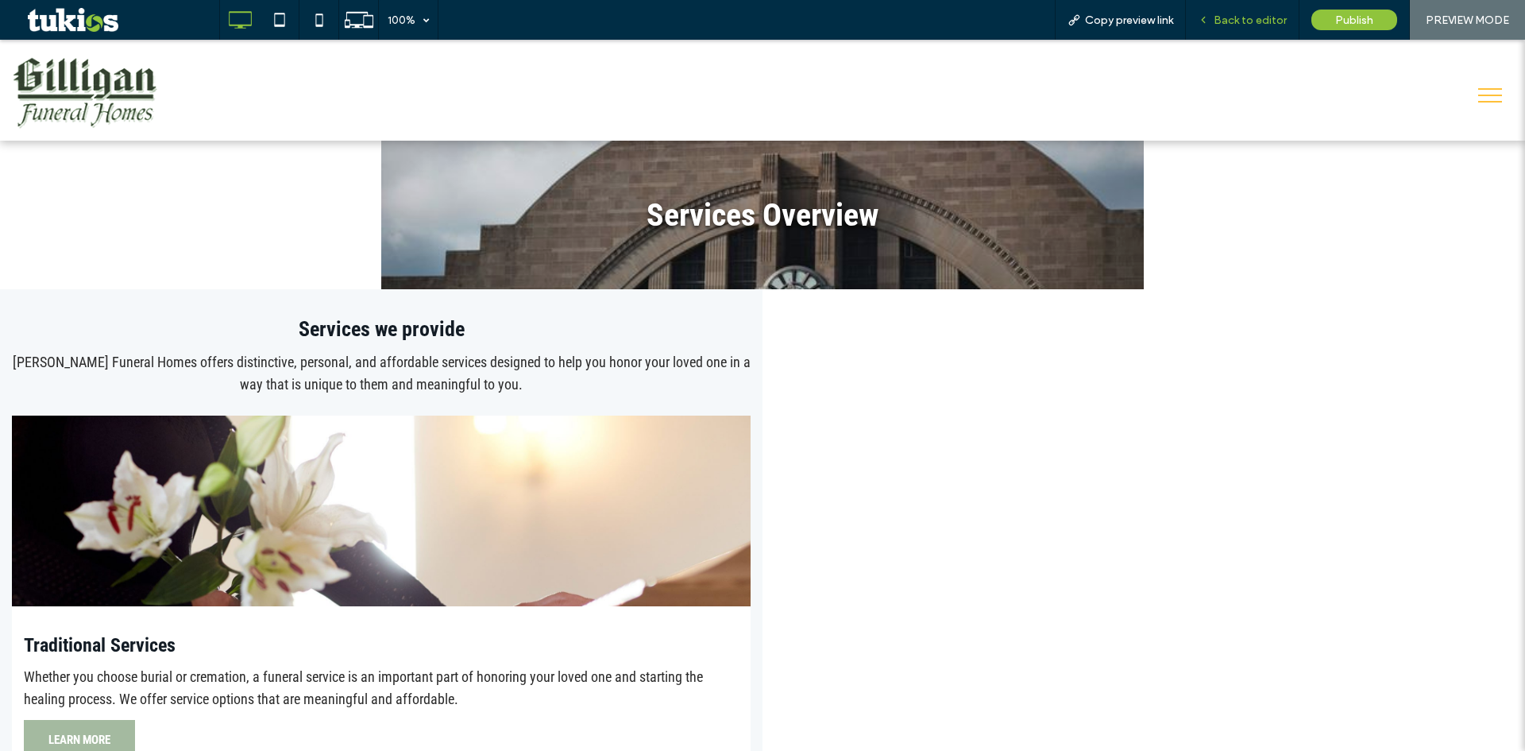
click at [1253, 15] on span "Back to editor" at bounding box center [1250, 21] width 73 height 14
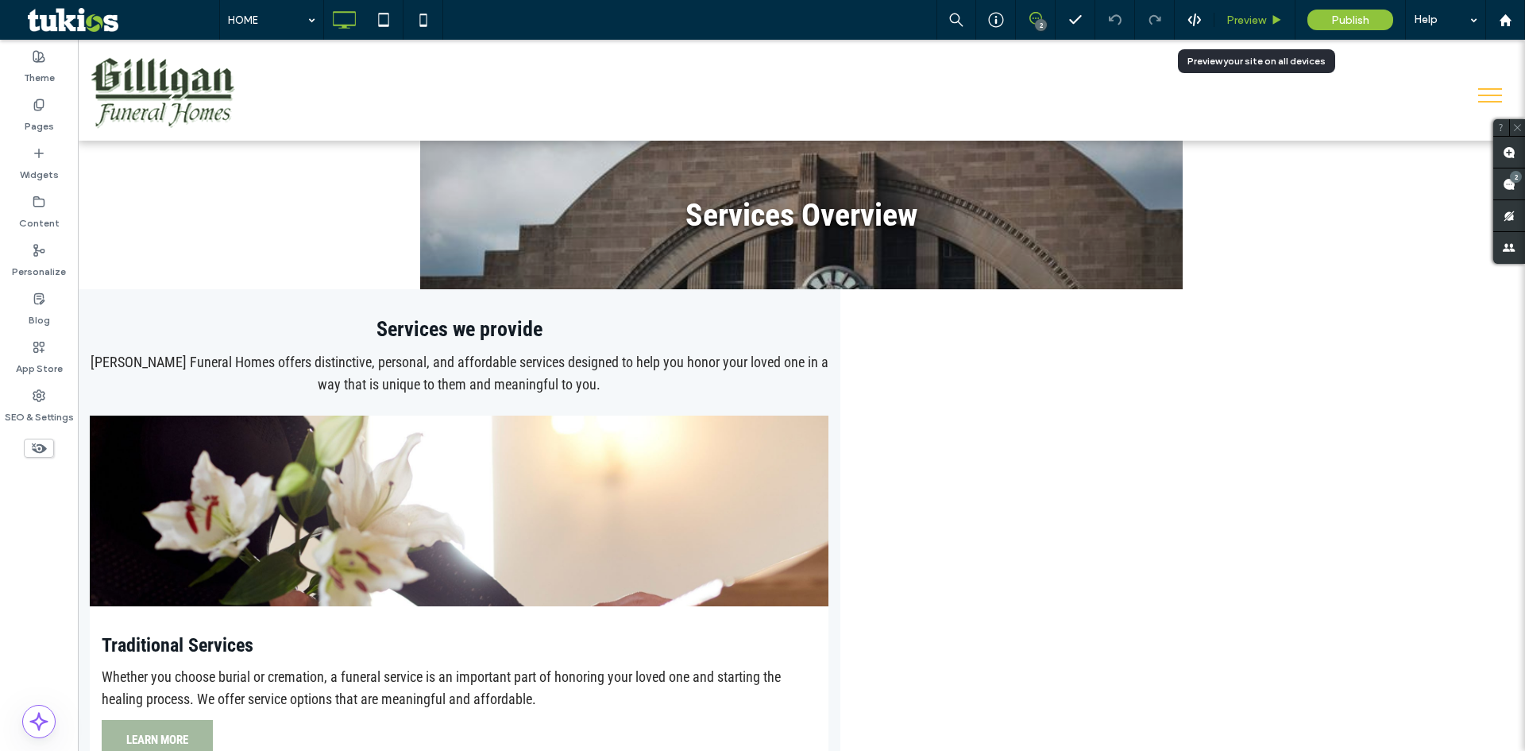
click at [1250, 16] on span "Preview" at bounding box center [1246, 21] width 40 height 14
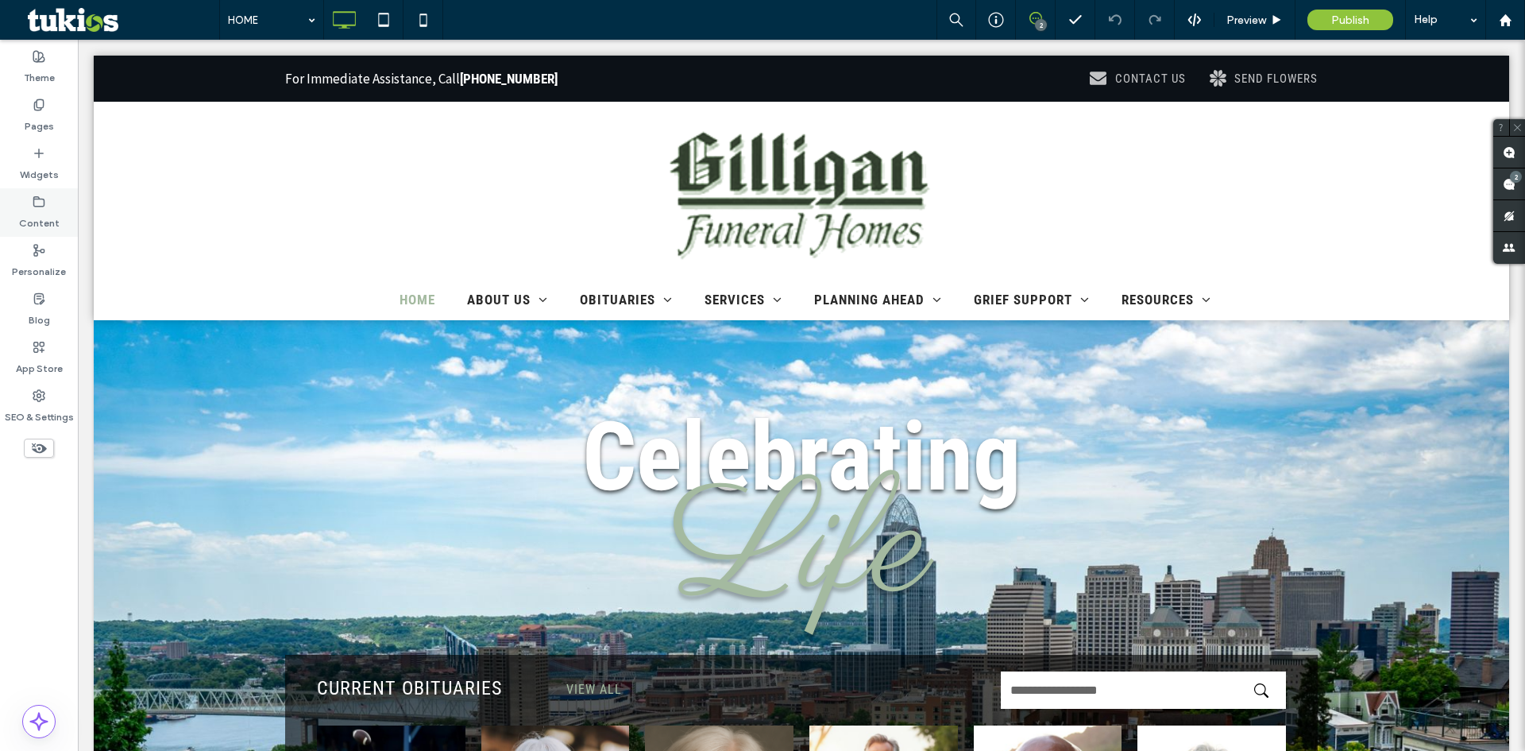
click at [54, 208] on label "Content" at bounding box center [39, 219] width 41 height 22
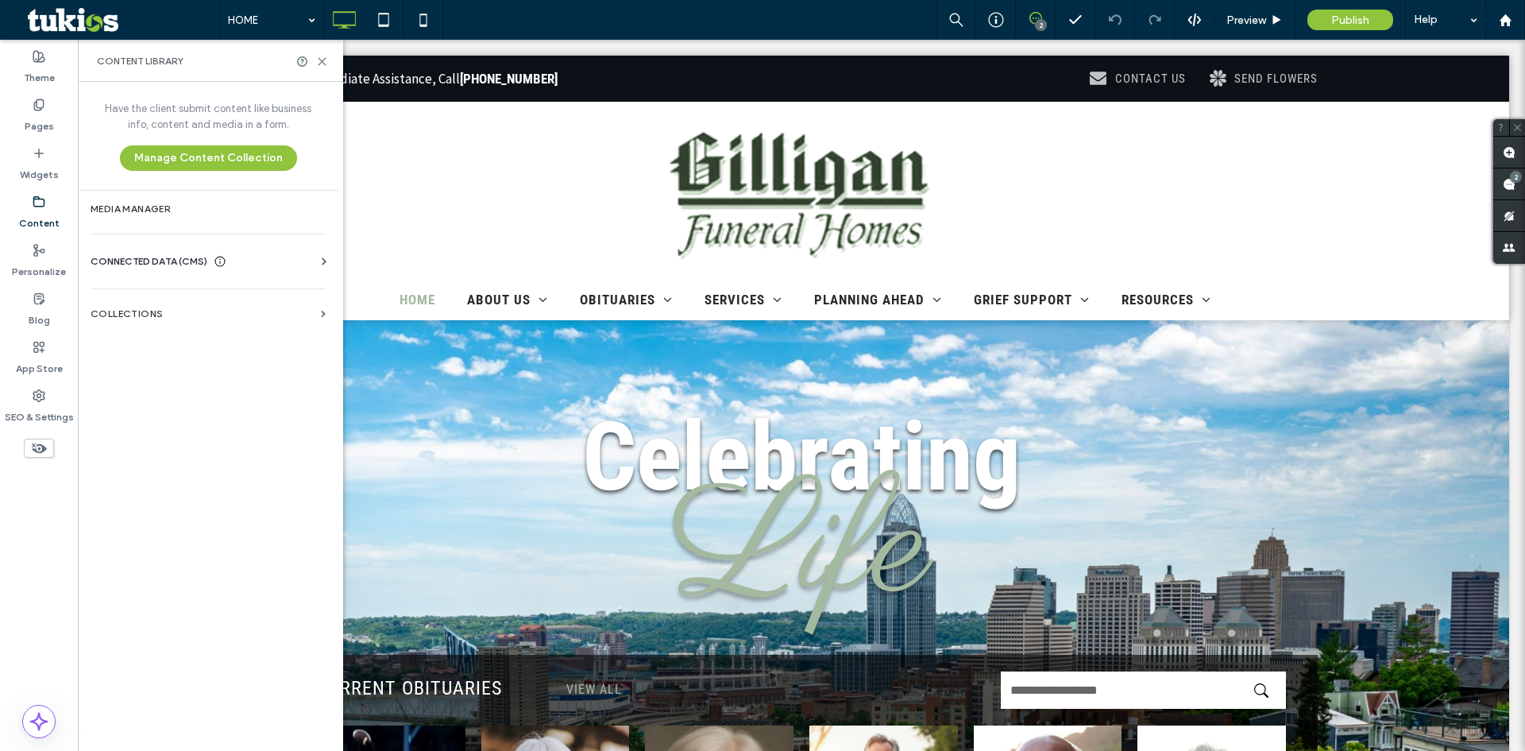
click at [191, 259] on span "CONNECTED DATA (CMS)" at bounding box center [149, 261] width 117 height 16
click at [177, 303] on label "Business Info" at bounding box center [211, 300] width 216 height 11
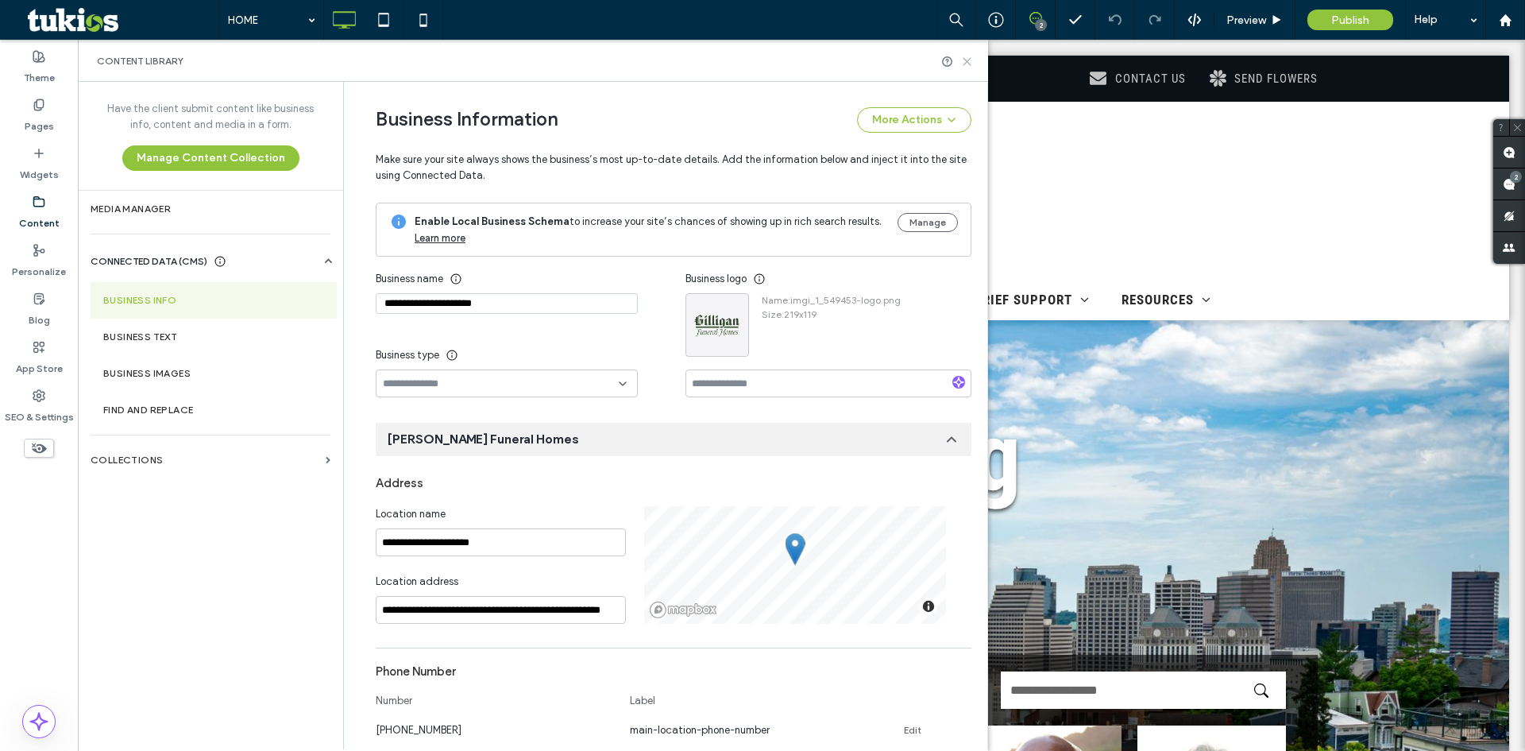
click at [968, 60] on use at bounding box center [966, 61] width 7 height 7
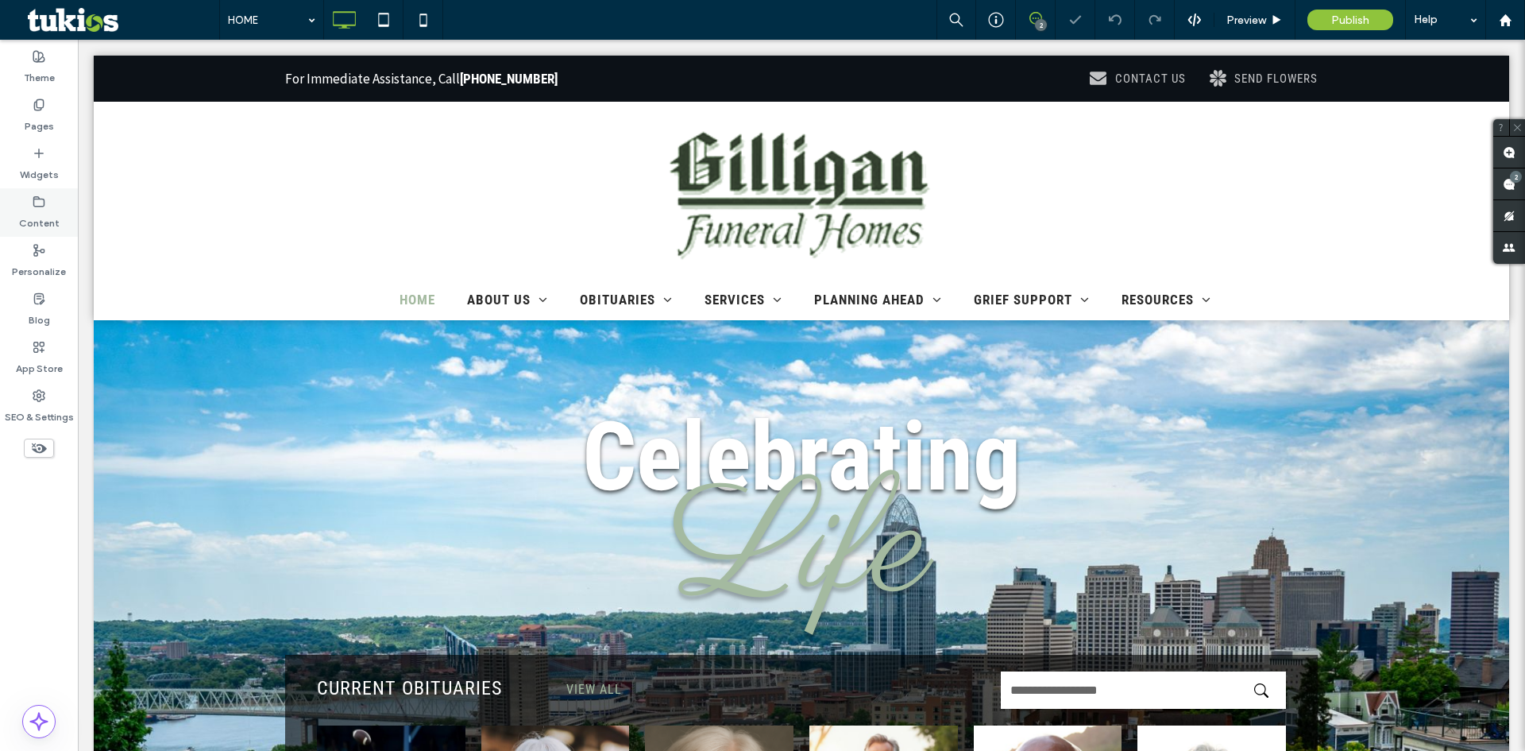
click at [25, 191] on div "Content" at bounding box center [39, 212] width 78 height 48
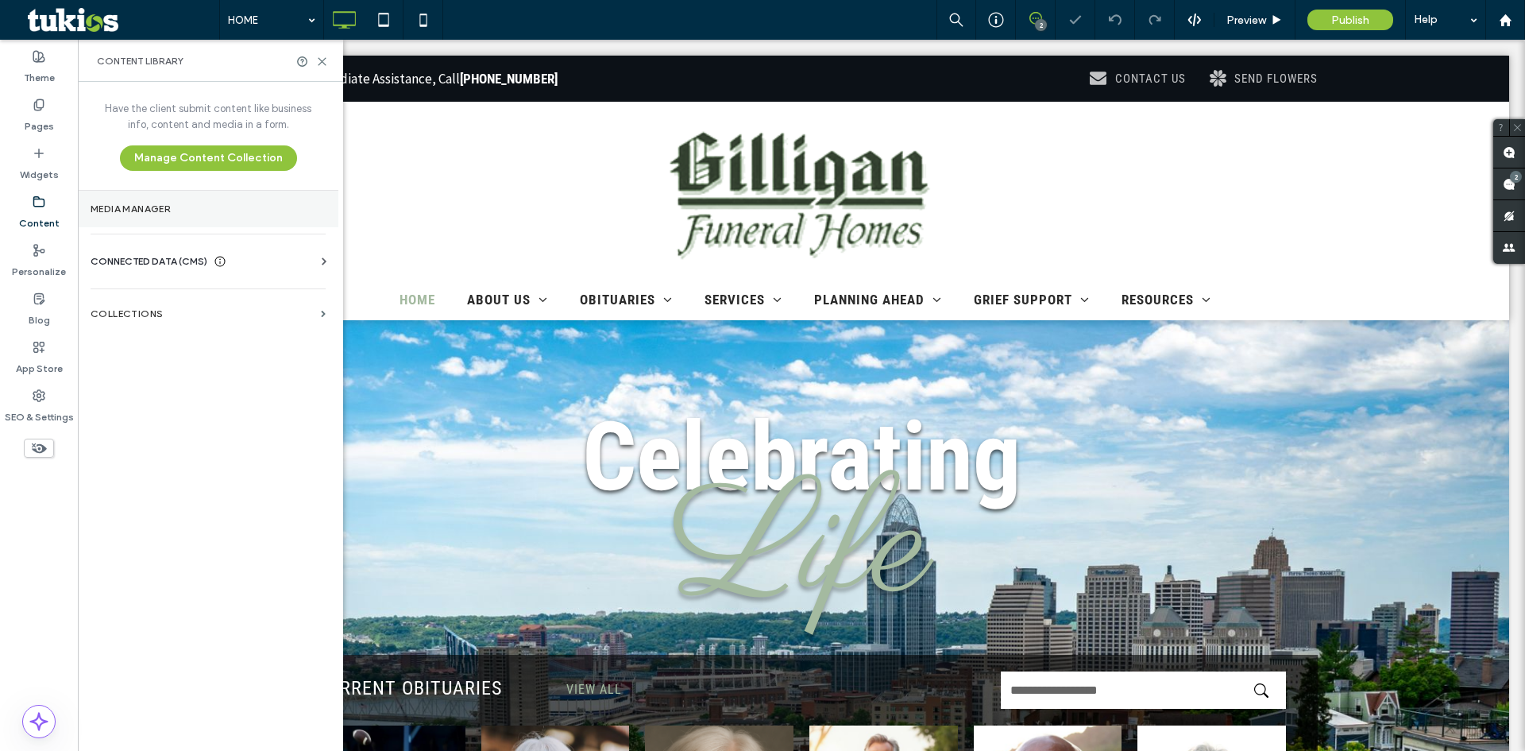
click at [151, 210] on label "Media Manager" at bounding box center [208, 208] width 235 height 11
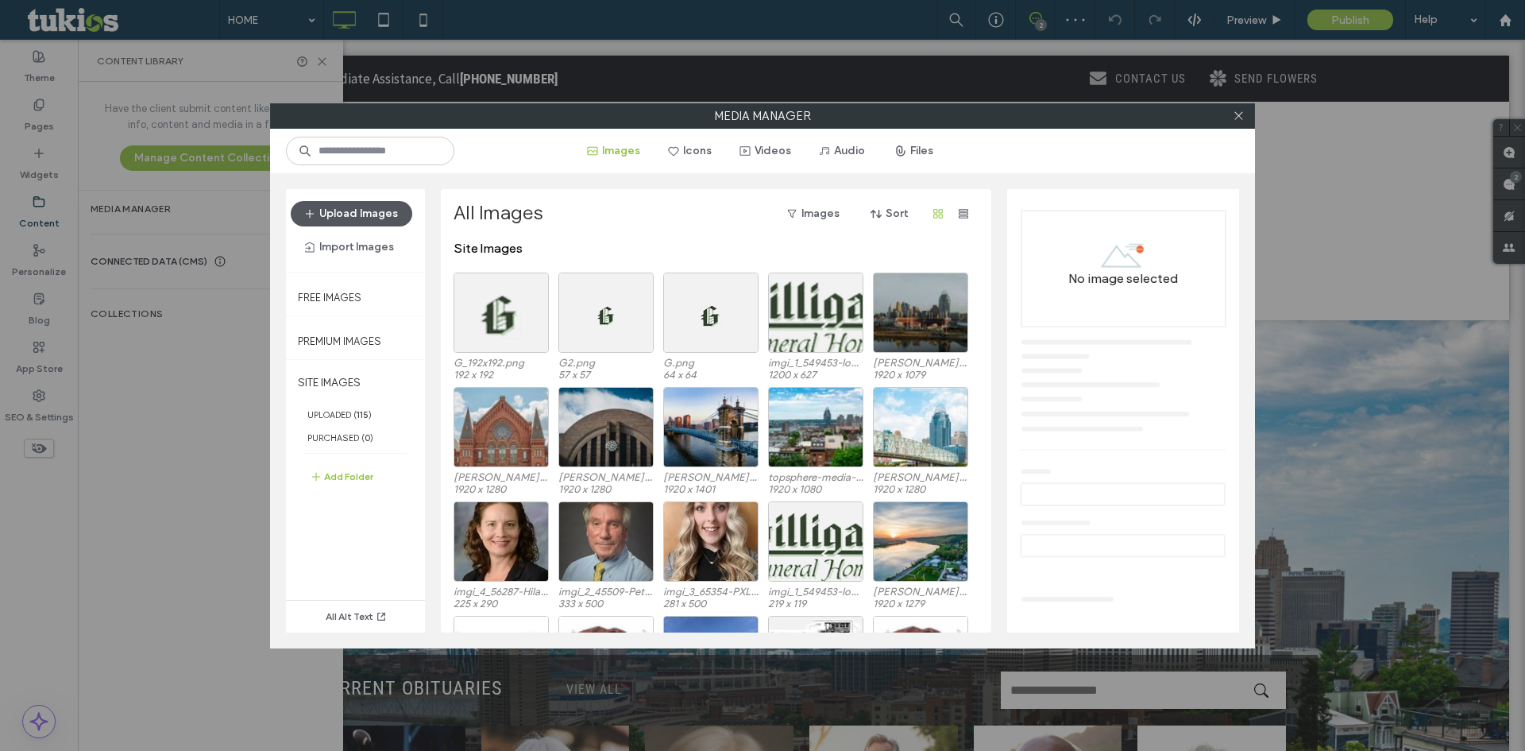
click at [335, 208] on button "Upload Images" at bounding box center [352, 213] width 122 height 25
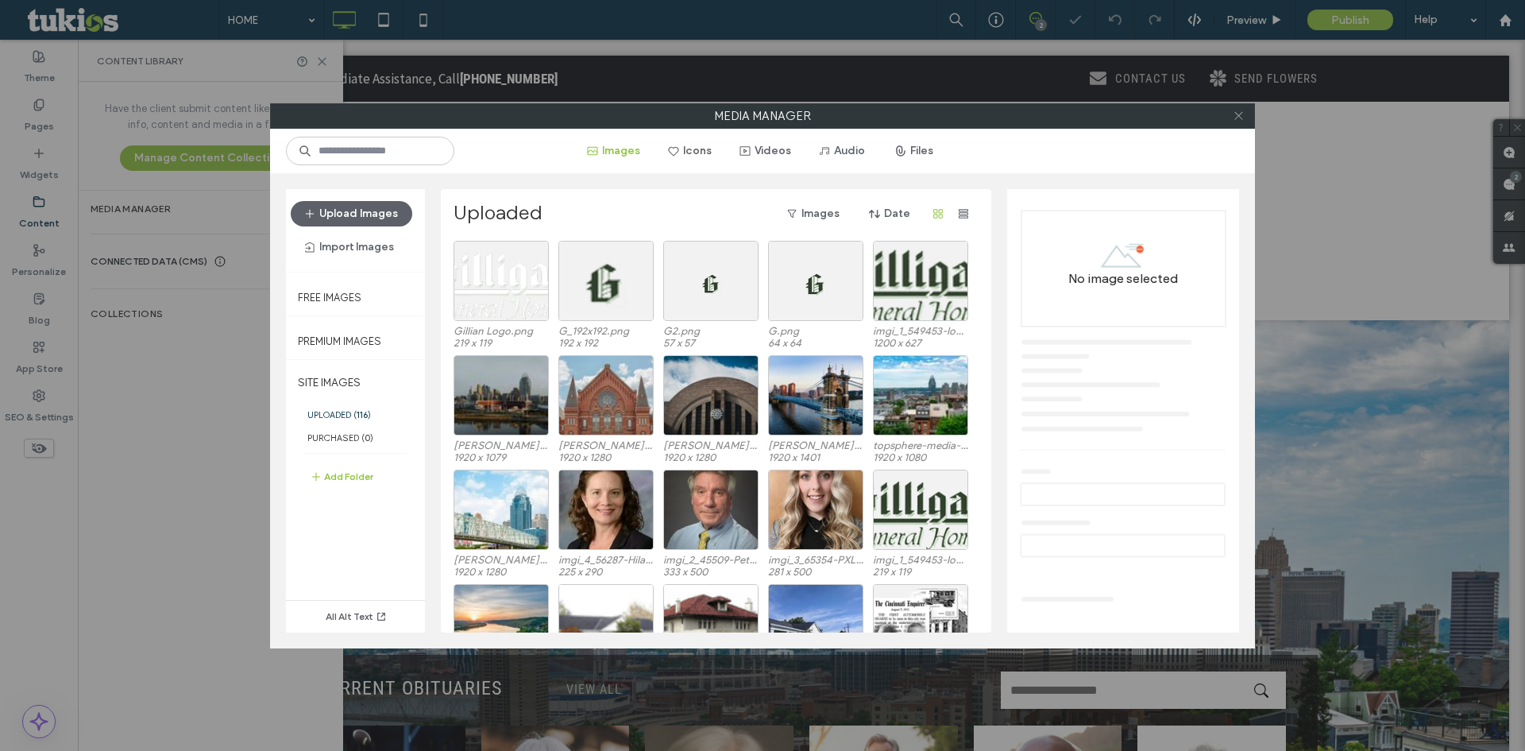
click at [1239, 113] on icon at bounding box center [1239, 116] width 12 height 12
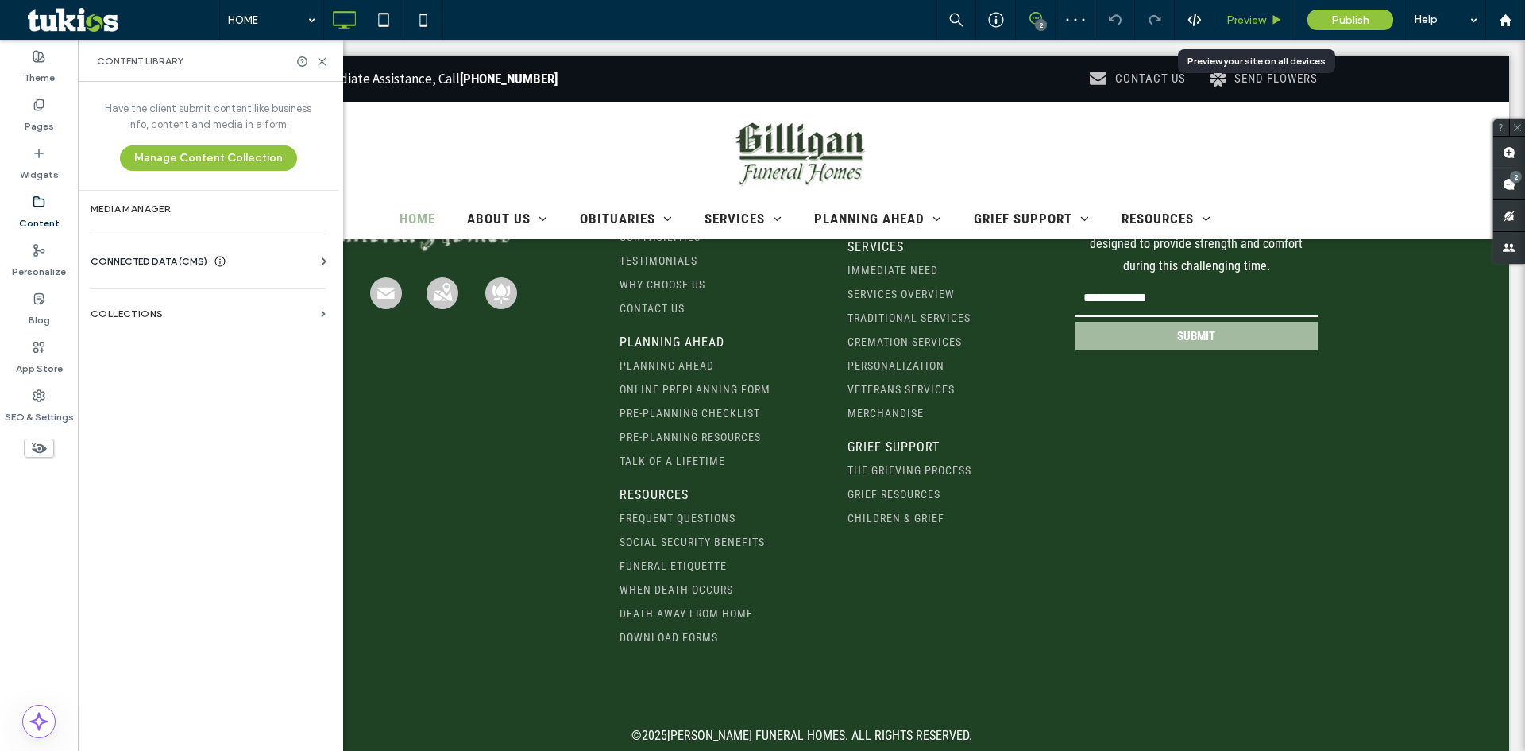
click at [1245, 17] on span "Preview" at bounding box center [1246, 21] width 40 height 14
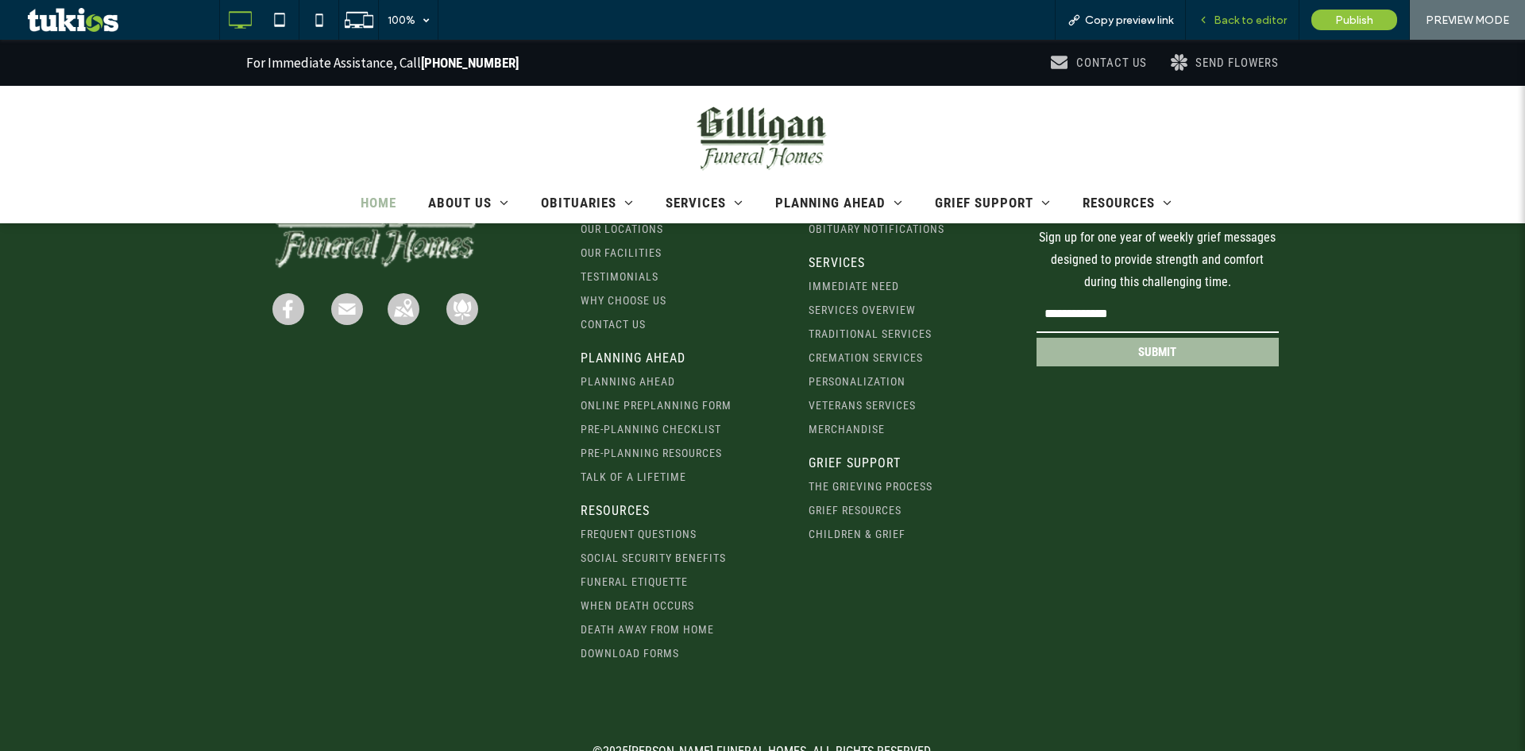
click at [1251, 21] on span "Back to editor" at bounding box center [1250, 21] width 73 height 14
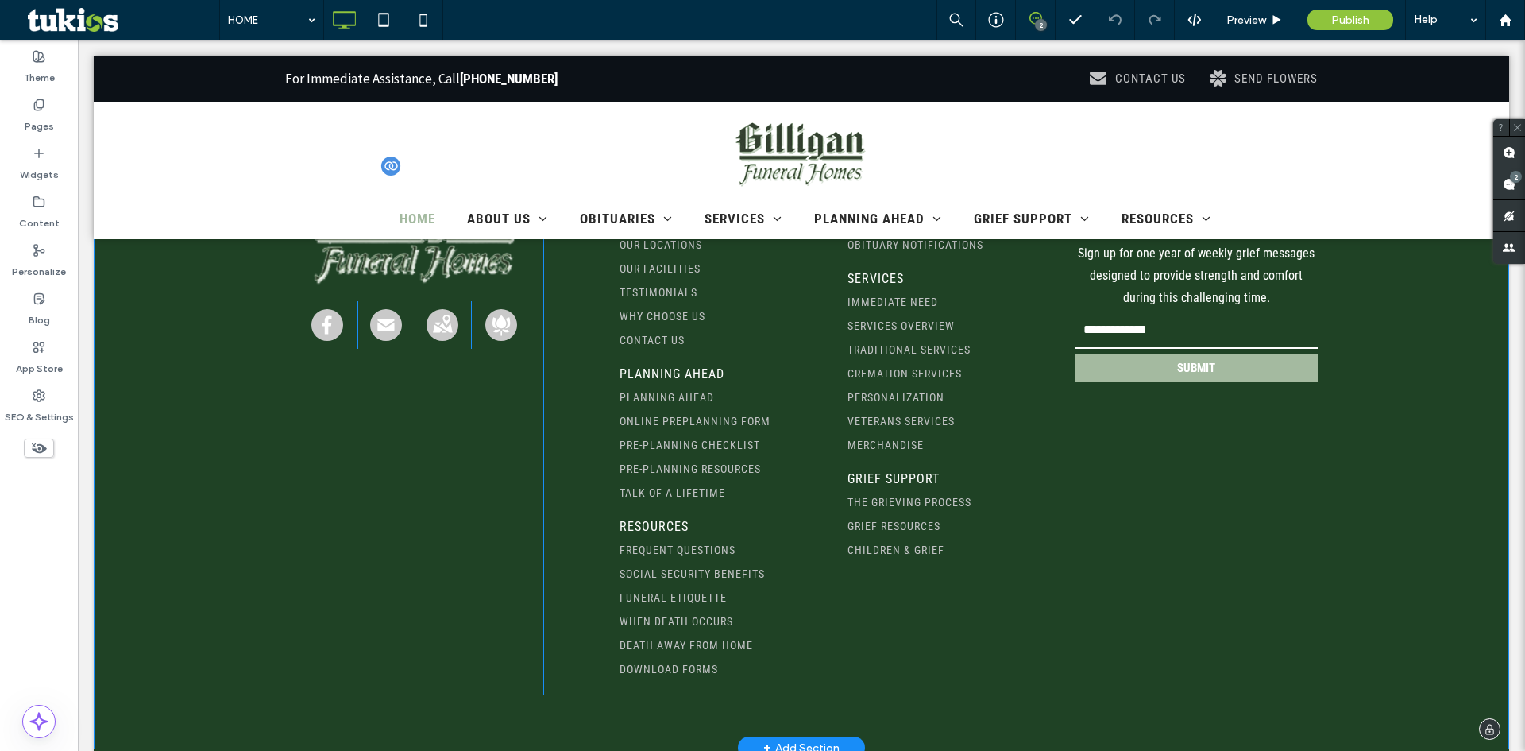
scroll to position [2809, 0]
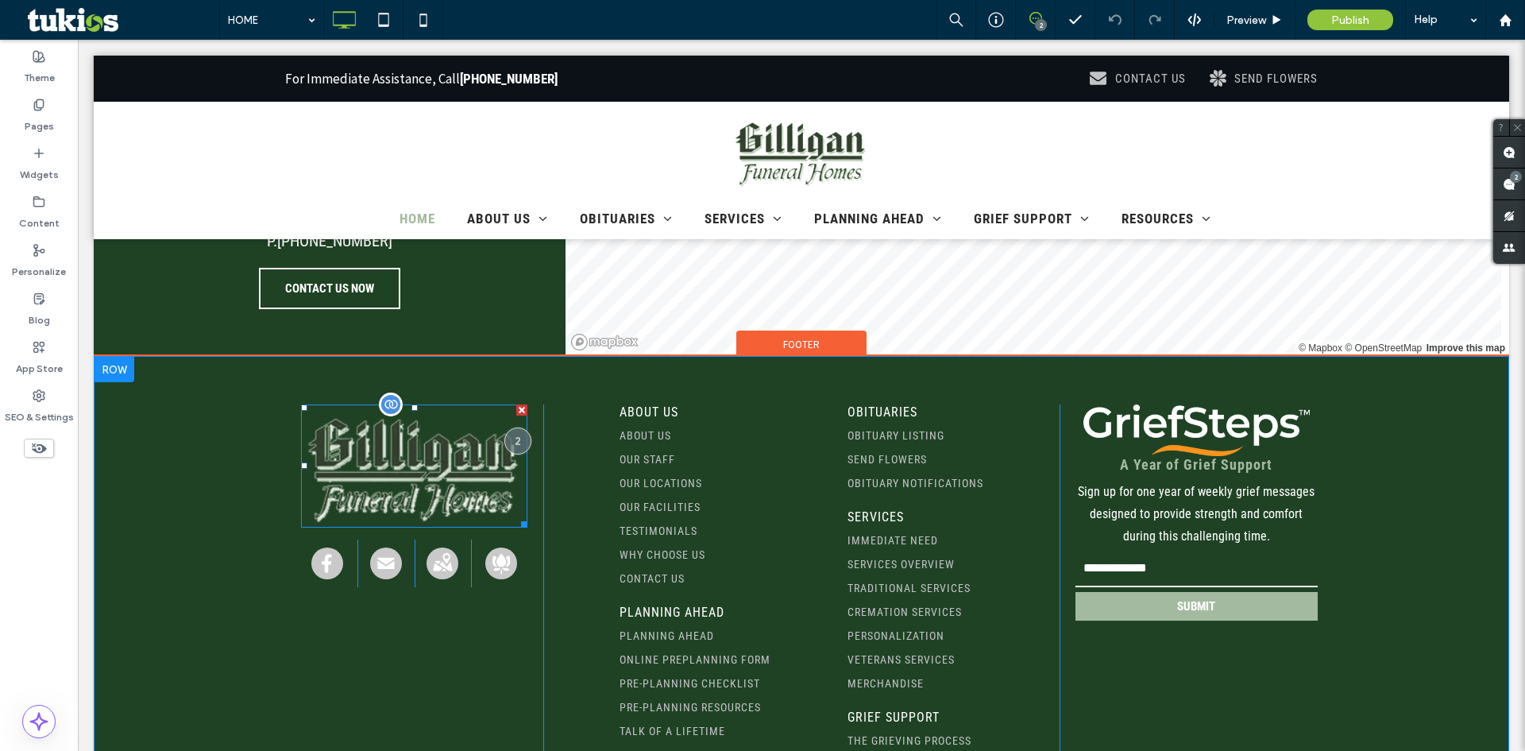
click at [429, 446] on img at bounding box center [414, 465] width 226 height 123
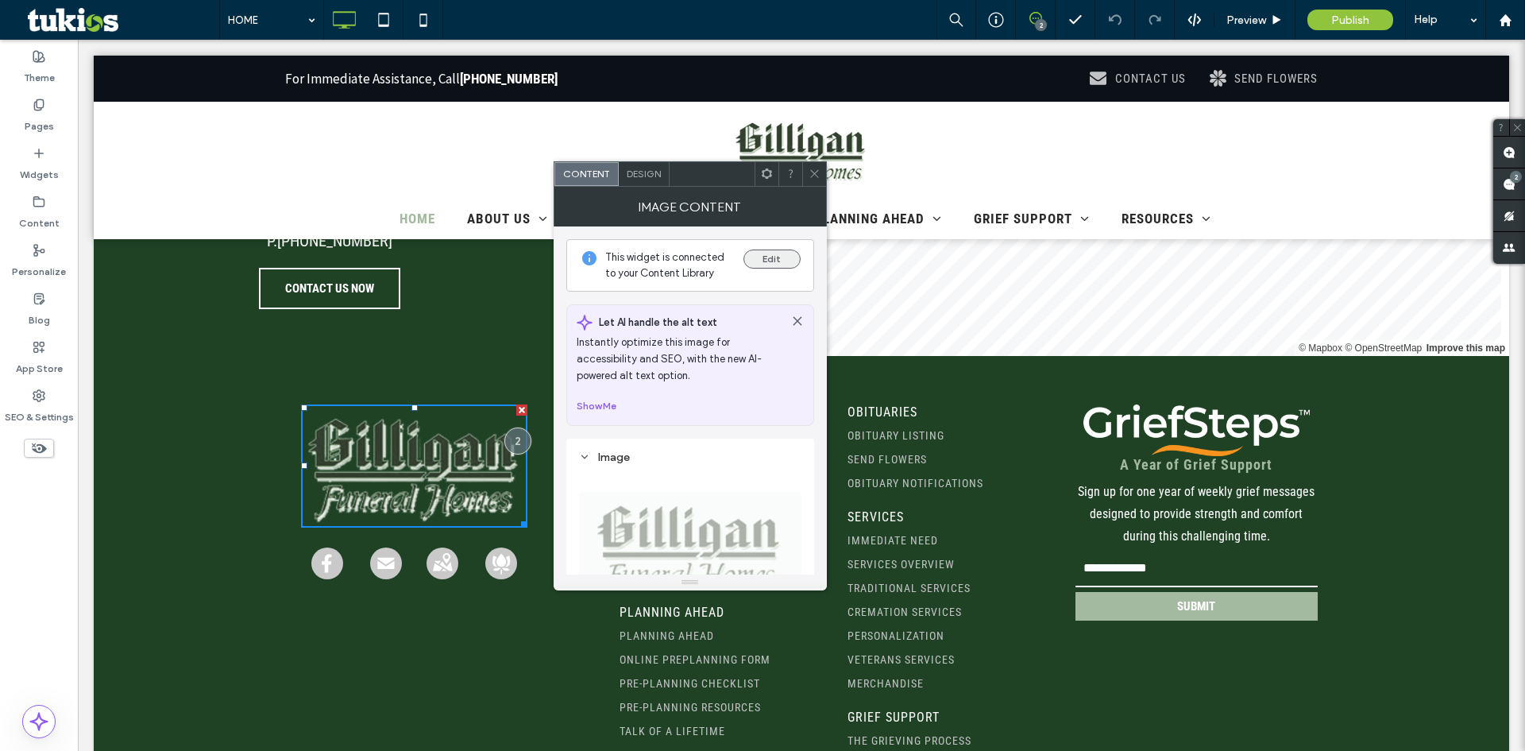
click at [778, 257] on button "Edit" at bounding box center [771, 258] width 57 height 19
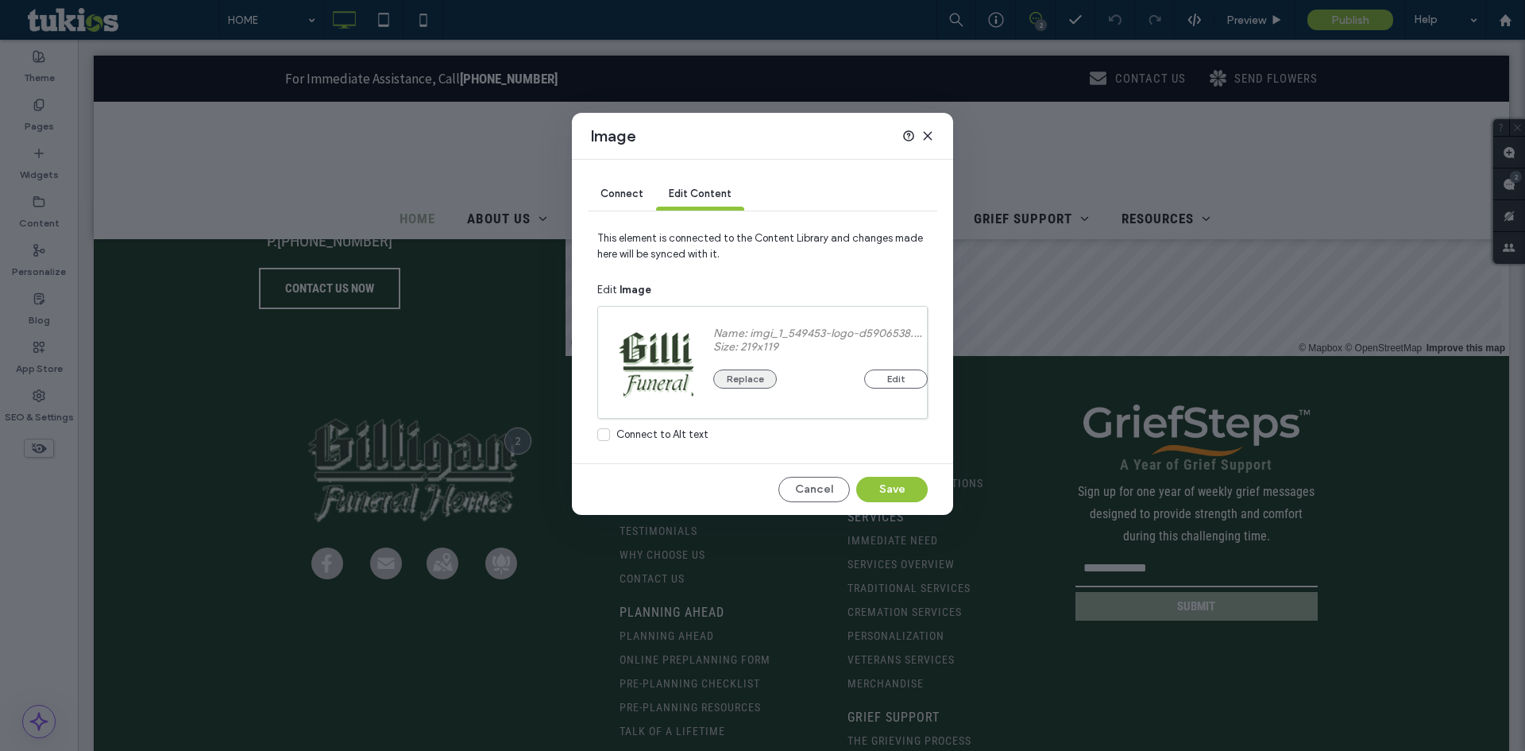
click at [743, 380] on button "Replace" at bounding box center [745, 378] width 64 height 19
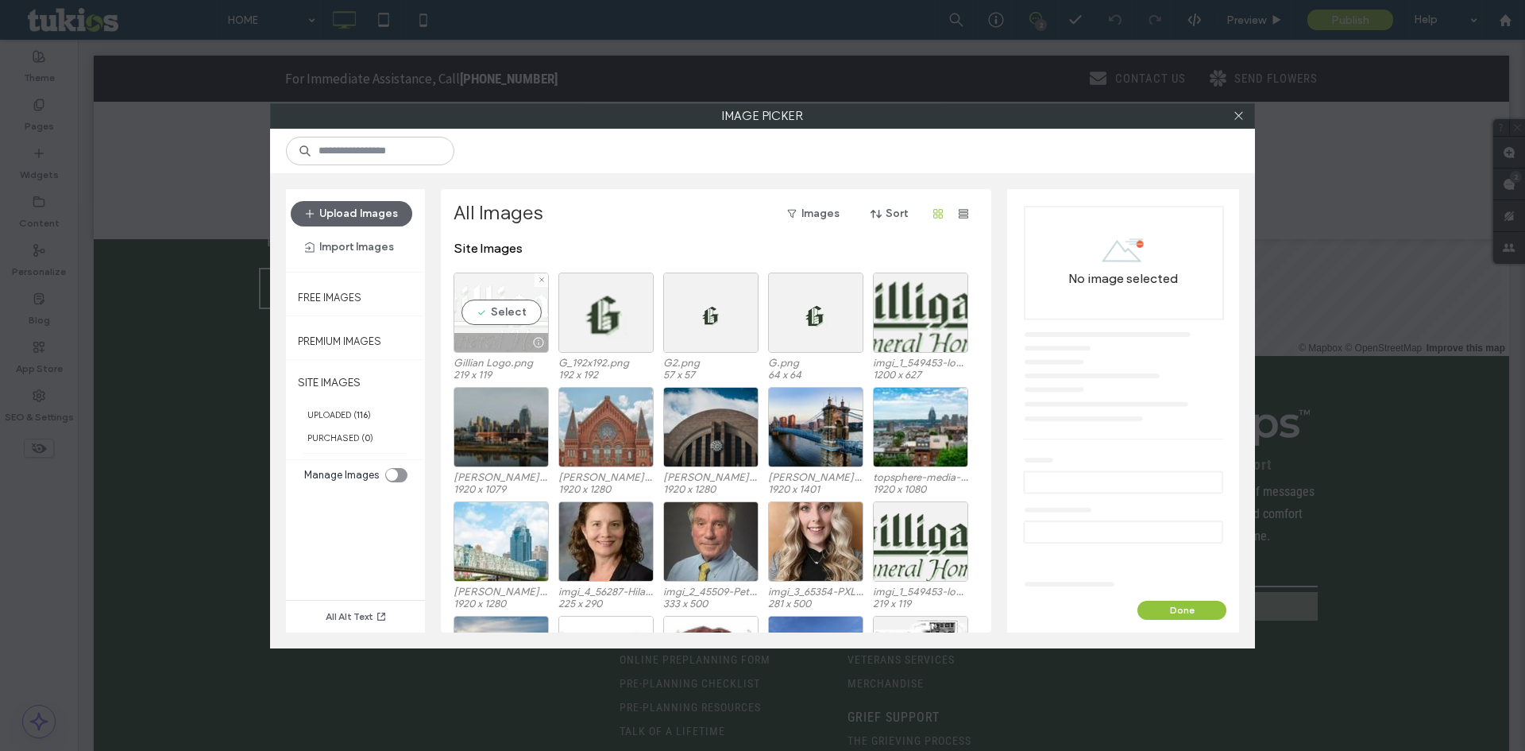
click at [497, 312] on div "Select" at bounding box center [501, 312] width 95 height 80
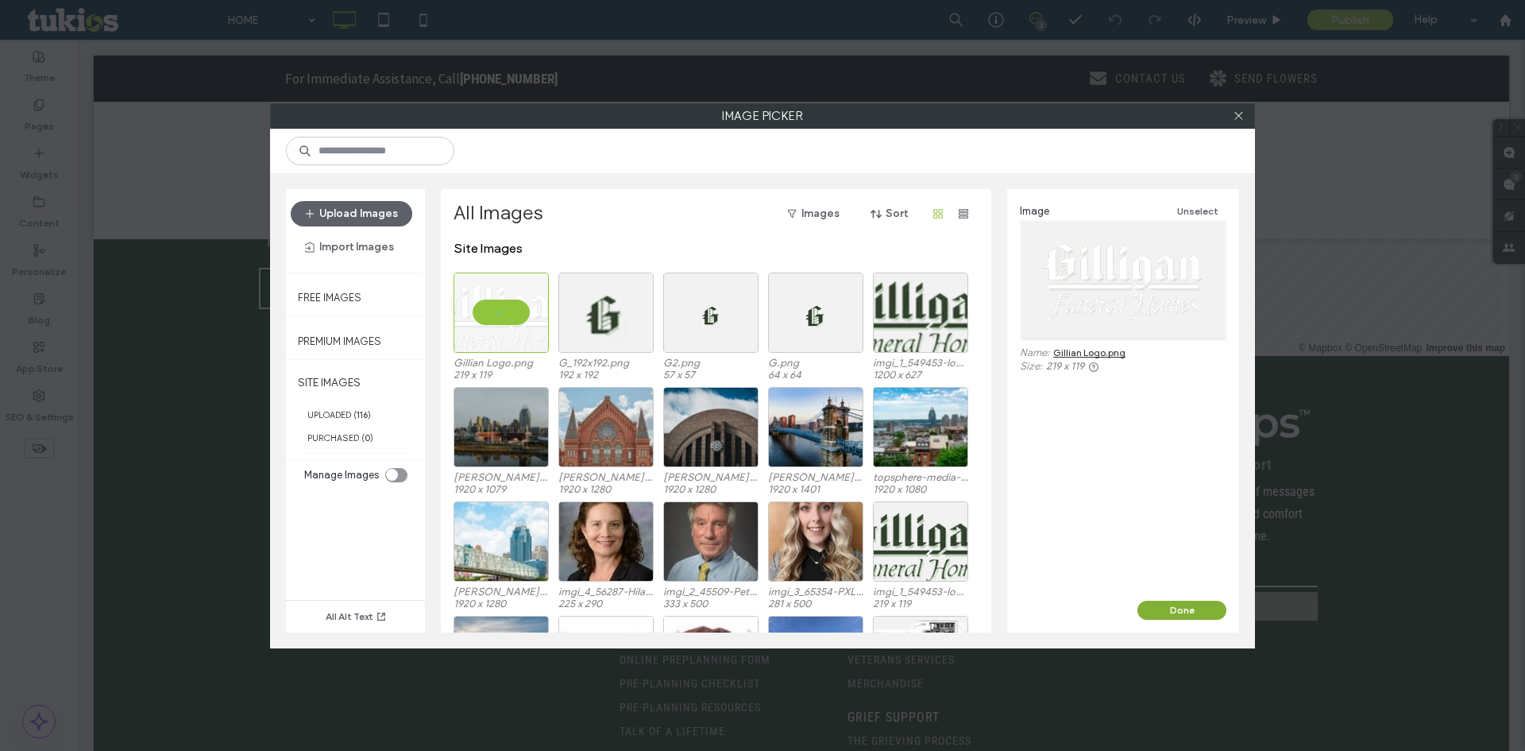
click at [1175, 603] on button "Done" at bounding box center [1181, 609] width 89 height 19
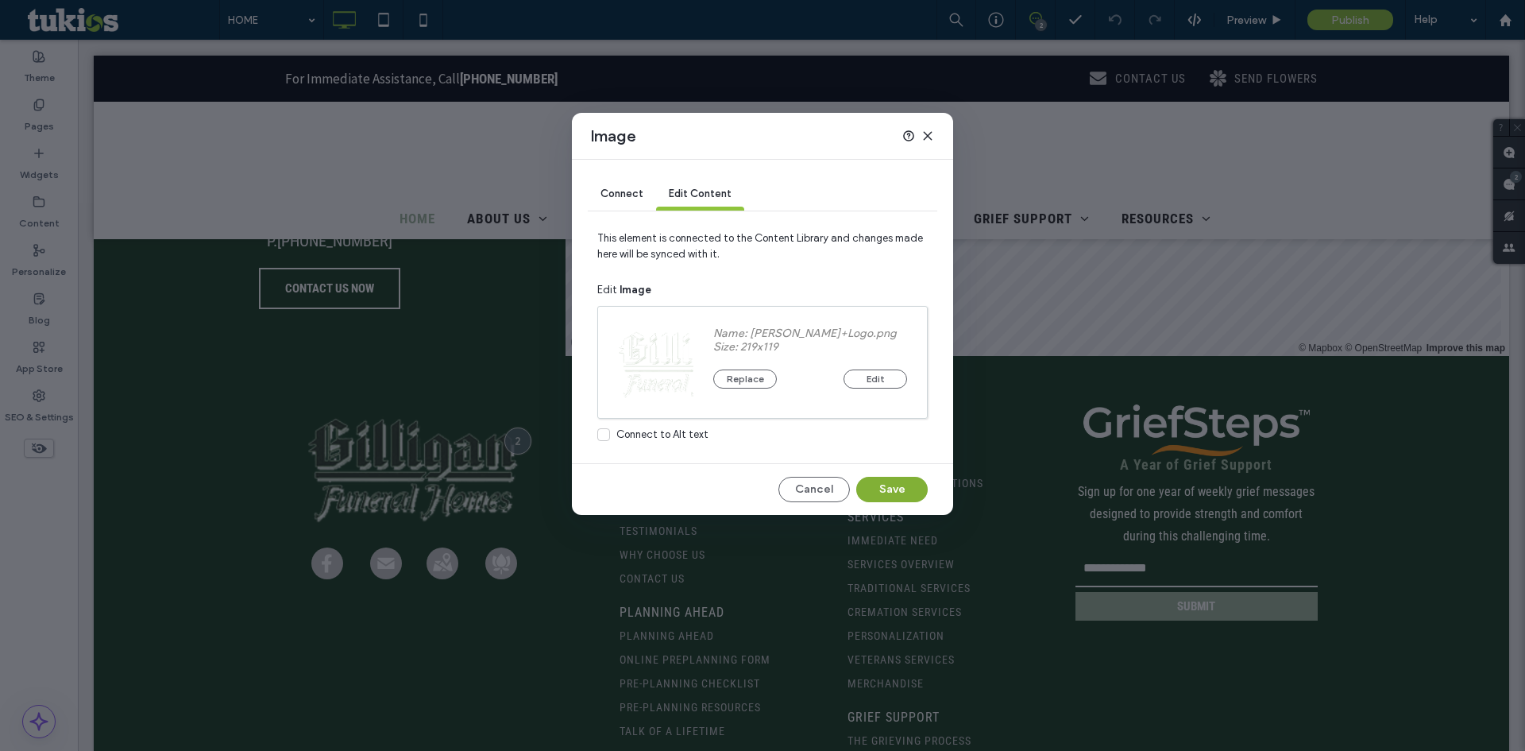
click at [916, 497] on button "Save" at bounding box center [891, 489] width 71 height 25
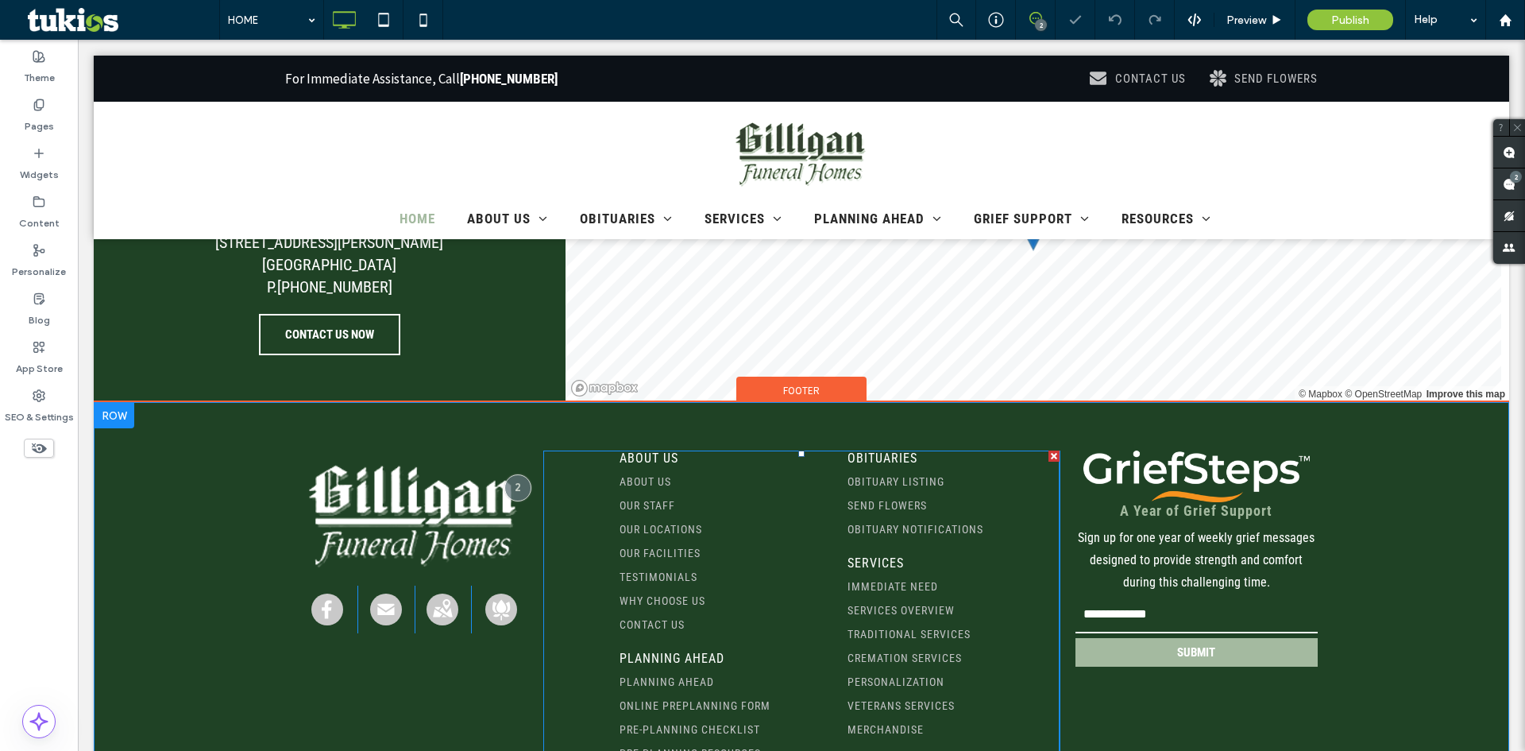
scroll to position [2679, 0]
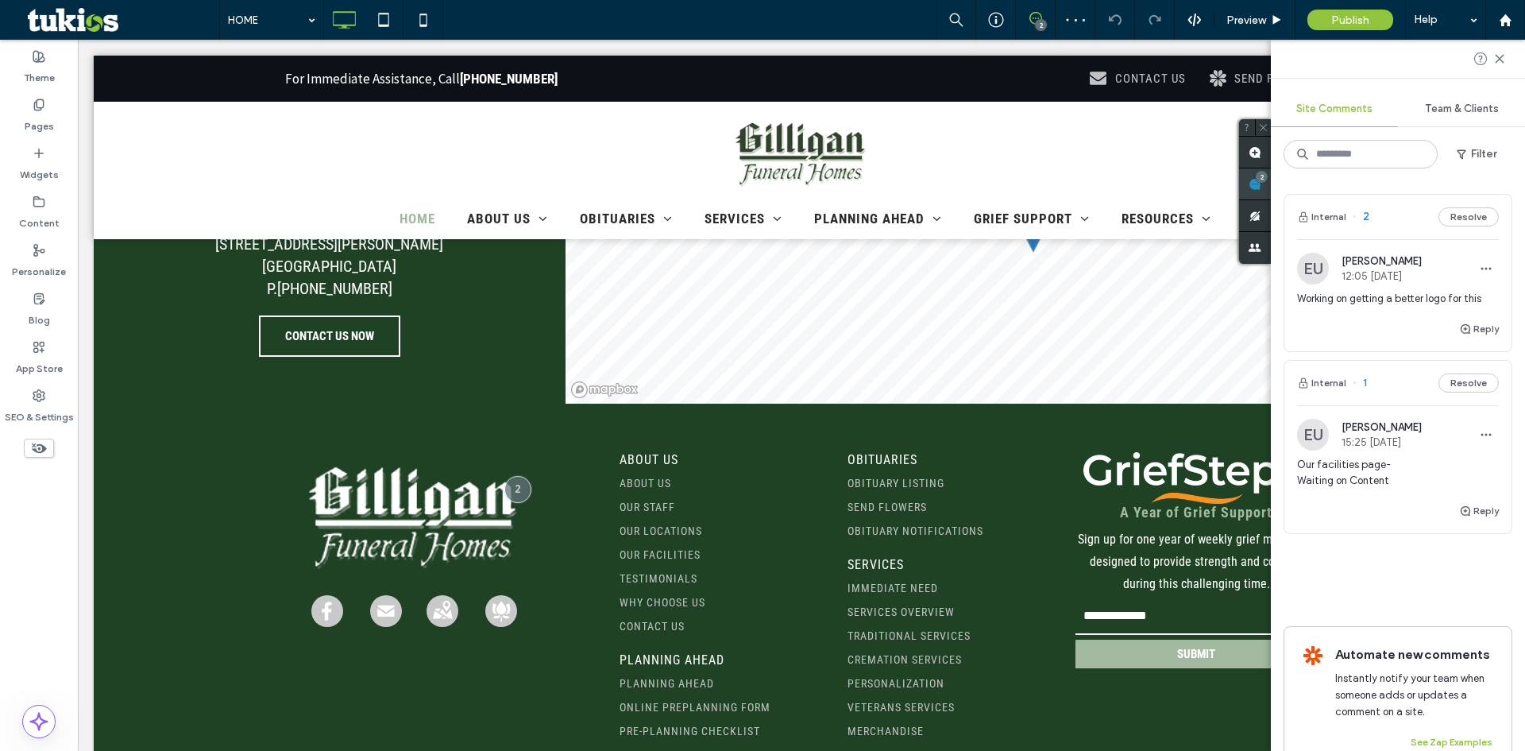
click at [1271, 195] on span at bounding box center [1255, 183] width 32 height 31
click at [1477, 261] on span "button" at bounding box center [1485, 268] width 25 height 25
click at [1411, 344] on div "Delete" at bounding box center [1415, 340] width 141 height 30
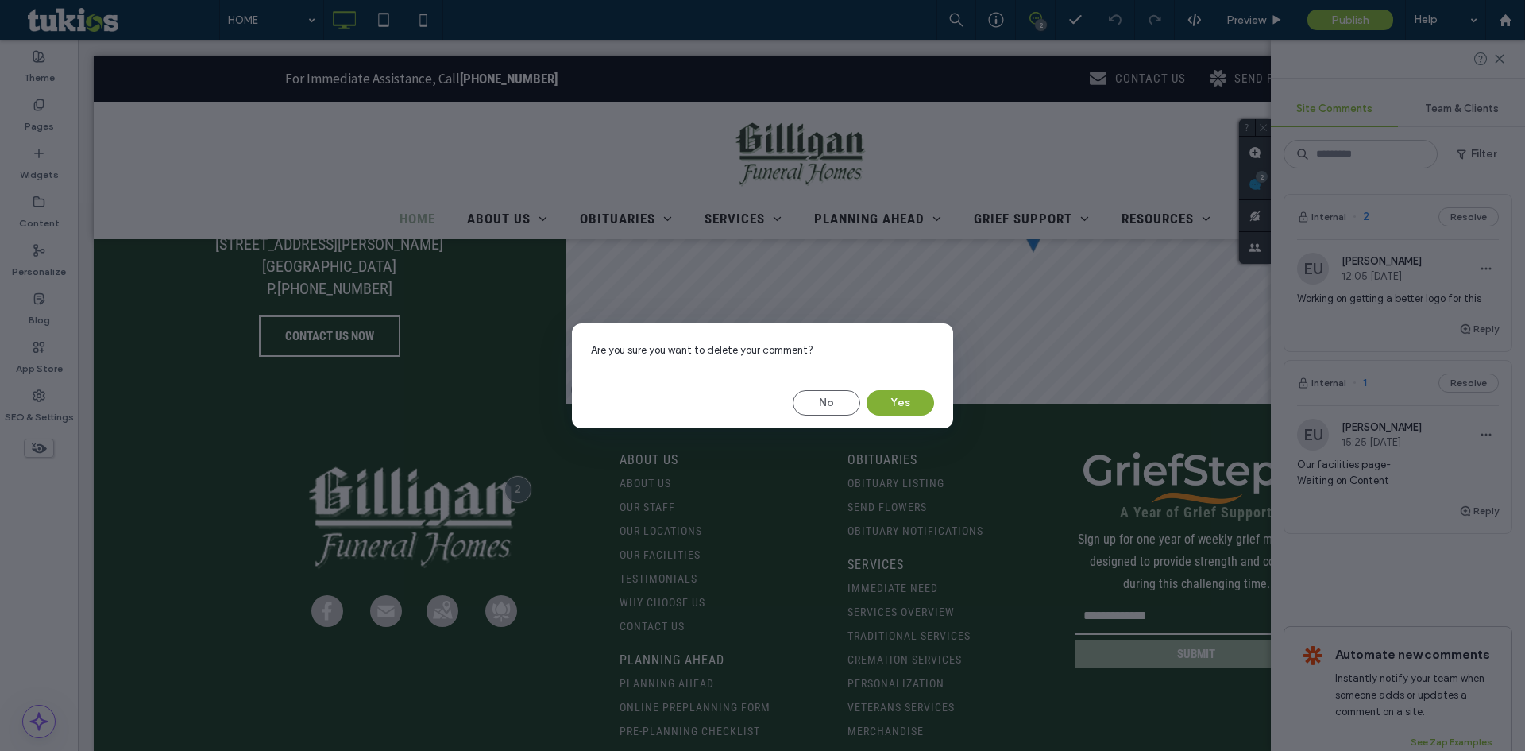
click at [912, 405] on button "Yes" at bounding box center [901, 402] width 68 height 25
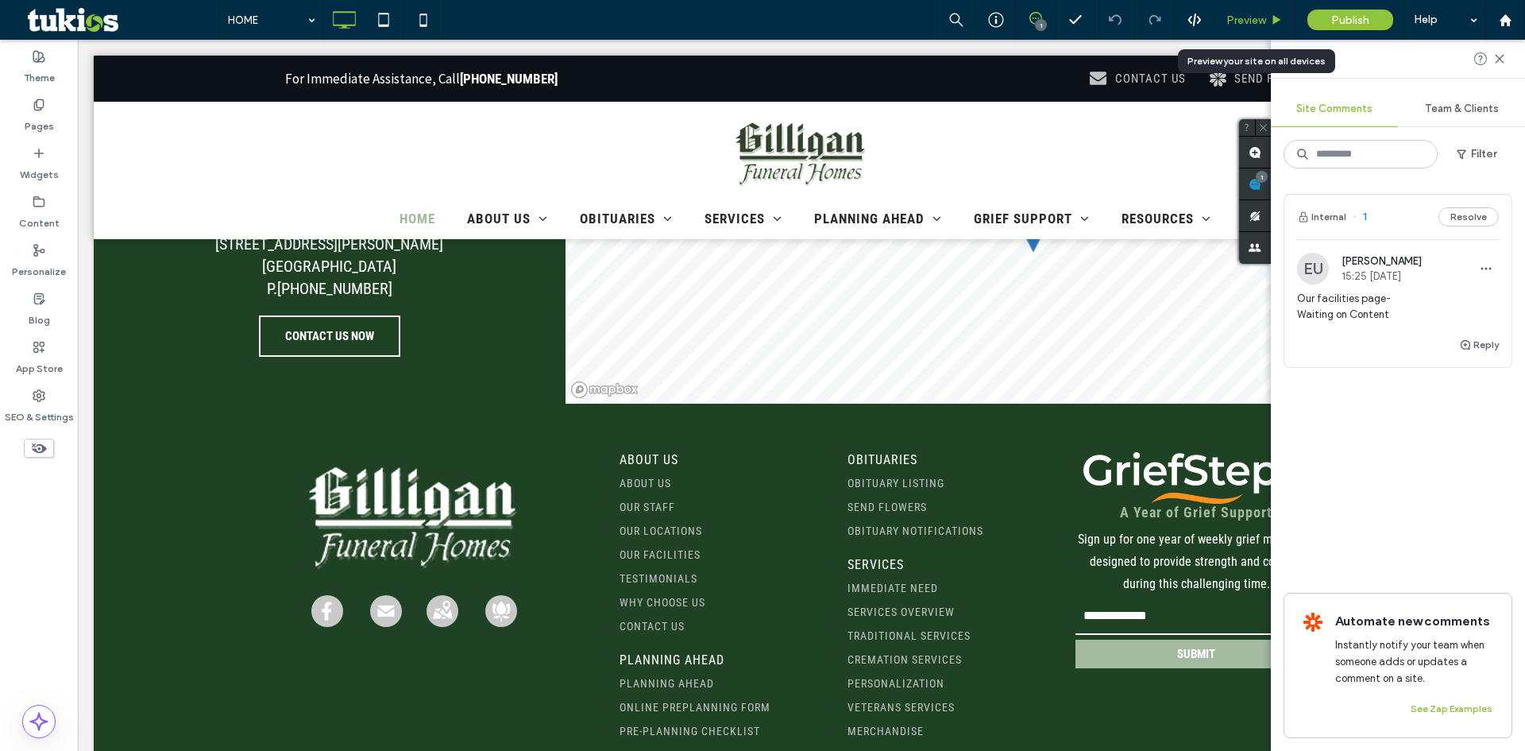
click at [1236, 20] on span "Preview" at bounding box center [1246, 21] width 40 height 14
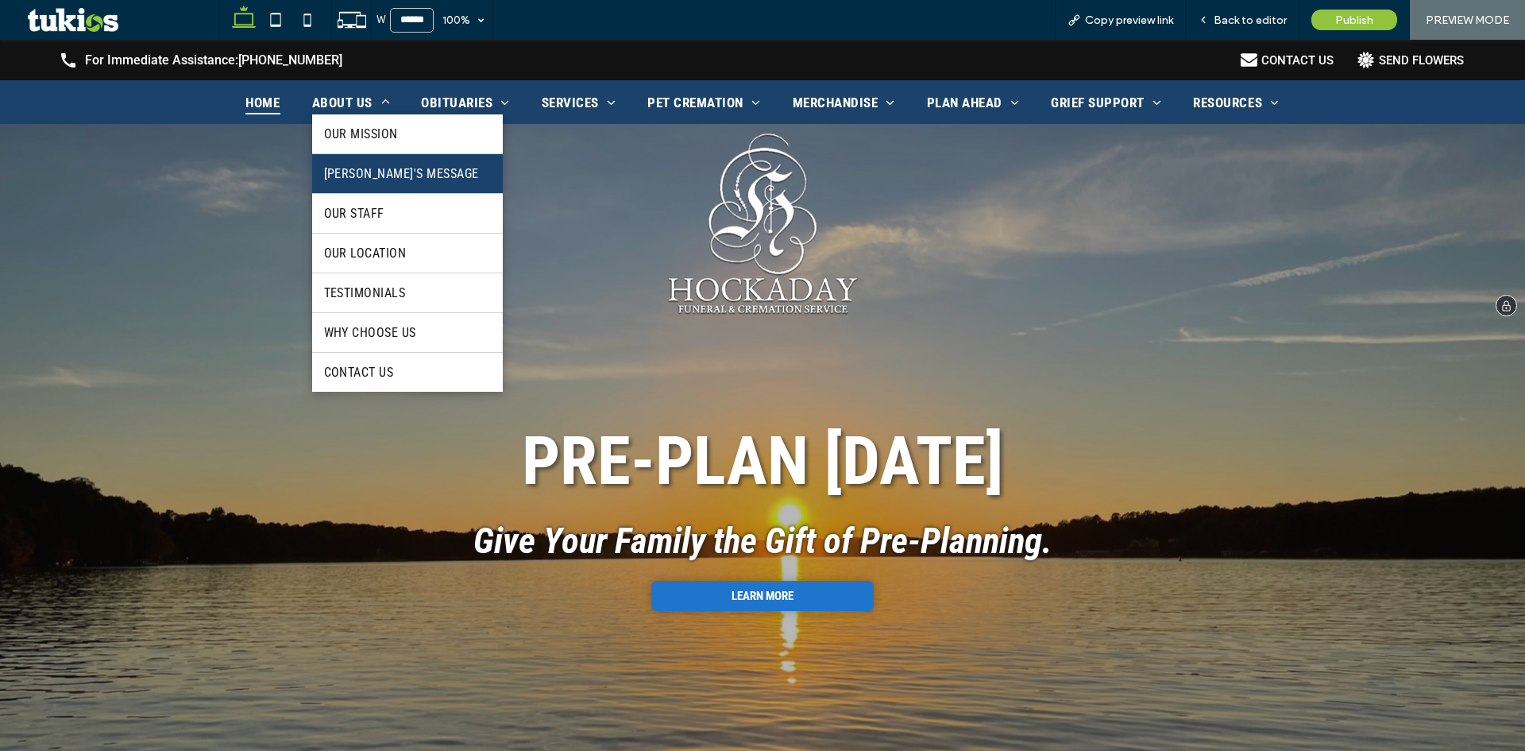
click at [366, 186] on link "[PERSON_NAME]'s Message" at bounding box center [407, 173] width 191 height 39
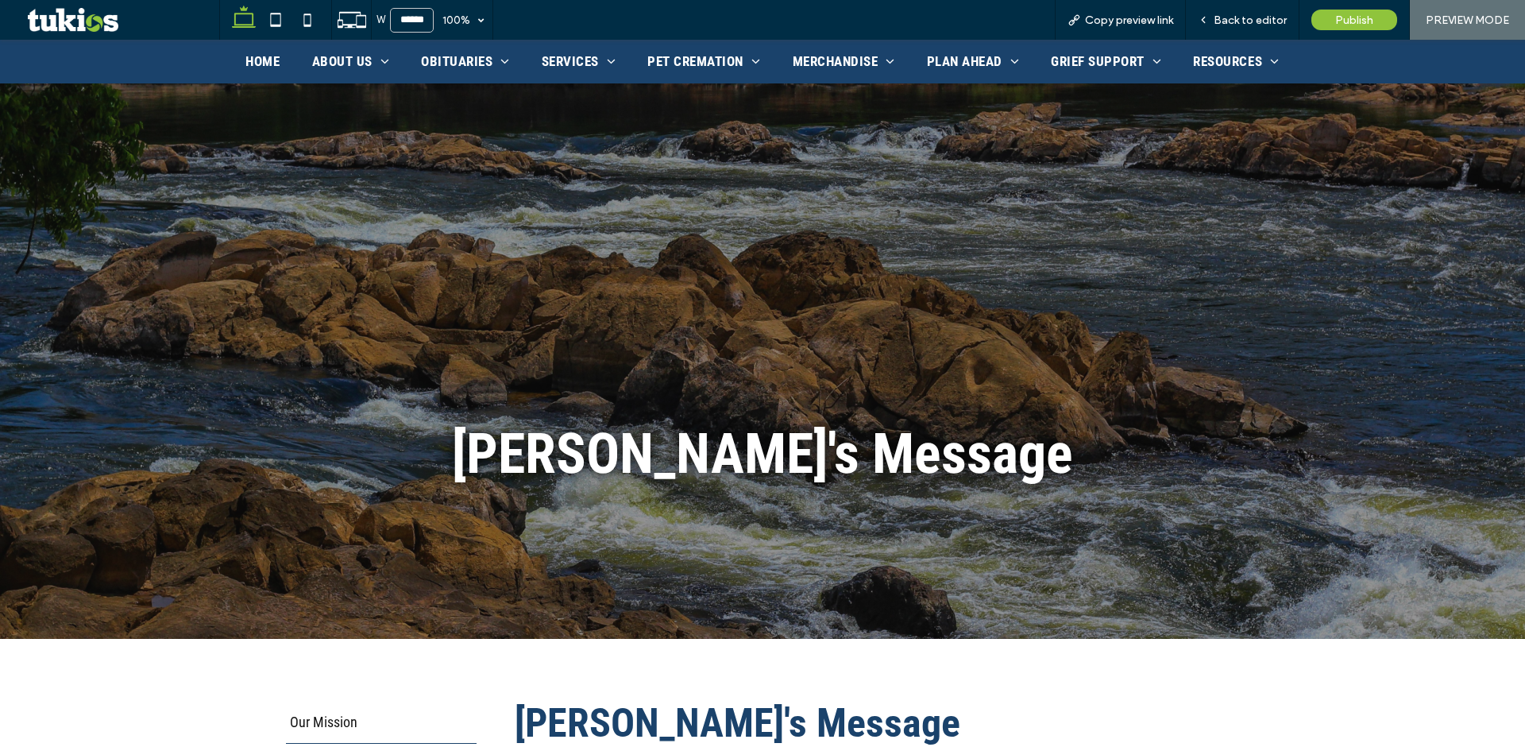
scroll to position [462, 0]
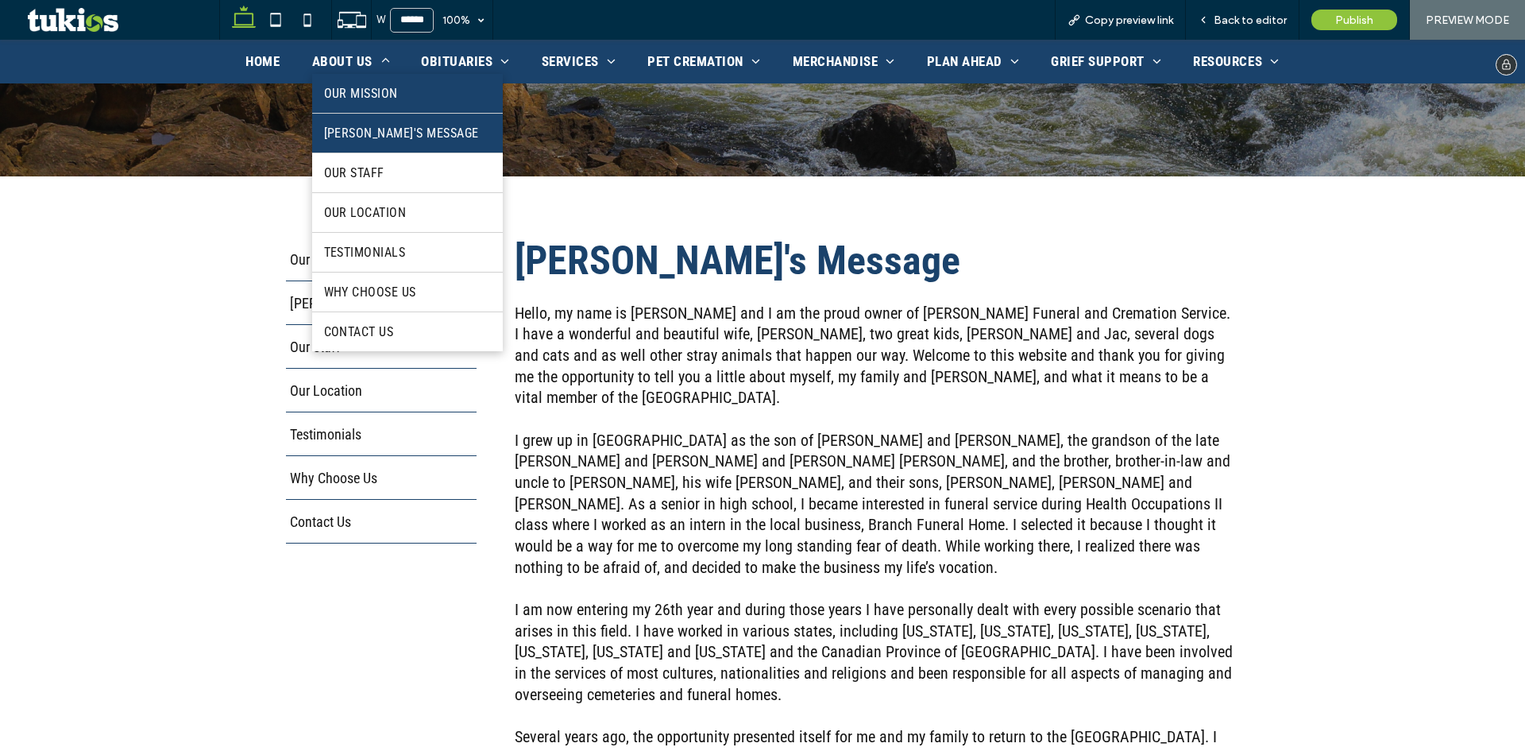
click at [378, 93] on span "Our Mission" at bounding box center [361, 93] width 74 height 15
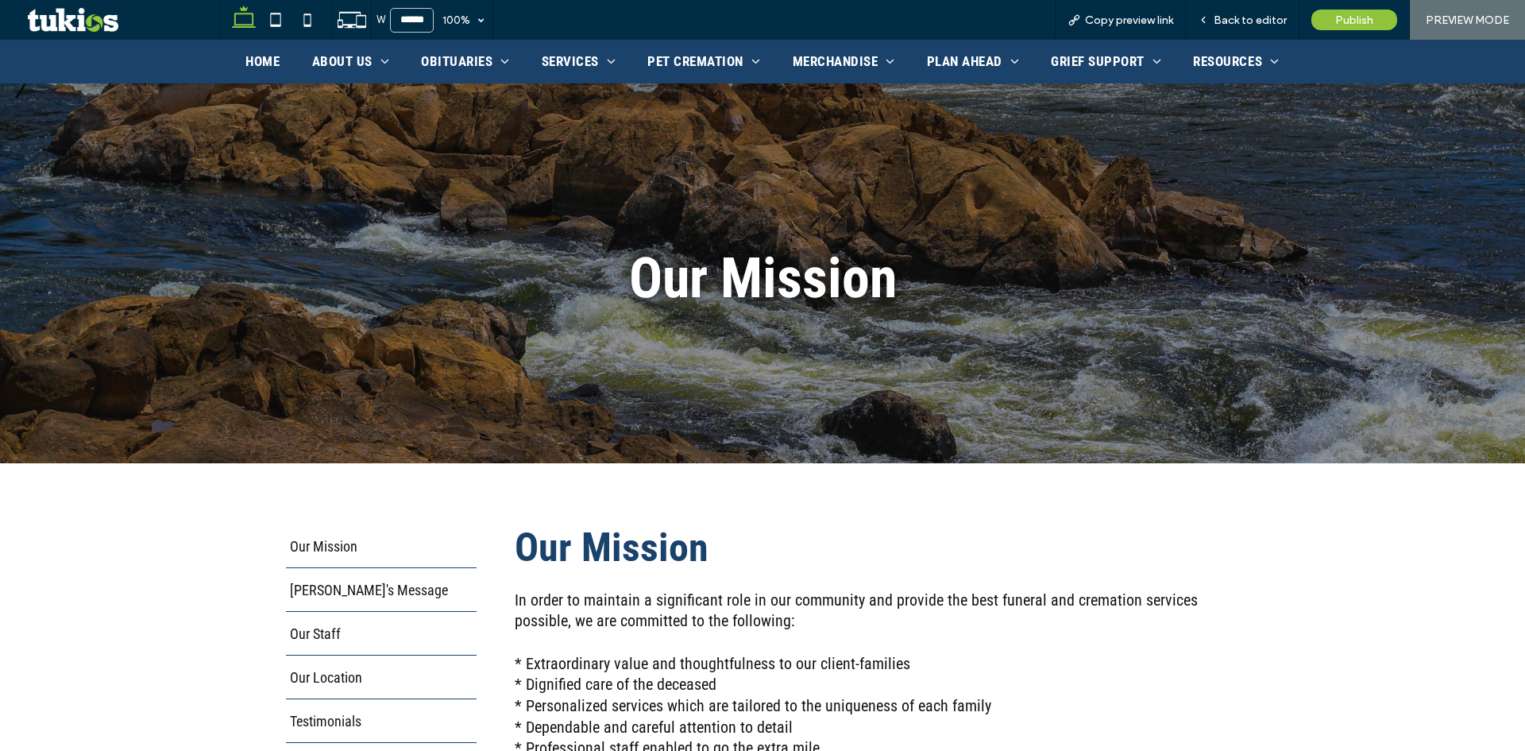
scroll to position [397, 0]
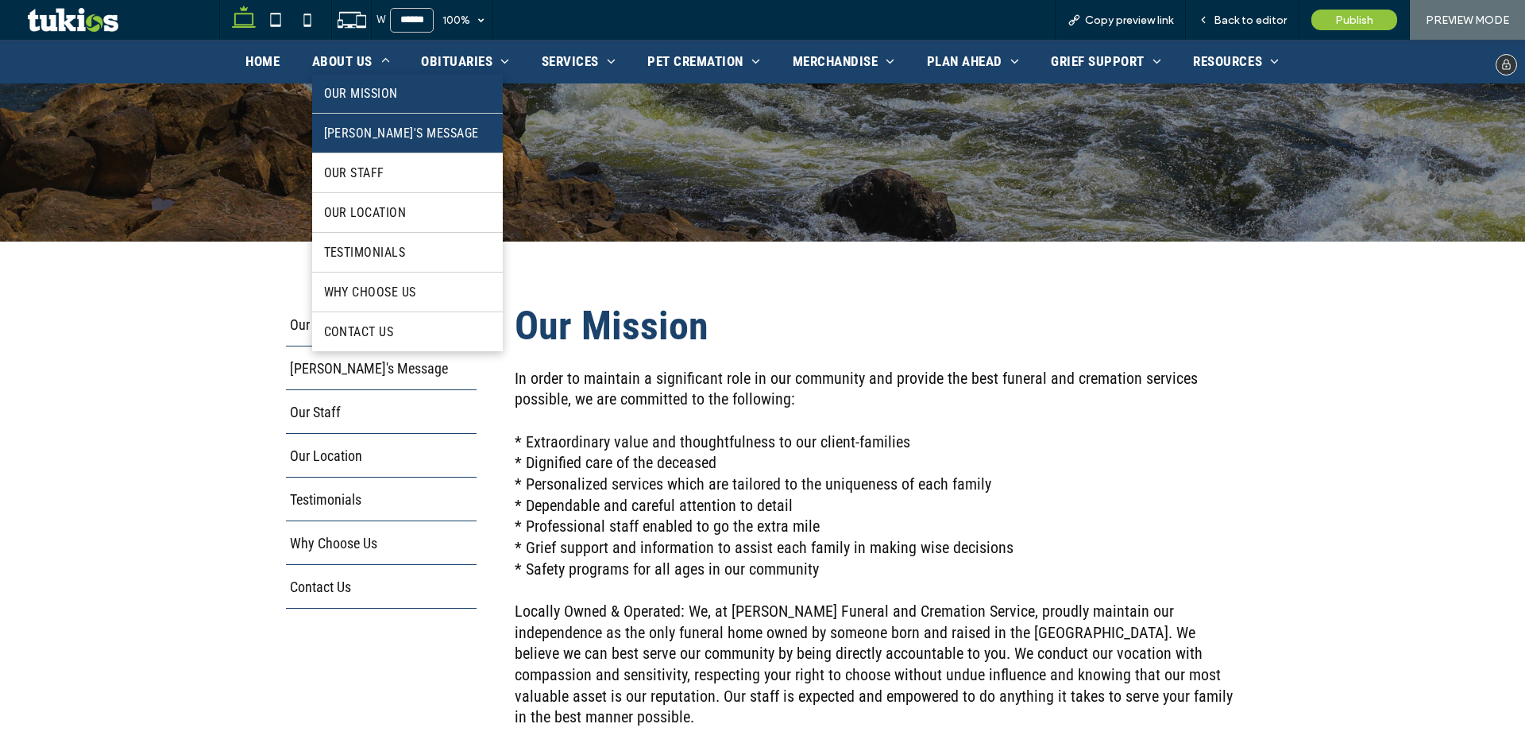
click at [376, 139] on span "[PERSON_NAME]'s Message" at bounding box center [401, 132] width 155 height 15
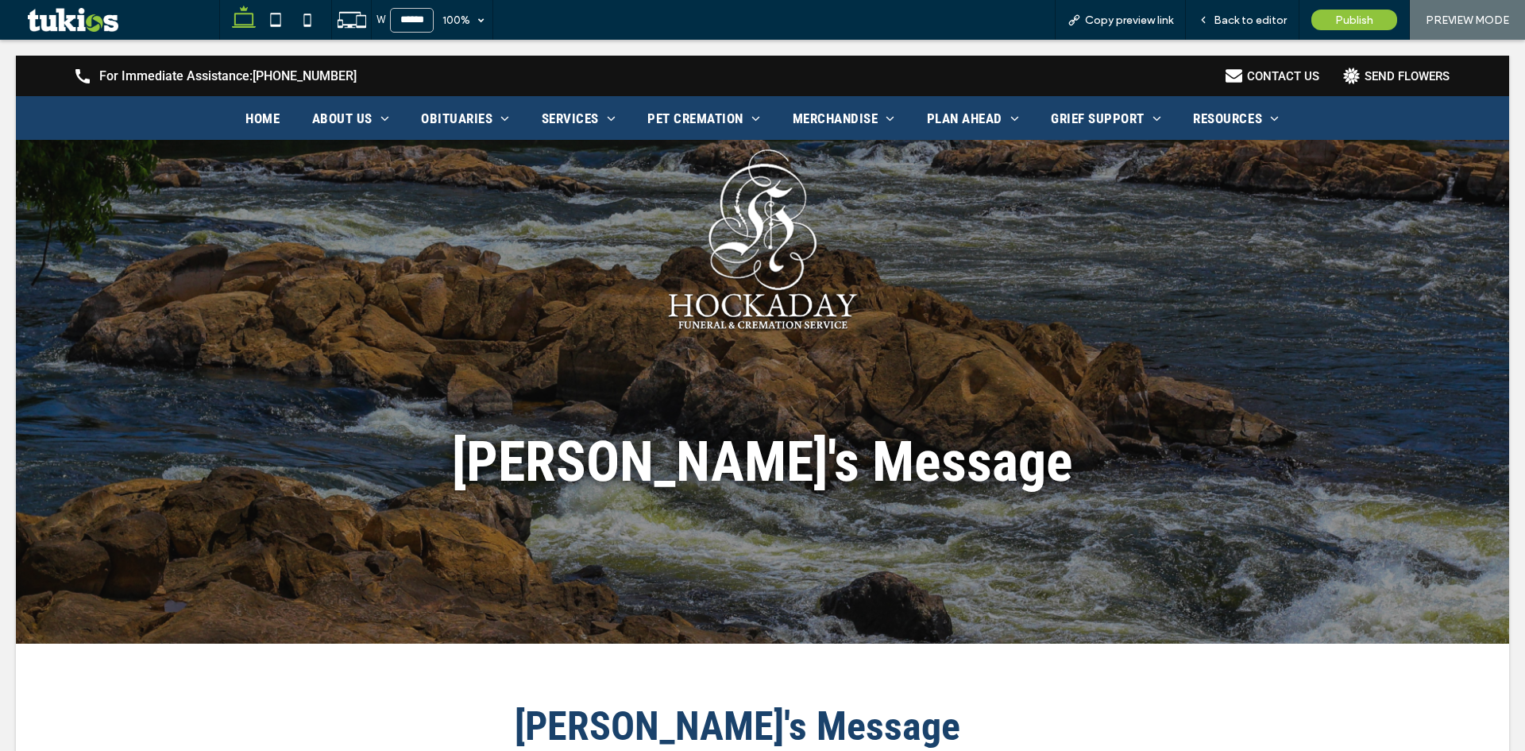
scroll to position [0, 0]
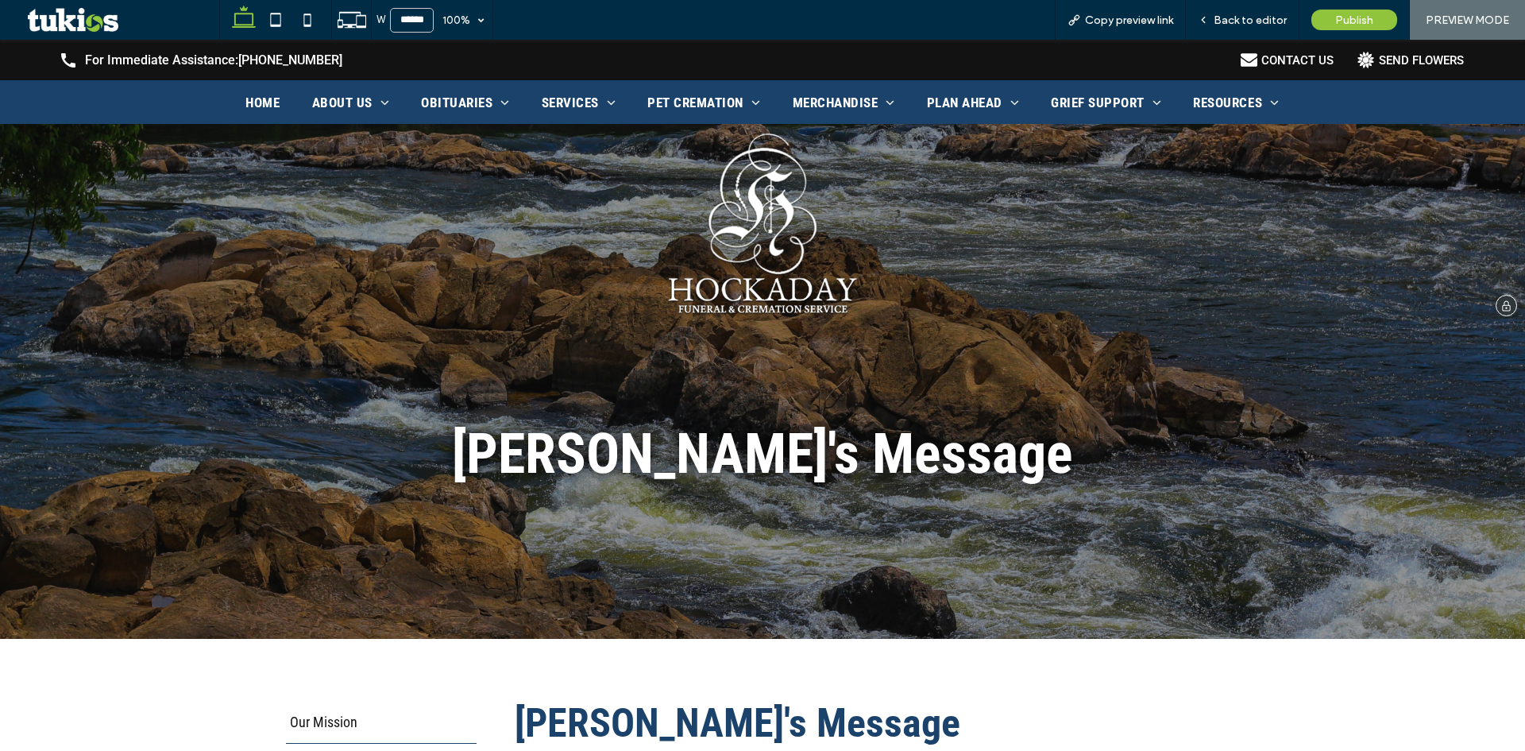
click at [764, 249] on img at bounding box center [762, 223] width 191 height 181
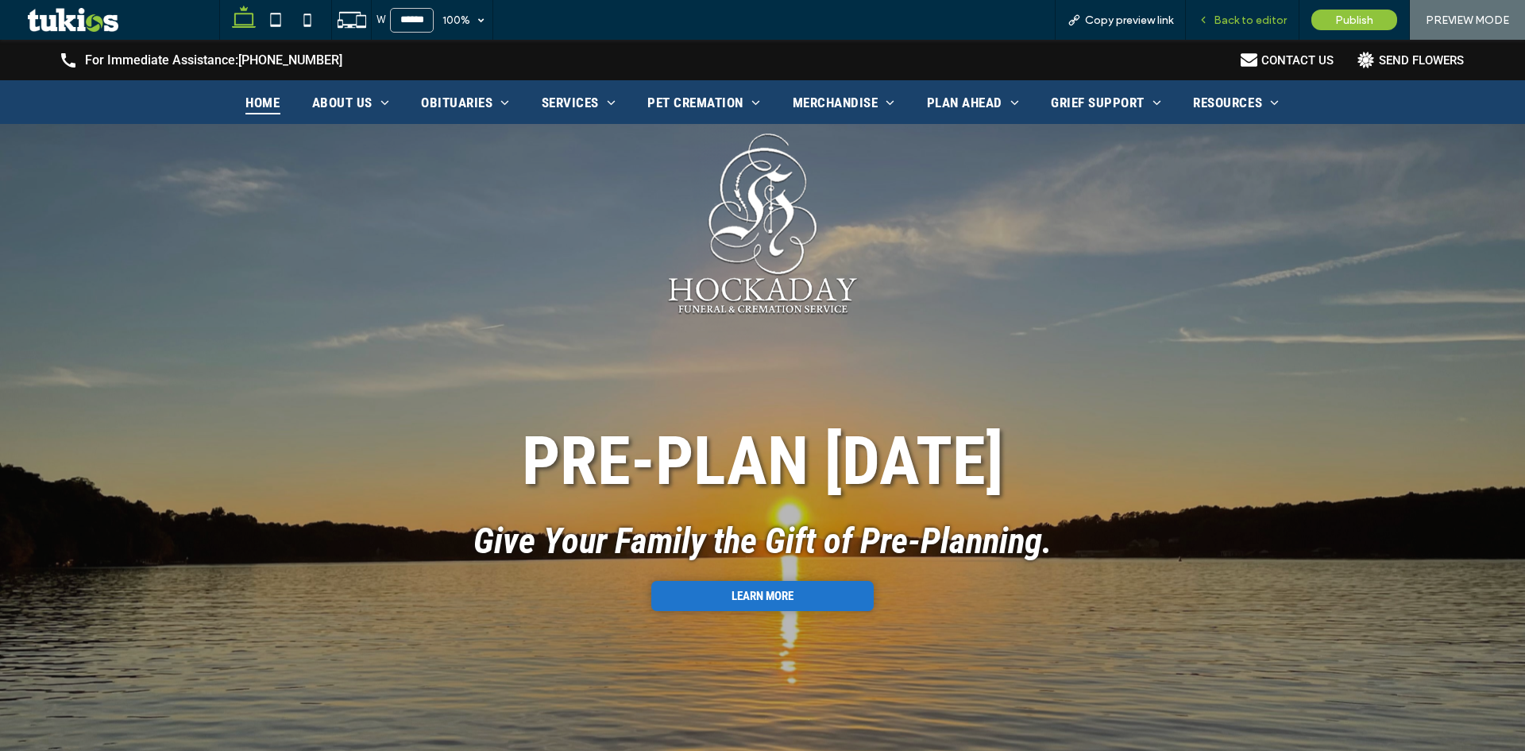
click at [1257, 16] on span "Back to editor" at bounding box center [1250, 21] width 73 height 14
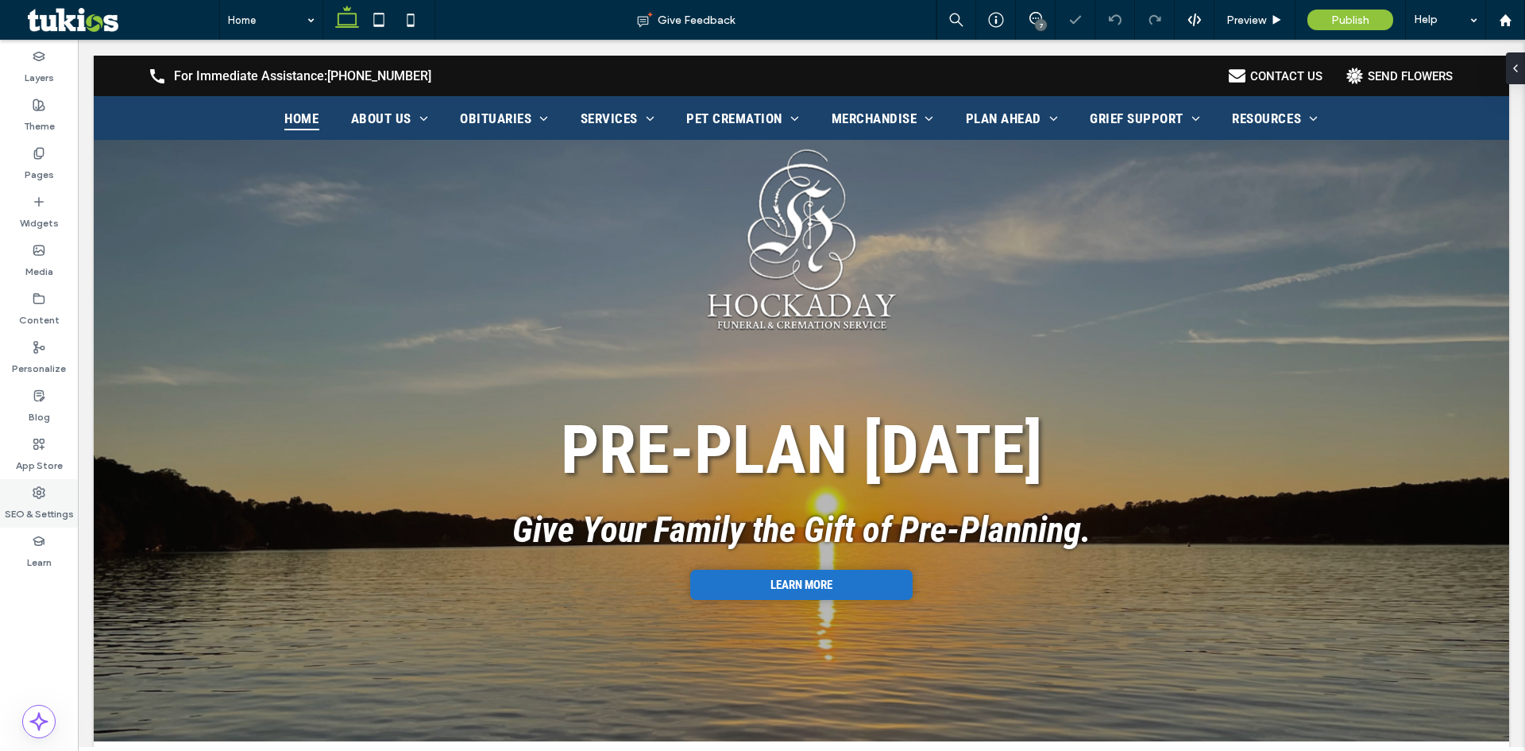
click at [52, 503] on label "SEO & Settings" at bounding box center [39, 510] width 69 height 22
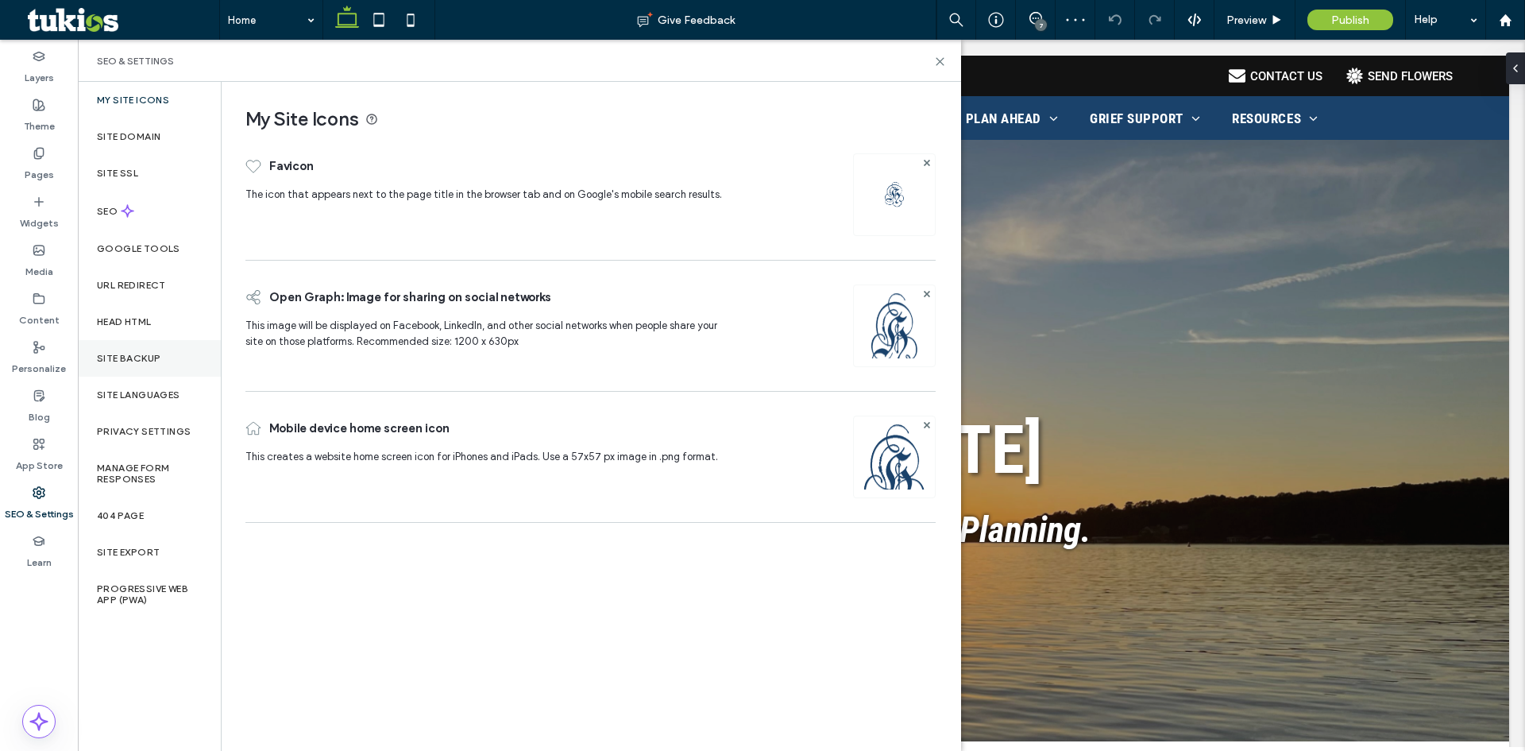
click at [123, 331] on div "Head HTML" at bounding box center [149, 321] width 143 height 37
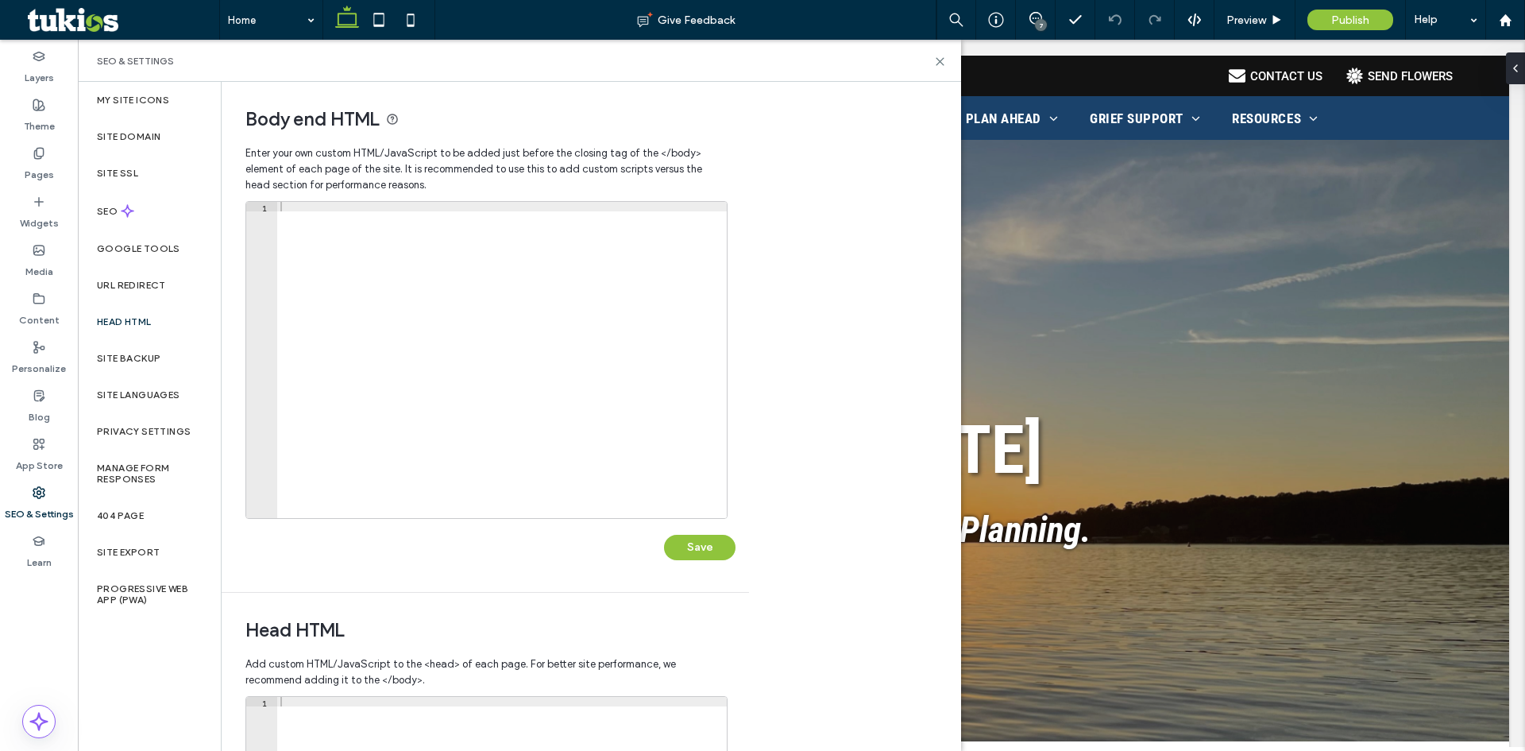
click at [407, 329] on div at bounding box center [502, 369] width 450 height 335
paste textarea "**********"
type textarea "**********"
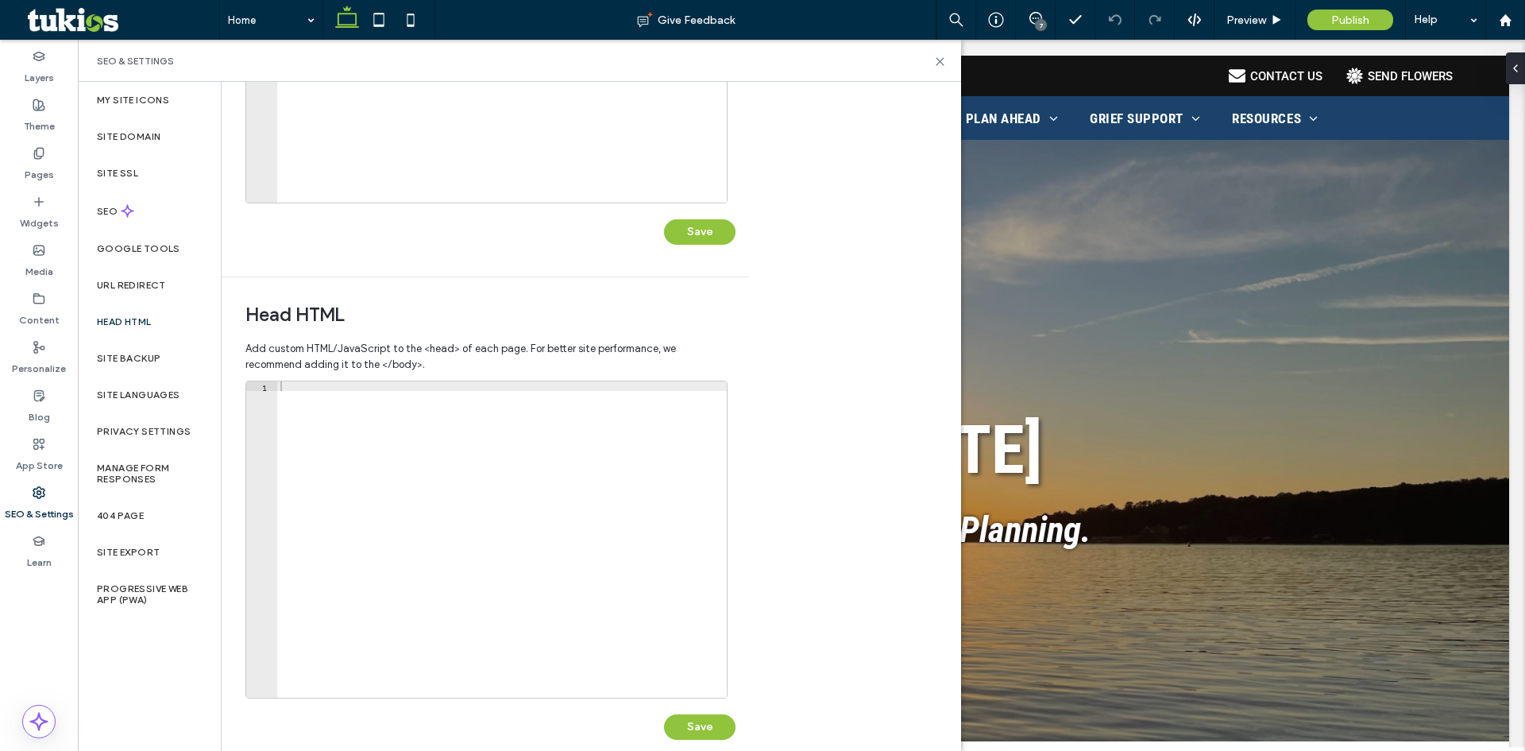
scroll to position [338, 0]
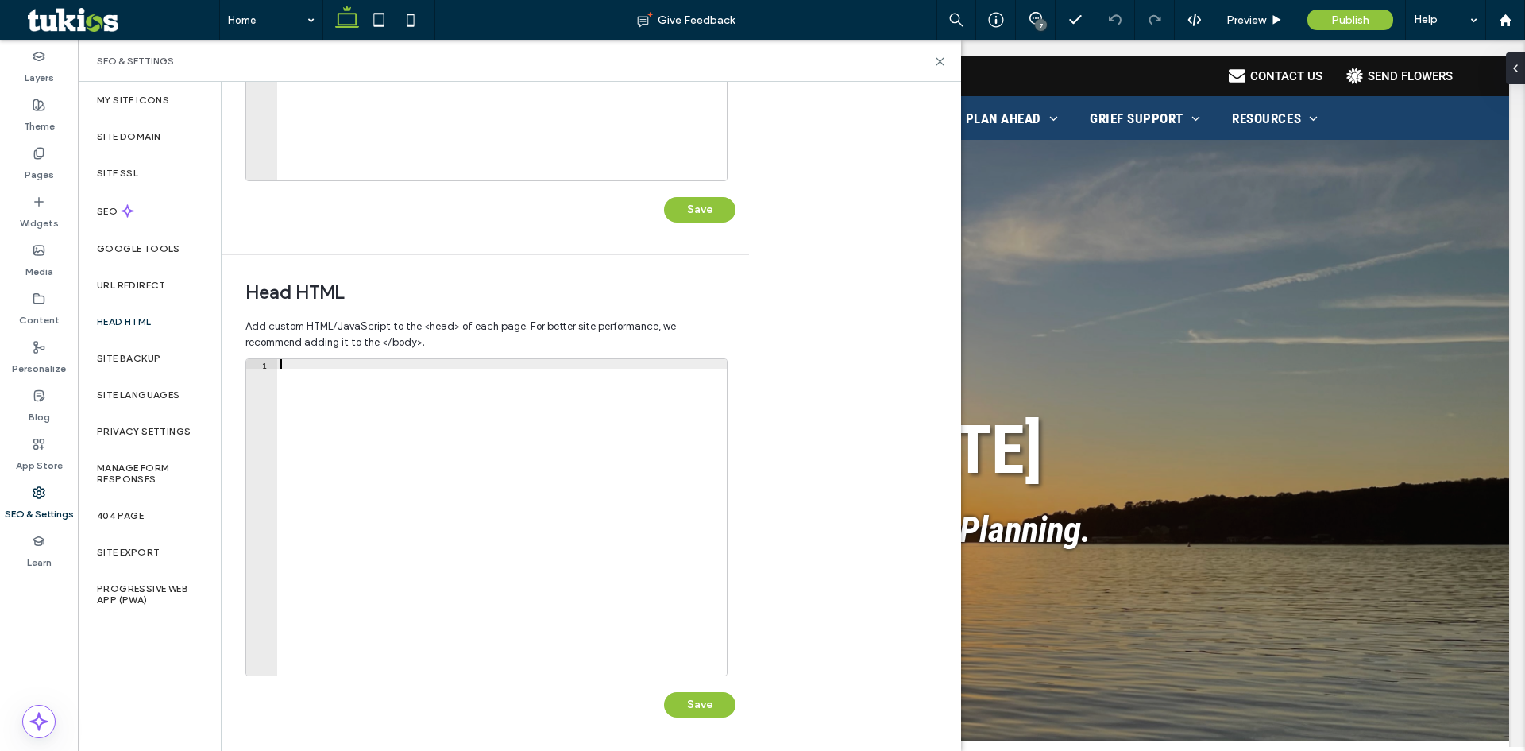
click at [540, 486] on div at bounding box center [502, 526] width 450 height 335
paste textarea "**********"
type textarea "**********"
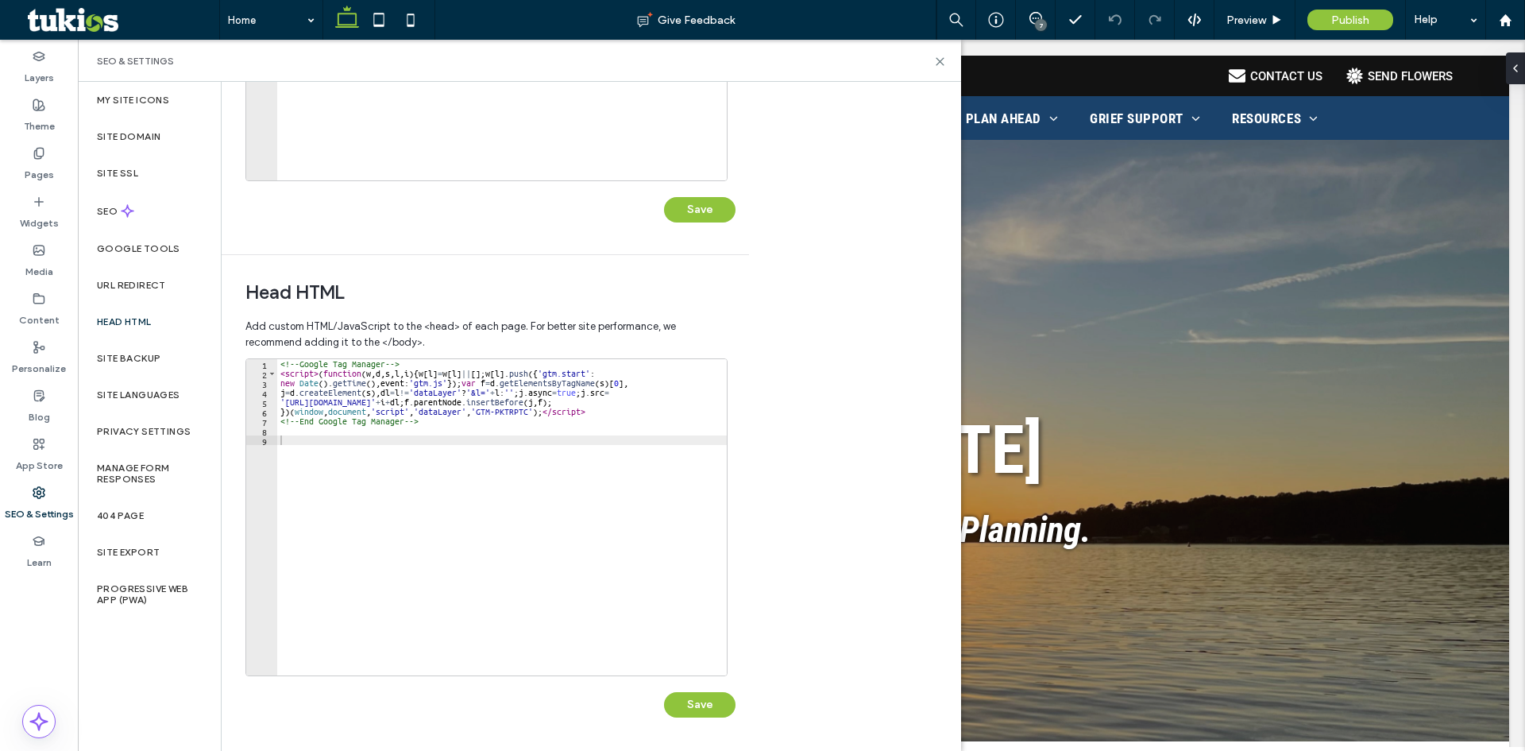
click at [426, 488] on div "<!-- Google Tag Manager --> < script > ( function ( w , d , s , l , i ) { w [ l…" at bounding box center [502, 526] width 450 height 335
paste textarea "*********"
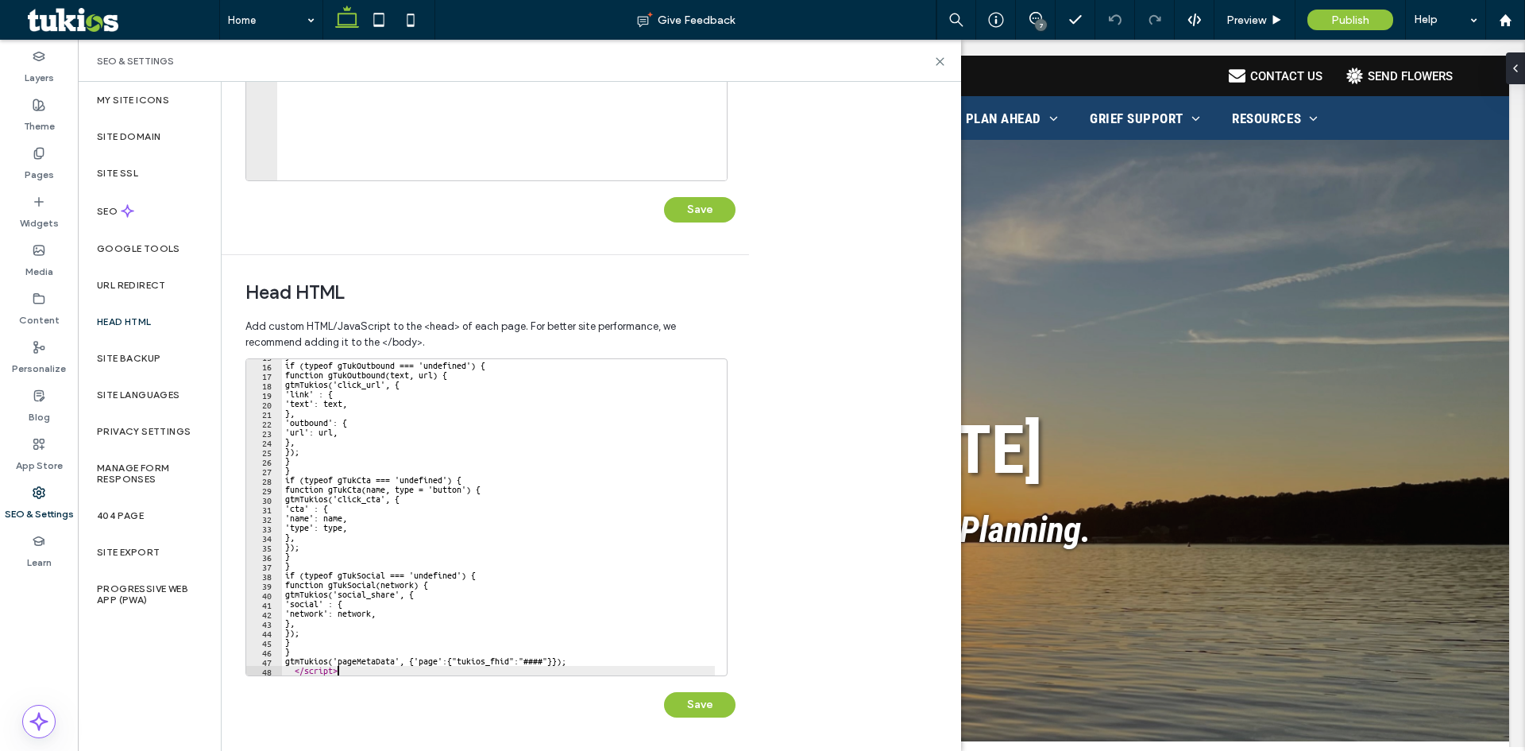
scroll to position [141, 0]
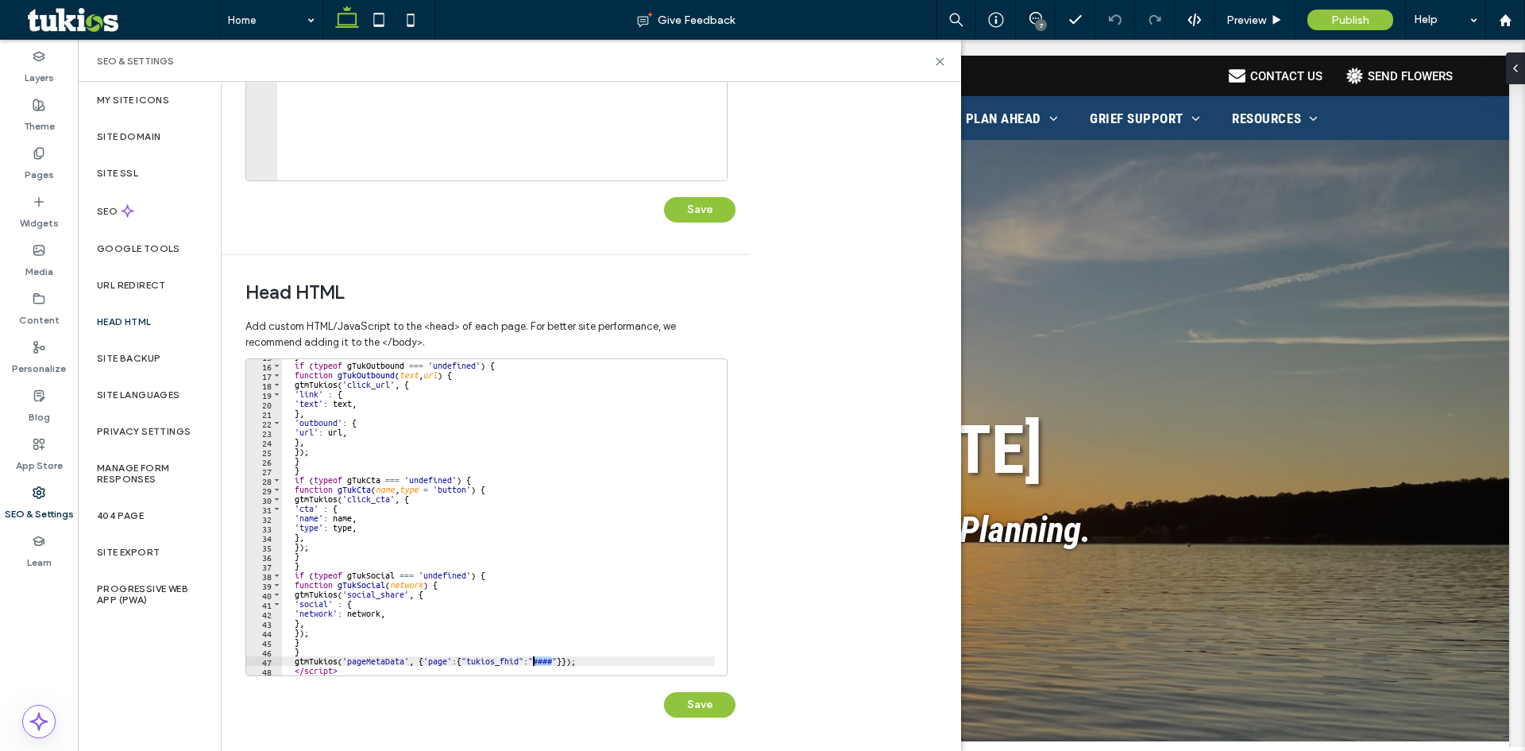
drag, startPoint x: 553, startPoint y: 663, endPoint x: 533, endPoint y: 658, distance: 20.4
click at [533, 658] on div "} if ( typeof gTukOutbound === 'undefined' ) { function gTukOutbound ( text , u…" at bounding box center [498, 518] width 433 height 335
paste textarea "Cursor at row 47"
type textarea "**********"
click at [631, 665] on div "} if ( typeof gTukOutbound === 'undefined' ) { function gTukOutbound ( text , u…" at bounding box center [498, 518] width 433 height 335
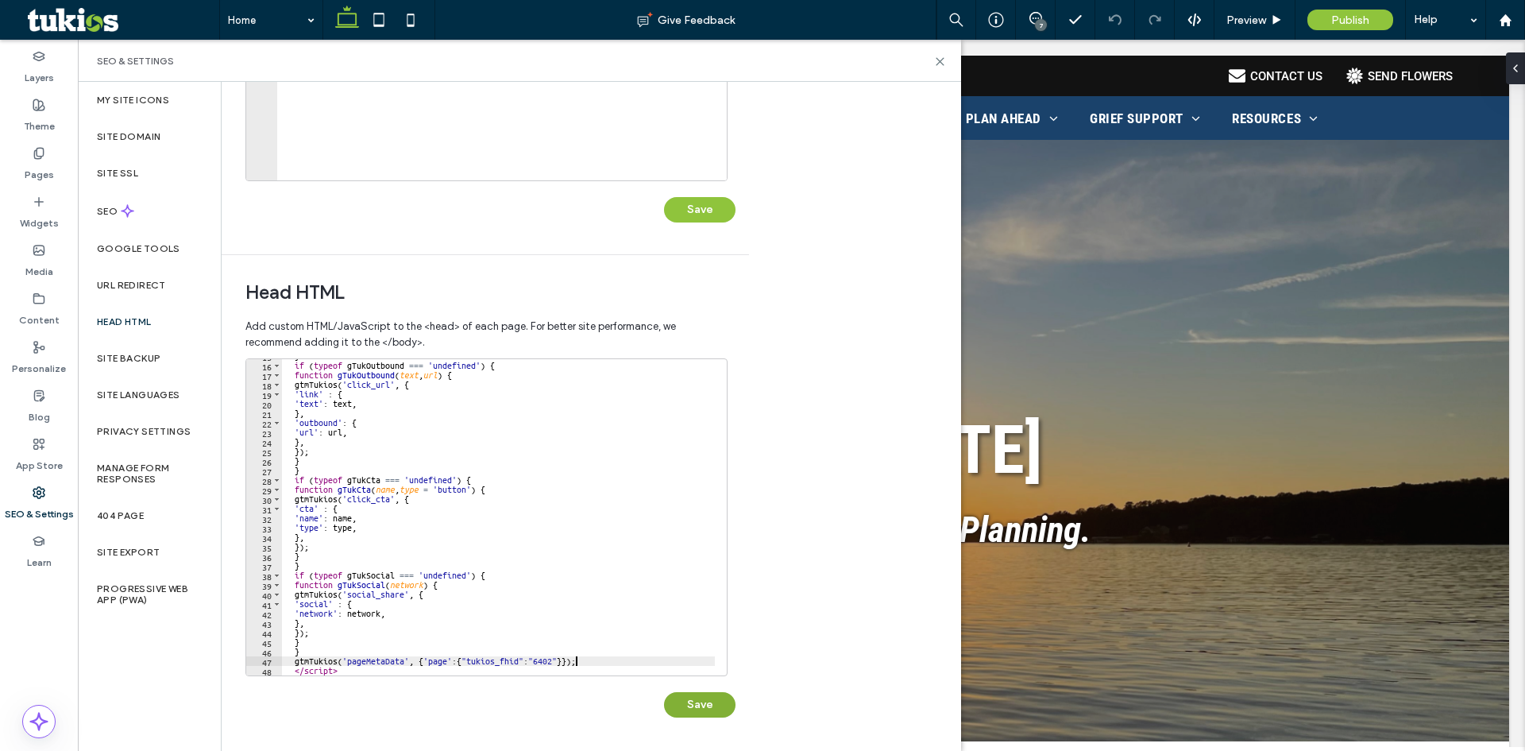
click at [705, 706] on button "Save" at bounding box center [699, 704] width 71 height 25
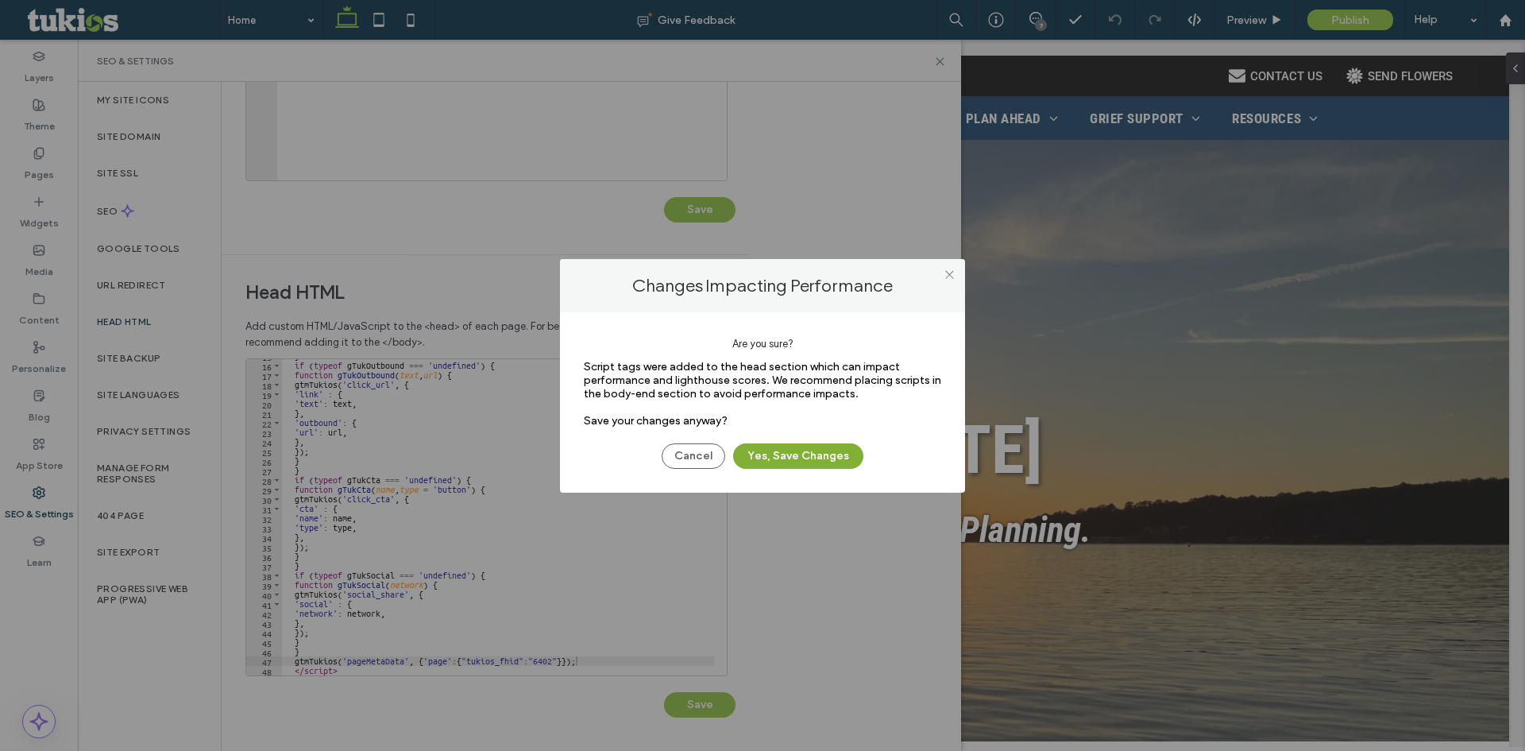
click at [818, 458] on button "Yes, Save Changes" at bounding box center [798, 455] width 130 height 25
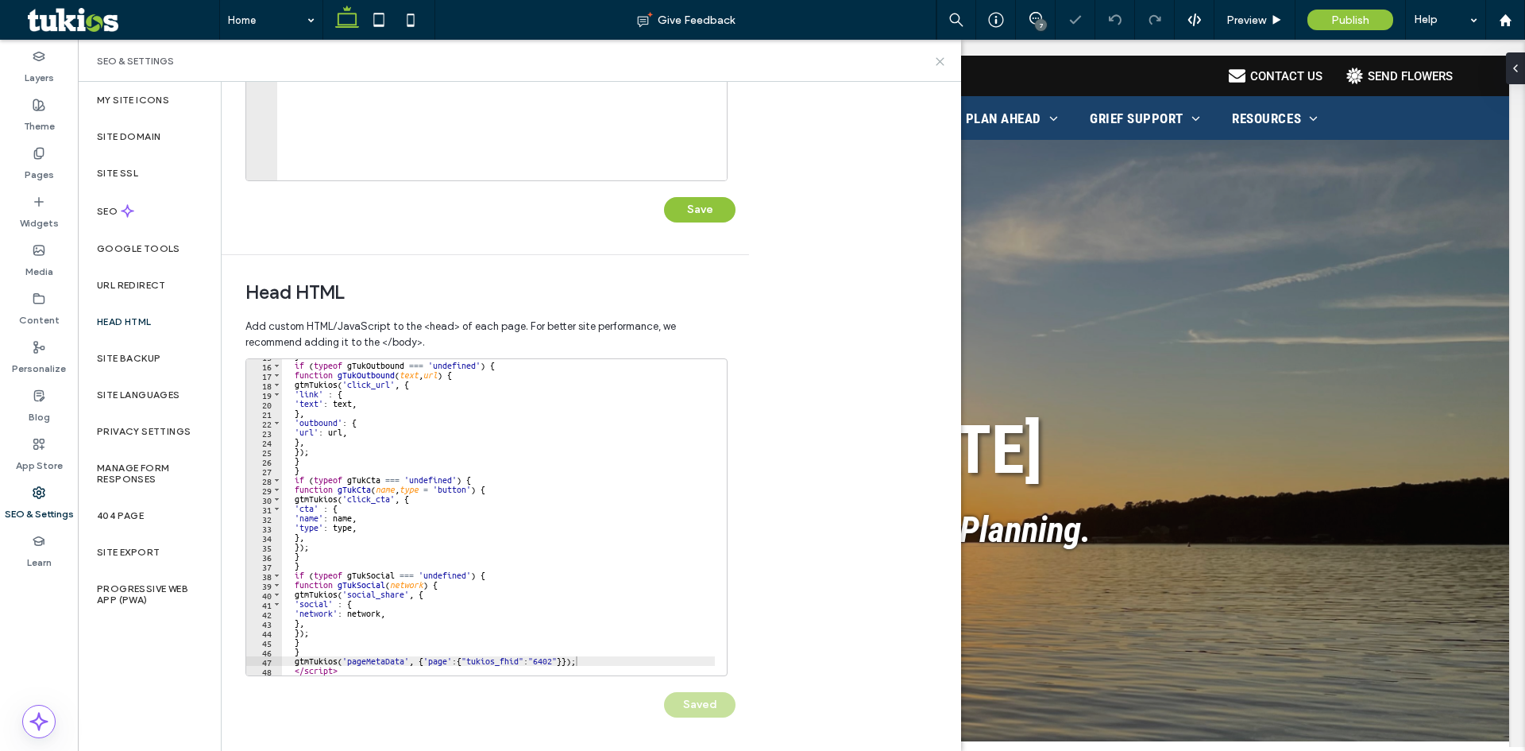
scroll to position [0, 0]
click at [944, 60] on icon at bounding box center [940, 62] width 12 height 12
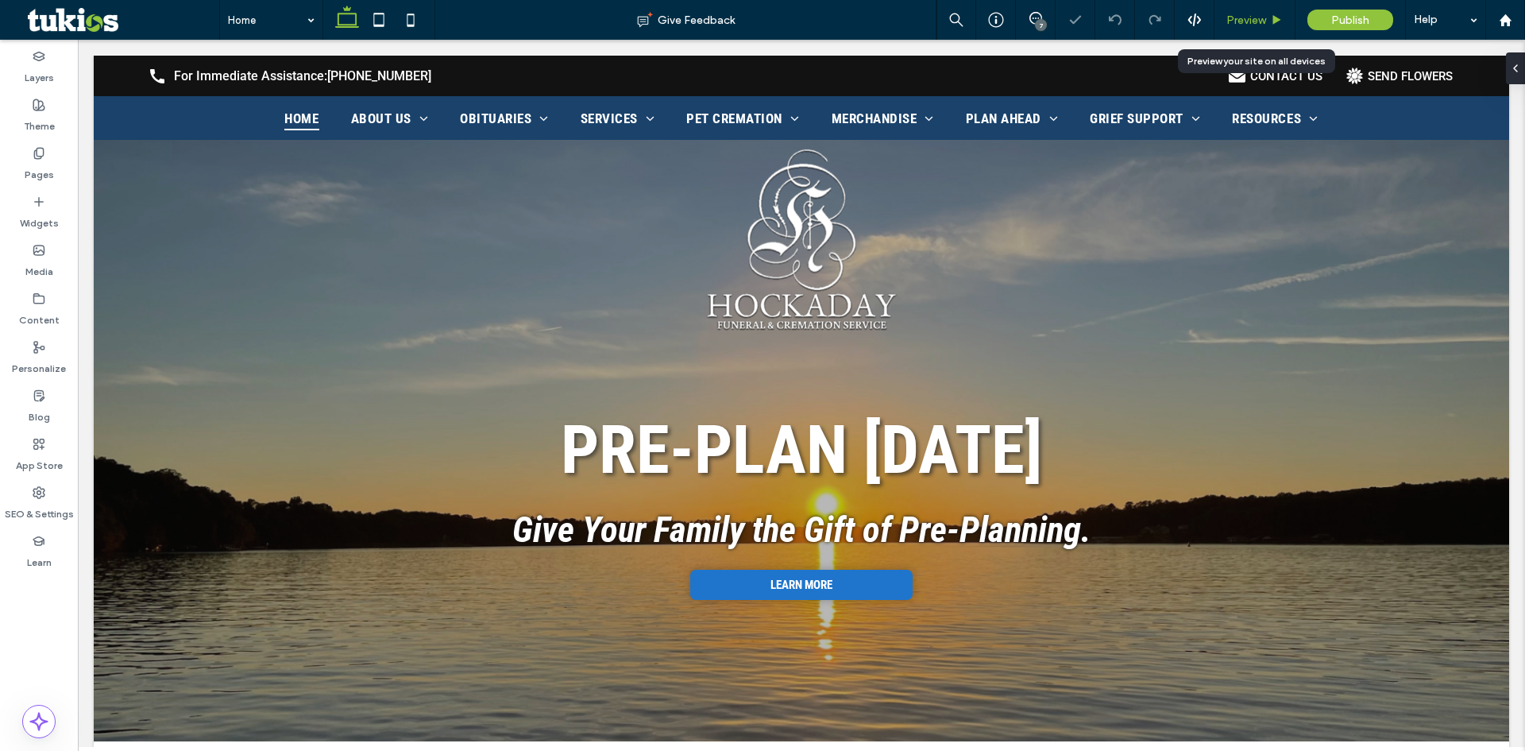
click at [1229, 25] on span "Preview" at bounding box center [1246, 21] width 40 height 14
